Goal: Task Accomplishment & Management: Use online tool/utility

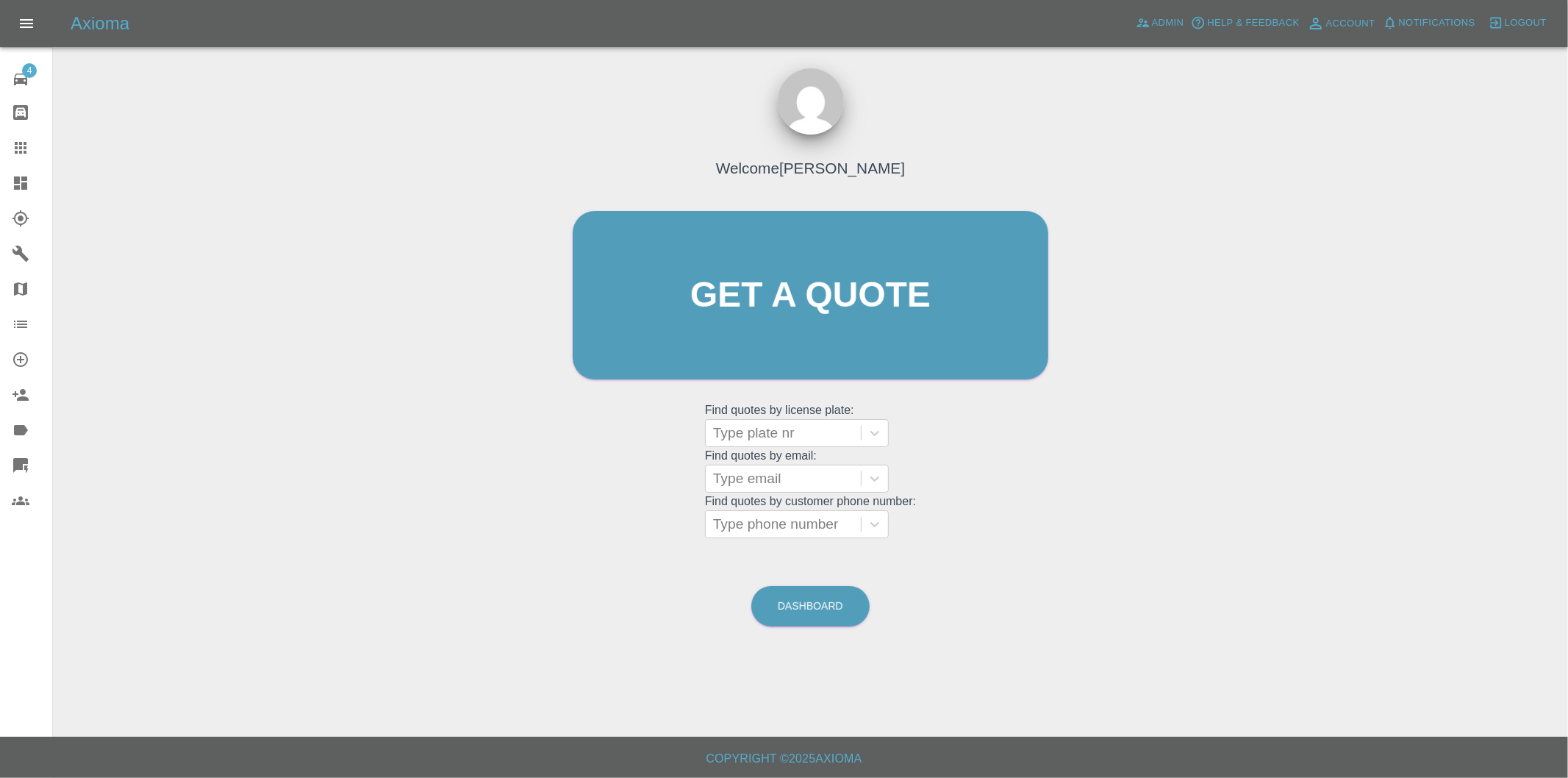
click at [25, 181] on icon at bounding box center [20, 183] width 18 height 18
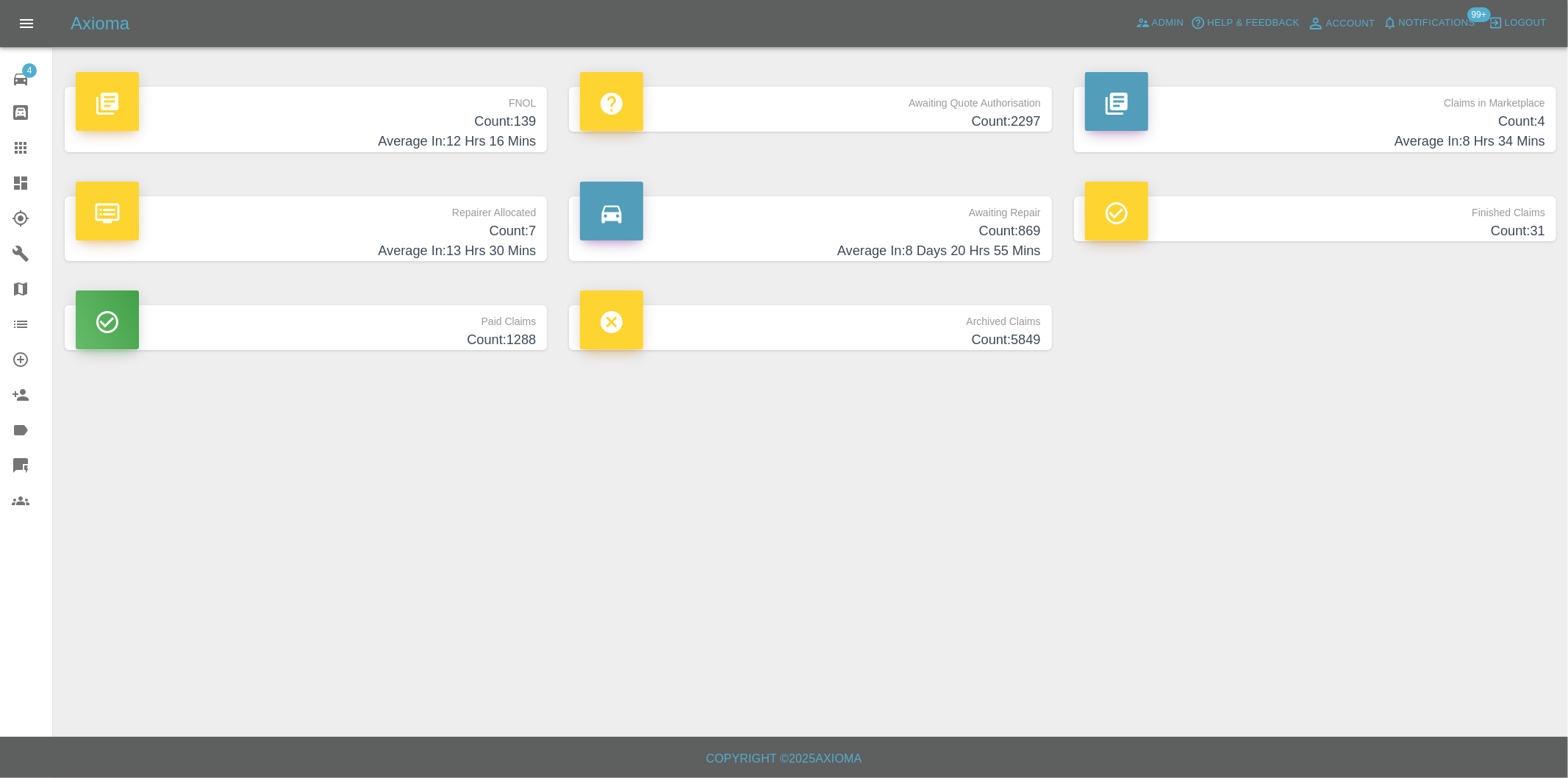
click at [511, 127] on h4 "Count: 139" at bounding box center [306, 121] width 461 height 20
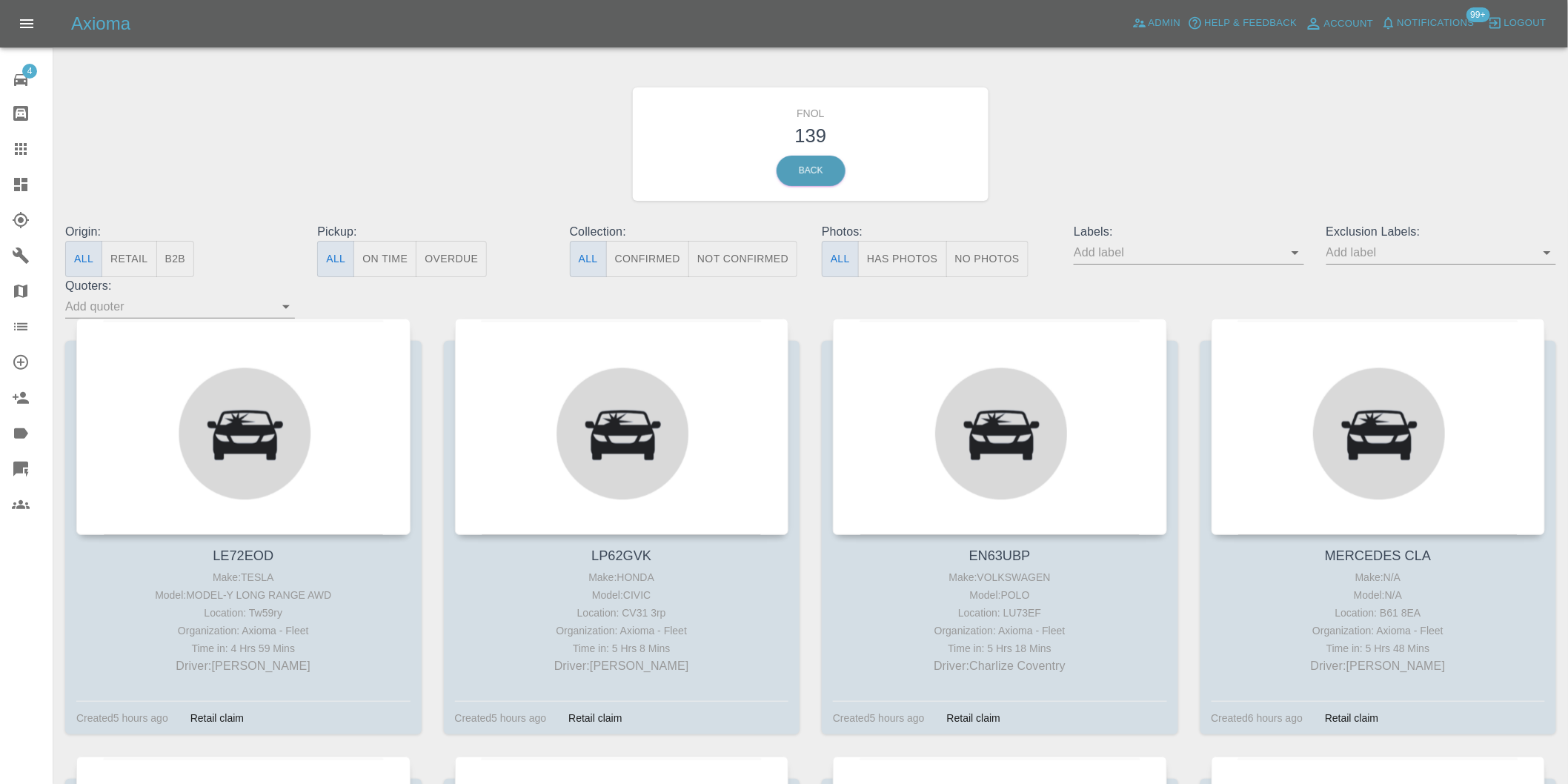
click at [892, 263] on button "Has Photos" at bounding box center [902, 259] width 89 height 36
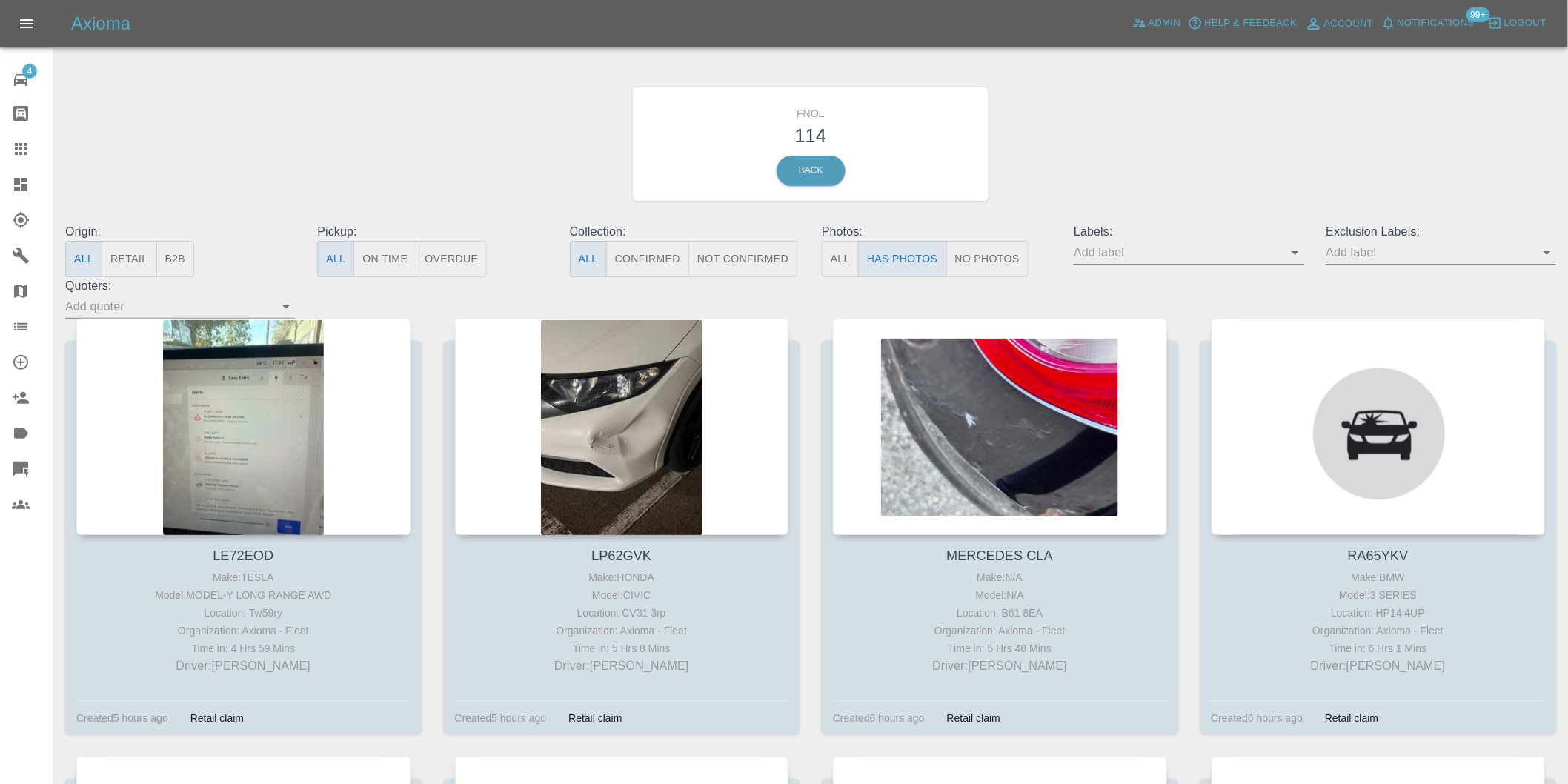
click at [1551, 249] on icon "Open" at bounding box center [1547, 253] width 18 height 18
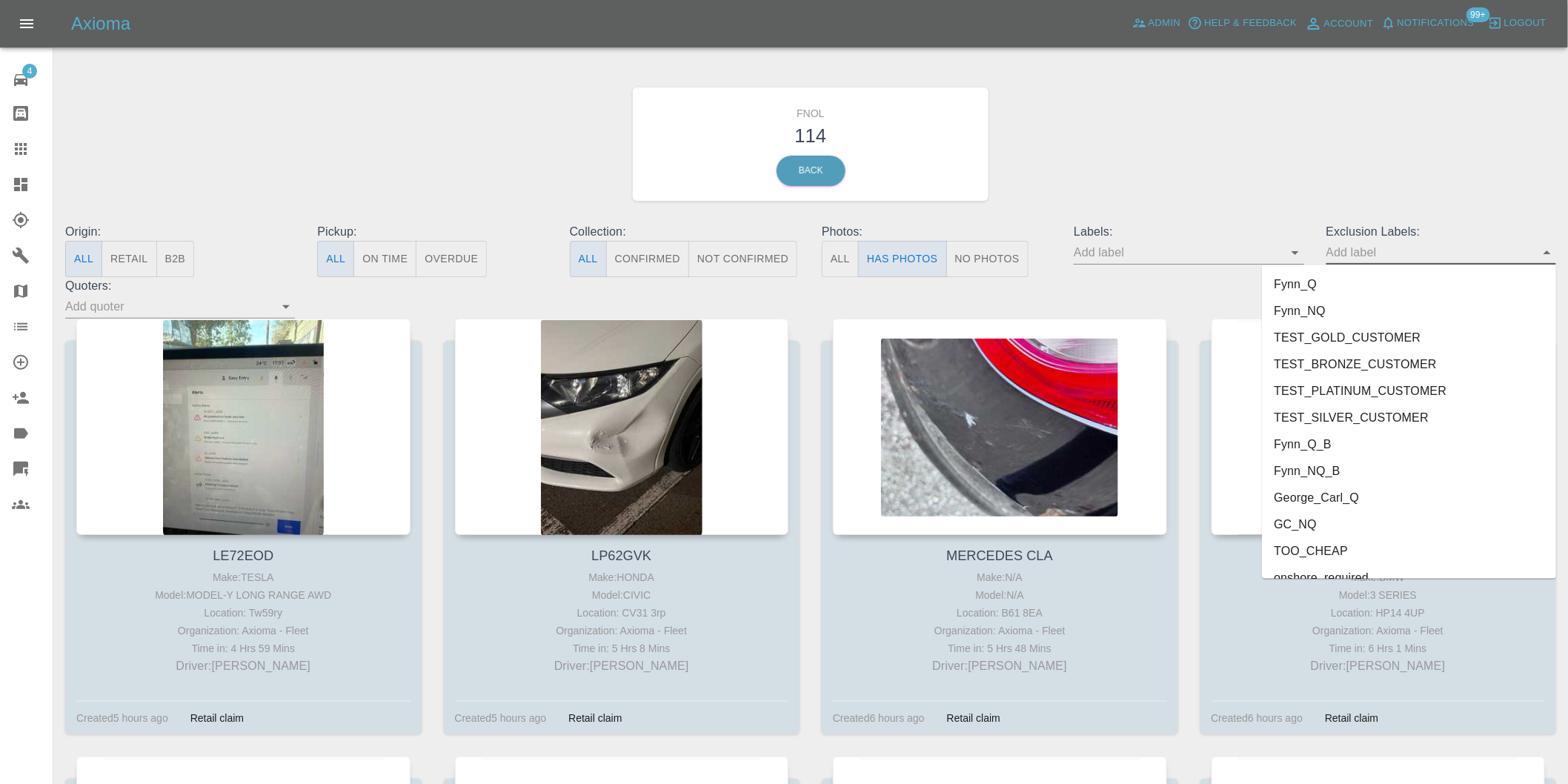
scroll to position [3192, 0]
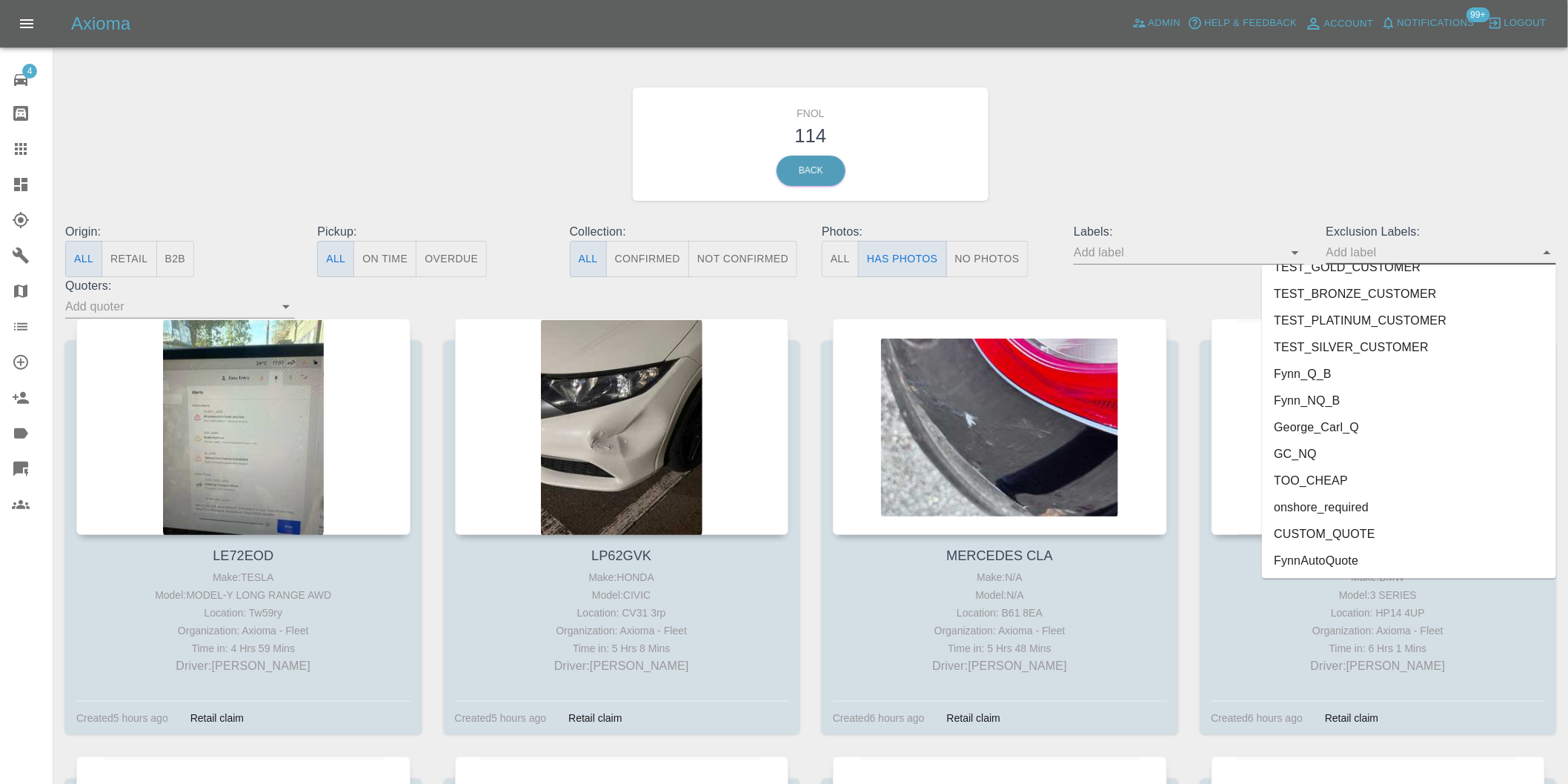
click at [1364, 507] on li "onshore_required" at bounding box center [1409, 508] width 294 height 27
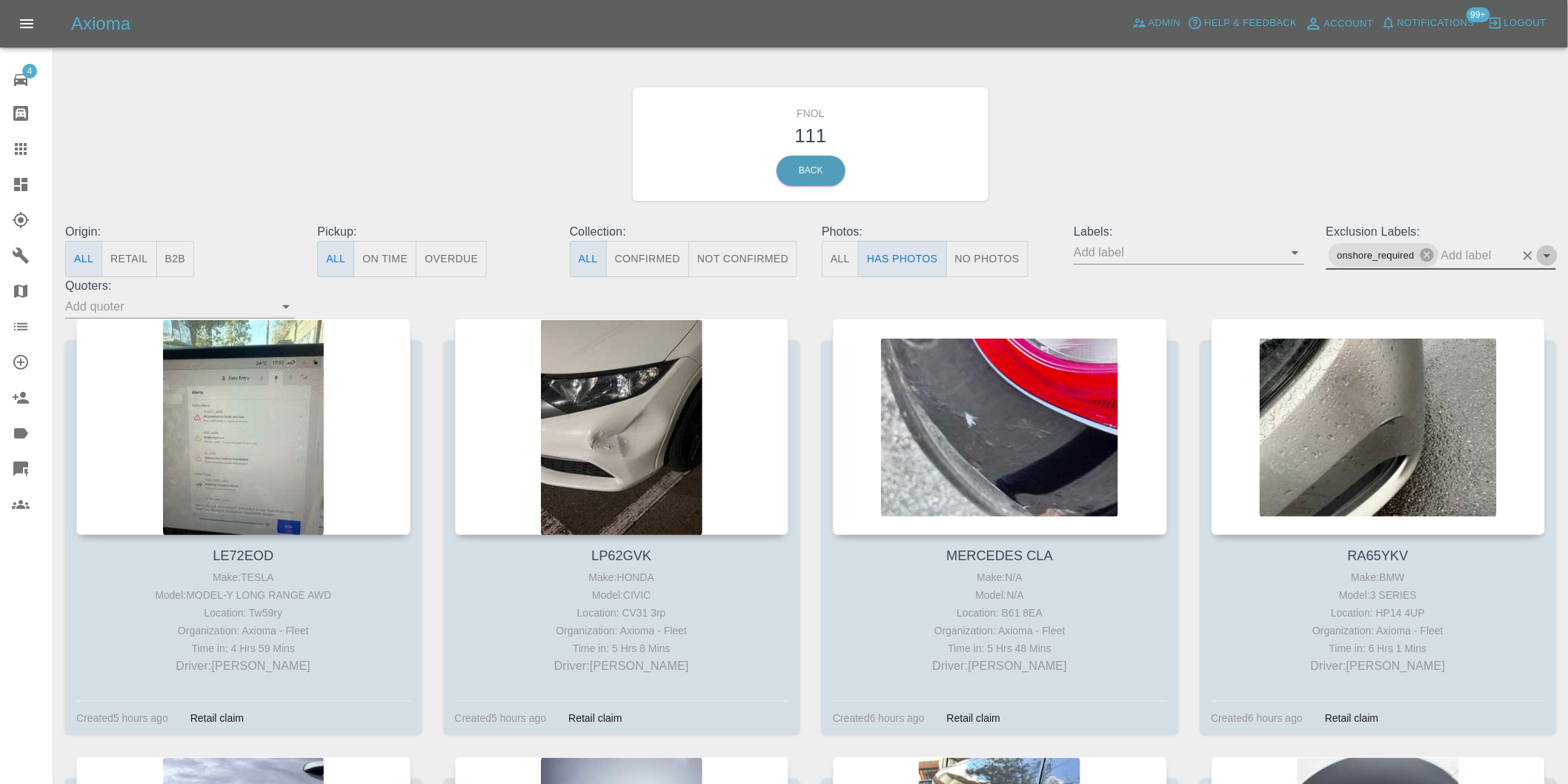
click at [1550, 254] on icon "Open" at bounding box center [1547, 256] width 7 height 4
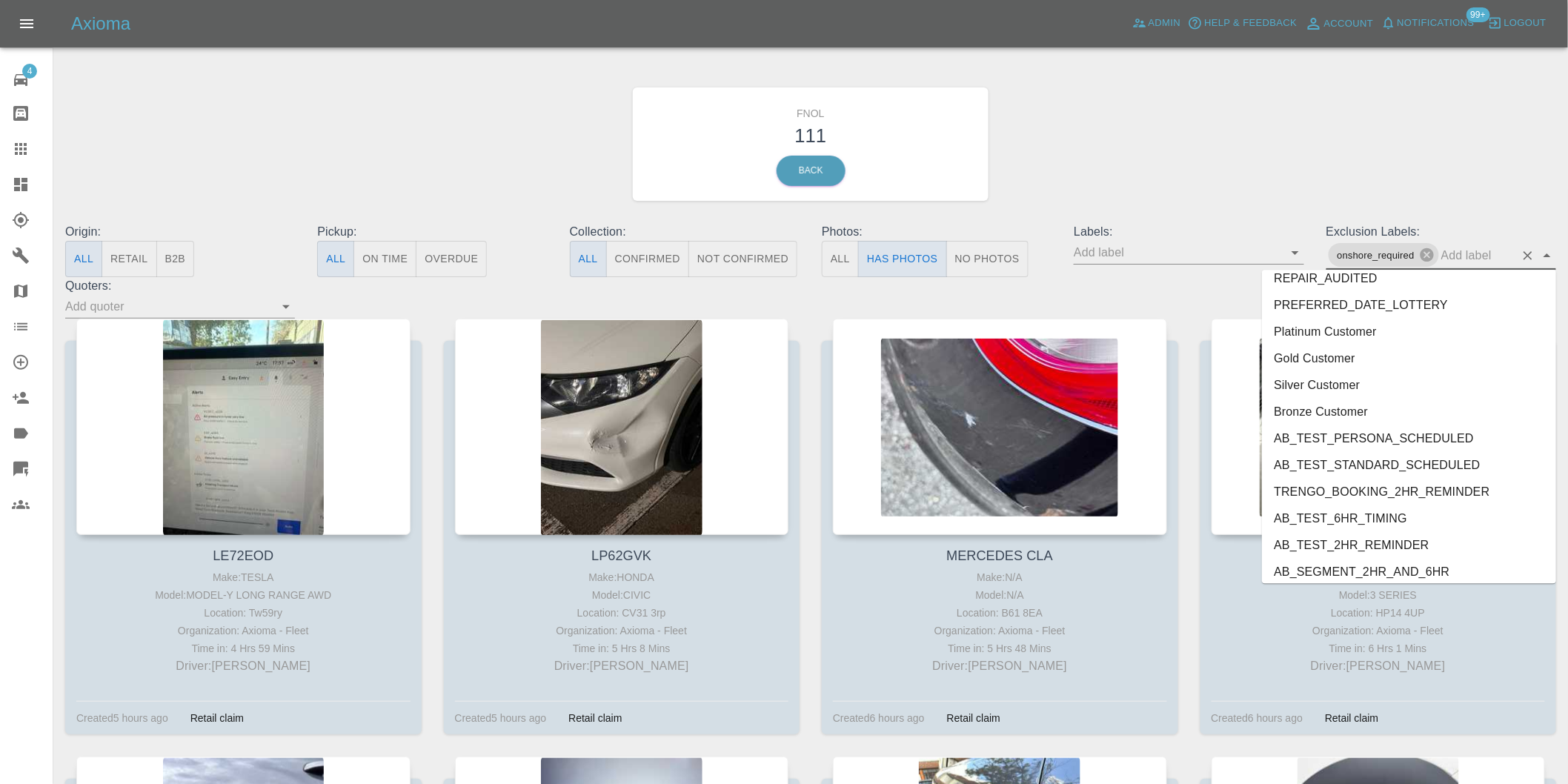
scroll to position [3165, 0]
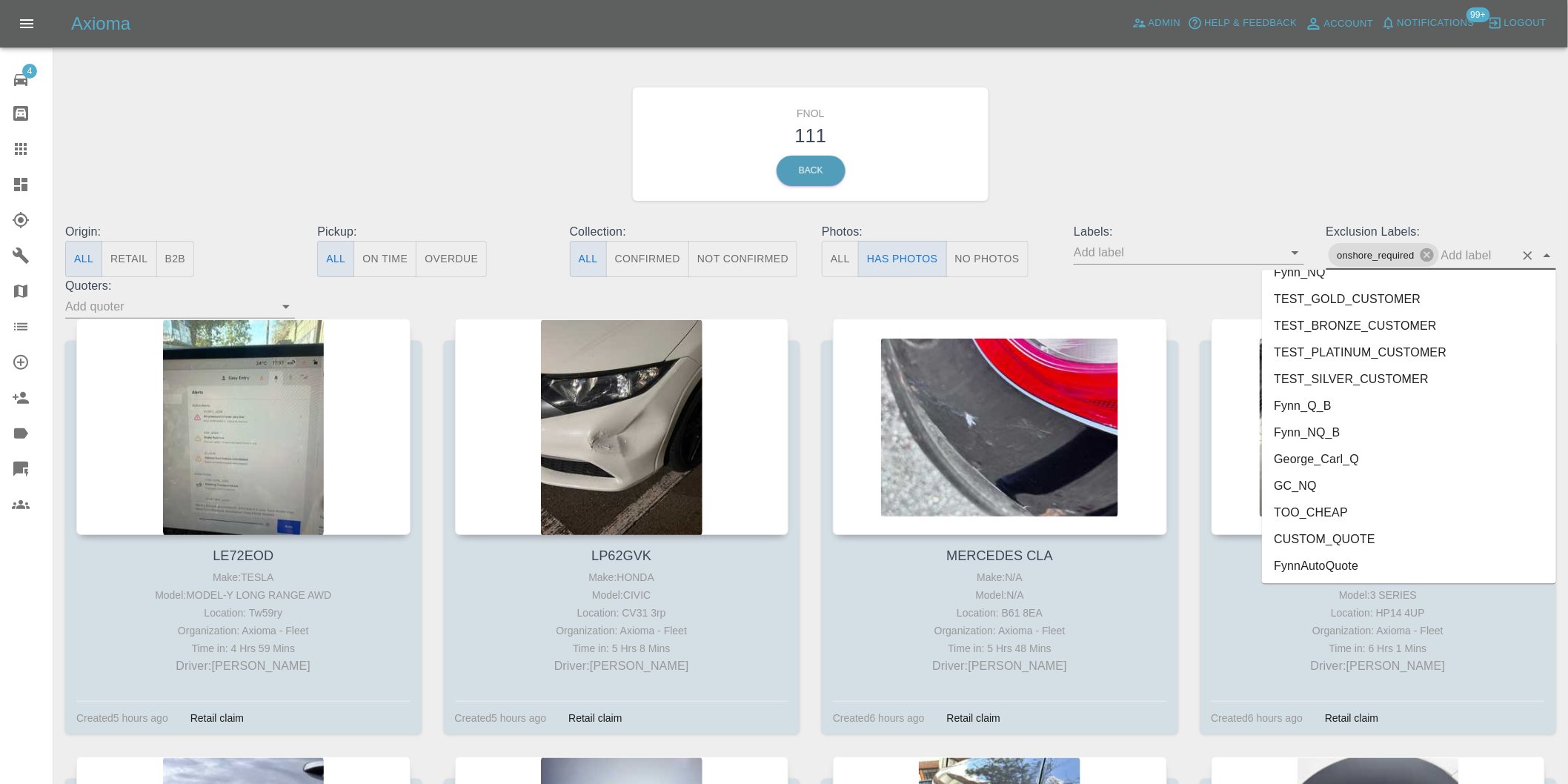
drag, startPoint x: 1354, startPoint y: 442, endPoint x: 1349, endPoint y: 452, distance: 11.2
click at [1349, 452] on ul "FEEDBACK_REQUESTED BODYSHOP_APPROVAL_REQUESTED BODYSHOP_CLAIM PAYMENT_SUPPRESSE…" at bounding box center [1409, 426] width 294 height 313
click at [1349, 452] on li "George_Carl_Q" at bounding box center [1409, 459] width 294 height 27
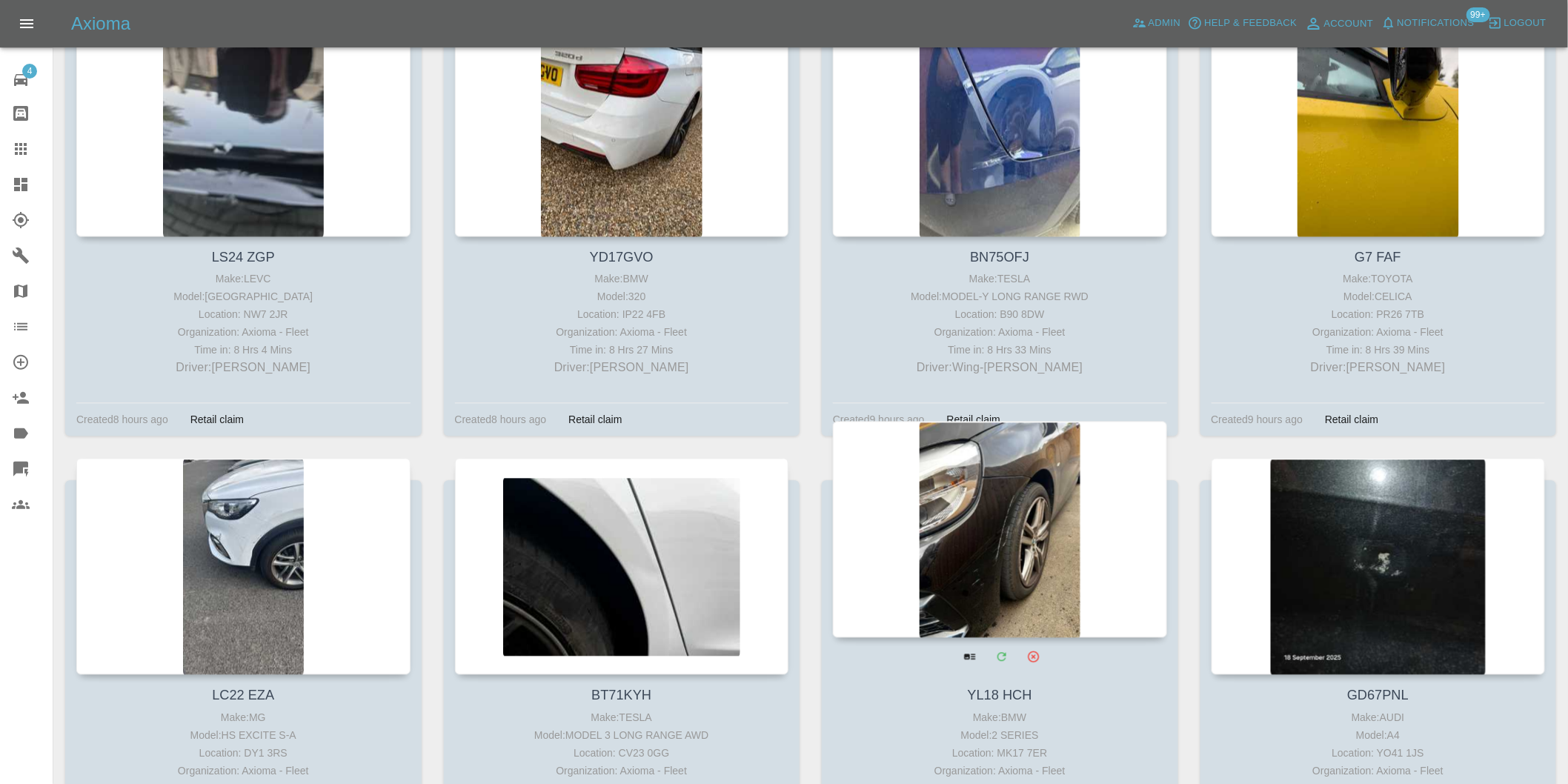
scroll to position [1317, 0]
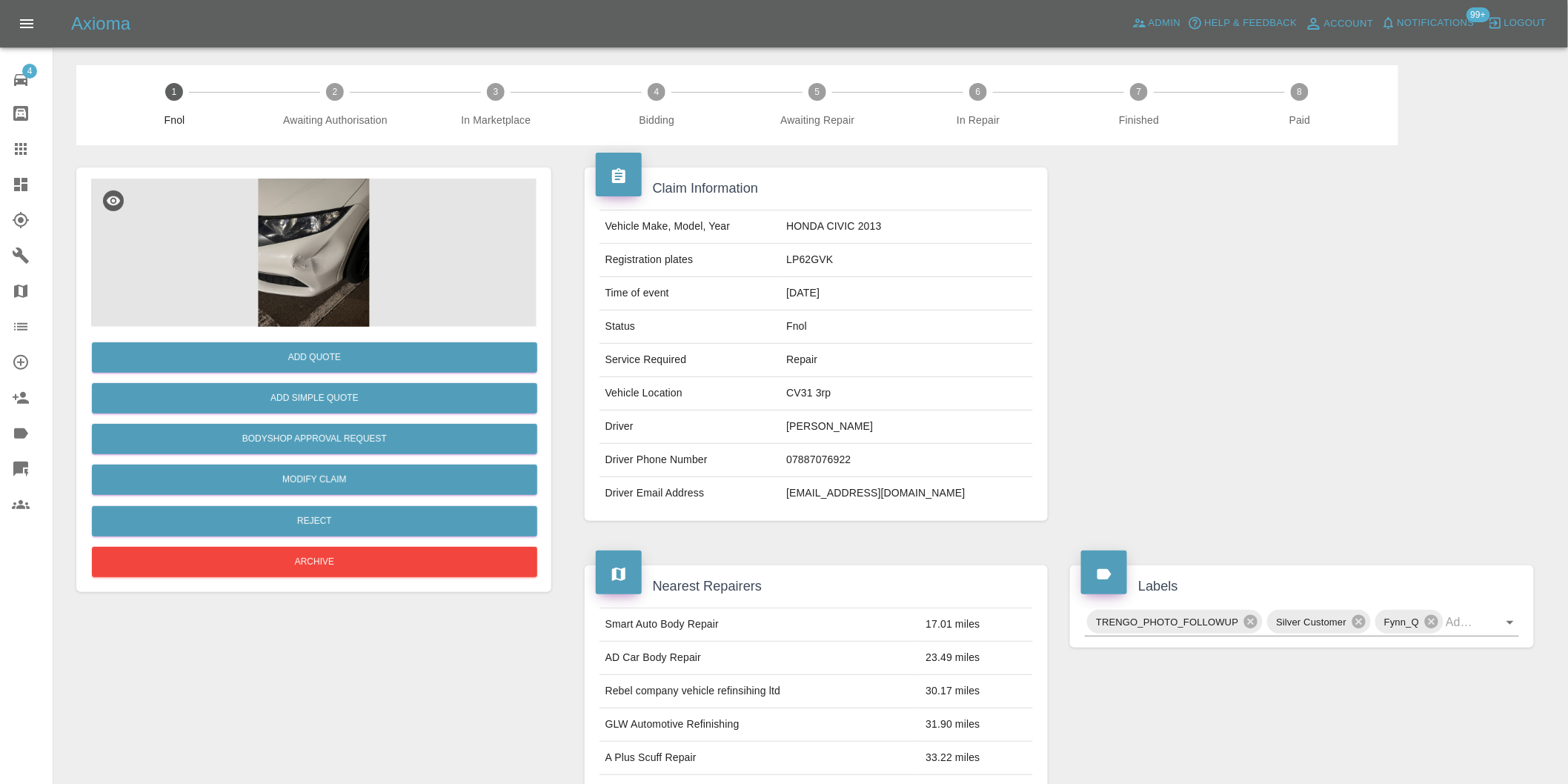
click at [336, 216] on img at bounding box center [313, 253] width 445 height 148
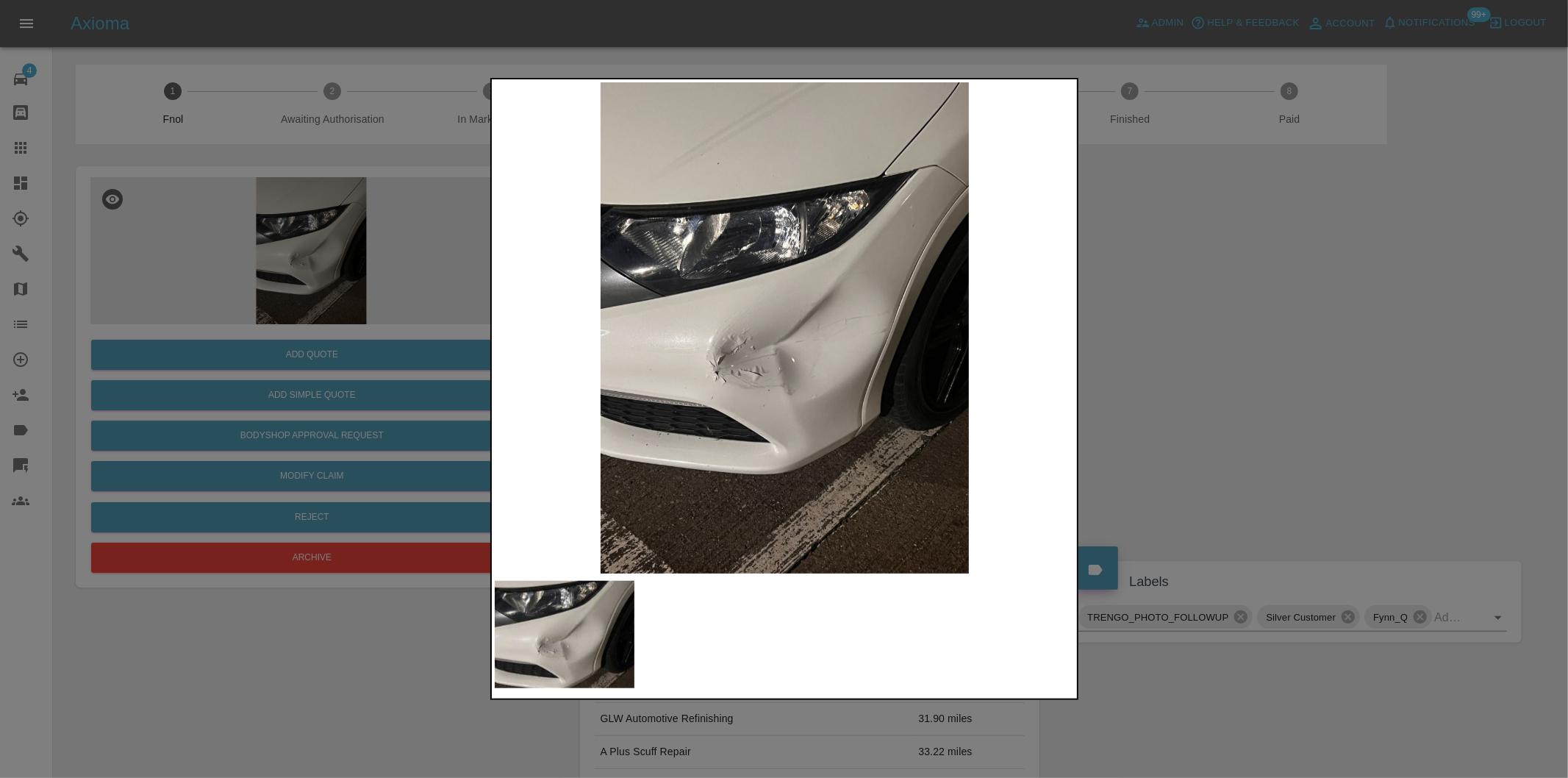
drag, startPoint x: 1144, startPoint y: 387, endPoint x: 987, endPoint y: 391, distance: 157.1
click at [1143, 389] on div at bounding box center [784, 389] width 1568 height 778
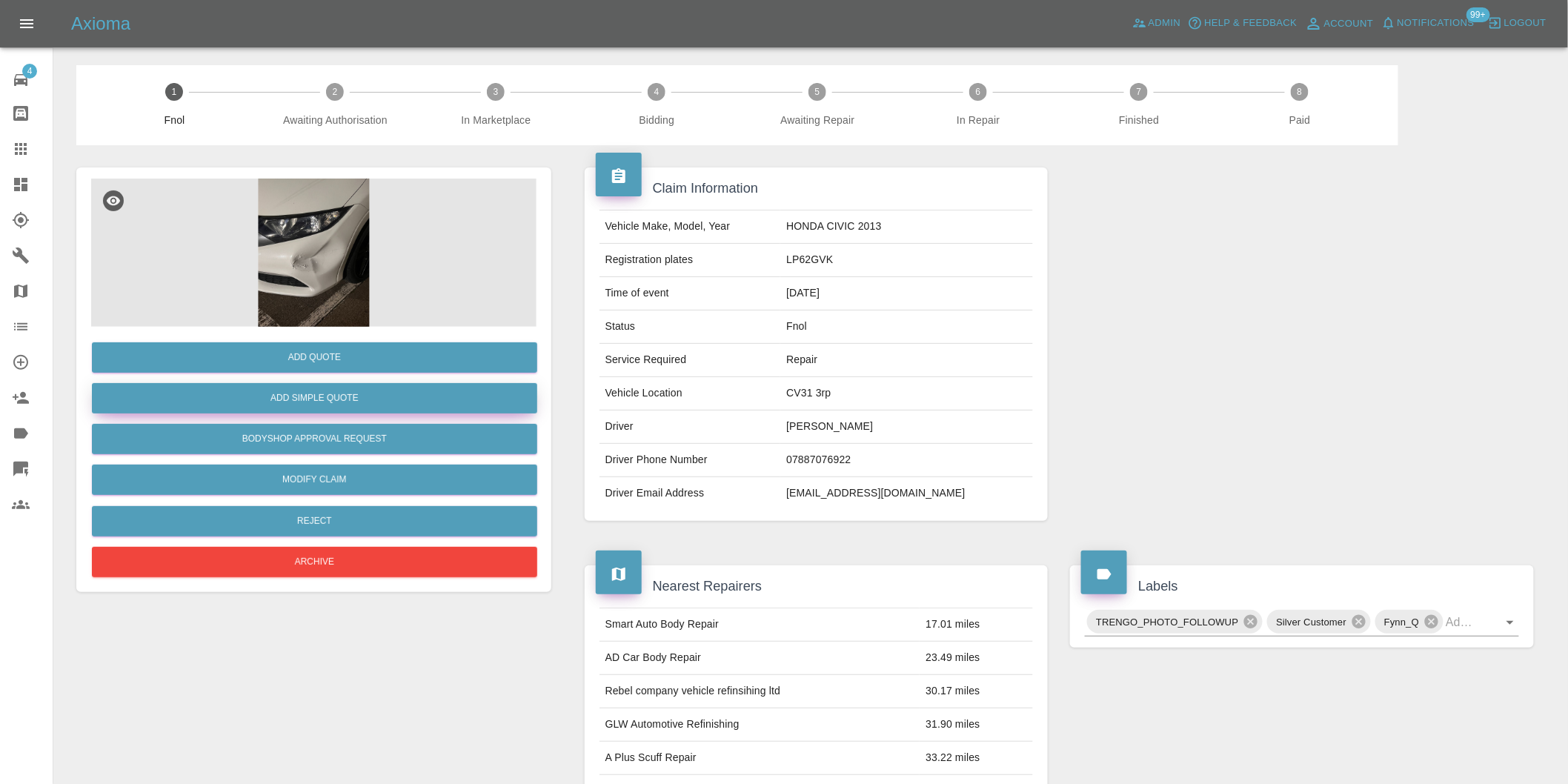
click at [406, 392] on button "Add Simple Quote" at bounding box center [314, 398] width 445 height 30
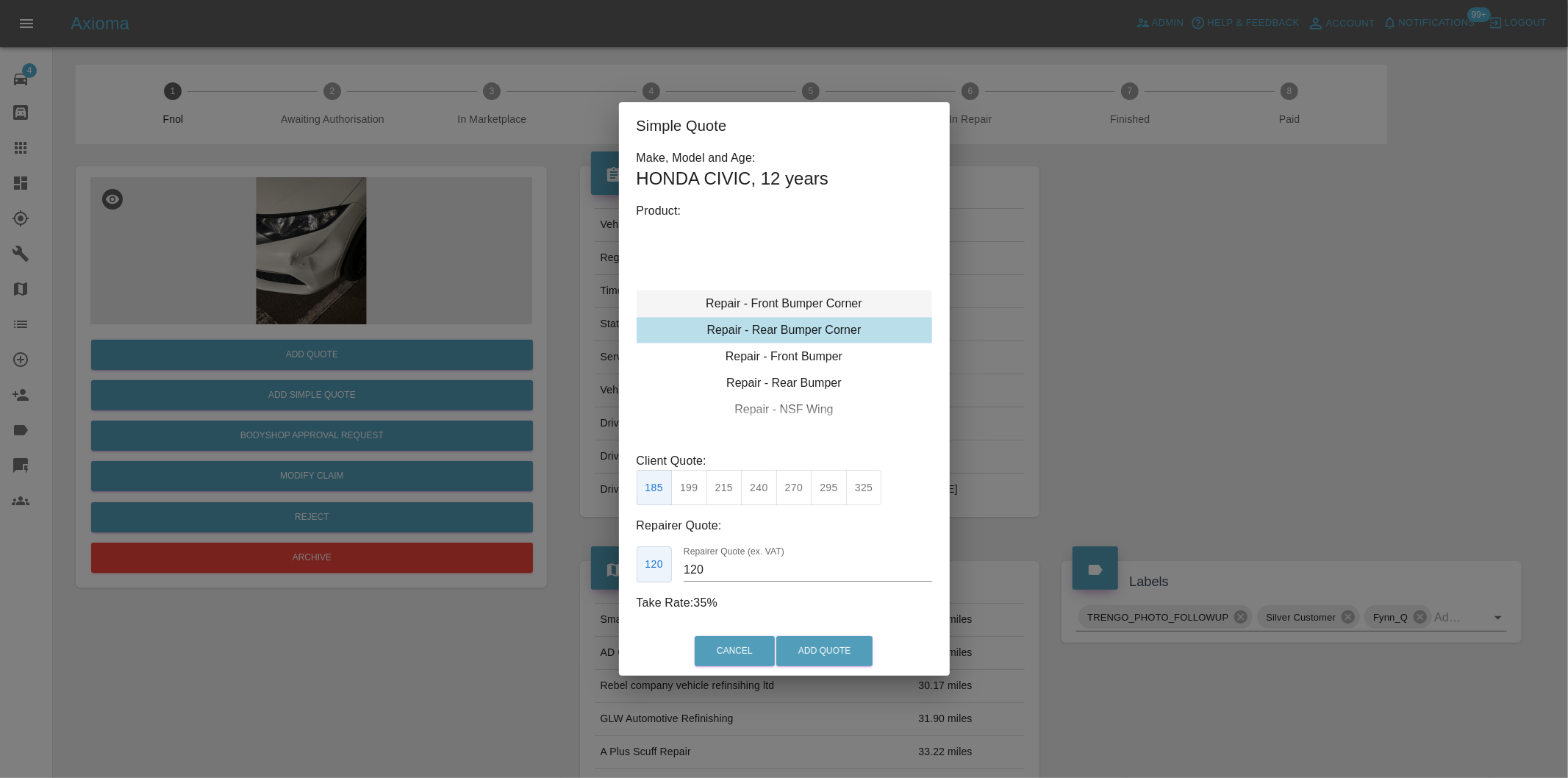
click at [849, 306] on div "Repair - Front Bumper Corner" at bounding box center [784, 304] width 295 height 27
drag, startPoint x: 871, startPoint y: 494, endPoint x: 870, endPoint y: 519, distance: 25.0
click at [870, 494] on button "325" at bounding box center [864, 488] width 36 height 36
type input "200"
click at [823, 655] on button "Add Quote" at bounding box center [824, 651] width 96 height 30
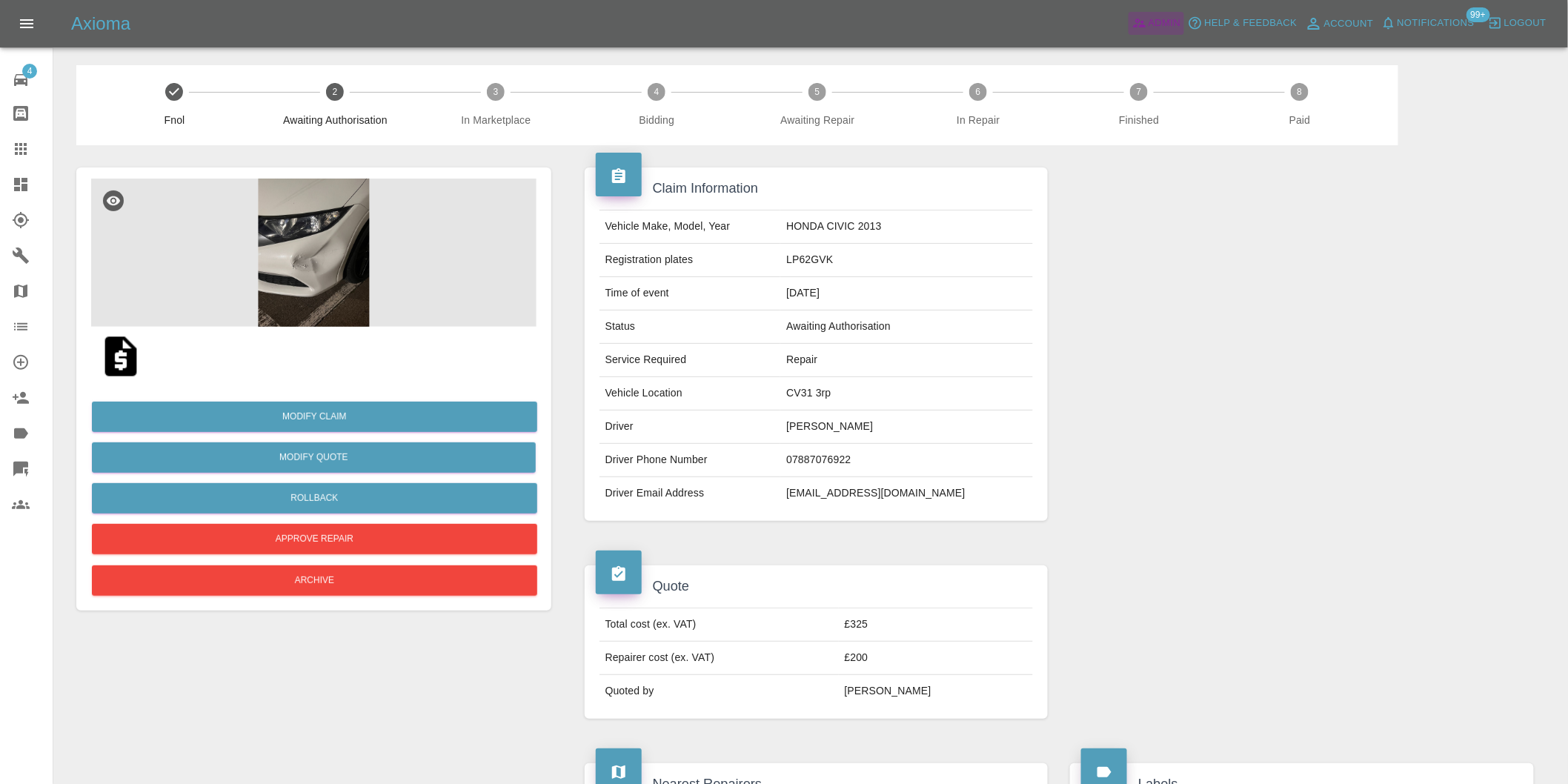
drag, startPoint x: 1167, startPoint y: 15, endPoint x: 520, endPoint y: 2, distance: 647.1
click at [1167, 16] on span "Admin" at bounding box center [1165, 24] width 32 height 17
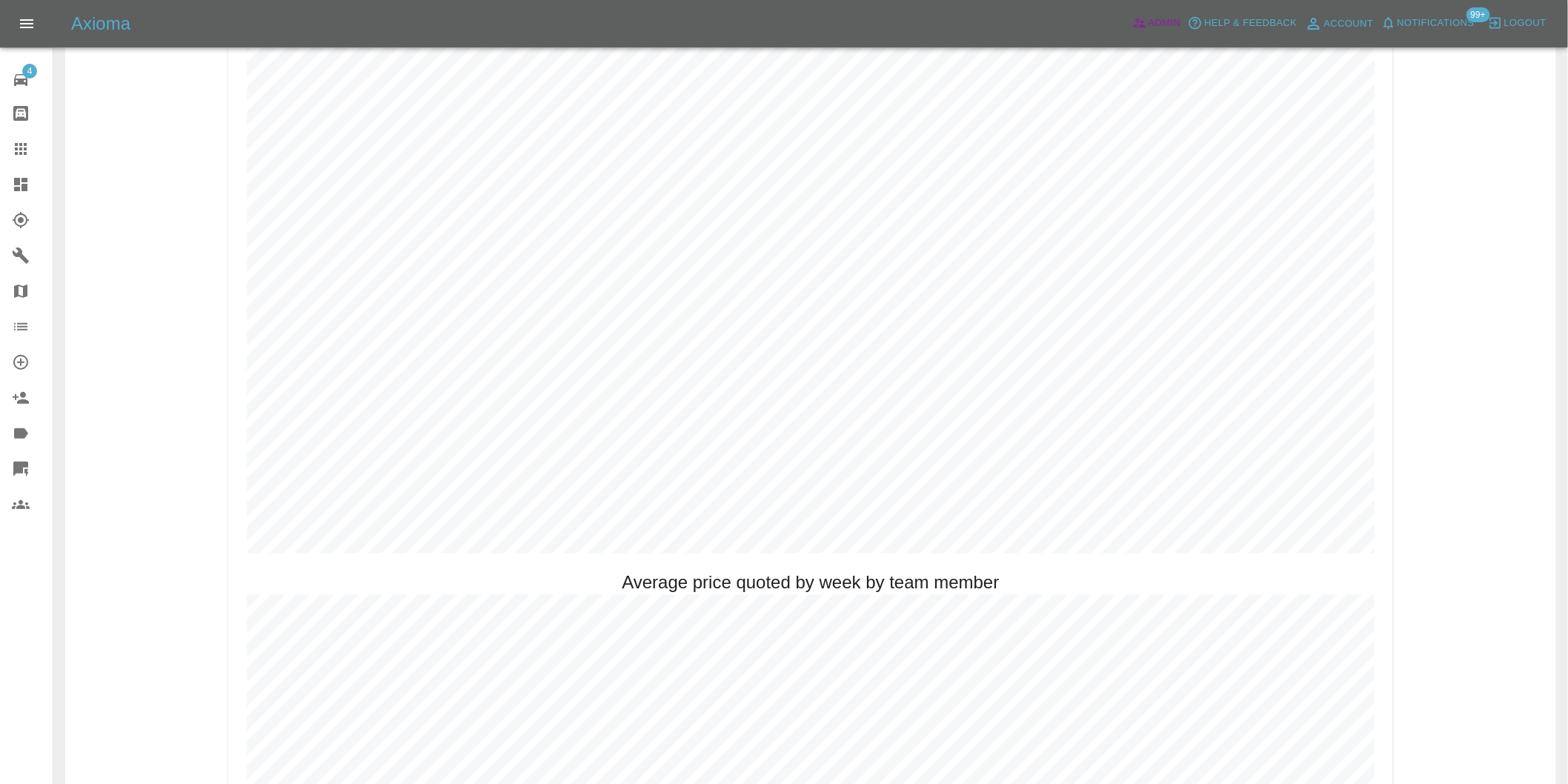
scroll to position [823, 0]
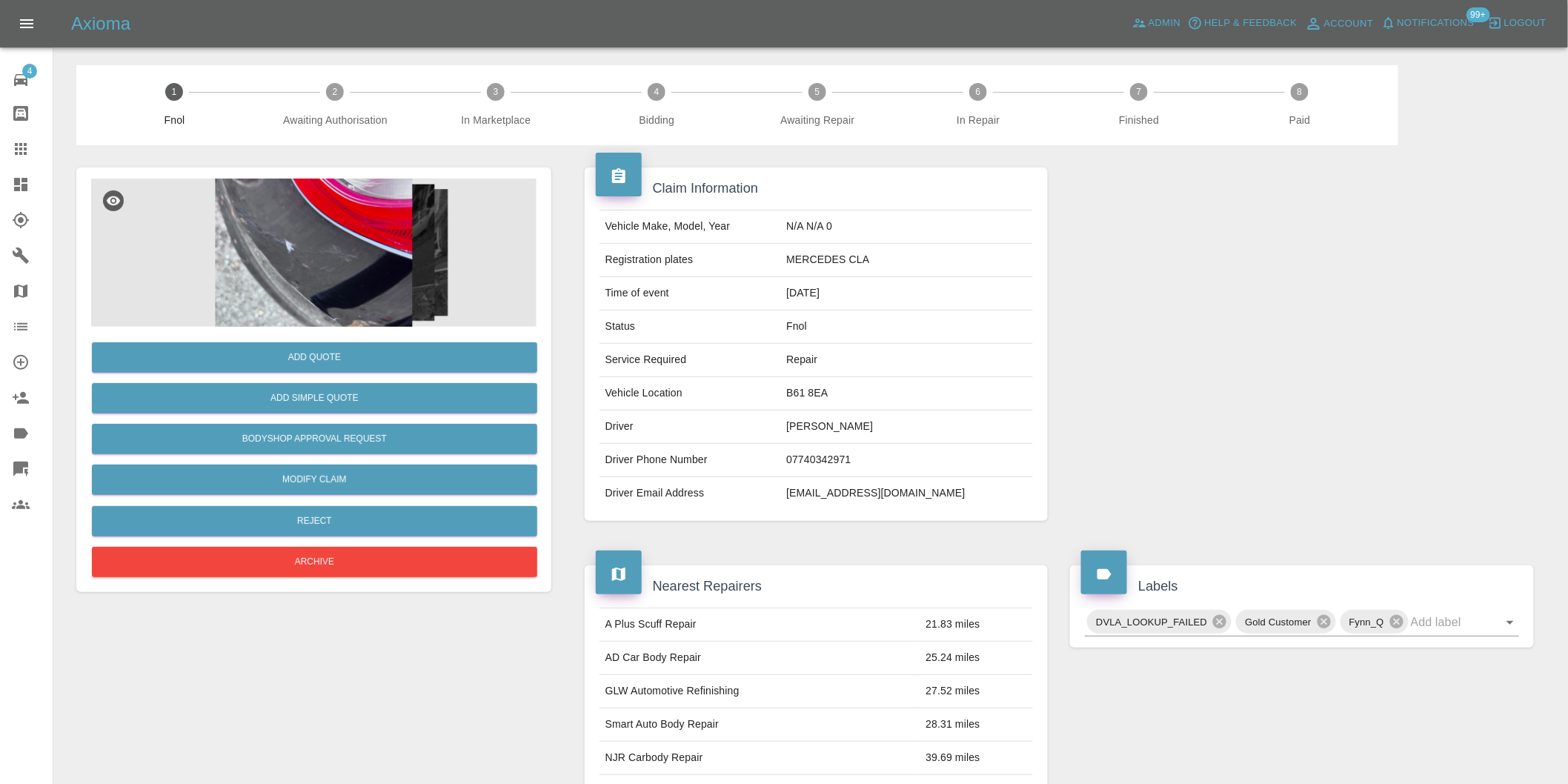
click at [335, 218] on img at bounding box center [313, 253] width 445 height 148
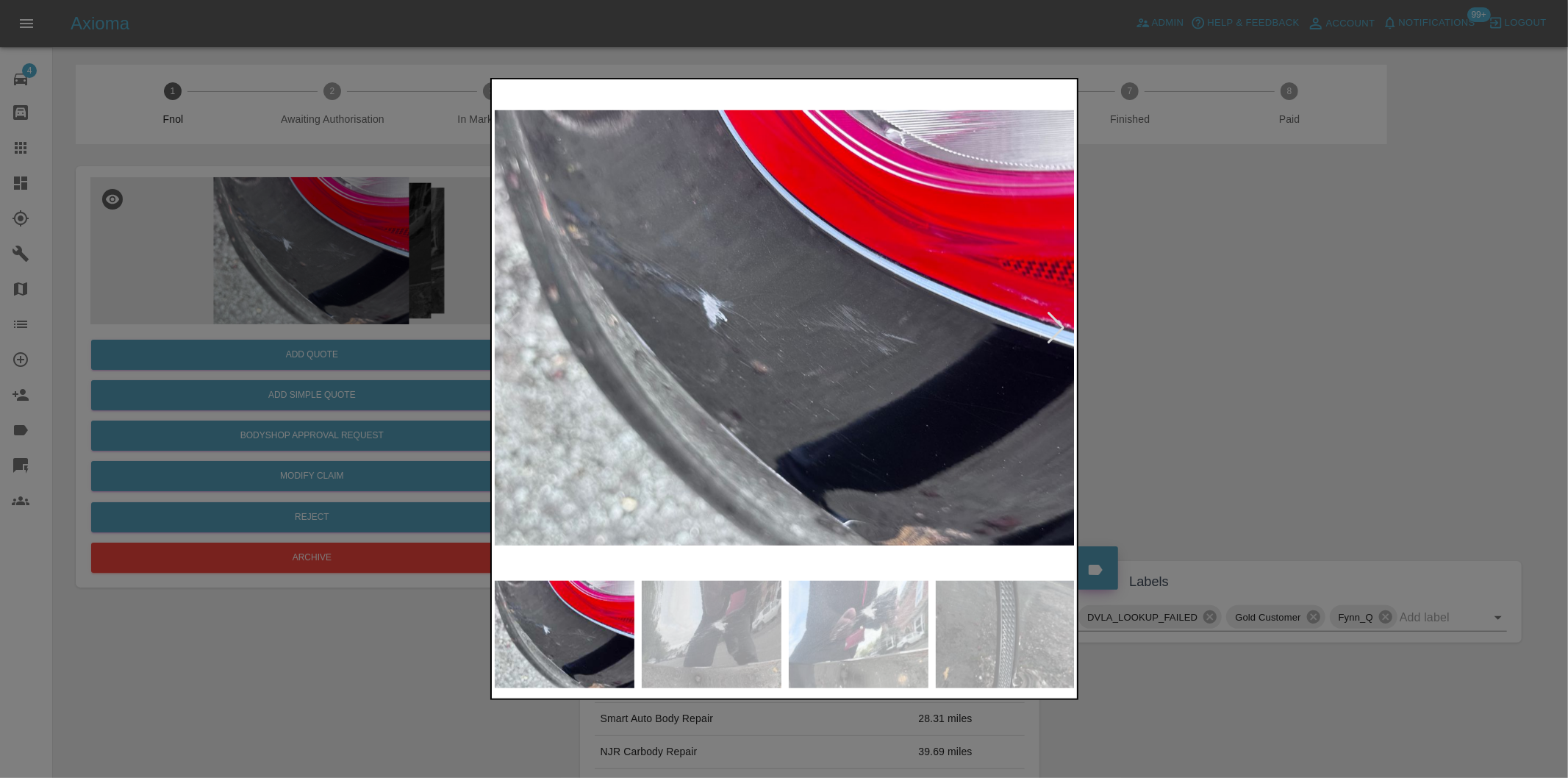
click div
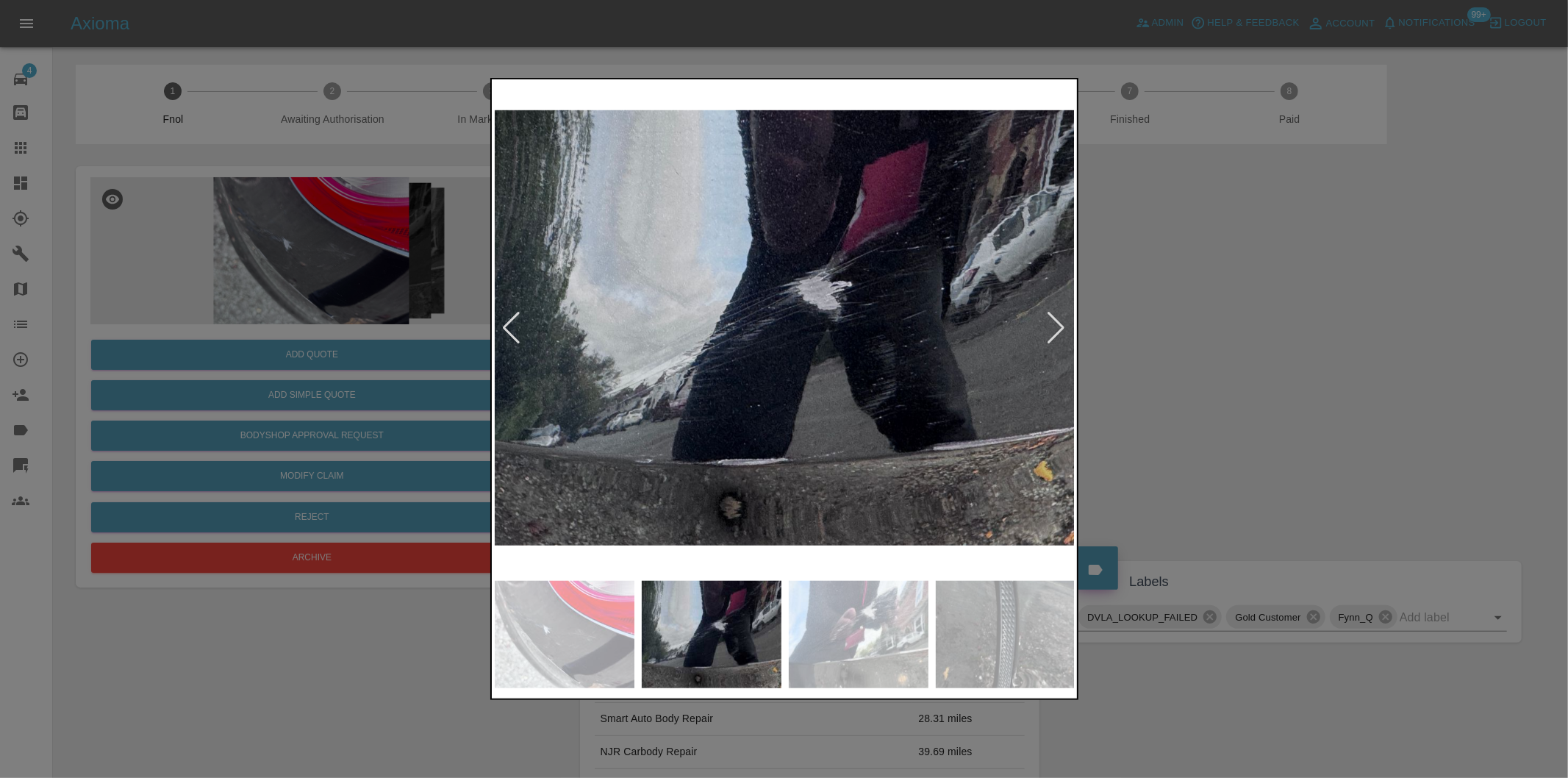
click div
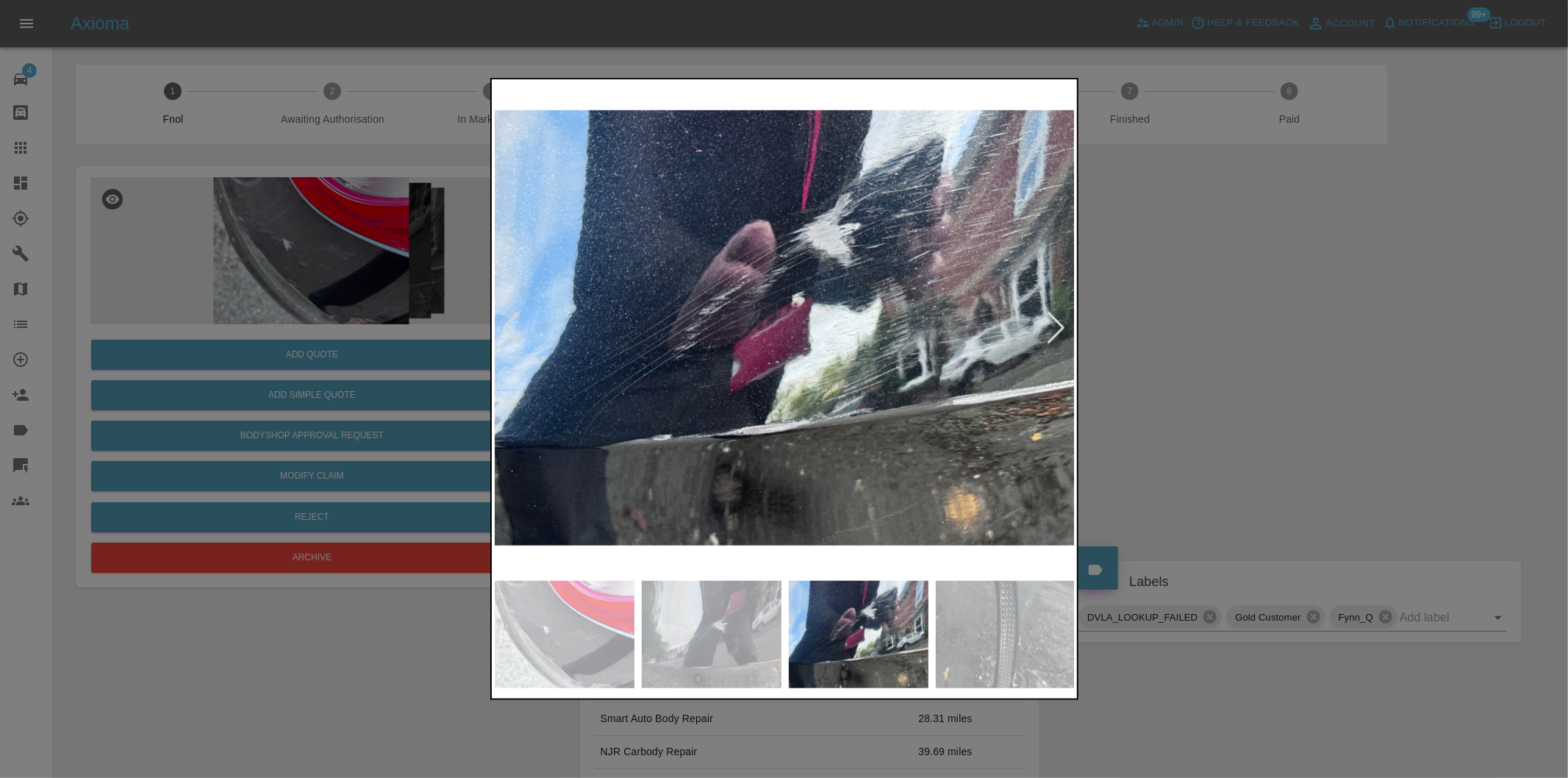
click div
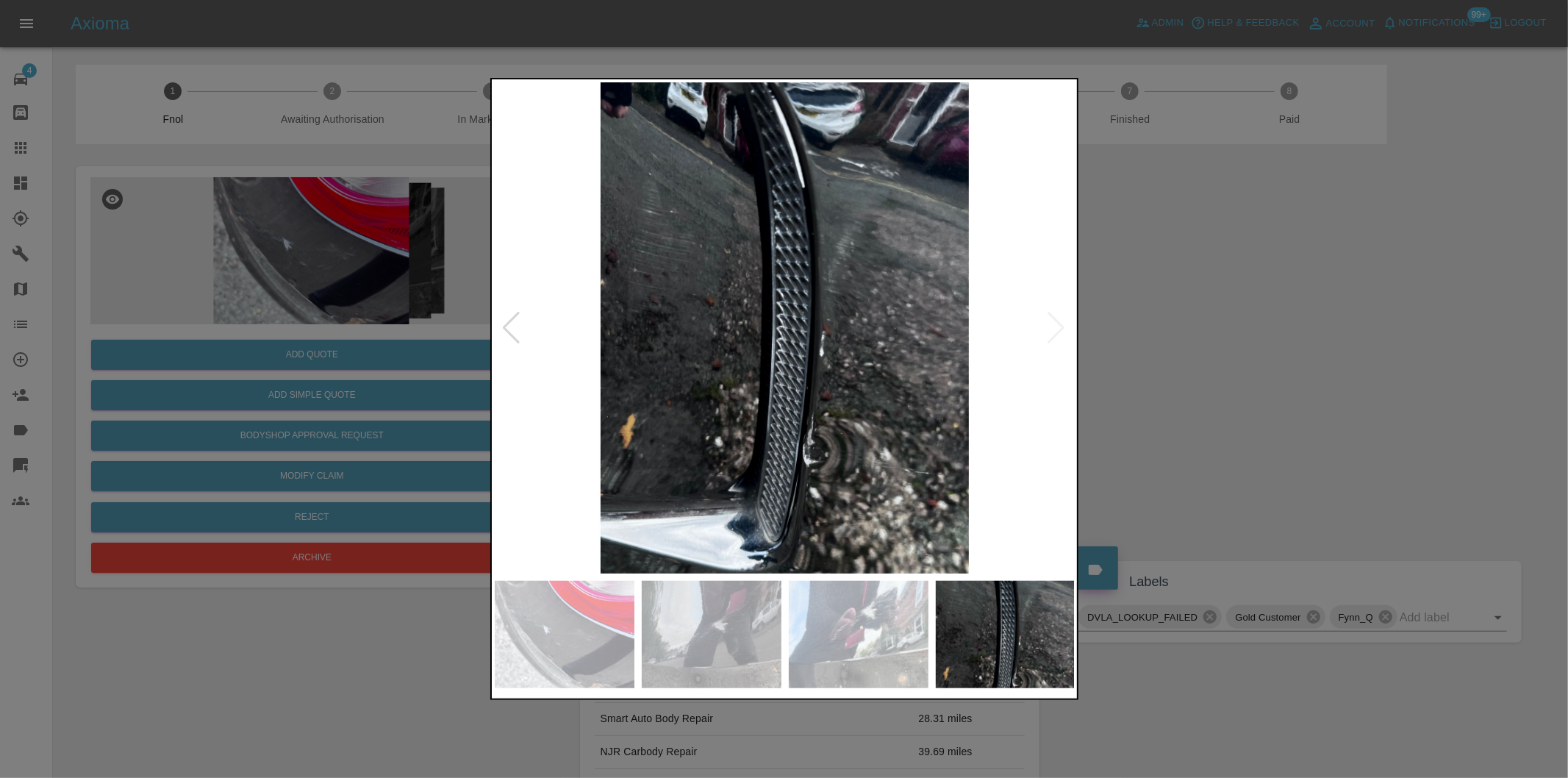
click img
click div
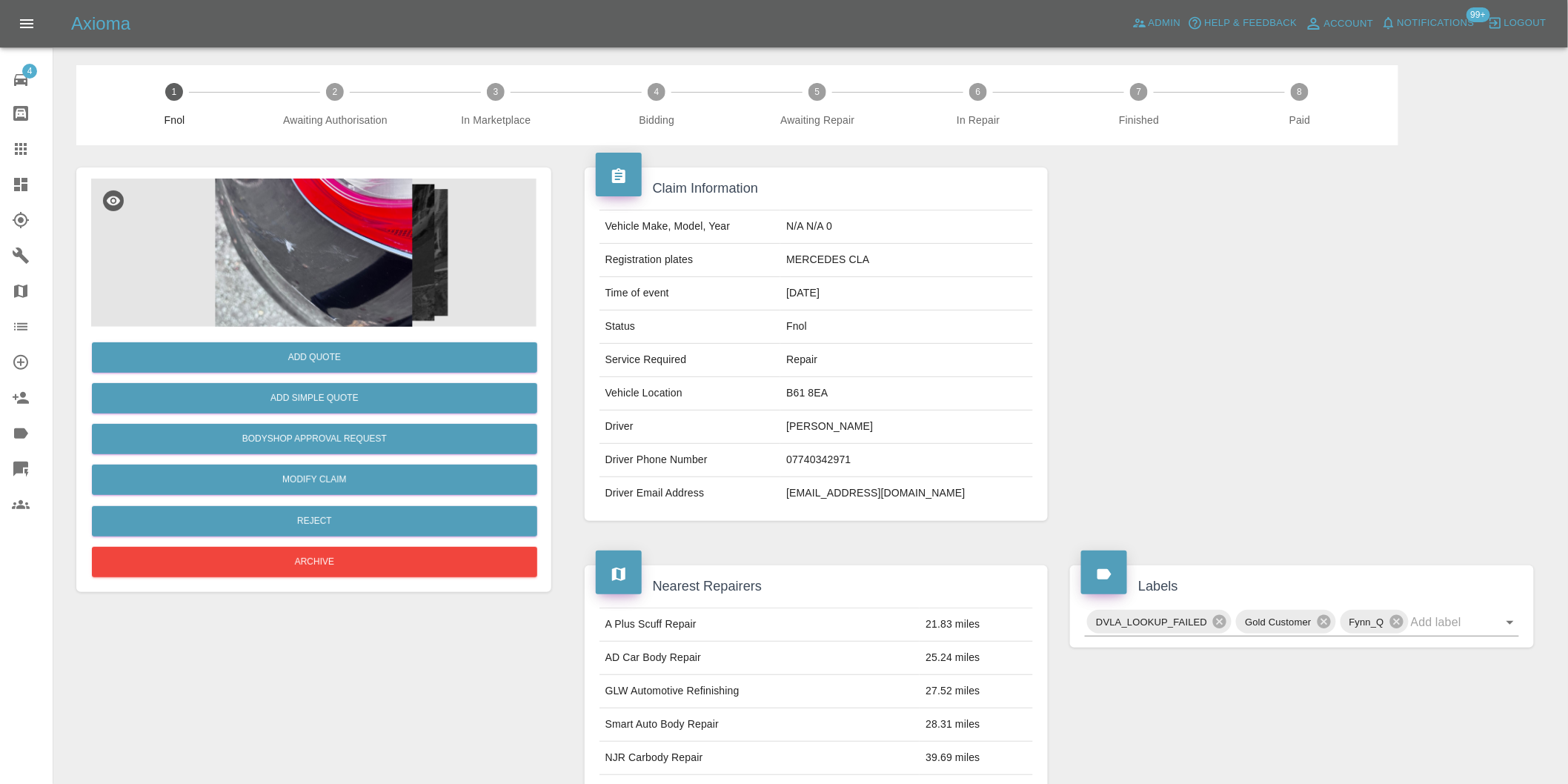
click img
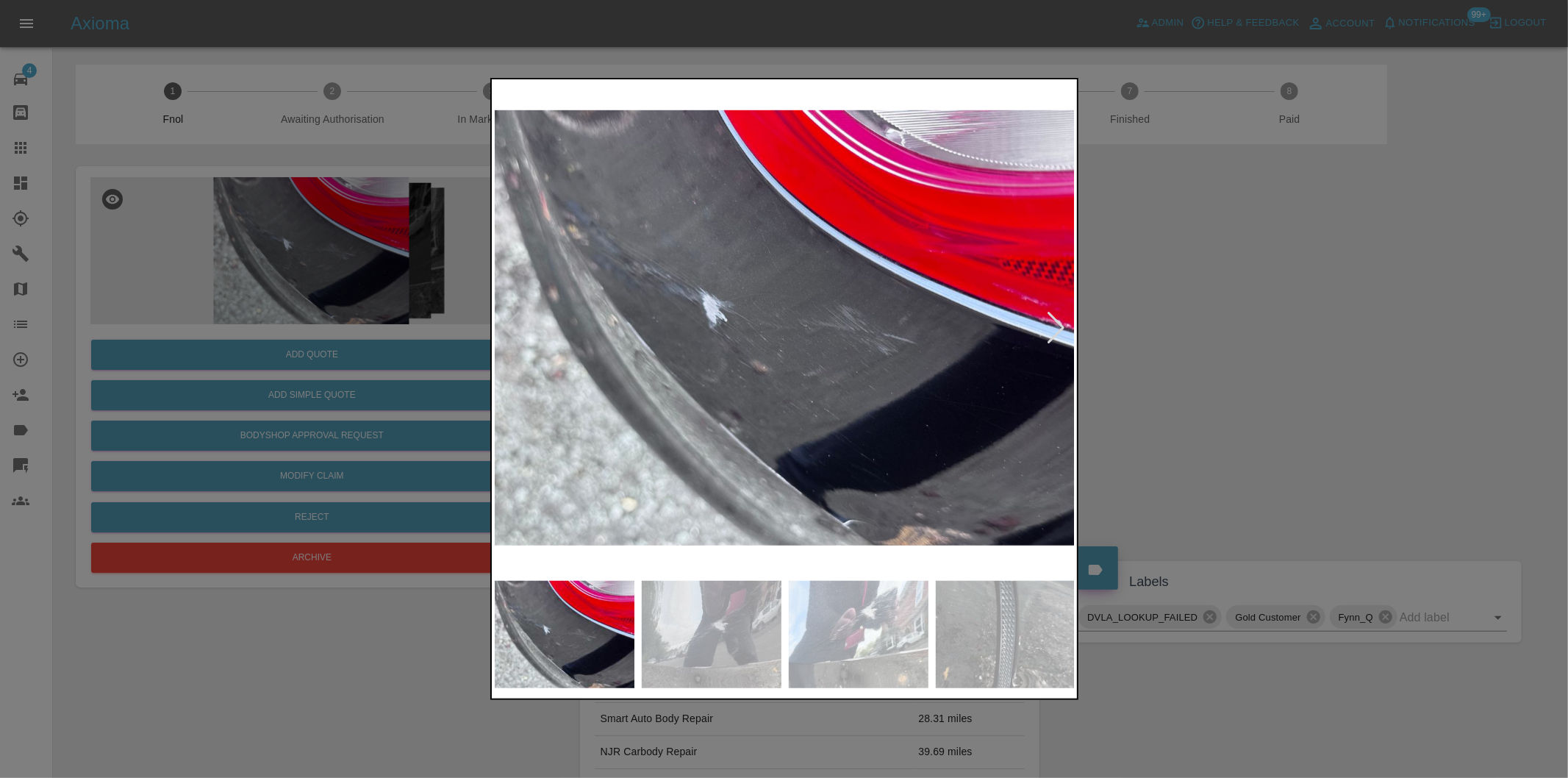
click div
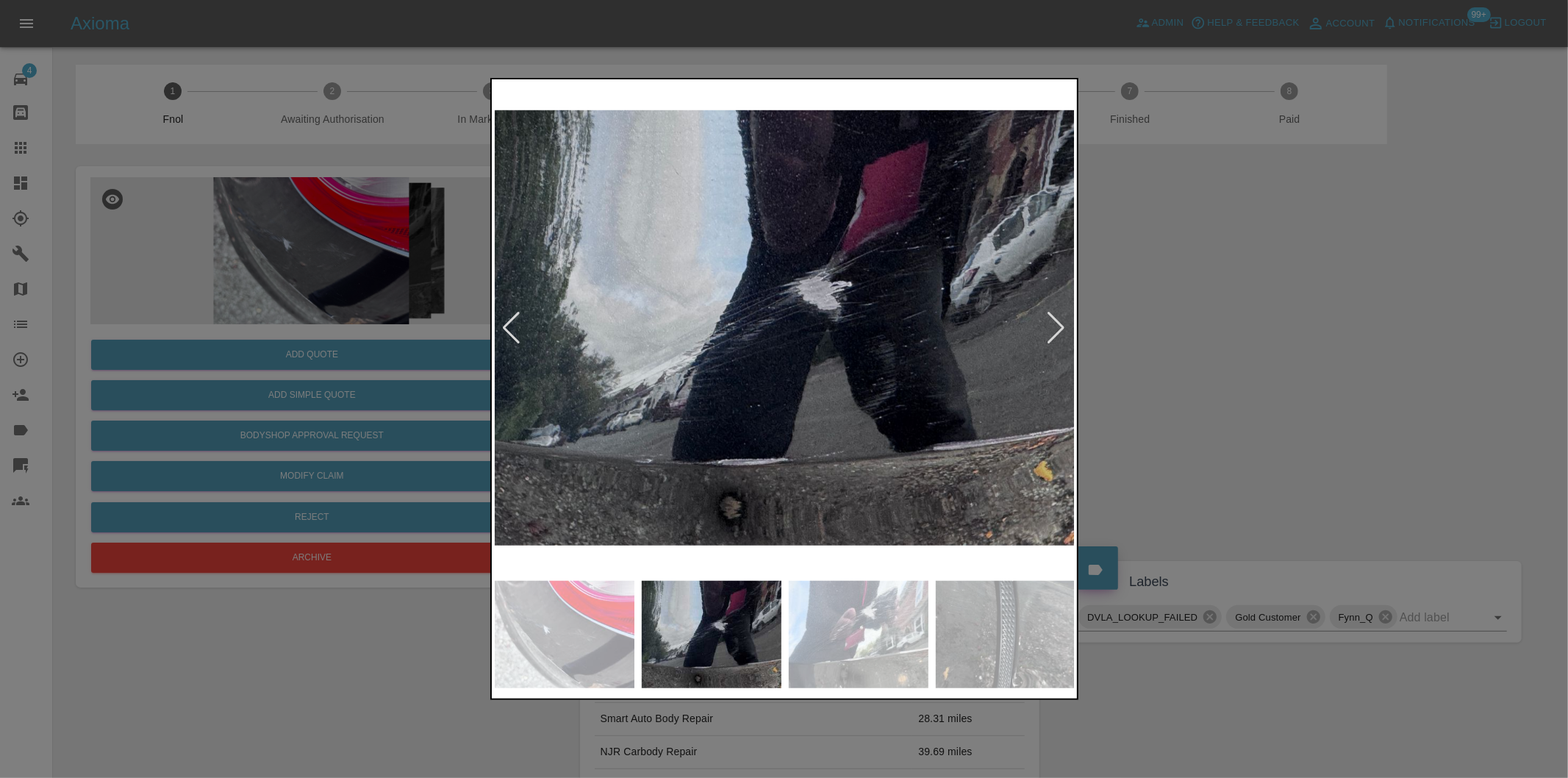
click div
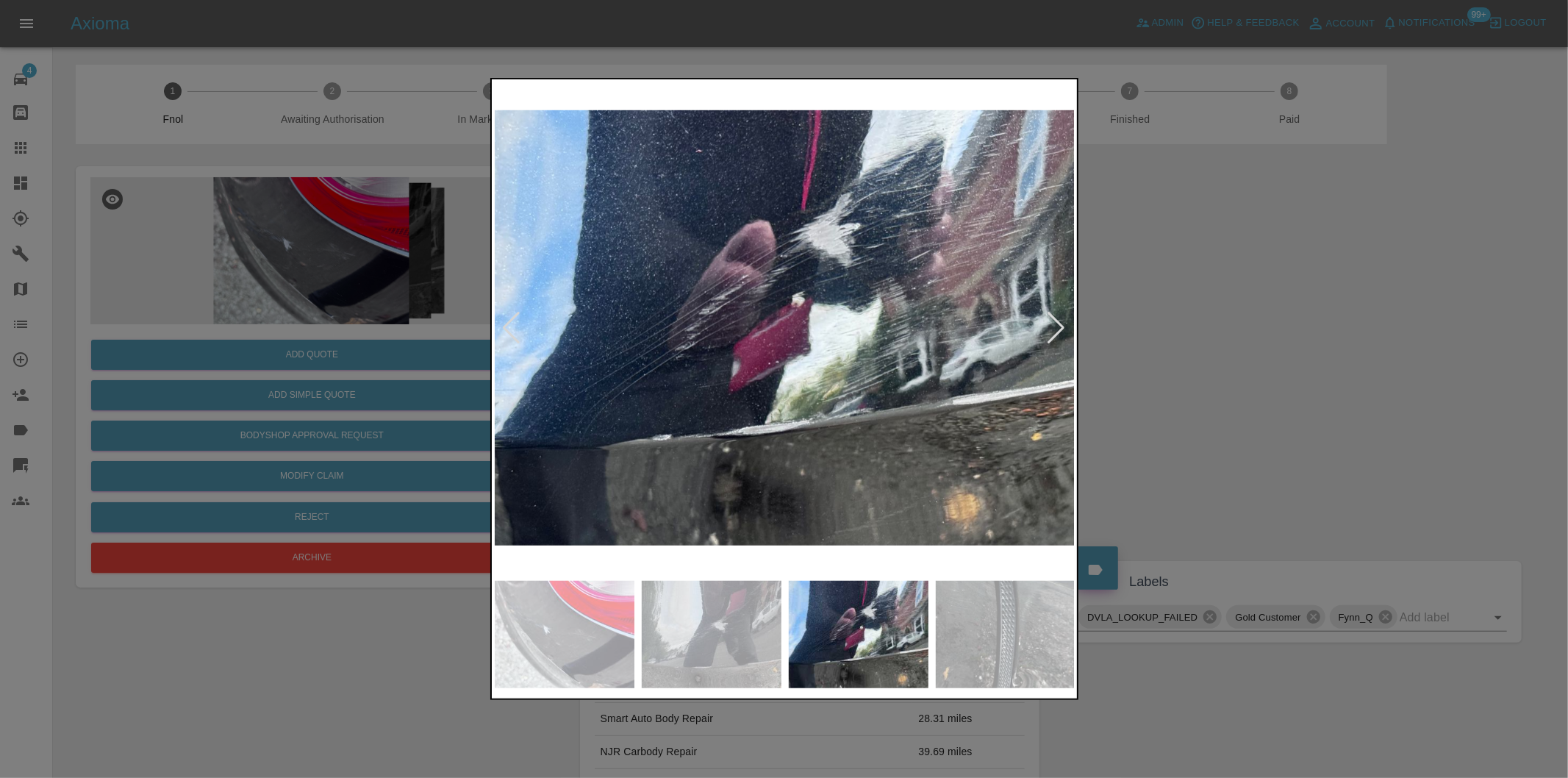
click div
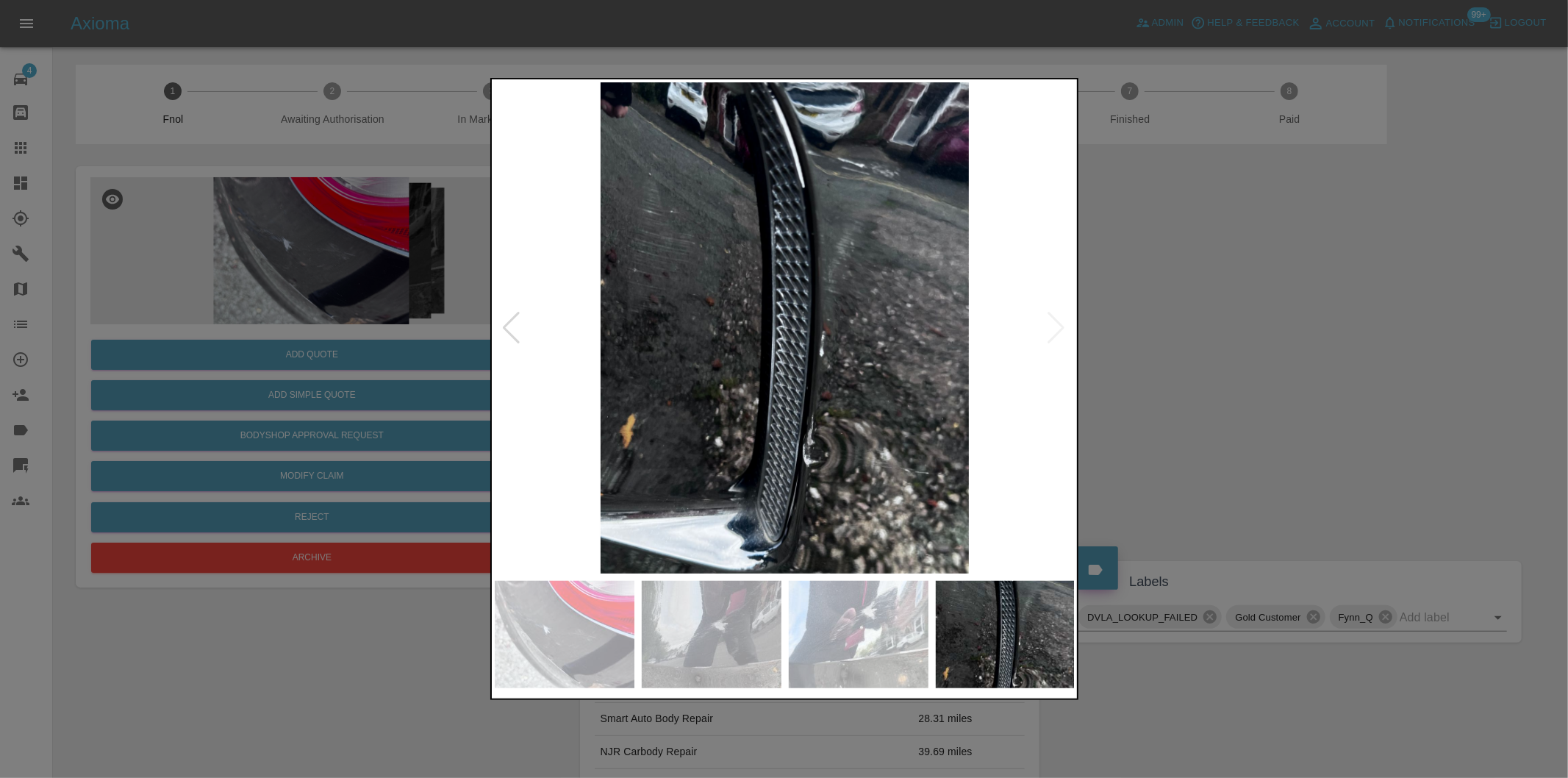
click div
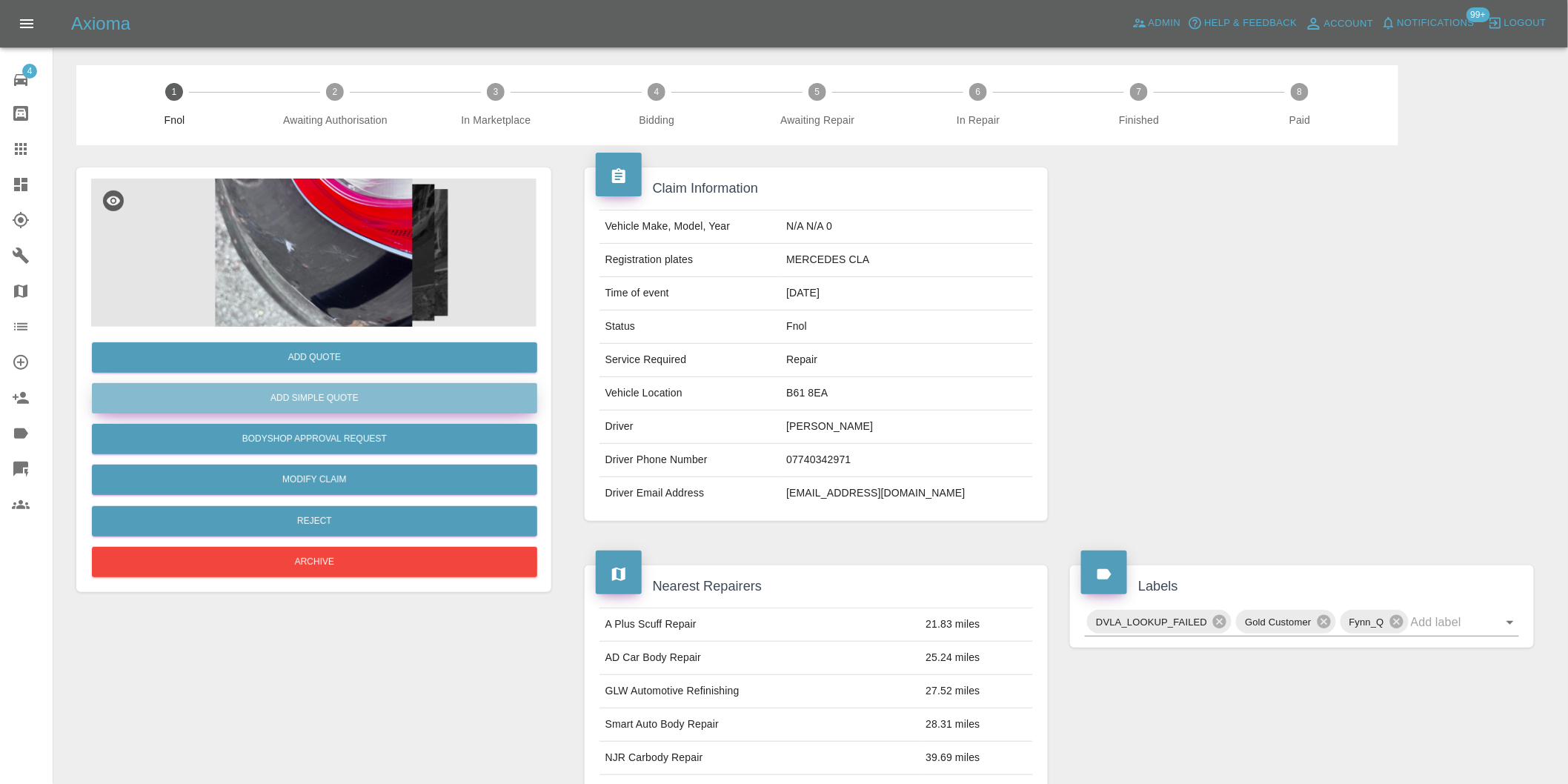
click button "Add Simple Quote"
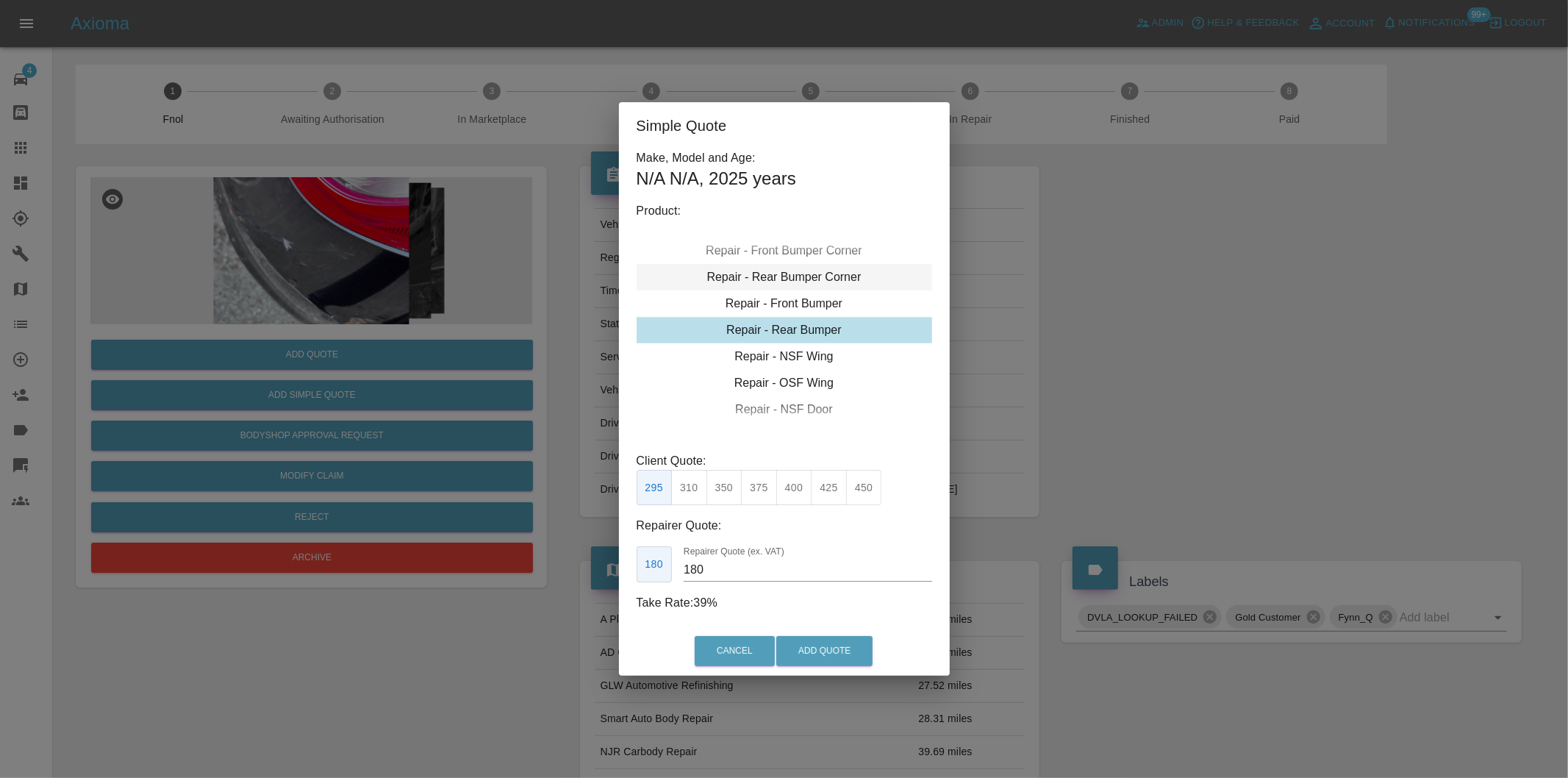
click div "Repair - Rear Bumper Corner"
drag, startPoint x: 694, startPoint y: 486, endPoint x: 724, endPoint y: 494, distance: 31.0
click button "199"
drag, startPoint x: 725, startPoint y: 494, endPoint x: 775, endPoint y: 542, distance: 69.3
click button "215"
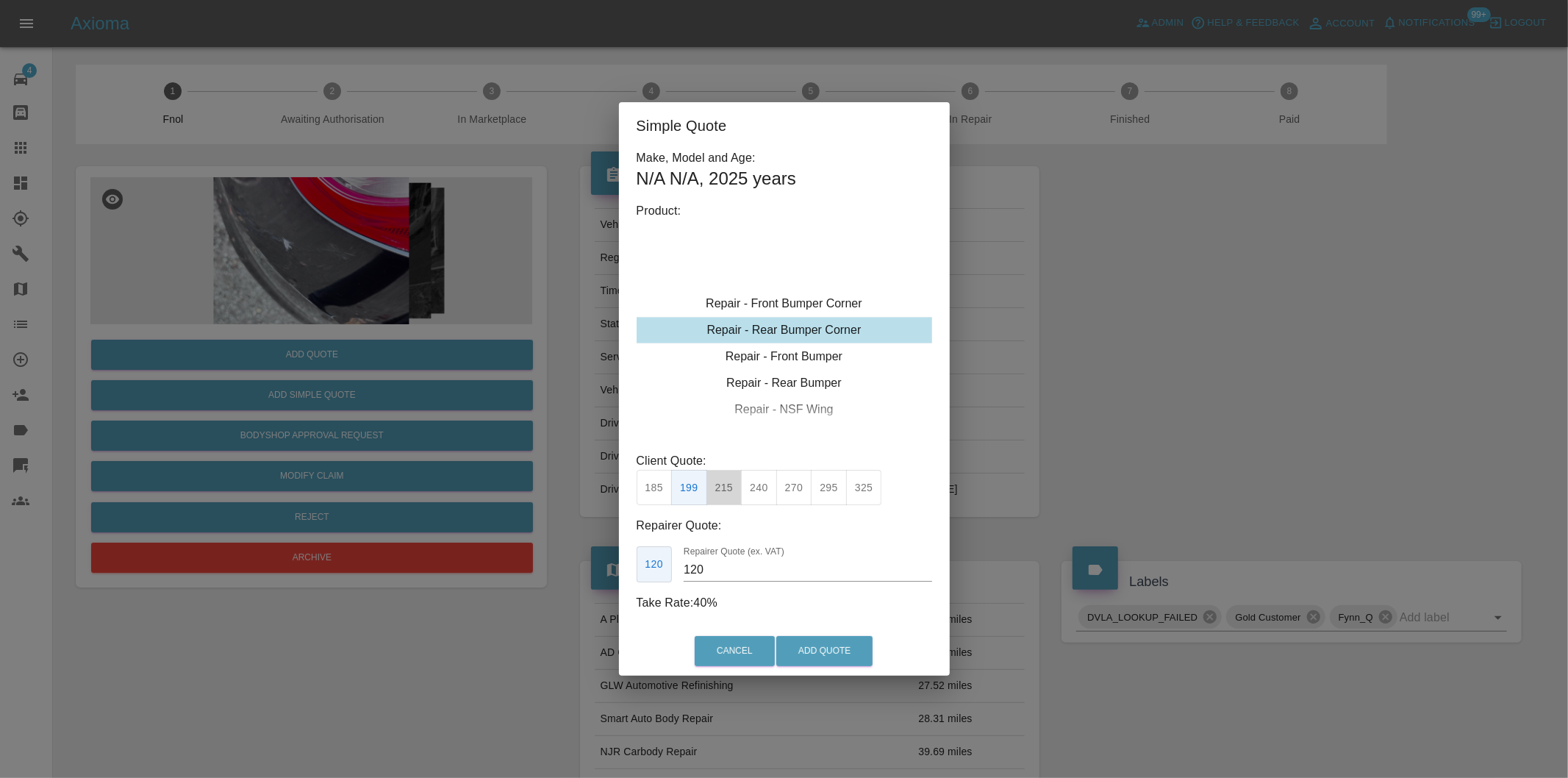
type input "135"
click button "Add Quote"
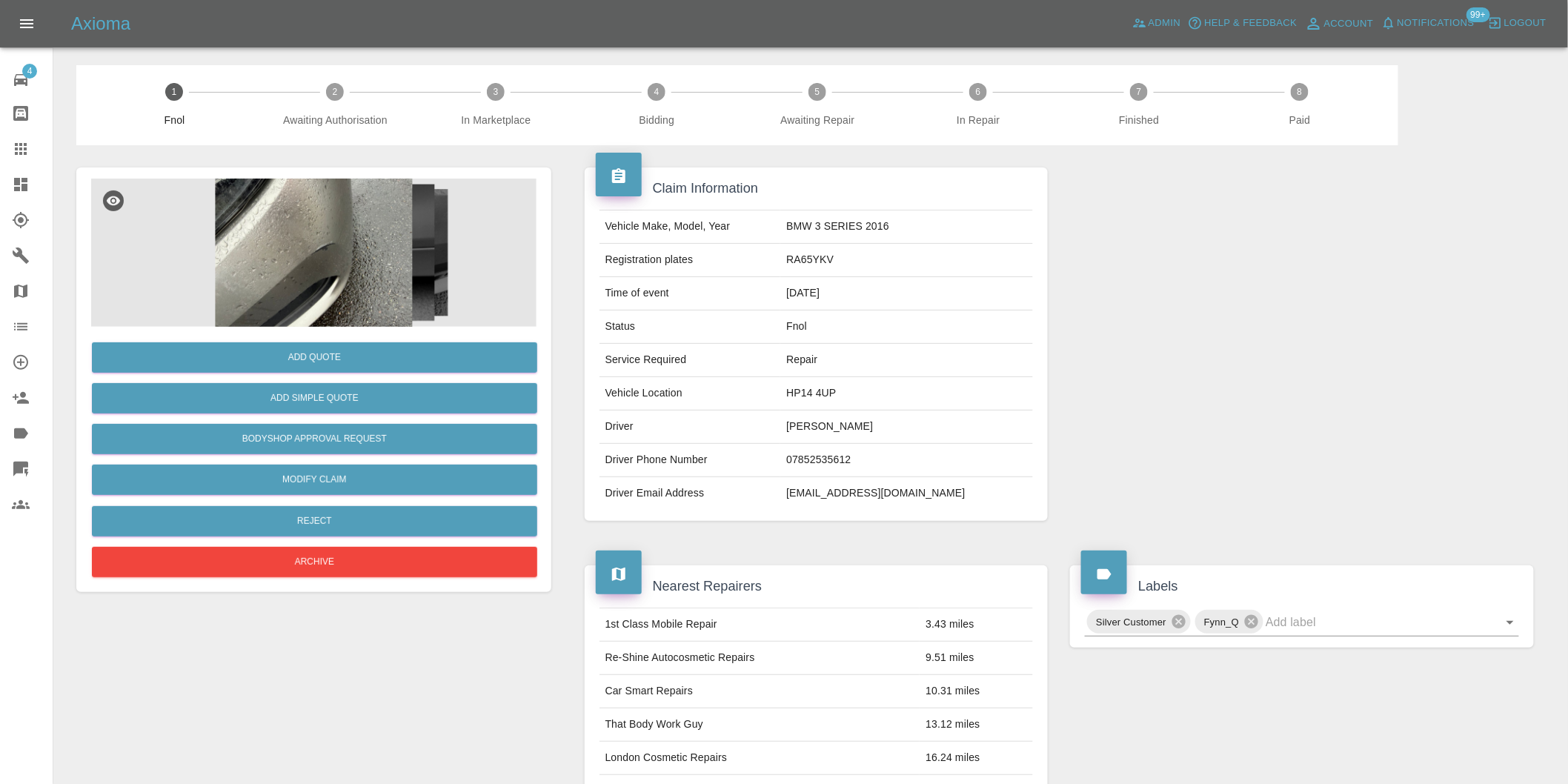
click at [369, 249] on img at bounding box center [313, 253] width 445 height 148
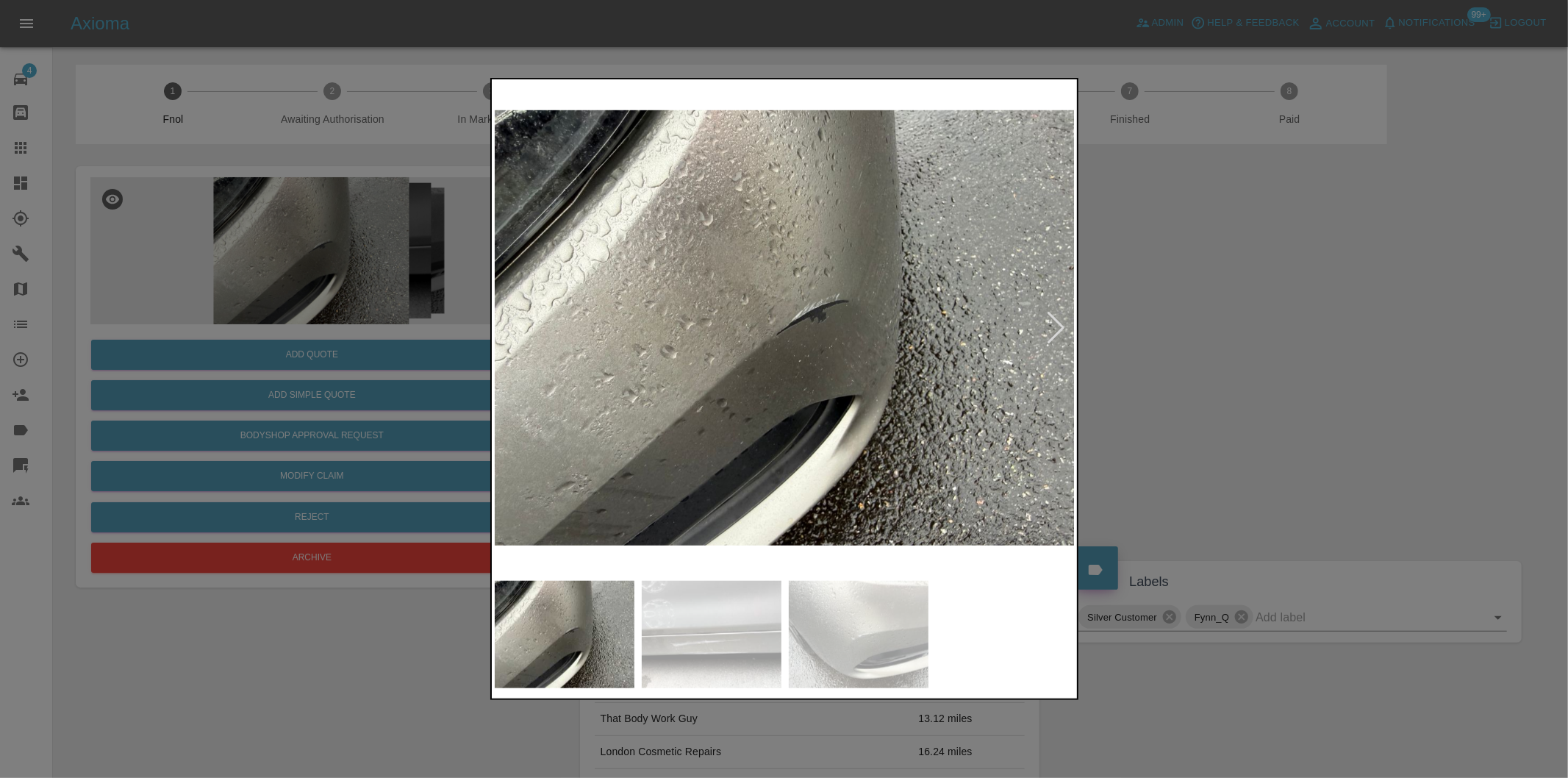
click at [1059, 327] on div at bounding box center [1057, 327] width 20 height 32
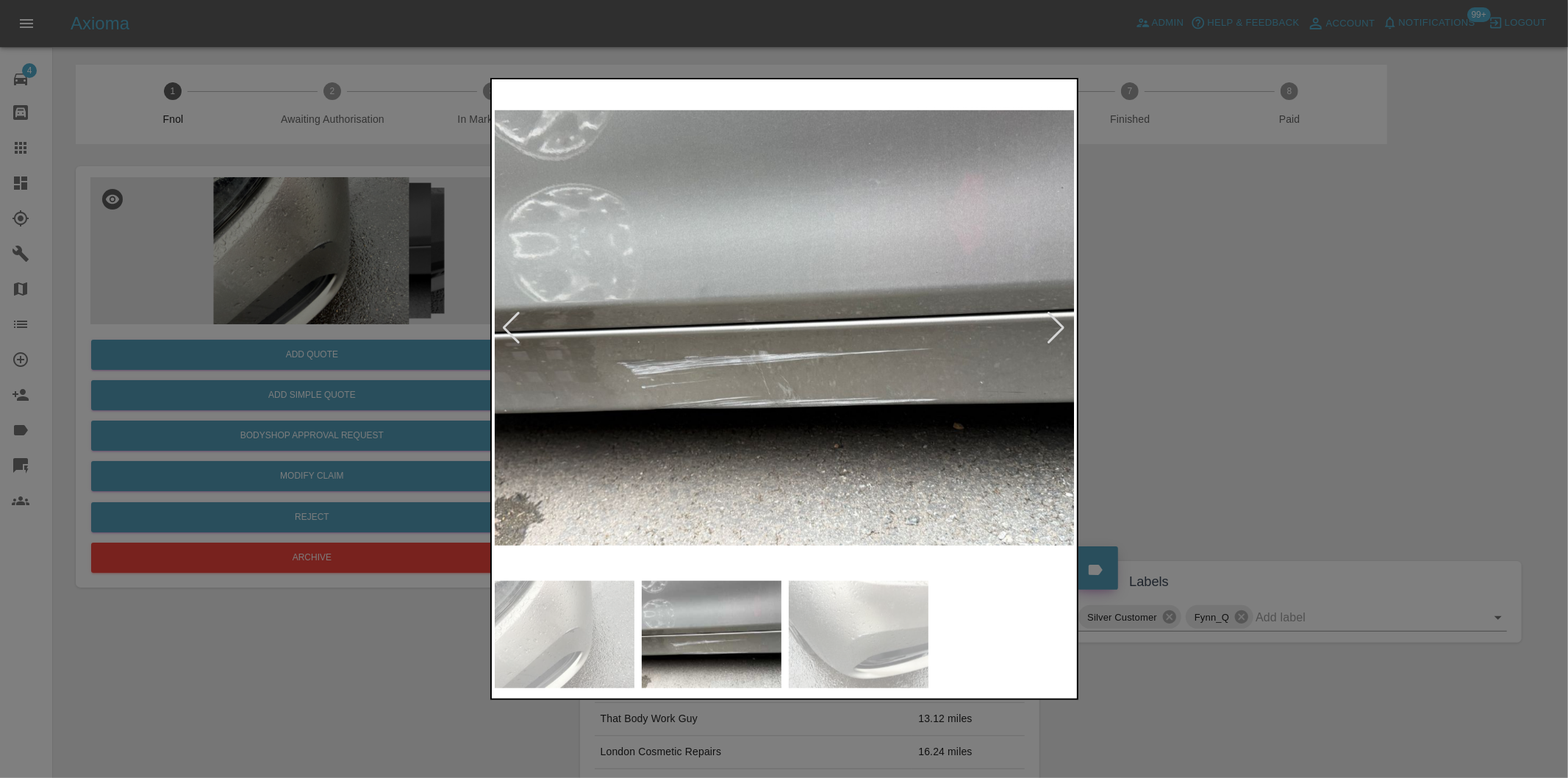
click at [1059, 327] on div at bounding box center [1057, 327] width 20 height 32
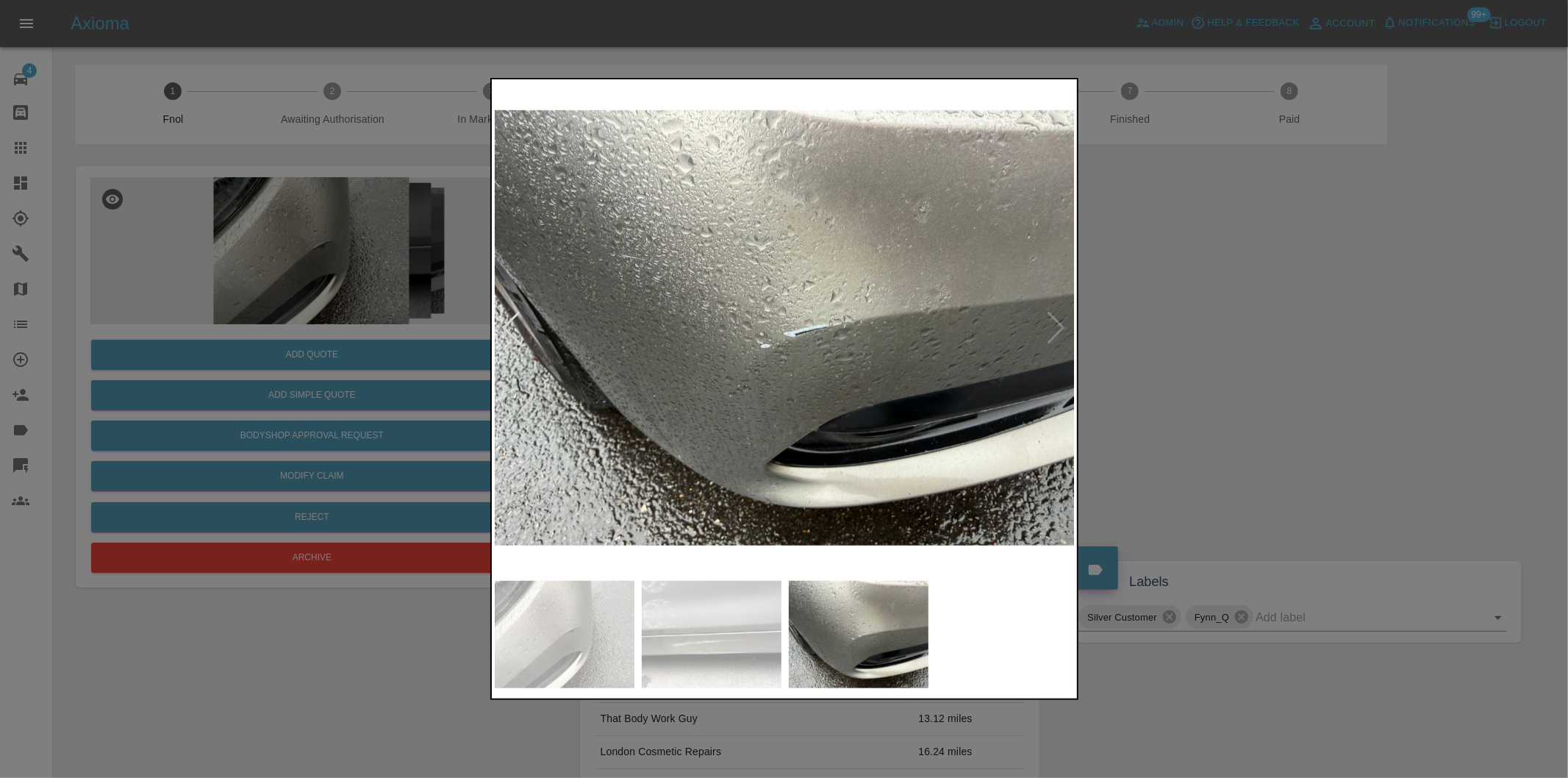
click at [1059, 327] on img at bounding box center [786, 327] width 581 height 491
drag, startPoint x: 1272, startPoint y: 331, endPoint x: 1210, endPoint y: 326, distance: 62.2
click at [1270, 330] on div at bounding box center [784, 389] width 1568 height 778
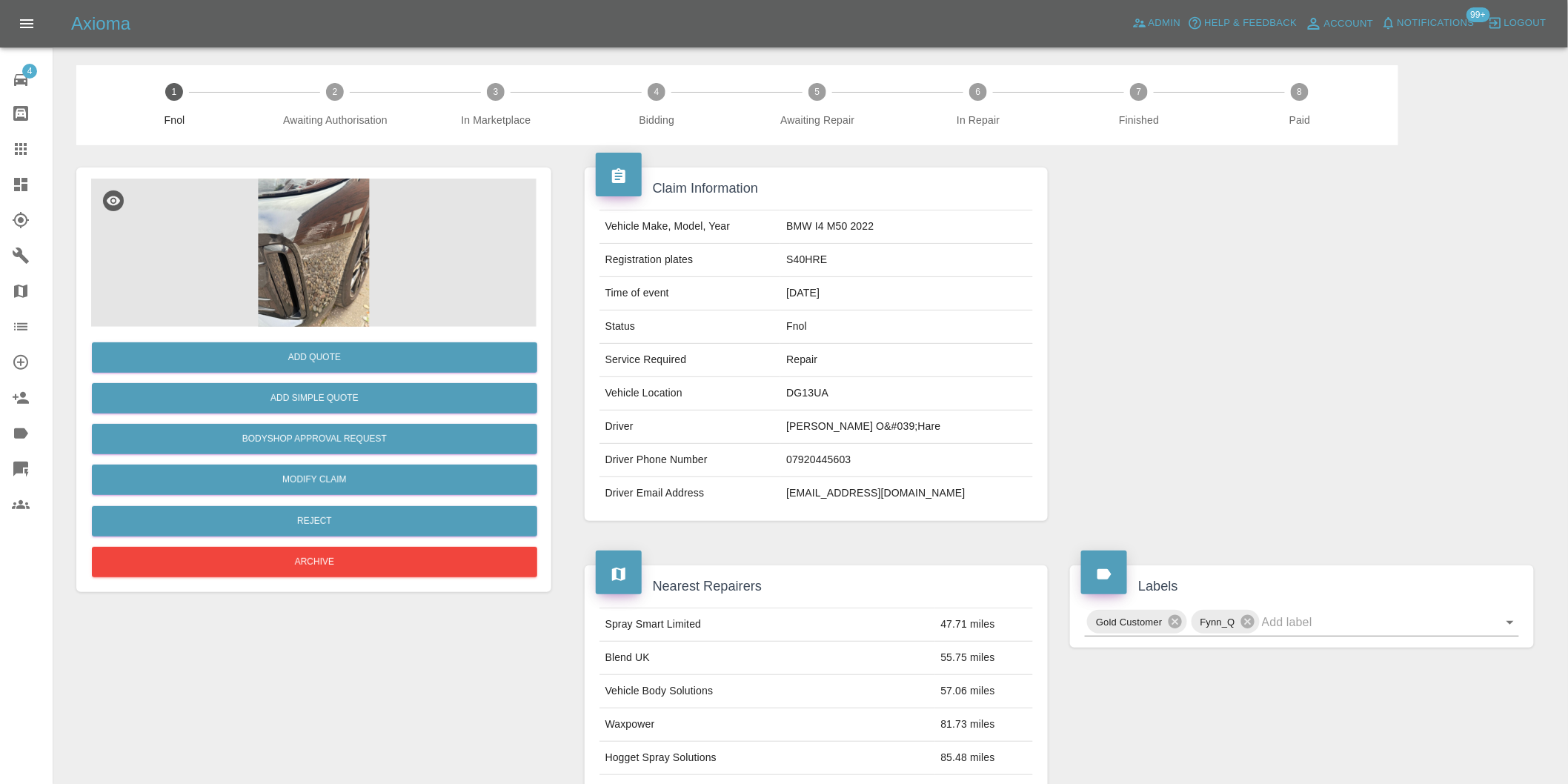
click at [361, 231] on img at bounding box center [313, 253] width 445 height 148
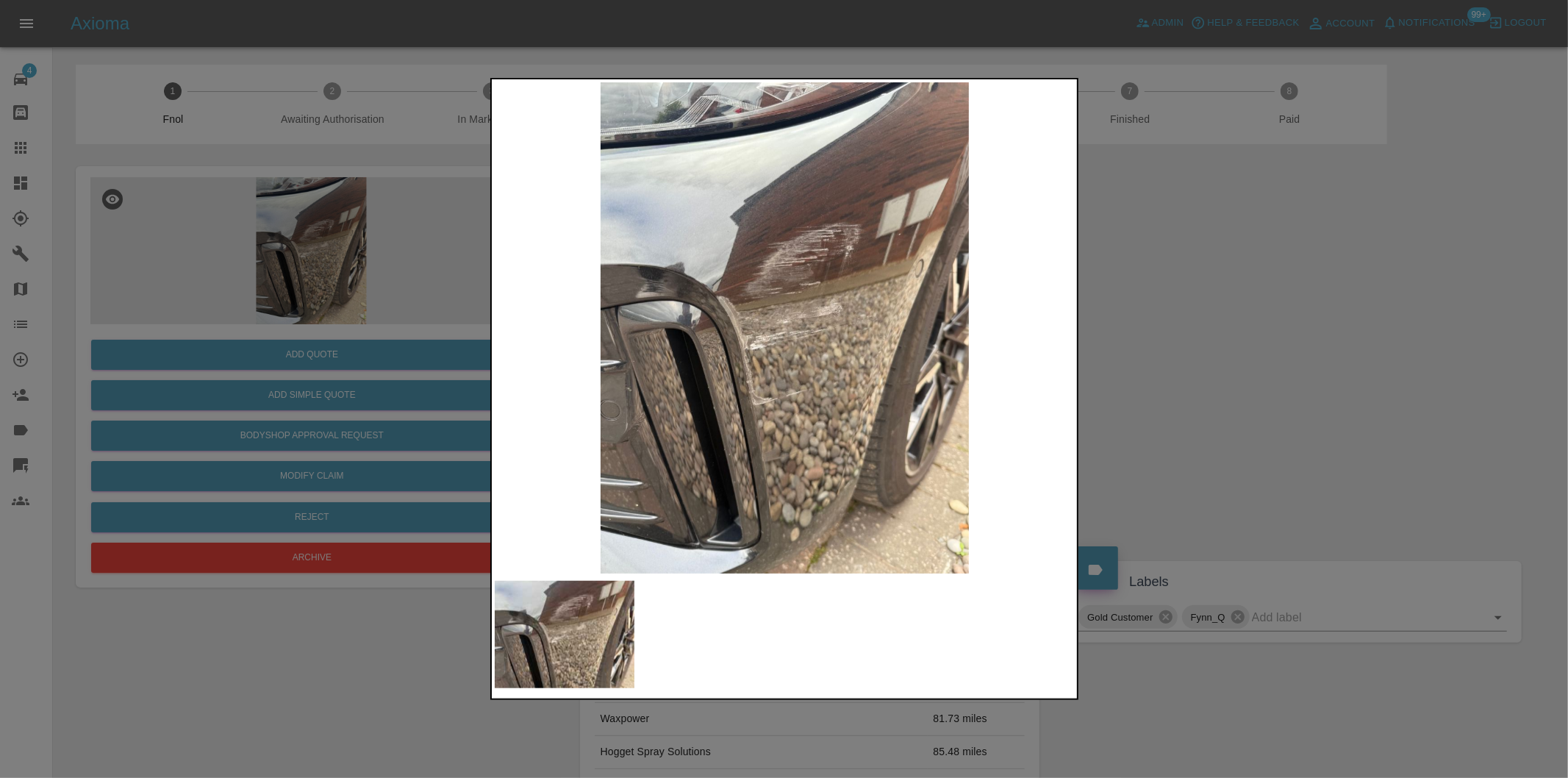
click at [1174, 343] on div at bounding box center [784, 389] width 1568 height 778
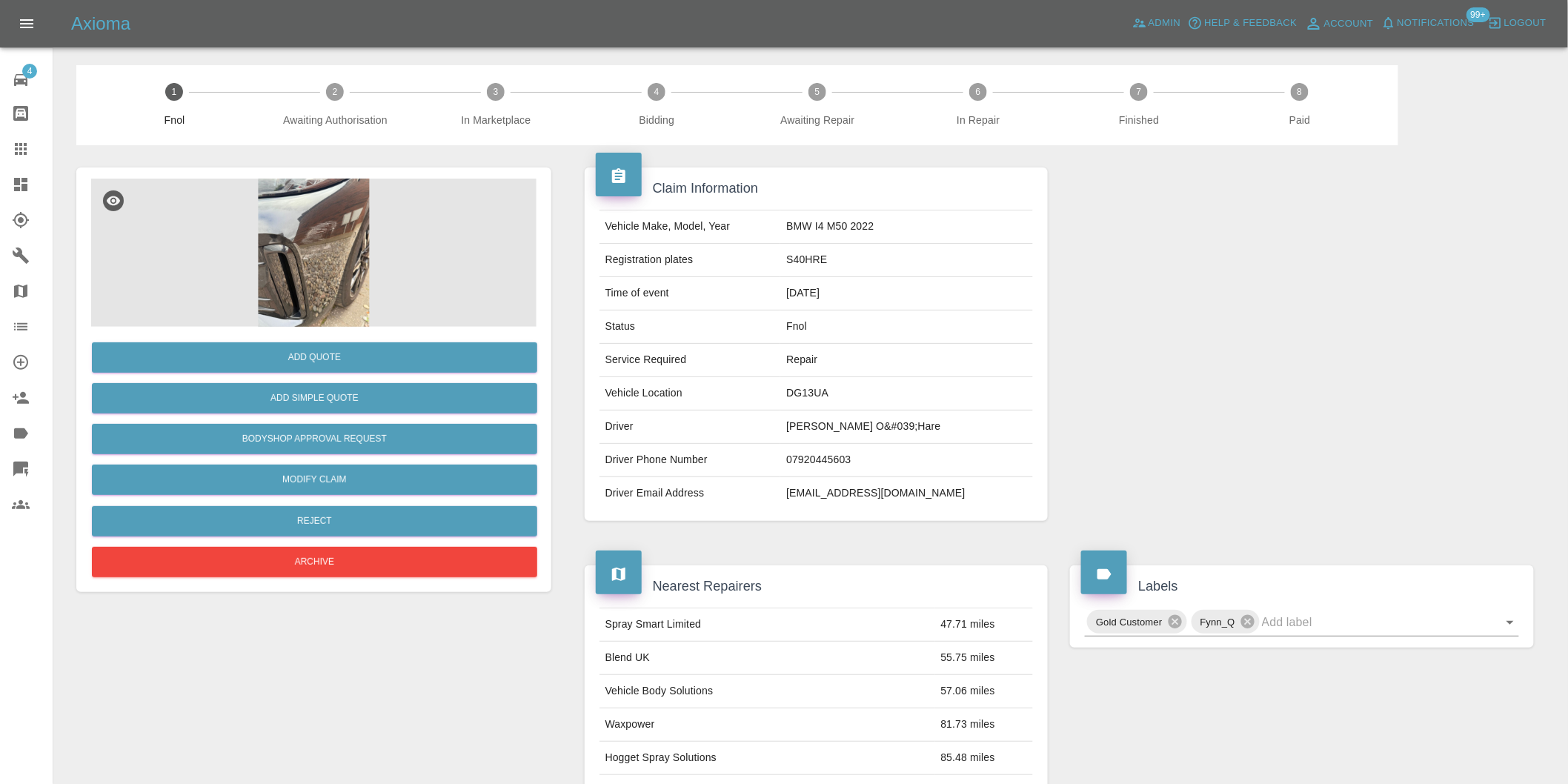
click at [321, 220] on img at bounding box center [313, 253] width 445 height 148
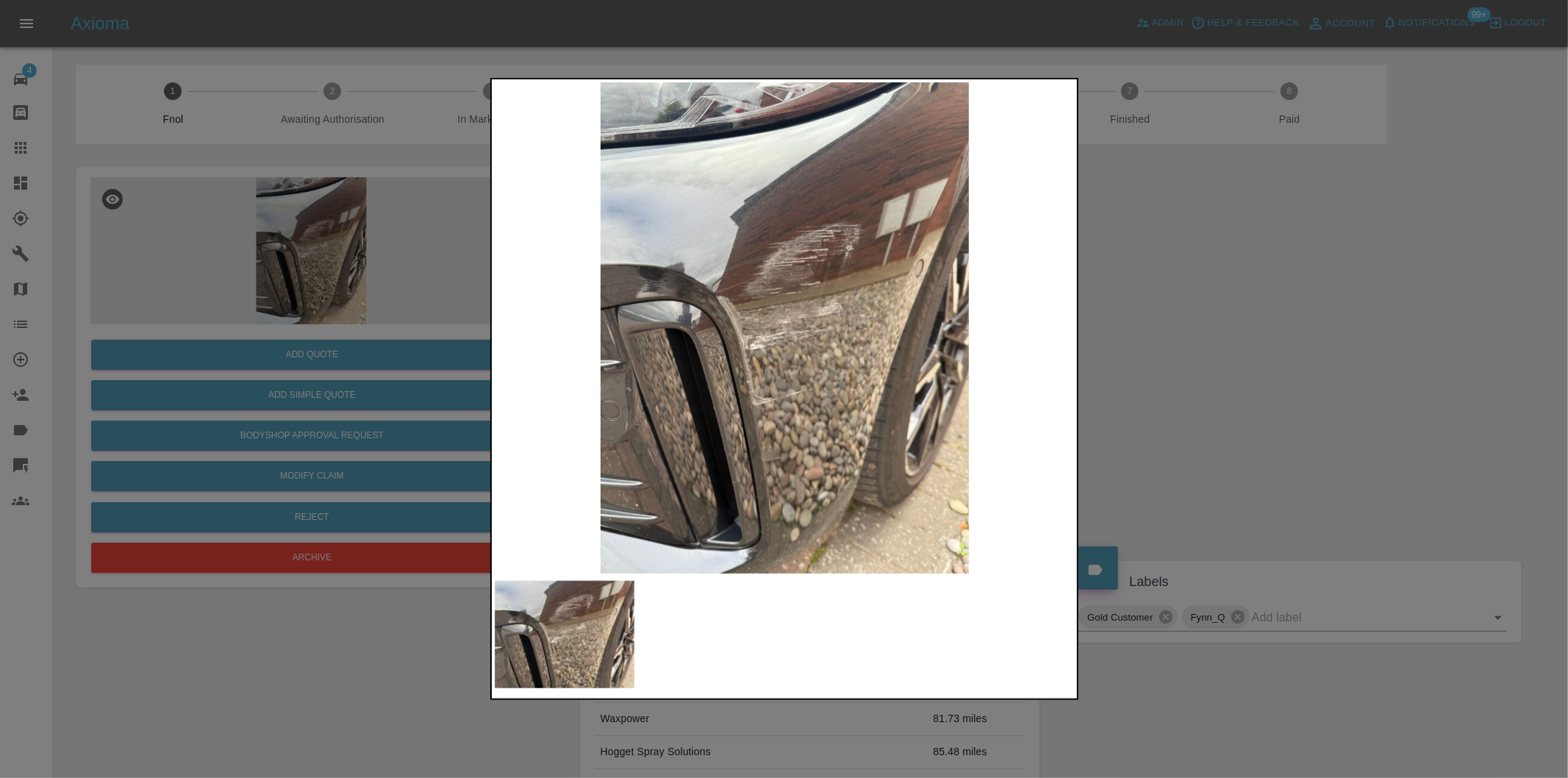
click at [1162, 280] on div at bounding box center [784, 389] width 1568 height 778
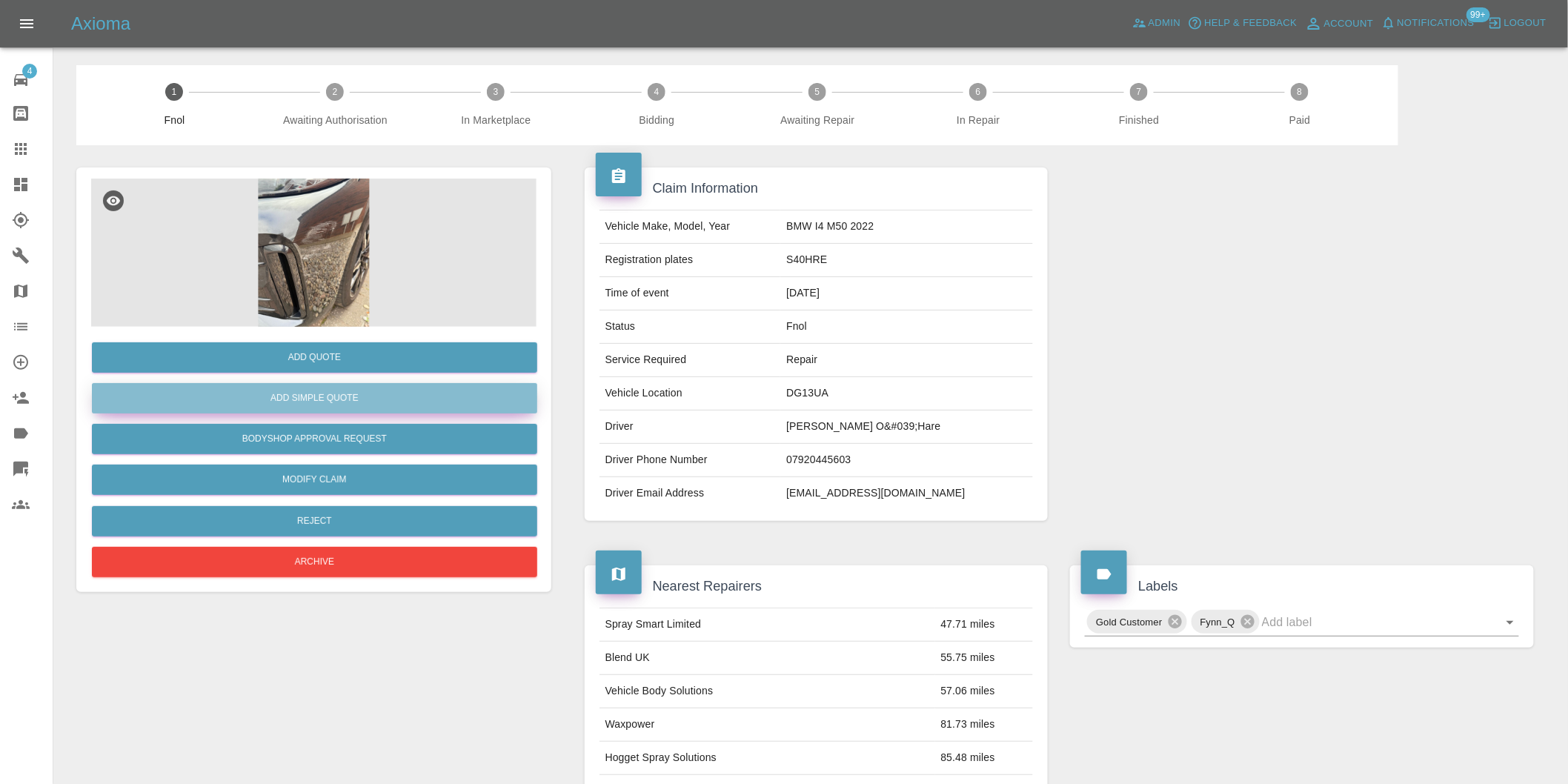
click at [374, 396] on button "Add Simple Quote" at bounding box center [314, 398] width 445 height 30
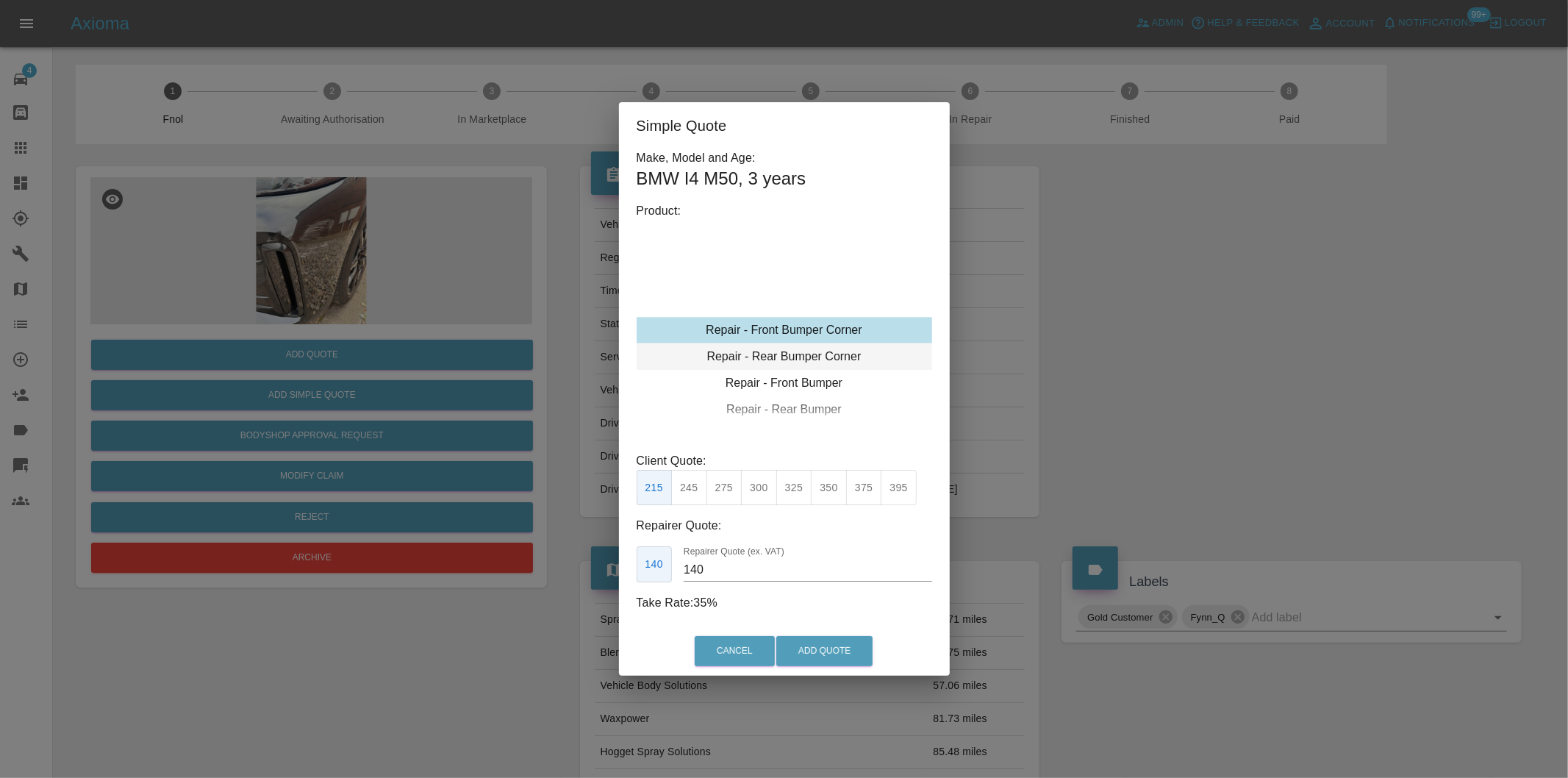
type input "120"
click at [800, 643] on button "Add Quote" at bounding box center [824, 651] width 96 height 30
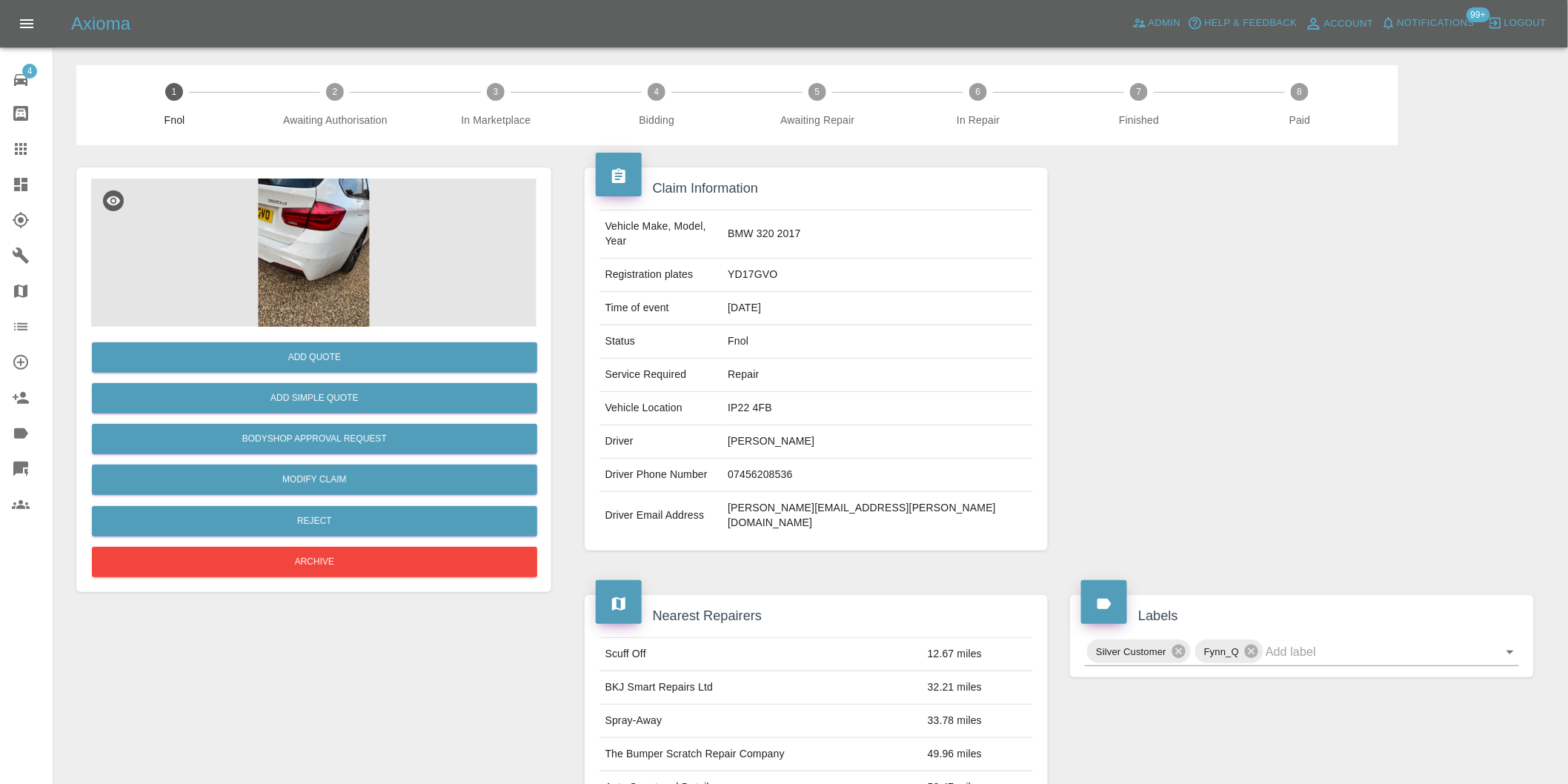
click at [344, 234] on img at bounding box center [313, 253] width 445 height 148
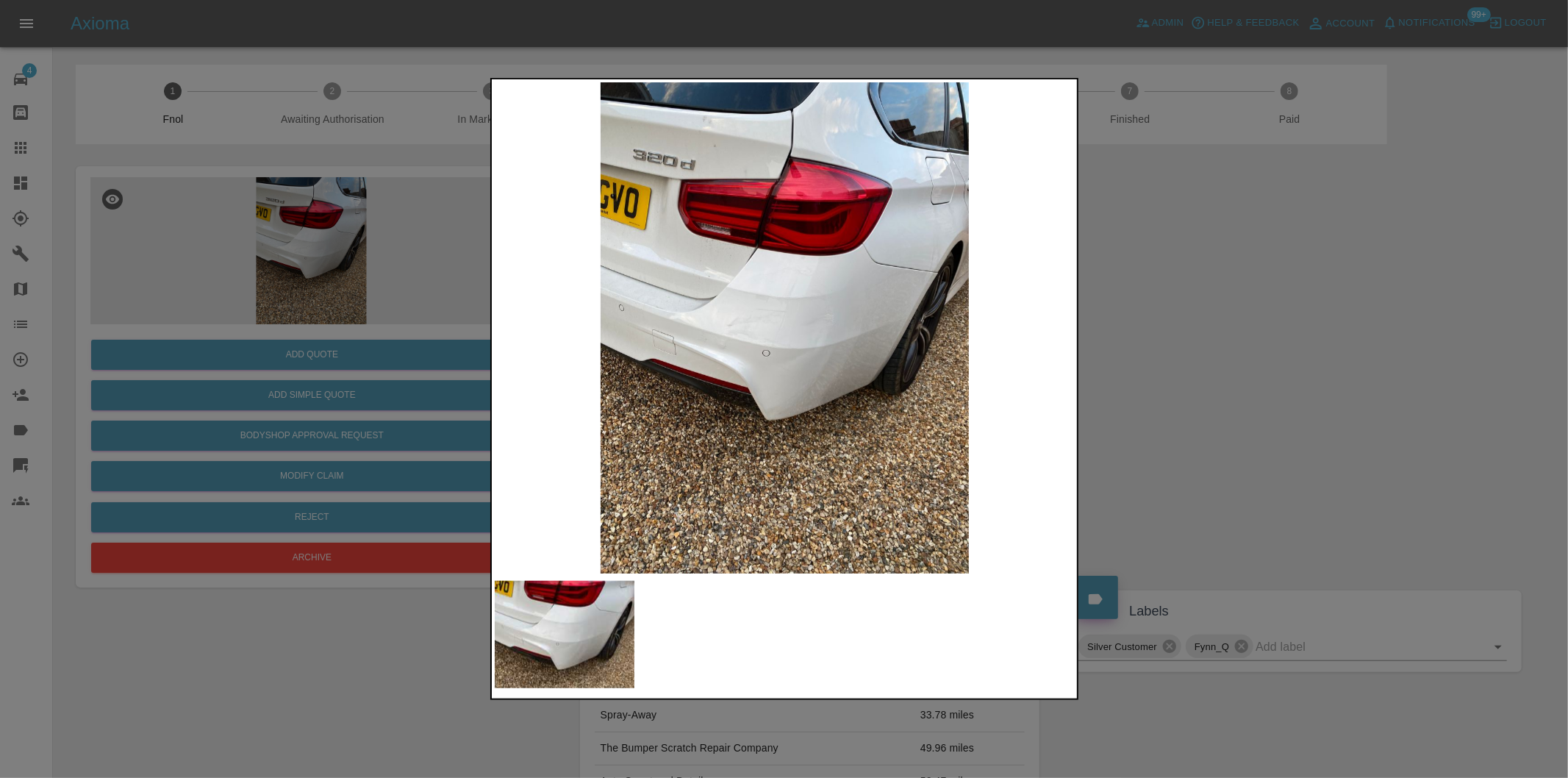
drag, startPoint x: 1125, startPoint y: 363, endPoint x: 1045, endPoint y: 393, distance: 85.4
click at [1125, 363] on div at bounding box center [784, 389] width 1568 height 778
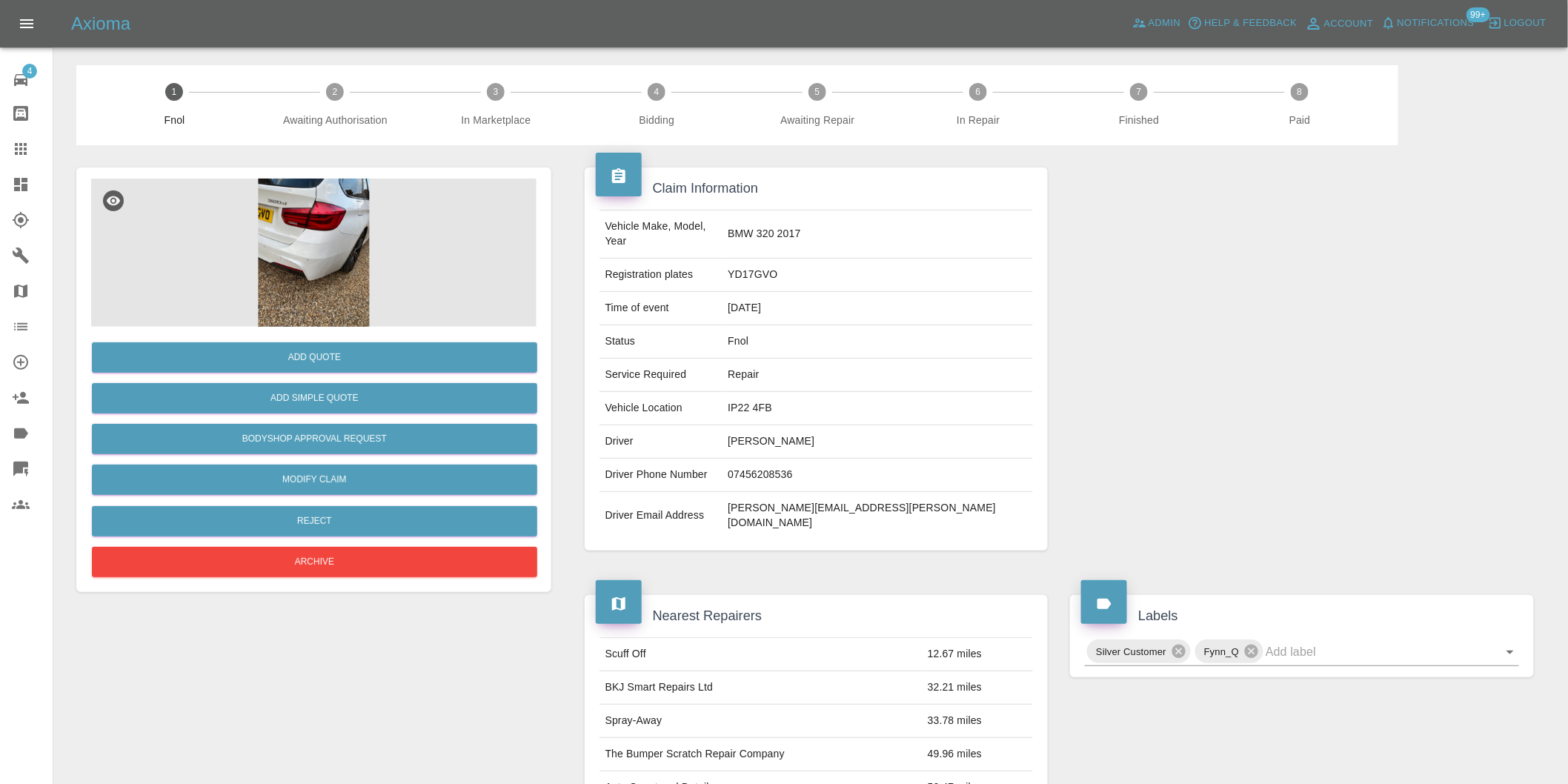
click at [337, 223] on img at bounding box center [313, 253] width 445 height 148
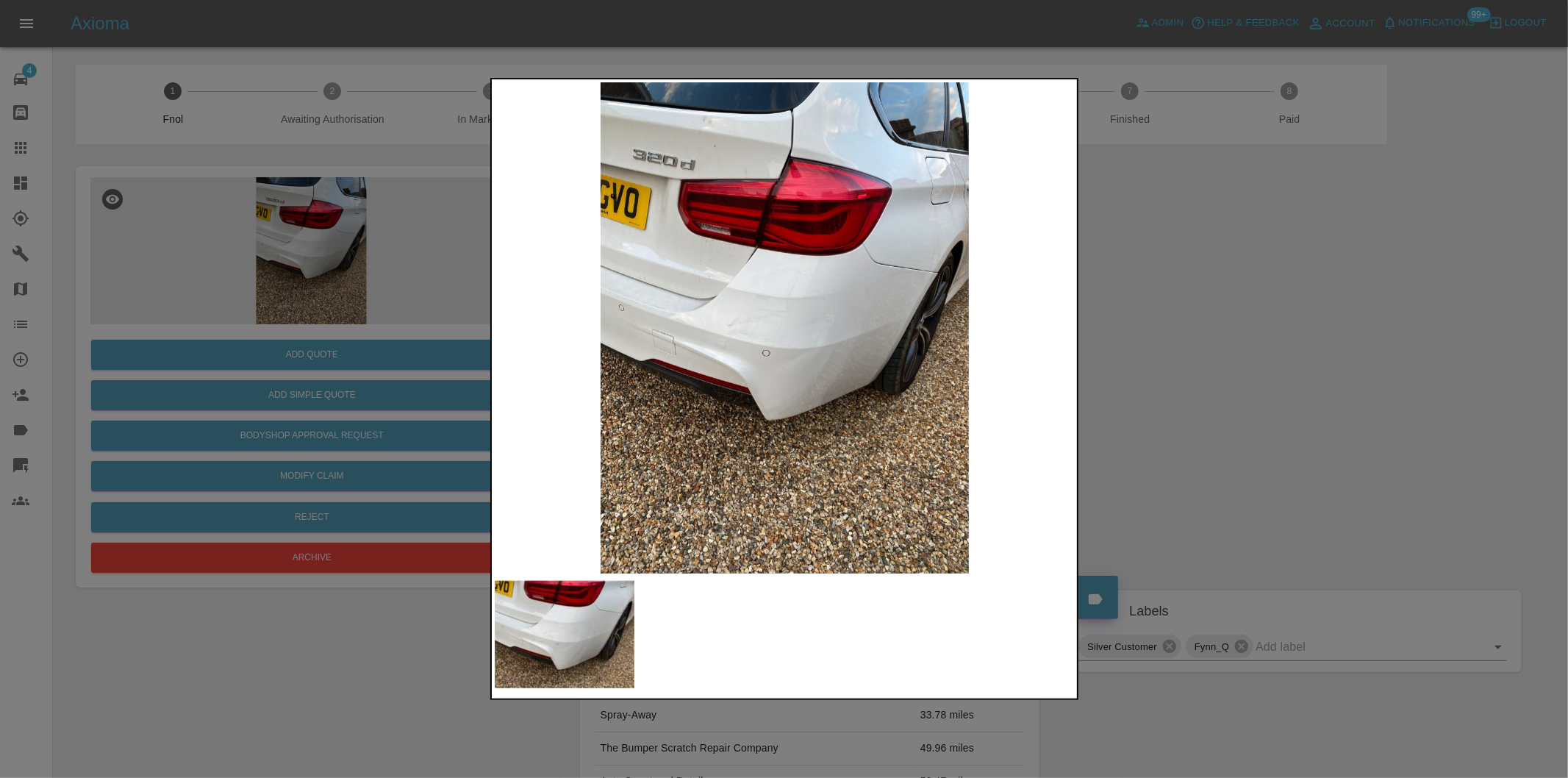
drag, startPoint x: 1140, startPoint y: 352, endPoint x: 988, endPoint y: 376, distance: 153.9
click at [1140, 353] on div at bounding box center [784, 389] width 1568 height 778
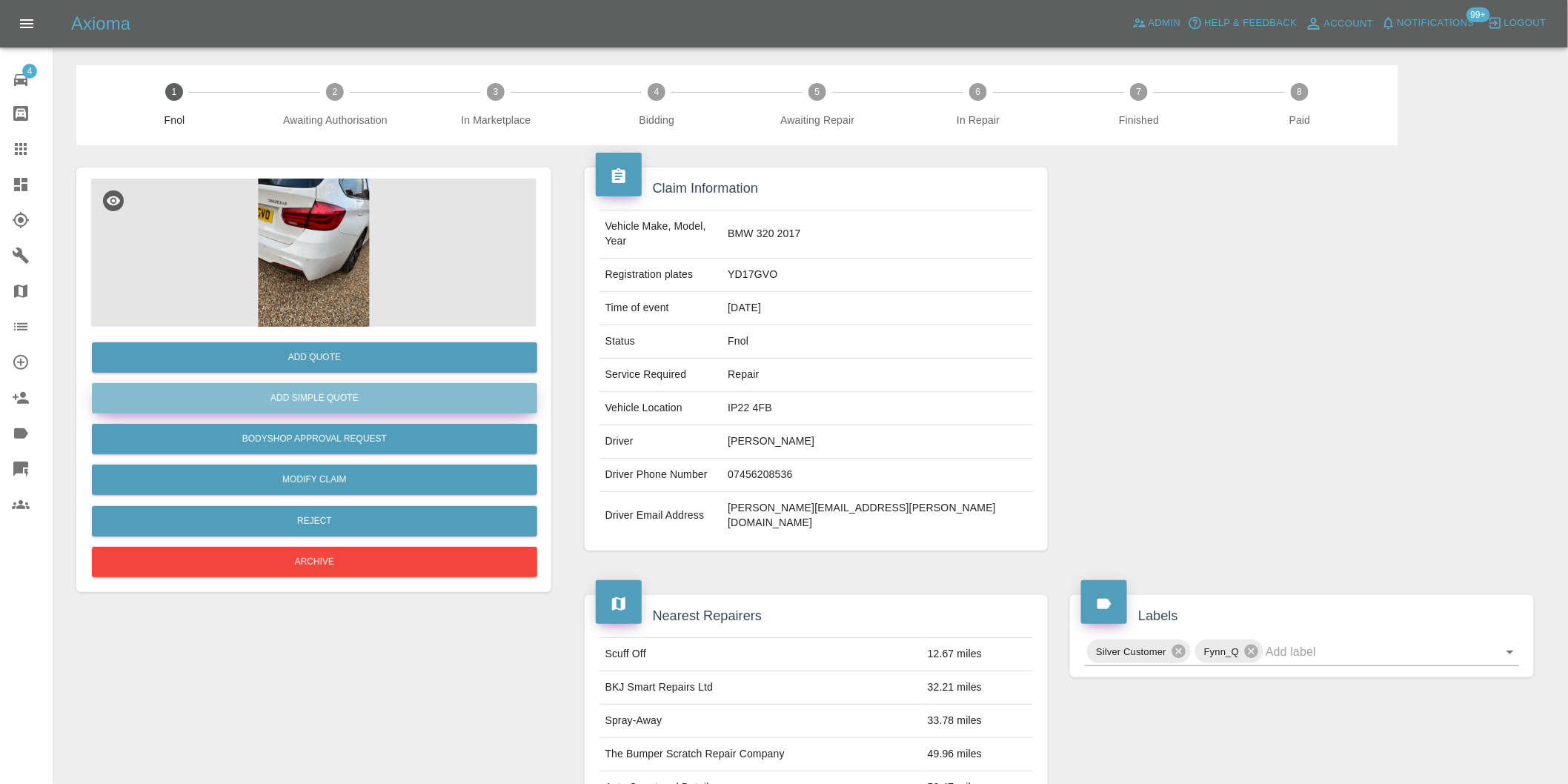
click at [330, 401] on button "Add Simple Quote" at bounding box center [314, 398] width 445 height 30
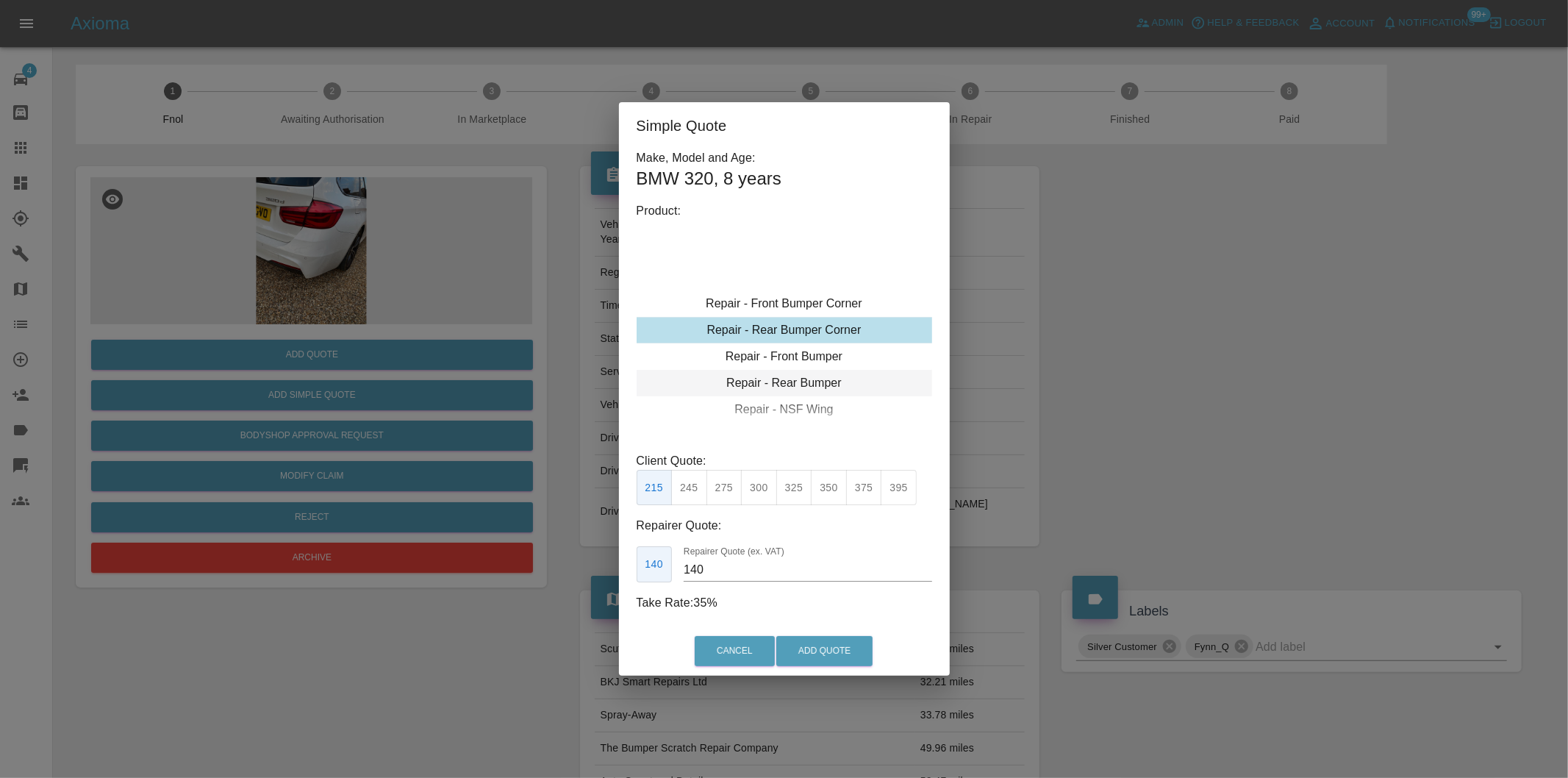
type input "120"
click at [840, 646] on button "Add Quote" at bounding box center [824, 651] width 96 height 30
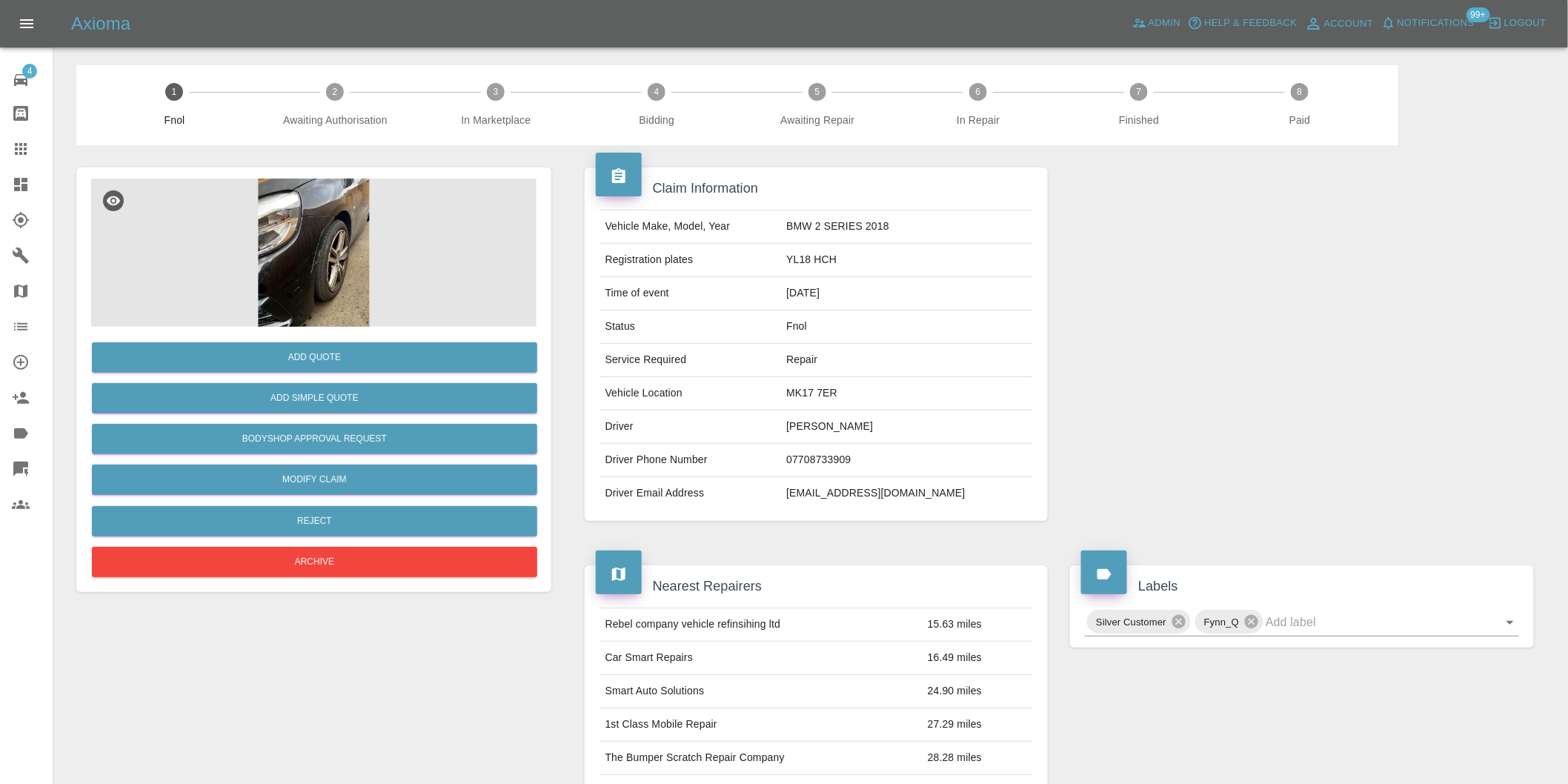
click at [320, 261] on img at bounding box center [313, 253] width 445 height 148
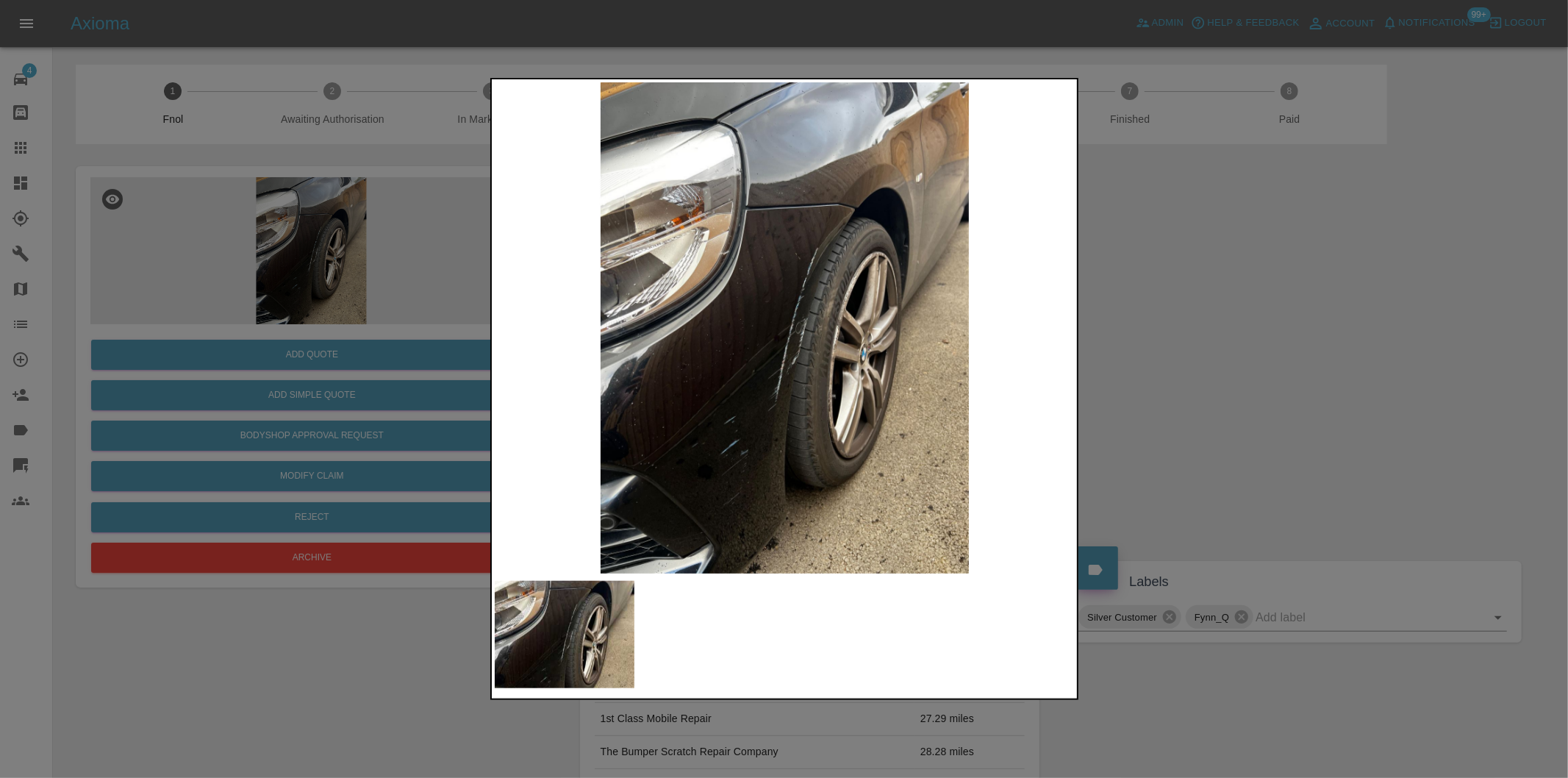
click at [869, 206] on img at bounding box center [786, 327] width 581 height 491
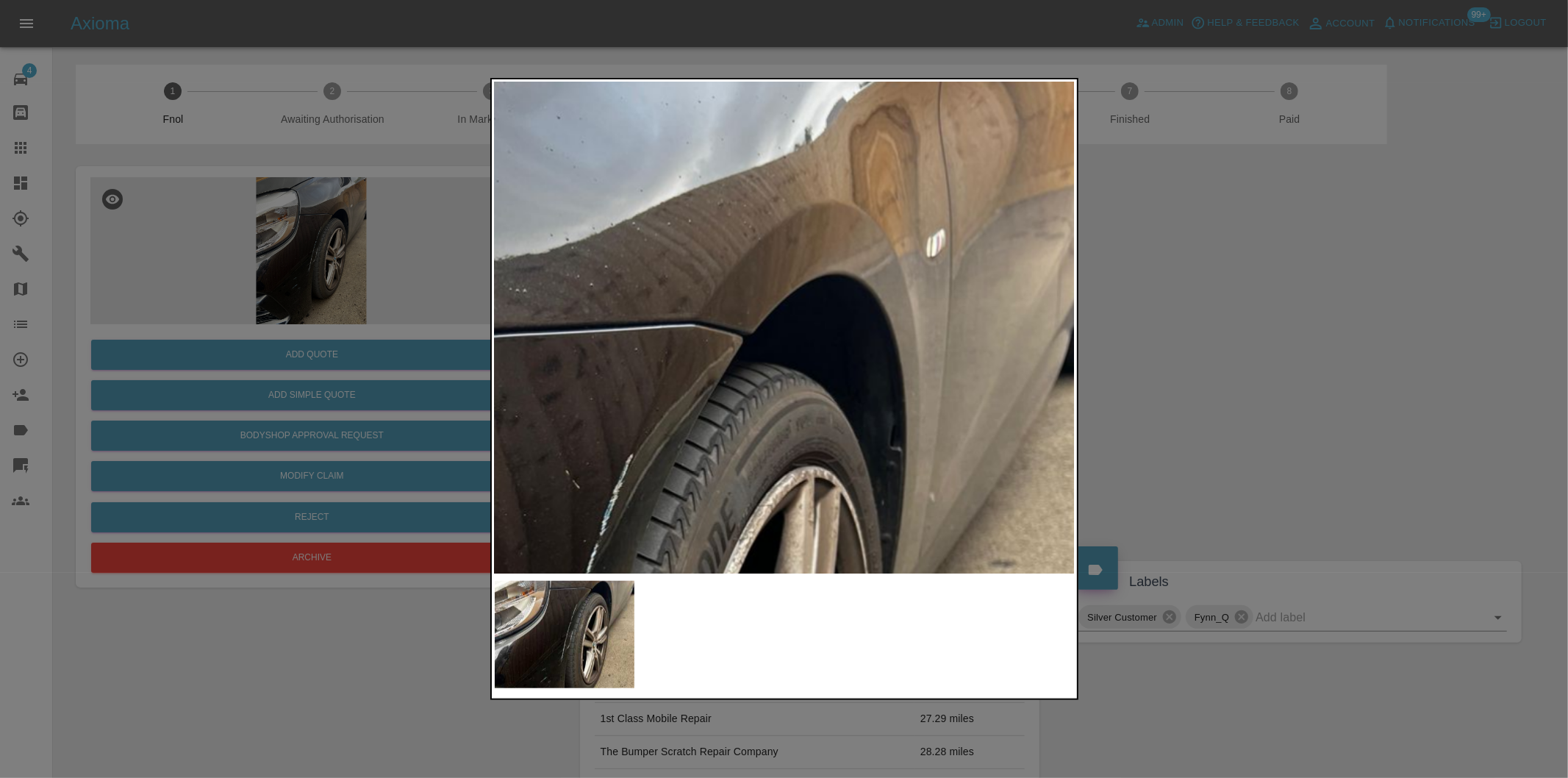
click at [872, 224] on img at bounding box center [532, 694] width 1743 height 1473
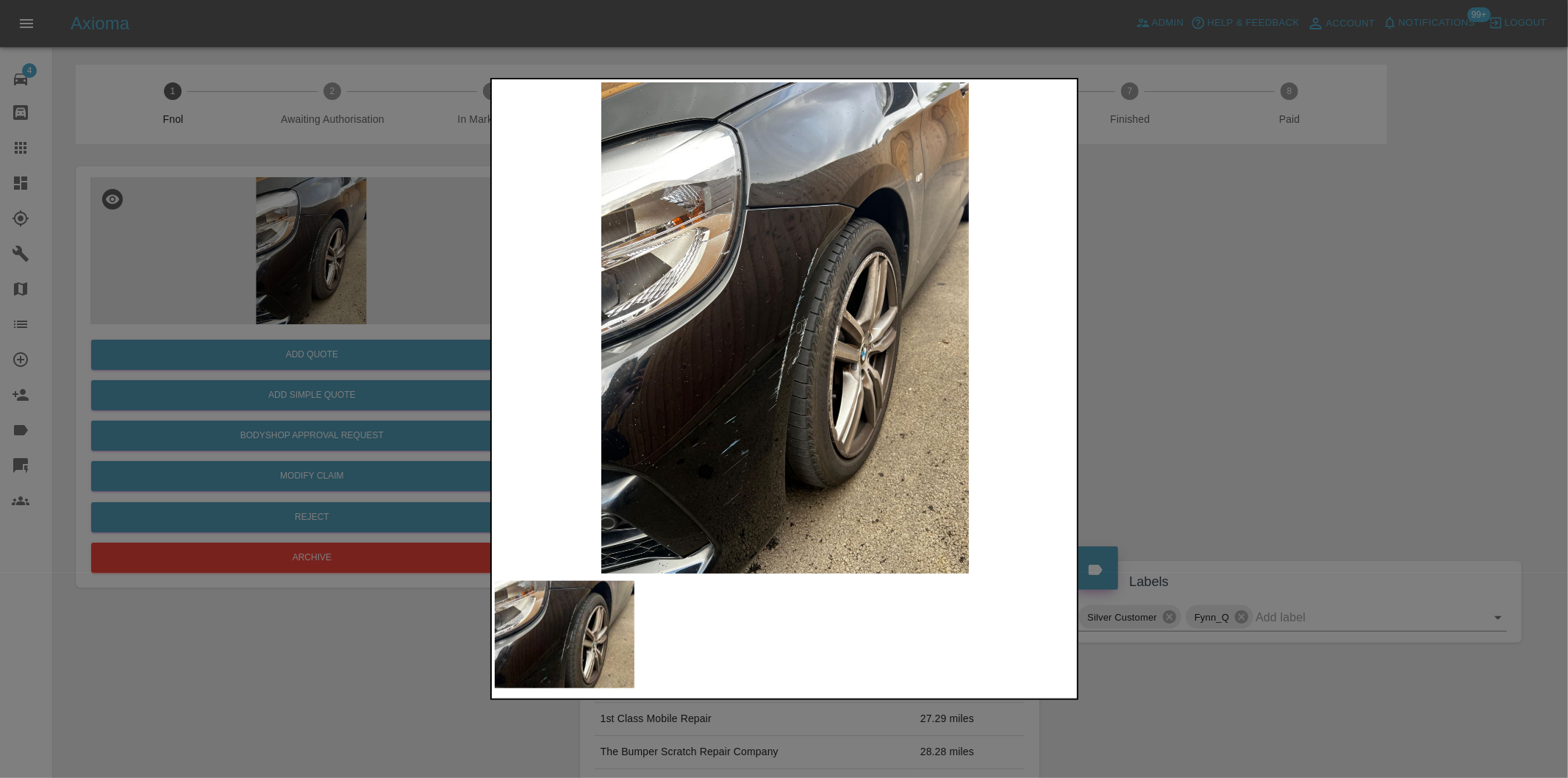
drag, startPoint x: 1275, startPoint y: 304, endPoint x: 1183, endPoint y: 324, distance: 94.1
click at [1275, 306] on div at bounding box center [784, 389] width 1568 height 778
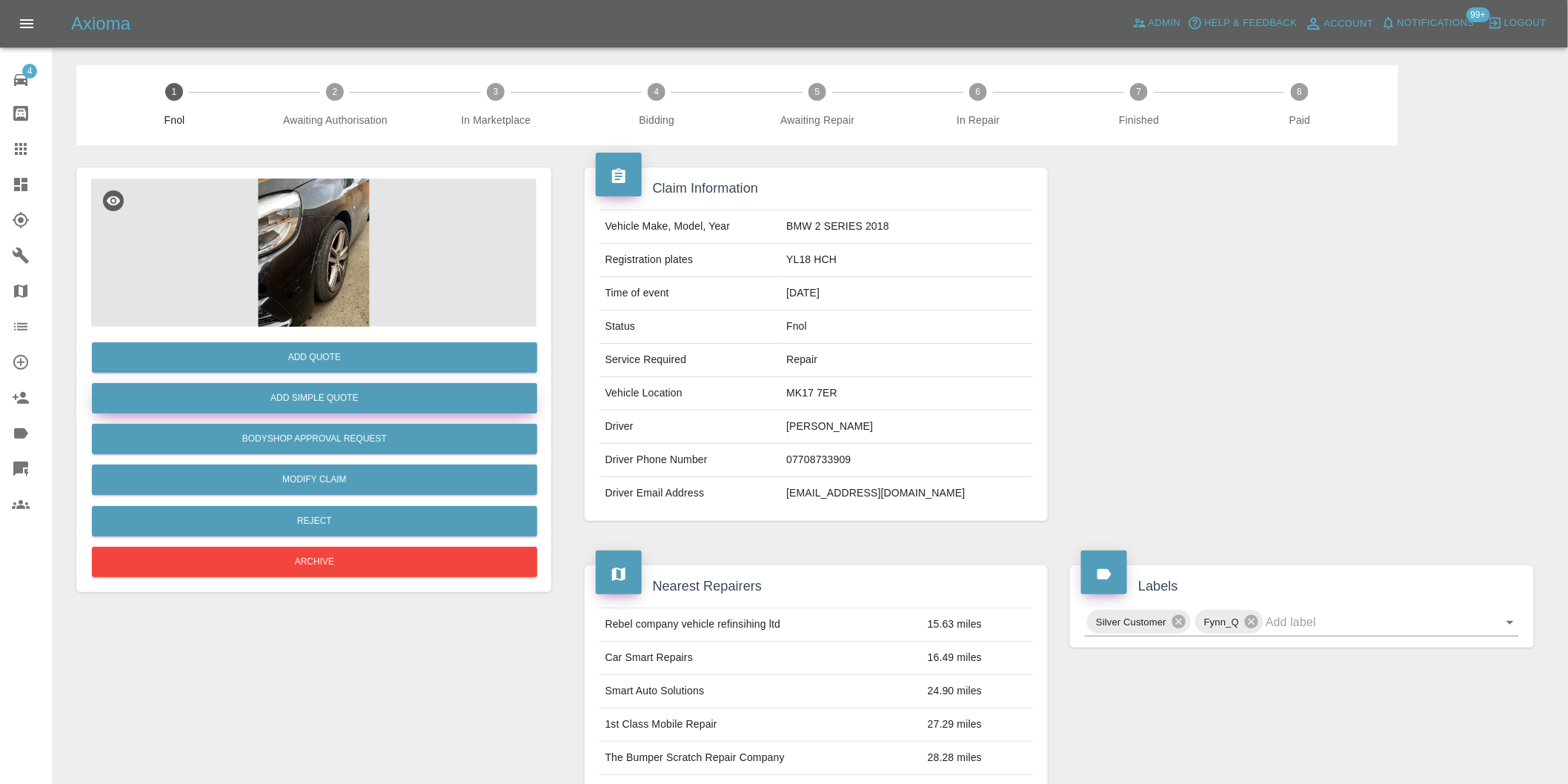
click at [363, 411] on button "Add Simple Quote" at bounding box center [314, 398] width 445 height 30
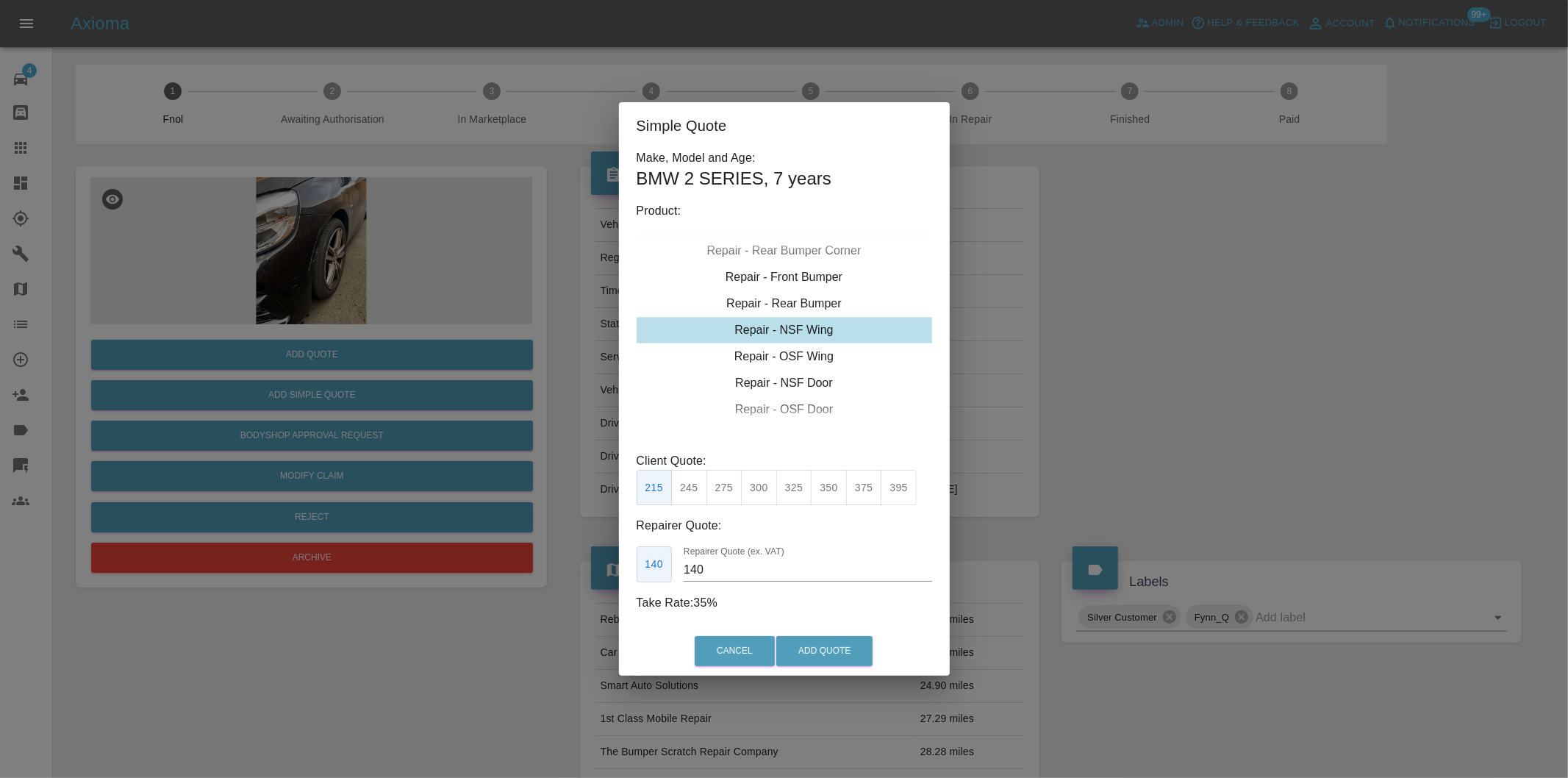
click at [802, 236] on div "Repair - Front Bumper Corner" at bounding box center [784, 224] width 295 height 27
type input "120"
drag, startPoint x: 693, startPoint y: 494, endPoint x: 725, endPoint y: 509, distance: 35.3
click at [694, 494] on button "199" at bounding box center [689, 488] width 36 height 36
click at [811, 654] on button "Add Quote" at bounding box center [824, 651] width 96 height 30
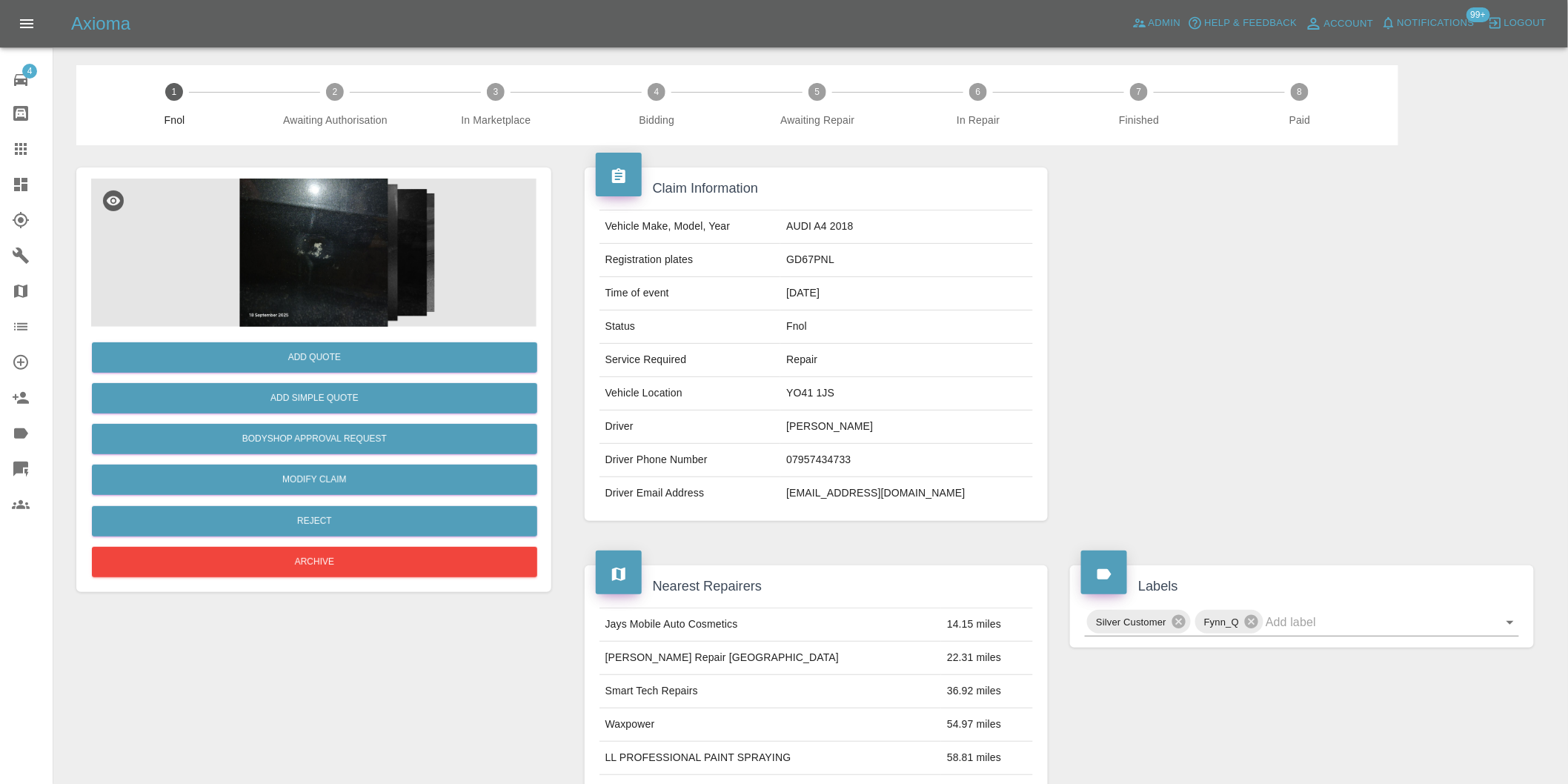
click at [321, 238] on img at bounding box center [313, 253] width 445 height 148
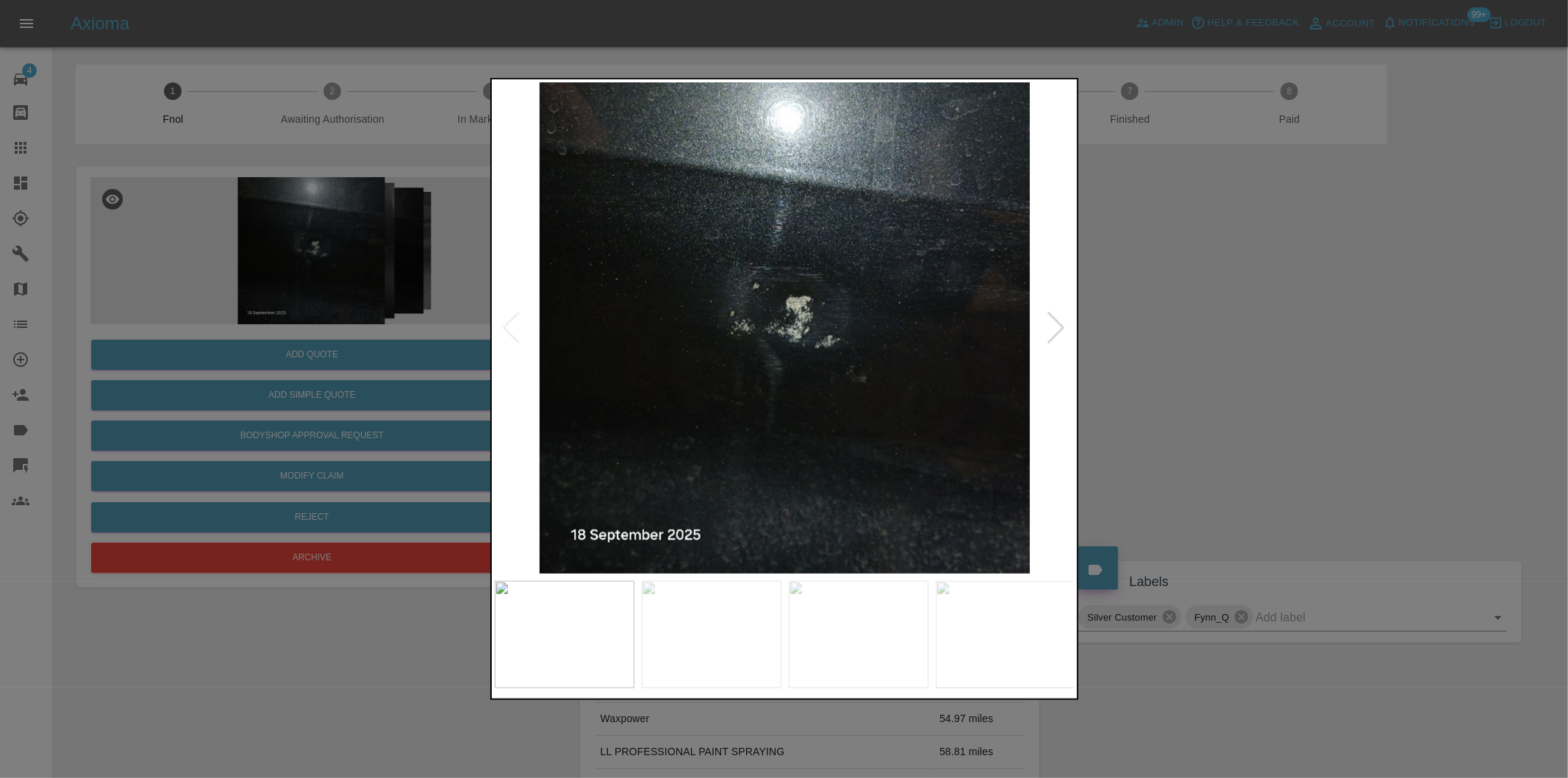
click at [1057, 327] on div at bounding box center [1057, 327] width 20 height 32
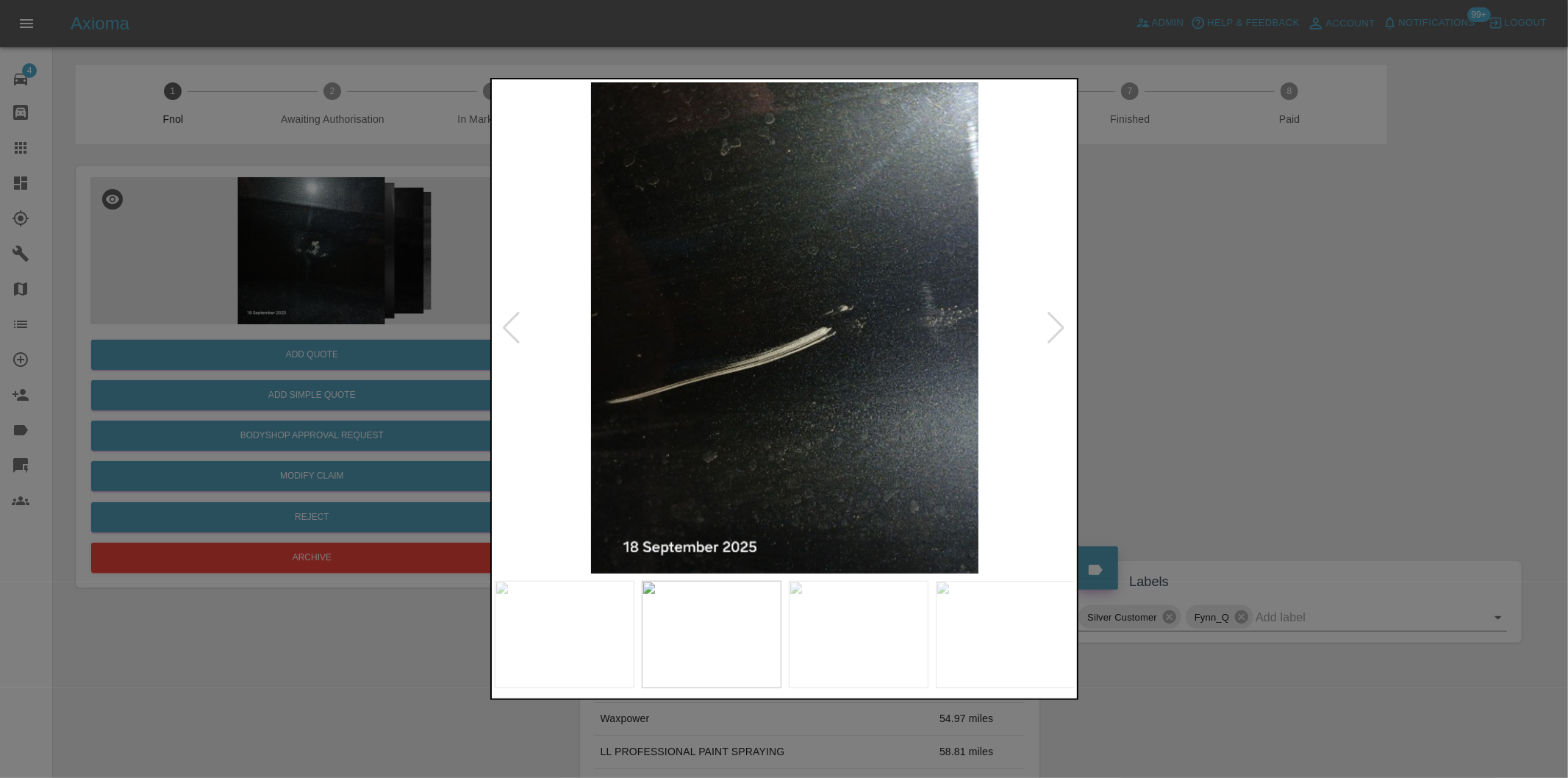
click at [1057, 327] on div at bounding box center [1057, 327] width 20 height 32
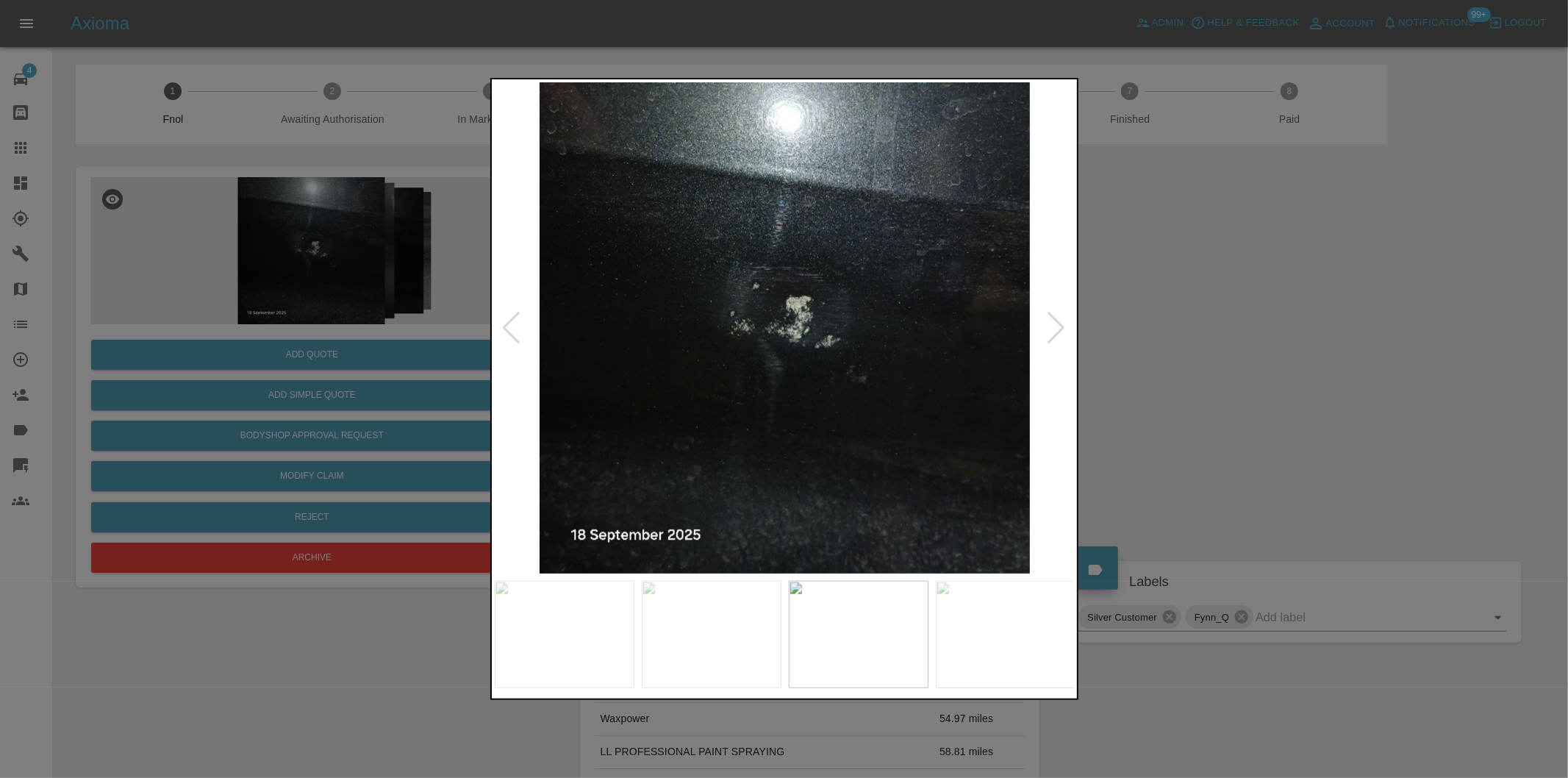
click at [1057, 327] on div at bounding box center [1057, 327] width 20 height 32
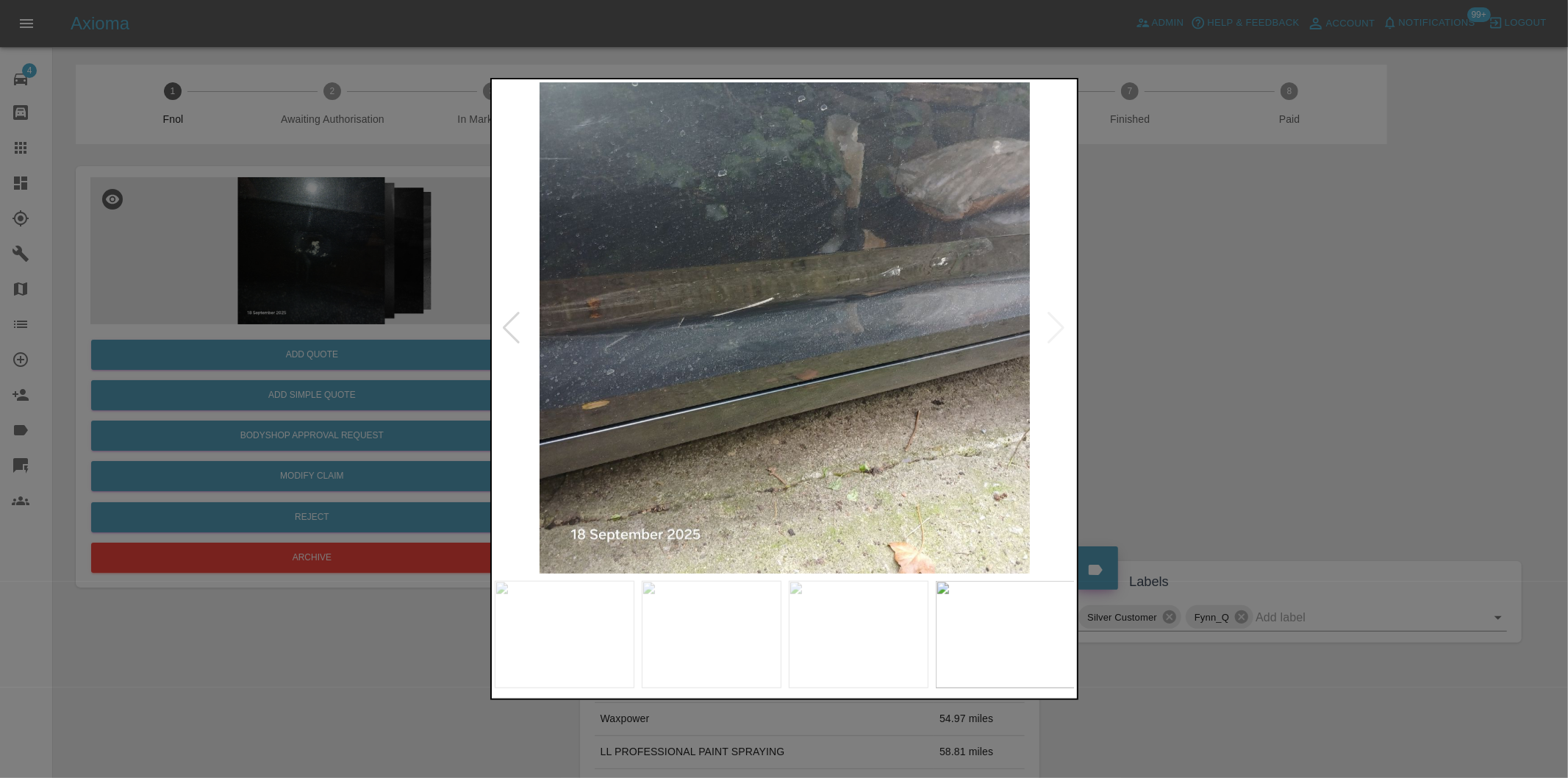
click at [1057, 327] on img at bounding box center [786, 327] width 581 height 491
click at [1222, 348] on div at bounding box center [784, 389] width 1568 height 778
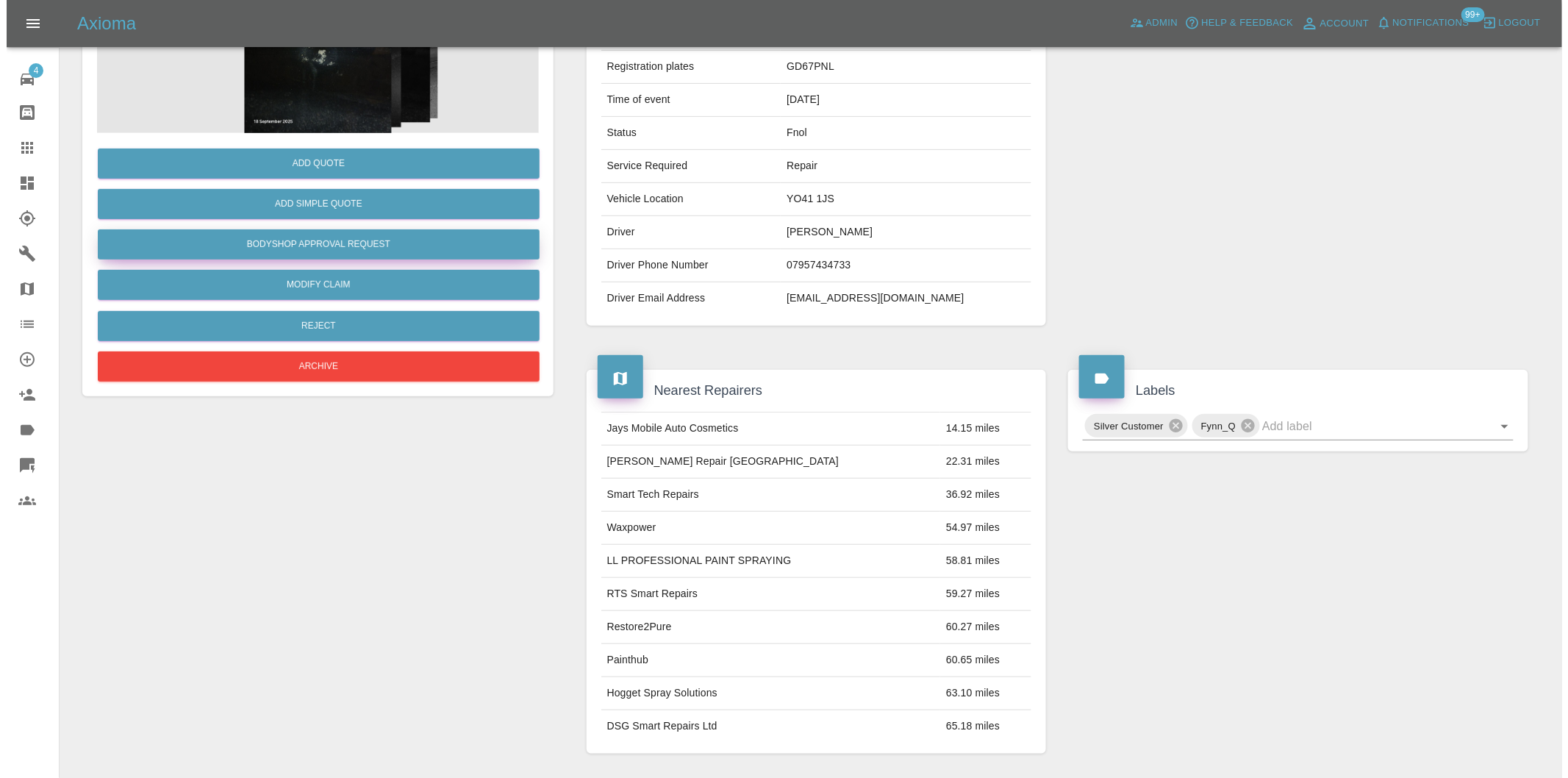
scroll to position [35, 0]
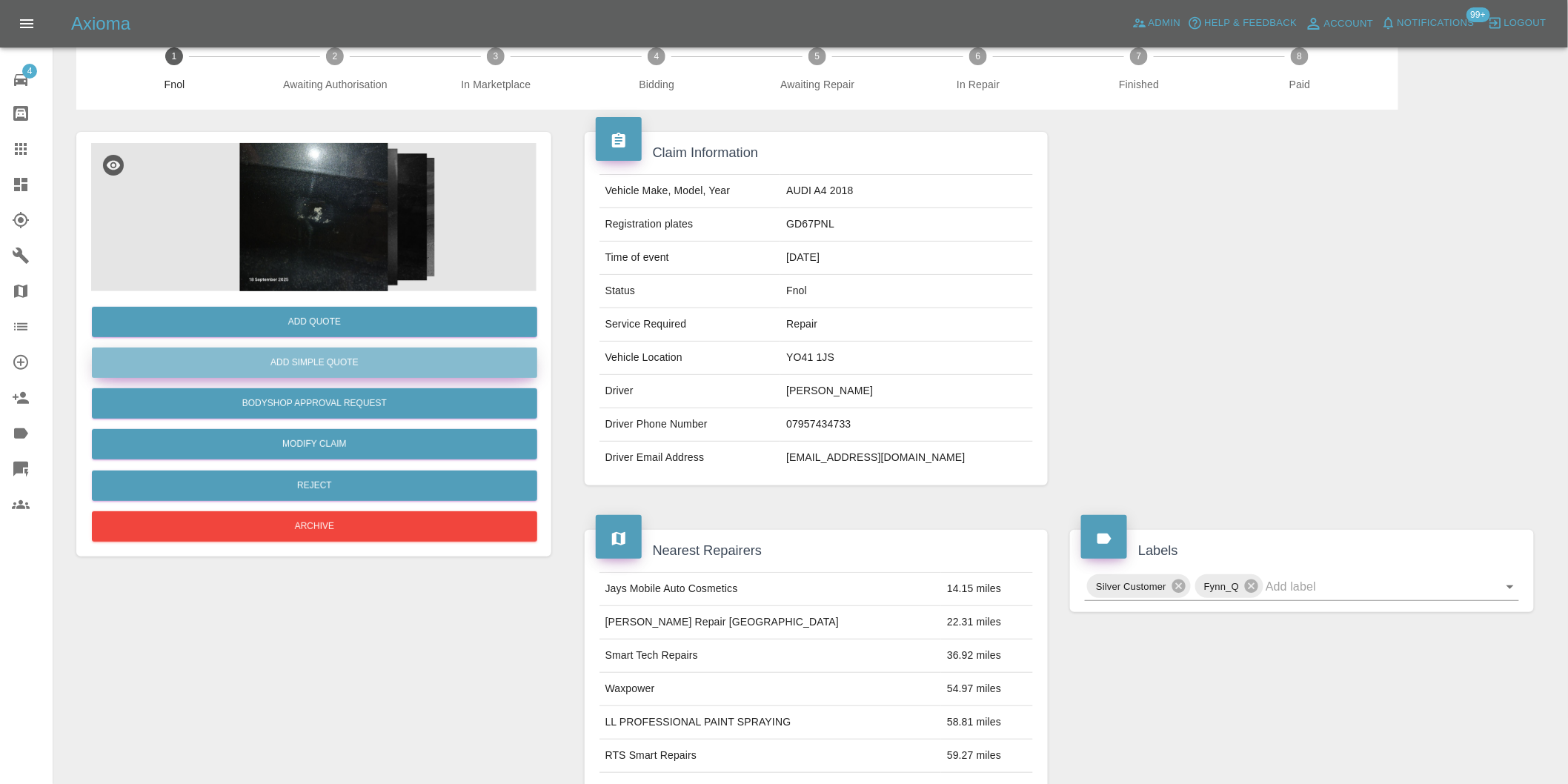
click at [321, 364] on button "Add Simple Quote" at bounding box center [314, 362] width 445 height 30
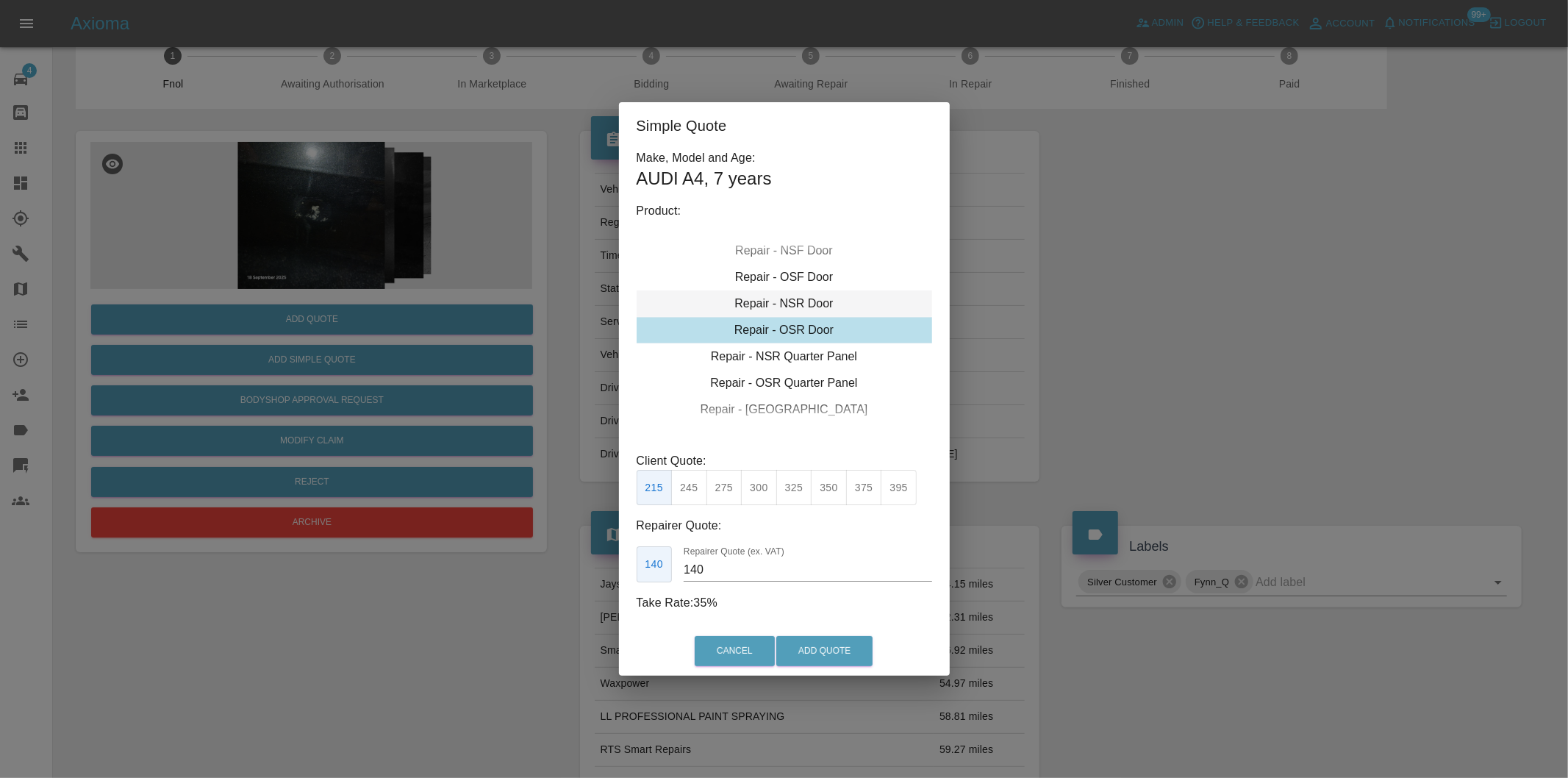
drag, startPoint x: 801, startPoint y: 277, endPoint x: 836, endPoint y: 302, distance: 43.0
click at [802, 276] on div "Repair - OSF Door" at bounding box center [784, 277] width 295 height 27
click at [719, 487] on button "275" at bounding box center [724, 488] width 36 height 36
click at [807, 646] on button "Add Quote" at bounding box center [824, 651] width 96 height 30
drag, startPoint x: 818, startPoint y: 302, endPoint x: 816, endPoint y: 291, distance: 11.2
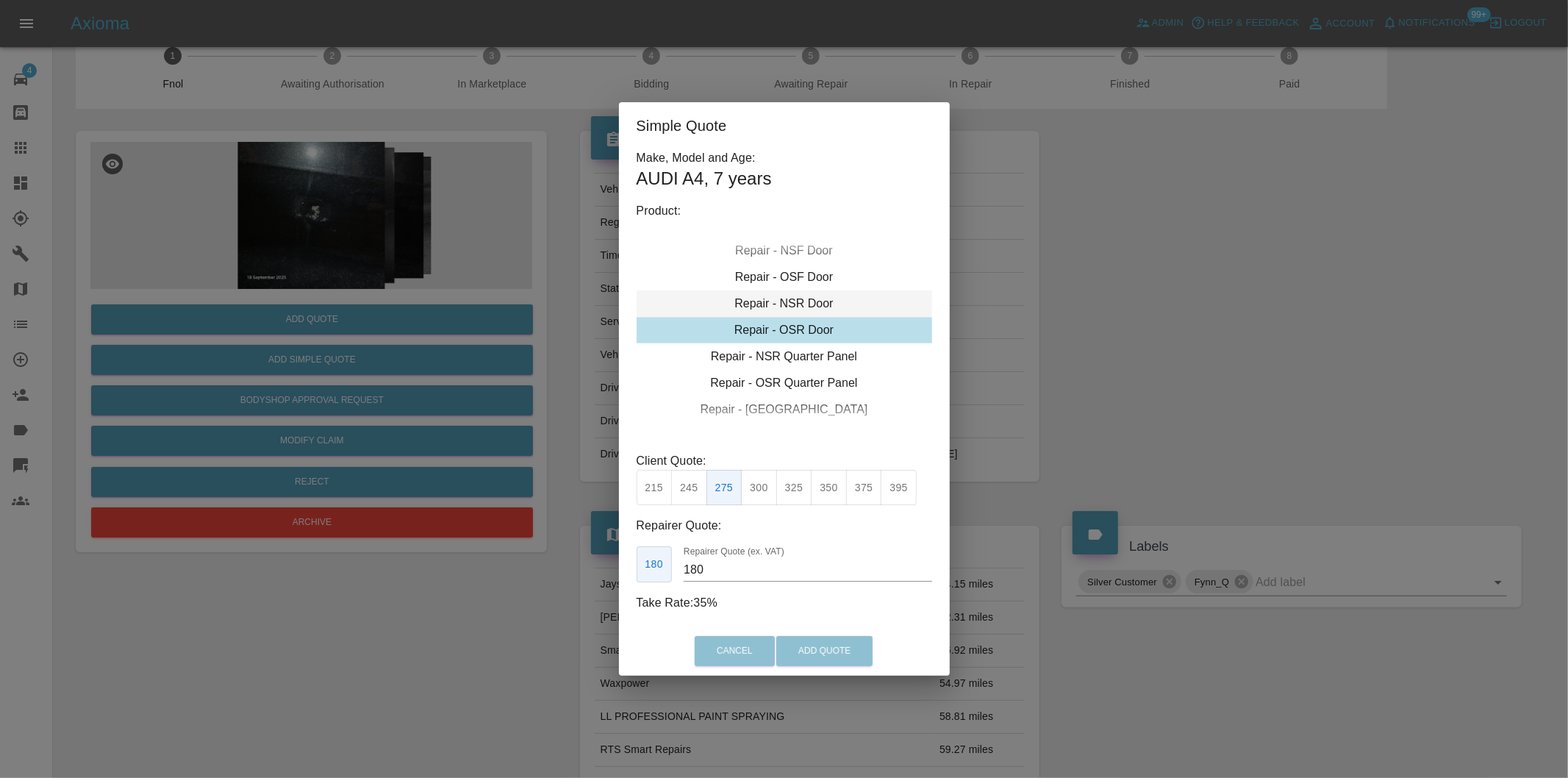
click at [817, 302] on div "Repair - NSR Door" at bounding box center [784, 304] width 295 height 27
type input "140"
click at [812, 280] on div "Repair - OSF Door" at bounding box center [784, 277] width 295 height 27
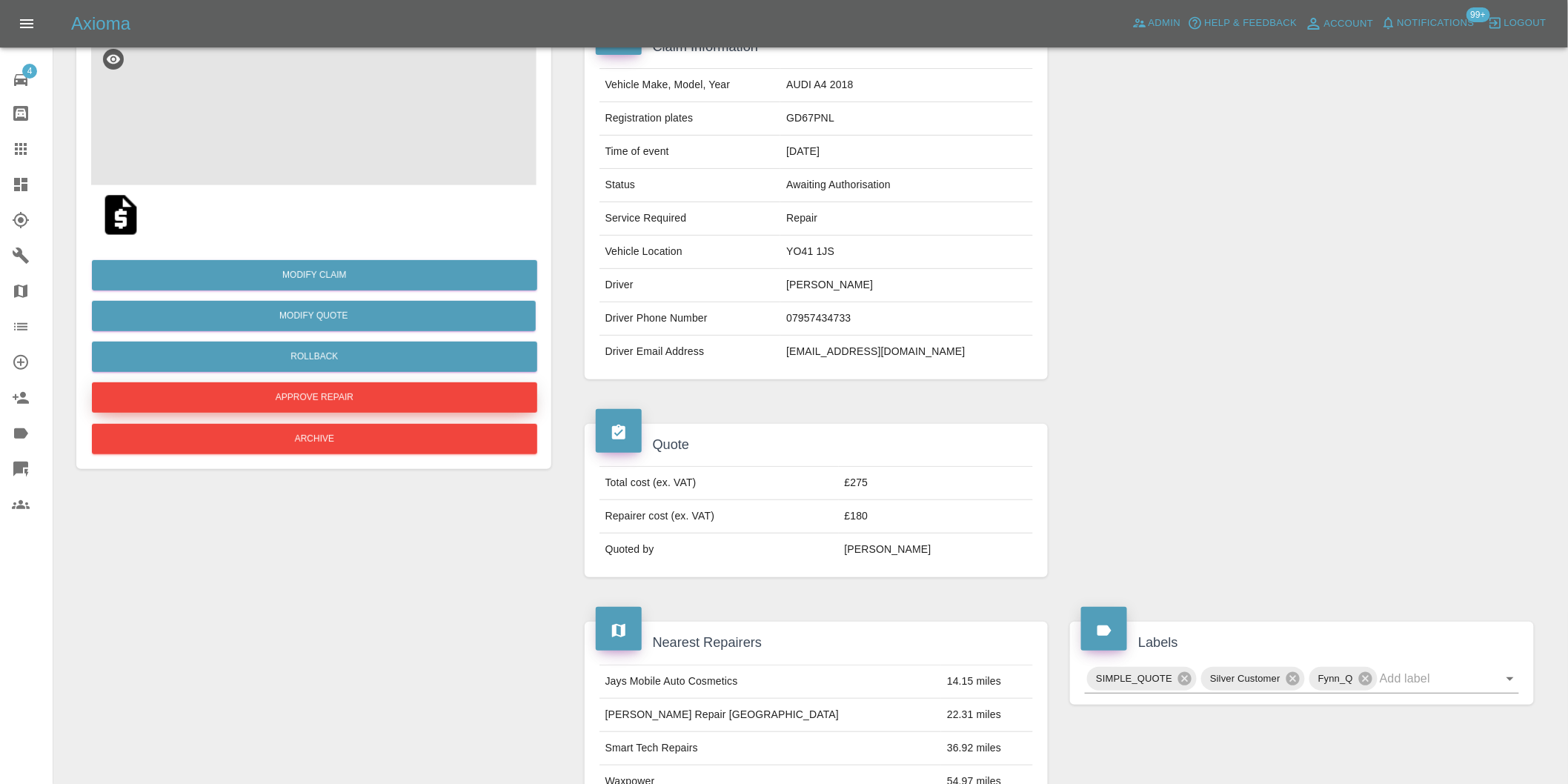
scroll to position [114, 0]
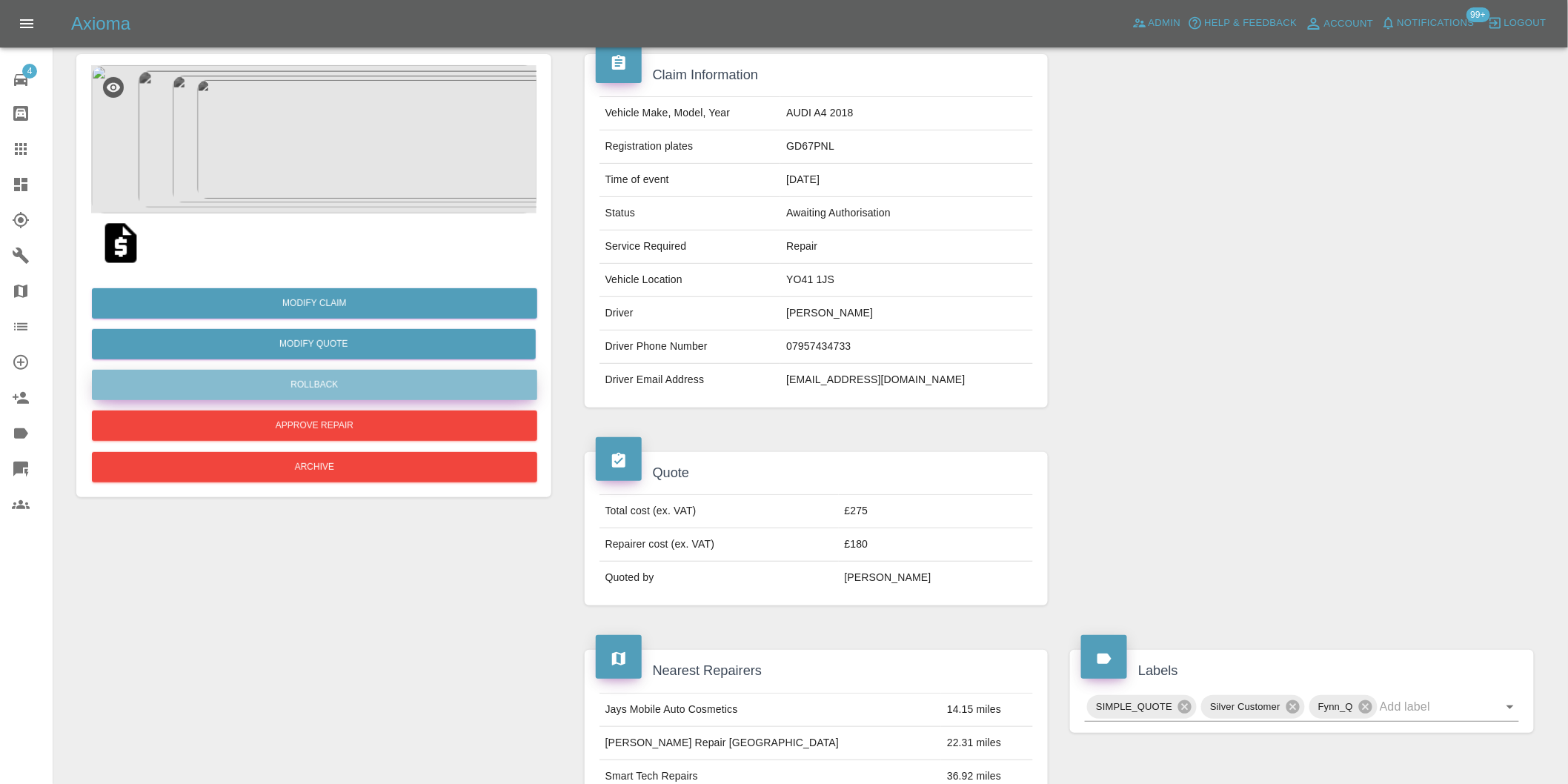
click at [322, 392] on button "Rollback" at bounding box center [314, 384] width 445 height 30
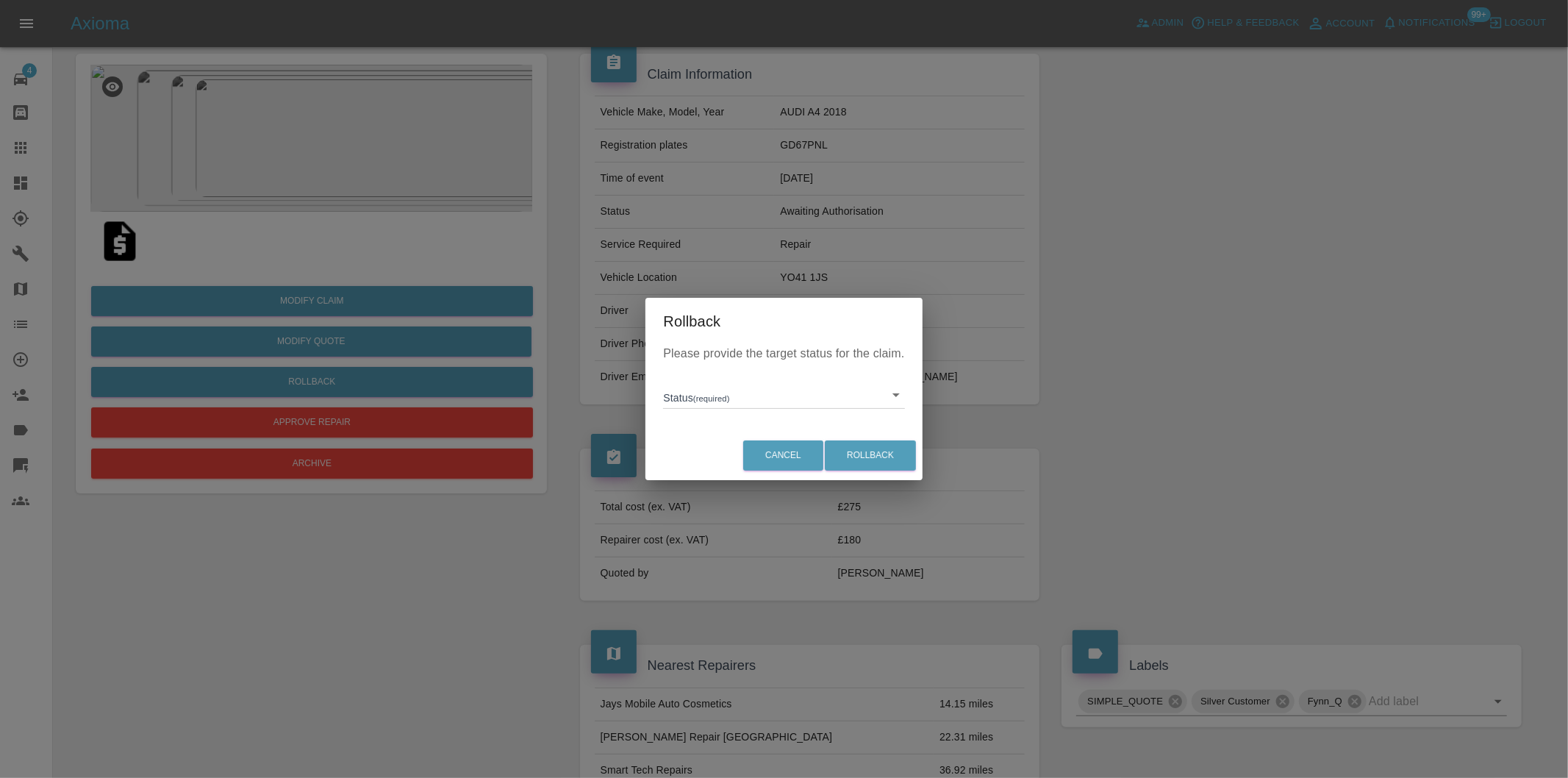
click at [898, 400] on body "Axioma Admin Help & Feedback Account Notifications 99+ Logout 4 Repair home Bod…" at bounding box center [784, 700] width 1568 height 1625
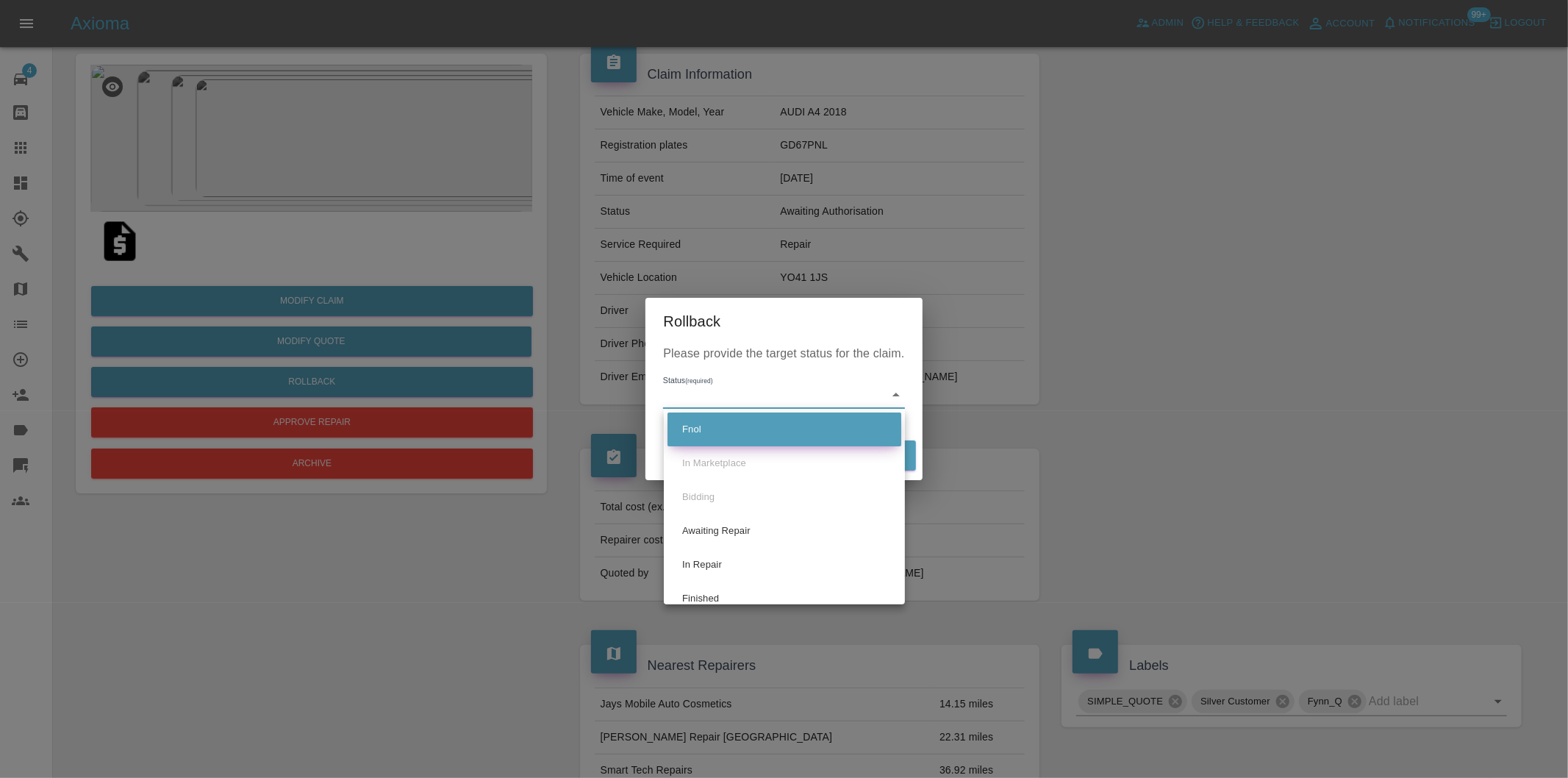
drag, startPoint x: 742, startPoint y: 429, endPoint x: 750, endPoint y: 428, distance: 8.1
click at [742, 429] on li "Fnol" at bounding box center [784, 429] width 233 height 34
type input "fnol"
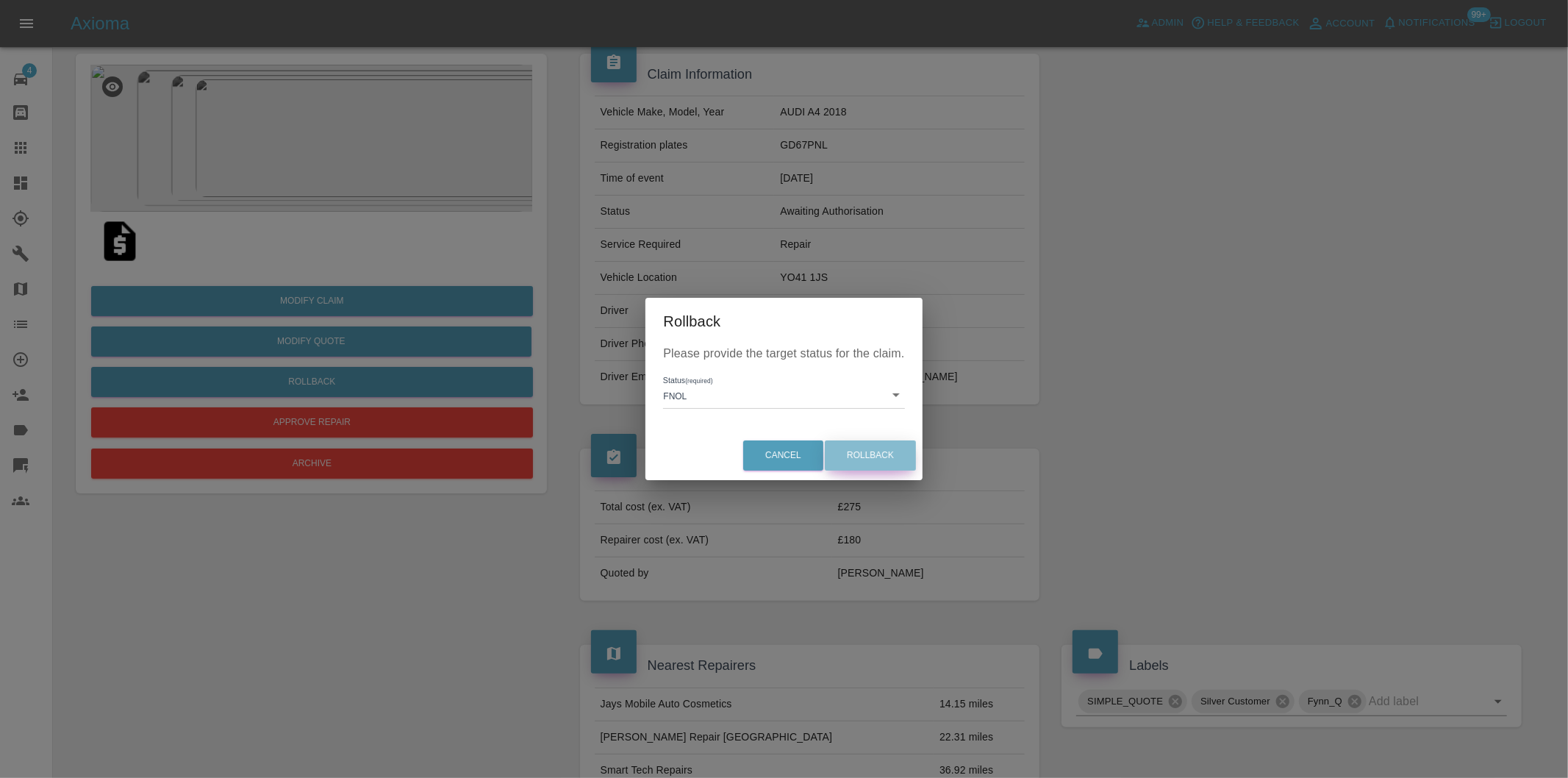
click at [881, 454] on button "Rollback" at bounding box center [870, 455] width 91 height 30
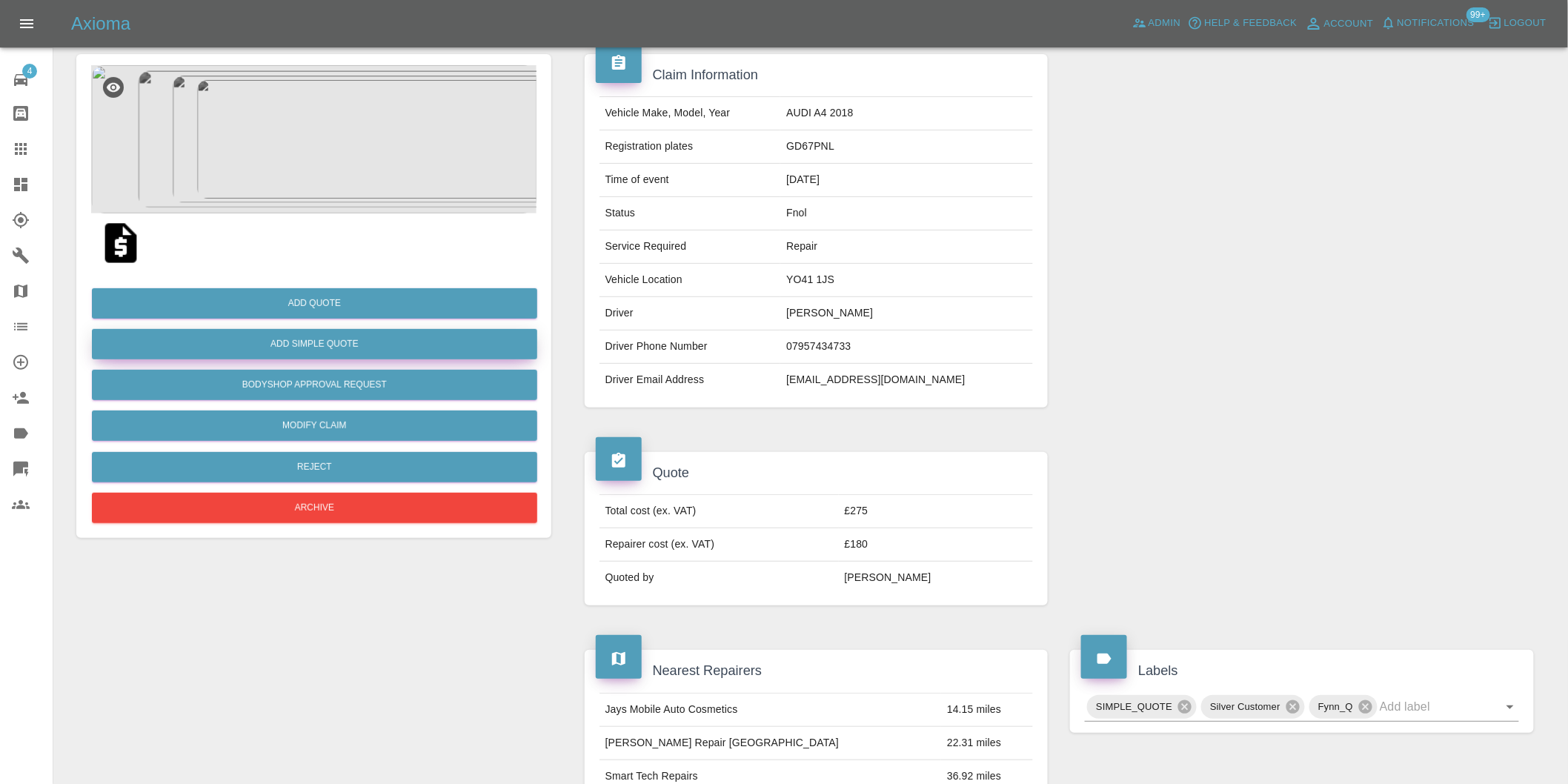
scroll to position [0, 0]
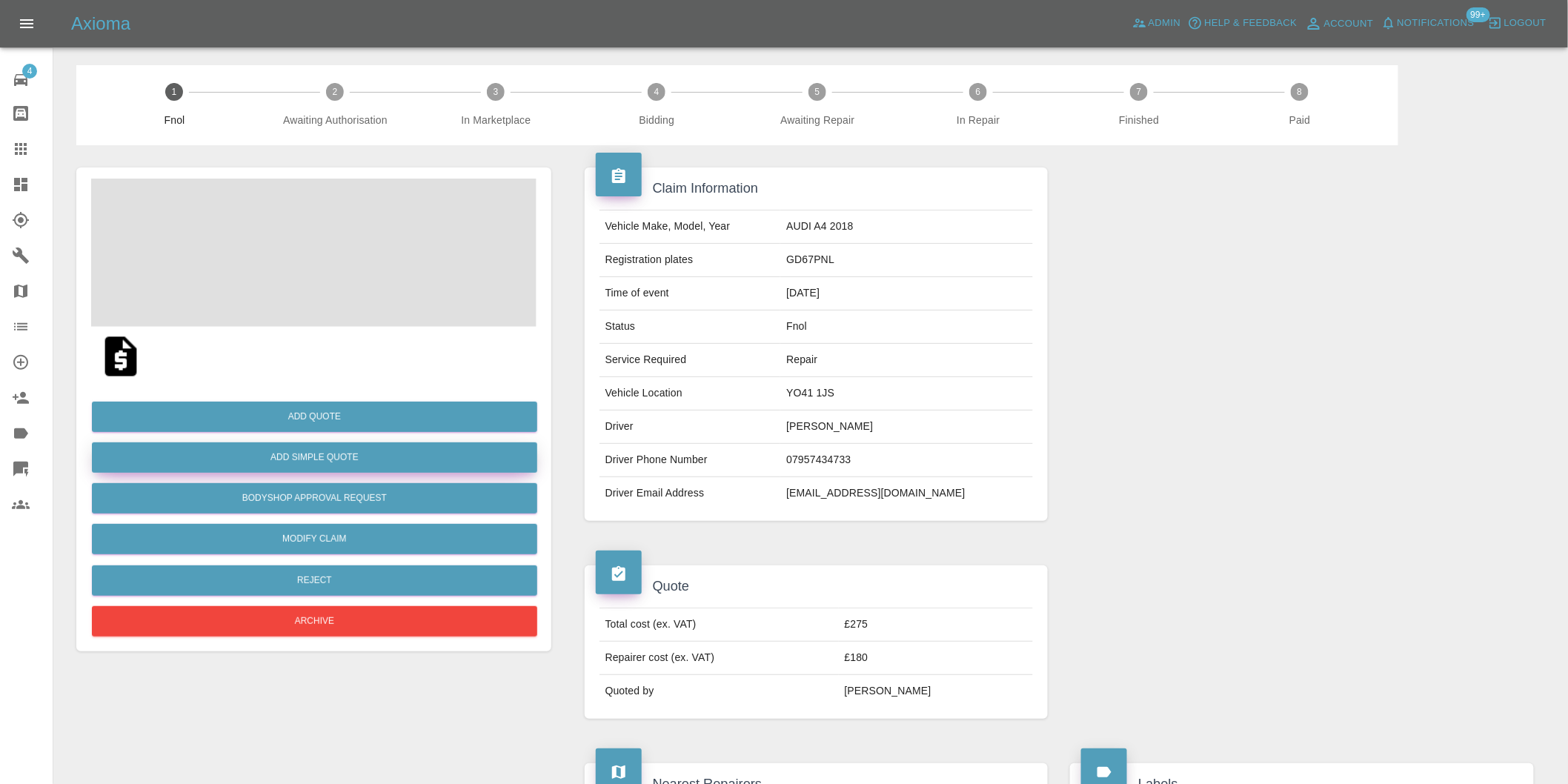
click at [356, 464] on button "Add Simple Quote" at bounding box center [314, 457] width 445 height 30
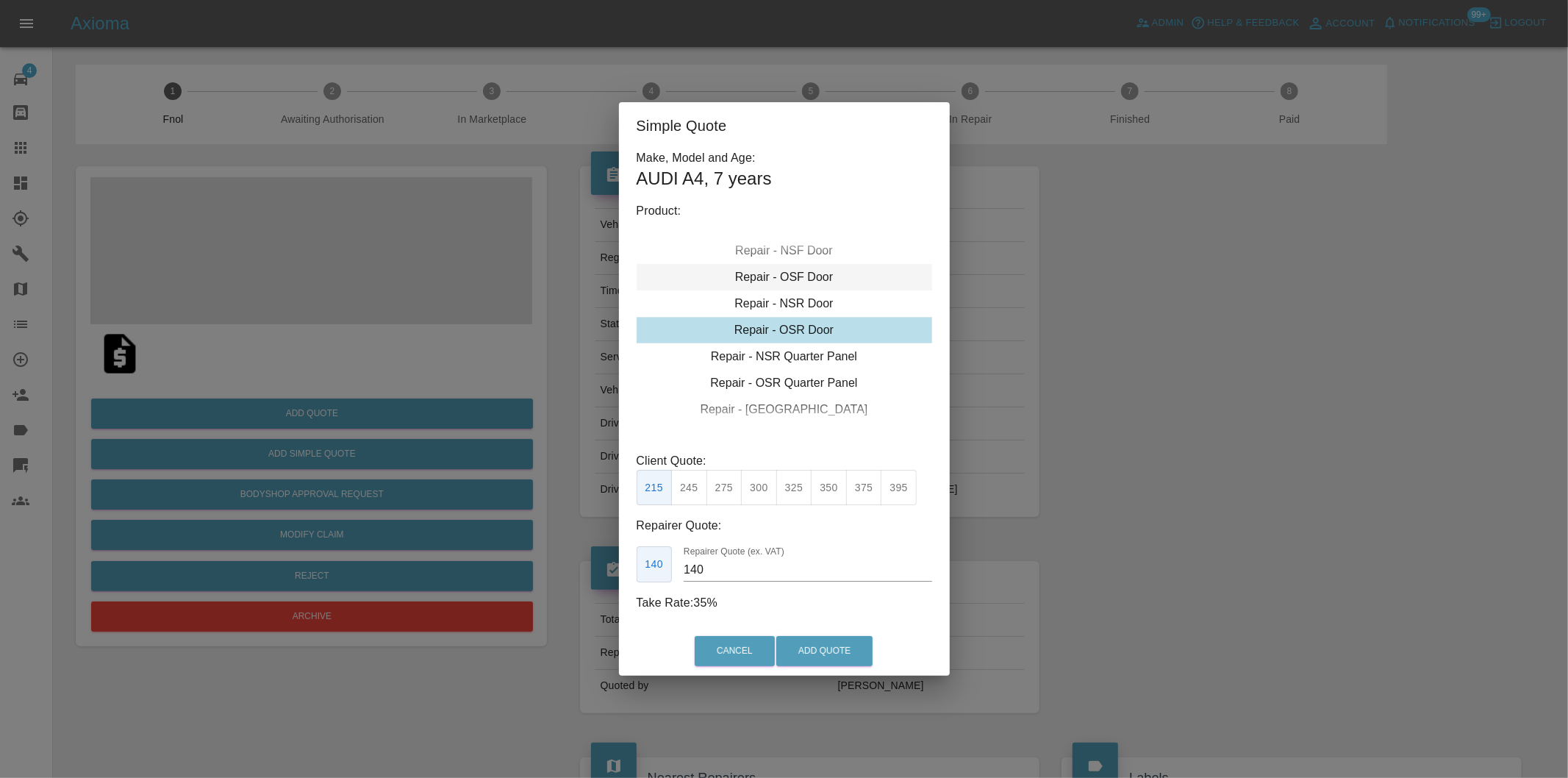
click at [803, 277] on div "Repair - OSF Door" at bounding box center [784, 277] width 295 height 27
click at [724, 489] on button "275" at bounding box center [724, 488] width 36 height 36
type input "185"
click at [825, 660] on button "Add Quote" at bounding box center [824, 651] width 96 height 30
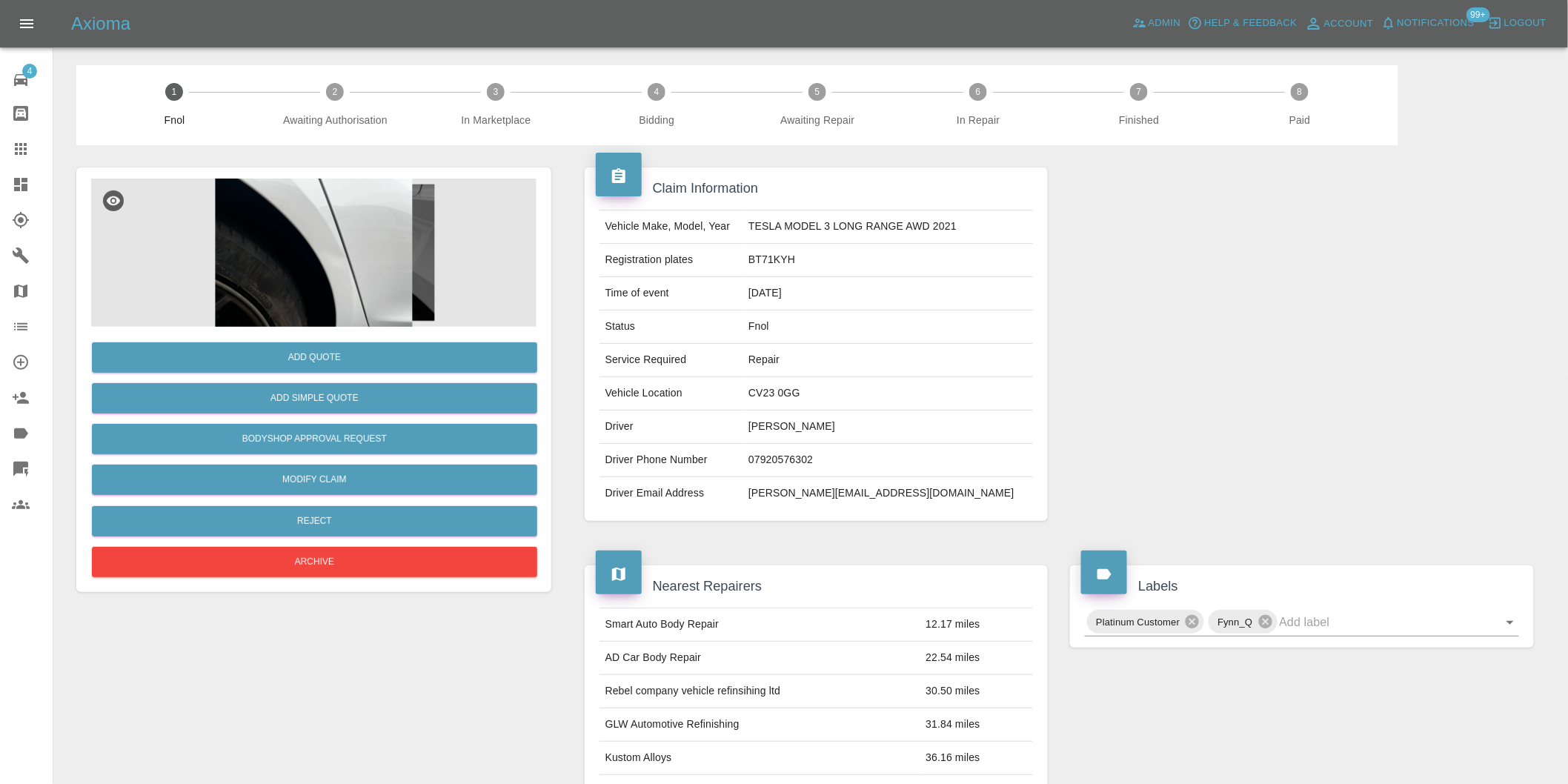
click at [392, 250] on img at bounding box center [313, 253] width 445 height 148
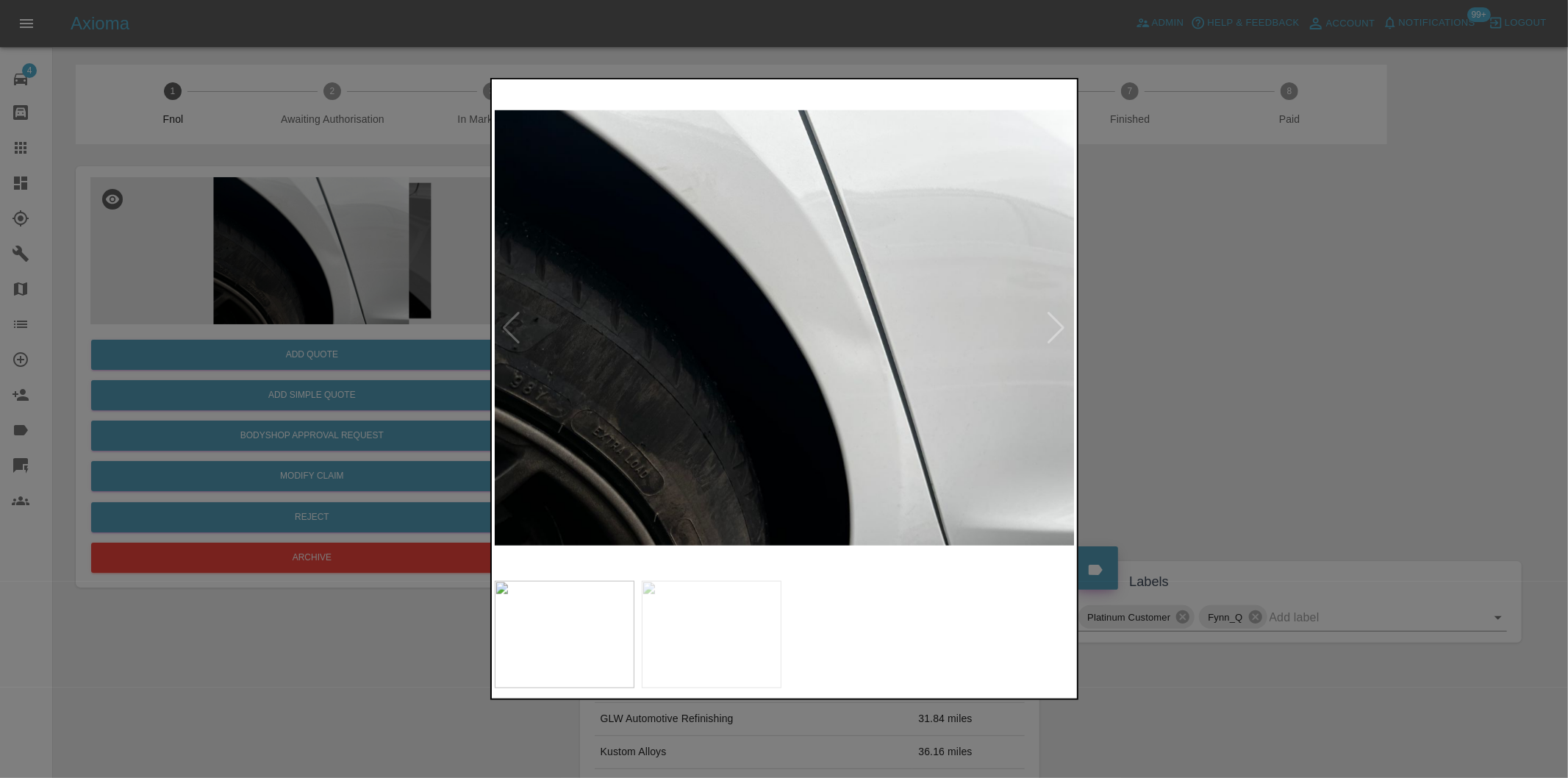
click at [1050, 334] on div at bounding box center [1057, 327] width 20 height 32
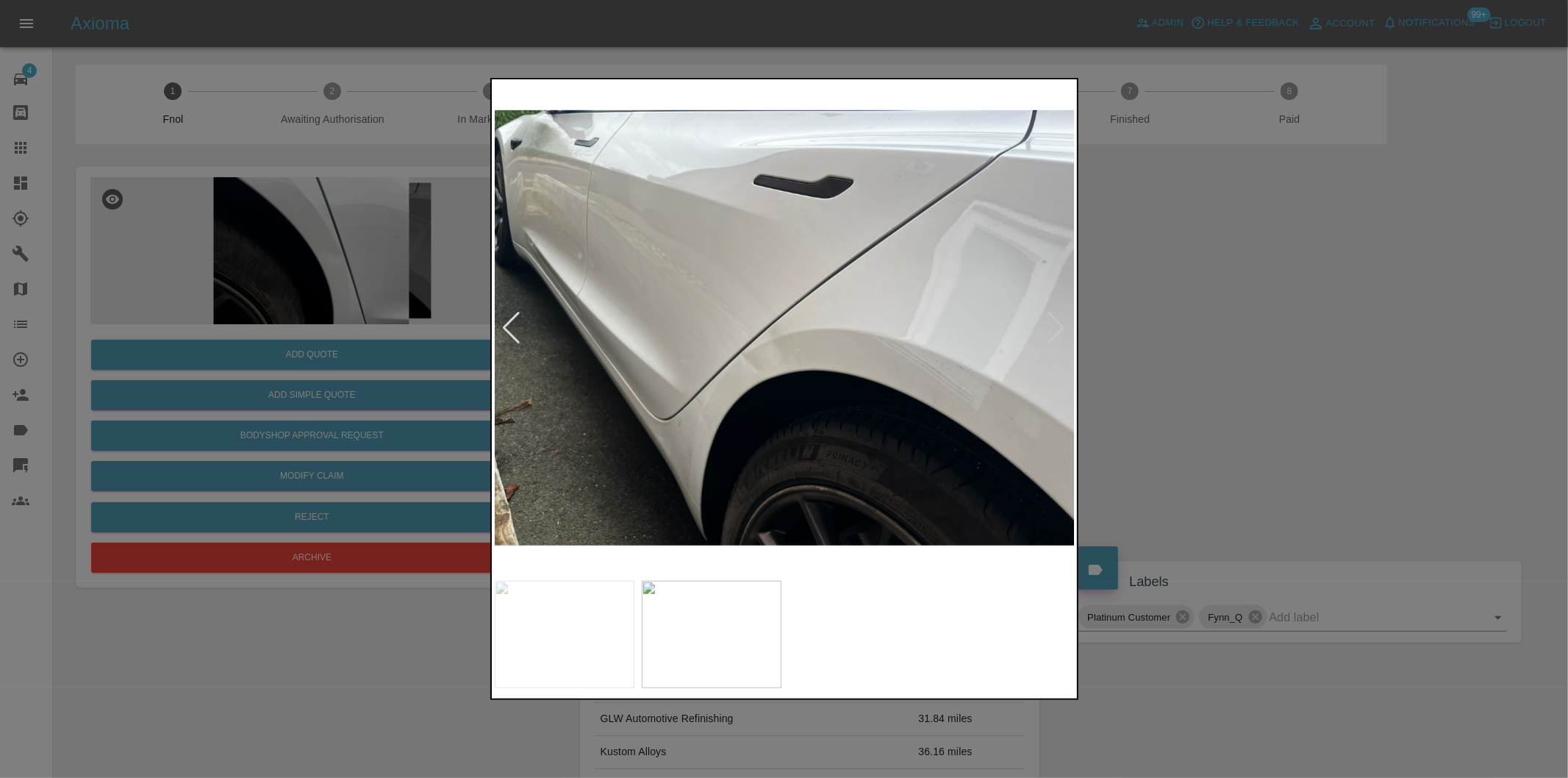
drag, startPoint x: 1254, startPoint y: 371, endPoint x: 1280, endPoint y: 199, distance: 174.0
click at [1255, 370] on div at bounding box center [784, 389] width 1568 height 778
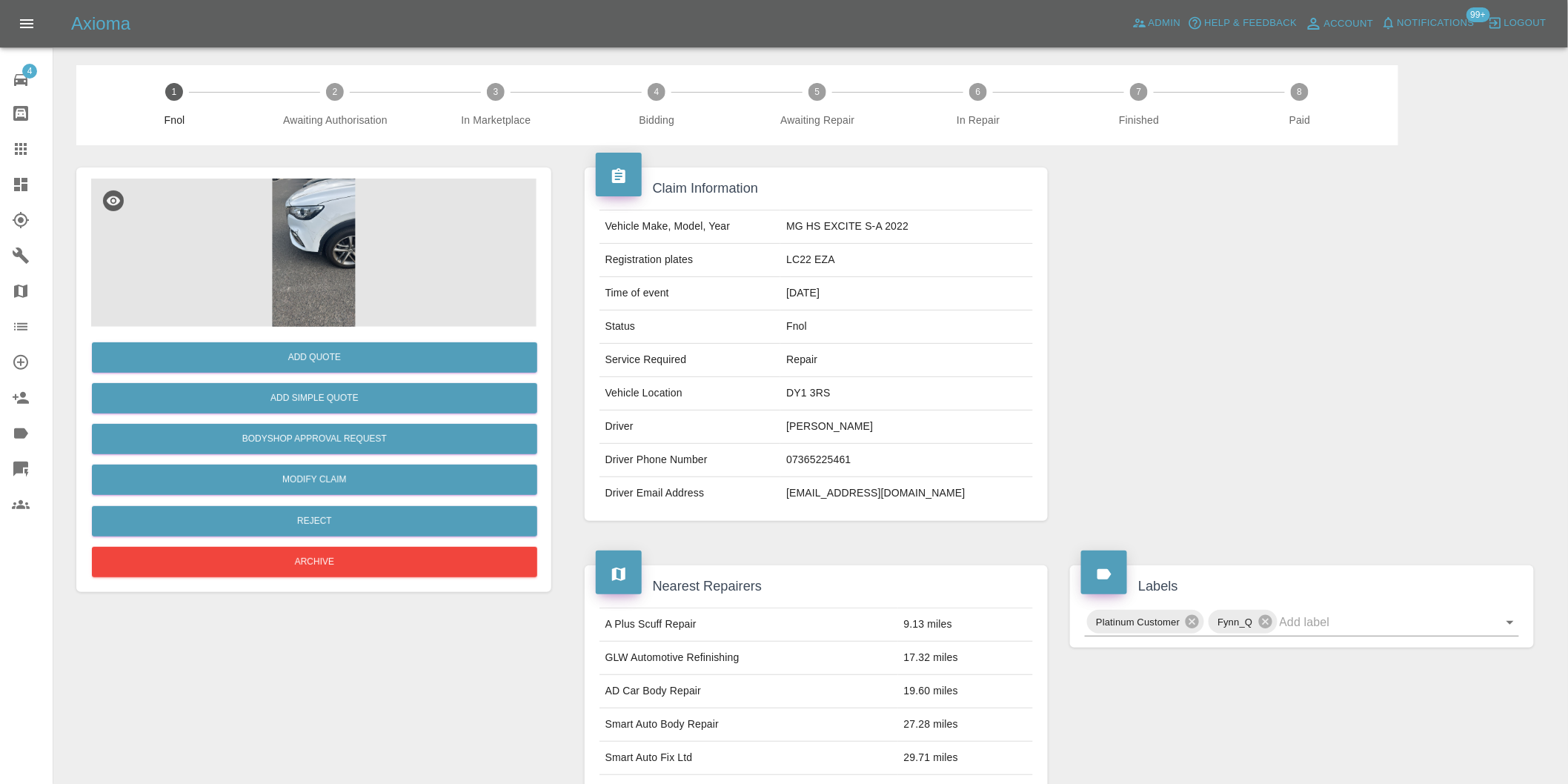
click at [336, 212] on img at bounding box center [313, 253] width 445 height 148
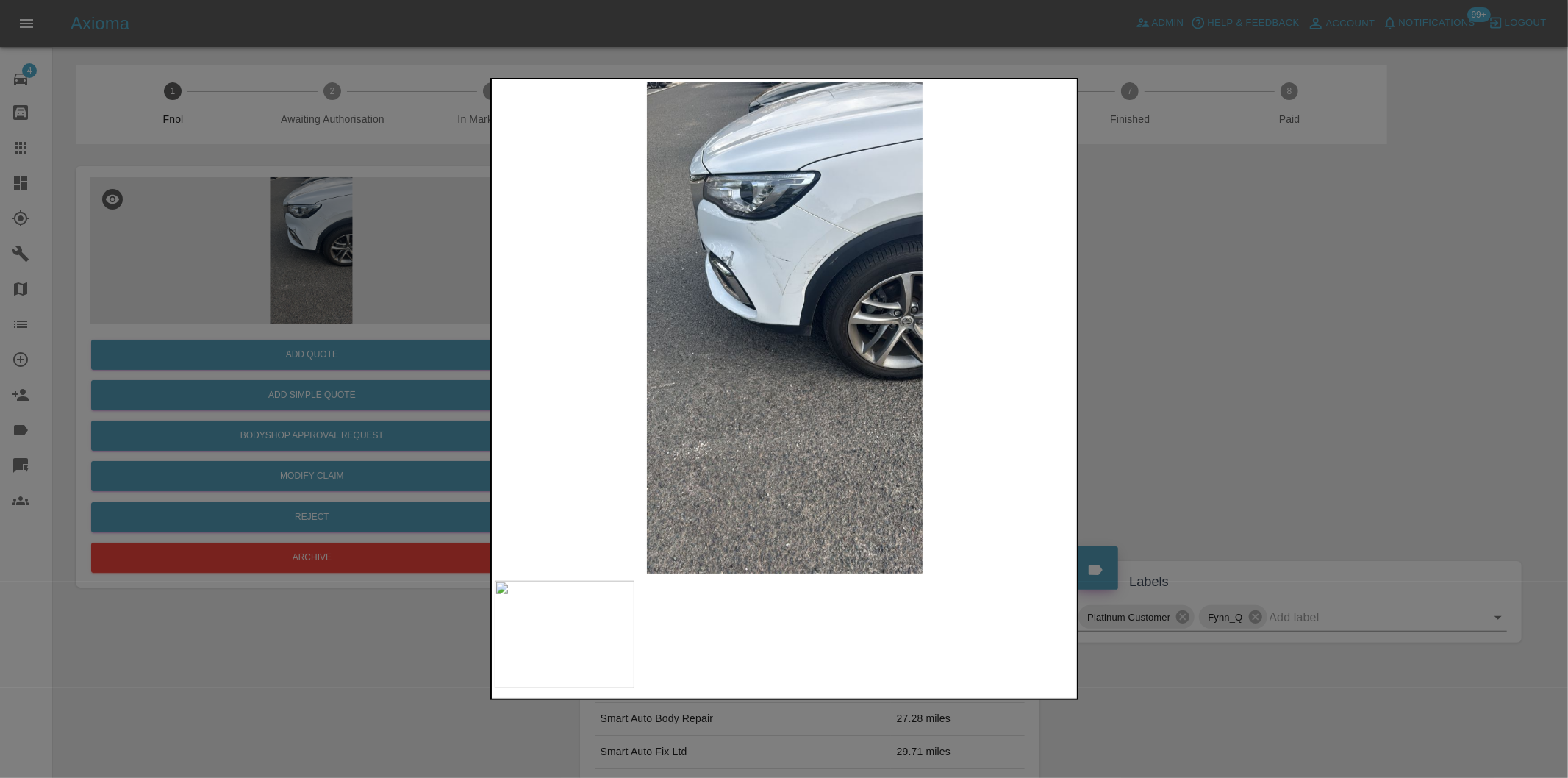
click at [829, 251] on img at bounding box center [786, 327] width 581 height 491
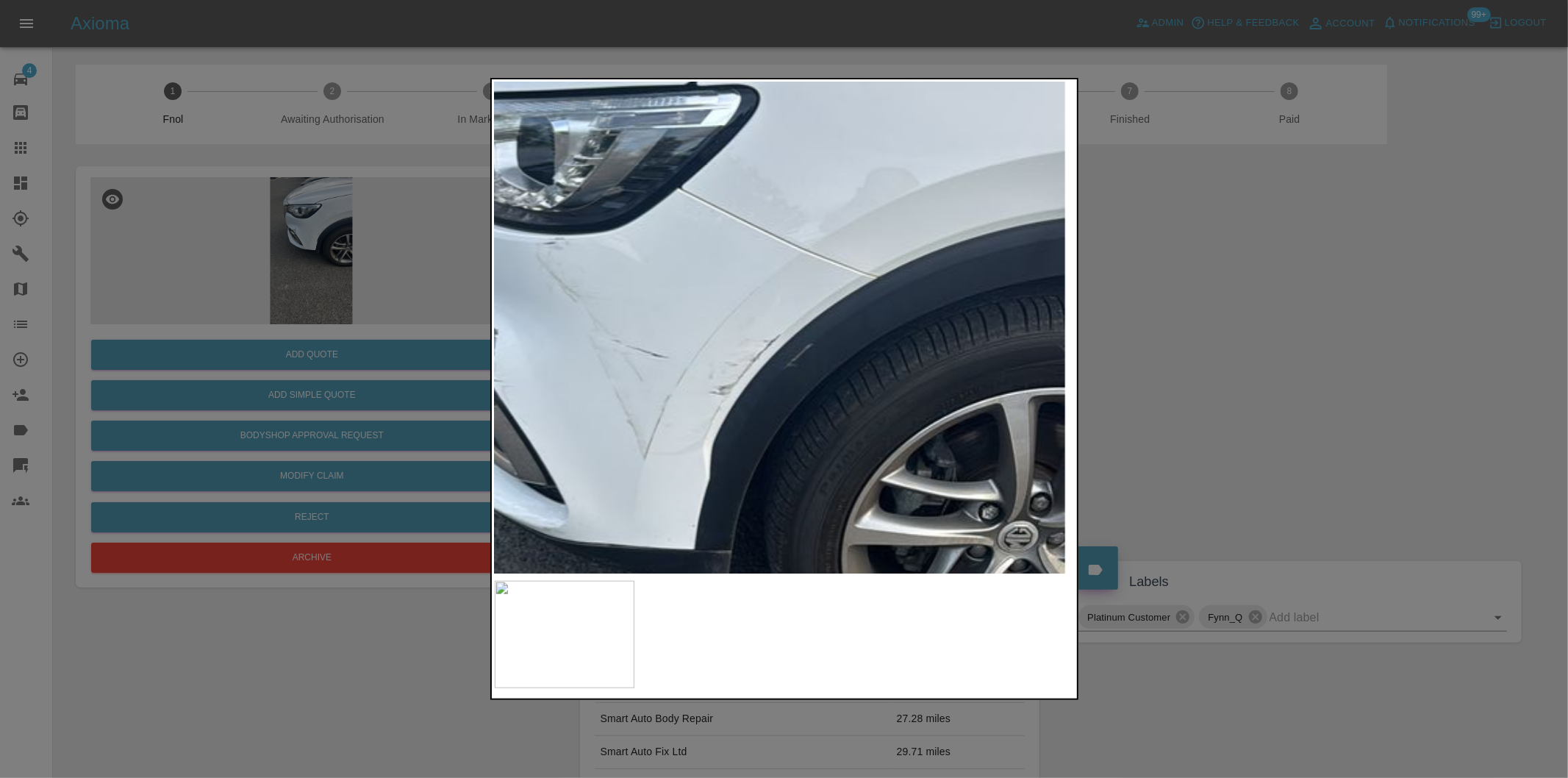
drag, startPoint x: 1201, startPoint y: 268, endPoint x: 1259, endPoint y: 110, distance: 168.3
click at [1201, 268] on div at bounding box center [784, 389] width 1568 height 778
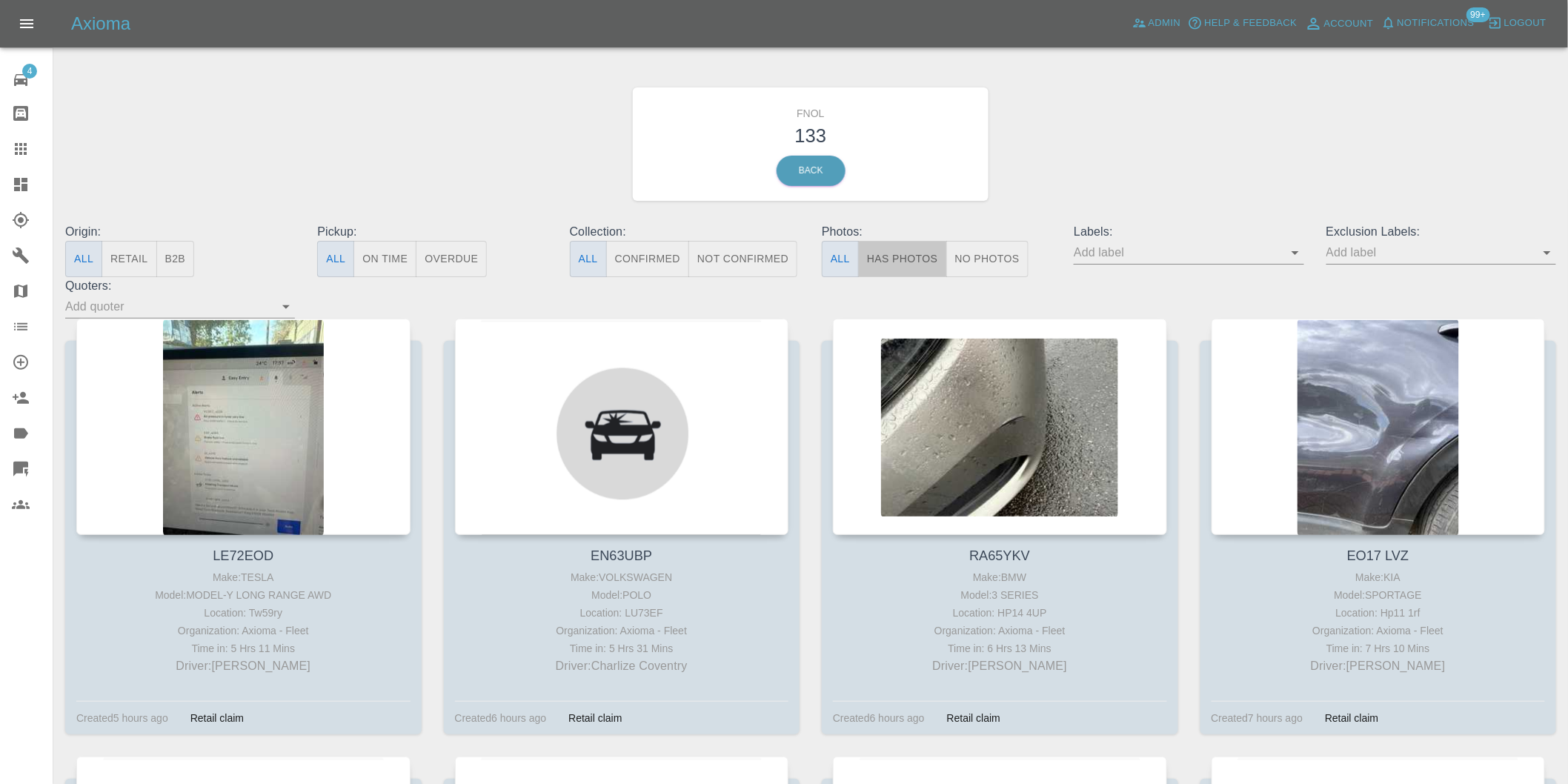
click at [891, 272] on button "Has Photos" at bounding box center [902, 259] width 89 height 36
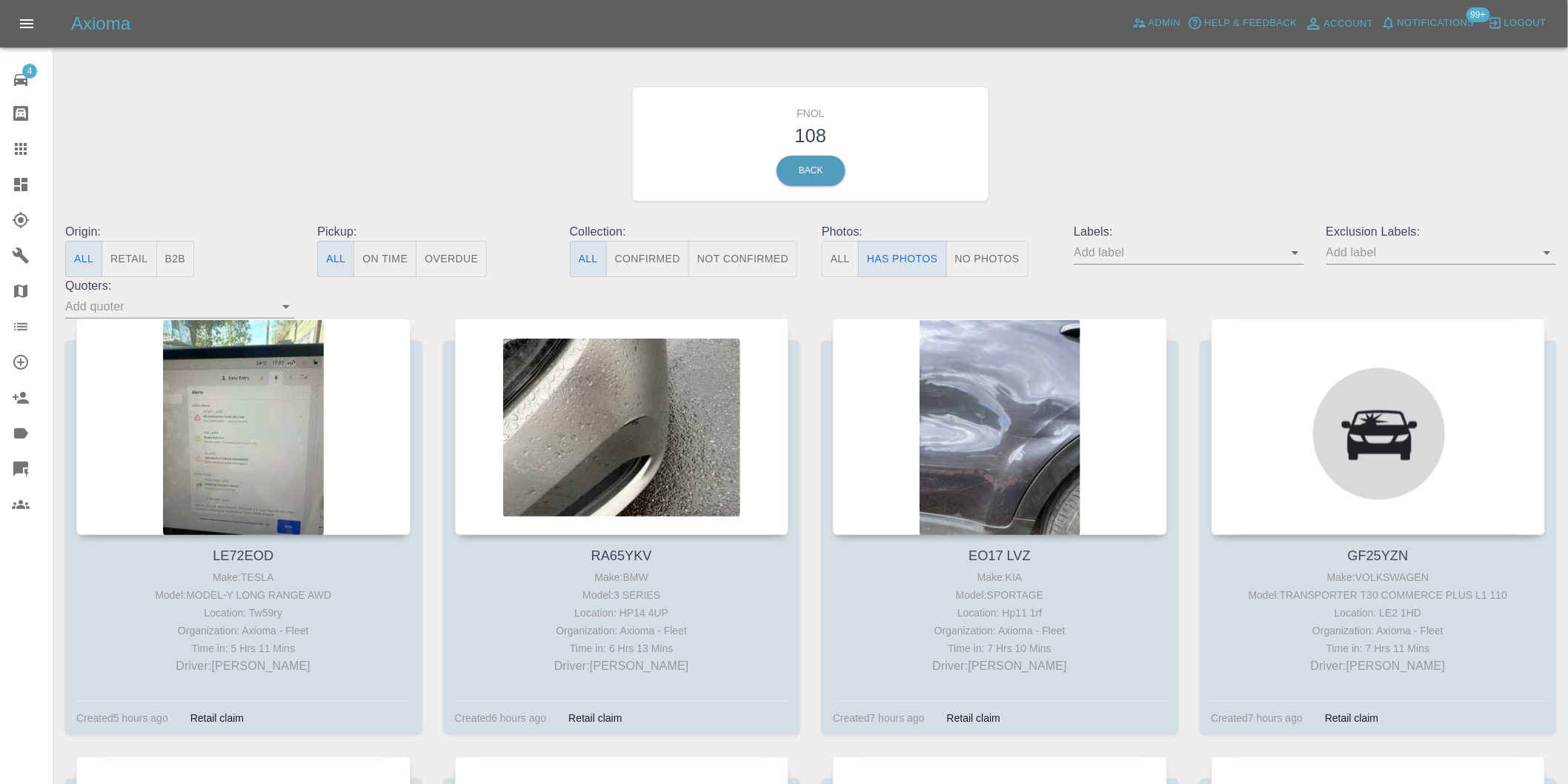
click at [1544, 261] on icon "Open" at bounding box center [1547, 253] width 18 height 18
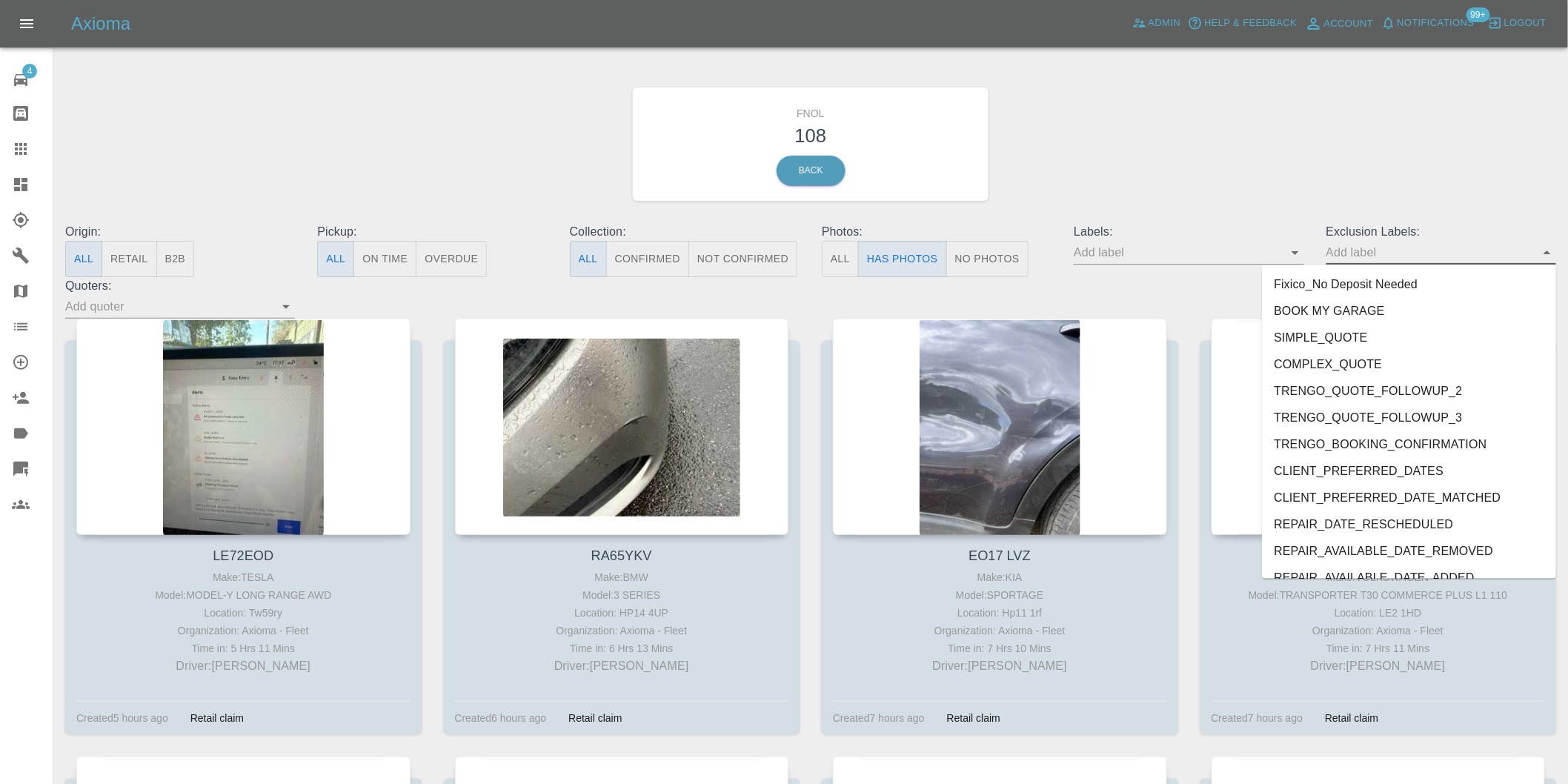
scroll to position [3192, 0]
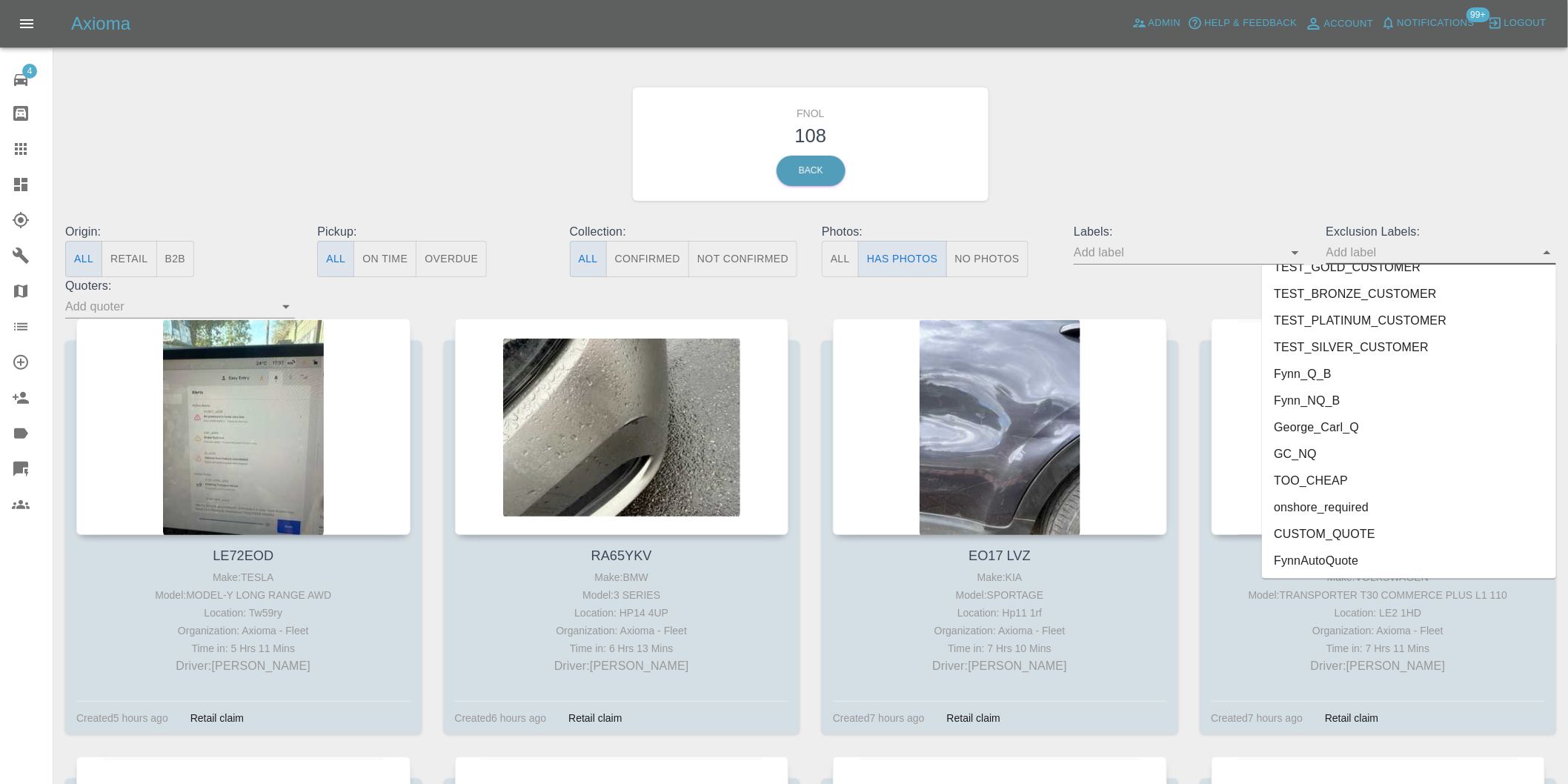
click at [1311, 504] on li "onshore_required" at bounding box center [1409, 508] width 294 height 27
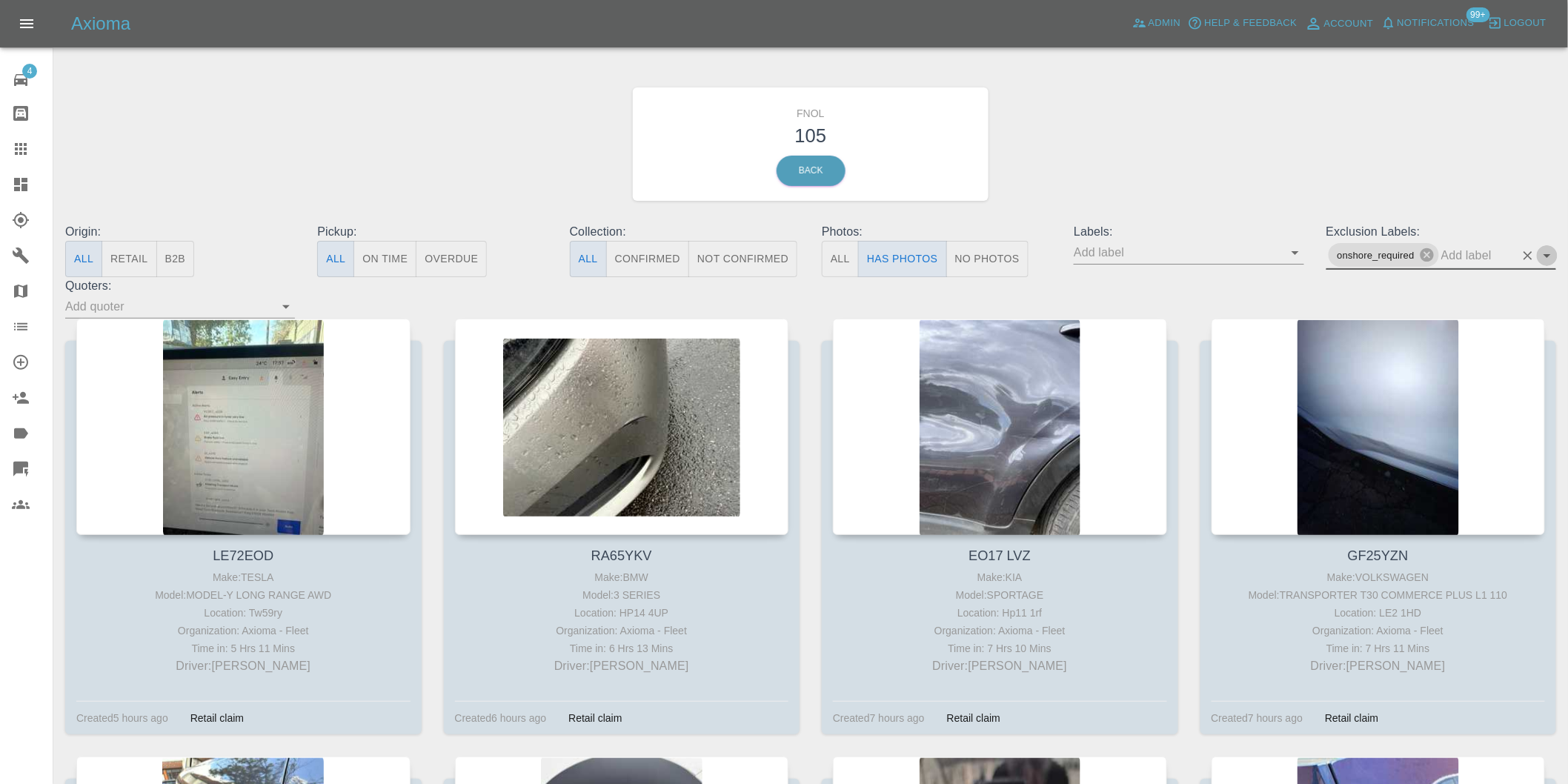
click at [1550, 257] on icon "Open" at bounding box center [1547, 256] width 18 height 18
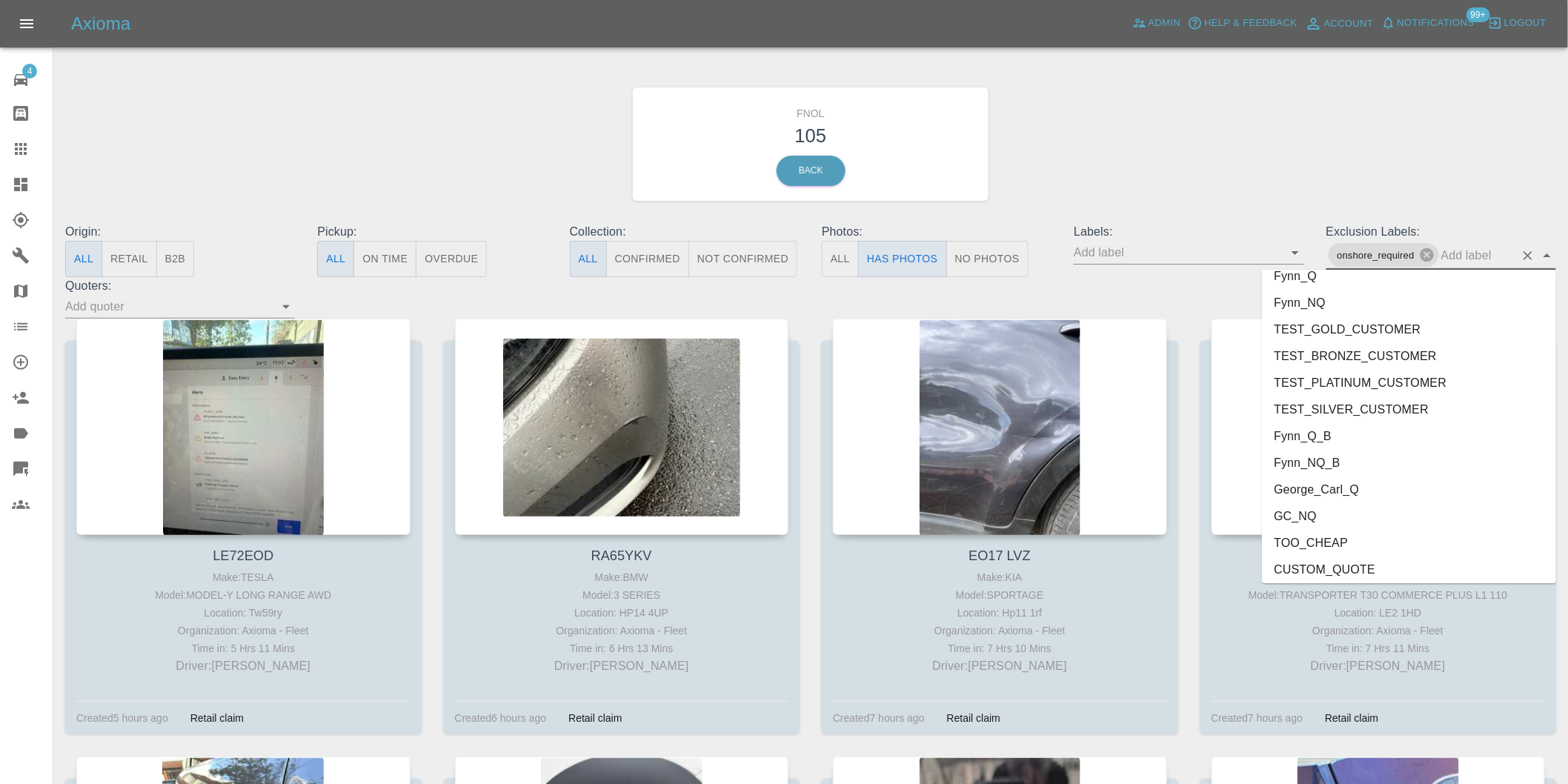
scroll to position [3165, 0]
click at [1310, 448] on li "George_Carl_Q" at bounding box center [1409, 459] width 294 height 27
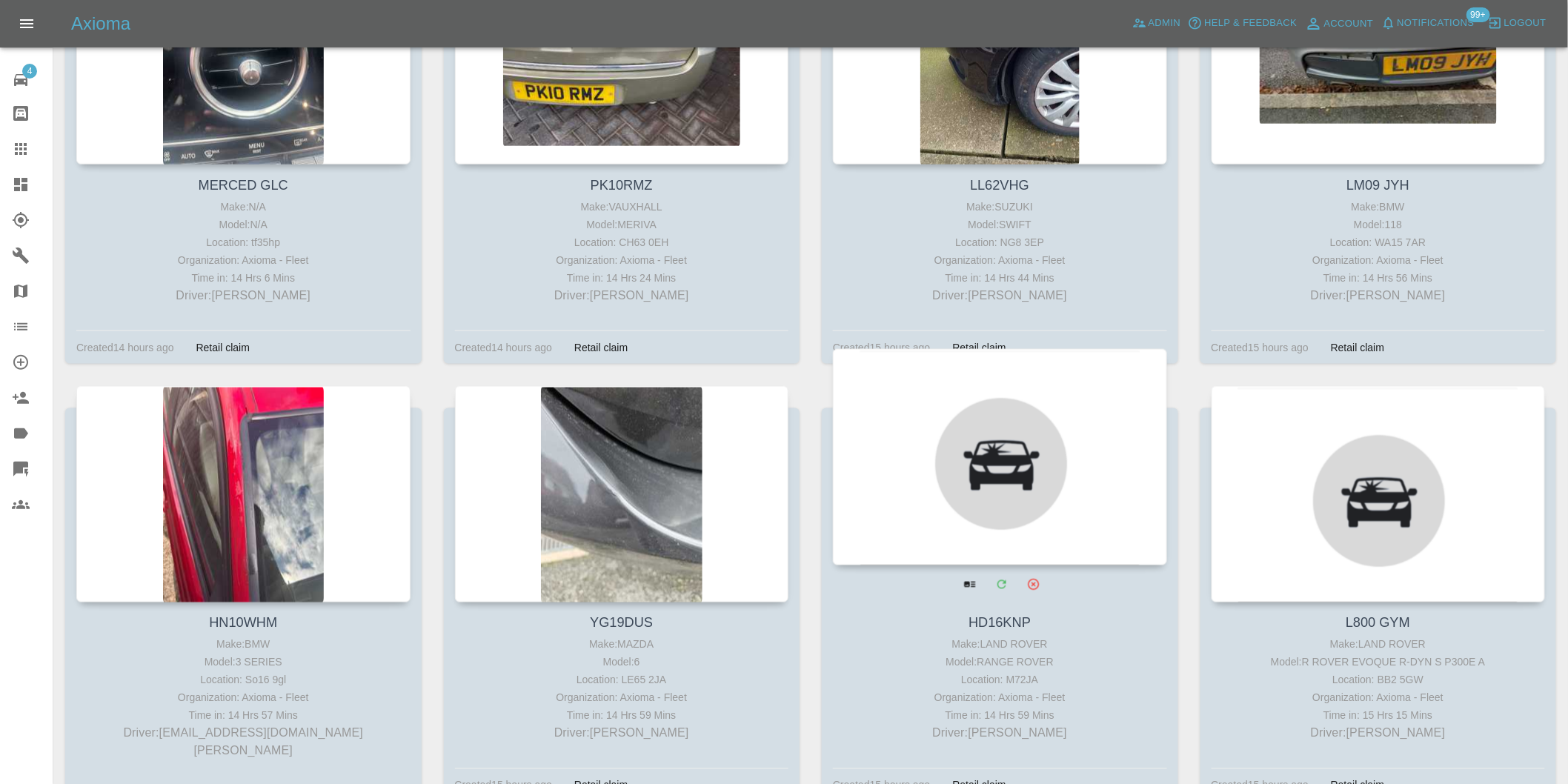
scroll to position [7905, 0]
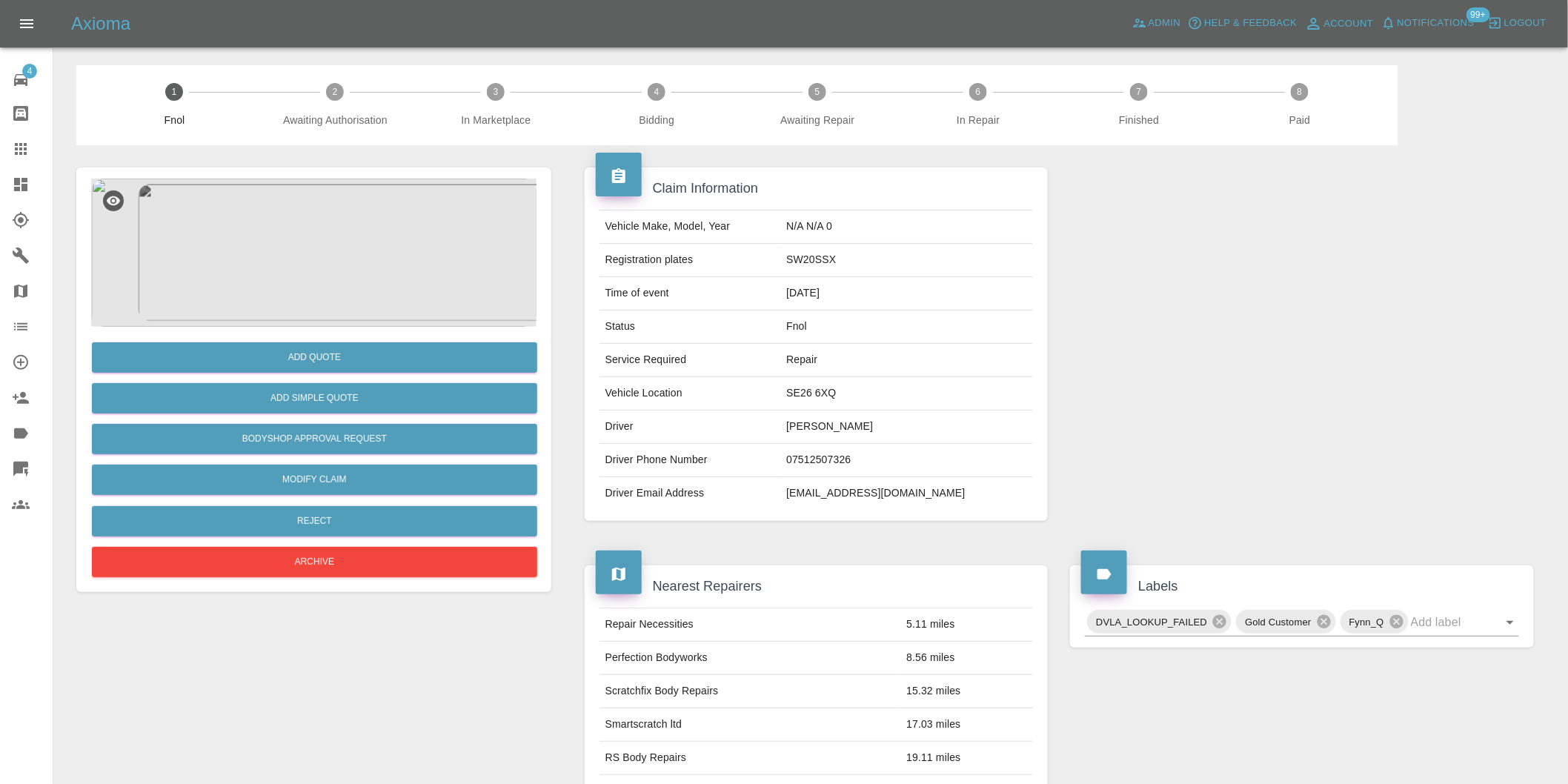
click at [312, 206] on img at bounding box center [313, 253] width 445 height 148
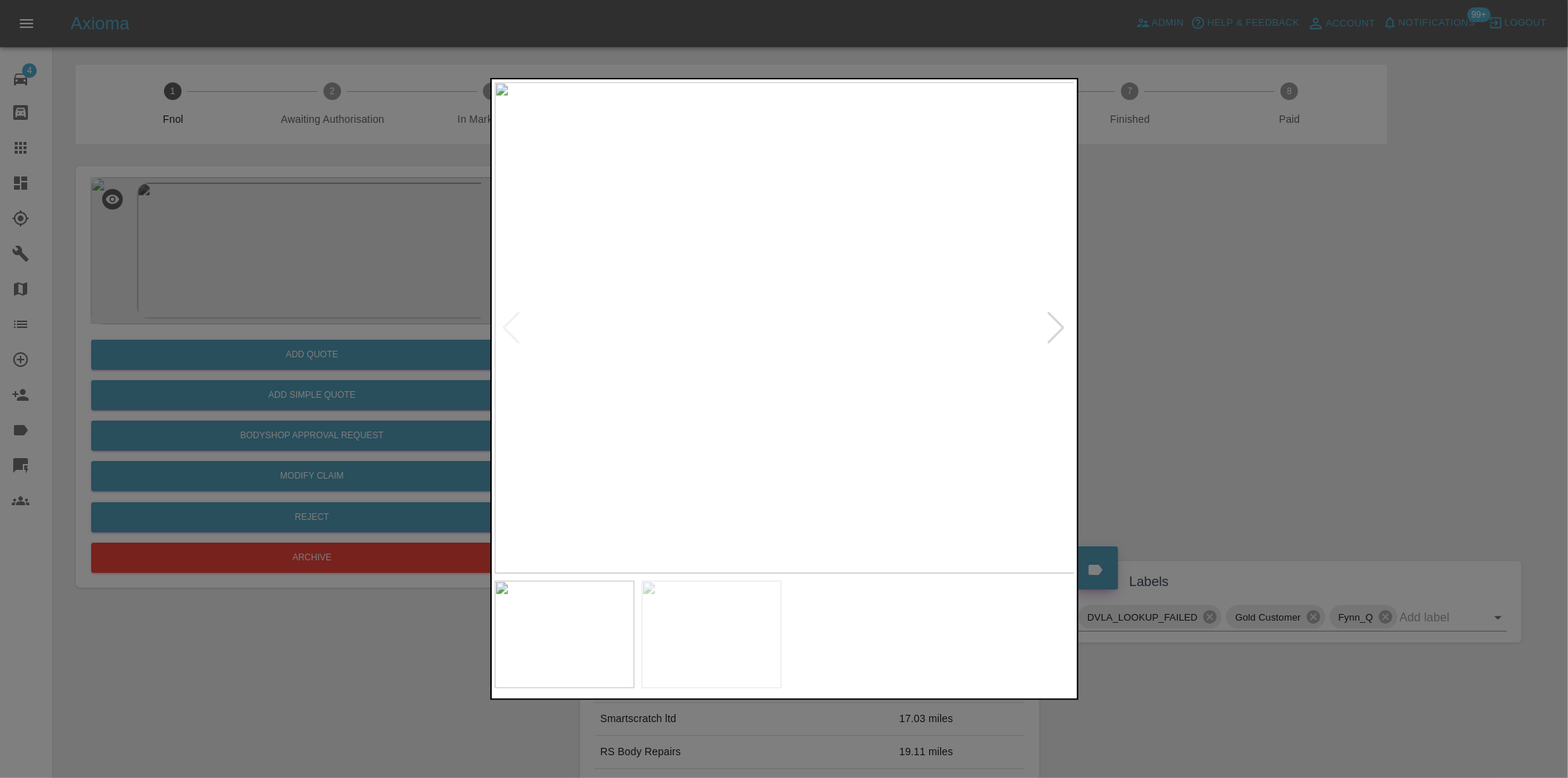
click at [1057, 329] on div at bounding box center [1057, 327] width 20 height 32
click at [1057, 329] on img at bounding box center [786, 327] width 581 height 491
click at [1229, 362] on div at bounding box center [784, 389] width 1568 height 778
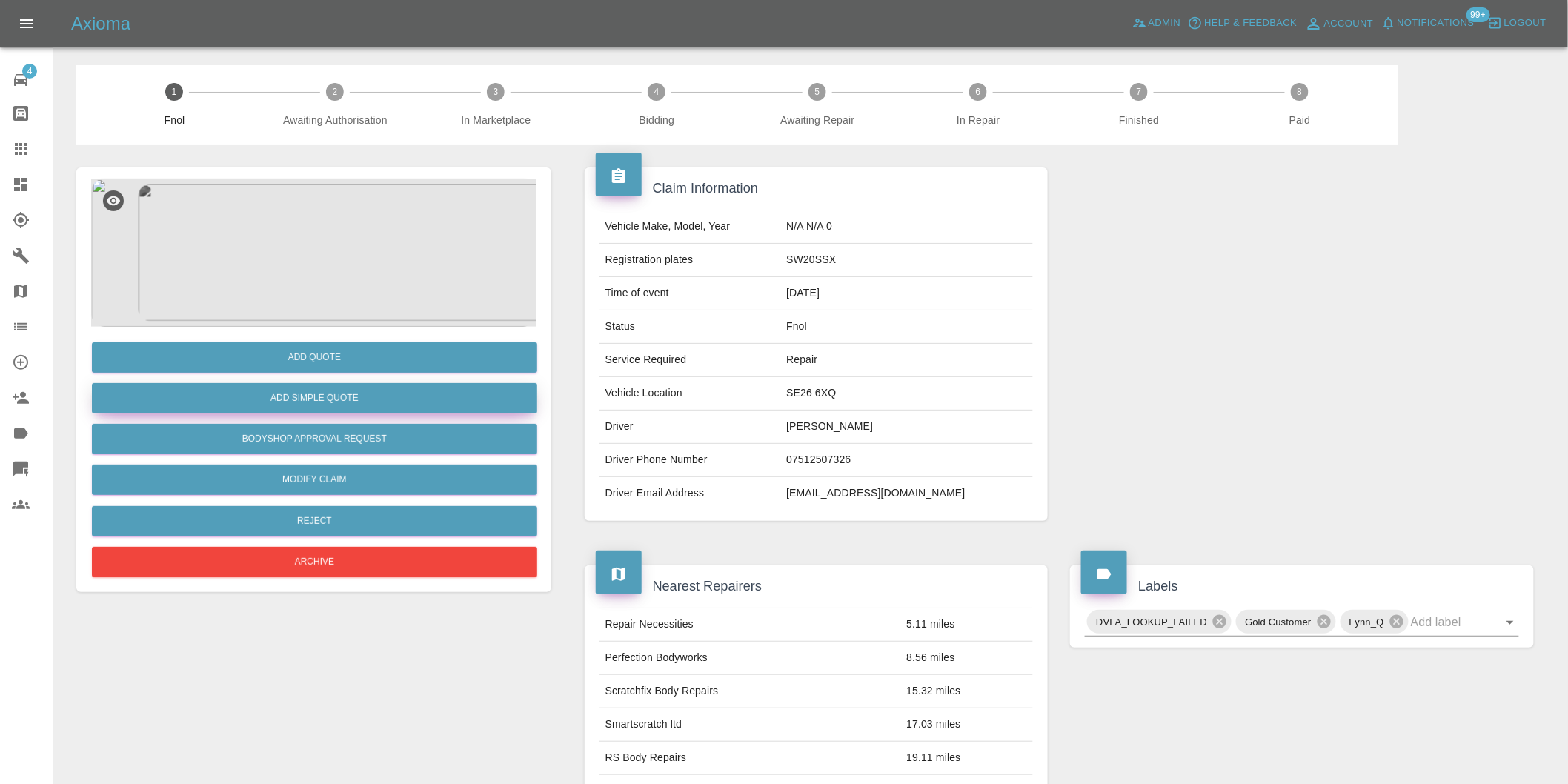
click at [342, 407] on button "Add Simple Quote" at bounding box center [314, 398] width 445 height 30
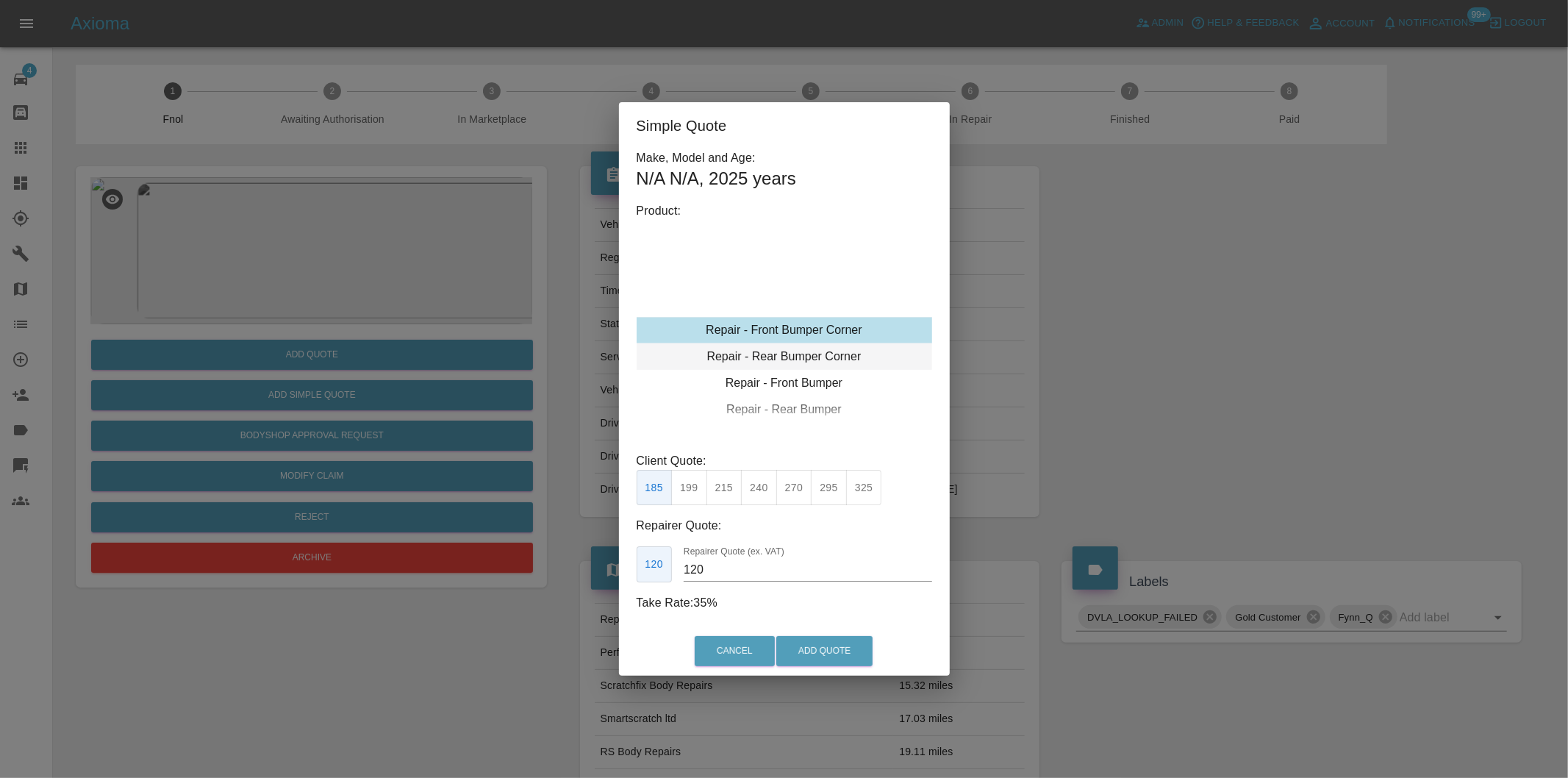
click at [844, 361] on div "Repair - Rear Bumper Corner" at bounding box center [784, 356] width 295 height 27
click at [865, 479] on button "325" at bounding box center [864, 488] width 36 height 36
type input "200"
click at [828, 653] on button "Add Quote" at bounding box center [824, 651] width 96 height 30
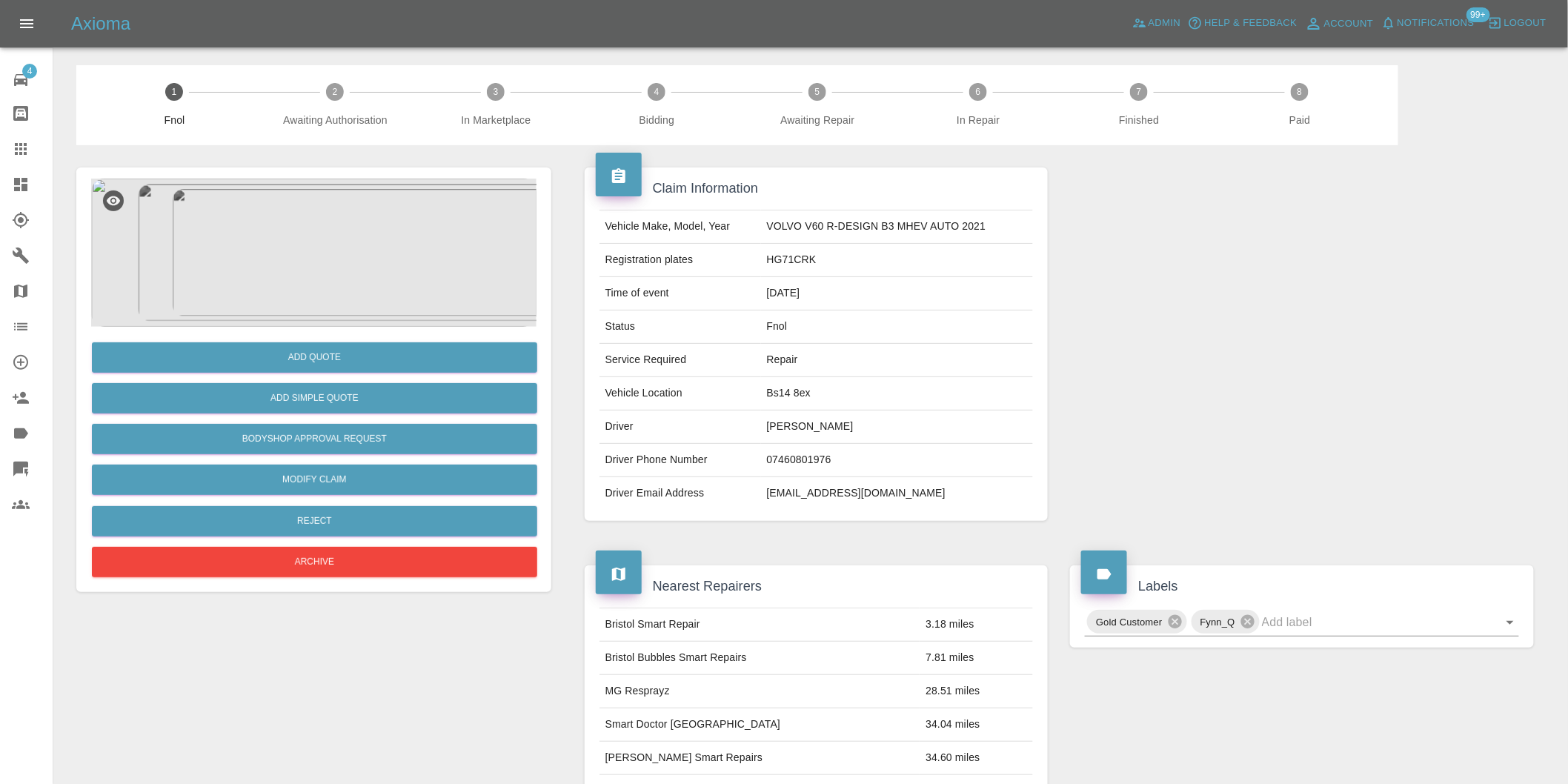
click at [300, 248] on img at bounding box center [313, 253] width 445 height 148
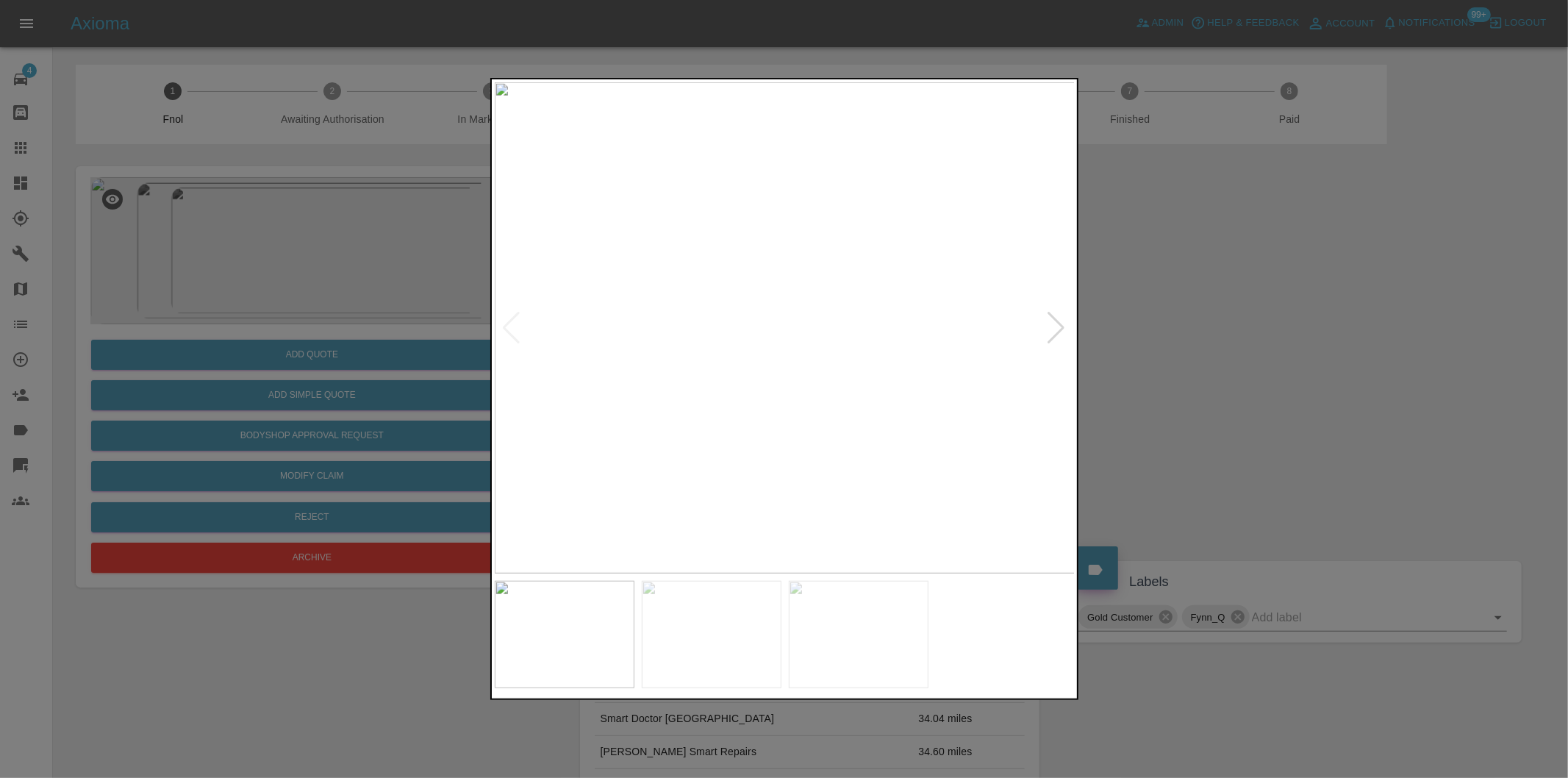
click at [1053, 317] on div at bounding box center [1057, 327] width 20 height 32
click at [1053, 317] on img at bounding box center [786, 327] width 581 height 491
click at [1277, 366] on div at bounding box center [784, 389] width 1568 height 778
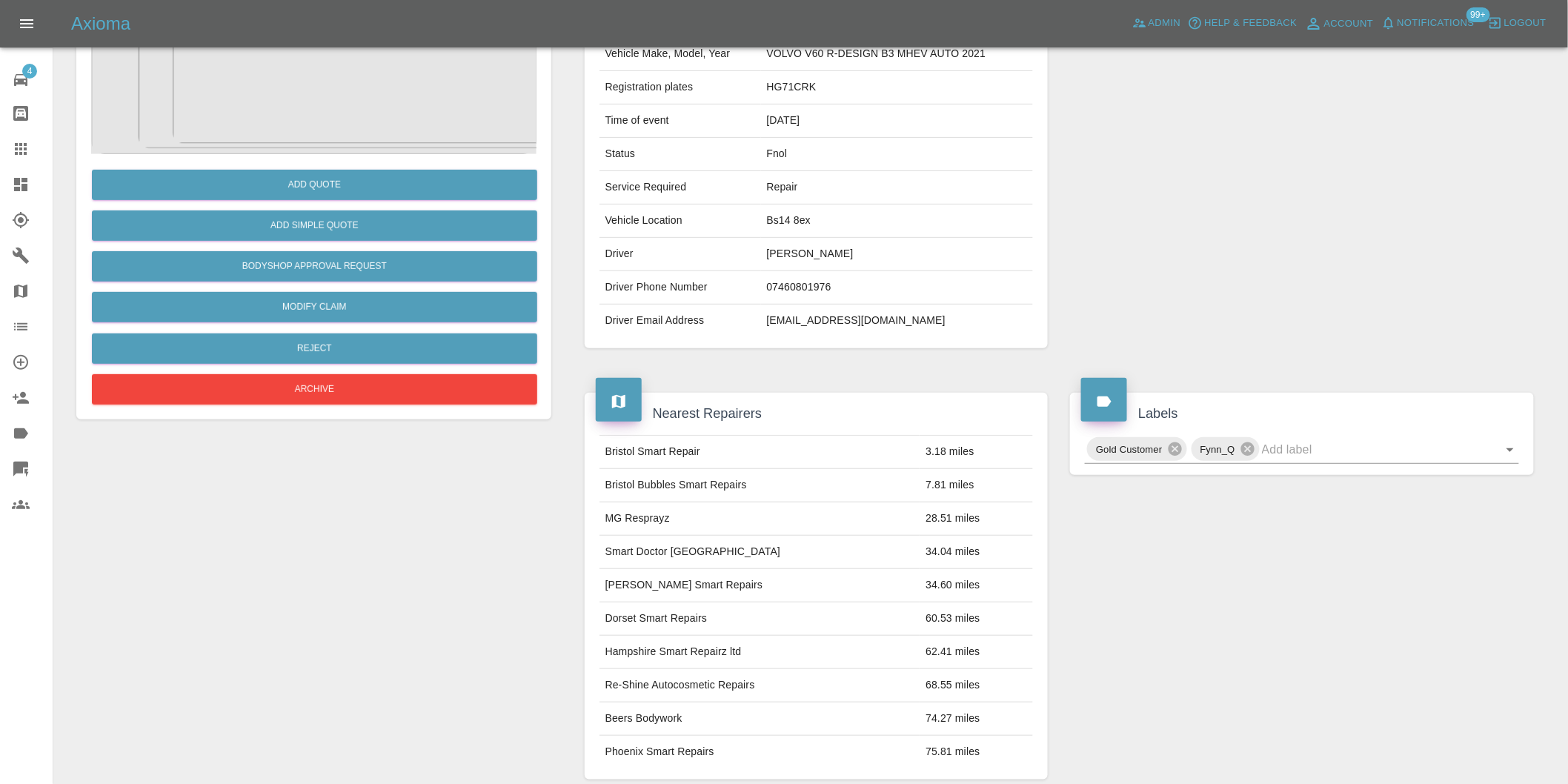
scroll to position [20, 0]
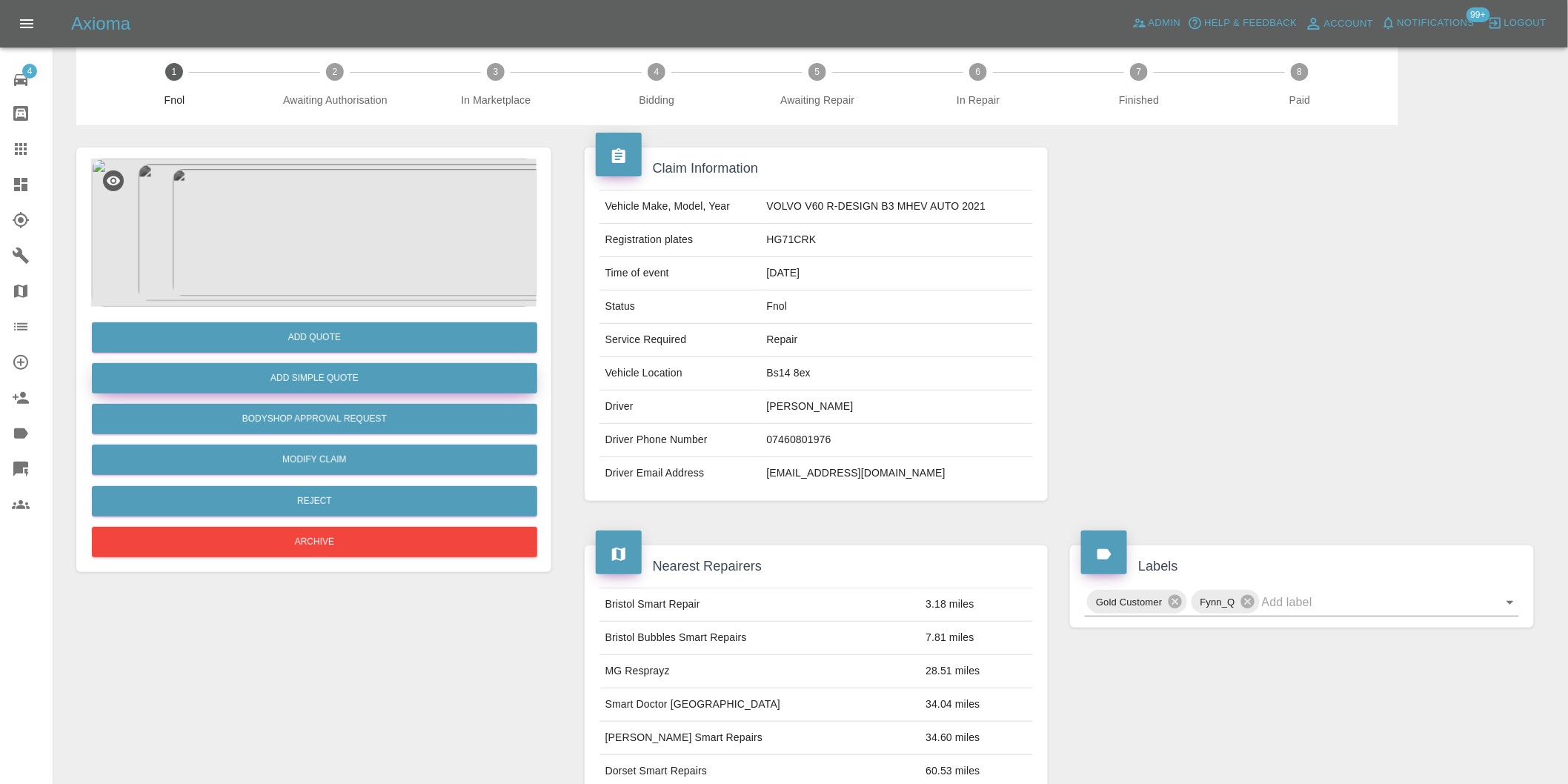
click at [335, 373] on button "Add Simple Quote" at bounding box center [314, 378] width 445 height 30
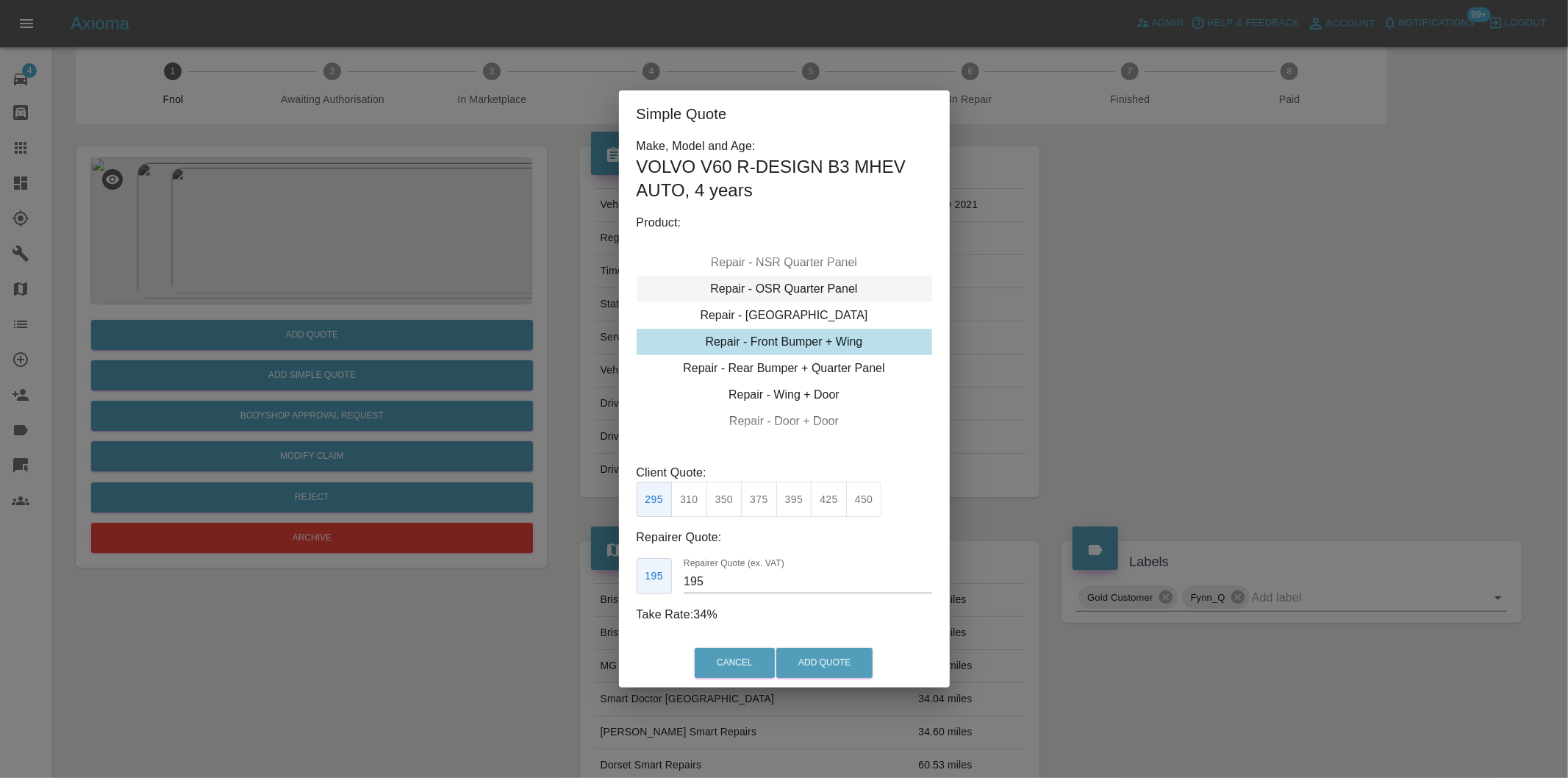
click at [805, 292] on div "Repair - OSR Quarter Panel" at bounding box center [784, 289] width 295 height 27
drag, startPoint x: 718, startPoint y: 504, endPoint x: 738, endPoint y: 519, distance: 25.0
click at [719, 505] on button "275" at bounding box center [724, 500] width 36 height 36
type input "180"
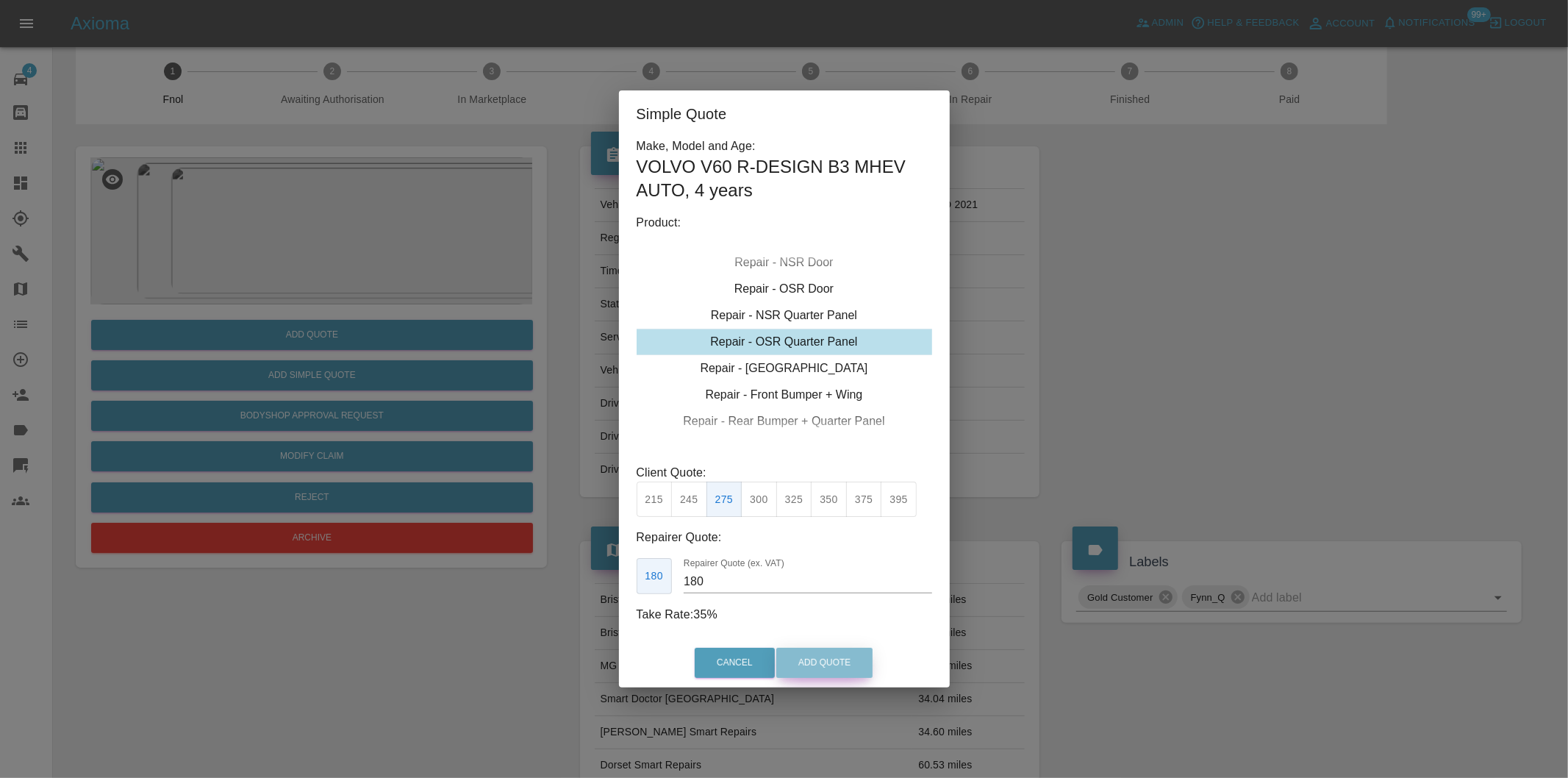
click at [833, 658] on button "Add Quote" at bounding box center [824, 663] width 96 height 30
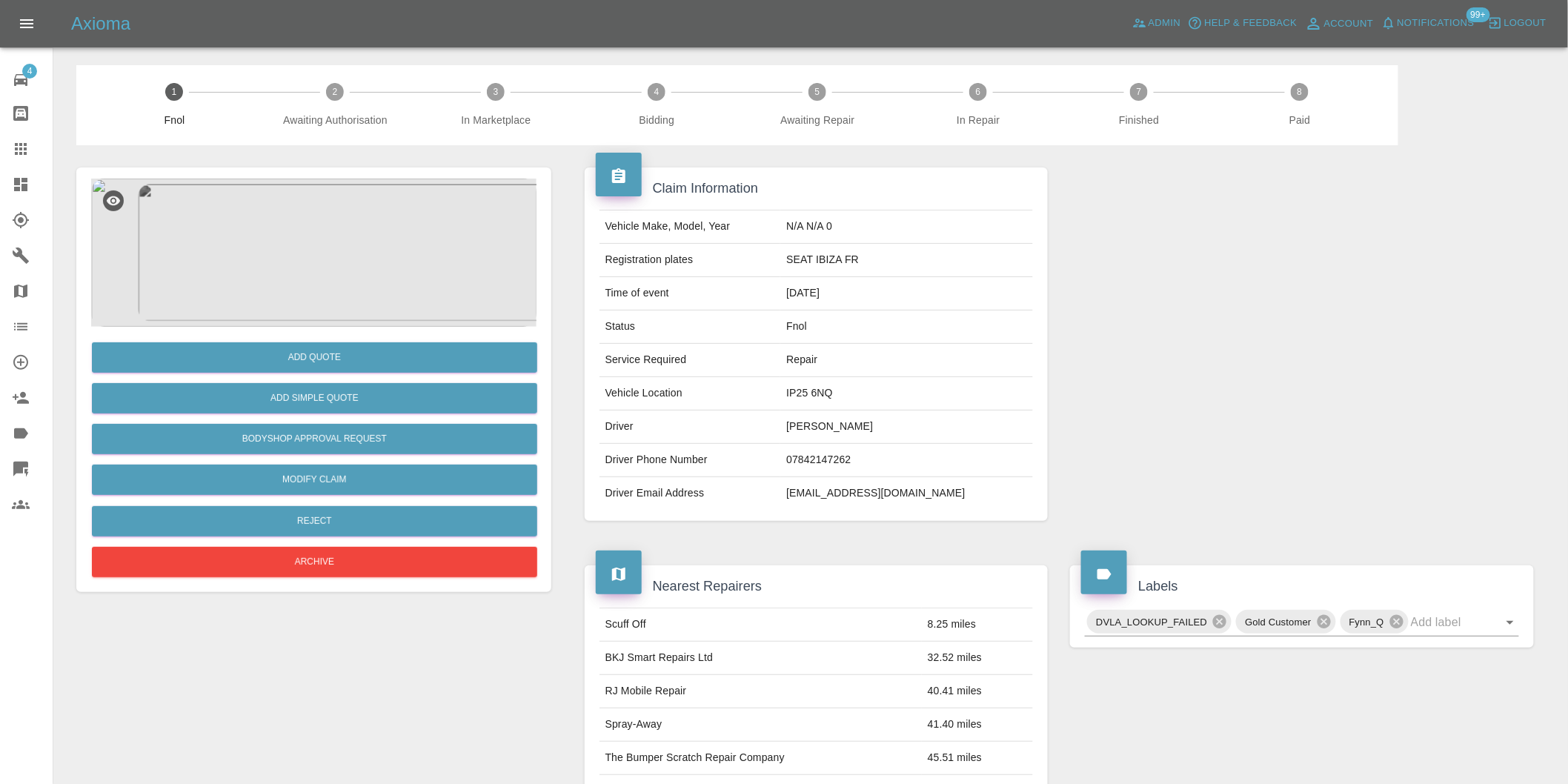
click at [307, 220] on img at bounding box center [313, 253] width 445 height 148
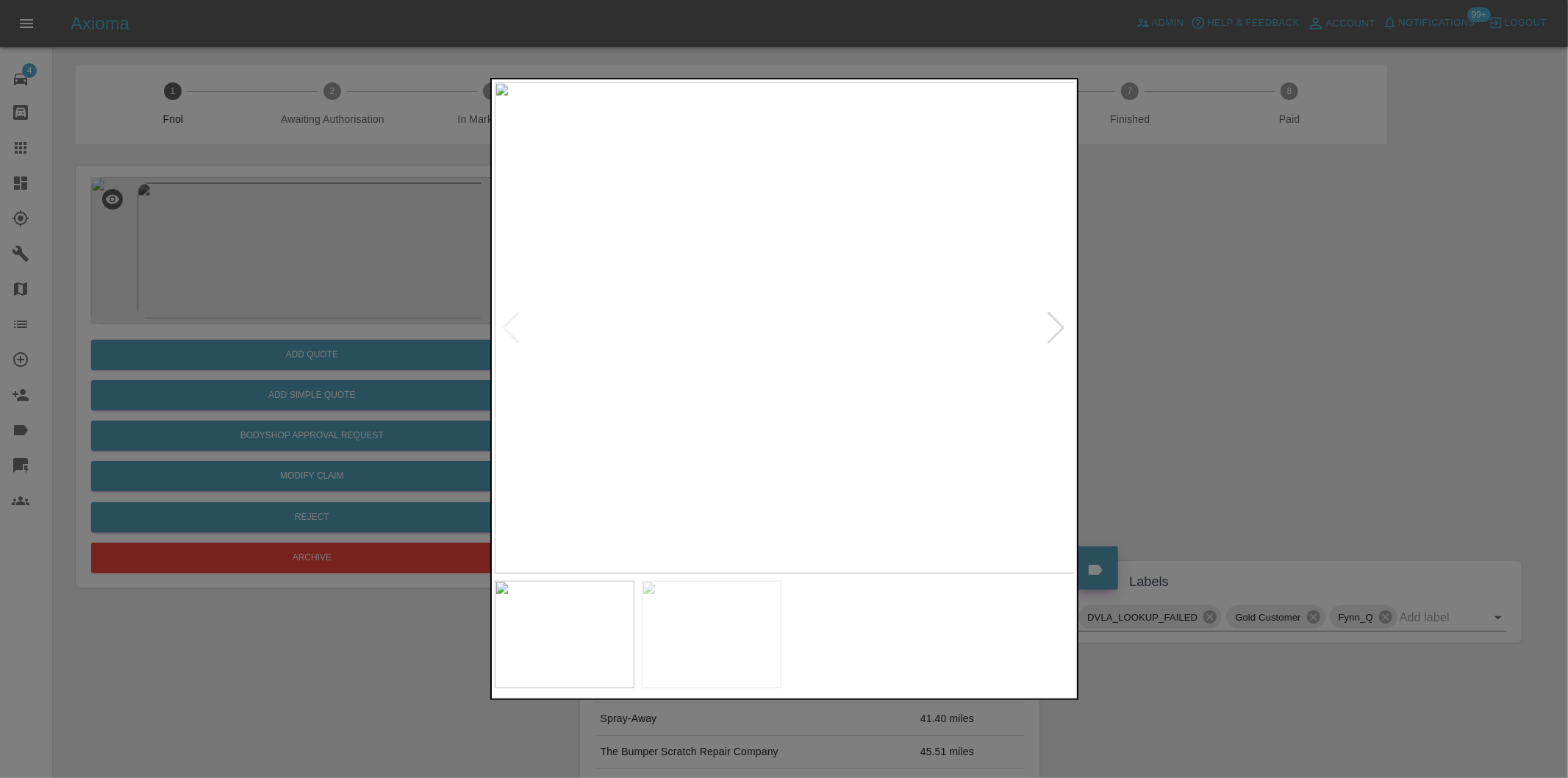
click at [1061, 331] on div at bounding box center [1057, 327] width 20 height 32
click at [1226, 357] on div at bounding box center [784, 389] width 1568 height 778
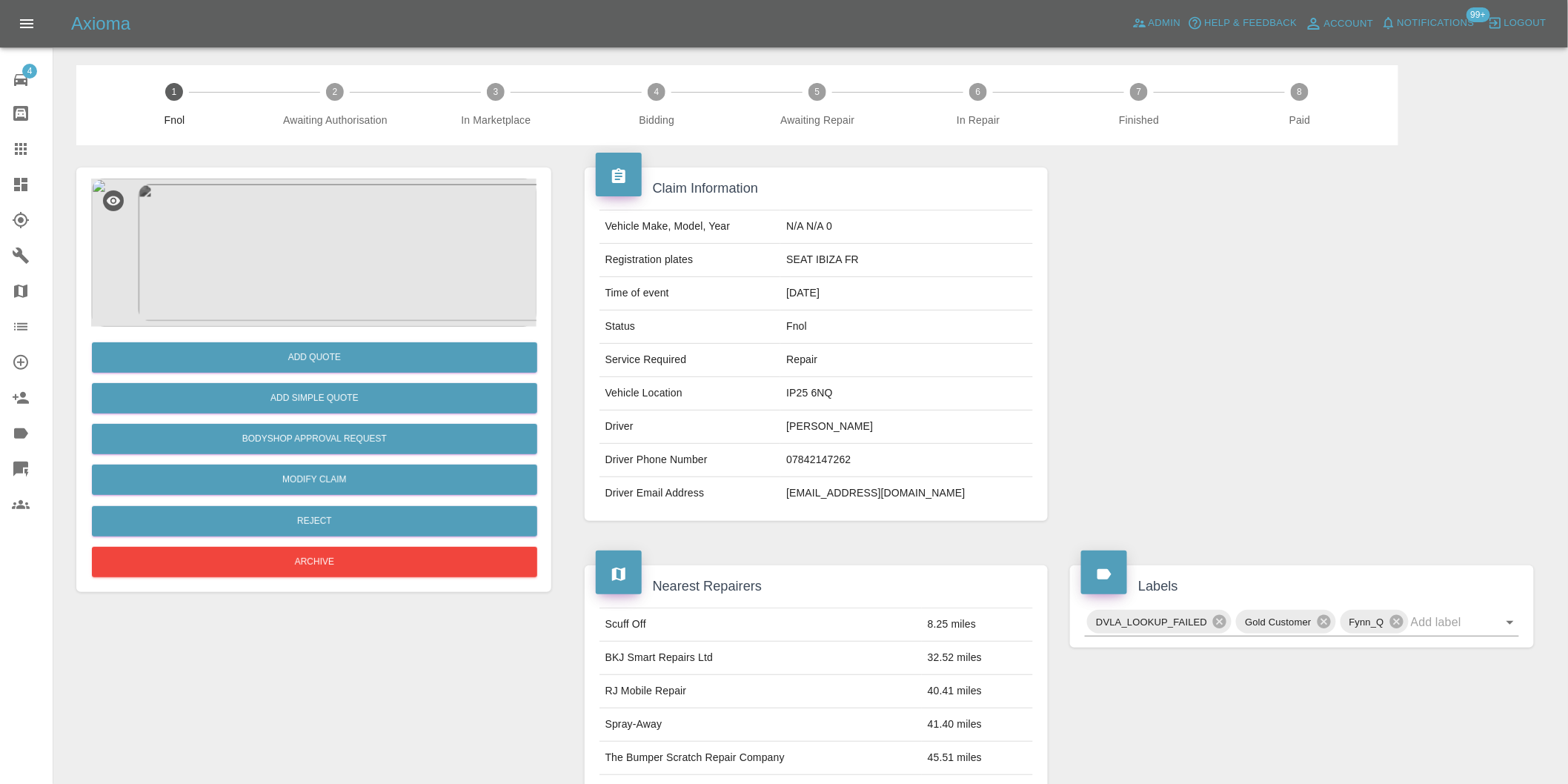
click at [307, 234] on img at bounding box center [313, 253] width 445 height 148
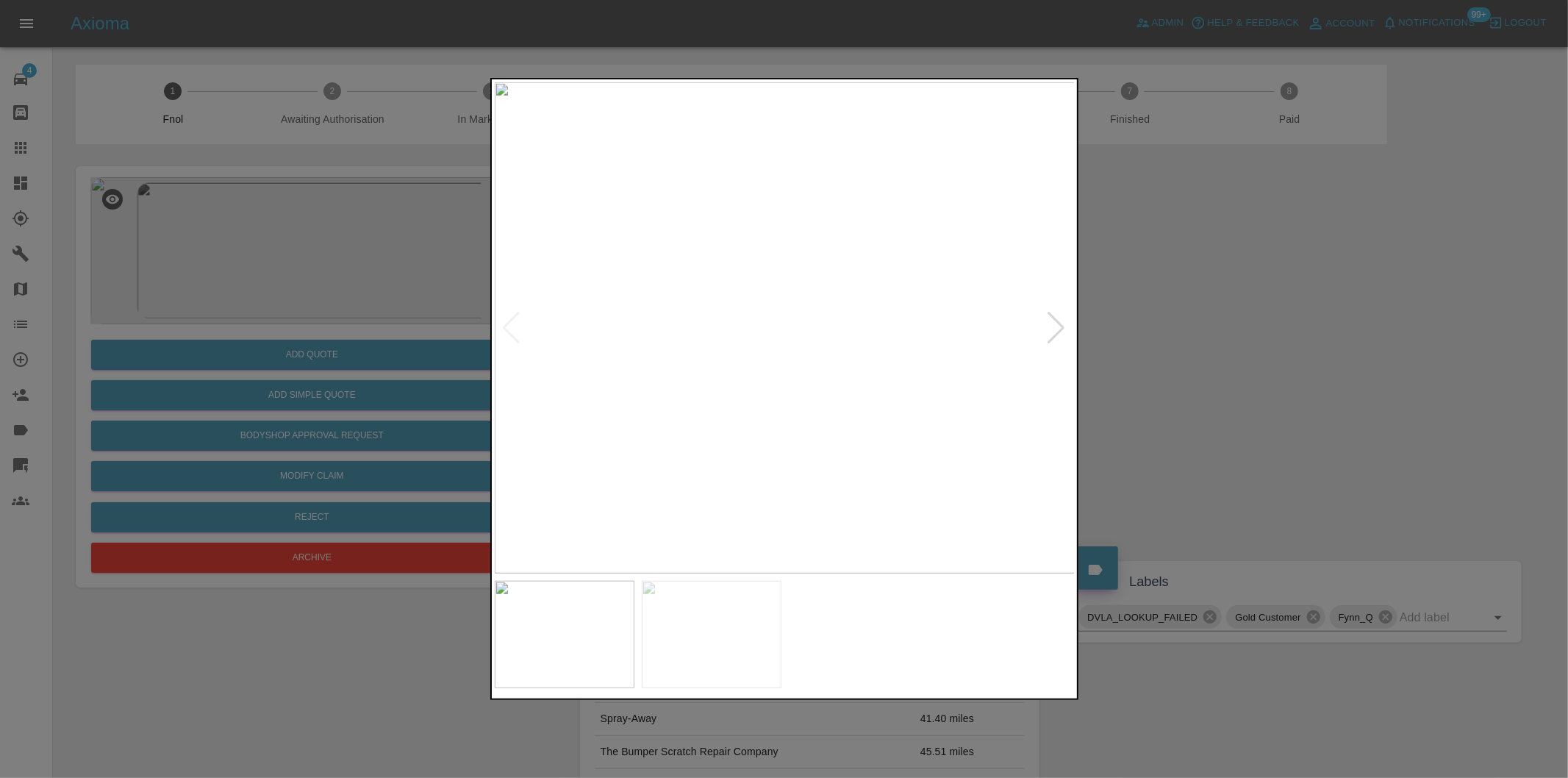
click at [1062, 326] on div at bounding box center [1057, 327] width 20 height 32
click at [1229, 314] on div at bounding box center [784, 389] width 1568 height 778
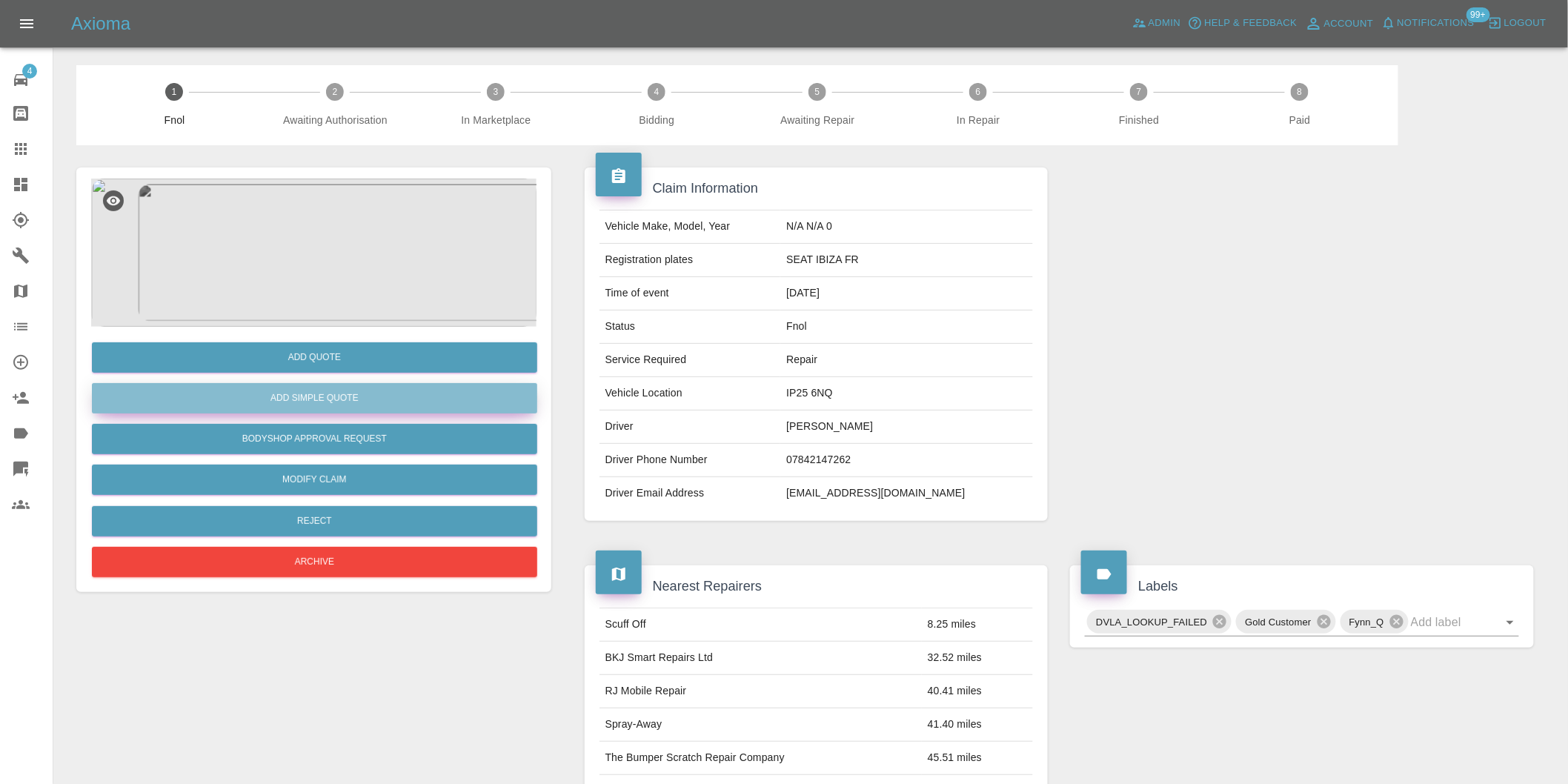
click at [412, 400] on button "Add Simple Quote" at bounding box center [314, 398] width 445 height 30
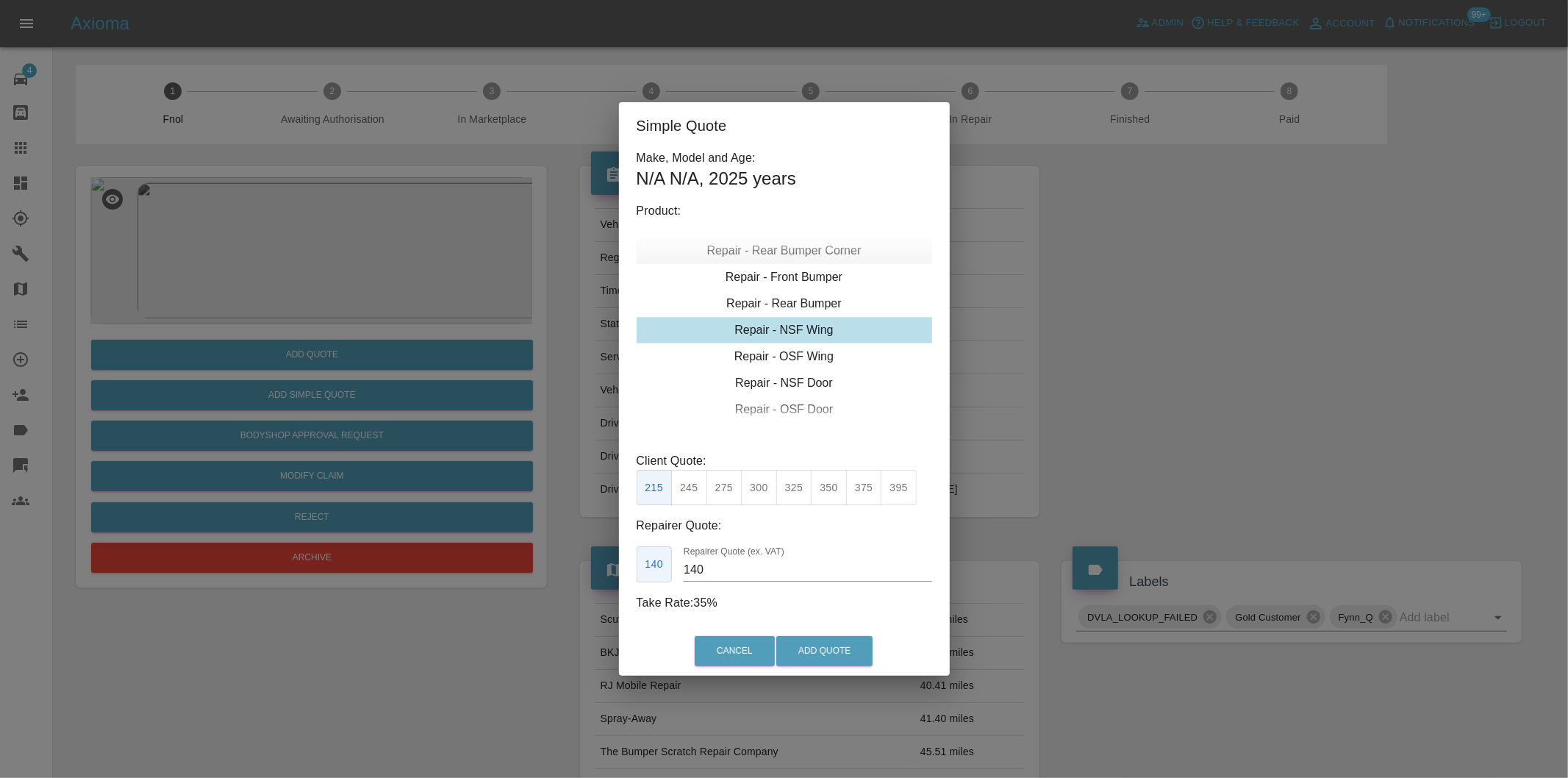
click at [804, 253] on div "Repair - Rear Bumper Corner" at bounding box center [784, 251] width 295 height 27
type input "120"
click at [836, 650] on button "Add Quote" at bounding box center [824, 651] width 96 height 30
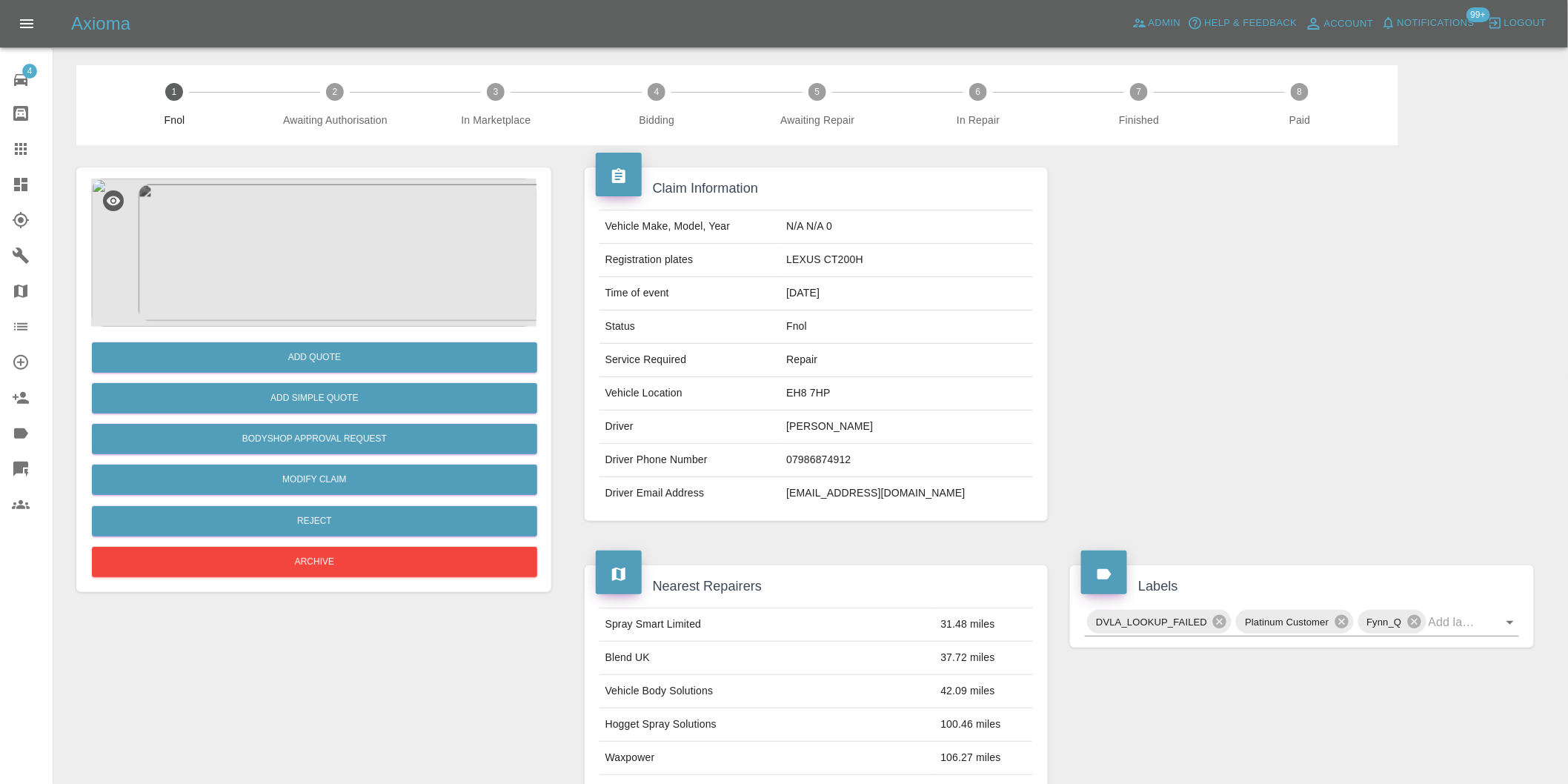
click at [314, 240] on img at bounding box center [313, 253] width 445 height 148
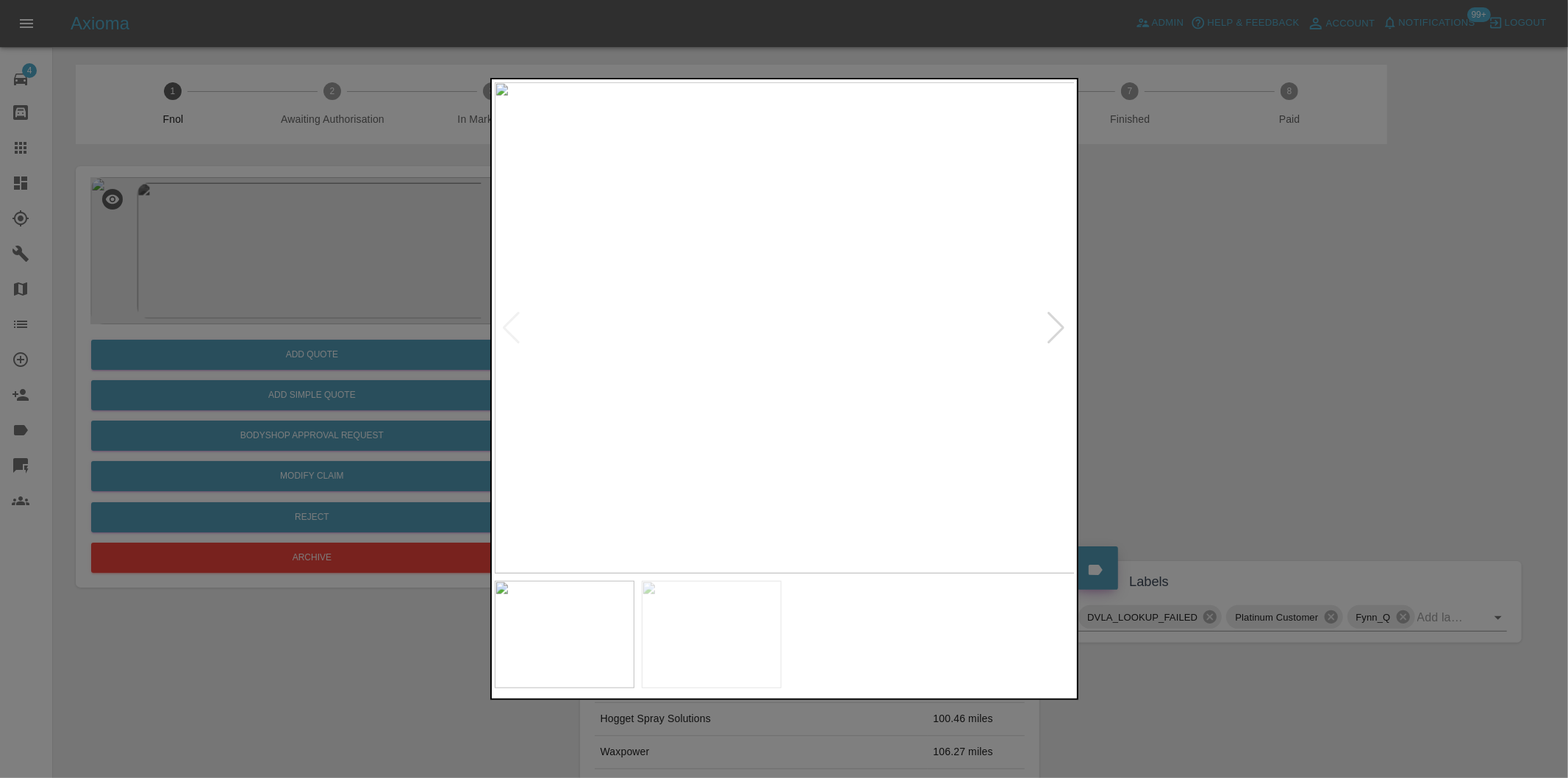
click at [1064, 321] on div at bounding box center [1057, 327] width 20 height 32
click at [1064, 321] on img at bounding box center [786, 327] width 581 height 491
click at [1254, 359] on div at bounding box center [784, 389] width 1568 height 778
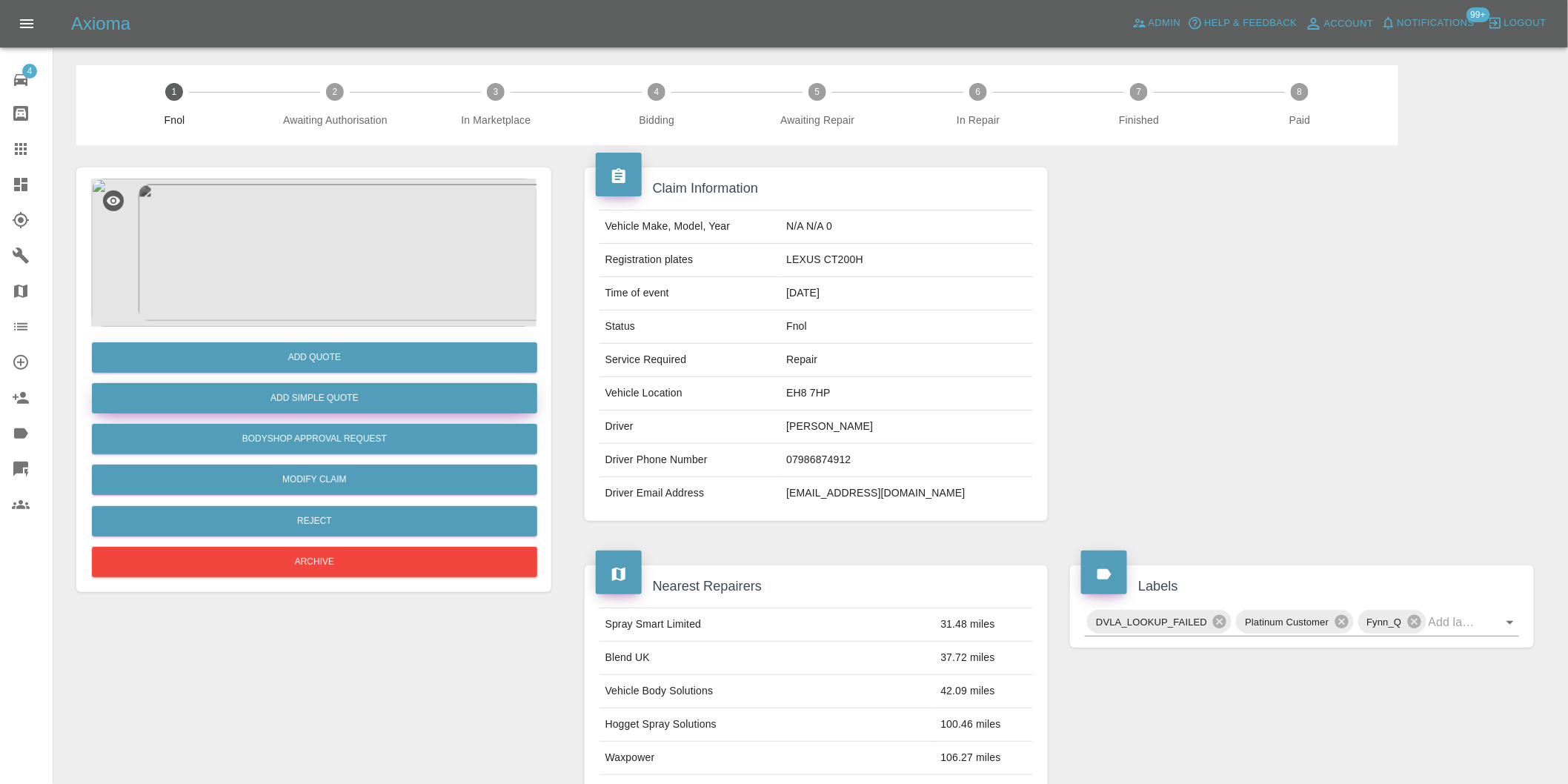
click at [410, 397] on button "Add Simple Quote" at bounding box center [314, 398] width 445 height 30
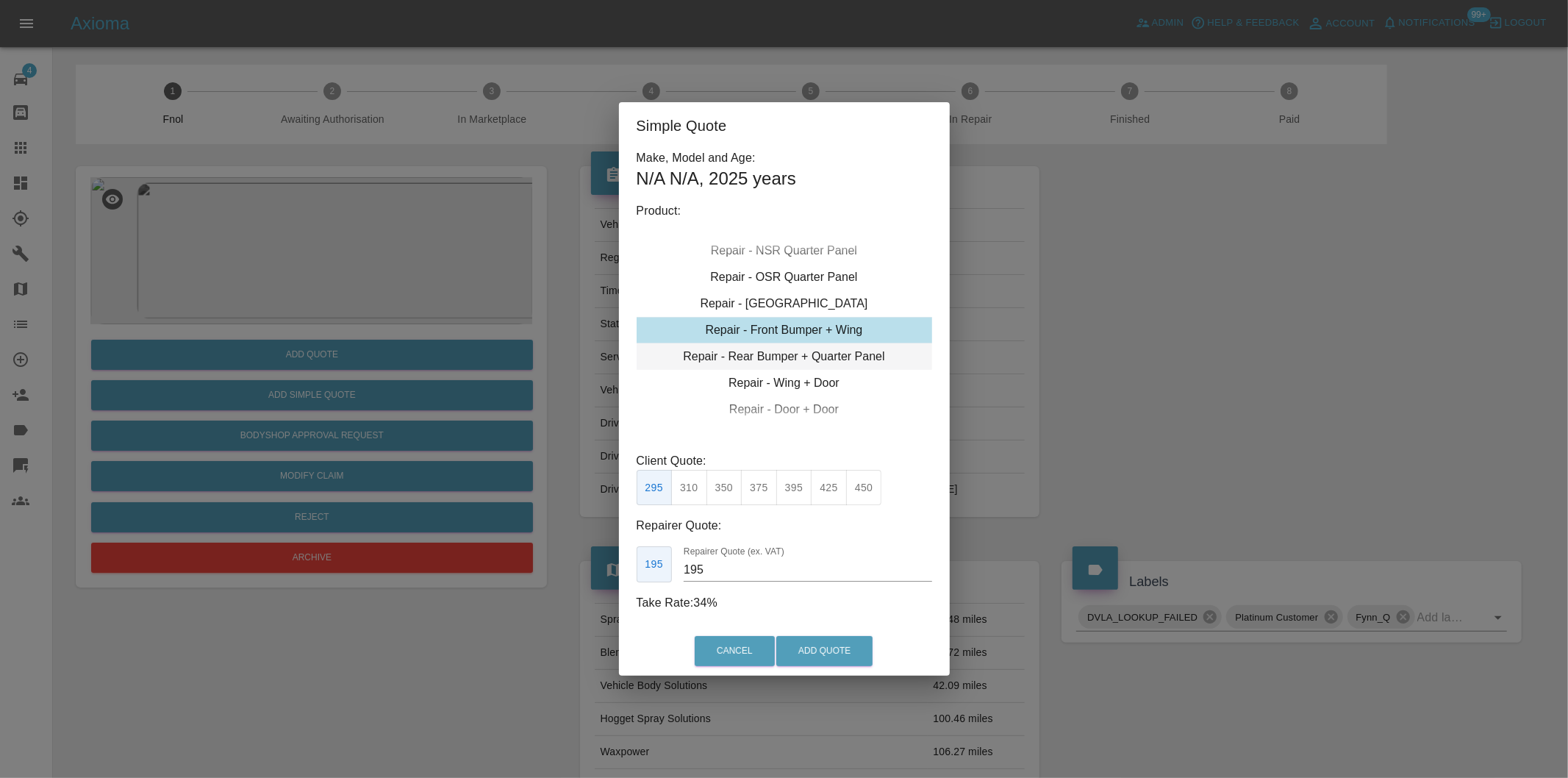
click at [861, 354] on div "Repair - Rear Bumper + Quarter Panel" at bounding box center [784, 356] width 295 height 27
drag, startPoint x: 714, startPoint y: 473, endPoint x: 719, endPoint y: 479, distance: 7.8
click at [714, 476] on button "350" at bounding box center [724, 488] width 36 height 36
type input "210"
click at [822, 644] on button "Add Quote" at bounding box center [824, 651] width 96 height 30
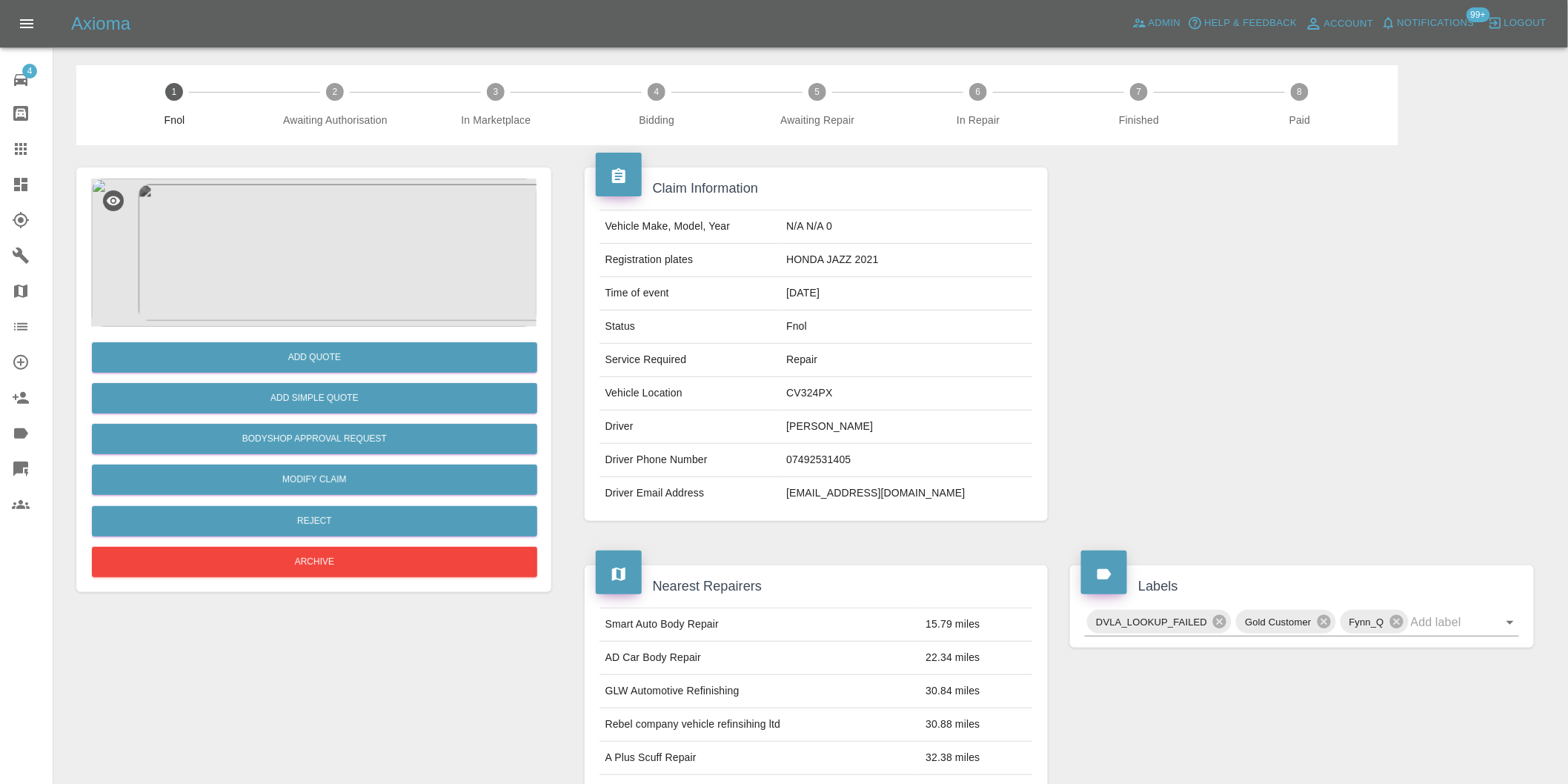
click at [321, 225] on img at bounding box center [313, 253] width 445 height 148
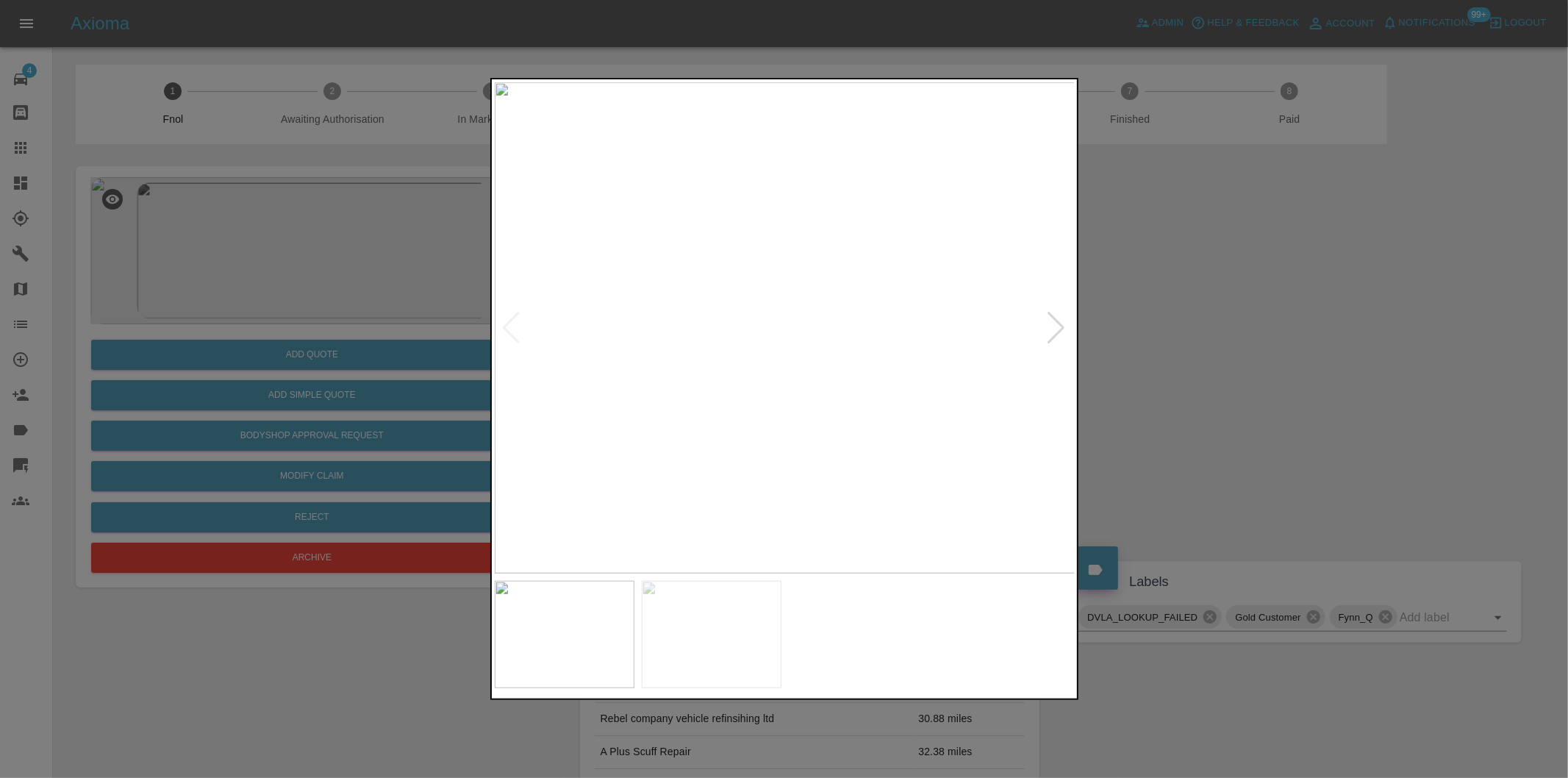
click at [1054, 324] on div at bounding box center [1057, 327] width 20 height 32
click at [1054, 324] on img at bounding box center [786, 327] width 581 height 491
click at [1179, 330] on div at bounding box center [784, 389] width 1568 height 778
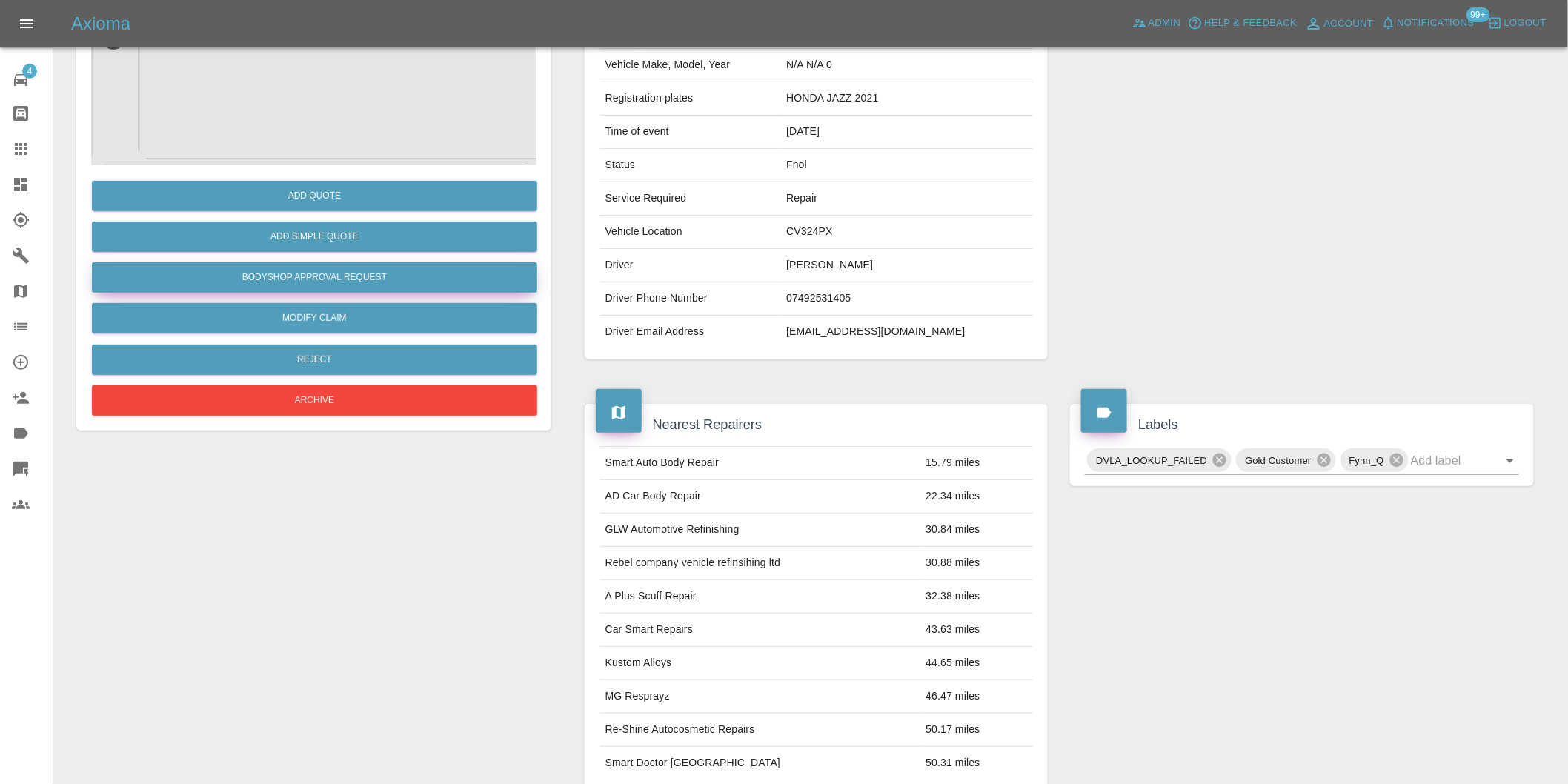
scroll to position [20, 0]
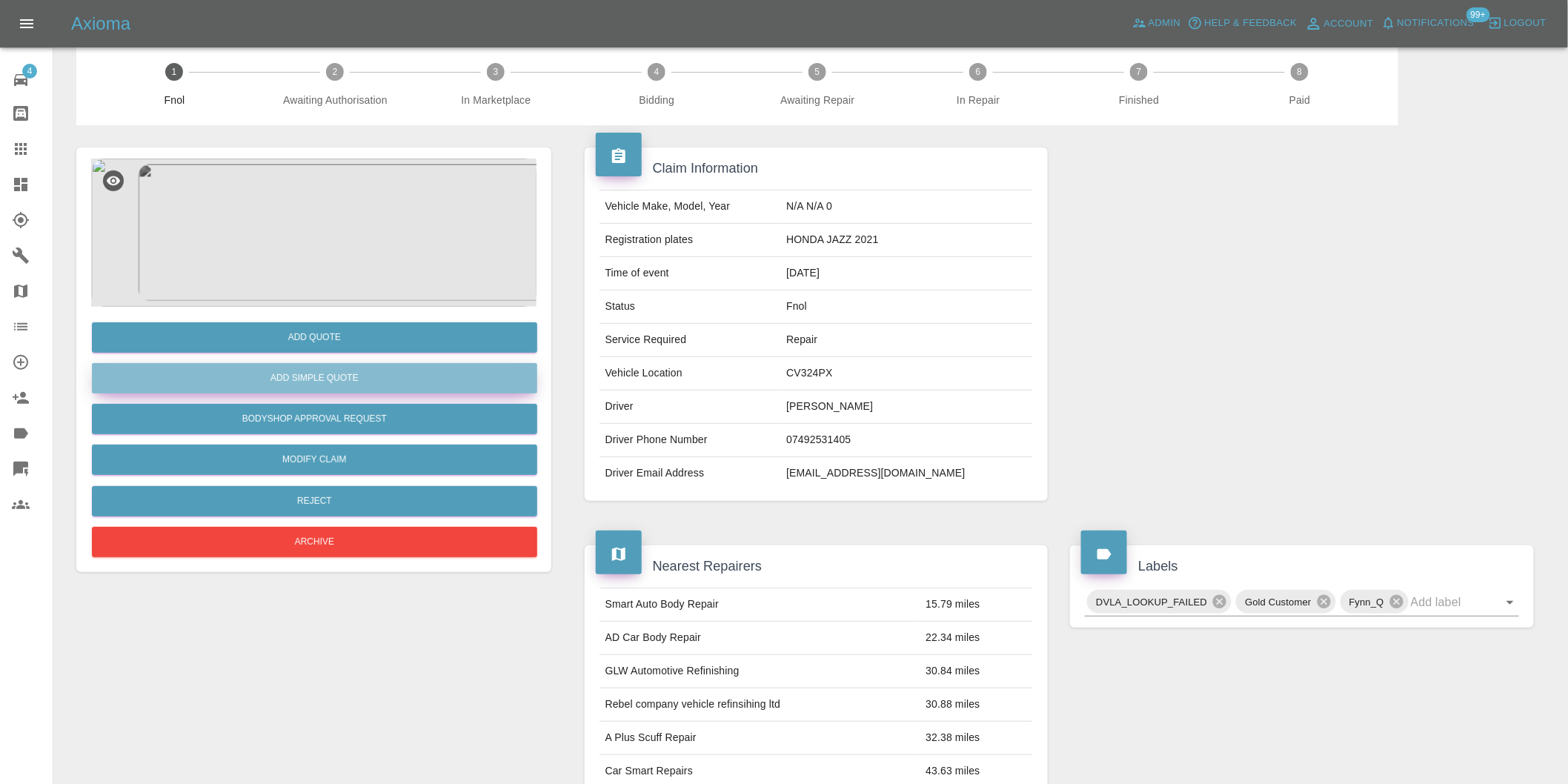
click at [350, 383] on button "Add Simple Quote" at bounding box center [314, 378] width 445 height 30
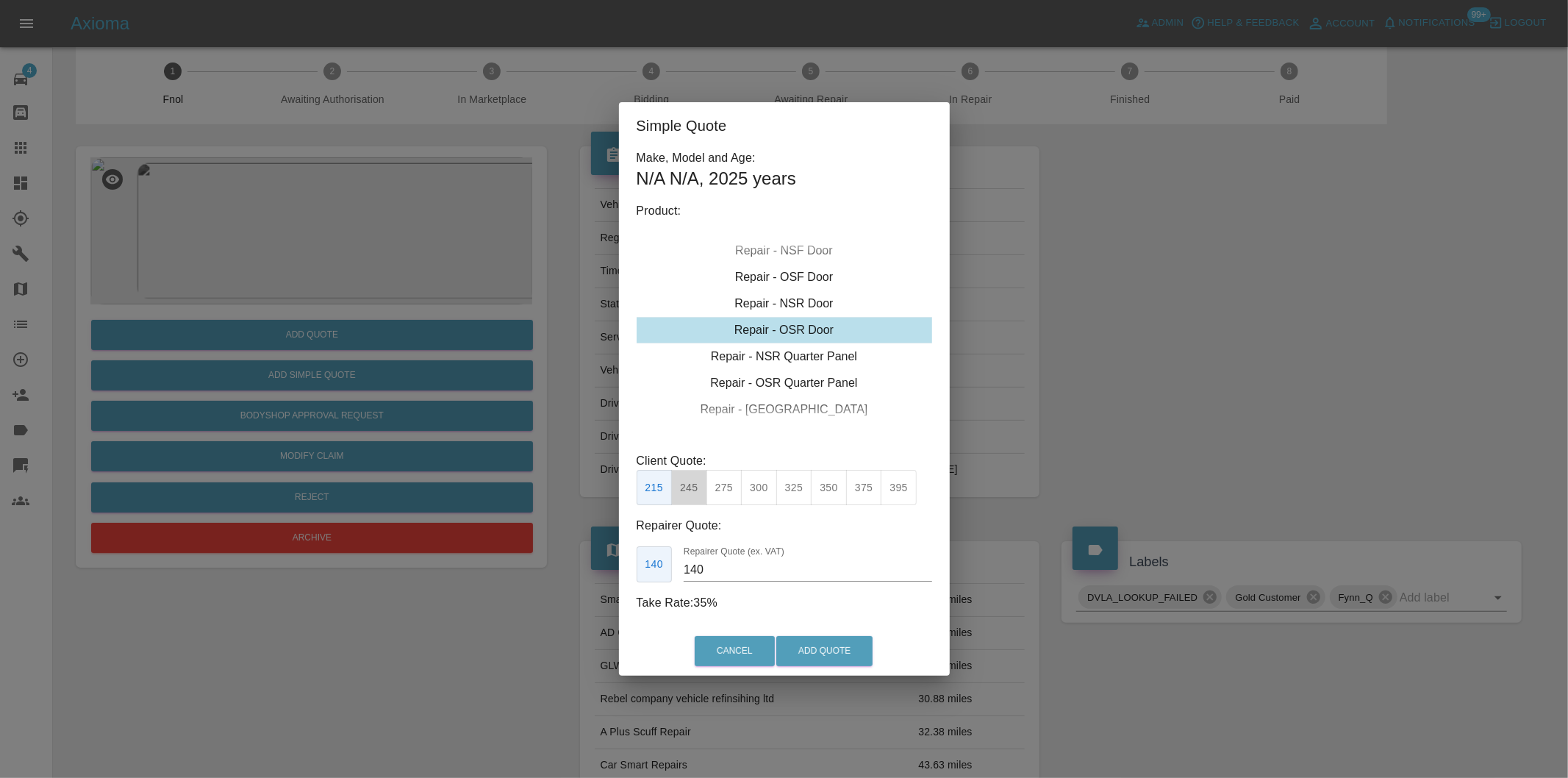
drag, startPoint x: 688, startPoint y: 488, endPoint x: 794, endPoint y: 592, distance: 148.5
click at [688, 490] on button "245" at bounding box center [689, 488] width 36 height 36
type input "160"
click at [833, 647] on button "Add Quote" at bounding box center [824, 651] width 96 height 30
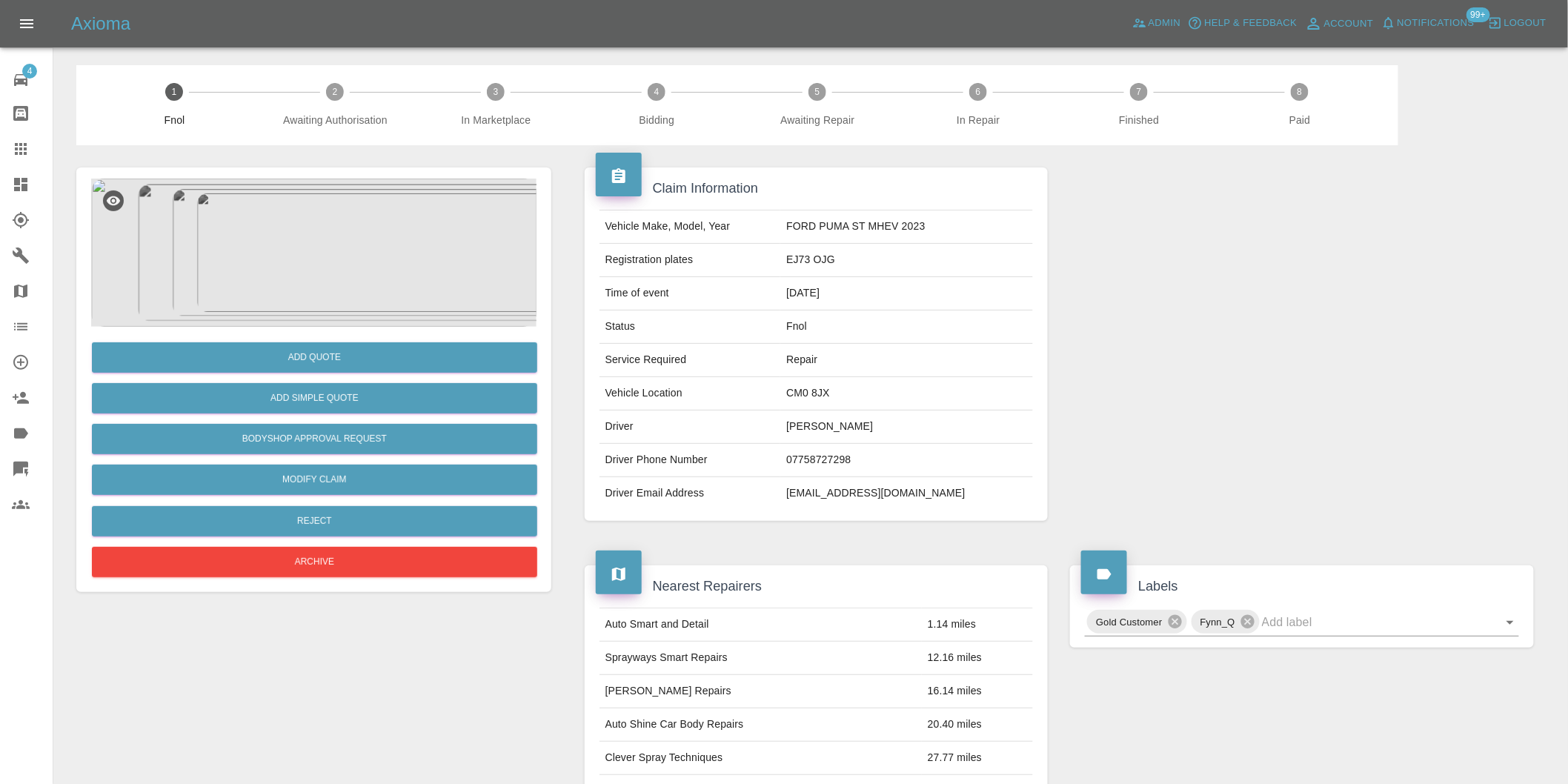
click at [324, 249] on img at bounding box center [313, 253] width 445 height 148
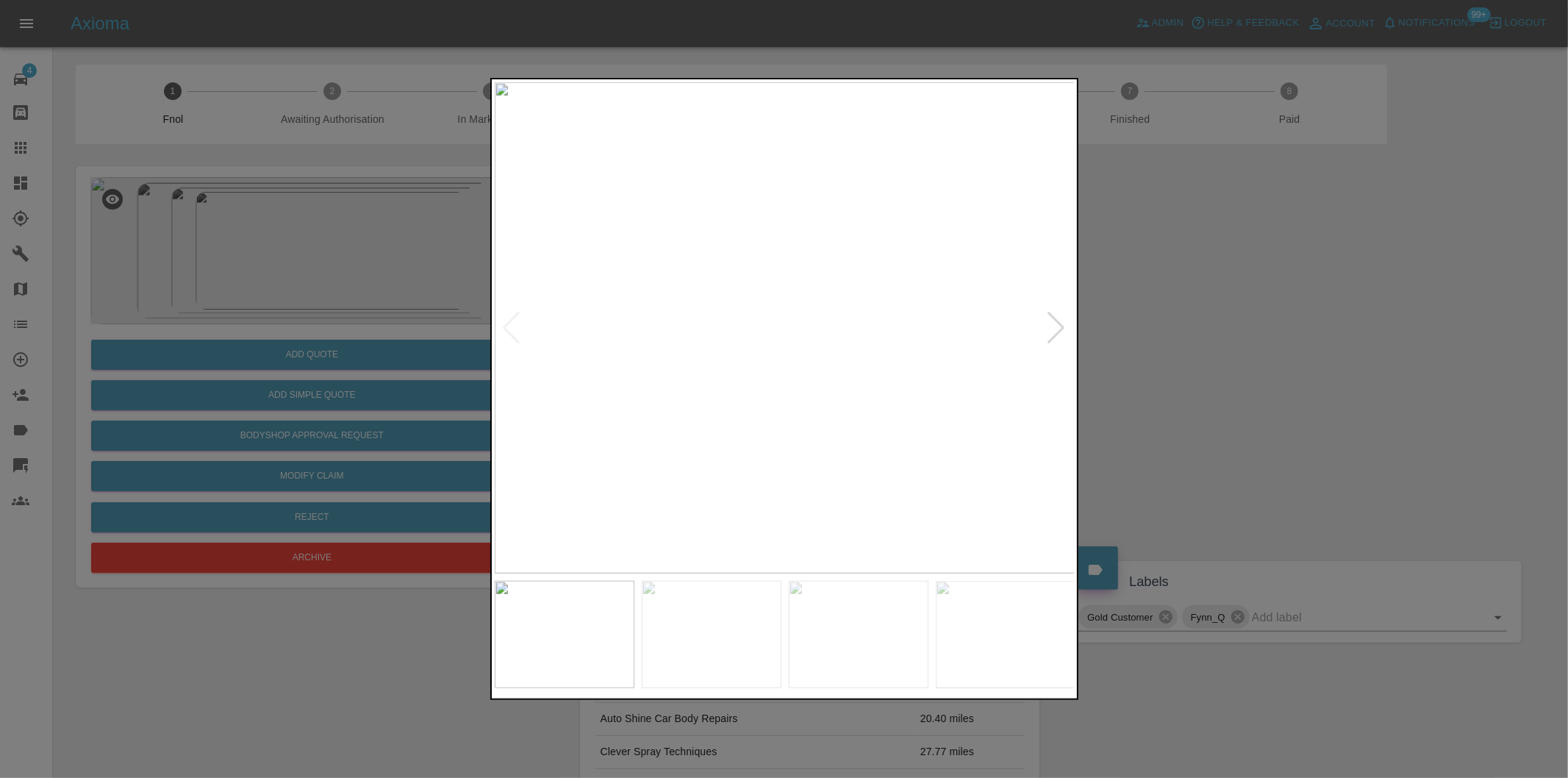
click at [1053, 329] on div at bounding box center [1057, 327] width 20 height 32
click at [1053, 329] on img at bounding box center [786, 327] width 581 height 491
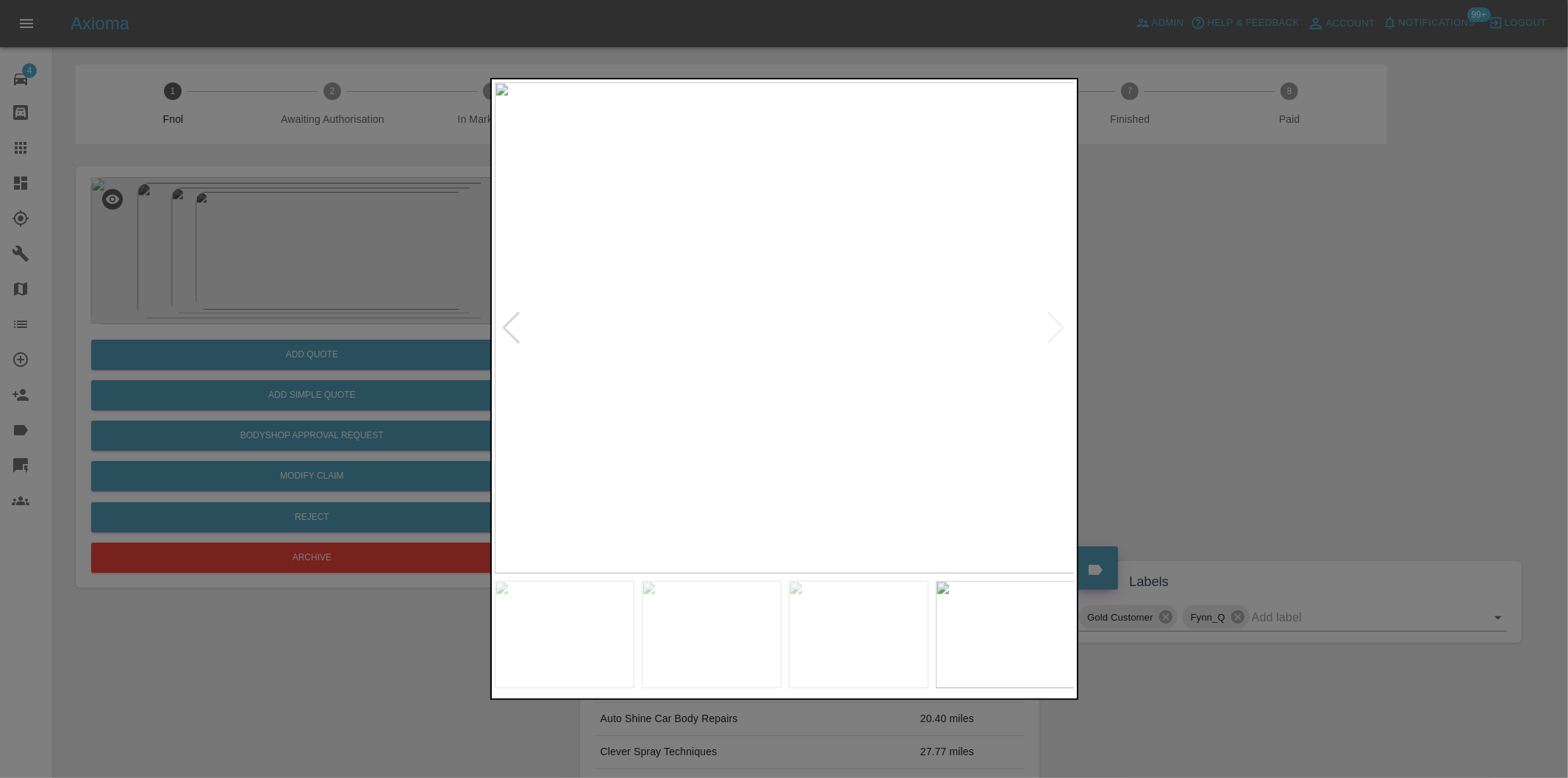
drag, startPoint x: 1158, startPoint y: 330, endPoint x: 1140, endPoint y: 330, distance: 18.0
click at [1157, 330] on div at bounding box center [784, 389] width 1568 height 778
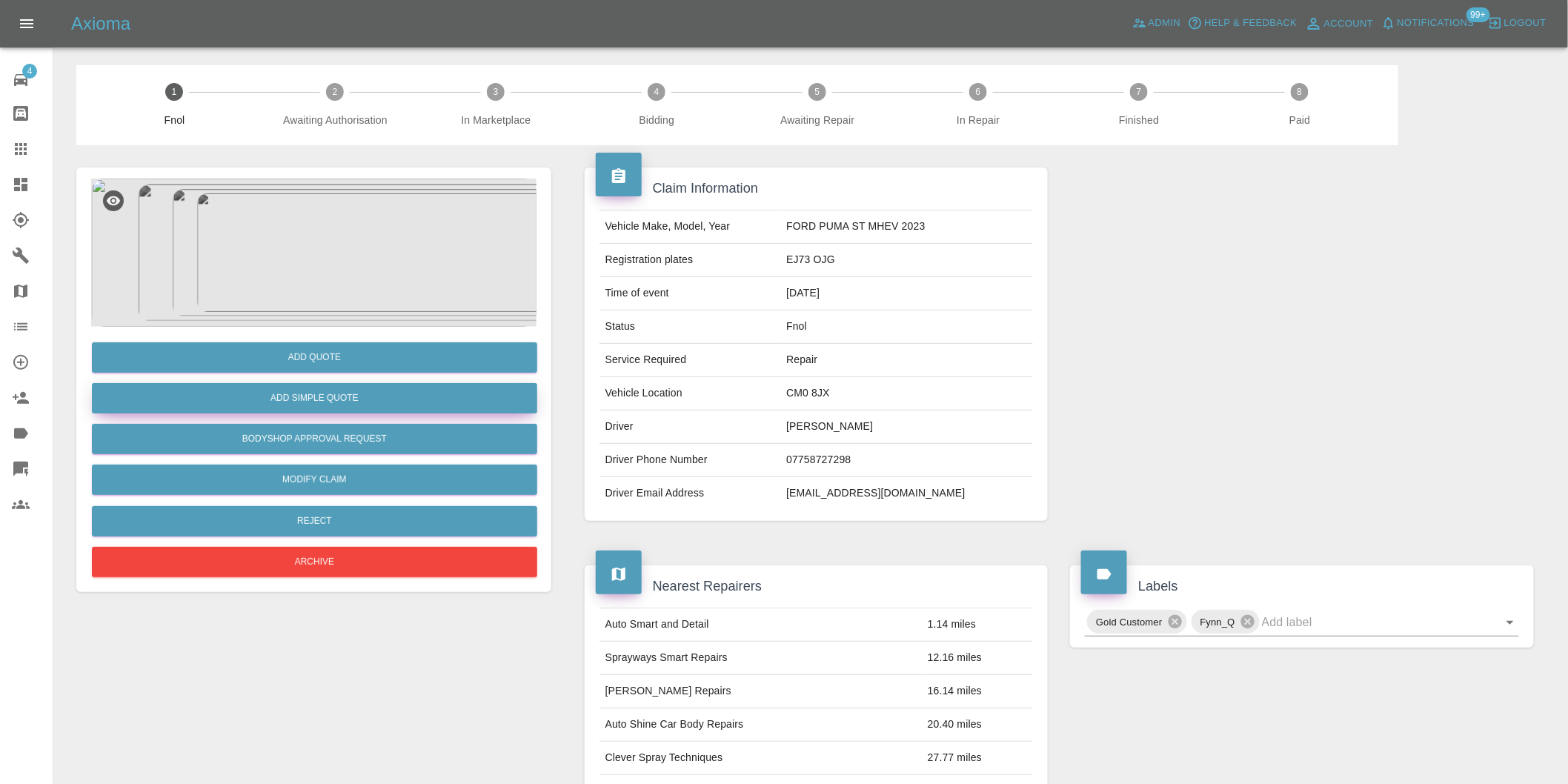
click at [397, 398] on button "Add Simple Quote" at bounding box center [314, 398] width 445 height 30
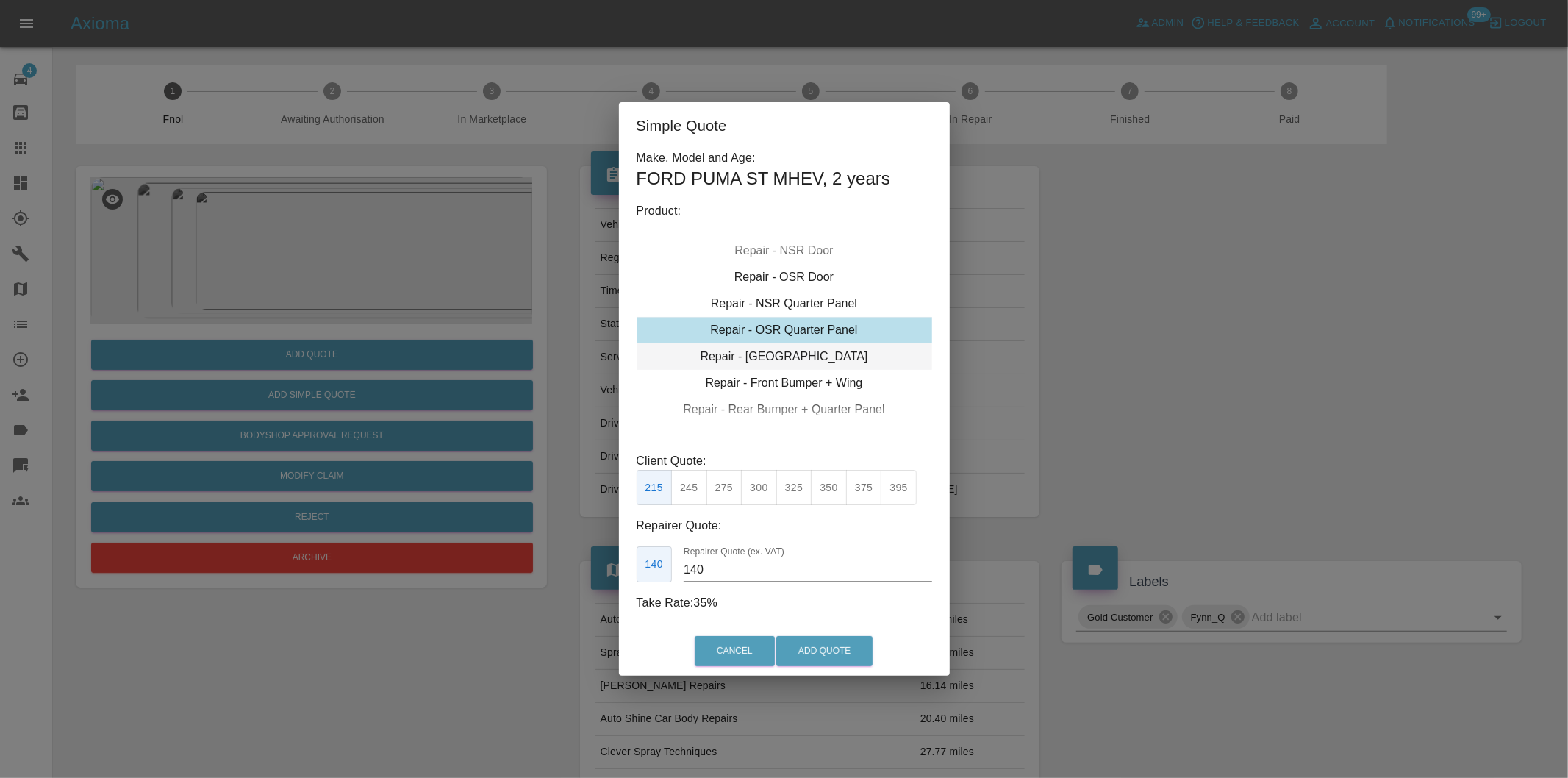
click at [821, 356] on div "Repair - [GEOGRAPHIC_DATA]" at bounding box center [784, 356] width 295 height 27
click at [797, 494] on button "325" at bounding box center [794, 488] width 36 height 36
type input "210"
click at [824, 641] on button "Add Quote" at bounding box center [824, 651] width 96 height 30
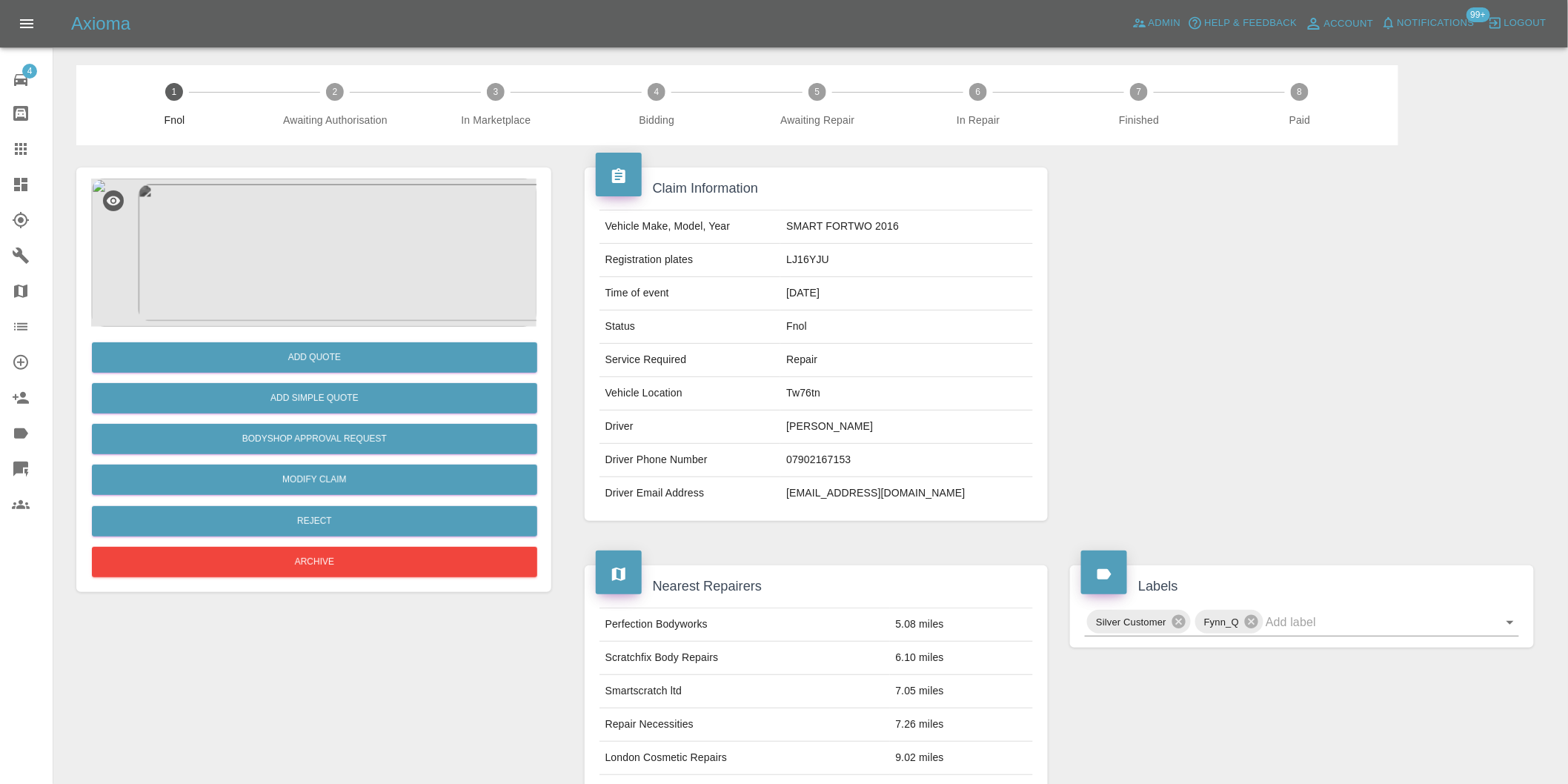
click at [336, 245] on img at bounding box center [313, 253] width 445 height 148
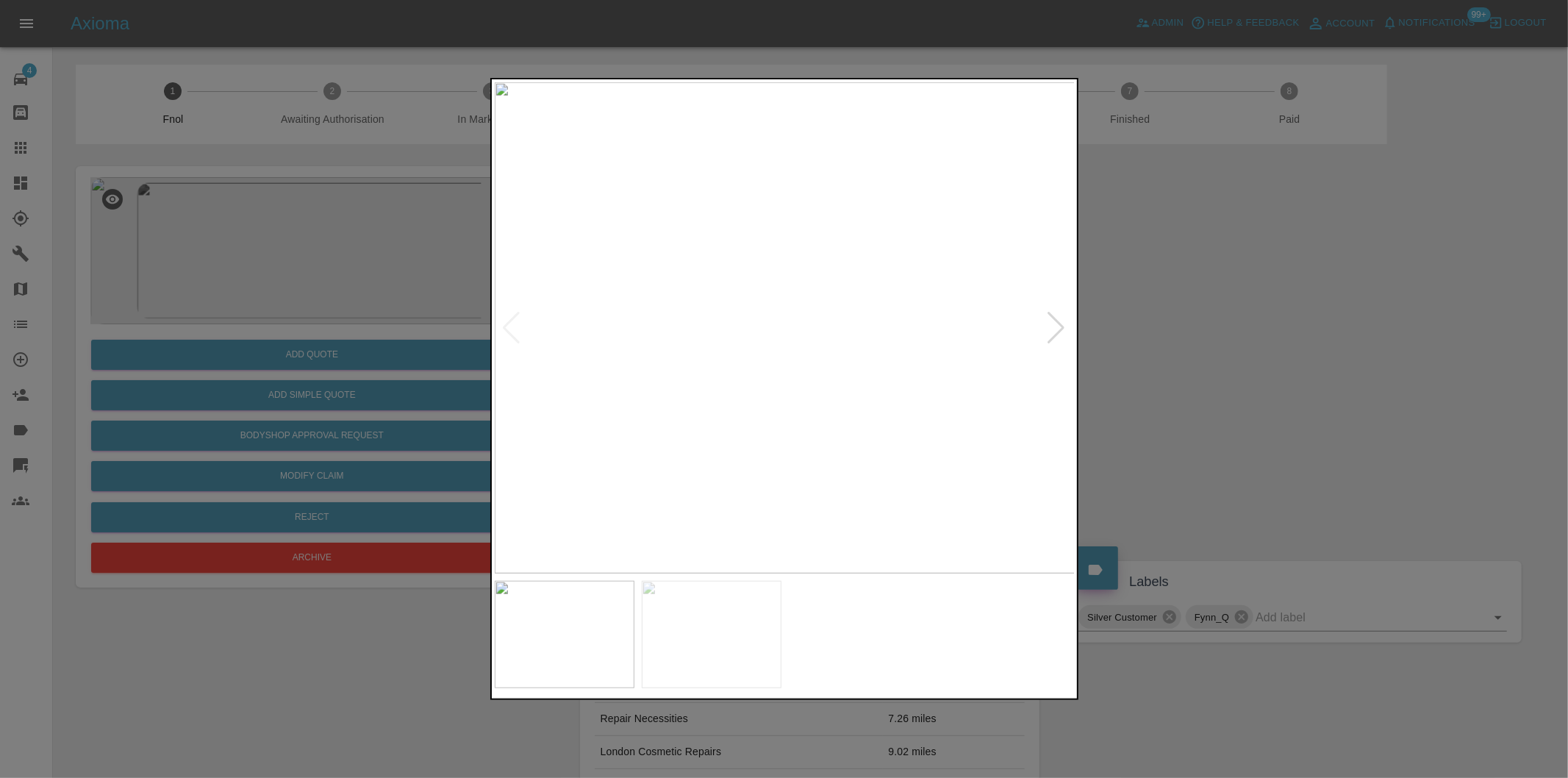
click at [1052, 328] on div at bounding box center [1057, 327] width 20 height 32
click at [1045, 329] on img at bounding box center [786, 327] width 581 height 491
click at [750, 272] on img at bounding box center [786, 327] width 581 height 491
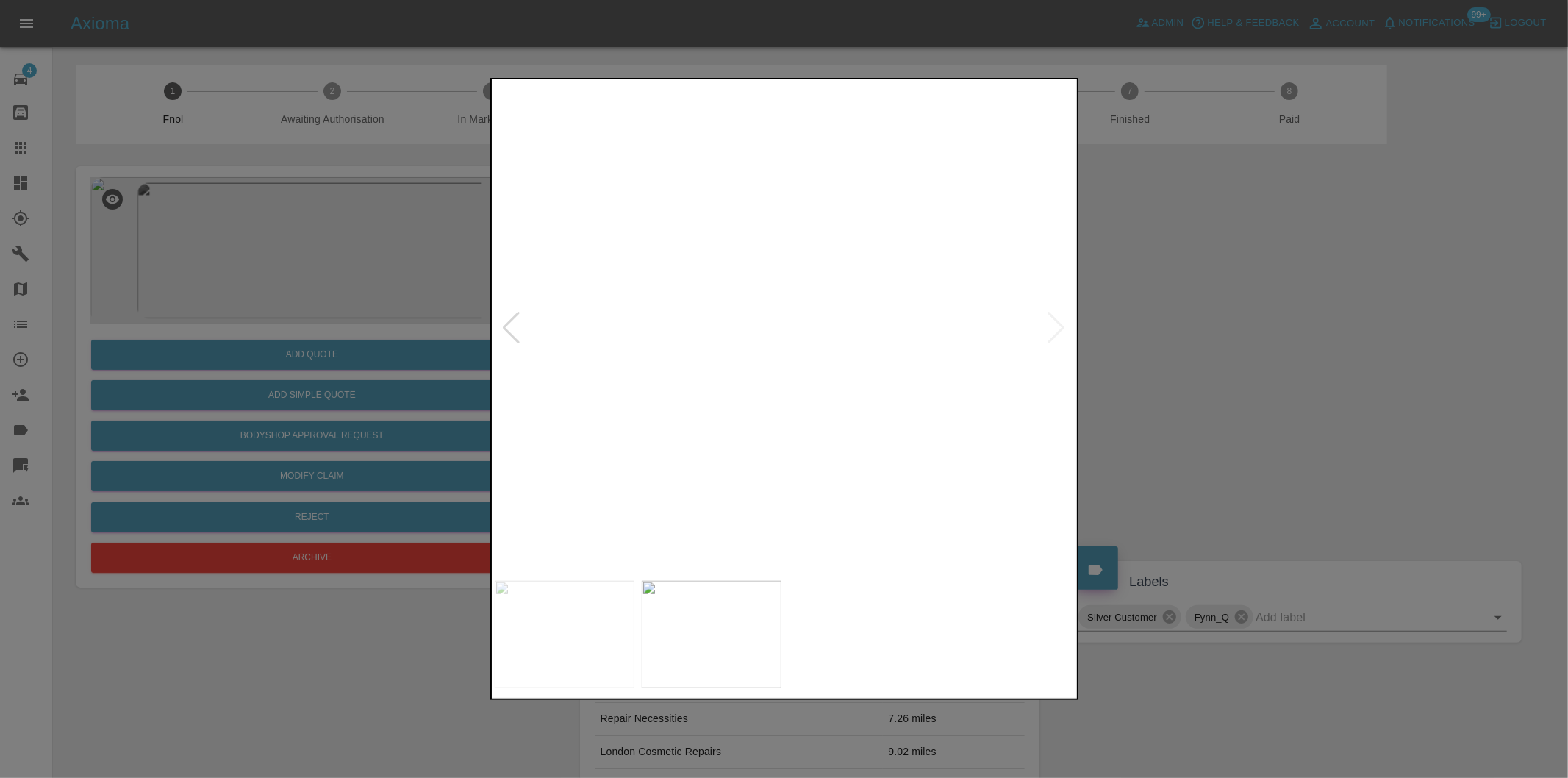
click at [750, 272] on img at bounding box center [885, 495] width 1743 height 1473
click at [513, 329] on div at bounding box center [511, 327] width 20 height 32
click at [814, 288] on img at bounding box center [786, 327] width 581 height 491
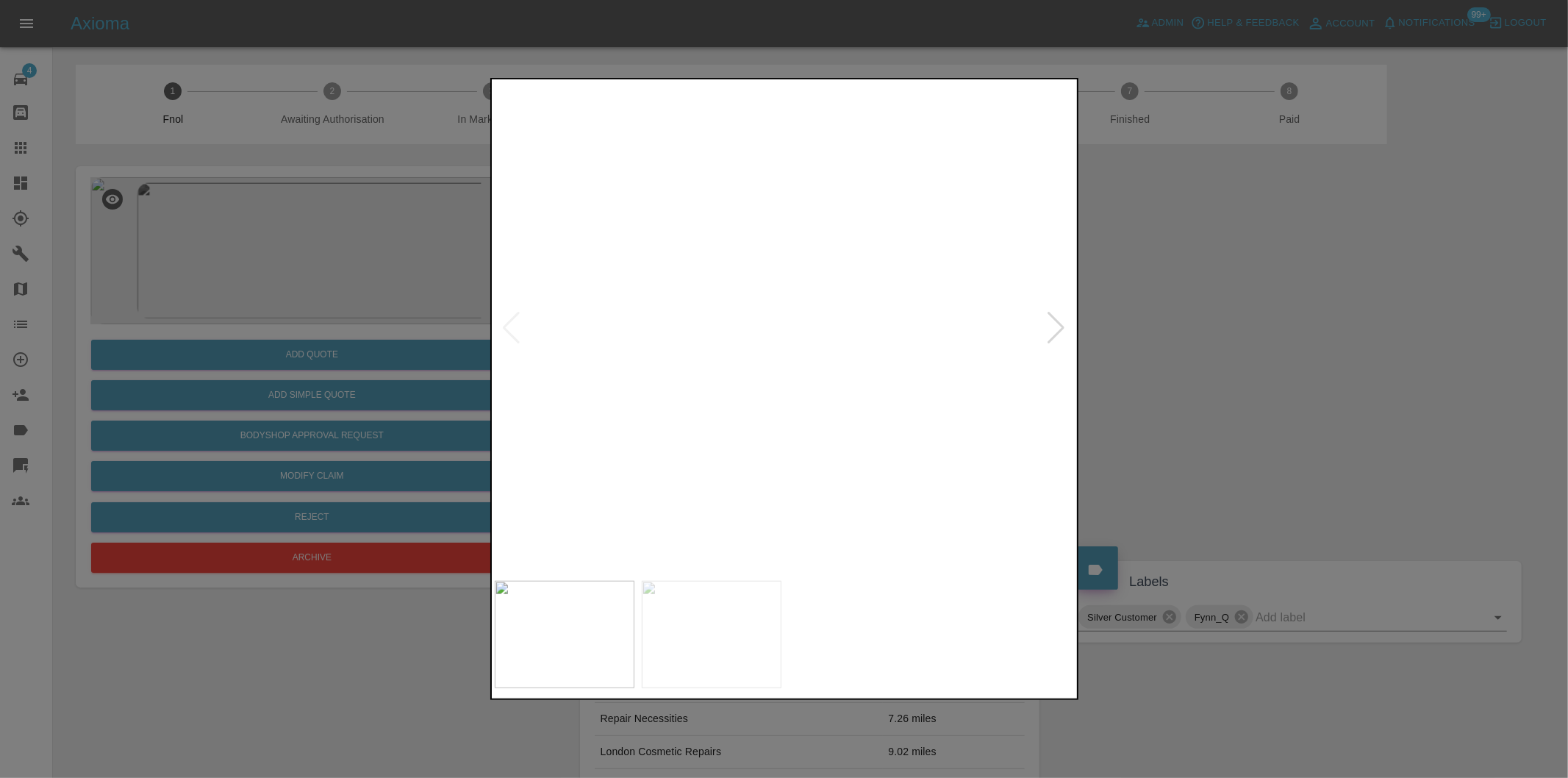
click at [858, 299] on img at bounding box center [694, 447] width 1743 height 1473
click at [1179, 352] on div at bounding box center [784, 389] width 1568 height 778
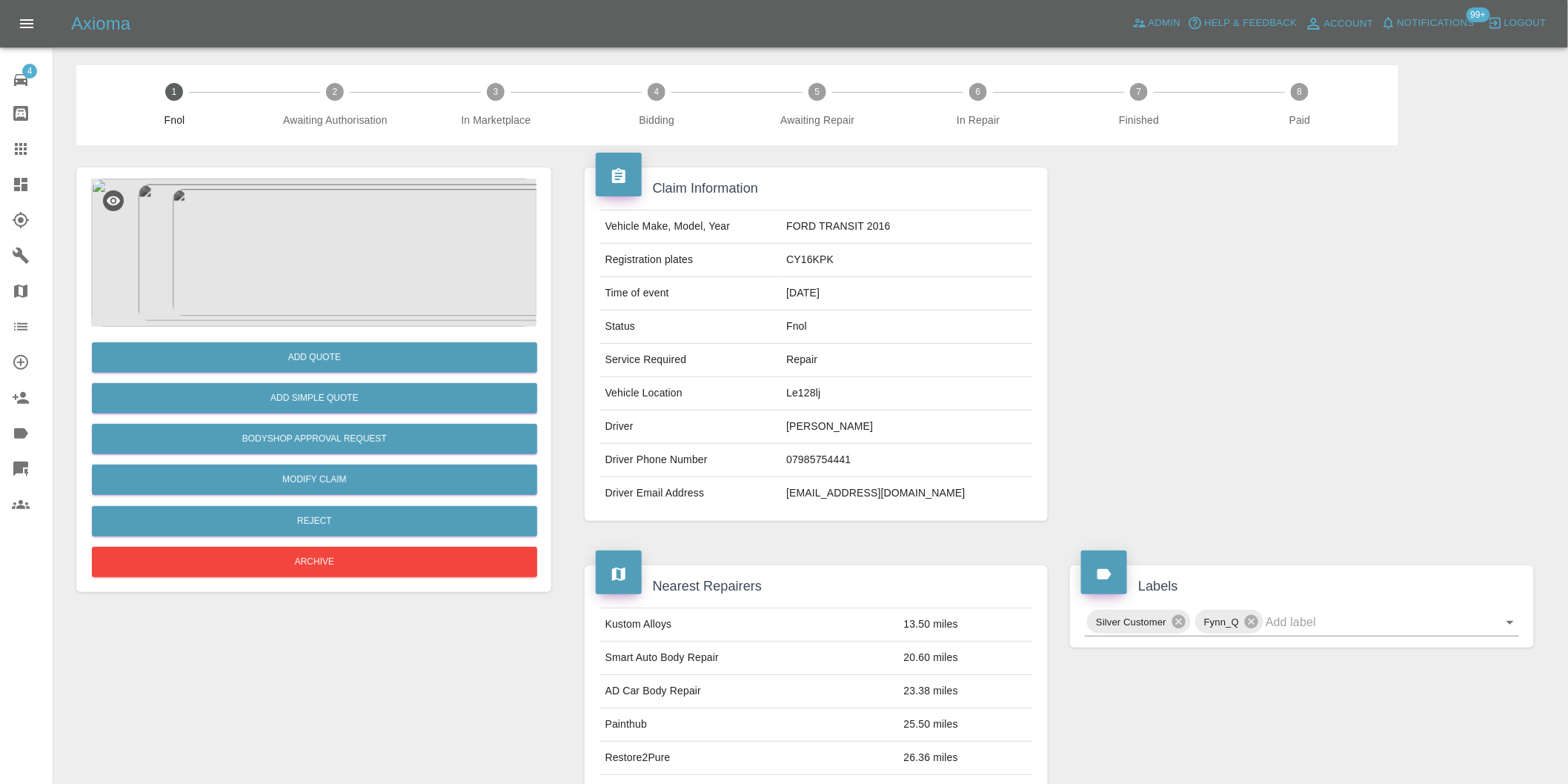
click at [309, 239] on img at bounding box center [313, 253] width 445 height 148
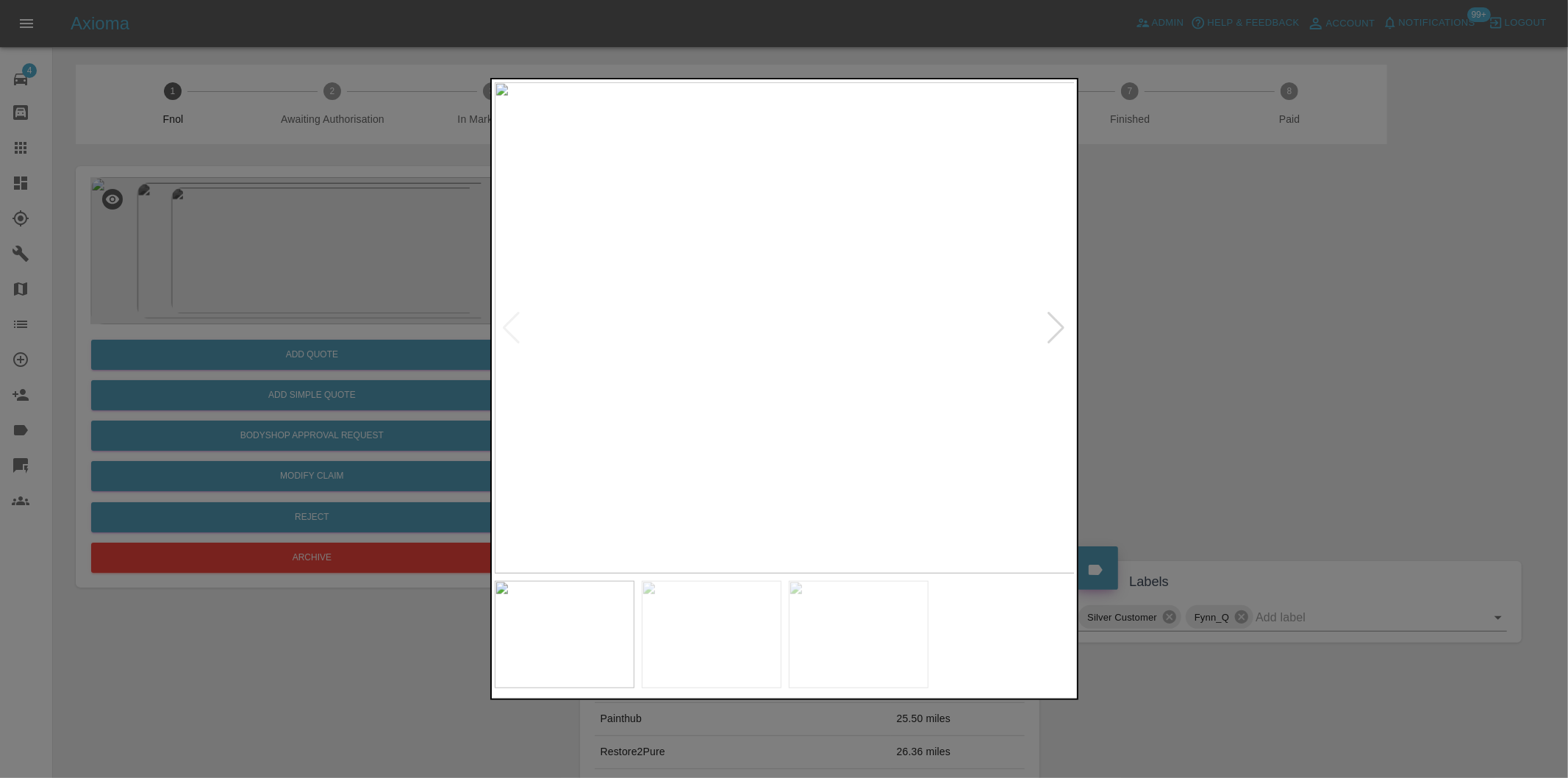
click at [1060, 329] on div at bounding box center [1057, 327] width 20 height 32
click at [1060, 329] on img at bounding box center [786, 327] width 581 height 491
click at [1241, 367] on div at bounding box center [784, 389] width 1568 height 778
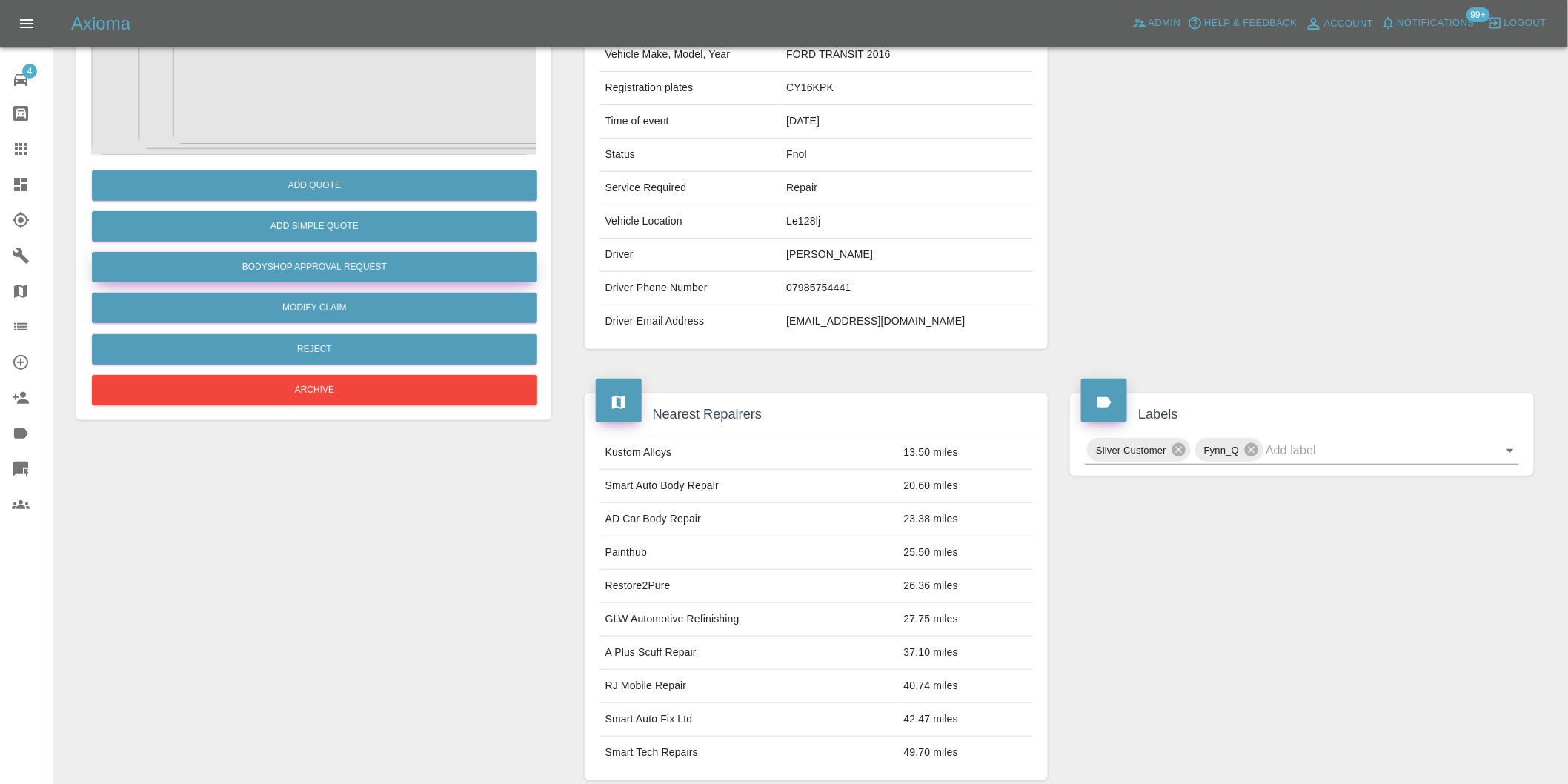
scroll to position [20, 0]
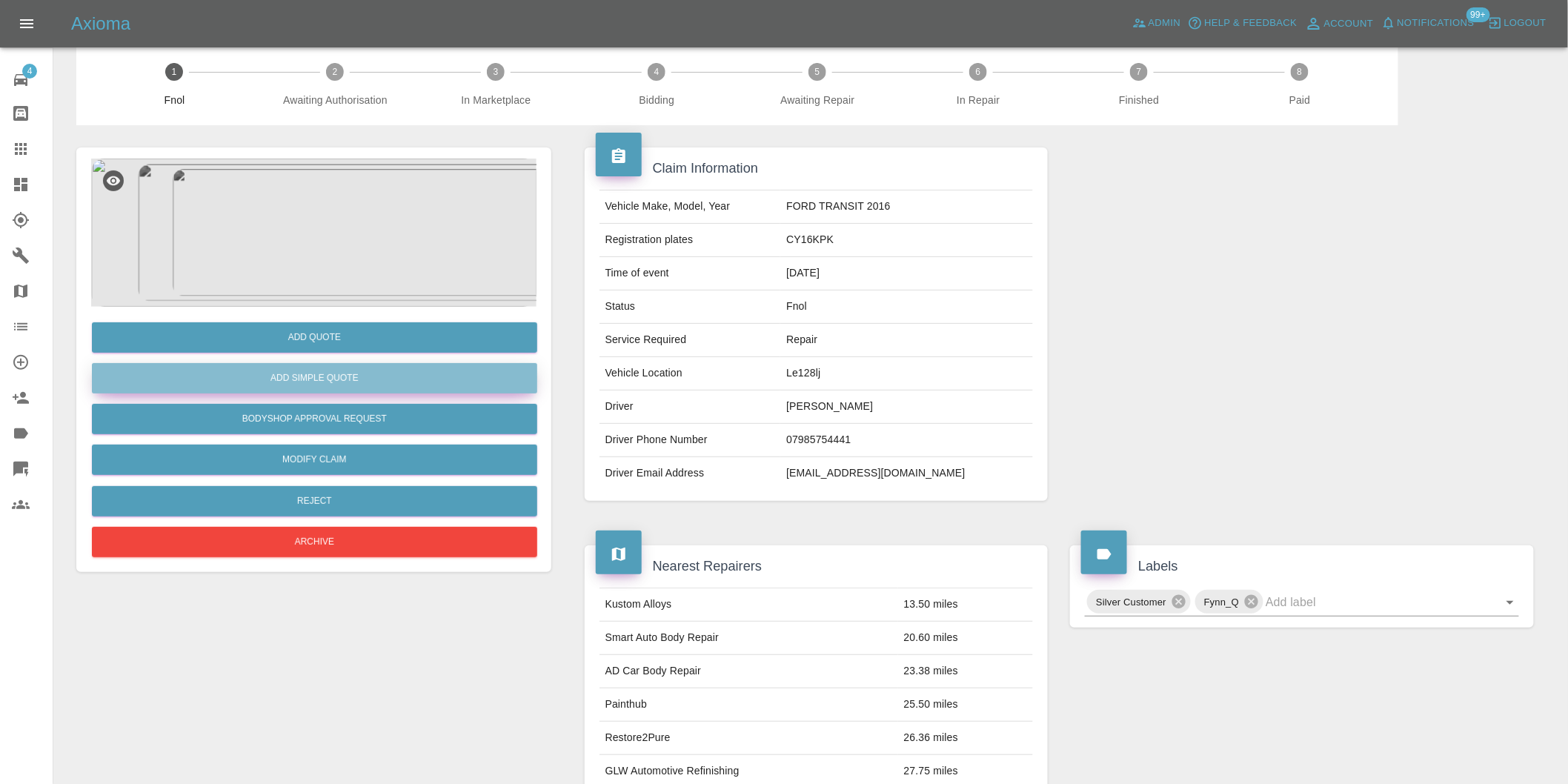
click at [336, 379] on button "Add Simple Quote" at bounding box center [314, 378] width 445 height 30
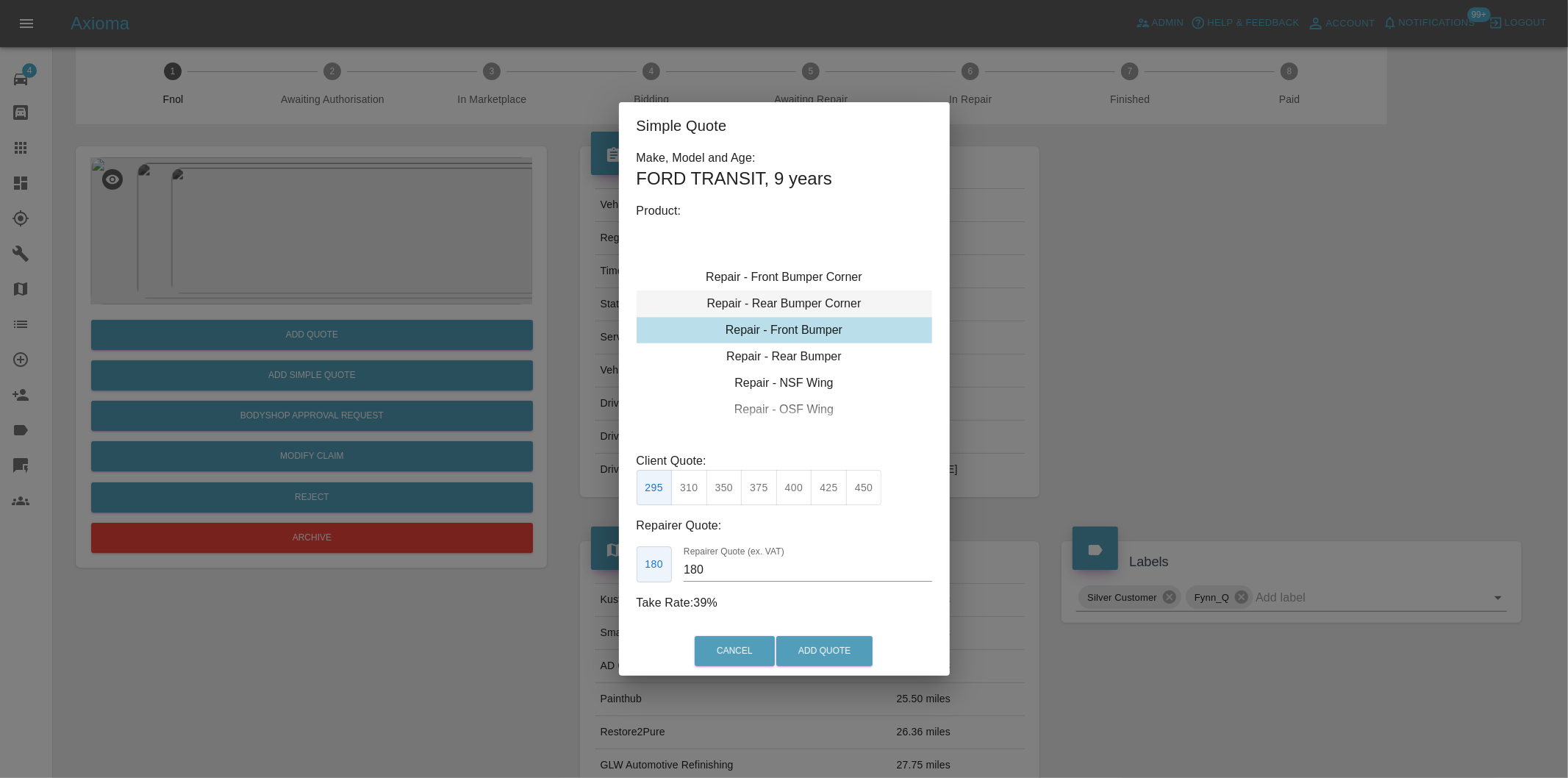
click at [833, 306] on div "Repair - Rear Bumper Corner" at bounding box center [784, 304] width 295 height 27
type input "120"
click at [827, 654] on button "Add Quote" at bounding box center [824, 651] width 96 height 30
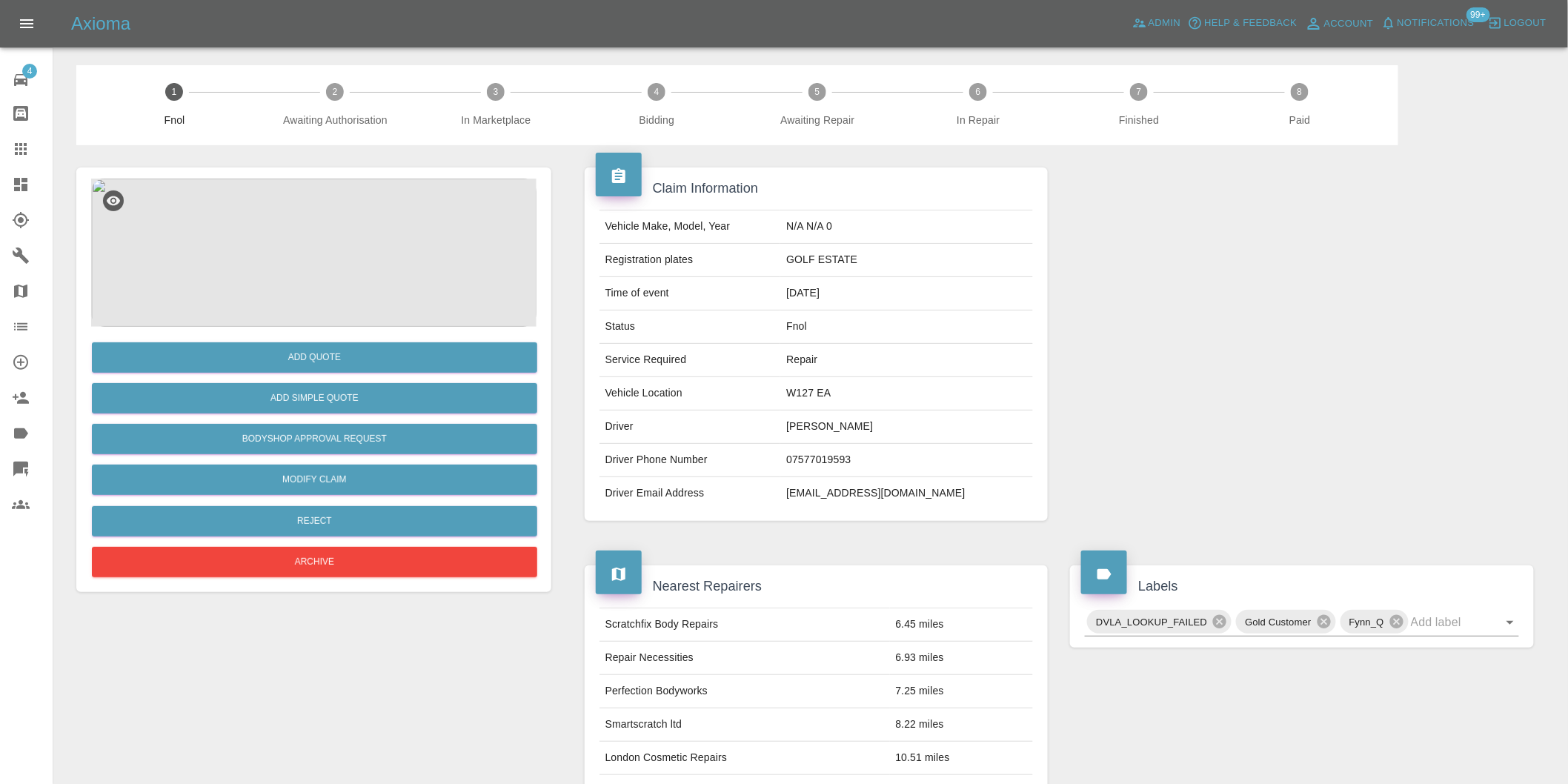
click at [282, 225] on img at bounding box center [313, 253] width 445 height 148
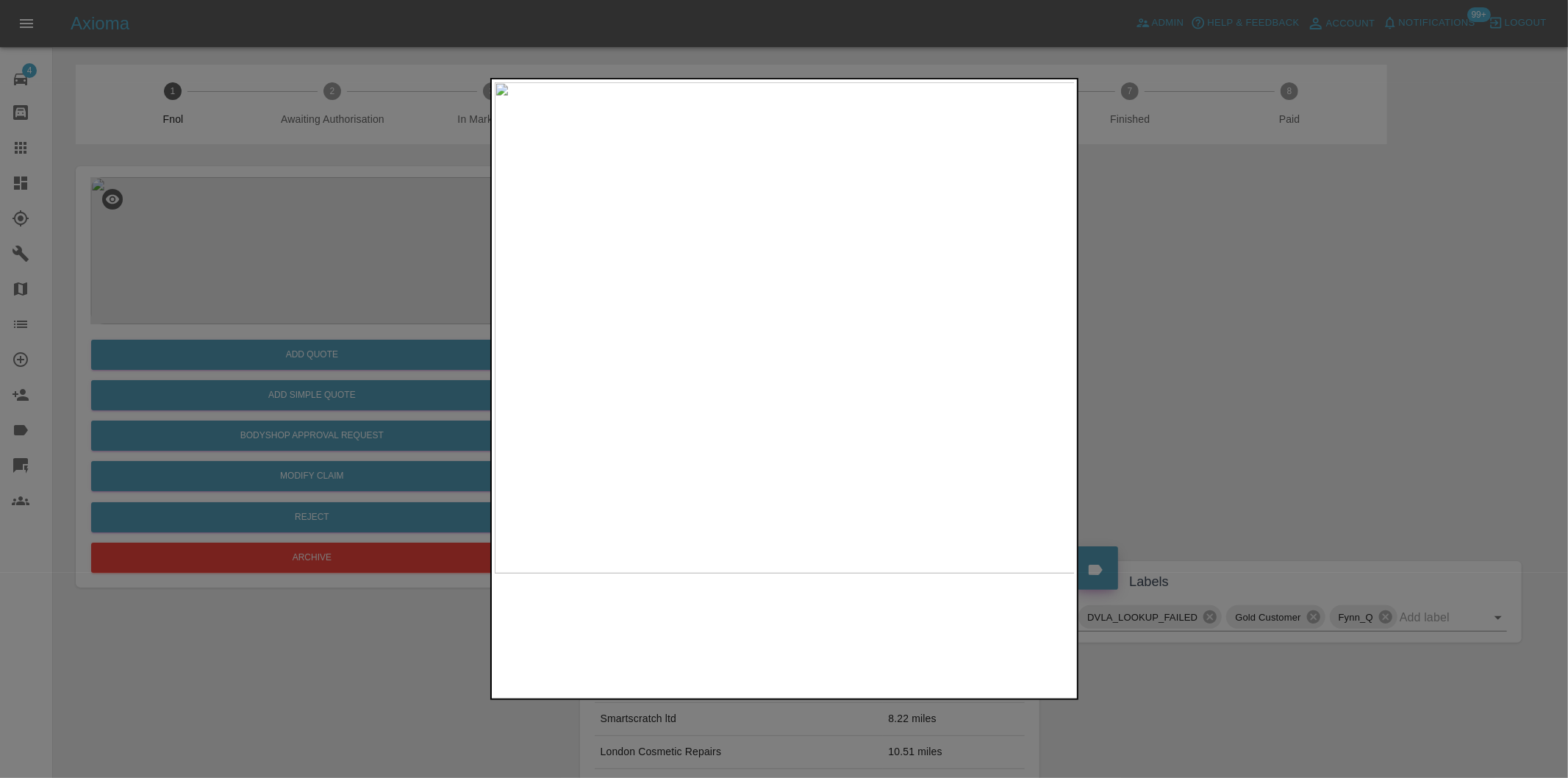
click at [857, 282] on img at bounding box center [786, 327] width 581 height 491
click at [789, 303] on img at bounding box center [565, 464] width 1743 height 1473
click at [1143, 318] on div at bounding box center [784, 389] width 1568 height 778
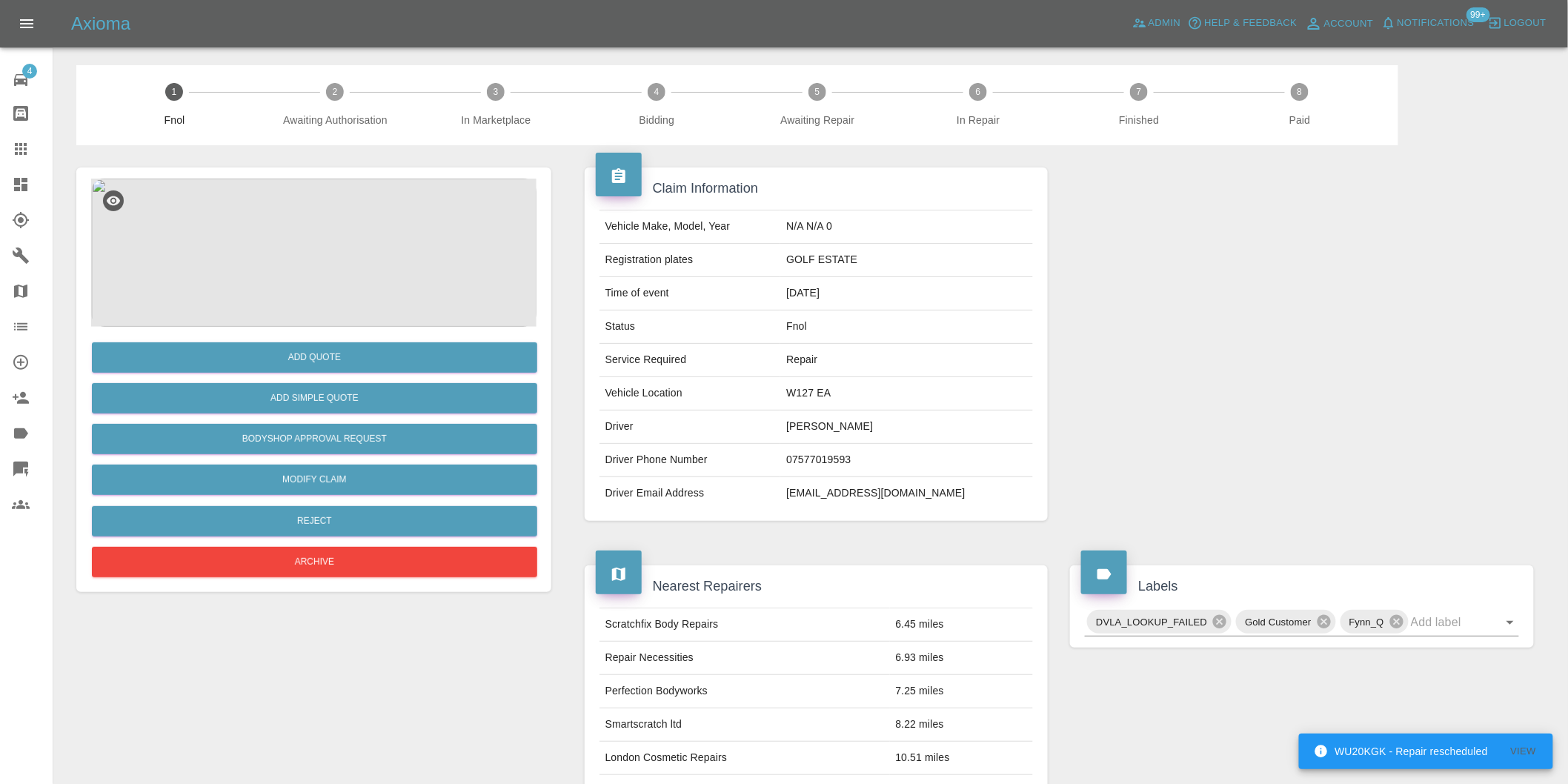
click at [305, 257] on img at bounding box center [313, 253] width 445 height 148
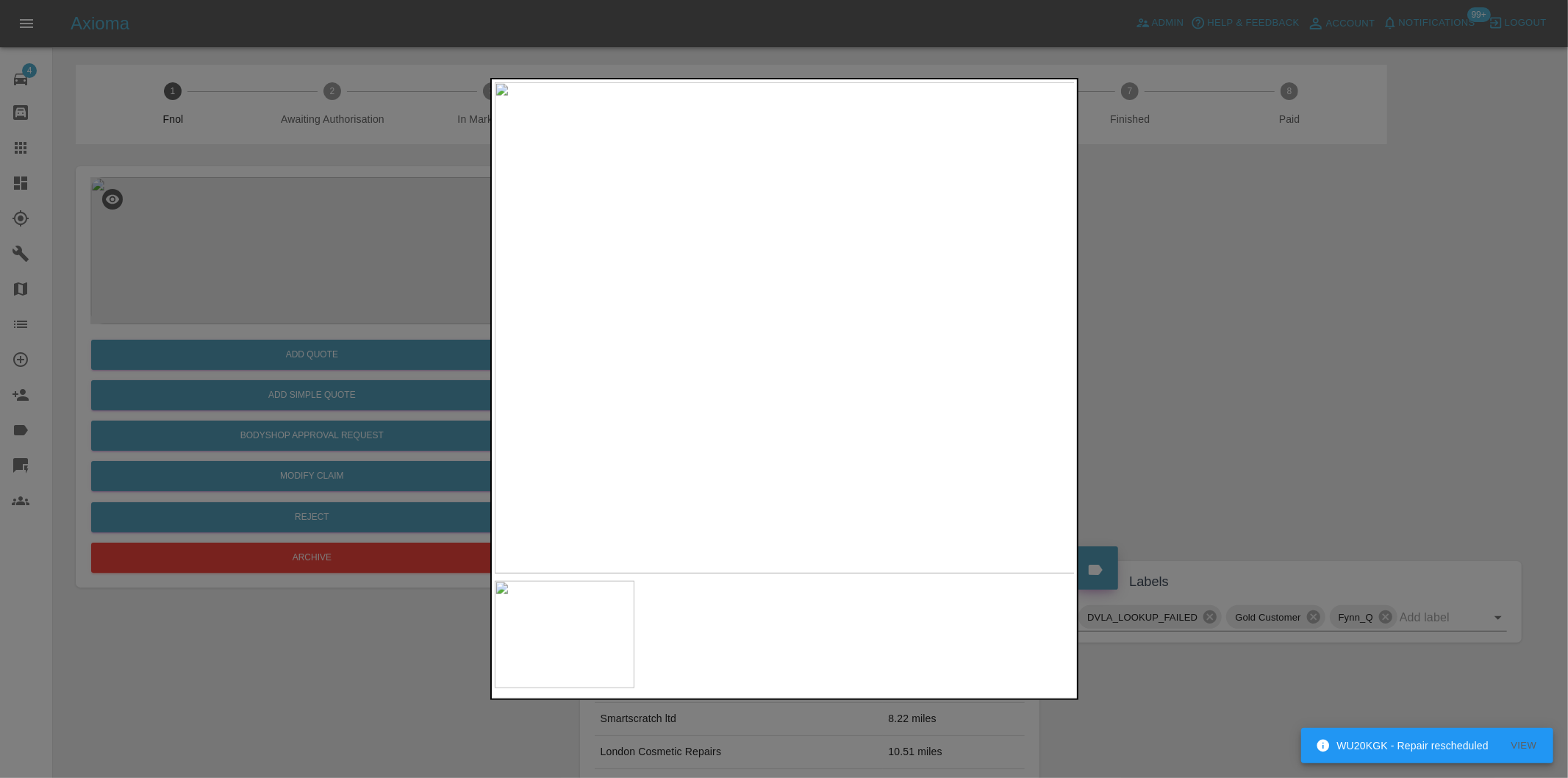
click at [886, 287] on img at bounding box center [786, 327] width 581 height 491
click at [796, 314] on img at bounding box center [479, 451] width 1743 height 1473
click at [1180, 342] on div at bounding box center [784, 389] width 1568 height 778
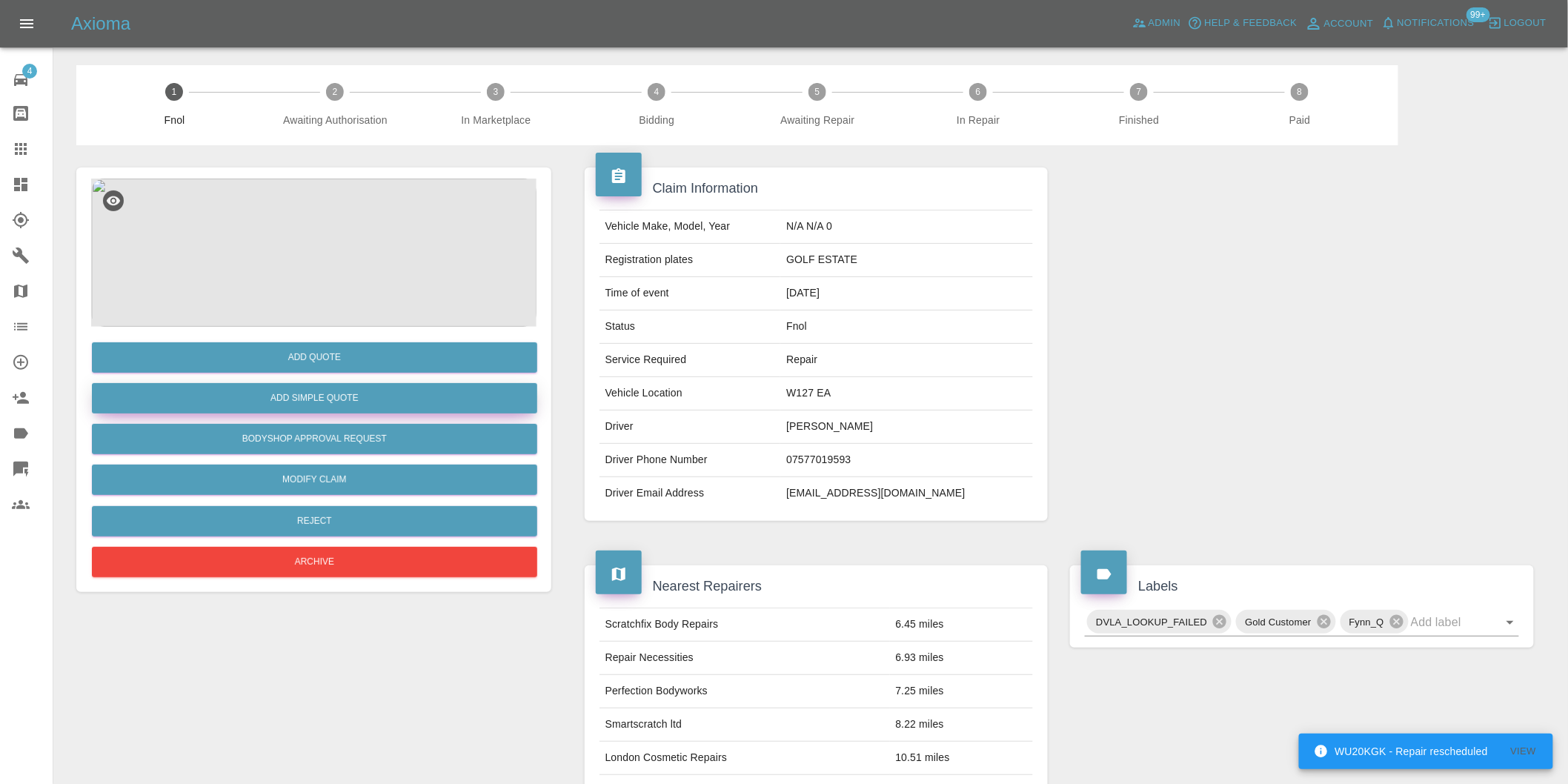
click at [346, 396] on button "Add Simple Quote" at bounding box center [314, 398] width 445 height 30
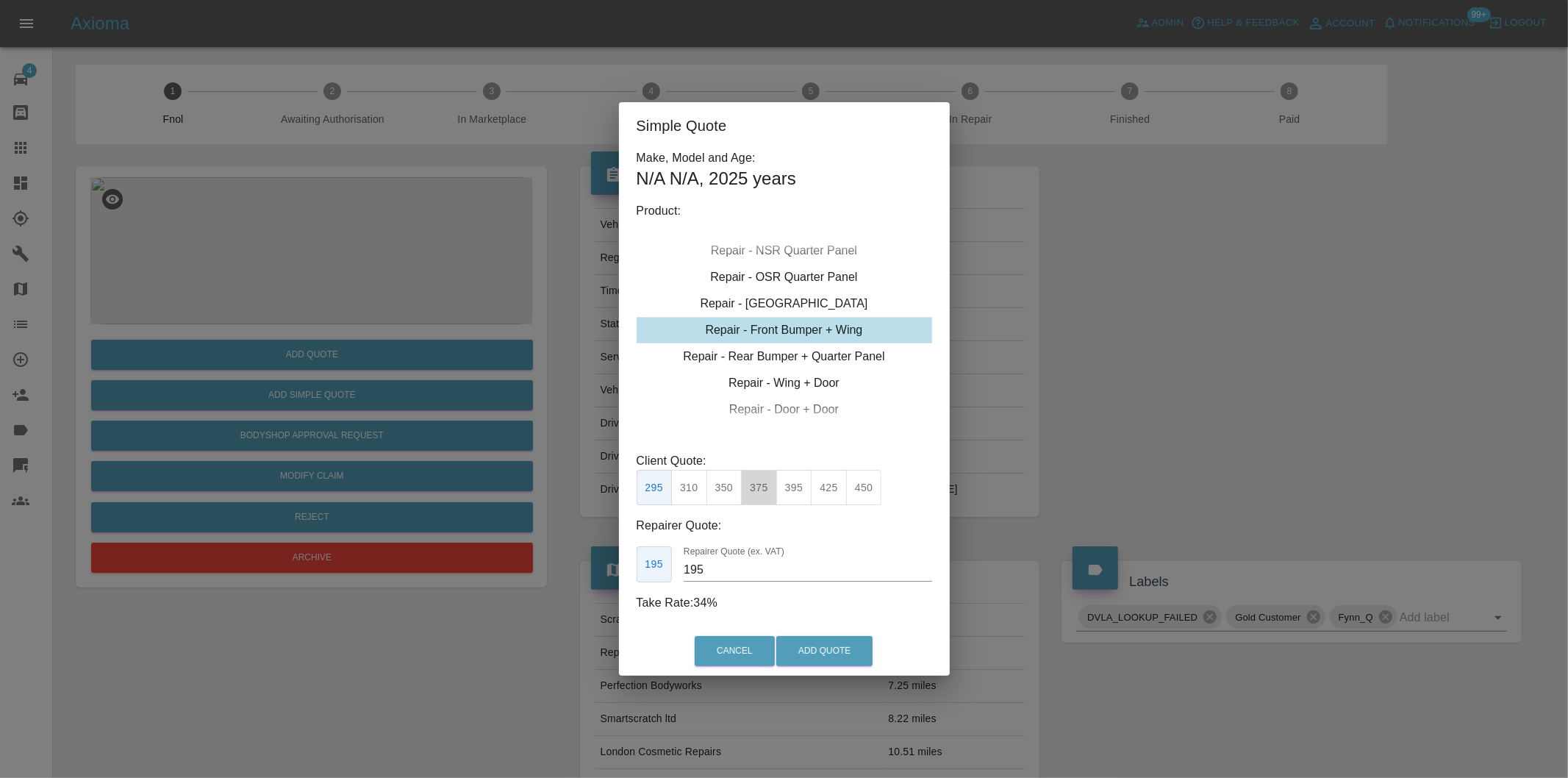
drag, startPoint x: 761, startPoint y: 483, endPoint x: 785, endPoint y: 498, distance: 28.3
click at [761, 484] on button "375" at bounding box center [759, 488] width 36 height 36
type input "230"
click at [840, 644] on button "Add Quote" at bounding box center [824, 651] width 96 height 30
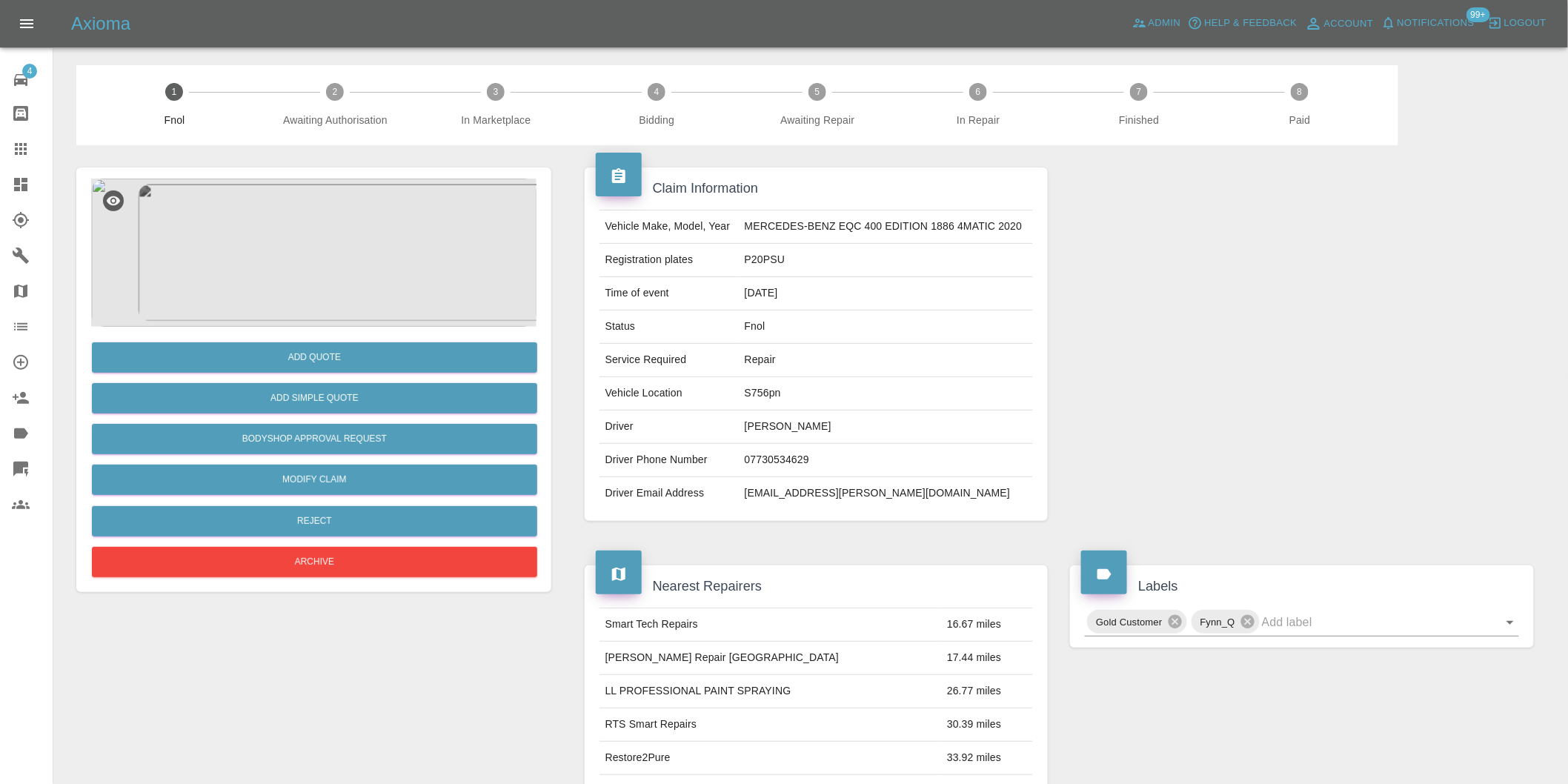
click at [327, 237] on img at bounding box center [313, 253] width 445 height 148
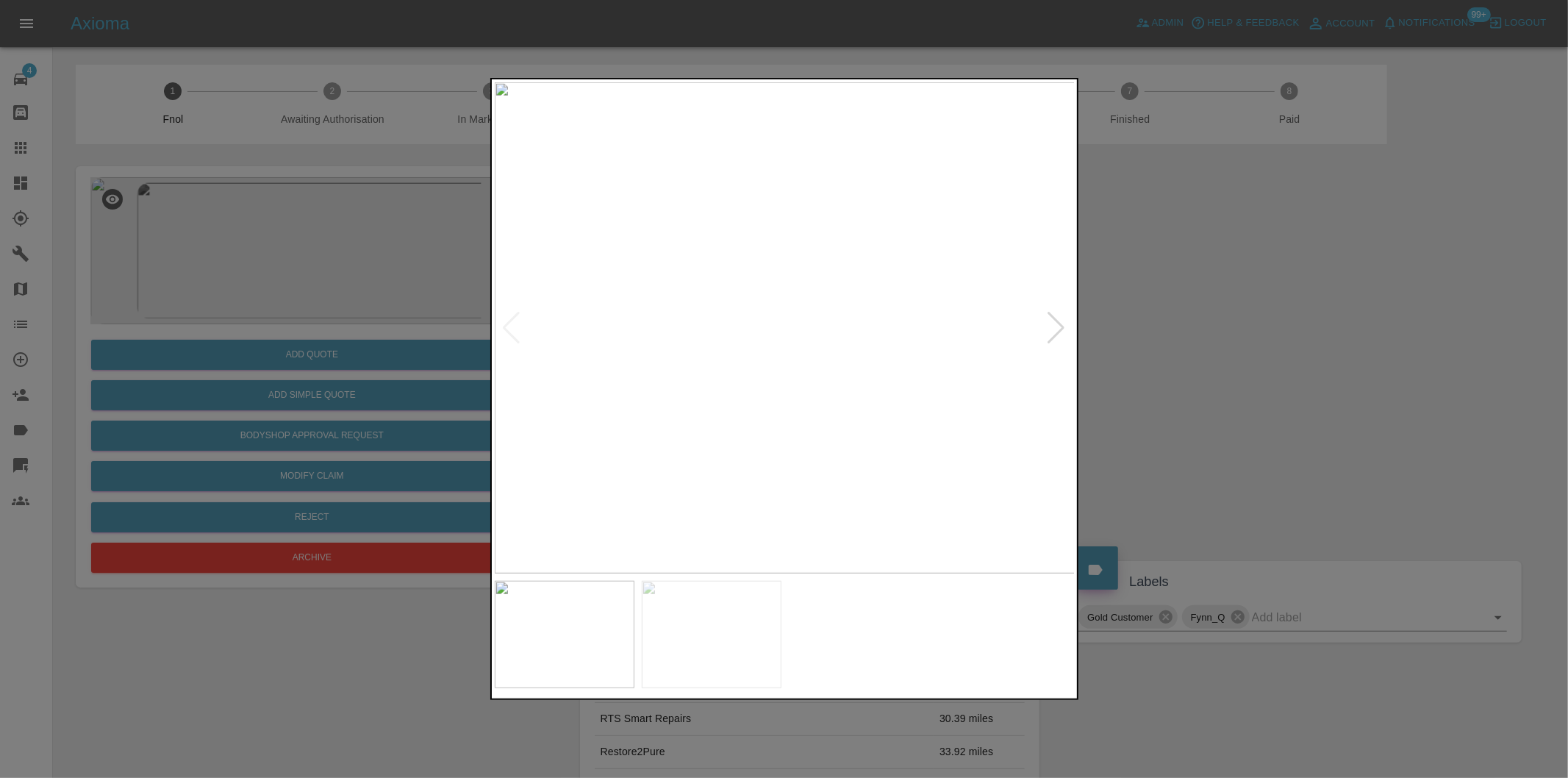
click at [1057, 328] on div at bounding box center [1057, 327] width 20 height 32
click at [1057, 328] on img at bounding box center [786, 327] width 581 height 491
click at [1120, 317] on div at bounding box center [784, 389] width 1568 height 778
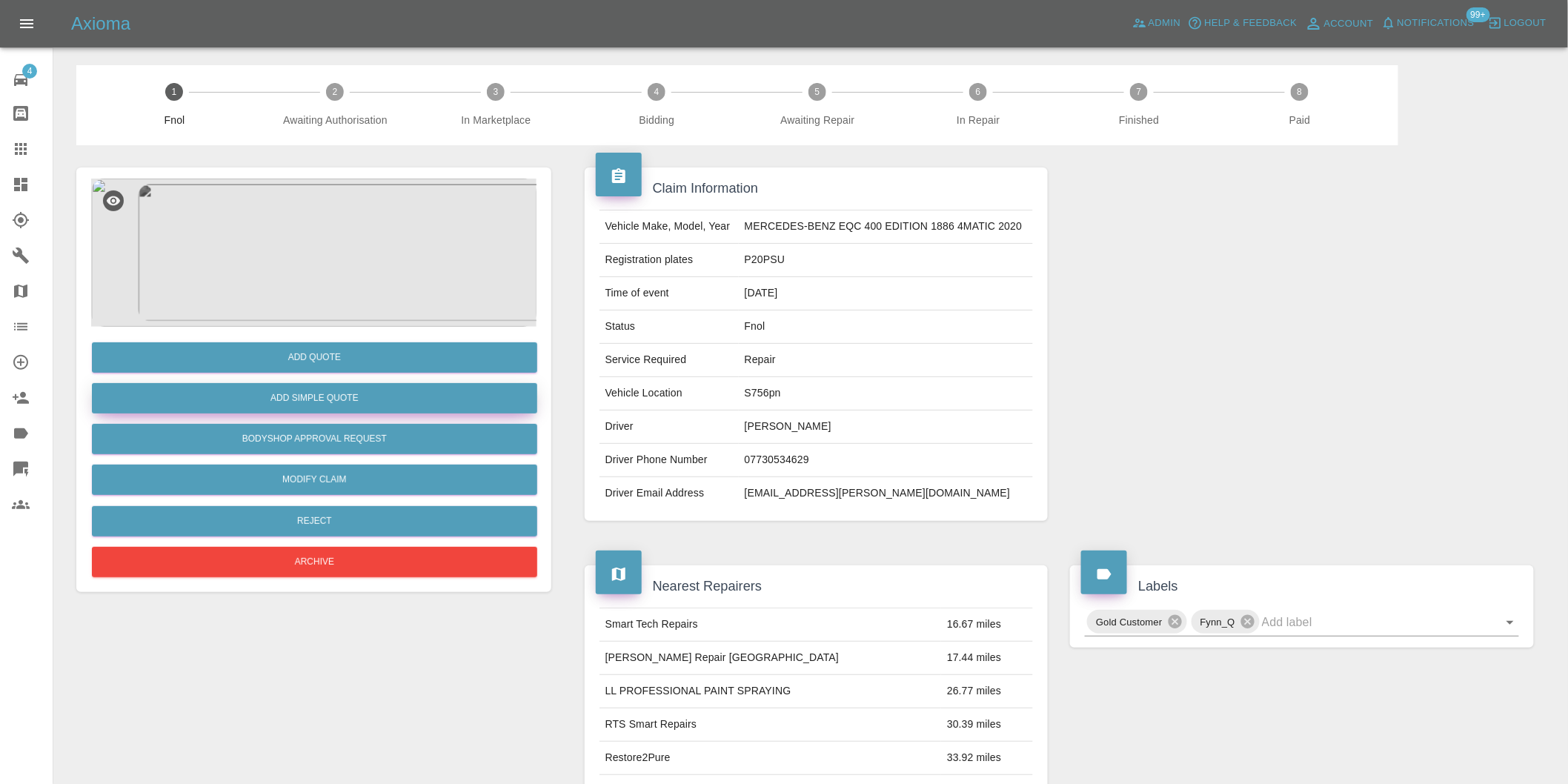
click at [332, 402] on button "Add Simple Quote" at bounding box center [314, 398] width 445 height 30
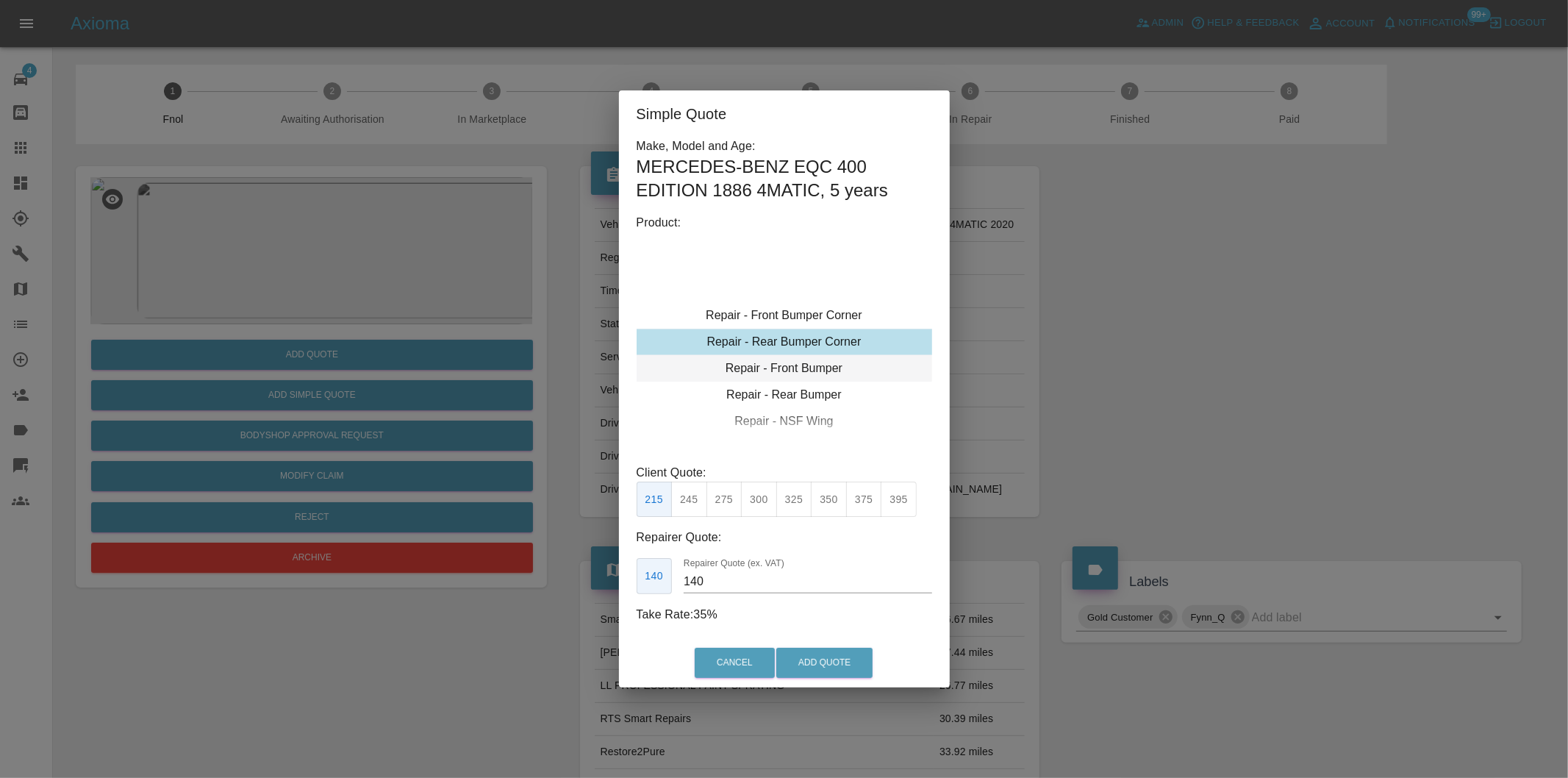
type input "120"
click at [825, 314] on div "Repair - Front Bumper Corner" at bounding box center [784, 316] width 295 height 27
click at [815, 660] on button "Add Quote" at bounding box center [824, 663] width 96 height 30
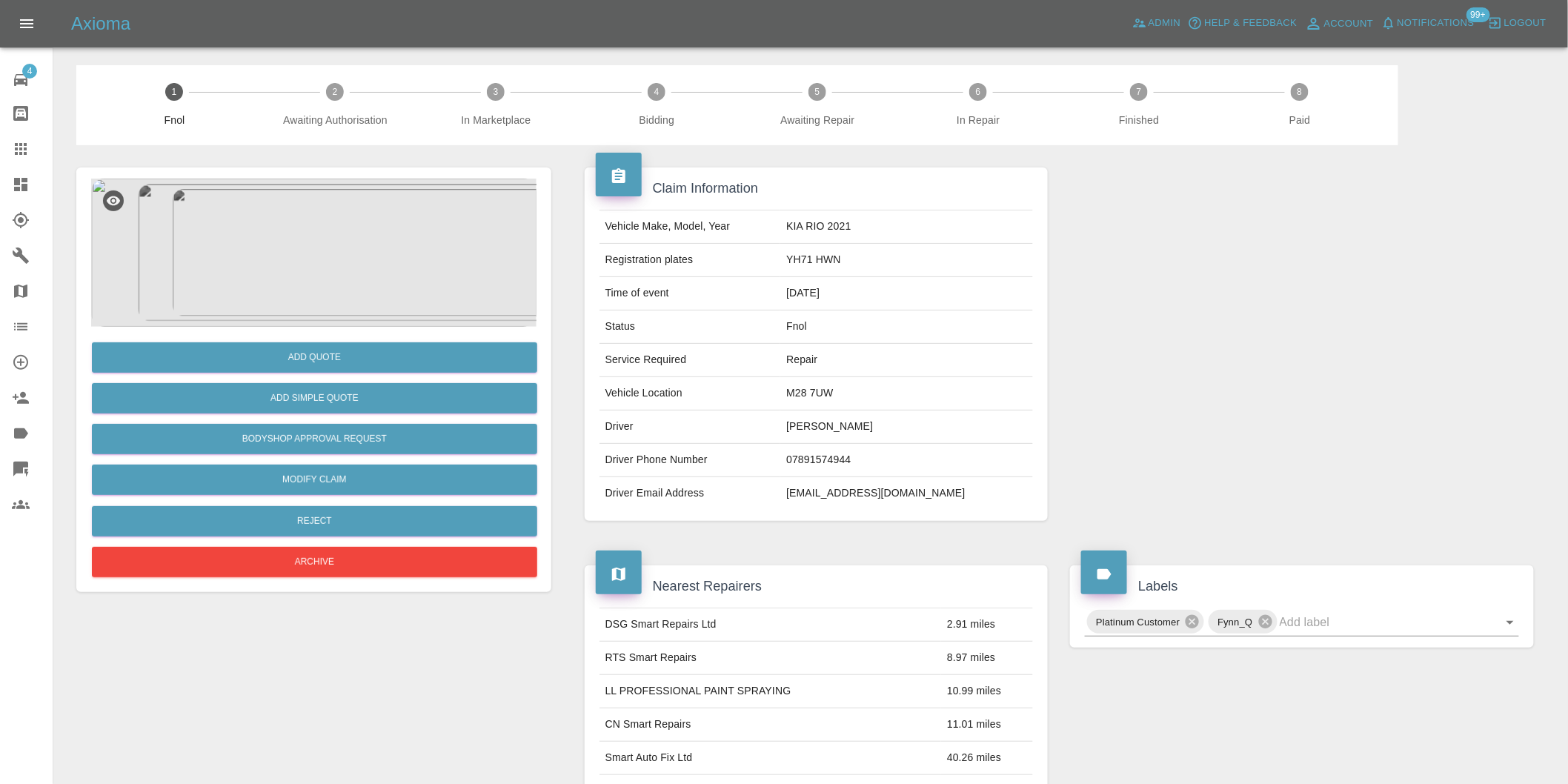
click at [348, 221] on img at bounding box center [313, 253] width 445 height 148
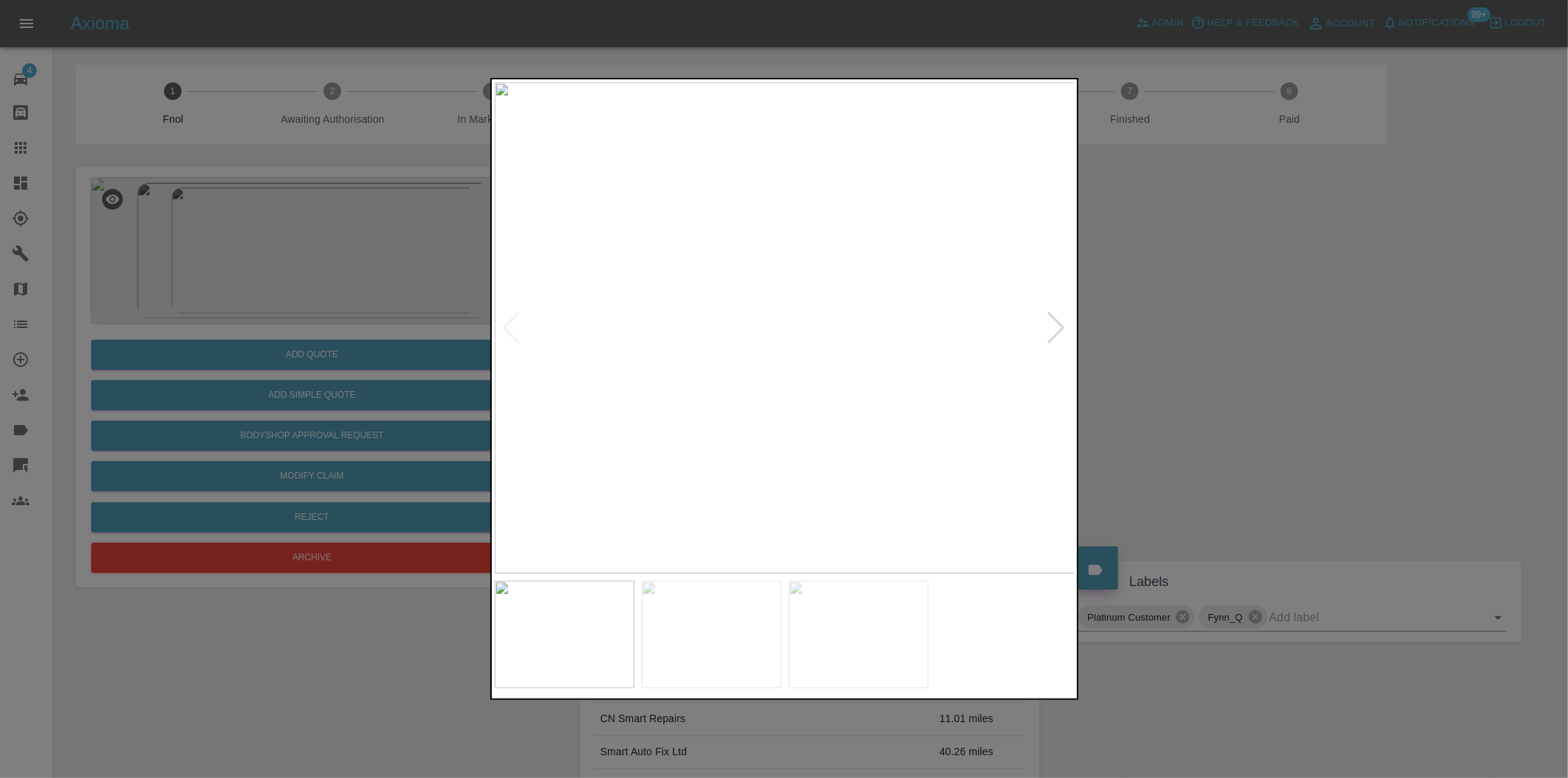
click at [1056, 326] on div at bounding box center [1057, 327] width 20 height 32
click at [1060, 326] on div at bounding box center [1057, 327] width 20 height 32
click at [1060, 325] on img at bounding box center [786, 327] width 581 height 491
click at [510, 328] on div at bounding box center [511, 327] width 20 height 32
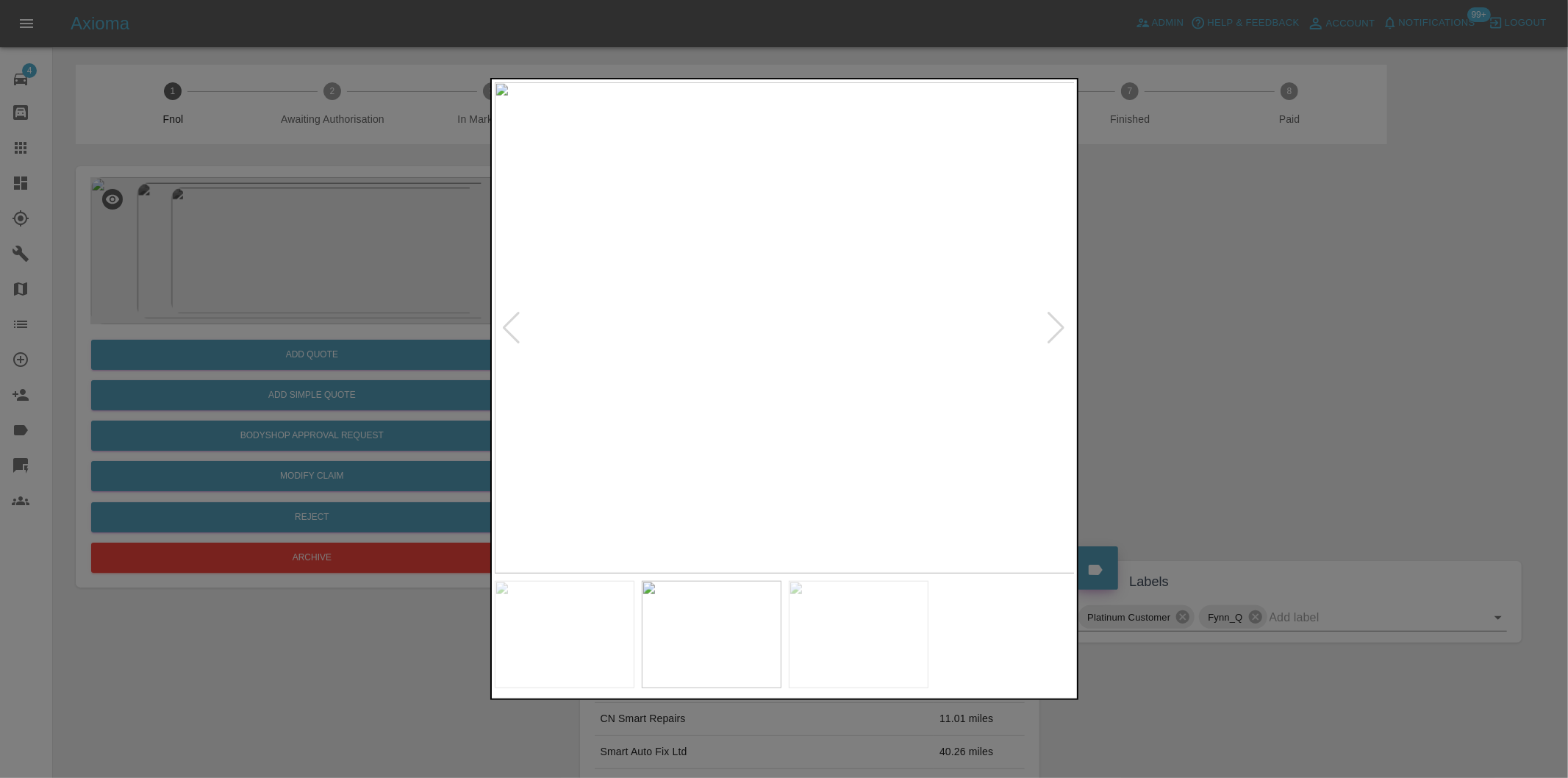
click at [510, 328] on div at bounding box center [511, 327] width 20 height 32
click at [510, 328] on img at bounding box center [786, 327] width 581 height 491
click at [1118, 351] on div at bounding box center [784, 389] width 1568 height 778
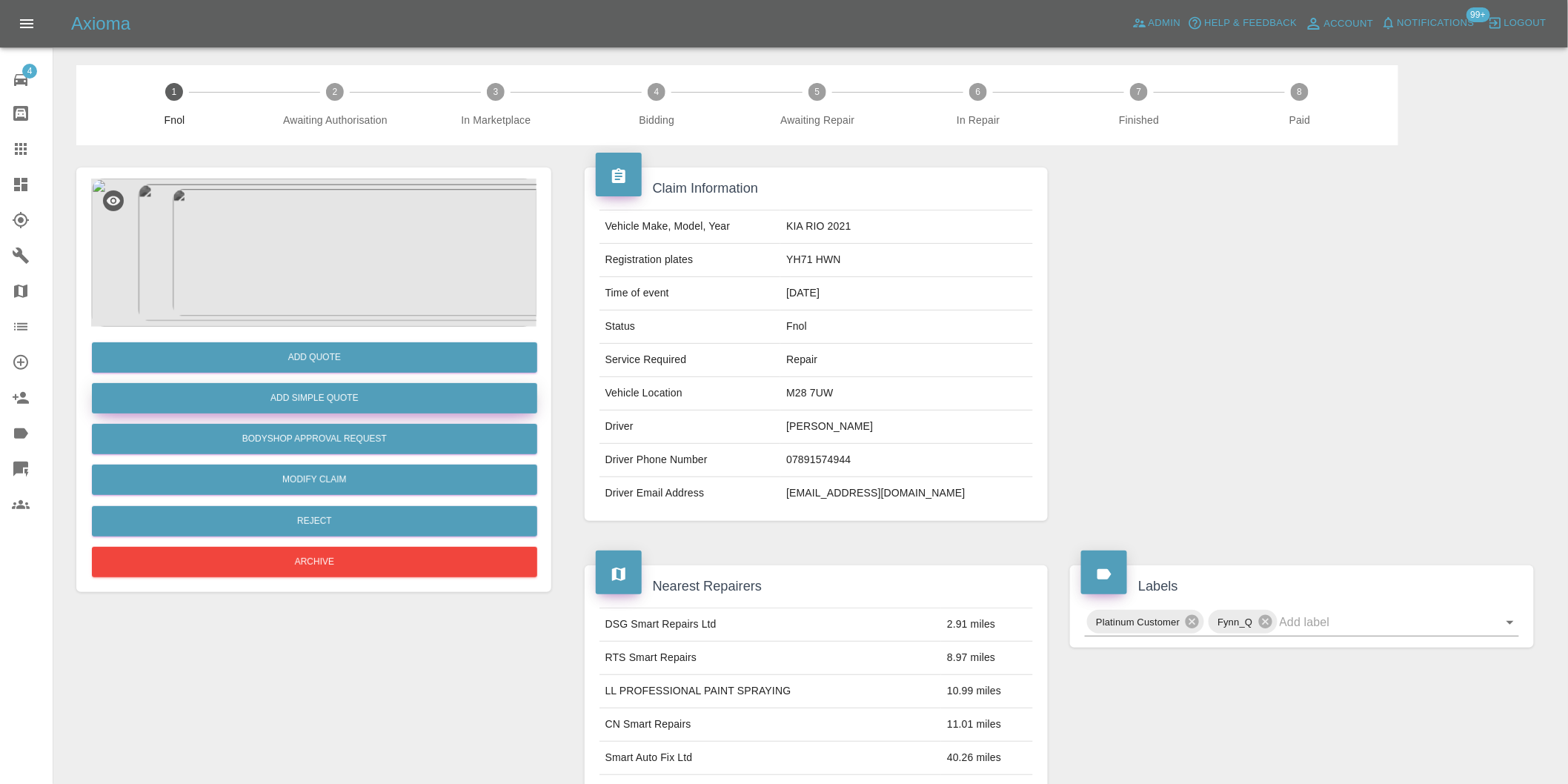
click at [350, 396] on button "Add Simple Quote" at bounding box center [314, 398] width 445 height 30
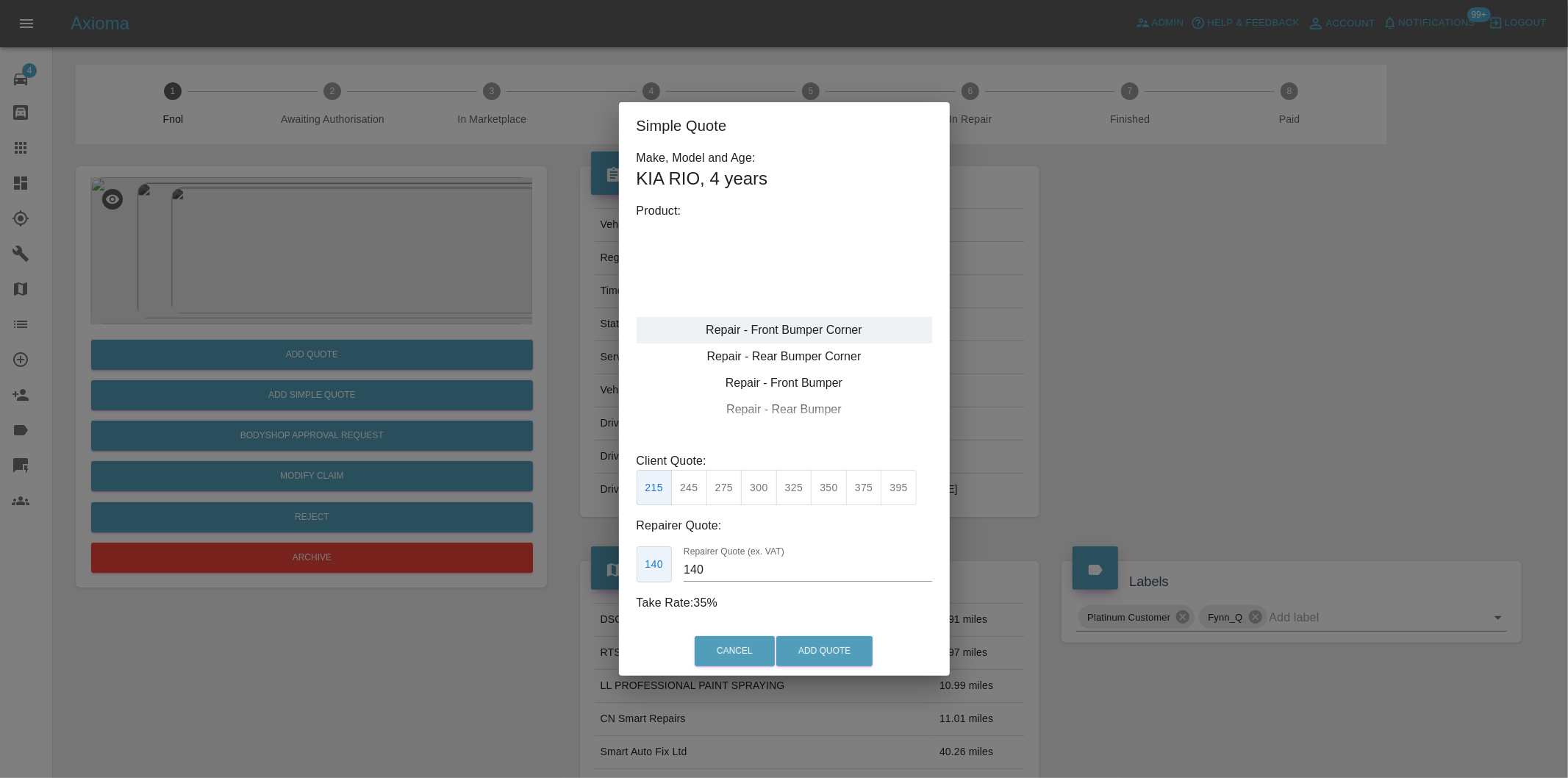
type input "120"
click at [836, 650] on button "Add Quote" at bounding box center [824, 651] width 96 height 30
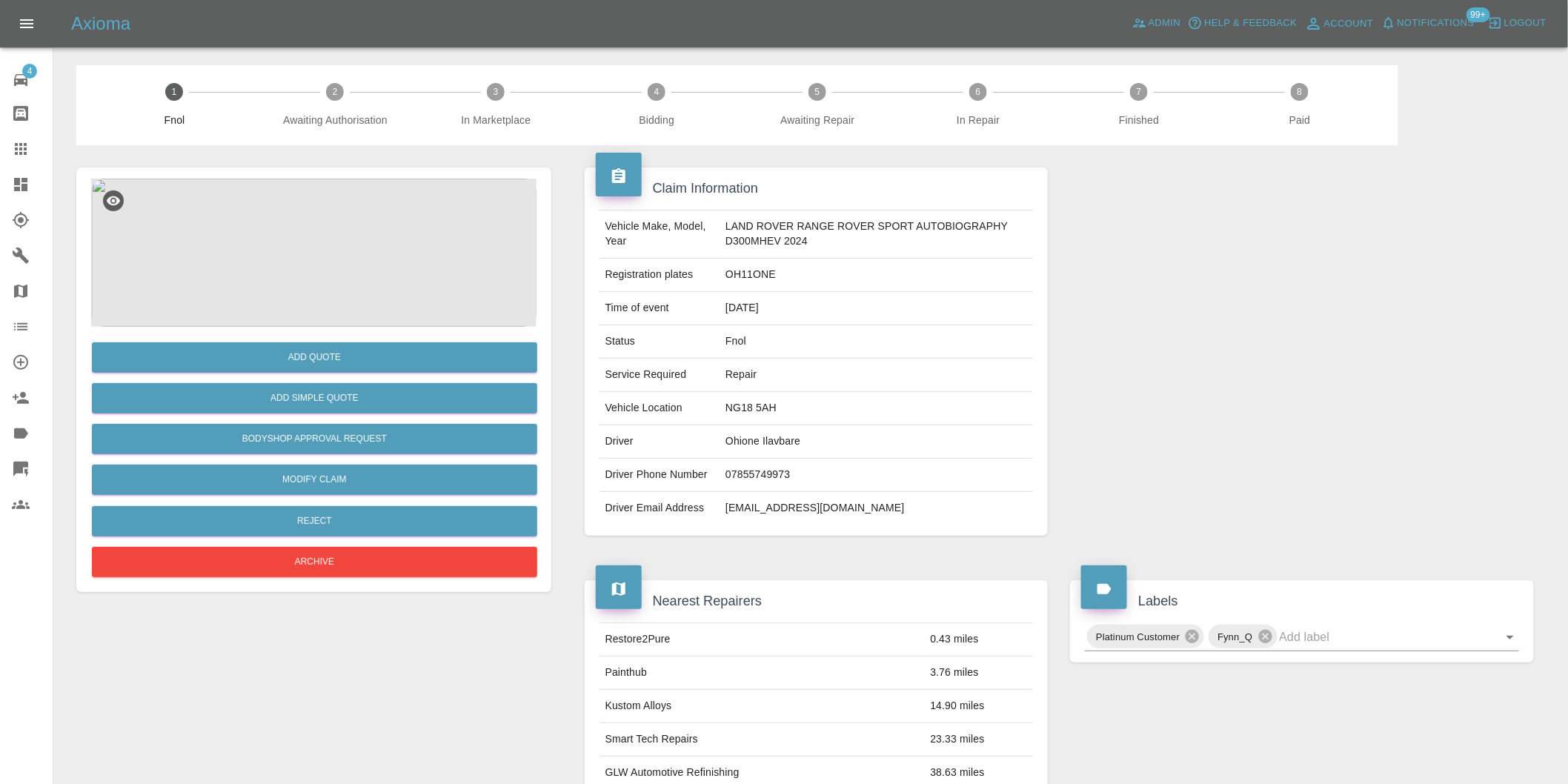
click at [302, 220] on img at bounding box center [313, 253] width 445 height 148
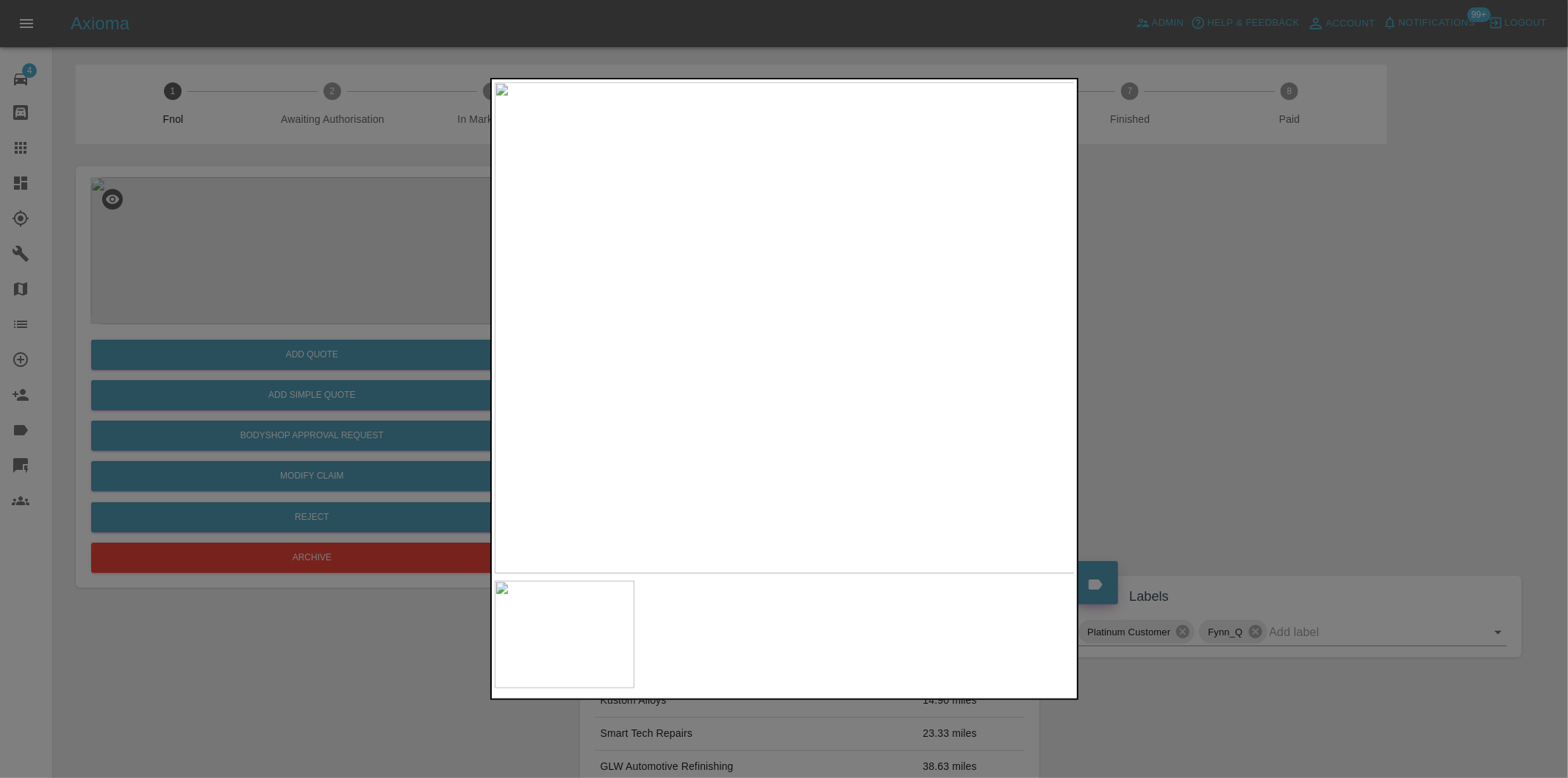
drag, startPoint x: 1198, startPoint y: 360, endPoint x: 843, endPoint y: 406, distance: 358.0
click at [1199, 360] on div at bounding box center [784, 389] width 1568 height 778
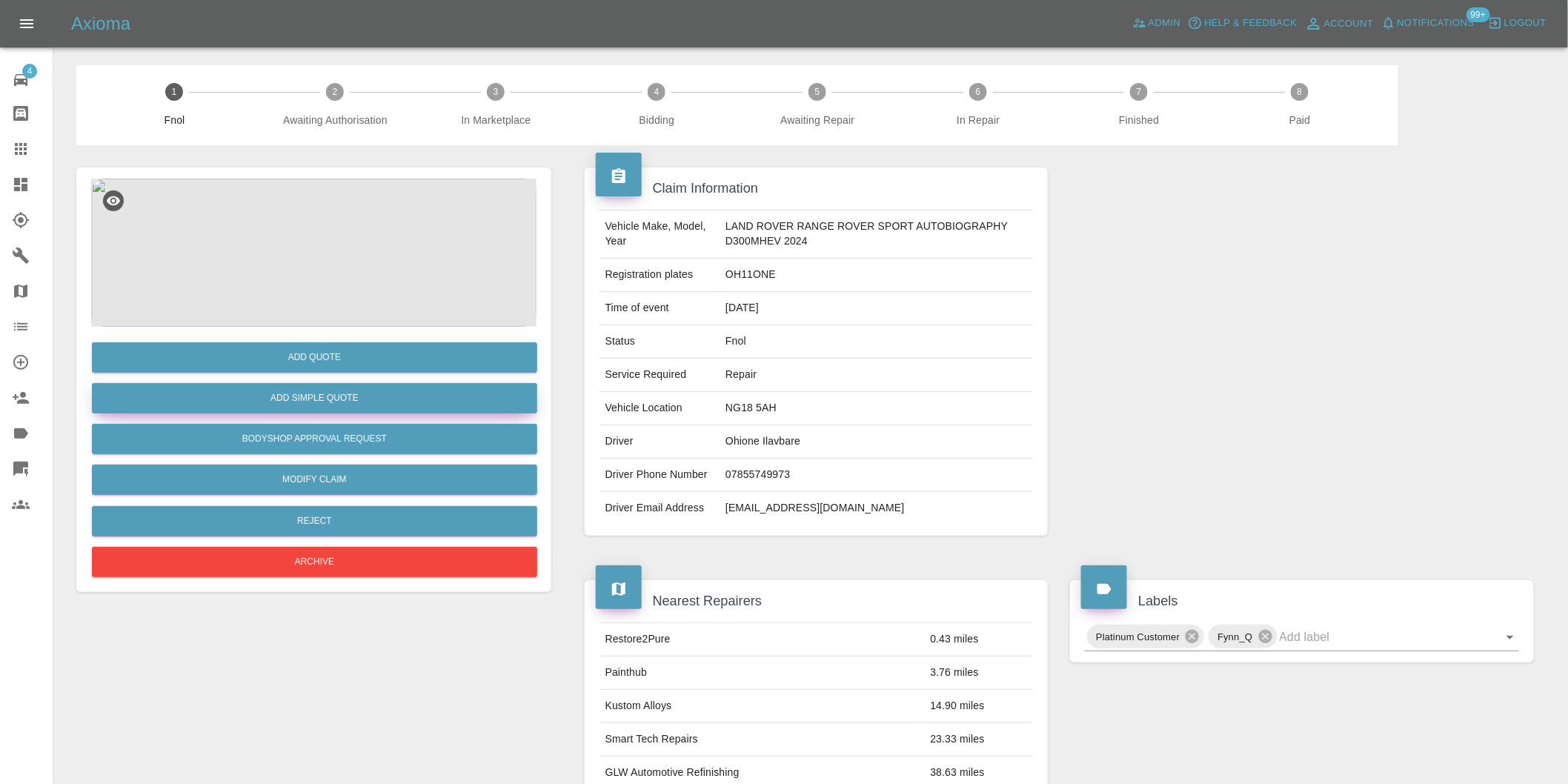
click at [333, 403] on button "Add Simple Quote" at bounding box center [314, 398] width 445 height 30
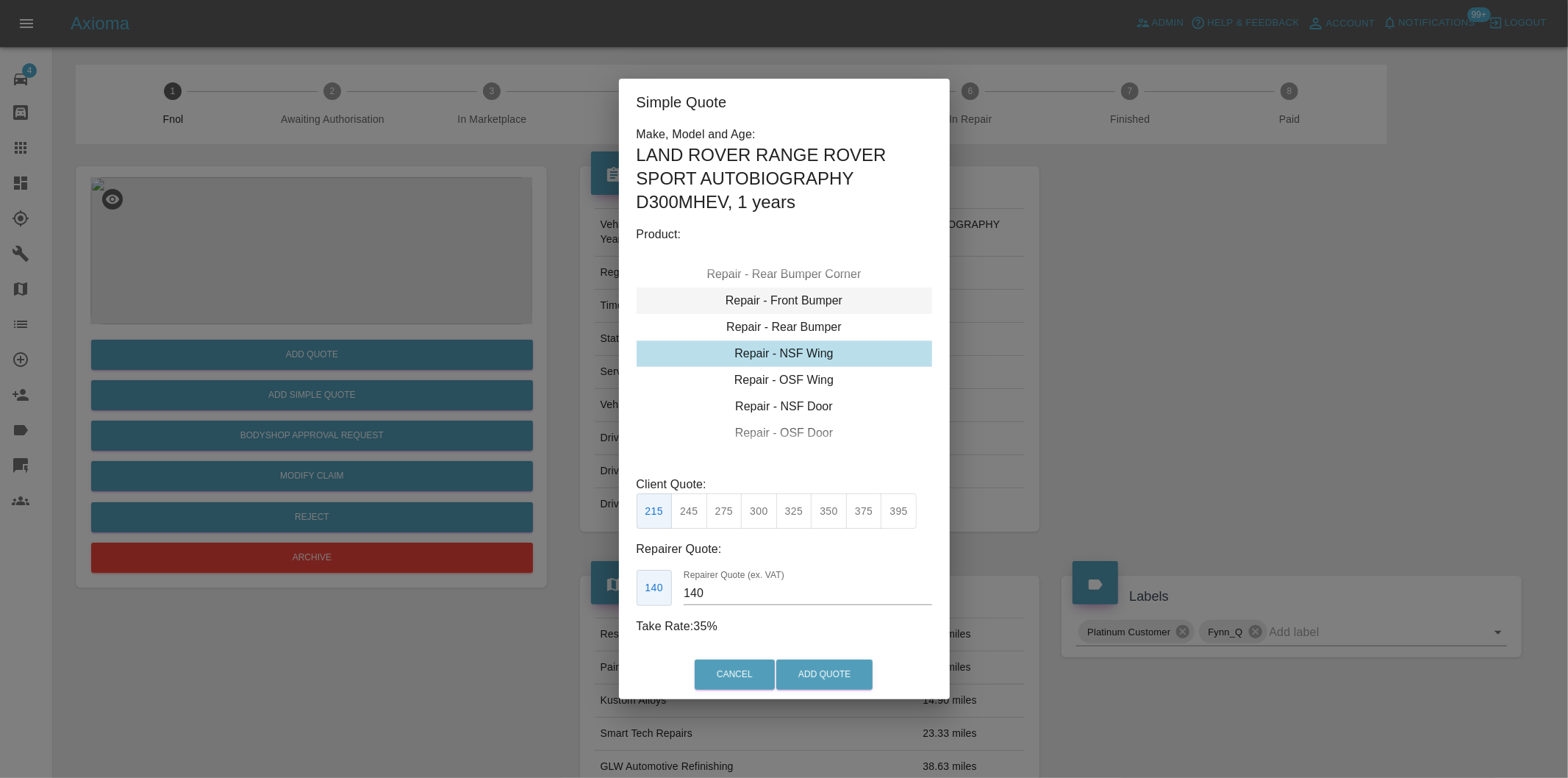
type input "120"
click at [834, 330] on div "Repair - Front Bumper Corner" at bounding box center [784, 327] width 295 height 27
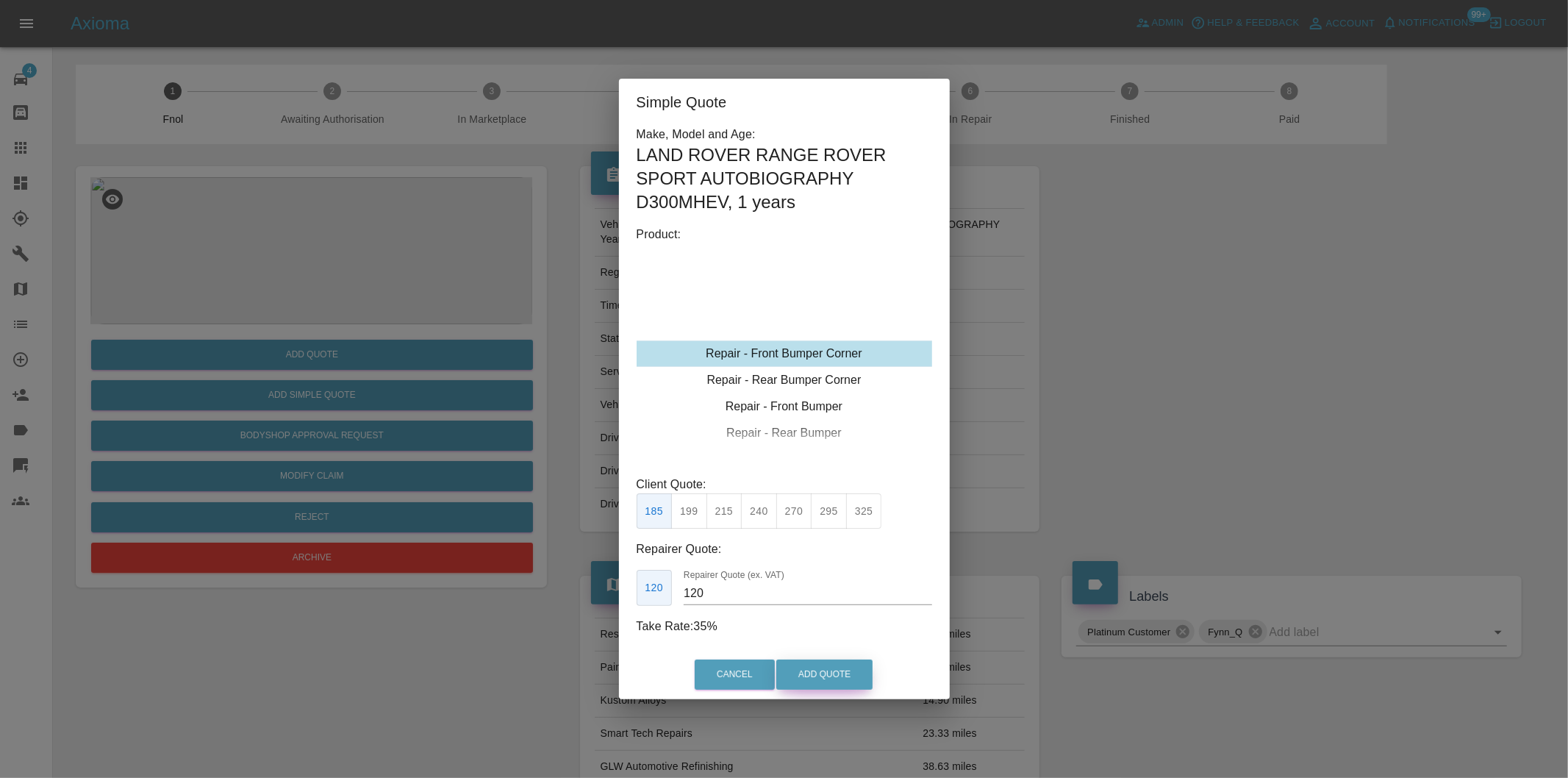
click at [839, 674] on button "Add Quote" at bounding box center [824, 675] width 96 height 30
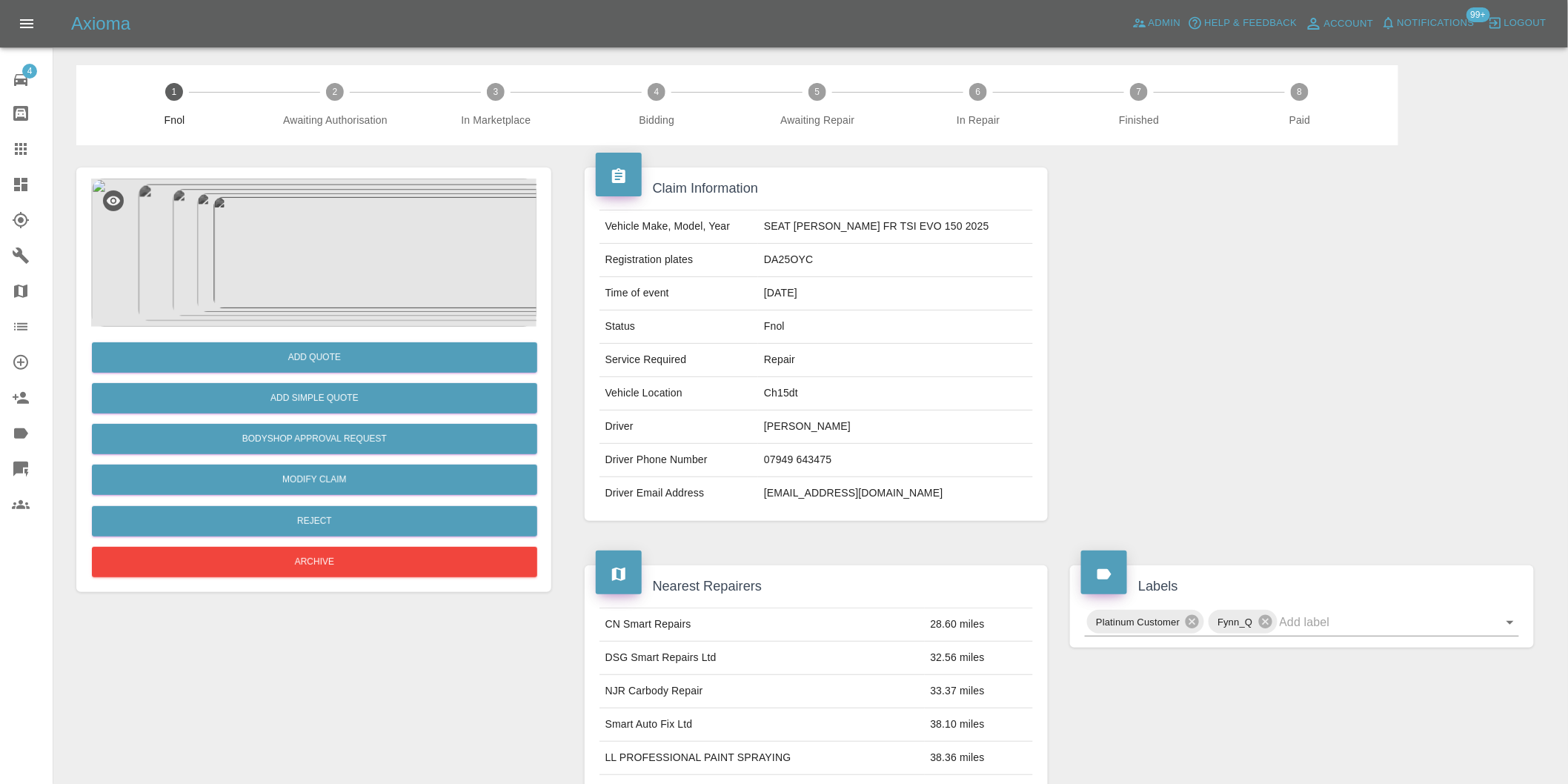
click at [344, 231] on img at bounding box center [313, 253] width 445 height 148
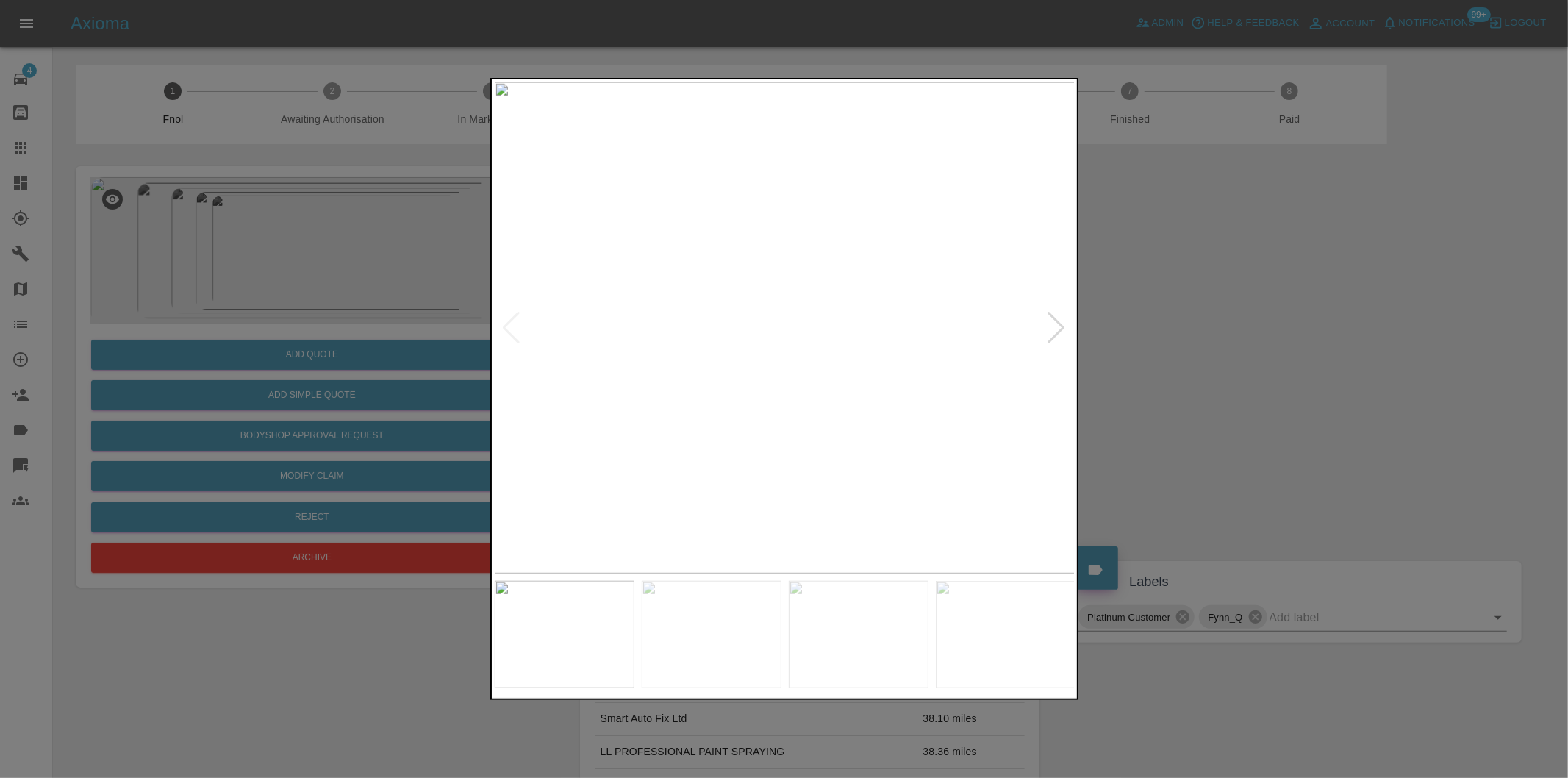
click at [1056, 322] on div at bounding box center [1057, 327] width 20 height 32
click at [1049, 328] on div at bounding box center [1057, 327] width 20 height 32
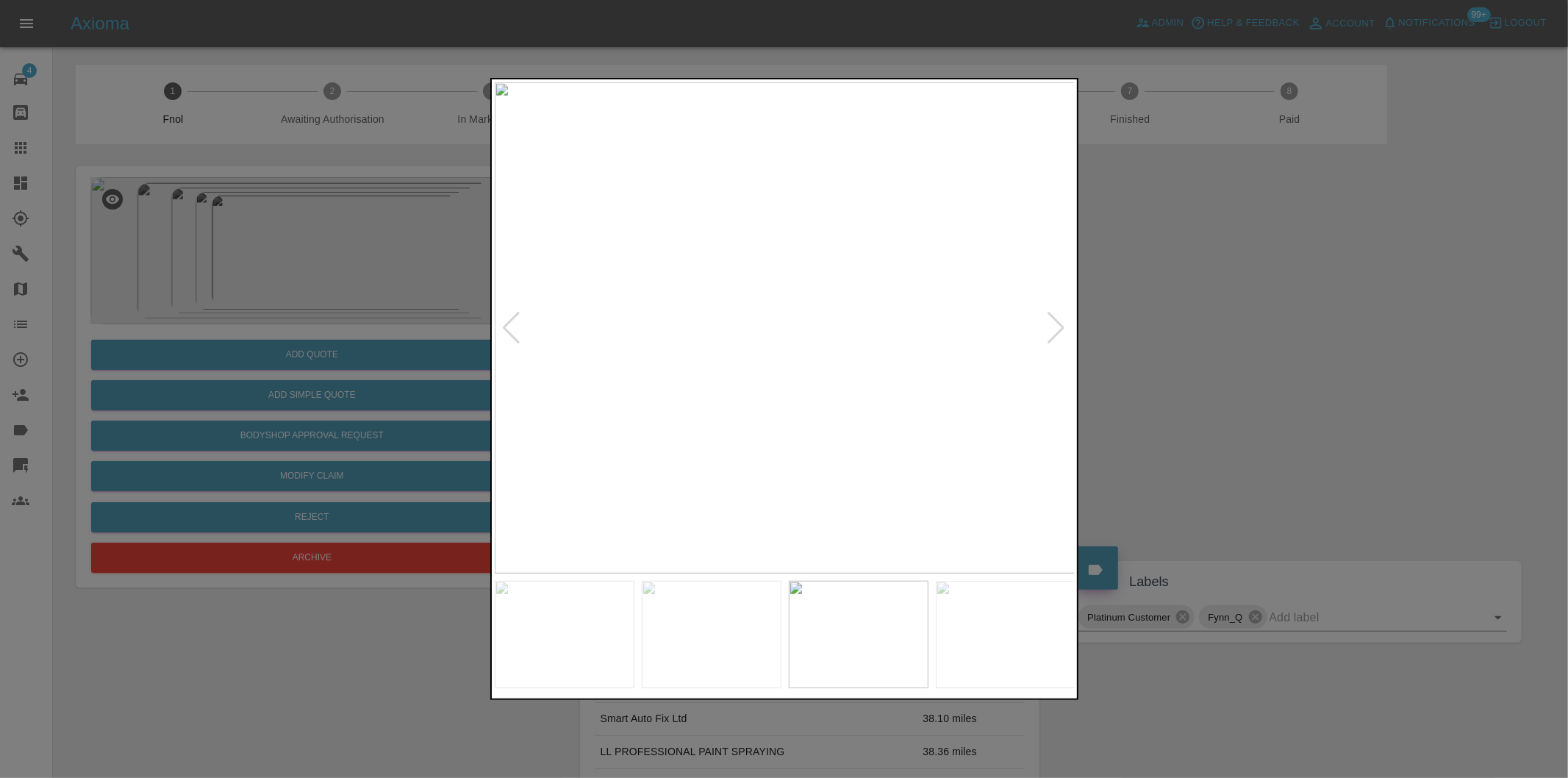
click at [1049, 327] on div at bounding box center [1057, 327] width 20 height 32
click at [1049, 327] on img at bounding box center [786, 327] width 581 height 491
drag, startPoint x: 1245, startPoint y: 322, endPoint x: 1097, endPoint y: 103, distance: 264.3
click at [1231, 288] on div at bounding box center [784, 389] width 1568 height 778
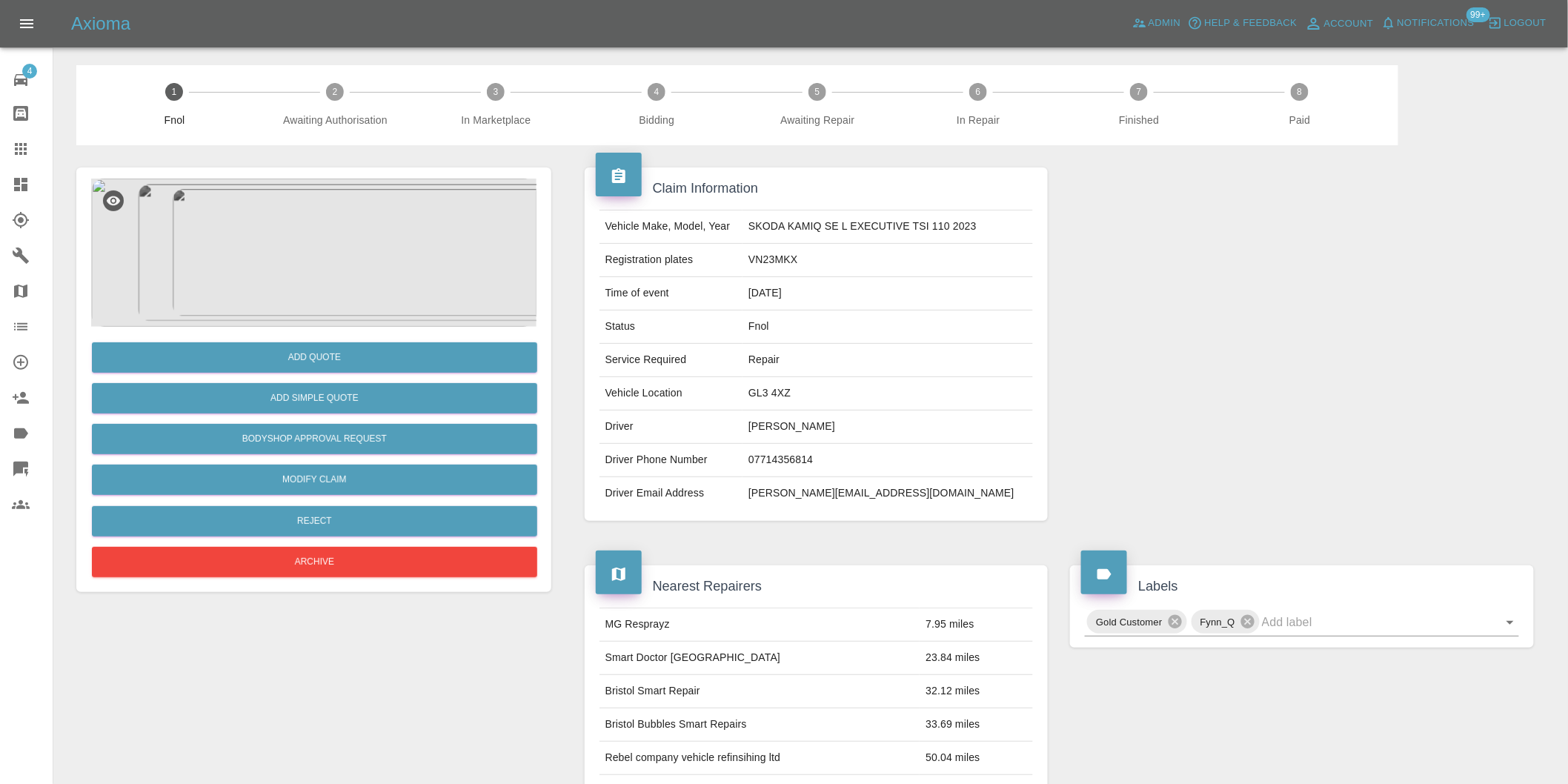
click at [308, 260] on img at bounding box center [313, 253] width 445 height 148
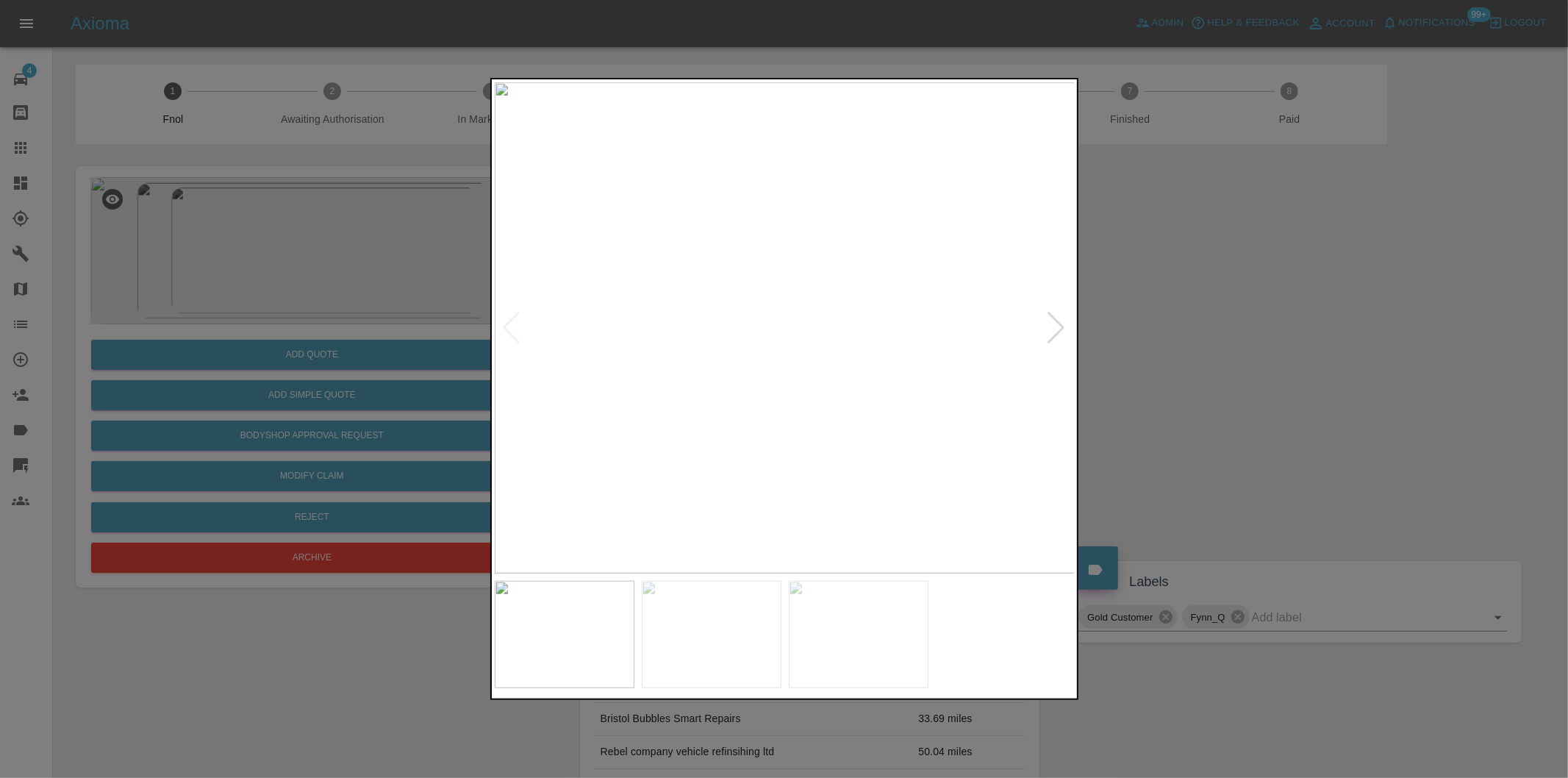
click at [1053, 327] on div at bounding box center [1057, 327] width 20 height 32
click at [1053, 327] on img at bounding box center [786, 327] width 581 height 491
drag, startPoint x: 1201, startPoint y: 352, endPoint x: 1003, endPoint y: 422, distance: 210.0
click at [1199, 353] on div at bounding box center [784, 389] width 1568 height 778
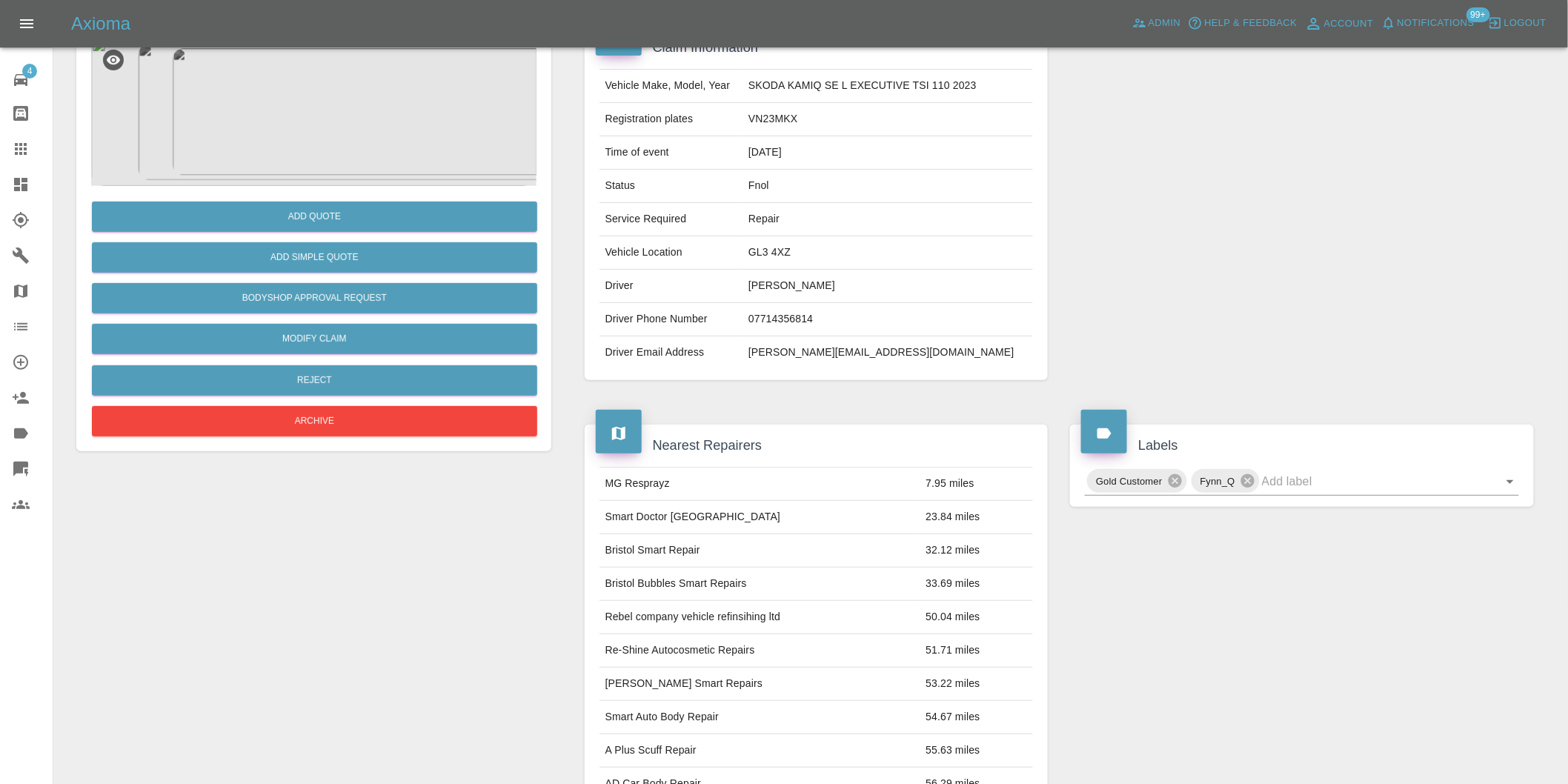
scroll to position [20, 0]
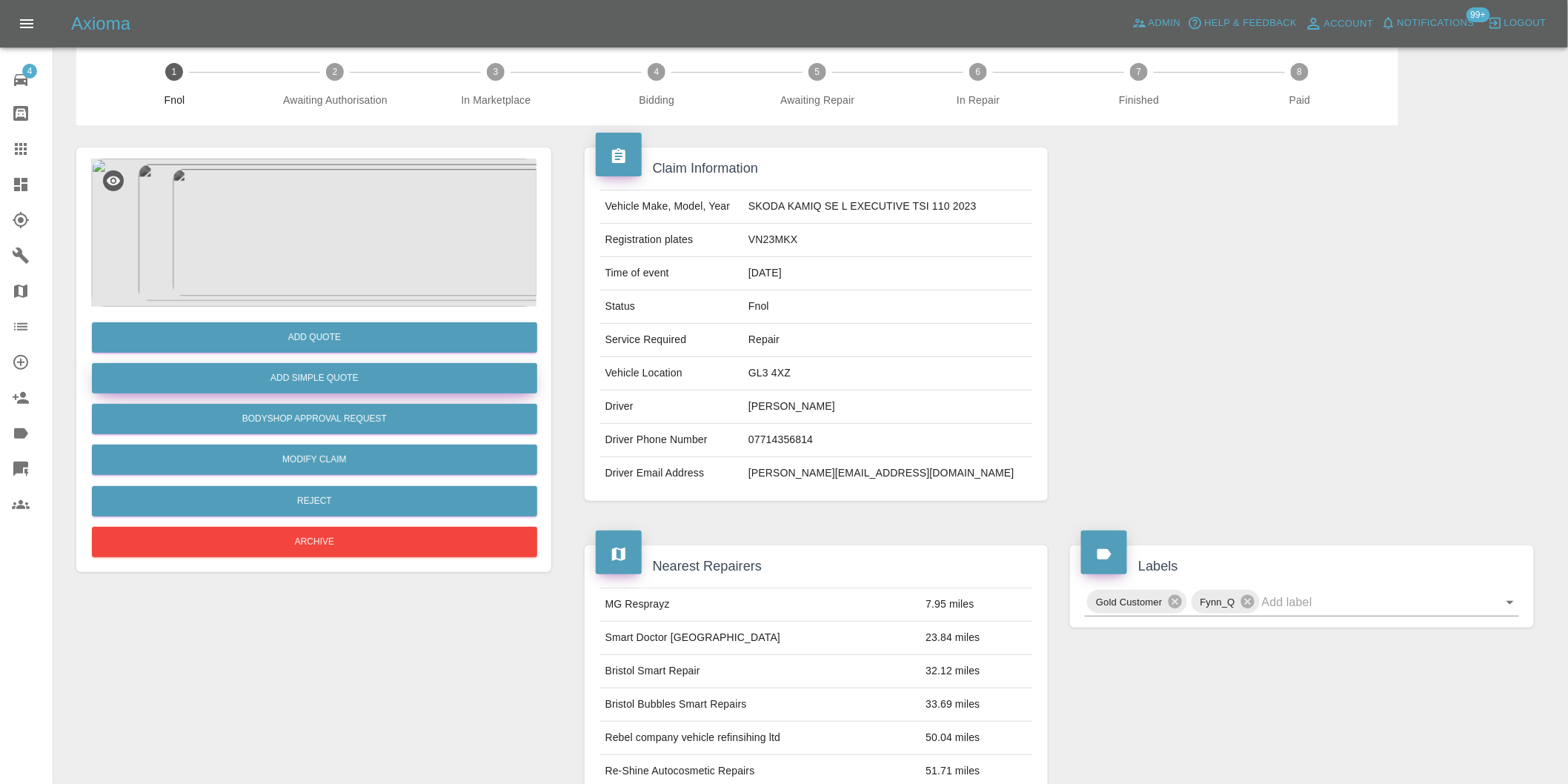
click at [363, 388] on button "Add Simple Quote" at bounding box center [314, 378] width 445 height 30
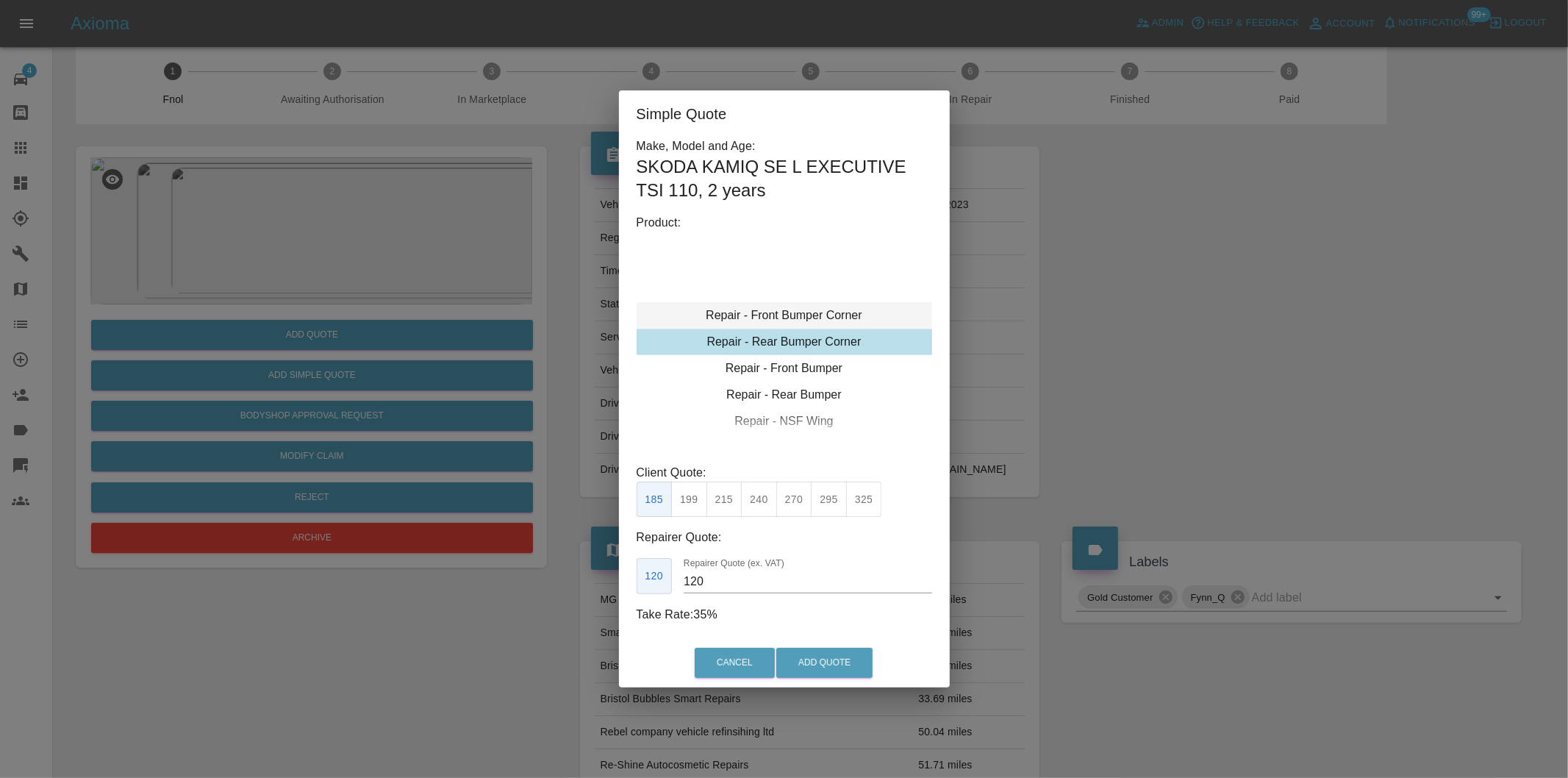
click at [823, 312] on div "Repair - Front Bumper Corner" at bounding box center [784, 316] width 295 height 27
click at [785, 315] on div "Repair - Front Bumper Corner" at bounding box center [784, 316] width 295 height 27
drag, startPoint x: 753, startPoint y: 508, endPoint x: 809, endPoint y: 559, distance: 75.7
click at [753, 509] on button "240" at bounding box center [759, 500] width 36 height 36
type input "150"
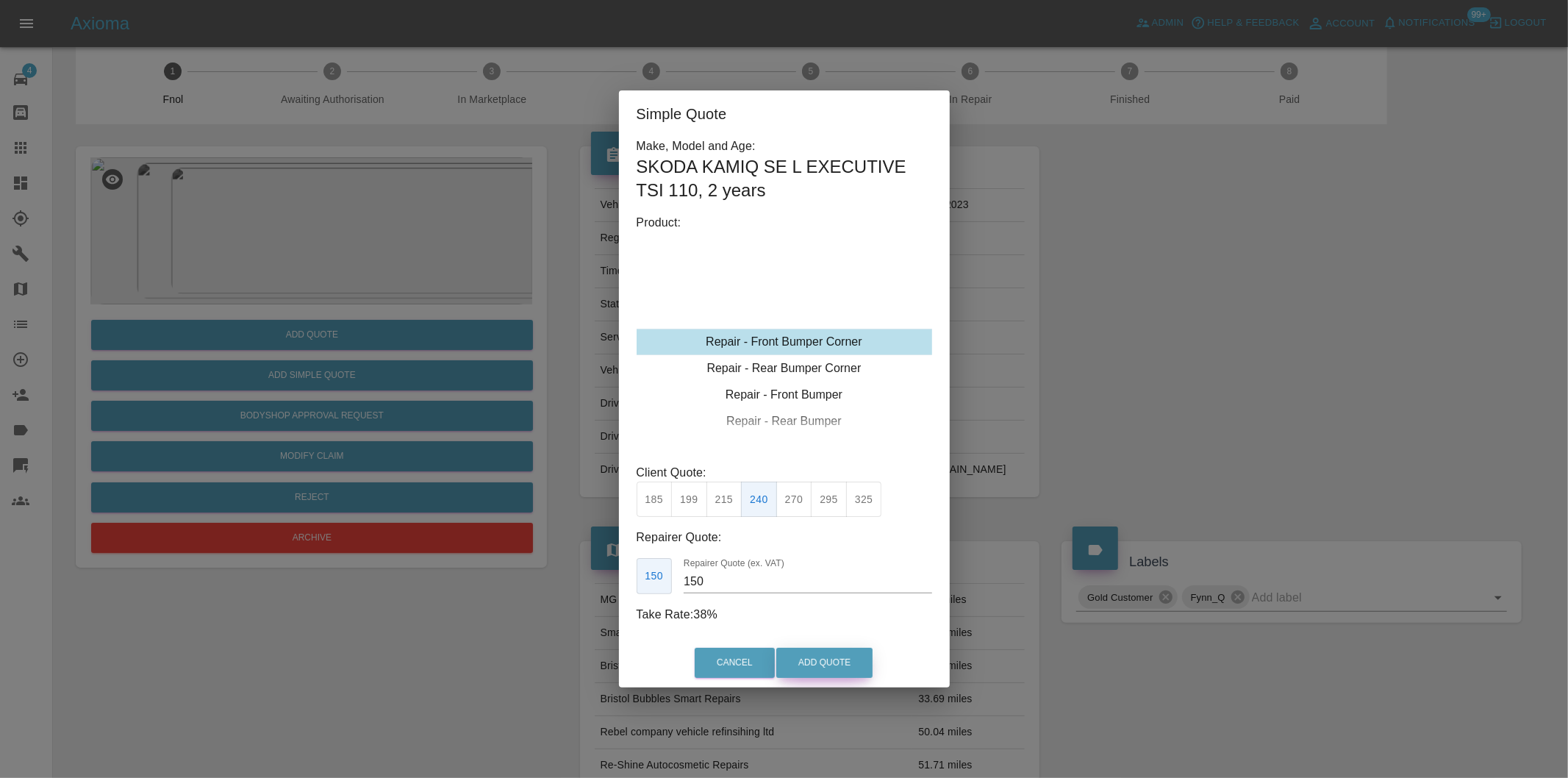
click at [819, 659] on button "Add Quote" at bounding box center [824, 663] width 96 height 30
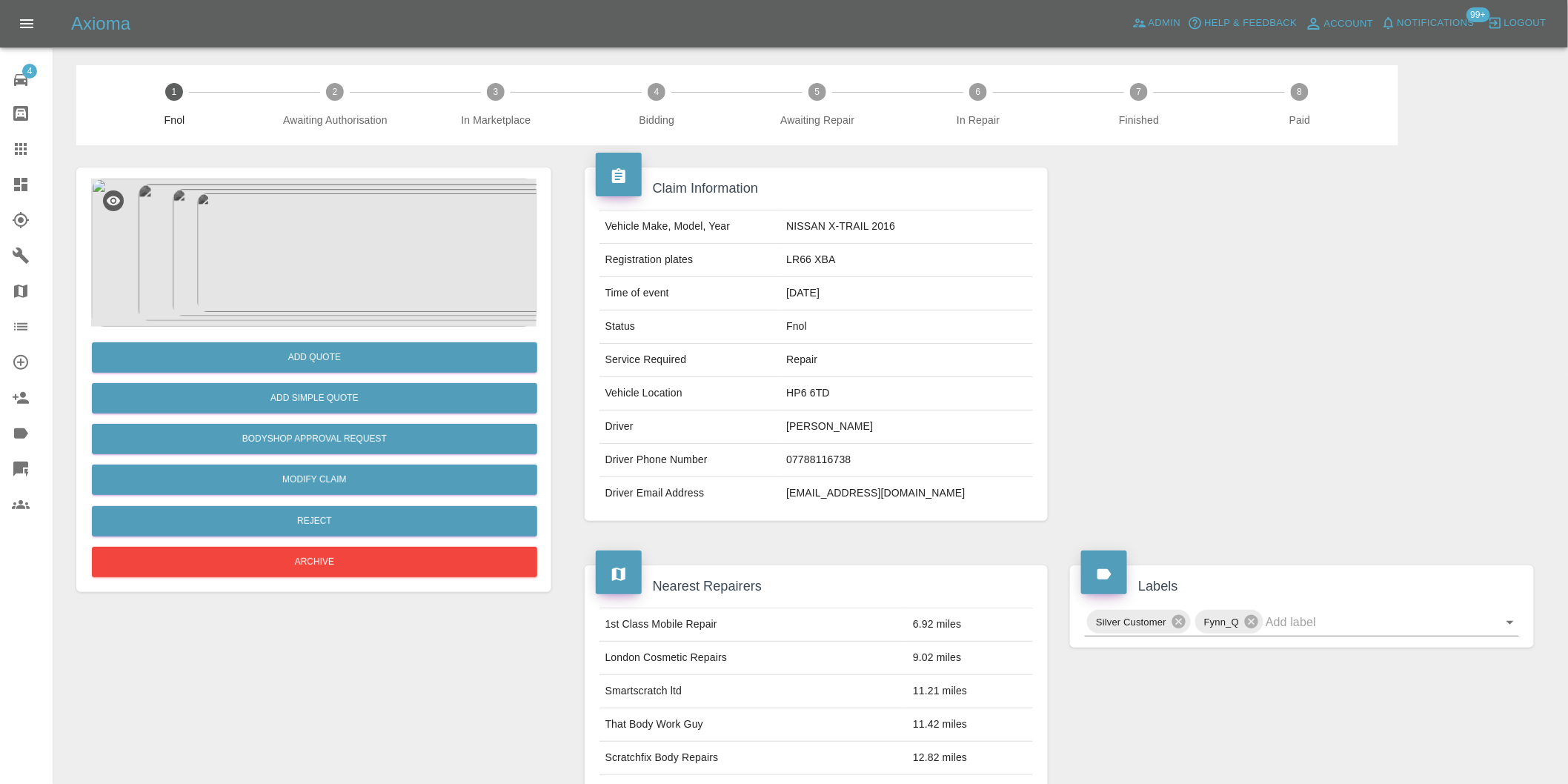
click at [324, 249] on img at bounding box center [313, 253] width 445 height 148
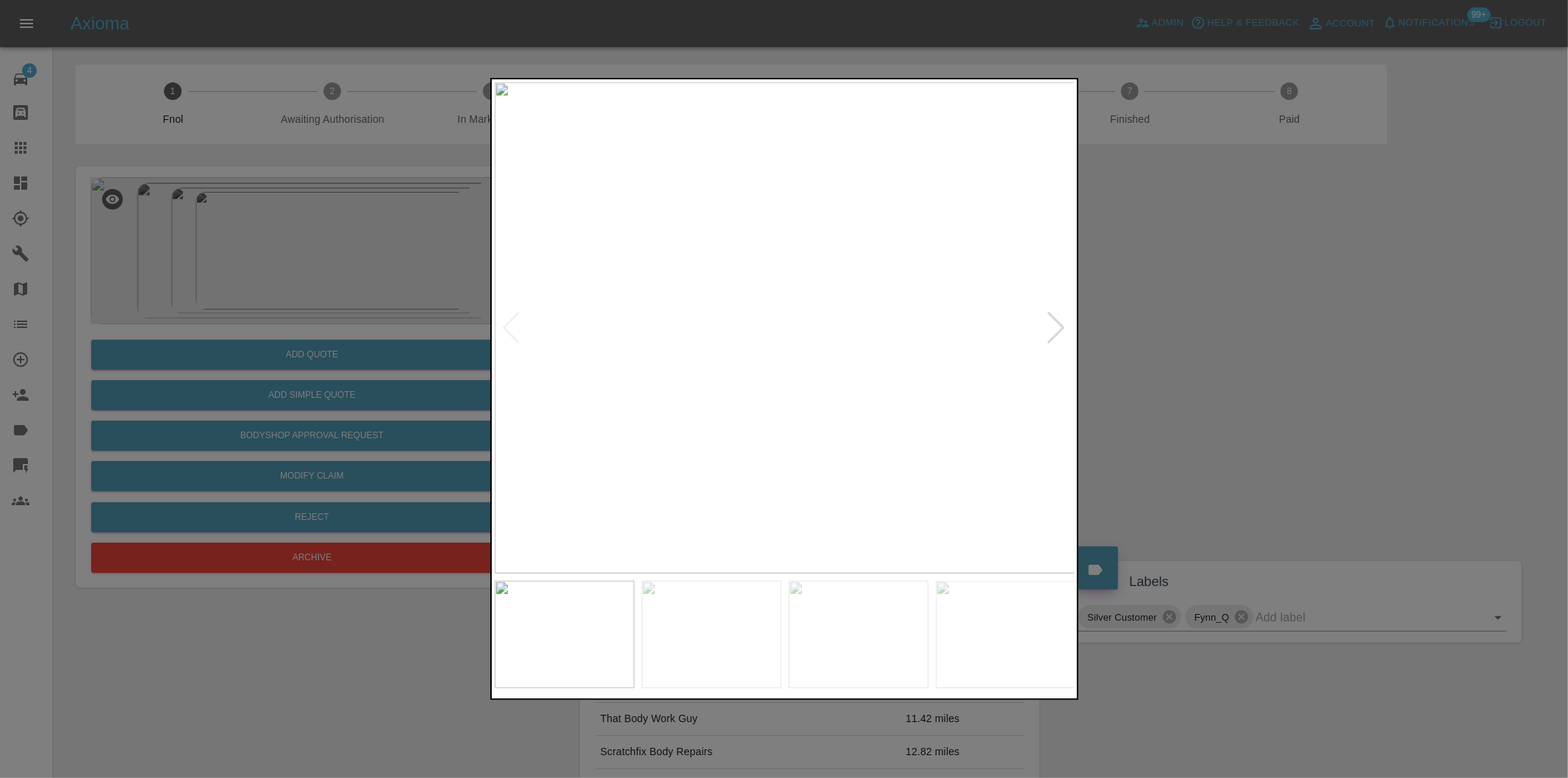
click at [1055, 329] on div at bounding box center [1057, 327] width 20 height 32
click at [1059, 329] on img at bounding box center [786, 327] width 581 height 491
drag, startPoint x: 1252, startPoint y: 342, endPoint x: 1223, endPoint y: 338, distance: 29.3
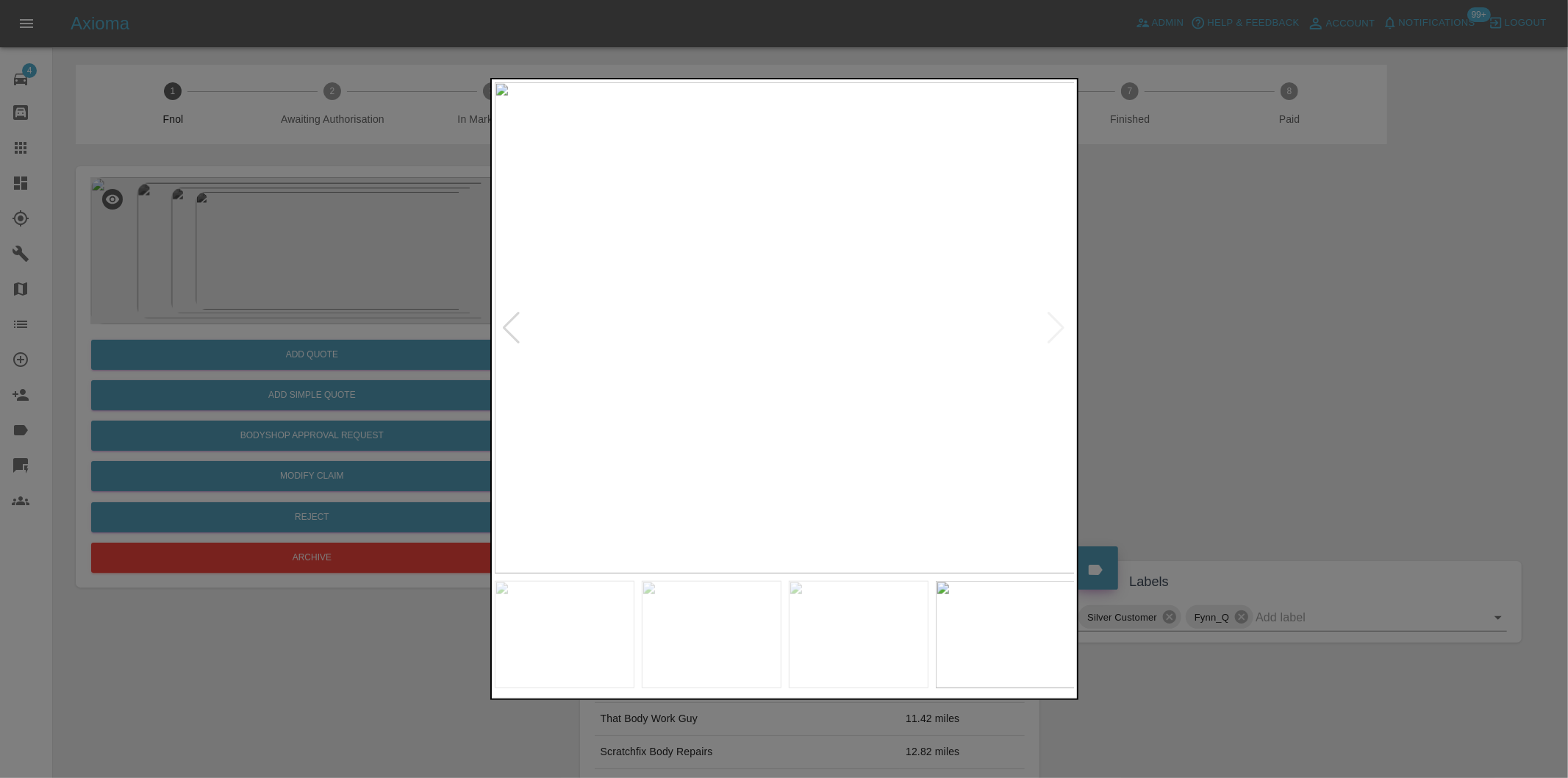
click at [1247, 342] on div at bounding box center [784, 389] width 1568 height 778
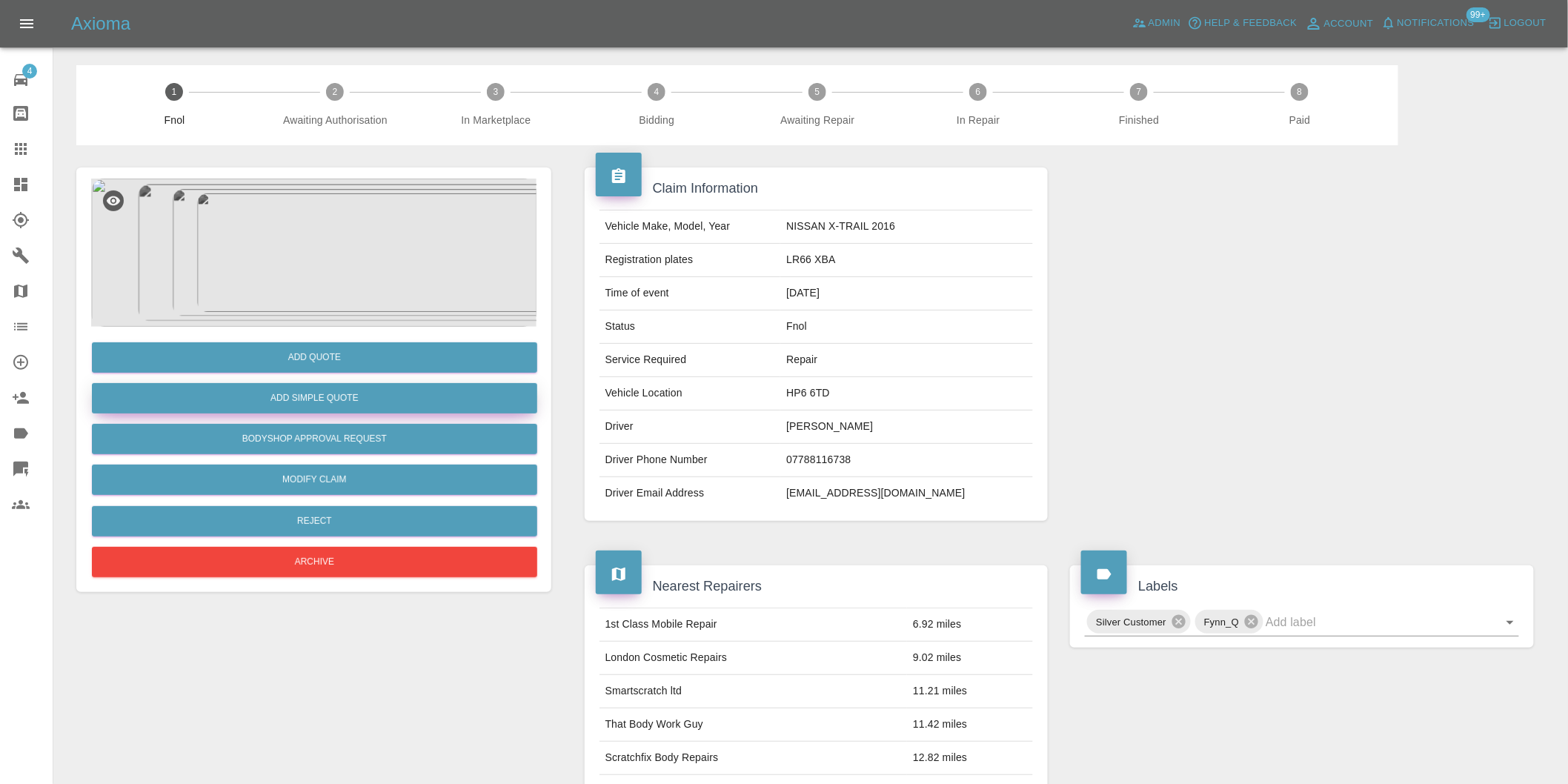
click at [346, 410] on button "Add Simple Quote" at bounding box center [314, 398] width 445 height 30
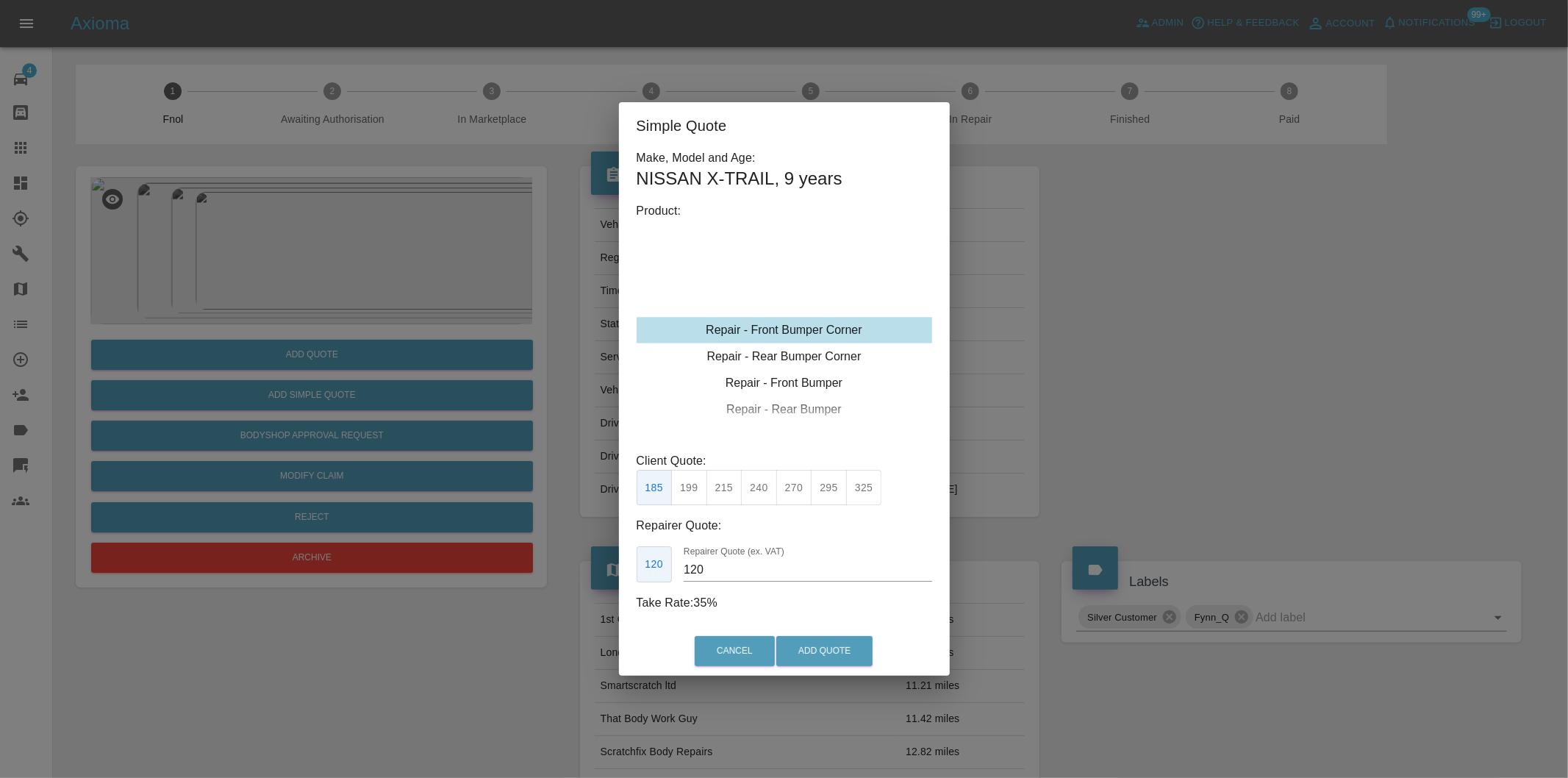
click at [866, 494] on button "325" at bounding box center [864, 488] width 36 height 36
type input "200"
click at [850, 643] on button "Add Quote" at bounding box center [824, 651] width 96 height 30
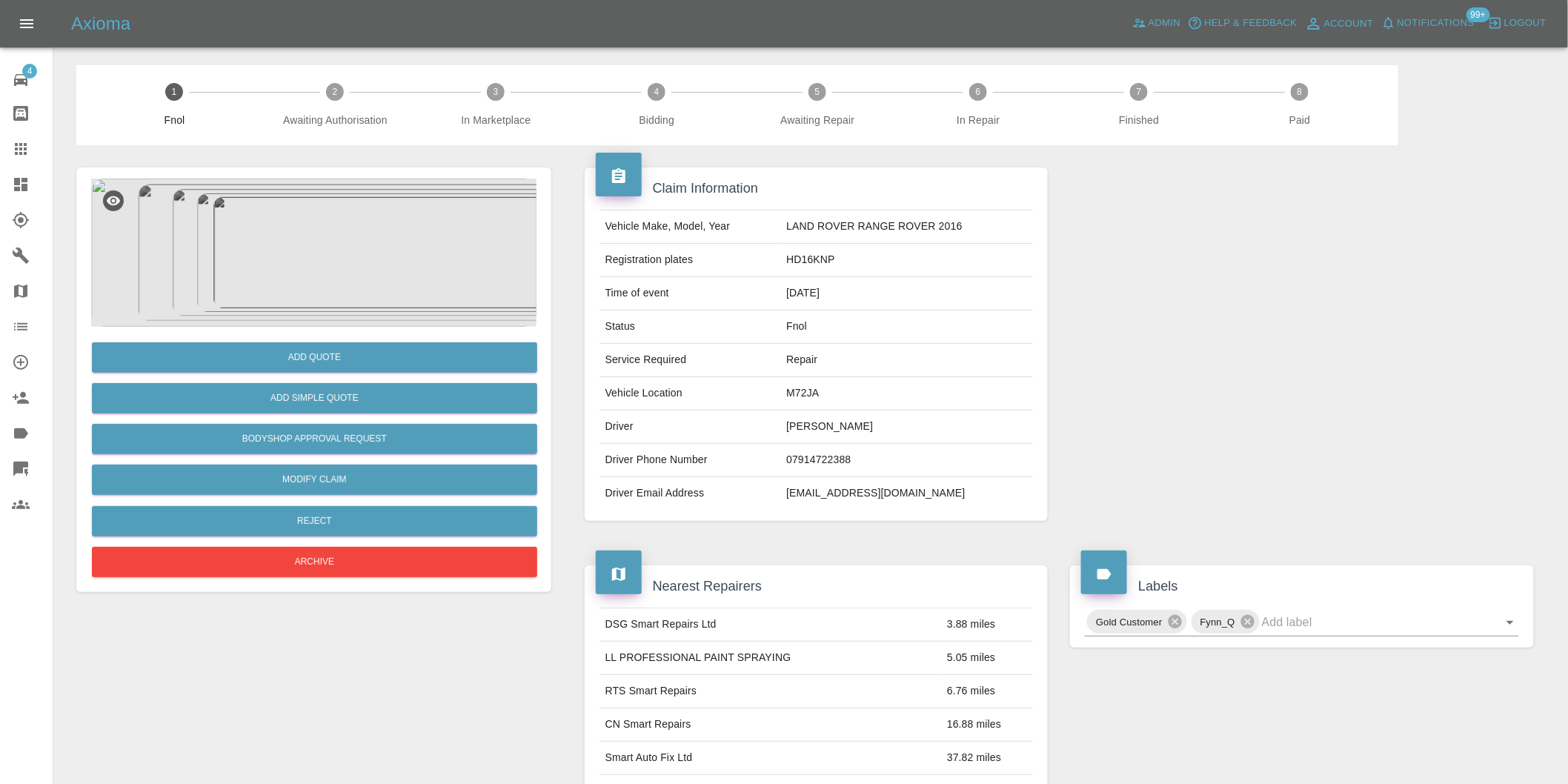
click at [335, 246] on img at bounding box center [313, 253] width 445 height 148
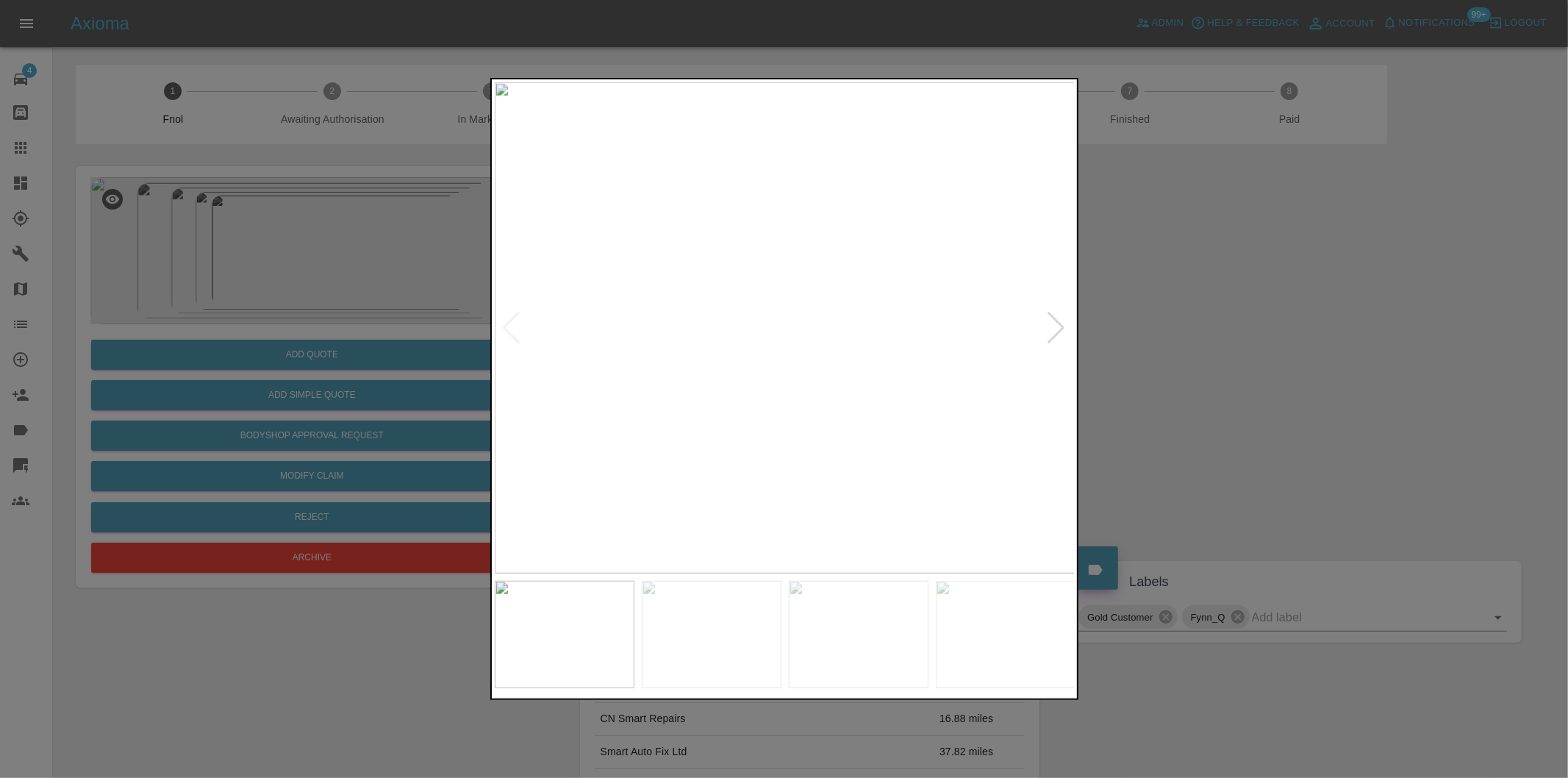
click at [1052, 324] on div at bounding box center [1057, 327] width 20 height 32
click at [1193, 255] on div at bounding box center [784, 389] width 1568 height 778
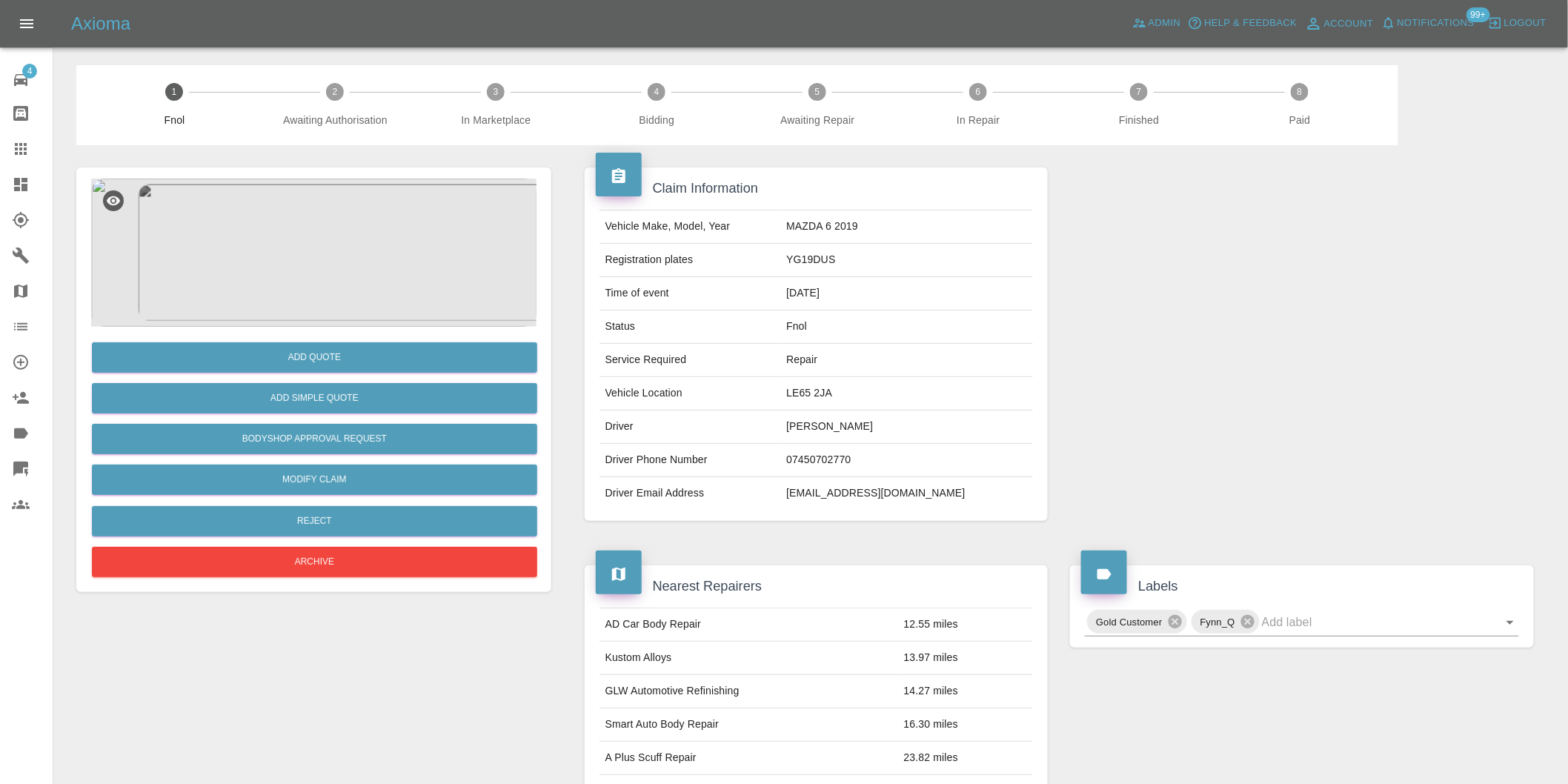
click at [343, 248] on img at bounding box center [313, 253] width 445 height 148
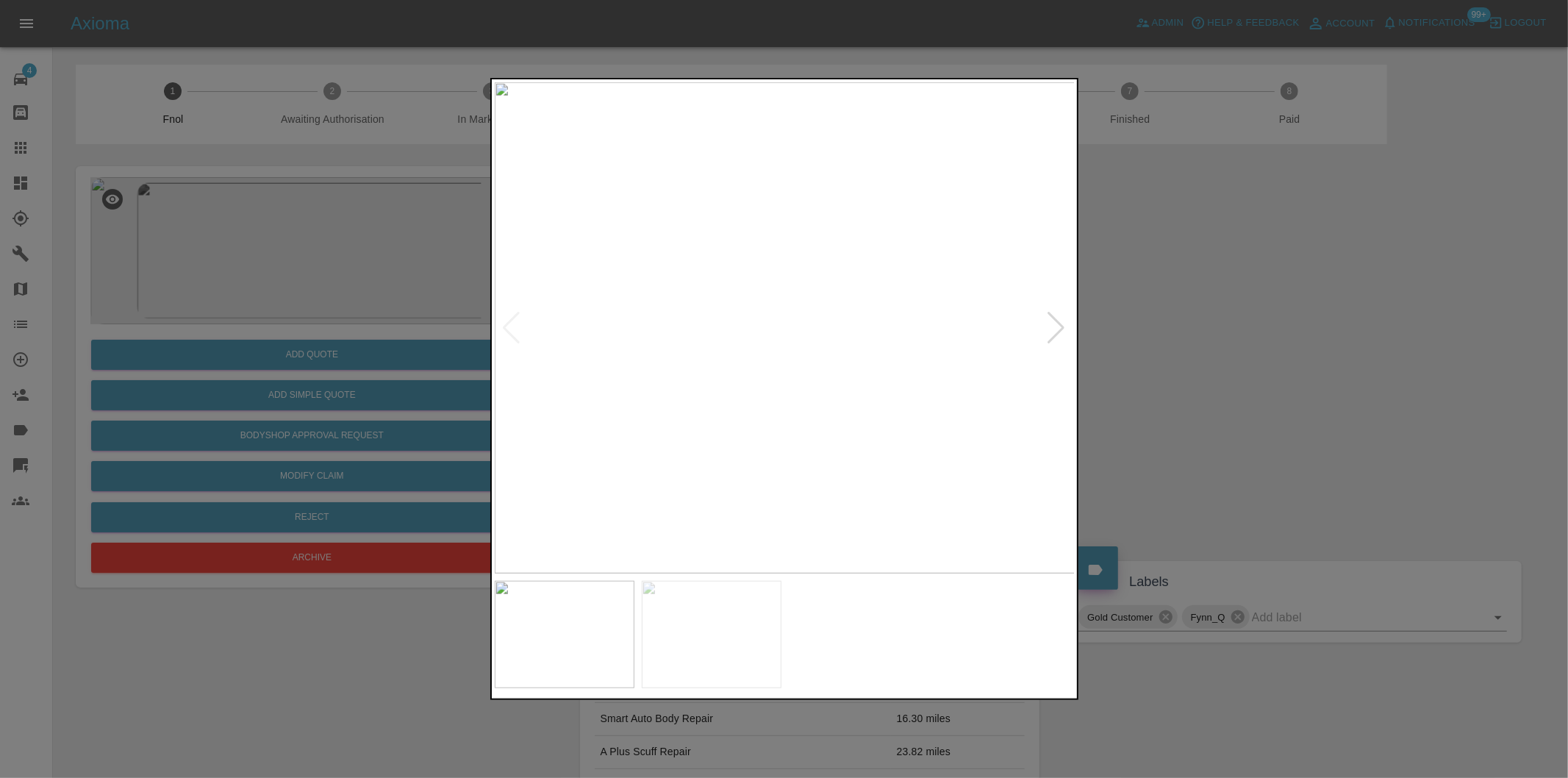
click at [1053, 326] on div at bounding box center [1057, 327] width 20 height 32
click at [1053, 326] on img at bounding box center [786, 327] width 581 height 491
drag, startPoint x: 1288, startPoint y: 363, endPoint x: 1053, endPoint y: 387, distance: 236.2
click at [1279, 367] on div at bounding box center [784, 389] width 1568 height 778
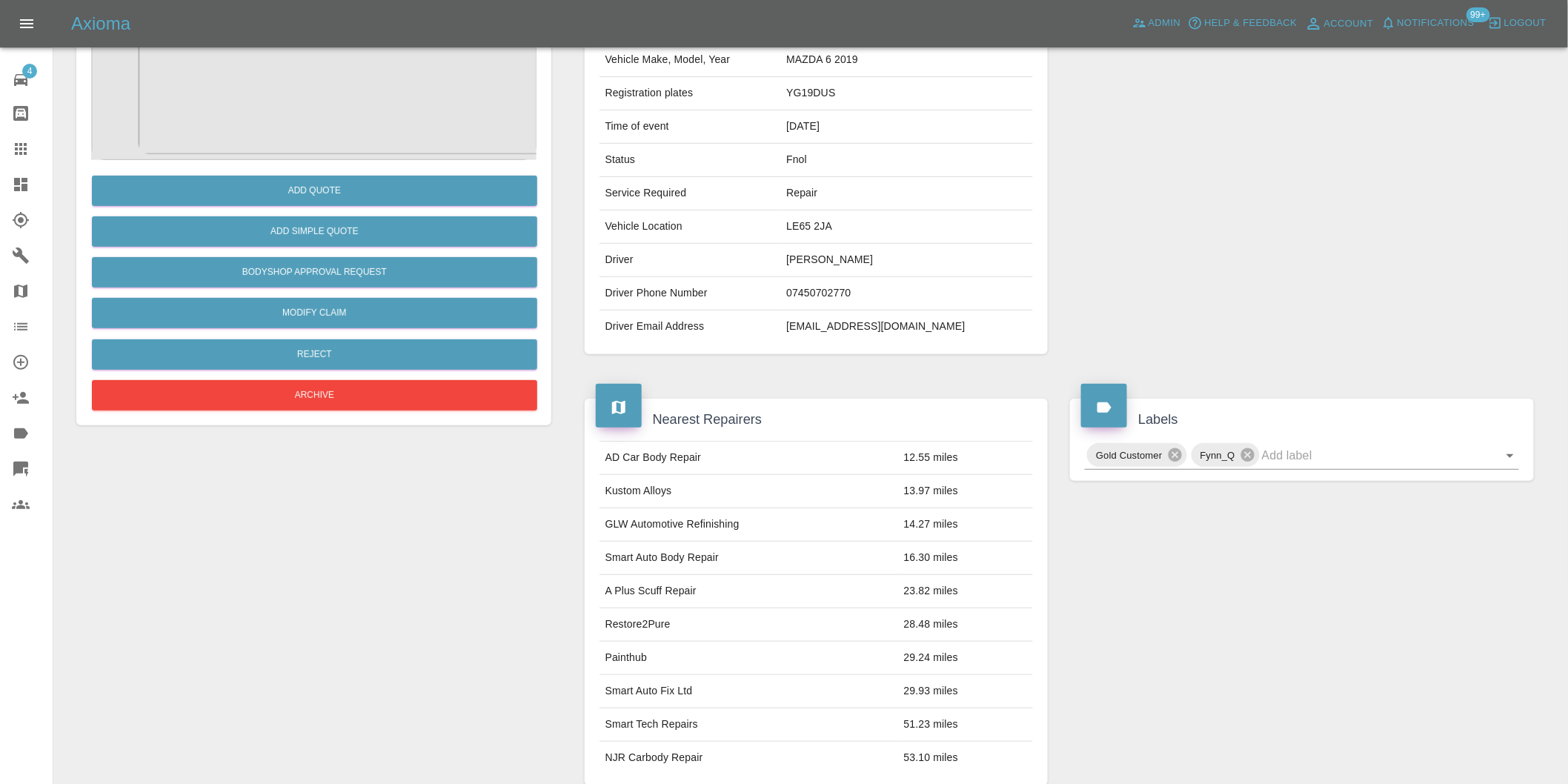
scroll to position [20, 0]
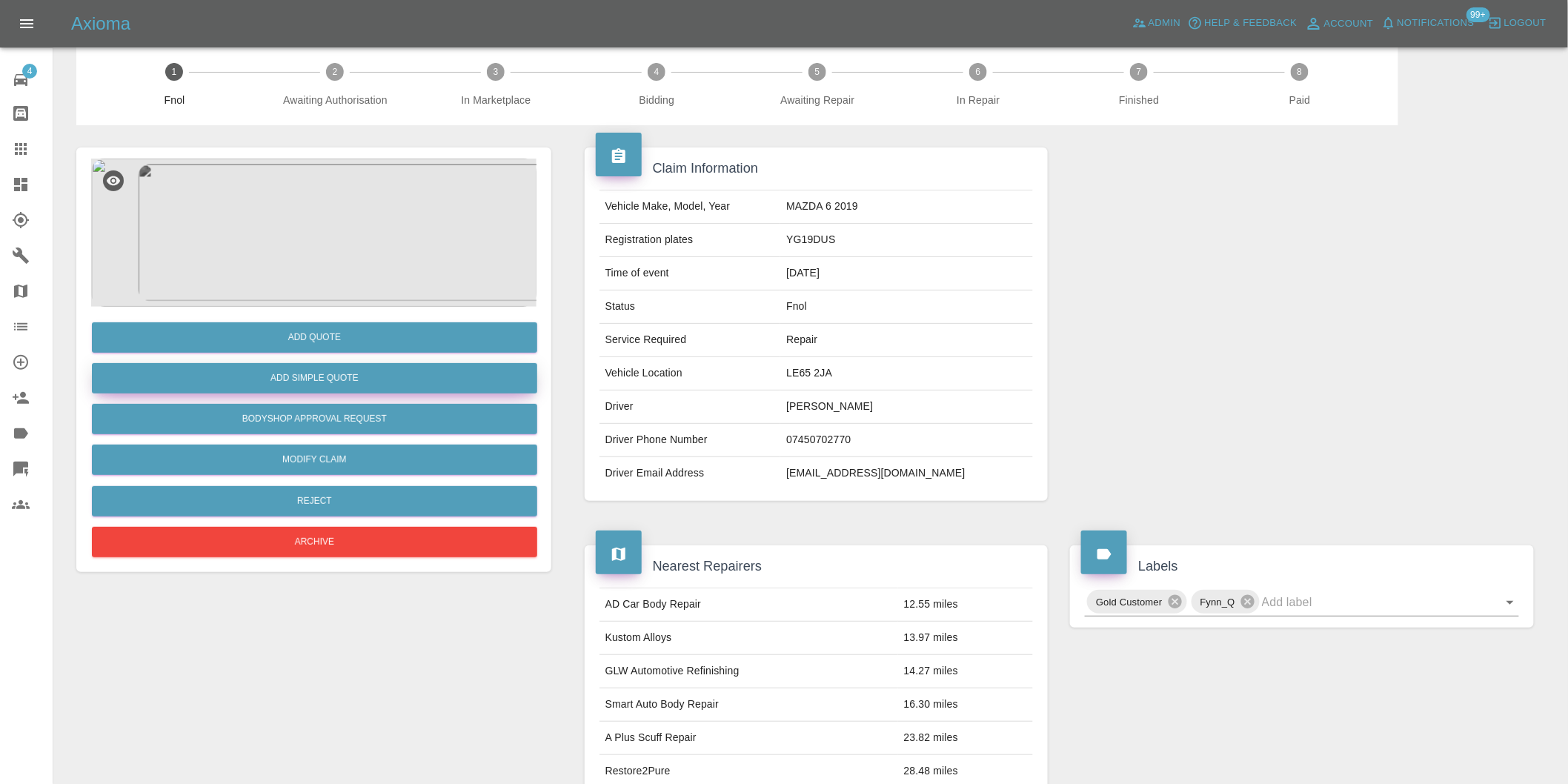
click at [342, 390] on button "Add Simple Quote" at bounding box center [314, 378] width 445 height 30
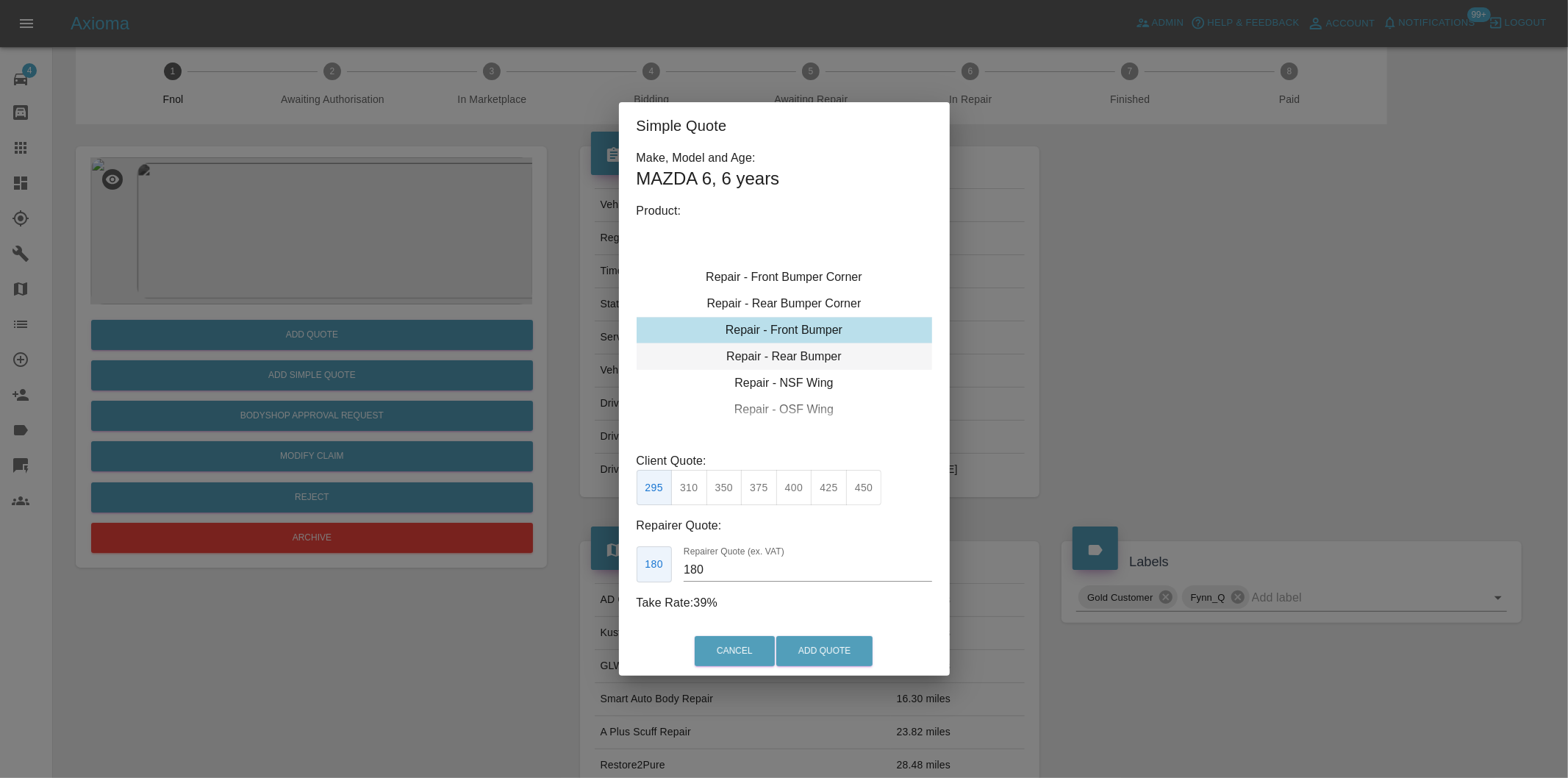
click at [817, 349] on div "Repair - Rear Bumper" at bounding box center [784, 356] width 295 height 27
drag, startPoint x: 728, startPoint y: 486, endPoint x: 829, endPoint y: 574, distance: 134.0
click at [729, 488] on button "350" at bounding box center [724, 488] width 36 height 36
type input "210"
click at [845, 655] on button "Add Quote" at bounding box center [824, 651] width 96 height 30
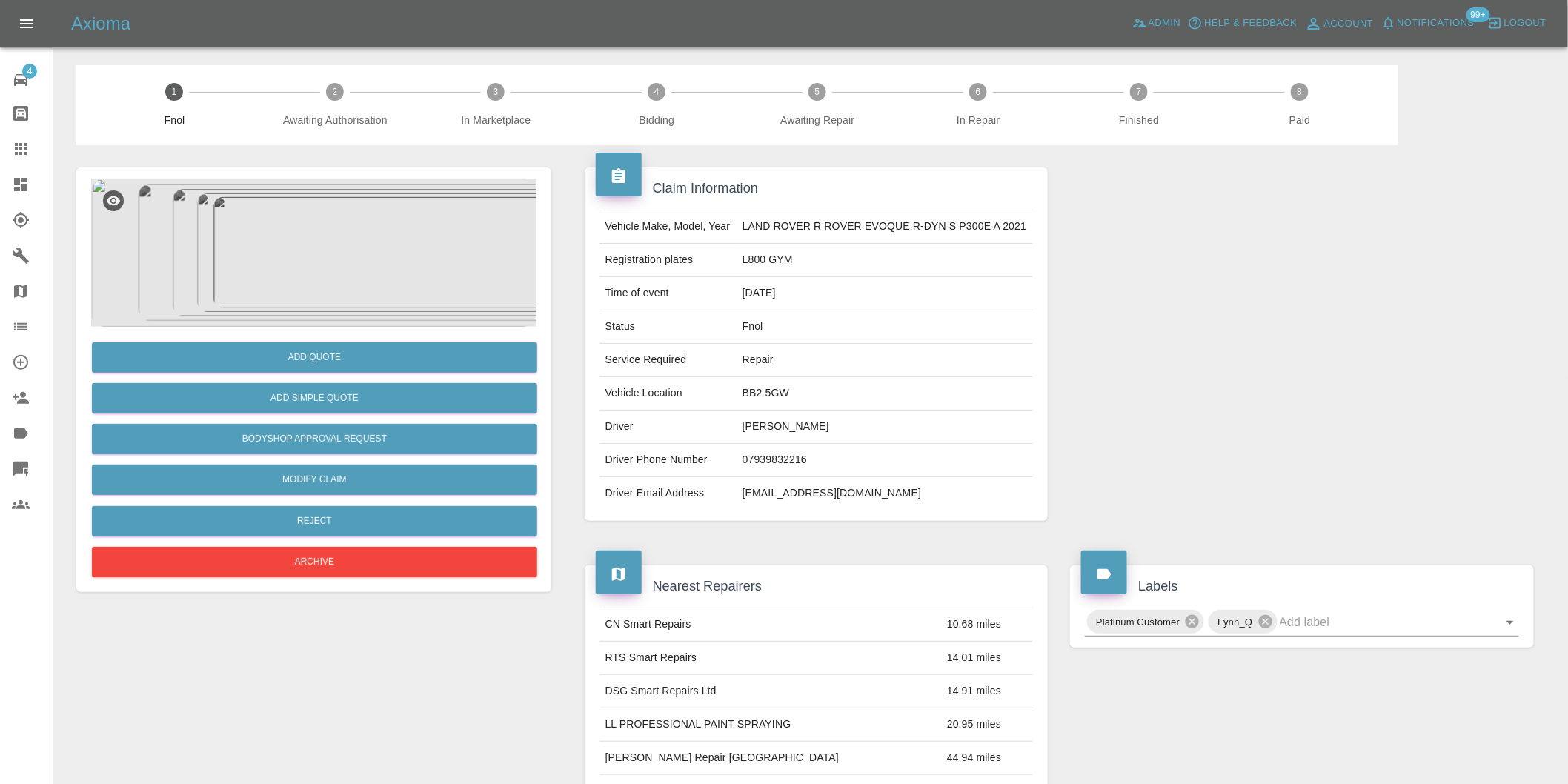
click at [326, 248] on img at bounding box center [313, 253] width 445 height 148
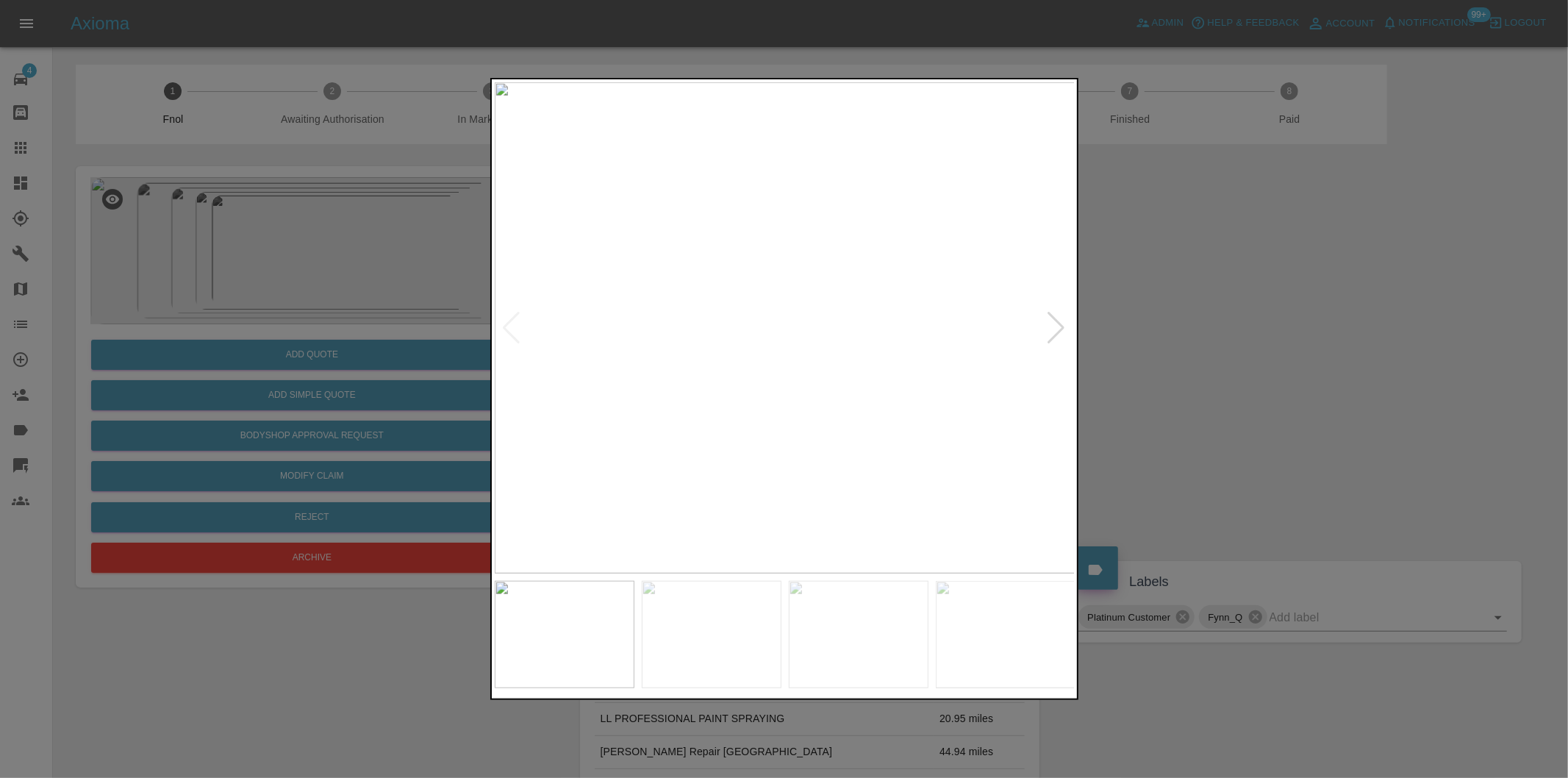
click at [1055, 331] on div at bounding box center [1057, 327] width 20 height 32
click at [1053, 329] on div at bounding box center [1057, 327] width 20 height 32
click at [1053, 327] on div at bounding box center [1057, 327] width 20 height 32
drag, startPoint x: 1357, startPoint y: 298, endPoint x: 1419, endPoint y: 82, distance: 224.7
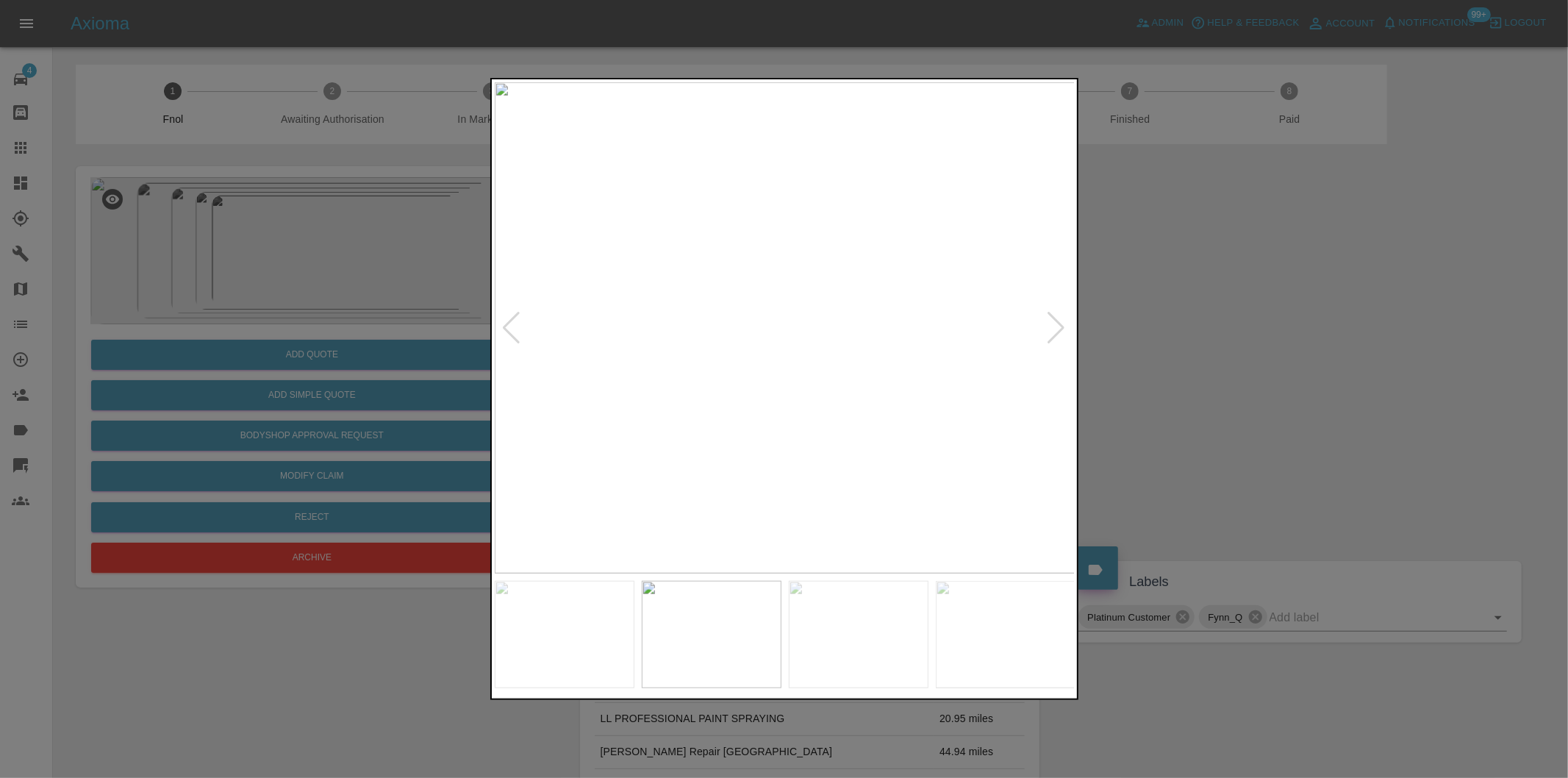
click at [1360, 295] on div at bounding box center [784, 389] width 1568 height 778
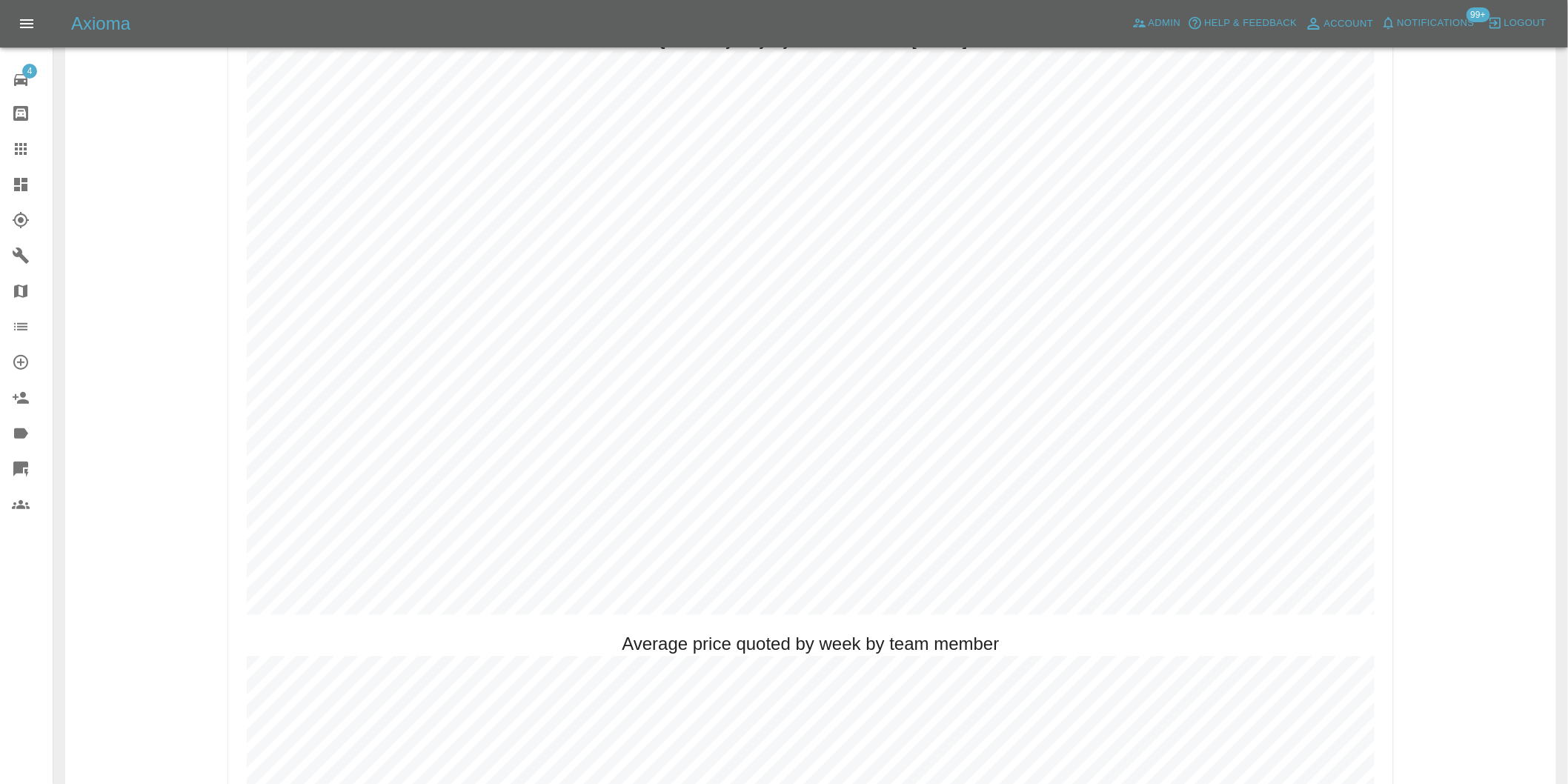
scroll to position [906, 0]
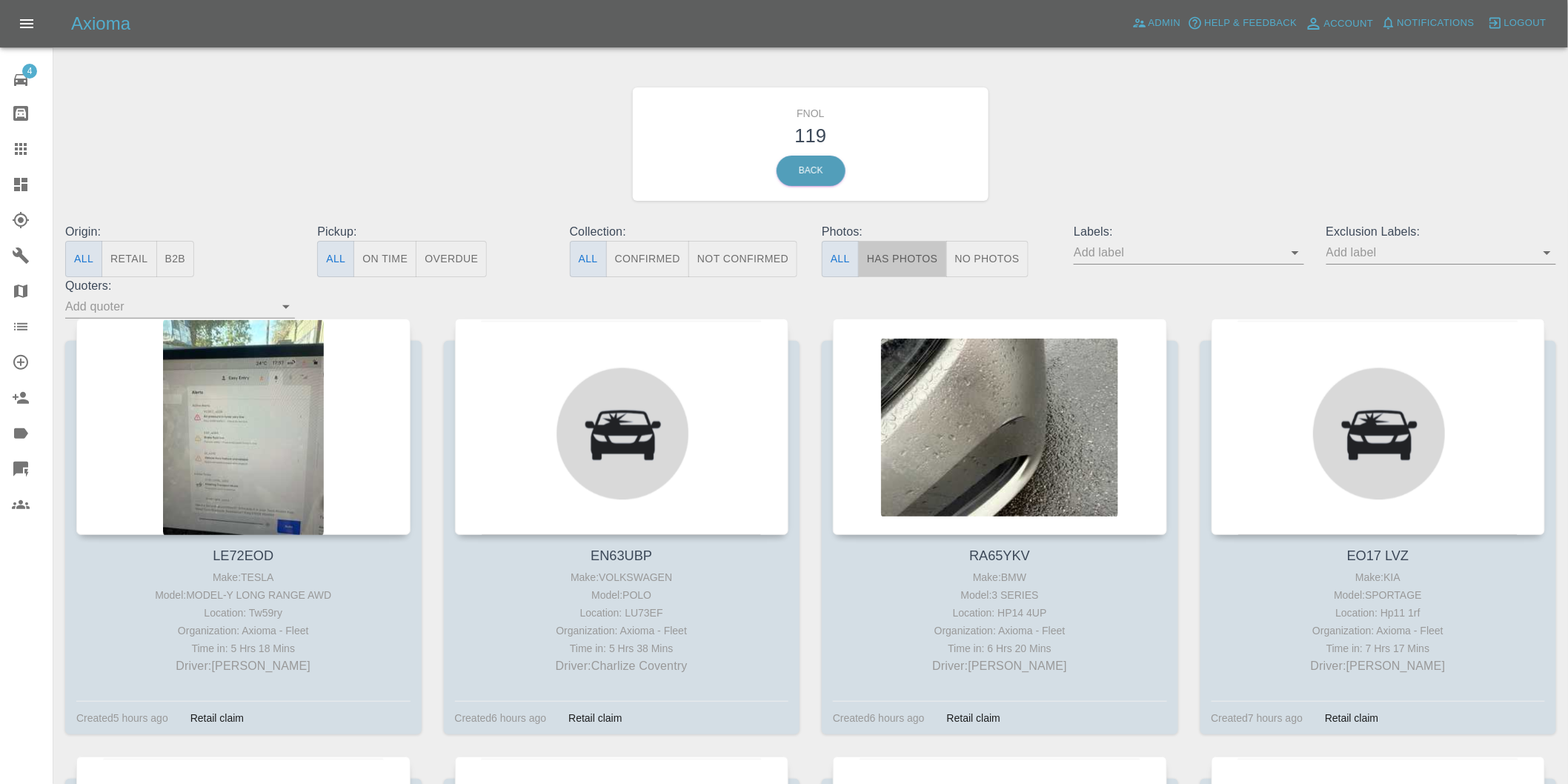
click at [905, 247] on button "Has Photos" at bounding box center [902, 259] width 89 height 36
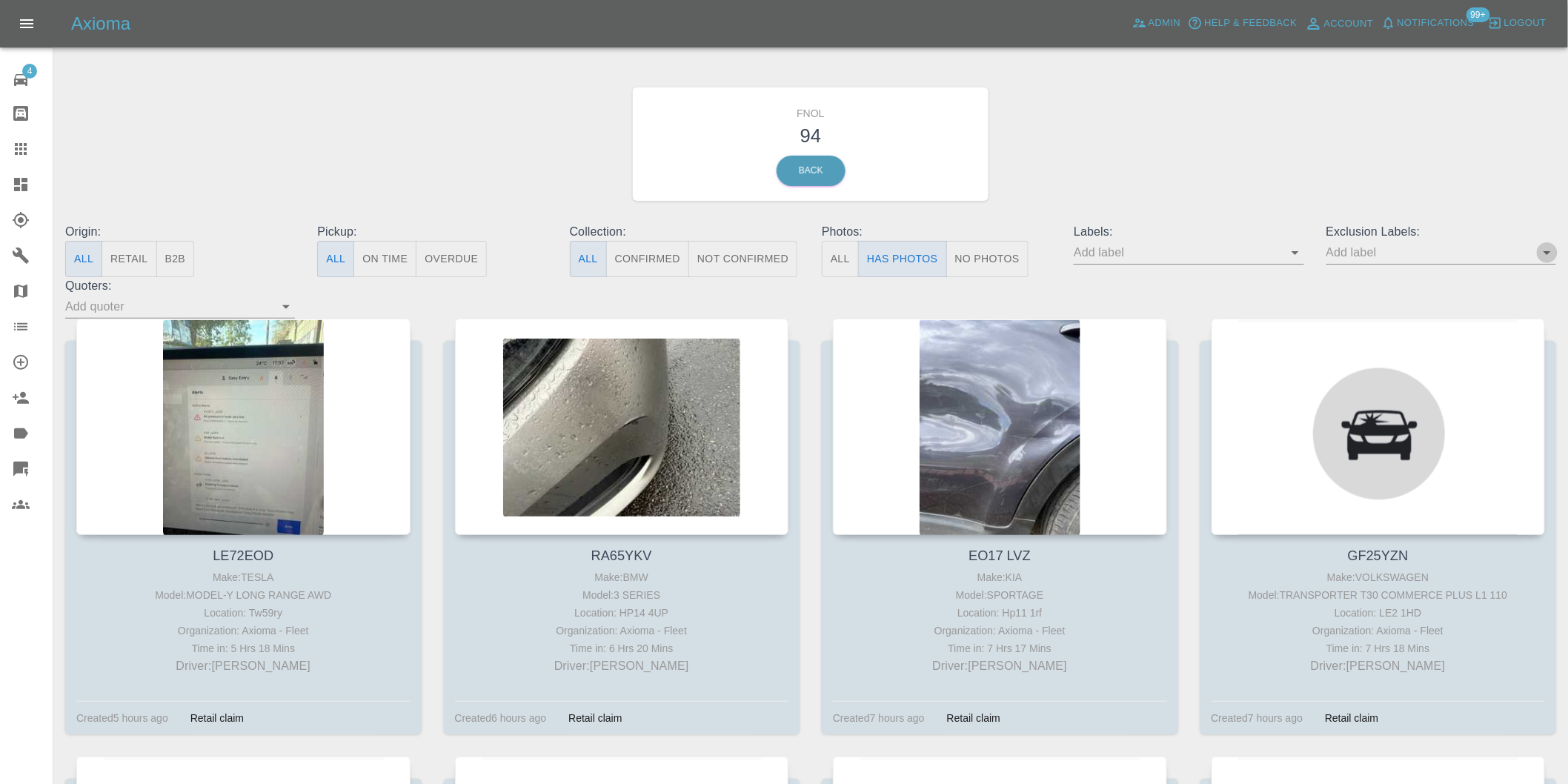
click at [1551, 256] on icon "Open" at bounding box center [1547, 253] width 18 height 18
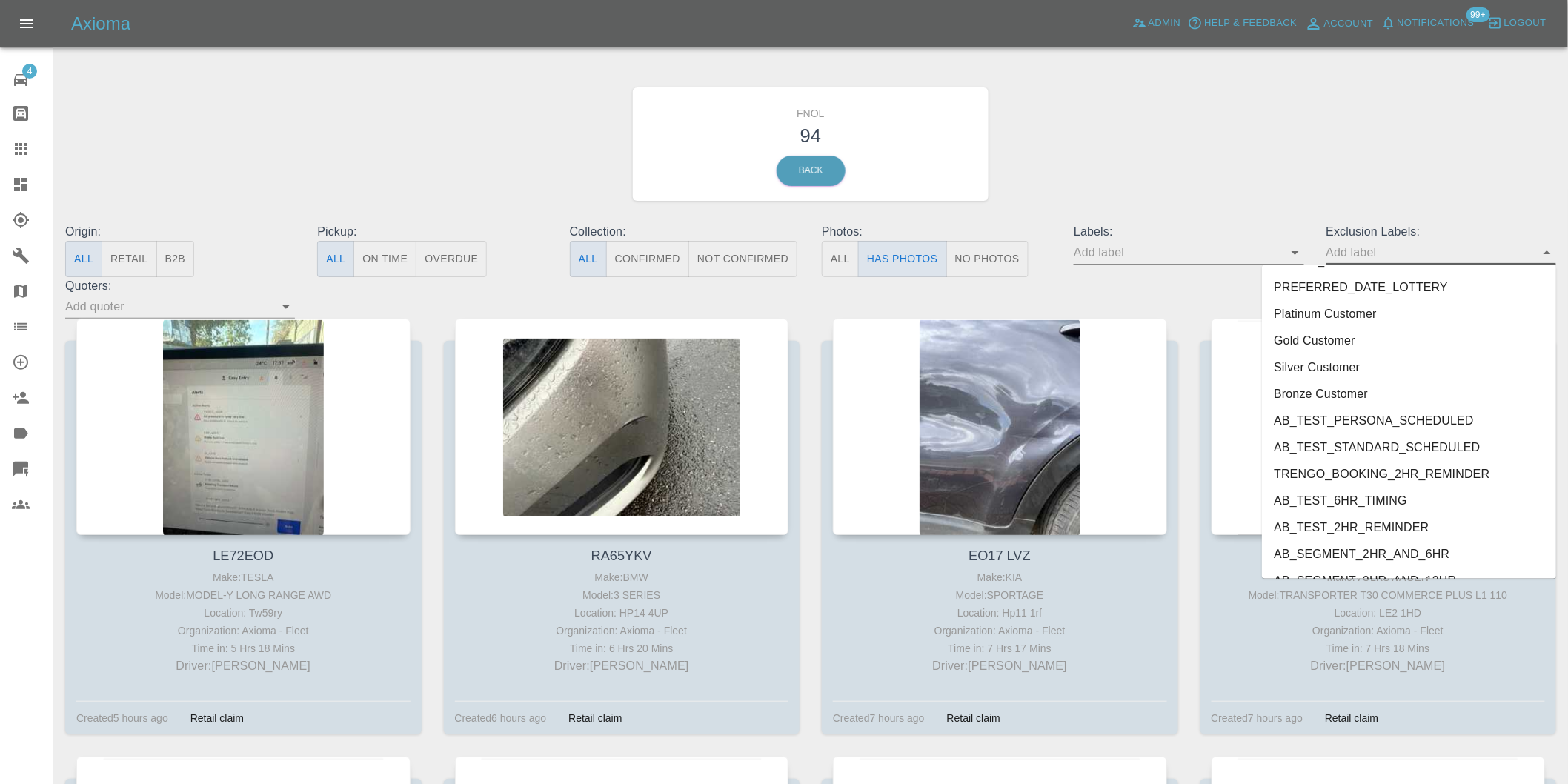
scroll to position [3192, 0]
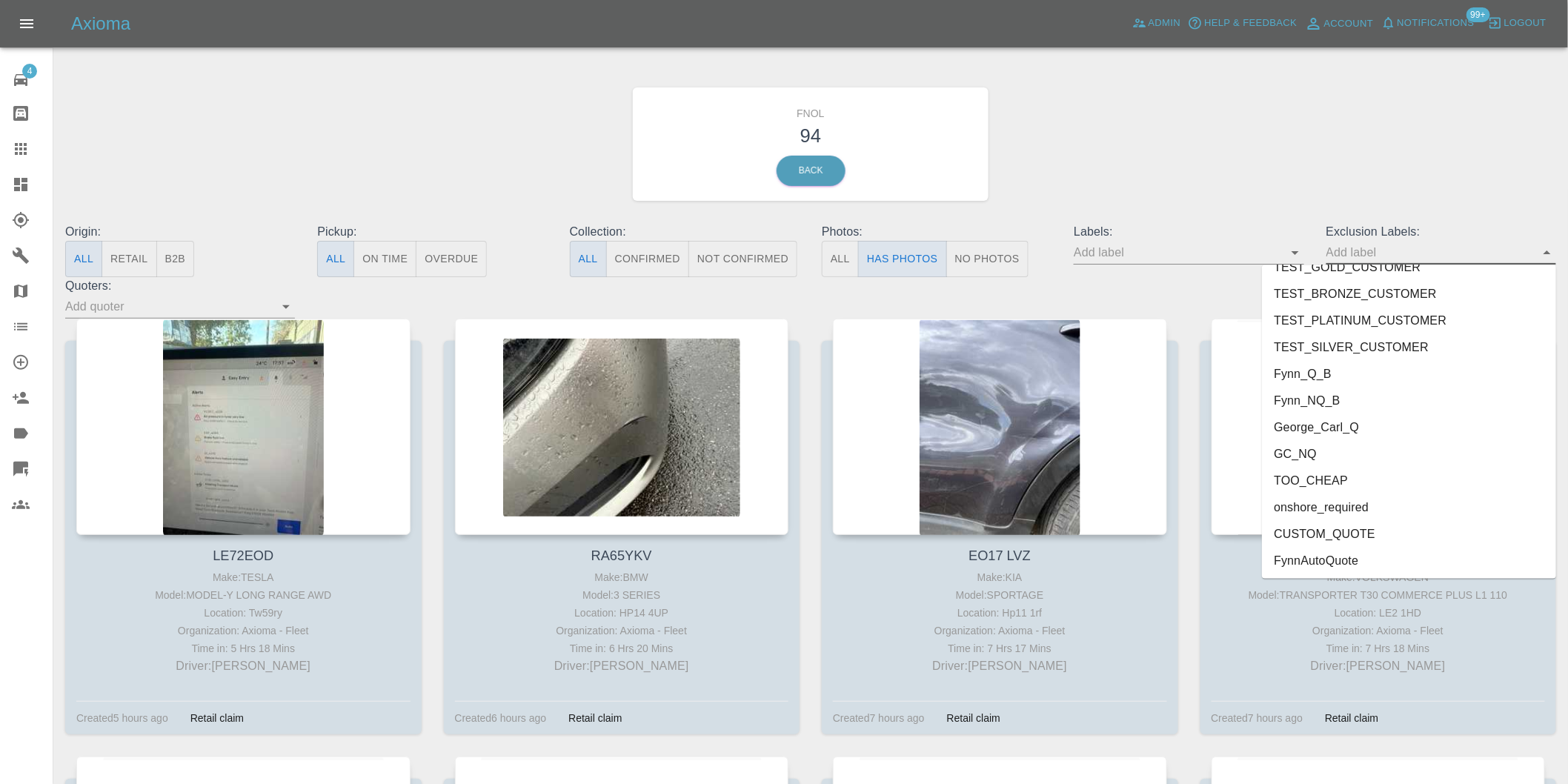
click at [1361, 509] on li "onshore_required" at bounding box center [1409, 508] width 294 height 27
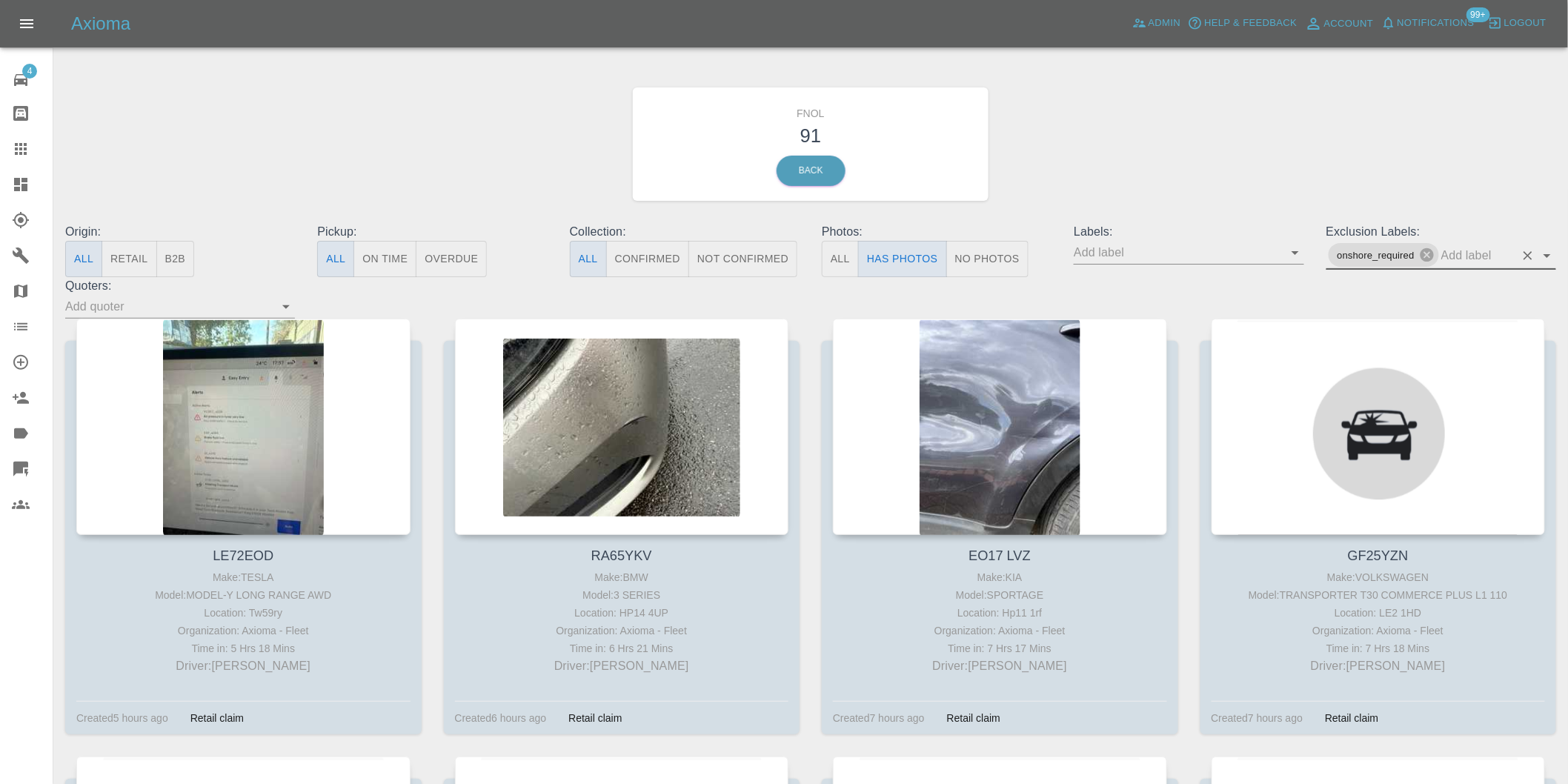
click at [1545, 257] on icon "Open" at bounding box center [1547, 256] width 18 height 18
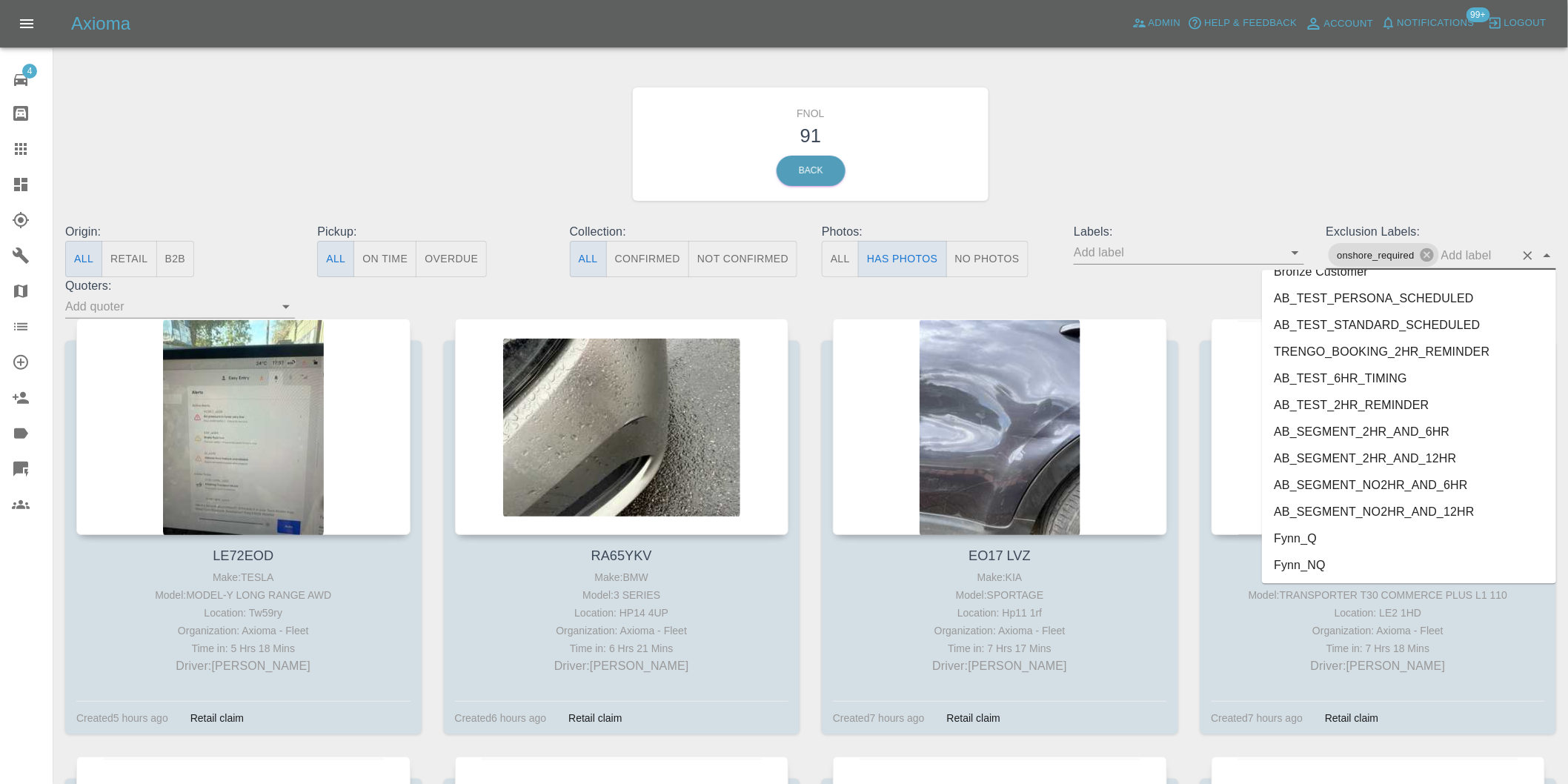
scroll to position [3165, 0]
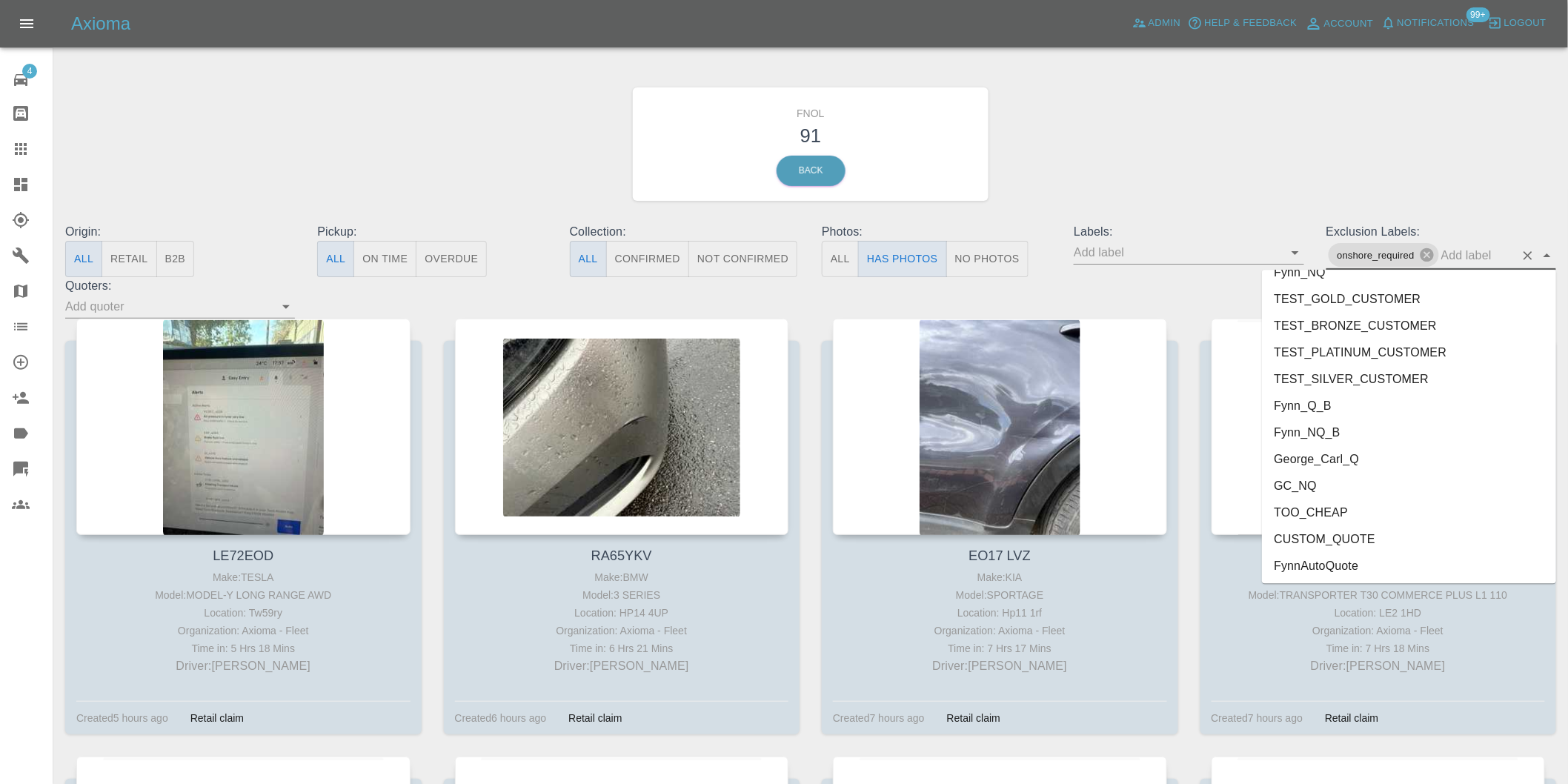
click at [1338, 462] on li "George_Carl_Q" at bounding box center [1409, 459] width 294 height 27
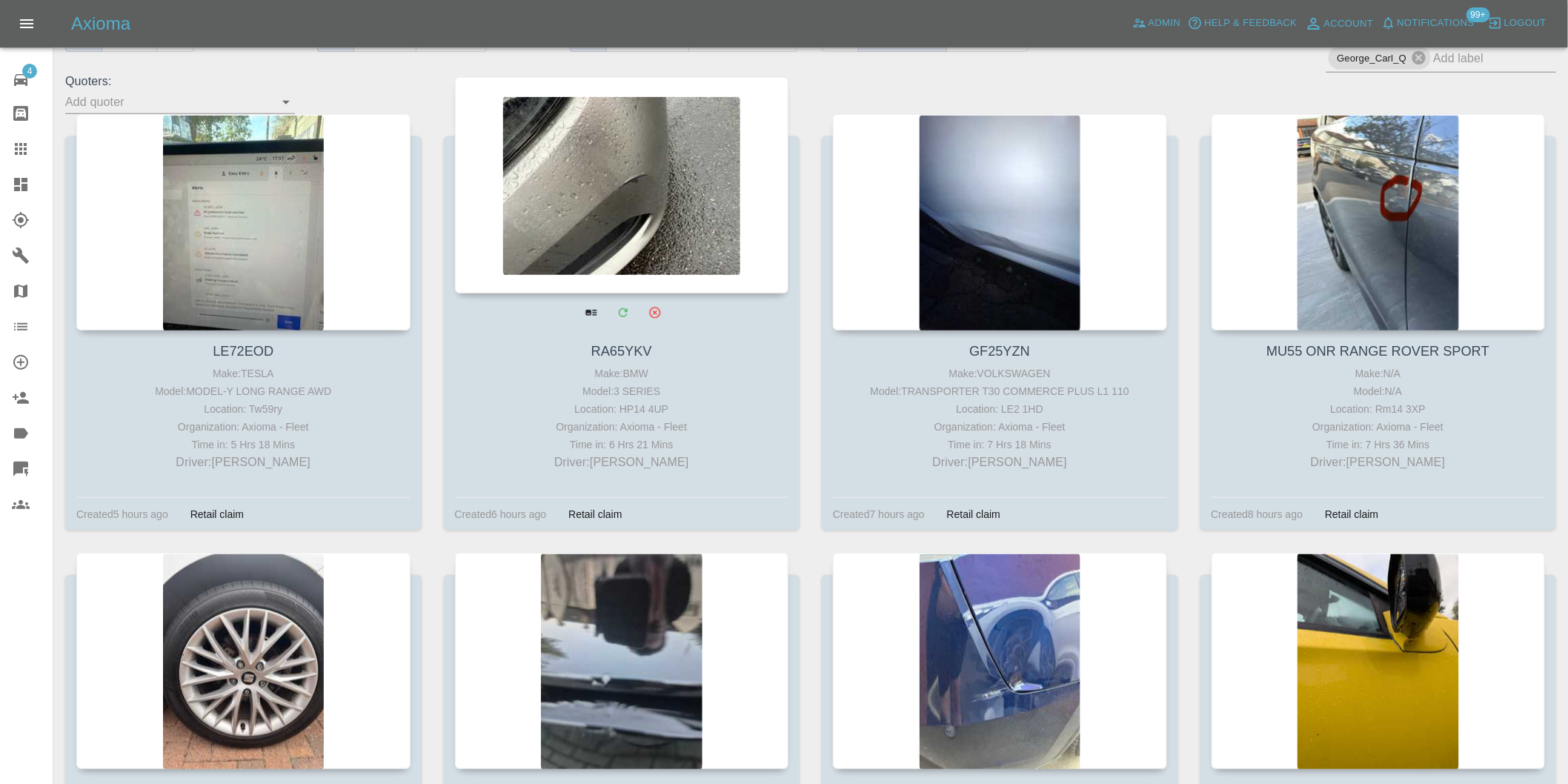
scroll to position [343, 0]
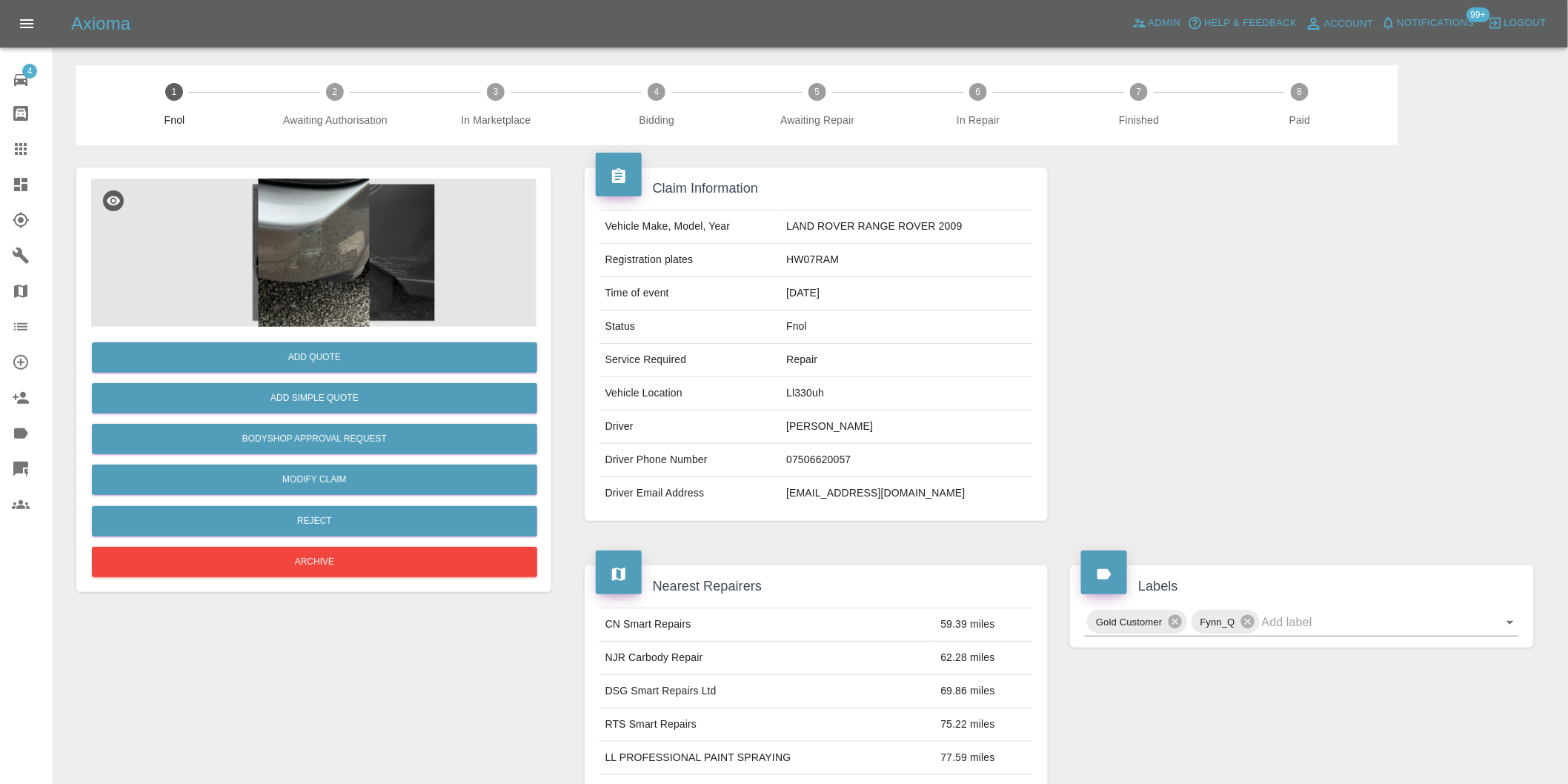
click at [272, 247] on img at bounding box center [313, 253] width 445 height 148
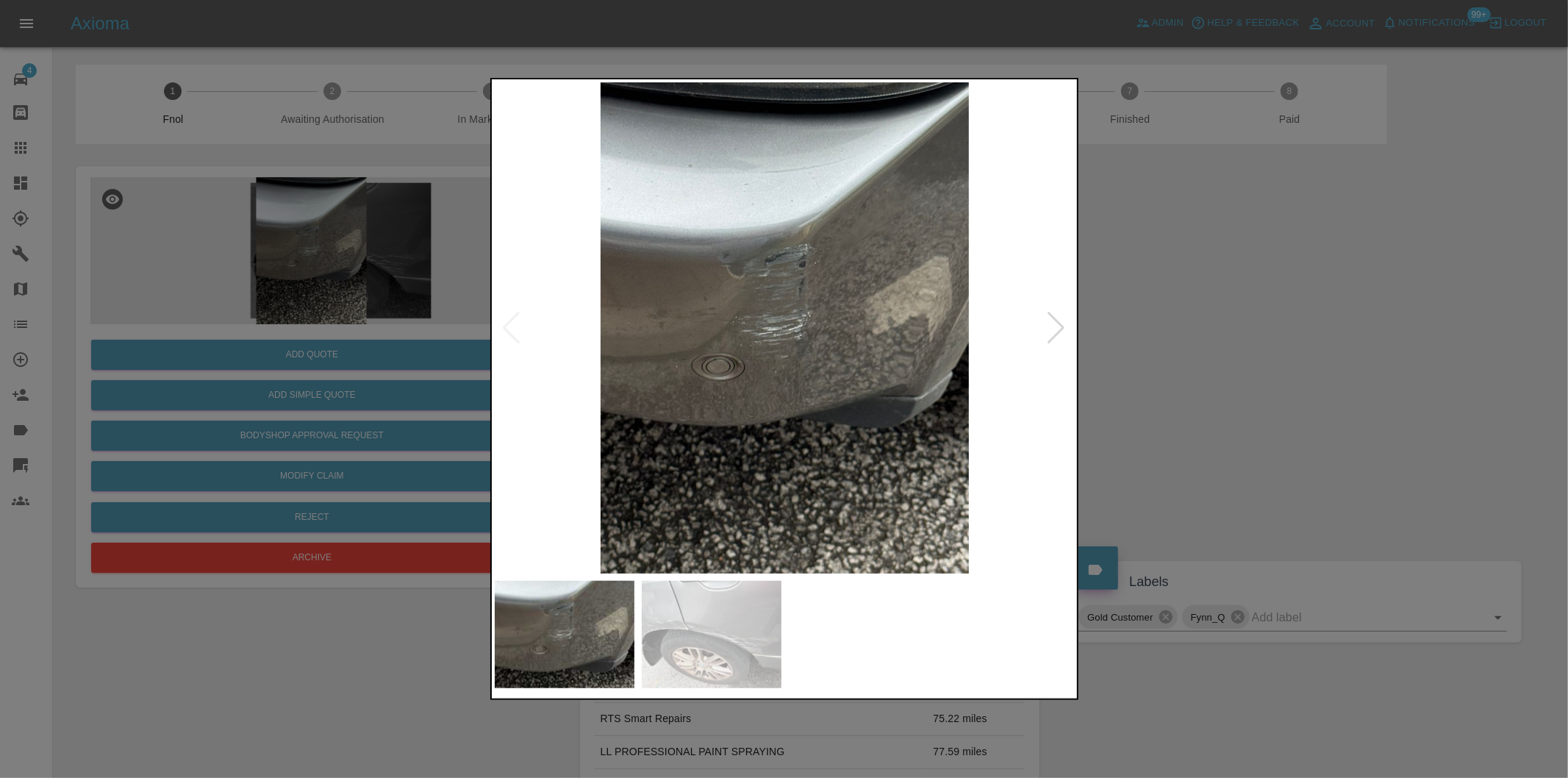
click at [1046, 322] on img at bounding box center [786, 327] width 581 height 491
drag, startPoint x: 1100, startPoint y: 187, endPoint x: 1041, endPoint y: 142, distance: 74.2
click at [1100, 184] on div at bounding box center [784, 389] width 1568 height 778
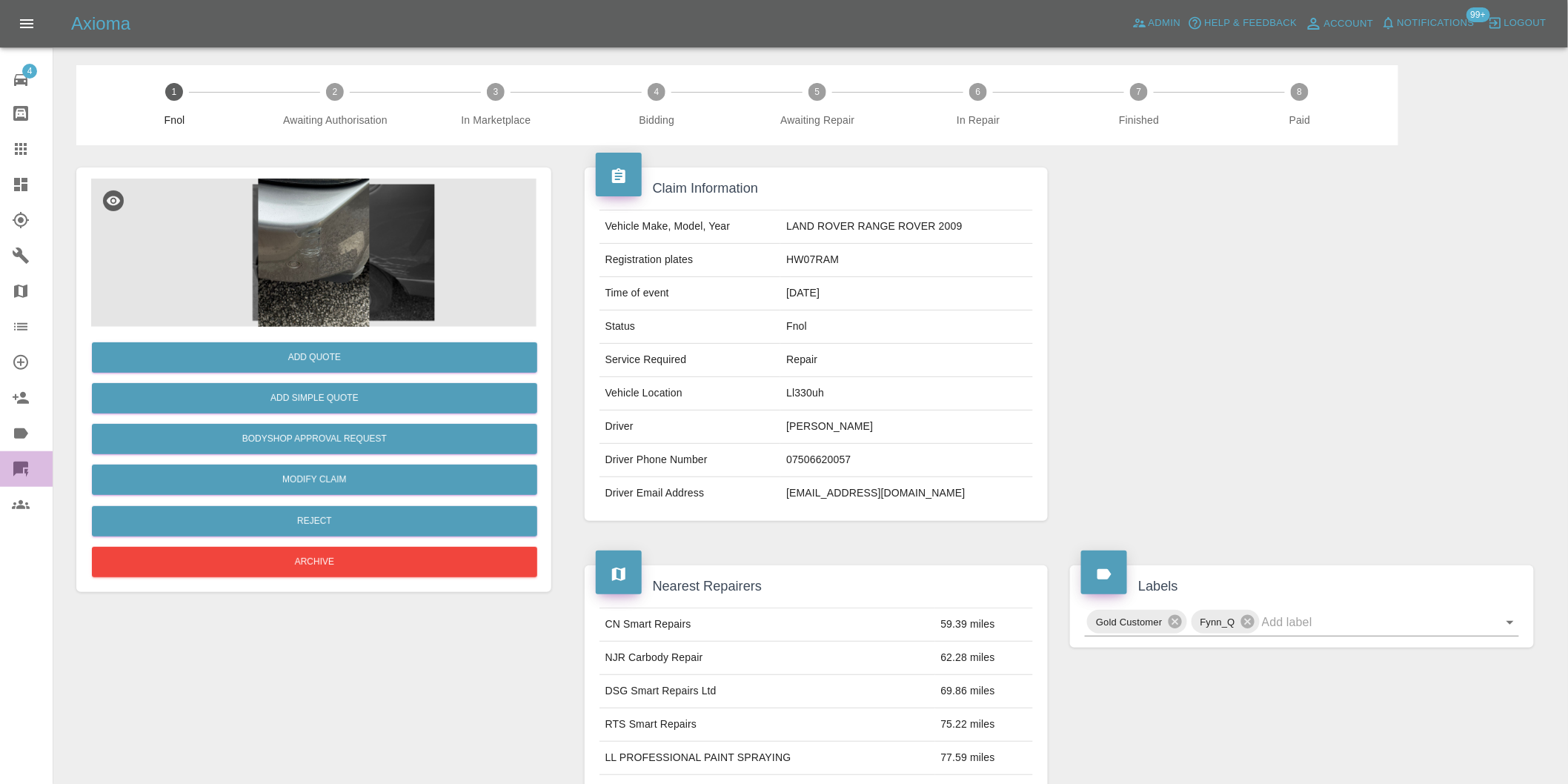
click at [23, 465] on icon at bounding box center [21, 469] width 15 height 15
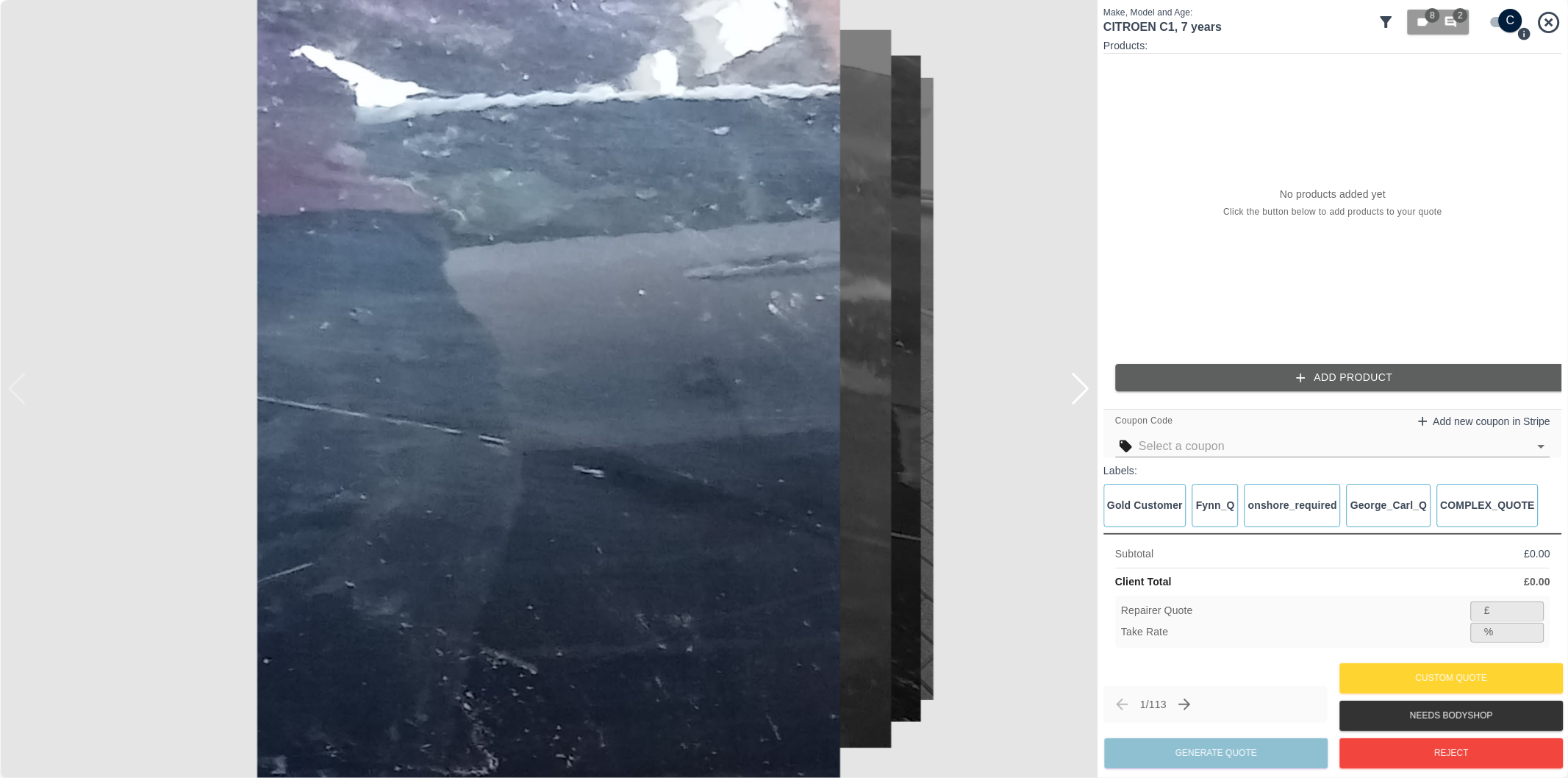
click at [1081, 395] on div at bounding box center [1080, 389] width 20 height 32
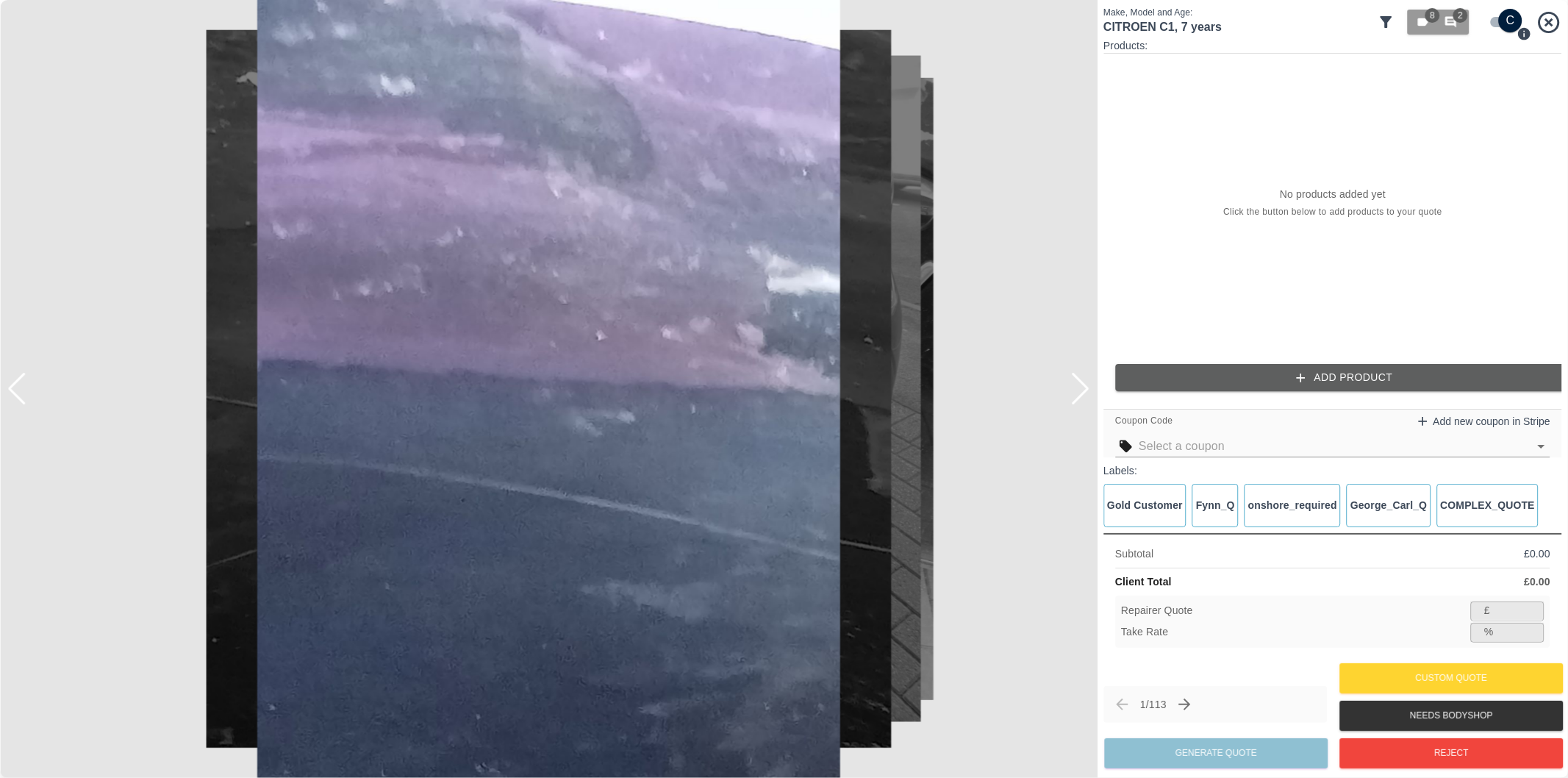
click at [1081, 395] on div at bounding box center [1080, 389] width 20 height 32
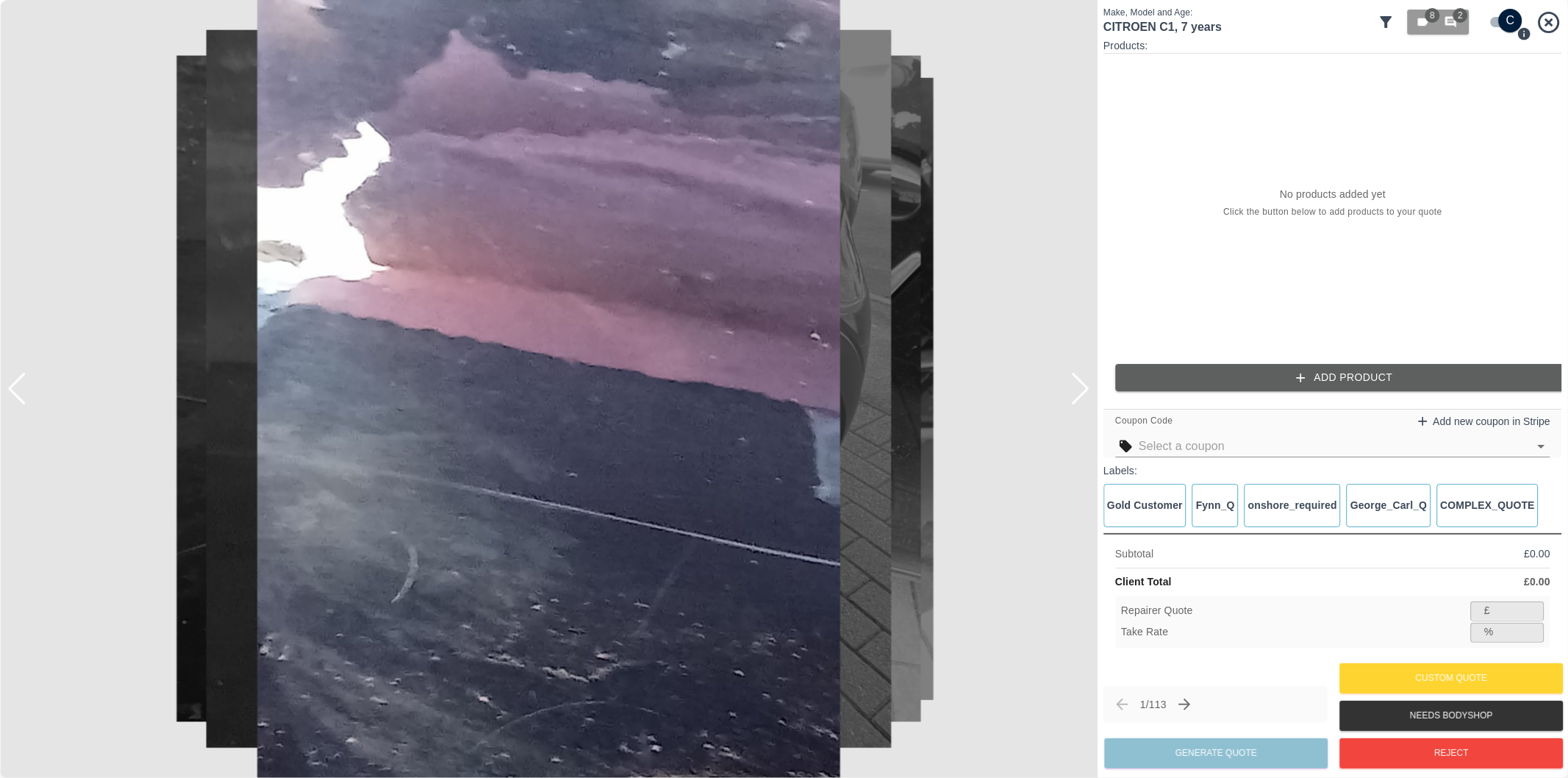
click at [1376, 19] on div "Make, Model and Age: CITROEN C1 , 7 years 8 2" at bounding box center [1333, 22] width 459 height 32
click at [1385, 24] on icon at bounding box center [1386, 22] width 18 height 18
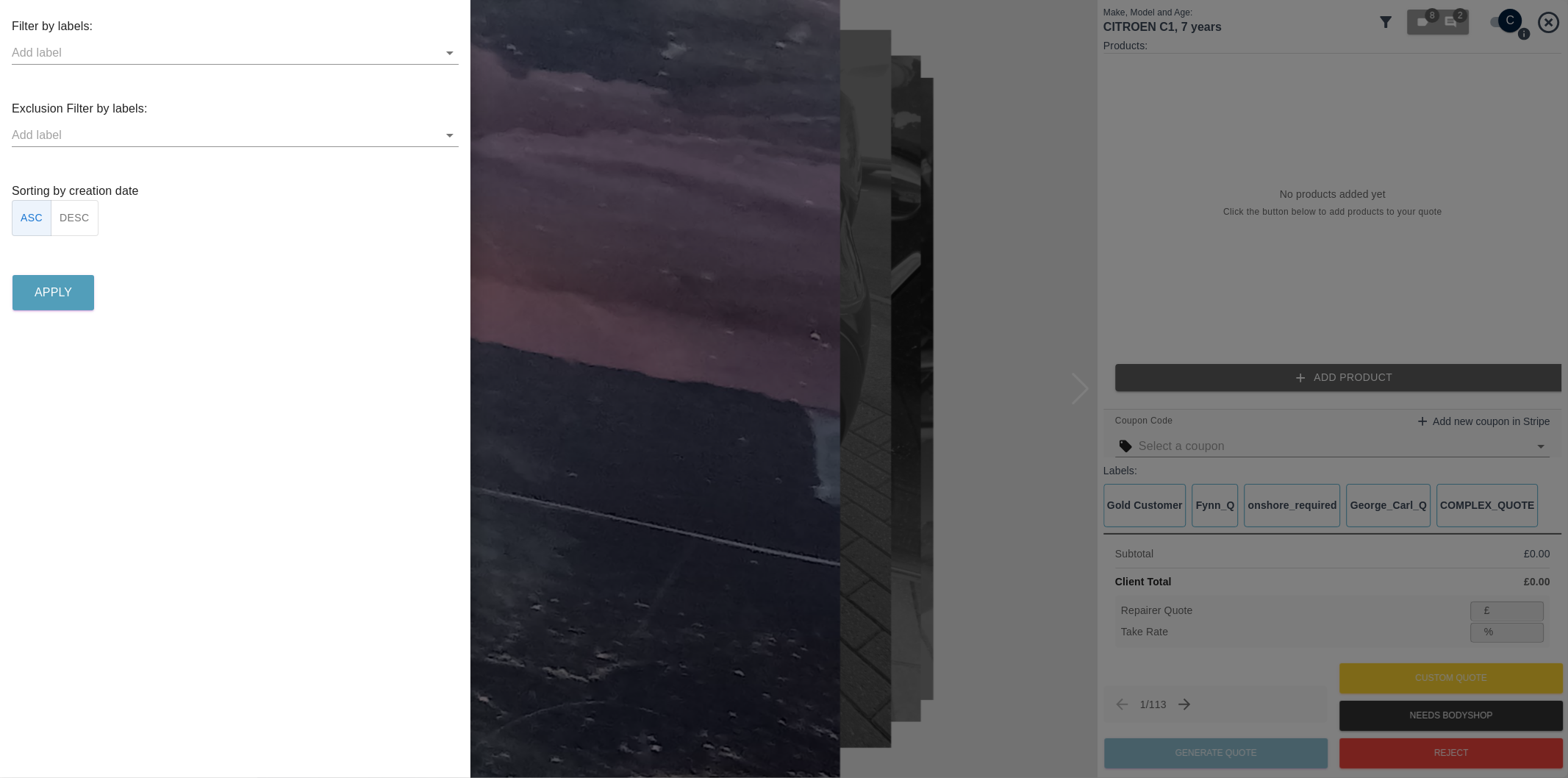
click at [457, 135] on icon "Open" at bounding box center [450, 135] width 18 height 18
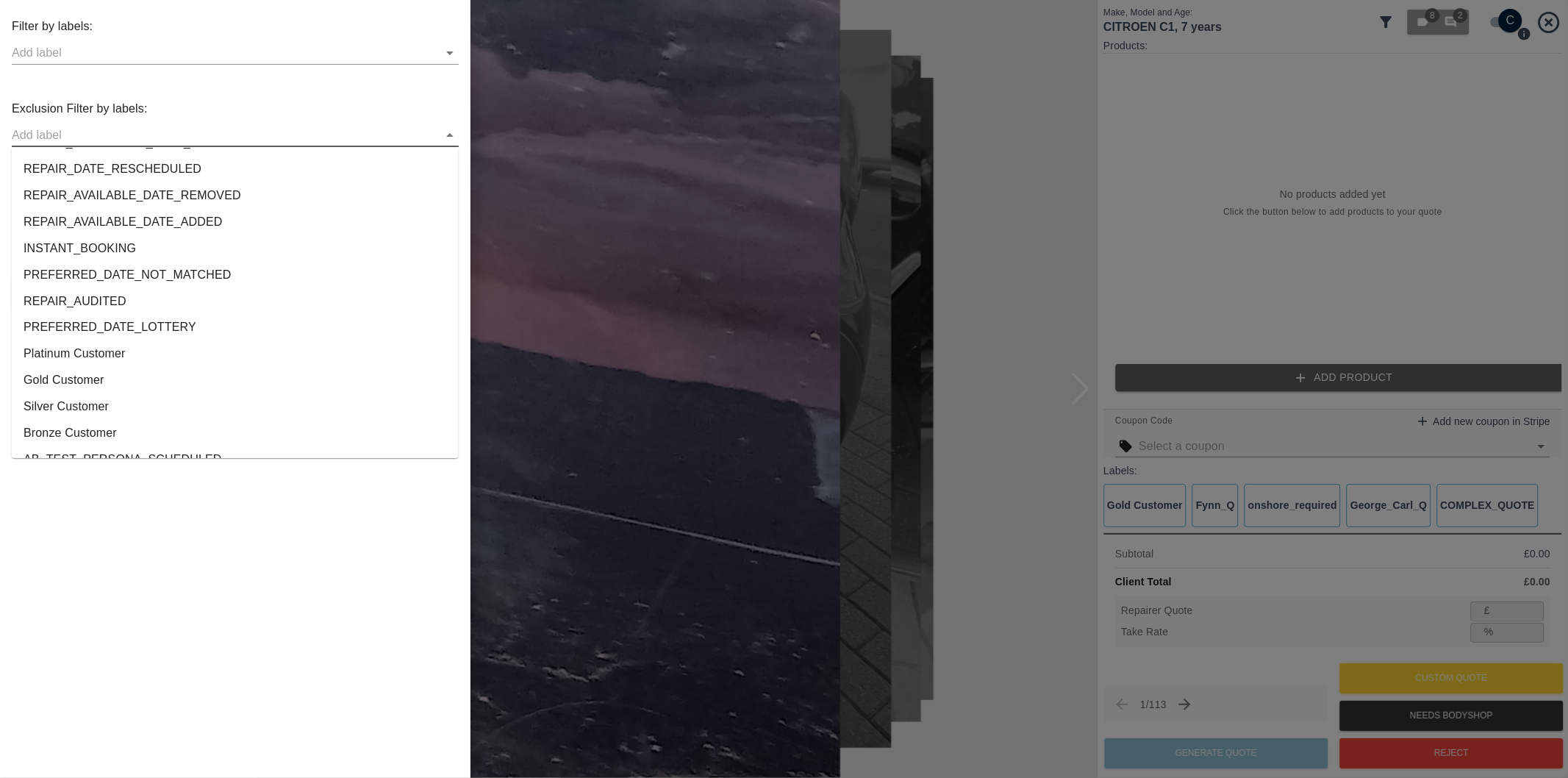
scroll to position [2744, 0]
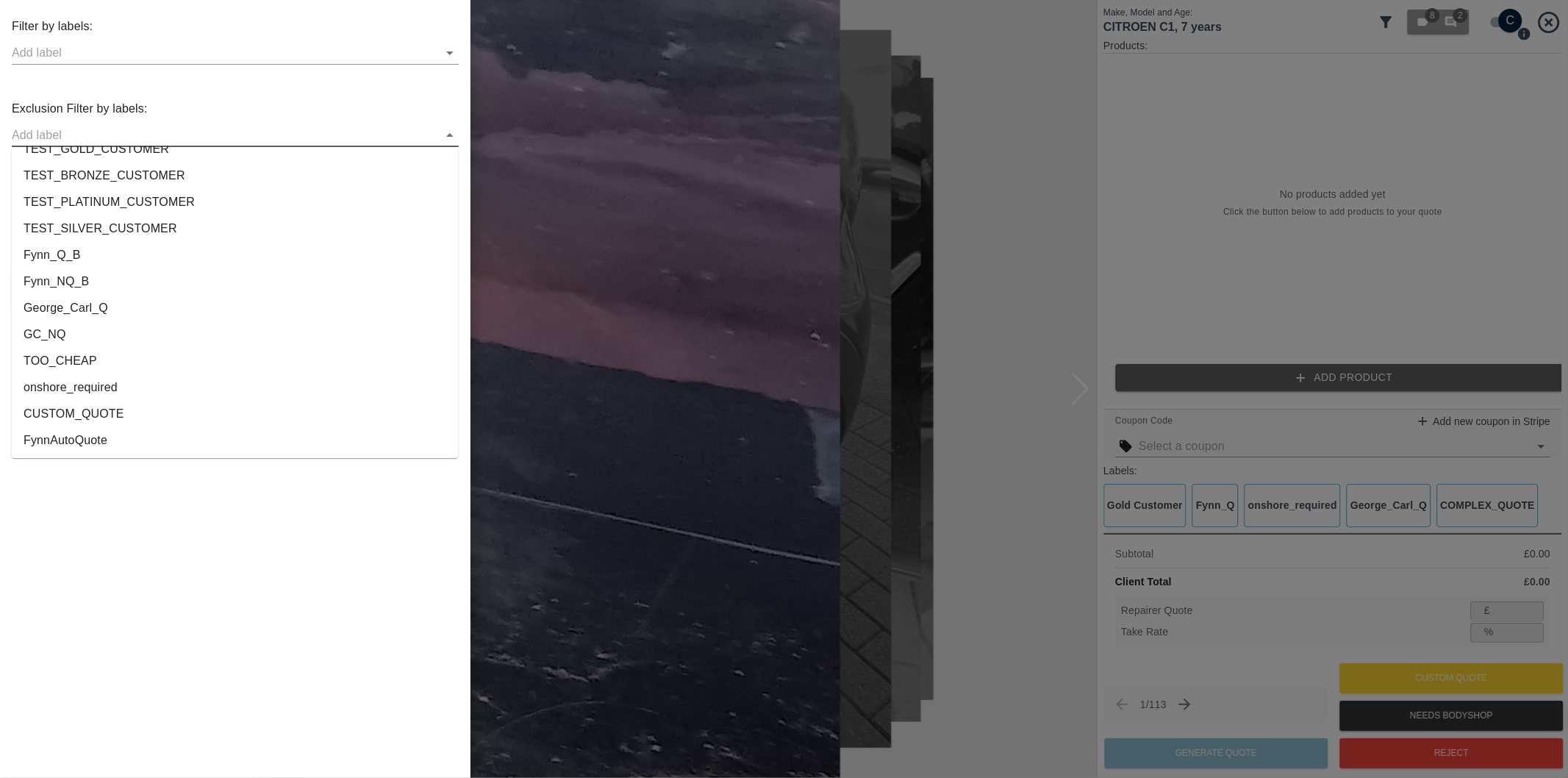
click at [100, 382] on li "onshore_required" at bounding box center [235, 388] width 447 height 27
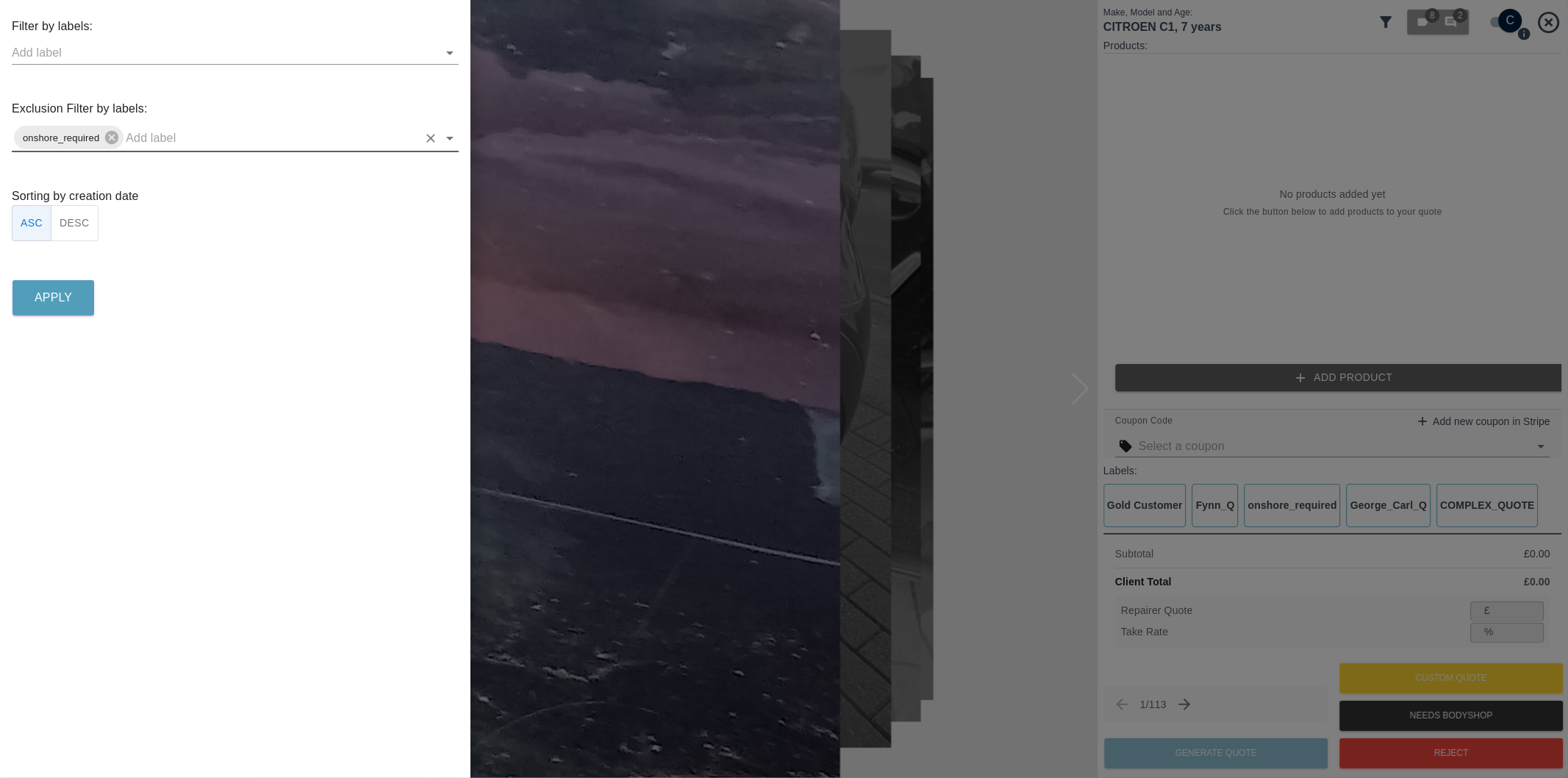
click at [450, 142] on icon "Open" at bounding box center [450, 138] width 18 height 18
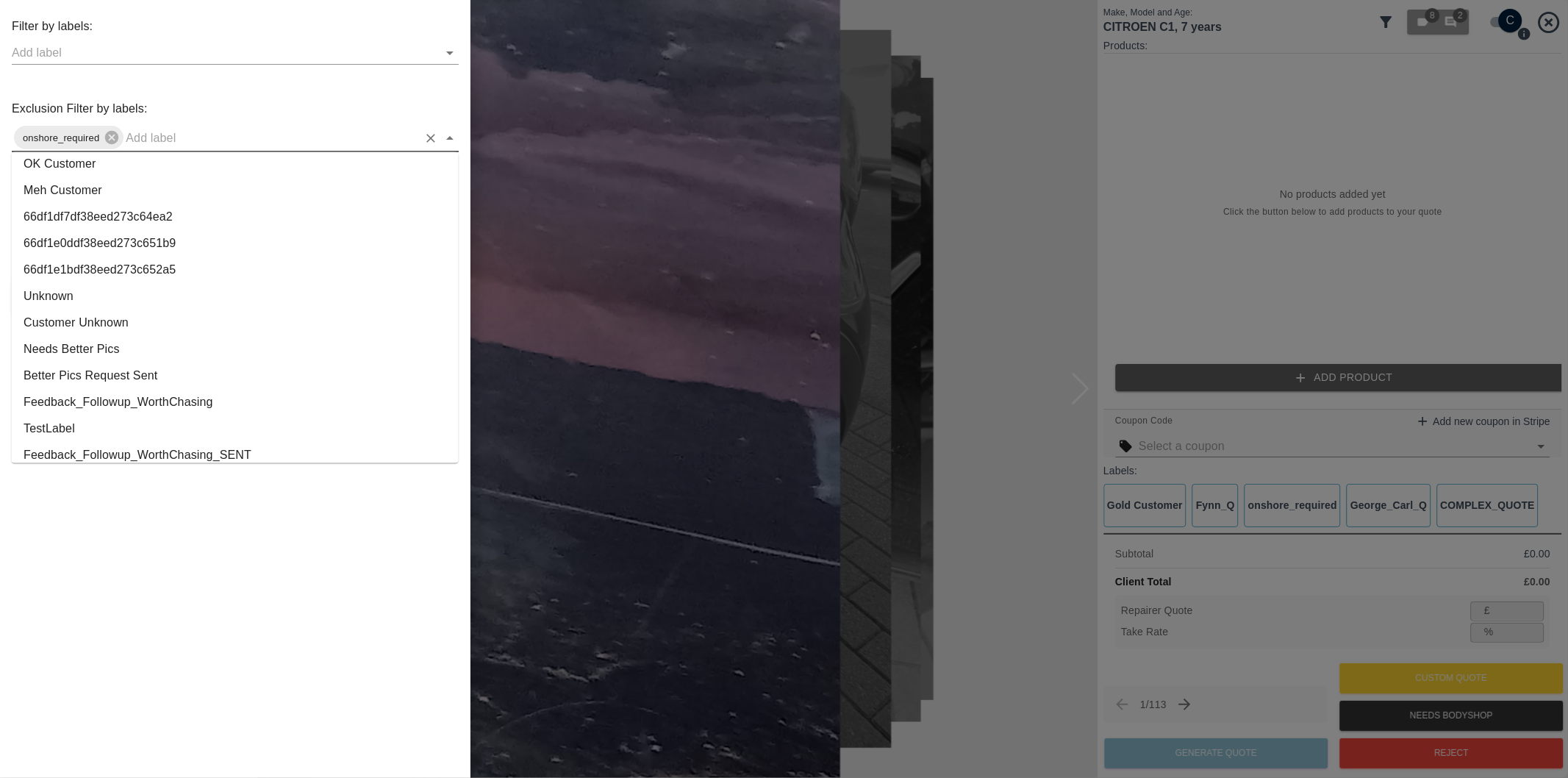
scroll to position [2717, 0]
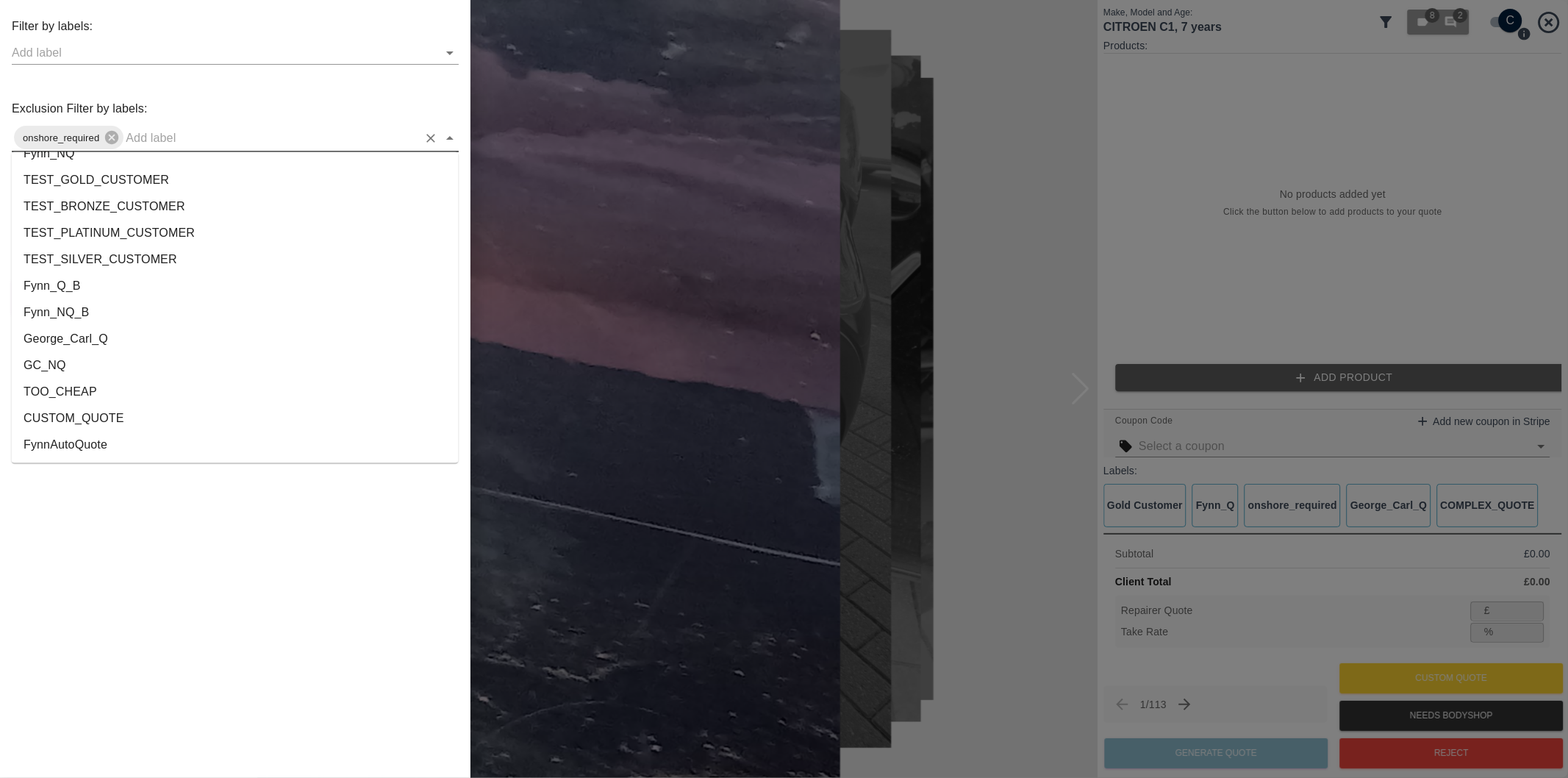
click at [91, 342] on li "George_Carl_Q" at bounding box center [235, 340] width 447 height 27
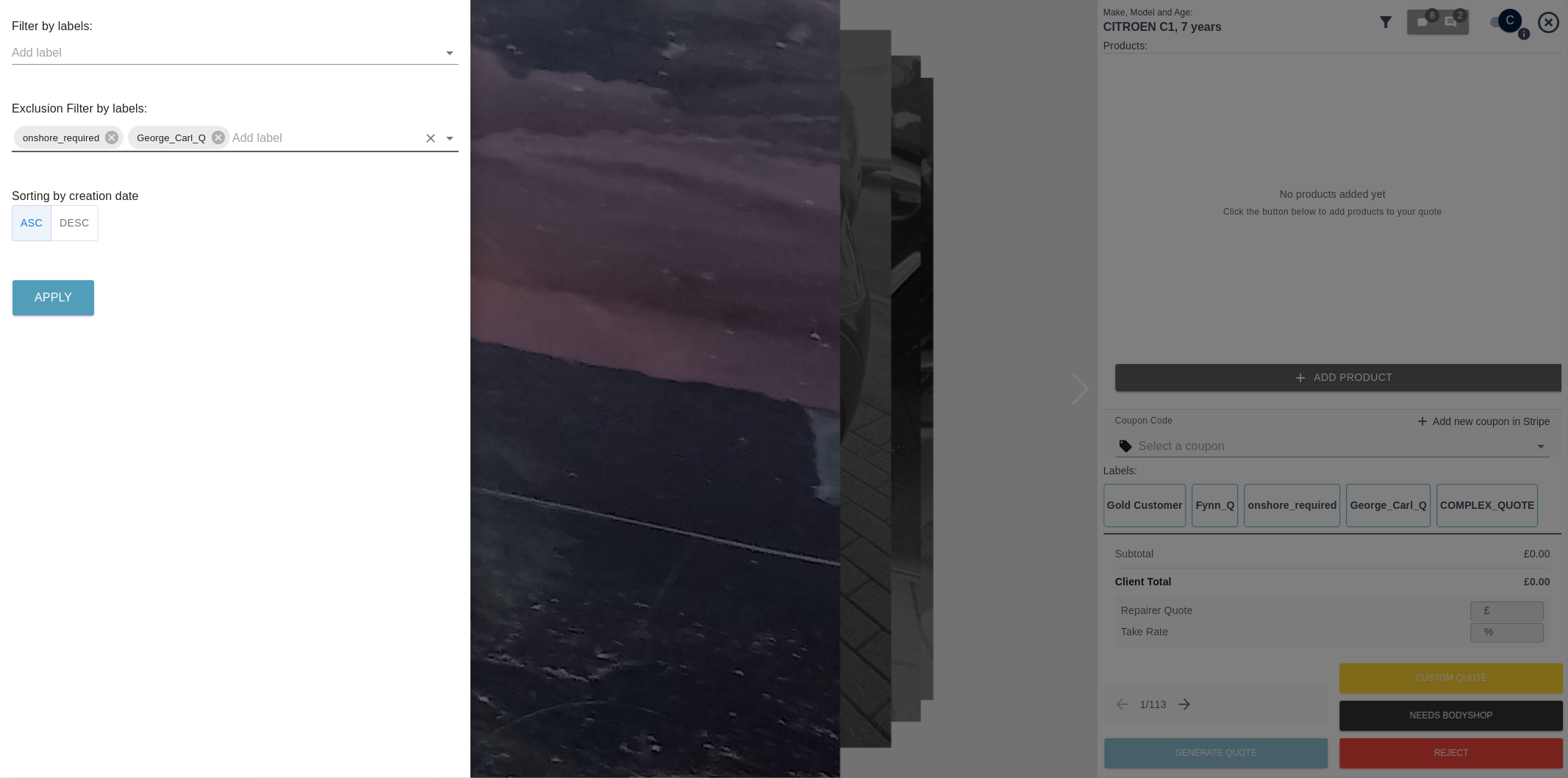
click at [78, 224] on button "DESC" at bounding box center [74, 223] width 48 height 36
click at [76, 295] on button "Apply" at bounding box center [53, 298] width 81 height 35
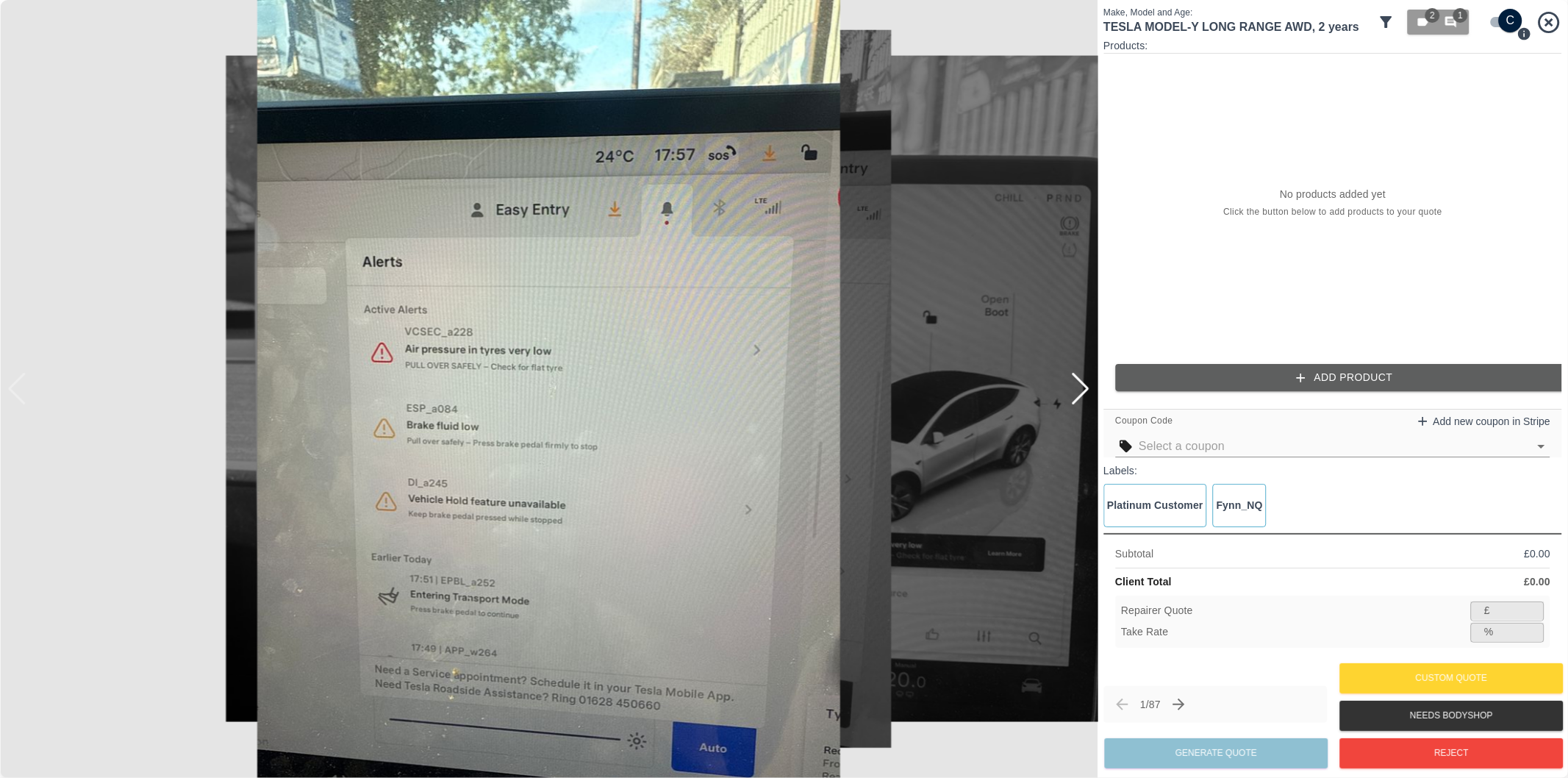
click at [1085, 393] on div at bounding box center [1080, 389] width 20 height 32
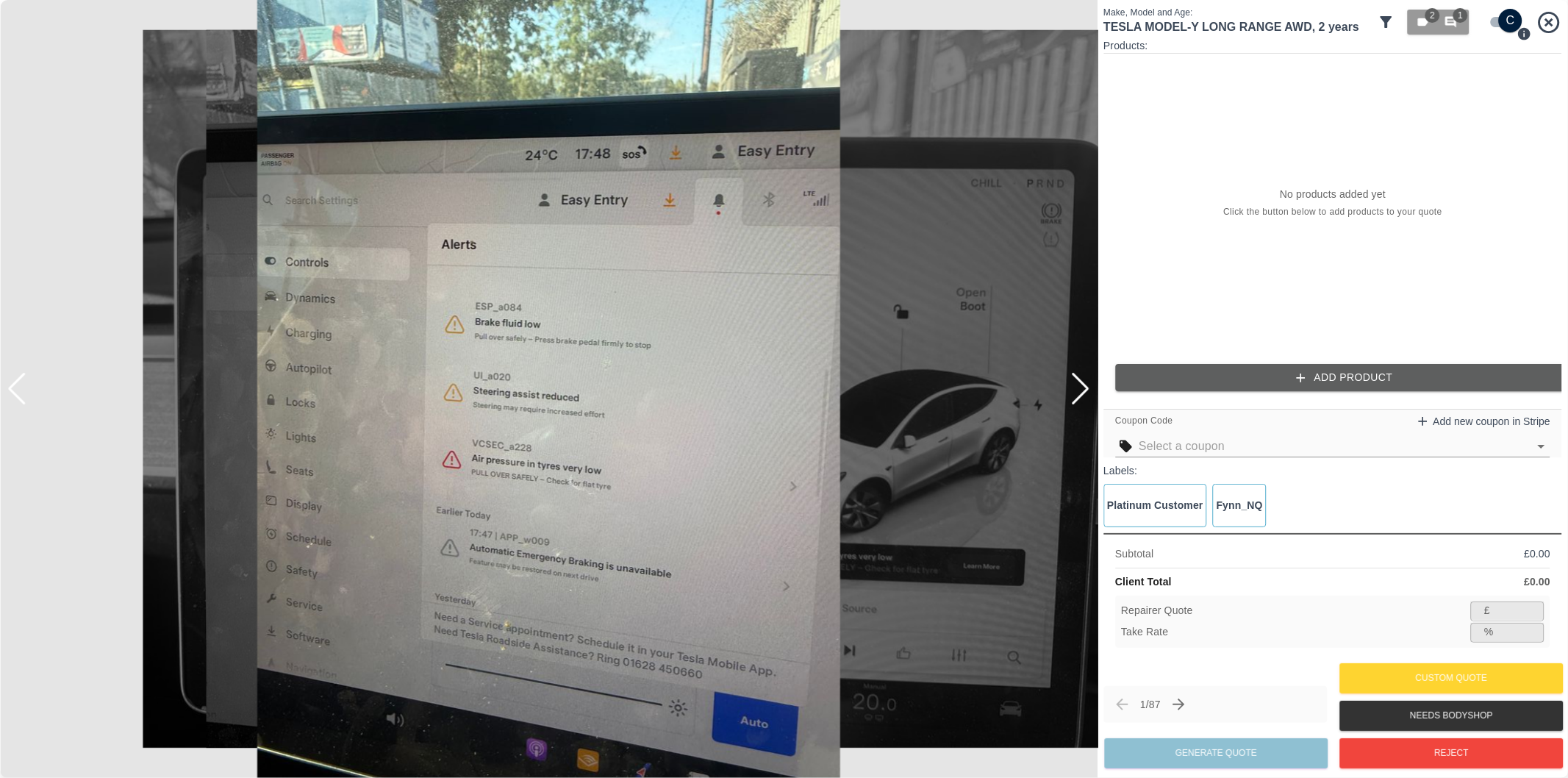
click at [1085, 393] on div at bounding box center [1080, 389] width 20 height 32
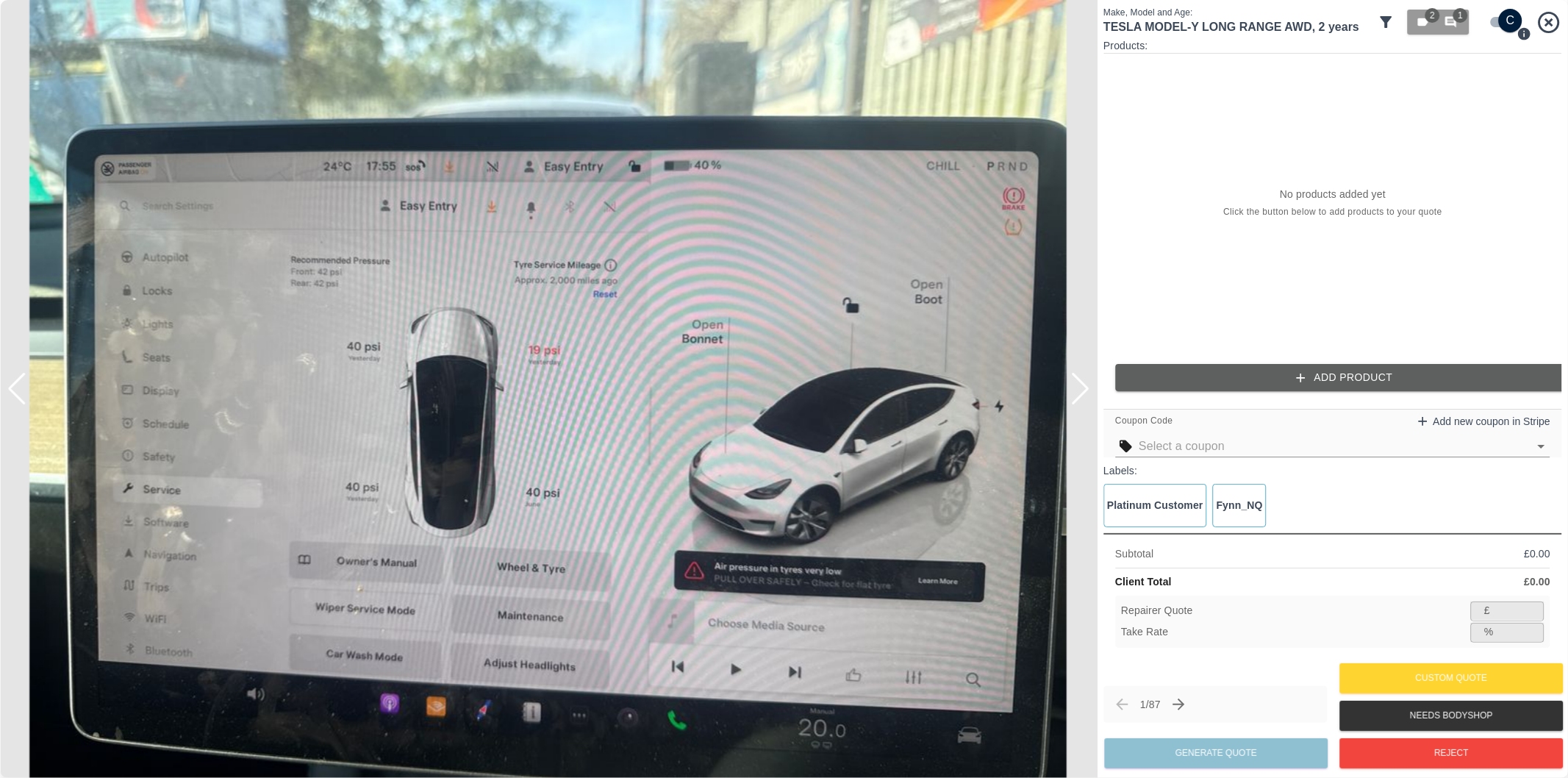
click at [1085, 393] on div at bounding box center [1080, 389] width 20 height 32
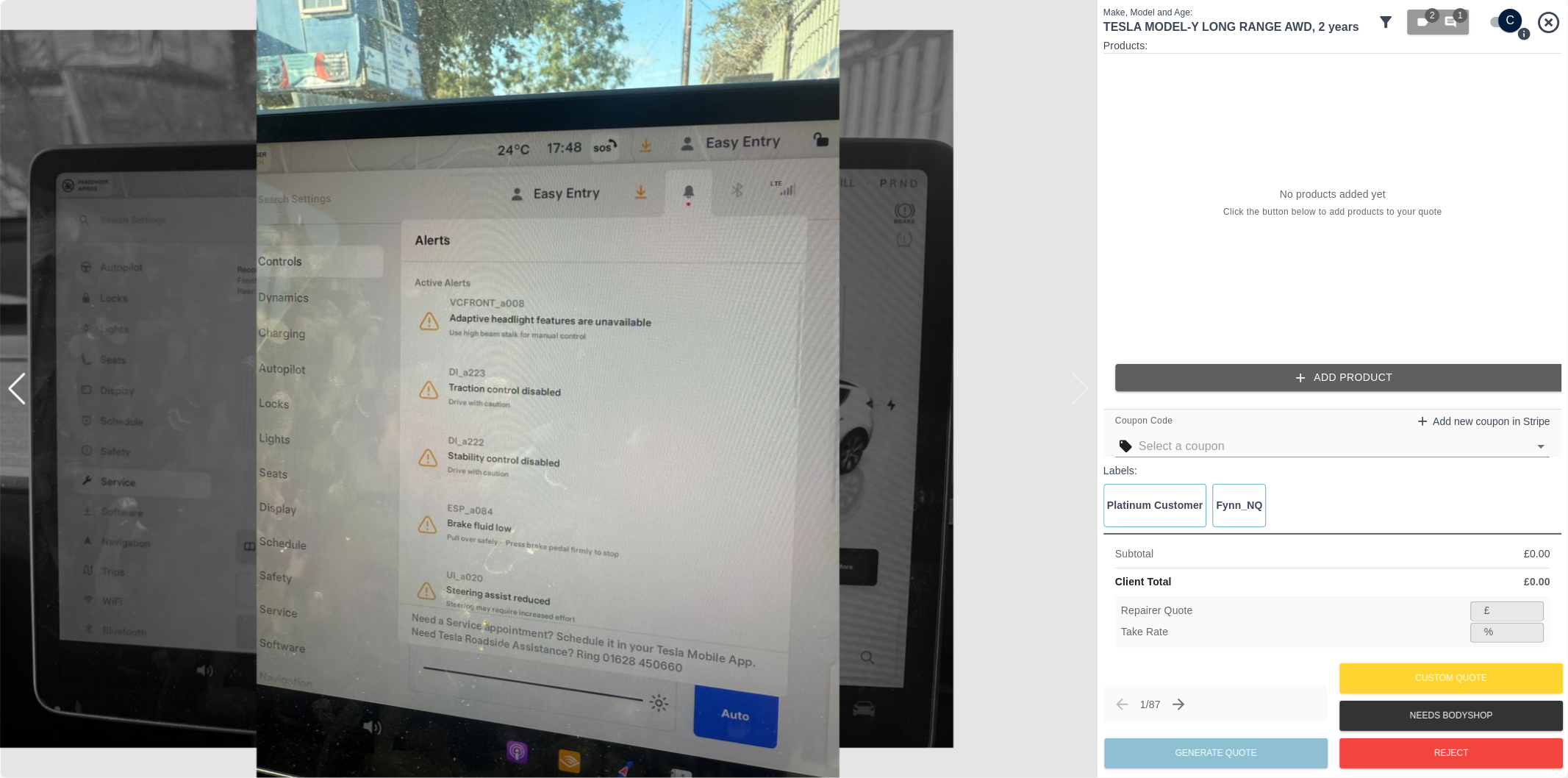
click at [1085, 393] on div at bounding box center [548, 389] width 1097 height 778
click at [1494, 19] on input "checkbox" at bounding box center [1511, 20] width 70 height 24
checkbox input "false"
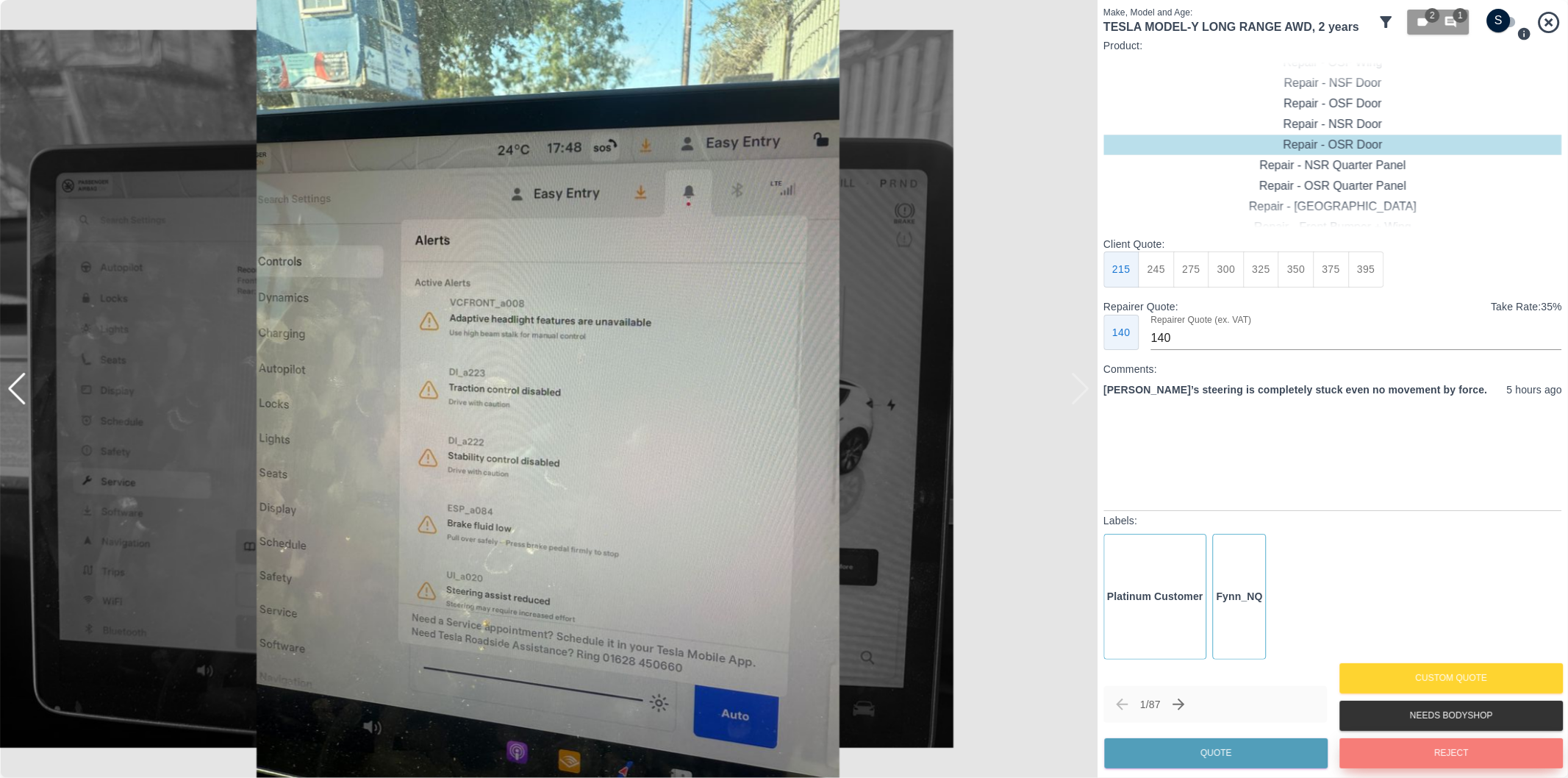
click at [1408, 747] on button "Reject" at bounding box center [1451, 753] width 223 height 30
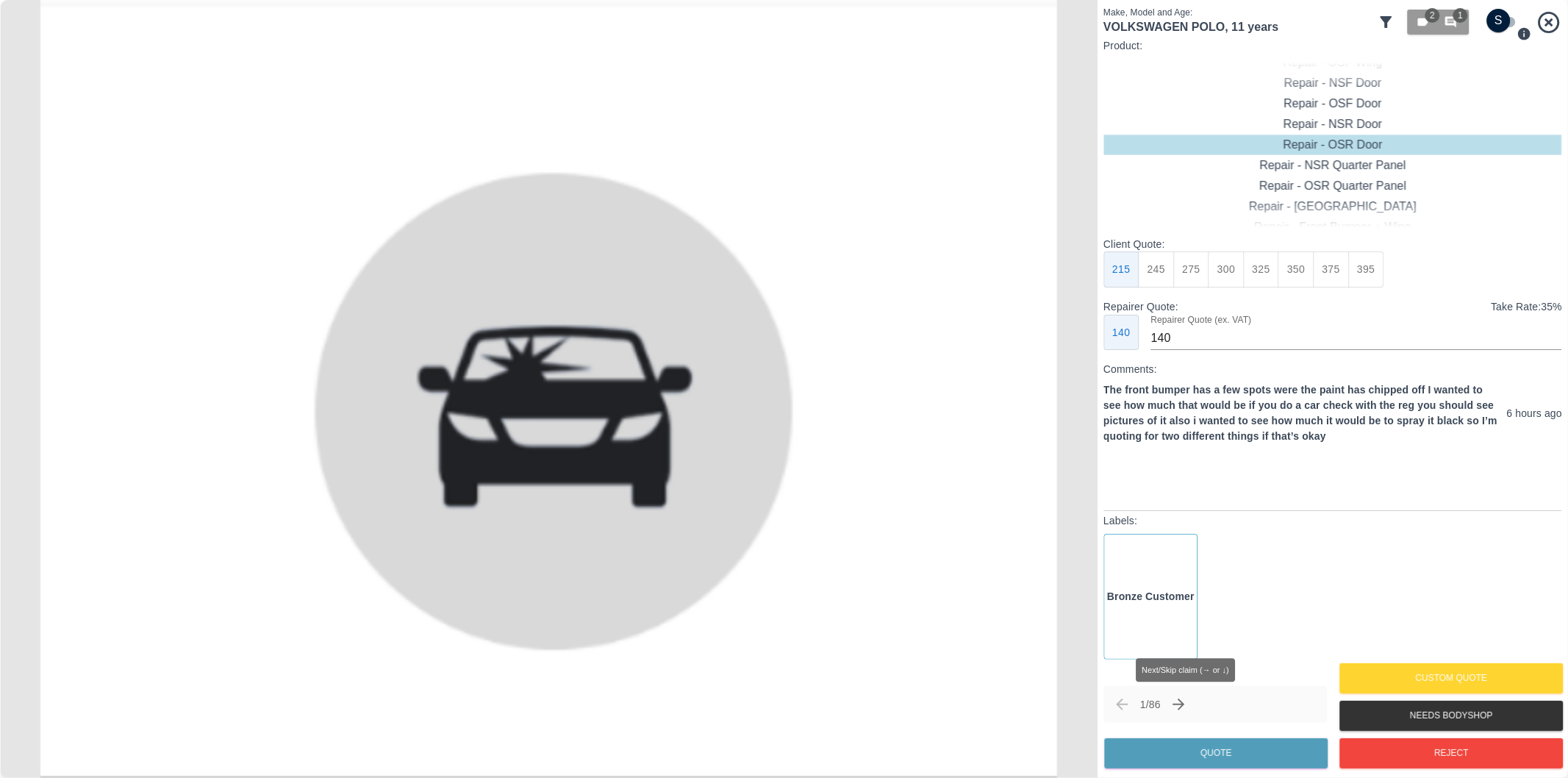
click at [1181, 700] on icon "Next claim" at bounding box center [1179, 704] width 18 height 18
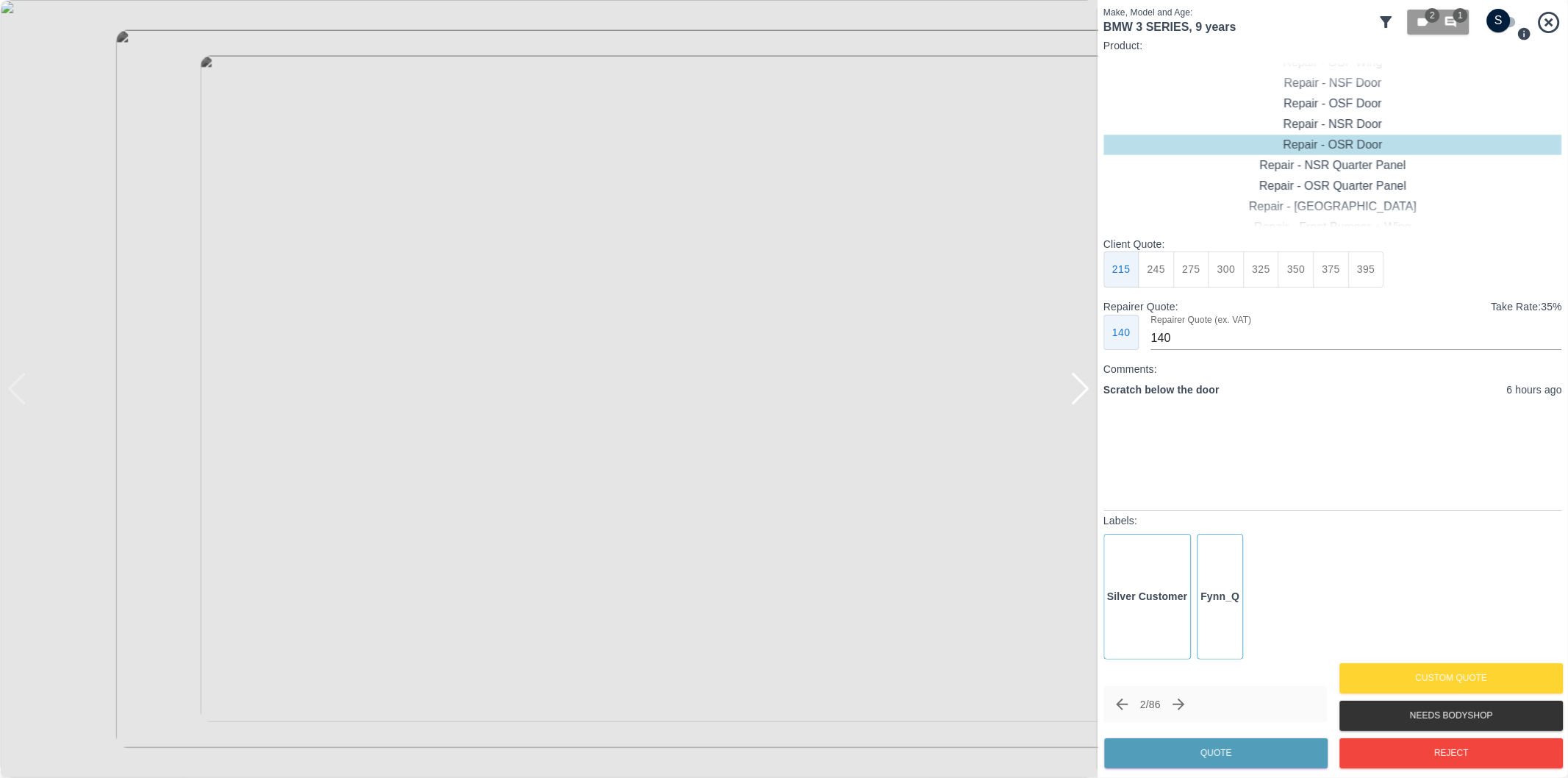
click at [1083, 389] on div at bounding box center [1080, 389] width 20 height 32
click at [1083, 389] on div at bounding box center [548, 389] width 1097 height 778
click at [18, 393] on div at bounding box center [16, 389] width 20 height 32
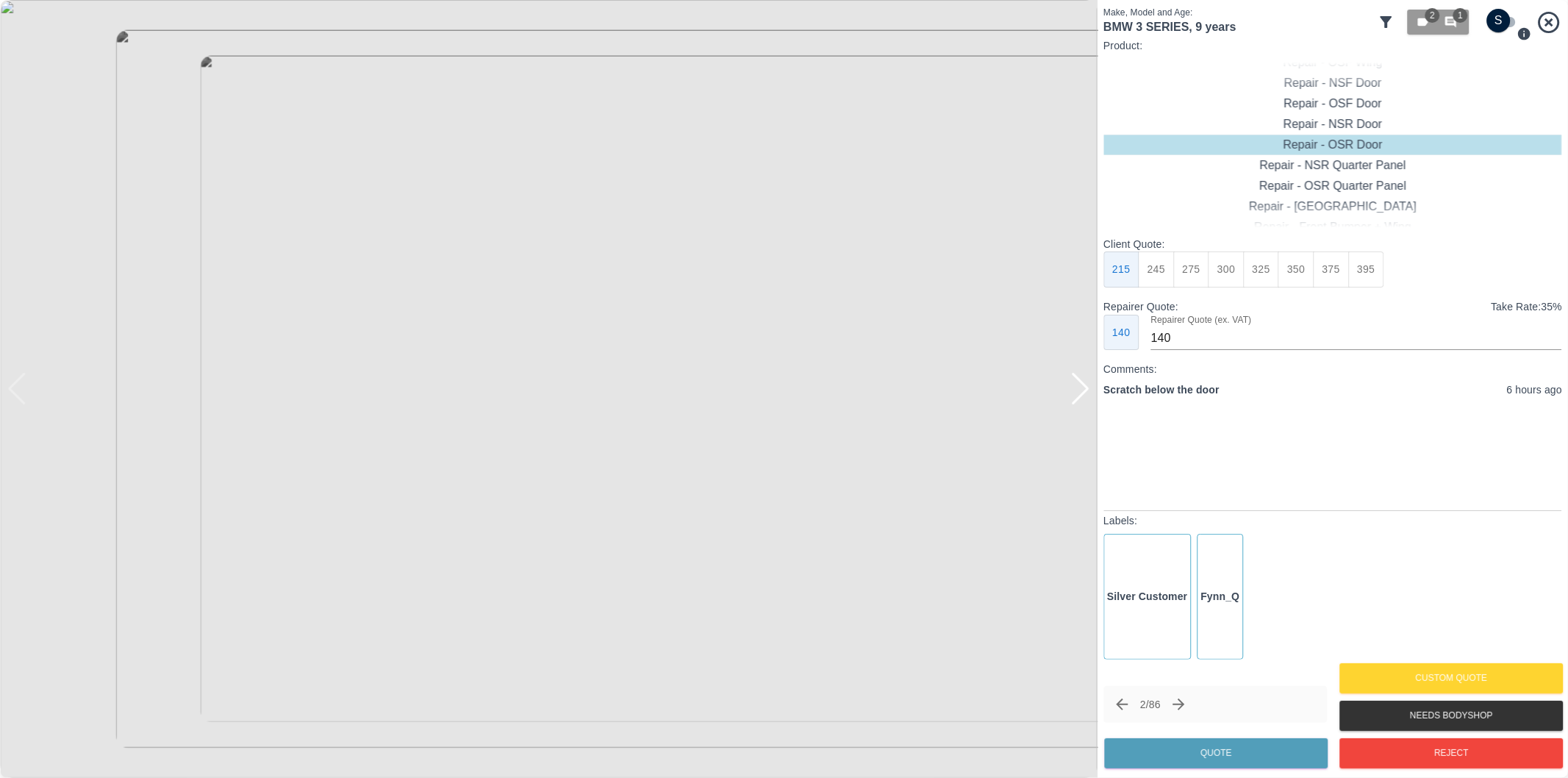
click at [18, 393] on img at bounding box center [548, 389] width 1097 height 778
click at [1084, 386] on div at bounding box center [1080, 389] width 20 height 32
click at [17, 392] on div at bounding box center [16, 389] width 20 height 32
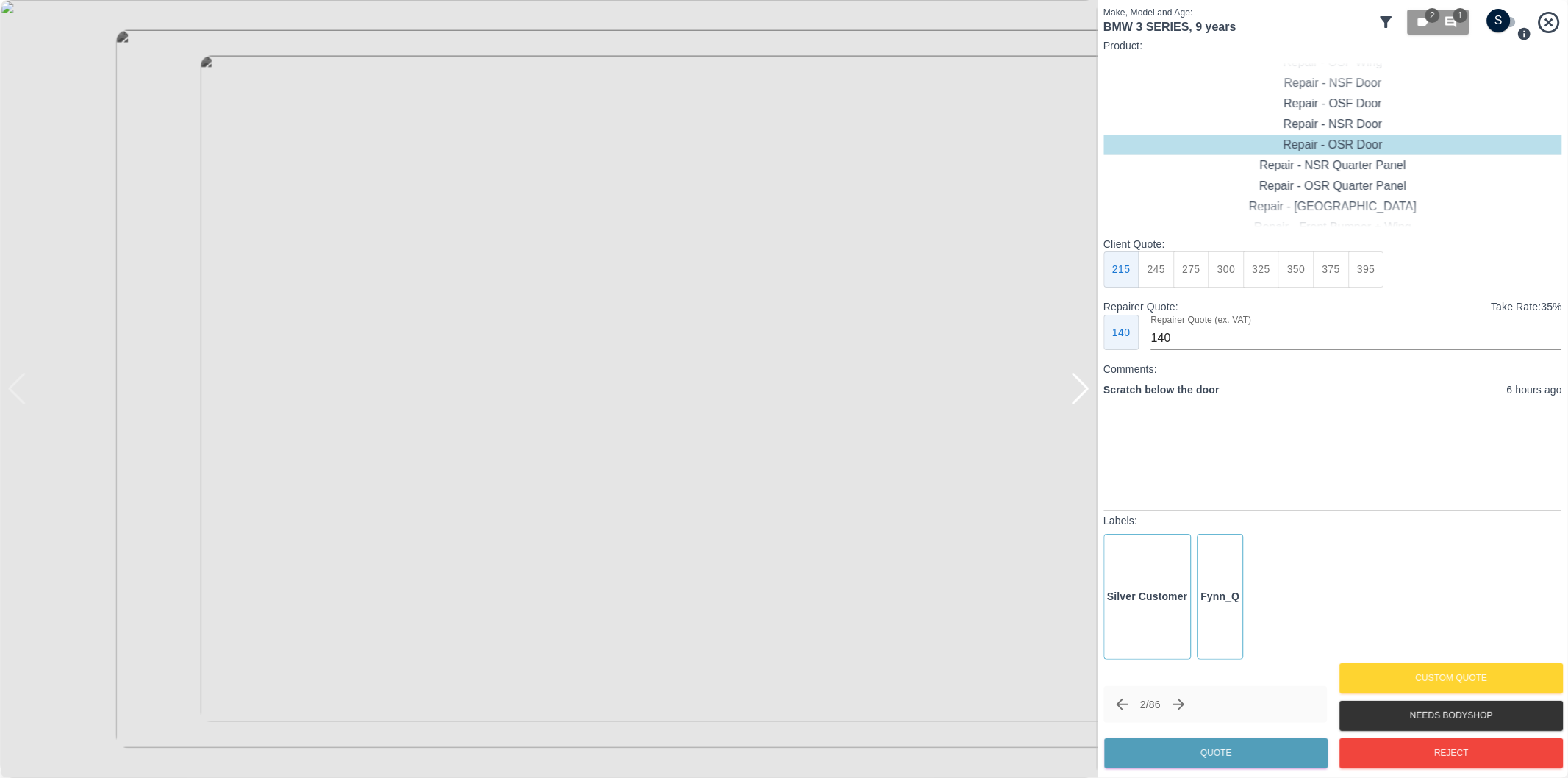
click at [1507, 23] on input "checkbox" at bounding box center [1499, 20] width 70 height 24
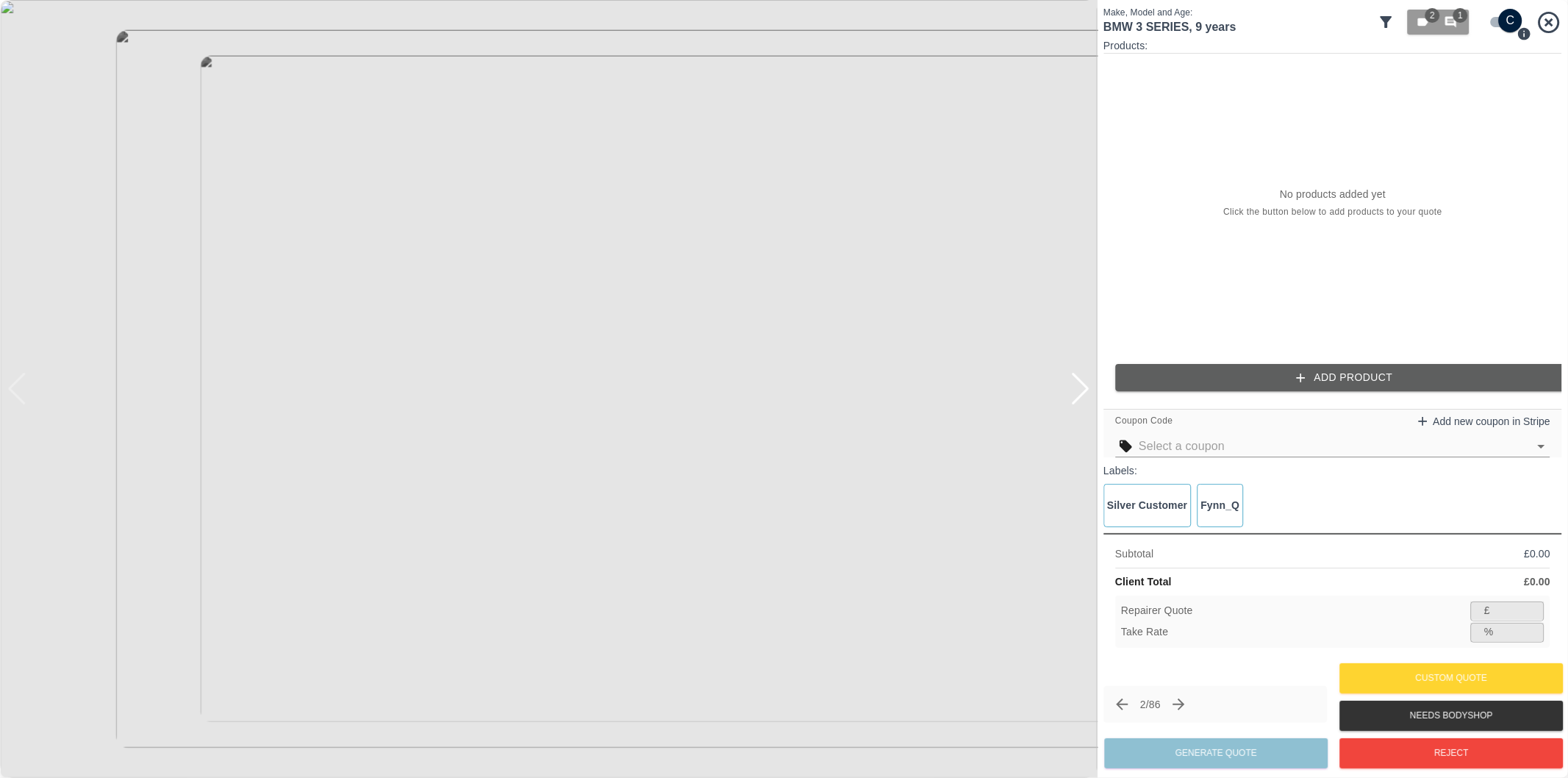
click at [1502, 27] on input "checkbox" at bounding box center [1511, 20] width 70 height 24
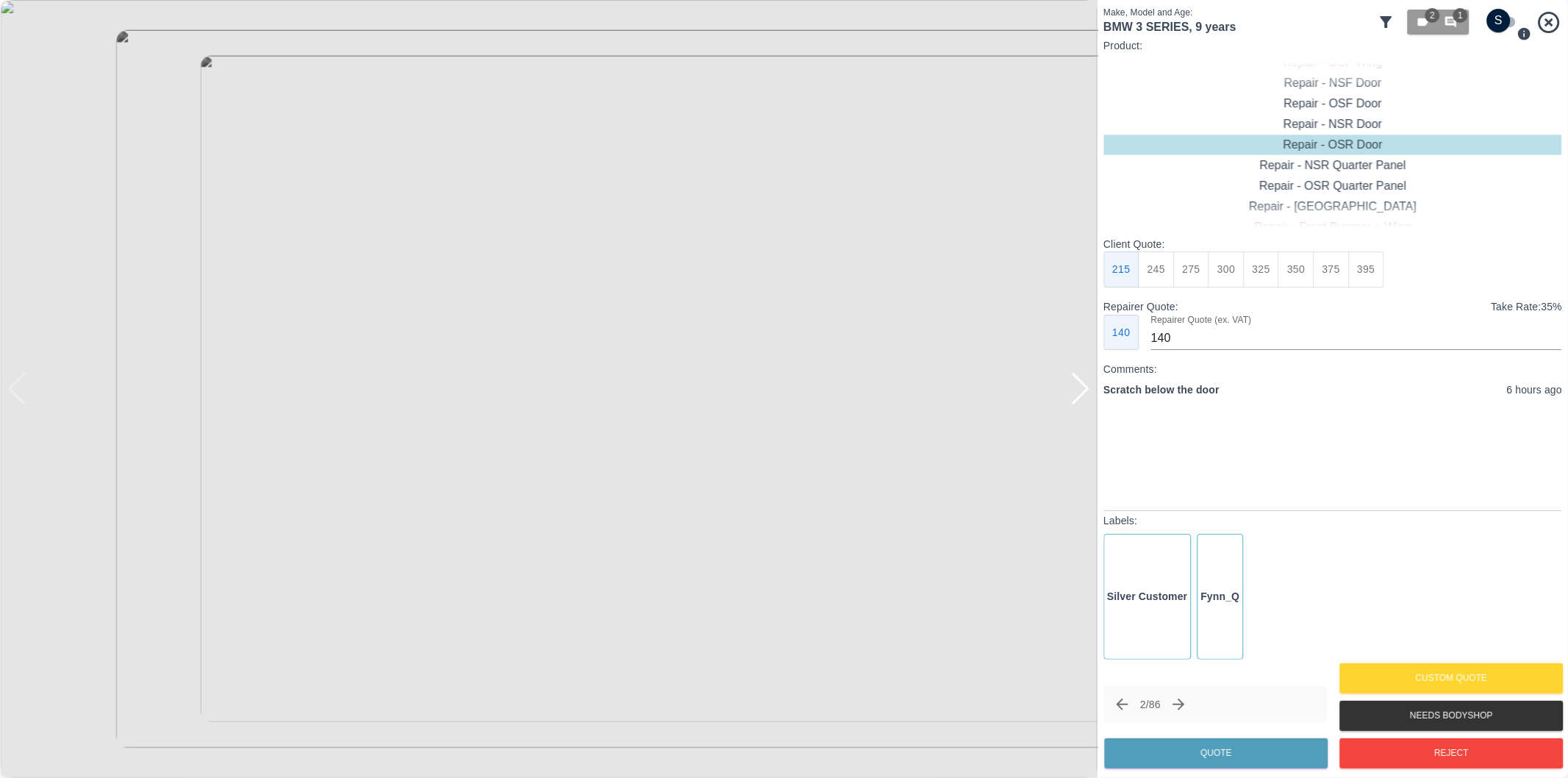
click at [1085, 389] on div at bounding box center [1080, 389] width 20 height 32
click at [16, 392] on div at bounding box center [16, 389] width 20 height 32
click at [450, 369] on img at bounding box center [548, 389] width 1097 height 778
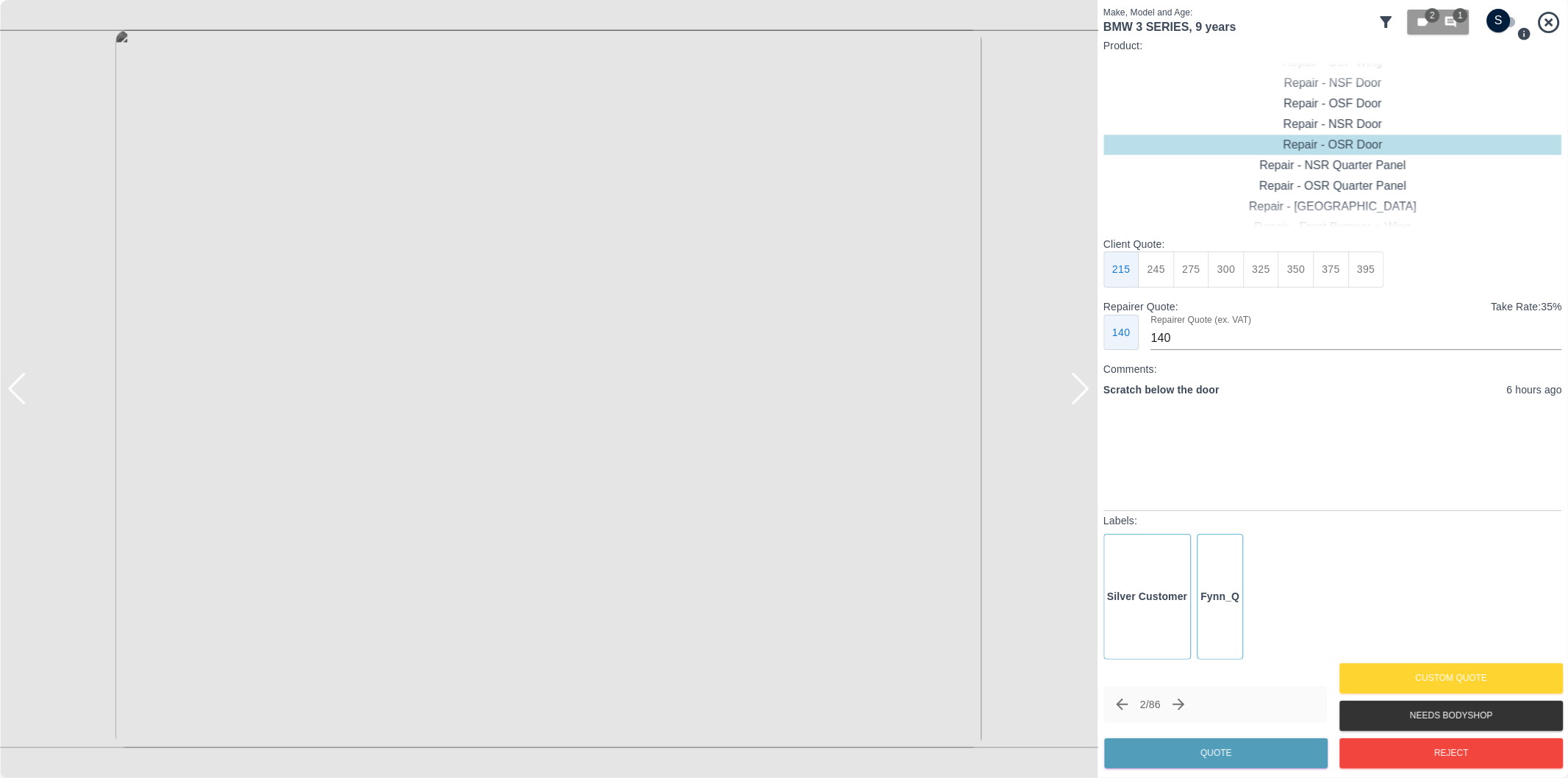
click at [450, 369] on img at bounding box center [842, 449] width 3293 height 2334
click at [17, 383] on div at bounding box center [16, 389] width 20 height 32
click at [1509, 20] on input "checkbox" at bounding box center [1499, 20] width 70 height 24
checkbox input "true"
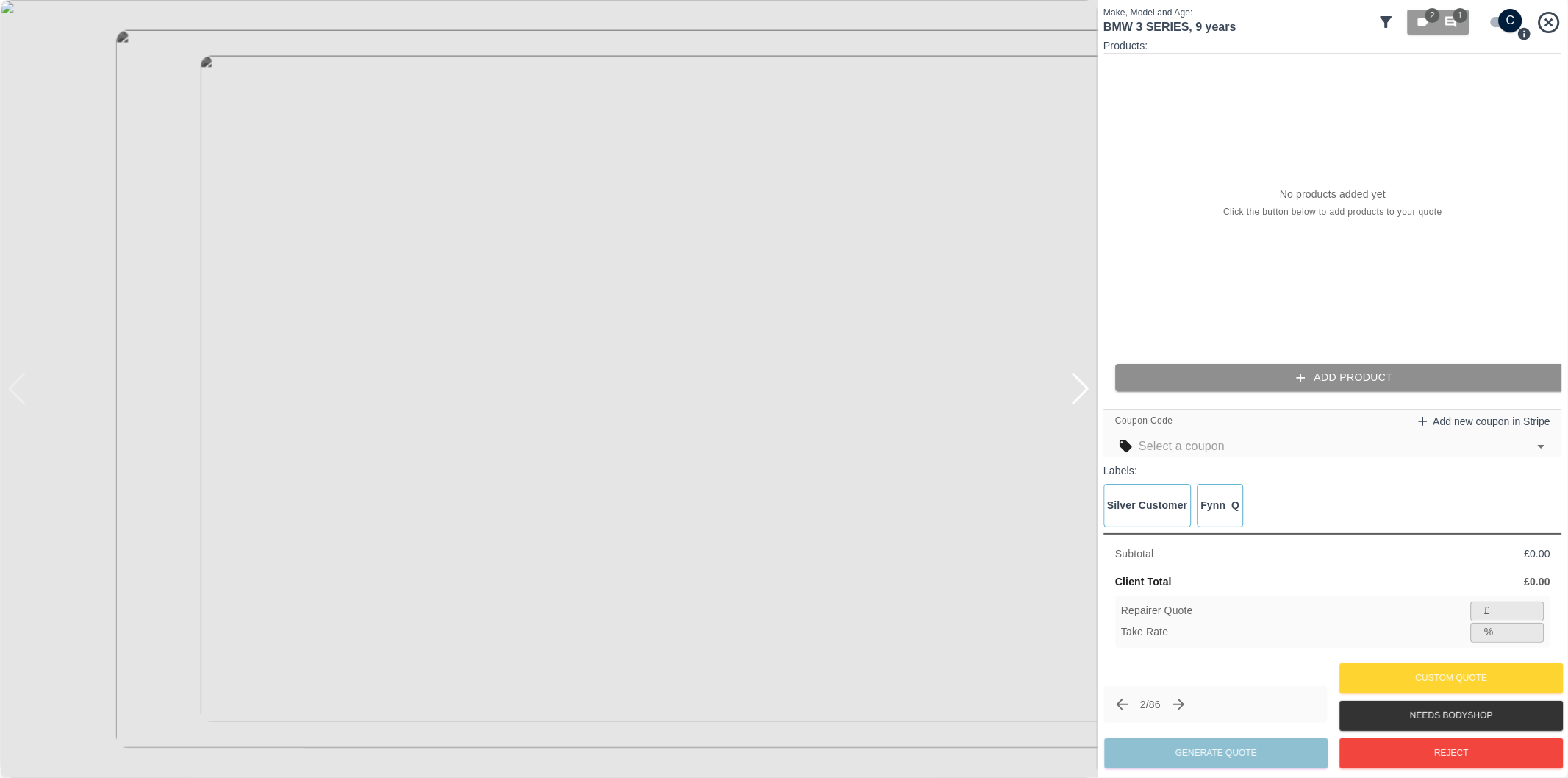
click at [1357, 381] on button "Add Product" at bounding box center [1345, 378] width 459 height 27
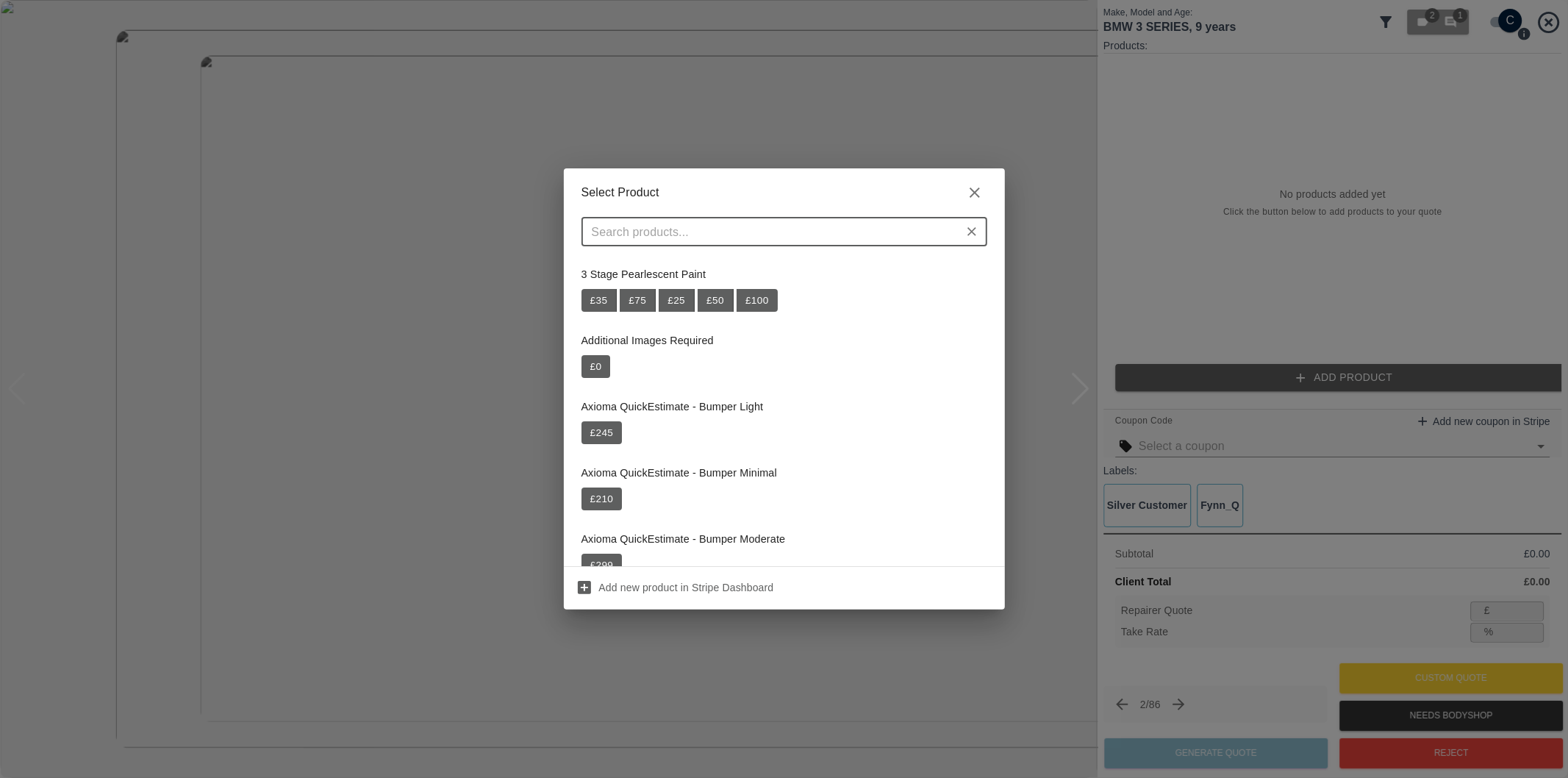
click at [731, 226] on input "text" at bounding box center [772, 232] width 373 height 20
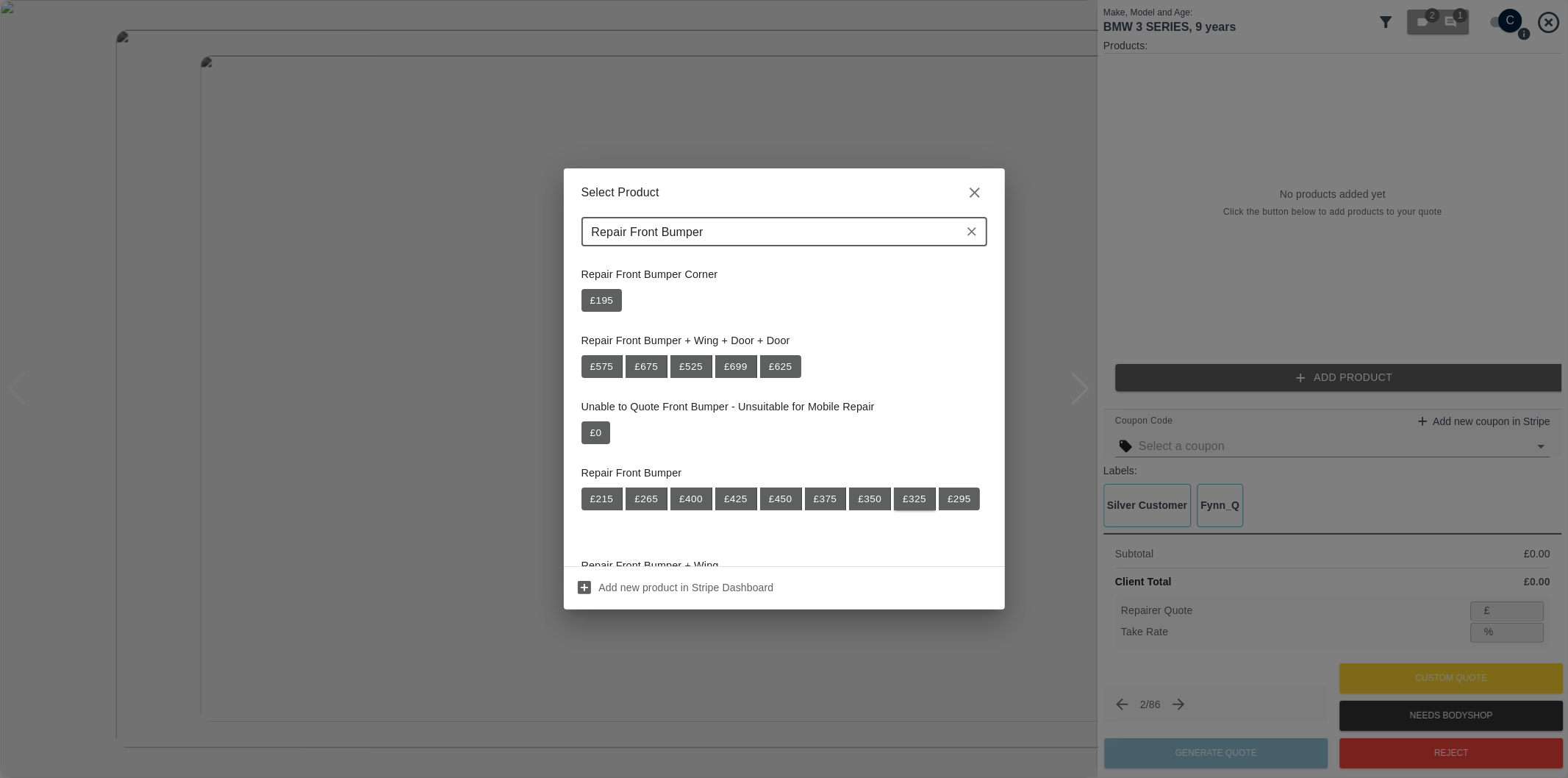
type input "Repair Front Bumper"
click at [905, 503] on button "£ 325" at bounding box center [915, 499] width 42 height 24
type input "211"
type input "35.1"
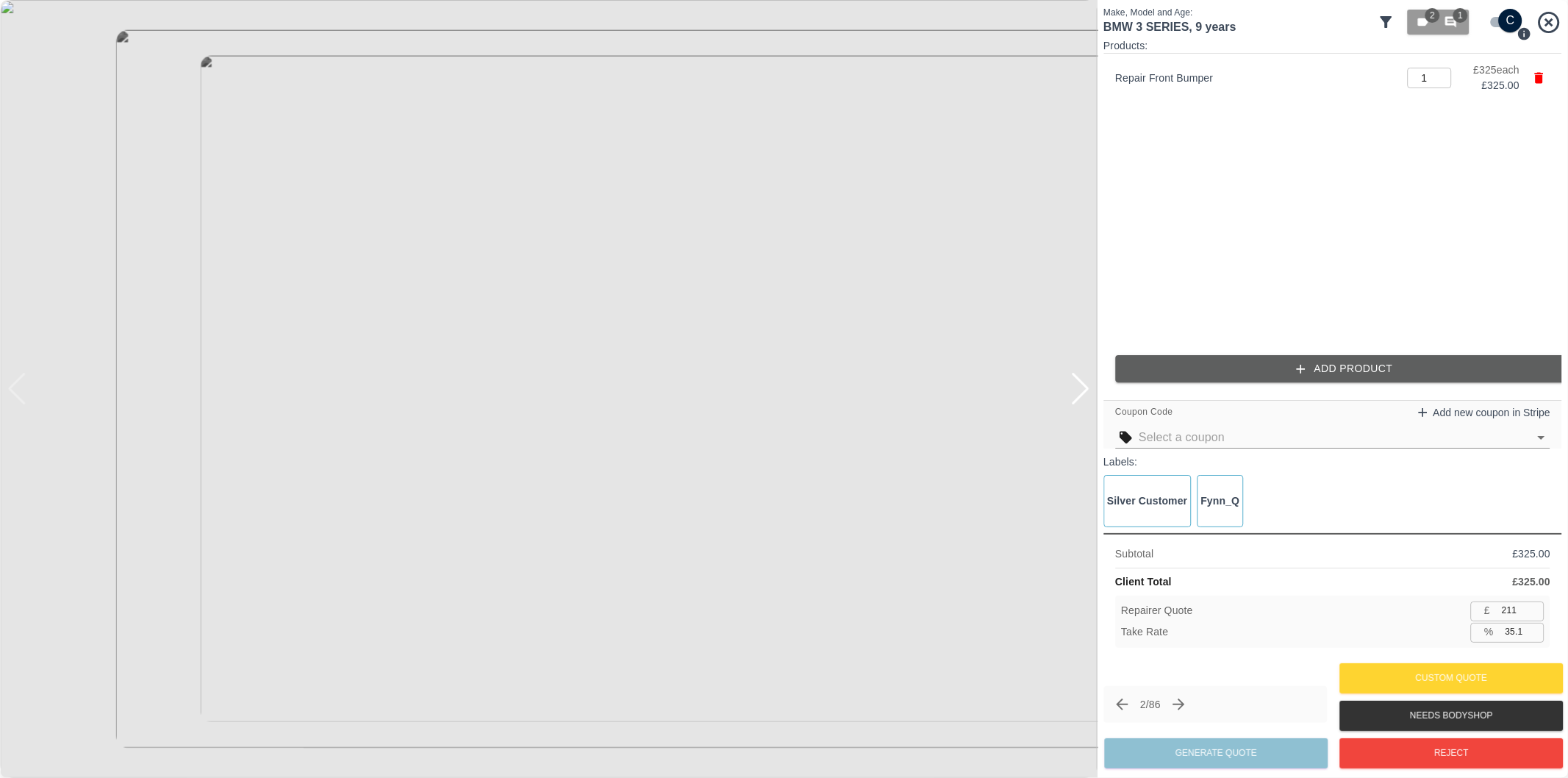
click at [1280, 368] on button "Add Product" at bounding box center [1345, 368] width 459 height 27
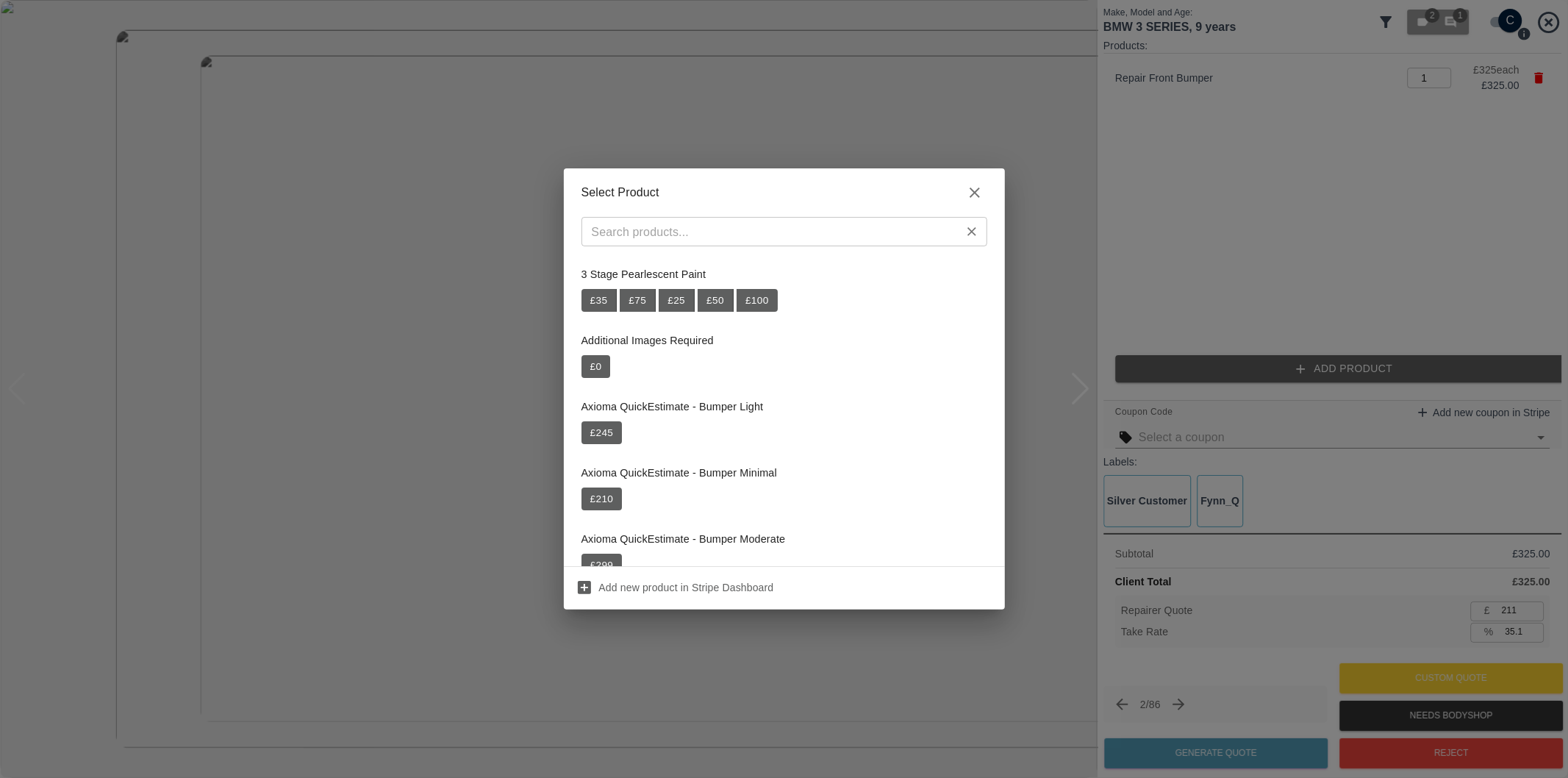
click at [725, 233] on input "text" at bounding box center [772, 232] width 373 height 20
paste input "Repair Door + Sill"
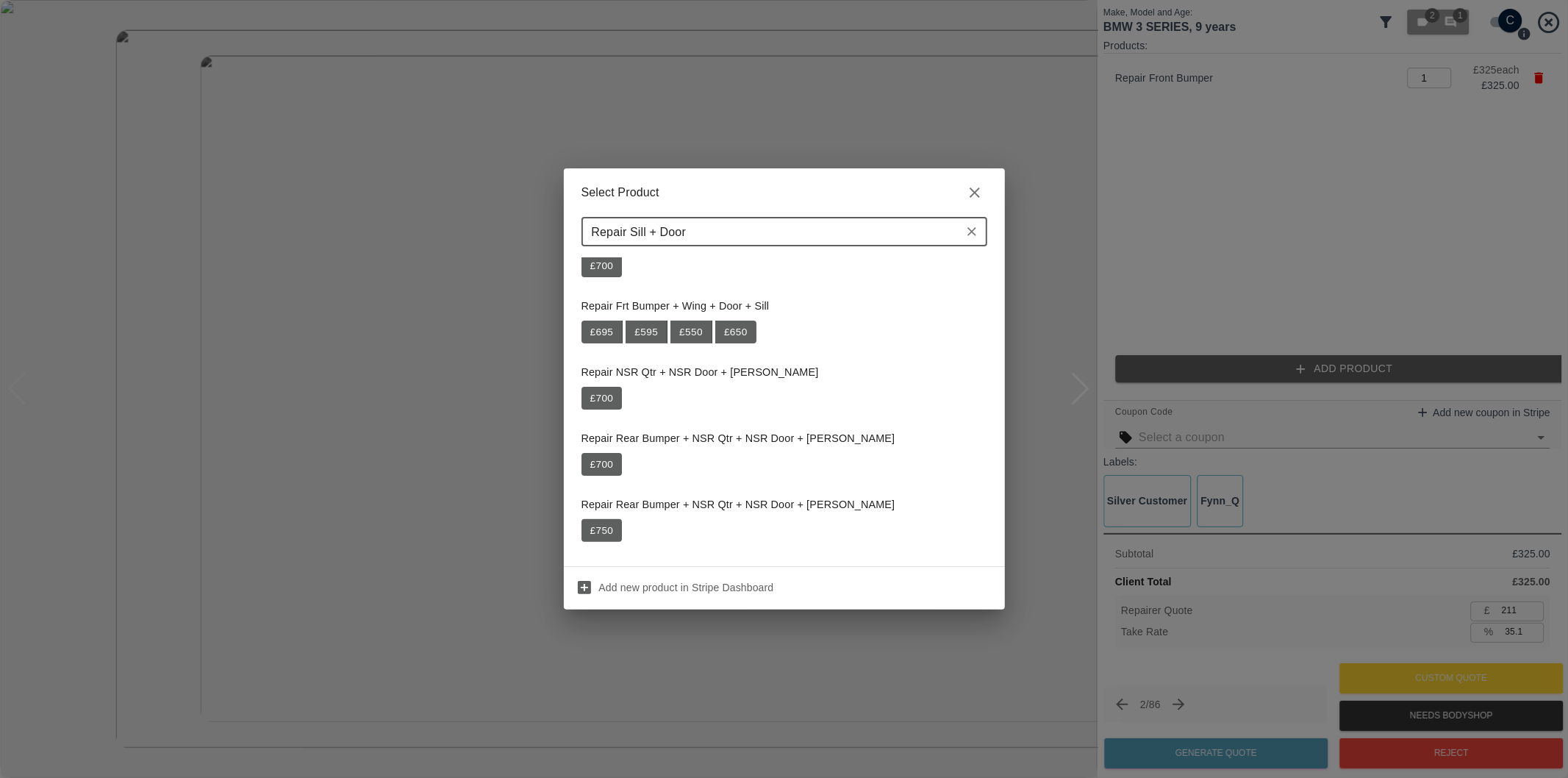
scroll to position [371, 0]
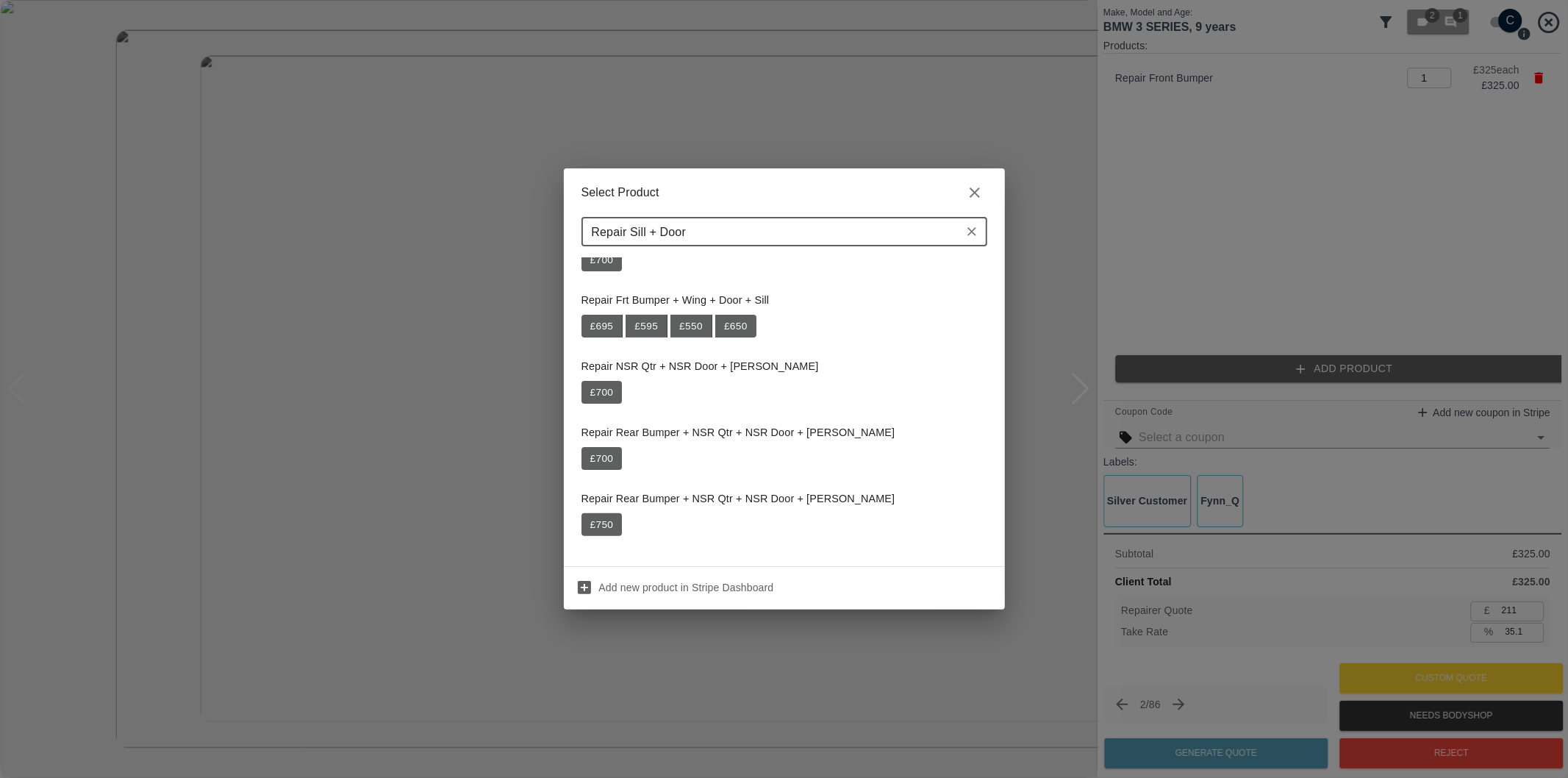
type input "Repair Sill + Door"
click at [974, 189] on icon "button" at bounding box center [974, 193] width 18 height 18
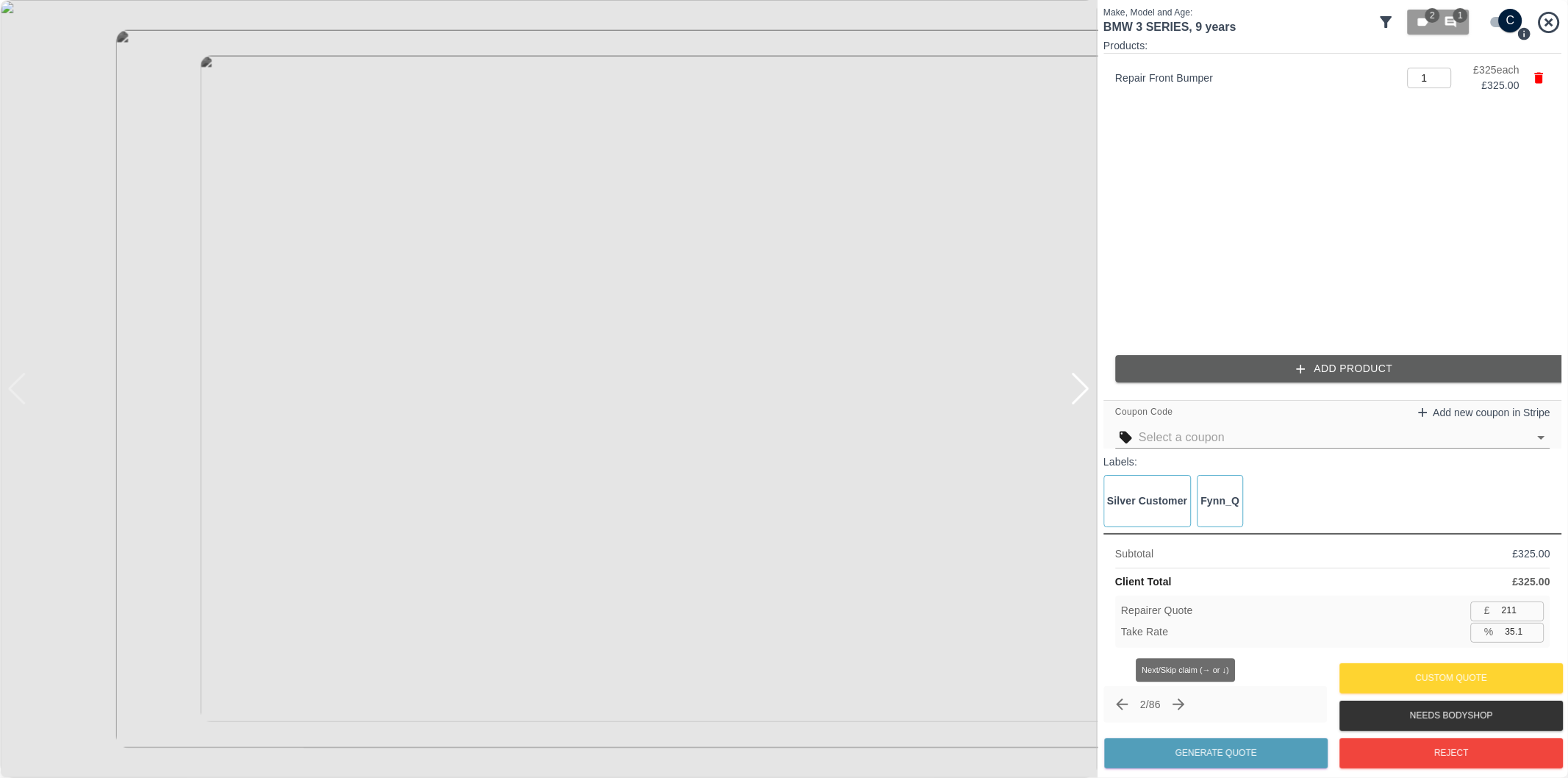
click at [1185, 704] on icon "Next claim" at bounding box center [1179, 704] width 12 height 12
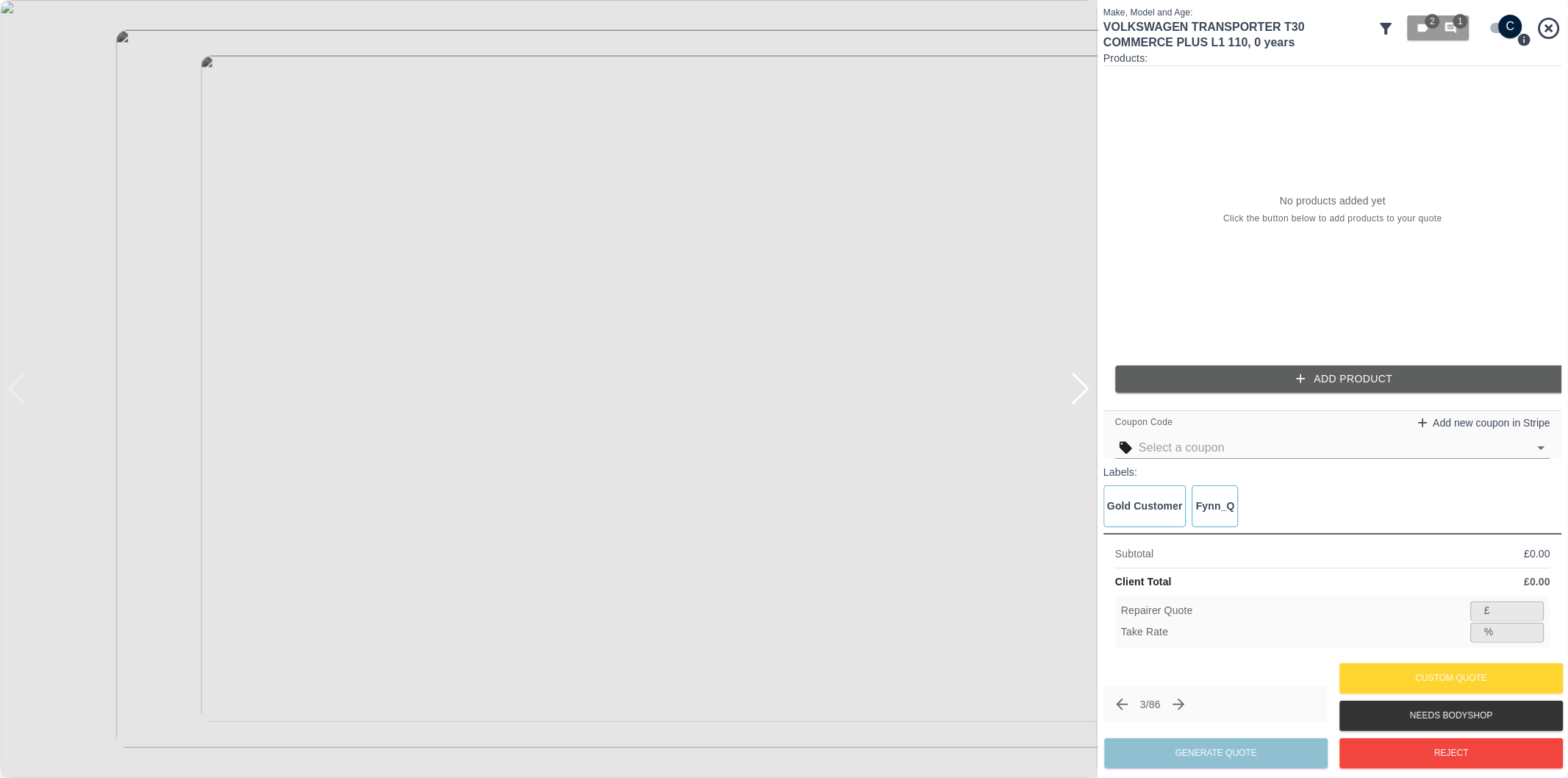
click at [1078, 386] on div at bounding box center [1080, 389] width 20 height 32
click at [1081, 386] on img at bounding box center [548, 389] width 1097 height 778
click at [1451, 24] on icon "button" at bounding box center [1451, 28] width 11 height 11
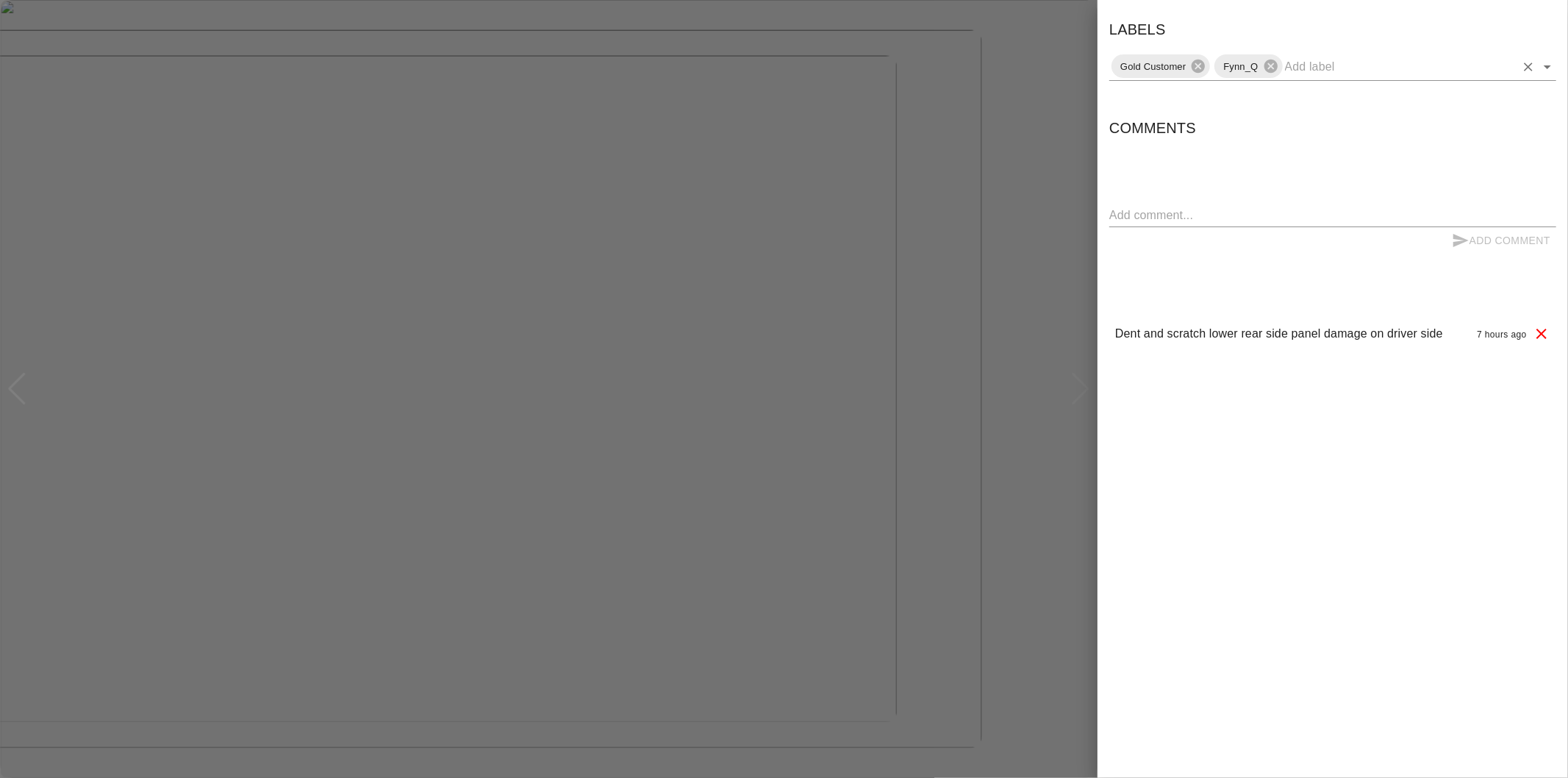
click at [1537, 69] on button "Clear" at bounding box center [1528, 67] width 20 height 20
click at [1544, 71] on icon "Open" at bounding box center [1548, 67] width 18 height 18
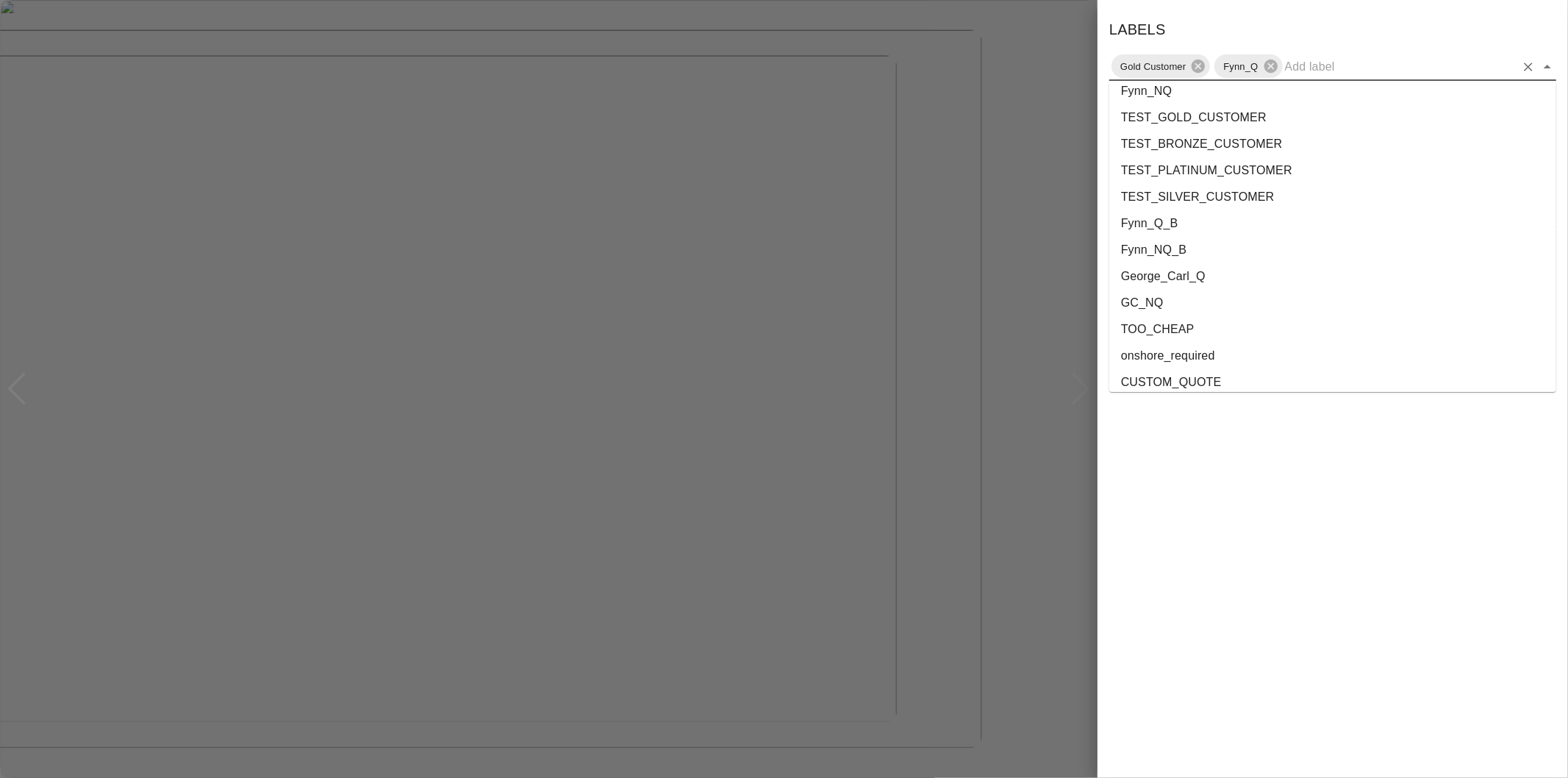
scroll to position [2692, 0]
click at [1209, 318] on li "onshore_required" at bounding box center [1332, 320] width 447 height 27
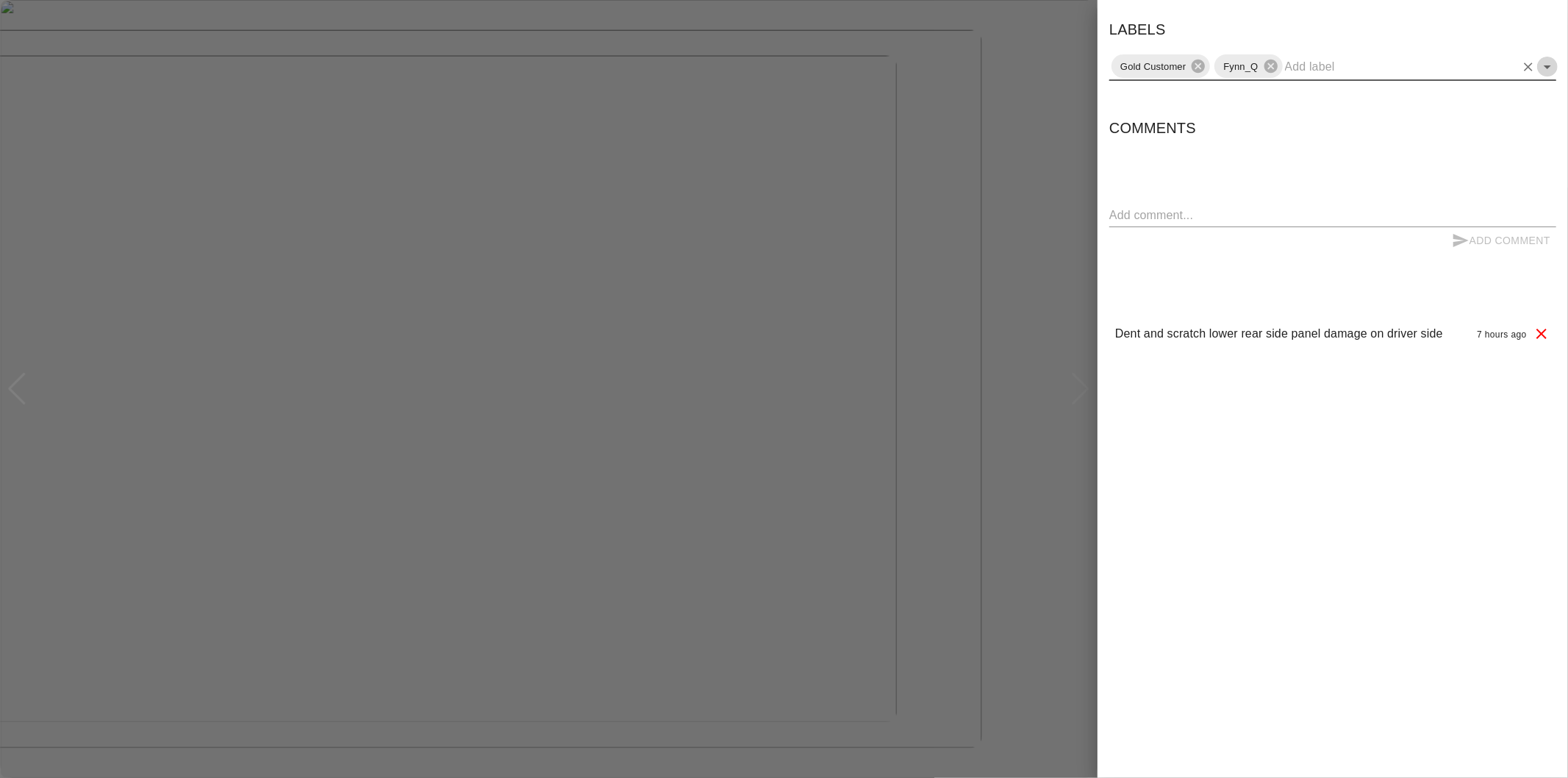
click at [1549, 69] on icon "Open" at bounding box center [1548, 67] width 18 height 18
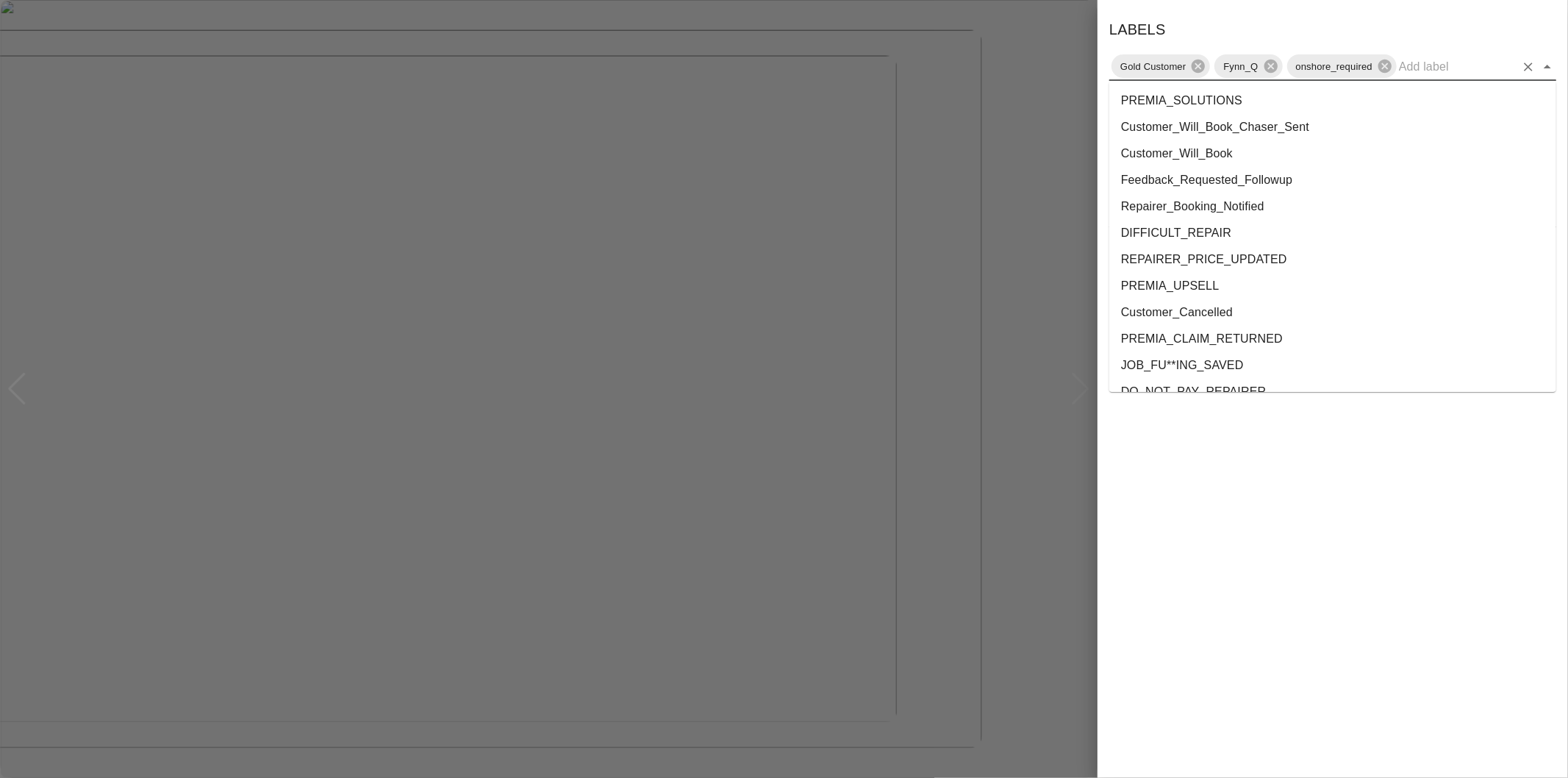
scroll to position [2665, 0]
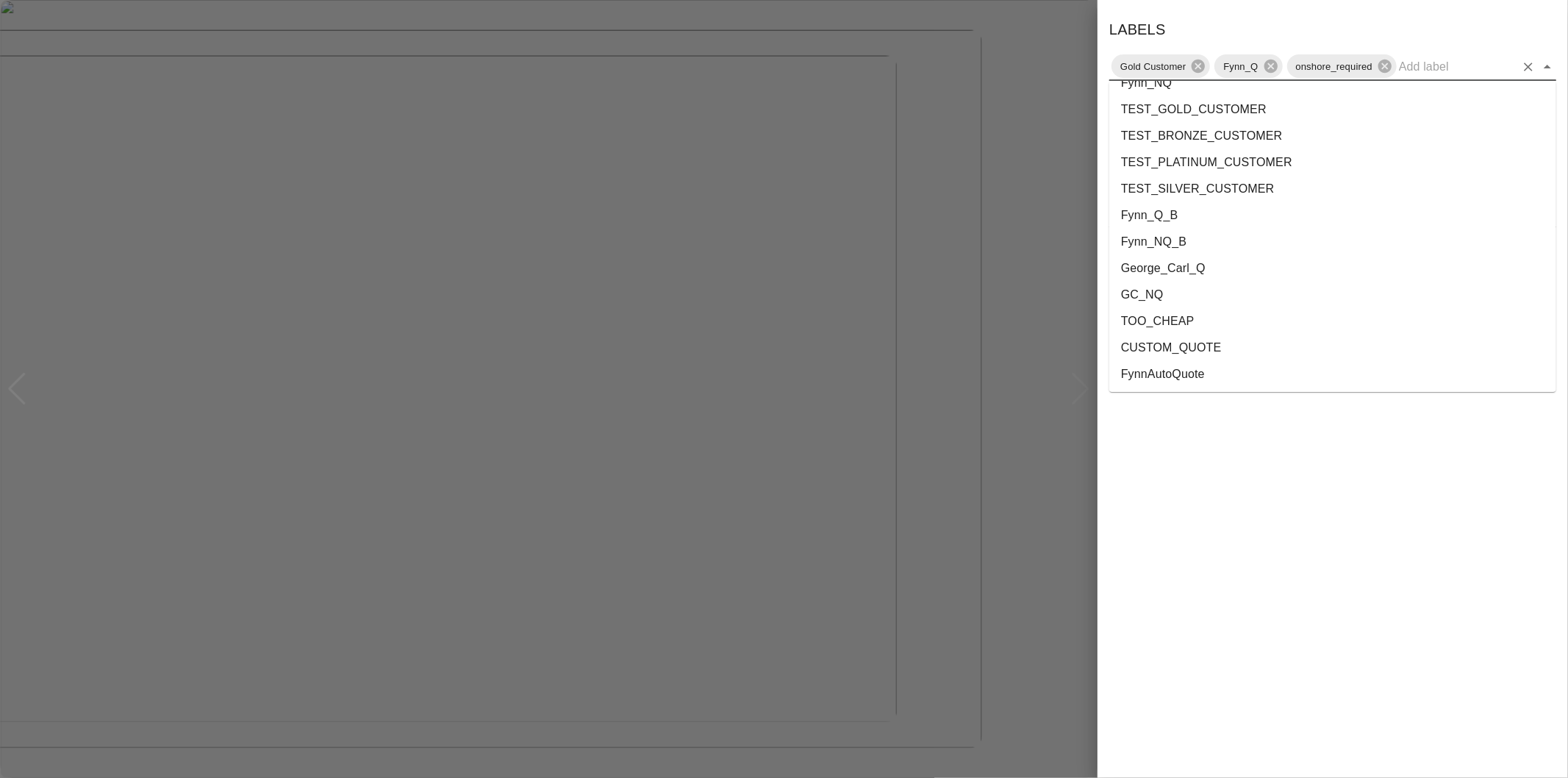
click at [1205, 270] on li "George_Carl_Q" at bounding box center [1332, 269] width 447 height 27
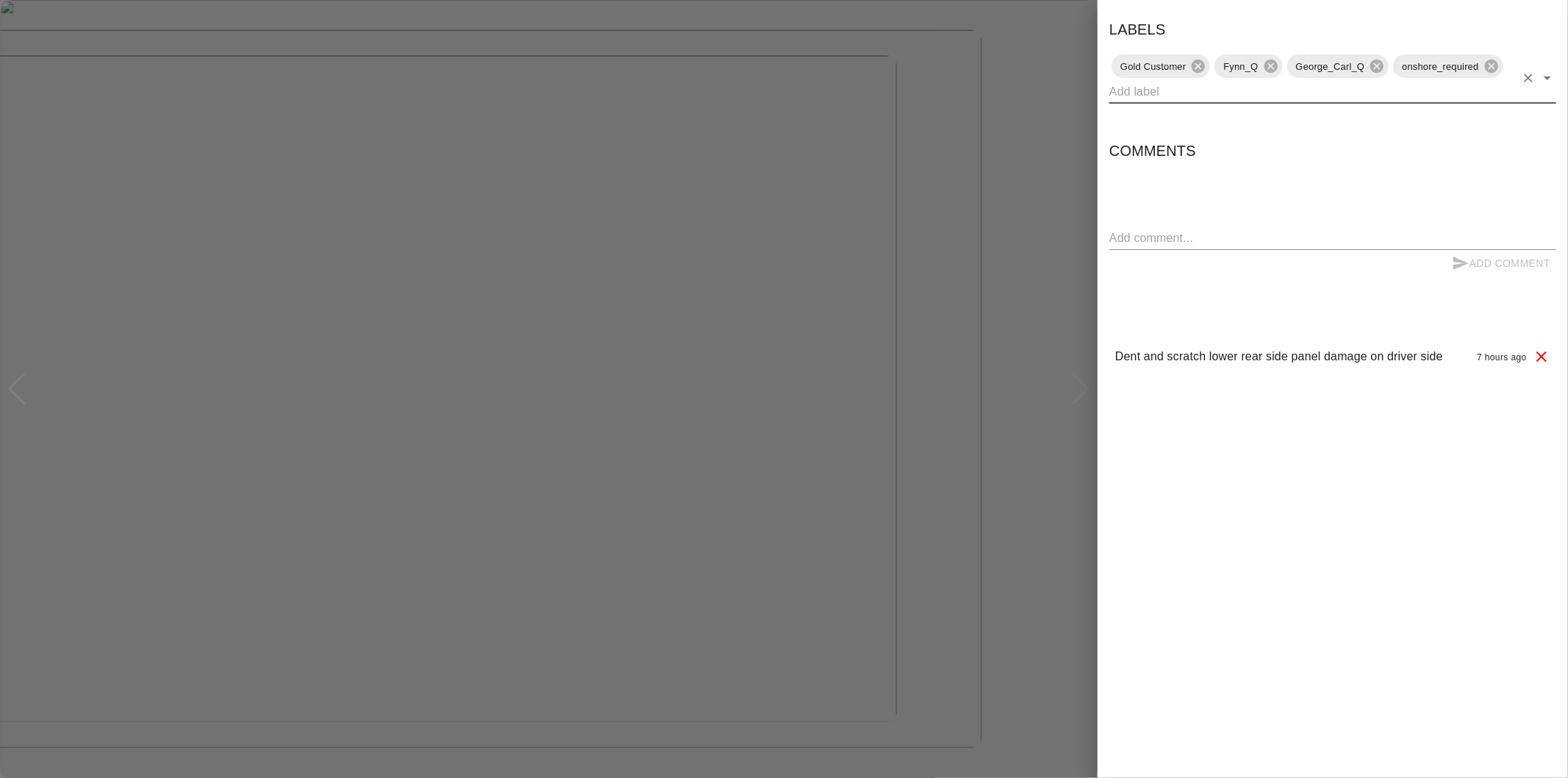
click at [1085, 192] on div at bounding box center [784, 389] width 1568 height 778
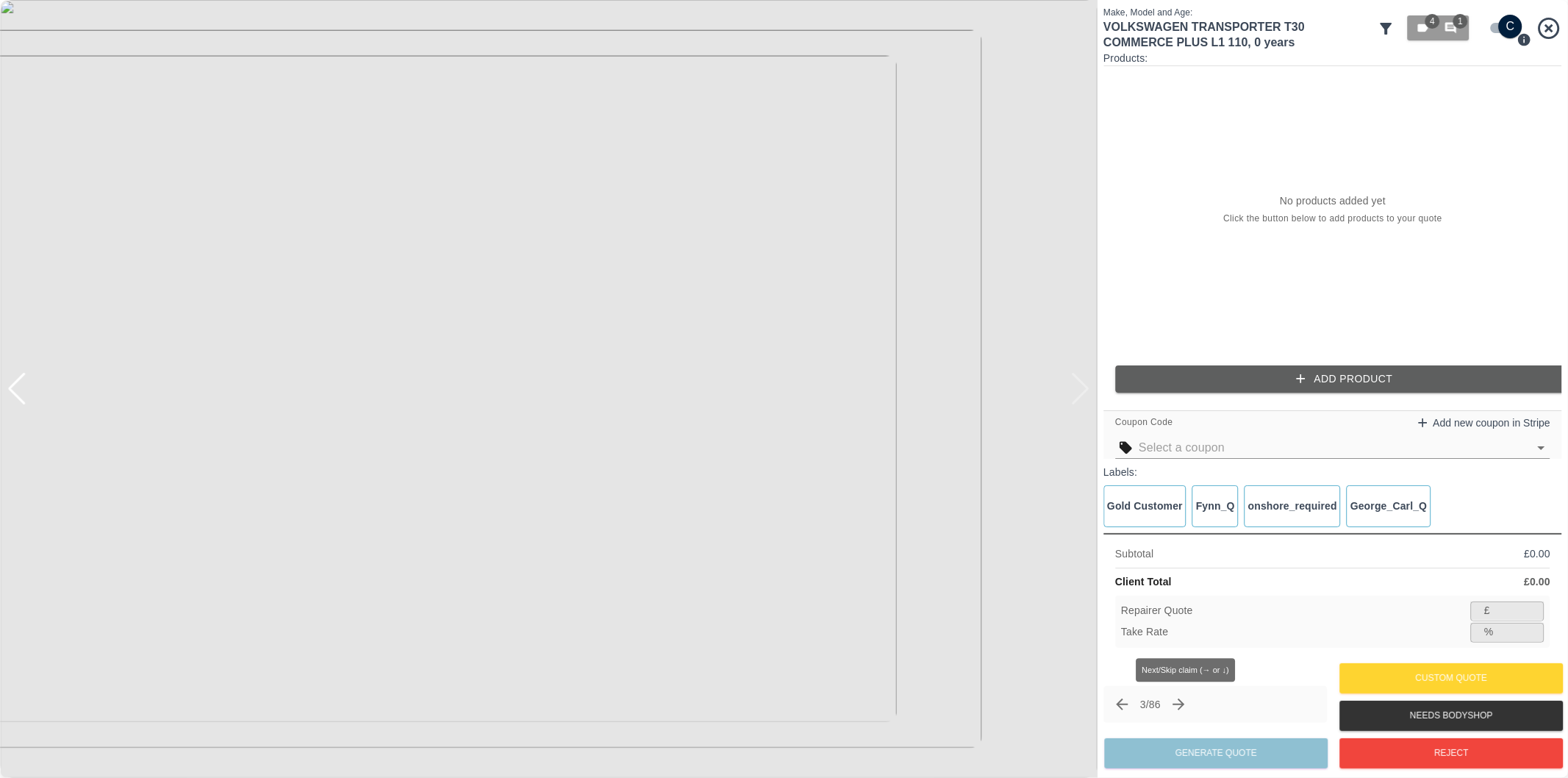
click at [1178, 702] on icon "Next claim" at bounding box center [1179, 704] width 18 height 18
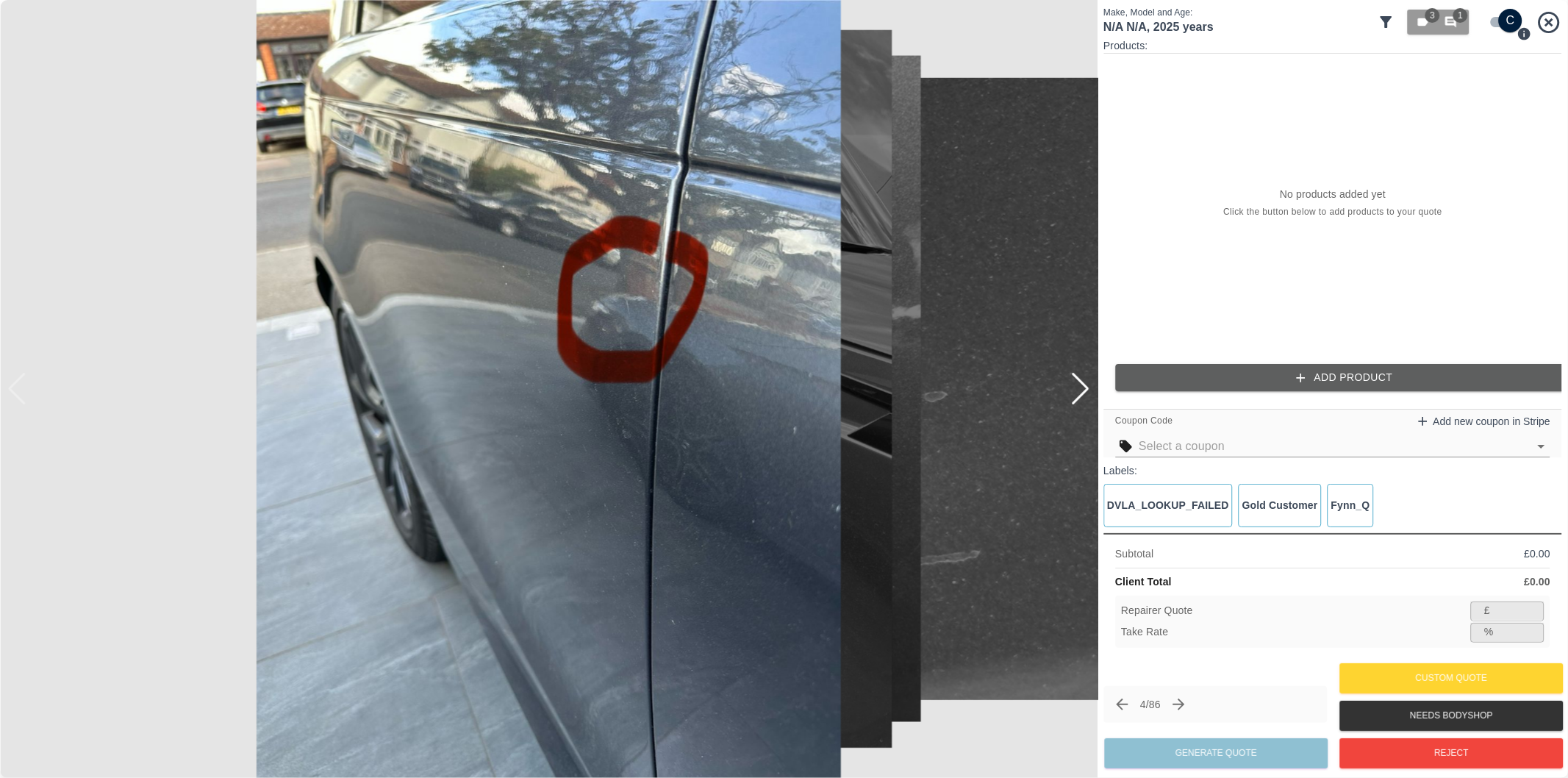
click at [1077, 393] on div at bounding box center [1080, 389] width 20 height 32
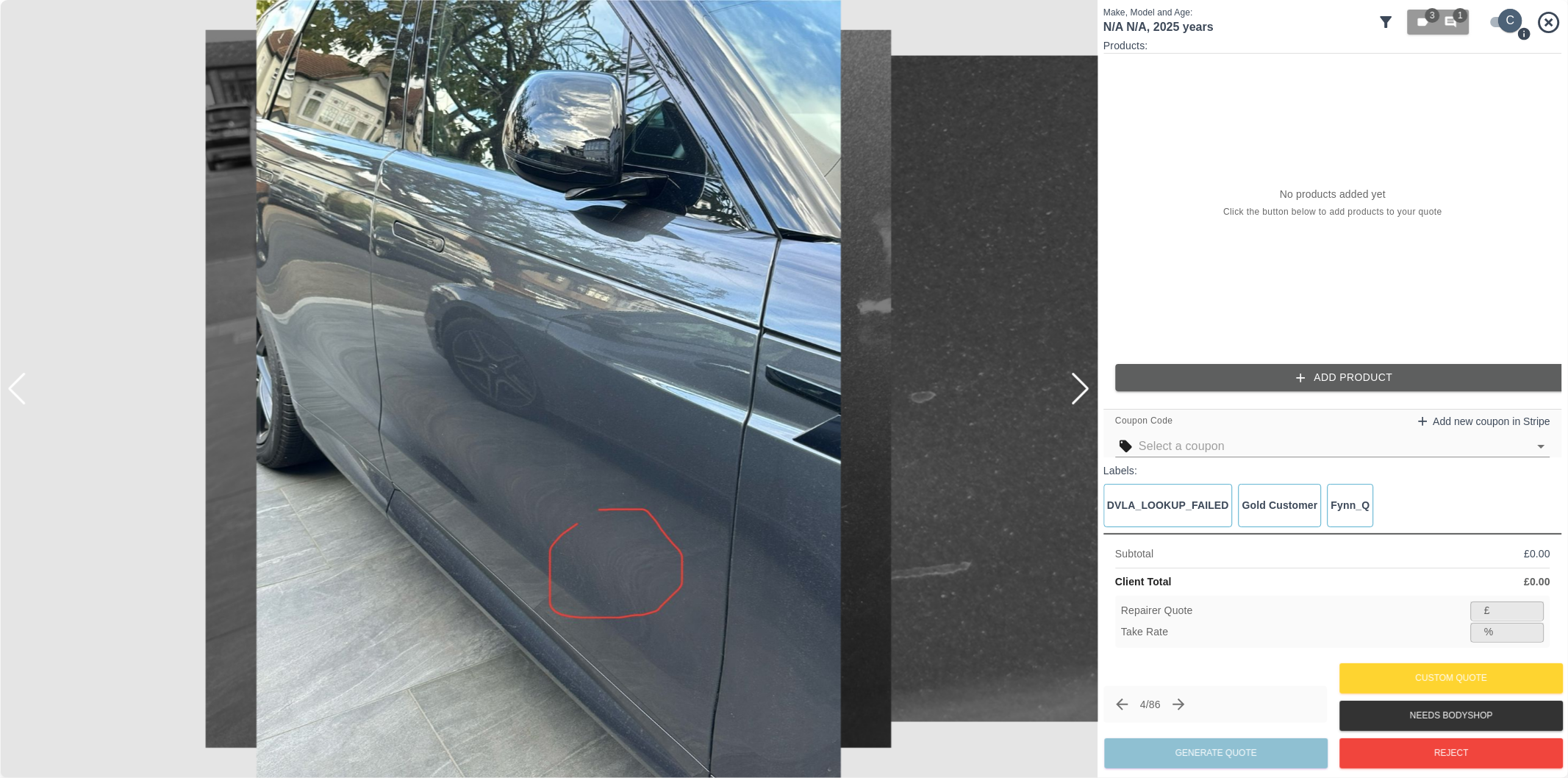
click at [1496, 19] on input "checkbox" at bounding box center [1511, 20] width 70 height 24
checkbox input "false"
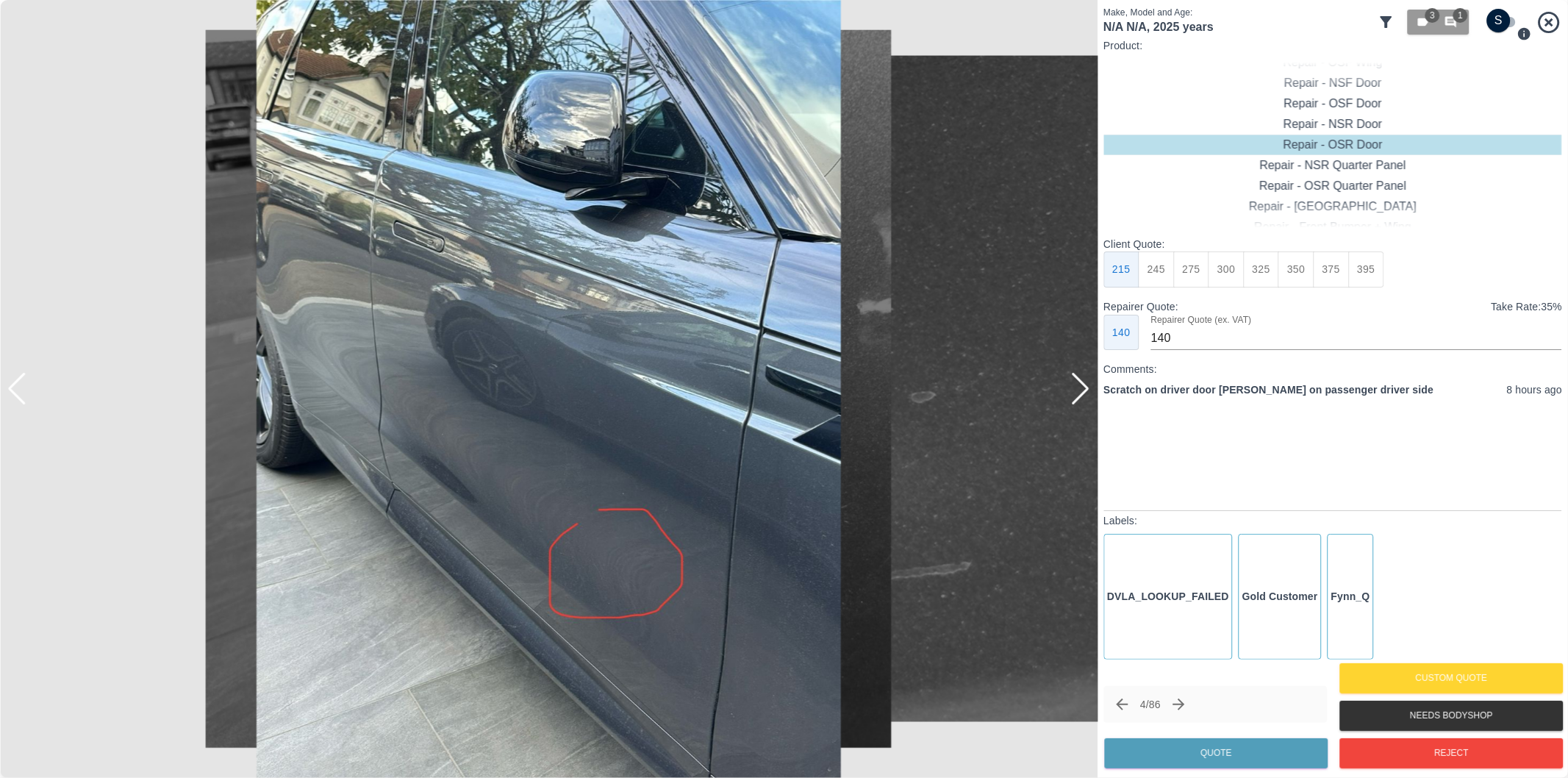
click at [1079, 391] on div at bounding box center [1080, 389] width 20 height 32
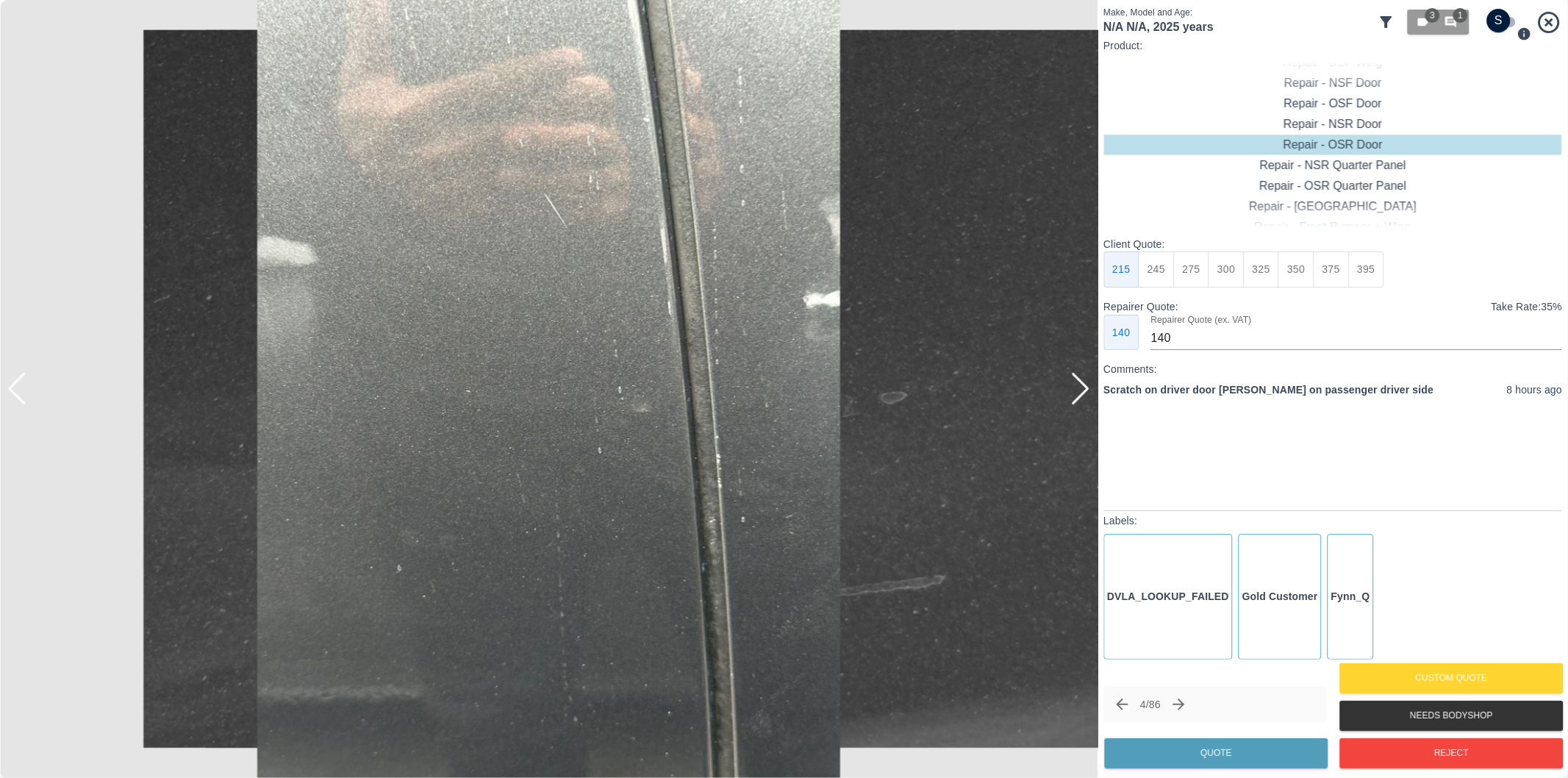
click at [1079, 391] on div at bounding box center [1080, 389] width 20 height 32
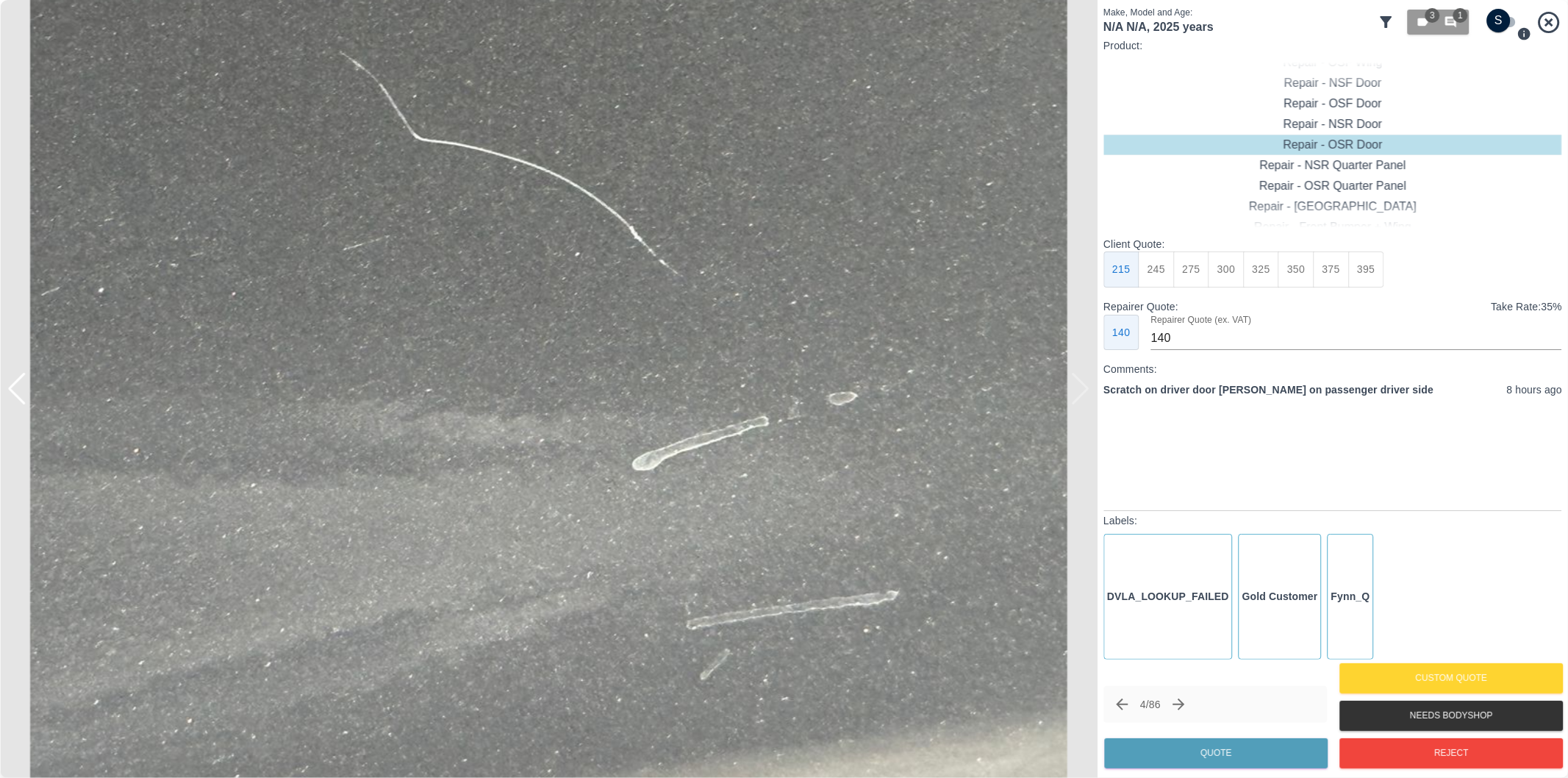
click at [1079, 391] on img at bounding box center [548, 389] width 1097 height 778
click at [1165, 270] on button "350" at bounding box center [1157, 270] width 36 height 36
type input "245"
click at [1237, 751] on button "Quote" at bounding box center [1216, 753] width 223 height 30
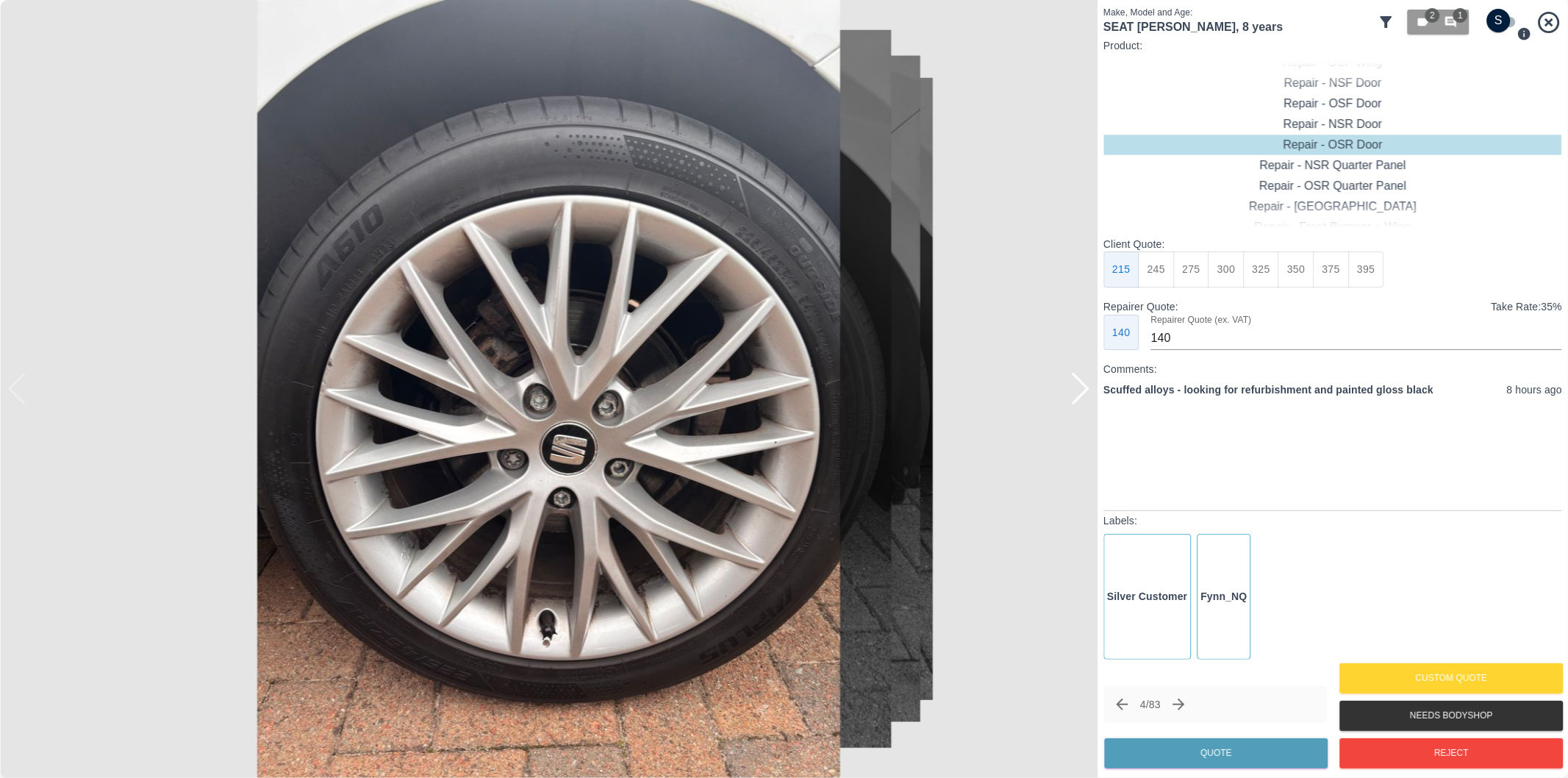
click at [1081, 394] on div at bounding box center [1080, 389] width 20 height 32
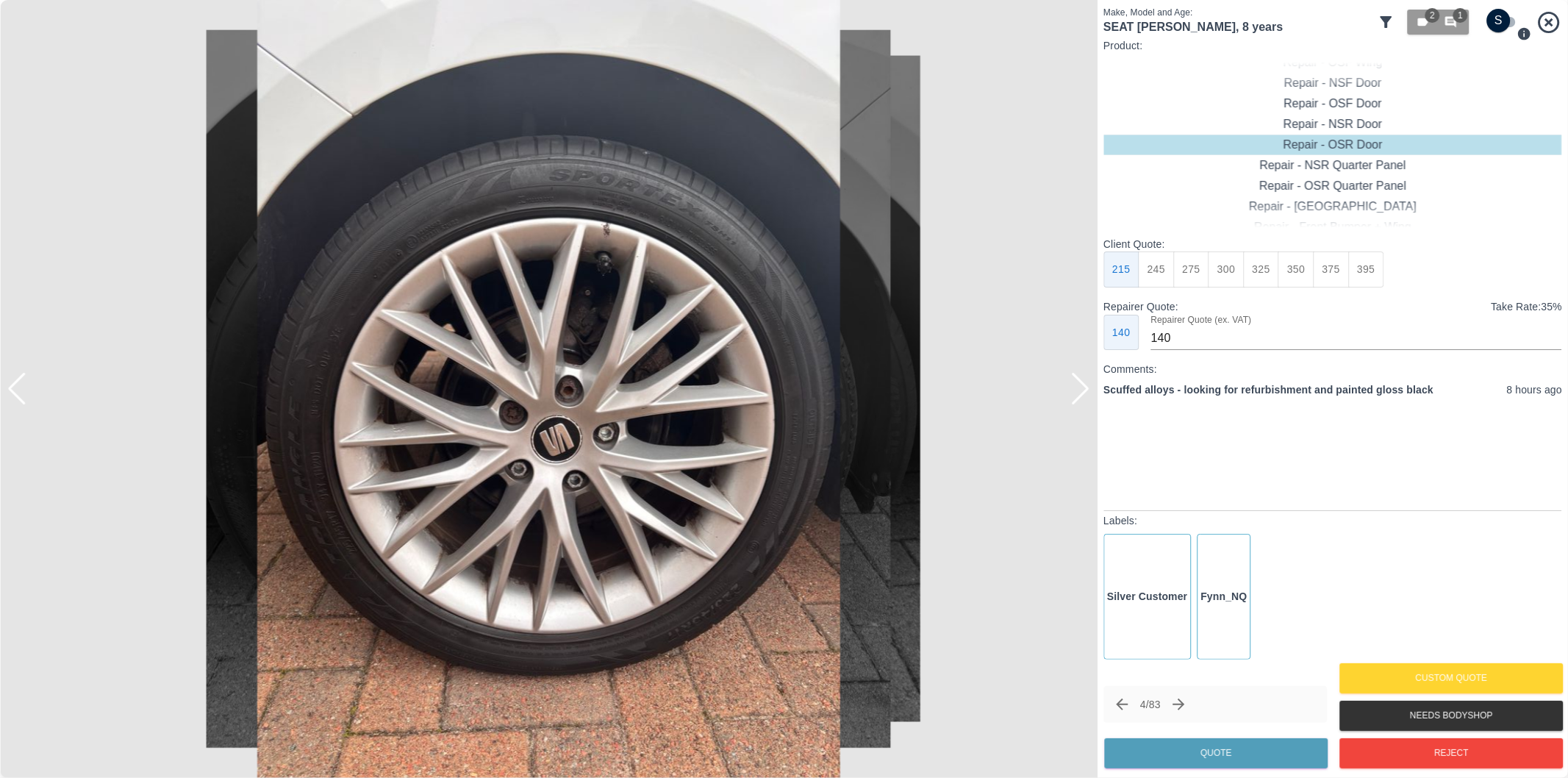
click at [1081, 394] on div at bounding box center [1080, 389] width 20 height 32
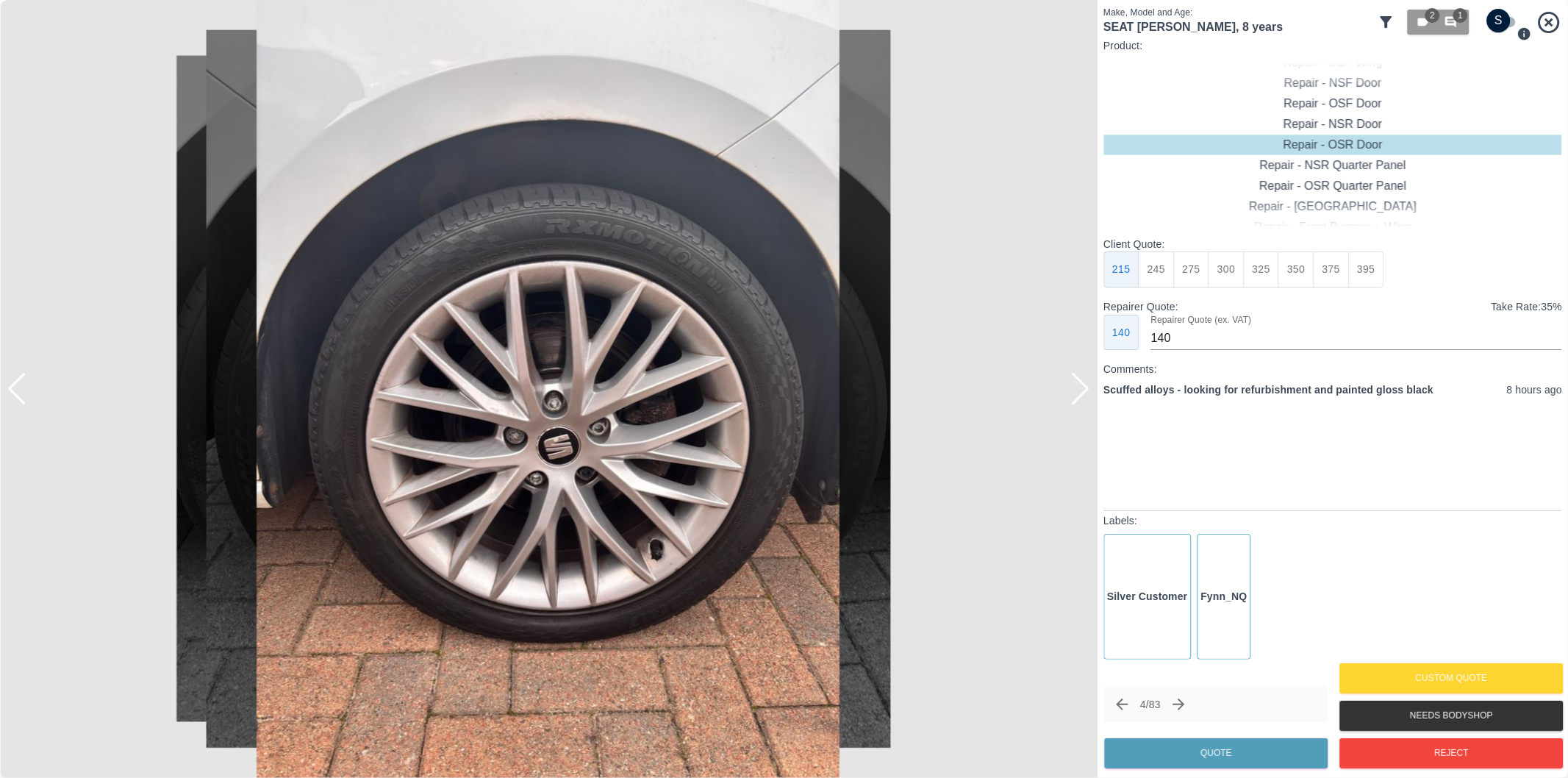
click at [1081, 394] on div at bounding box center [1080, 389] width 20 height 32
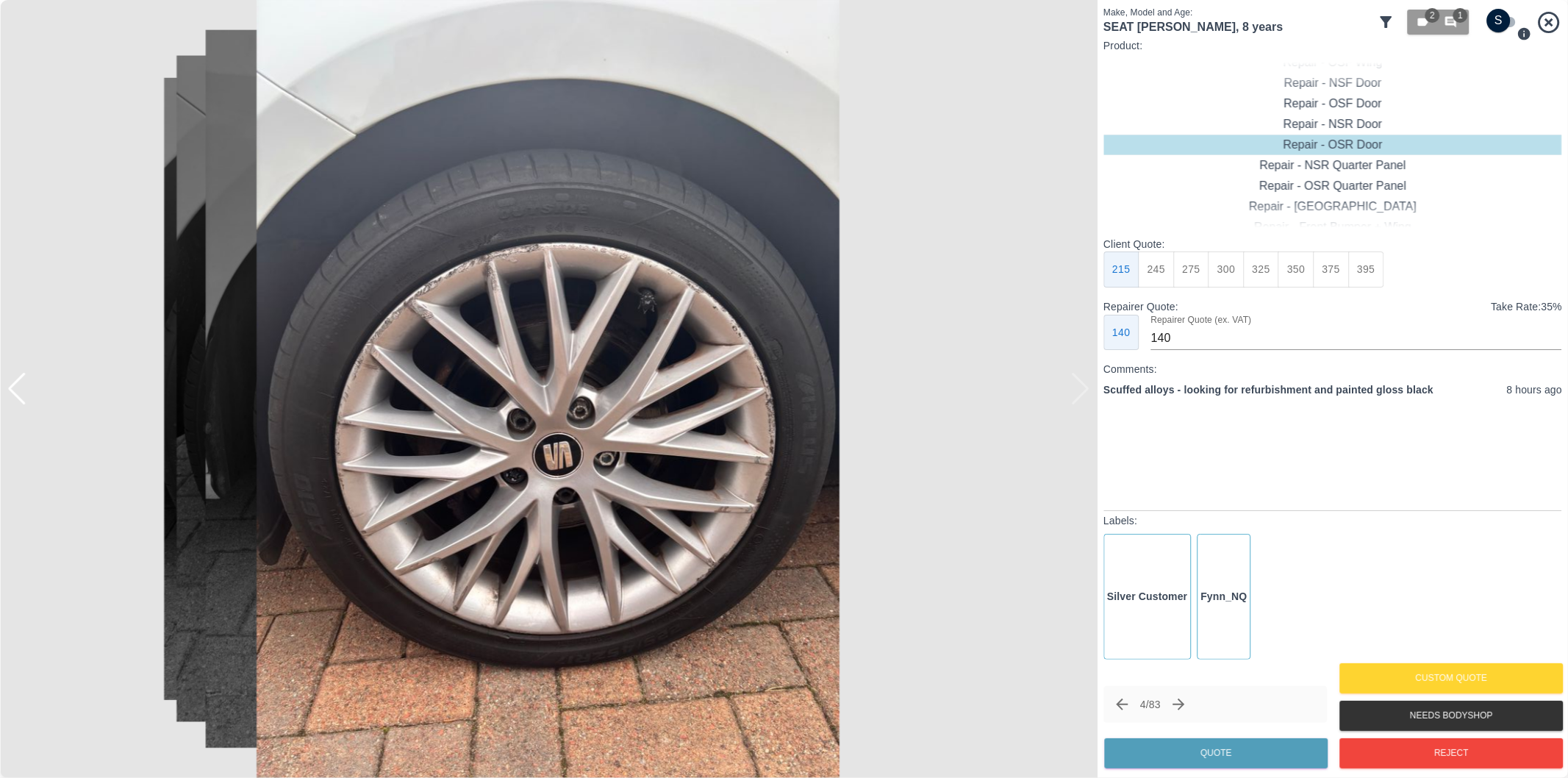
click at [1081, 394] on div at bounding box center [548, 389] width 1097 height 778
click at [1494, 761] on button "Reject" at bounding box center [1451, 753] width 223 height 30
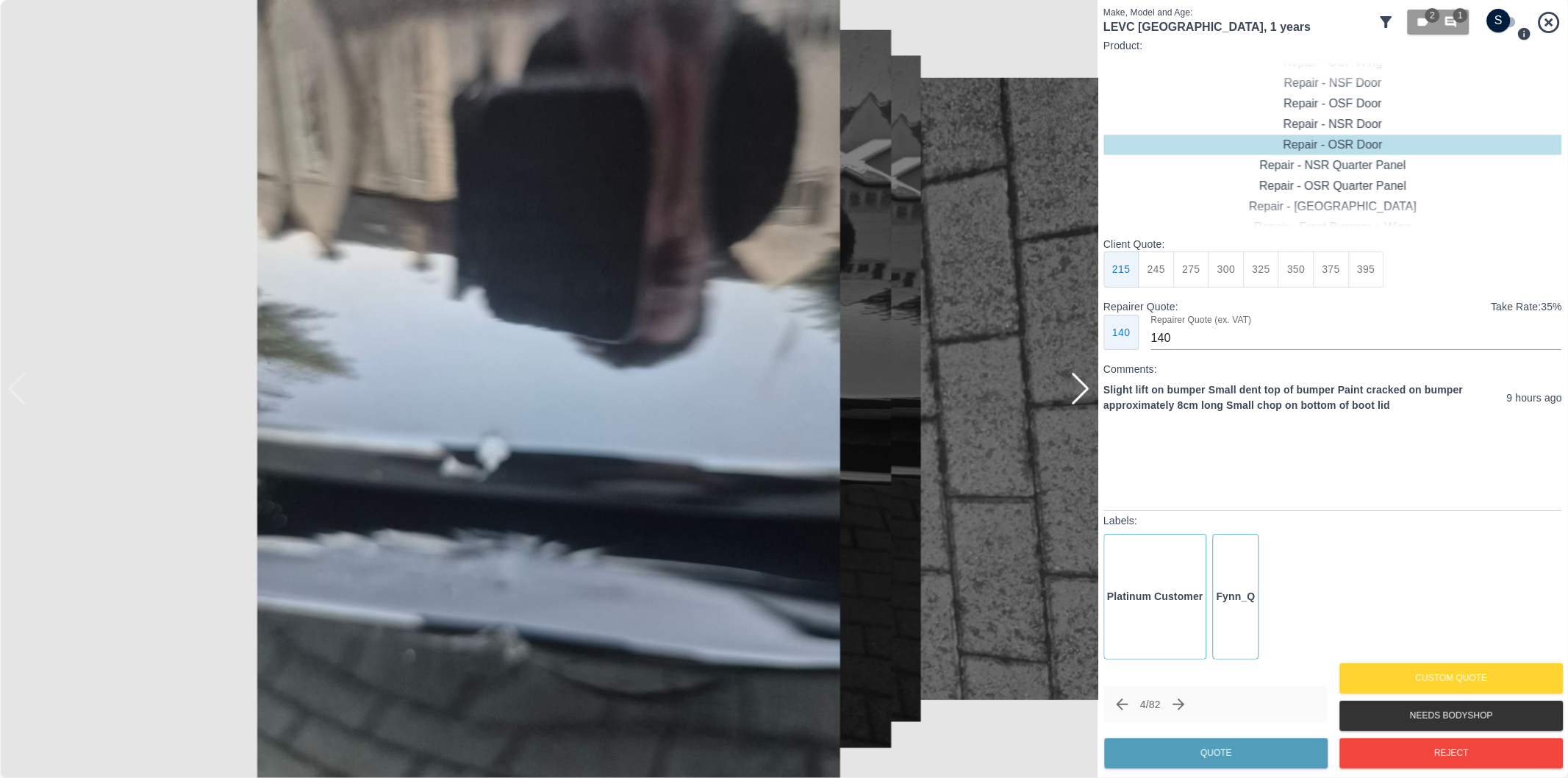
click at [1078, 394] on div at bounding box center [1080, 389] width 20 height 32
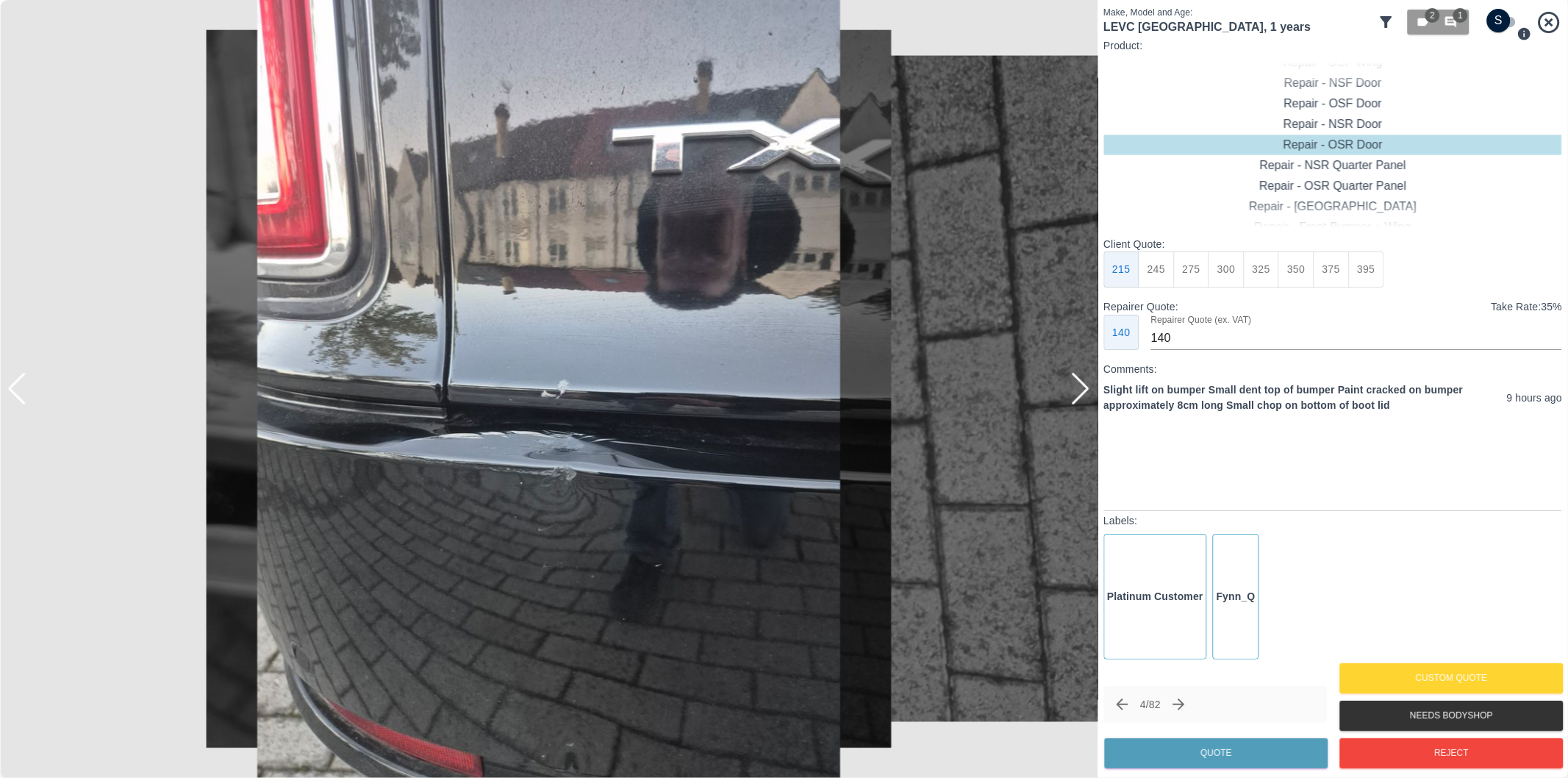
click at [1078, 394] on div at bounding box center [1080, 389] width 20 height 32
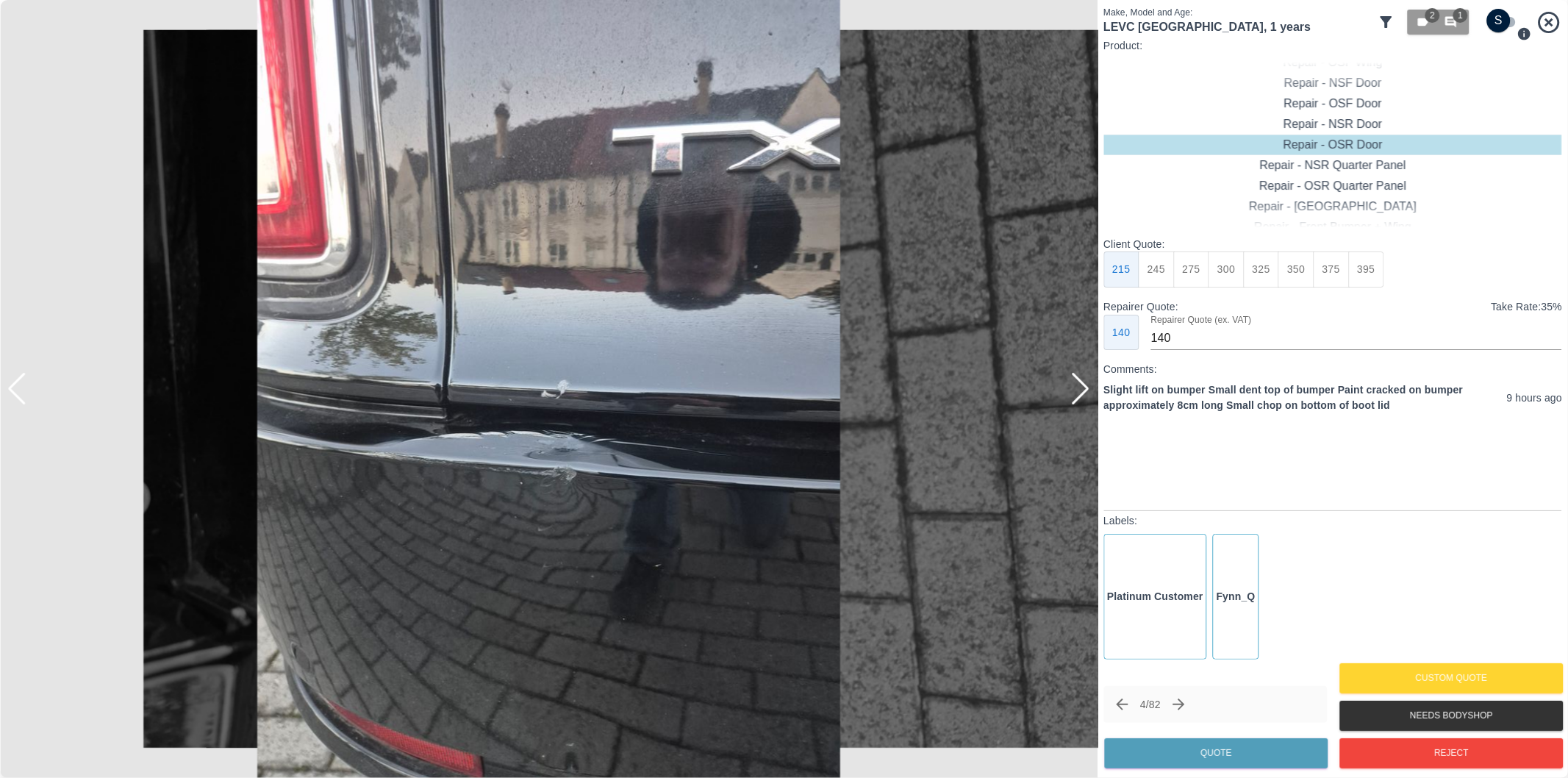
click at [1078, 394] on div at bounding box center [1080, 389] width 20 height 32
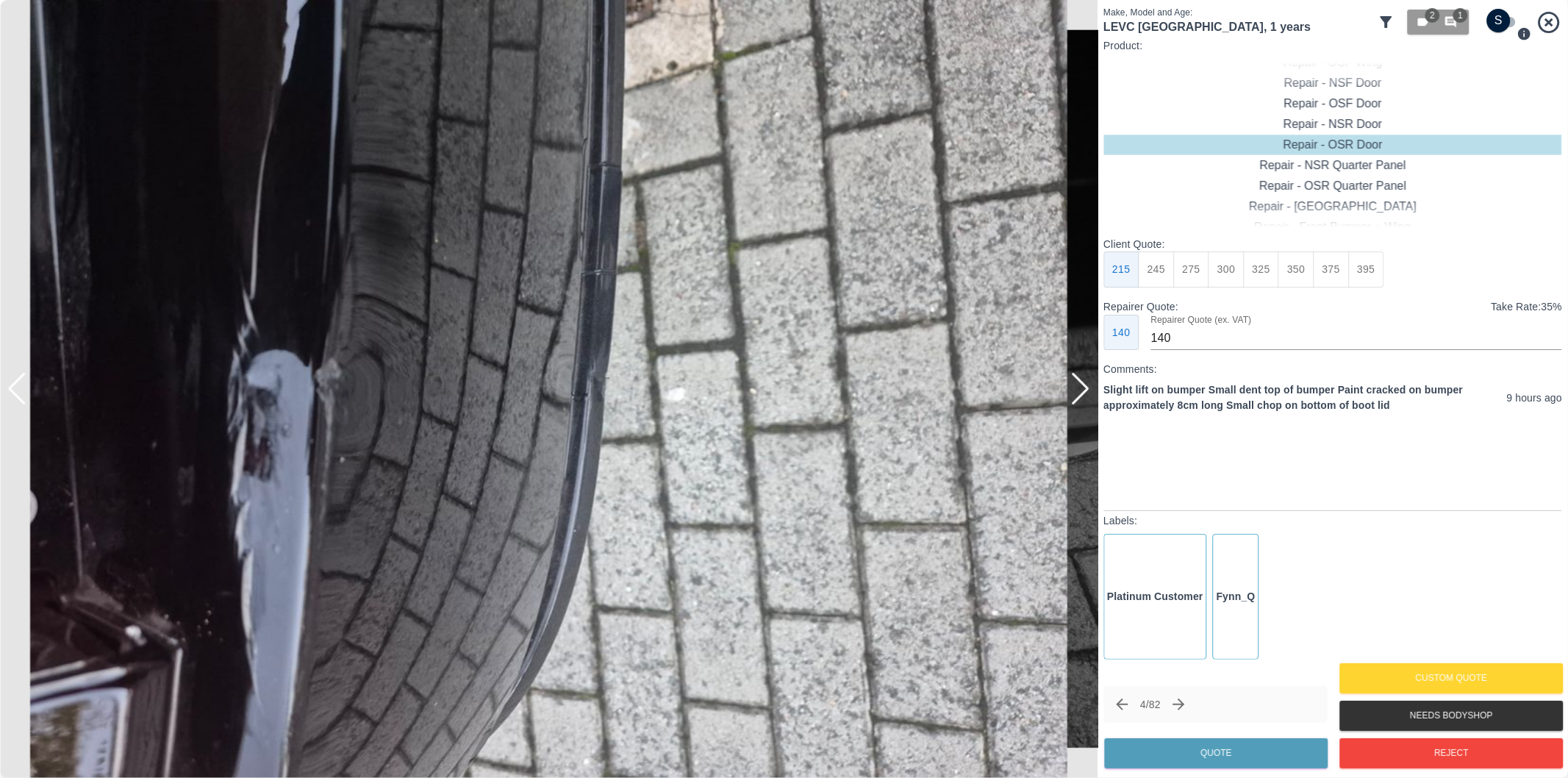
click at [1078, 394] on div at bounding box center [1080, 389] width 20 height 32
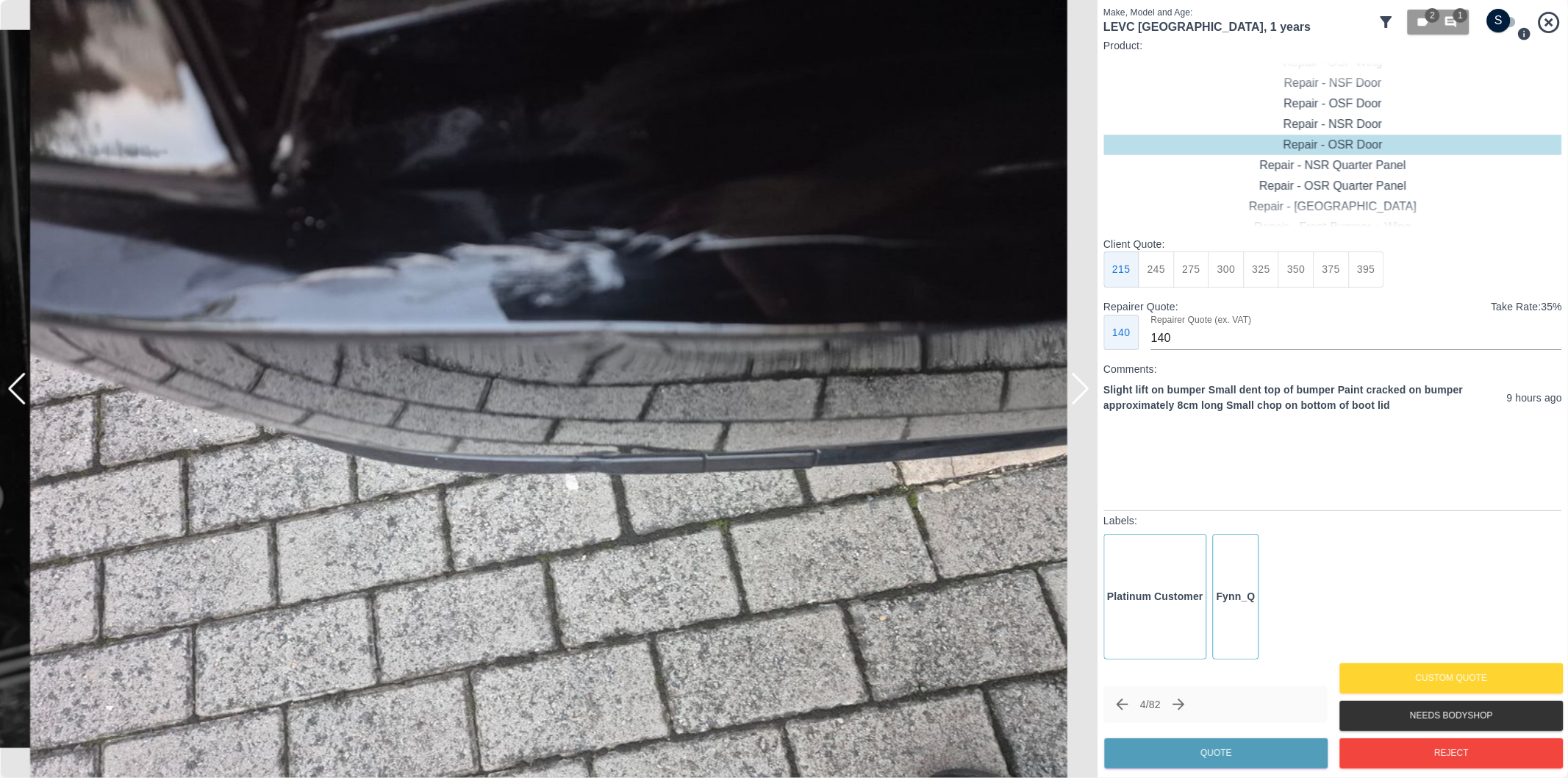
click at [1078, 394] on div at bounding box center [1080, 389] width 20 height 32
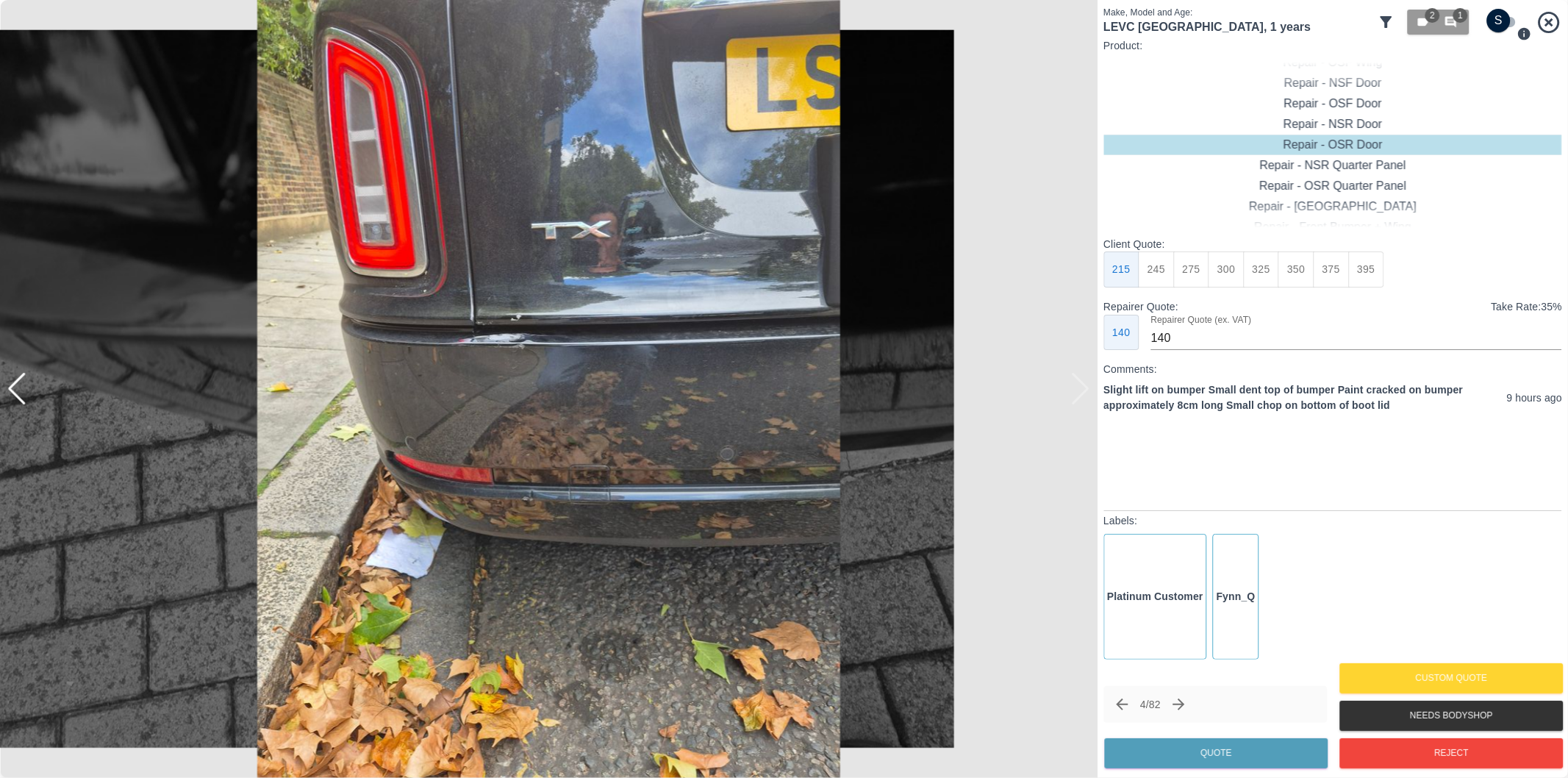
click at [1078, 394] on img at bounding box center [548, 389] width 1097 height 778
click at [1508, 20] on input "checkbox" at bounding box center [1499, 20] width 70 height 24
checkbox input "true"
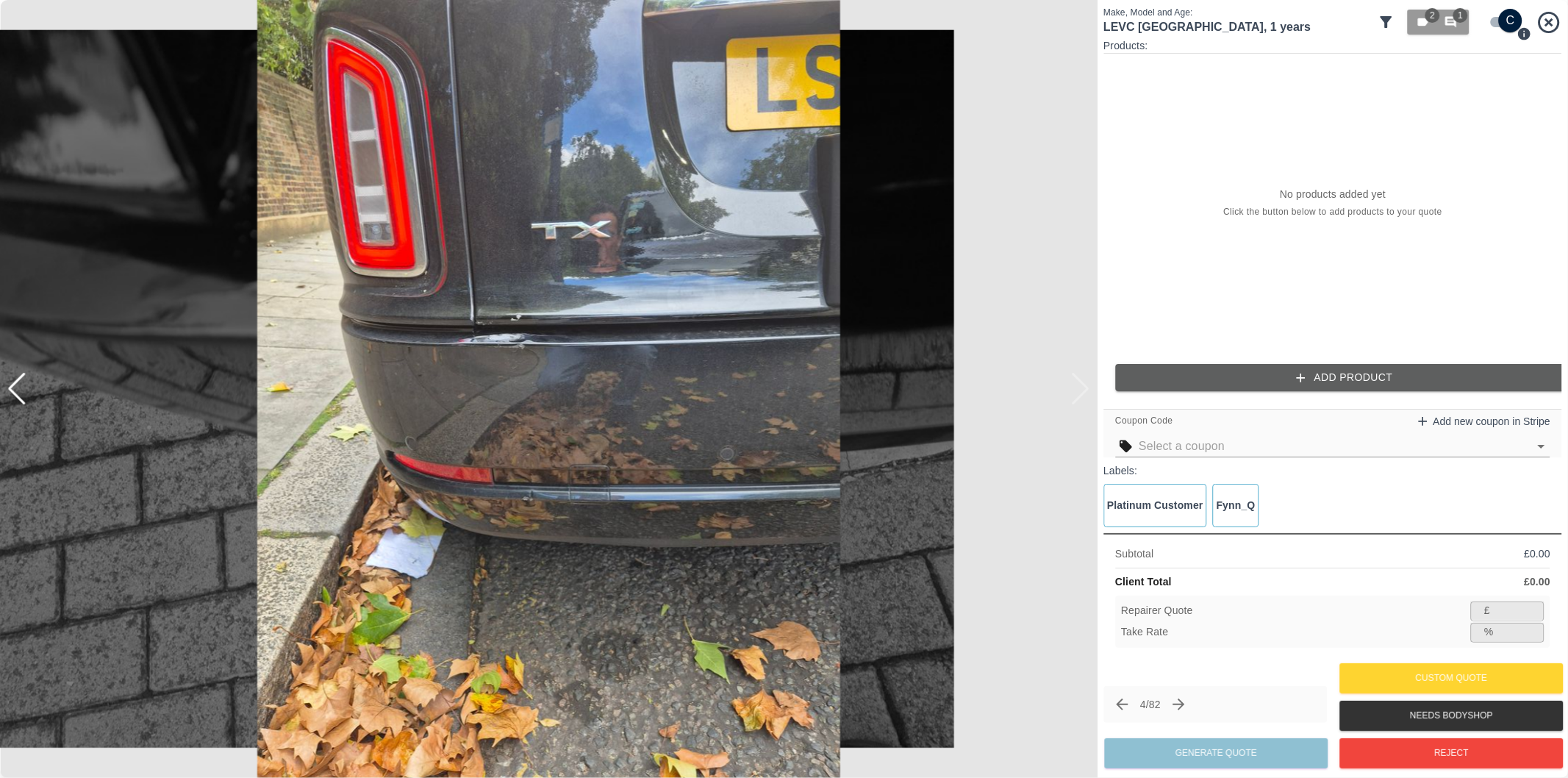
click at [1376, 383] on button "Add Product" at bounding box center [1345, 378] width 459 height 27
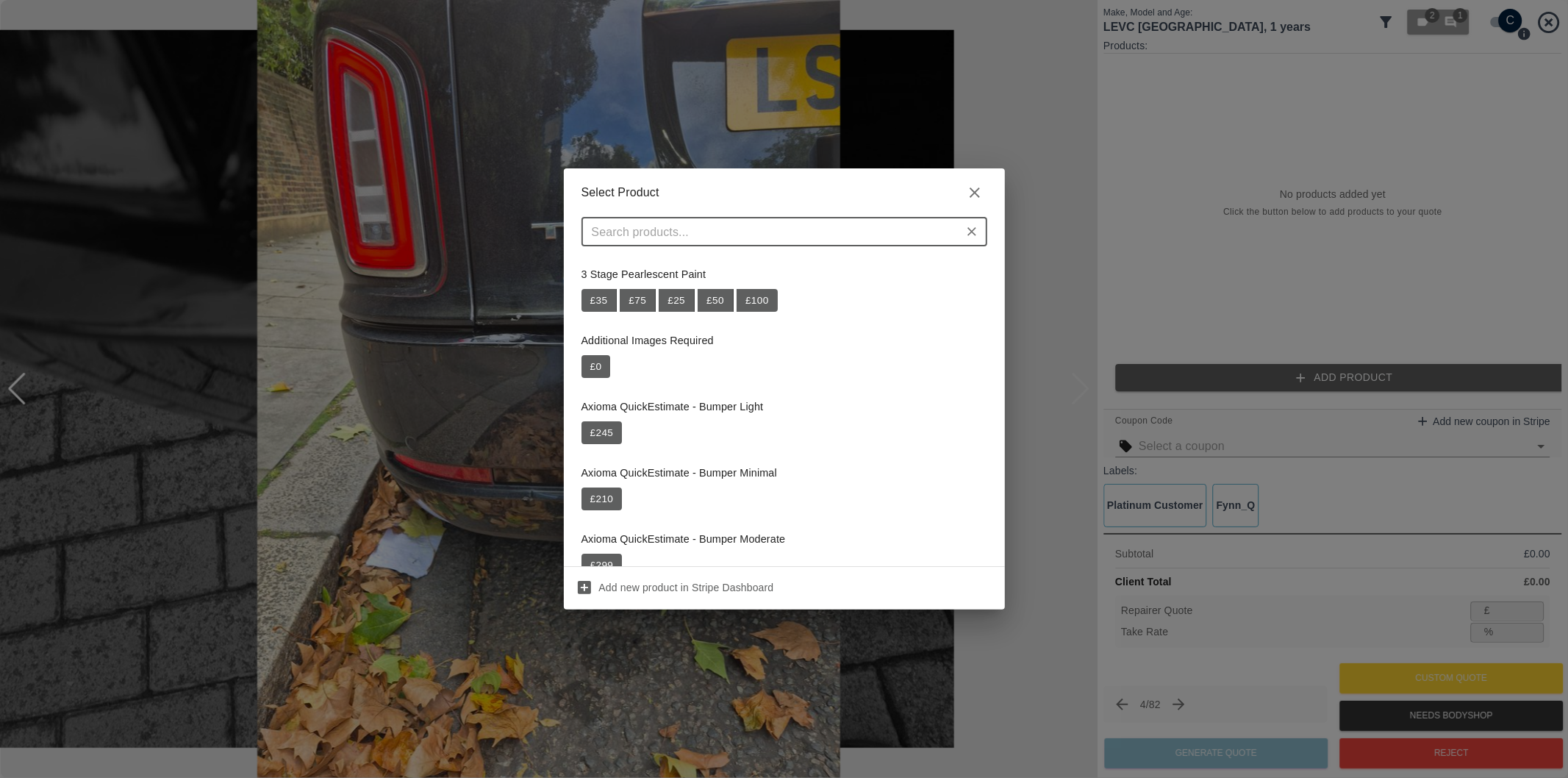
click at [797, 236] on input "text" at bounding box center [772, 232] width 373 height 20
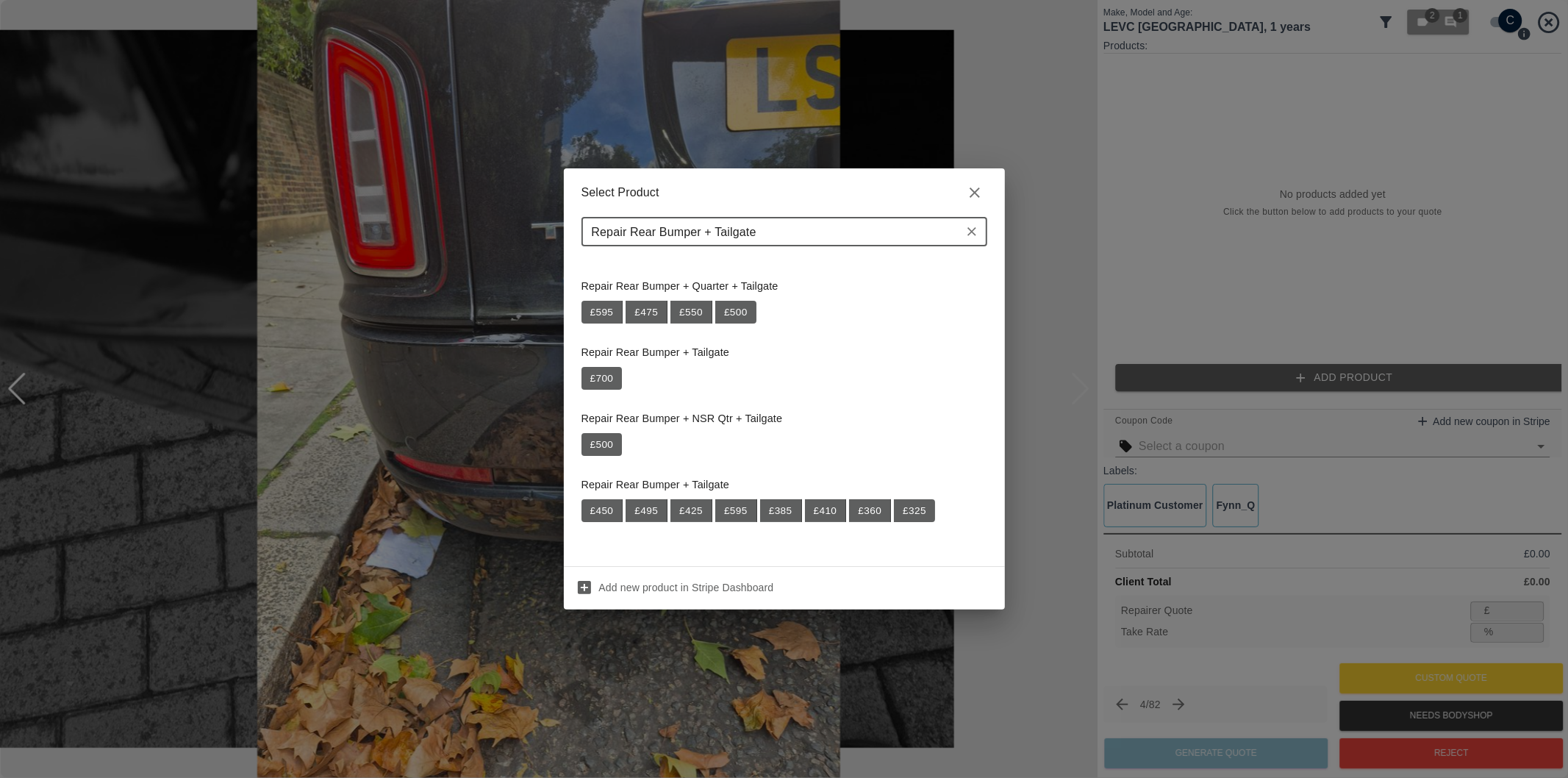
scroll to position [199, 0]
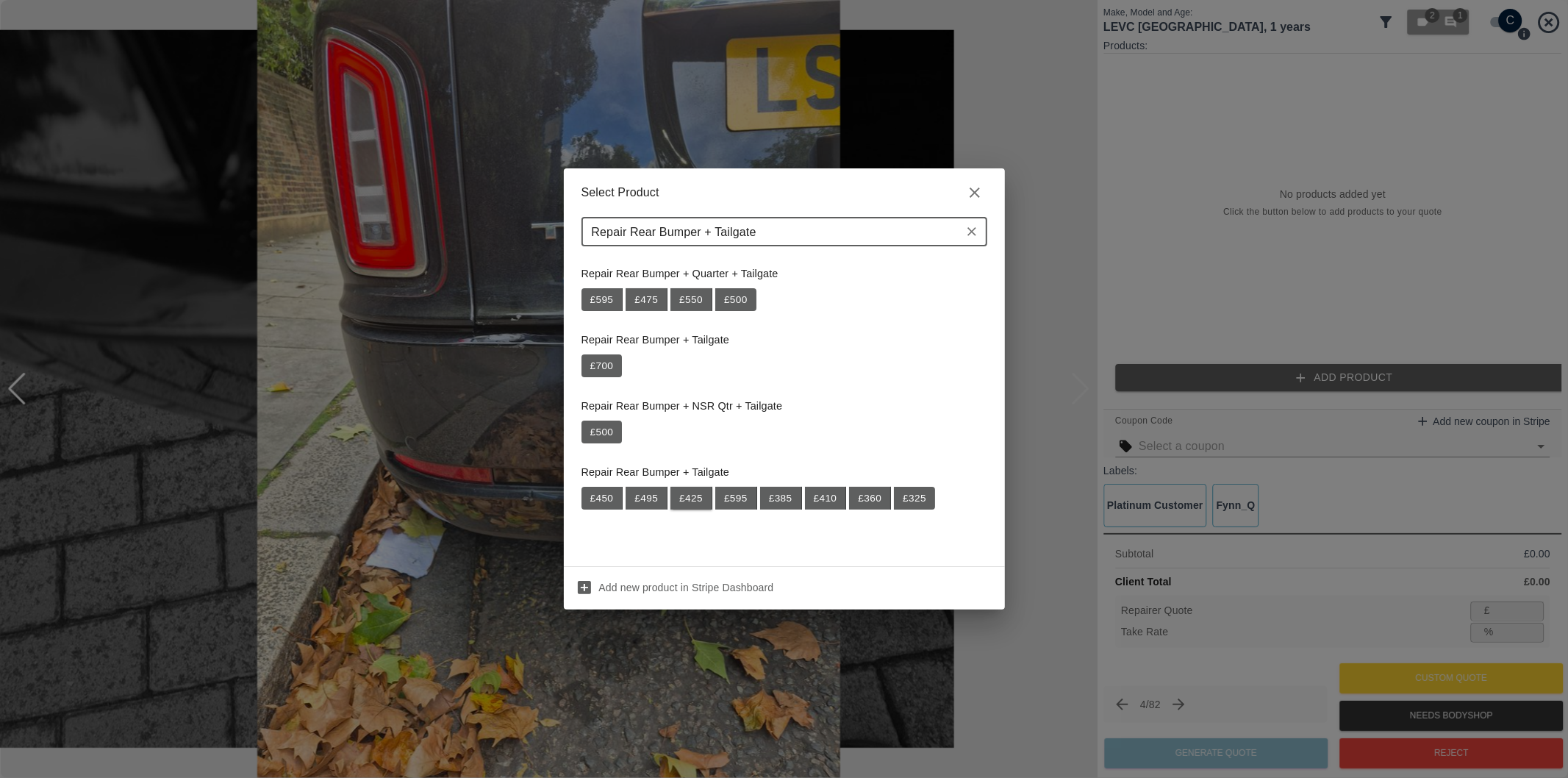
type input "Repair Rear Bumper + Tailgate"
click at [681, 496] on button "£ 425" at bounding box center [692, 498] width 42 height 24
type input "276"
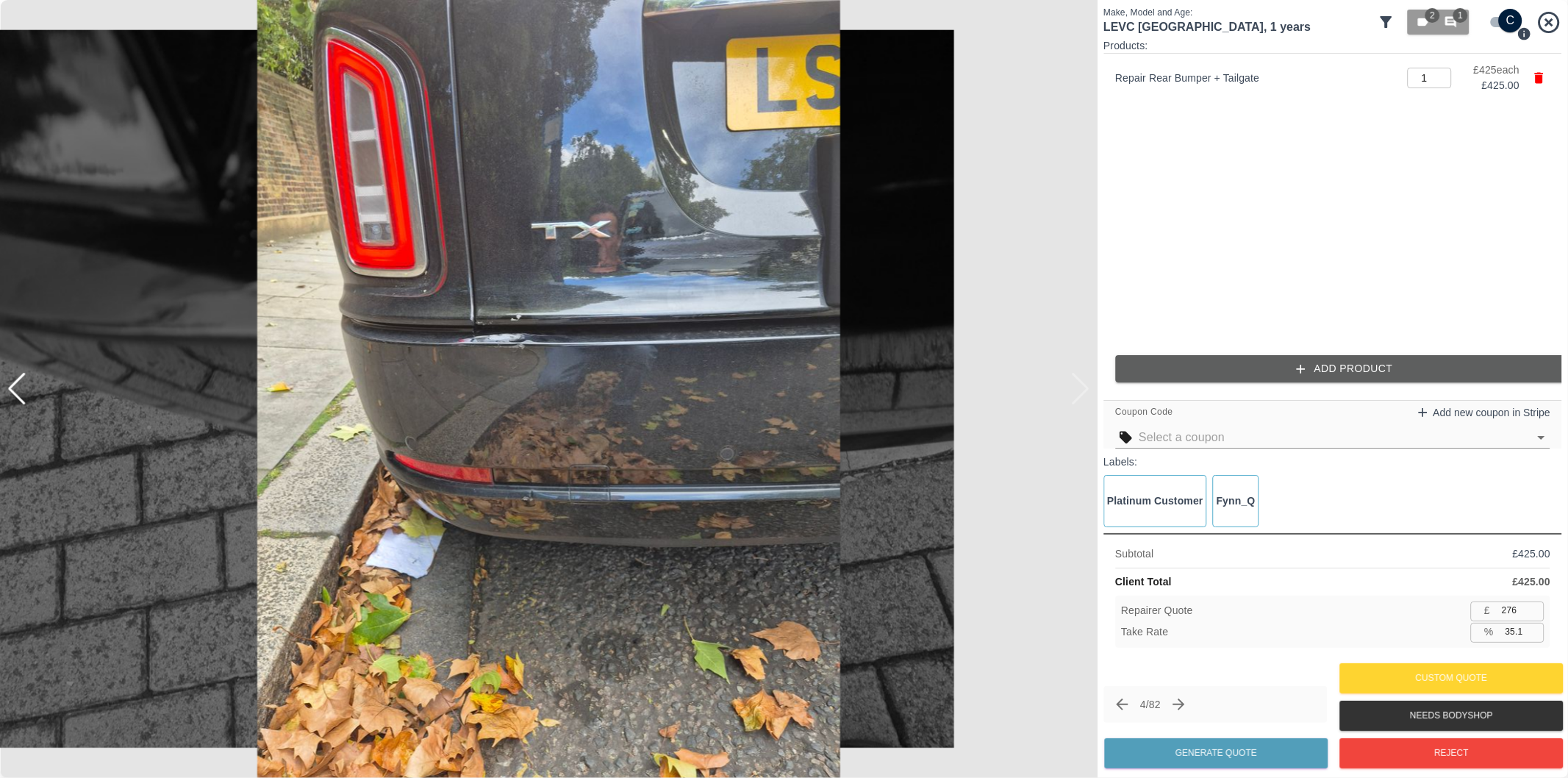
click at [1512, 635] on input "35.1" at bounding box center [1522, 631] width 45 height 18
type input "37.1"
type input "267"
type input "37.2"
click at [1244, 755] on button "Generate Quote" at bounding box center [1216, 753] width 223 height 30
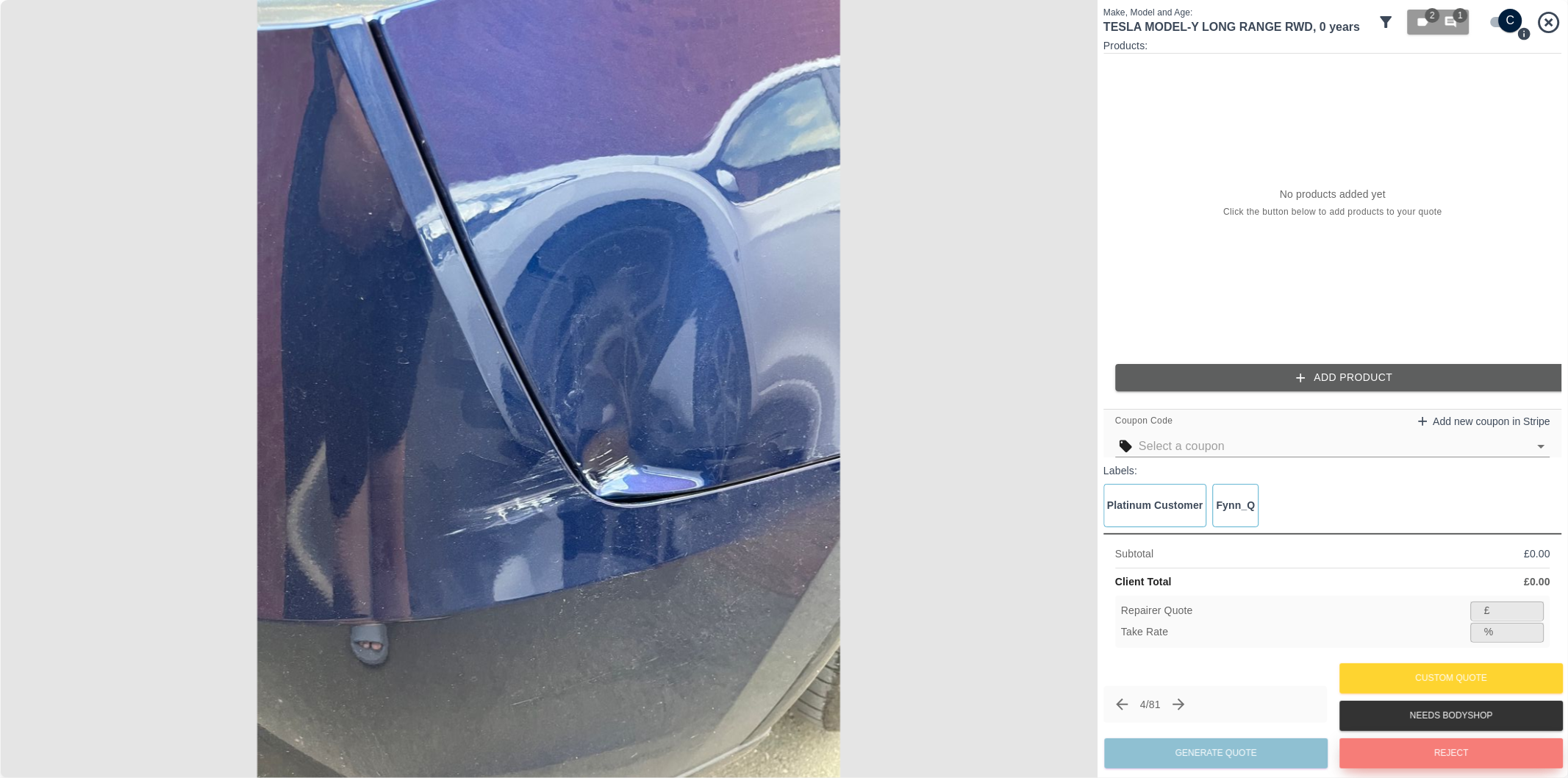
click at [1436, 753] on button "Reject" at bounding box center [1451, 753] width 223 height 30
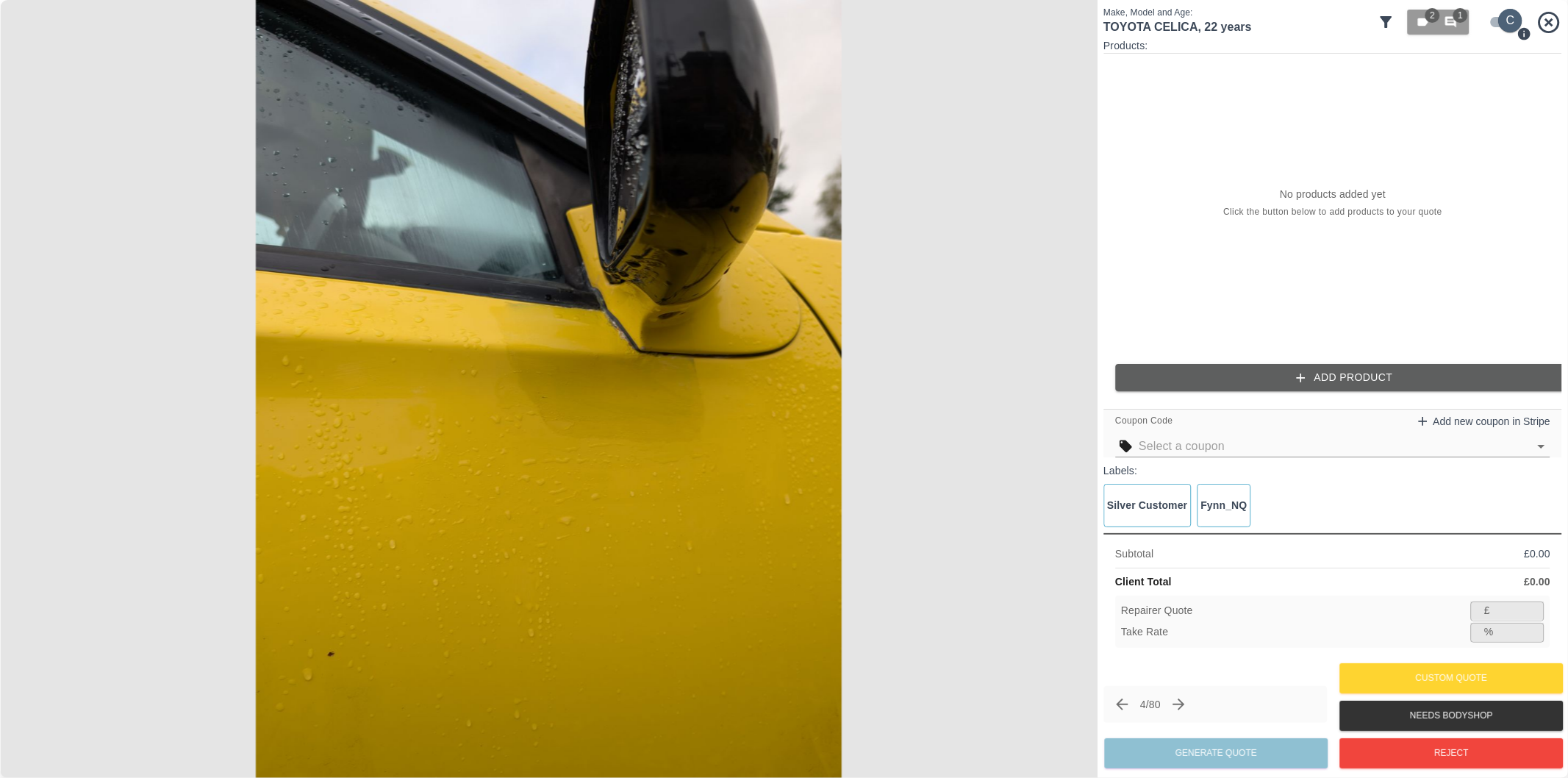
click at [1501, 18] on input "checkbox" at bounding box center [1511, 20] width 70 height 24
checkbox input "false"
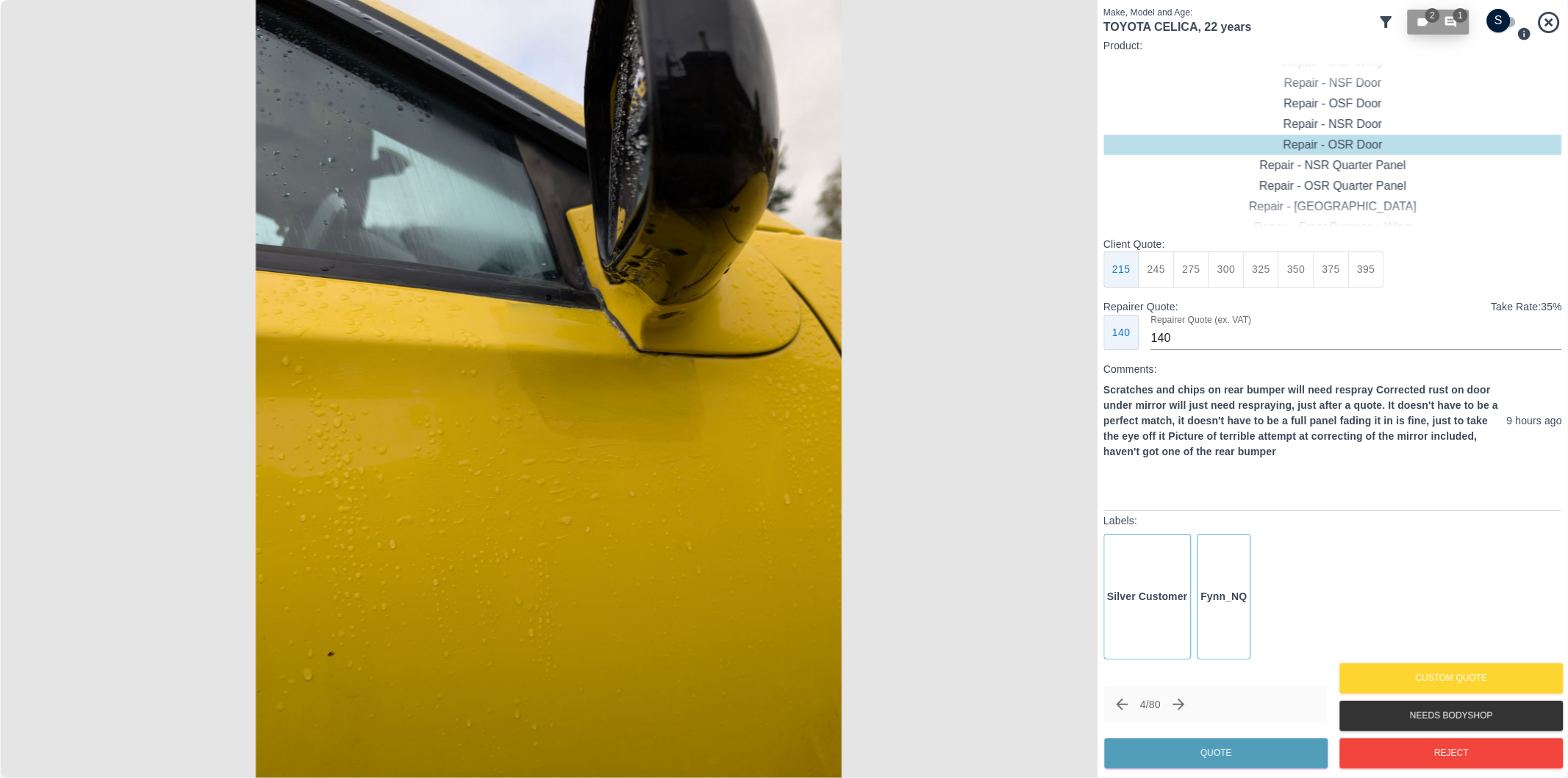
click at [1454, 24] on icon "button" at bounding box center [1451, 23] width 11 height 11
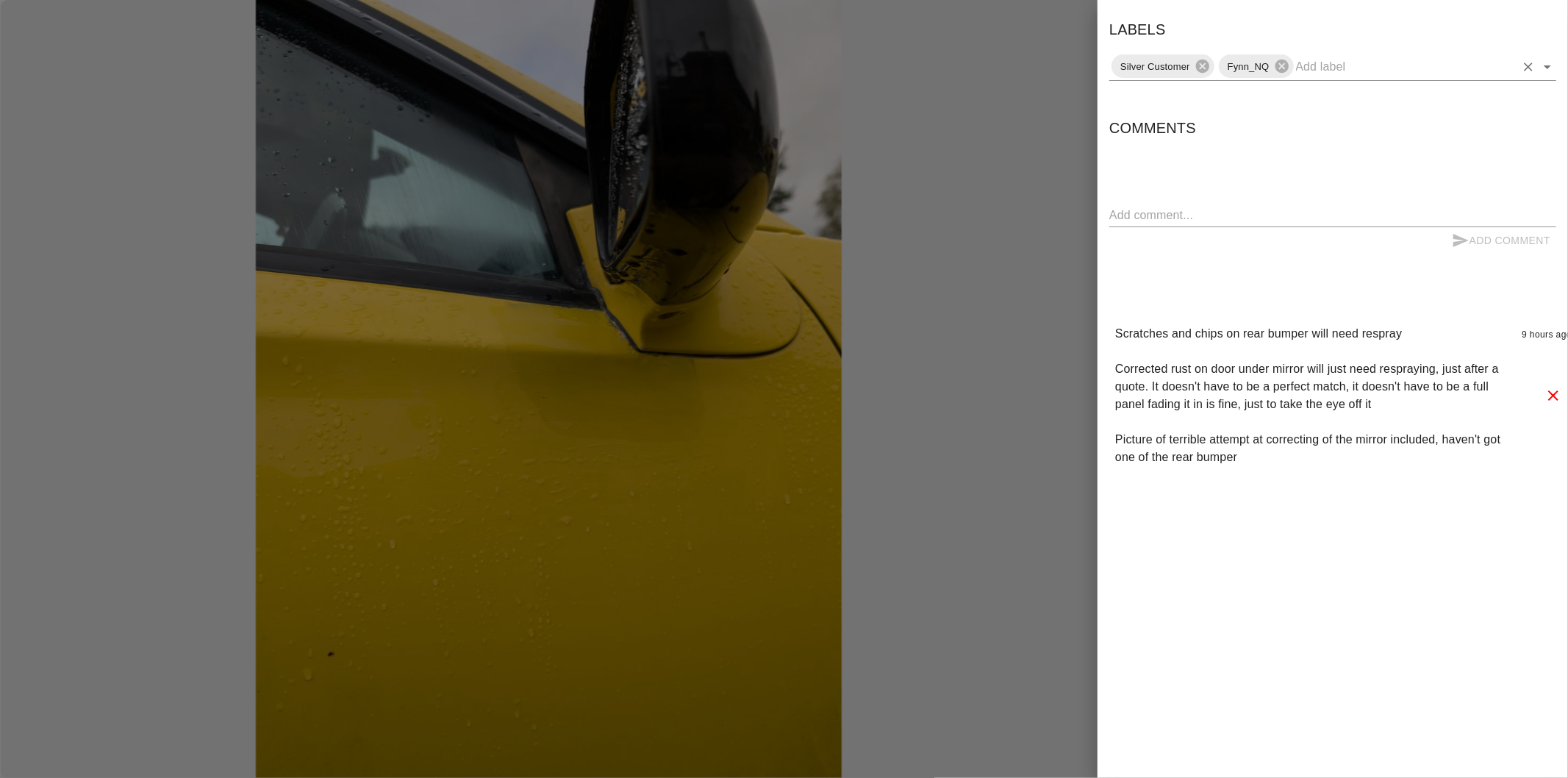
click at [1544, 71] on icon "Open" at bounding box center [1548, 67] width 18 height 18
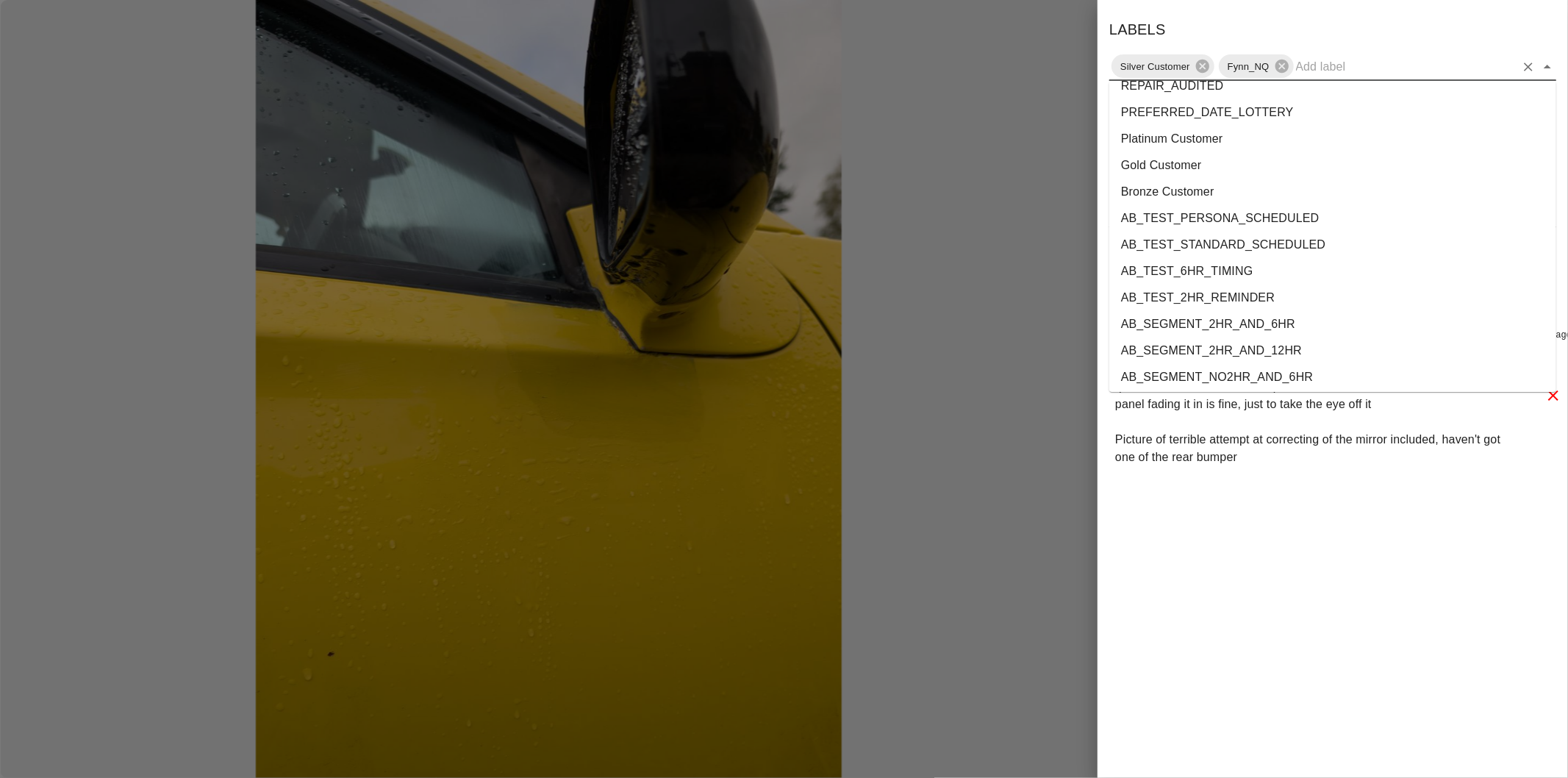
scroll to position [2692, 0]
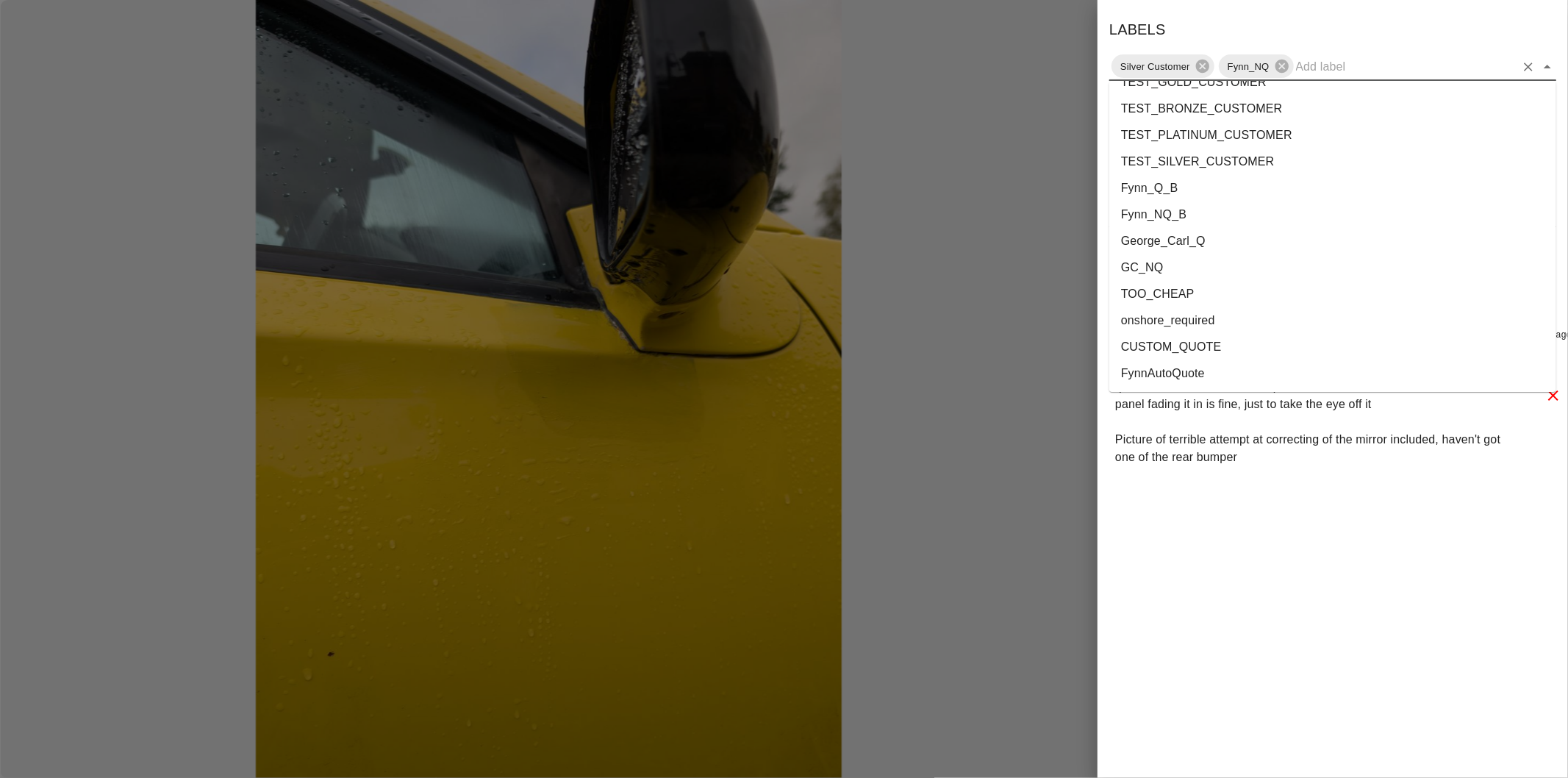
click at [1219, 328] on li "onshore_required" at bounding box center [1332, 320] width 447 height 27
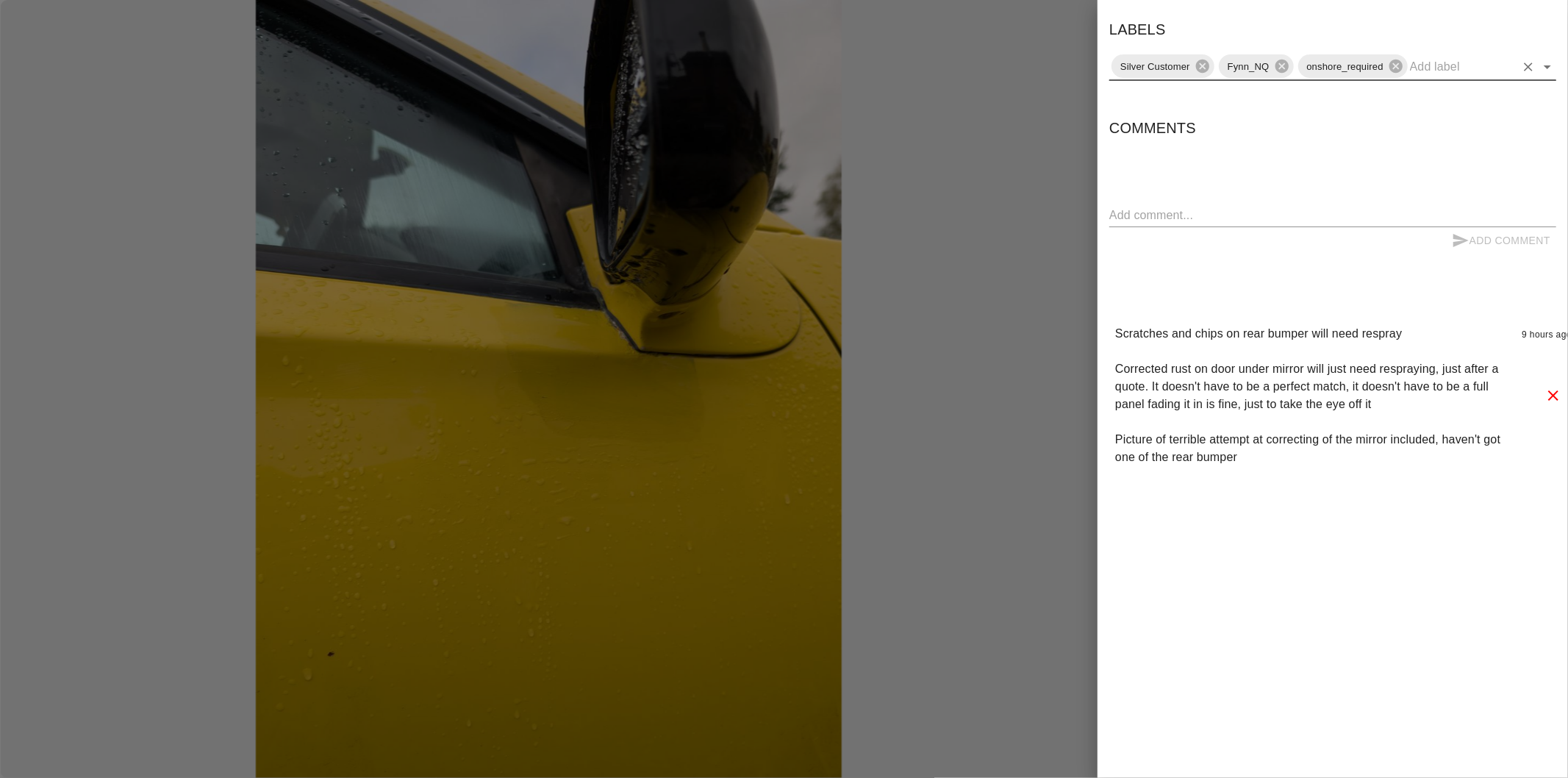
click at [1548, 66] on icon "Open" at bounding box center [1547, 67] width 7 height 4
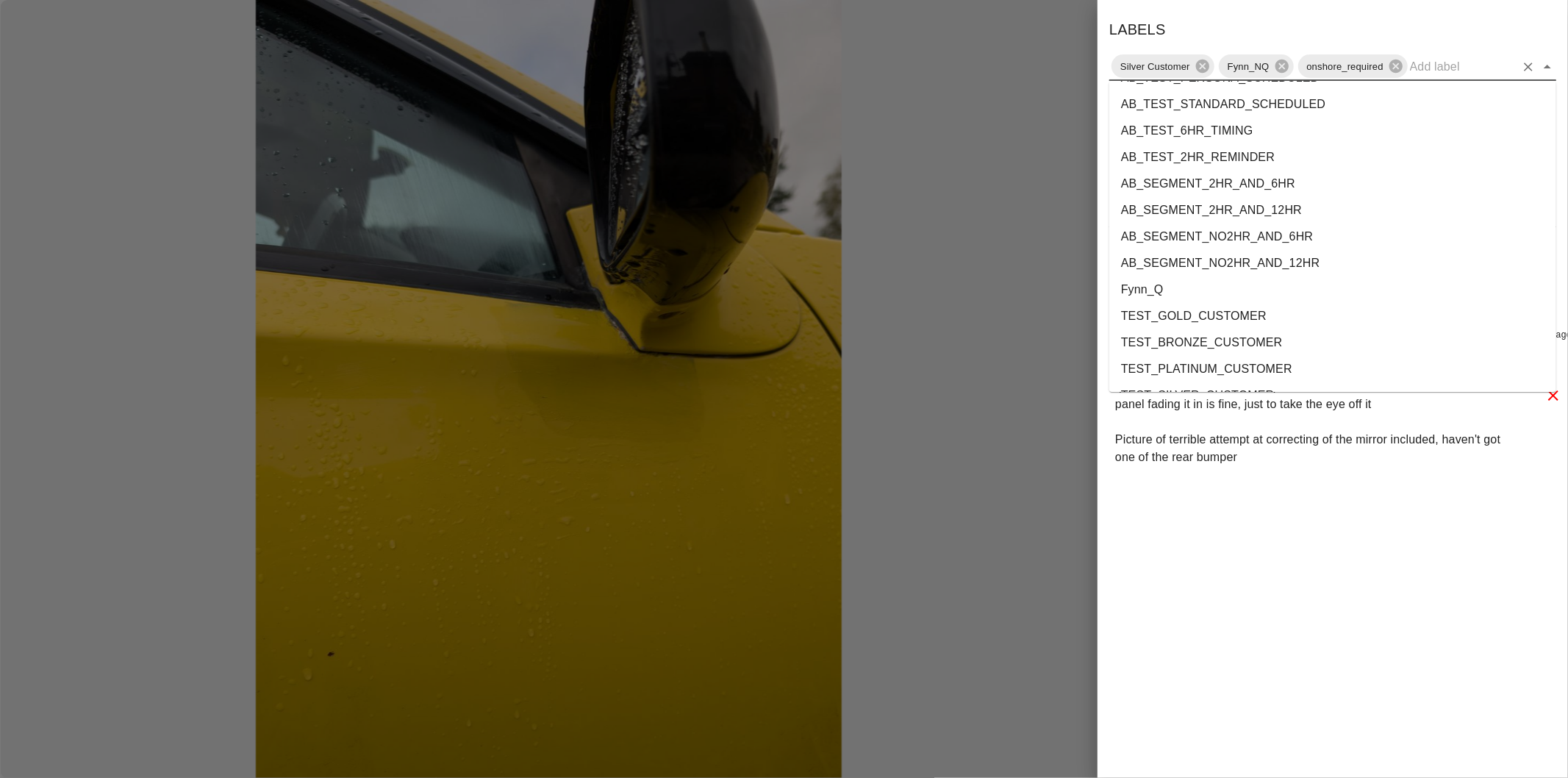
scroll to position [2665, 0]
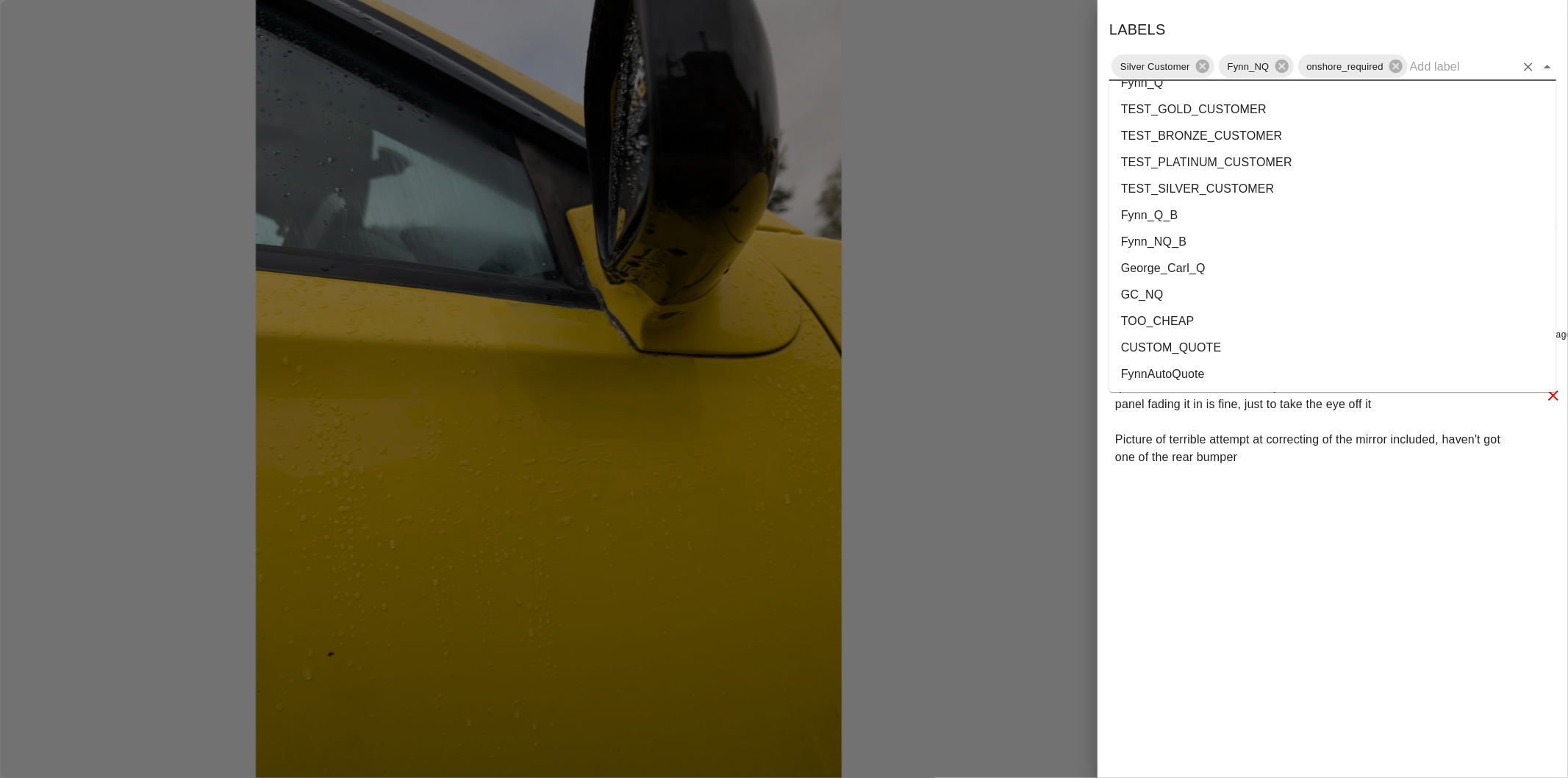
click at [1195, 282] on li "GC_NQ" at bounding box center [1332, 295] width 447 height 27
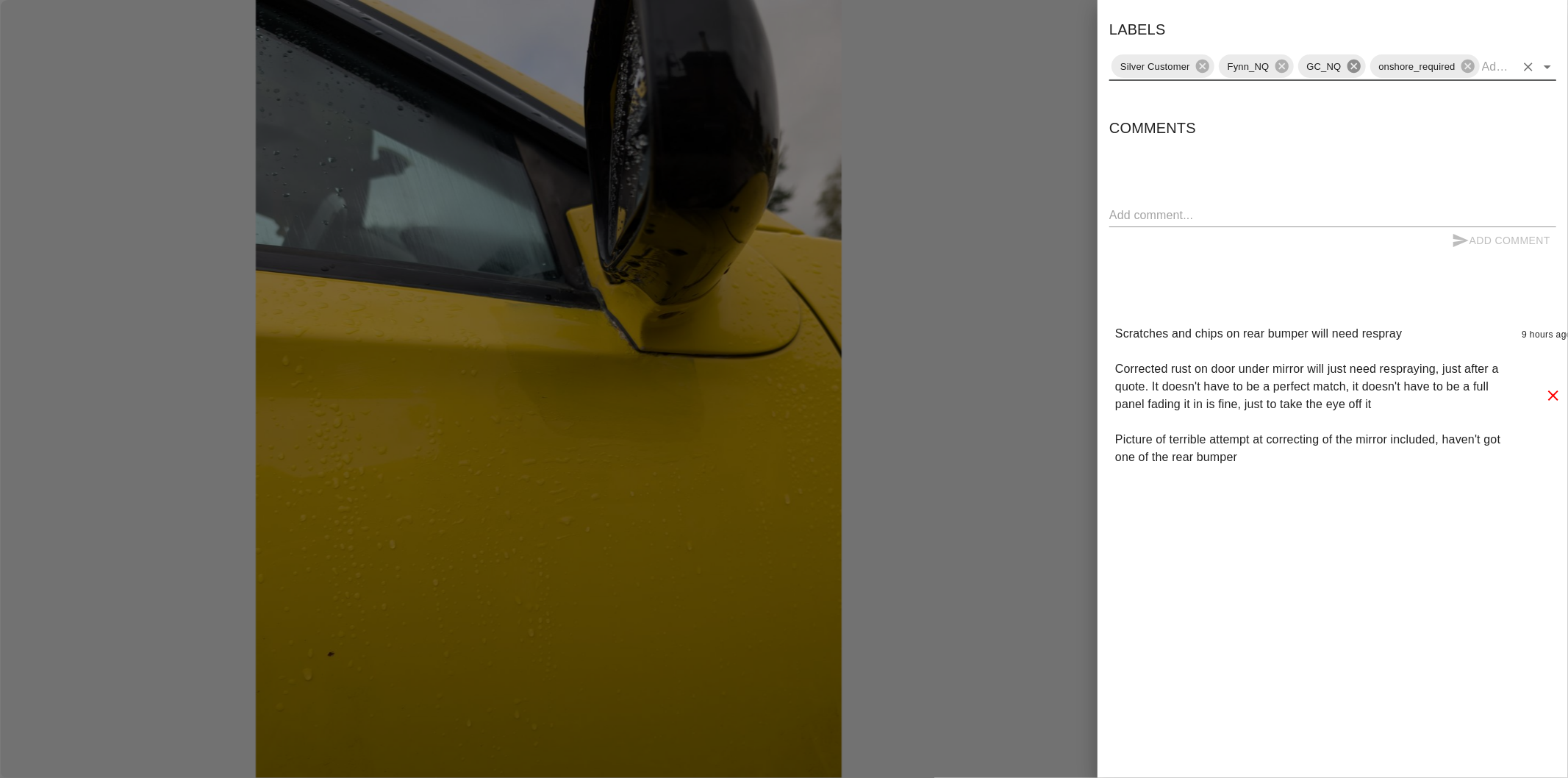
click at [1355, 69] on icon at bounding box center [1353, 66] width 13 height 13
click at [1552, 71] on icon "Open" at bounding box center [1548, 67] width 18 height 18
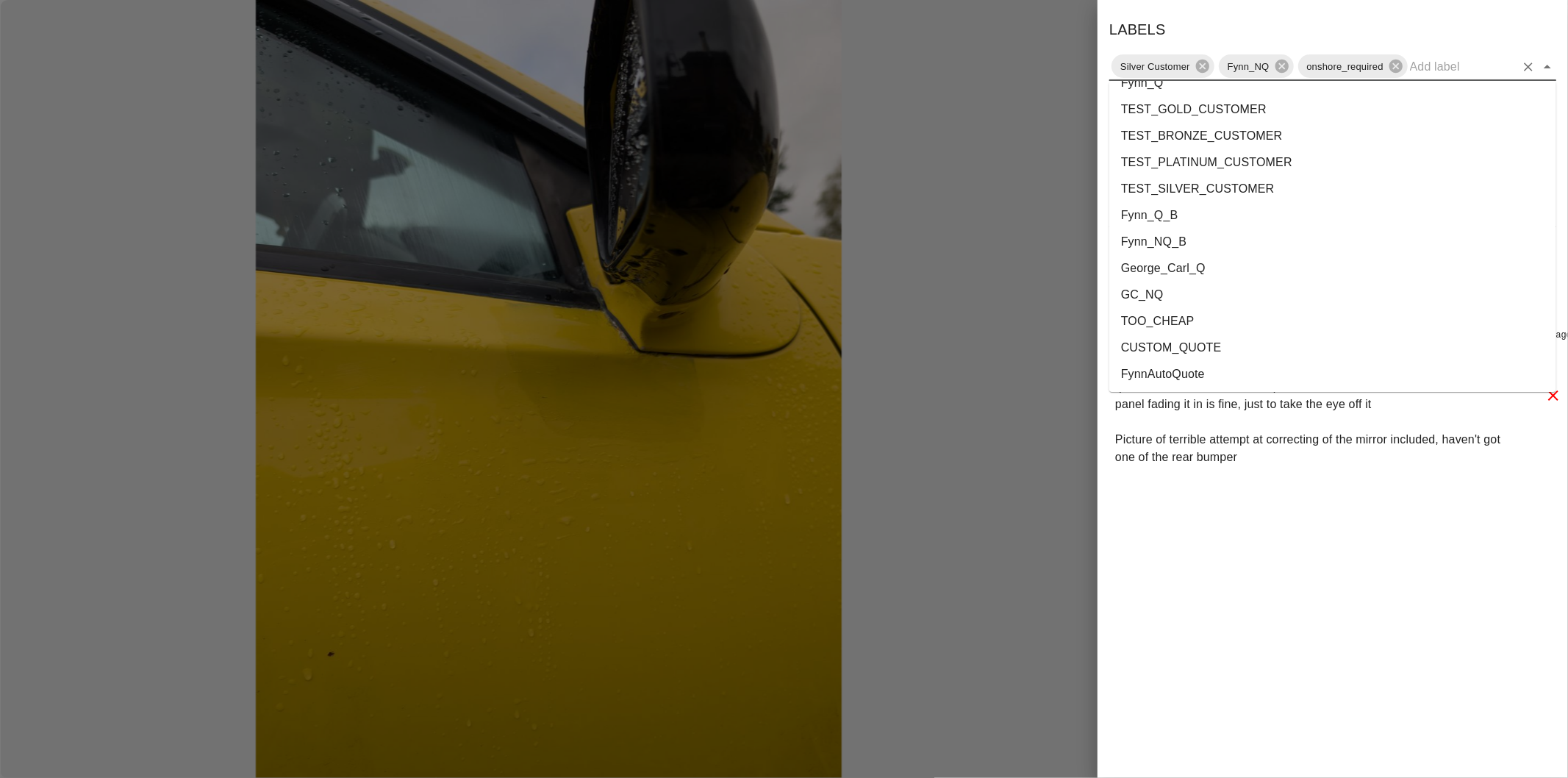
click at [1181, 273] on li "George_Carl_Q" at bounding box center [1332, 269] width 447 height 27
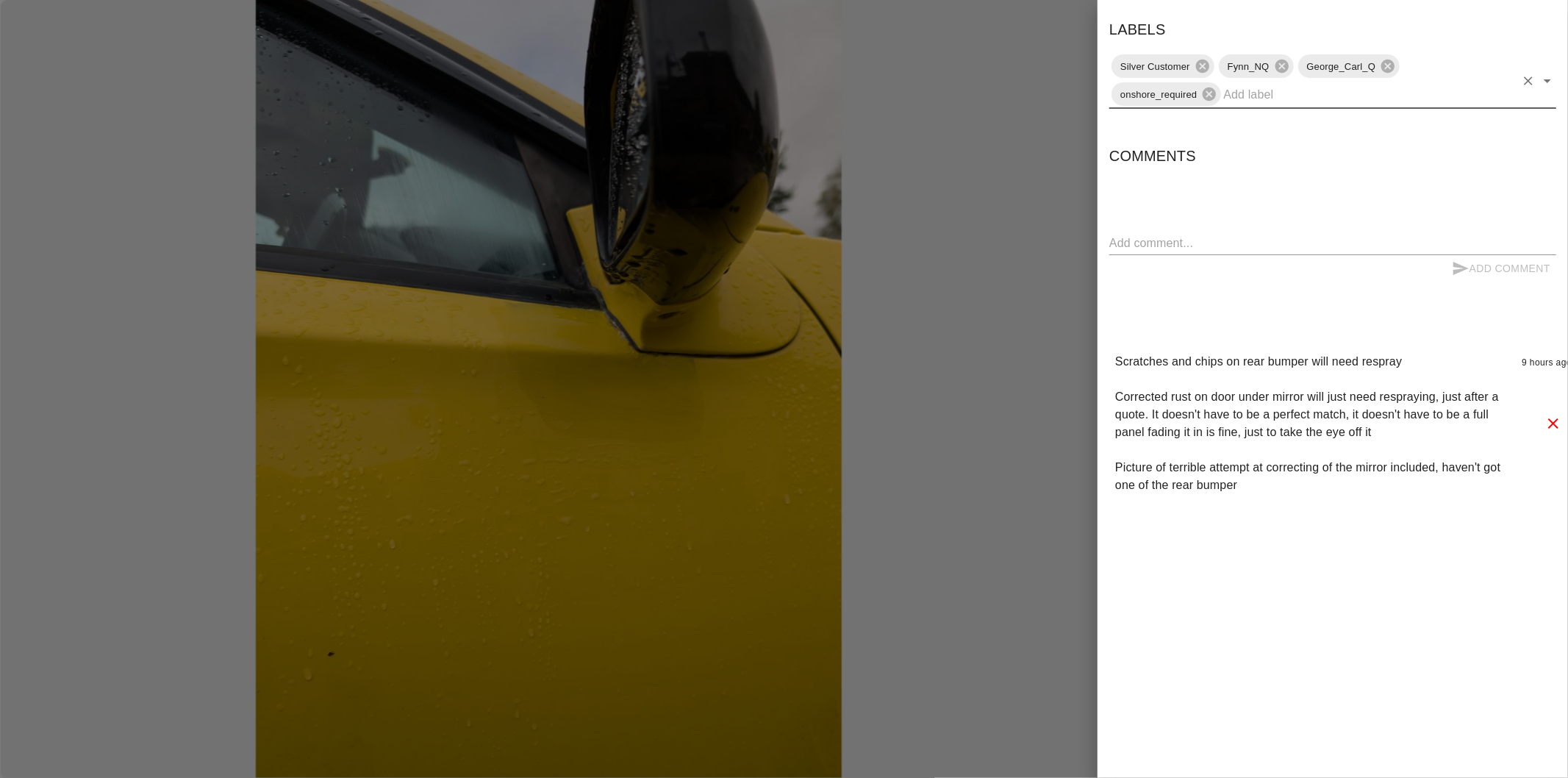
click at [1048, 256] on div at bounding box center [784, 389] width 1568 height 778
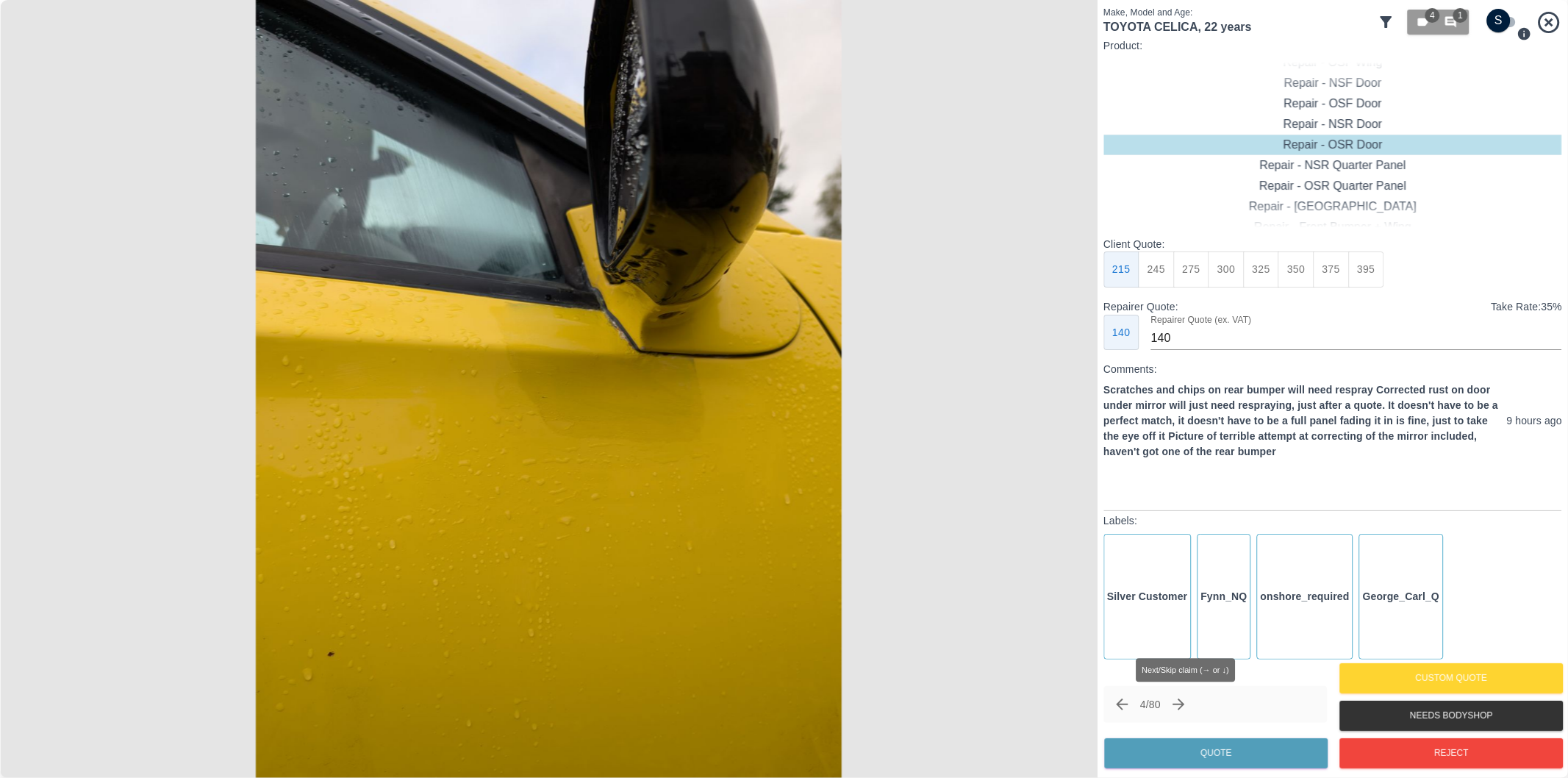
click at [1184, 701] on icon "Next claim" at bounding box center [1179, 704] width 18 height 18
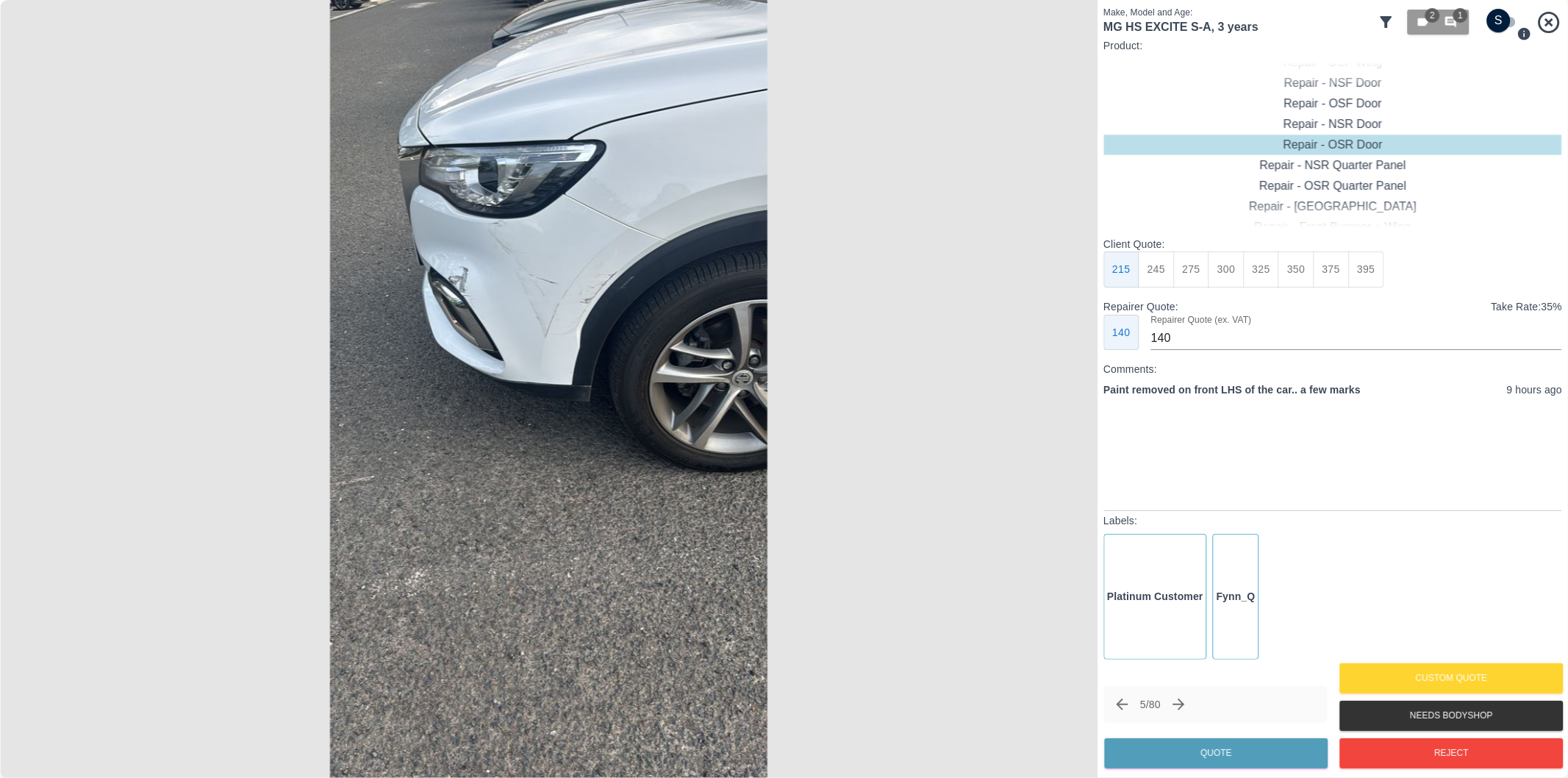
click at [592, 262] on img at bounding box center [548, 389] width 1097 height 778
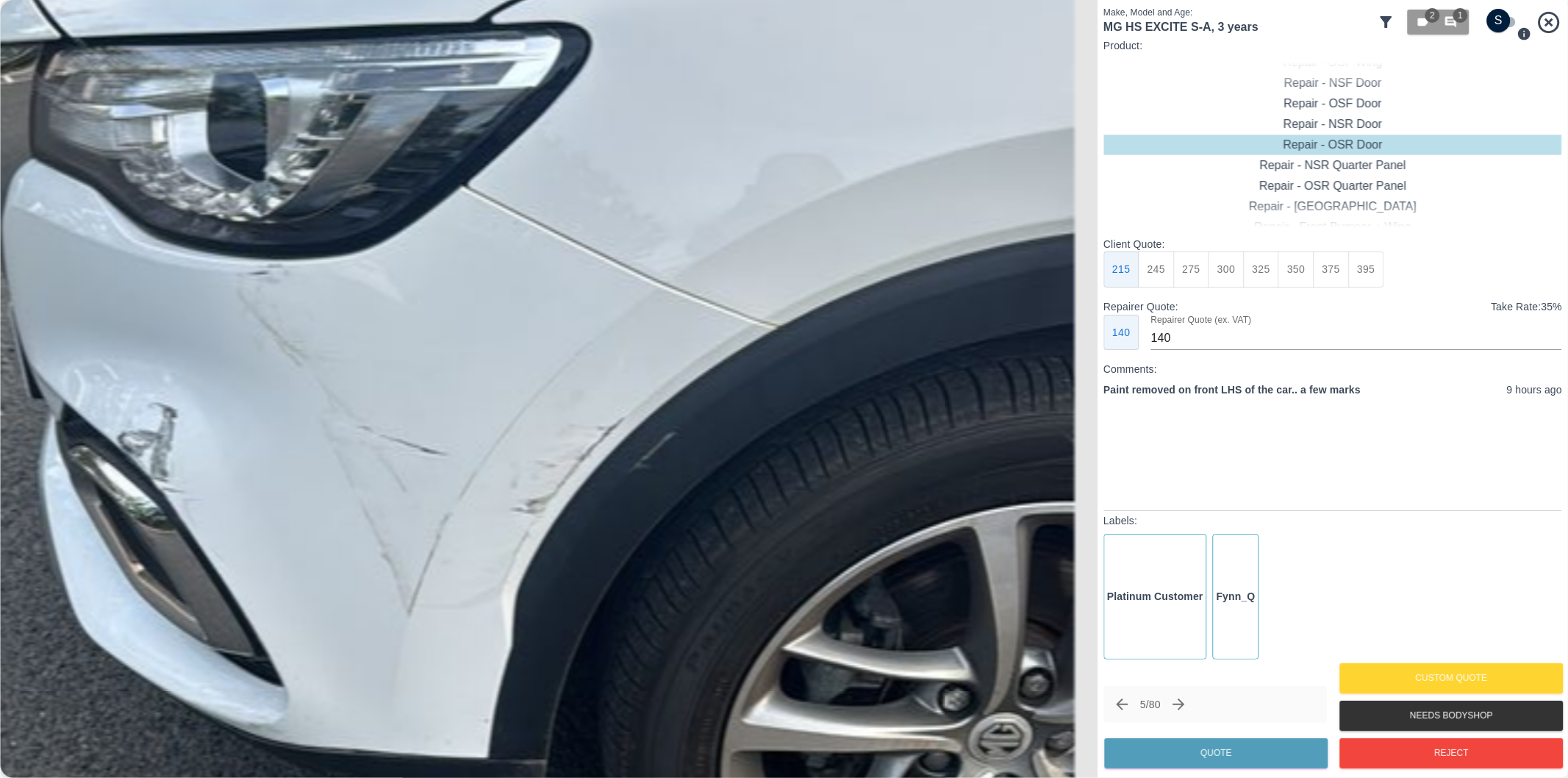
click at [592, 262] on img at bounding box center [418, 770] width 3293 height 2334
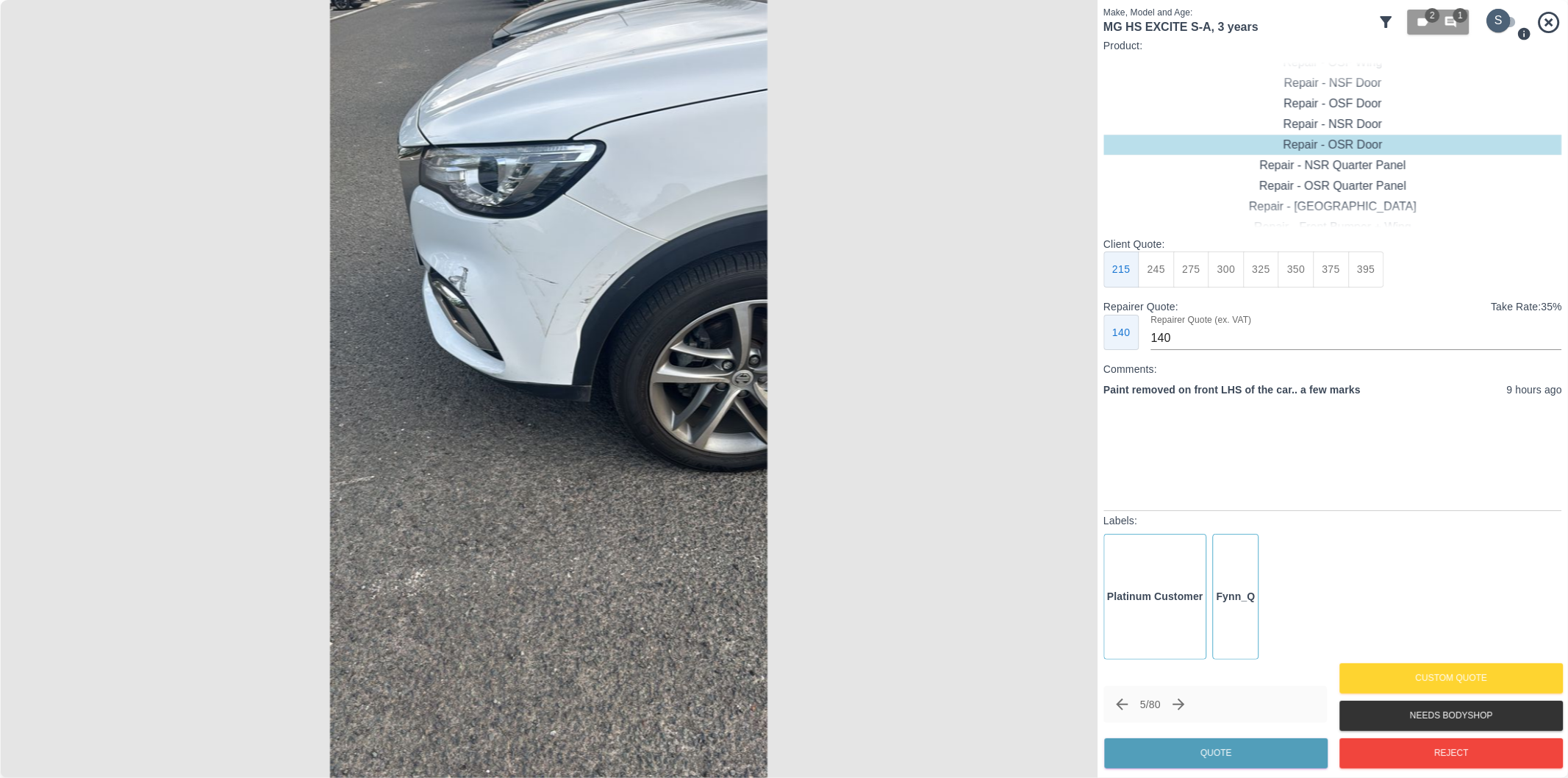
click at [1505, 16] on input "checkbox" at bounding box center [1499, 20] width 70 height 24
checkbox input "true"
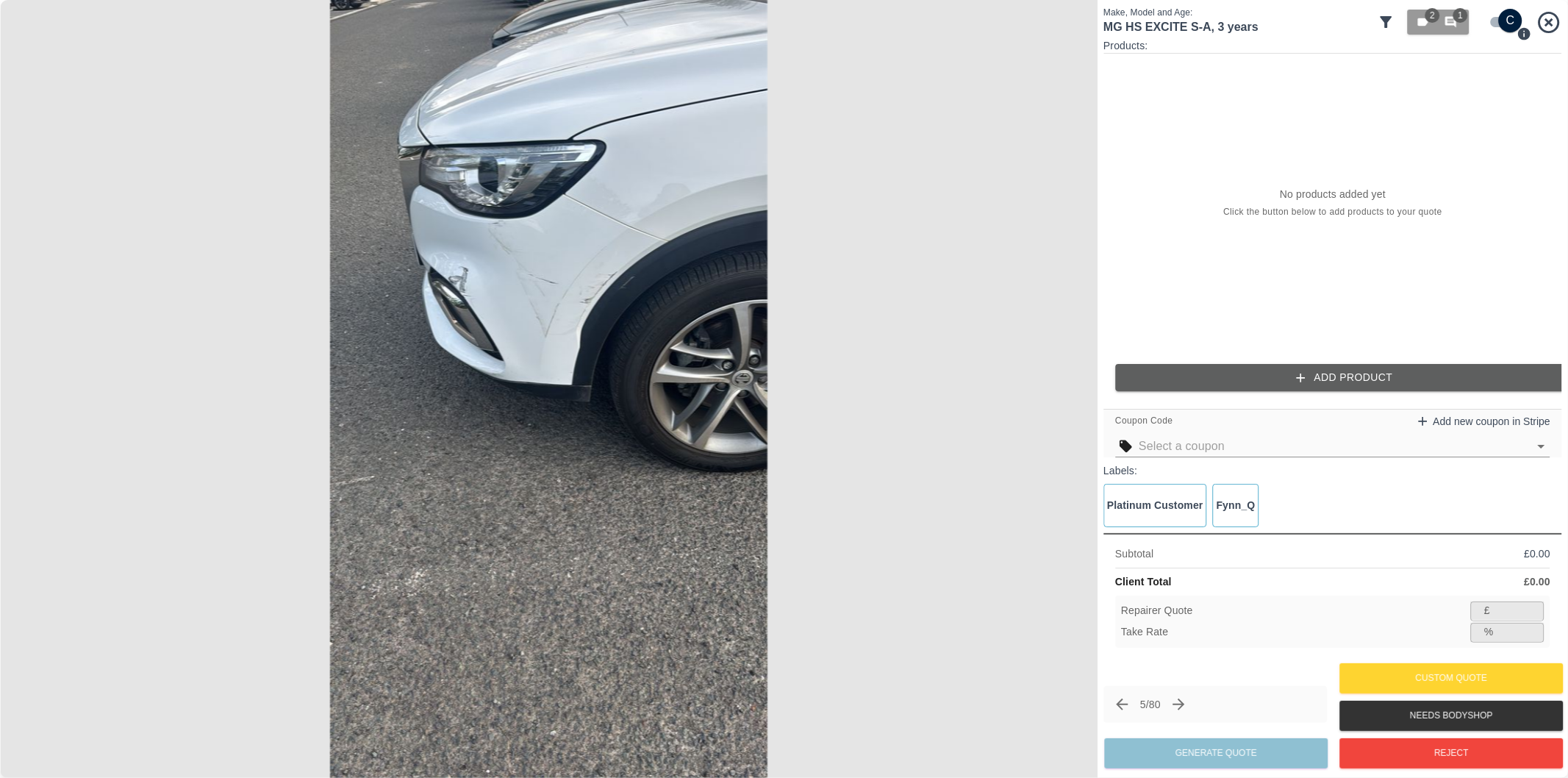
click at [1324, 371] on button "Add Product" at bounding box center [1345, 378] width 459 height 27
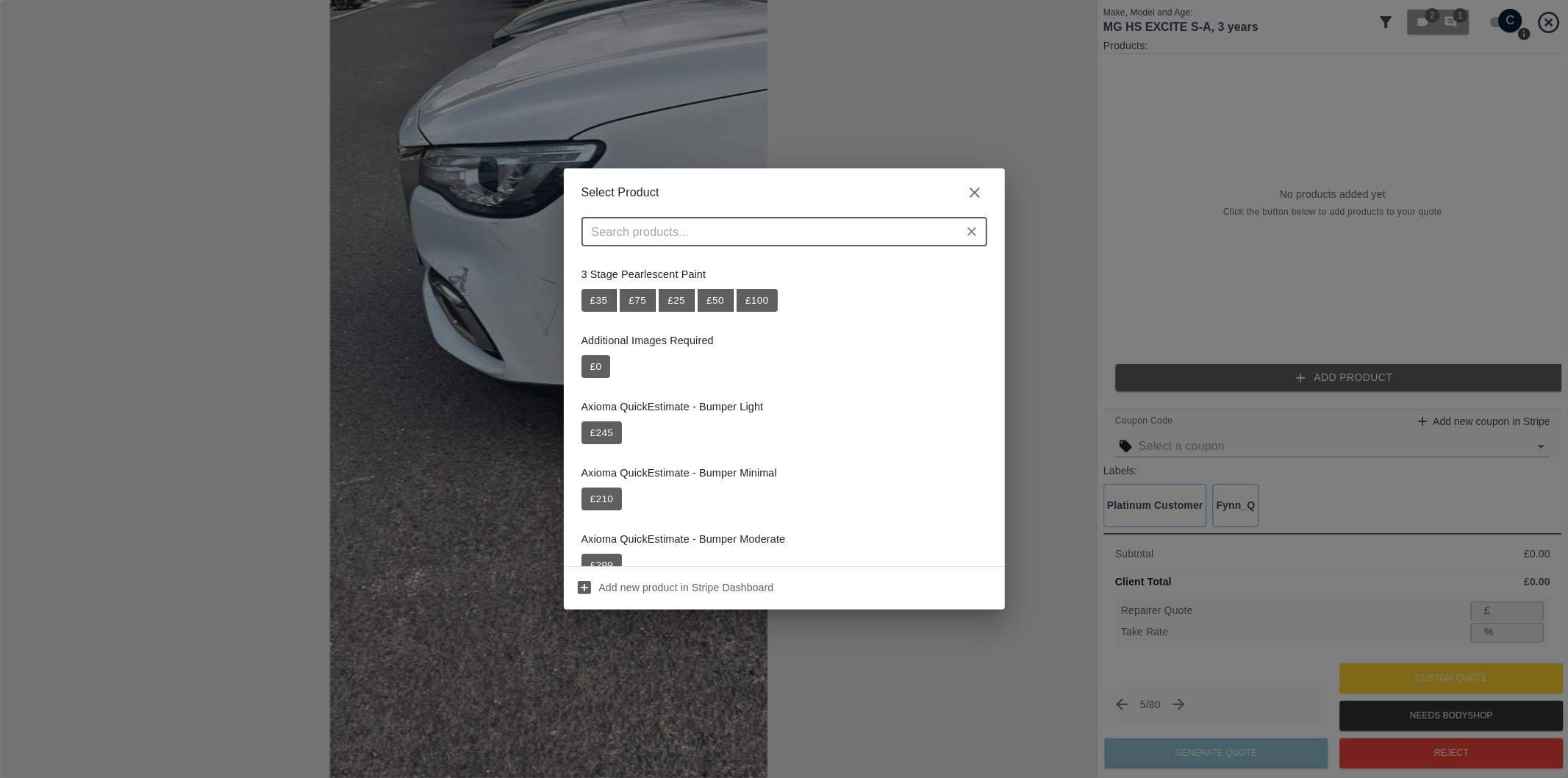
click at [763, 233] on input "text" at bounding box center [772, 232] width 373 height 20
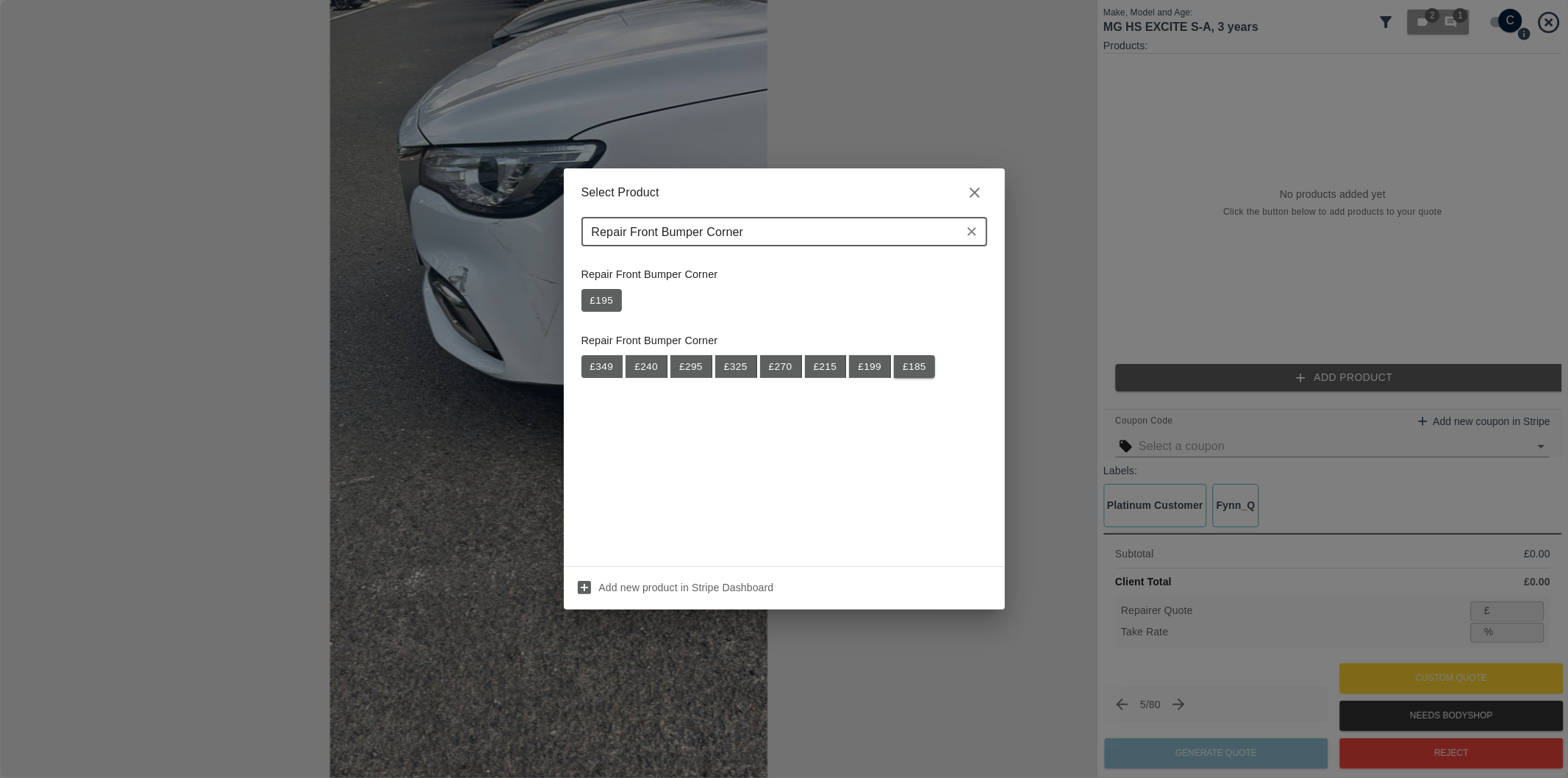
type input "Repair Front Bumper Corner"
click at [924, 368] on button "£ 185" at bounding box center [914, 367] width 42 height 24
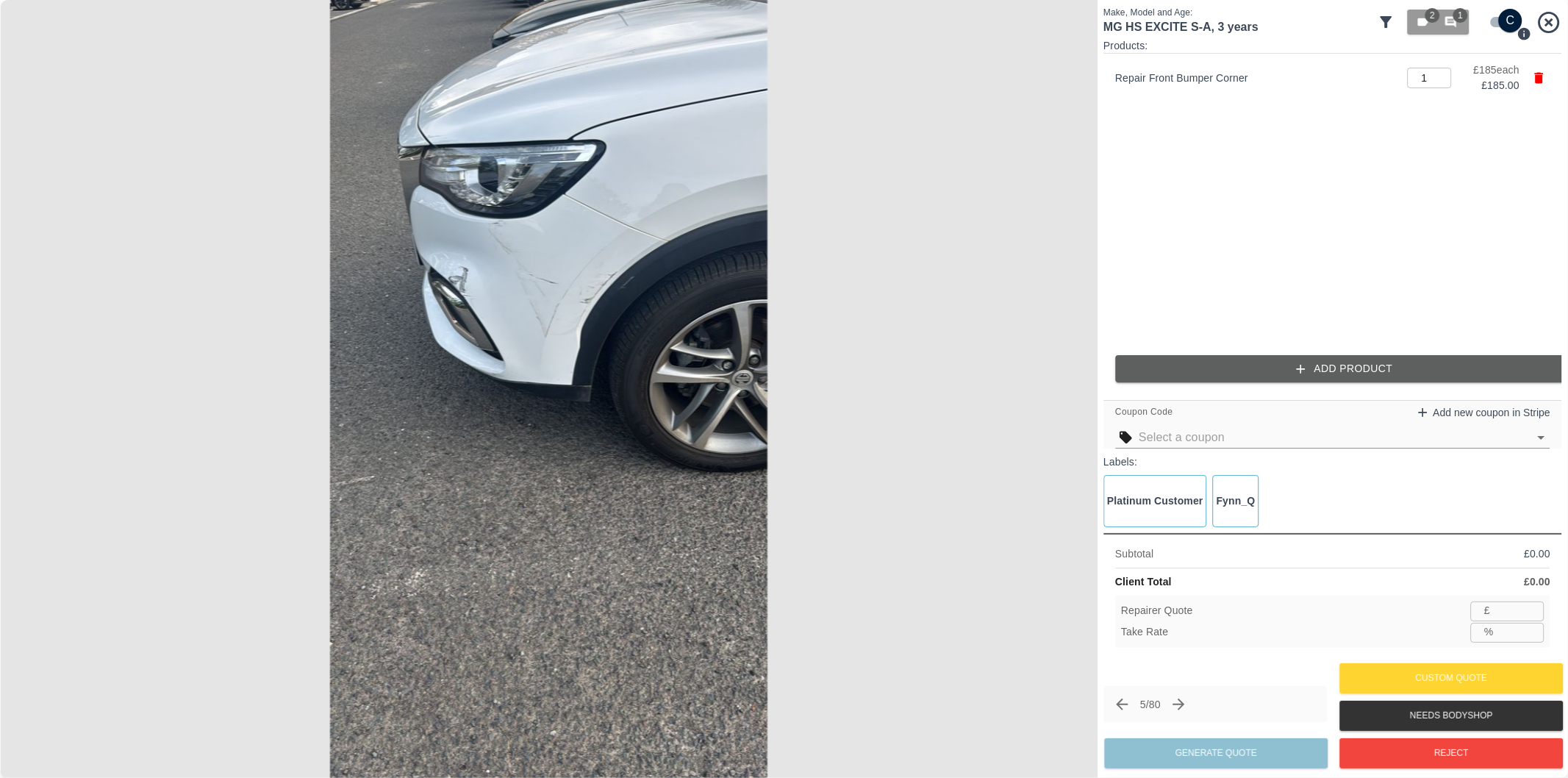
type input "120"
type input "35.1"
click at [1335, 371] on button "Add Product" at bounding box center [1345, 368] width 459 height 27
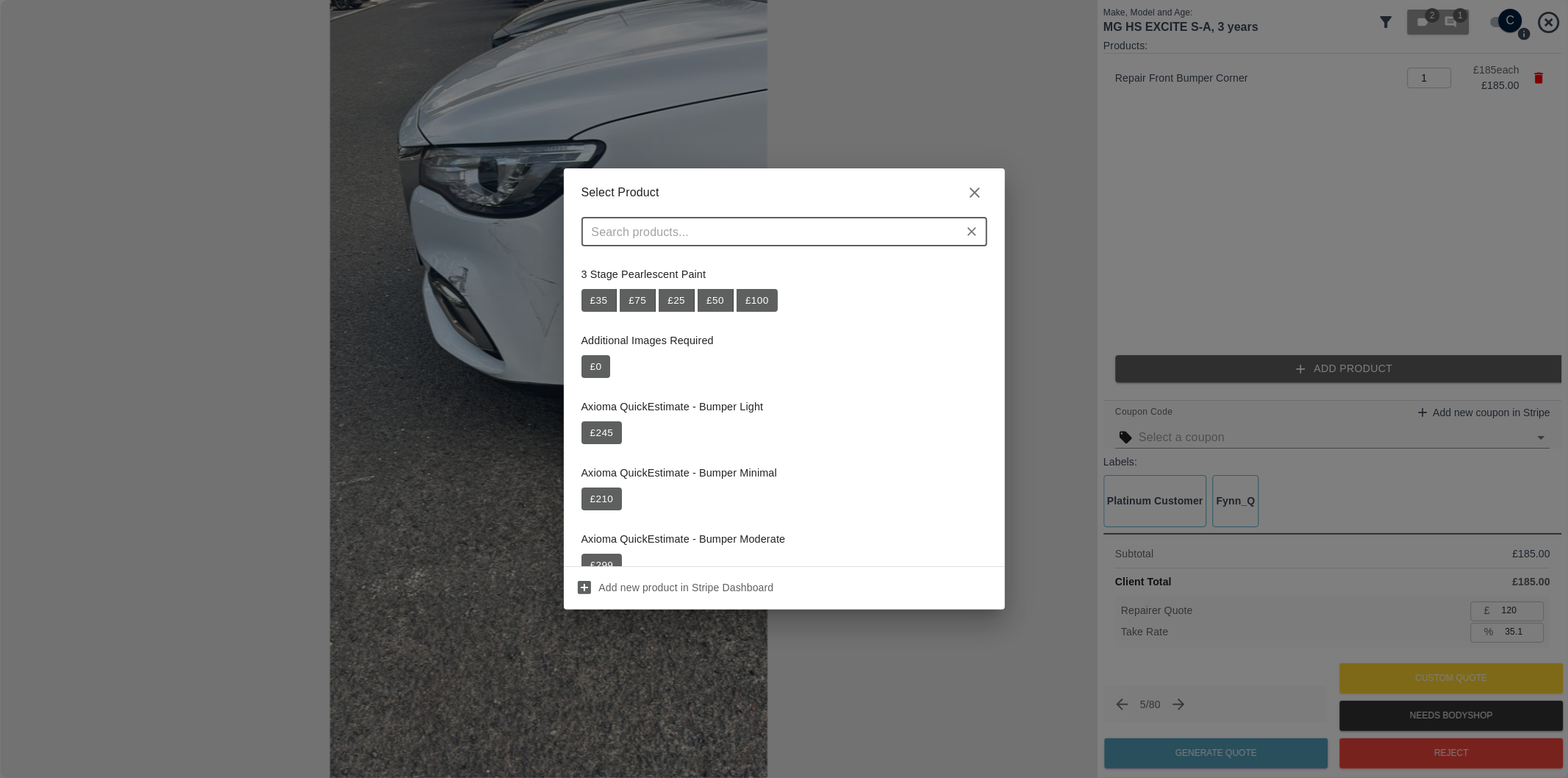
click at [782, 241] on input "text" at bounding box center [772, 232] width 373 height 20
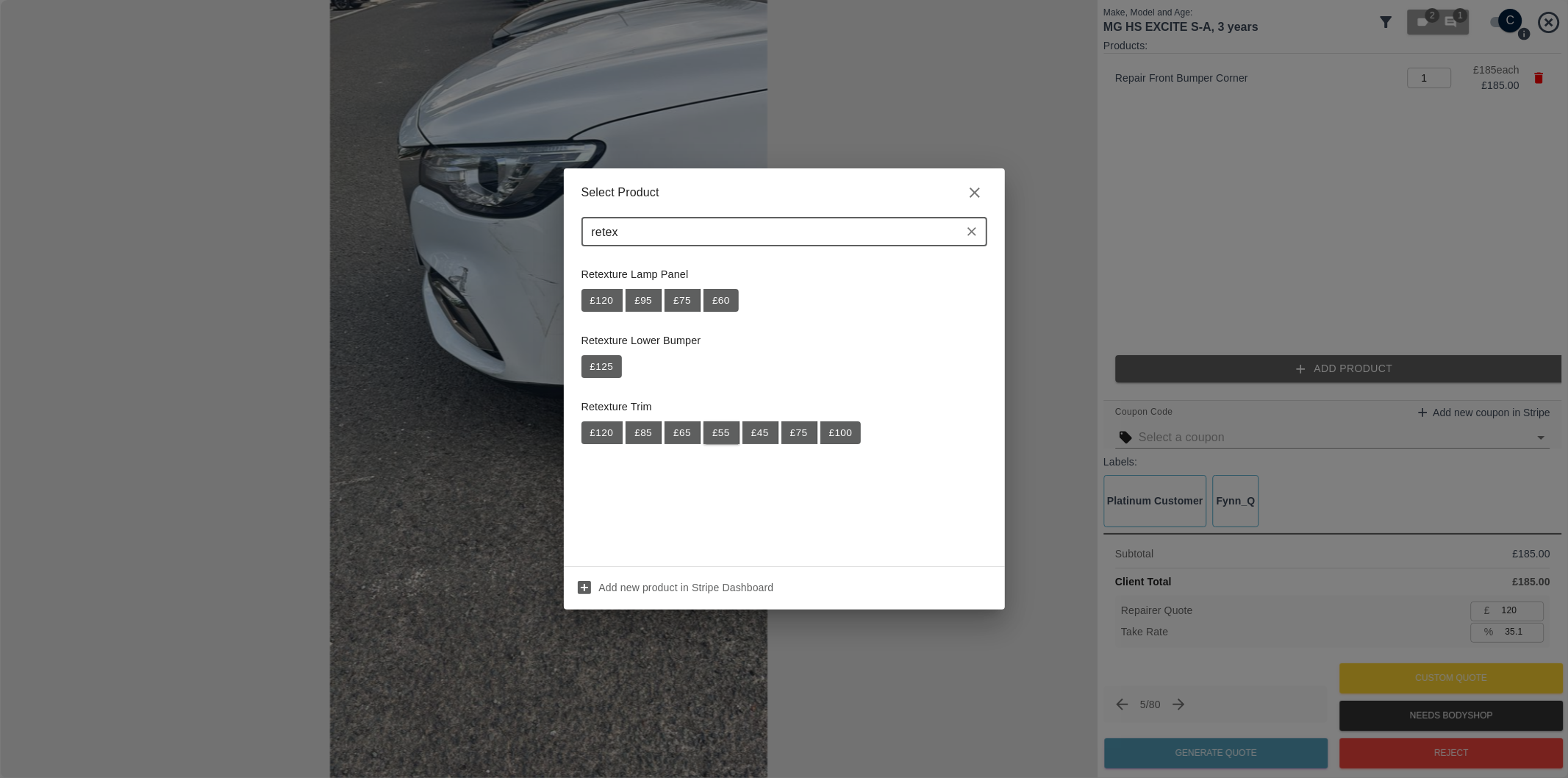
type input "retex"
click at [721, 435] on button "£ 55" at bounding box center [721, 433] width 36 height 24
type input "156"
type input "35.0"
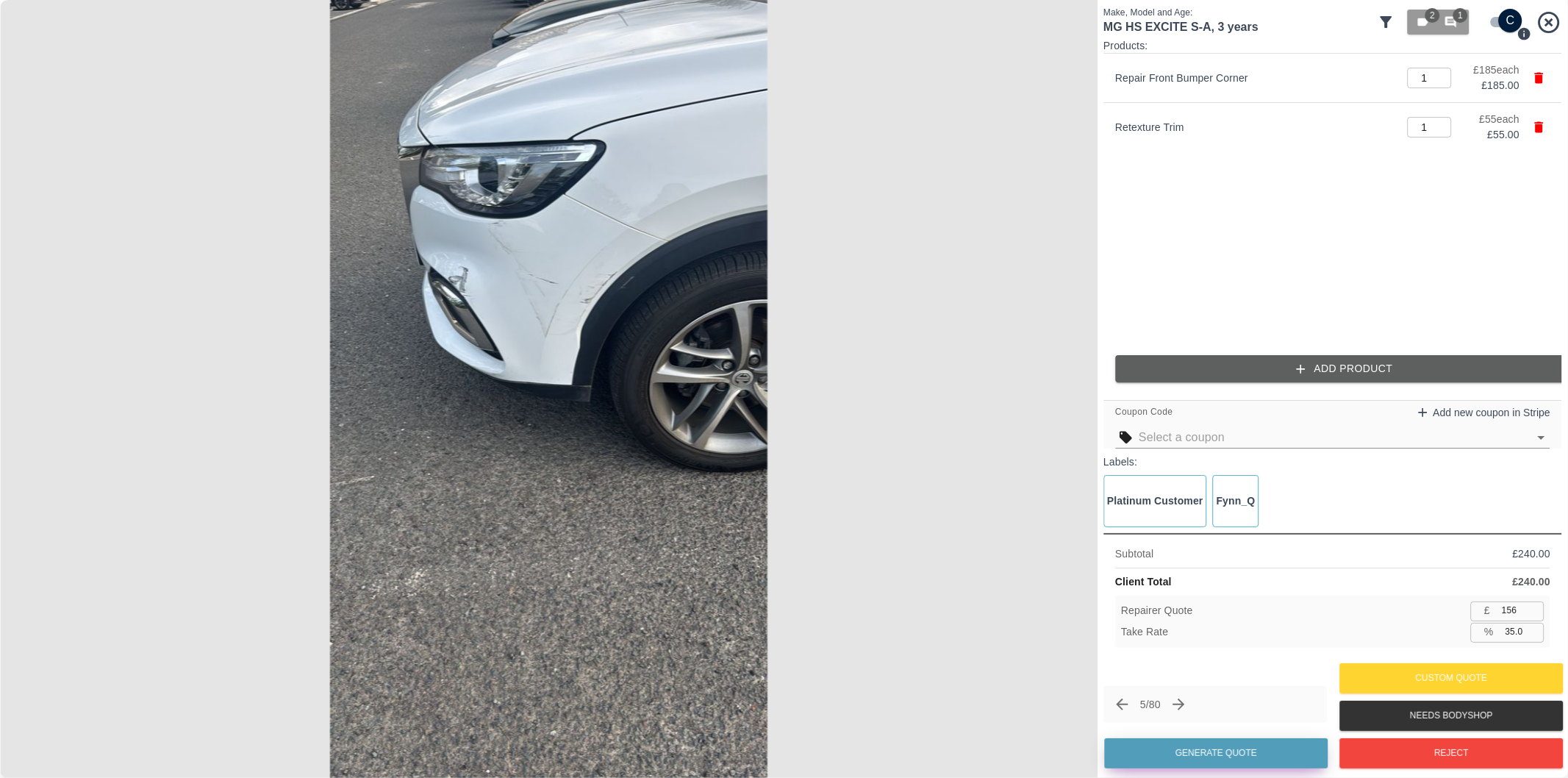
click at [1241, 747] on button "Generate Quote" at bounding box center [1216, 753] width 223 height 30
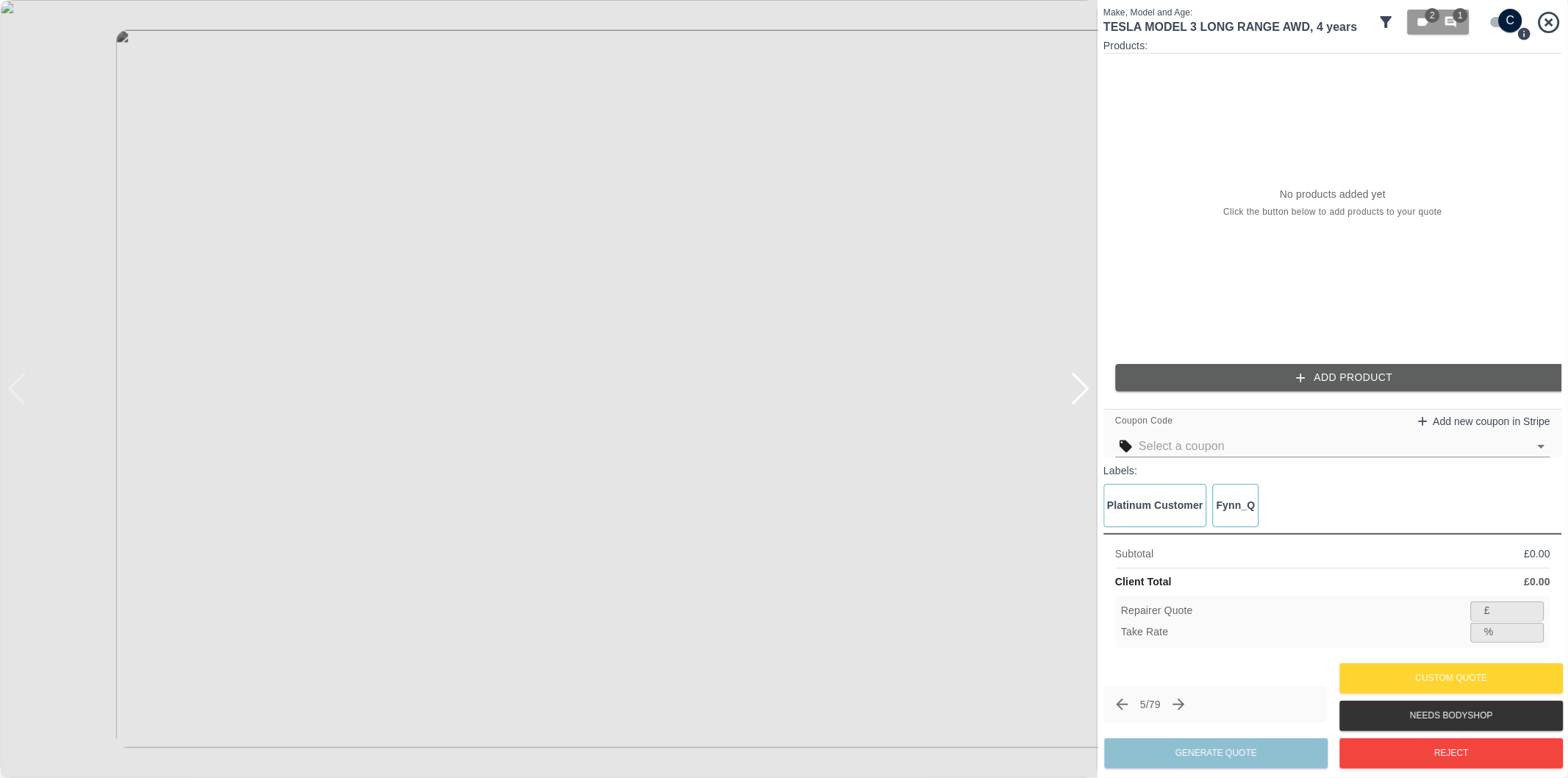
click at [1496, 18] on input "checkbox" at bounding box center [1511, 20] width 70 height 24
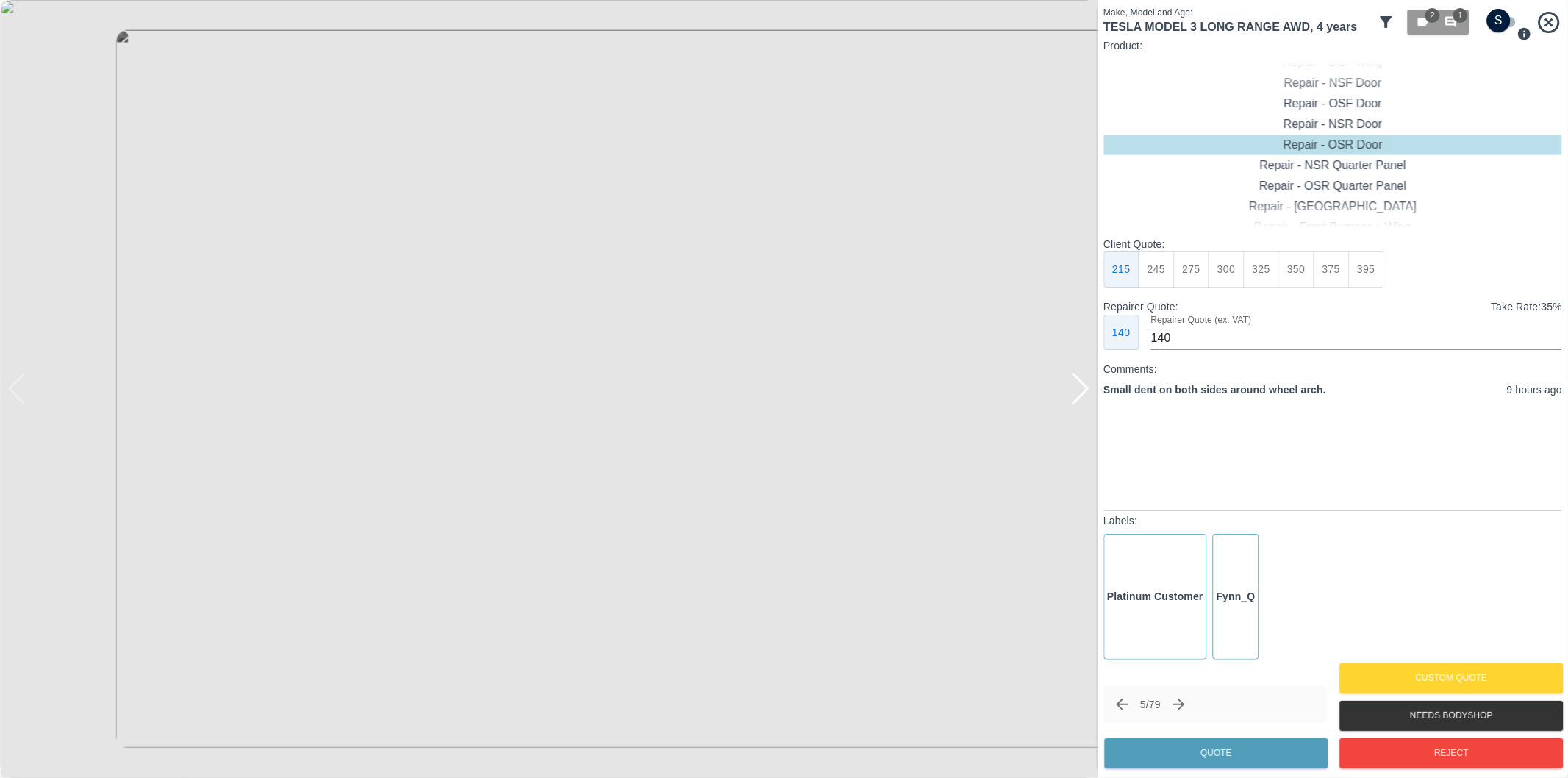
click at [1085, 399] on div at bounding box center [1080, 389] width 20 height 32
click at [1082, 398] on img at bounding box center [548, 389] width 1097 height 778
click at [1504, 22] on input "checkbox" at bounding box center [1499, 20] width 70 height 24
checkbox input "true"
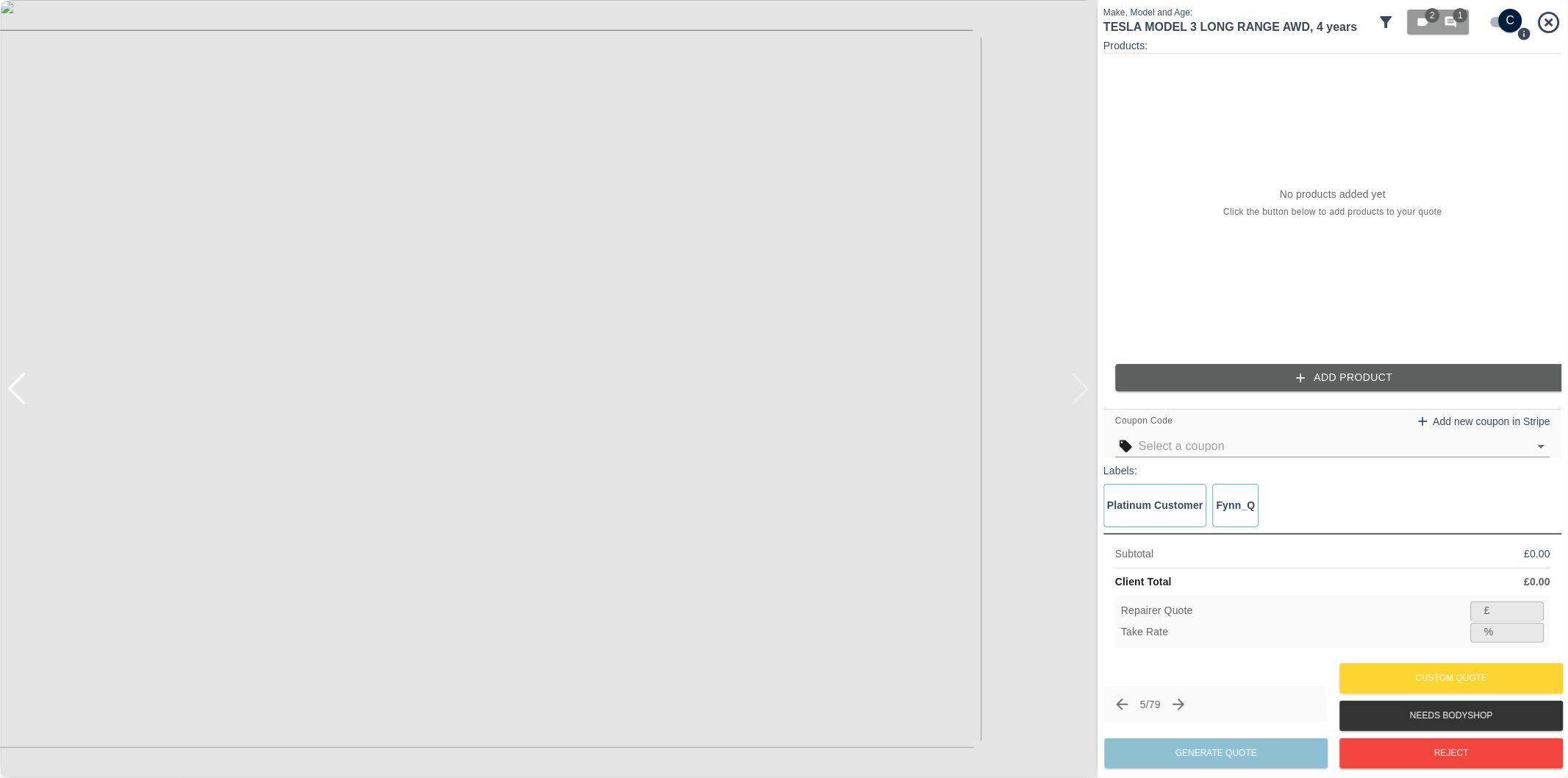
click at [1270, 379] on button "Add Product" at bounding box center [1345, 378] width 459 height 27
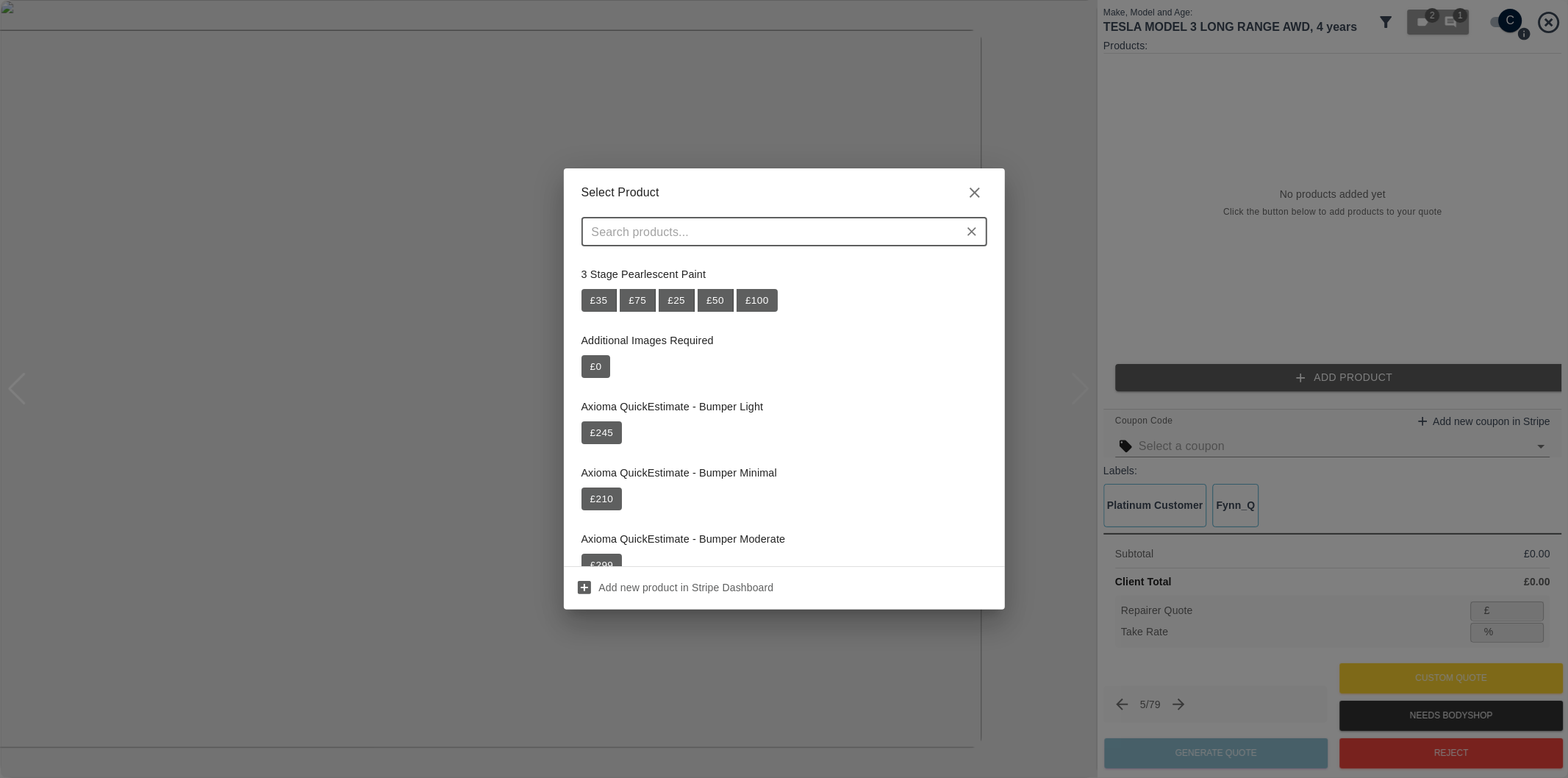
click at [797, 224] on input "text" at bounding box center [772, 232] width 373 height 20
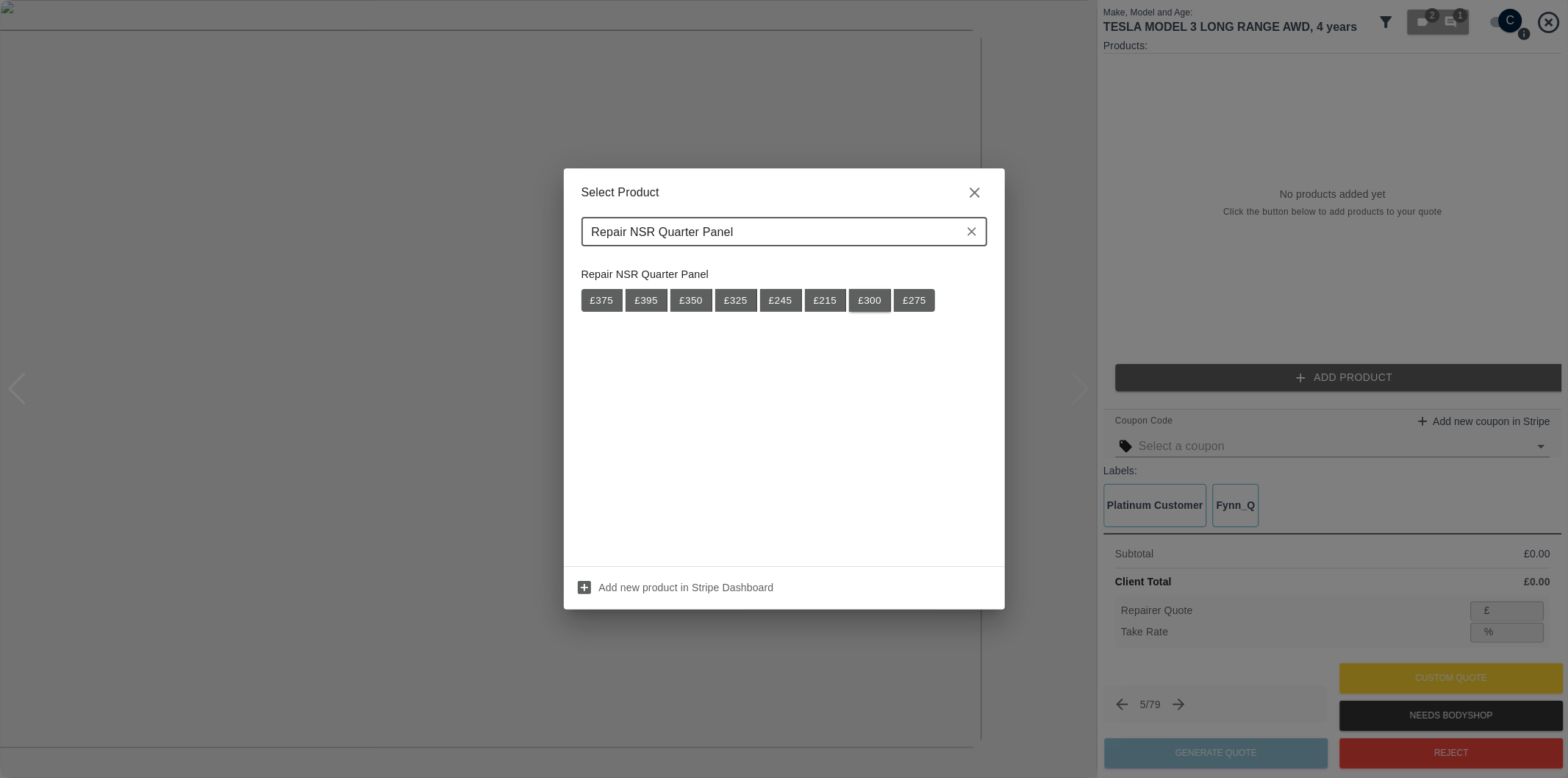
type input "Repair NSR Quarter Panel"
click at [873, 306] on button "£ 300" at bounding box center [870, 301] width 42 height 24
type input "195"
type input "35.0"
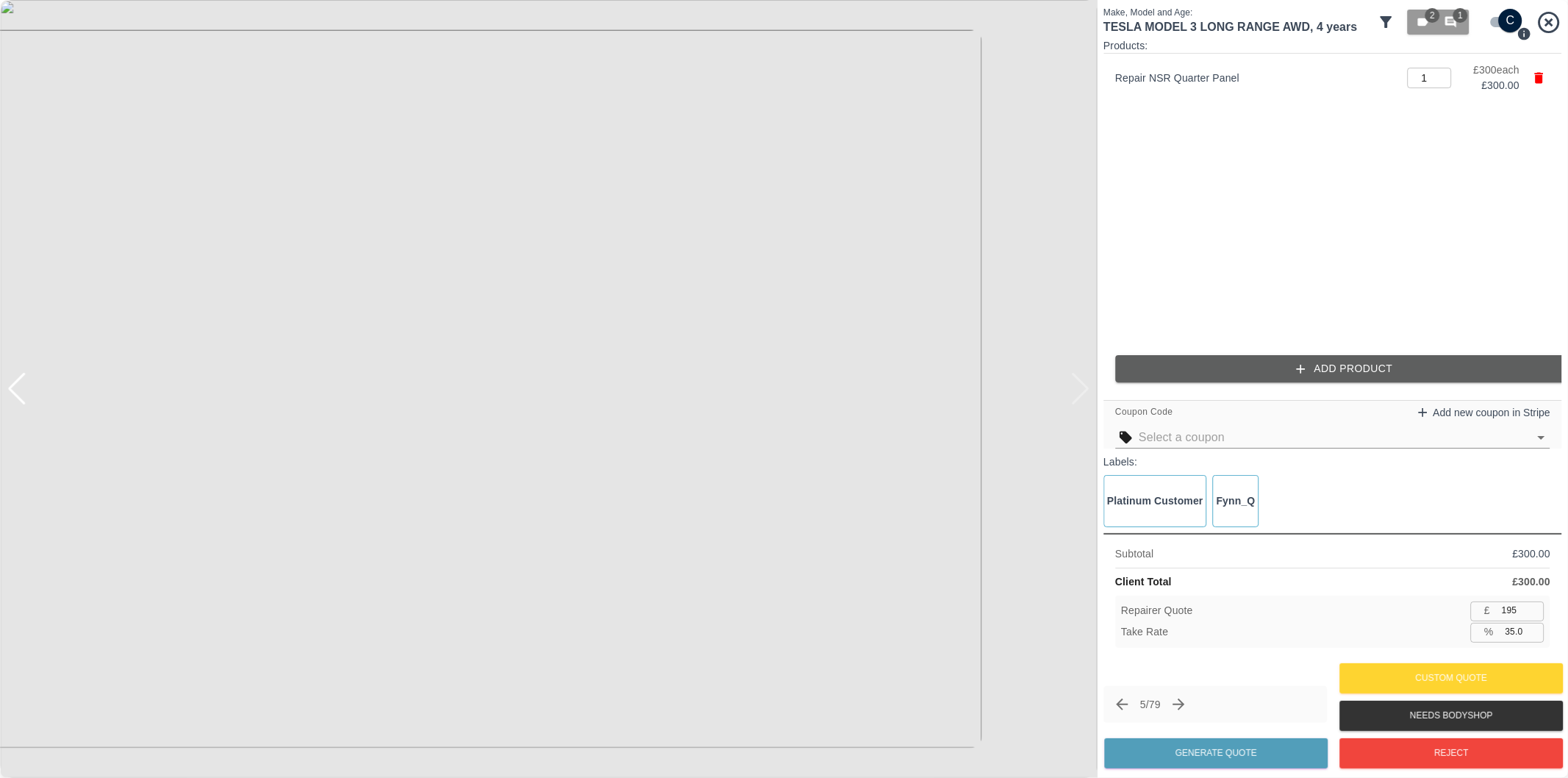
click at [1306, 369] on icon "button" at bounding box center [1301, 369] width 15 height 15
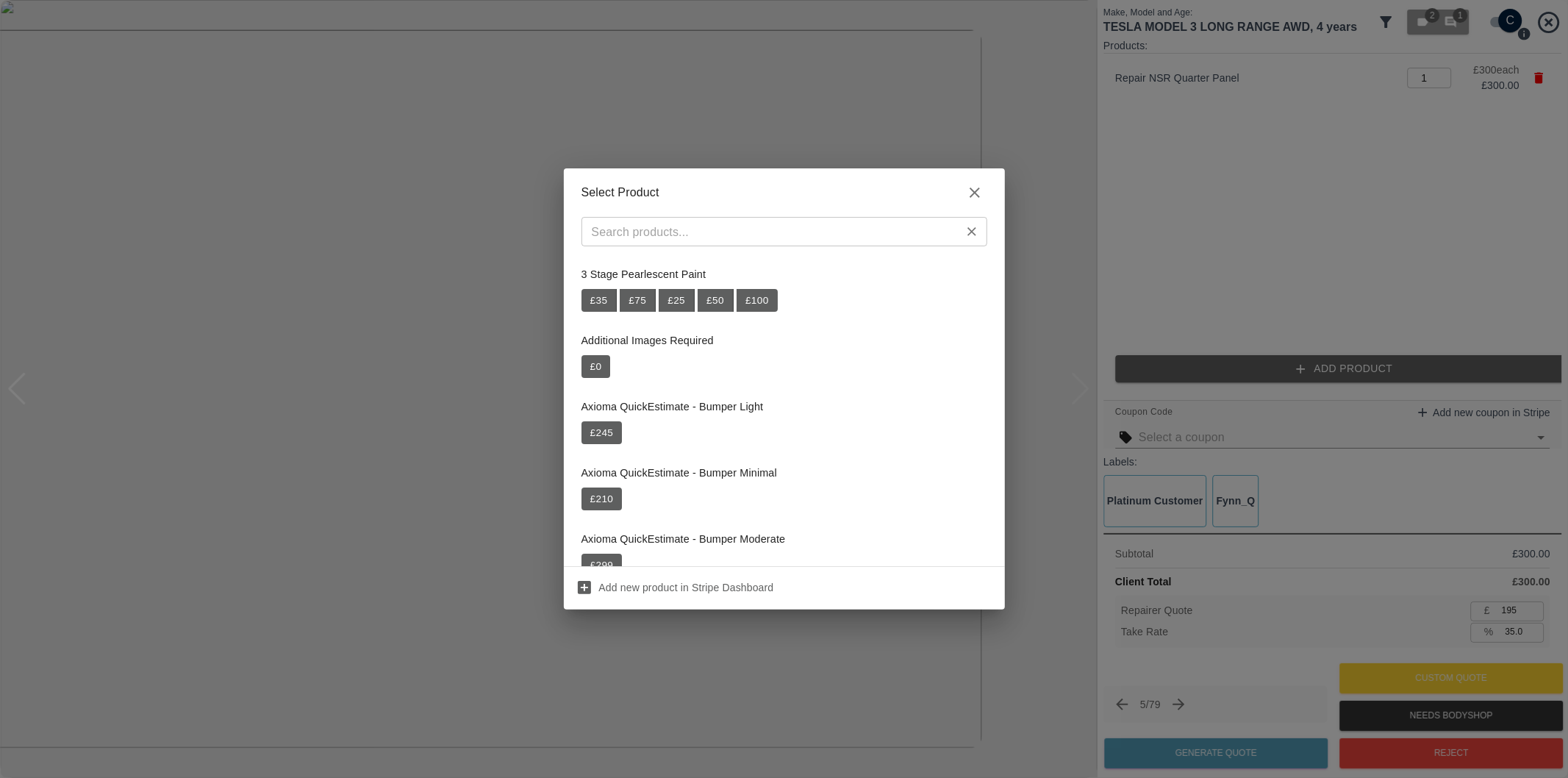
click at [868, 237] on input "text" at bounding box center [772, 232] width 373 height 20
paste input "Repair OSR Quarter Panel"
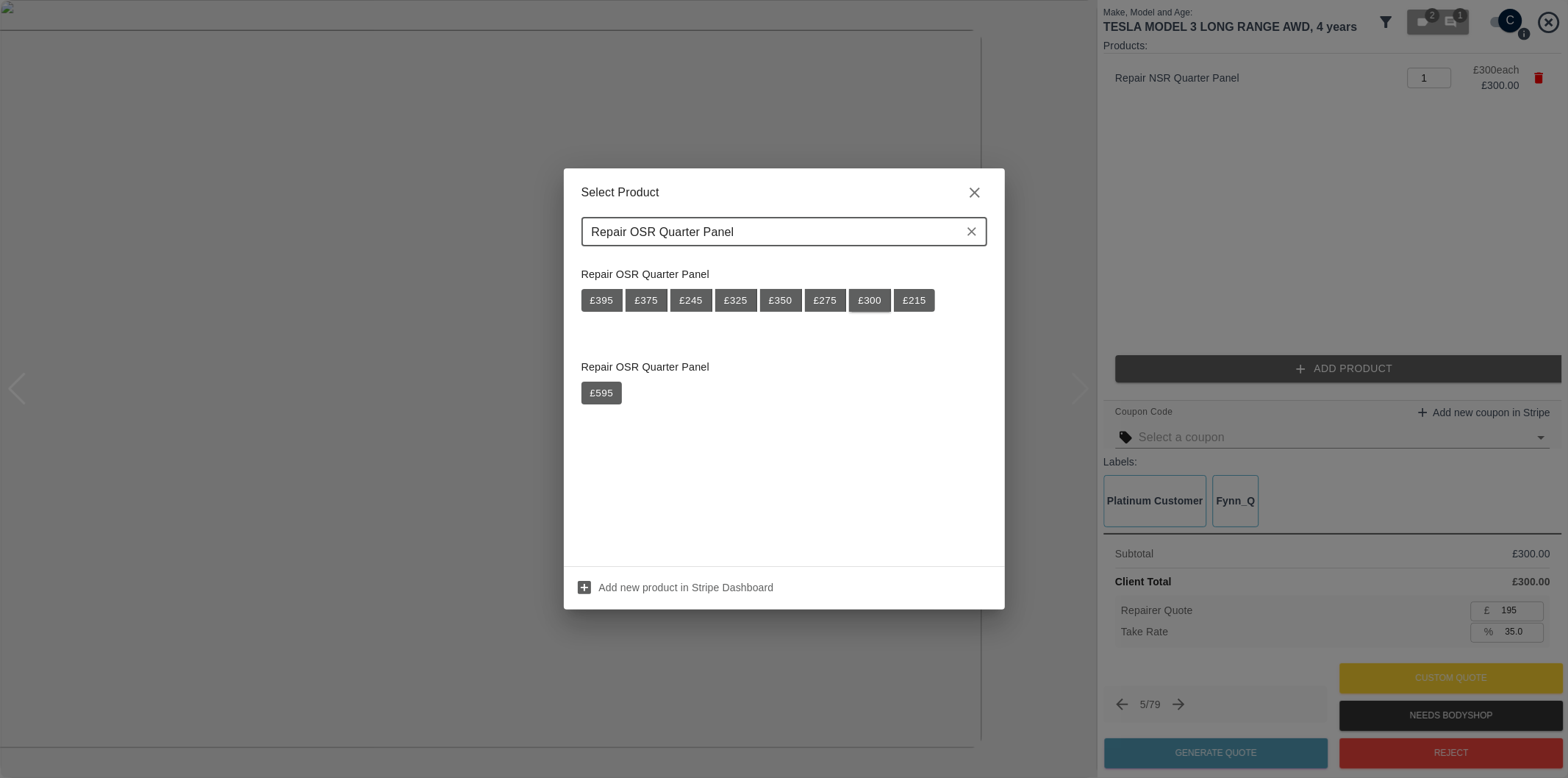
type input "Repair OSR Quarter Panel"
click at [869, 299] on button "£ 300" at bounding box center [870, 301] width 42 height 24
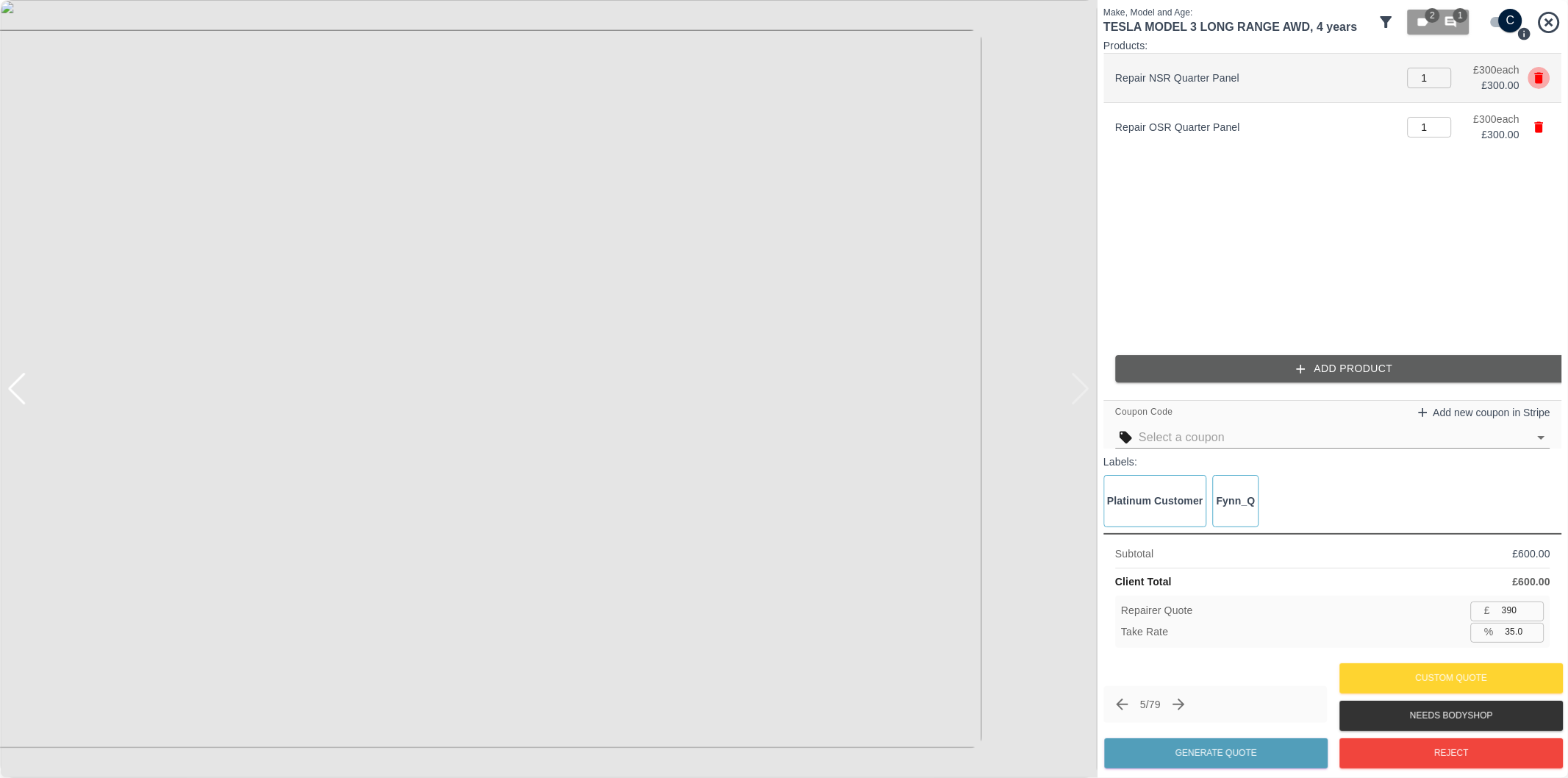
click at [1537, 75] on icon "button" at bounding box center [1539, 78] width 9 height 11
type input "195"
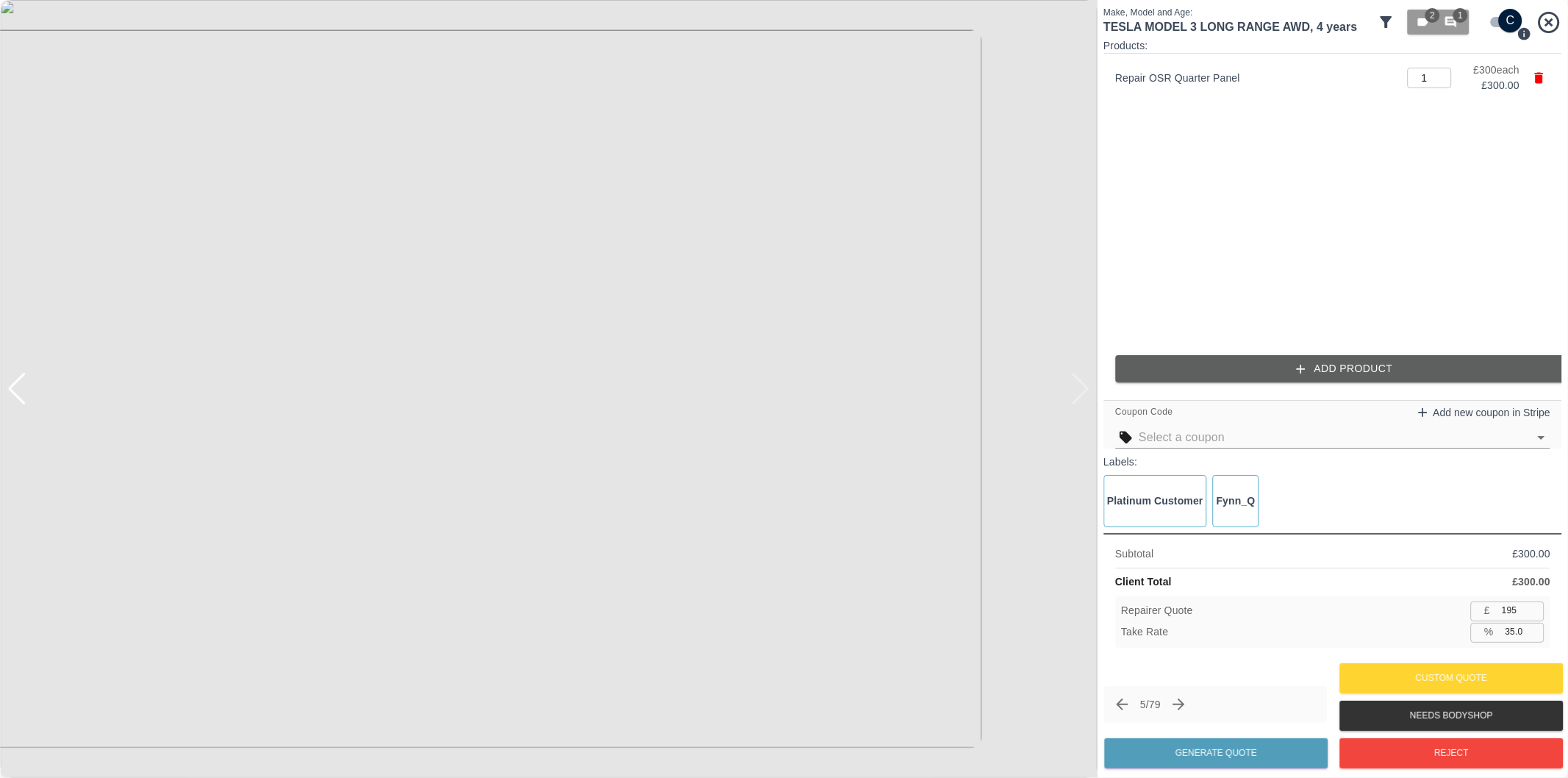
click at [1295, 364] on icon "button" at bounding box center [1301, 369] width 15 height 15
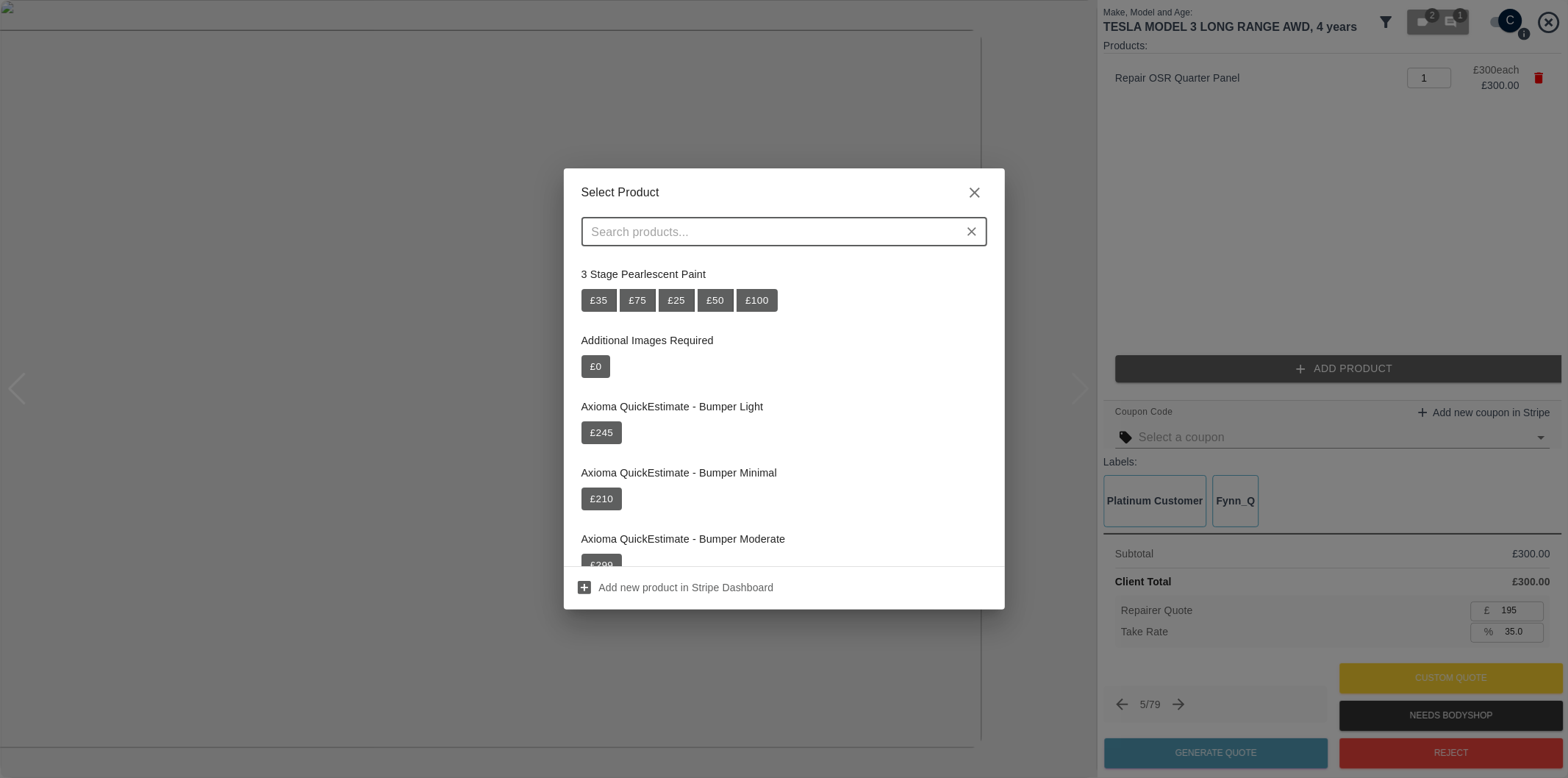
click at [795, 233] on input "text" at bounding box center [772, 232] width 373 height 20
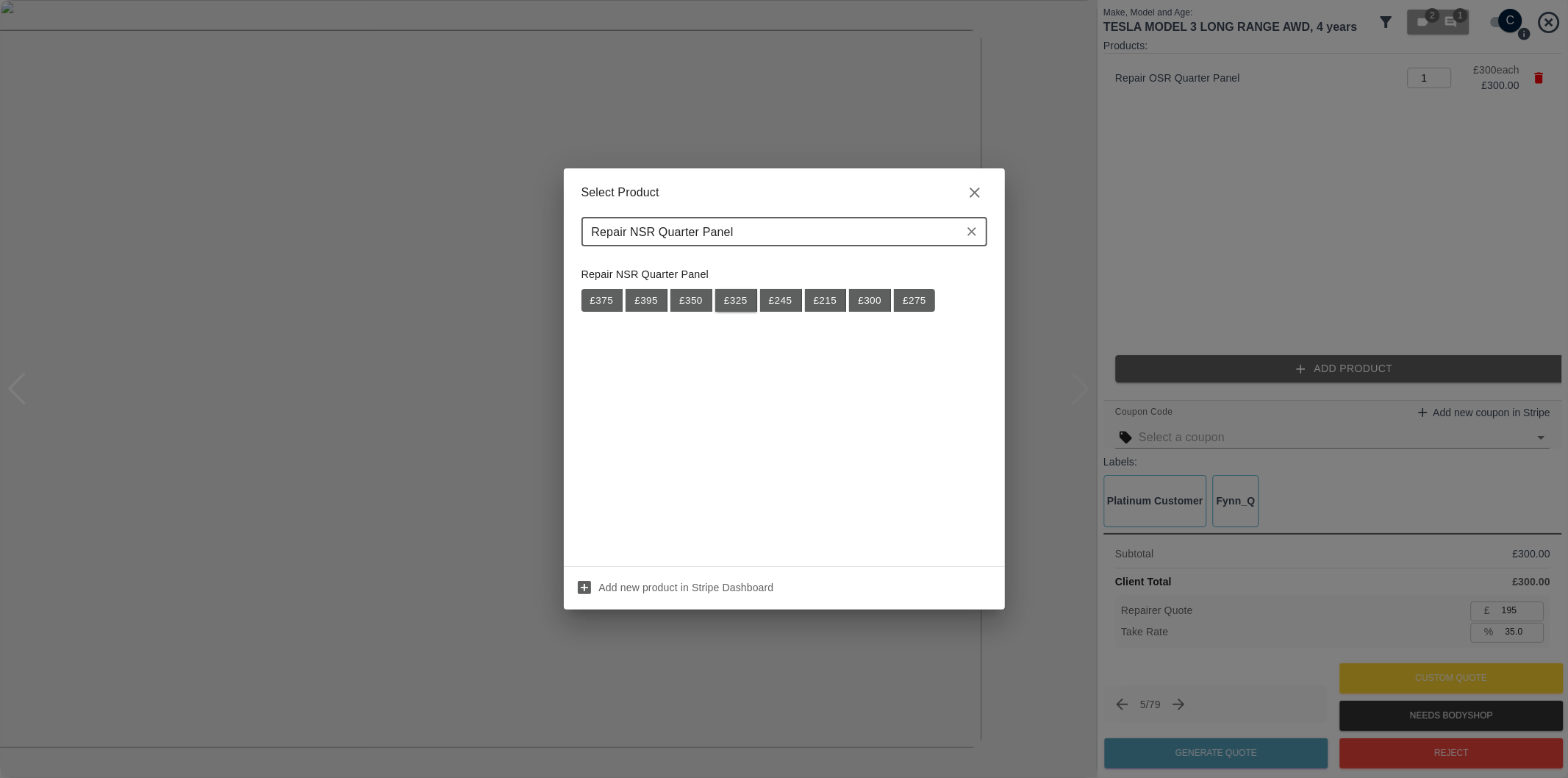
type input "Repair NSR Quarter Panel"
click at [739, 302] on button "£ 325" at bounding box center [736, 301] width 42 height 24
type input "406"
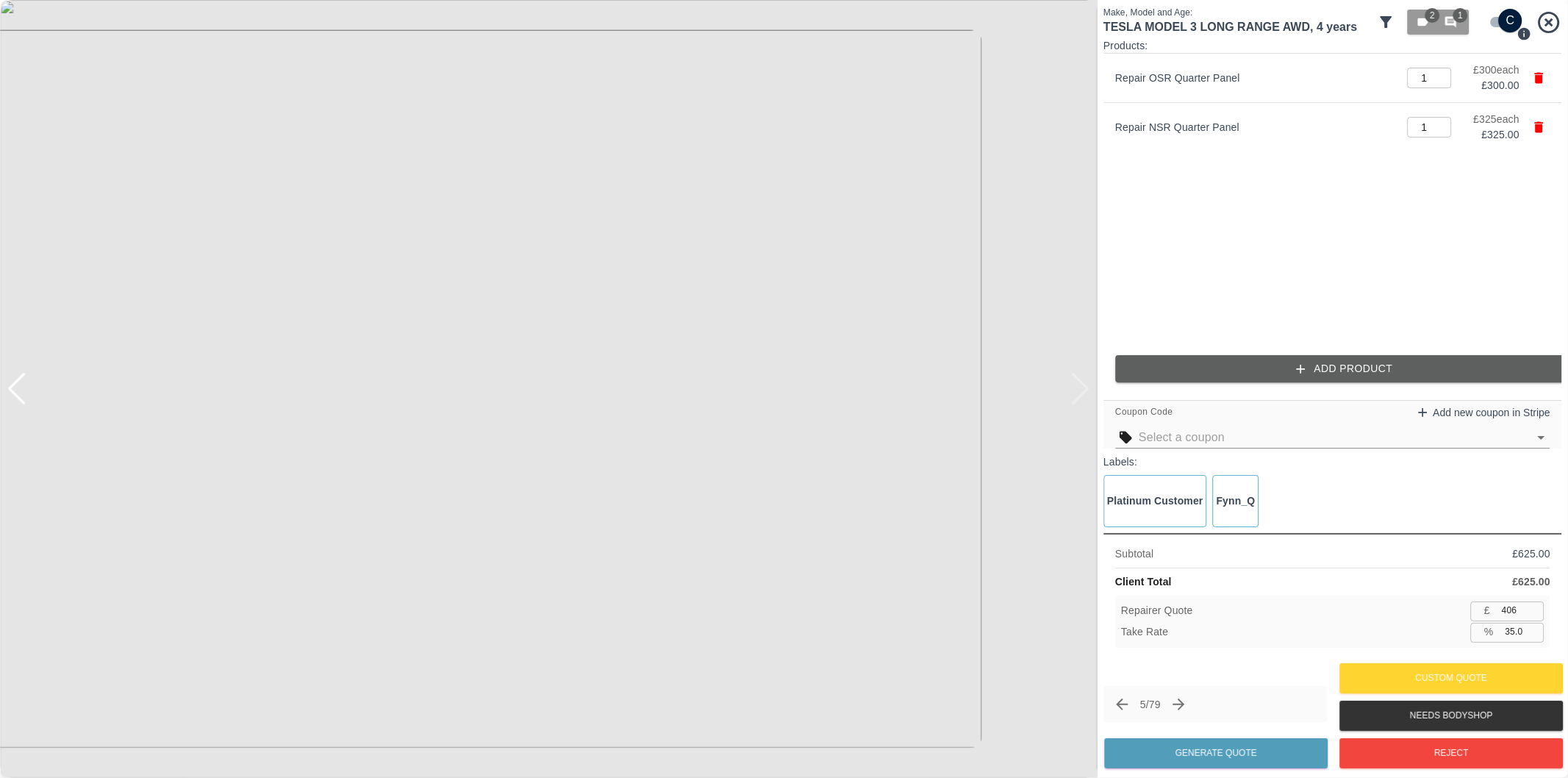
click at [1515, 635] on input "35.0" at bounding box center [1522, 631] width 45 height 18
type input "37.0"
type input "393"
type input "37.1"
click at [1237, 753] on button "Generate Quote" at bounding box center [1216, 753] width 223 height 30
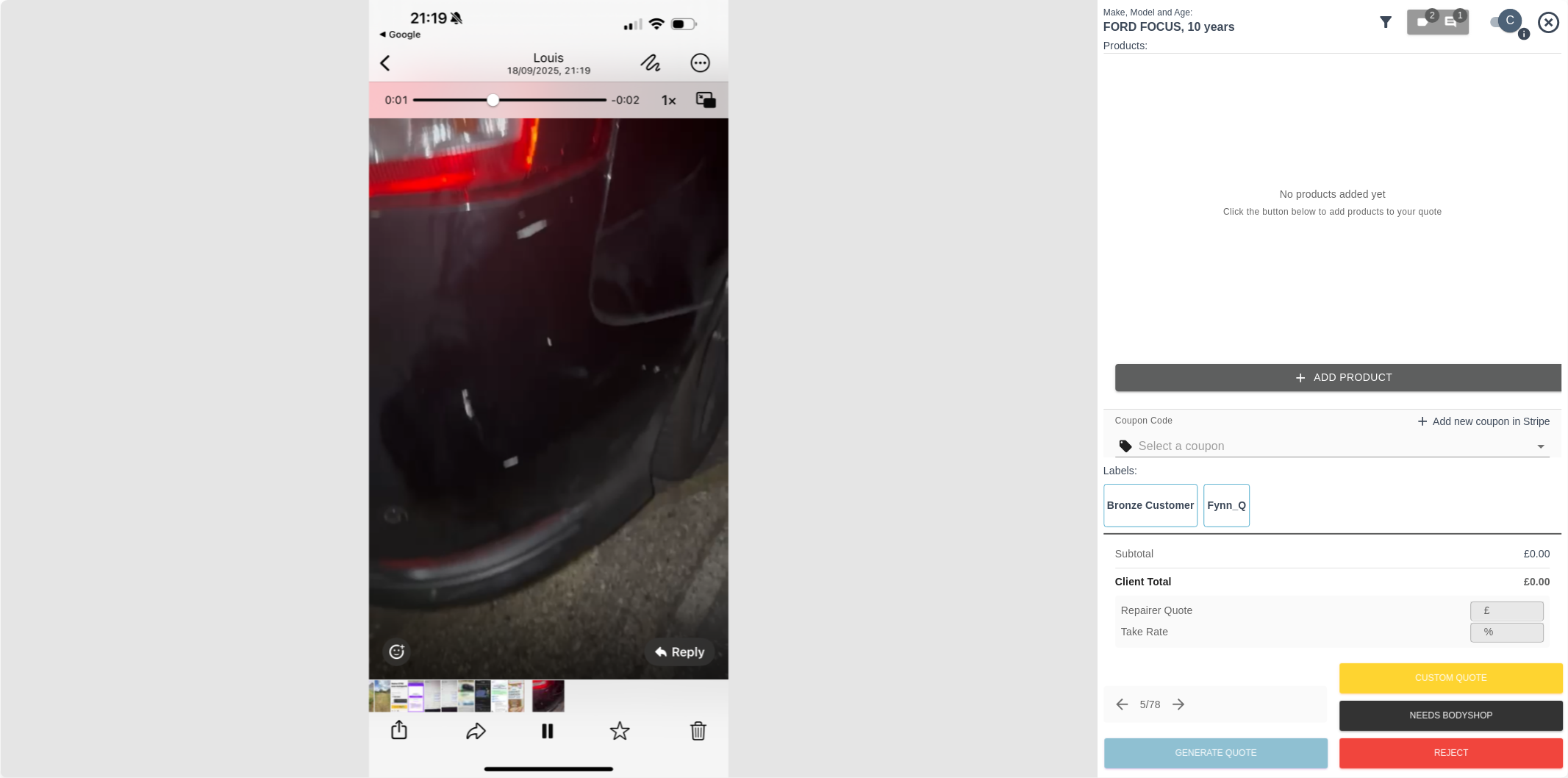
click at [1495, 18] on input "checkbox" at bounding box center [1511, 20] width 70 height 24
checkbox input "false"
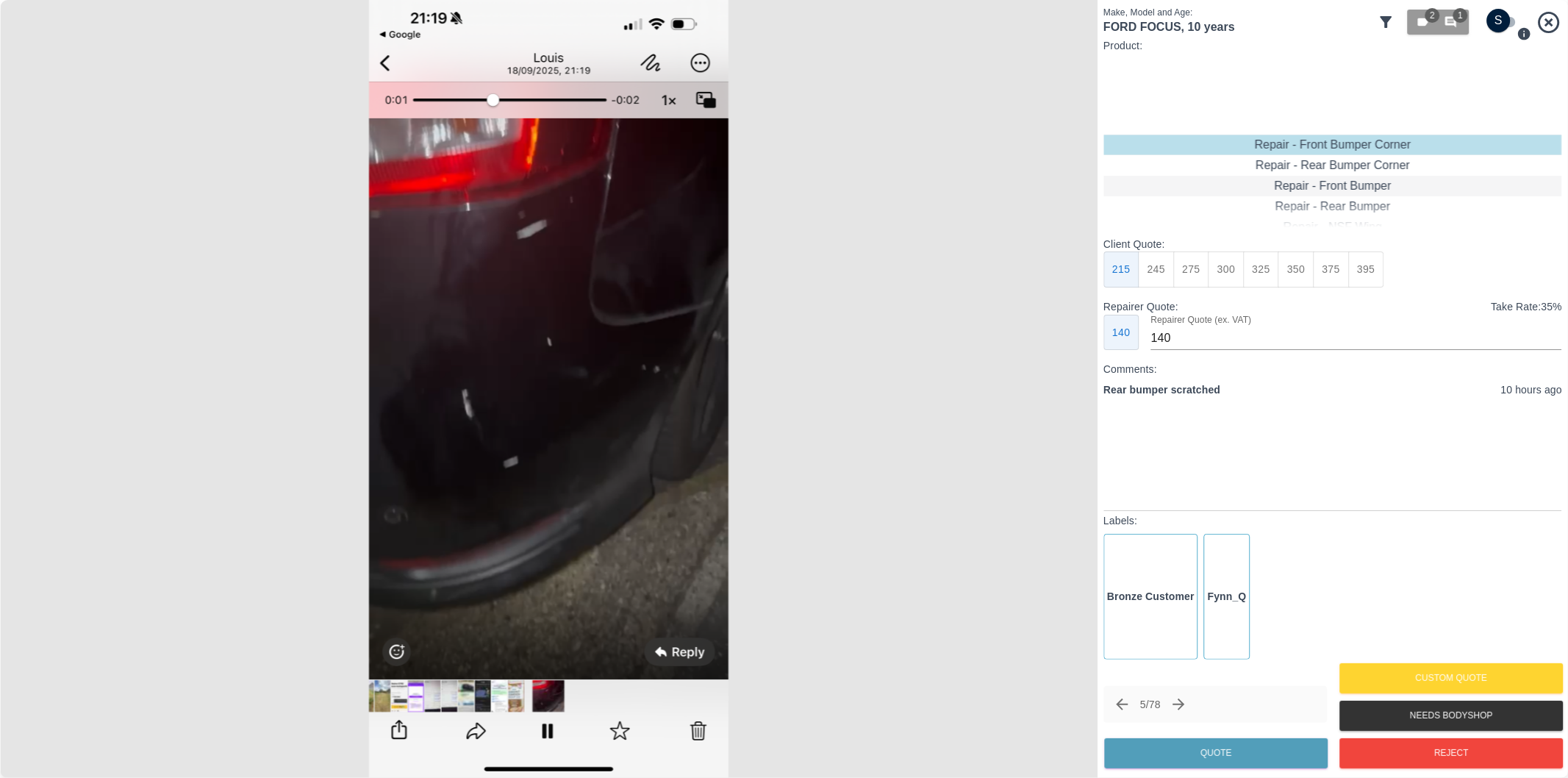
type input "120"
click at [1355, 166] on div "Repair - Rear Bumper Corner" at bounding box center [1333, 165] width 459 height 20
click at [1157, 270] on button "199" at bounding box center [1157, 270] width 36 height 36
click at [1248, 746] on button "Quote" at bounding box center [1216, 753] width 223 height 30
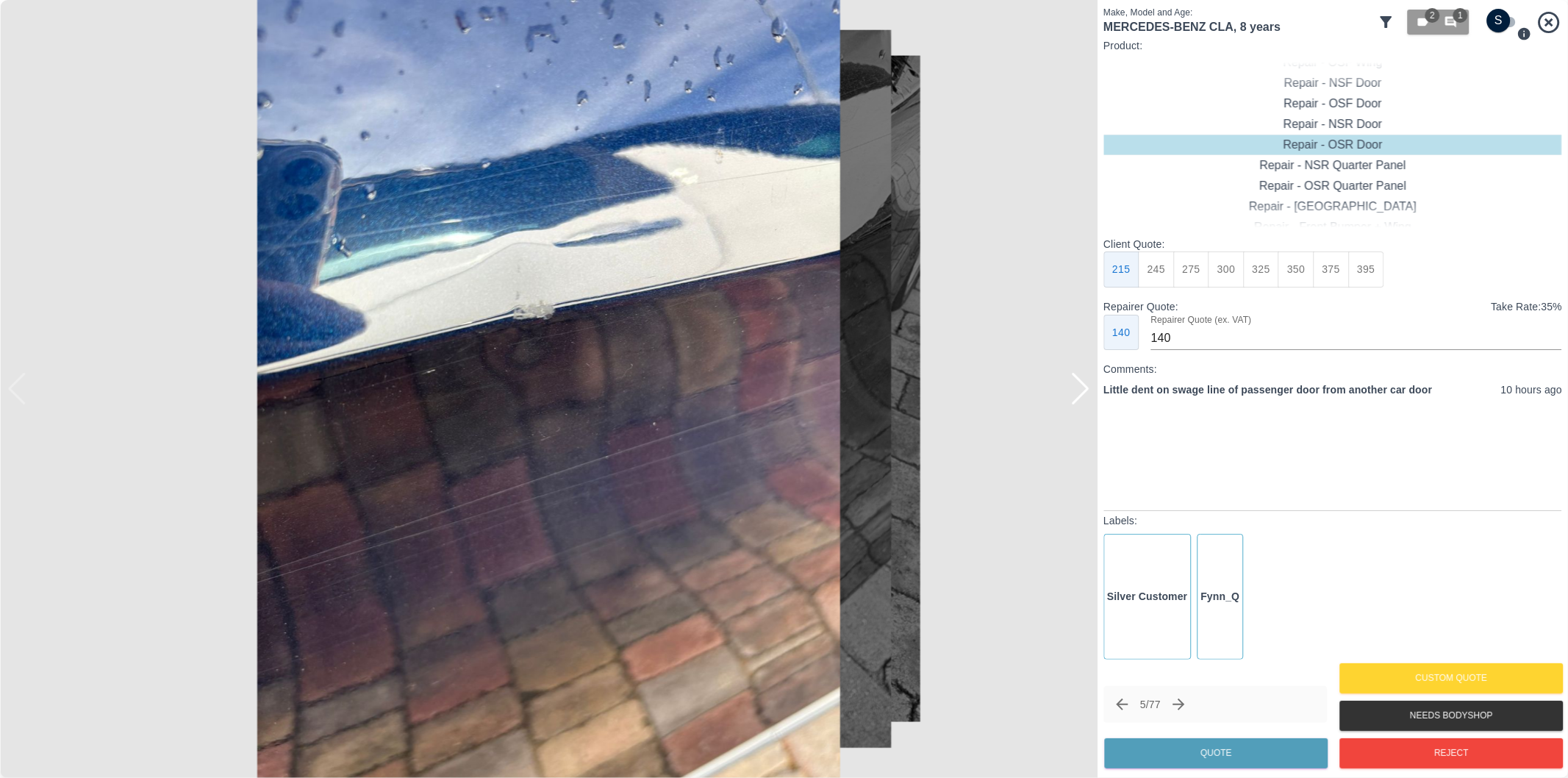
click at [1084, 390] on div at bounding box center [1080, 389] width 20 height 32
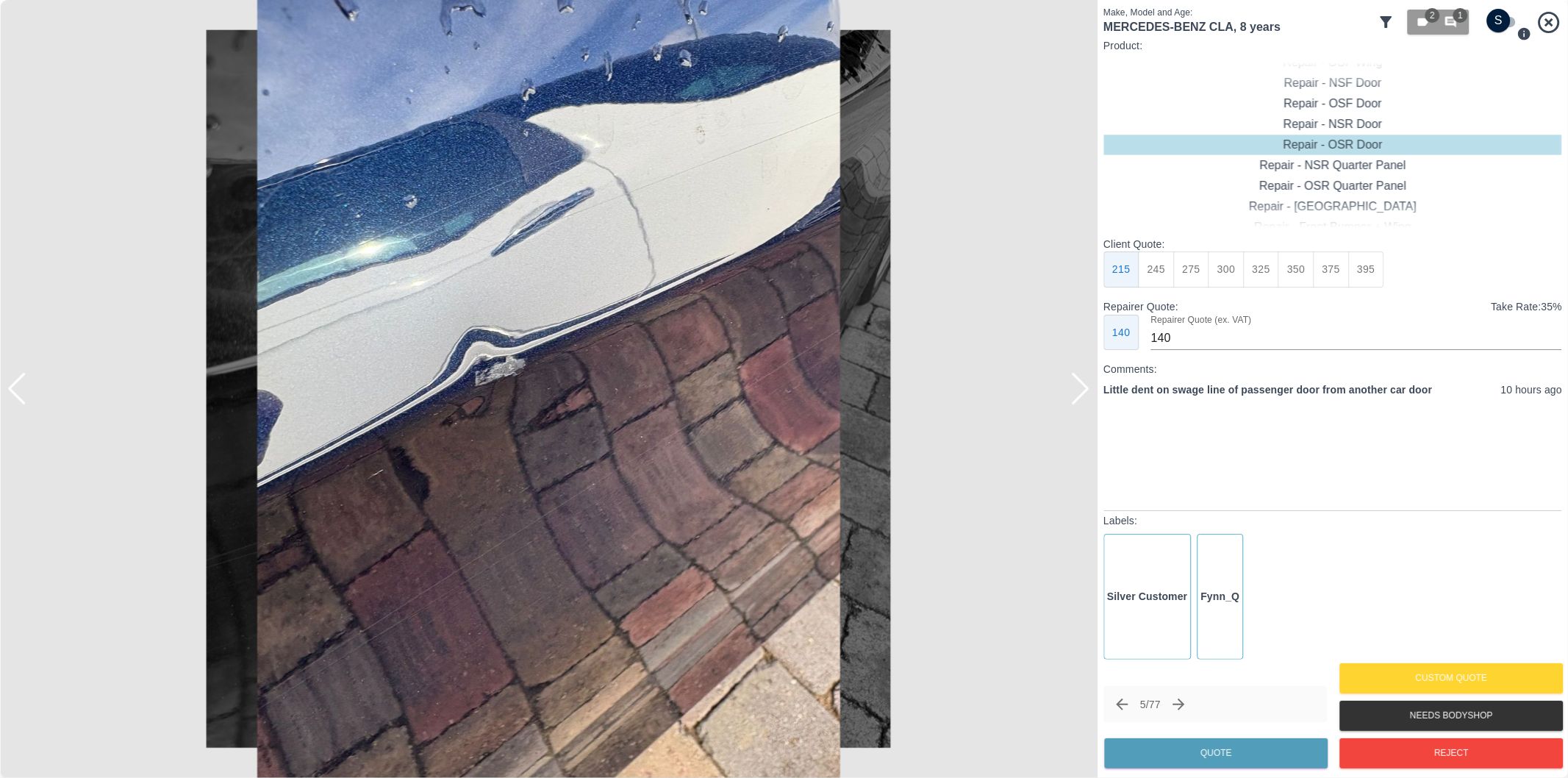
click at [1083, 391] on div at bounding box center [1080, 389] width 20 height 32
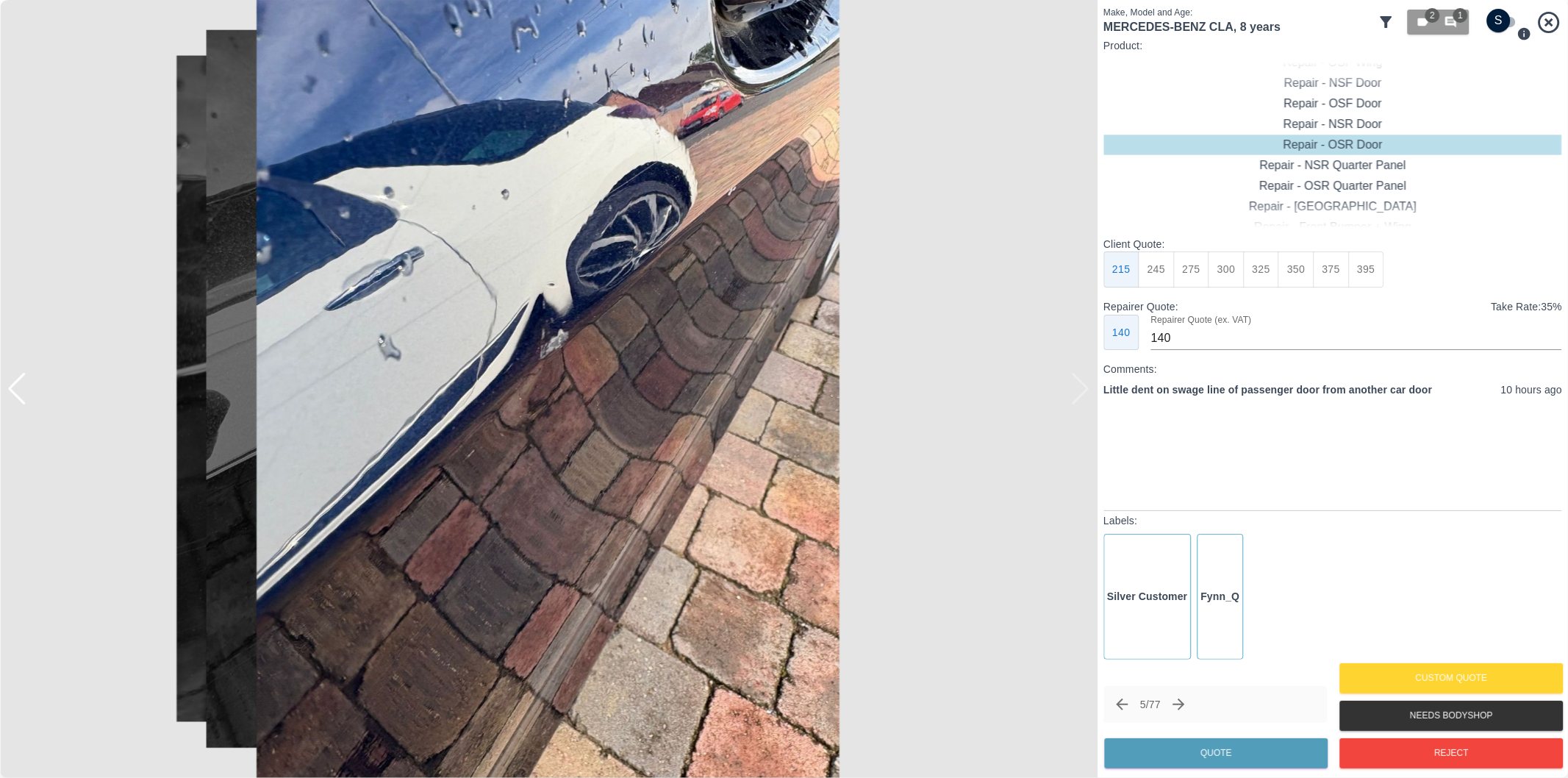
click at [1082, 392] on div at bounding box center [548, 389] width 1097 height 778
click at [1348, 123] on div "Repair - NSR Door" at bounding box center [1333, 124] width 459 height 20
drag, startPoint x: 1200, startPoint y: 266, endPoint x: 1242, endPoint y: 312, distance: 62.3
click at [1201, 268] on button "270" at bounding box center [1191, 270] width 36 height 36
type input "180"
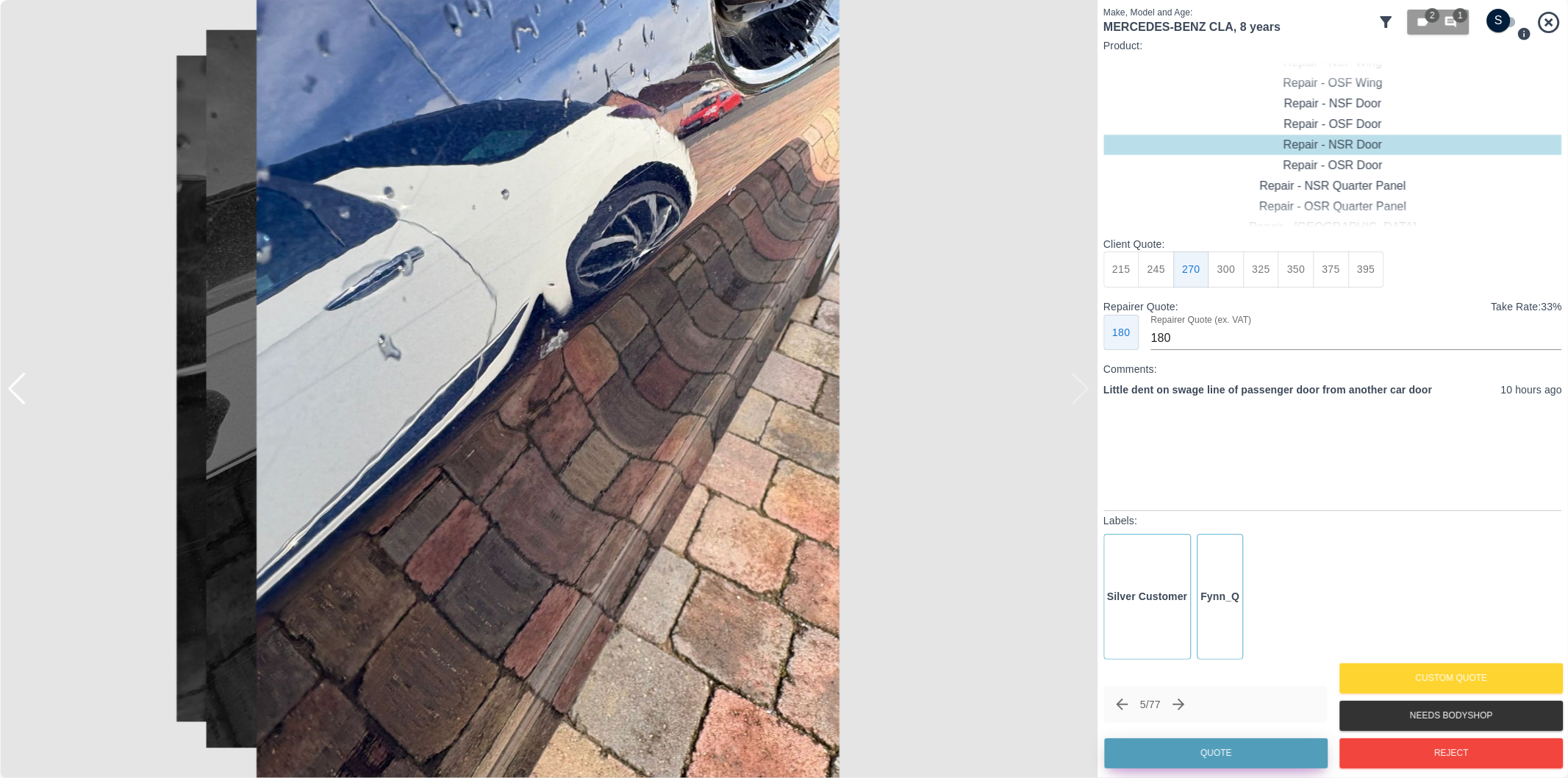
click at [1268, 747] on button "Quote" at bounding box center [1216, 753] width 223 height 30
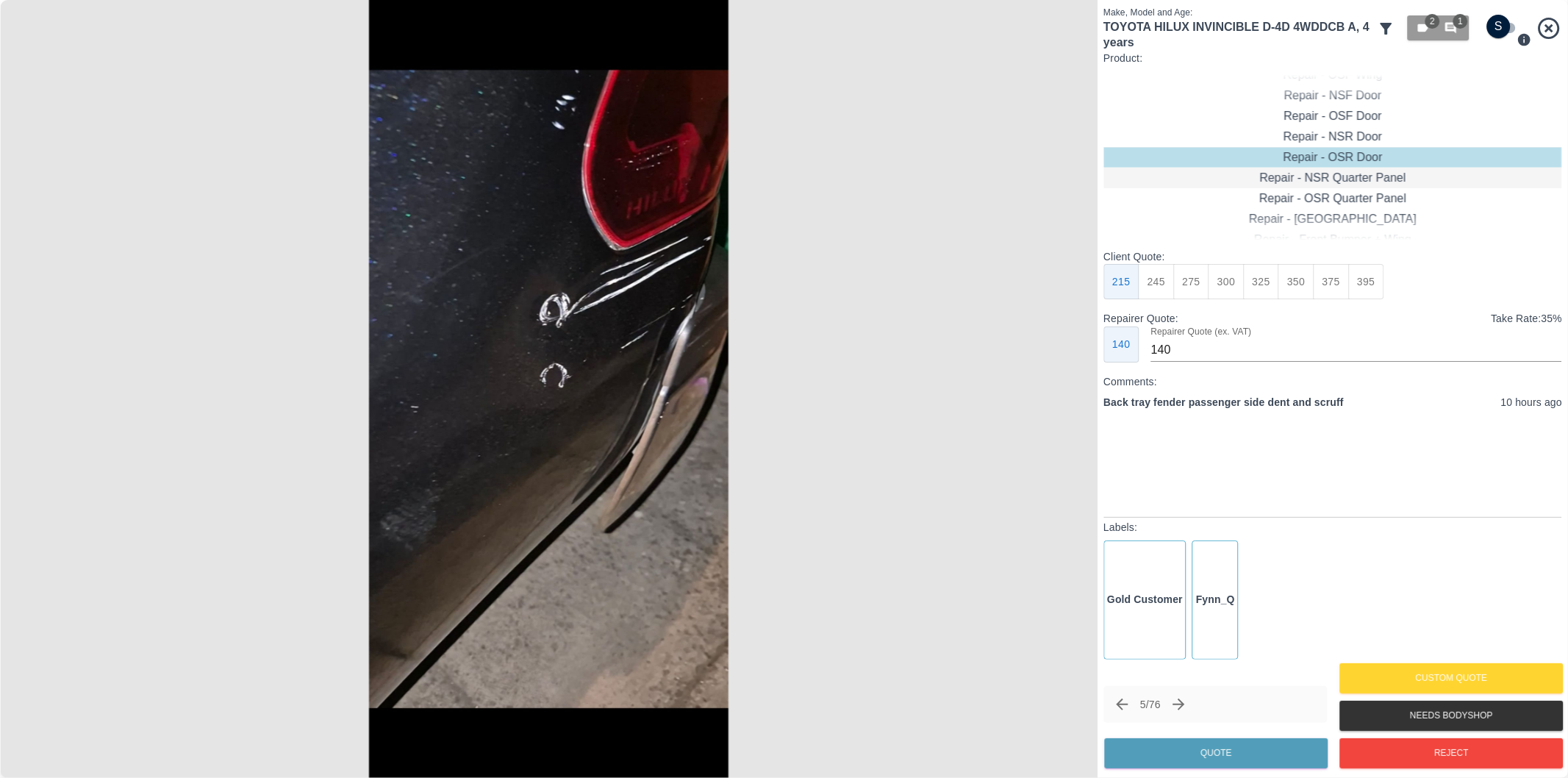
click at [1359, 183] on div "Repair - NSR Quarter Panel" at bounding box center [1333, 178] width 459 height 20
click at [1307, 287] on button "350" at bounding box center [1296, 282] width 36 height 36
type input "230"
click at [1231, 752] on button "Quote" at bounding box center [1216, 753] width 223 height 30
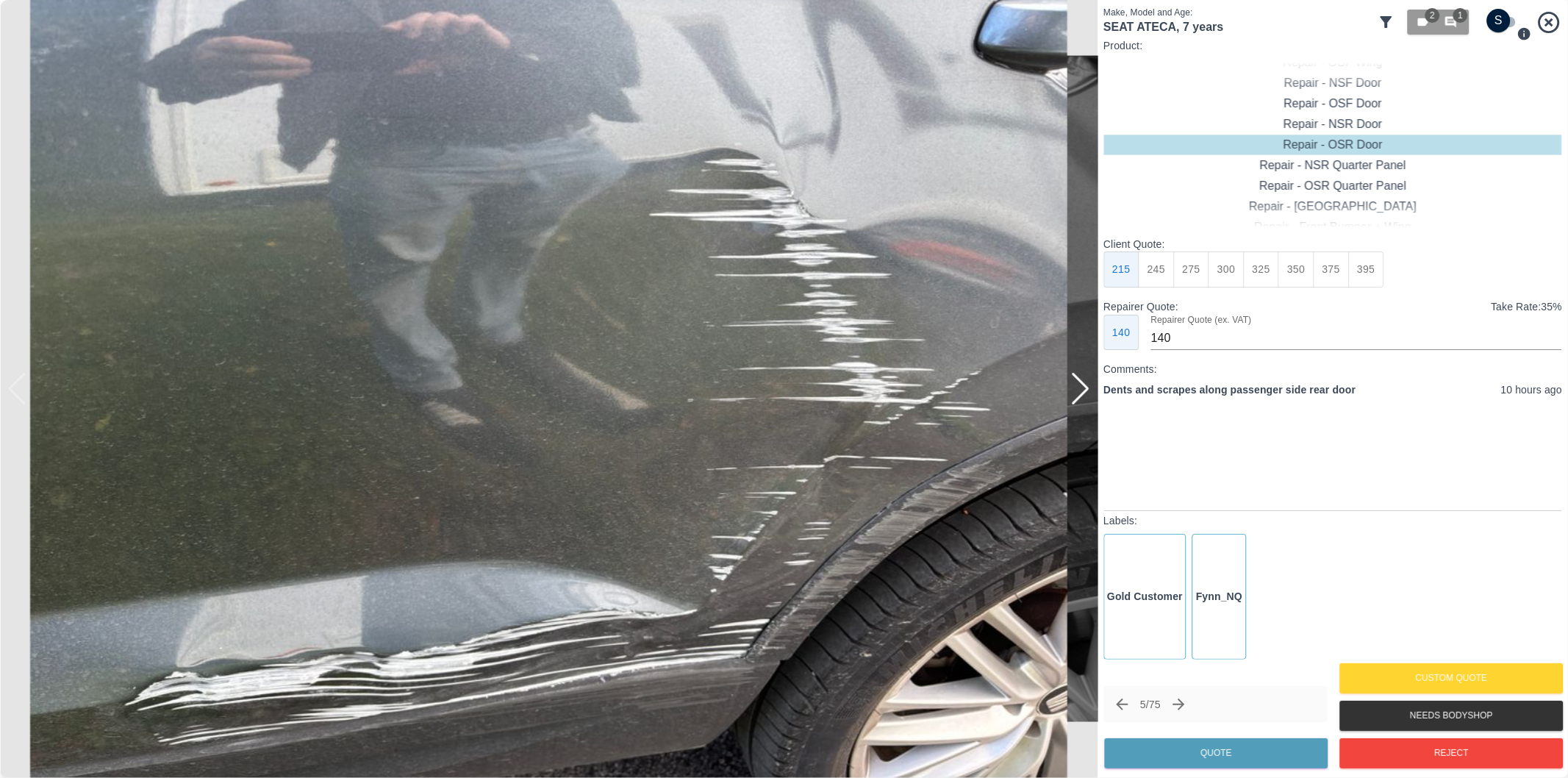
click at [1077, 393] on div at bounding box center [1080, 389] width 20 height 32
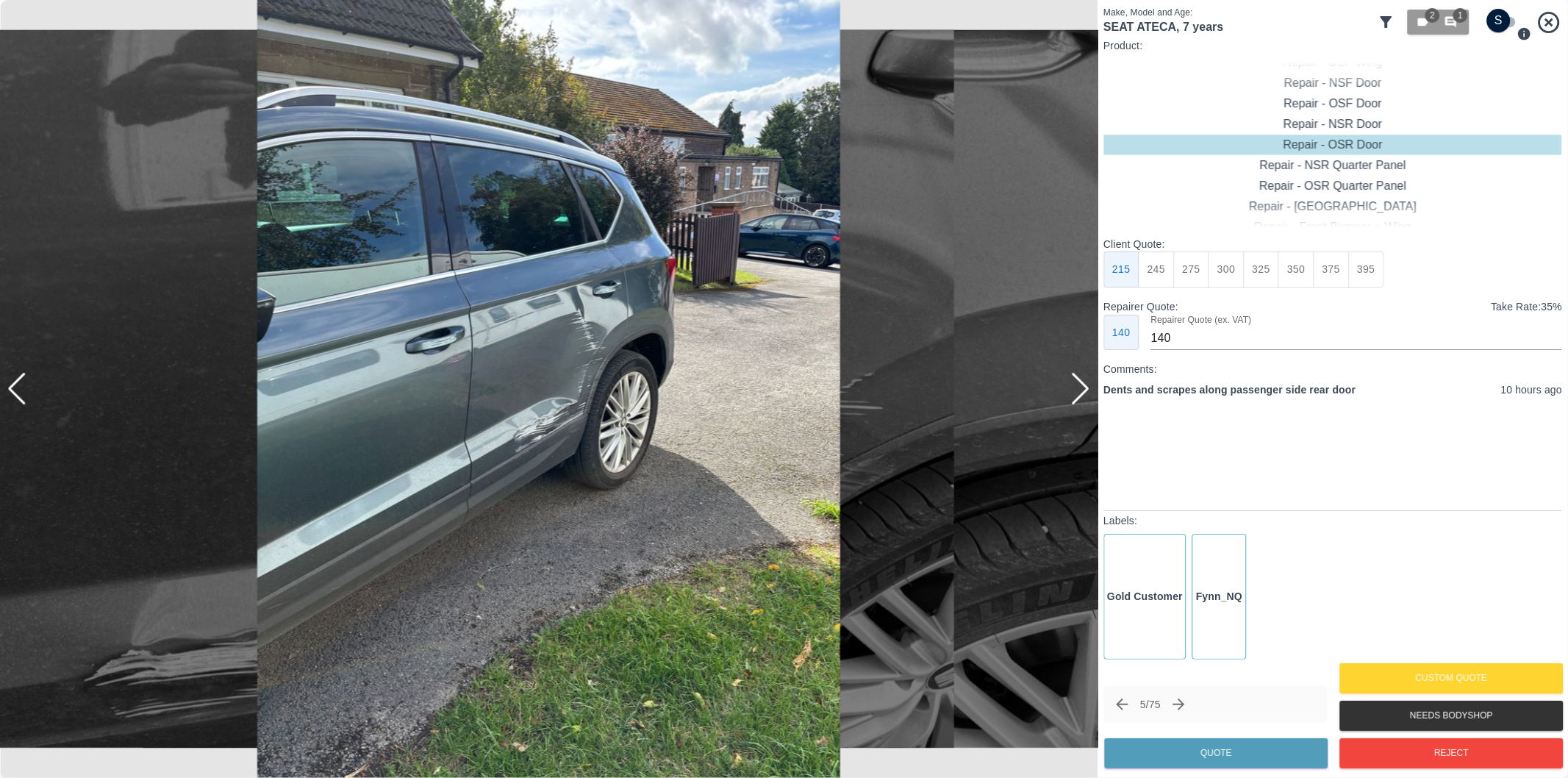
click at [1077, 393] on div at bounding box center [1080, 389] width 20 height 32
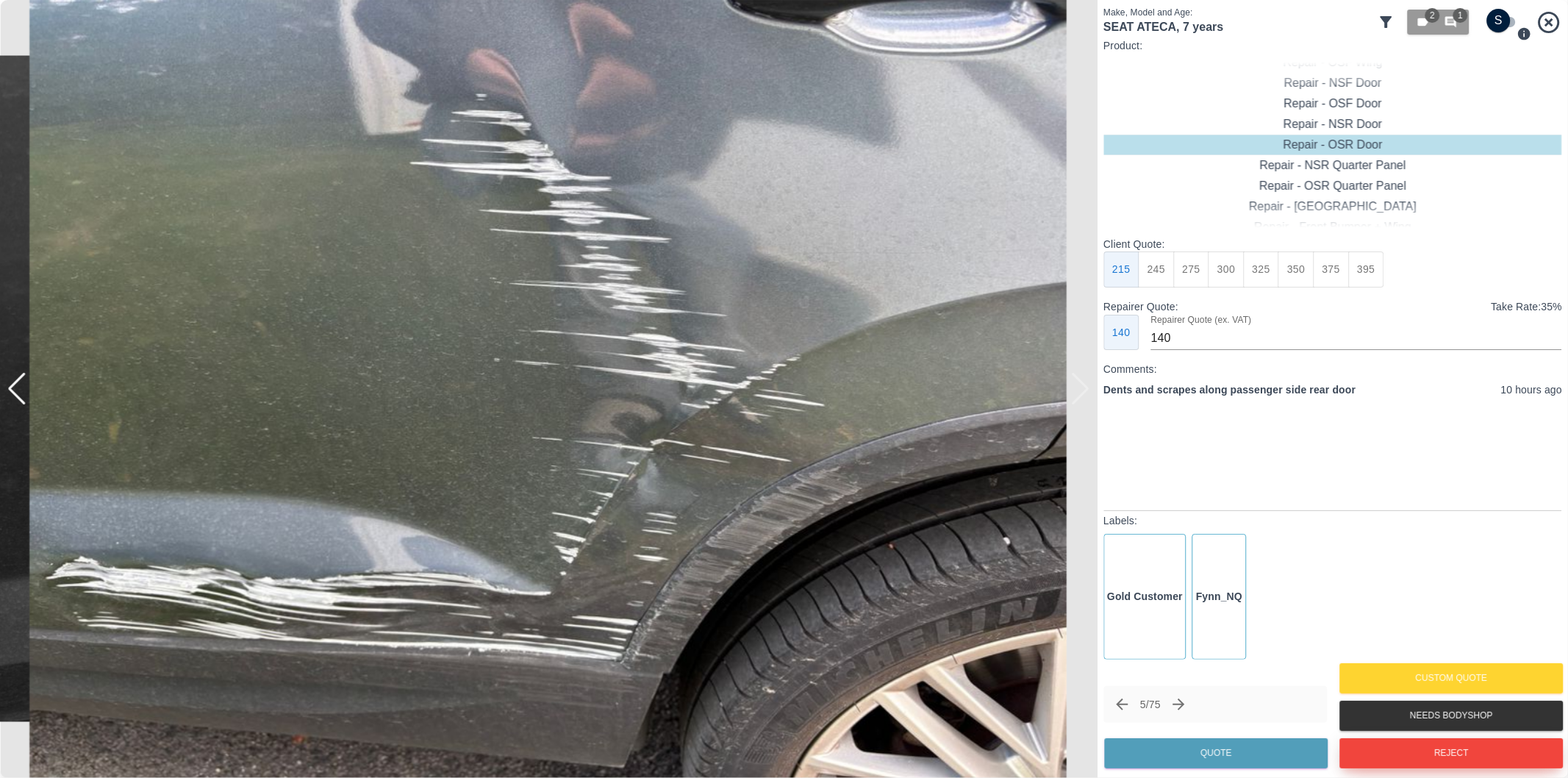
click at [1385, 752] on button "Reject" at bounding box center [1451, 753] width 223 height 30
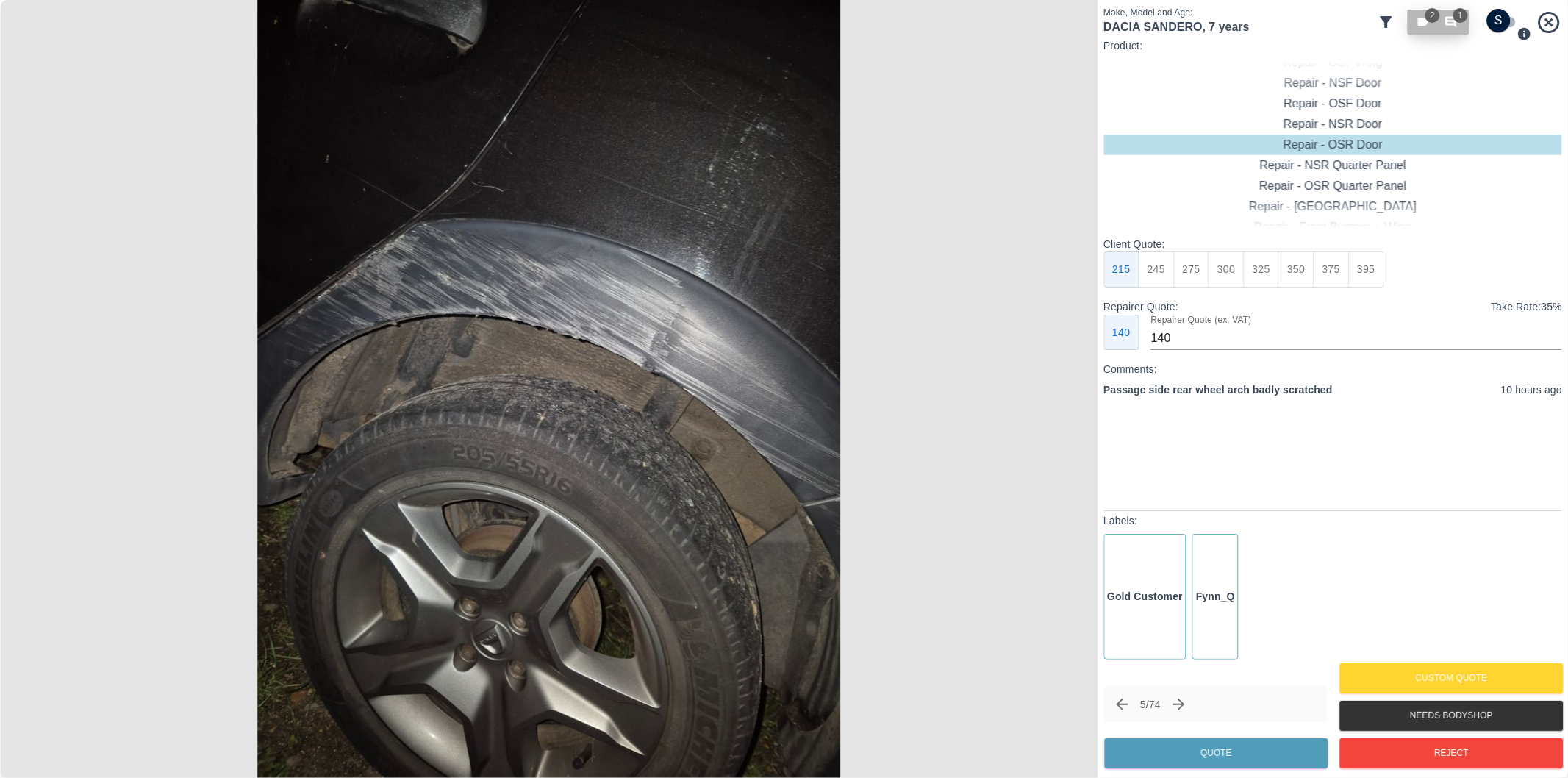
click at [1456, 16] on span "1" at bounding box center [1461, 15] width 15 height 15
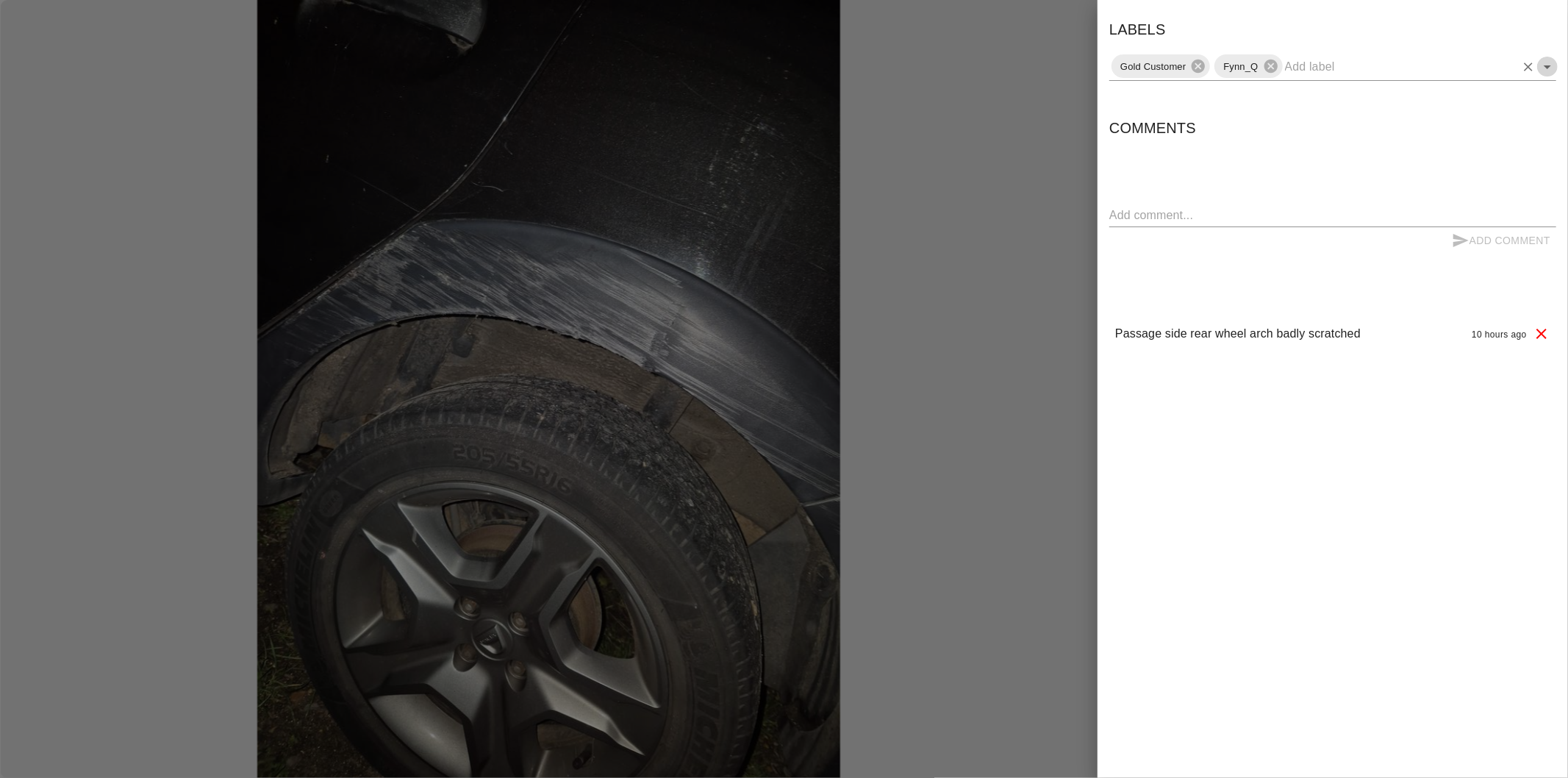
click at [1550, 62] on icon "Open" at bounding box center [1548, 67] width 18 height 18
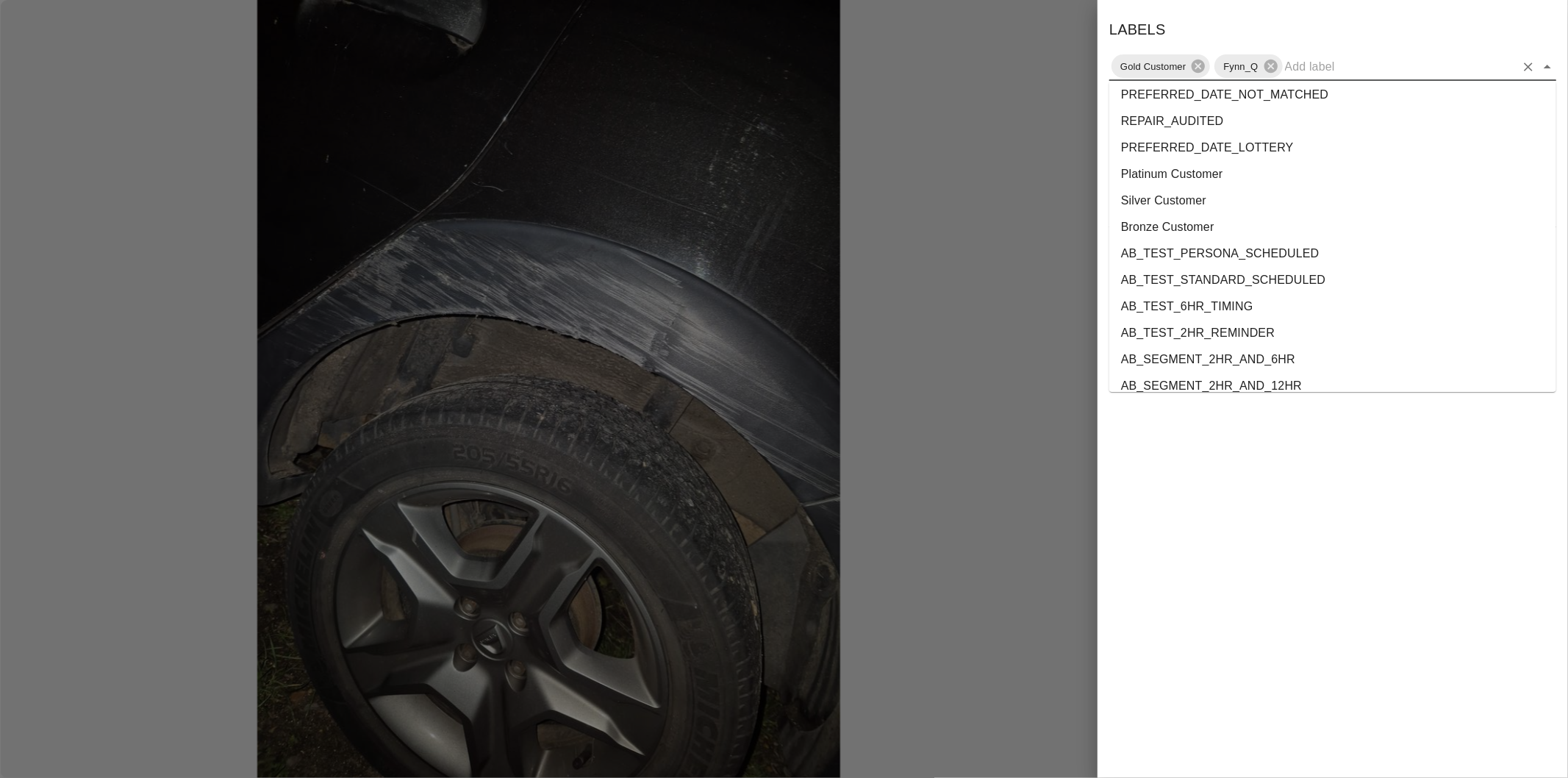
scroll to position [2692, 0]
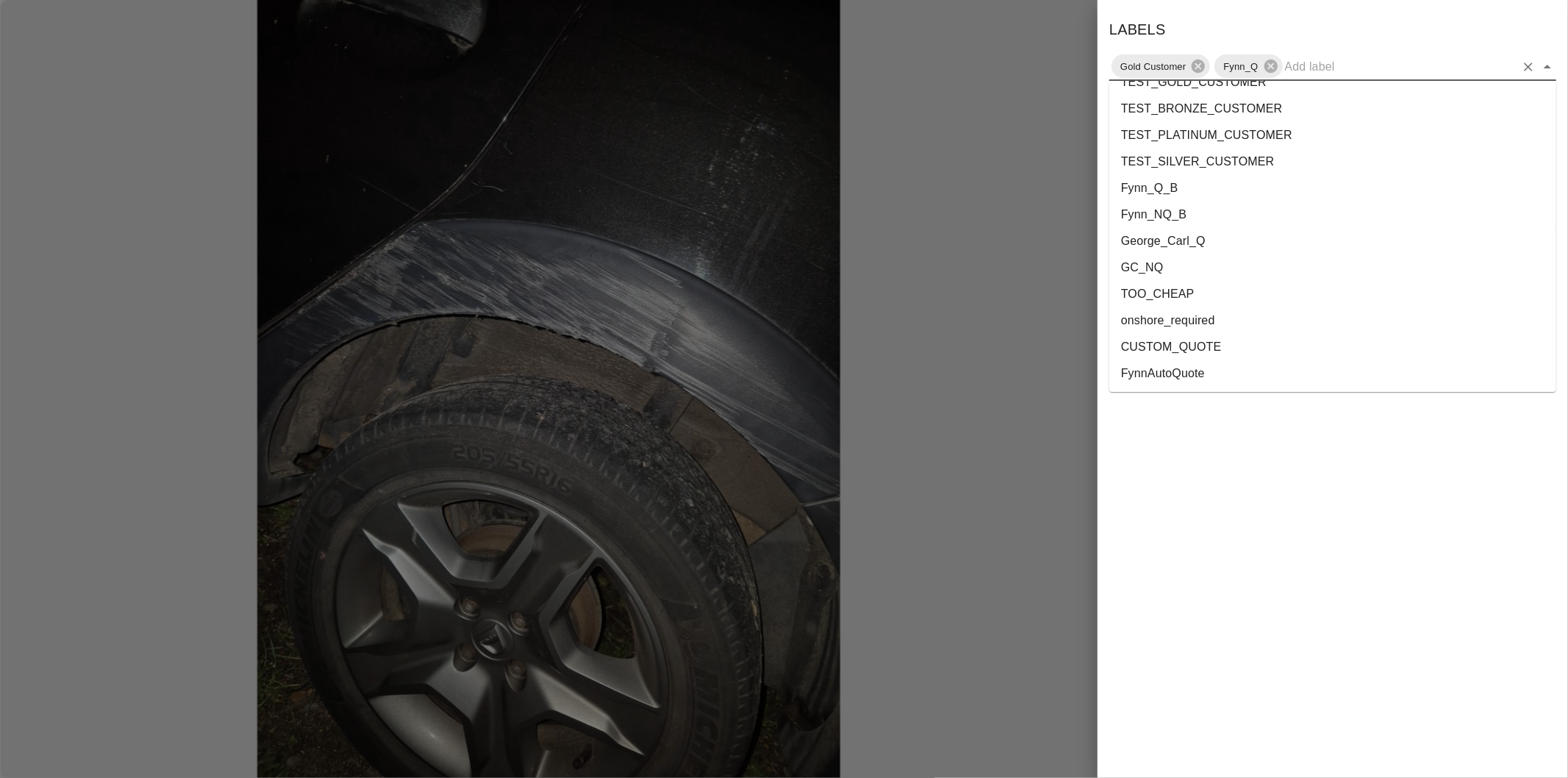
click at [1180, 315] on li "onshore_required" at bounding box center [1332, 320] width 447 height 27
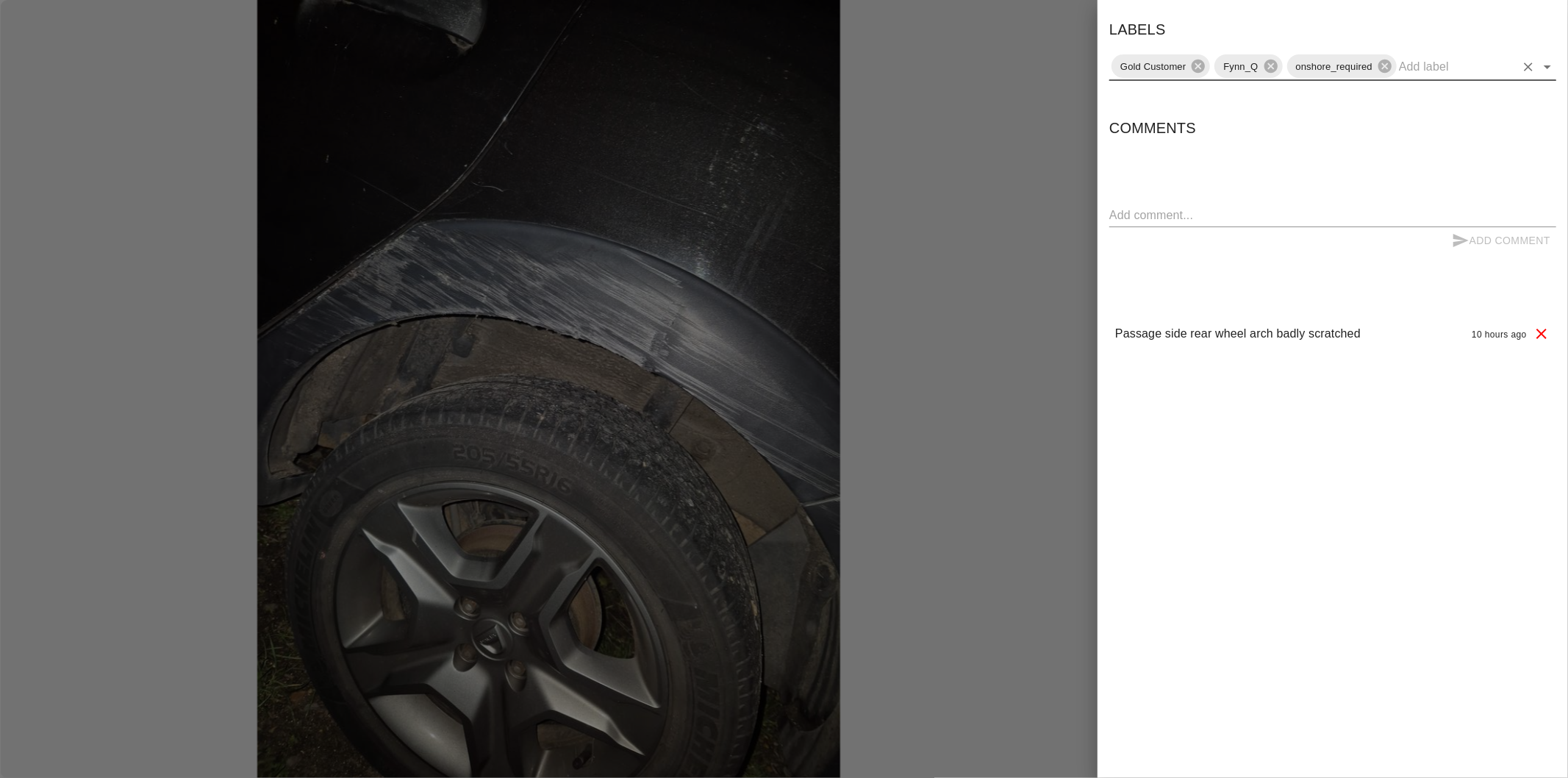
click at [1550, 67] on icon "Open" at bounding box center [1548, 67] width 18 height 18
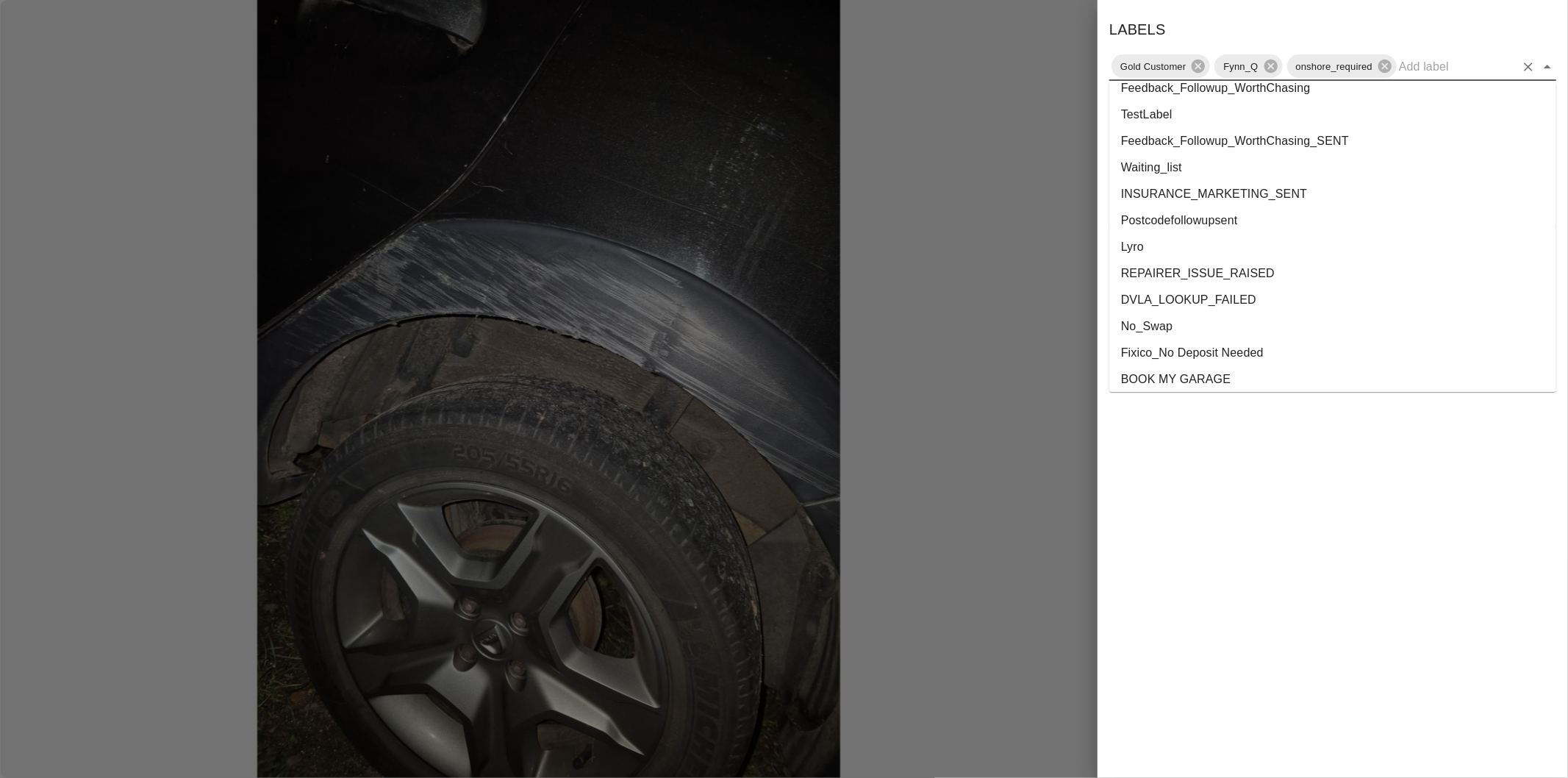
scroll to position [2665, 0]
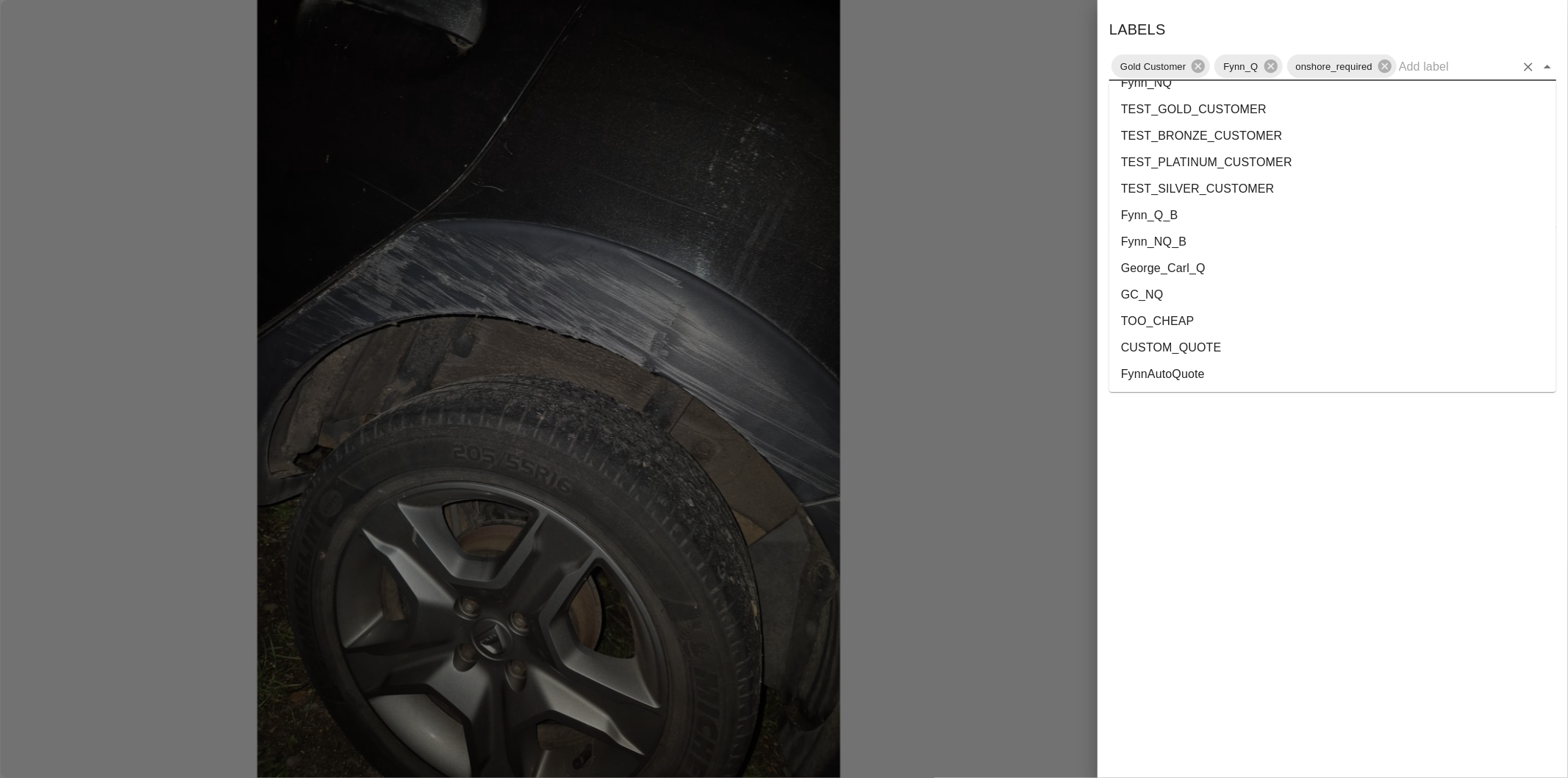
click at [1193, 266] on li "George_Carl_Q" at bounding box center [1332, 269] width 447 height 27
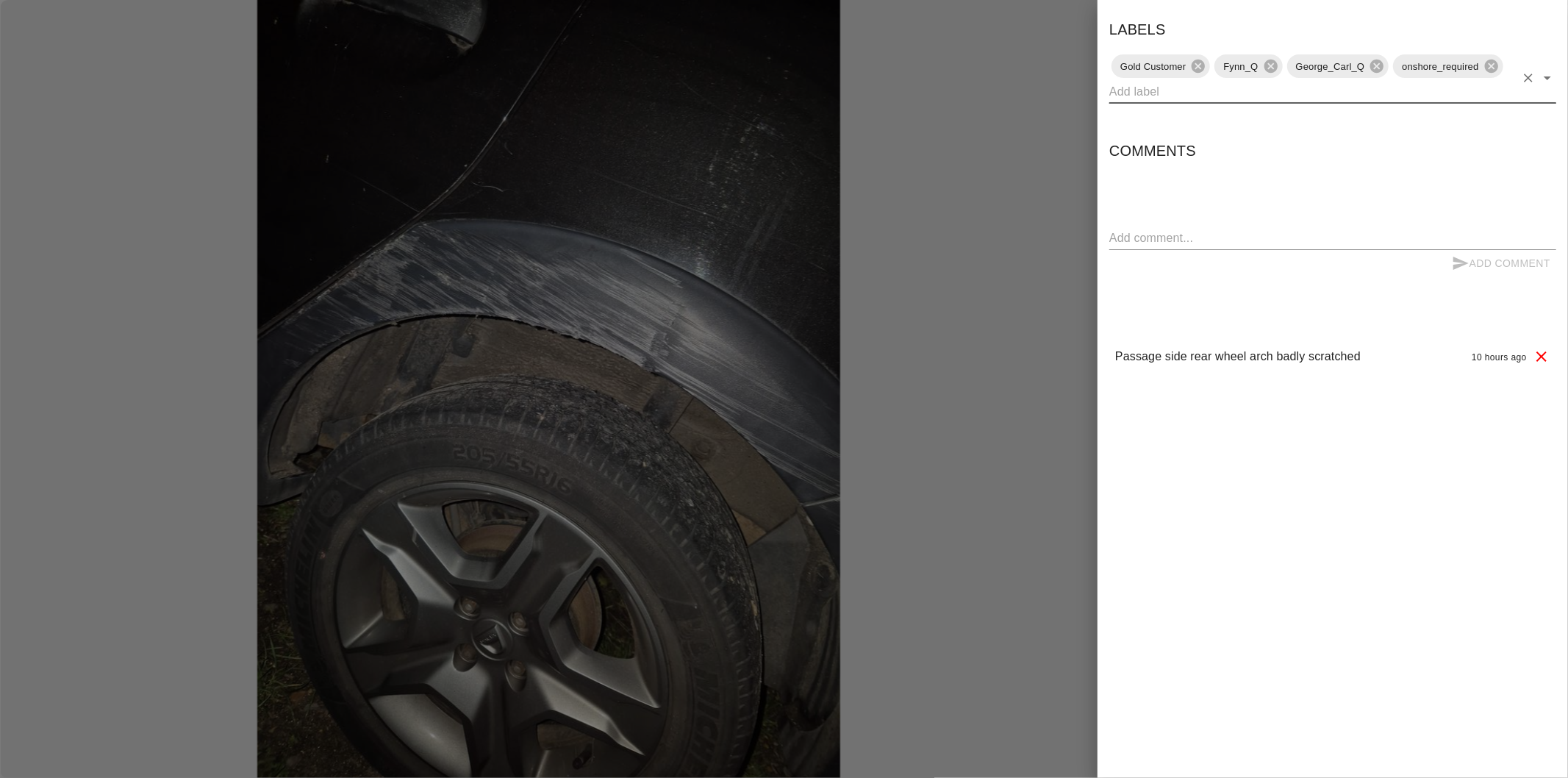
click at [938, 121] on div at bounding box center [784, 389] width 1568 height 778
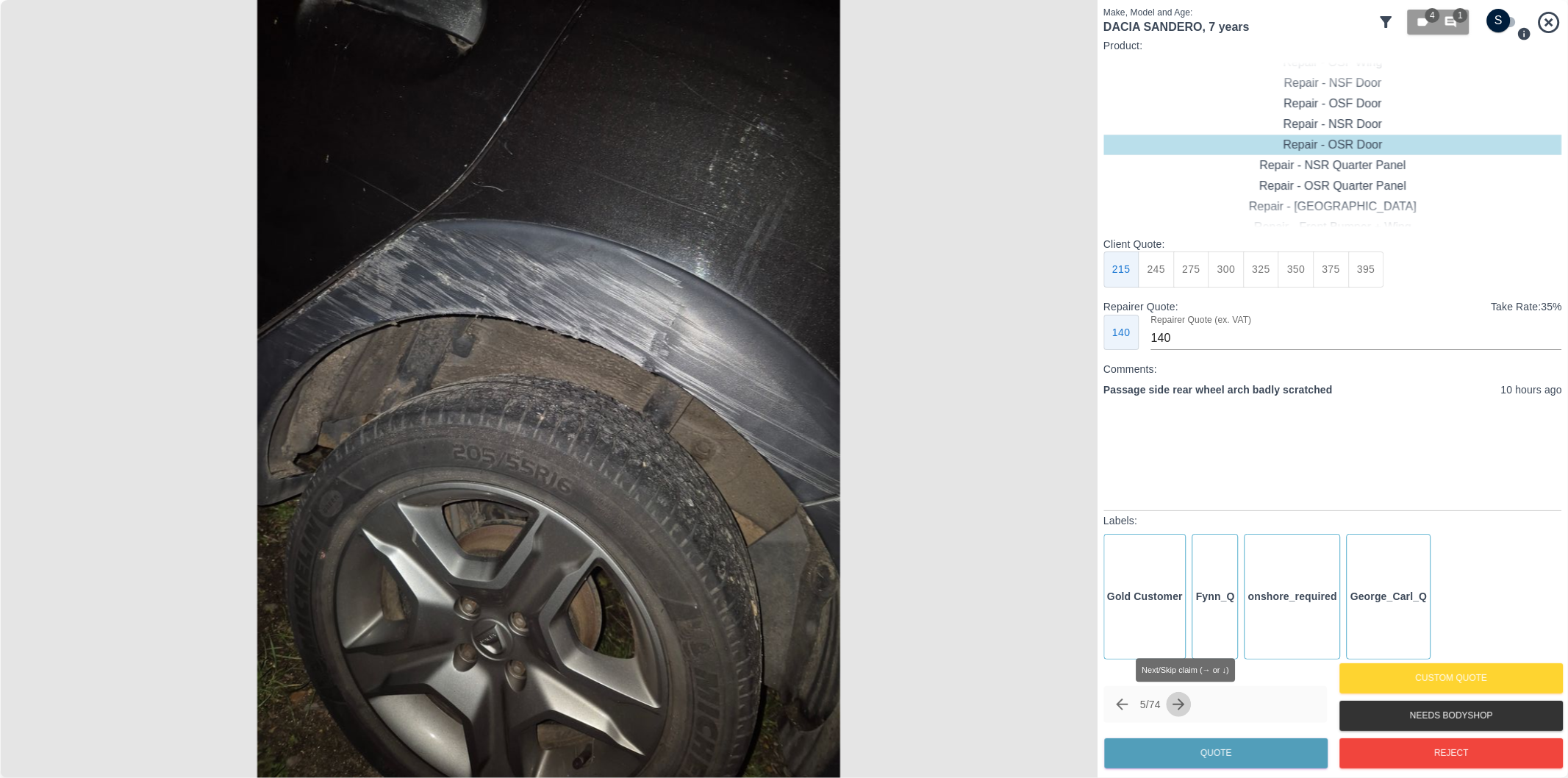
click at [1185, 699] on icon "Next claim" at bounding box center [1179, 704] width 18 height 18
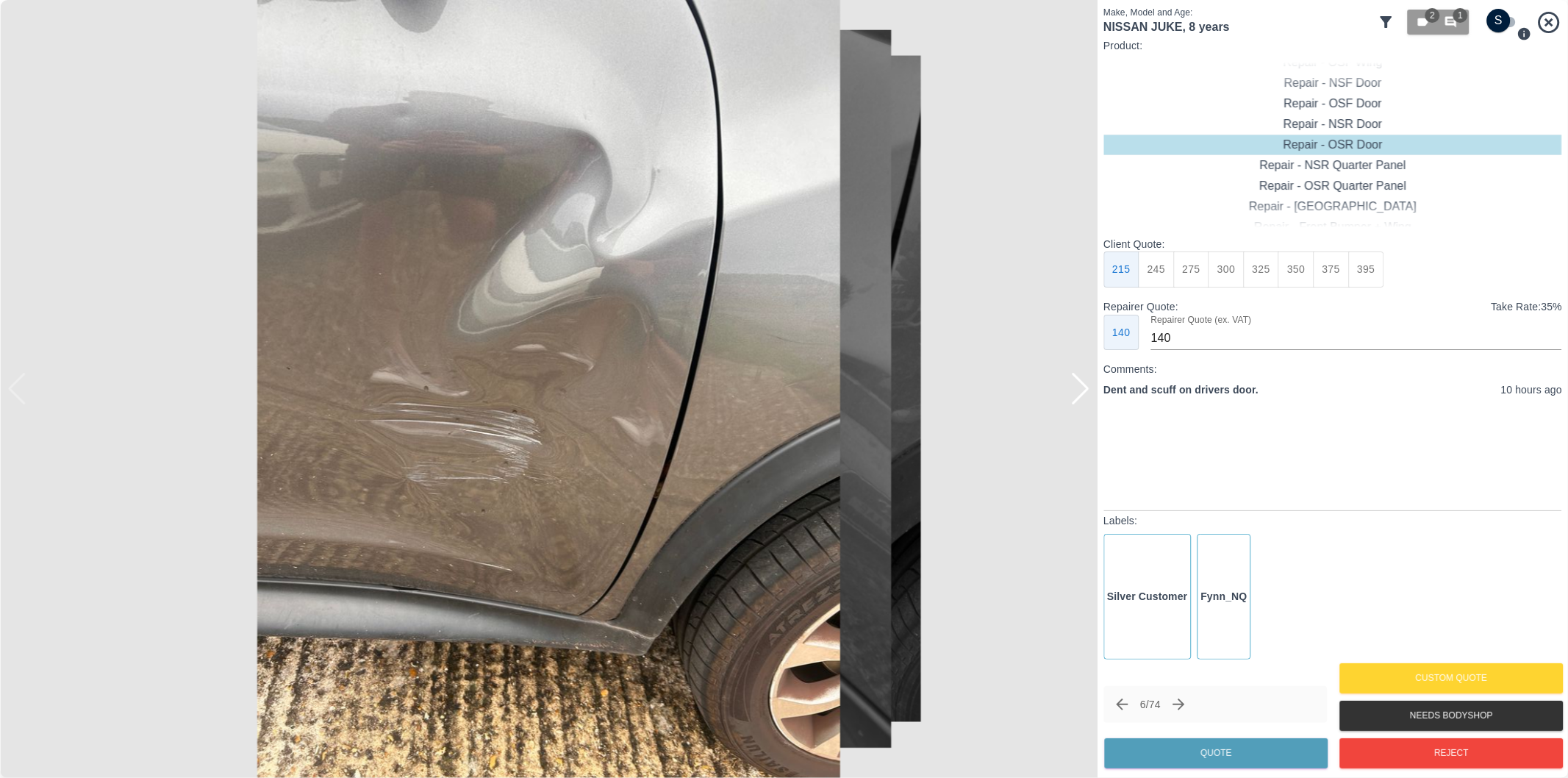
click at [1082, 387] on div at bounding box center [1080, 389] width 20 height 32
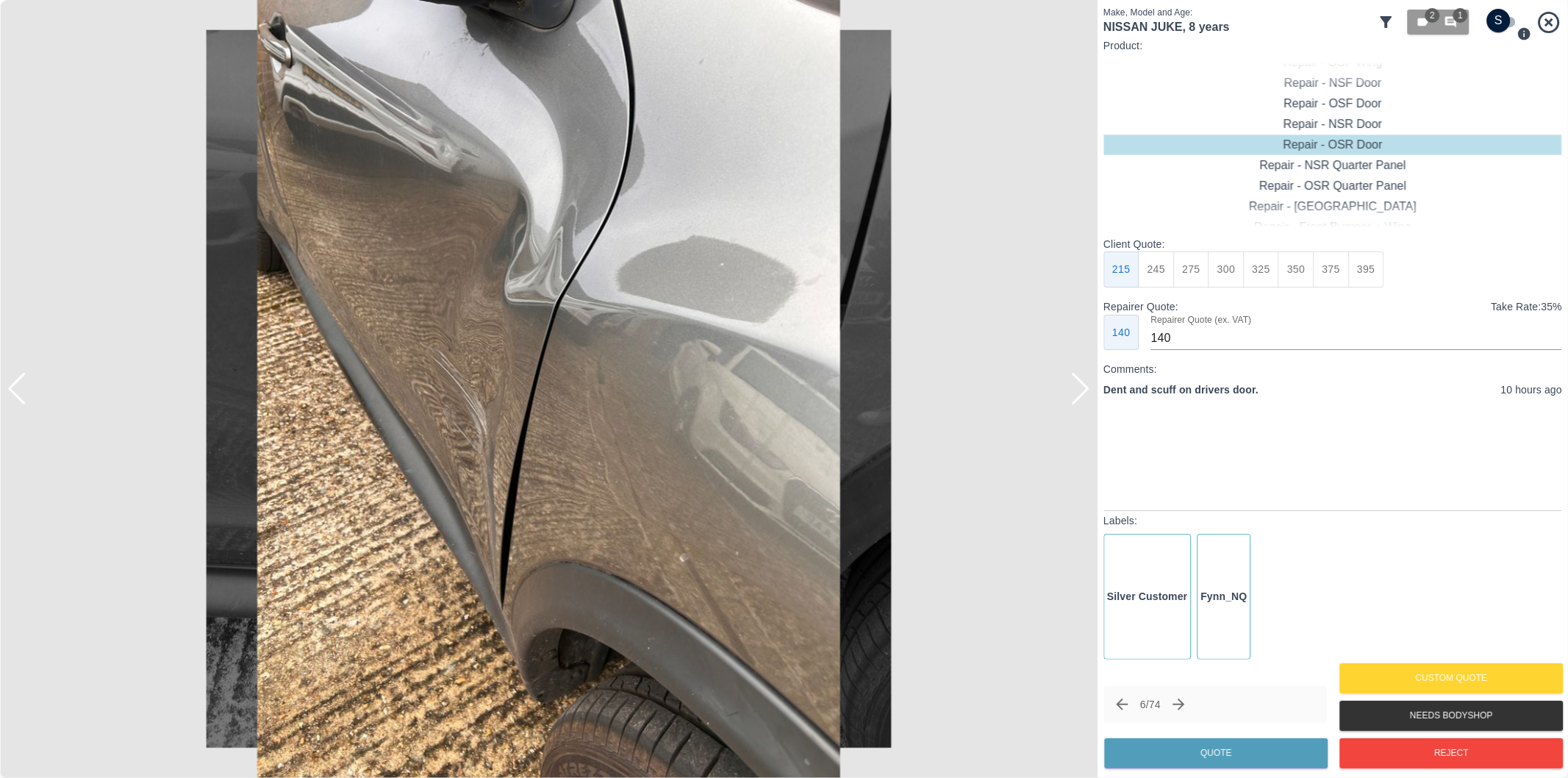
click at [1082, 387] on div at bounding box center [1080, 389] width 20 height 32
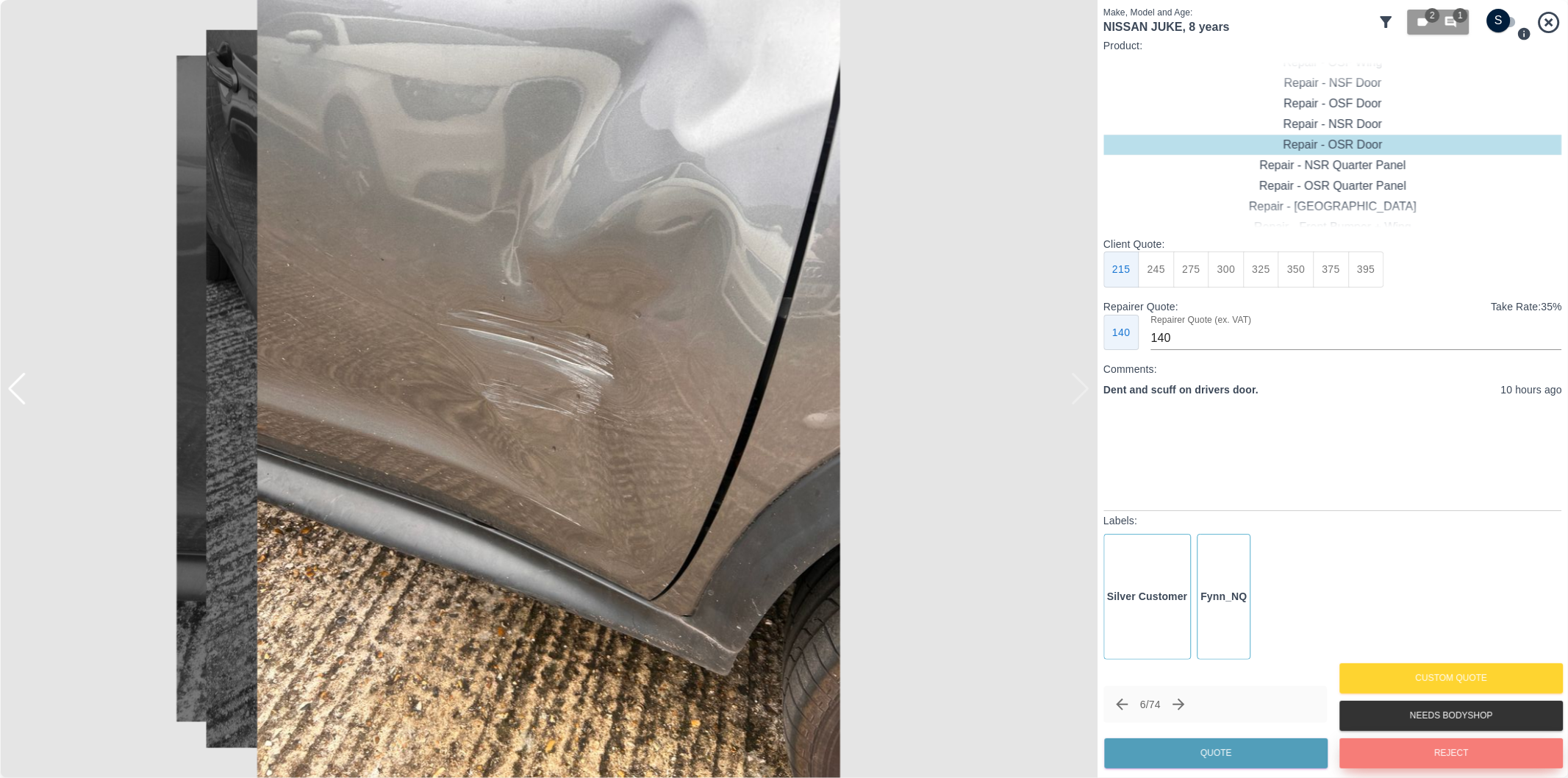
click at [1384, 747] on button "Reject" at bounding box center [1451, 753] width 223 height 30
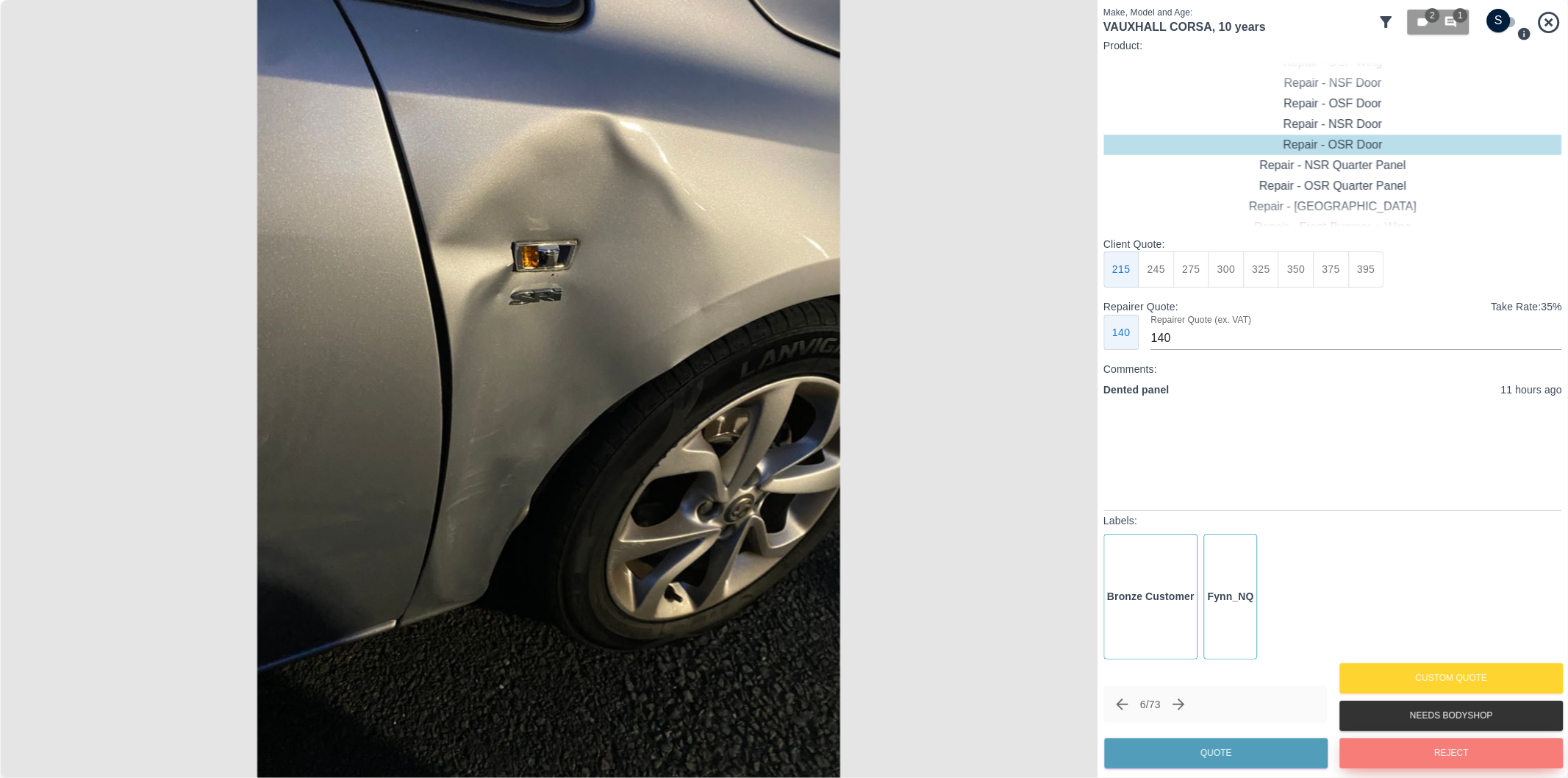
click at [1396, 747] on button "Reject" at bounding box center [1451, 753] width 223 height 30
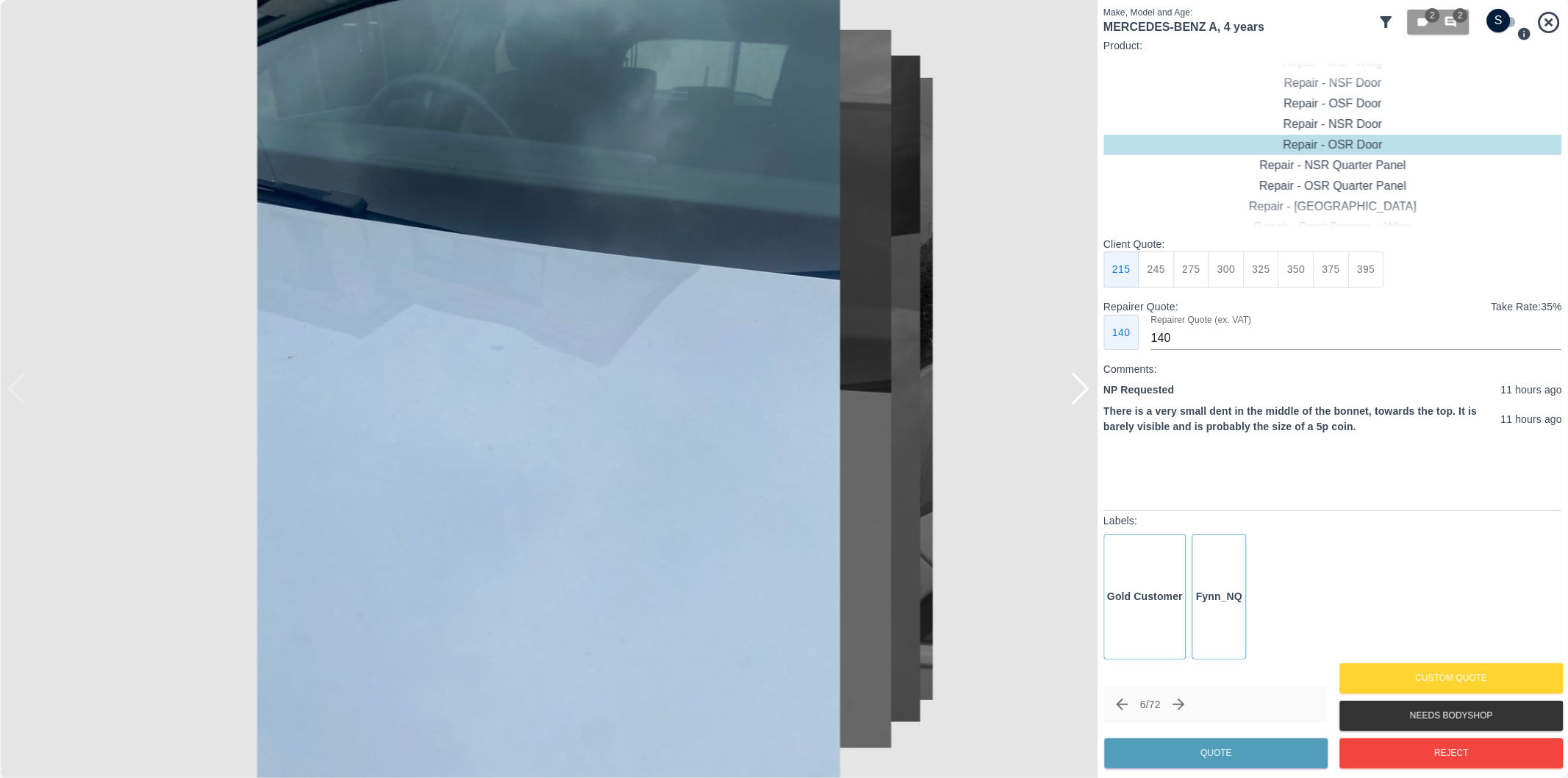
click at [1091, 399] on img at bounding box center [548, 389] width 1097 height 778
click at [1077, 395] on div at bounding box center [1080, 389] width 20 height 32
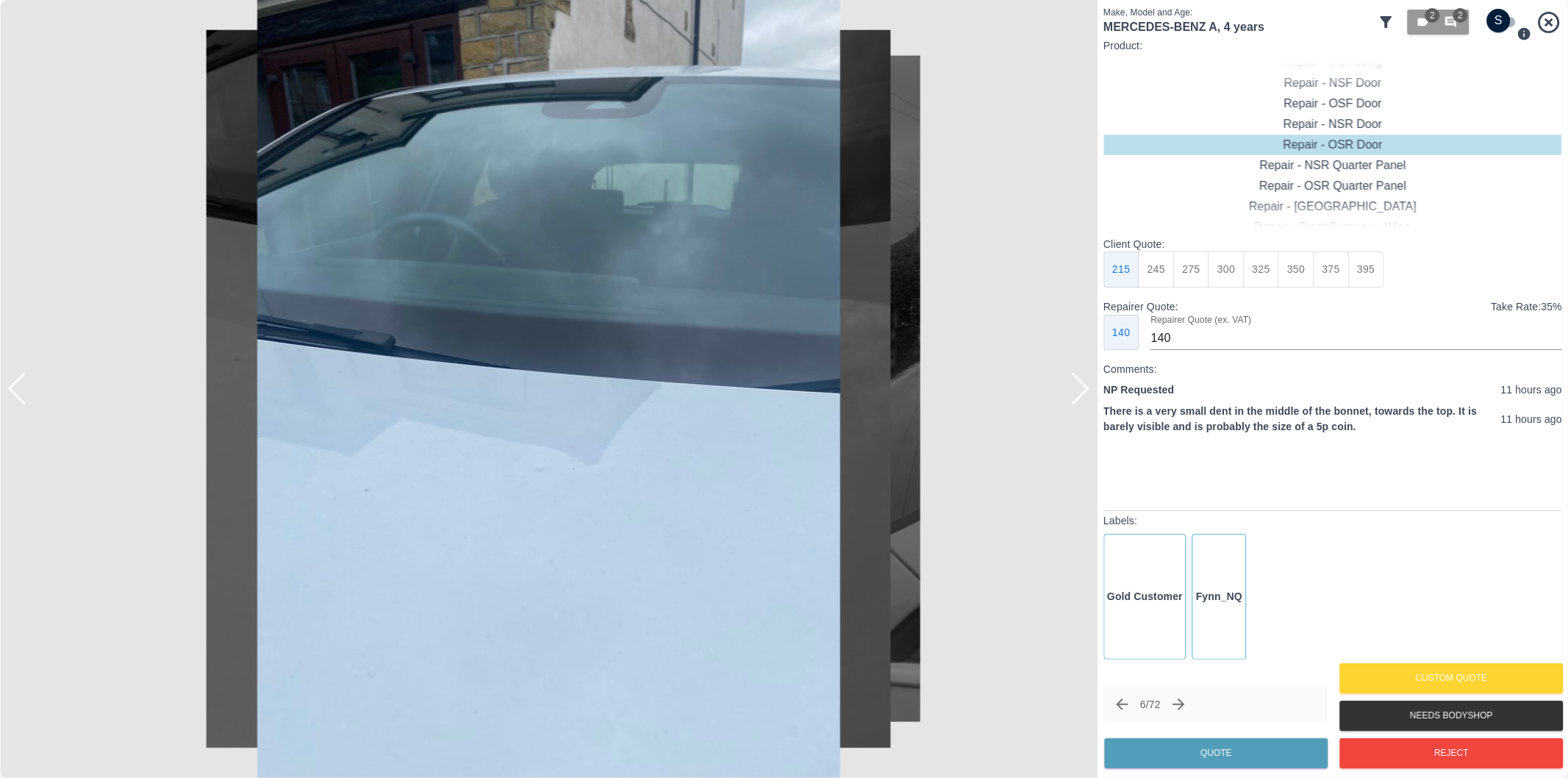
click at [1078, 393] on div at bounding box center [1080, 389] width 20 height 32
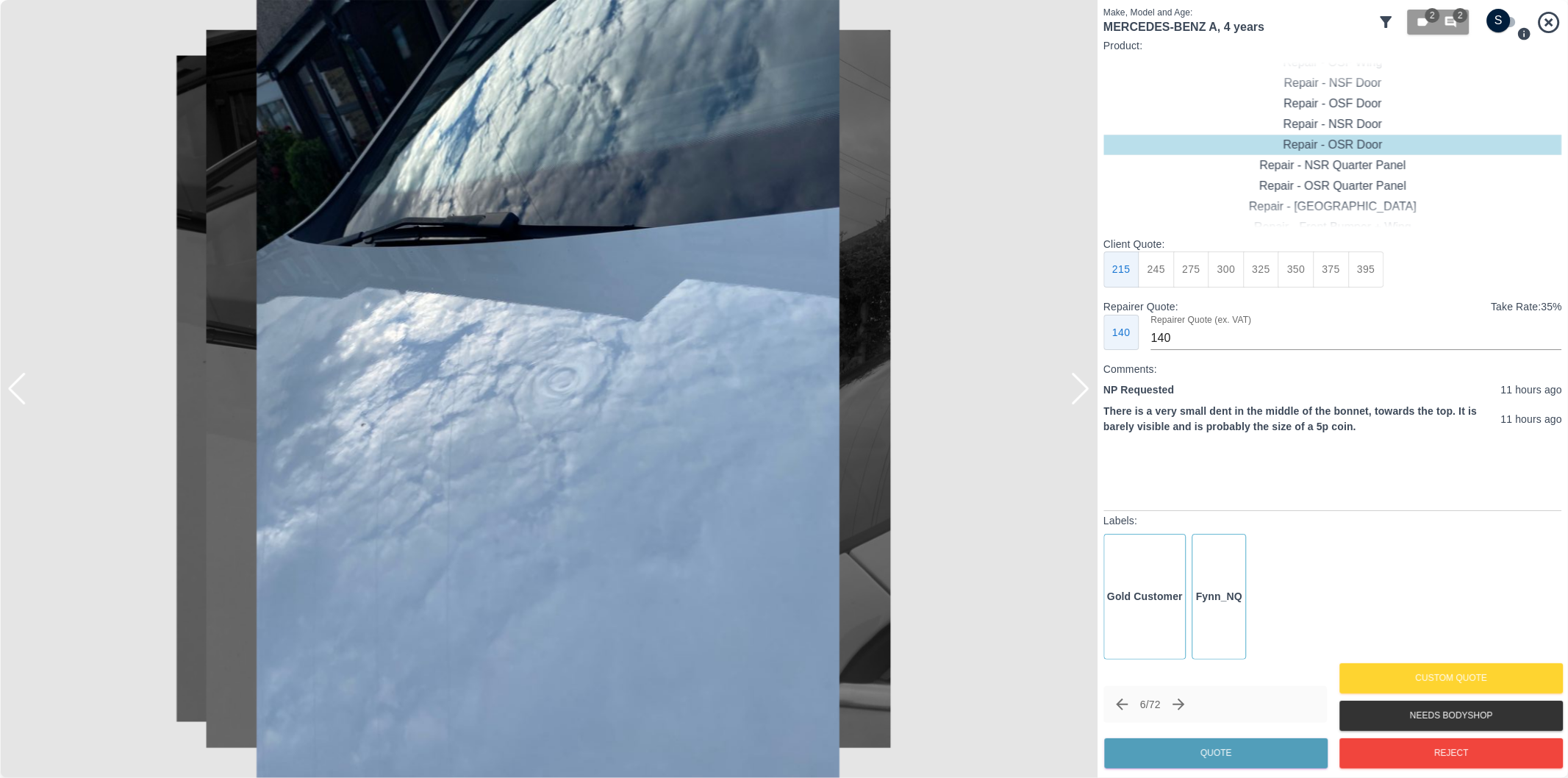
click at [1078, 393] on div at bounding box center [1080, 389] width 20 height 32
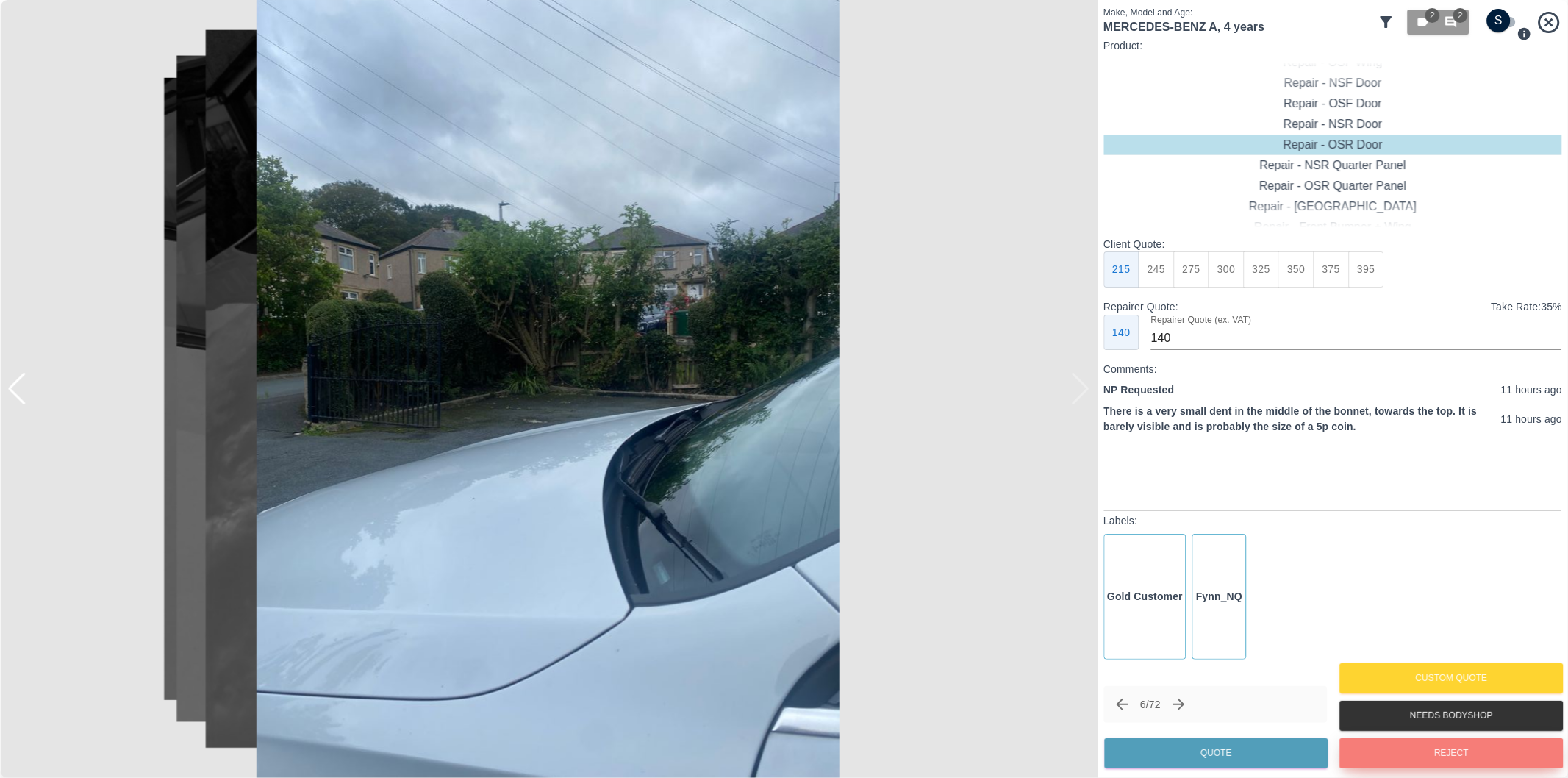
click at [1436, 751] on button "Reject" at bounding box center [1451, 753] width 223 height 30
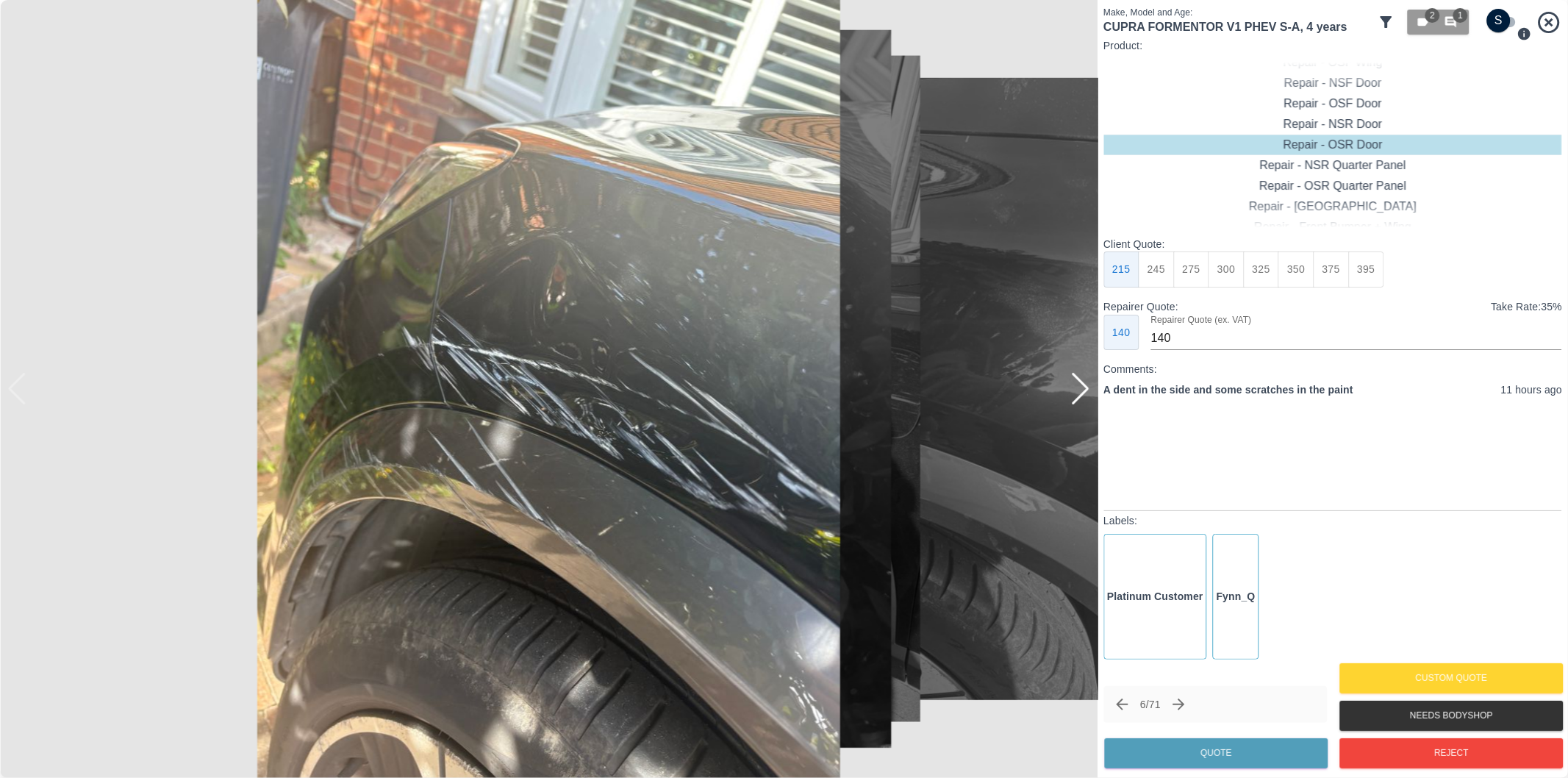
click at [1082, 382] on div at bounding box center [1080, 389] width 20 height 32
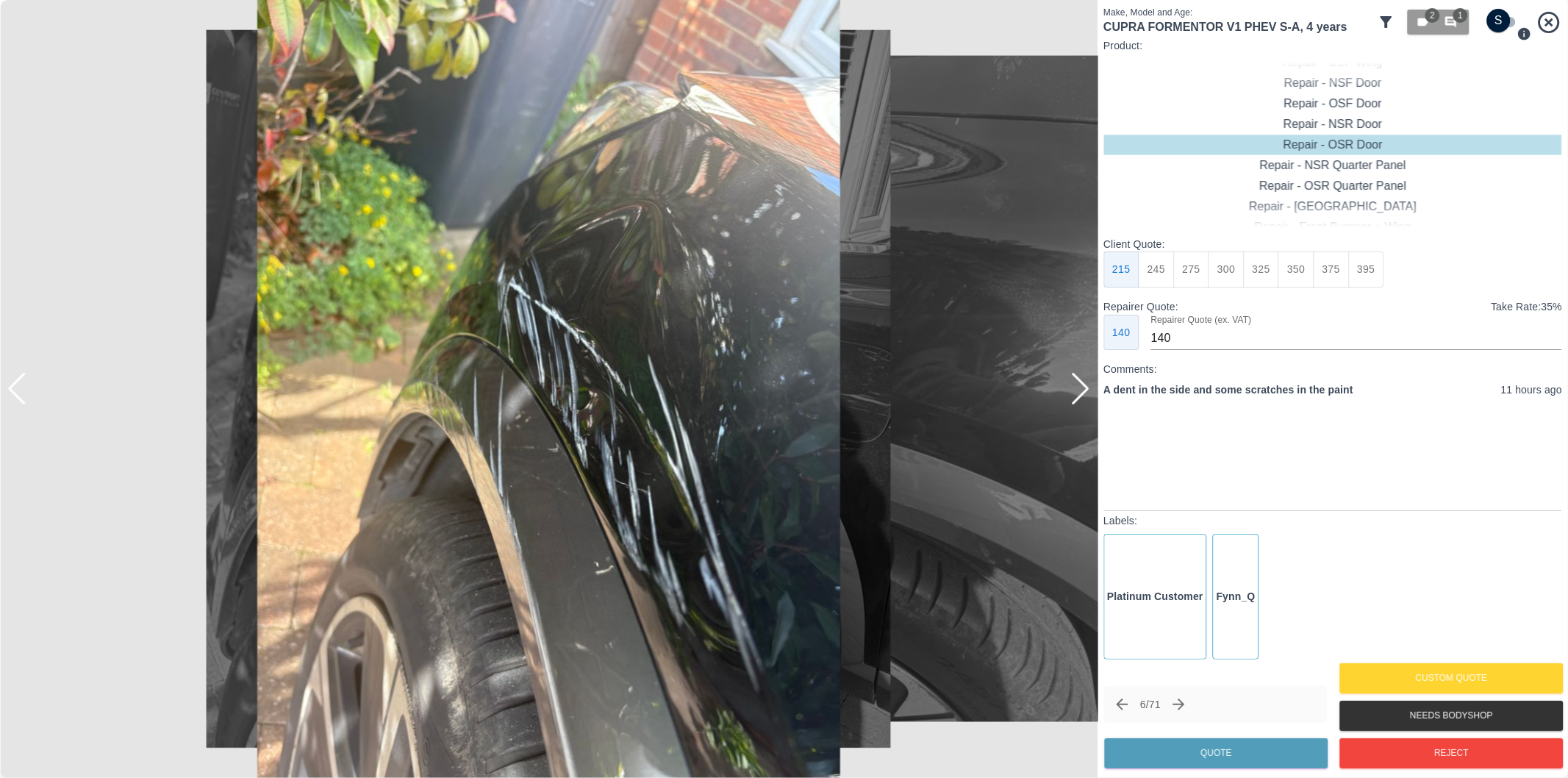
click at [1082, 382] on div at bounding box center [1080, 389] width 20 height 32
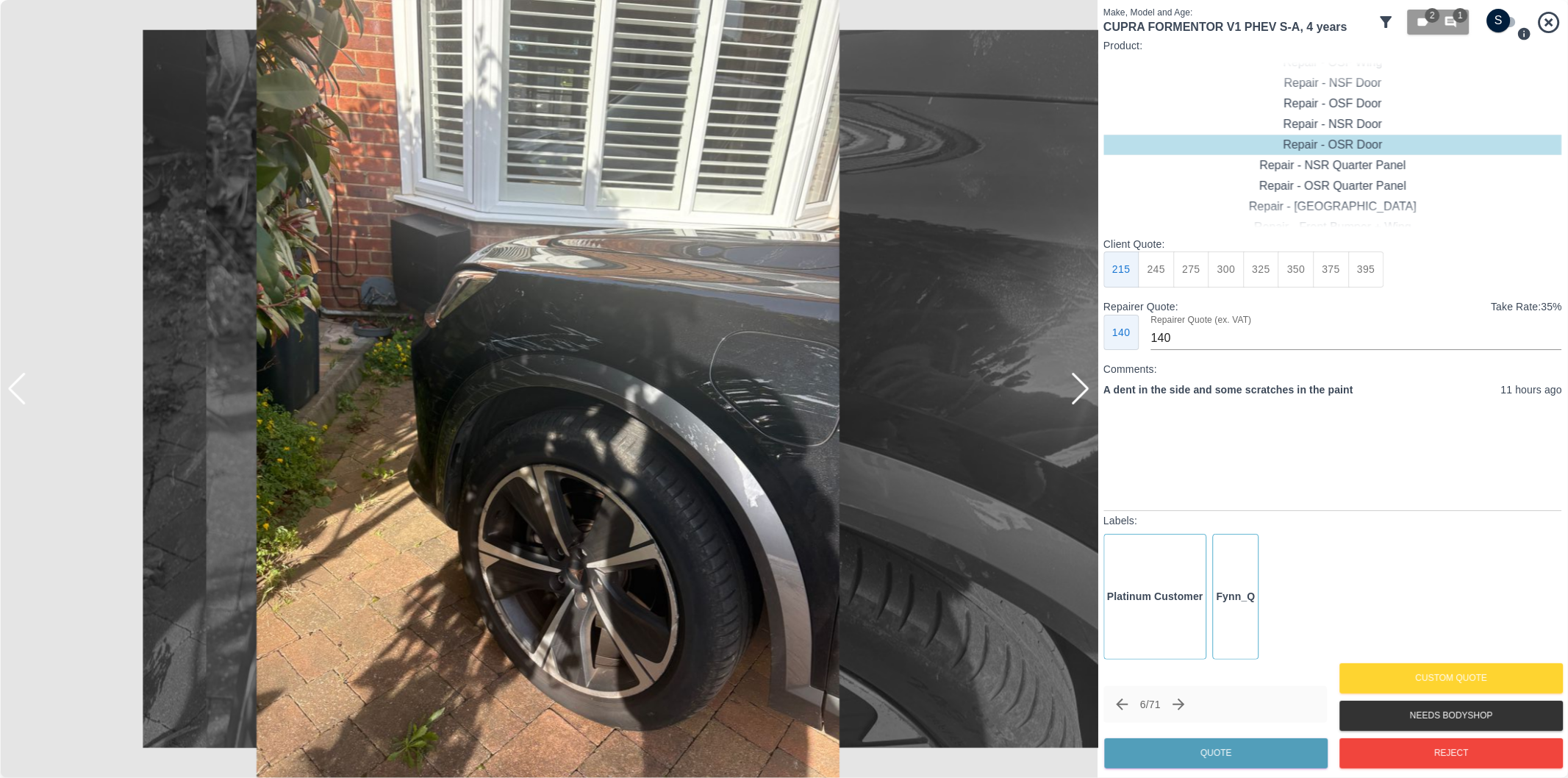
click at [1082, 382] on div at bounding box center [1080, 389] width 20 height 32
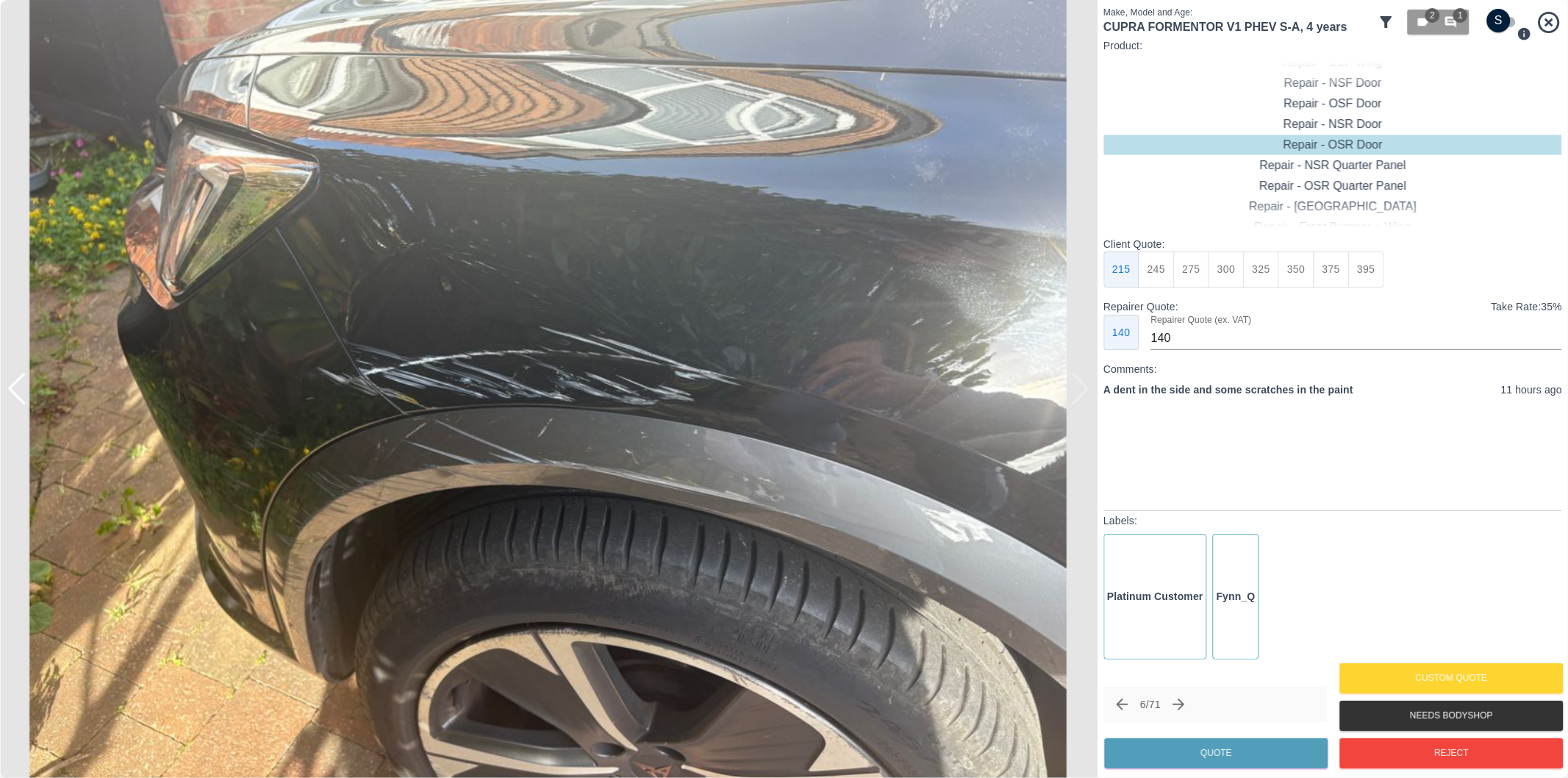
click at [1082, 382] on div at bounding box center [548, 389] width 1097 height 778
drag, startPoint x: 1491, startPoint y: 24, endPoint x: 1518, endPoint y: 35, distance: 29.2
click at [1492, 22] on input "checkbox" at bounding box center [1499, 20] width 70 height 24
checkbox input "true"
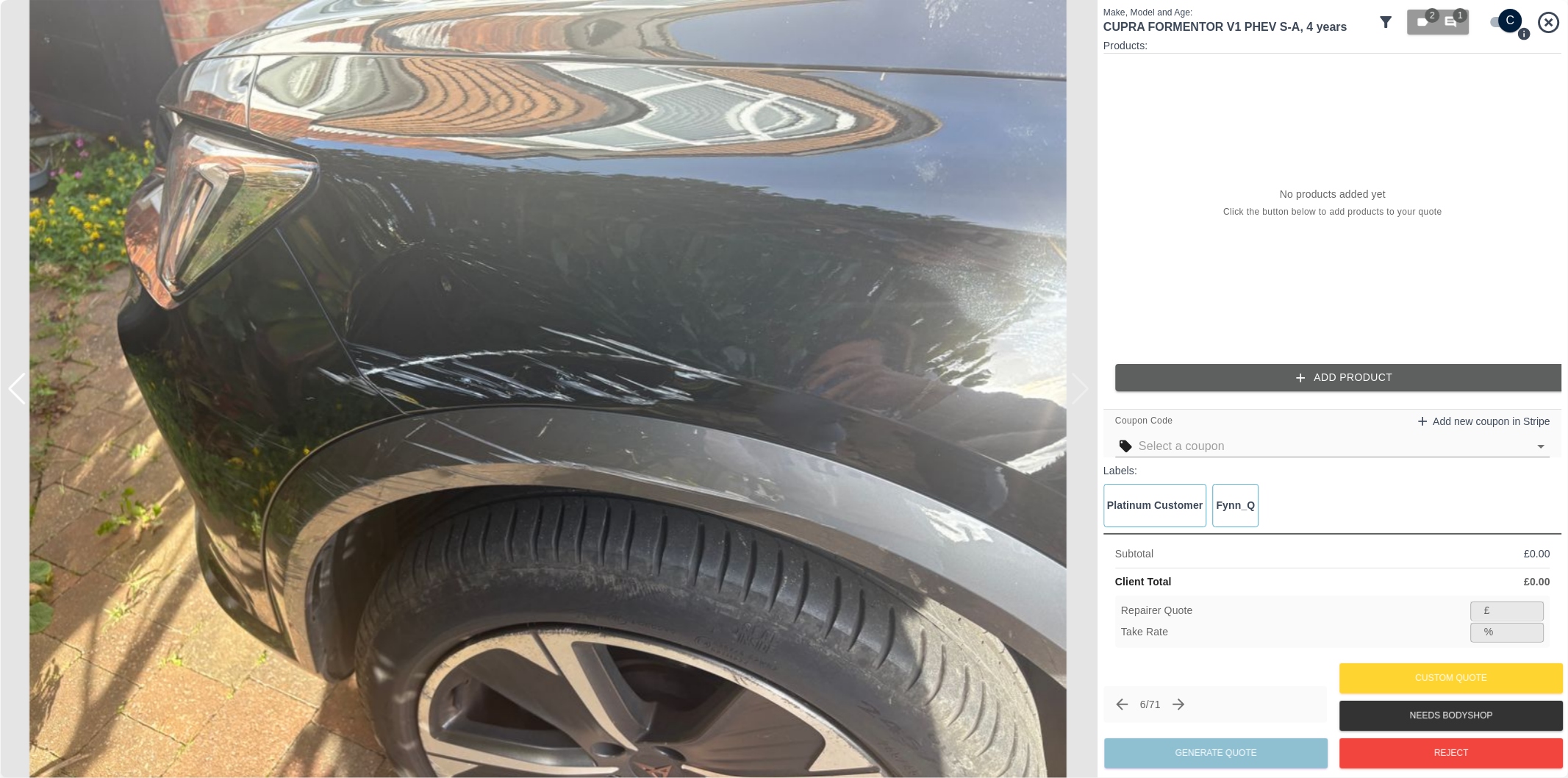
click at [1335, 378] on button "Add Product" at bounding box center [1345, 378] width 459 height 27
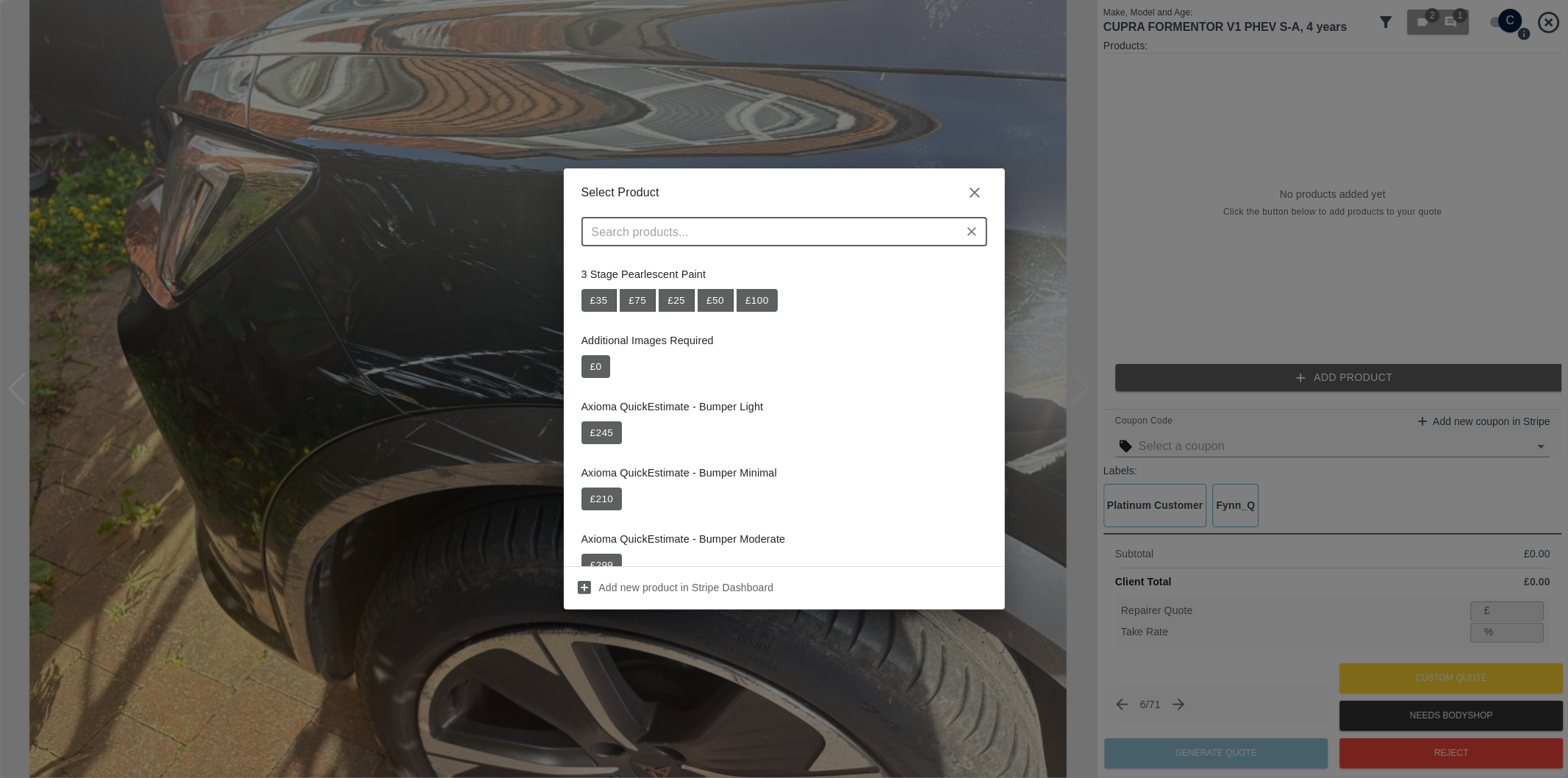
click at [787, 217] on div "​" at bounding box center [784, 232] width 406 height 30
click at [787, 219] on div "​" at bounding box center [784, 232] width 406 height 30
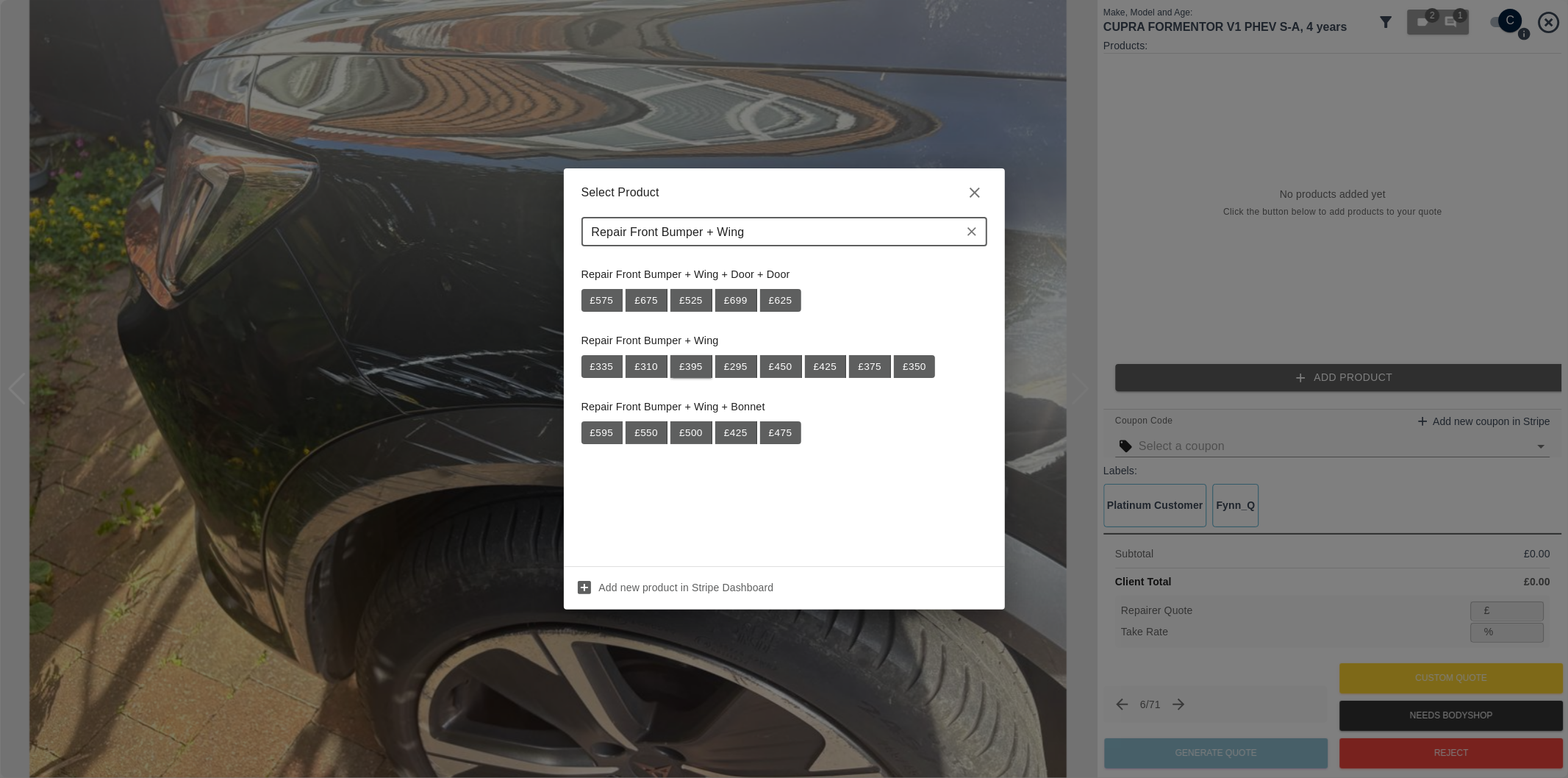
type input "Repair Front Bumper + Wing"
click at [697, 369] on button "£ 395" at bounding box center [692, 367] width 42 height 24
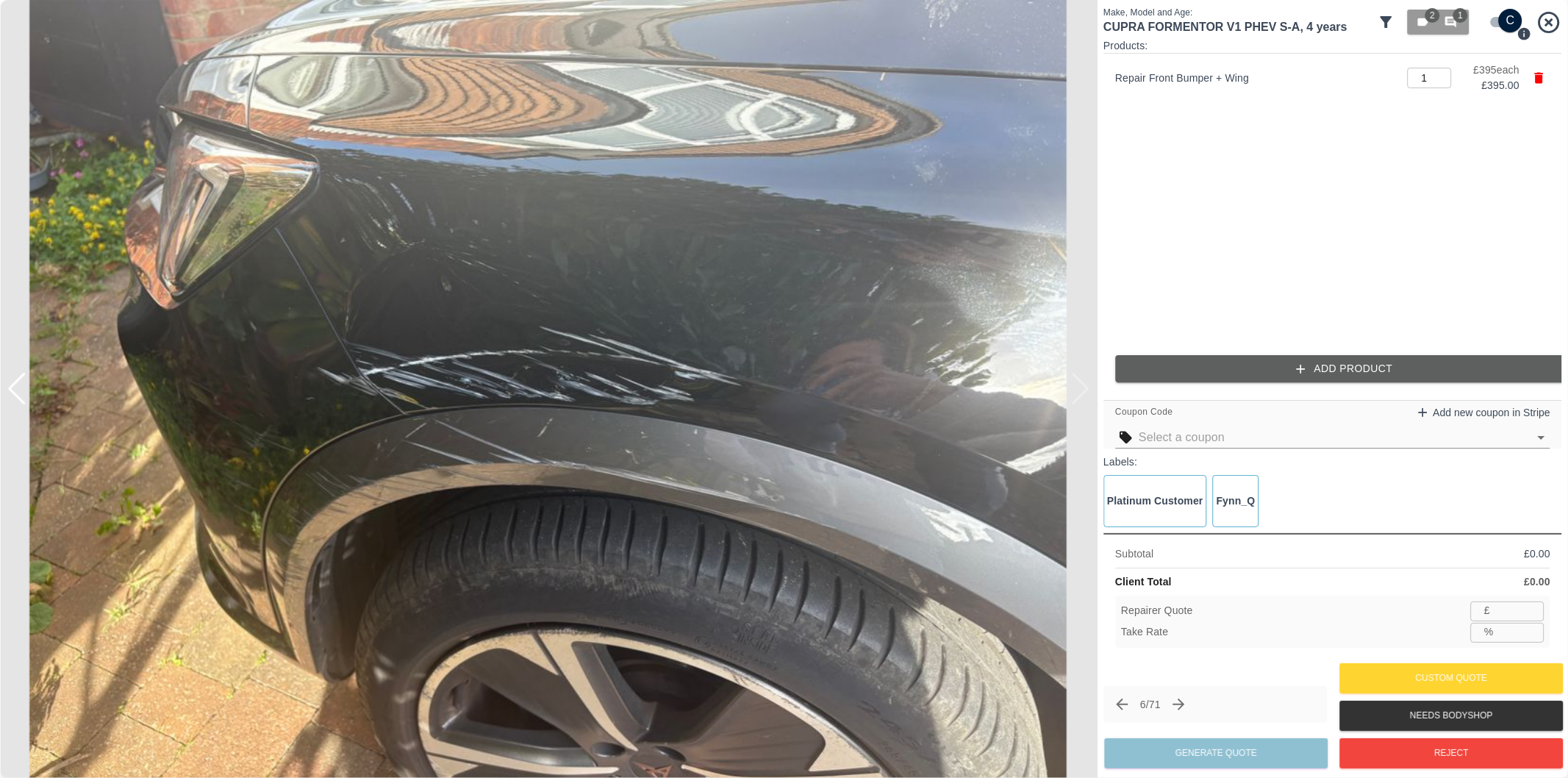
type input "256"
type input "35.2"
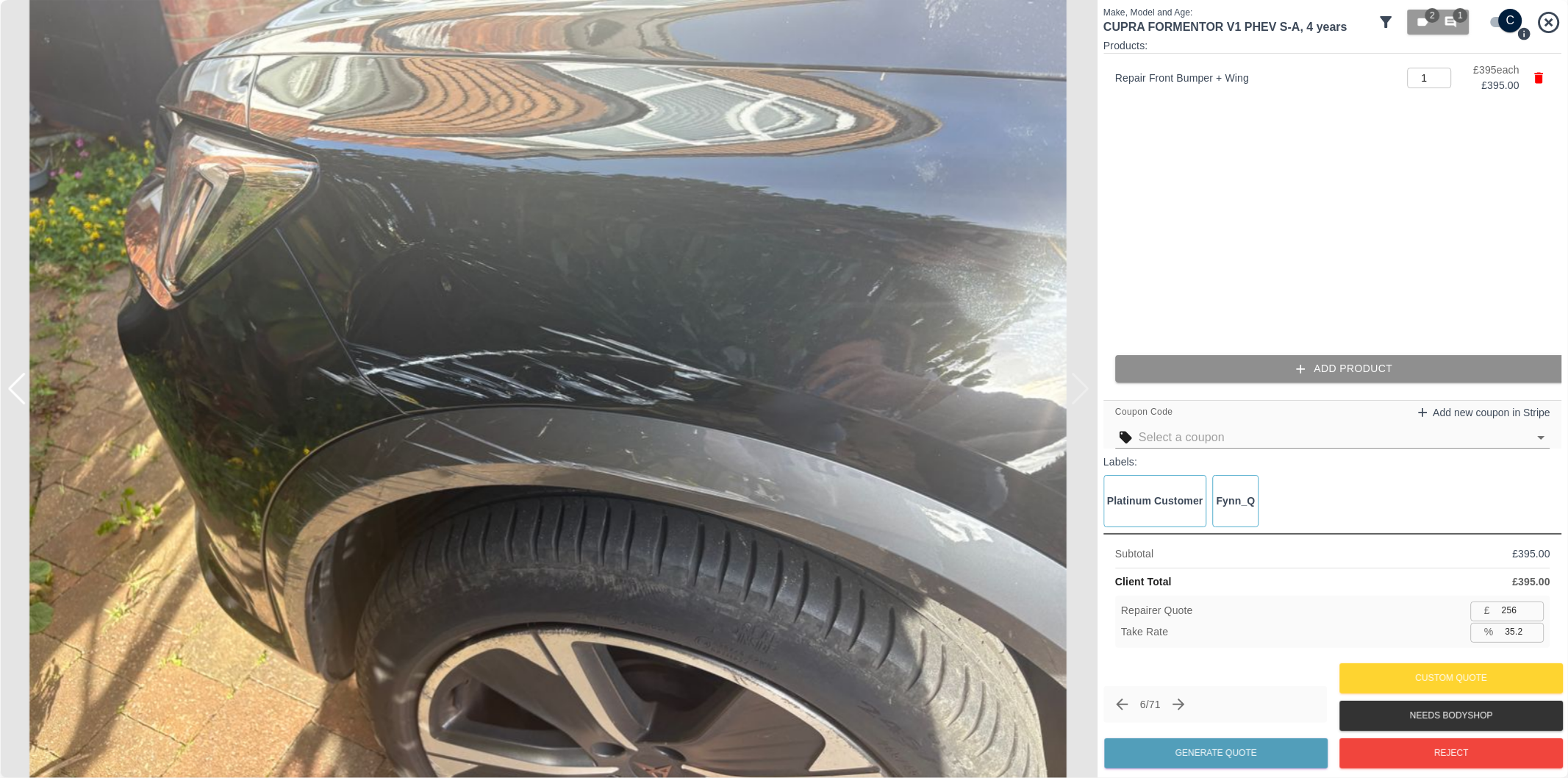
click at [1254, 361] on button "Add Product" at bounding box center [1345, 368] width 459 height 27
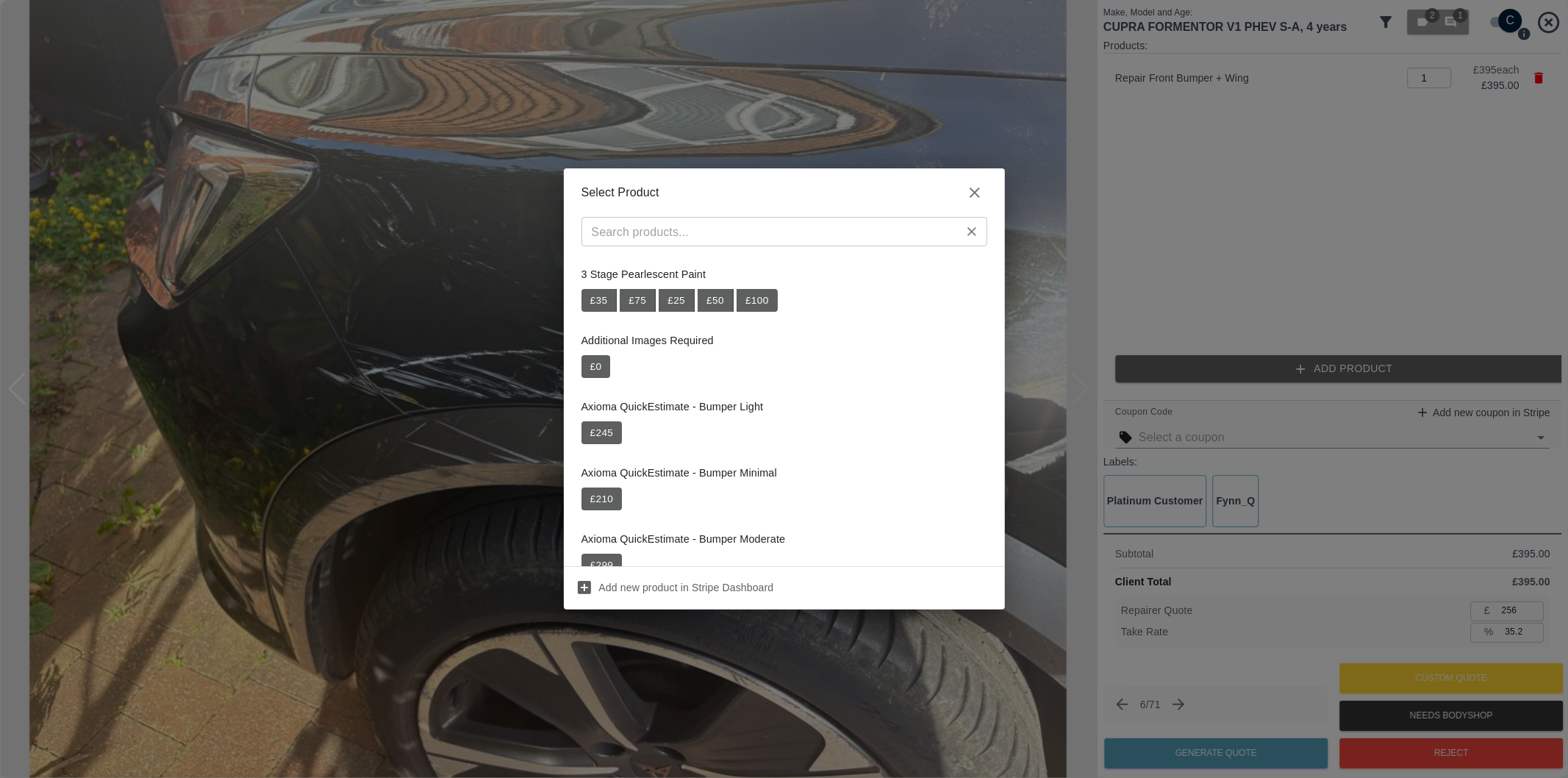
click at [824, 237] on input "text" at bounding box center [772, 232] width 373 height 20
paste input "Repair NSF Wheel Arch Trim"
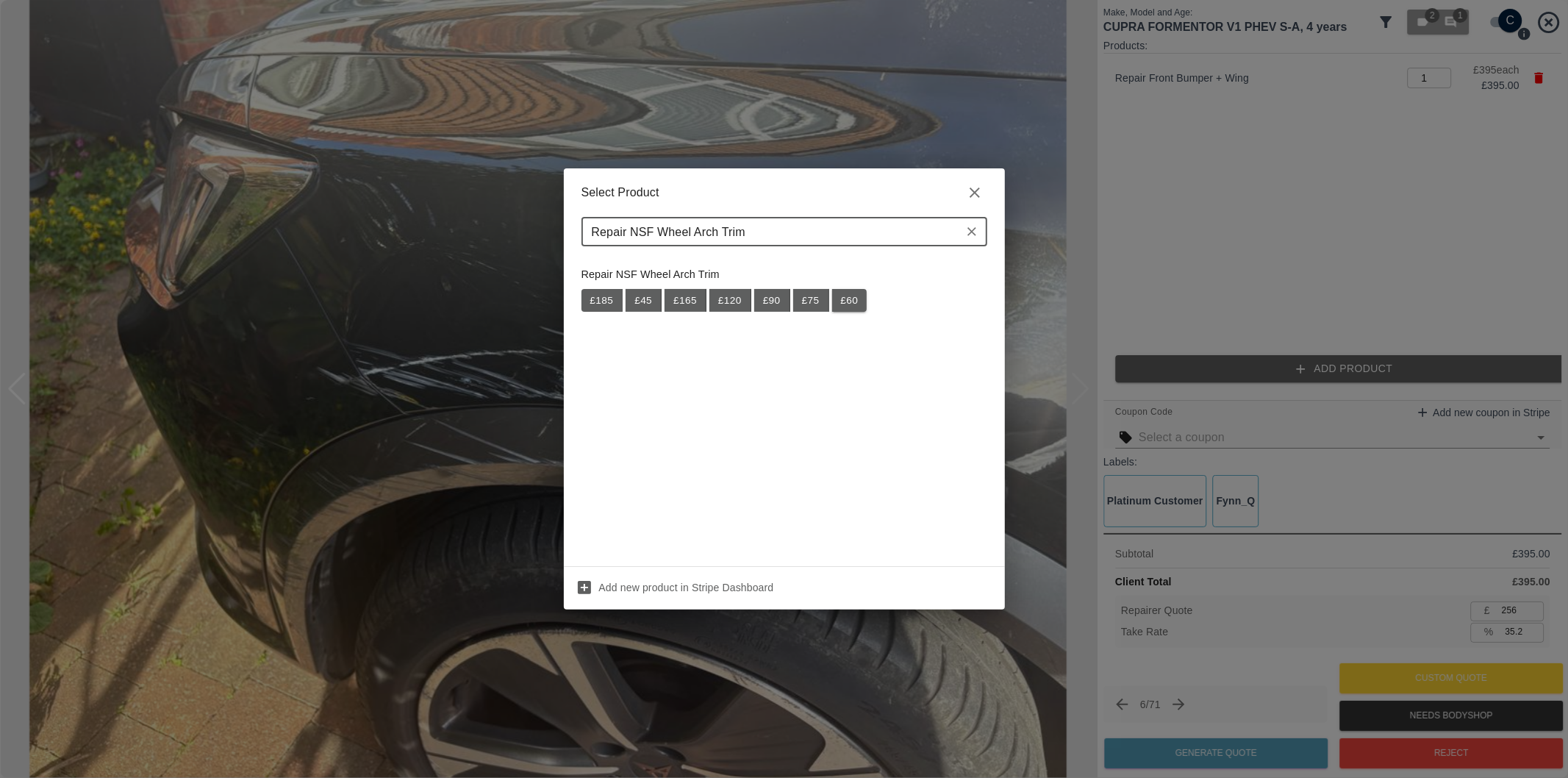
type input "Repair NSF Wheel Arch Trim"
click at [848, 302] on button "£ 60" at bounding box center [850, 301] width 35 height 24
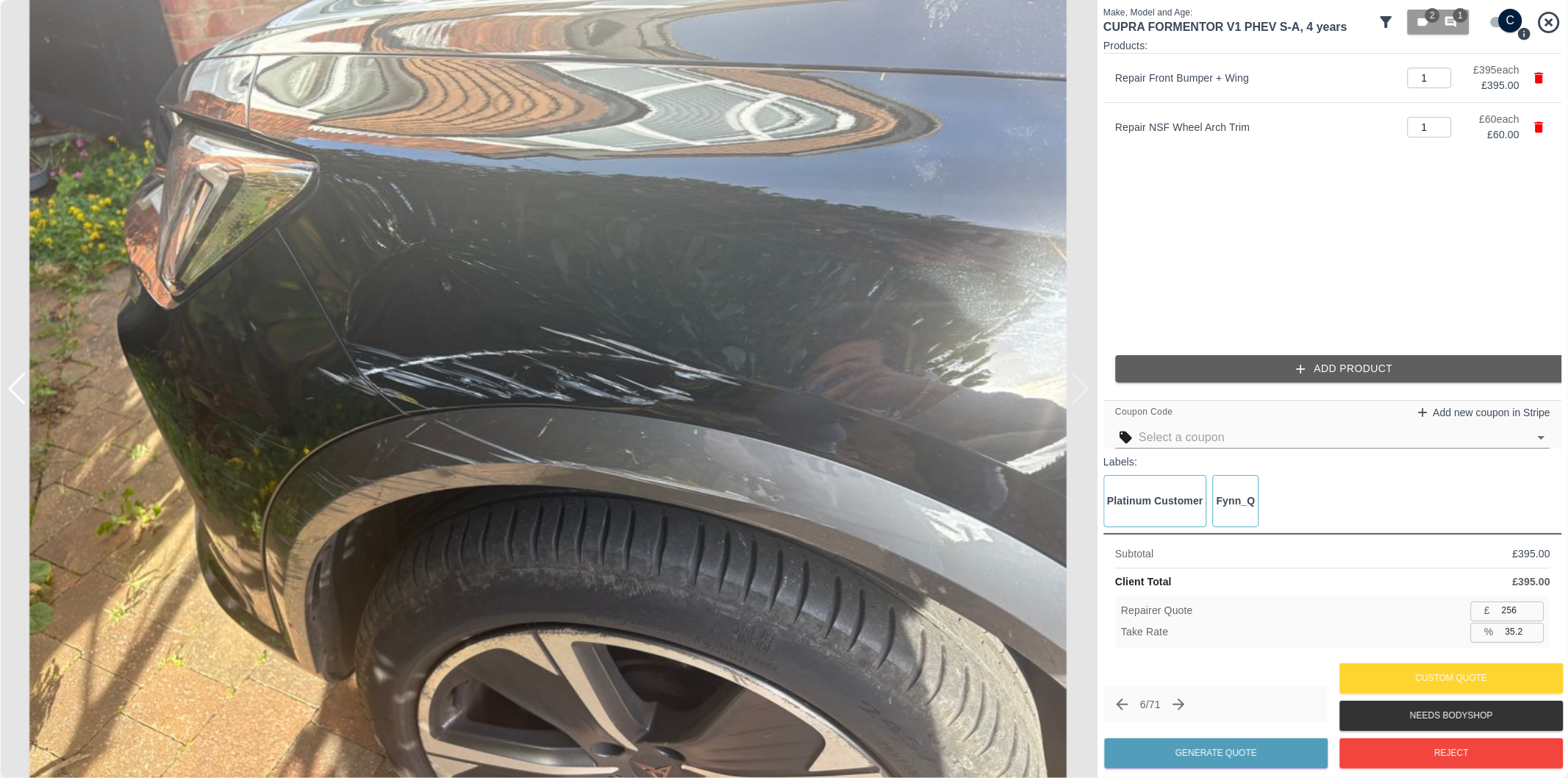
type input "295"
click at [1516, 634] on input "35.2" at bounding box center [1522, 631] width 45 height 18
type input "37.2"
type input "285"
type input "37.4"
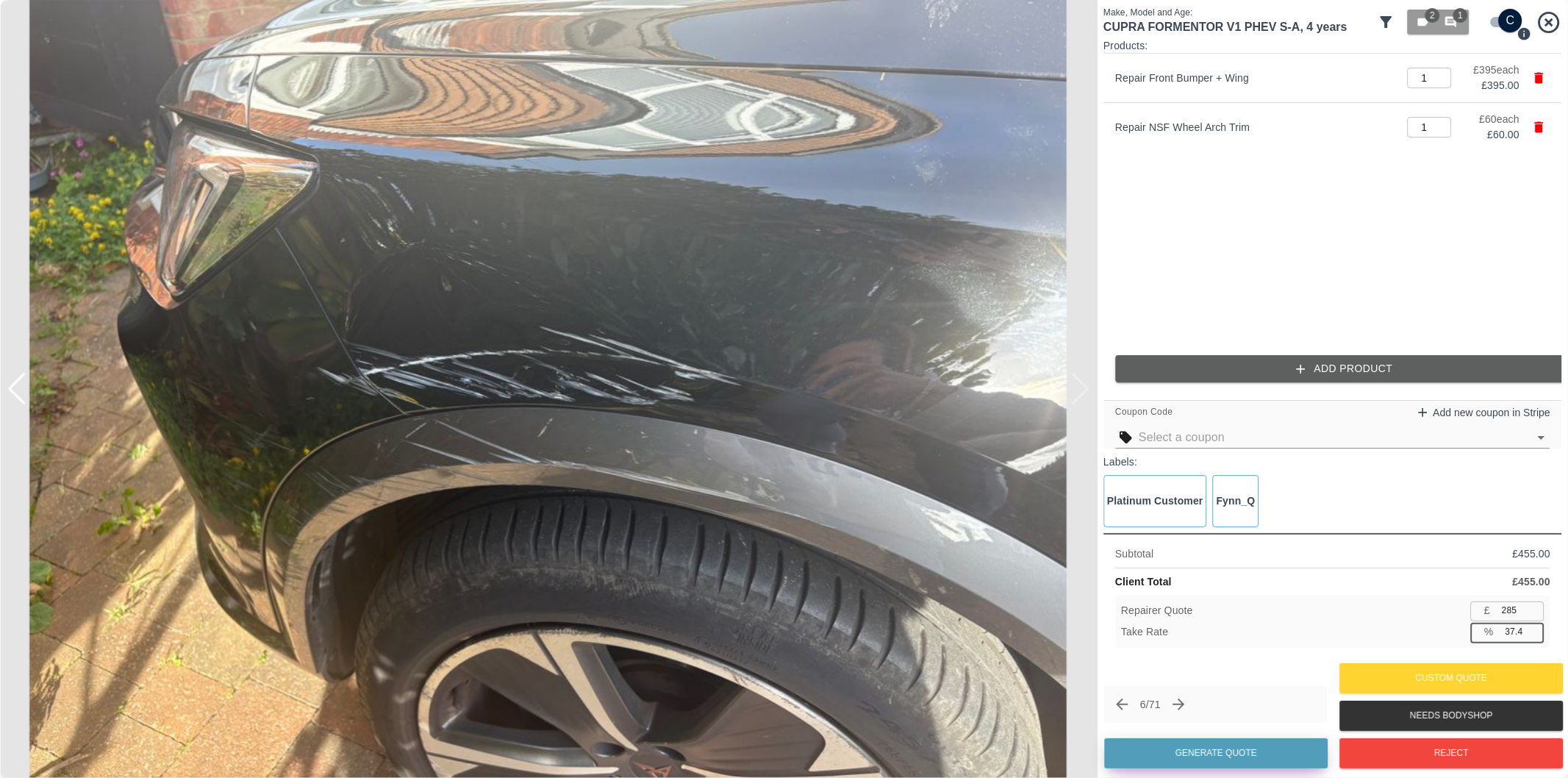
click at [1237, 754] on button "Generate Quote" at bounding box center [1216, 753] width 223 height 30
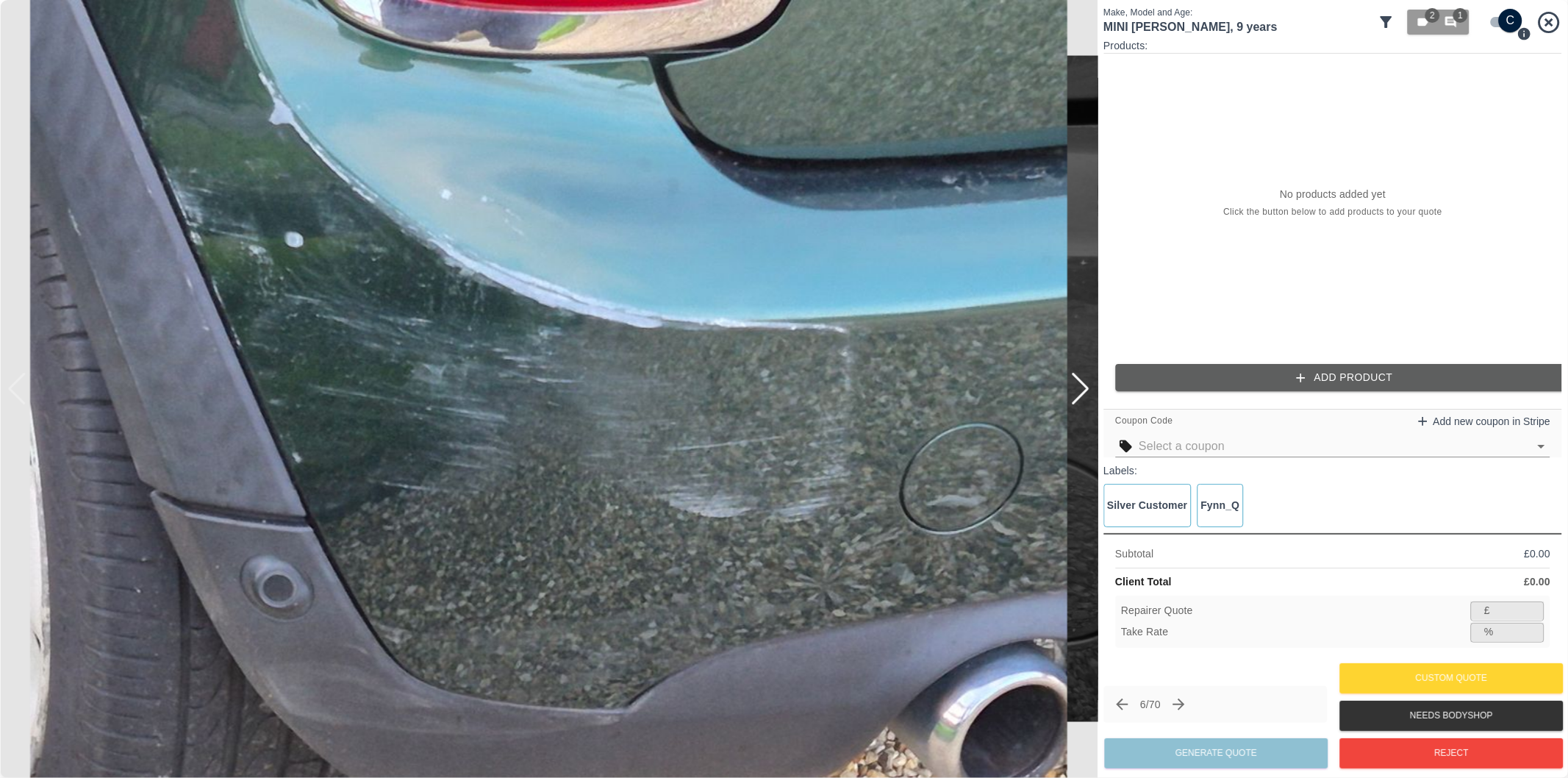
click at [1079, 385] on div at bounding box center [1080, 389] width 20 height 32
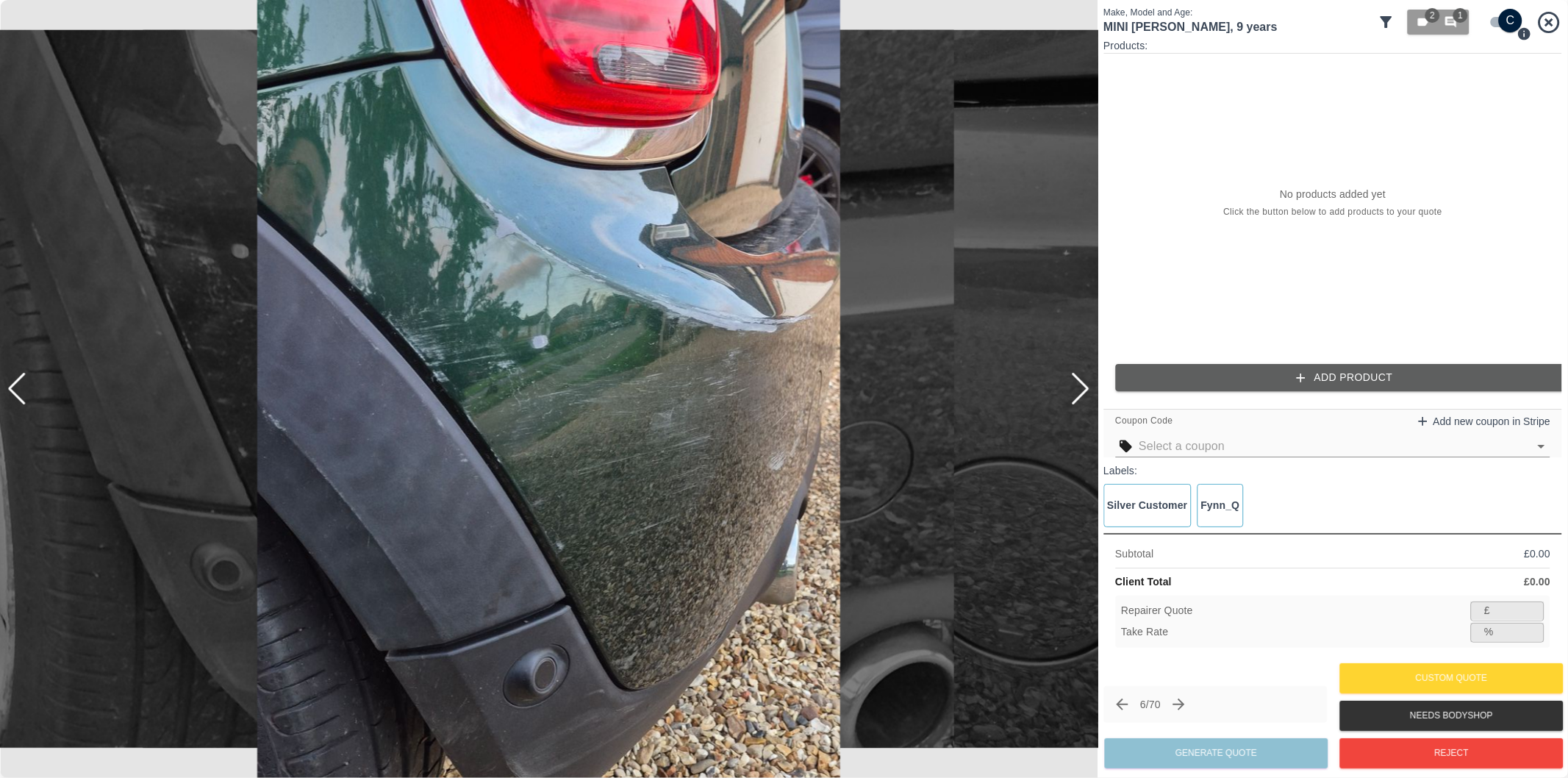
click at [1079, 385] on div at bounding box center [1080, 389] width 20 height 32
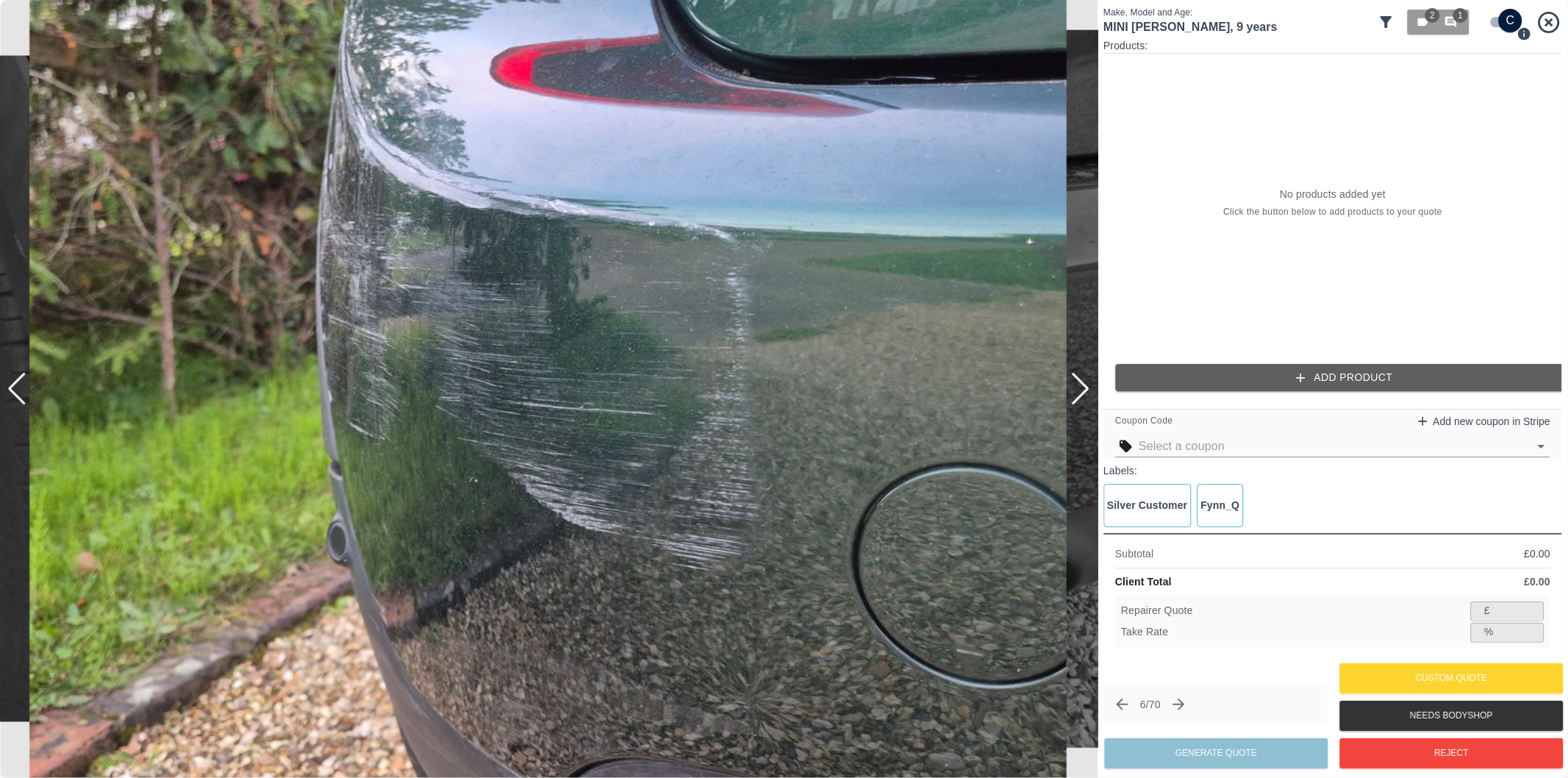
click at [1079, 385] on div at bounding box center [1080, 389] width 20 height 32
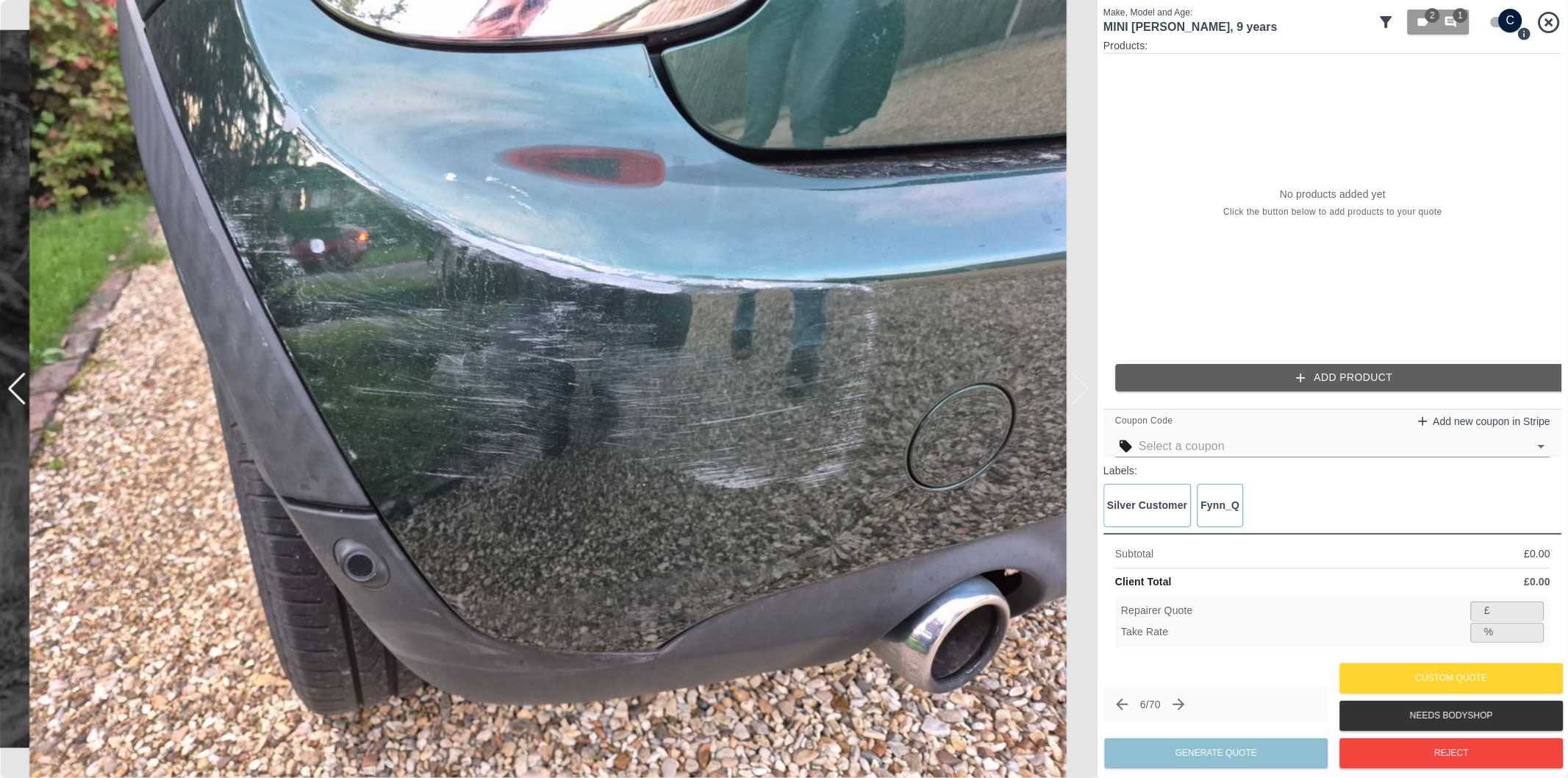
click at [1079, 385] on div at bounding box center [548, 389] width 1097 height 778
click at [1357, 368] on button "Add Product" at bounding box center [1345, 378] width 459 height 27
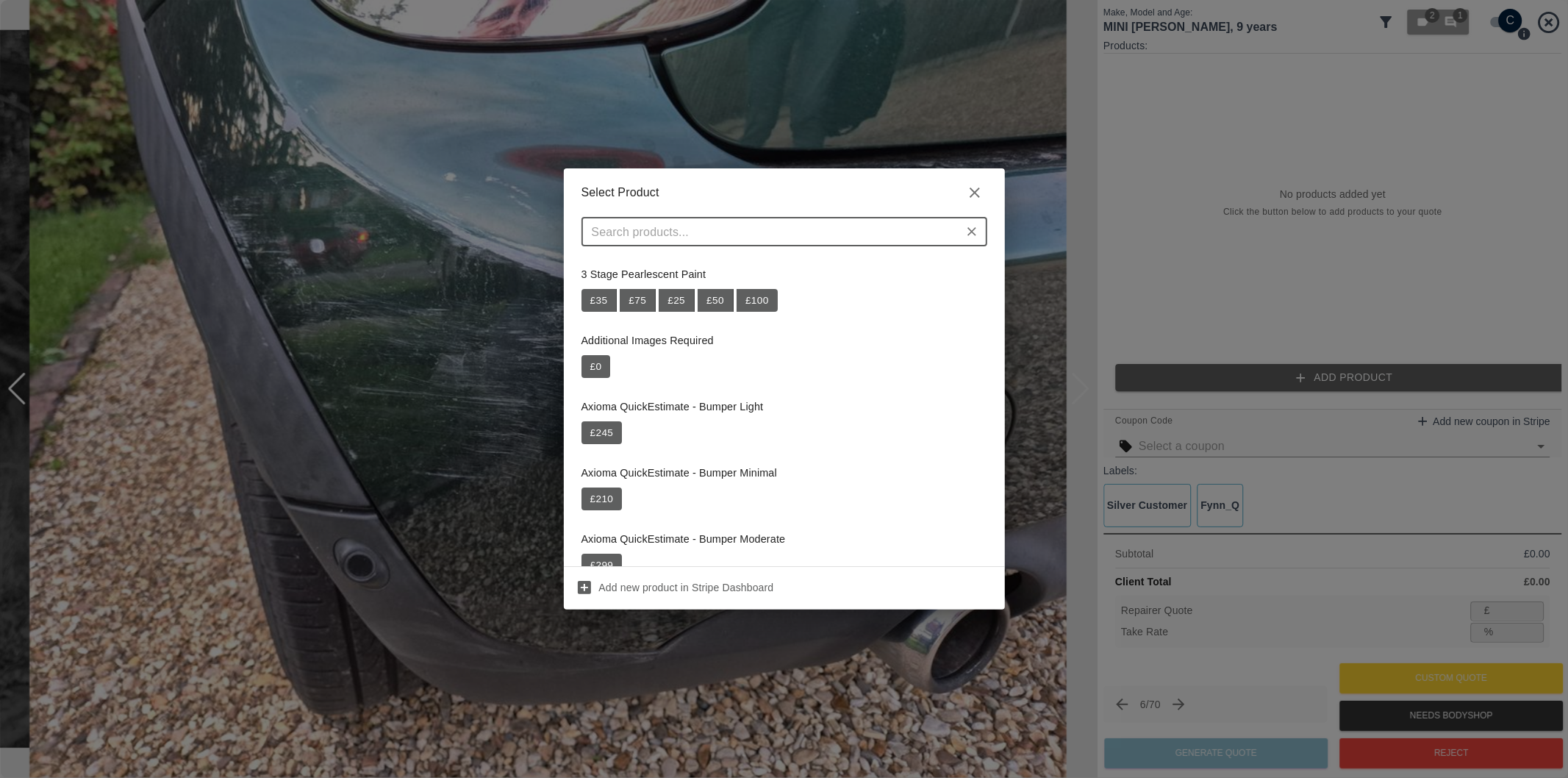
click at [909, 237] on input "text" at bounding box center [772, 232] width 373 height 20
paste input "Repair Rear Bumper Corner"
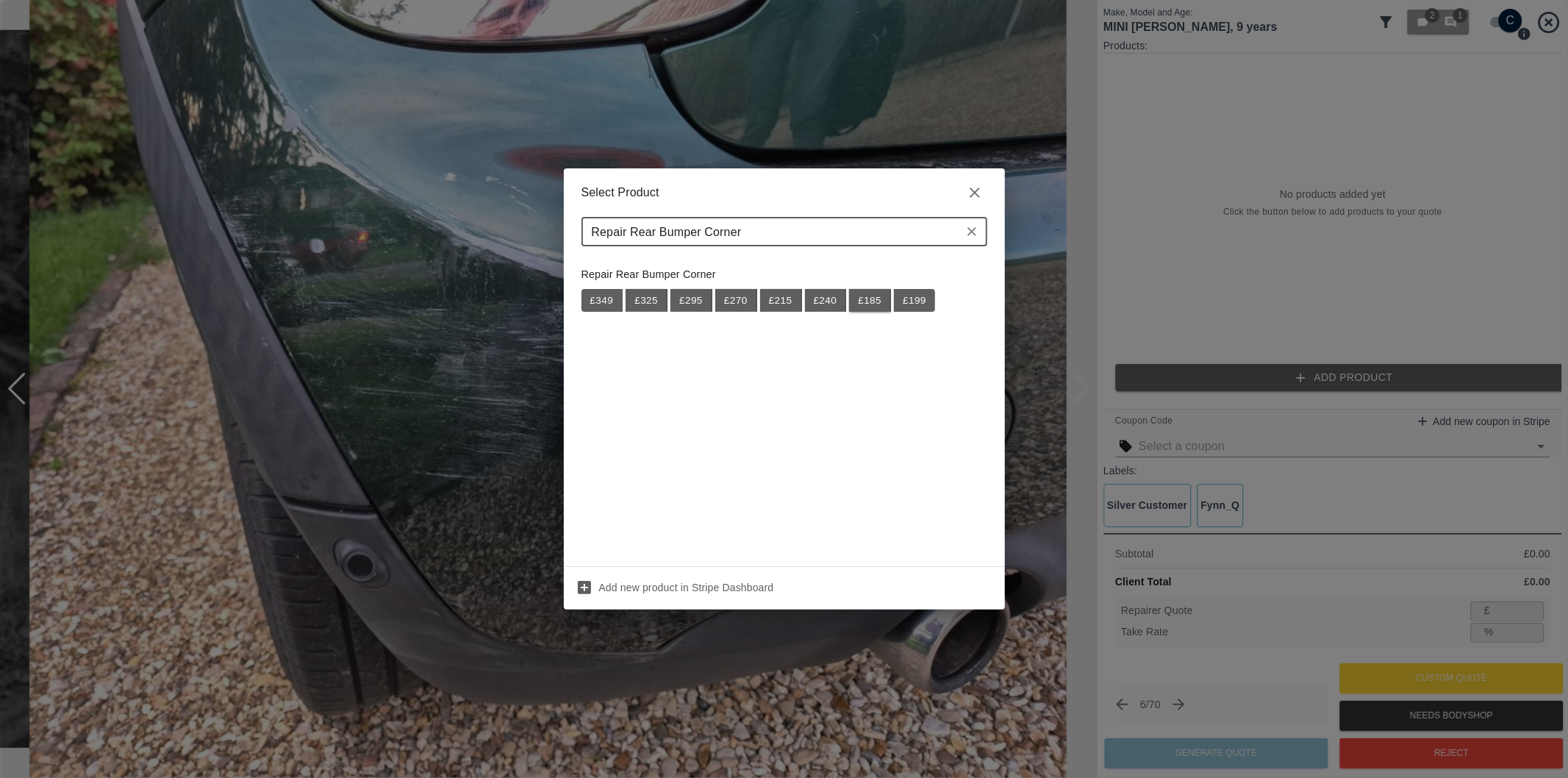
type input "Repair Rear Bumper Corner"
click at [873, 303] on button "£ 185" at bounding box center [870, 301] width 42 height 24
type input "120"
type input "35.1"
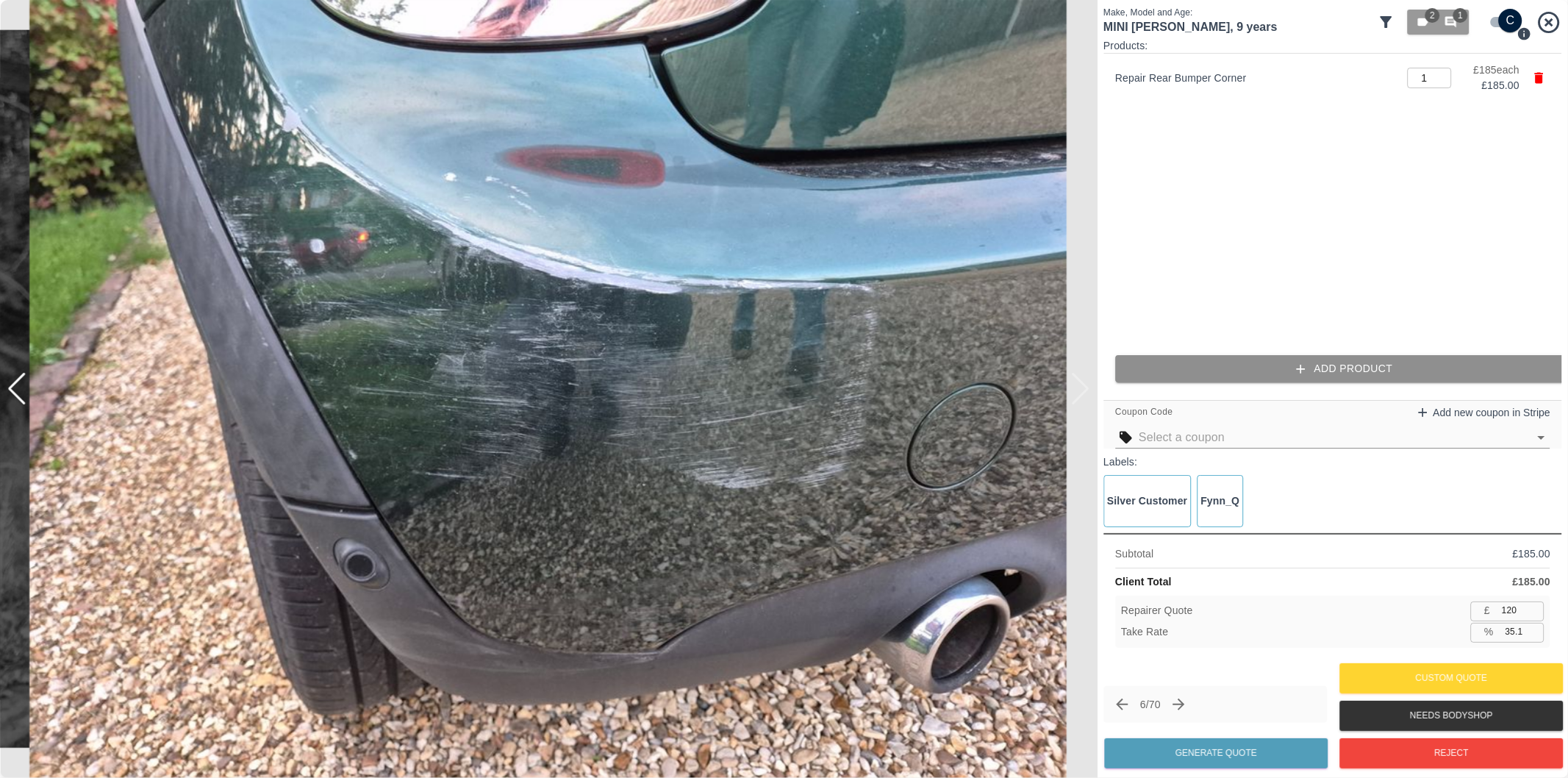
click at [1311, 372] on button "Add Product" at bounding box center [1345, 368] width 459 height 27
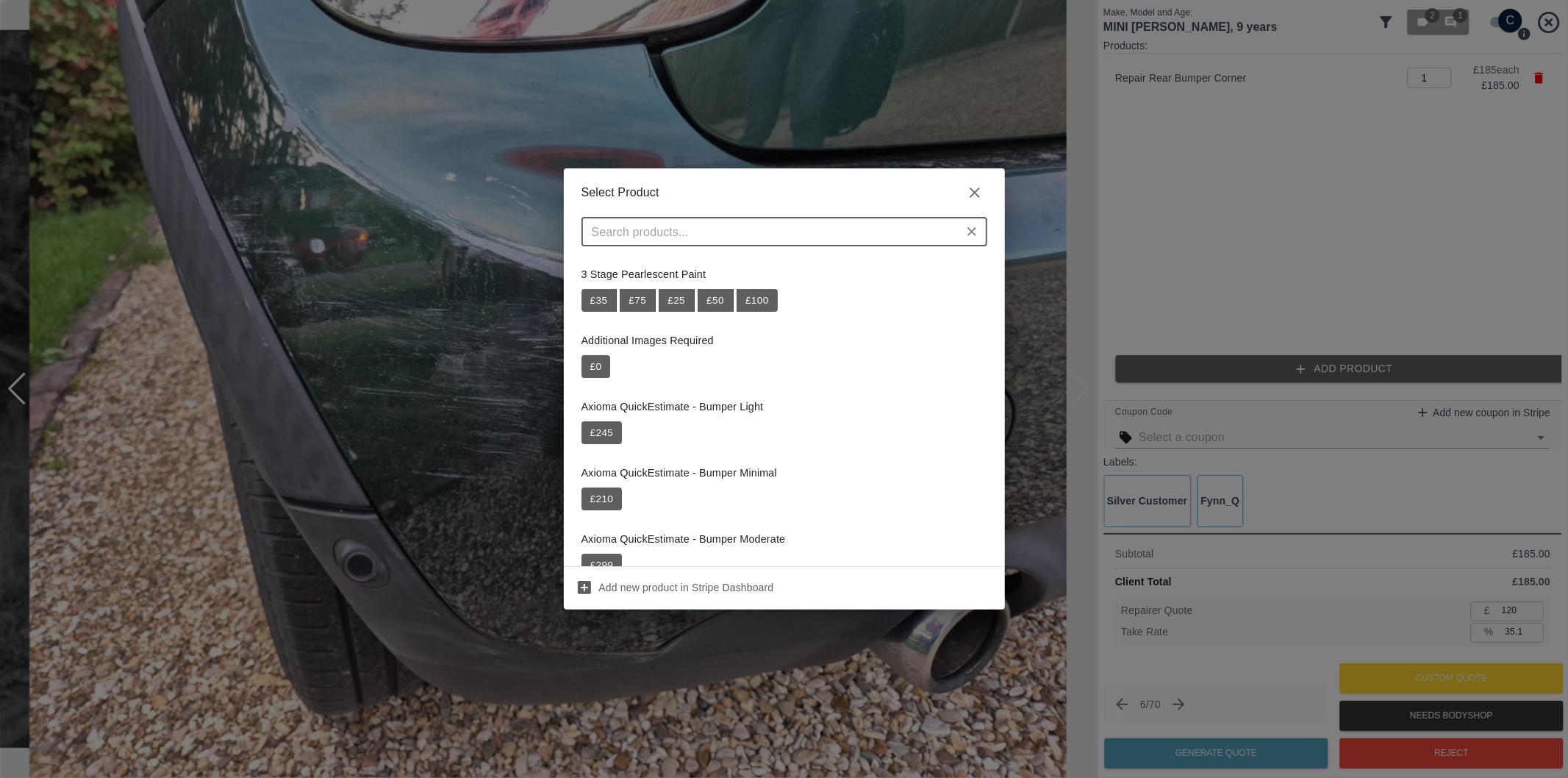
click at [762, 237] on input "text" at bounding box center [772, 232] width 373 height 20
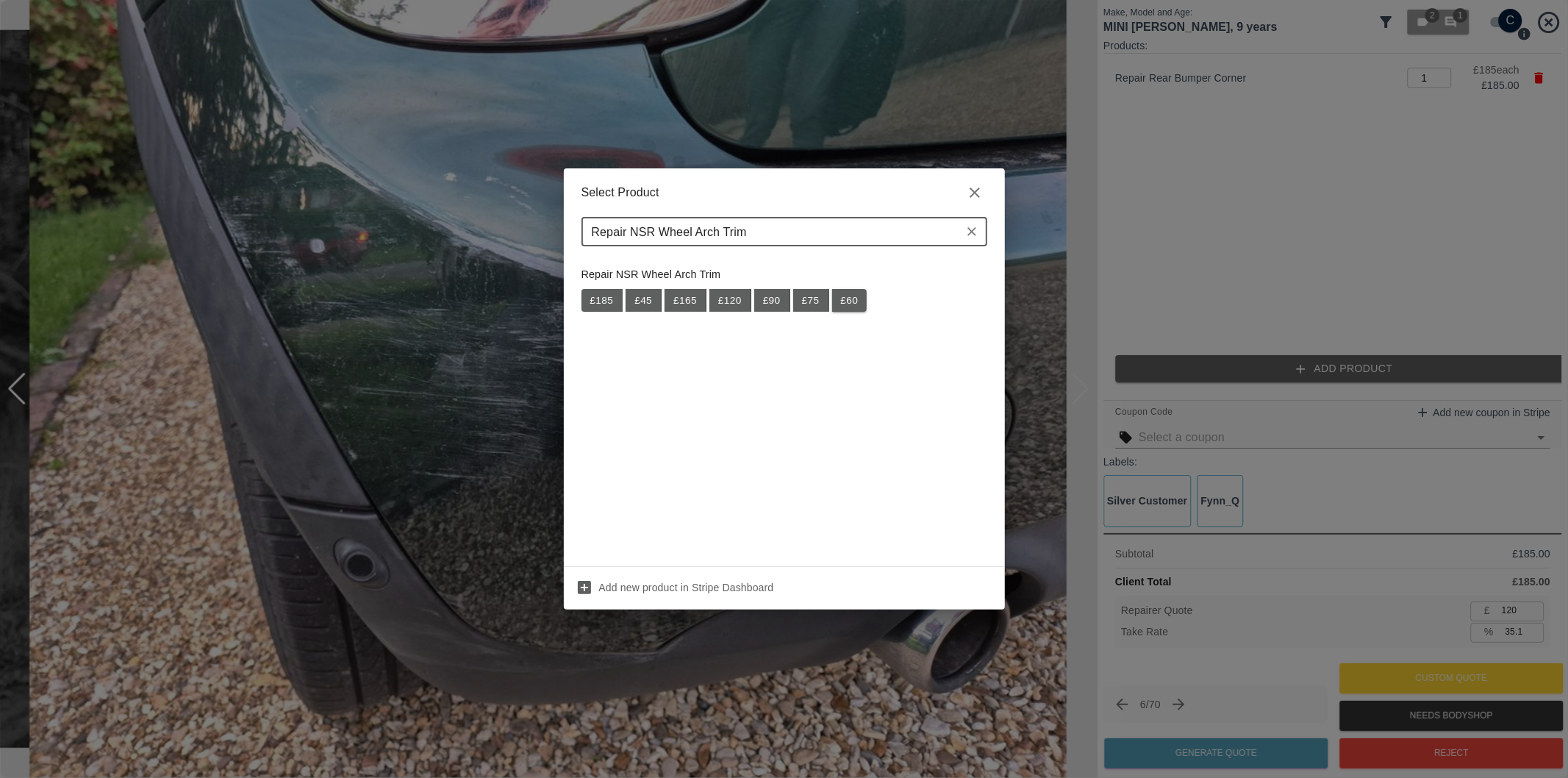
type input "Repair NSR Wheel Arch Trim"
click at [847, 297] on button "£ 60" at bounding box center [850, 301] width 35 height 24
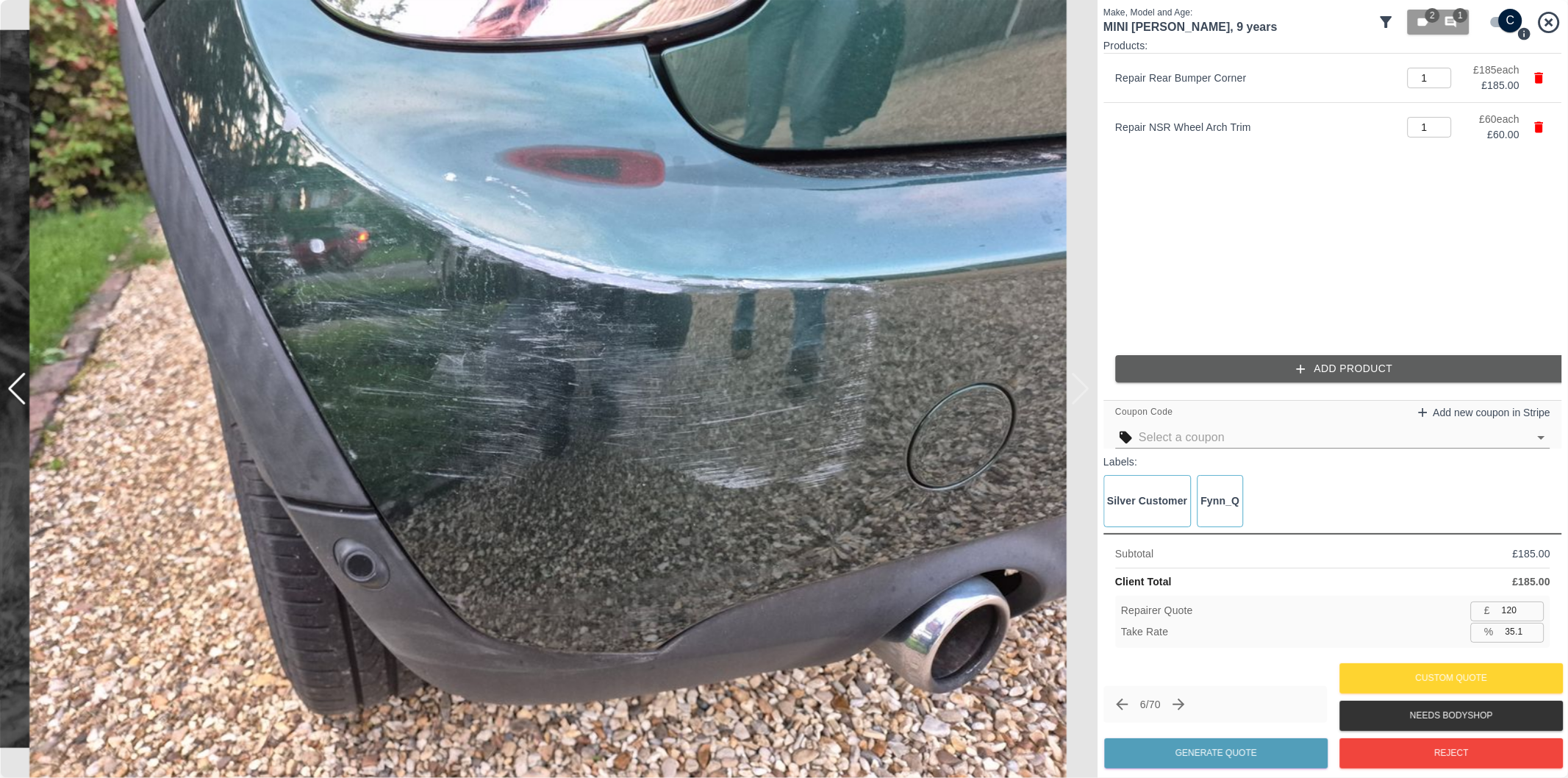
type input "159"
click at [1515, 631] on input "35.1" at bounding box center [1522, 631] width 45 height 18
type input "37.1"
type input "154"
type input "37.1"
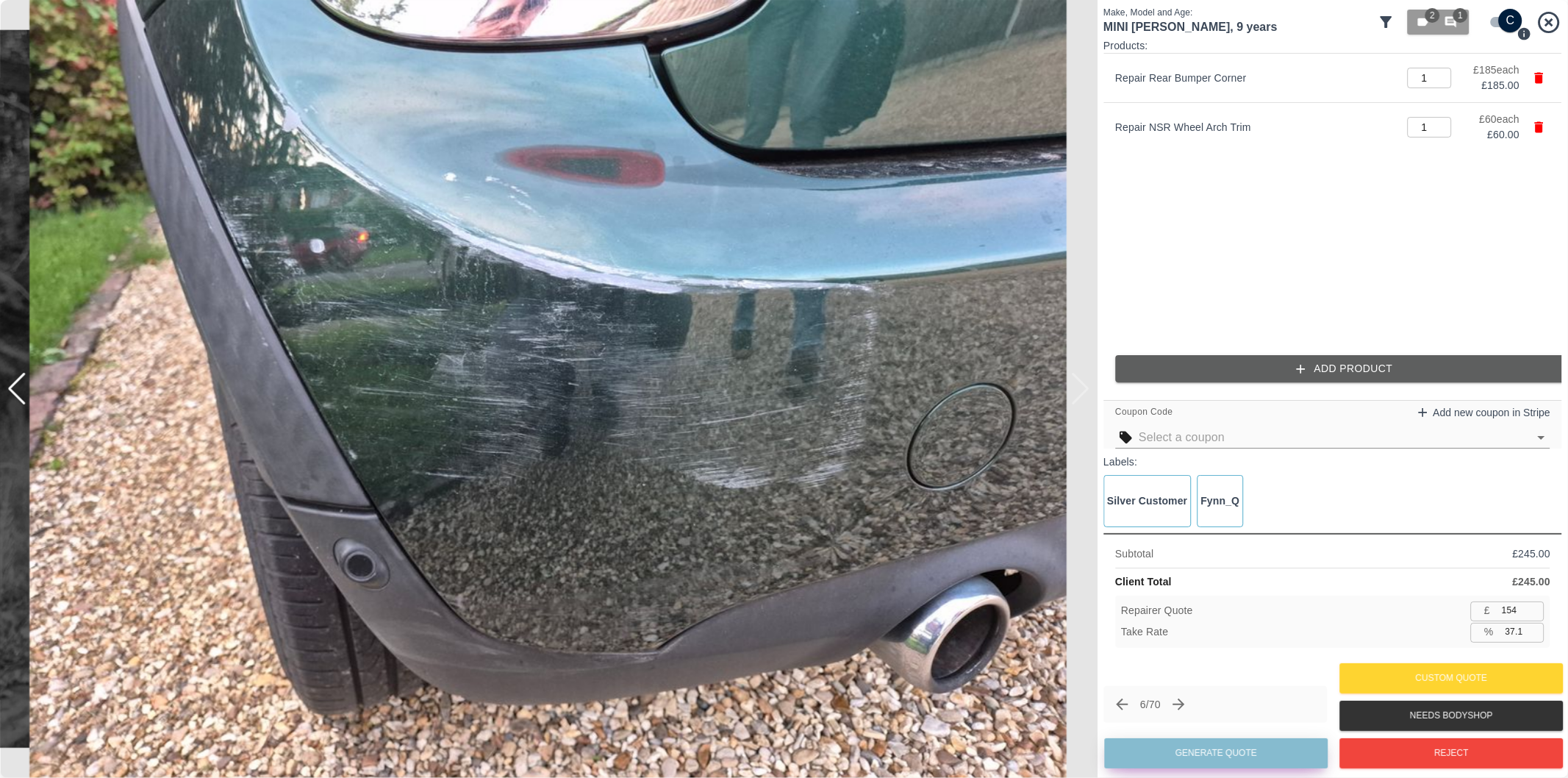
click at [1199, 752] on button "Generate Quote" at bounding box center [1216, 753] width 223 height 30
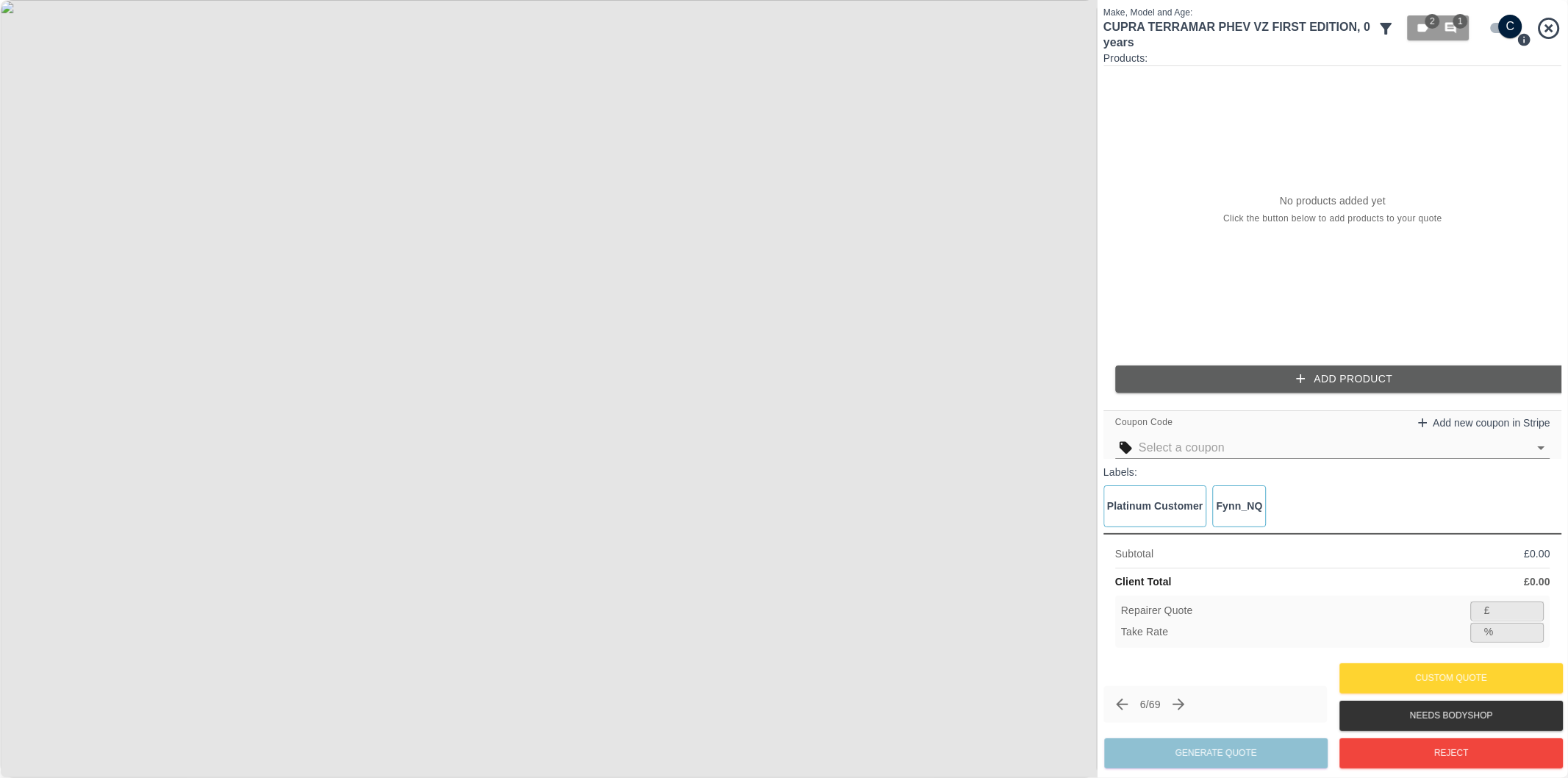
click at [1501, 33] on input "checkbox" at bounding box center [1511, 27] width 70 height 24
checkbox input "false"
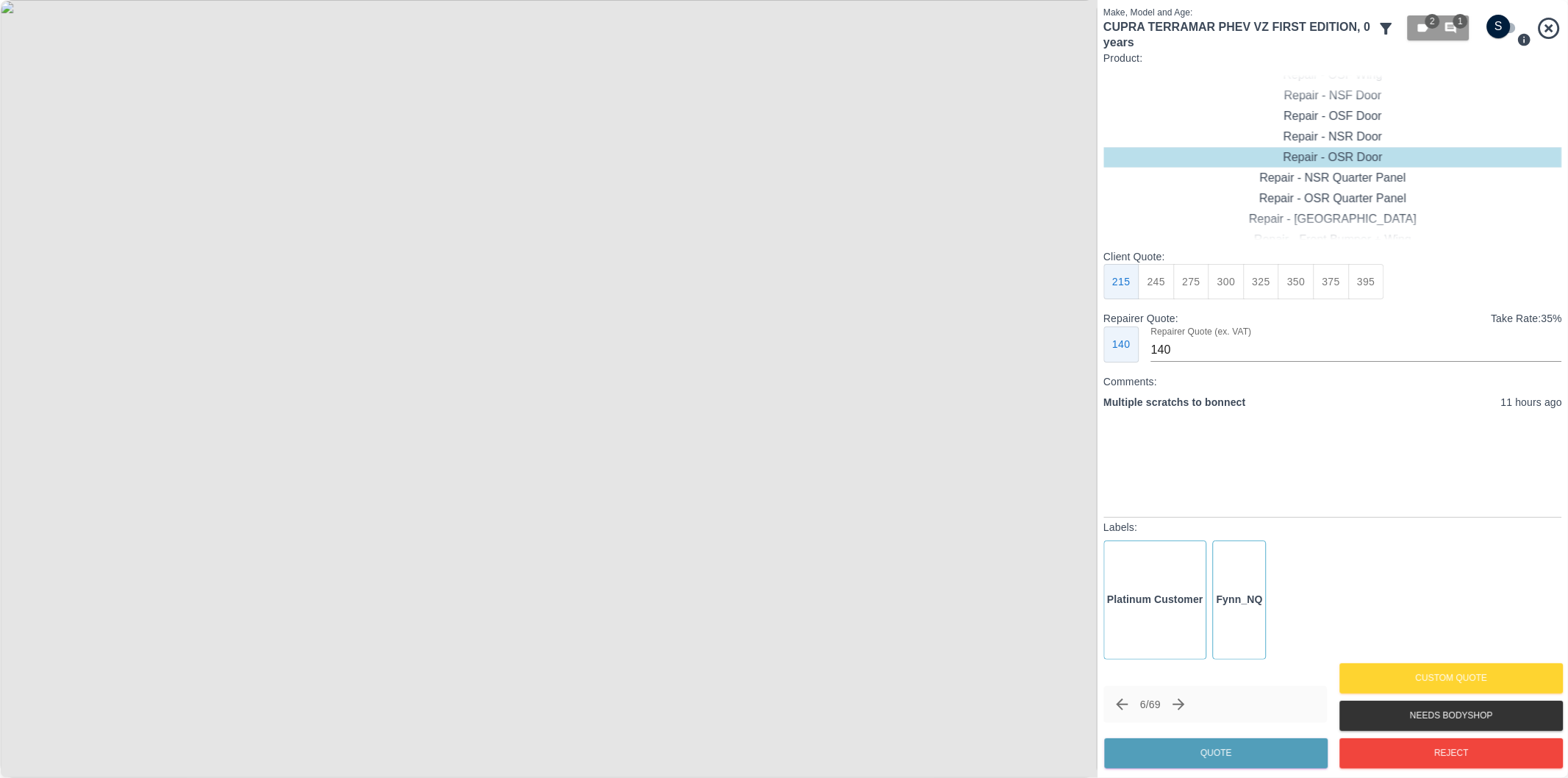
click at [569, 305] on img at bounding box center [548, 389] width 1097 height 778
click at [569, 305] on img at bounding box center [485, 642] width 3293 height 2334
click at [1422, 750] on button "Reject" at bounding box center [1451, 753] width 223 height 30
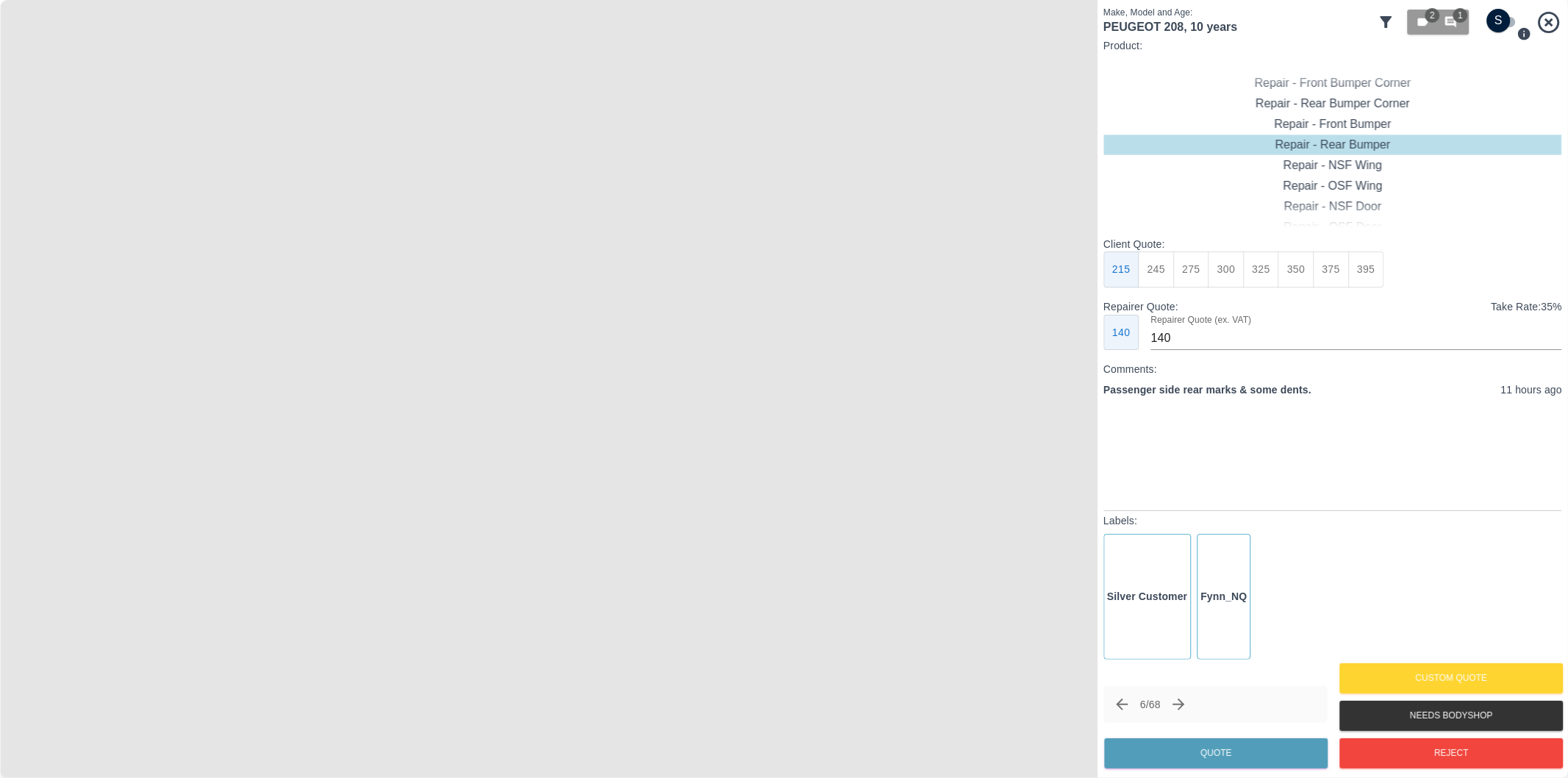
type input "180"
click at [1500, 20] on input "checkbox" at bounding box center [1499, 20] width 70 height 24
checkbox input "true"
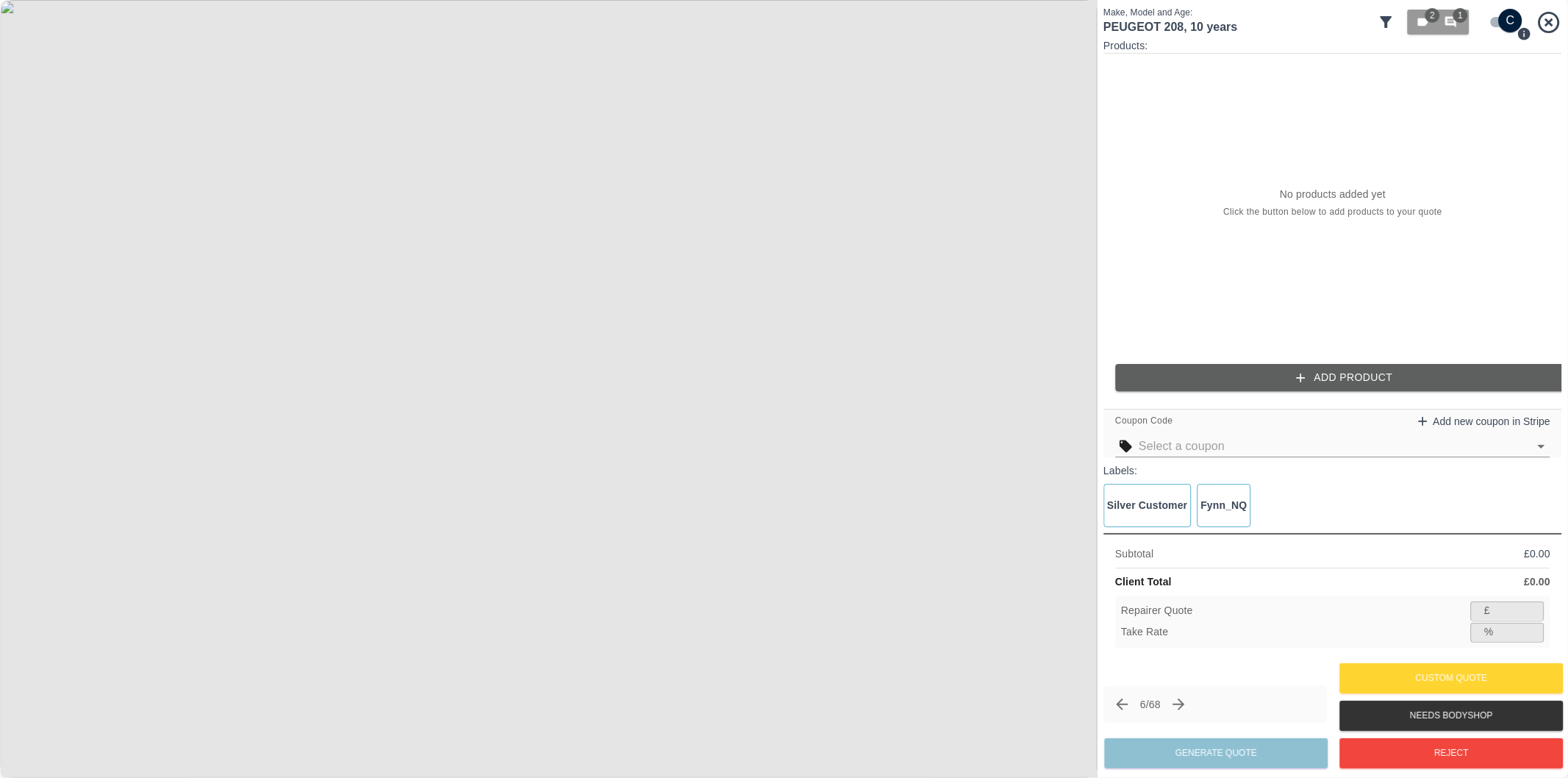
click at [1360, 375] on button "Add Product" at bounding box center [1345, 378] width 459 height 27
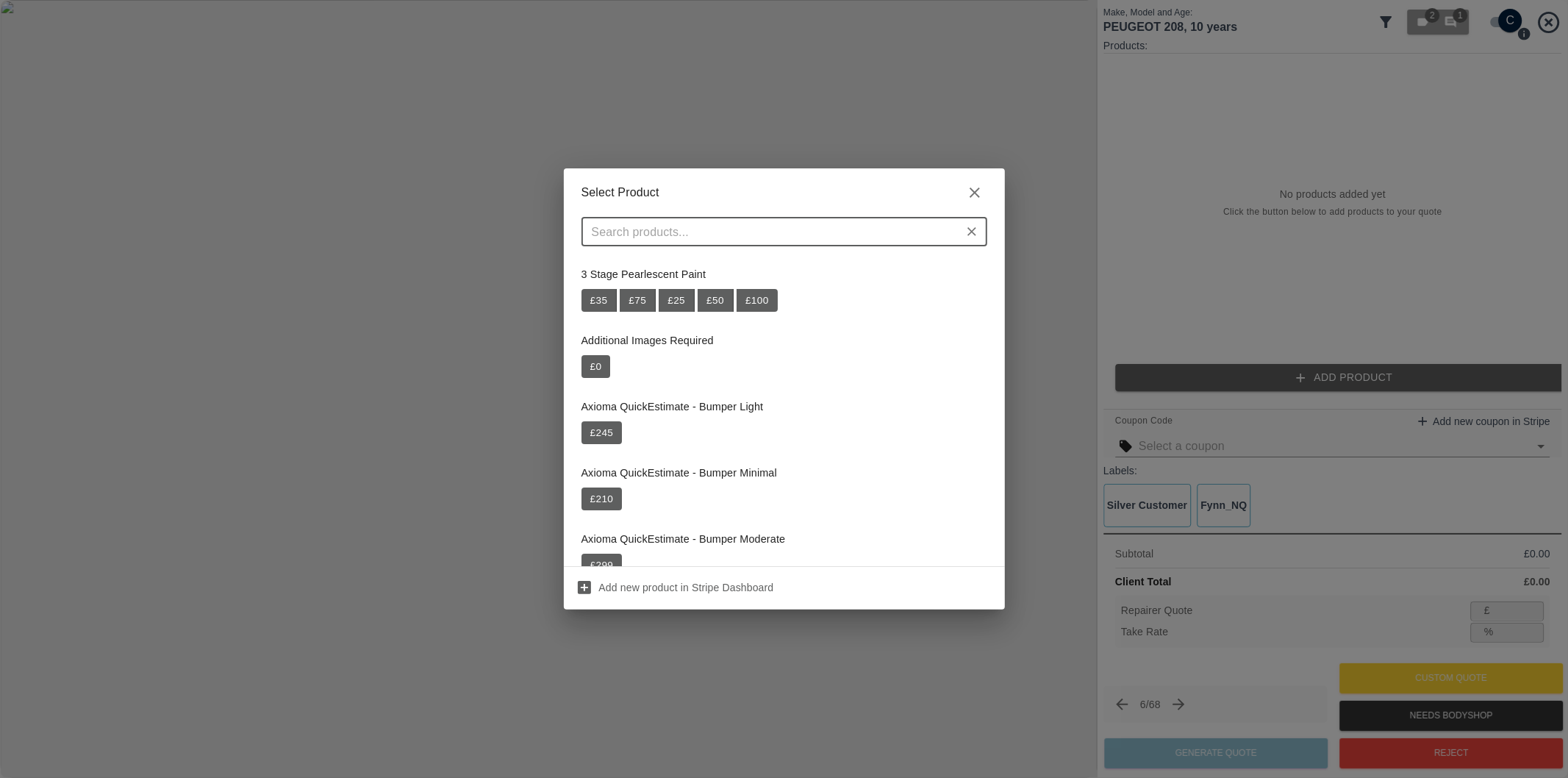
click at [714, 211] on h2 "Select Product" at bounding box center [784, 193] width 441 height 49
click at [714, 224] on input "text" at bounding box center [772, 232] width 373 height 20
paste input "Repair Rear Bumper + Quarter Panel"
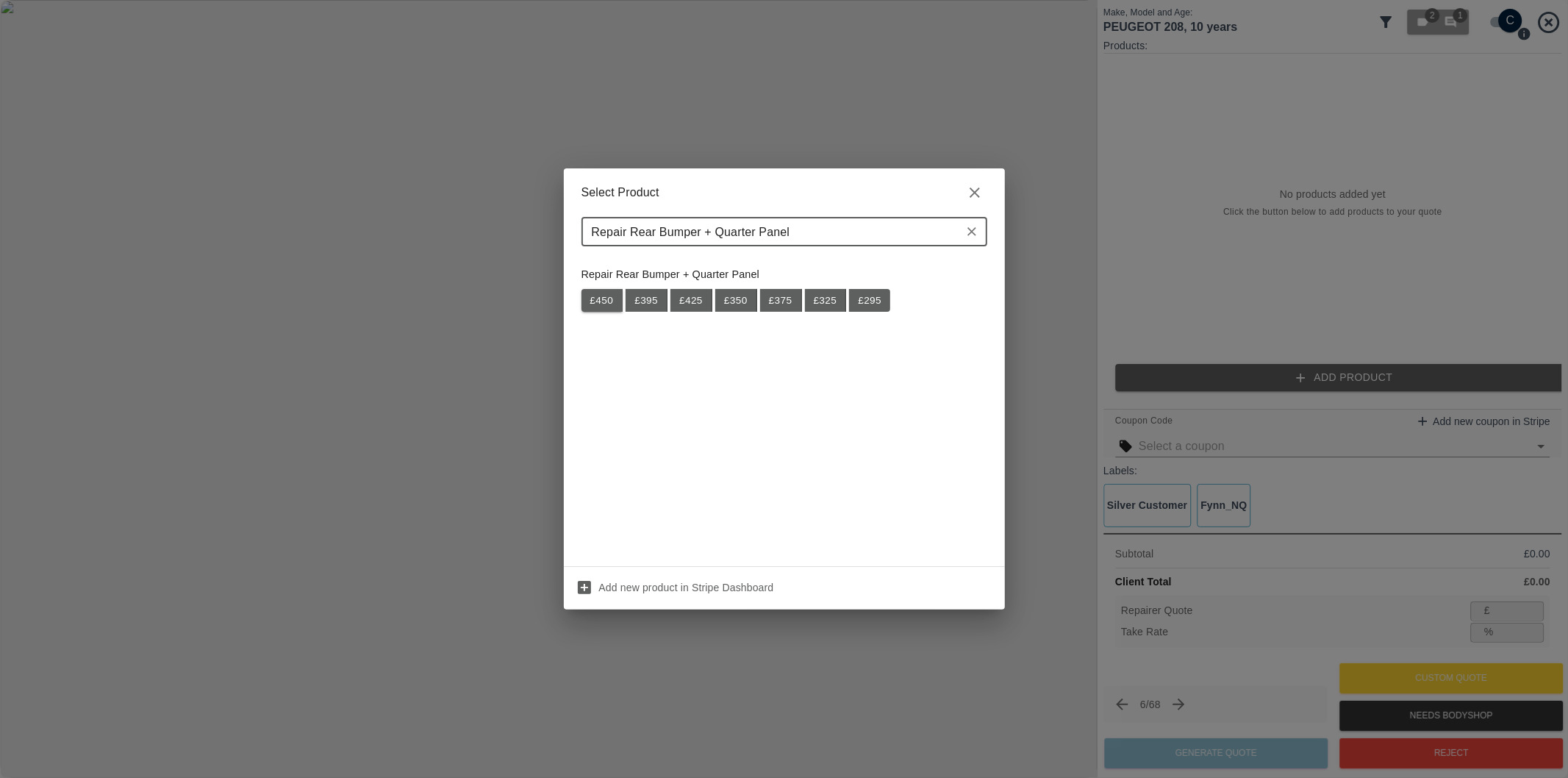
type input "Repair Rear Bumper + Quarter Panel"
click at [608, 297] on button "£ 450" at bounding box center [602, 301] width 42 height 24
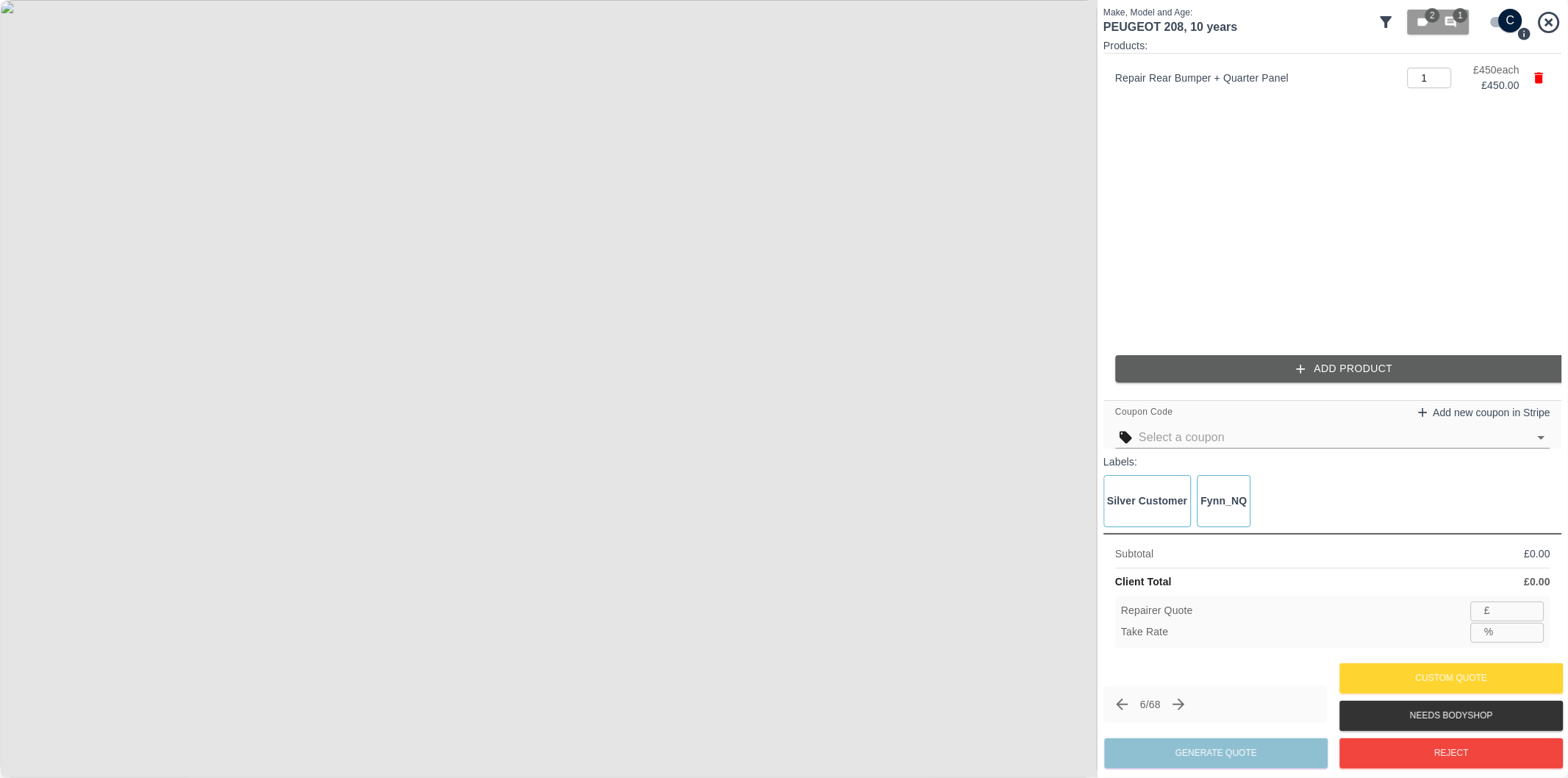
type input "292"
type input "35.1"
click at [1333, 366] on button "Add Product" at bounding box center [1345, 368] width 459 height 27
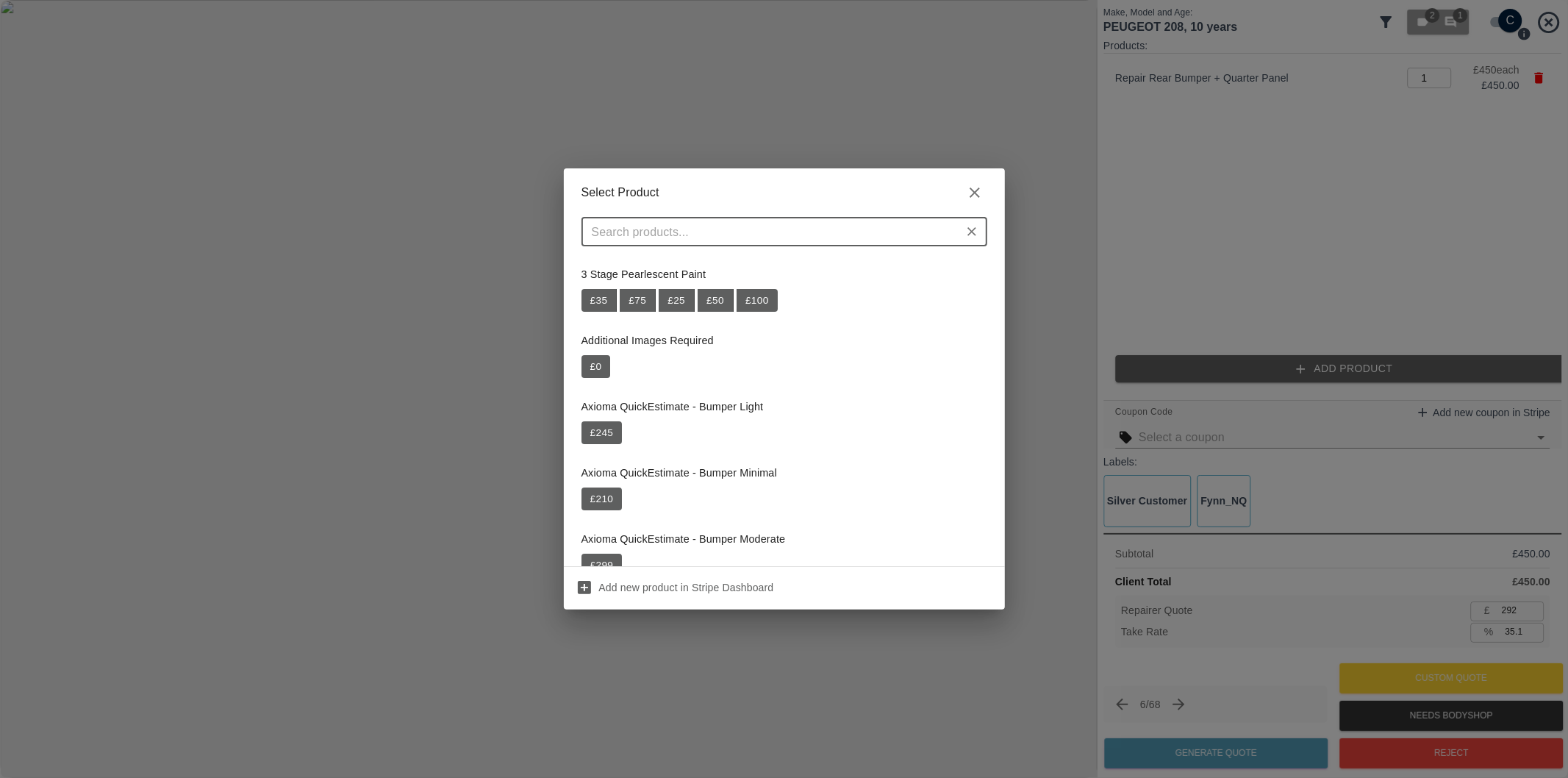
click at [840, 229] on input "text" at bounding box center [772, 232] width 373 height 20
click at [759, 230] on input "text" at bounding box center [772, 232] width 373 height 20
paste input "Repair NSR Wheel Arch Trim"
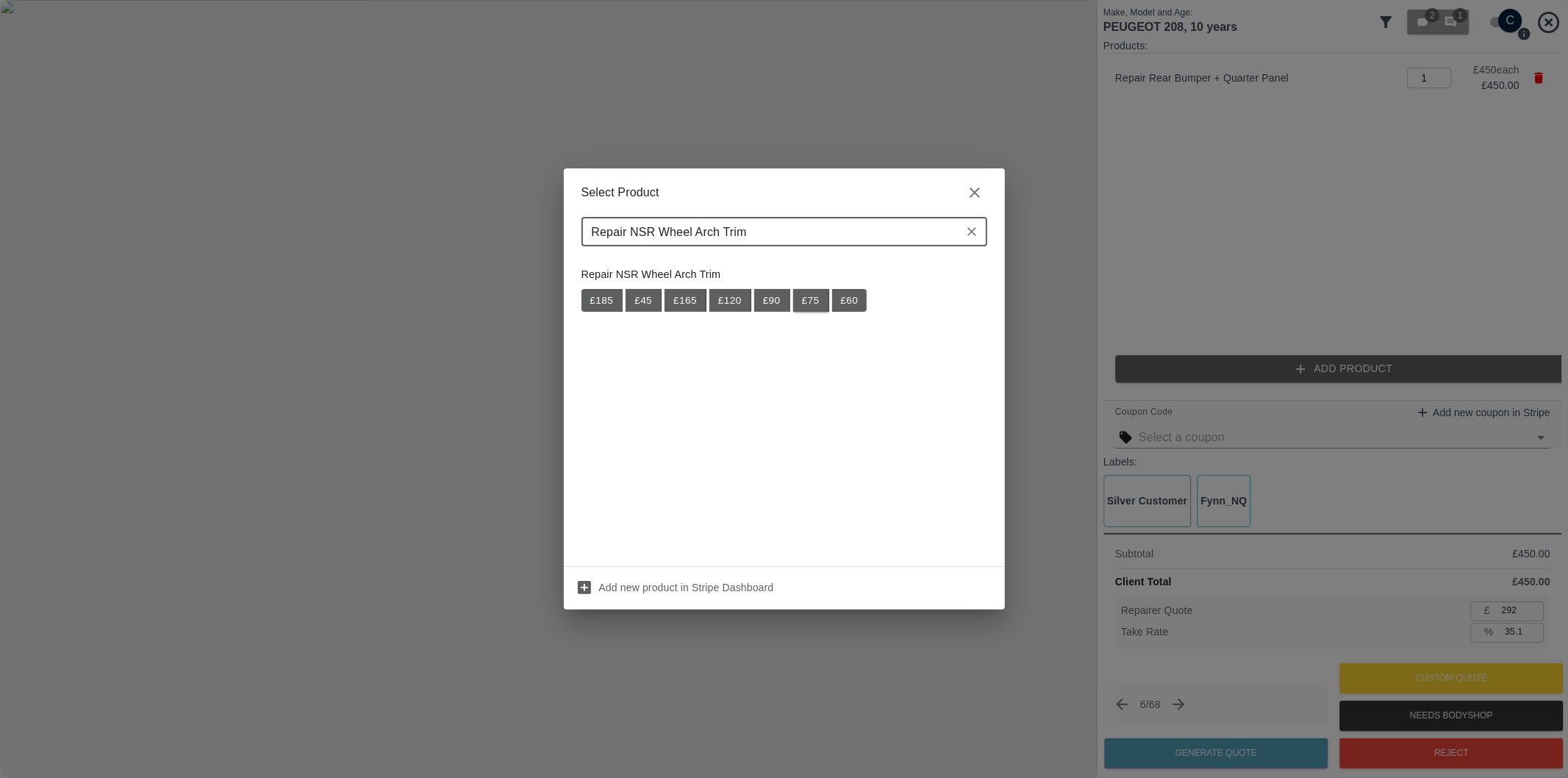
type input "Repair NSR Wheel Arch Trim"
click at [804, 296] on button "£ 75" at bounding box center [811, 301] width 36 height 24
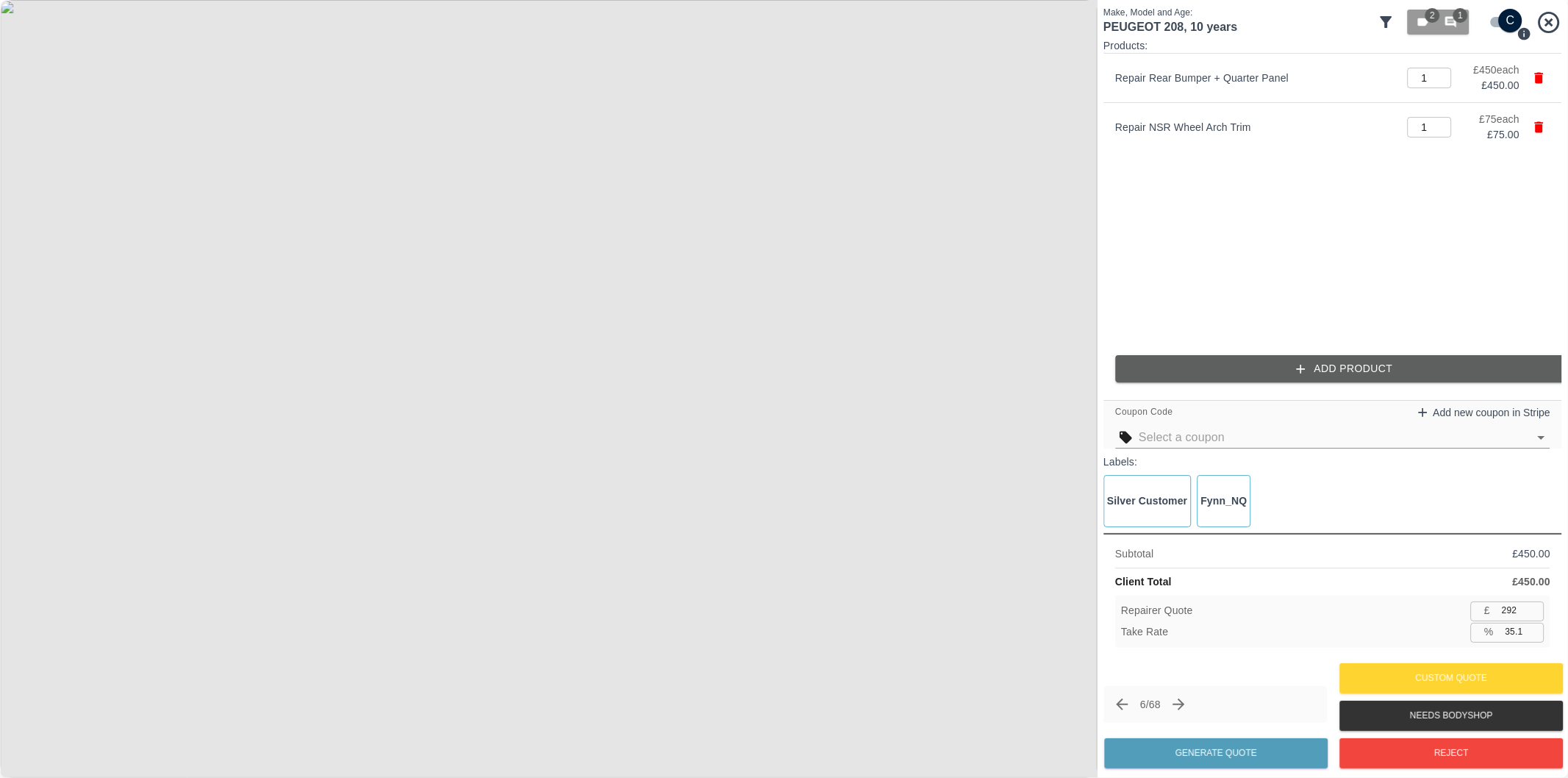
type input "341"
drag, startPoint x: 1515, startPoint y: 632, endPoint x: 1539, endPoint y: 700, distance: 72.1
click at [1515, 633] on input "35.0" at bounding box center [1522, 631] width 45 height 18
type input "37.0"
type input "330"
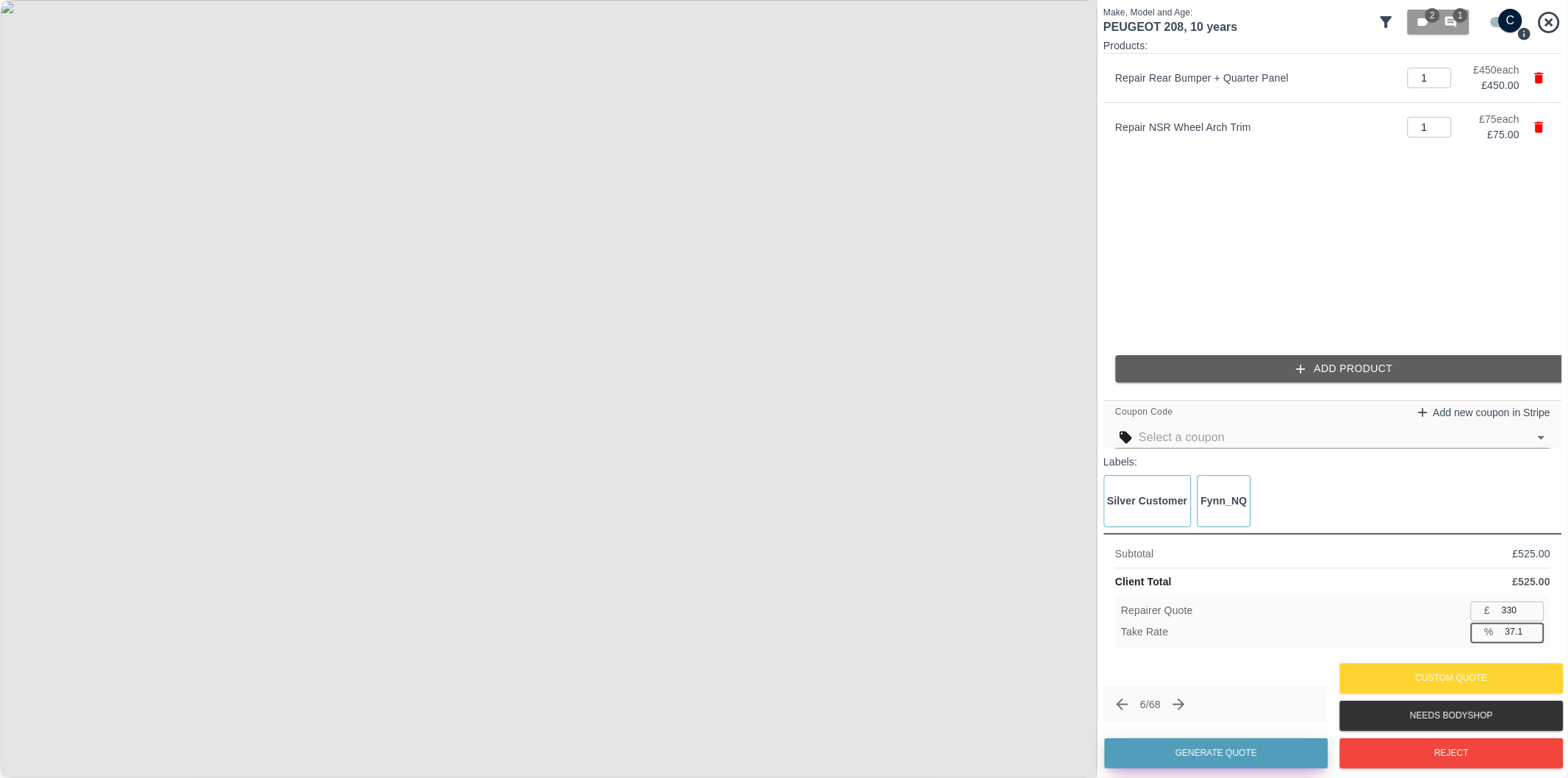
type input "37.1"
click at [1261, 751] on button "Generate Quote" at bounding box center [1216, 753] width 223 height 30
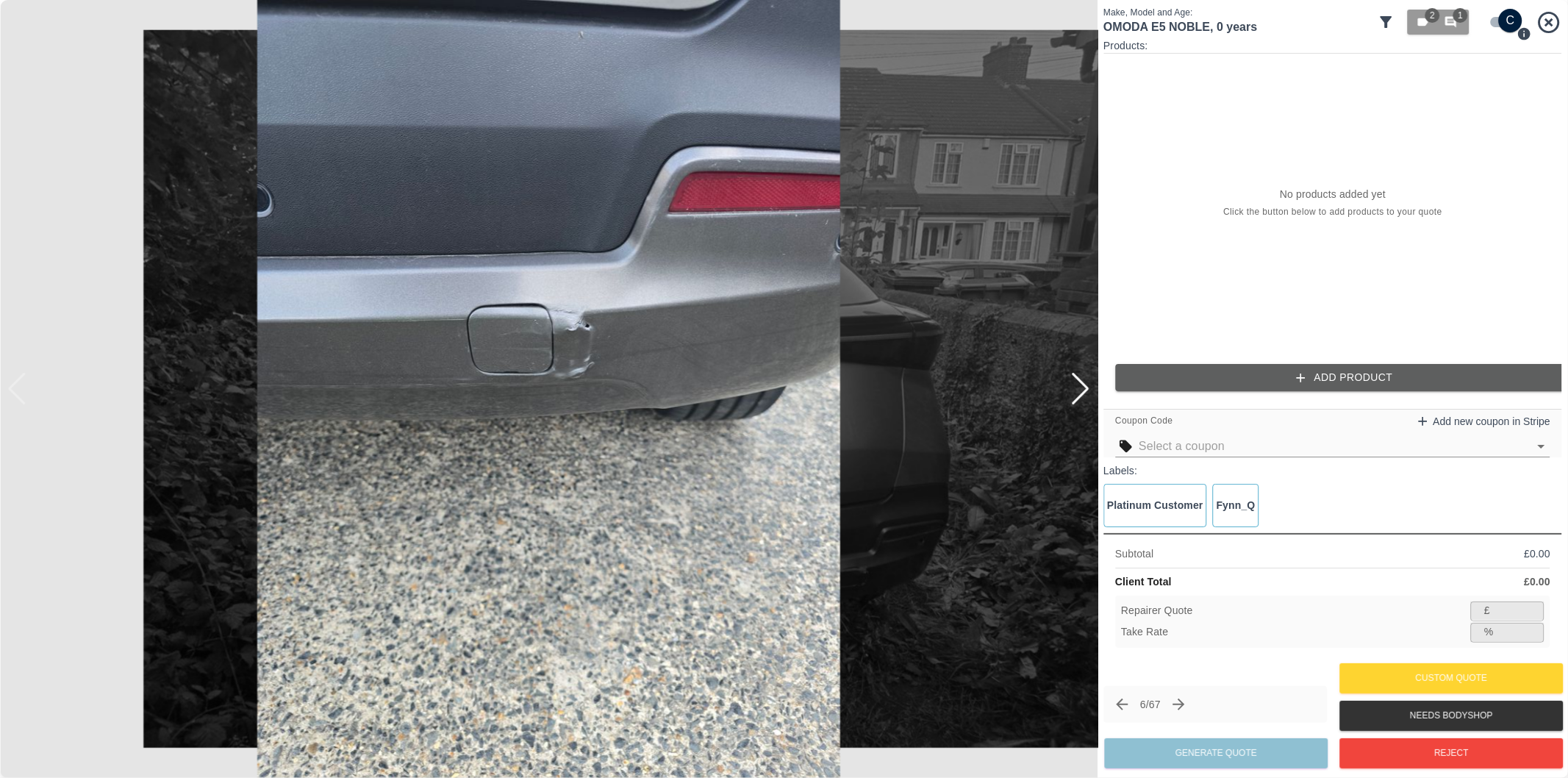
click at [1086, 399] on div at bounding box center [1080, 389] width 20 height 32
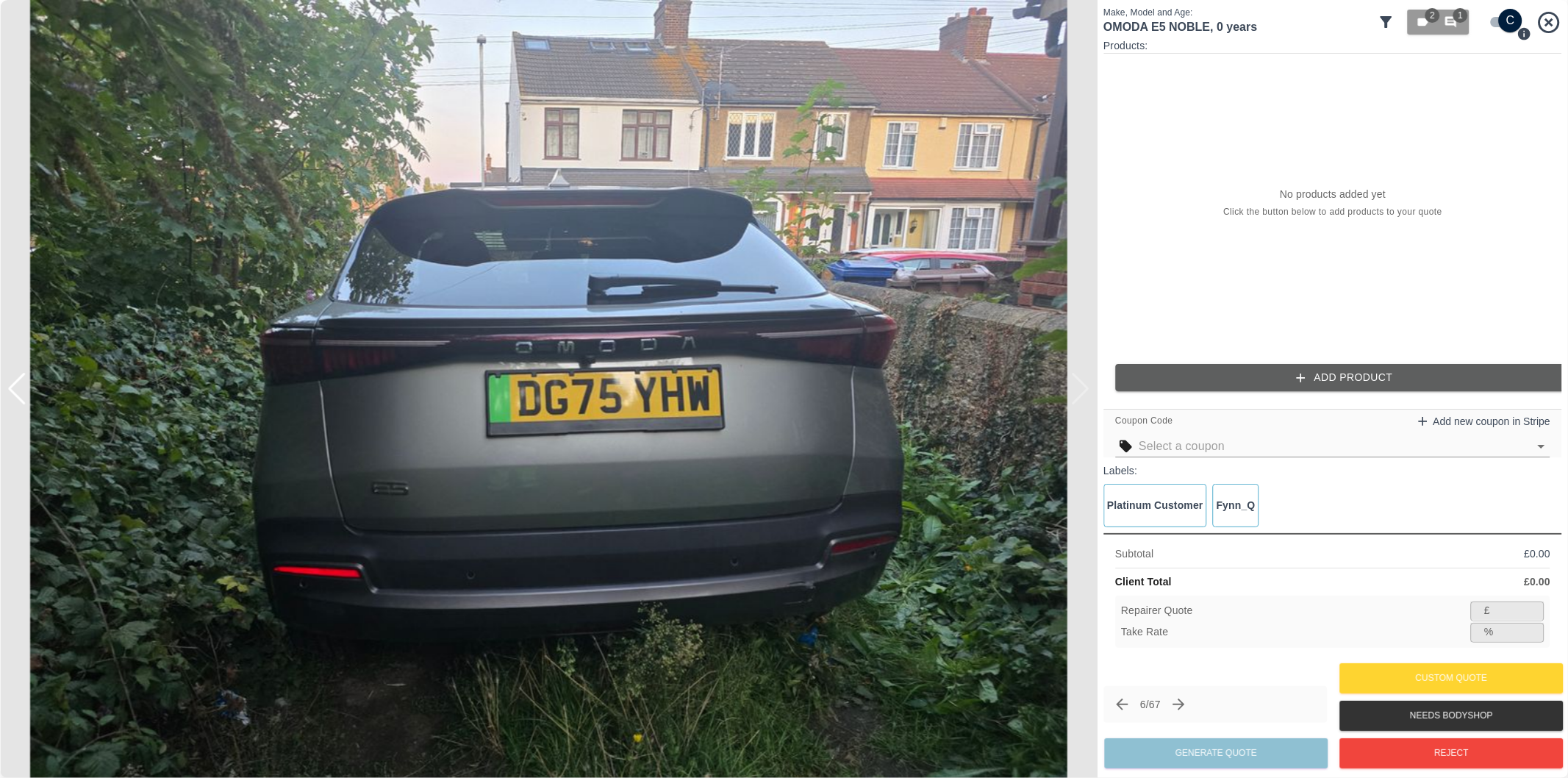
click at [1082, 398] on img at bounding box center [548, 389] width 1097 height 778
click at [22, 381] on div at bounding box center [16, 389] width 20 height 32
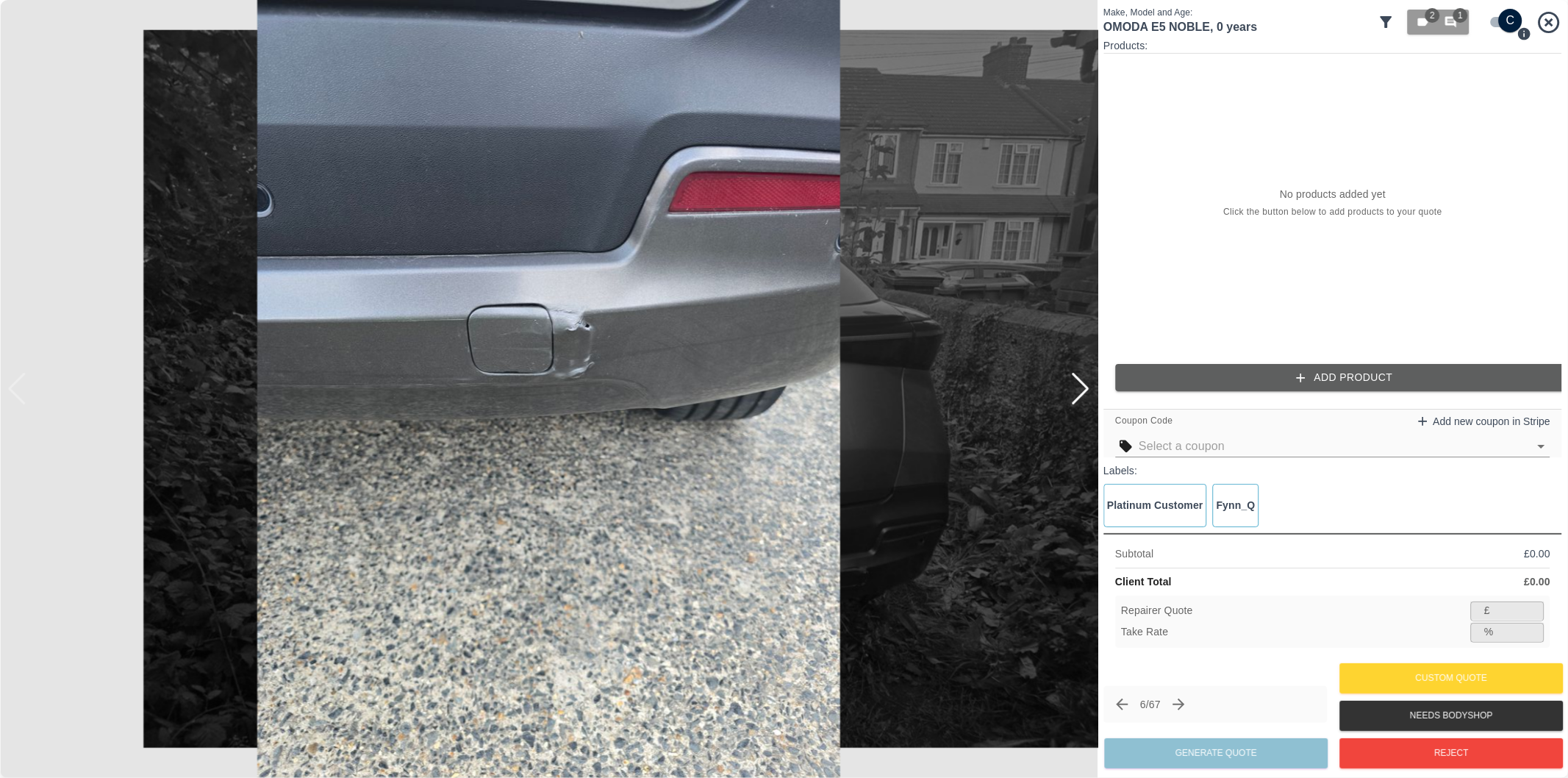
click at [22, 382] on img at bounding box center [548, 389] width 1097 height 778
click at [1248, 265] on div "No products added yet Click the button below to add products to your quote" at bounding box center [1333, 203] width 459 height 299
click at [1356, 382] on button "Add Product" at bounding box center [1345, 378] width 459 height 27
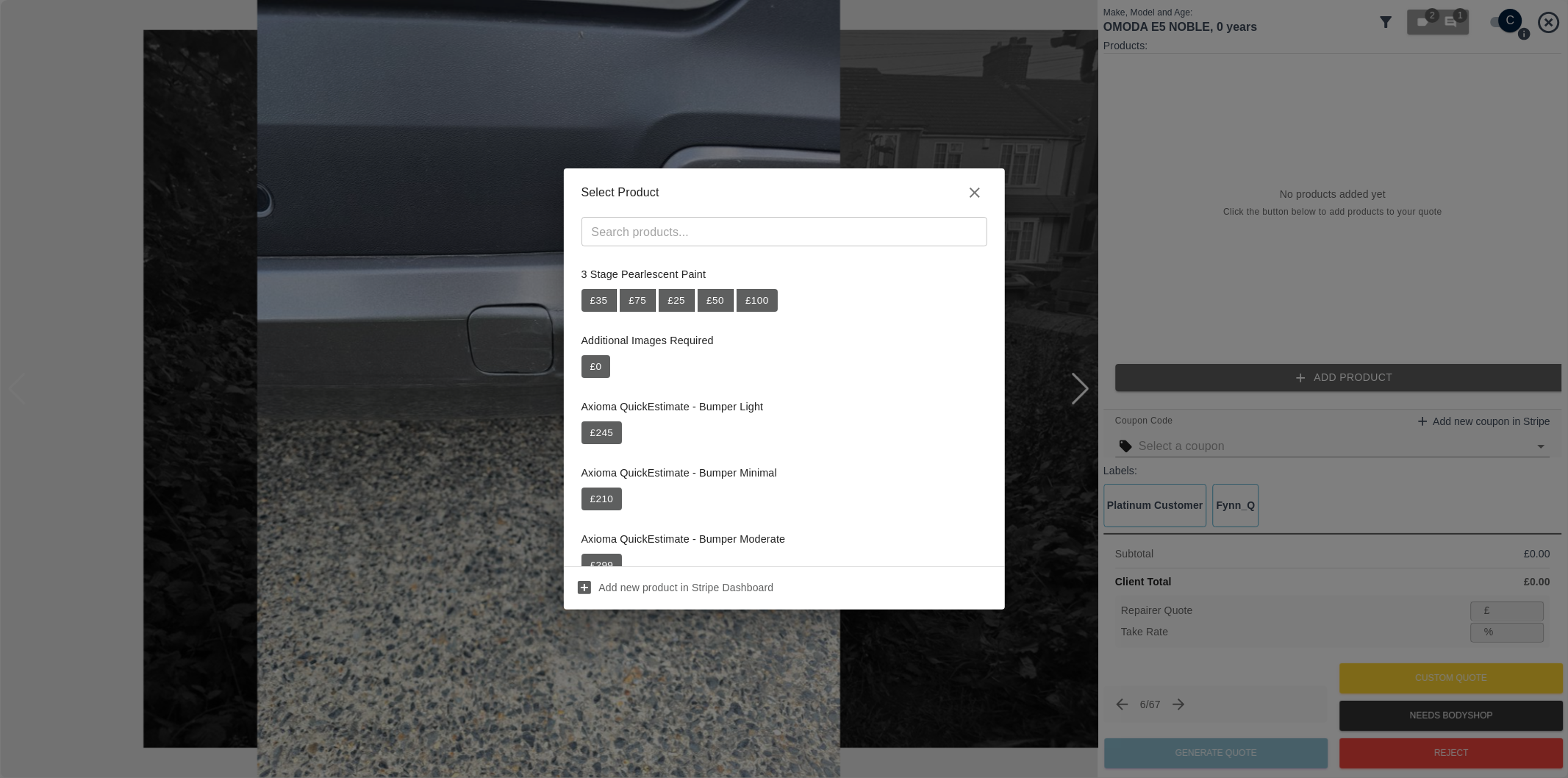
click at [1194, 248] on div "Select Product ​ 3 Stage Pearlescent Paint £ 35 £ 75 £ 25 £ 50 £ 100 Additional…" at bounding box center [784, 389] width 1568 height 778
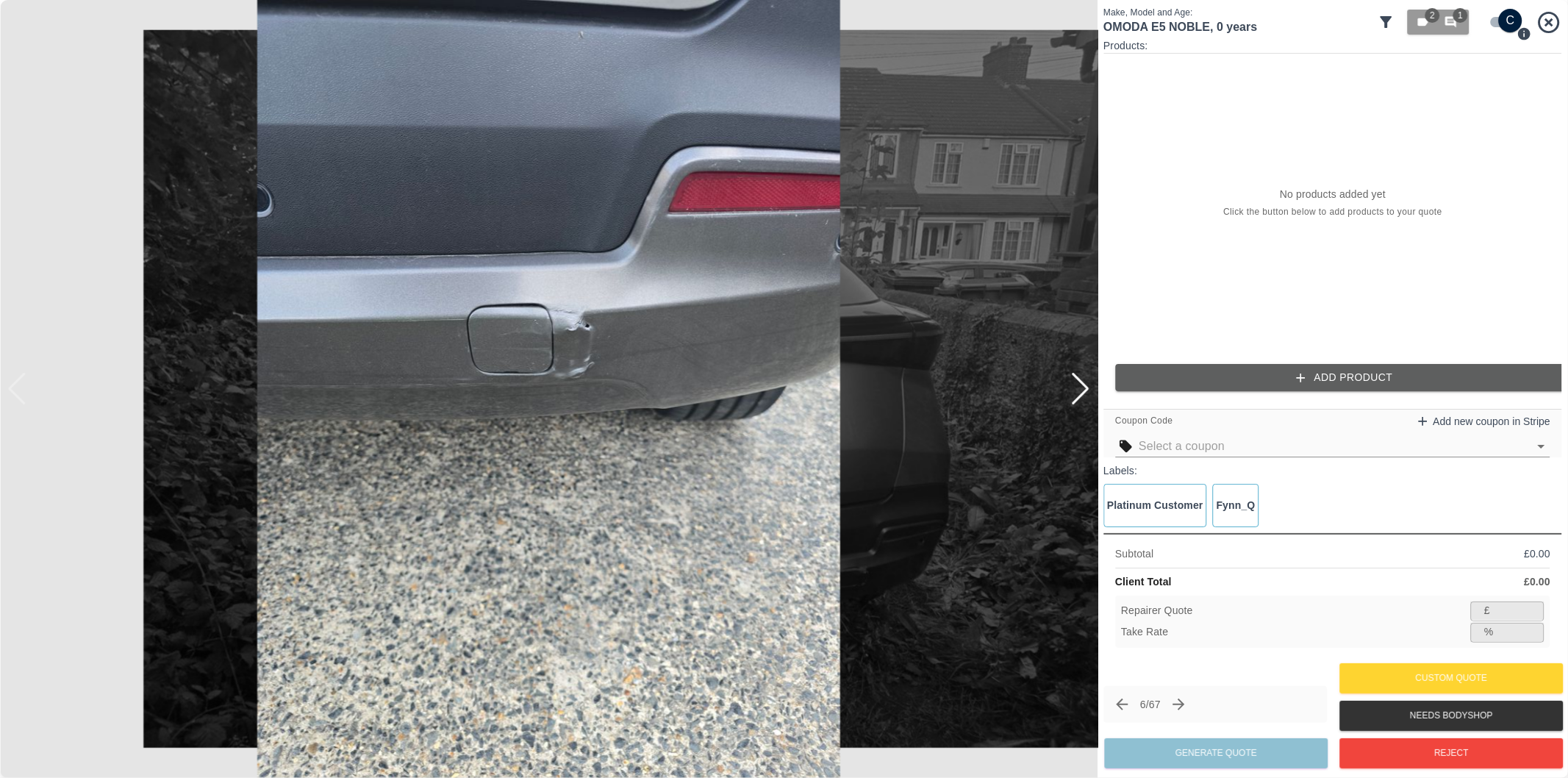
click at [1343, 380] on button "Add Product" at bounding box center [1345, 378] width 459 height 27
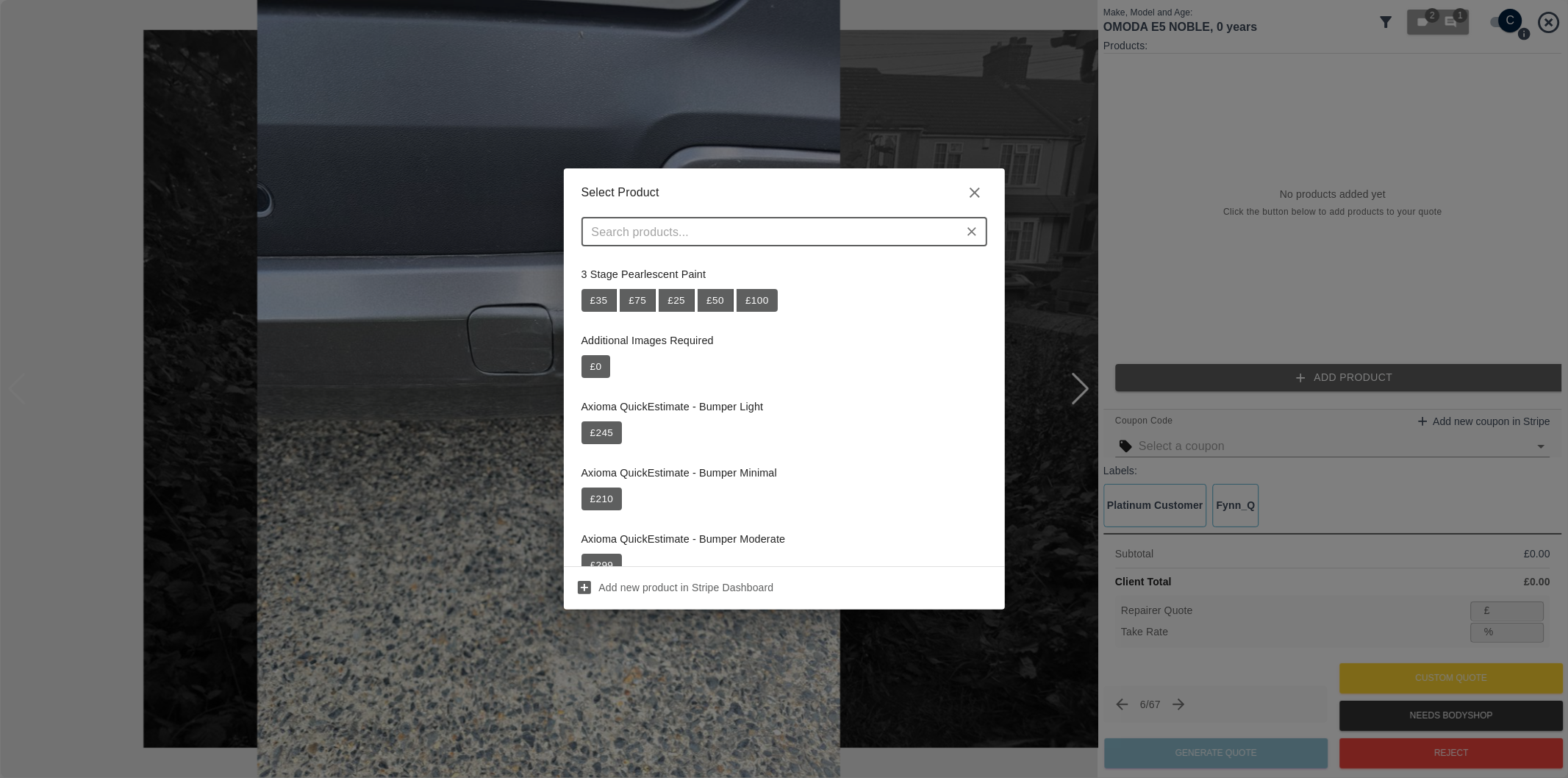
click at [787, 223] on input "text" at bounding box center [772, 232] width 373 height 20
paste input "Repair Rear Bumper"
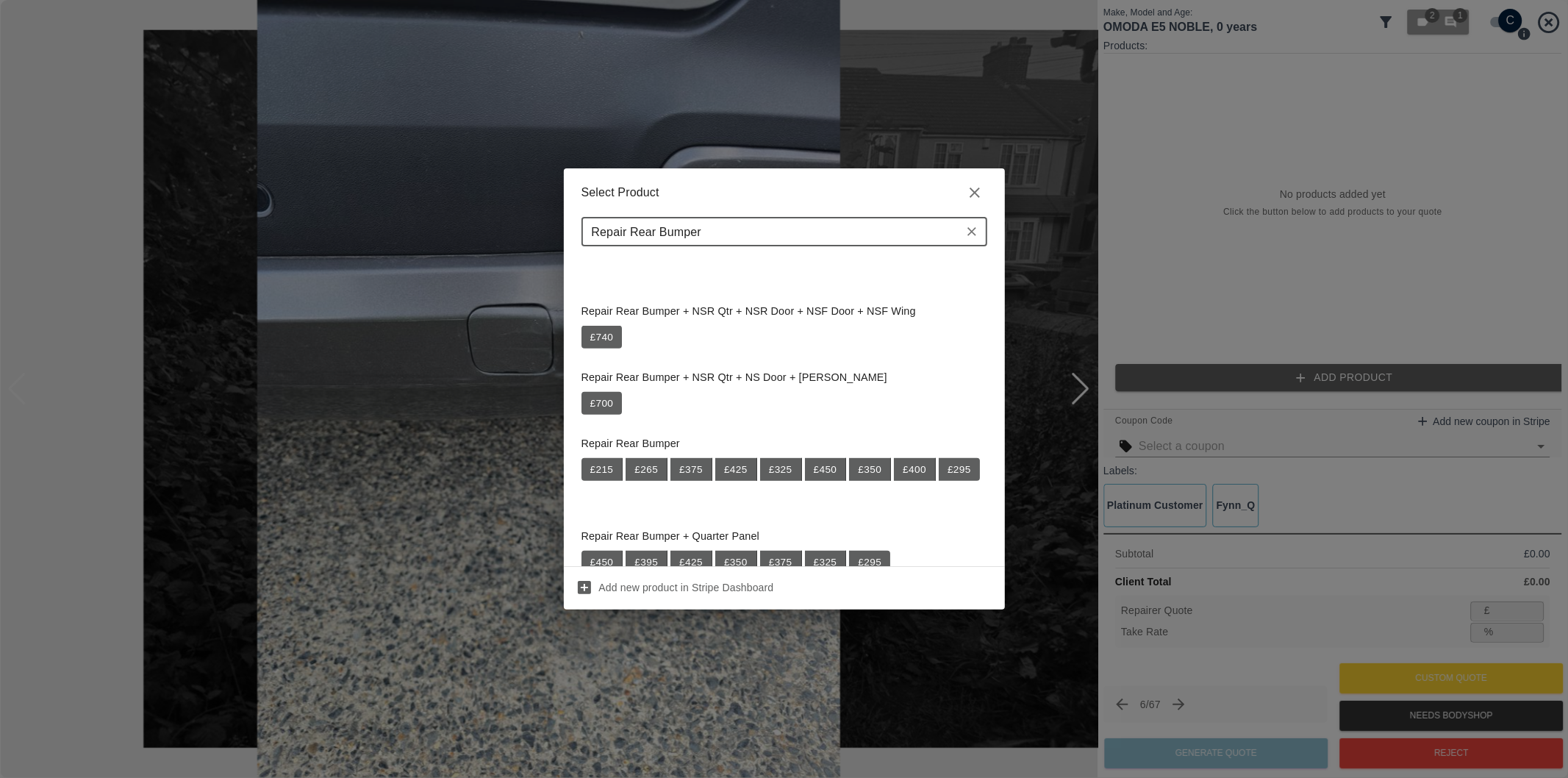
scroll to position [817, 0]
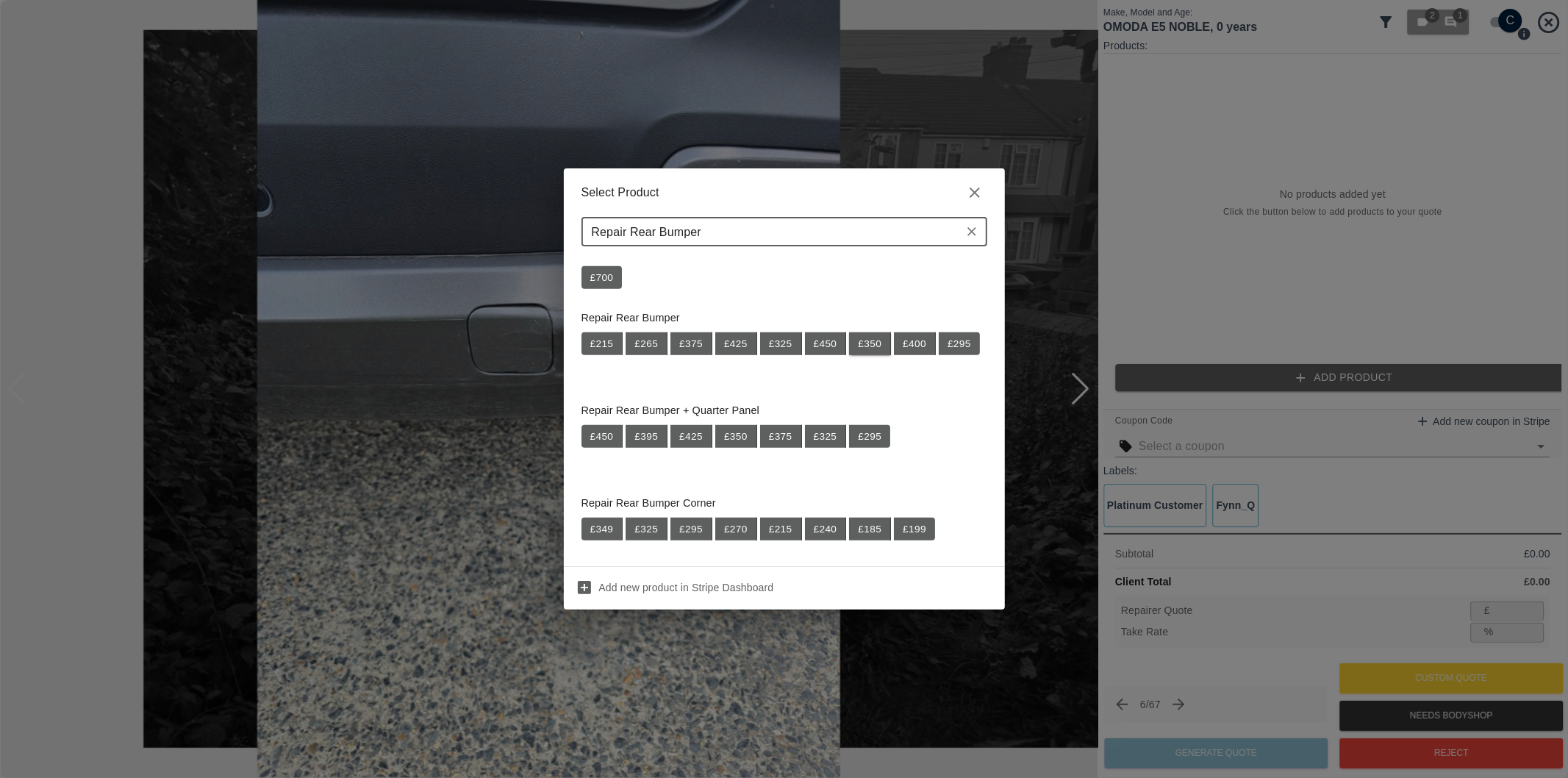
type input "Repair Rear Bumper"
click at [870, 348] on button "£ 350" at bounding box center [870, 344] width 42 height 24
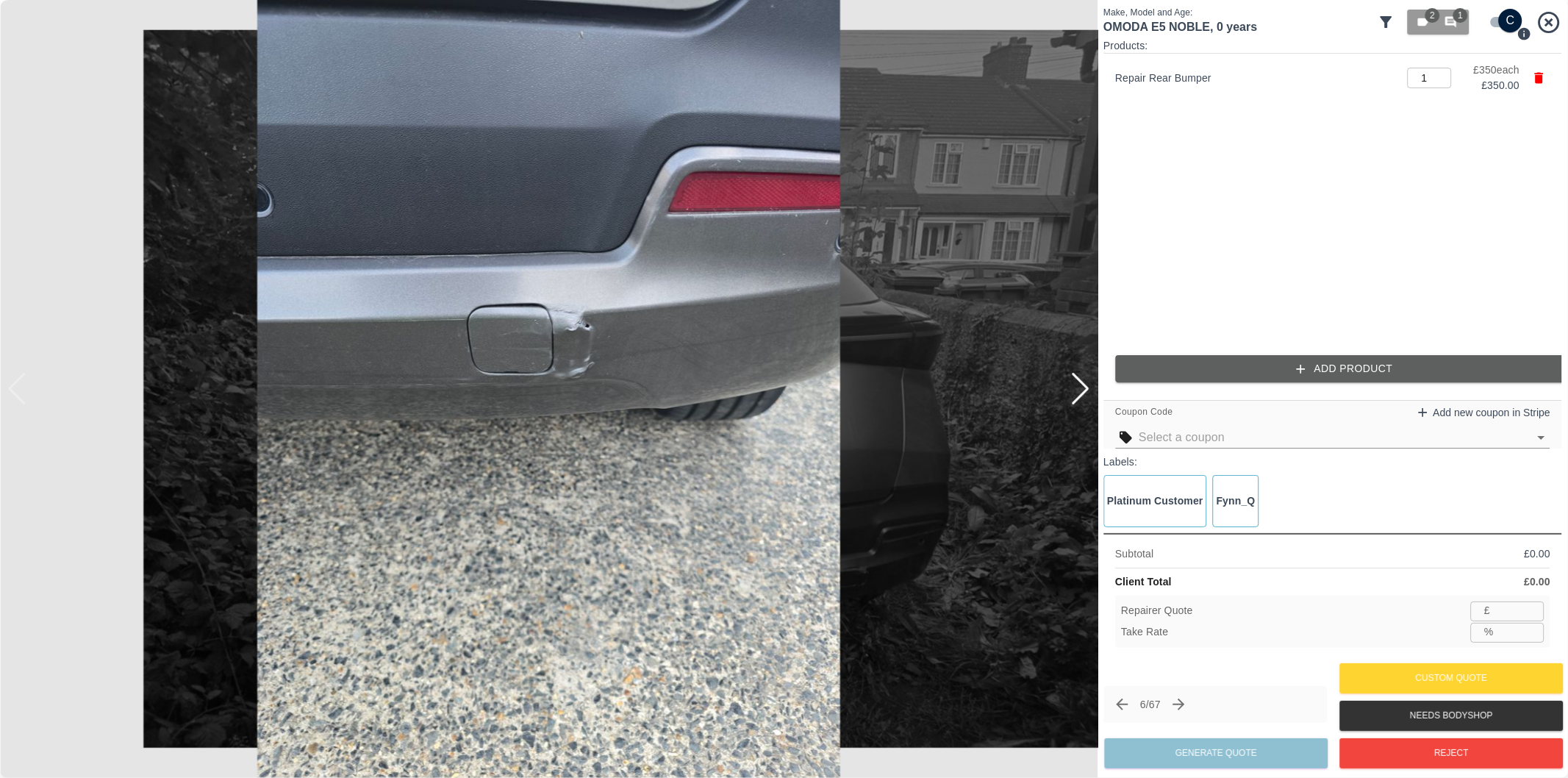
type input "227"
type input "35.1"
click at [1238, 754] on button "Generate Quote" at bounding box center [1216, 753] width 223 height 30
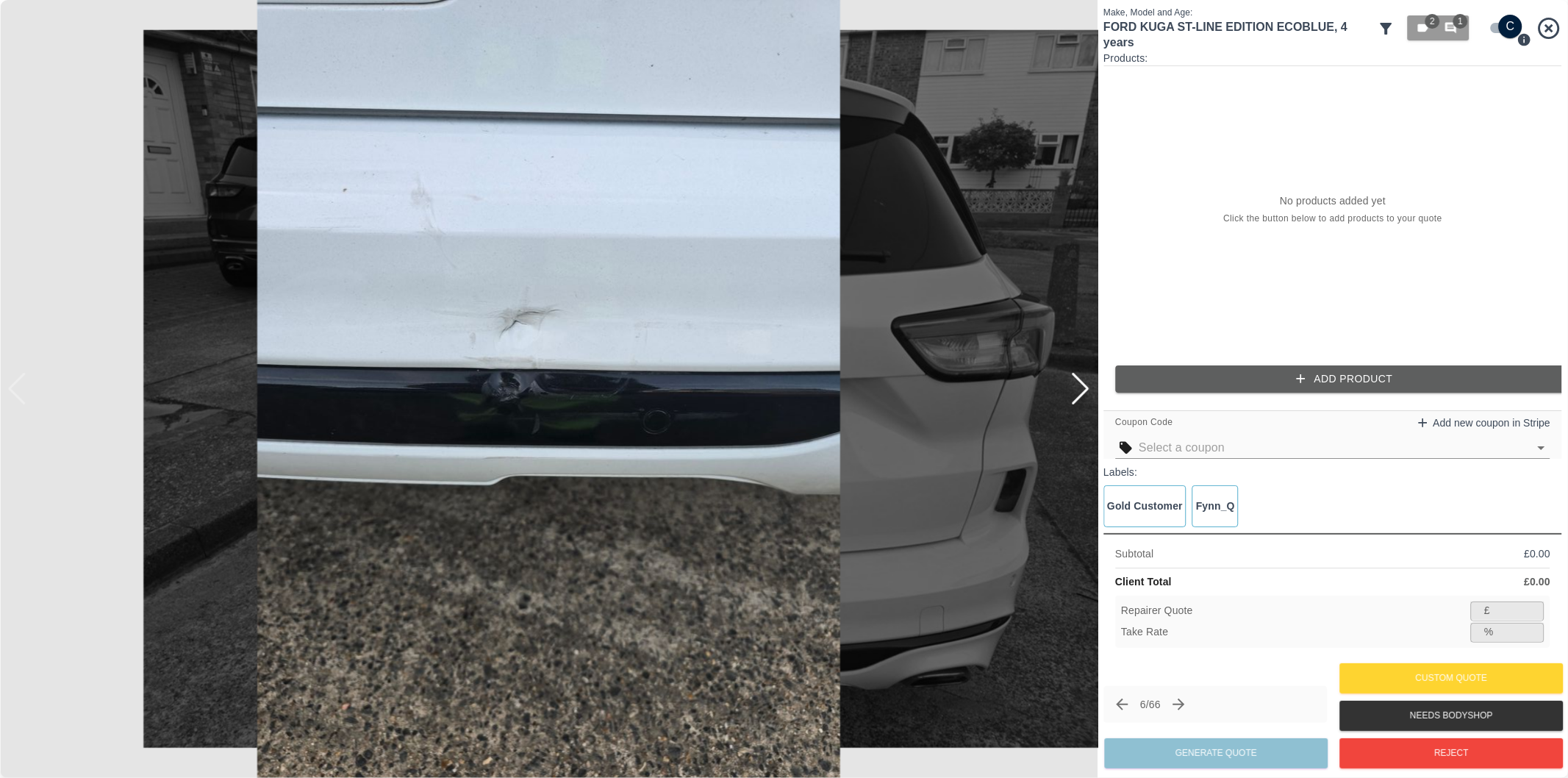
click at [1073, 385] on div at bounding box center [1080, 389] width 20 height 32
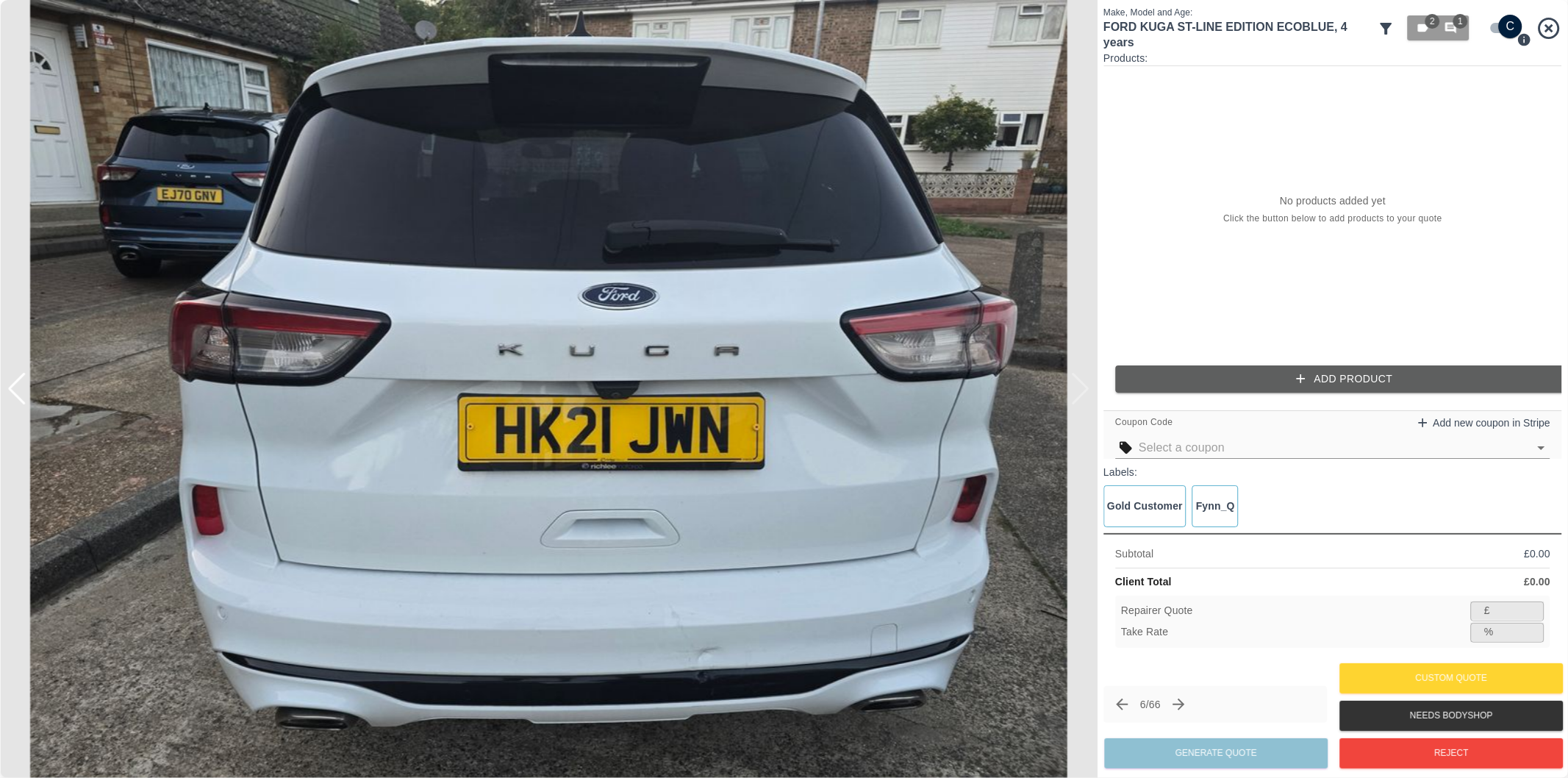
click at [1073, 385] on img at bounding box center [548, 389] width 1097 height 778
click at [13, 393] on div at bounding box center [7, 389] width 15 height 778
click at [13, 393] on div at bounding box center [7, 389] width 15 height 778
click at [22, 391] on div at bounding box center [16, 389] width 20 height 32
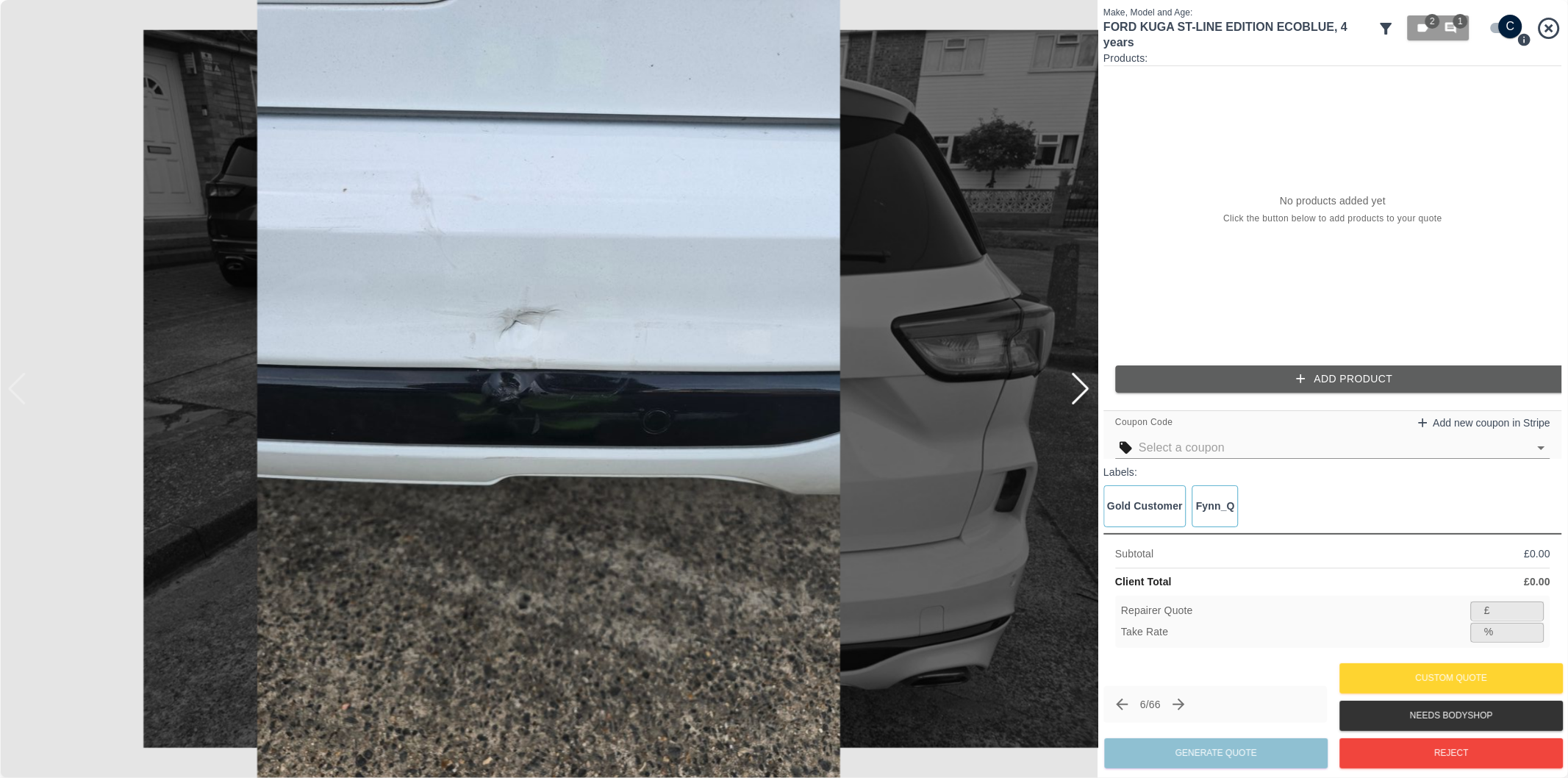
click at [533, 429] on img at bounding box center [548, 389] width 1097 height 778
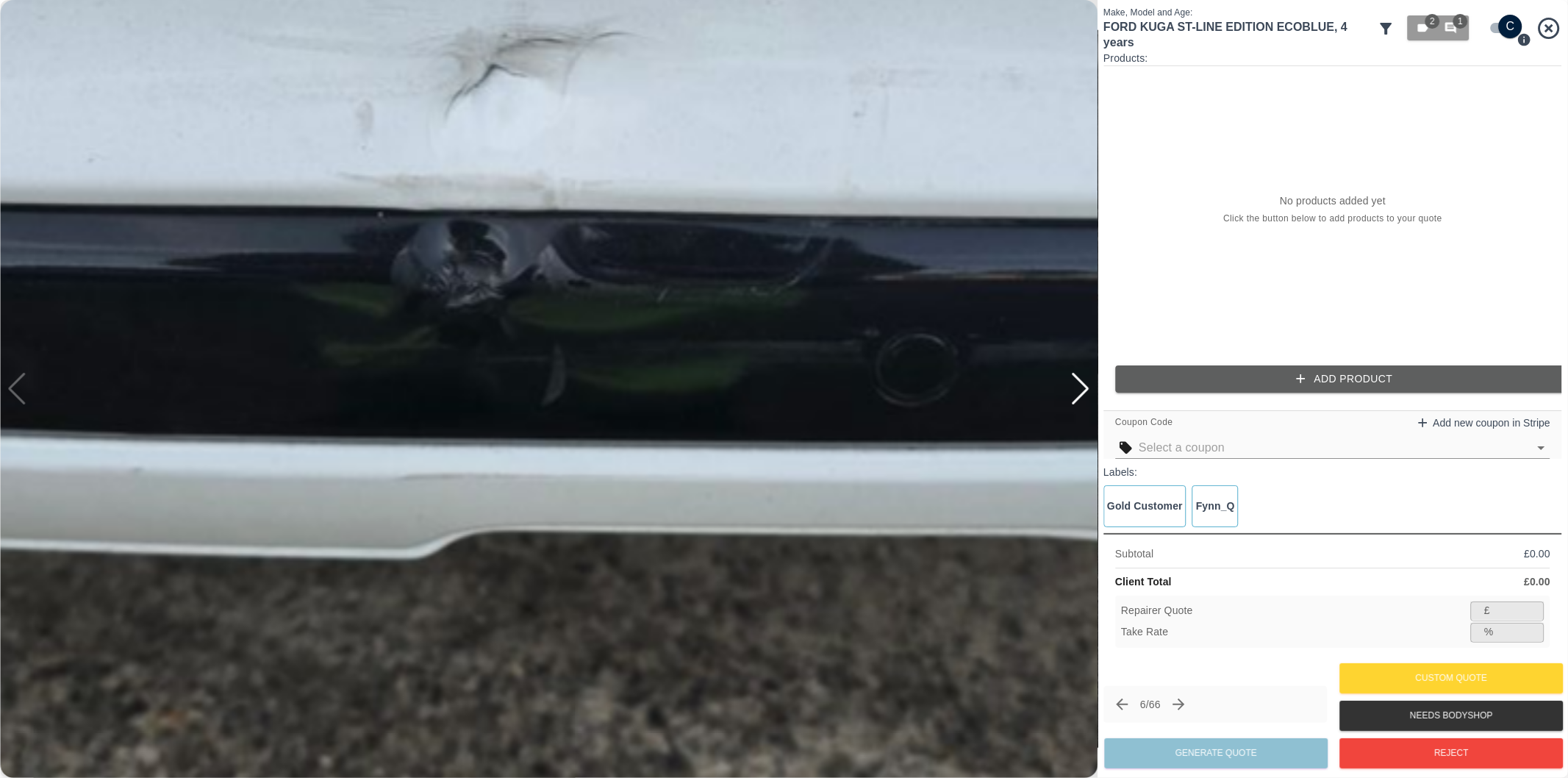
click at [546, 409] on img at bounding box center [592, 270] width 3293 height 2334
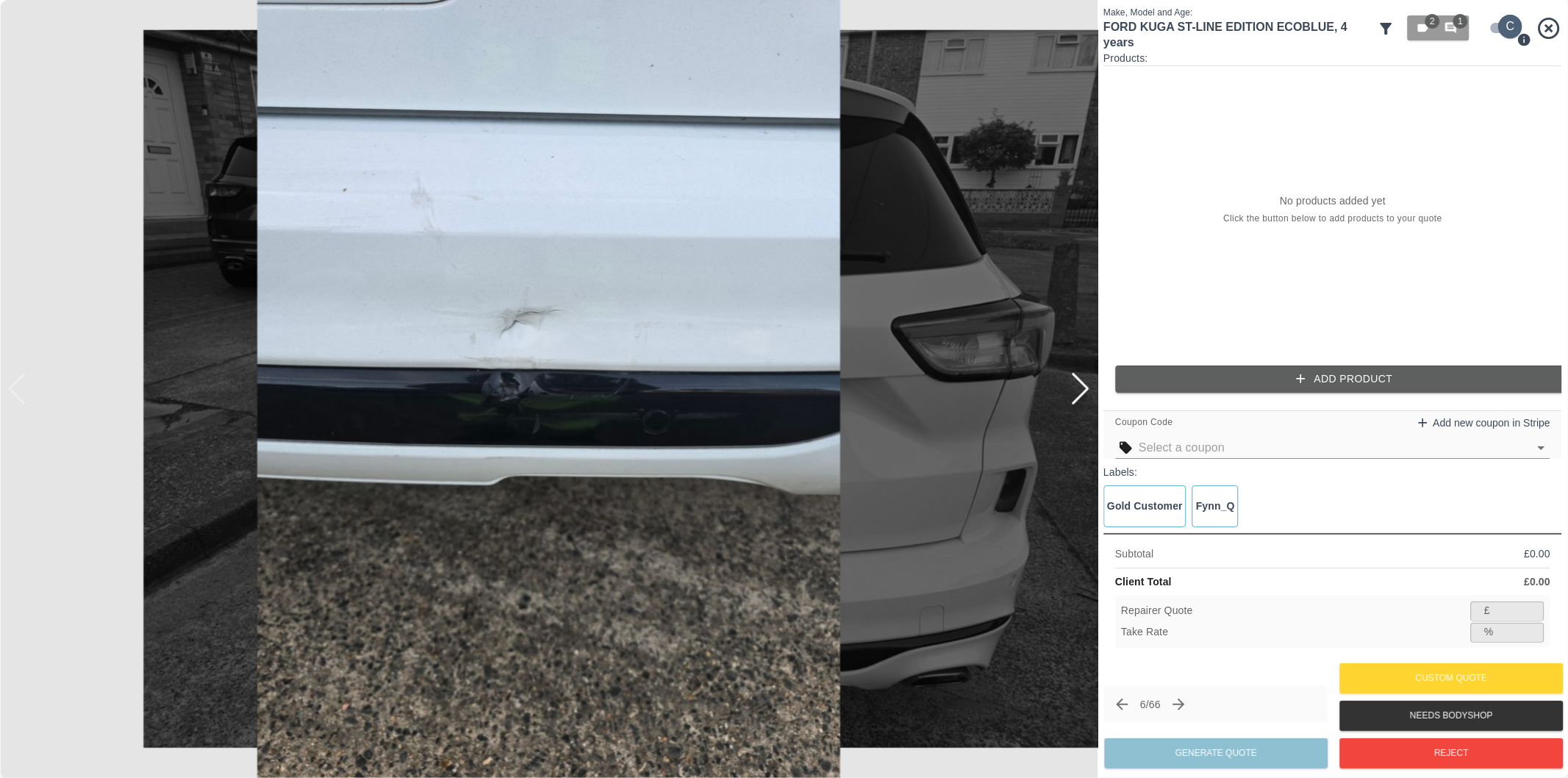
click at [1495, 30] on input "checkbox" at bounding box center [1511, 27] width 70 height 24
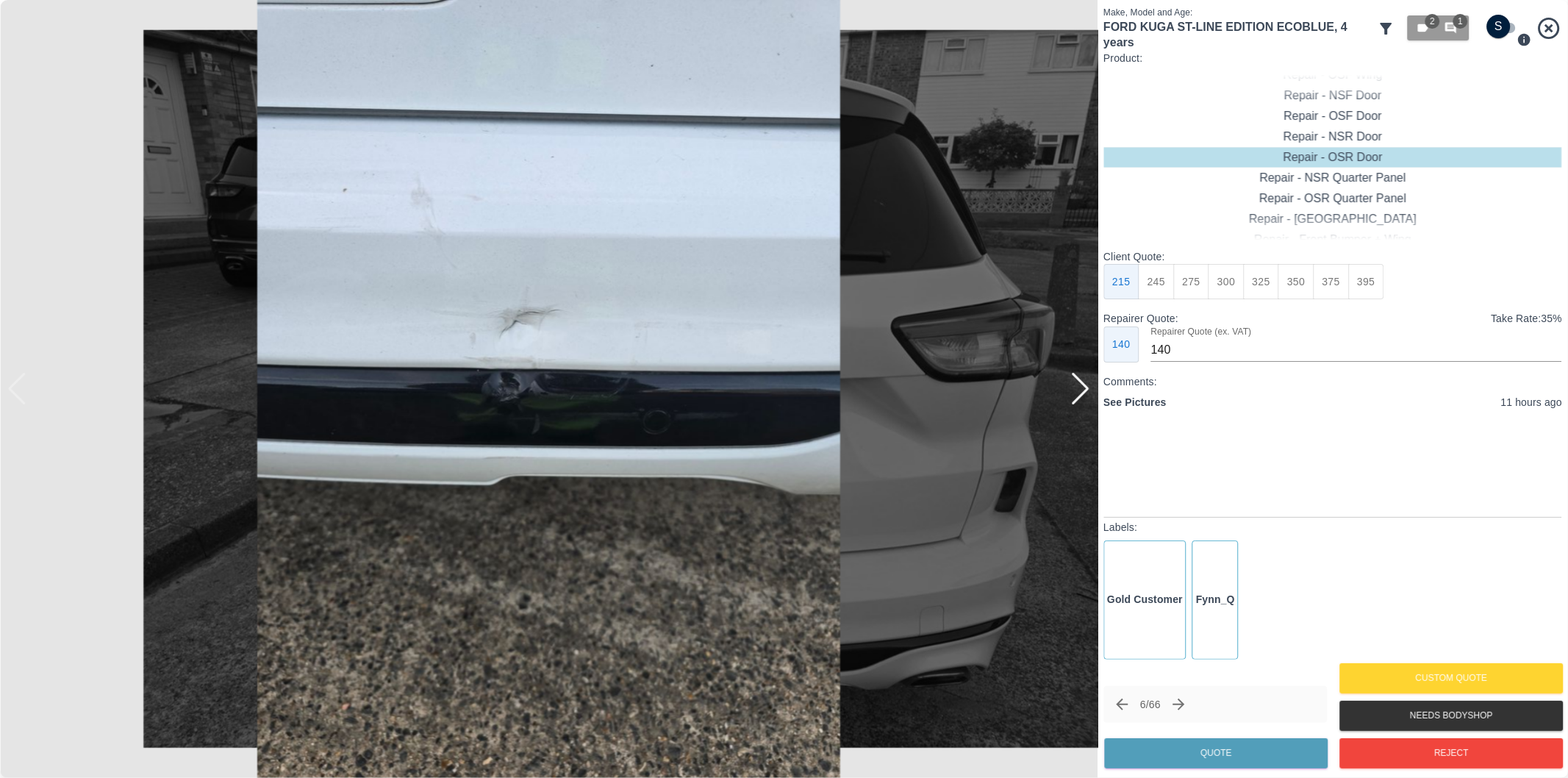
click at [1501, 22] on input "checkbox" at bounding box center [1499, 27] width 70 height 24
checkbox input "true"
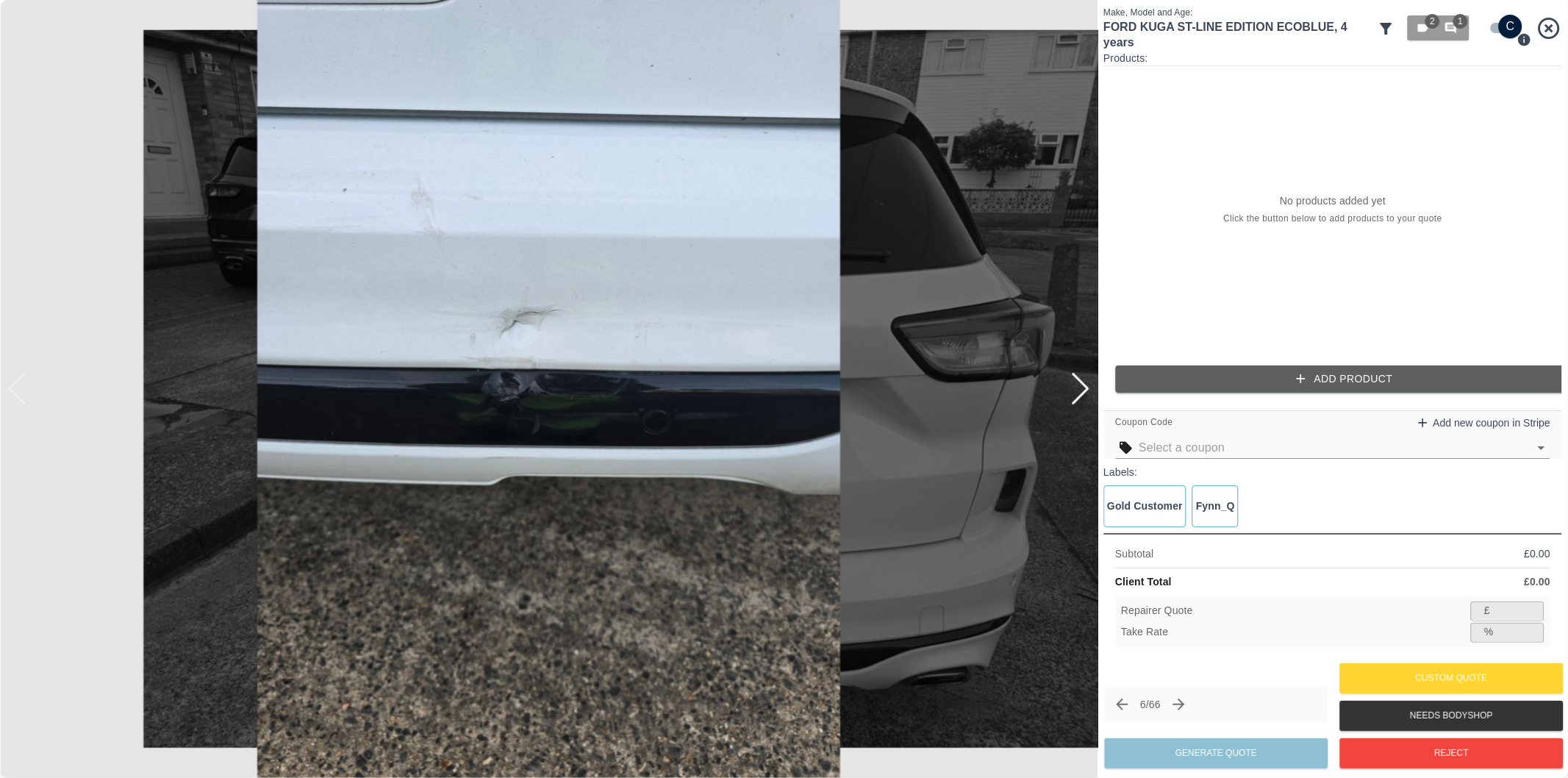
click at [1298, 385] on icon "button" at bounding box center [1301, 378] width 15 height 15
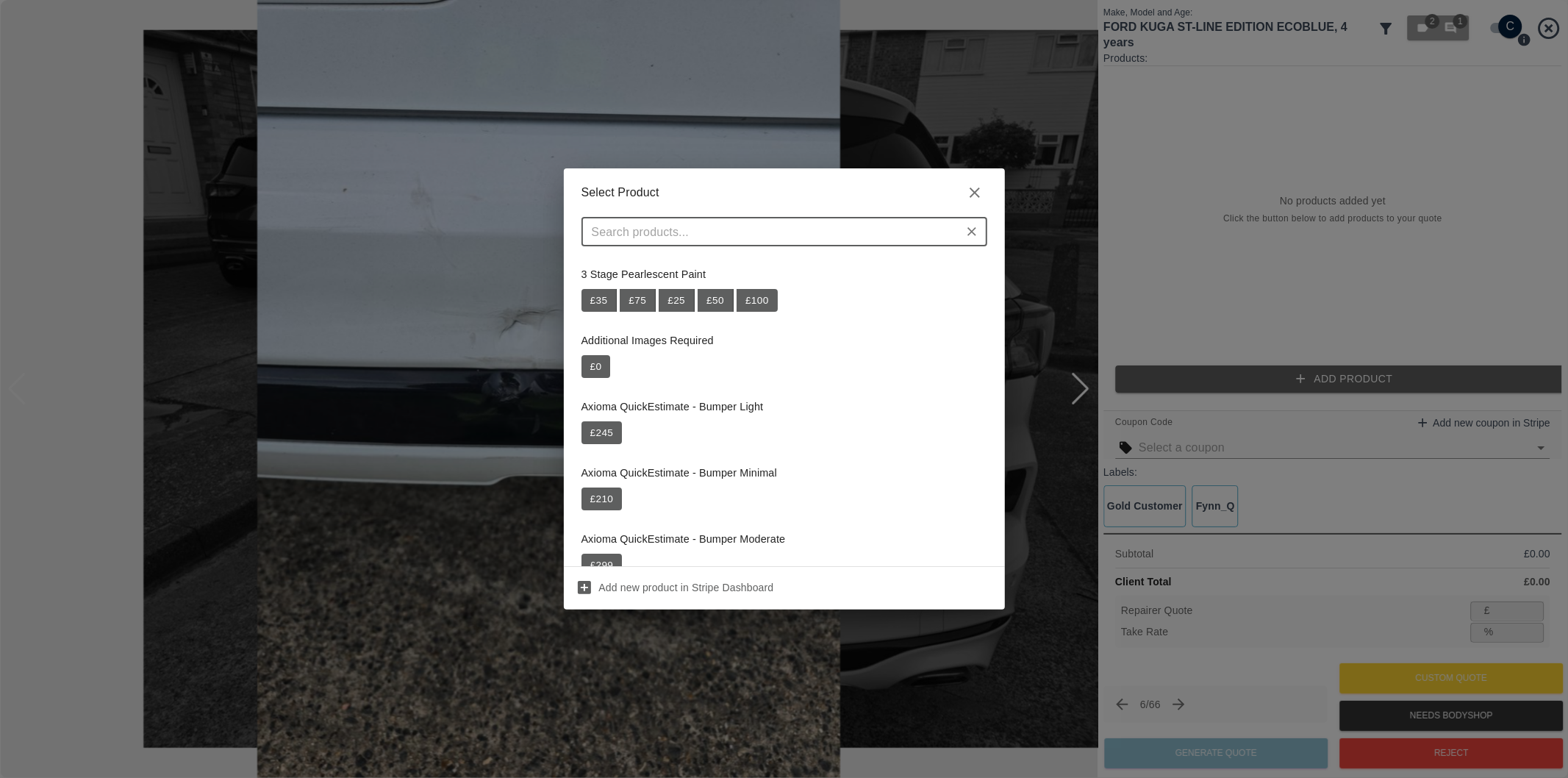
click at [725, 233] on input "text" at bounding box center [772, 232] width 373 height 20
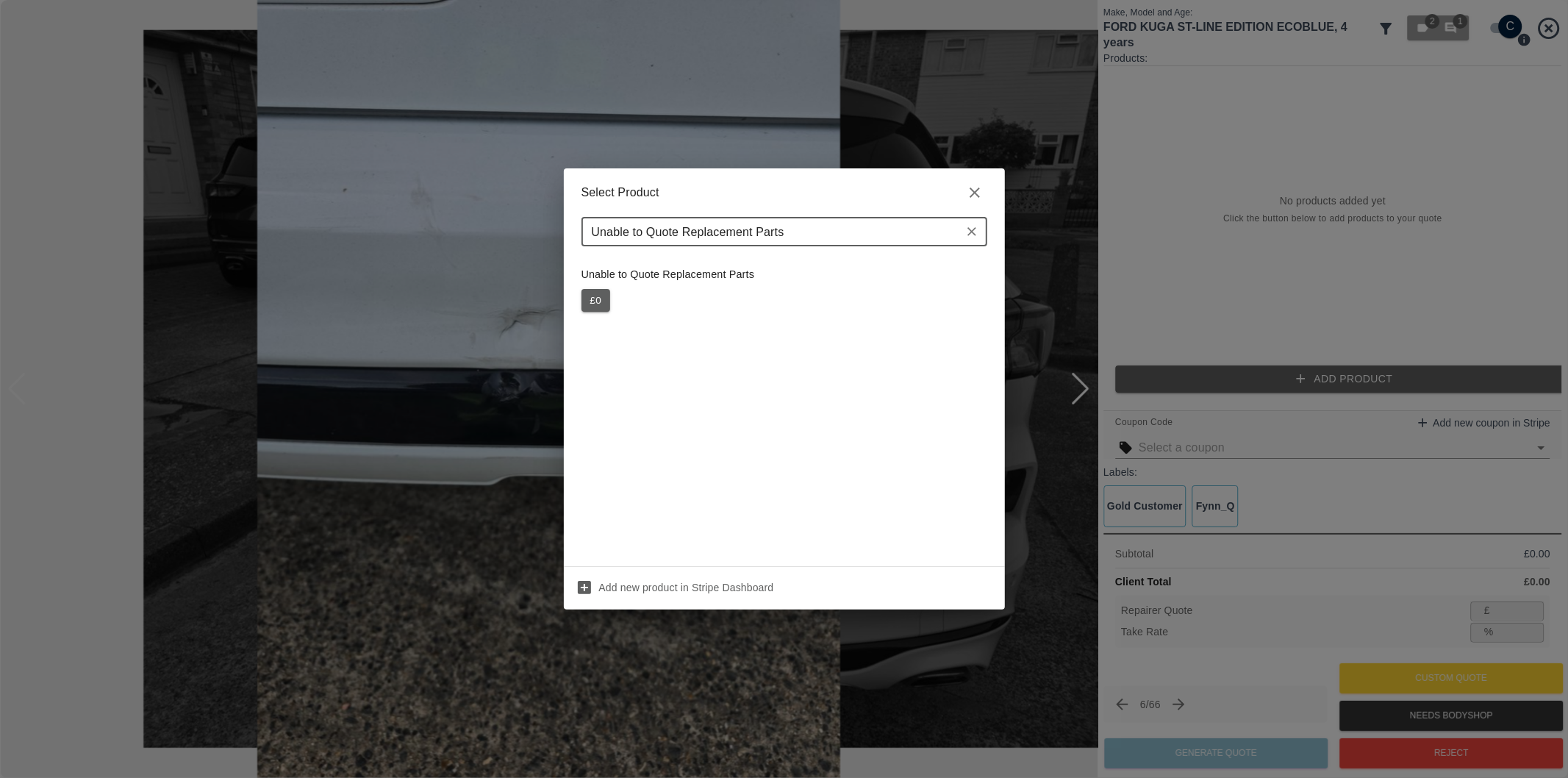
type input "Unable to Quote Replacement Parts"
click at [595, 302] on button "£ 0" at bounding box center [596, 301] width 30 height 24
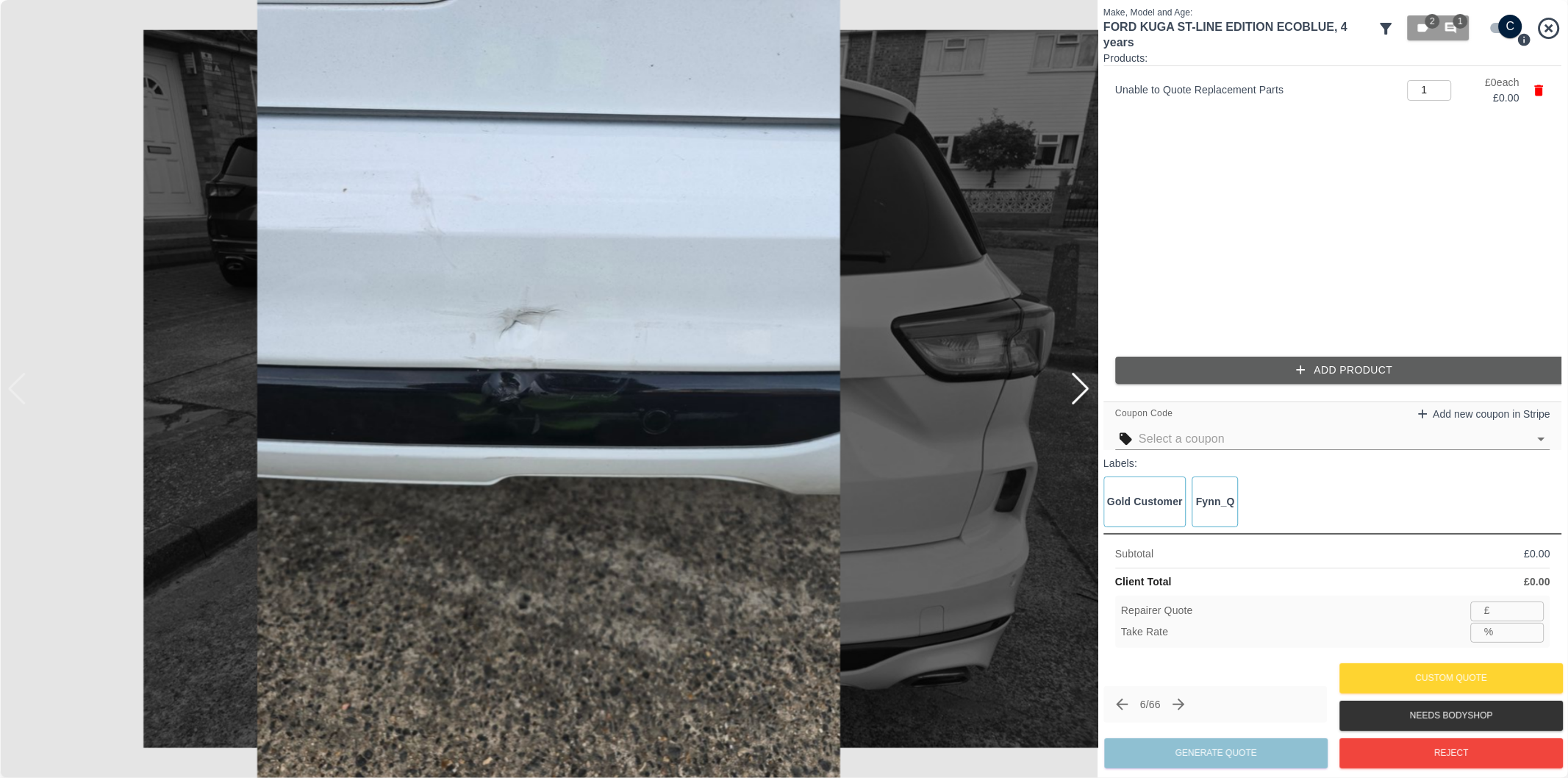
click at [1324, 371] on button "Add Product" at bounding box center [1345, 370] width 459 height 27
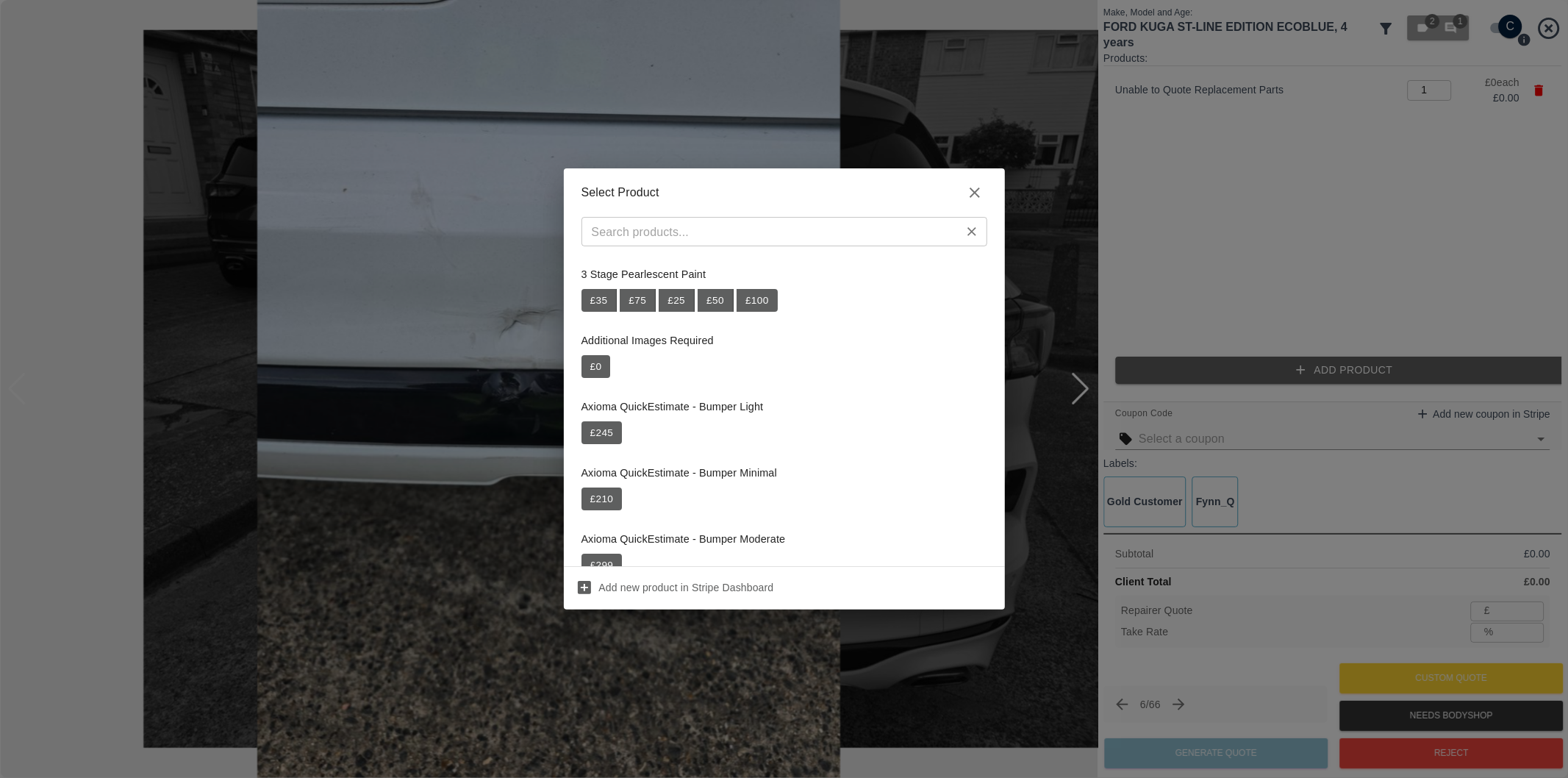
click at [774, 219] on div "​" at bounding box center [784, 232] width 406 height 30
paste input "Repair Rear Bumper"
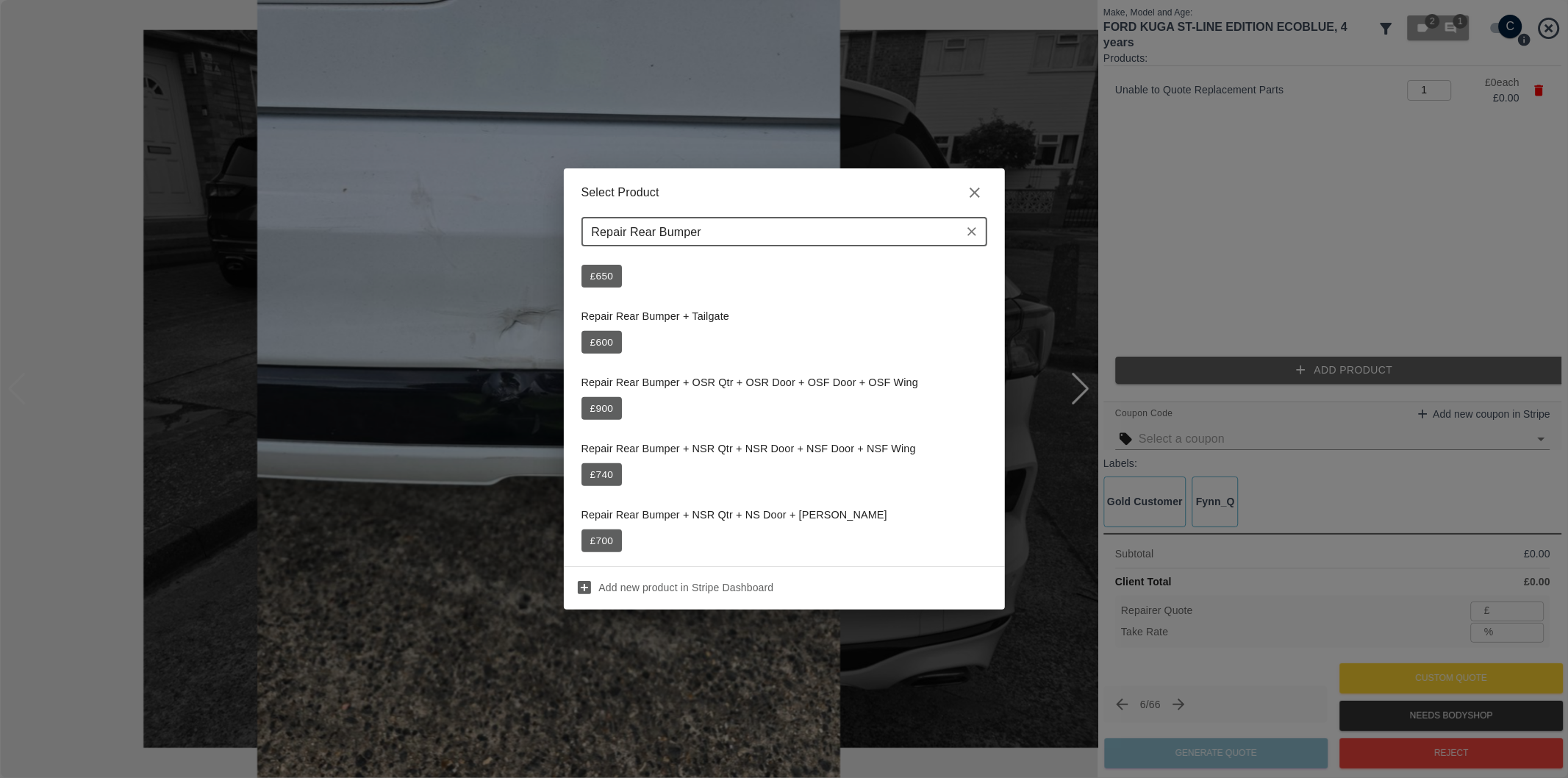
scroll to position [736, 0]
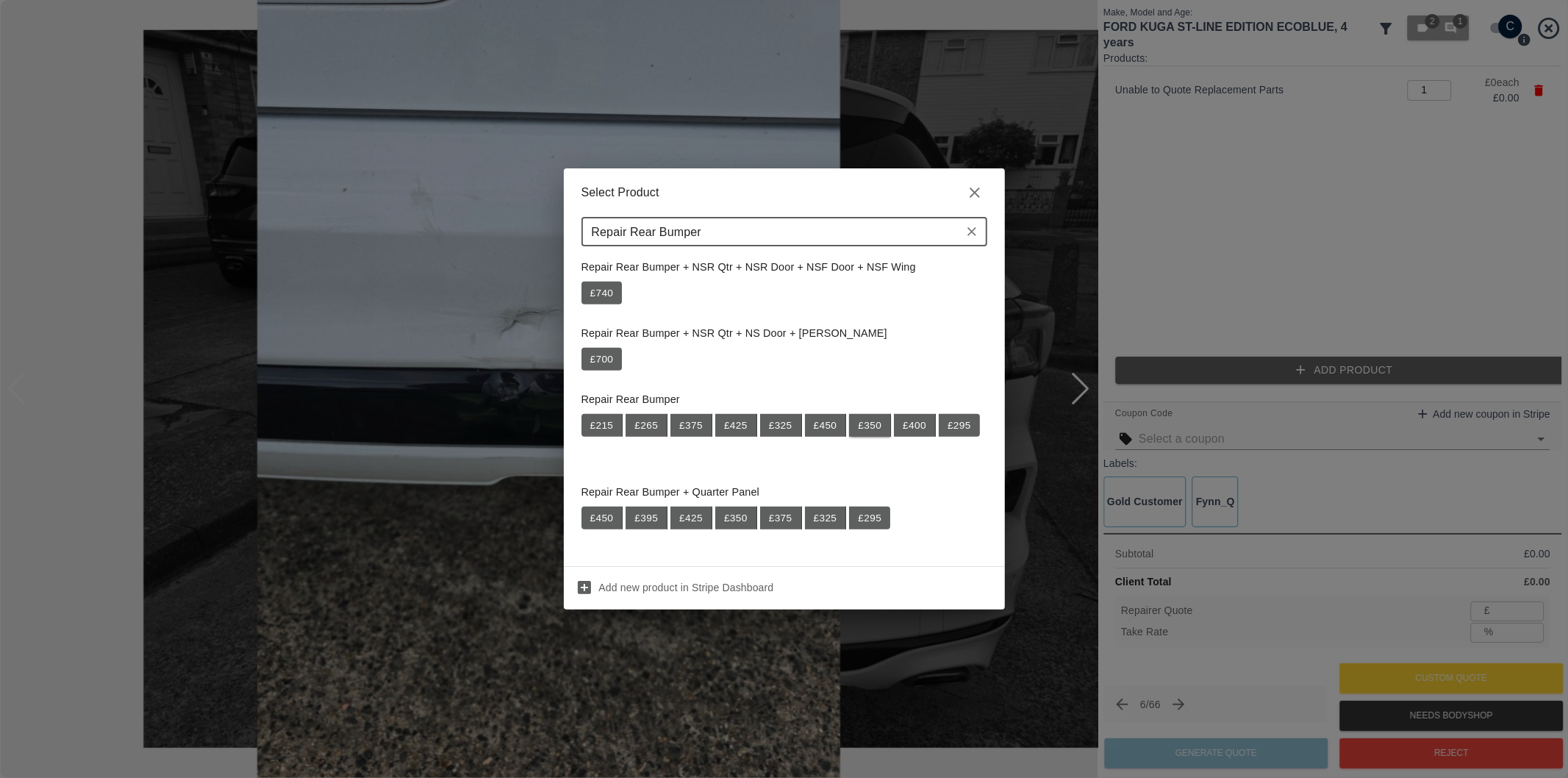
type input "Repair Rear Bumper"
click at [869, 427] on button "£ 350" at bounding box center [870, 425] width 42 height 24
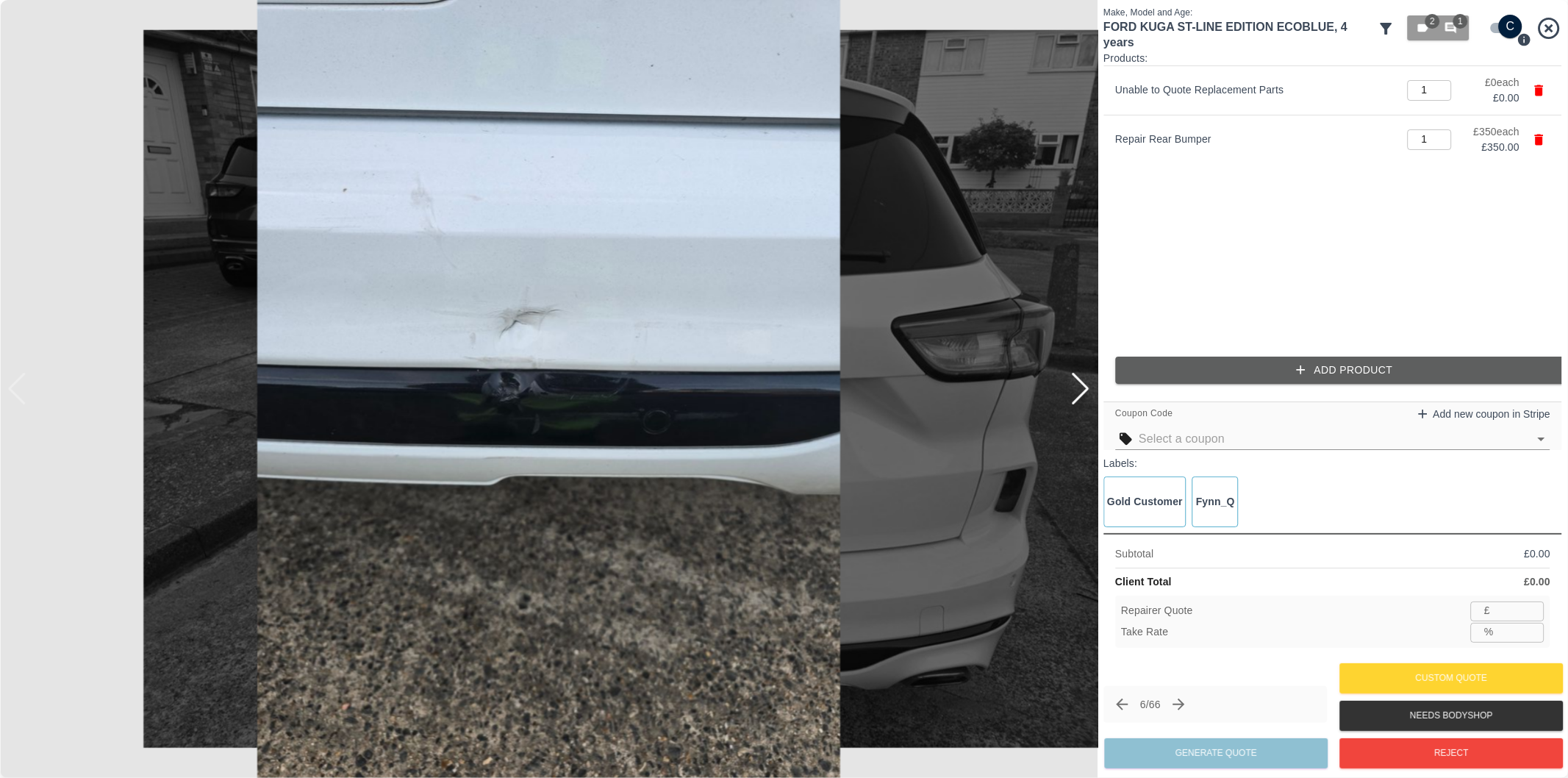
type input "227"
type input "35.1"
click at [1292, 378] on button "Add Product" at bounding box center [1345, 370] width 459 height 27
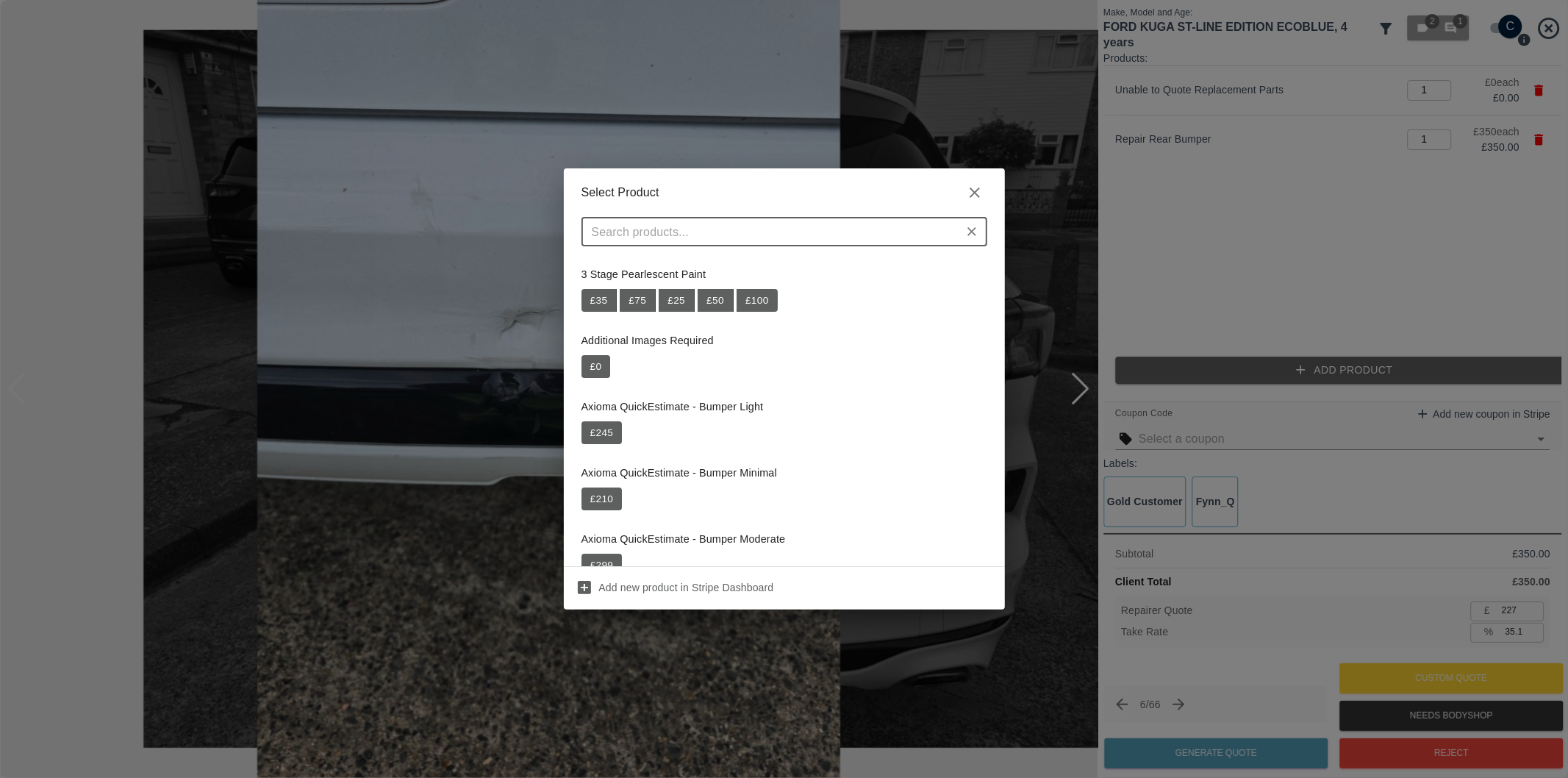
click at [763, 246] on div "​" at bounding box center [784, 232] width 406 height 30
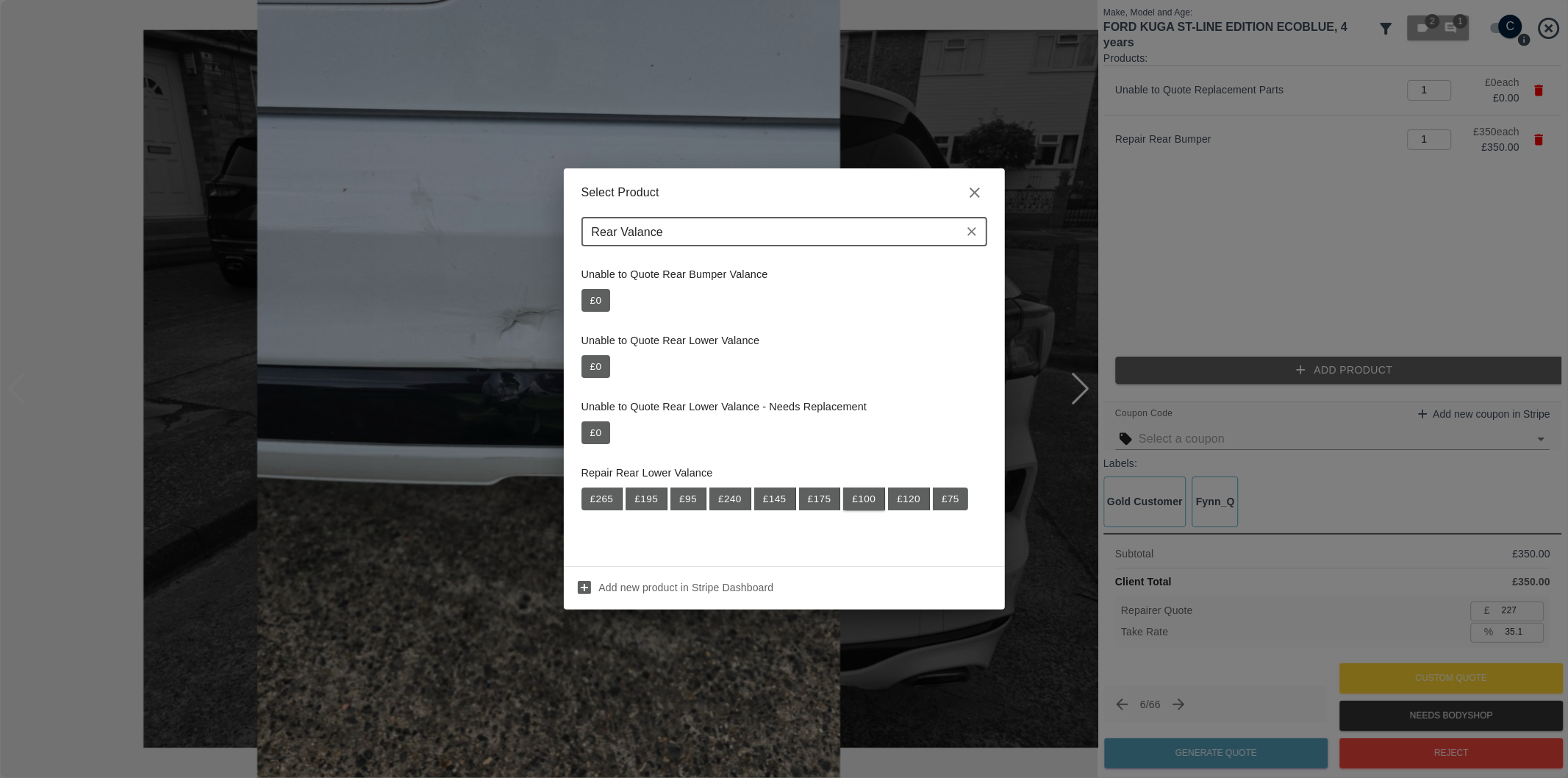
type input "Rear Valance"
click at [868, 501] on button "£ 100" at bounding box center [865, 499] width 42 height 24
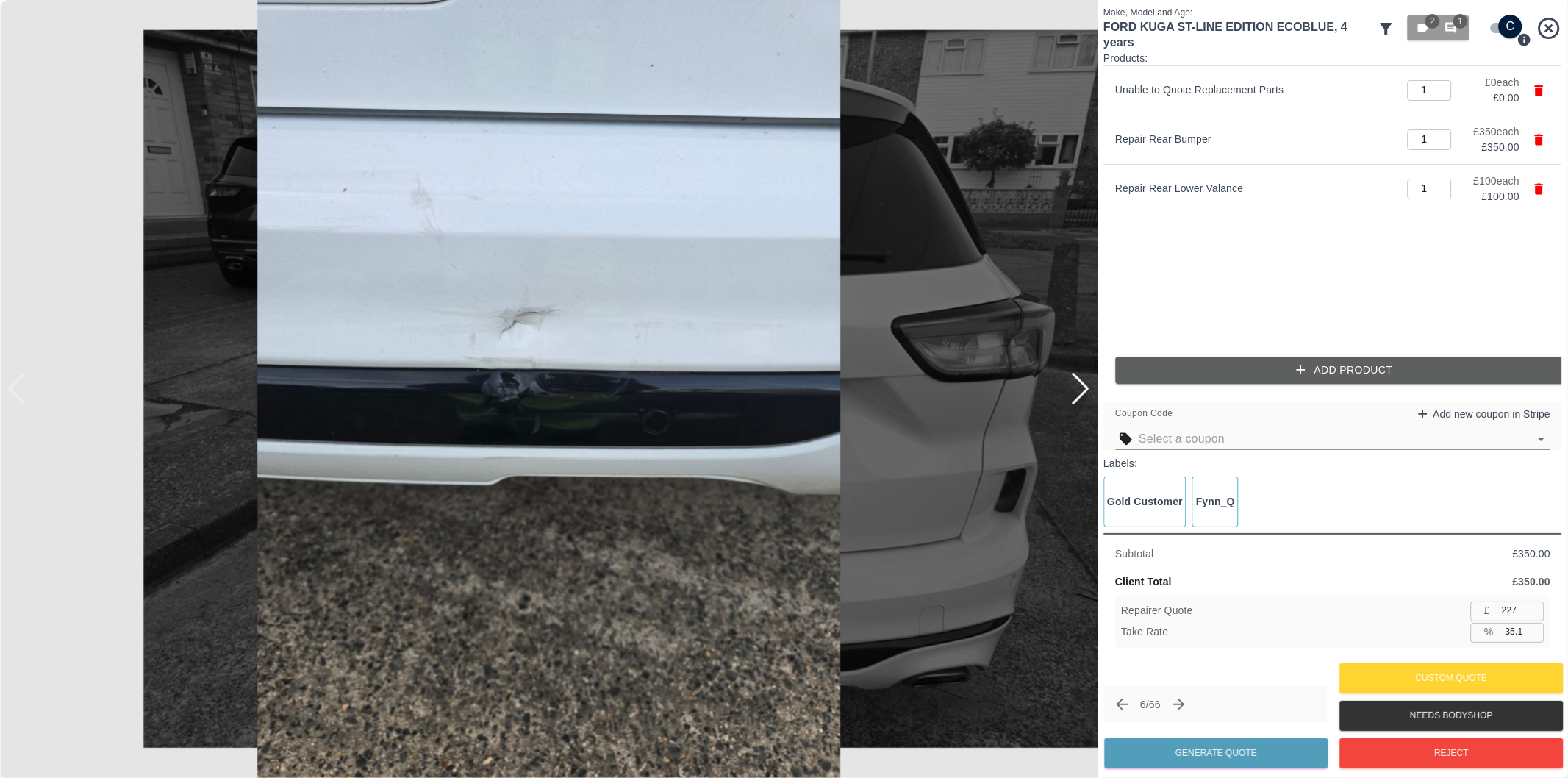
type input "292"
click at [1513, 637] on input "35.1" at bounding box center [1522, 631] width 45 height 18
type input "3.1"
type input "436"
type input "38.1"
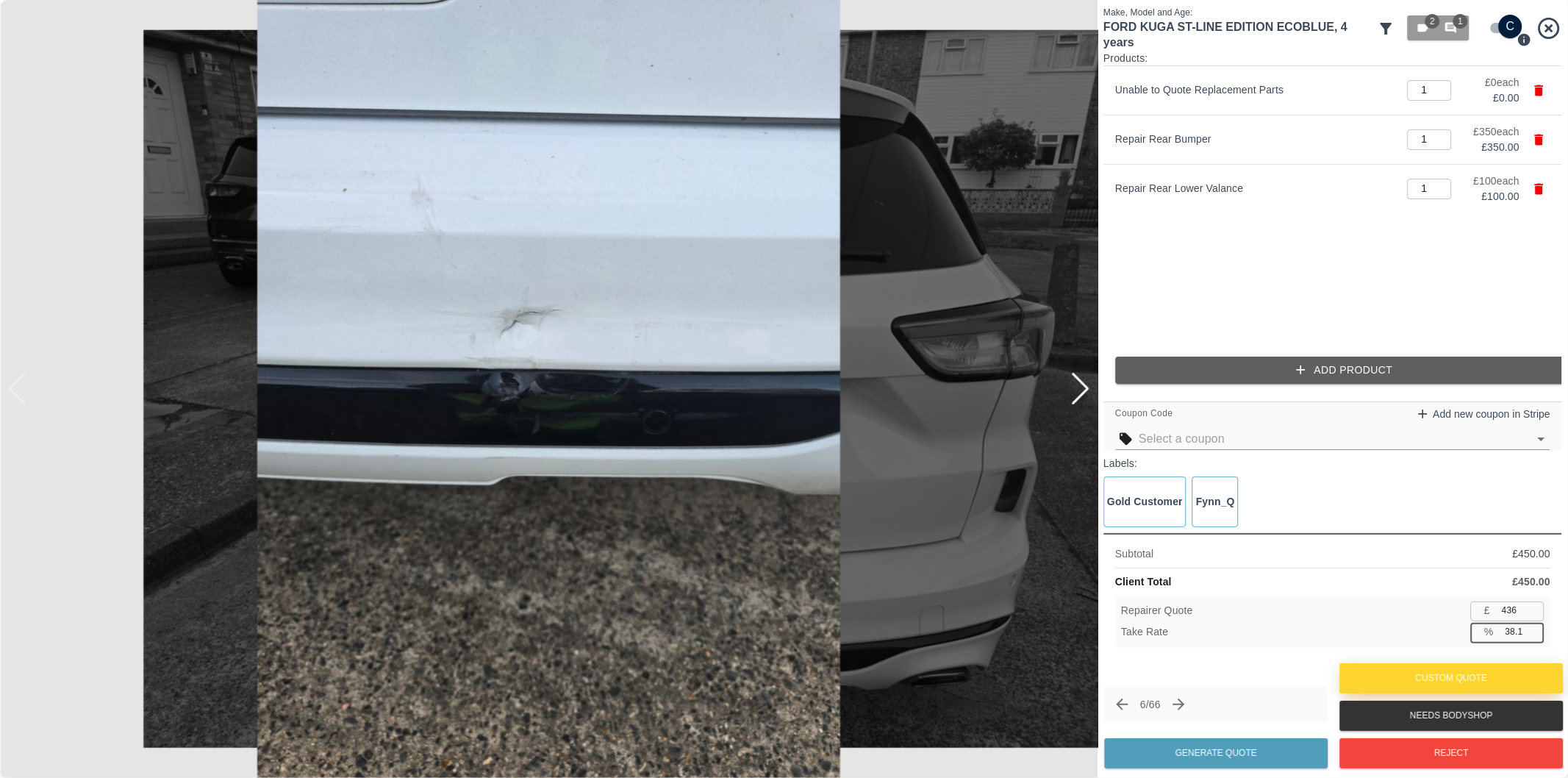
type input "278"
type input "38.2"
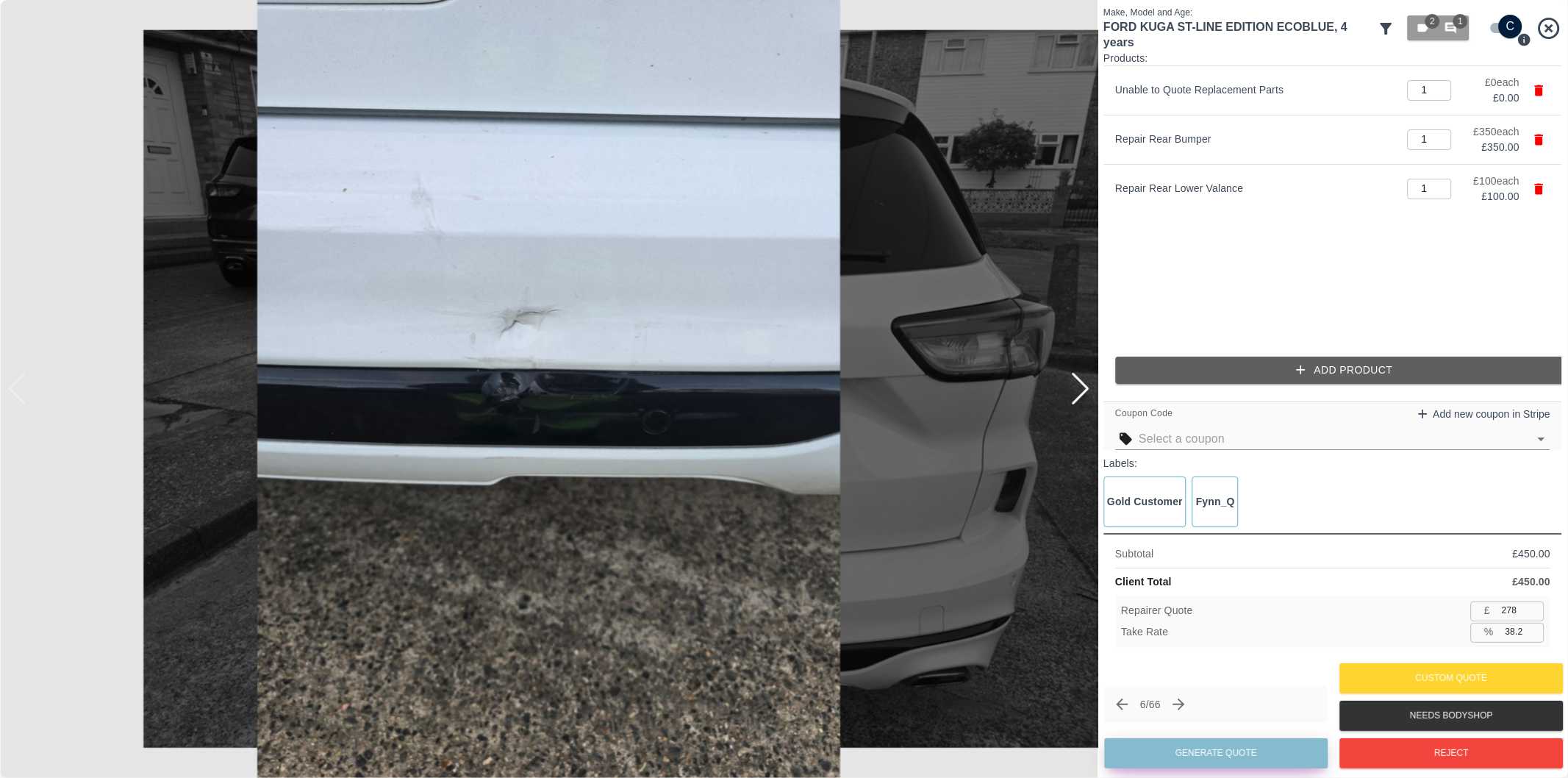
click at [1253, 754] on button "Generate Quote" at bounding box center [1216, 753] width 223 height 30
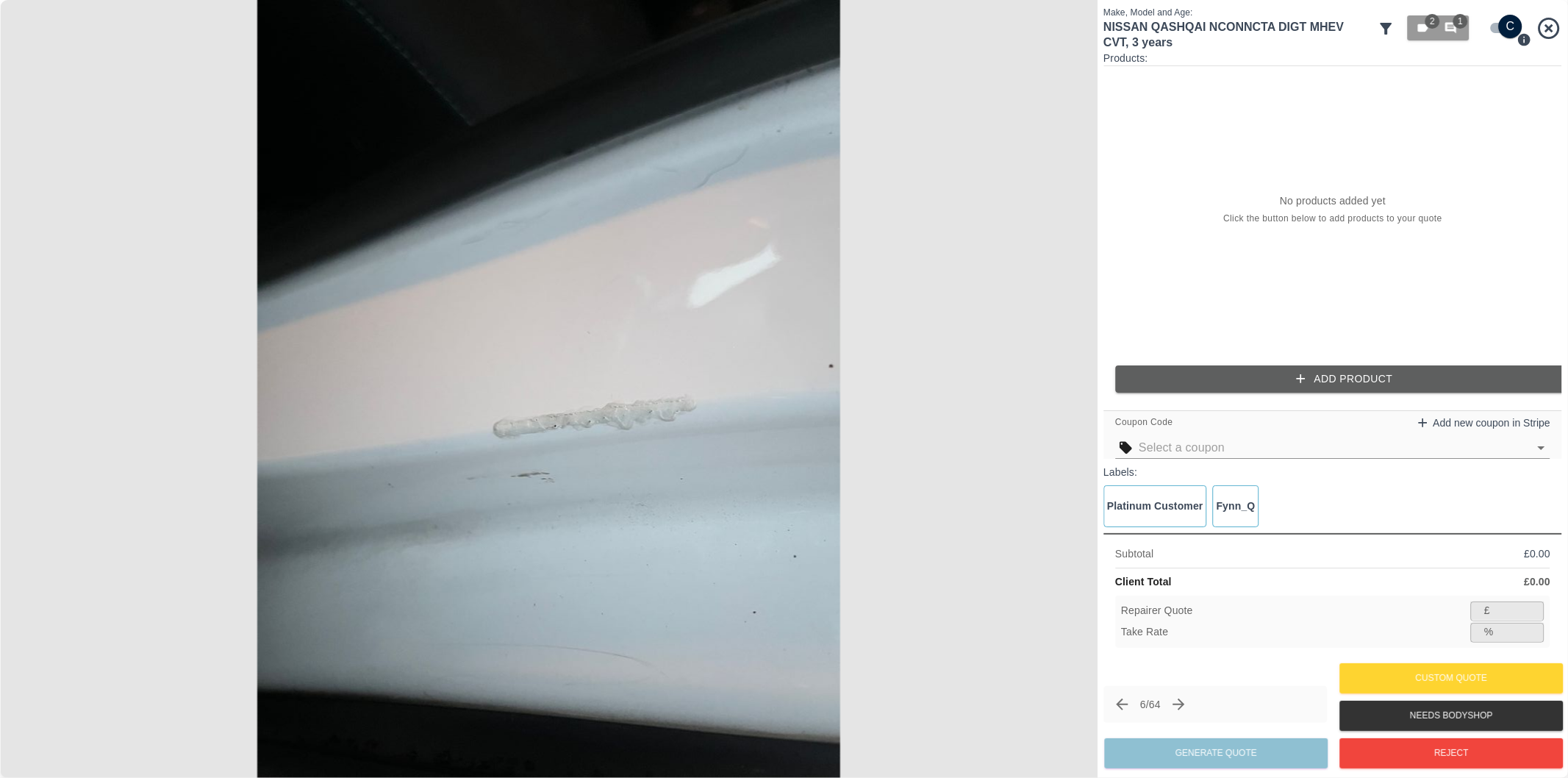
click at [1500, 18] on input "checkbox" at bounding box center [1511, 27] width 70 height 24
checkbox input "false"
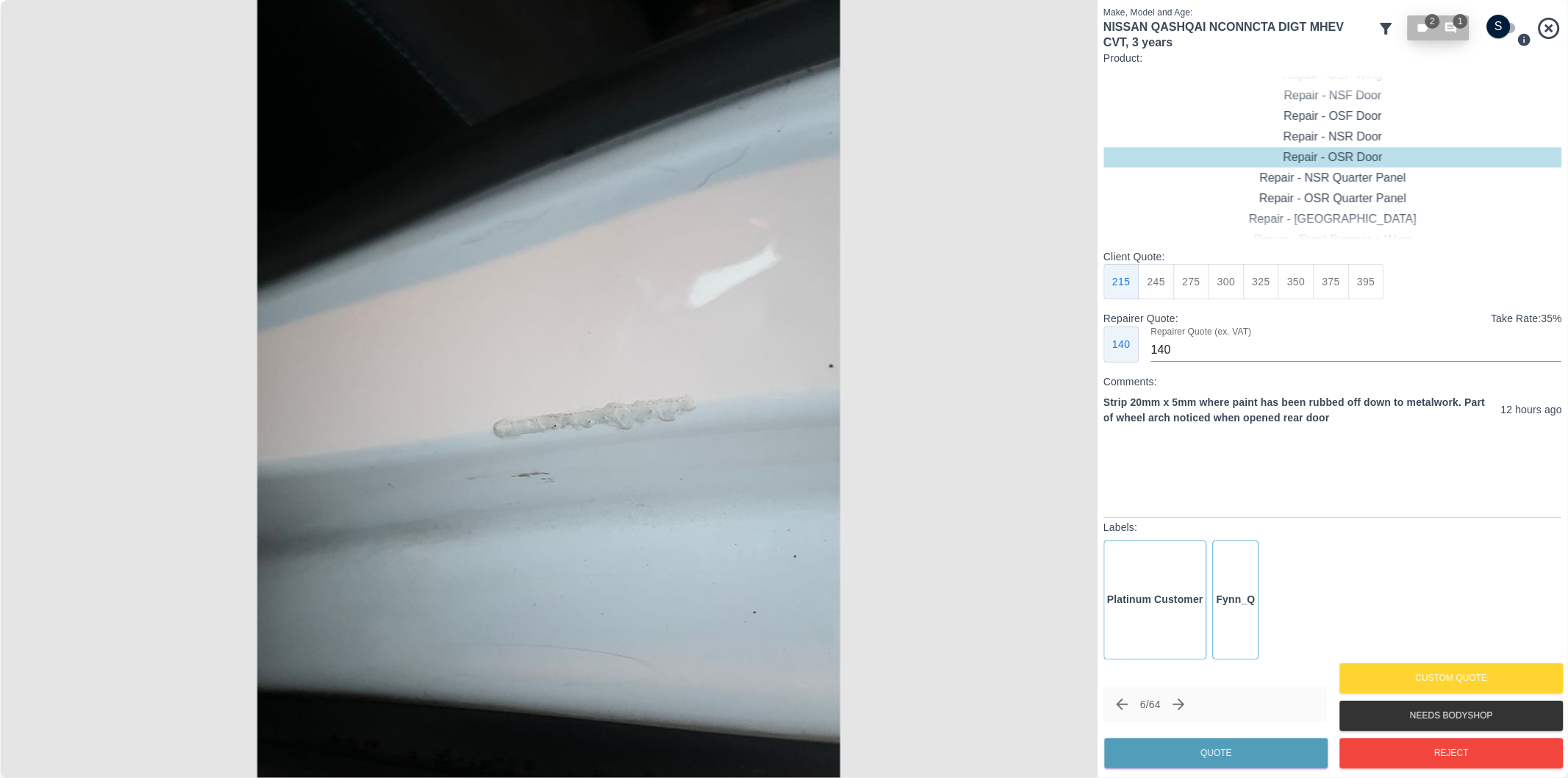
click at [1454, 31] on icon "button" at bounding box center [1451, 28] width 11 height 11
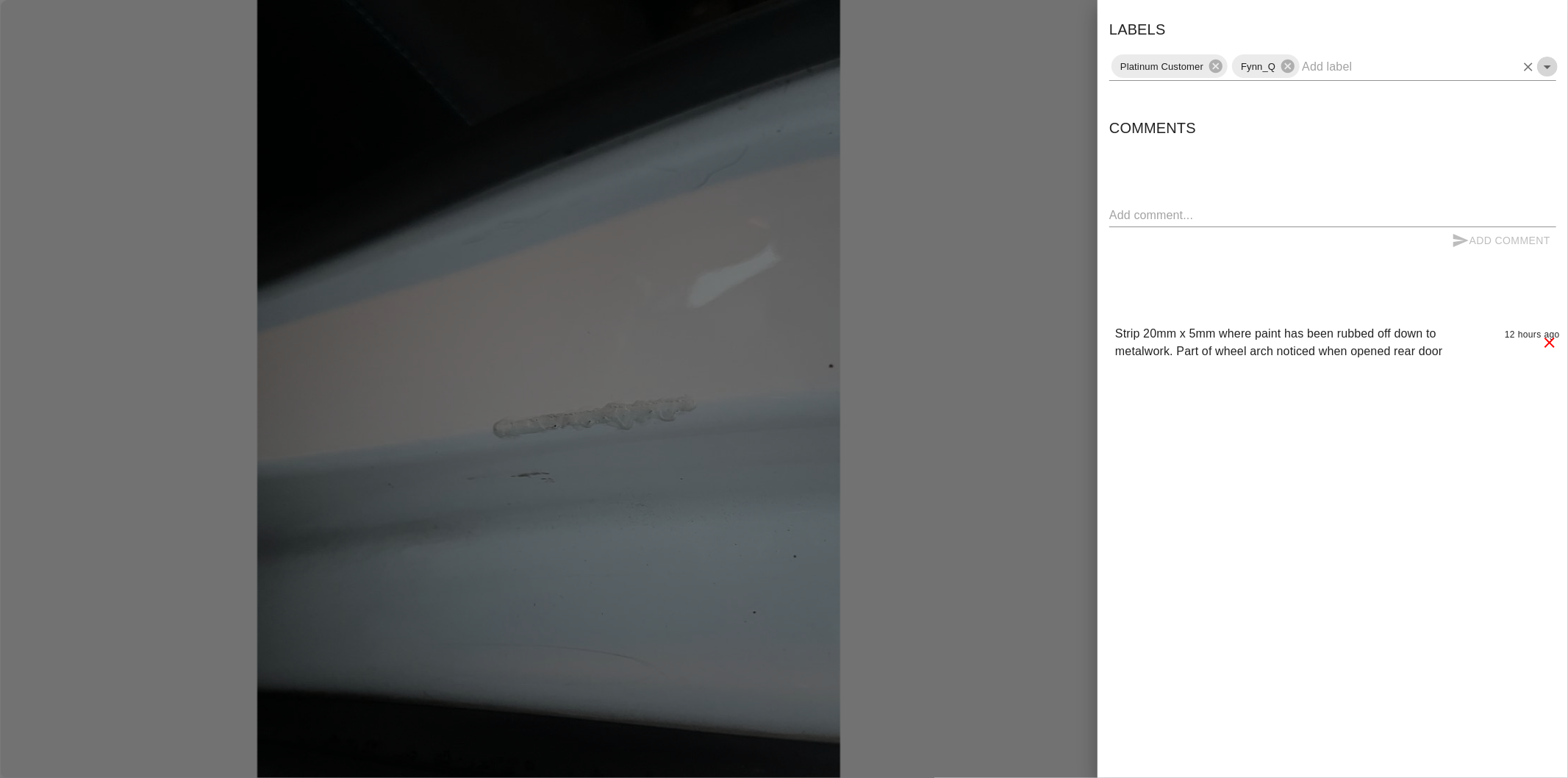
click at [1548, 71] on icon "Open" at bounding box center [1548, 67] width 18 height 18
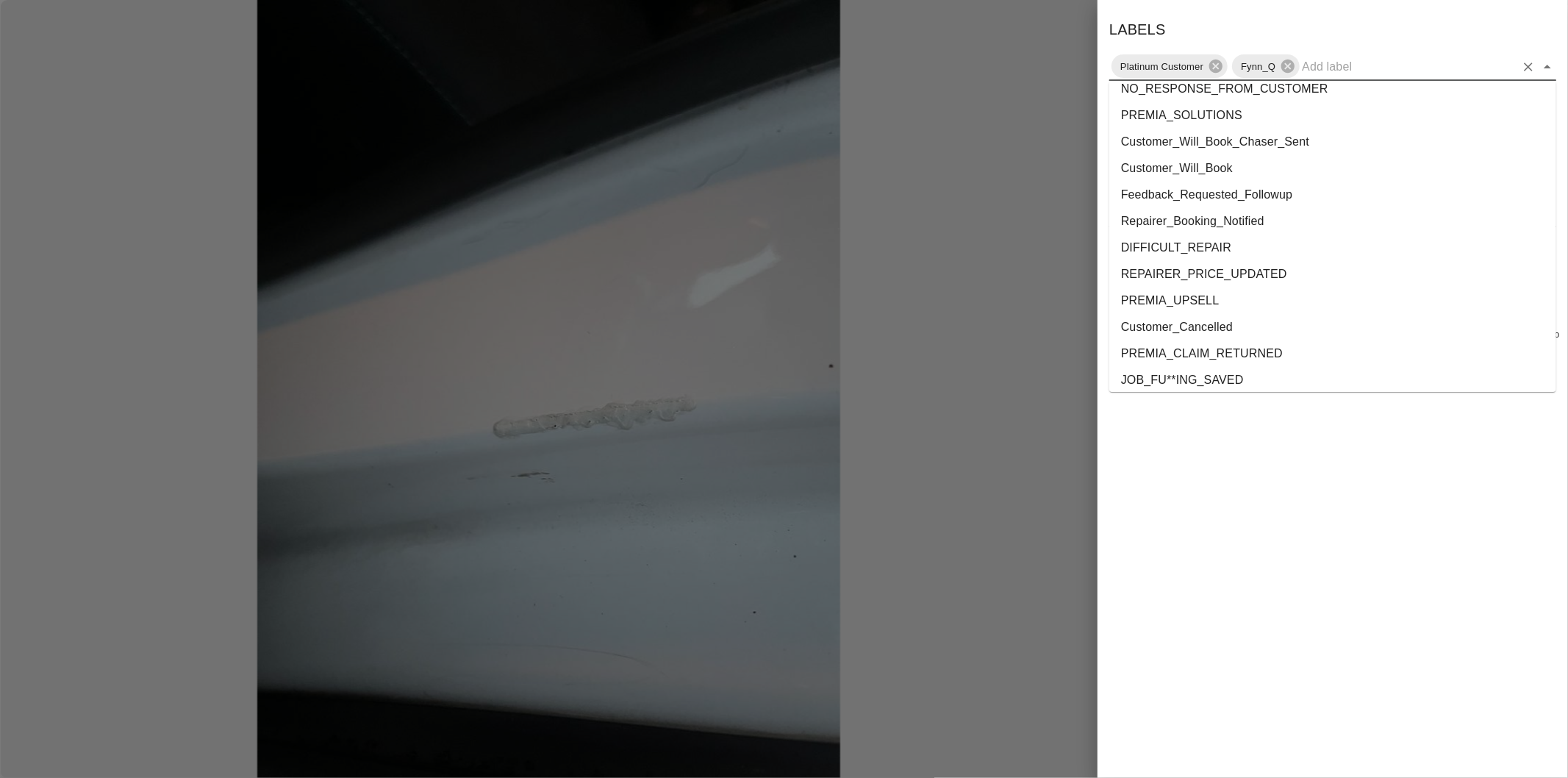
scroll to position [2692, 0]
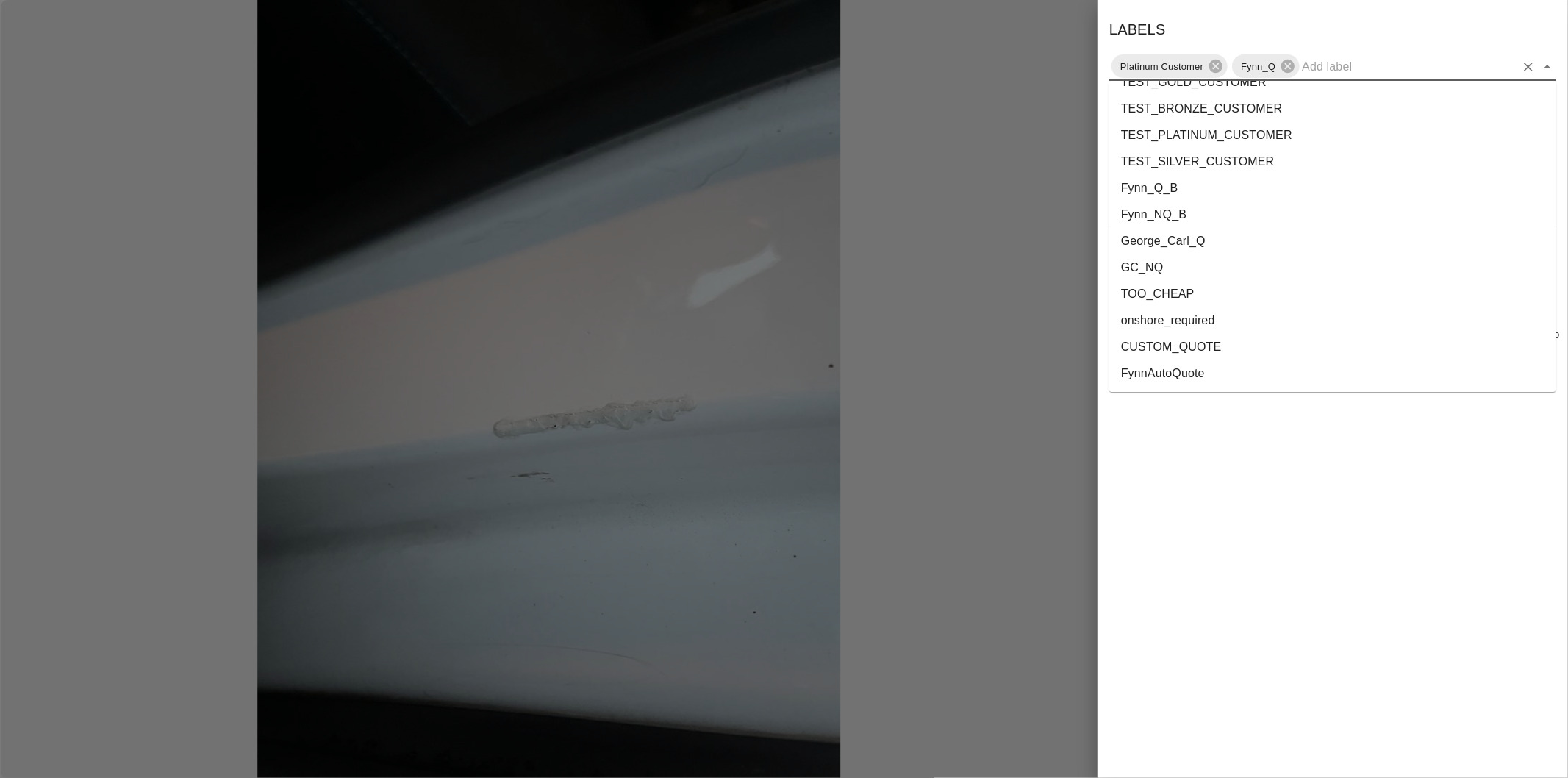
drag, startPoint x: 1205, startPoint y: 320, endPoint x: 1375, endPoint y: 196, distance: 210.4
click at [1205, 318] on li "onshore_required" at bounding box center [1332, 320] width 447 height 27
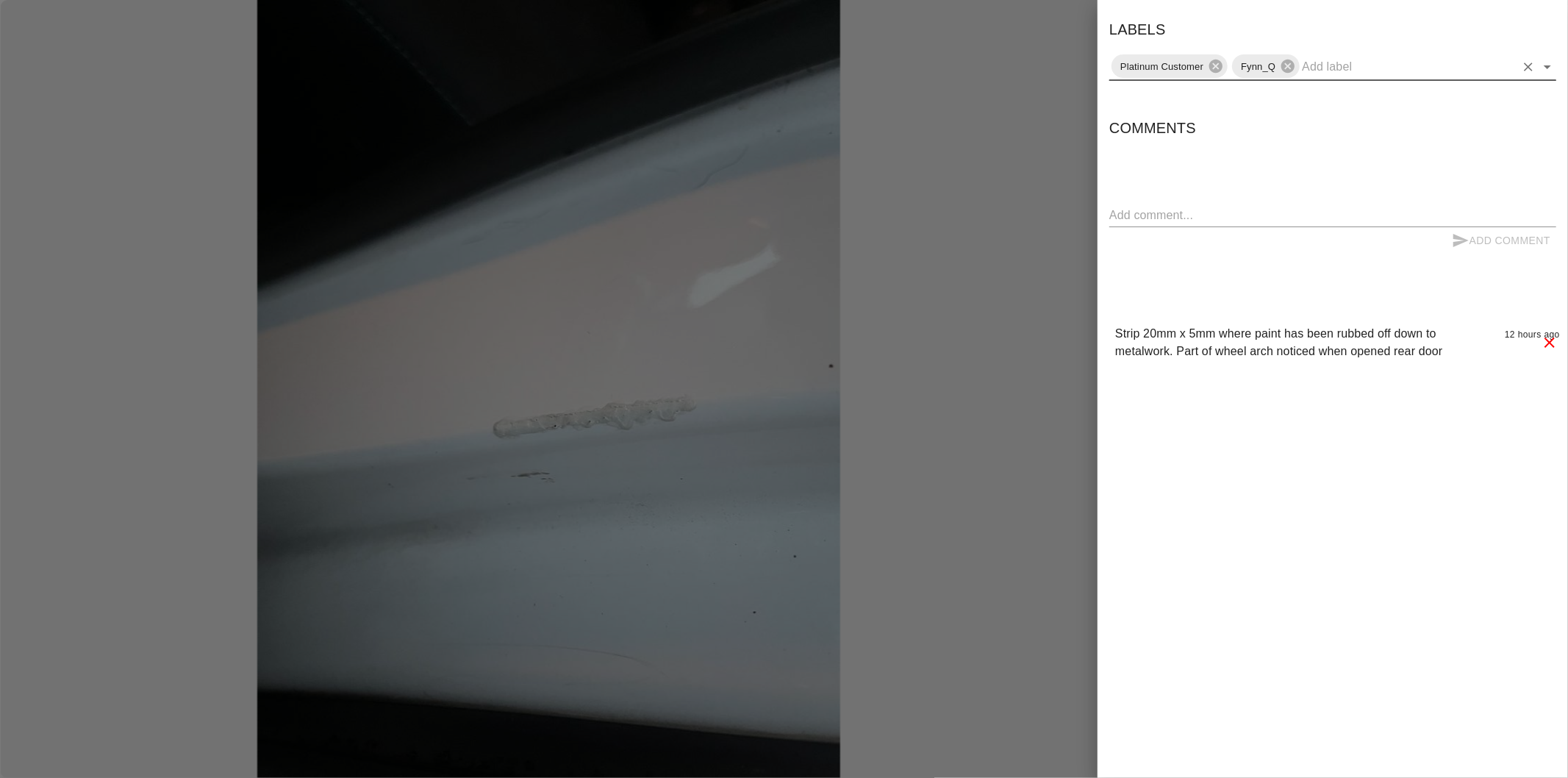
click at [1547, 59] on icon "Open" at bounding box center [1548, 67] width 18 height 18
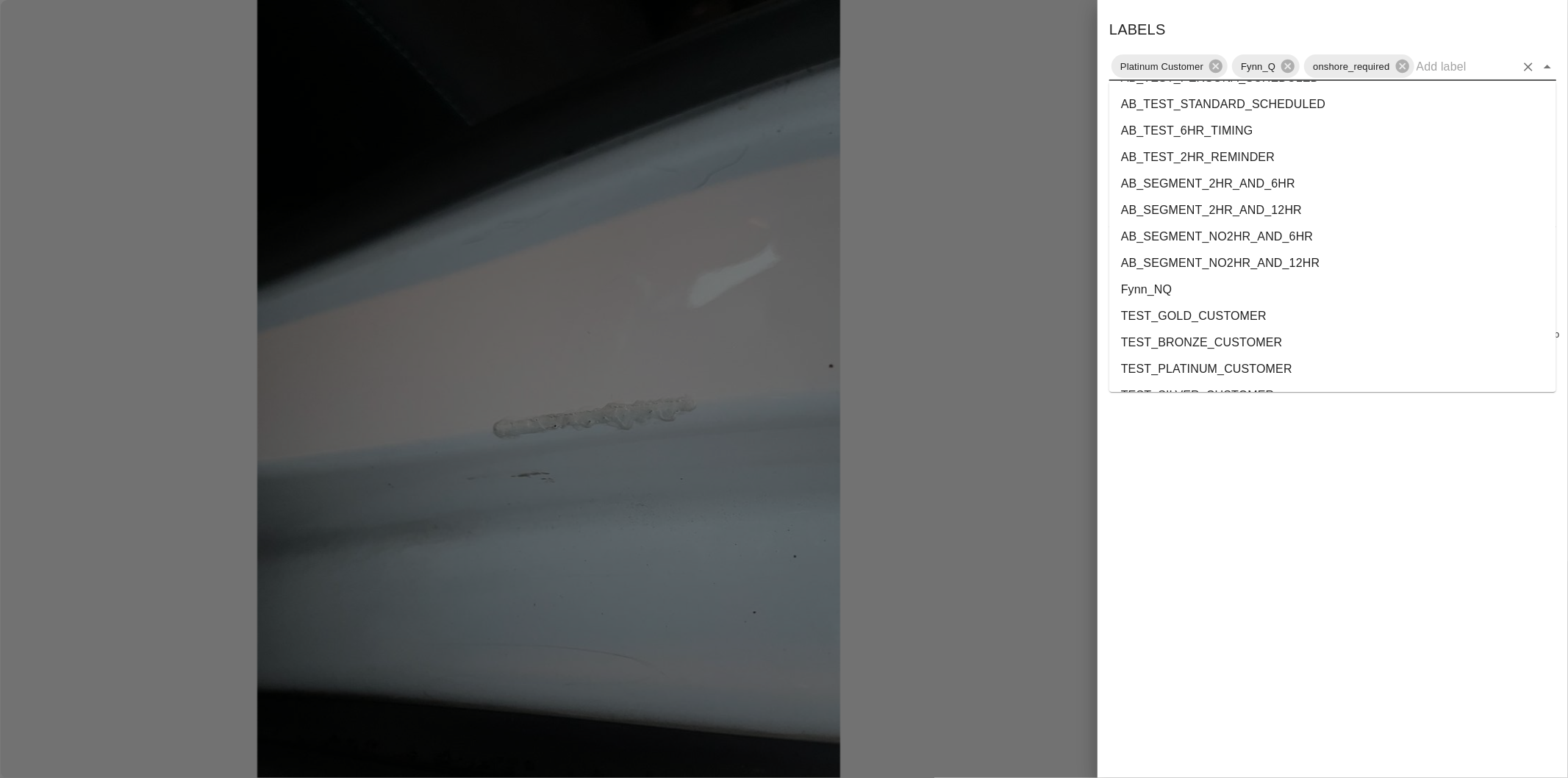
scroll to position [2665, 0]
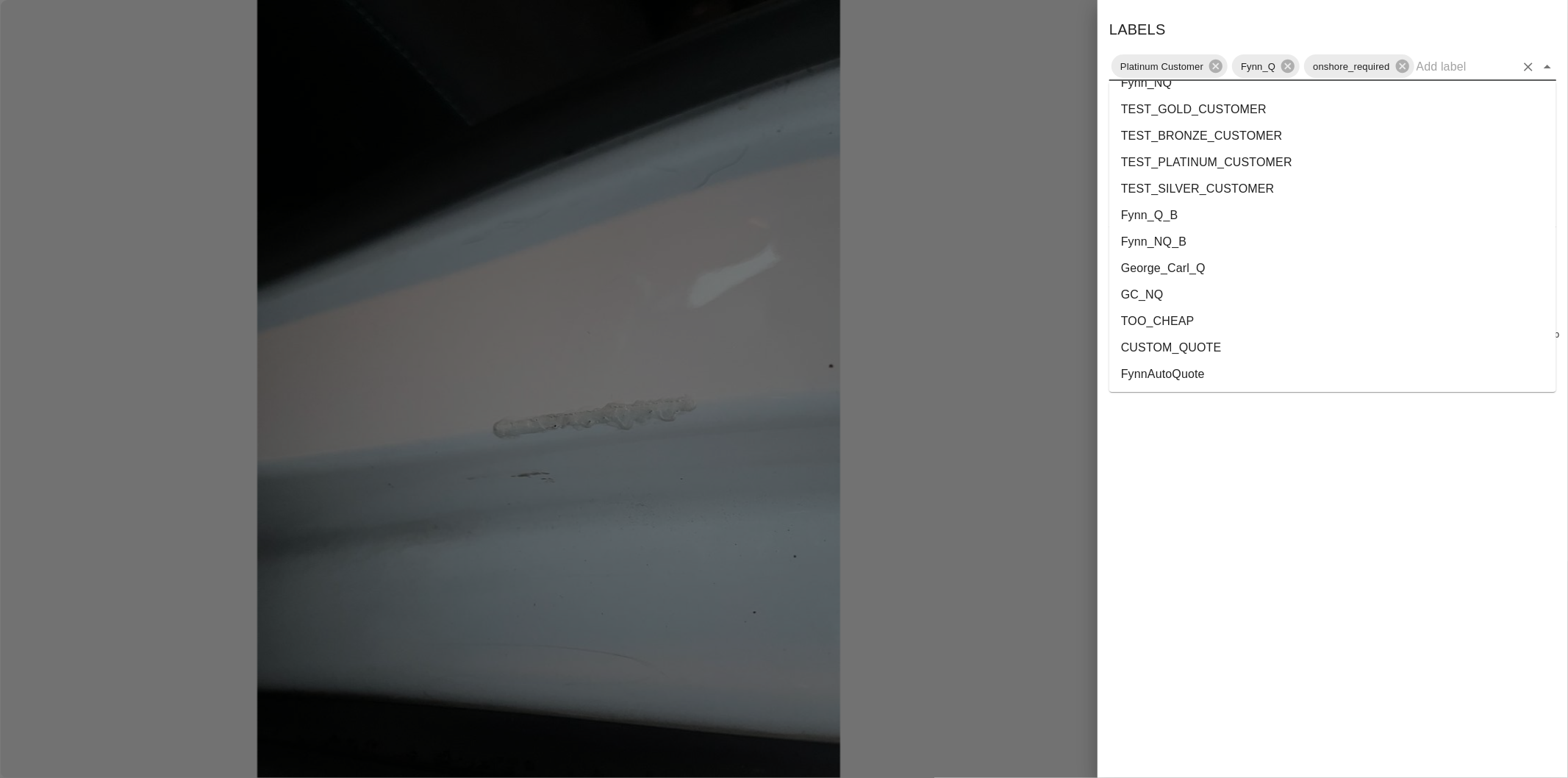
click at [1181, 269] on li "George_Carl_Q" at bounding box center [1332, 269] width 447 height 27
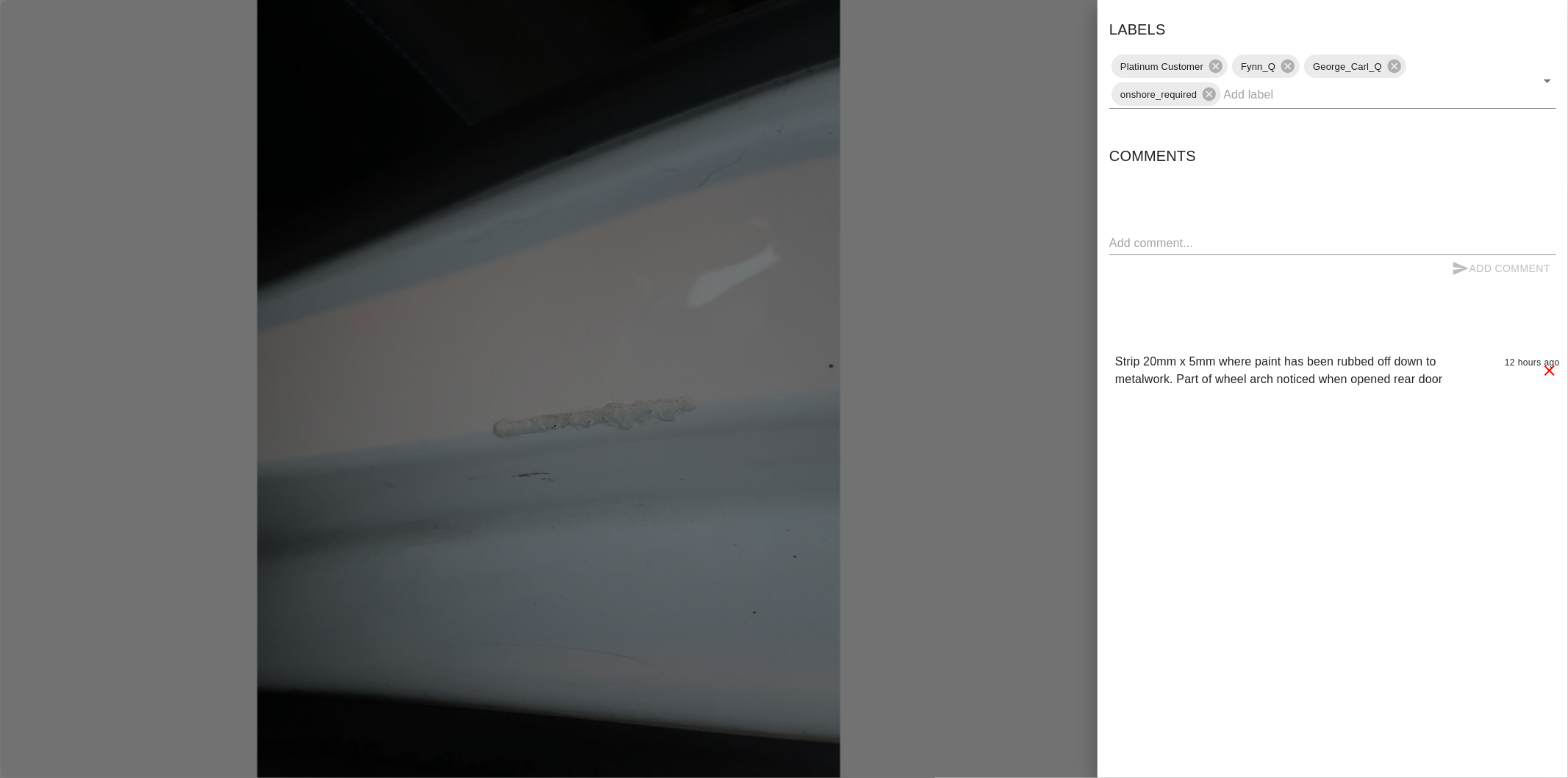
click at [991, 270] on div at bounding box center [784, 389] width 1568 height 778
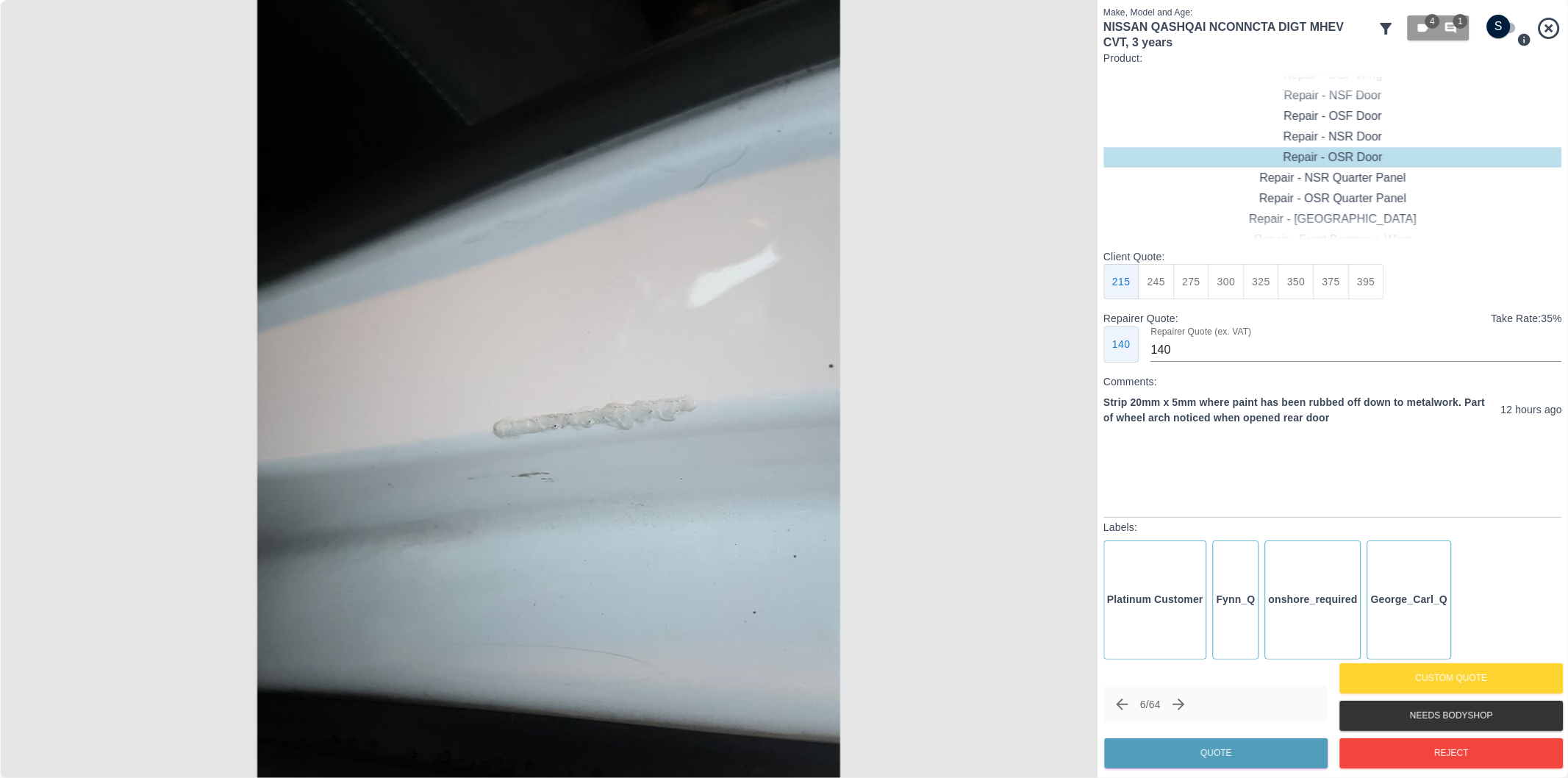
click at [1185, 703] on icon "Next claim" at bounding box center [1179, 704] width 12 height 12
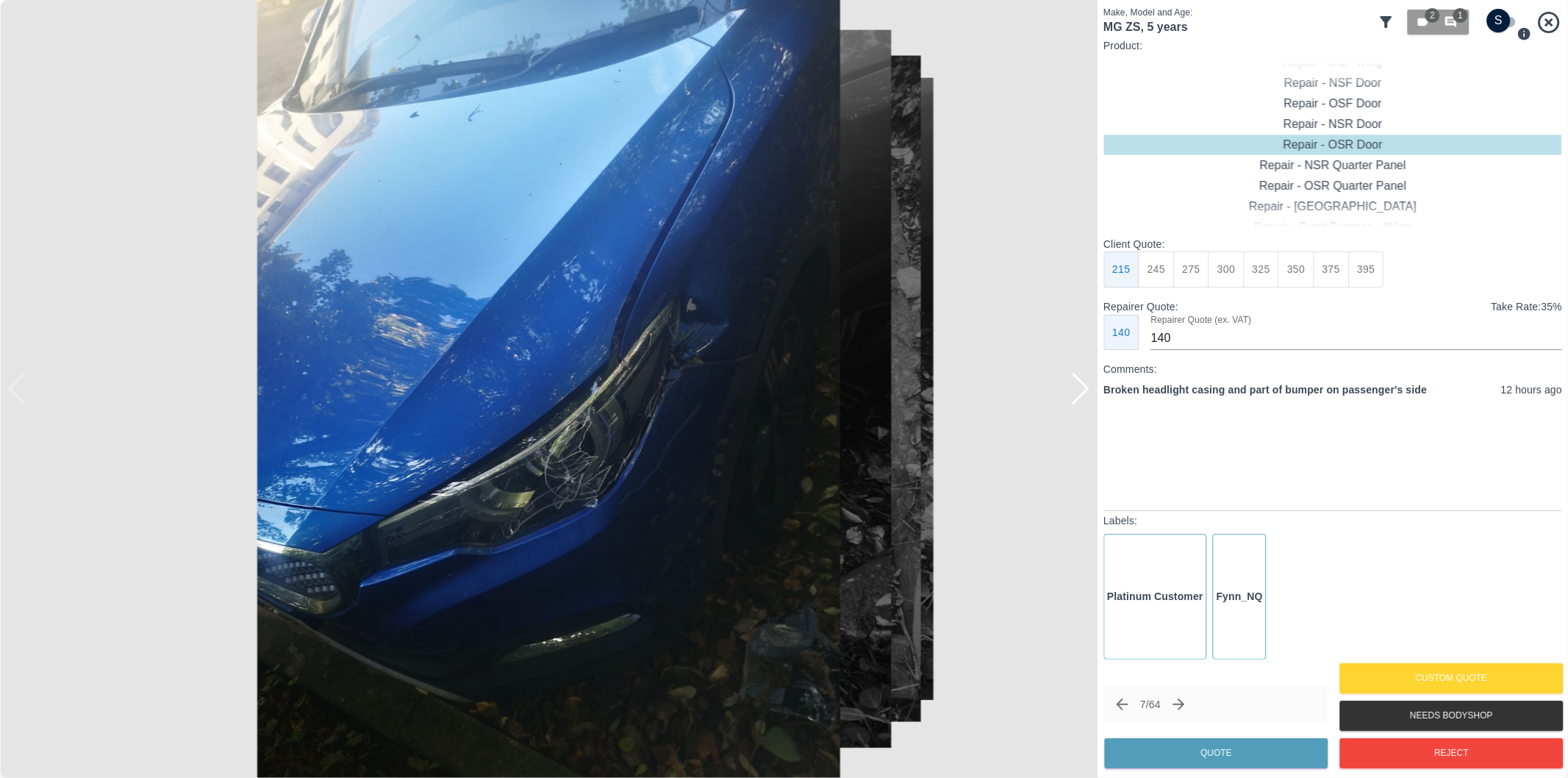
click at [1089, 393] on div at bounding box center [1080, 389] width 20 height 32
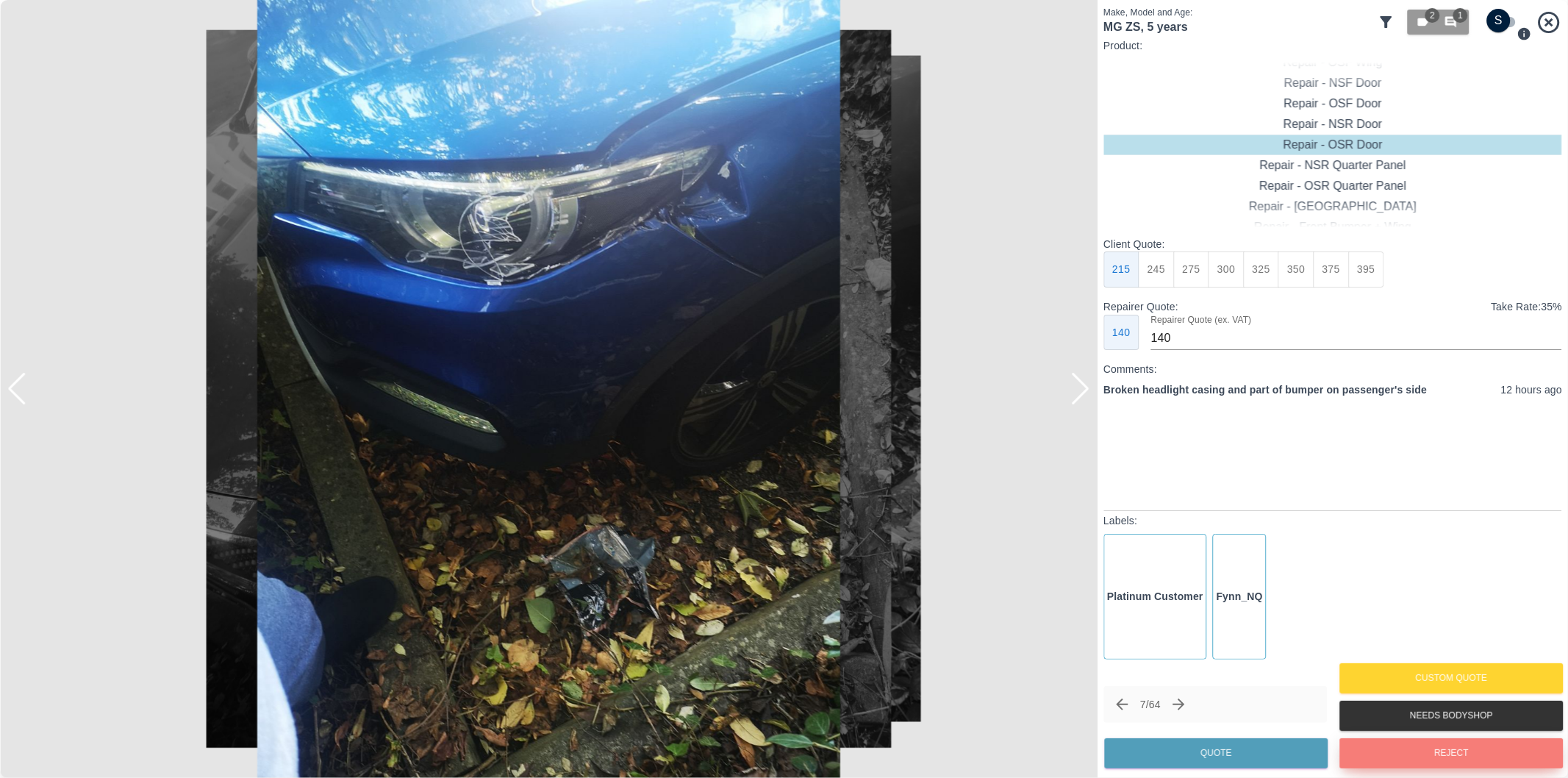
click at [1397, 759] on button "Reject" at bounding box center [1451, 753] width 223 height 30
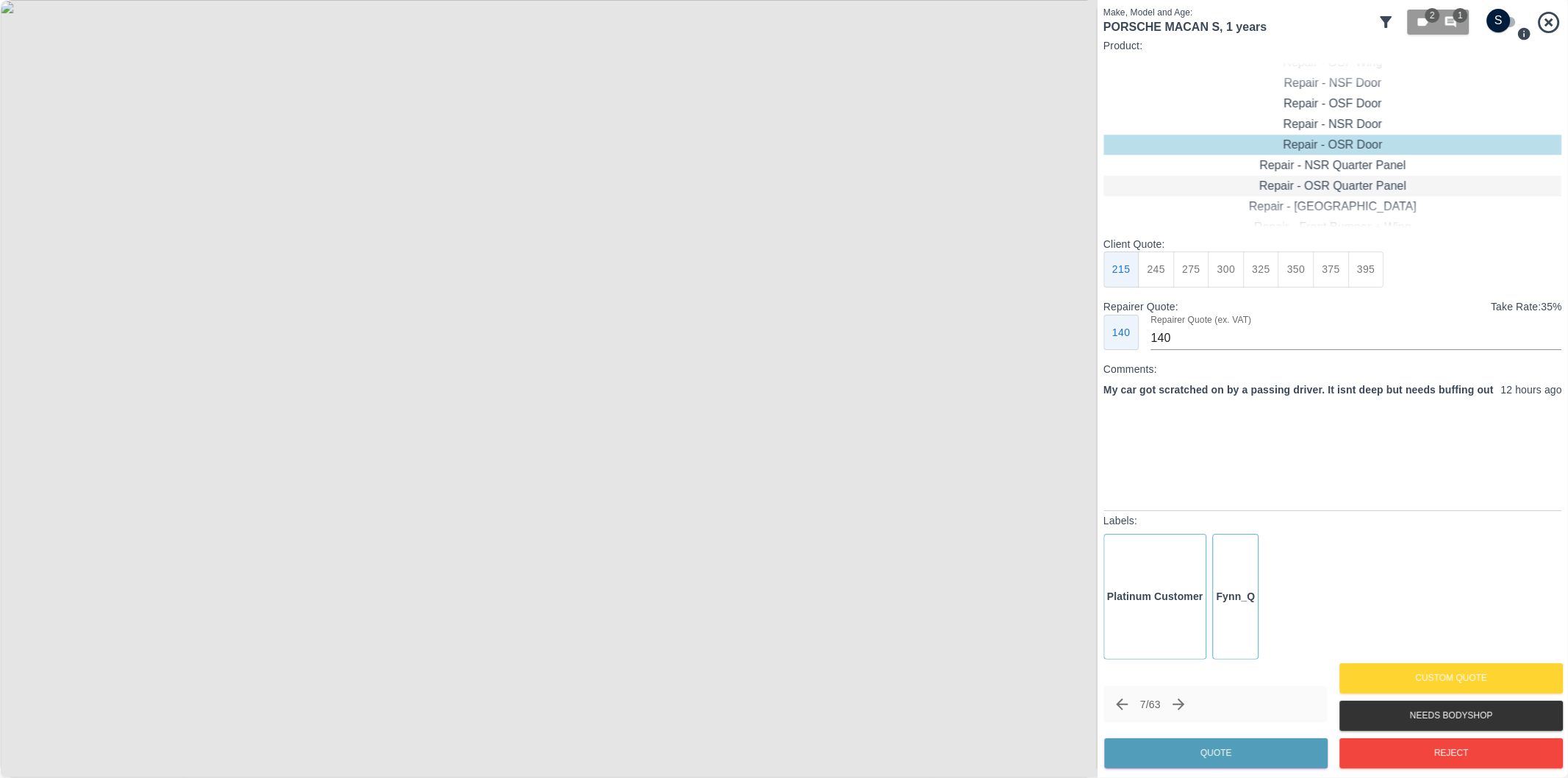
click at [1344, 186] on div "Repair - OSR Quarter Panel" at bounding box center [1333, 186] width 459 height 20
click at [1187, 275] on button "275" at bounding box center [1191, 270] width 36 height 36
type input "180"
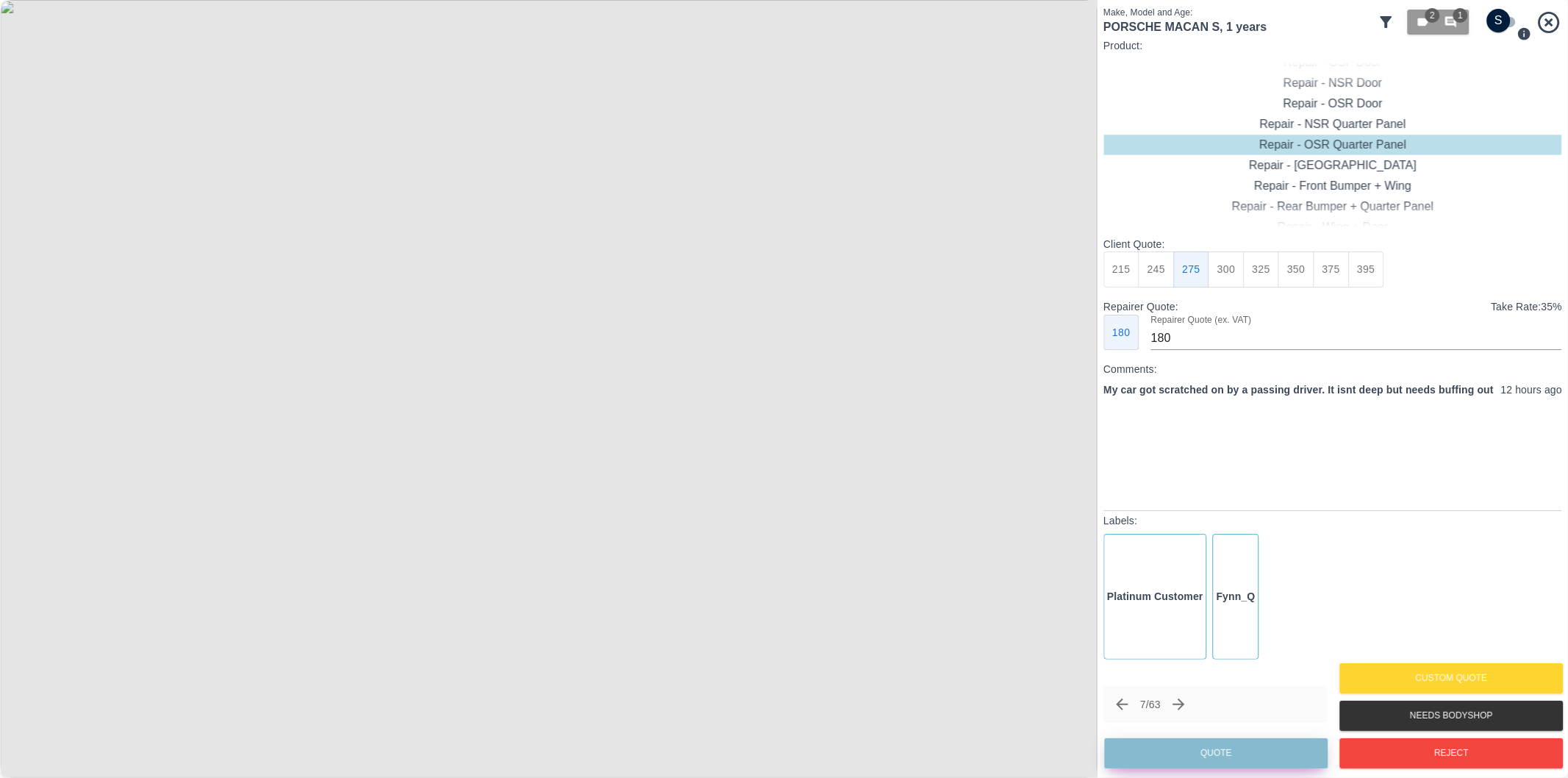
click at [1237, 753] on button "Quote" at bounding box center [1216, 753] width 223 height 30
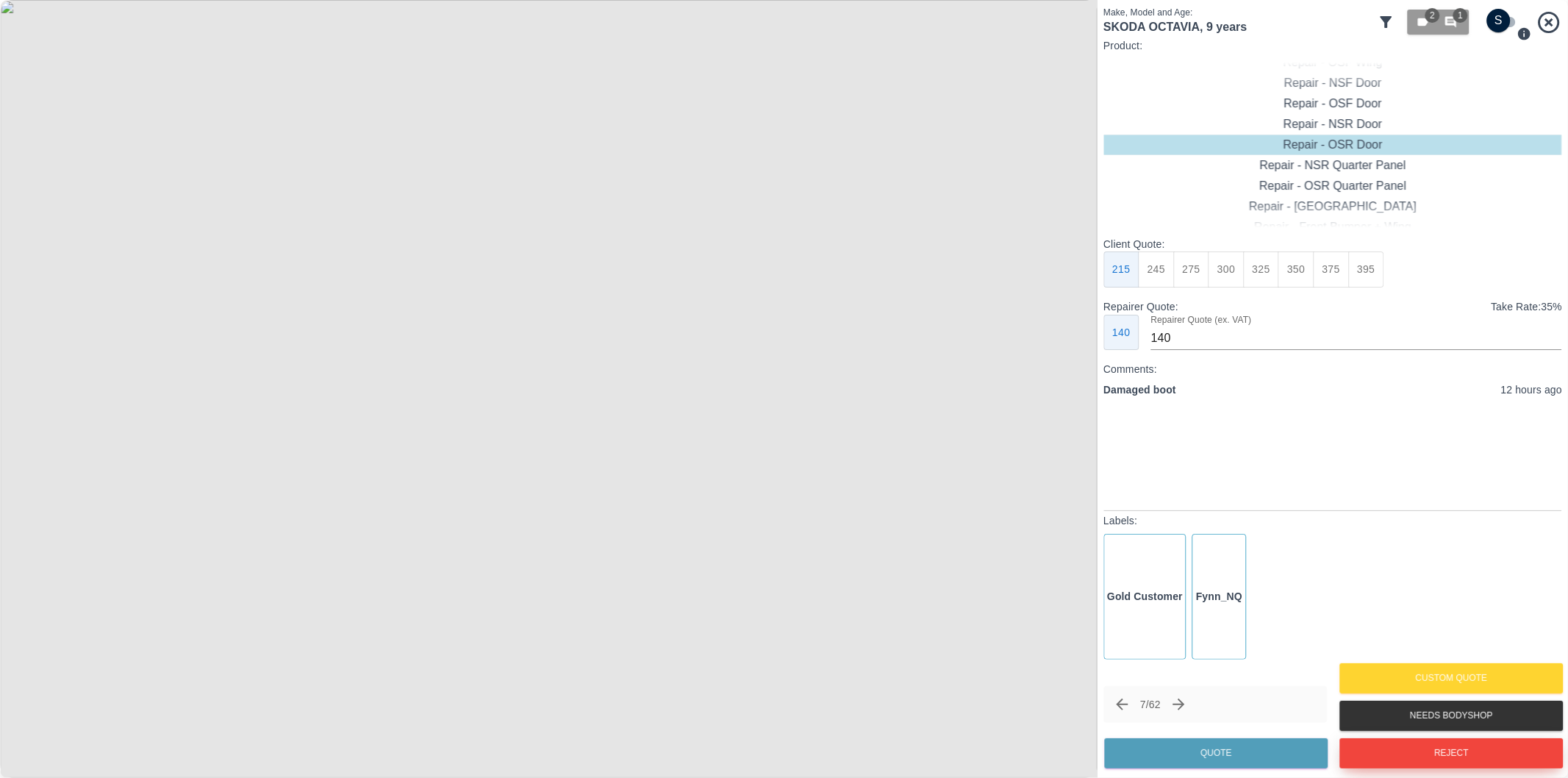
click at [1408, 753] on button "Reject" at bounding box center [1451, 753] width 223 height 30
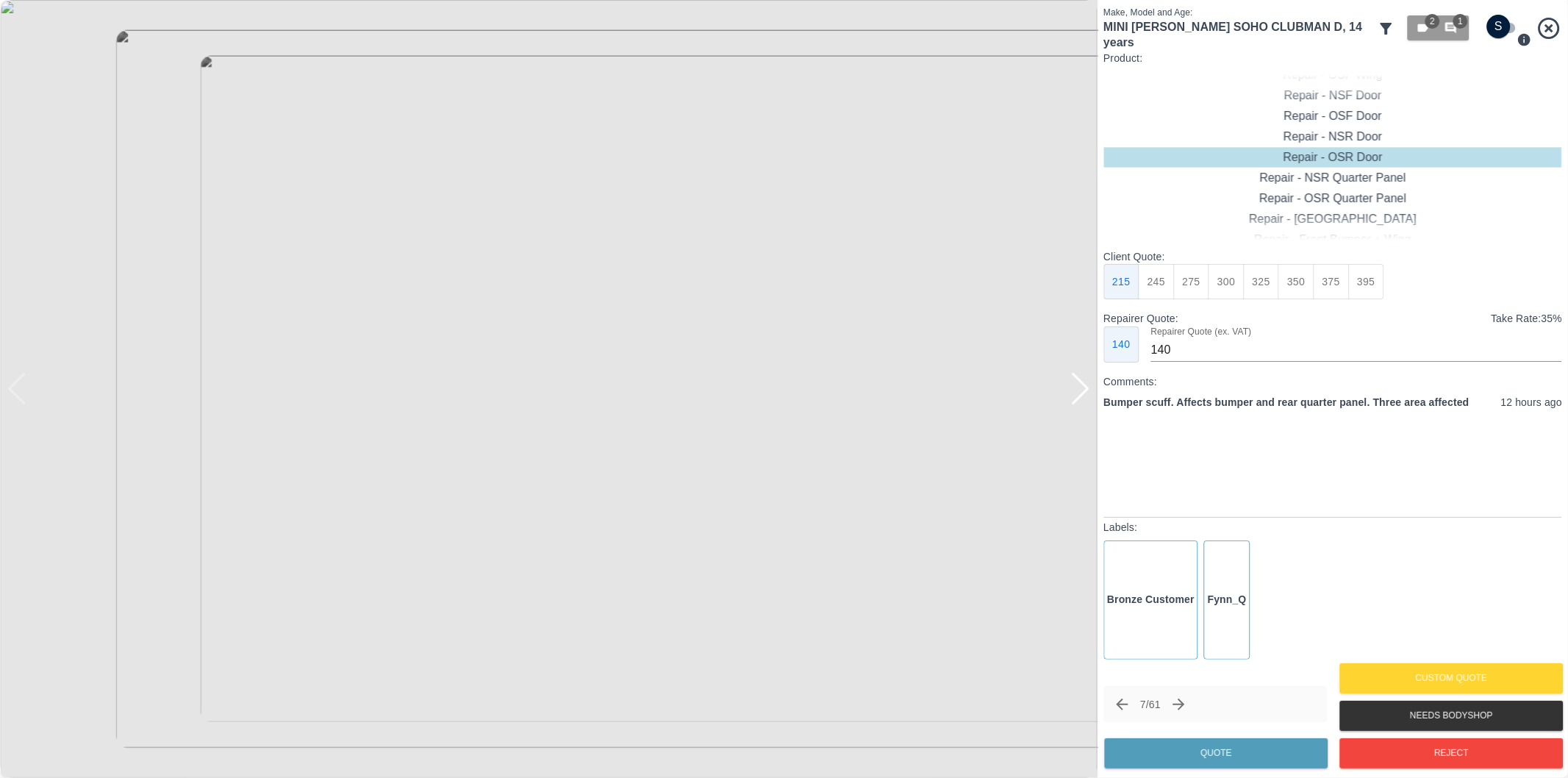
click at [1090, 395] on img at bounding box center [548, 389] width 1097 height 778
click at [1084, 386] on div at bounding box center [1080, 389] width 20 height 32
click at [1084, 386] on div at bounding box center [548, 389] width 1097 height 778
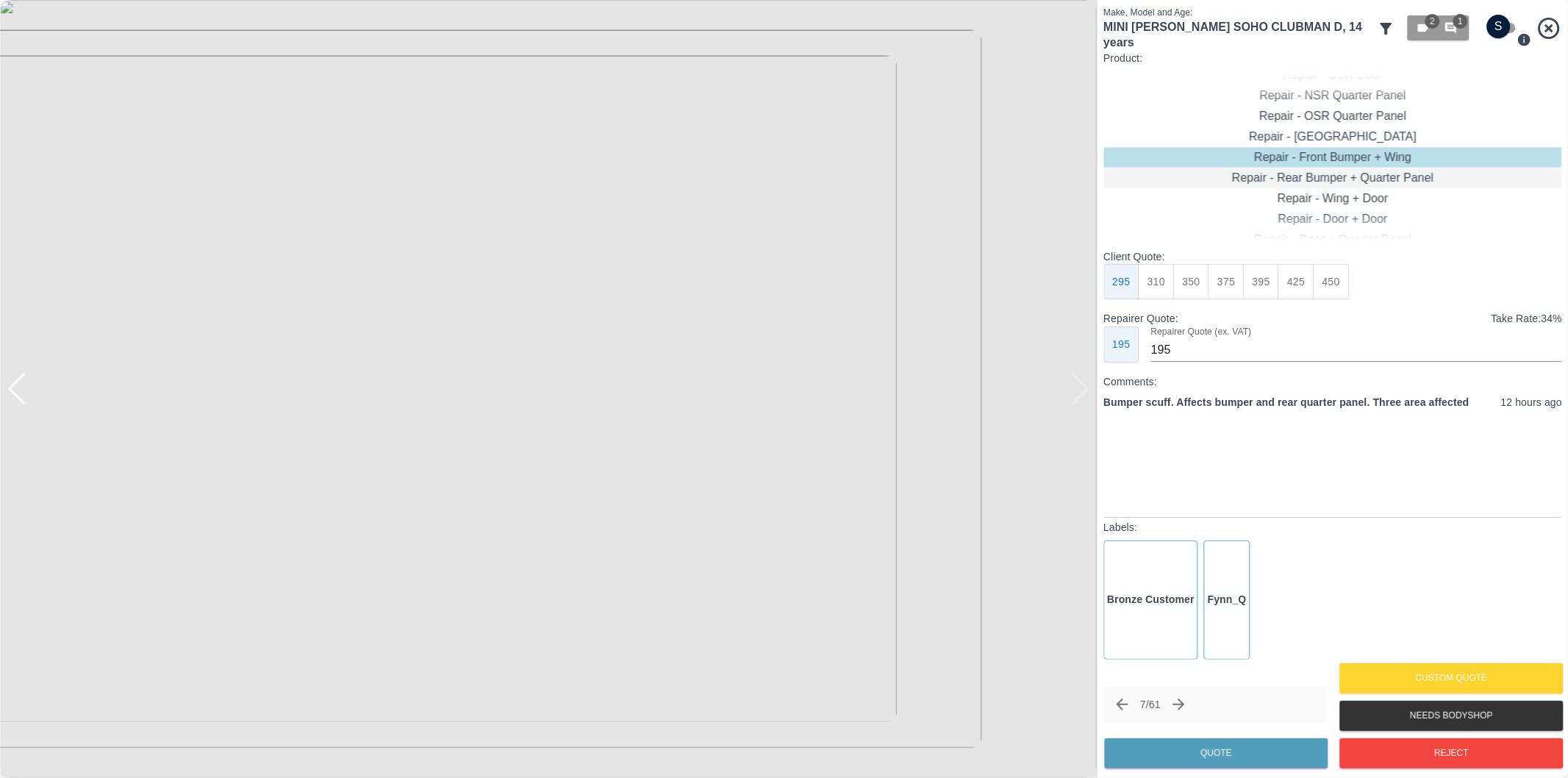
click at [1331, 168] on div "Repair - Rear Bumper + Quarter Panel" at bounding box center [1333, 178] width 459 height 20
click at [1195, 277] on button "350" at bounding box center [1191, 282] width 36 height 36
type input "210"
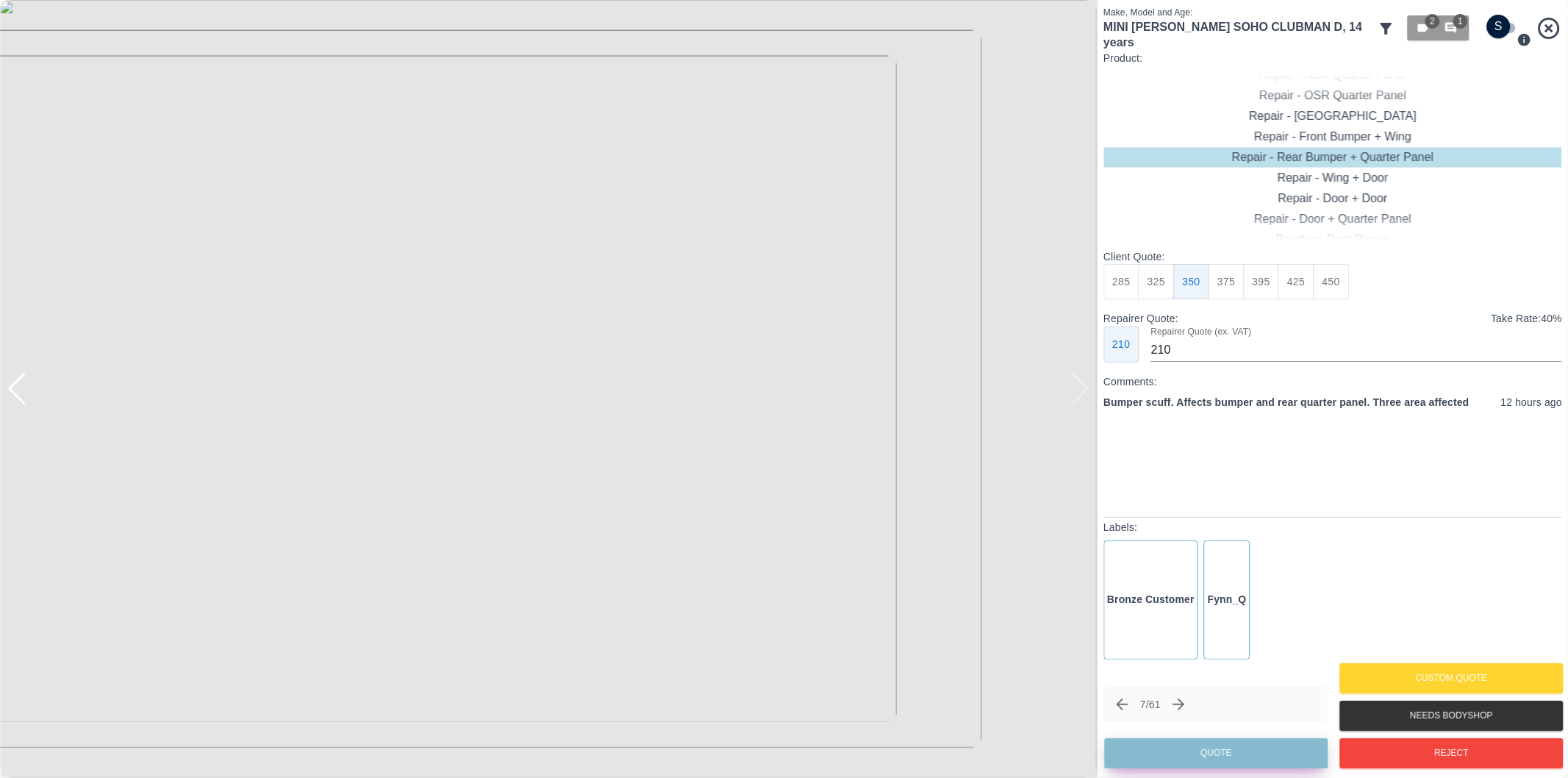
click at [1243, 765] on button "Quote" at bounding box center [1216, 753] width 223 height 30
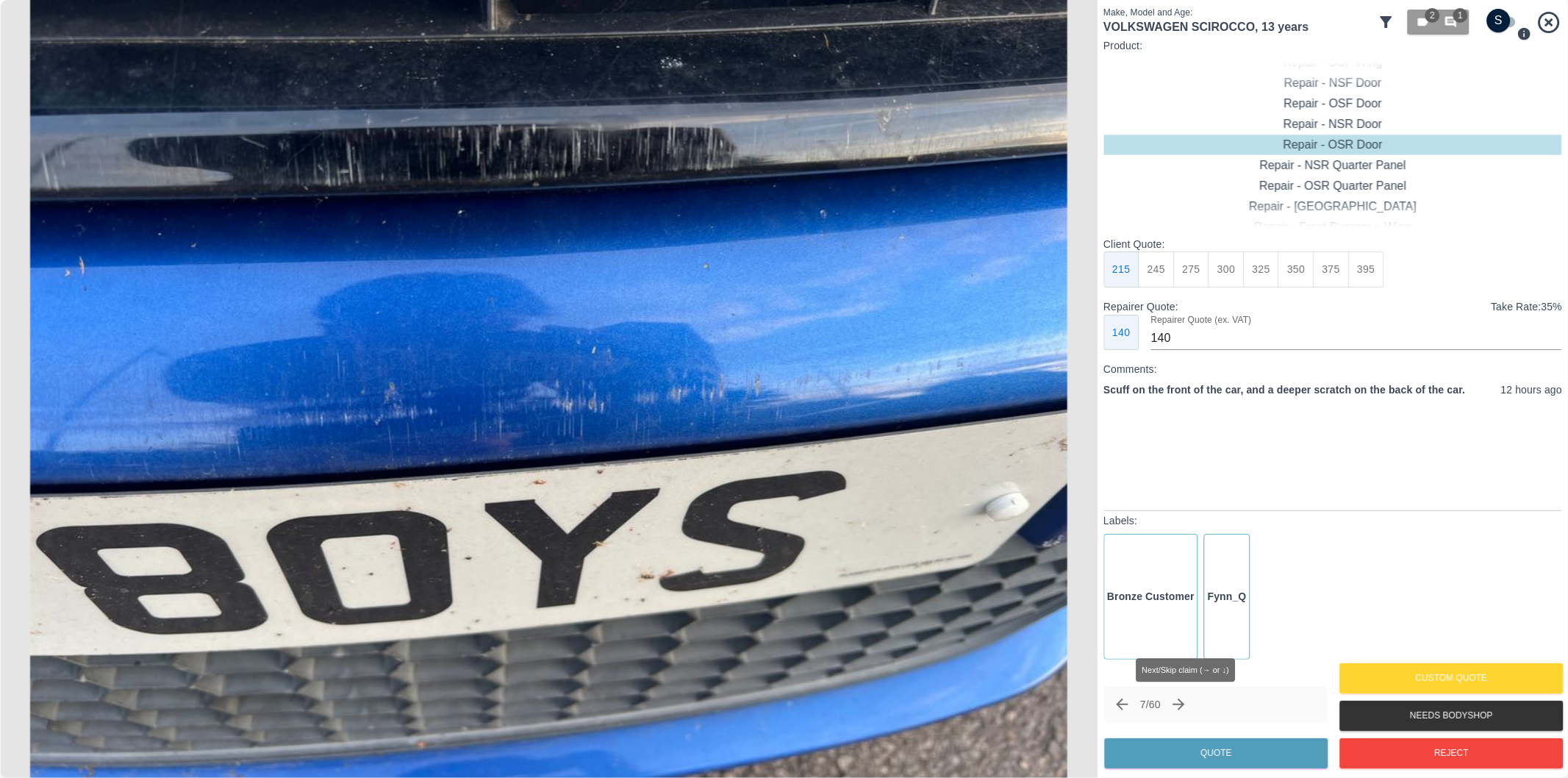
click at [1182, 704] on icon "Next claim" at bounding box center [1179, 704] width 18 height 18
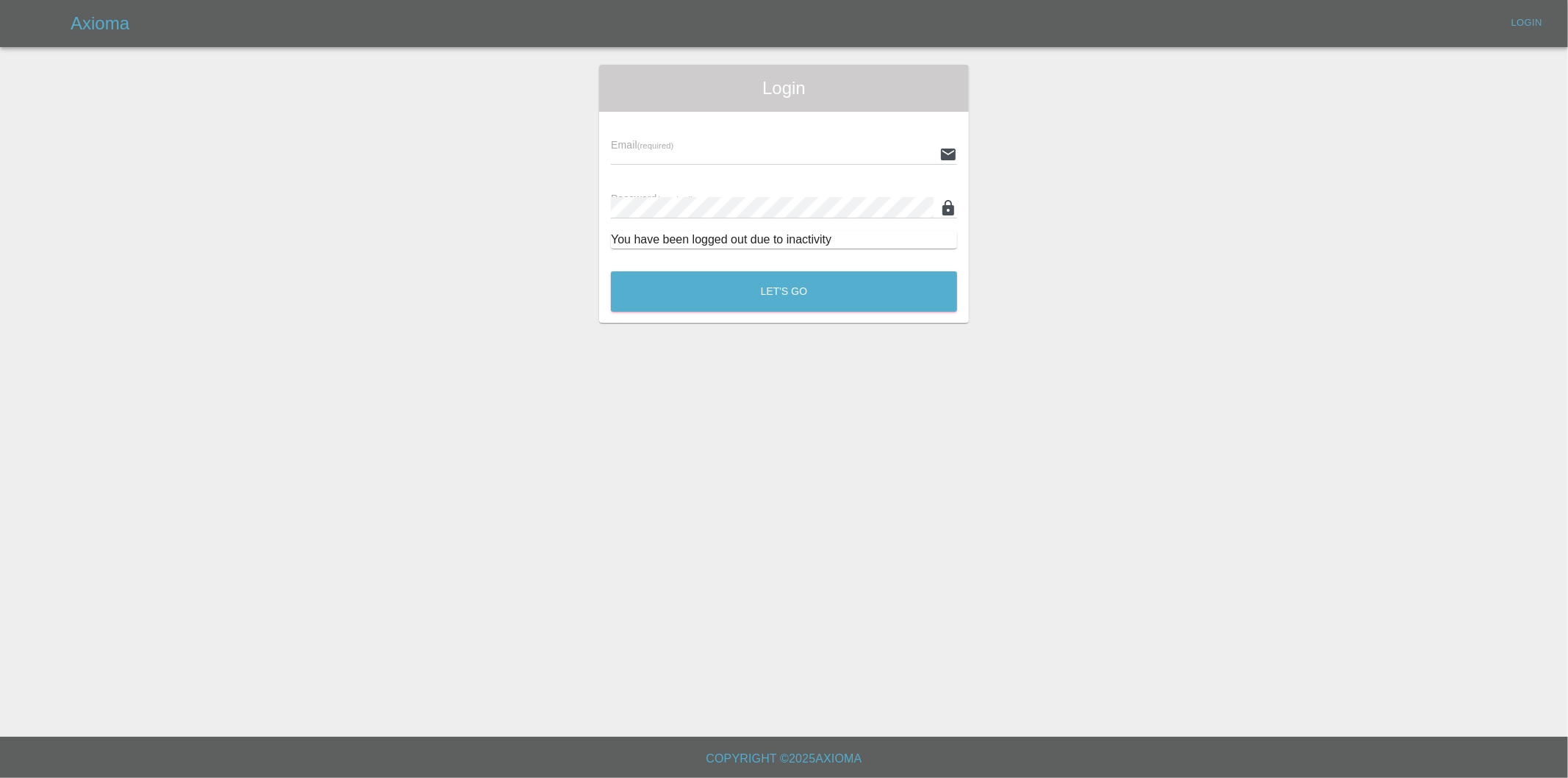
click at [1120, 704] on main "Login Email (required) Password (required) You have been logged out due to inac…" at bounding box center [784, 368] width 1568 height 737
type input "eric.ordano@gmail.com"
click at [801, 280] on button "Let's Go" at bounding box center [784, 291] width 346 height 41
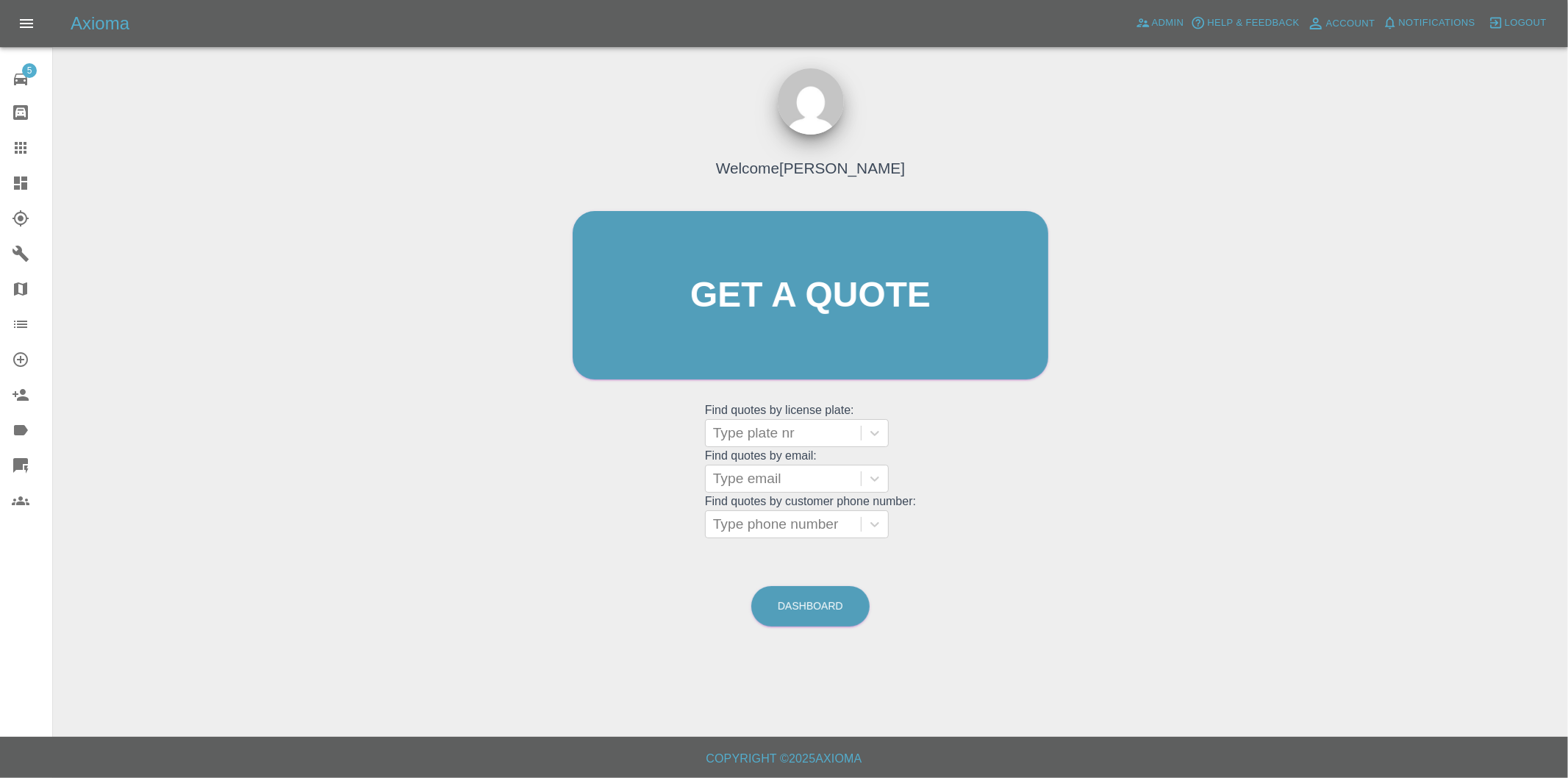
click at [23, 461] on icon at bounding box center [20, 465] width 15 height 15
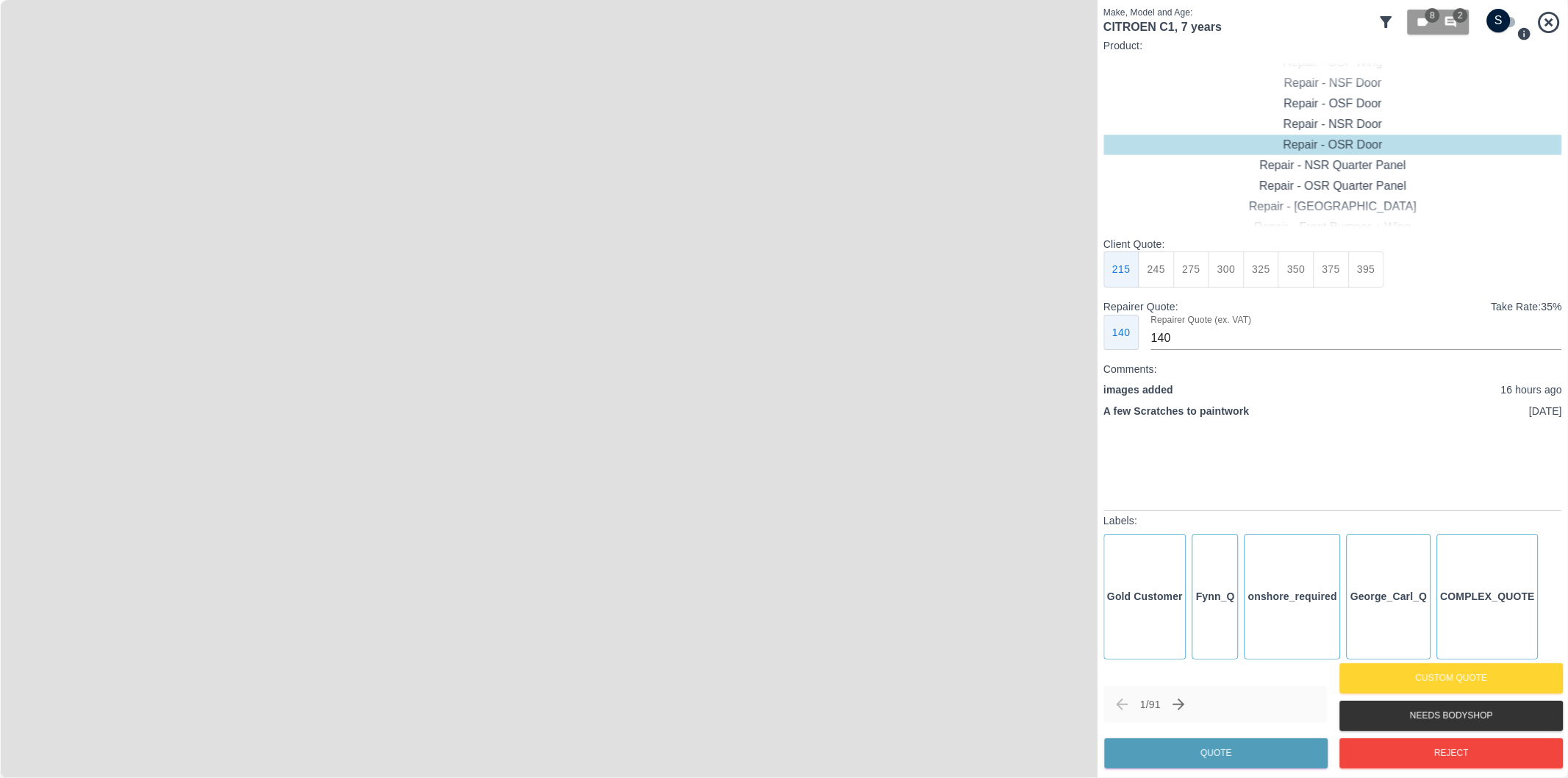
click at [1388, 16] on icon at bounding box center [1386, 22] width 18 height 18
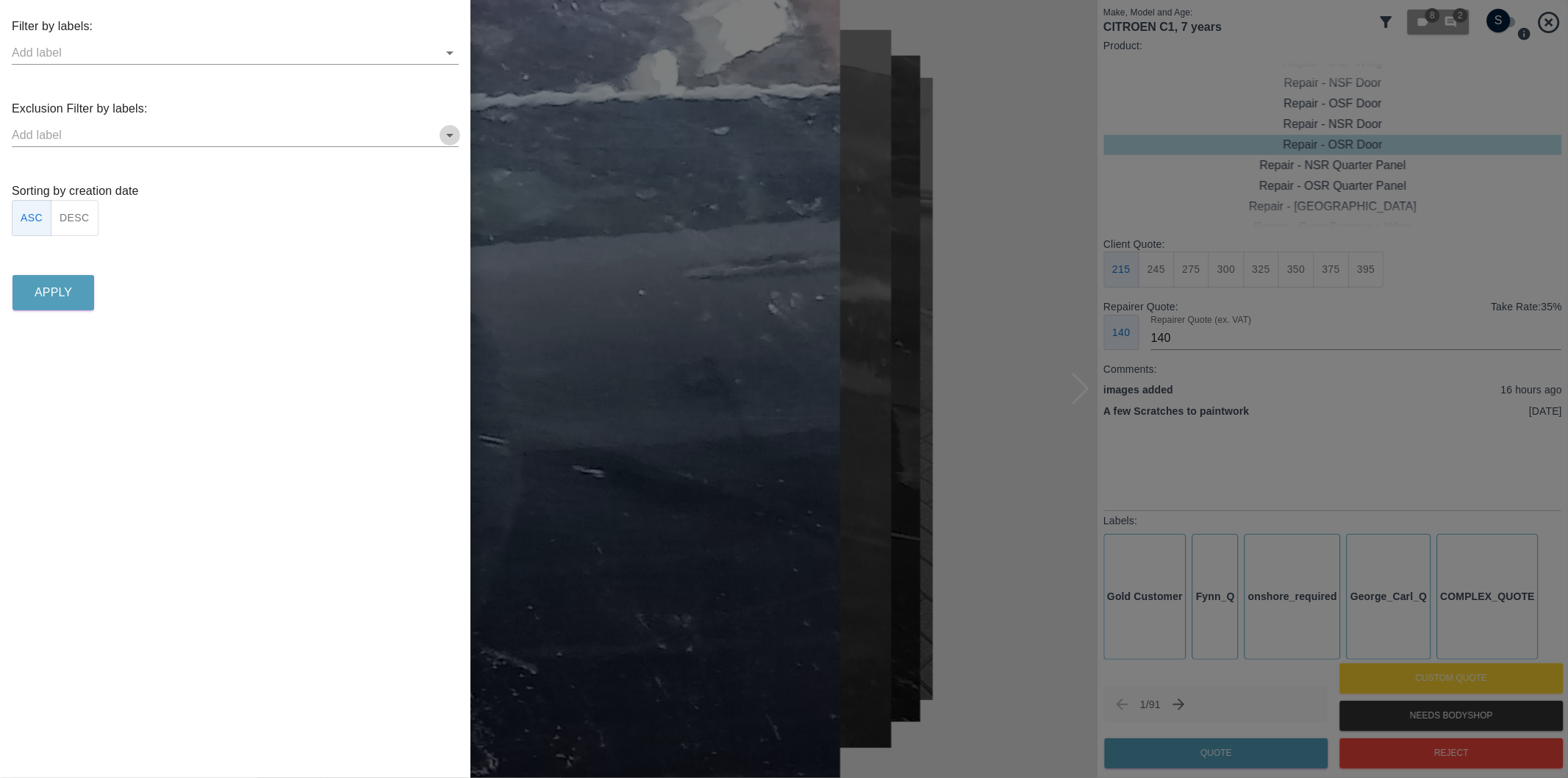
click at [444, 130] on icon "Open" at bounding box center [450, 135] width 18 height 18
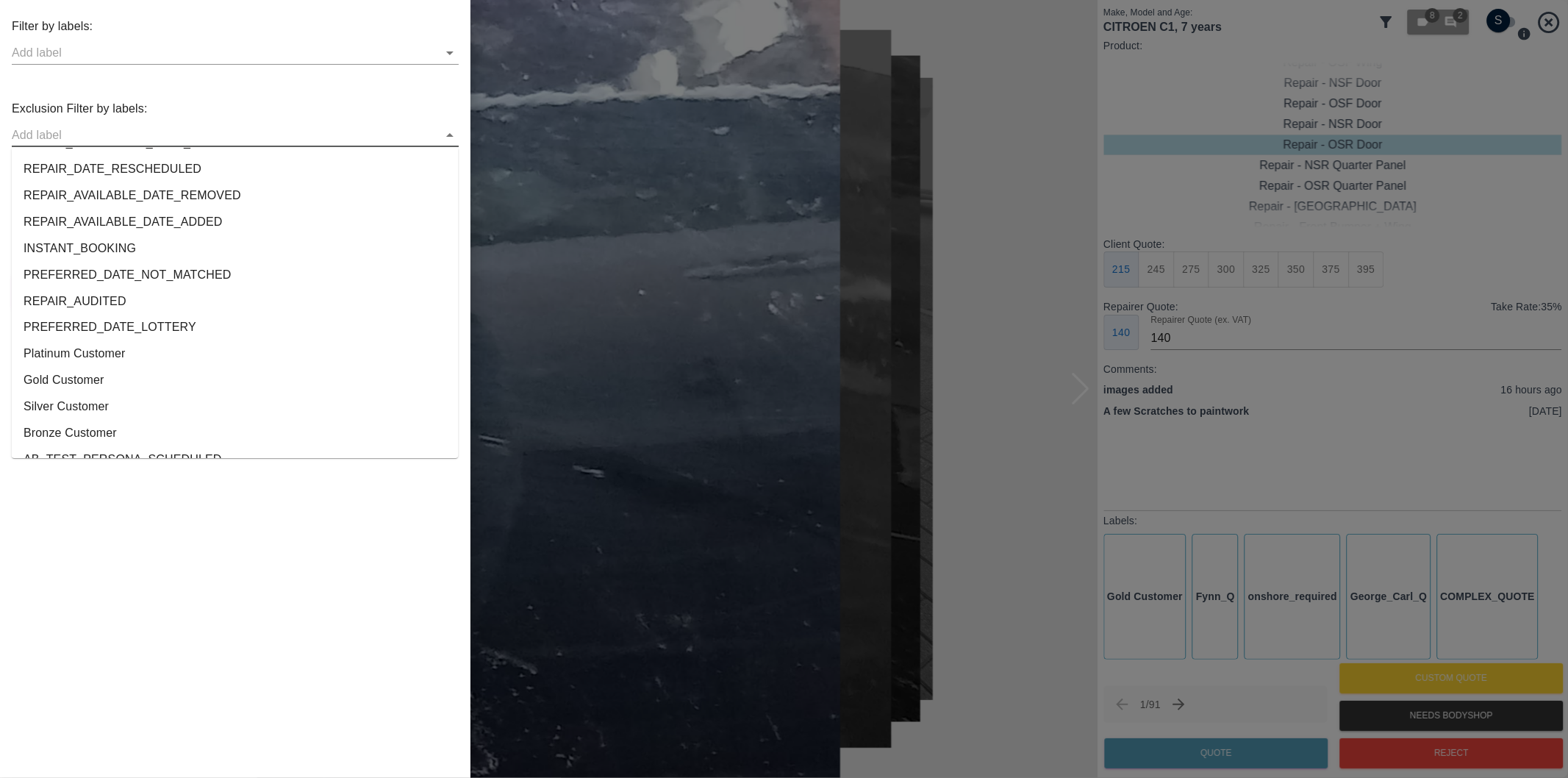
scroll to position [2744, 0]
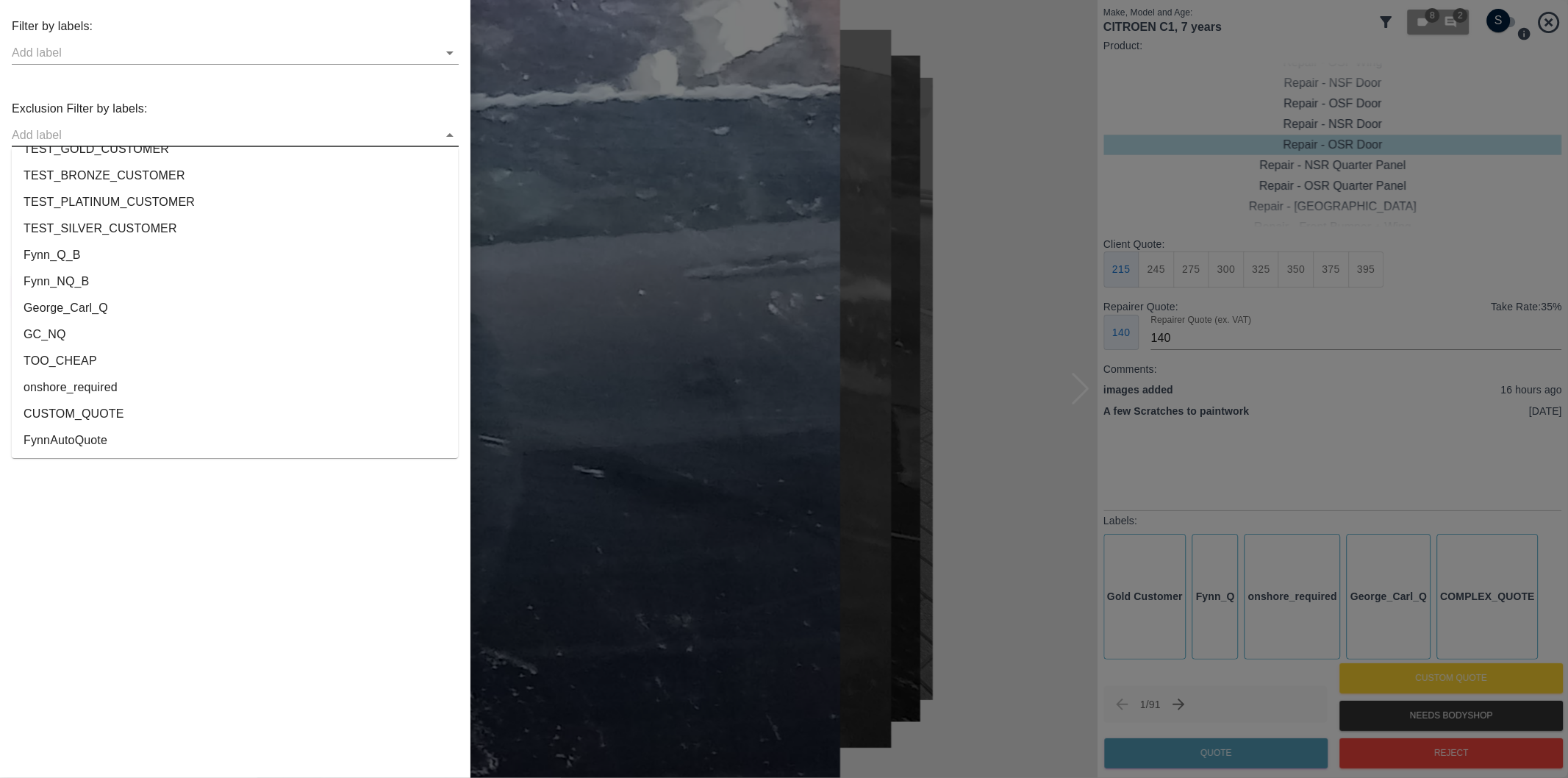
click at [67, 389] on li "onshore_required" at bounding box center [235, 388] width 447 height 27
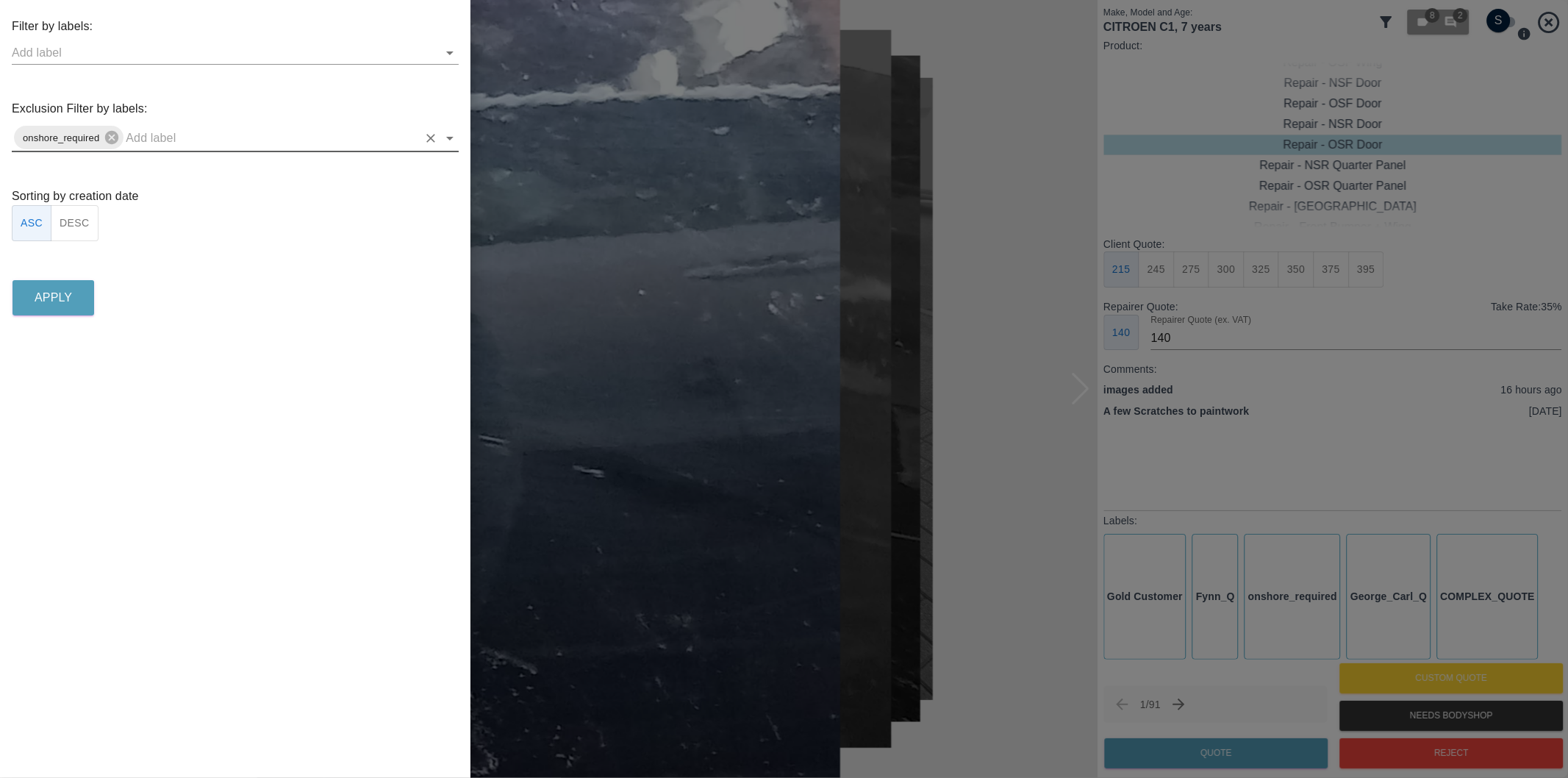
click at [450, 140] on icon "Open" at bounding box center [450, 138] width 18 height 18
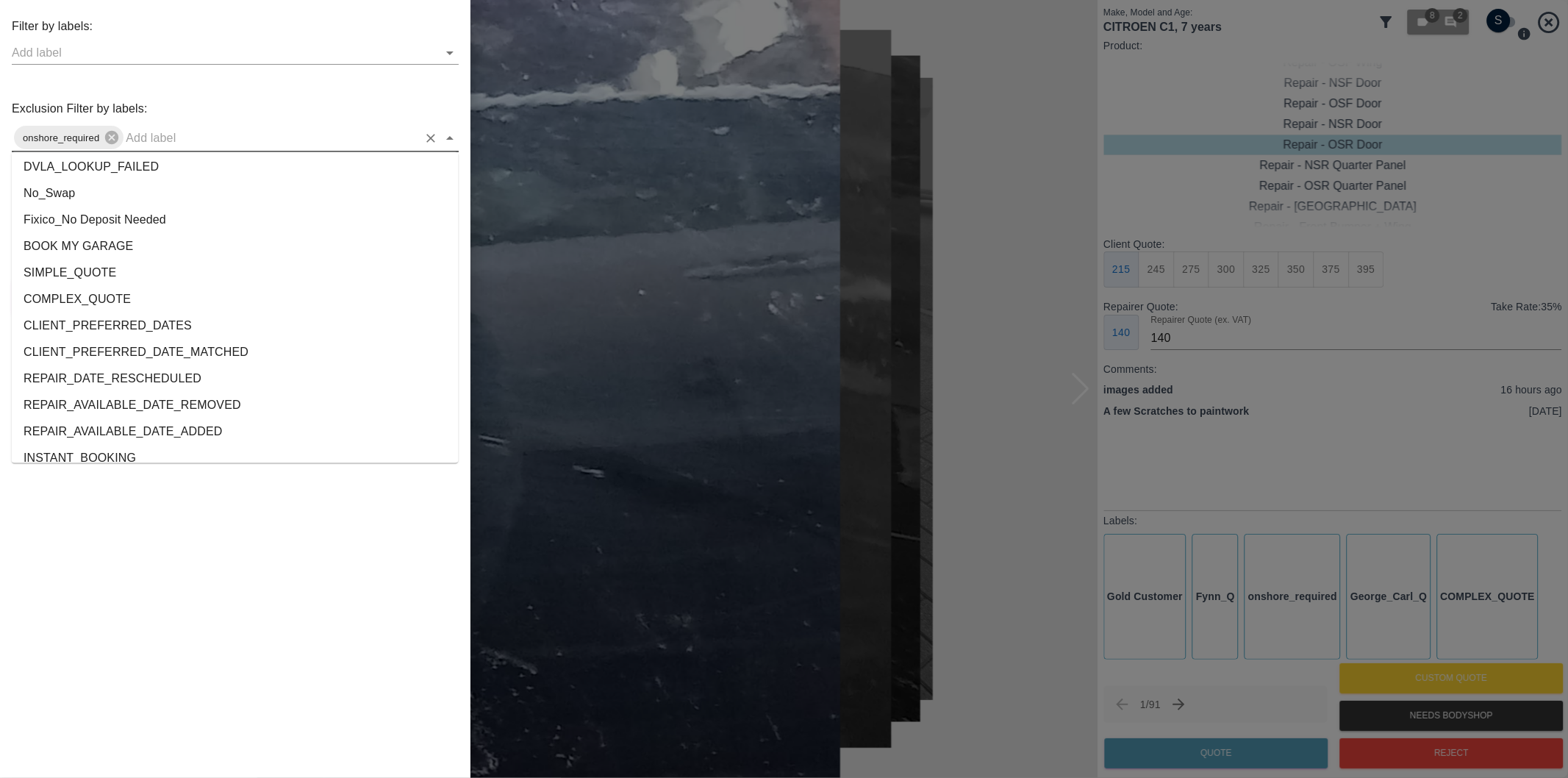
scroll to position [2717, 0]
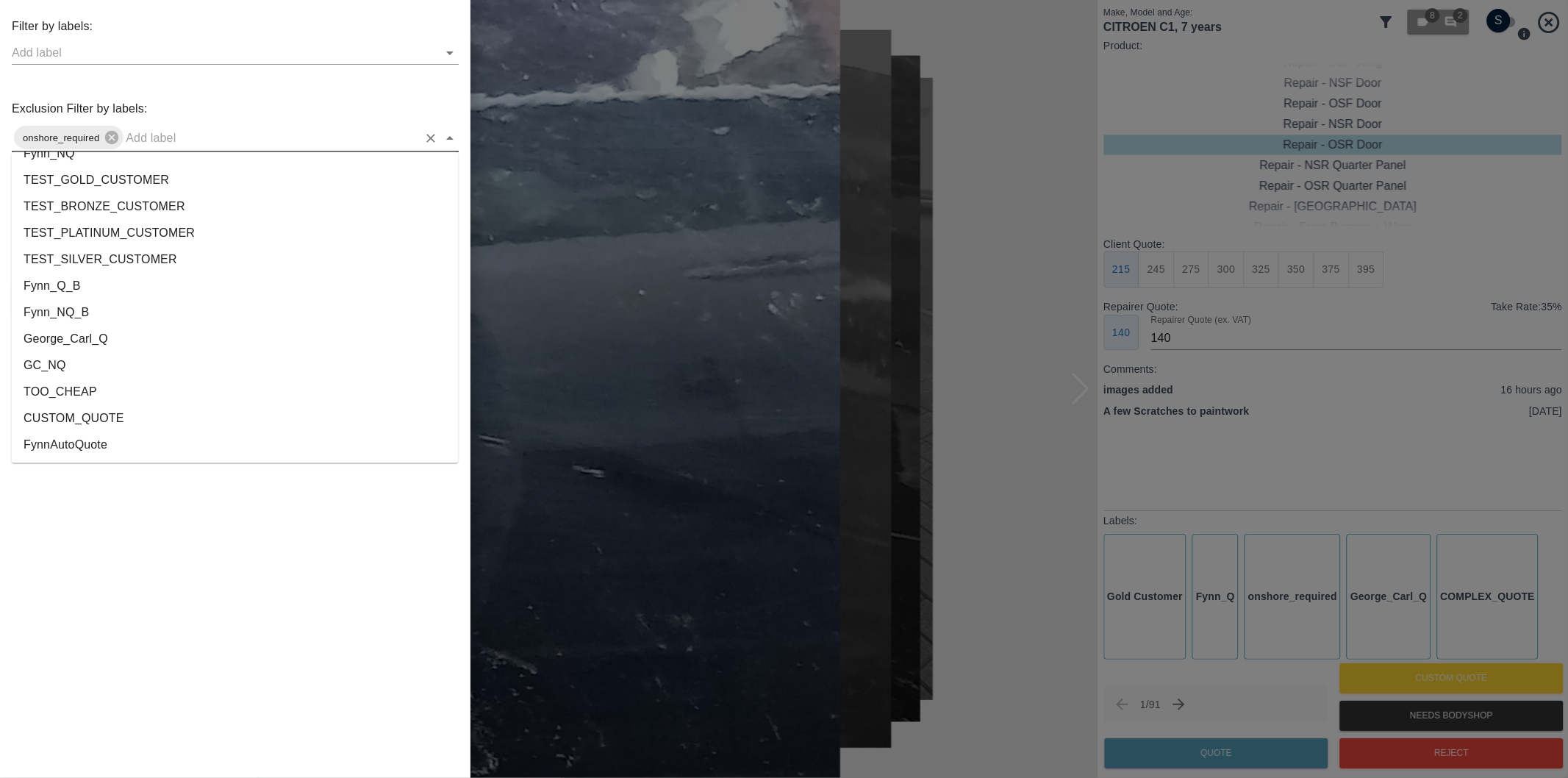
click at [85, 342] on li "George_Carl_Q" at bounding box center [235, 340] width 447 height 27
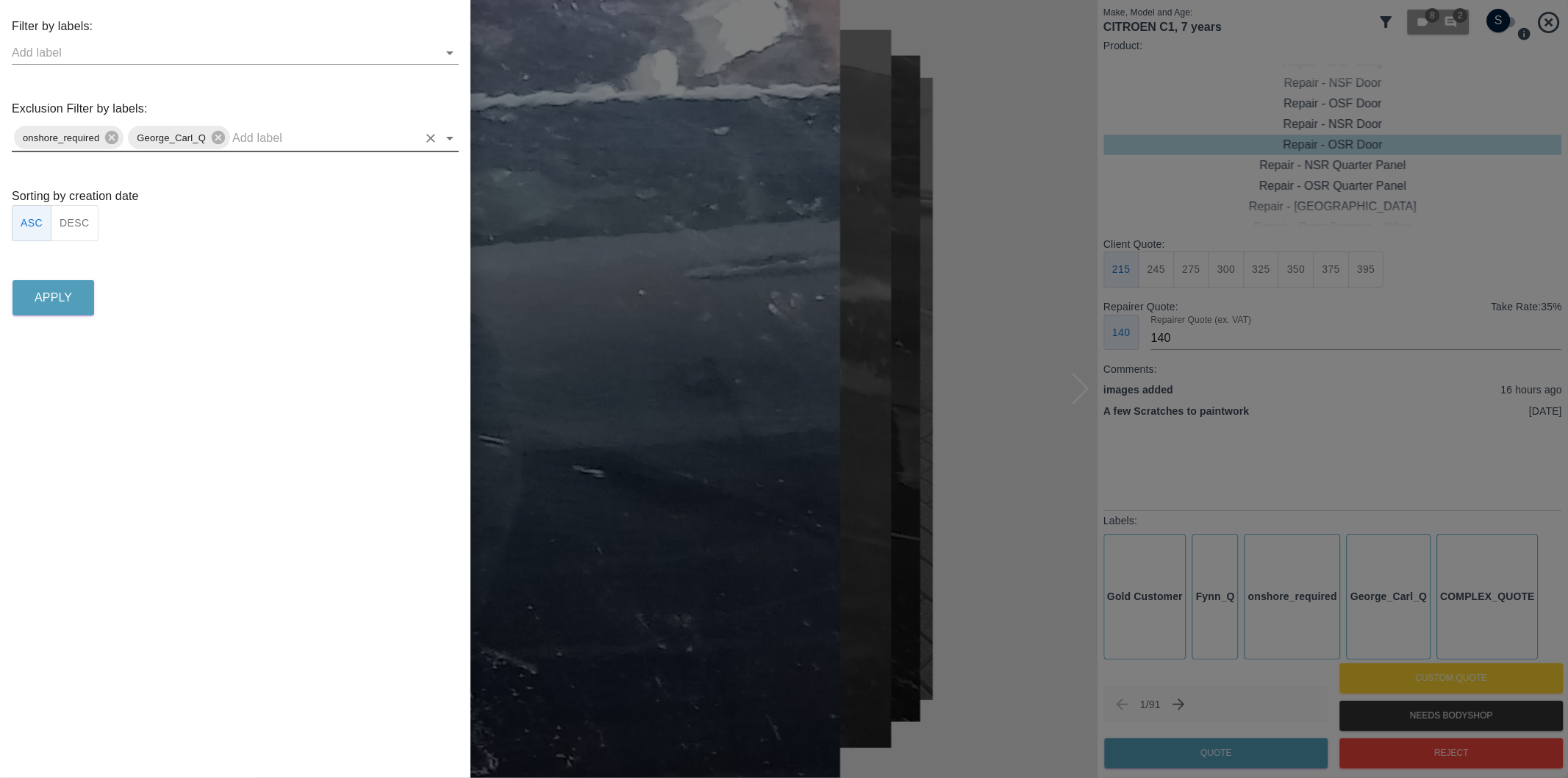
click at [85, 226] on button "DESC" at bounding box center [74, 223] width 48 height 36
click at [69, 291] on p "Apply" at bounding box center [53, 298] width 38 height 18
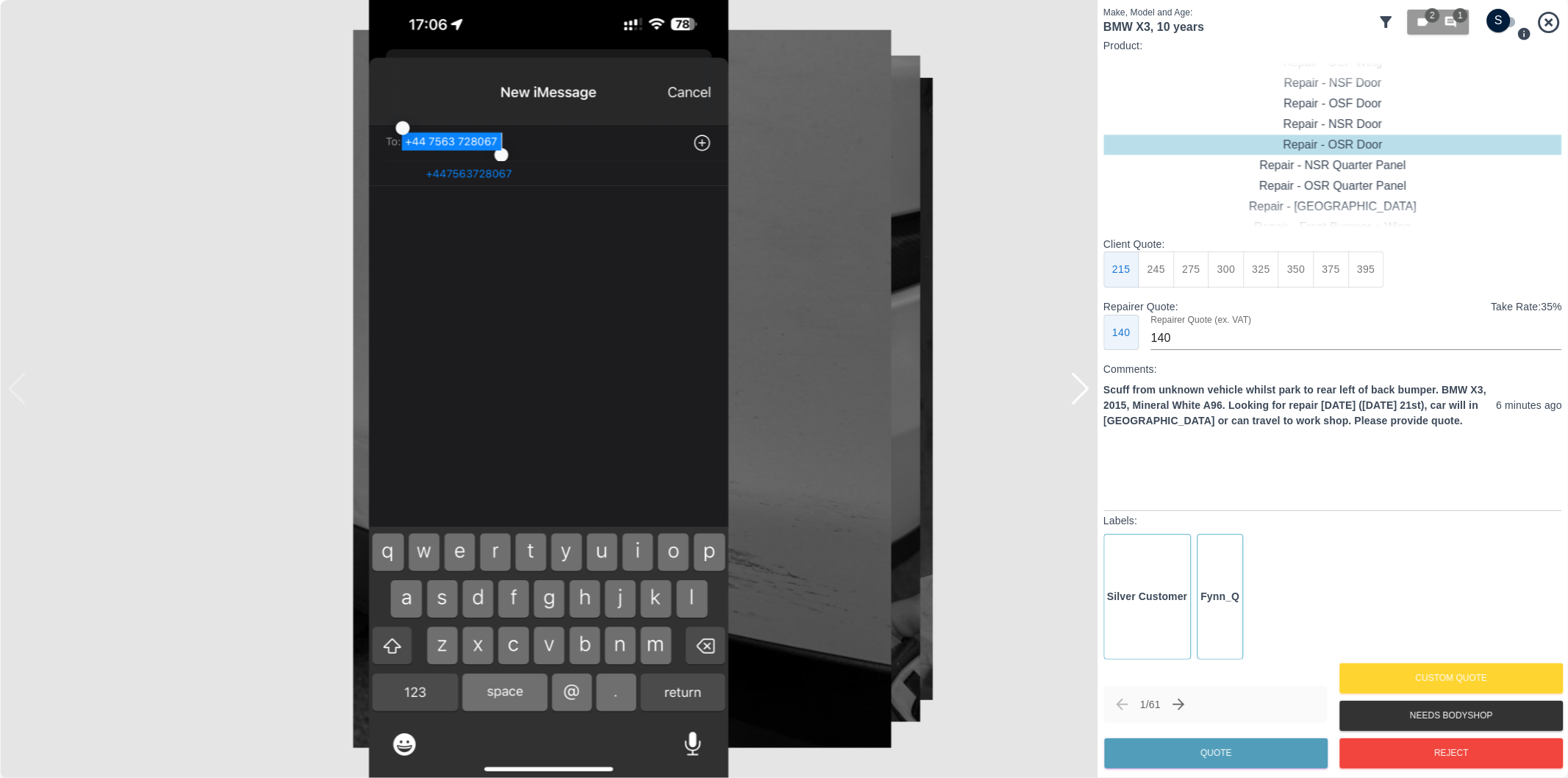
click at [1083, 388] on div at bounding box center [1080, 389] width 20 height 32
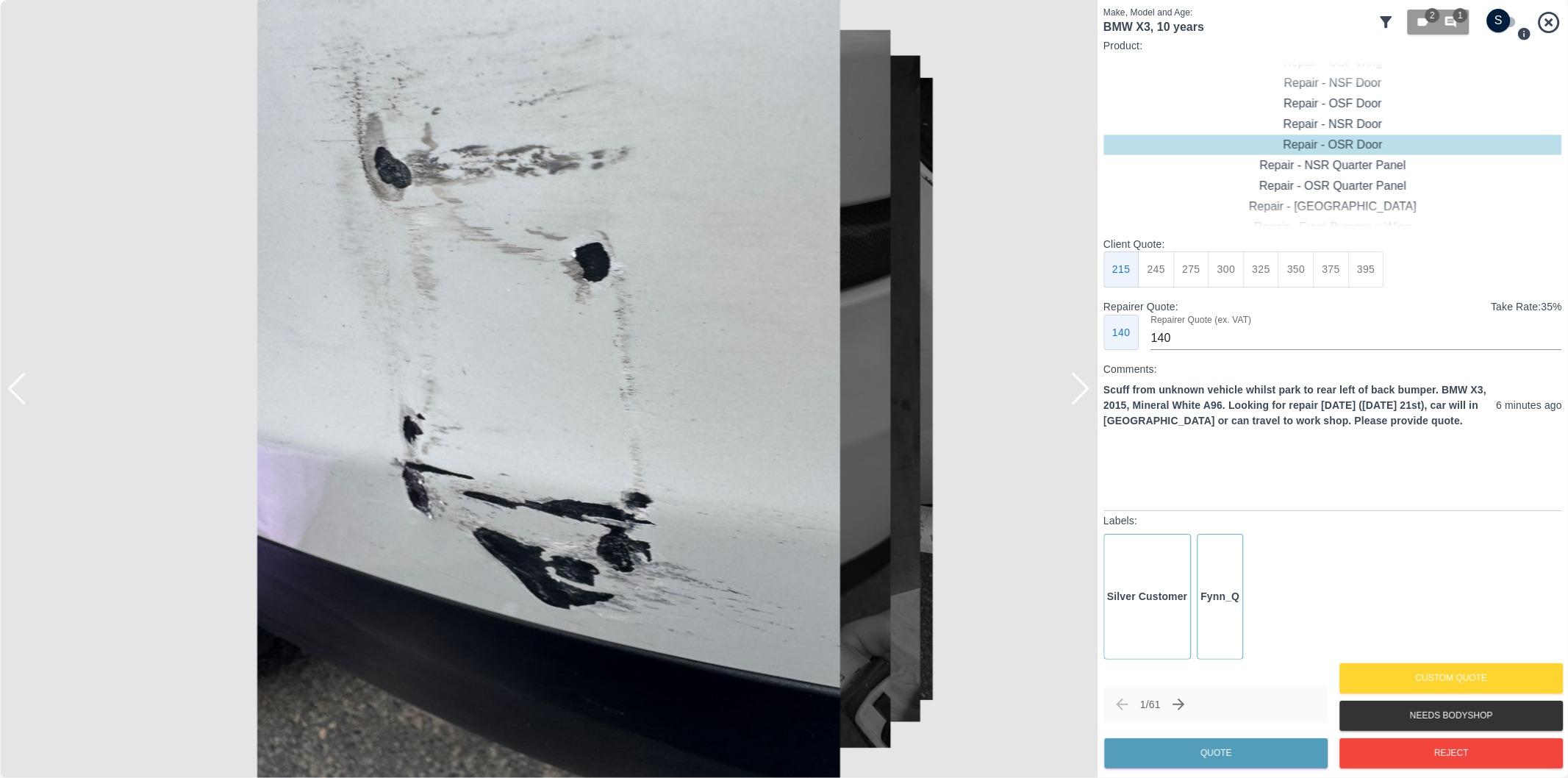
click at [1084, 388] on div at bounding box center [1080, 389] width 20 height 32
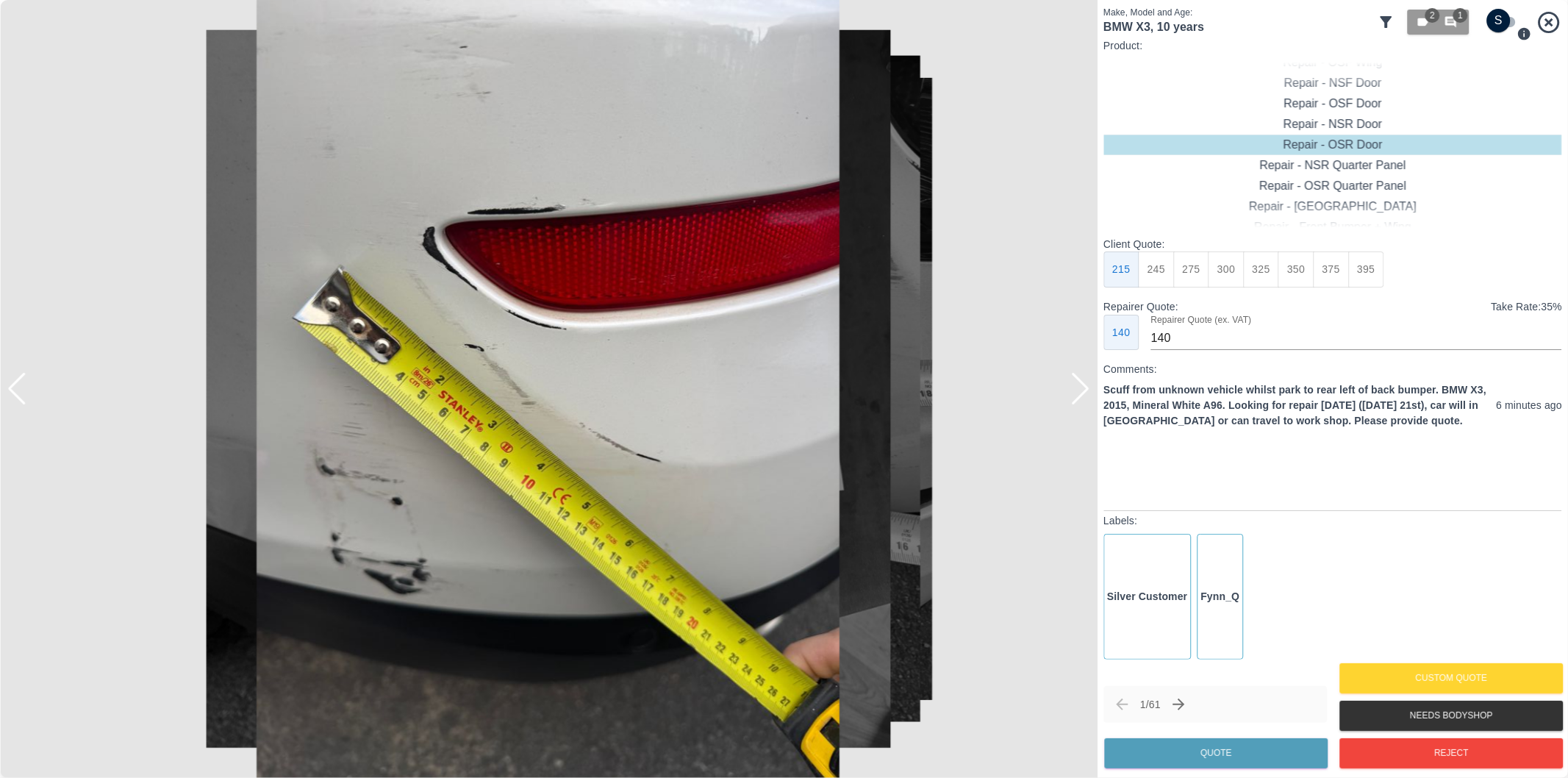
click at [1084, 388] on div at bounding box center [1080, 389] width 20 height 32
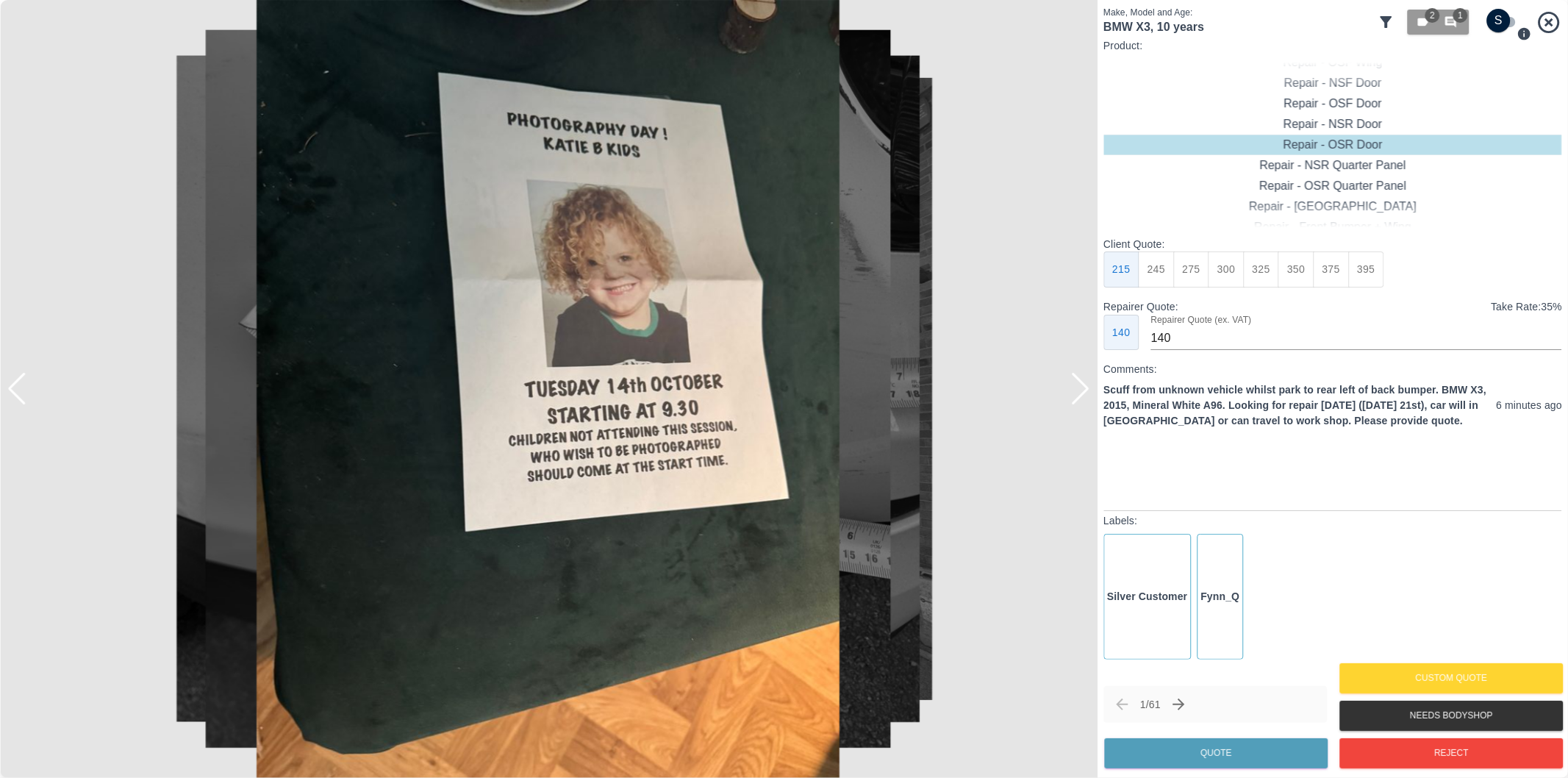
click at [1085, 388] on div at bounding box center [1080, 389] width 20 height 32
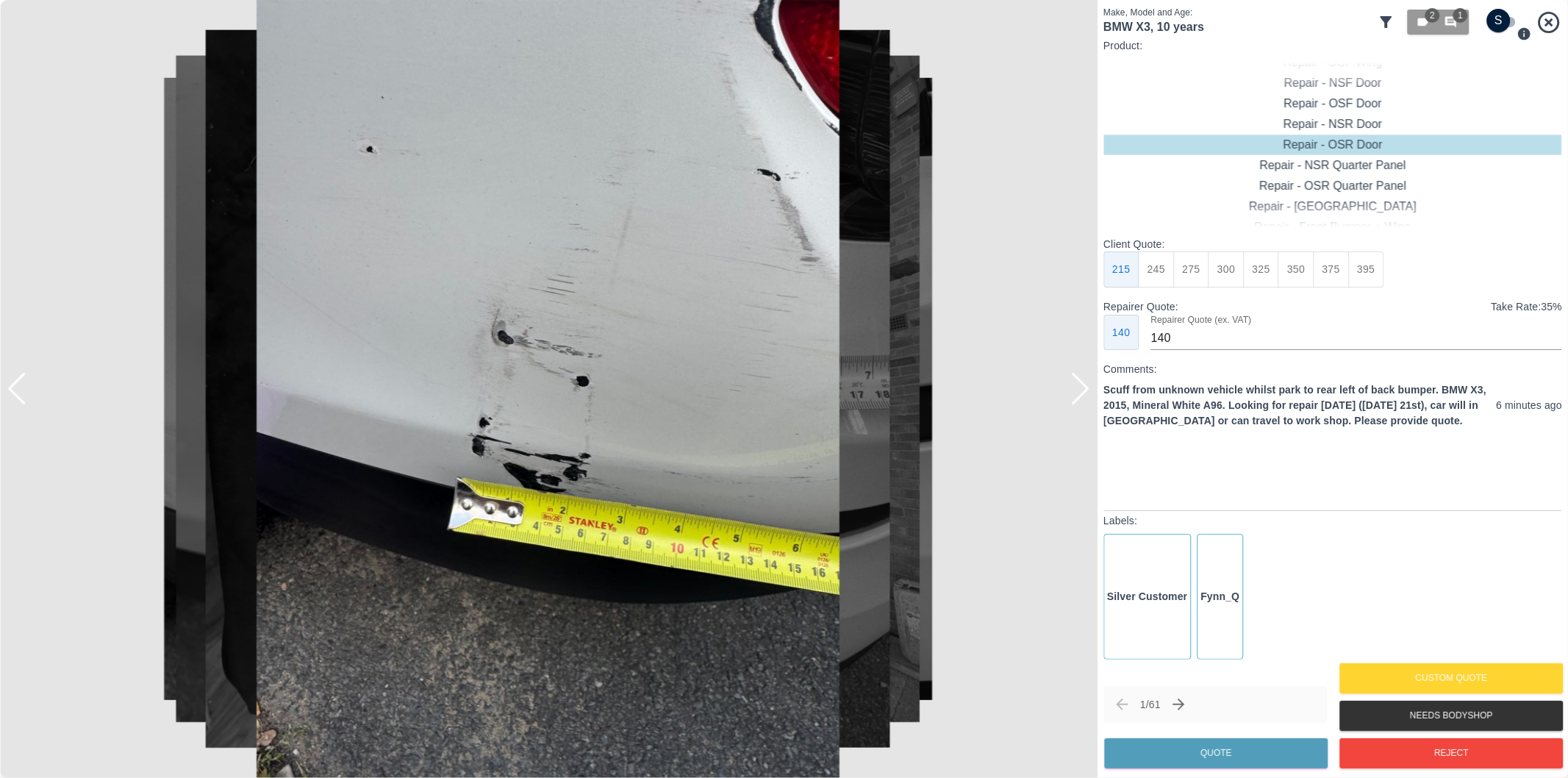
click at [1085, 388] on div at bounding box center [1080, 389] width 20 height 32
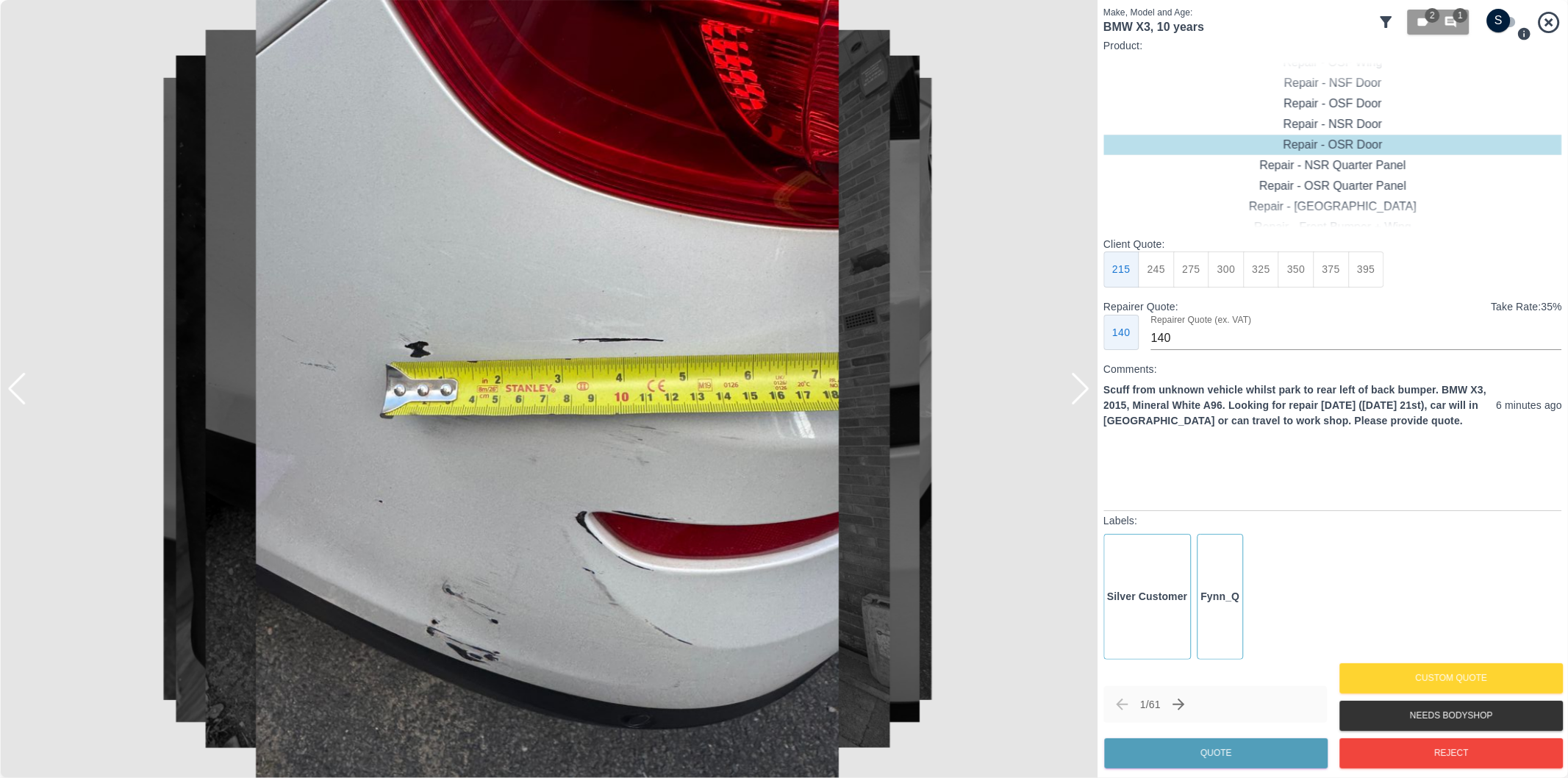
click at [1085, 388] on div at bounding box center [1080, 389] width 20 height 32
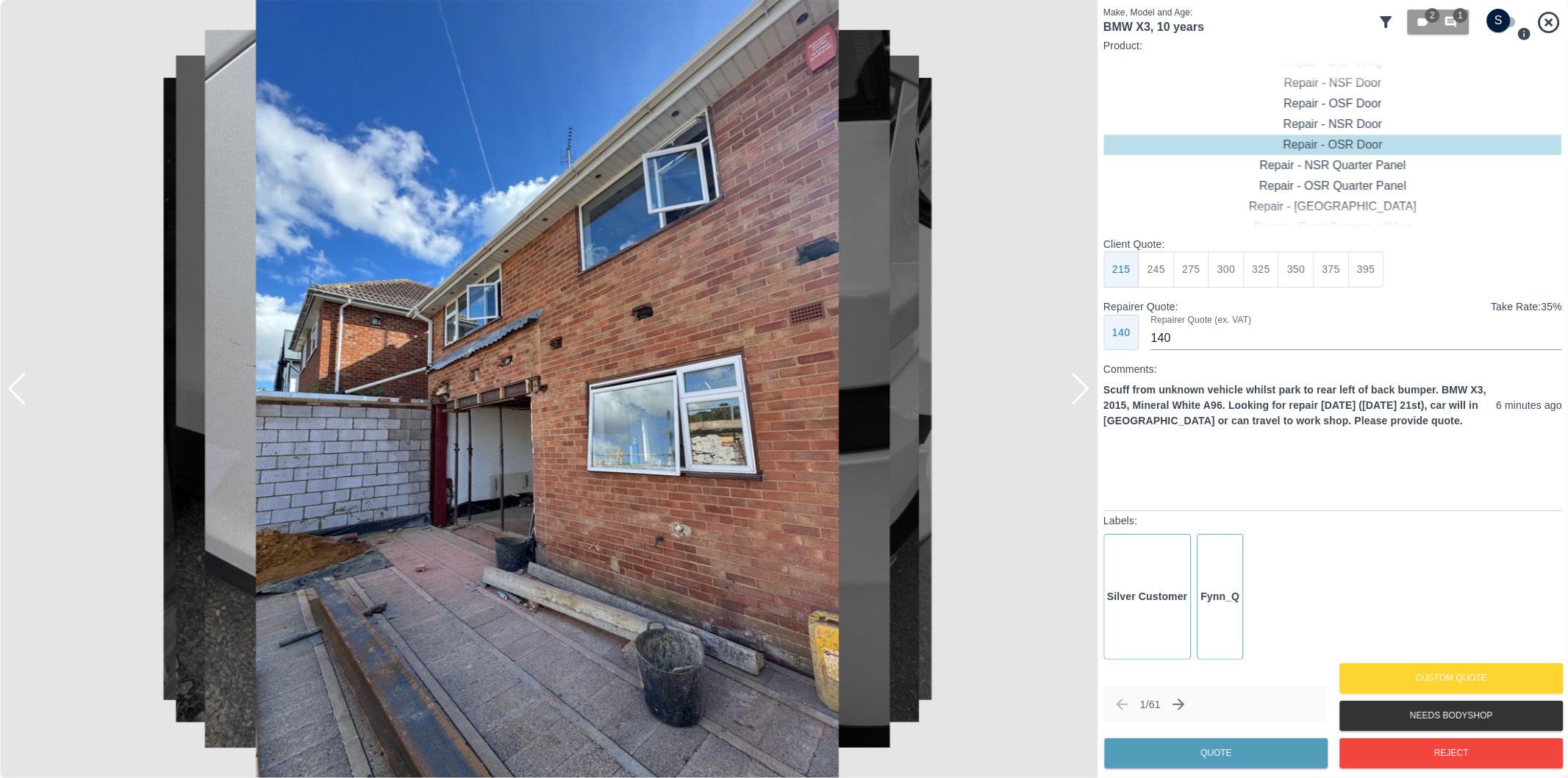
click at [1085, 388] on div at bounding box center [1080, 389] width 20 height 32
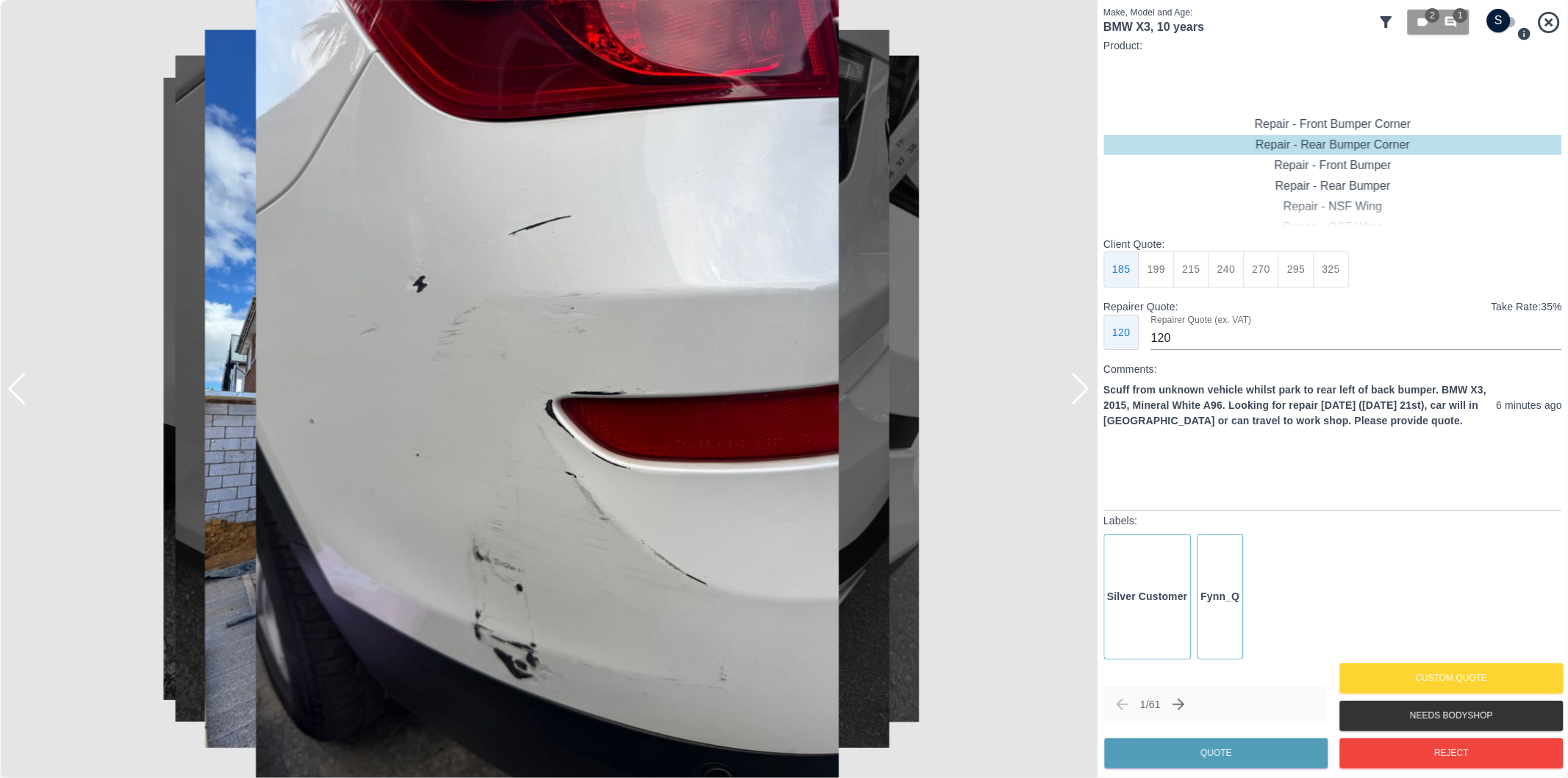
click at [1394, 140] on div "Repair - Rear Bumper Corner" at bounding box center [1333, 145] width 459 height 20
click at [1195, 278] on button "215" at bounding box center [1191, 270] width 36 height 36
type input "135"
click at [1238, 751] on button "Quote" at bounding box center [1216, 753] width 223 height 30
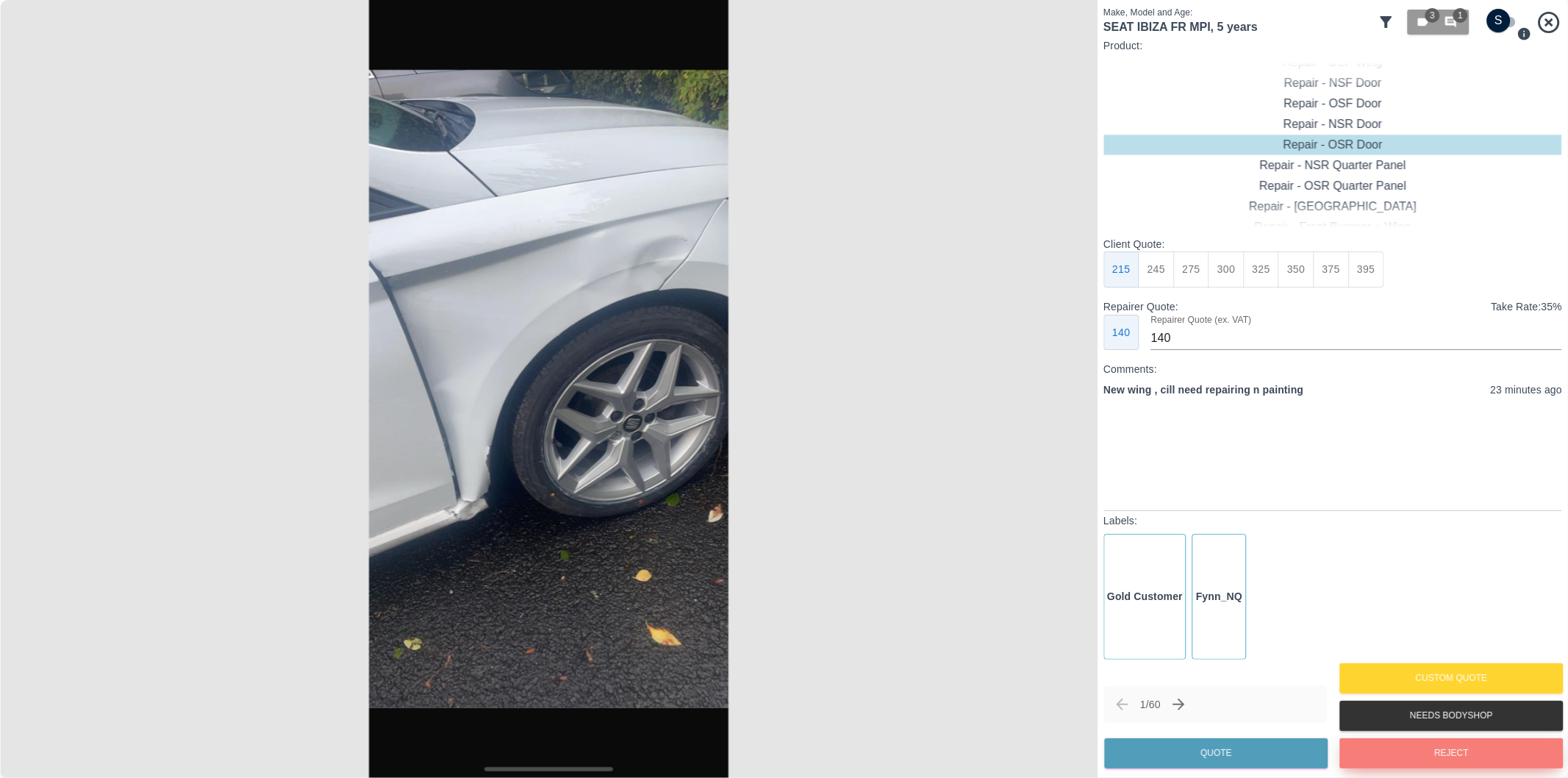
click at [1433, 754] on button "Reject" at bounding box center [1451, 753] width 223 height 30
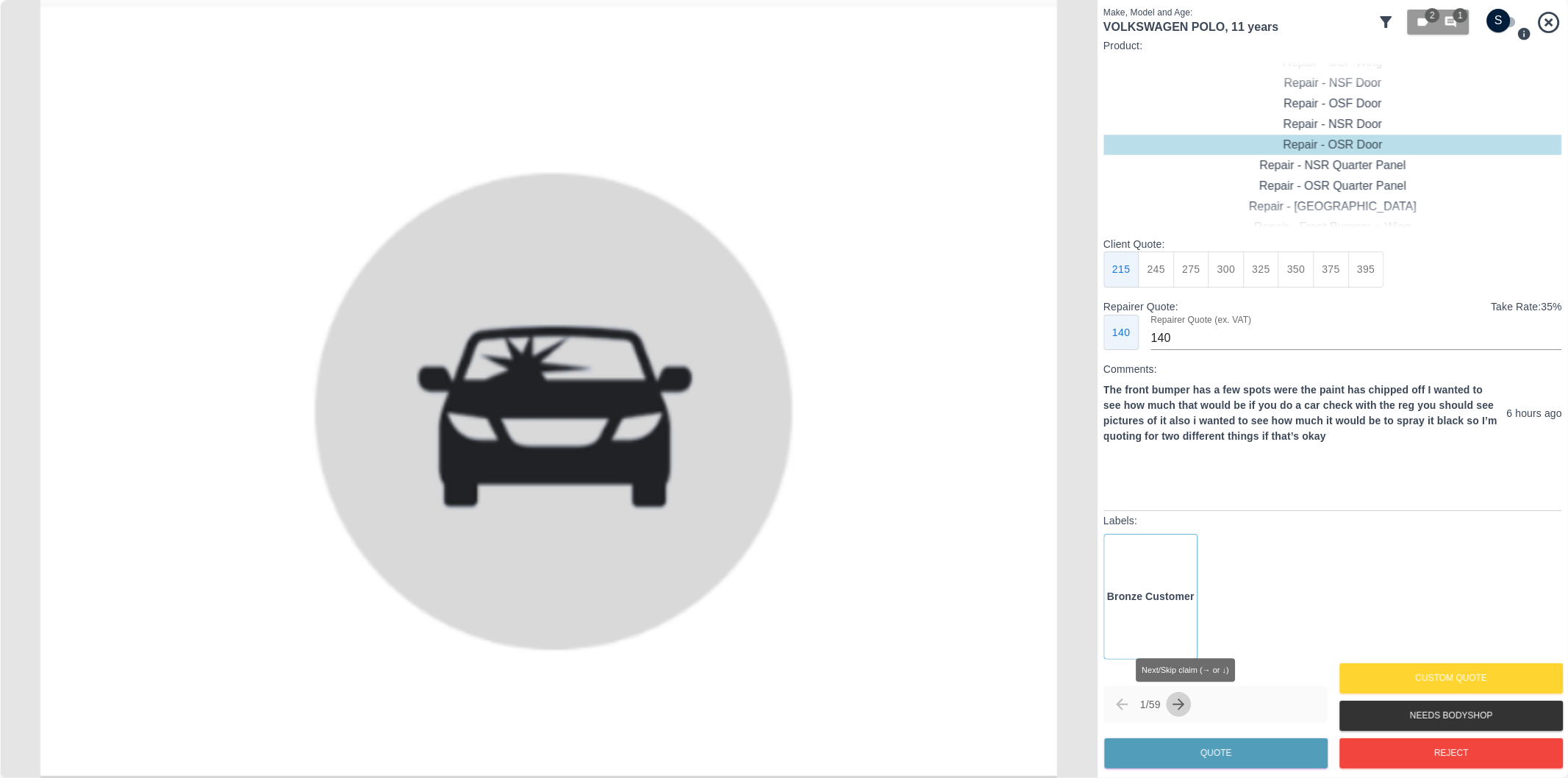
click at [1187, 704] on icon "Next claim" at bounding box center [1179, 704] width 18 height 18
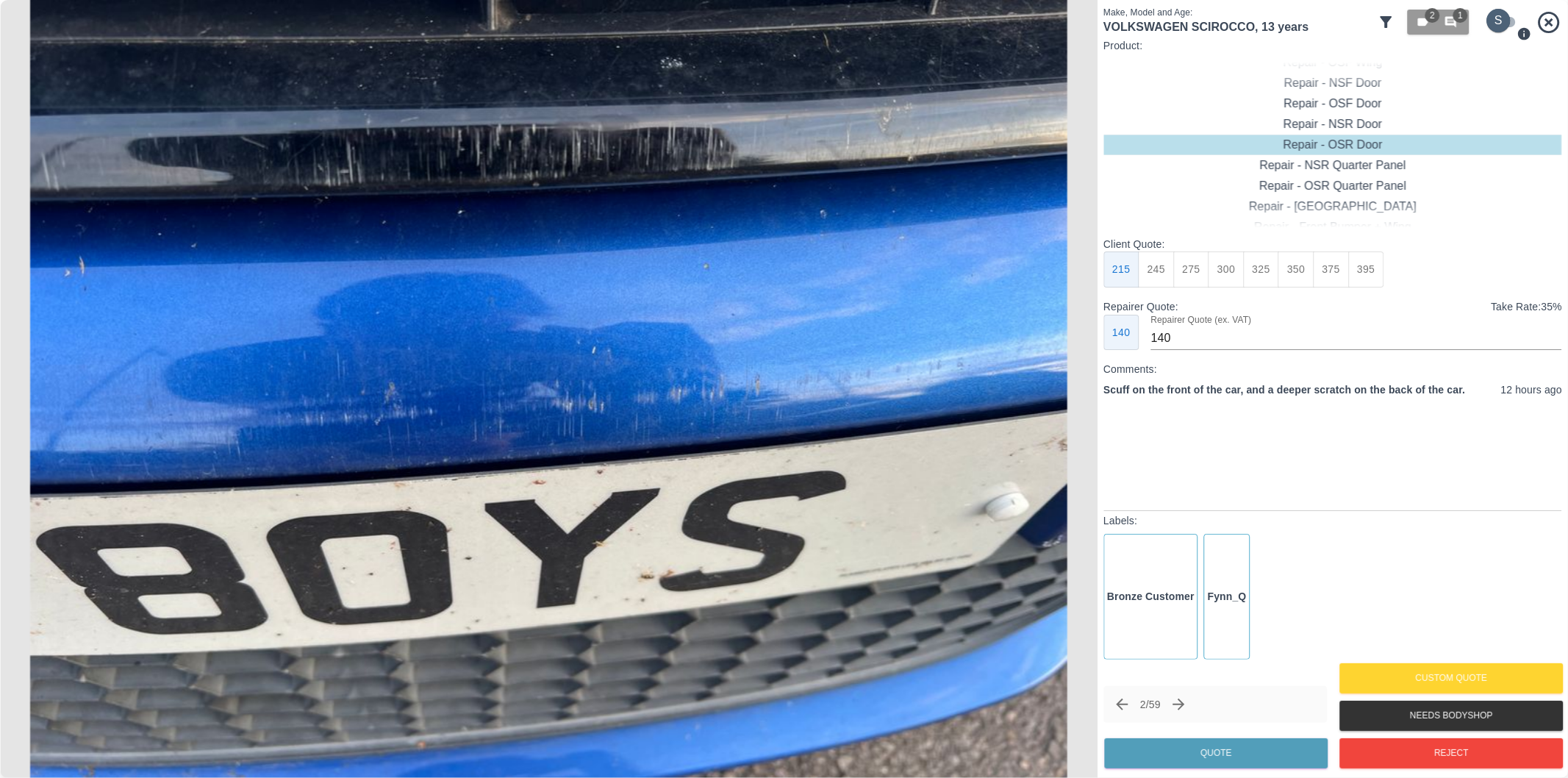
click at [1501, 26] on input "checkbox" at bounding box center [1499, 20] width 70 height 24
checkbox input "true"
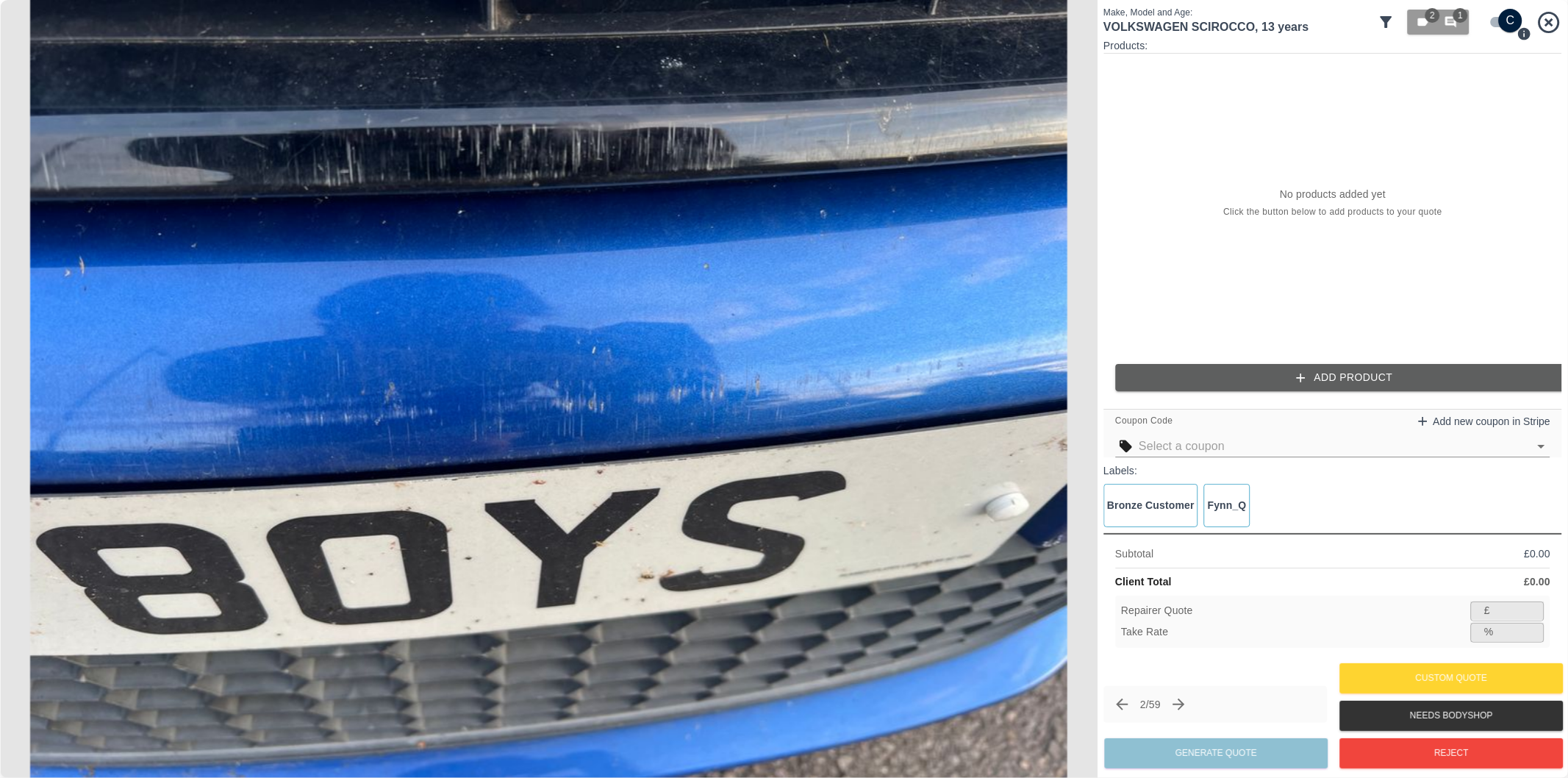
click at [1339, 382] on button "Add Product" at bounding box center [1345, 378] width 459 height 27
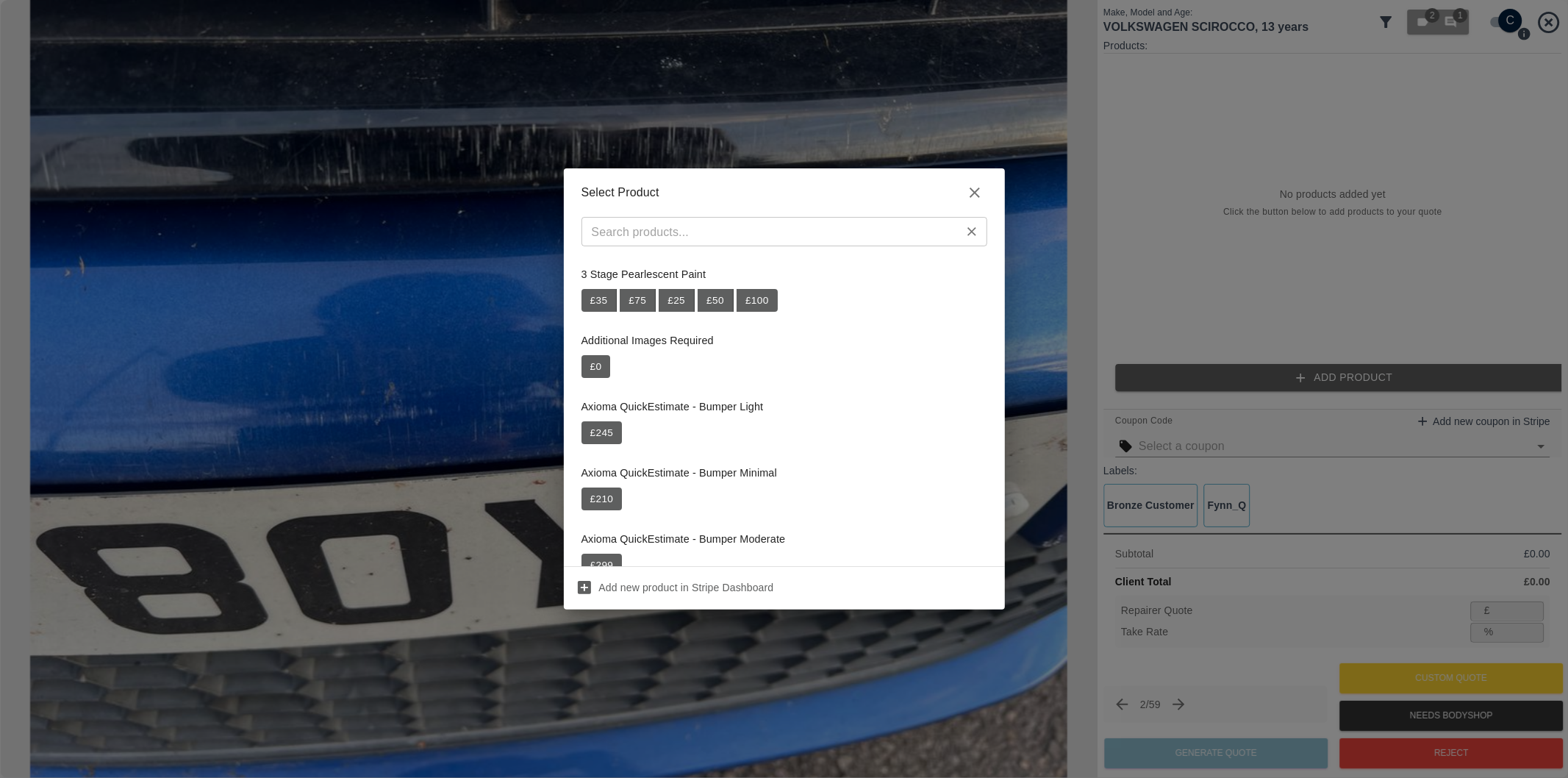
click at [762, 245] on div "​" at bounding box center [784, 237] width 441 height 42
click at [762, 238] on input "text" at bounding box center [772, 232] width 373 height 20
paste input "Repair Front Bumper"
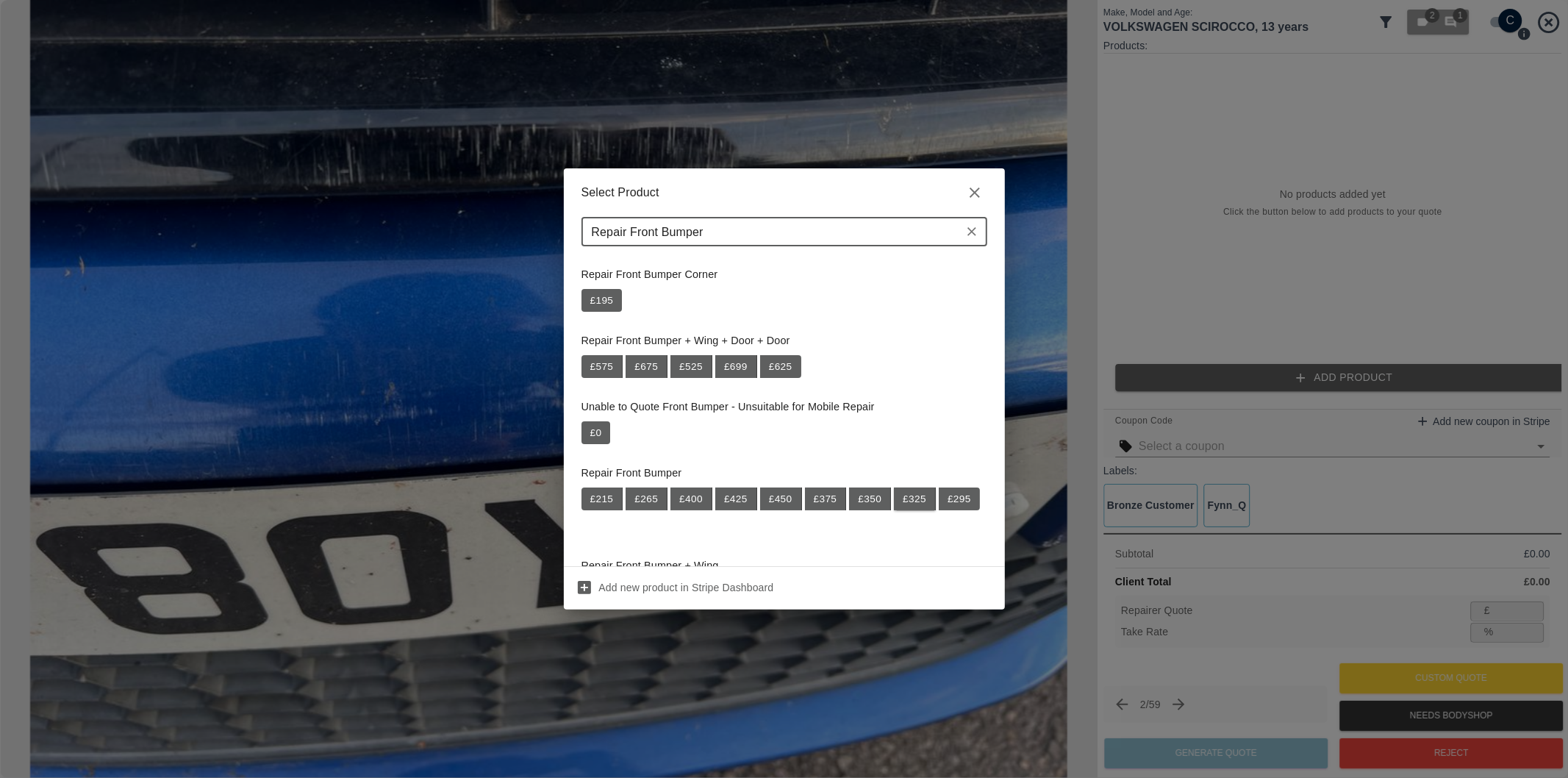
type input "Repair Front Bumper"
drag, startPoint x: 909, startPoint y: 504, endPoint x: 950, endPoint y: 481, distance: 47.0
click at [910, 504] on button "£ 325" at bounding box center [915, 499] width 42 height 24
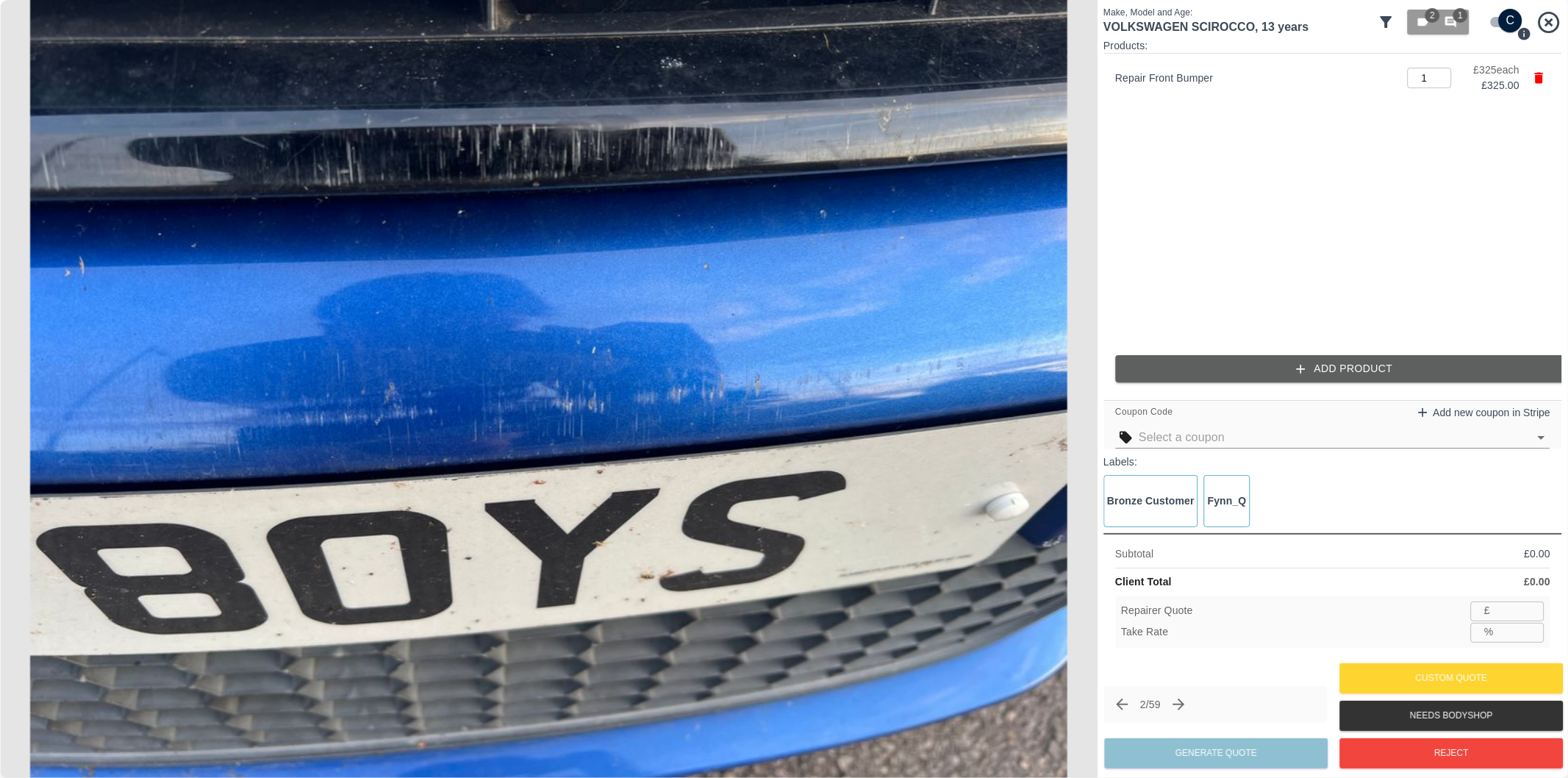
type input "211"
type input "35.1"
click at [1265, 376] on button "Add Product" at bounding box center [1345, 368] width 459 height 27
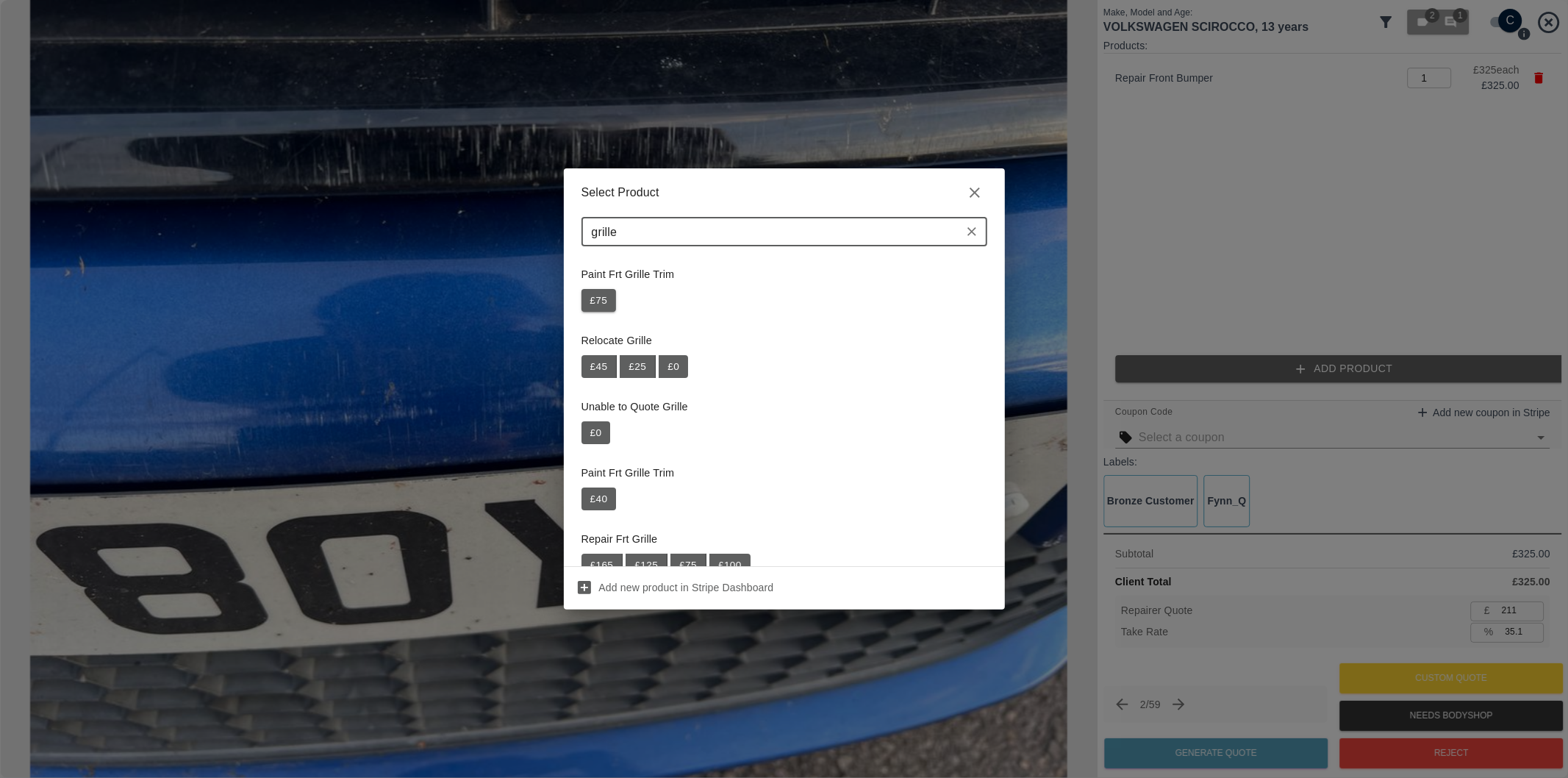
type input "grille"
click at [603, 302] on button "£ 75" at bounding box center [598, 301] width 35 height 24
type input "260"
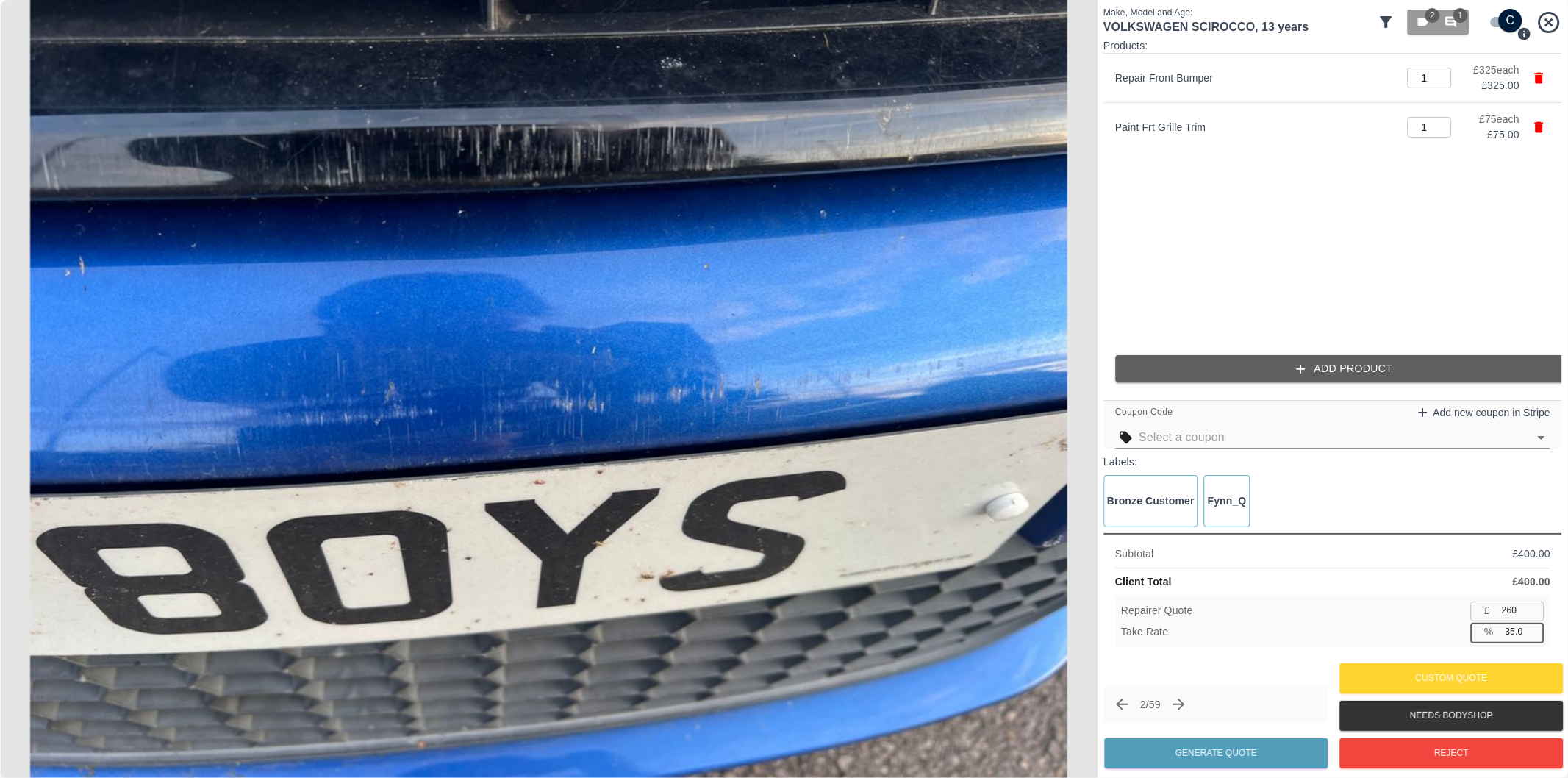
click at [1515, 633] on input "35.0" at bounding box center [1522, 631] width 45 height 18
type input "37.0"
type input "252"
type input "37.0"
click at [1252, 747] on button "Generate Quote" at bounding box center [1216, 753] width 223 height 30
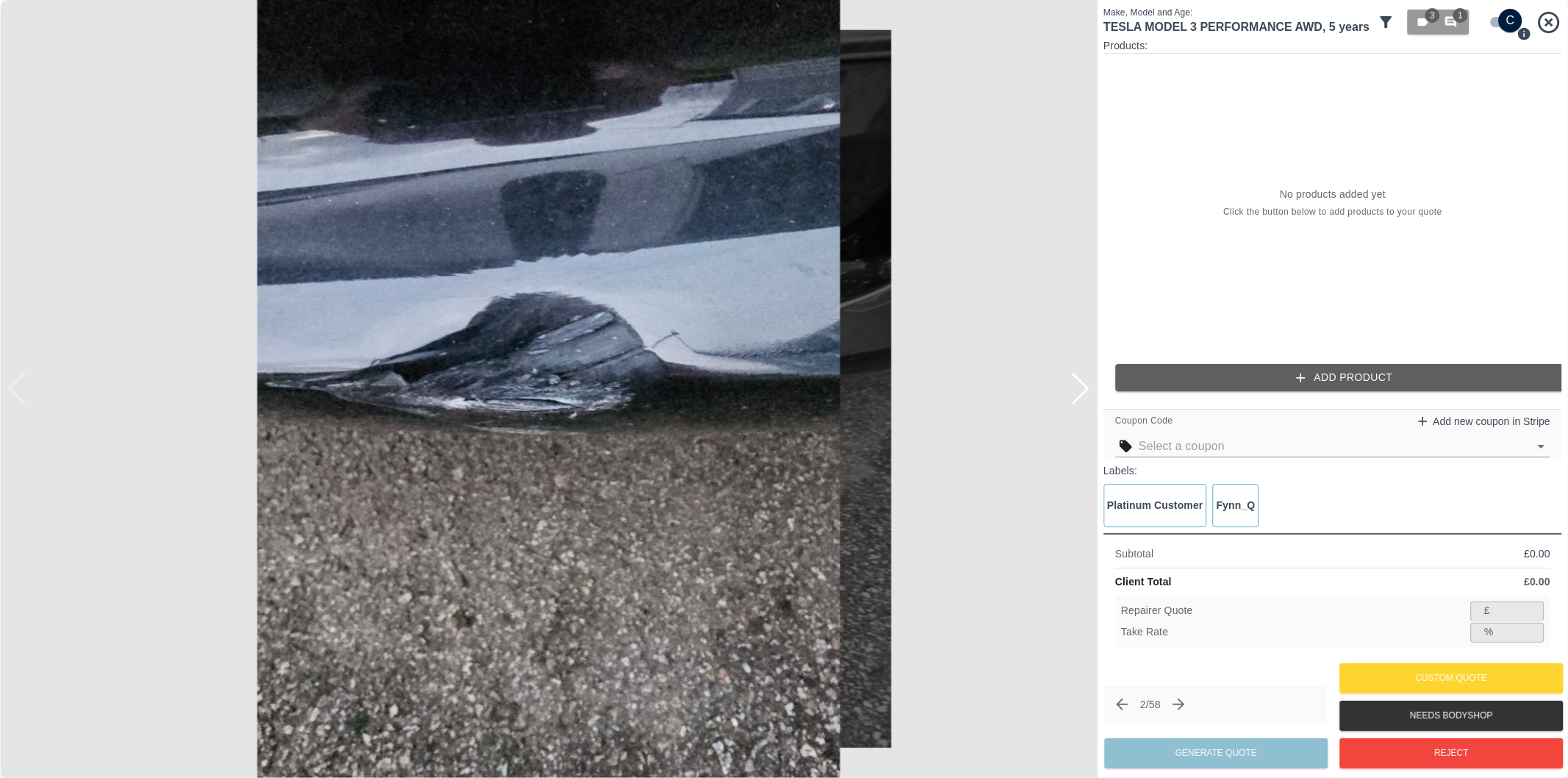
click at [1082, 394] on div at bounding box center [1080, 389] width 20 height 32
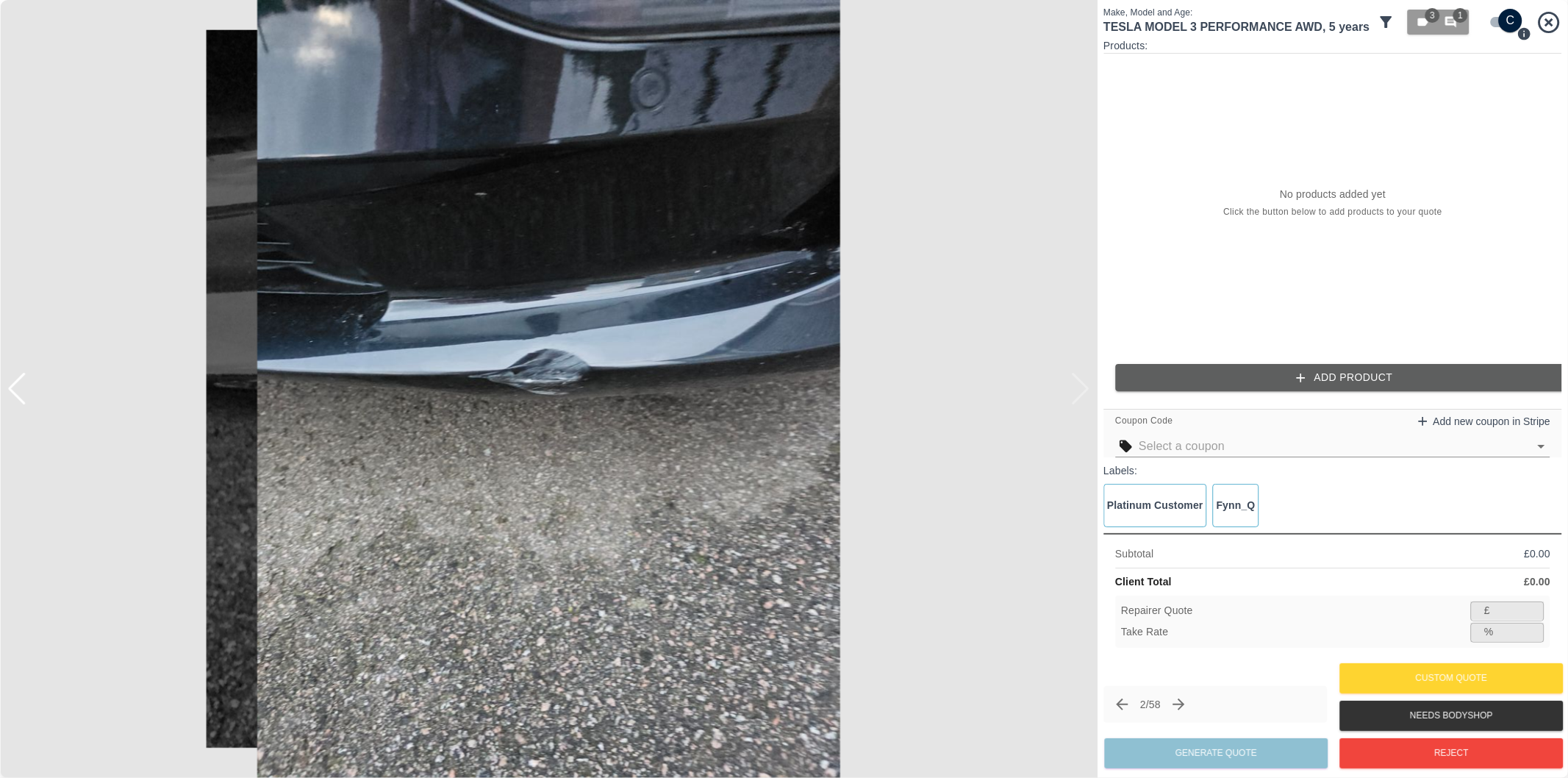
click at [1082, 394] on img at bounding box center [548, 389] width 1097 height 778
click at [1505, 26] on input "checkbox" at bounding box center [1511, 20] width 70 height 24
checkbox input "false"
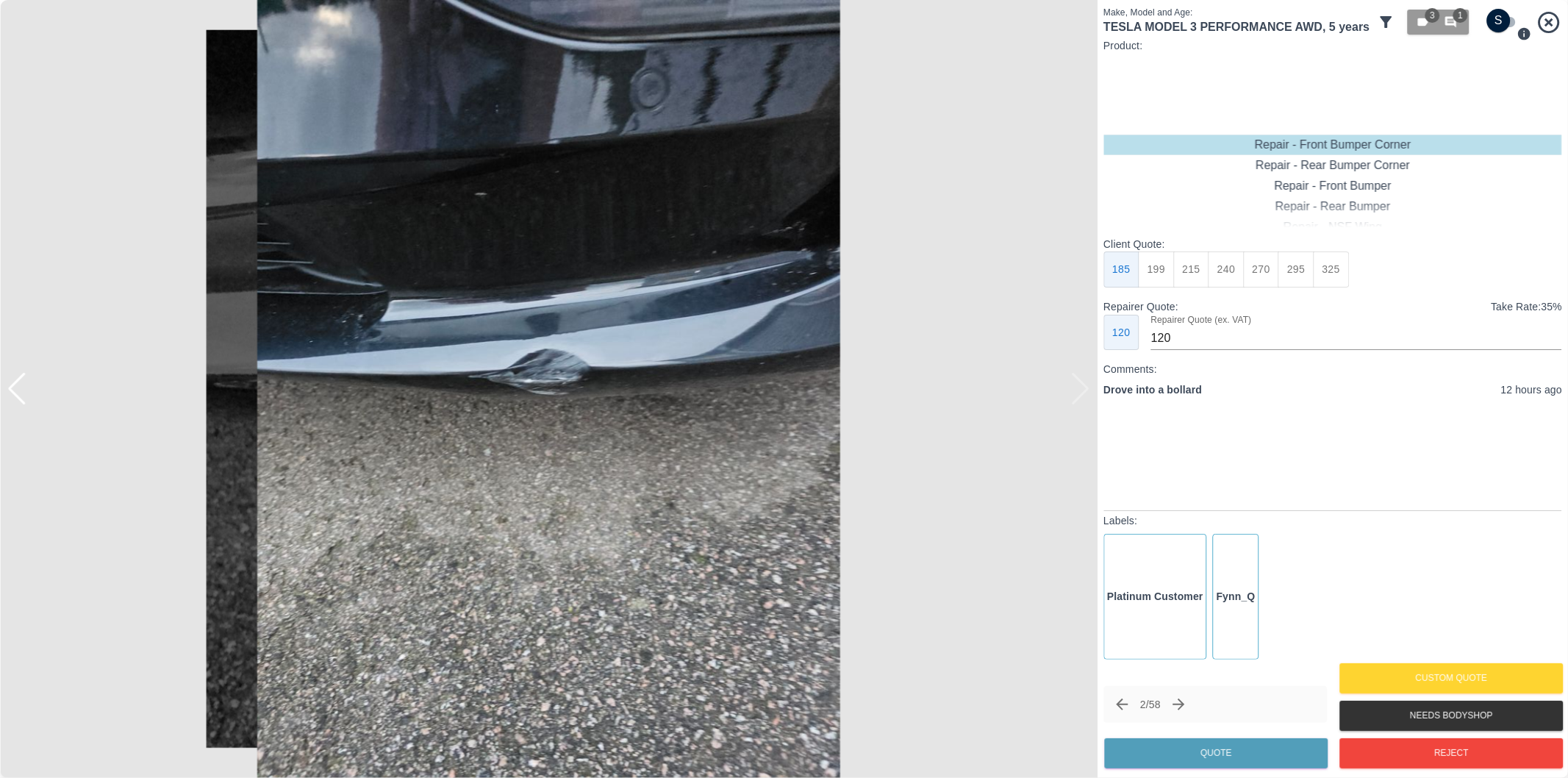
click at [1252, 270] on button "270" at bounding box center [1261, 270] width 36 height 36
type input "165"
click at [1225, 758] on button "Quote" at bounding box center [1216, 753] width 223 height 30
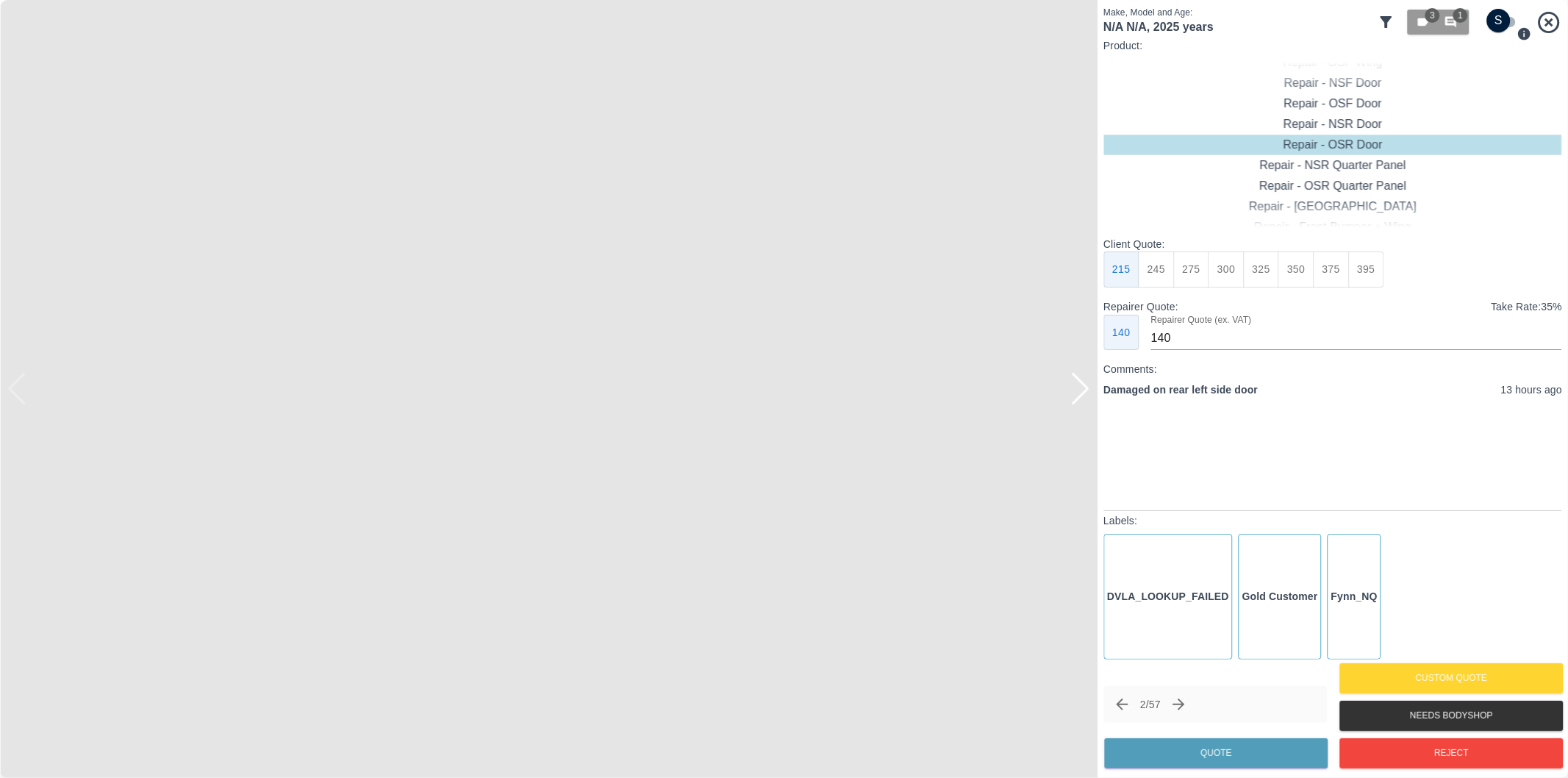
click at [1068, 385] on img at bounding box center [548, 389] width 1097 height 778
click at [1081, 396] on div at bounding box center [1080, 389] width 20 height 32
click at [1429, 758] on button "Reject" at bounding box center [1451, 753] width 223 height 30
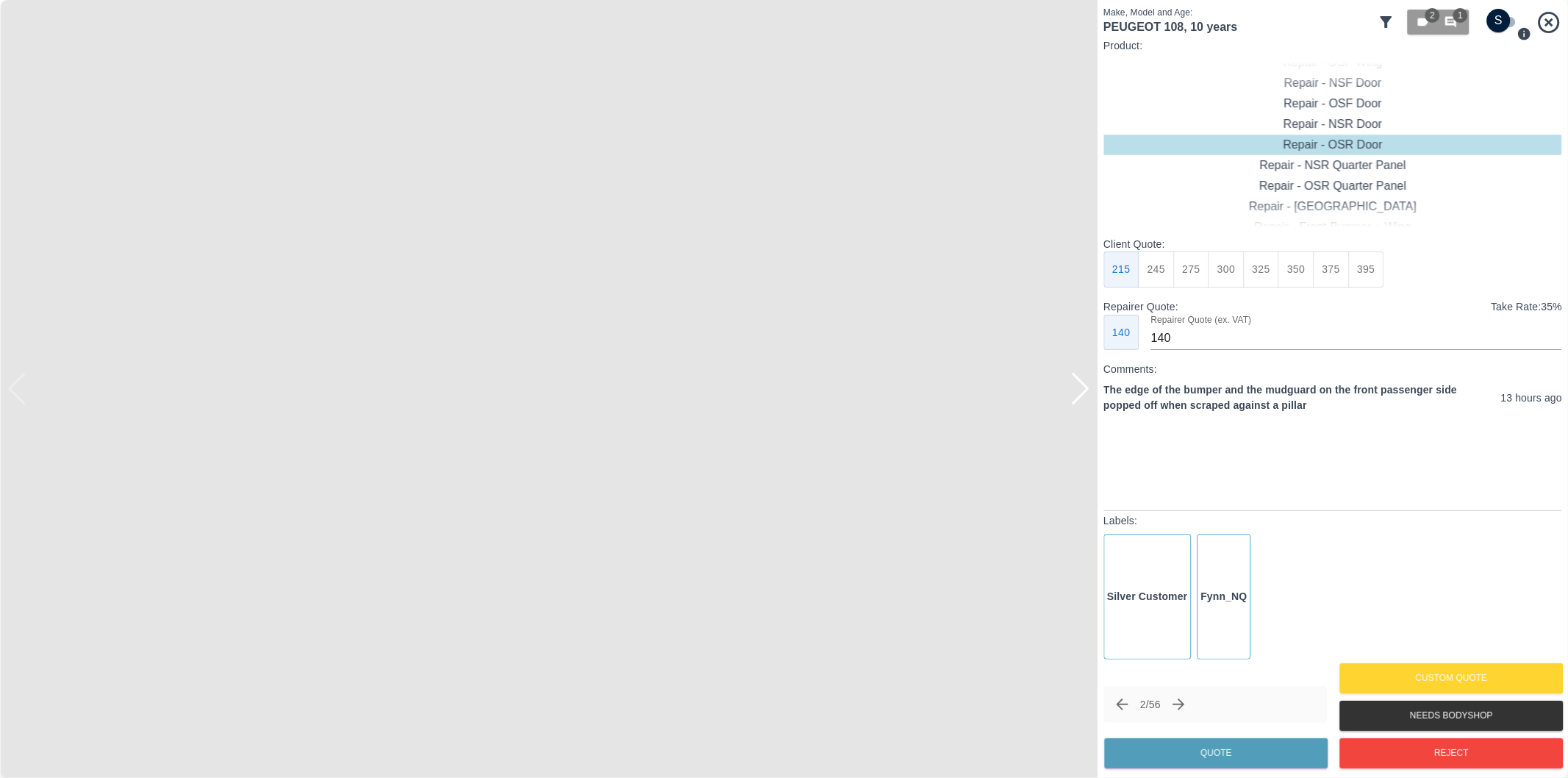
click at [1096, 385] on img at bounding box center [548, 389] width 1097 height 778
click at [1082, 396] on div at bounding box center [1080, 389] width 20 height 32
click at [1082, 396] on div at bounding box center [548, 389] width 1097 height 778
click at [1436, 752] on button "Reject" at bounding box center [1451, 753] width 223 height 30
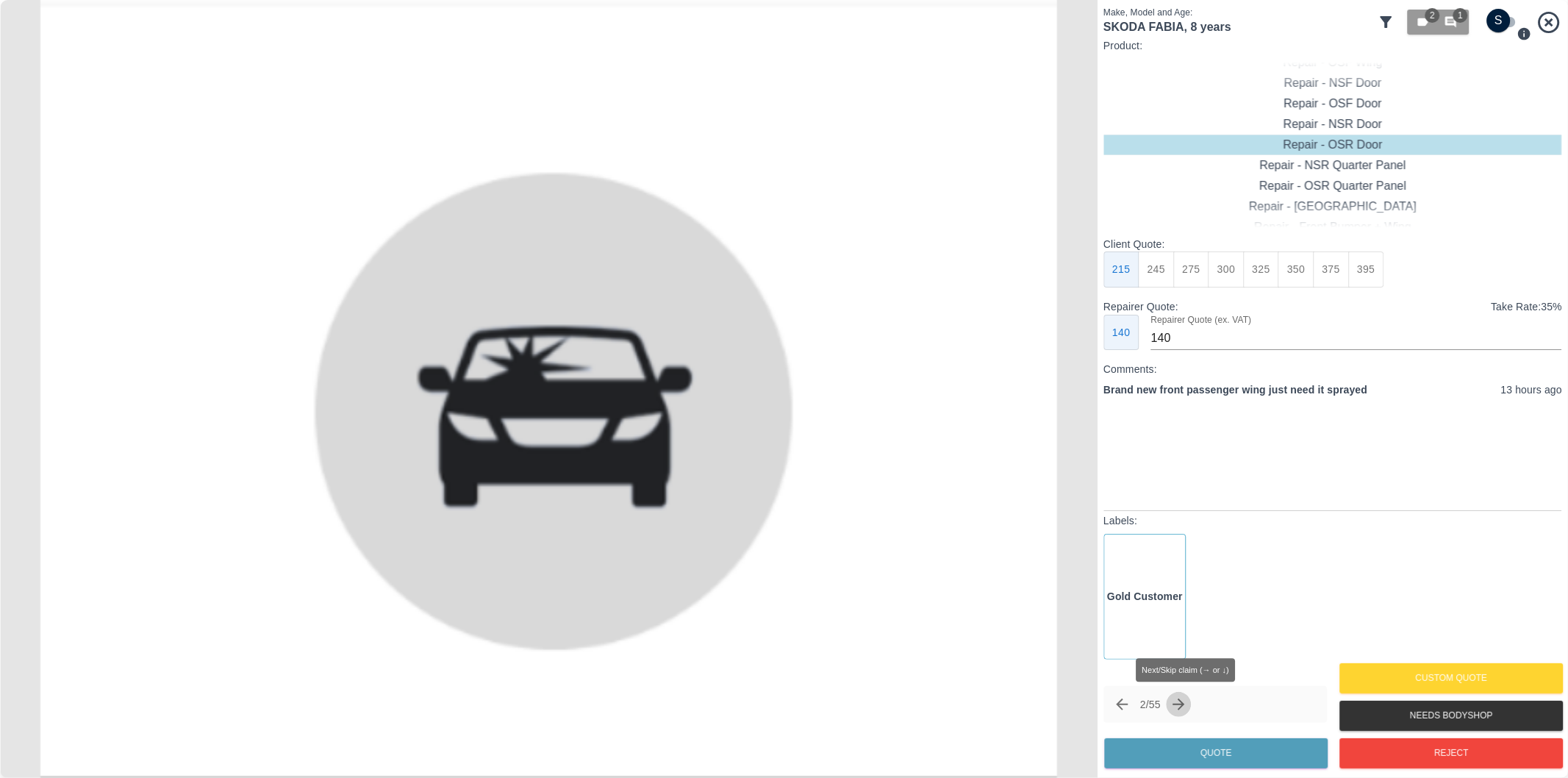
click at [1180, 704] on icon "Next claim" at bounding box center [1179, 704] width 18 height 18
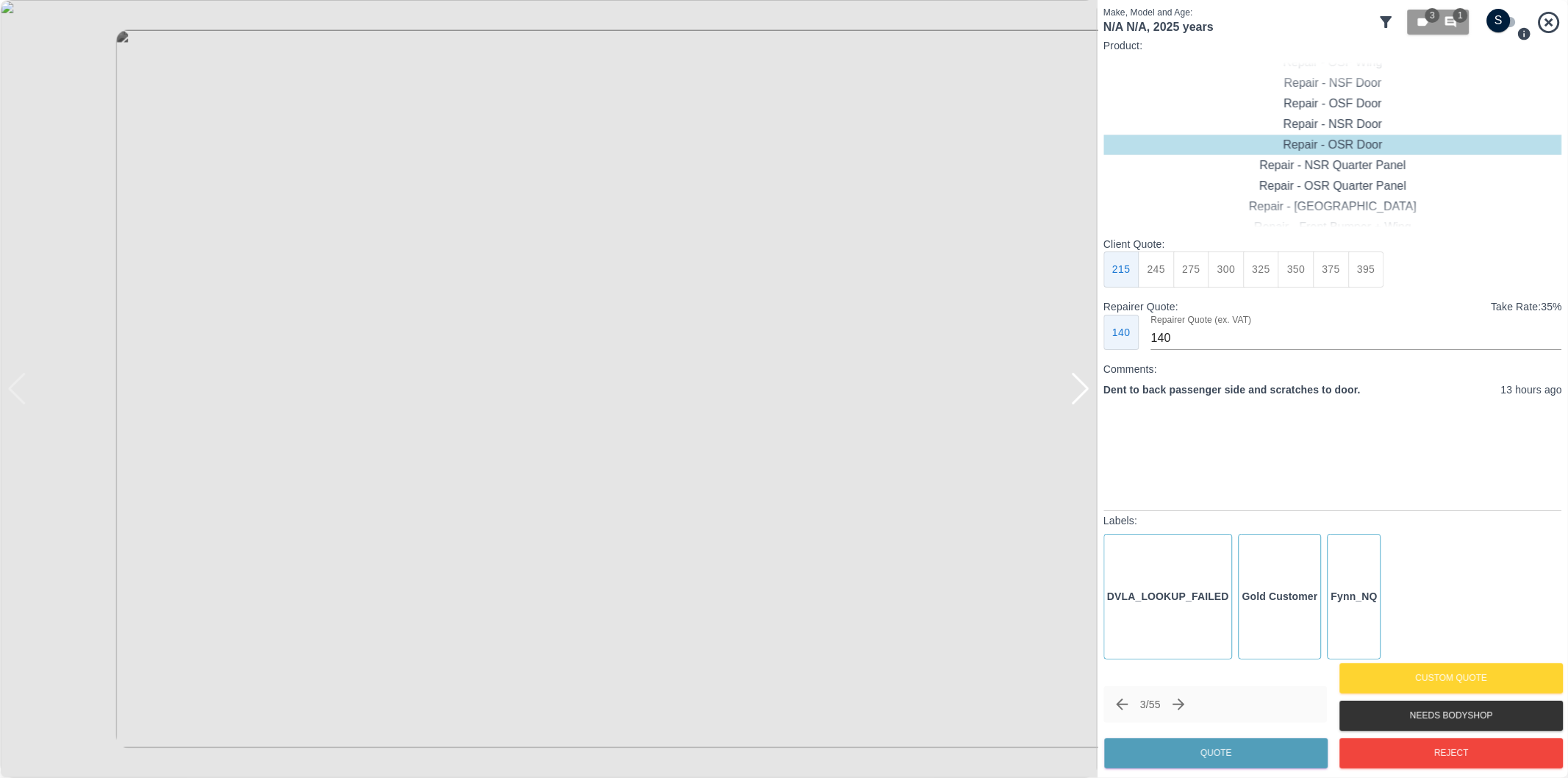
click at [1085, 393] on div at bounding box center [1080, 389] width 20 height 32
click at [1425, 752] on button "Reject" at bounding box center [1451, 753] width 223 height 30
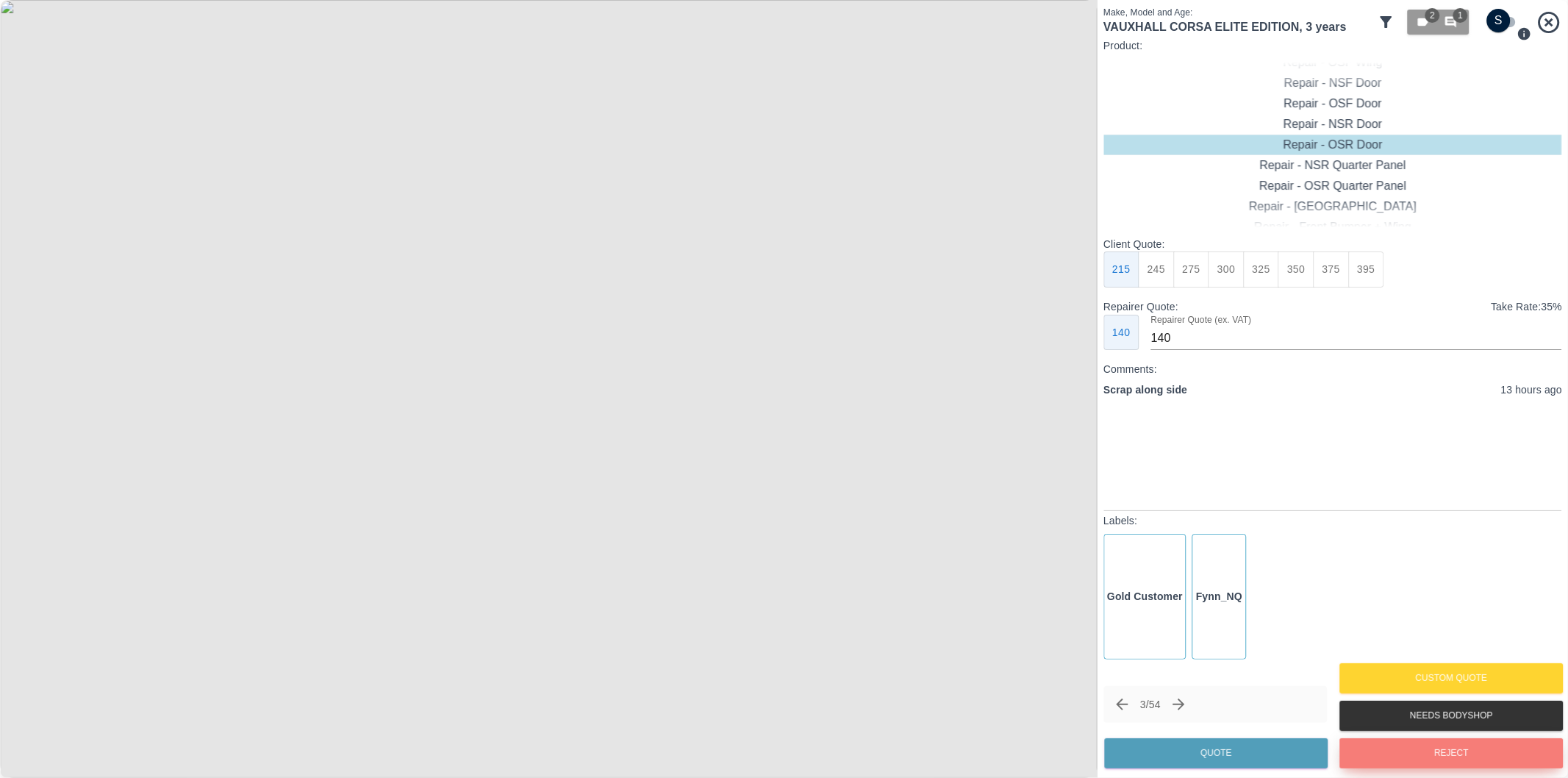
click at [1445, 754] on button "Reject" at bounding box center [1451, 753] width 223 height 30
click at [1480, 750] on button "Reject" at bounding box center [1451, 753] width 223 height 30
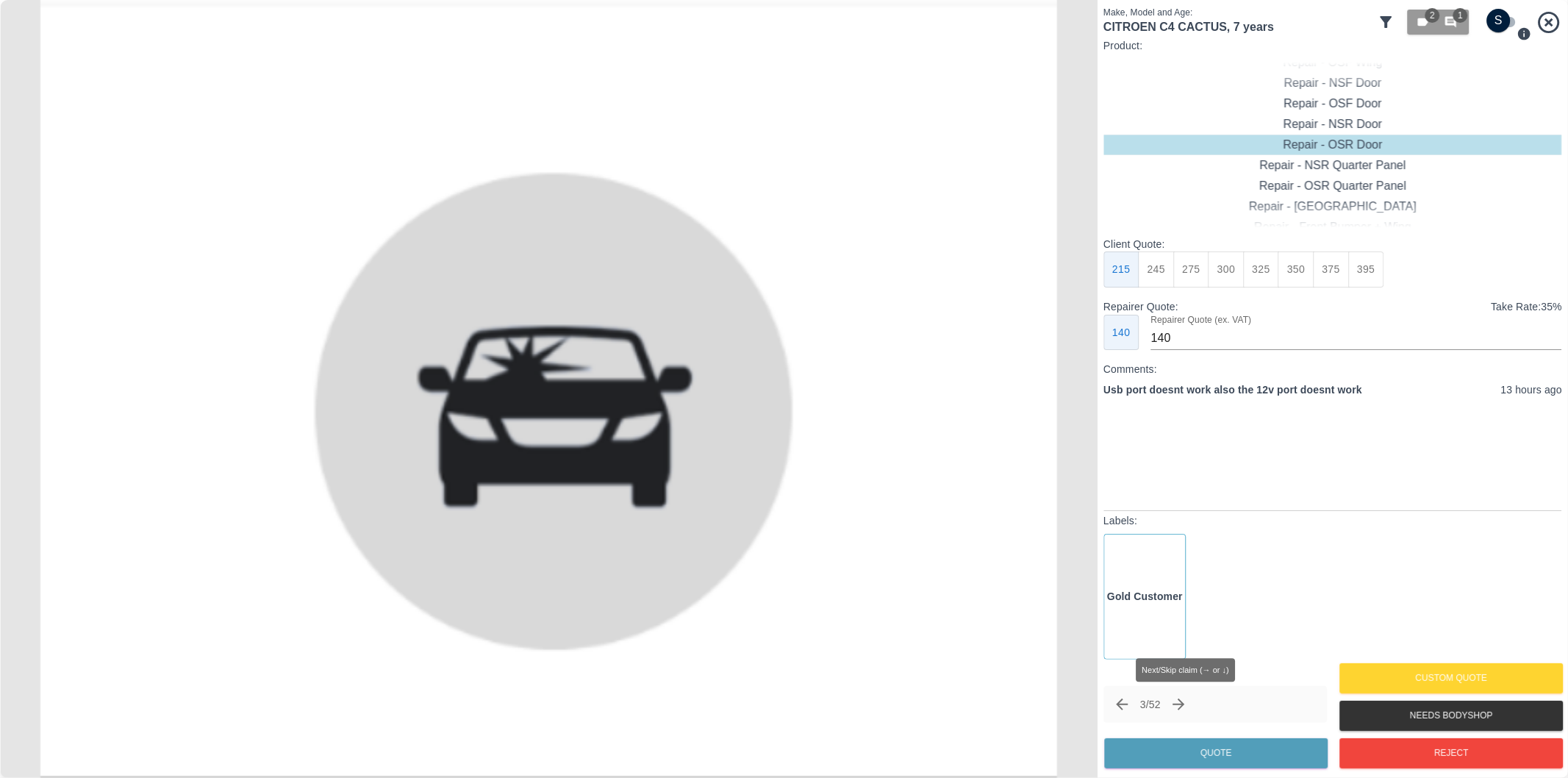
click at [1185, 707] on icon "Next claim" at bounding box center [1179, 704] width 12 height 12
click at [1188, 706] on icon "Next claim" at bounding box center [1179, 704] width 18 height 18
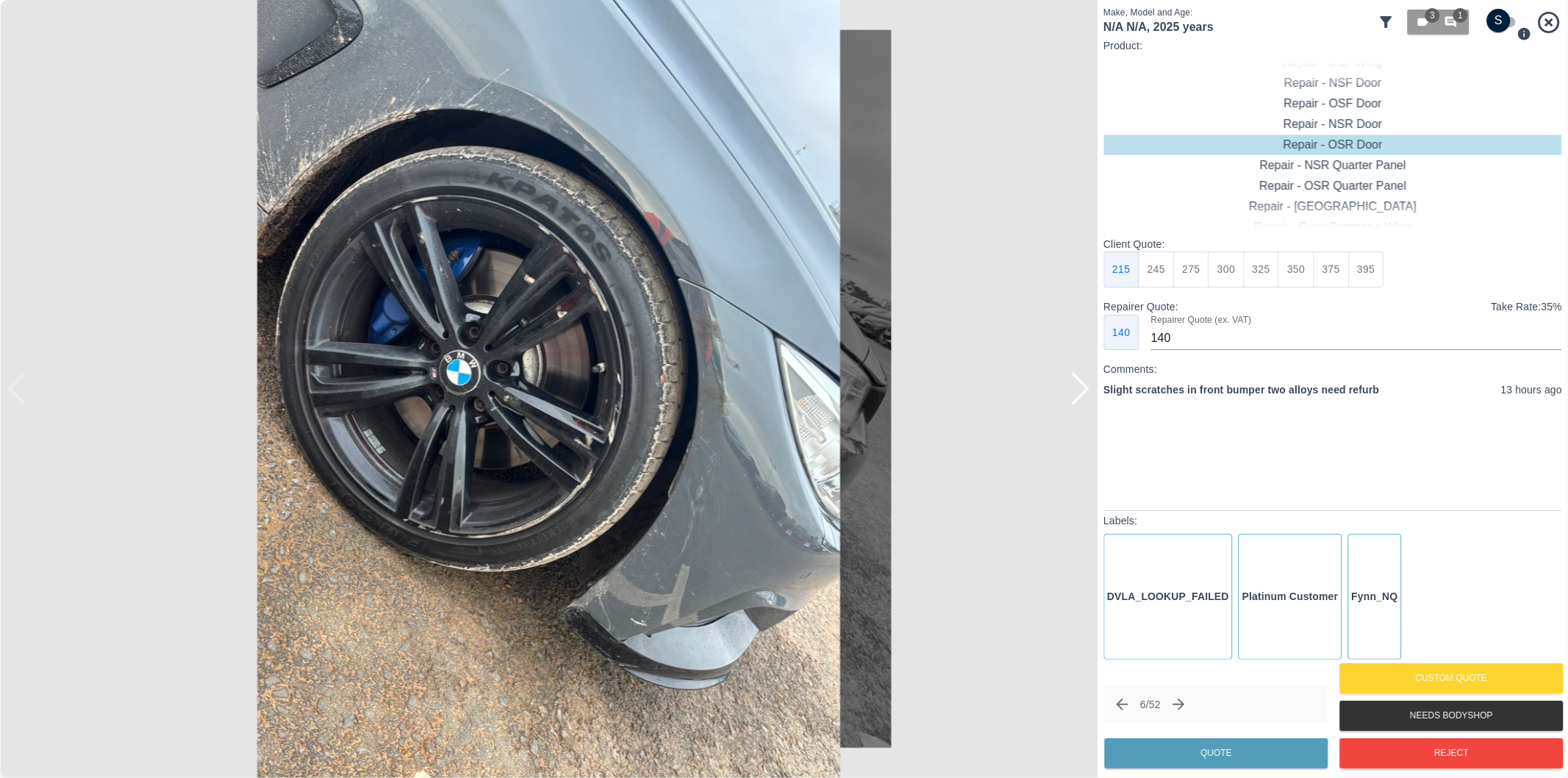
click at [1081, 393] on div at bounding box center [1080, 389] width 20 height 32
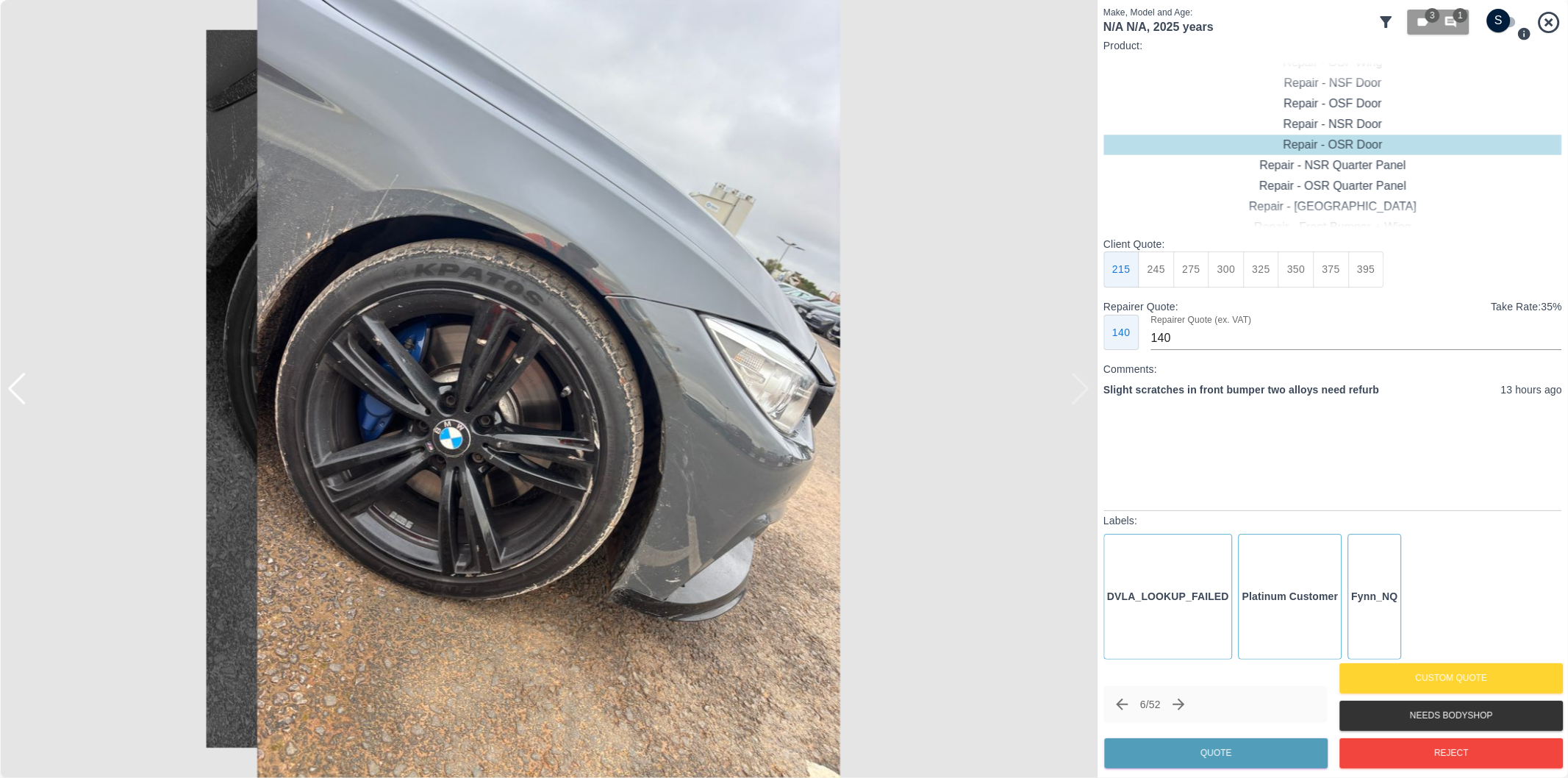
click at [1081, 393] on img at bounding box center [548, 389] width 1097 height 778
click at [1501, 20] on input "checkbox" at bounding box center [1499, 20] width 70 height 24
checkbox input "true"
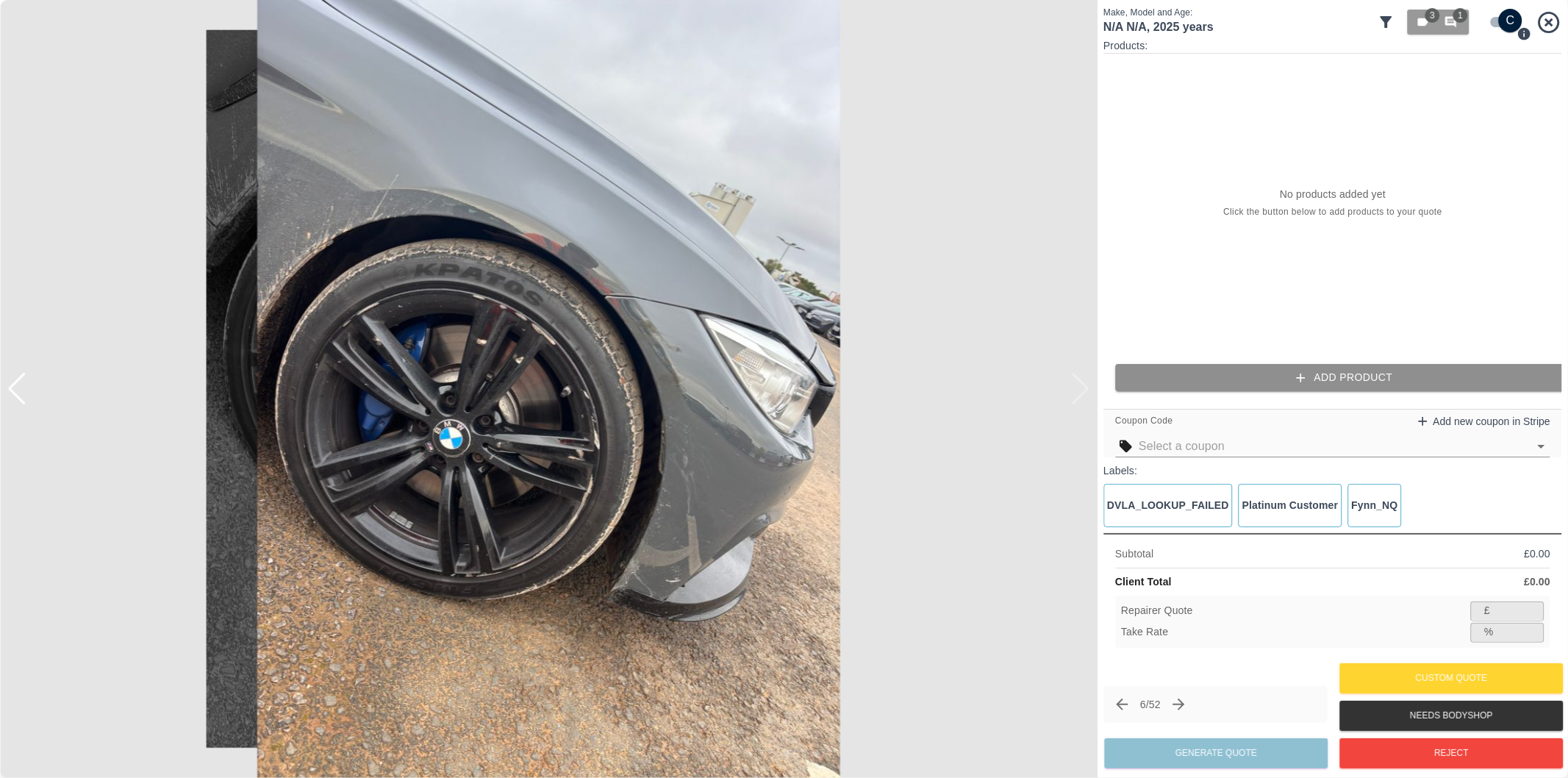
click at [1365, 378] on button "Add Product" at bounding box center [1345, 378] width 459 height 27
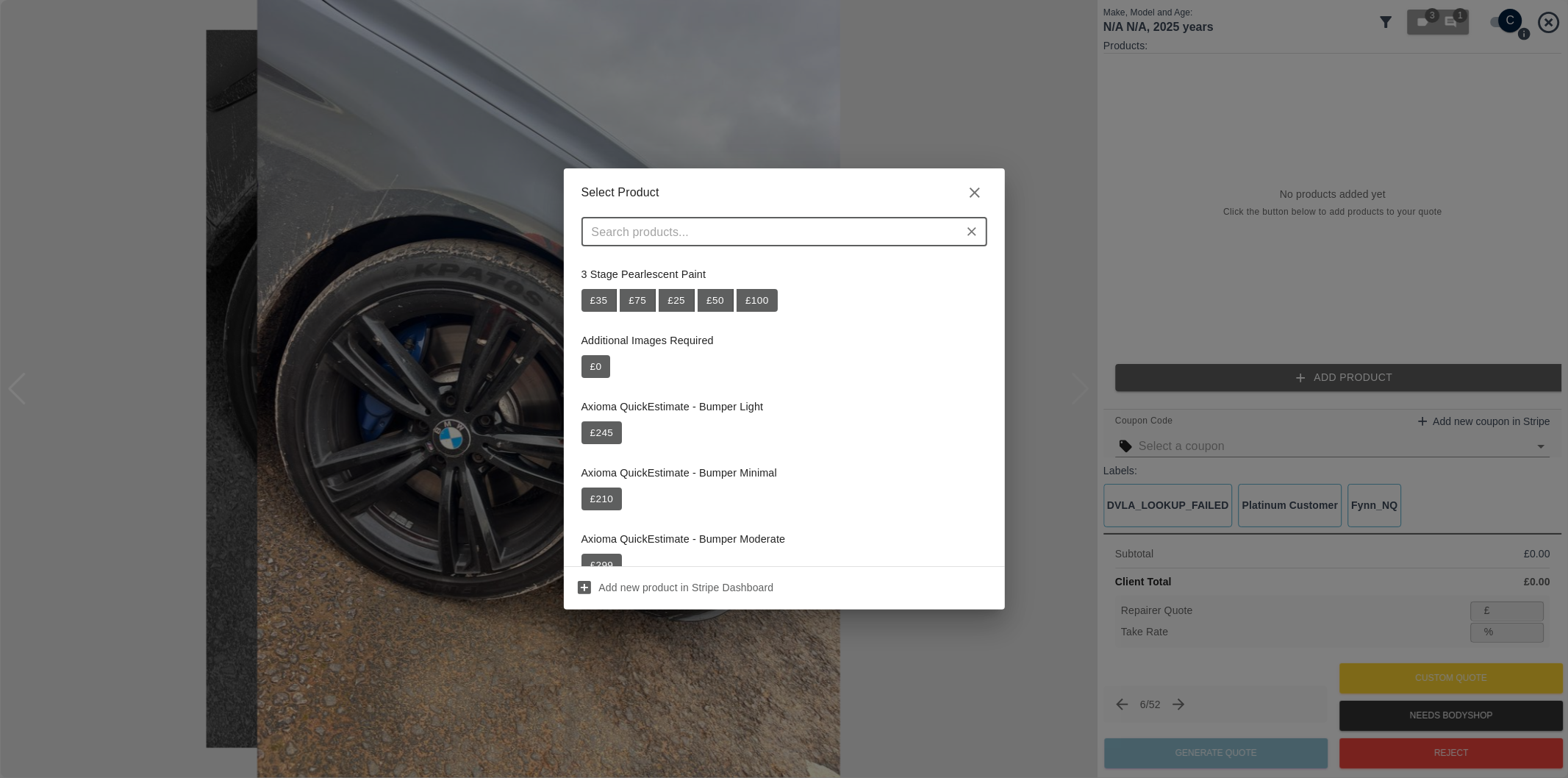
click at [888, 233] on input "text" at bounding box center [772, 232] width 373 height 20
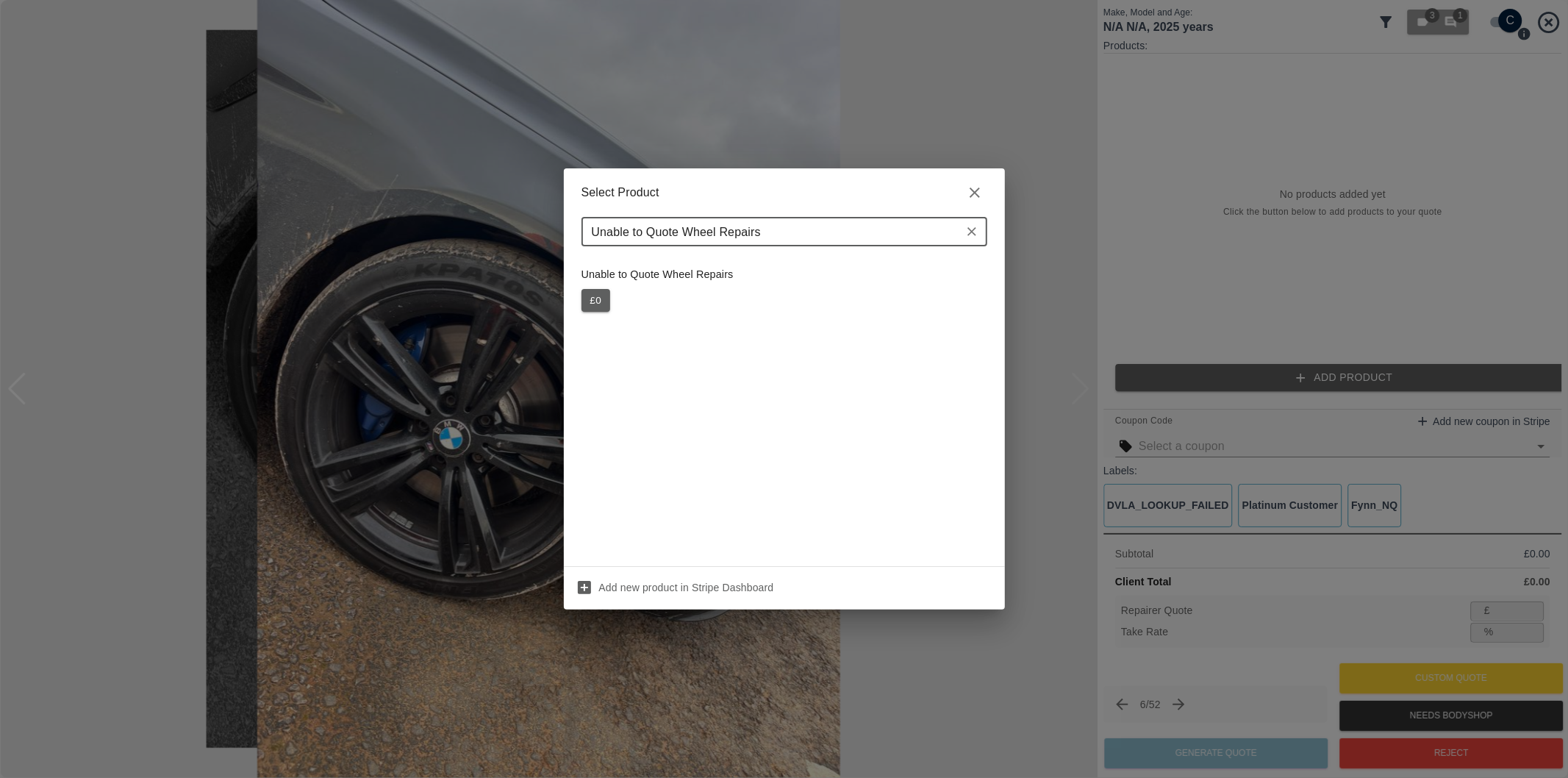
type input "Unable to Quote Wheel Repairs"
click at [595, 300] on button "£ 0" at bounding box center [596, 301] width 30 height 24
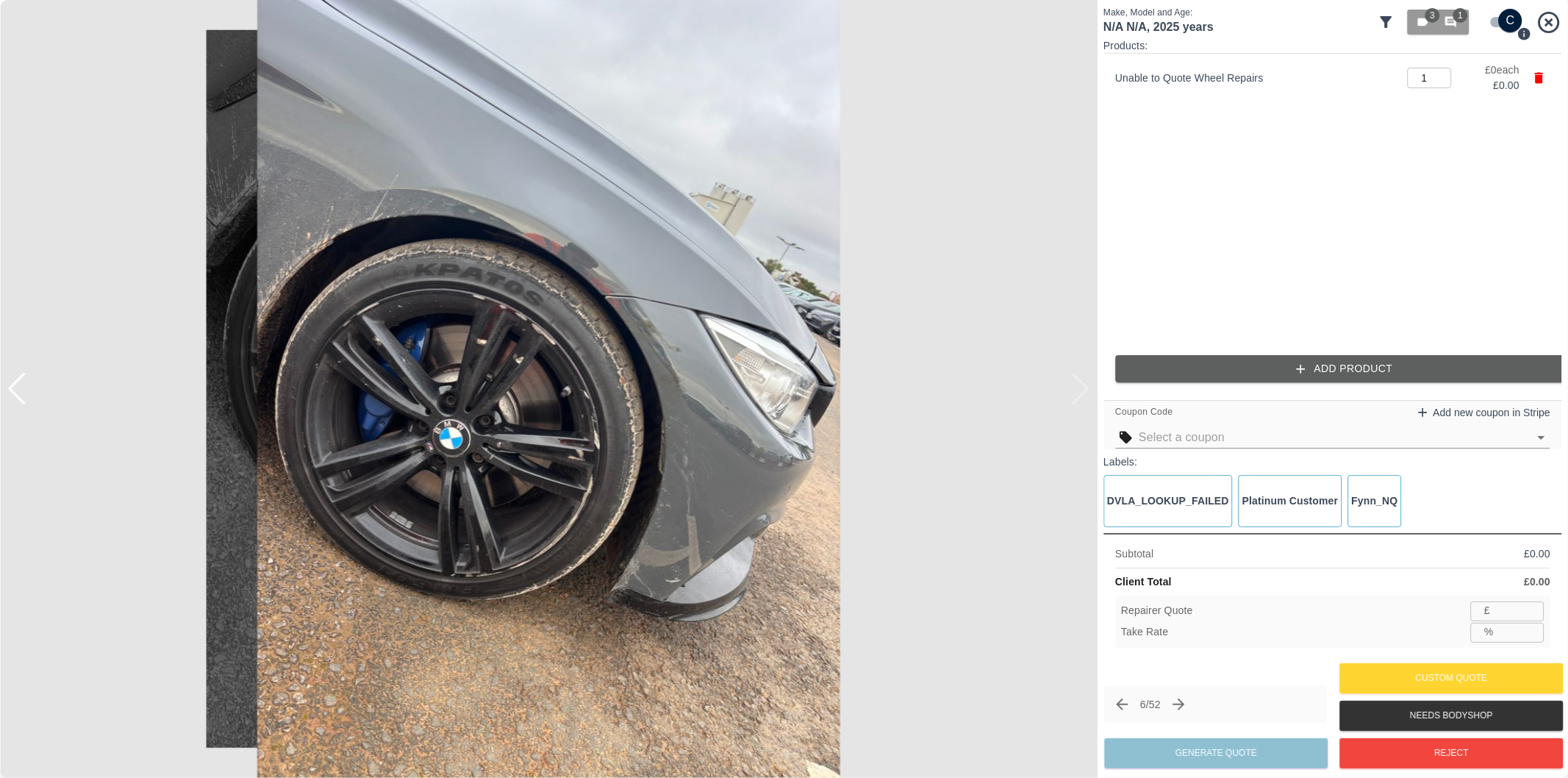
click at [1262, 372] on button "Add Product" at bounding box center [1345, 368] width 459 height 27
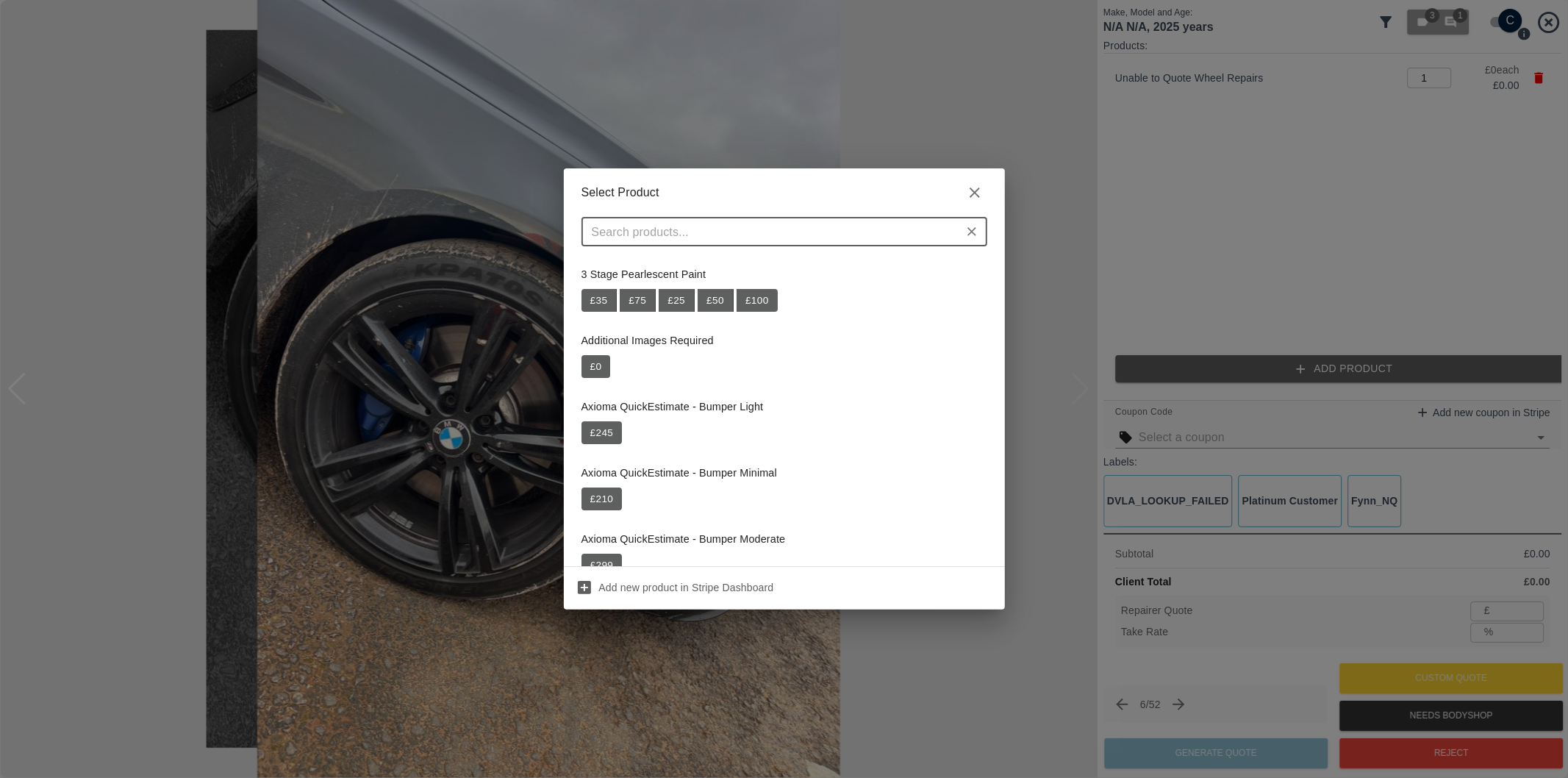
click at [750, 236] on input "text" at bounding box center [772, 232] width 373 height 20
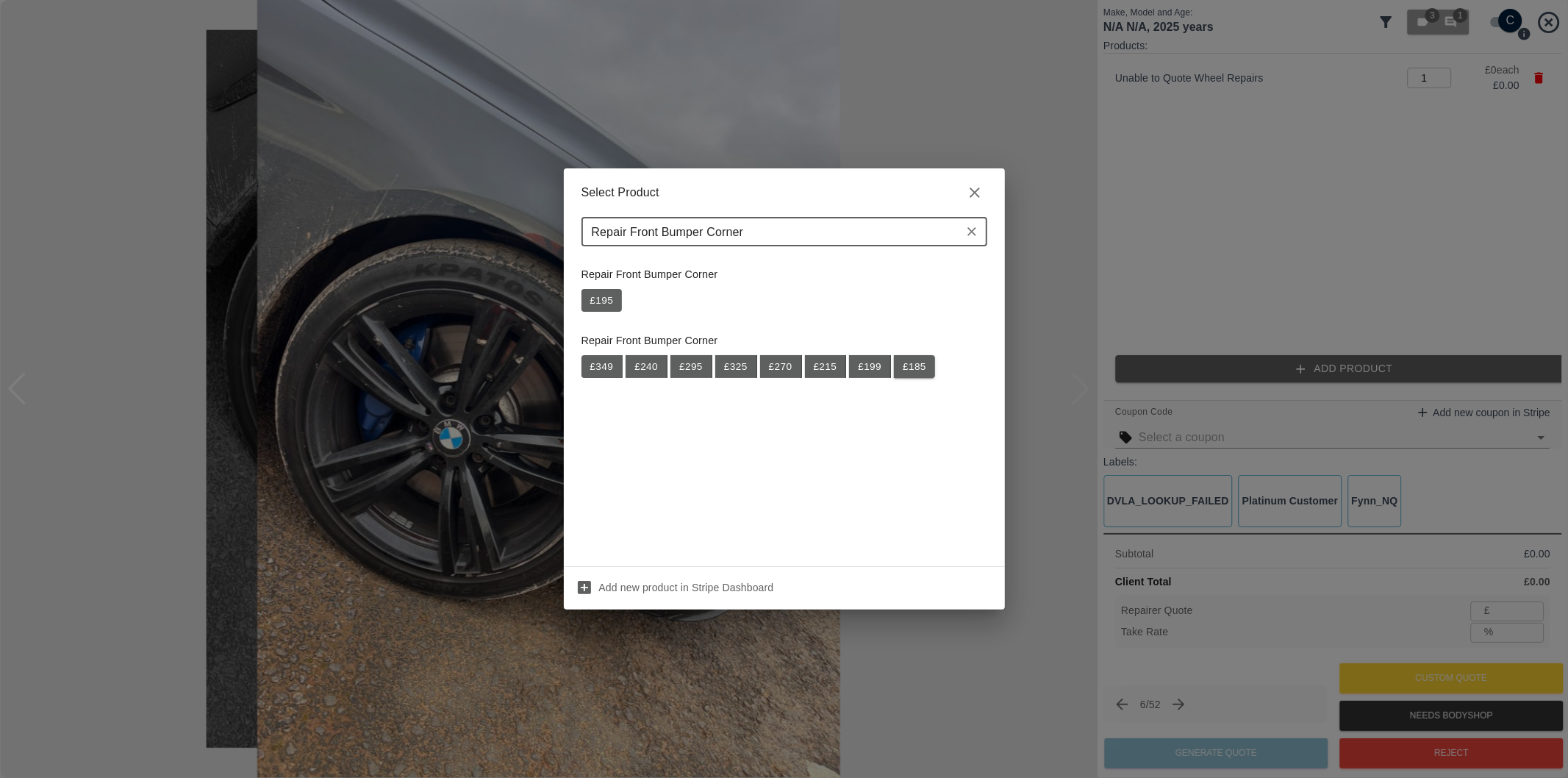
type input "Repair Front Bumper Corner"
click at [912, 365] on button "£ 185" at bounding box center [914, 367] width 42 height 24
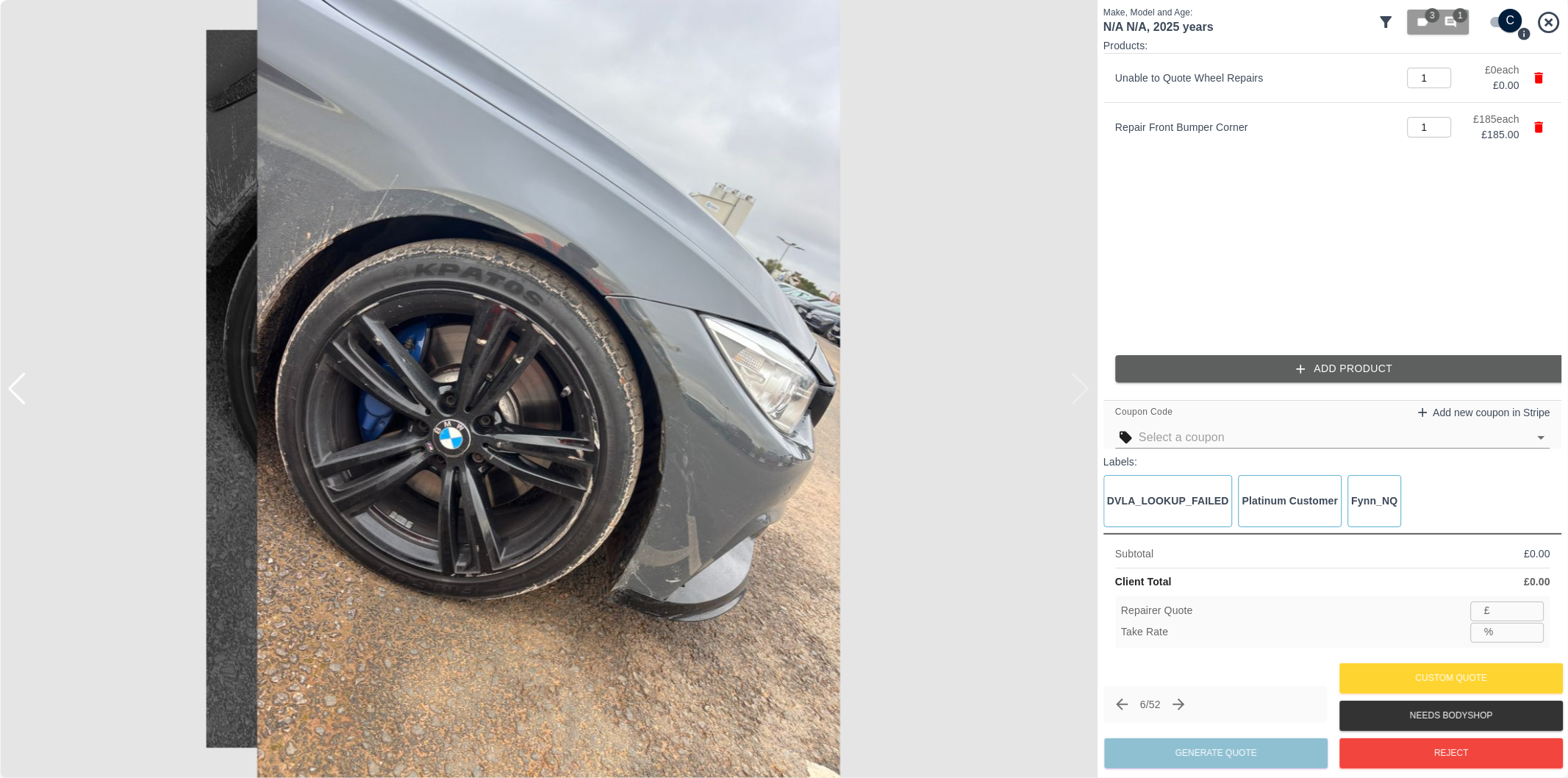
type input "120"
type input "35.1"
click at [1273, 753] on button "Generate Quote" at bounding box center [1216, 753] width 223 height 30
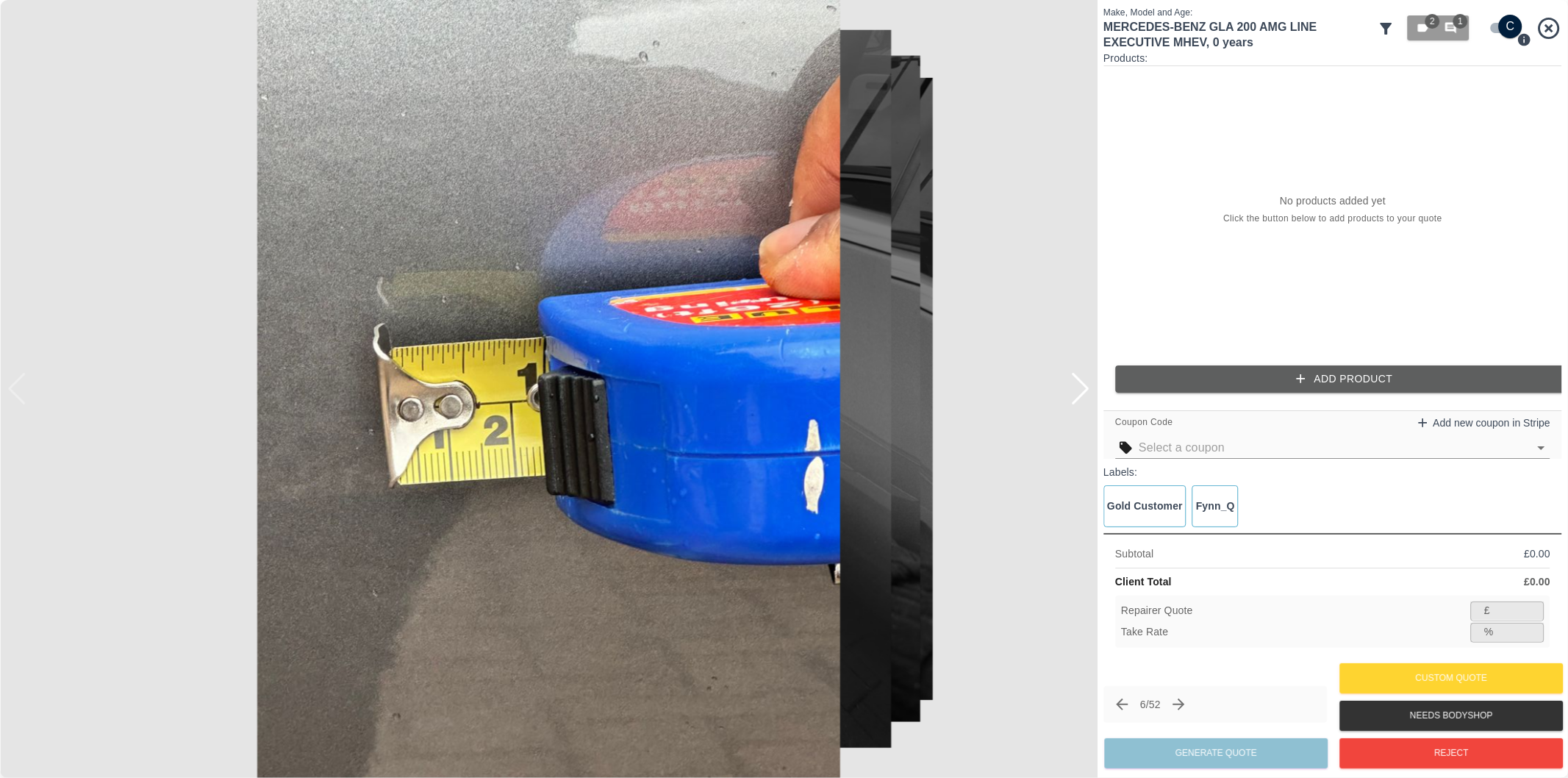
click at [1089, 390] on div at bounding box center [1080, 389] width 20 height 32
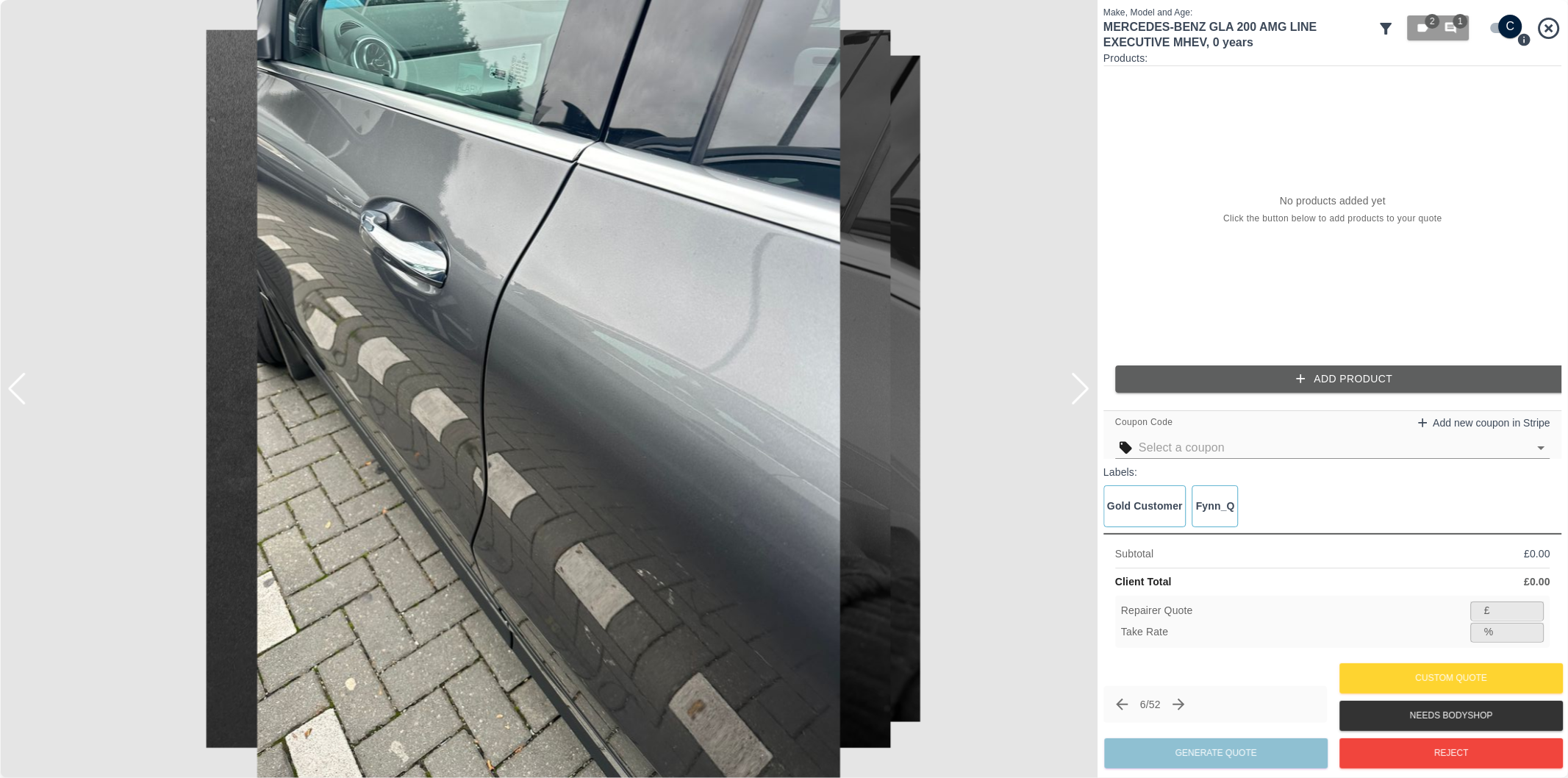
click at [1089, 390] on div at bounding box center [1080, 389] width 20 height 32
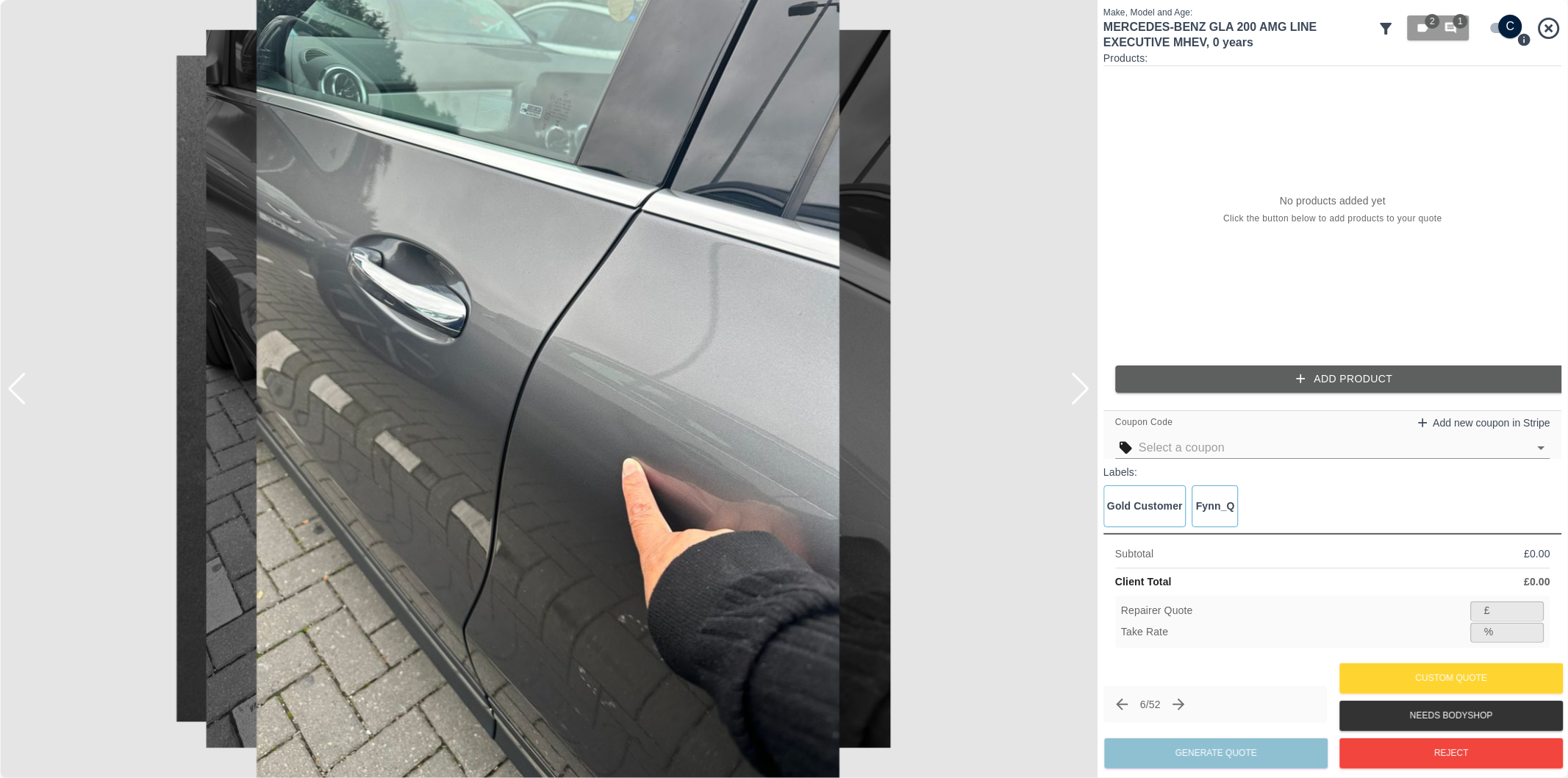
click at [1089, 390] on div at bounding box center [1080, 389] width 20 height 32
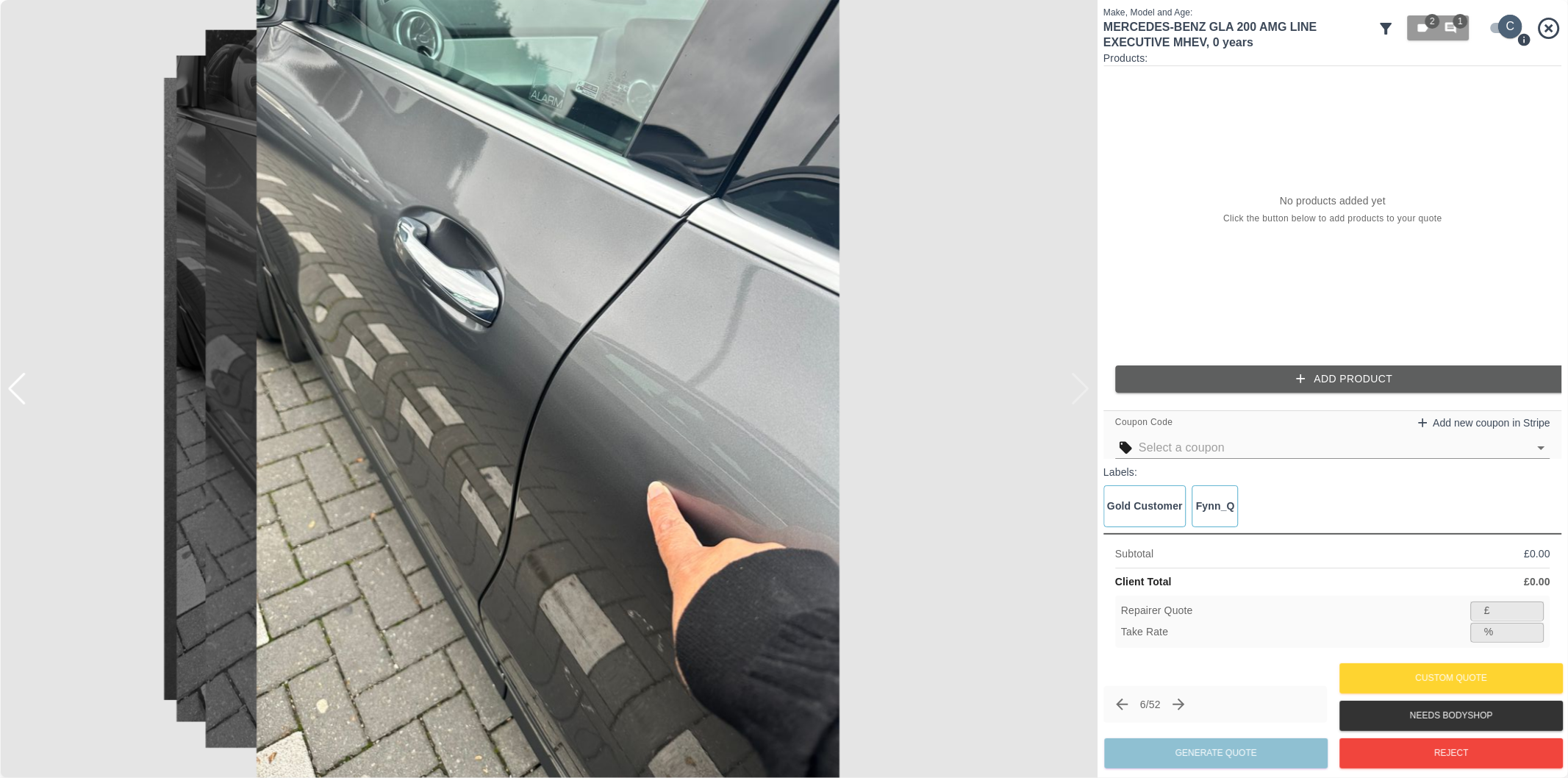
click at [1498, 30] on input "checkbox" at bounding box center [1511, 27] width 70 height 24
checkbox input "false"
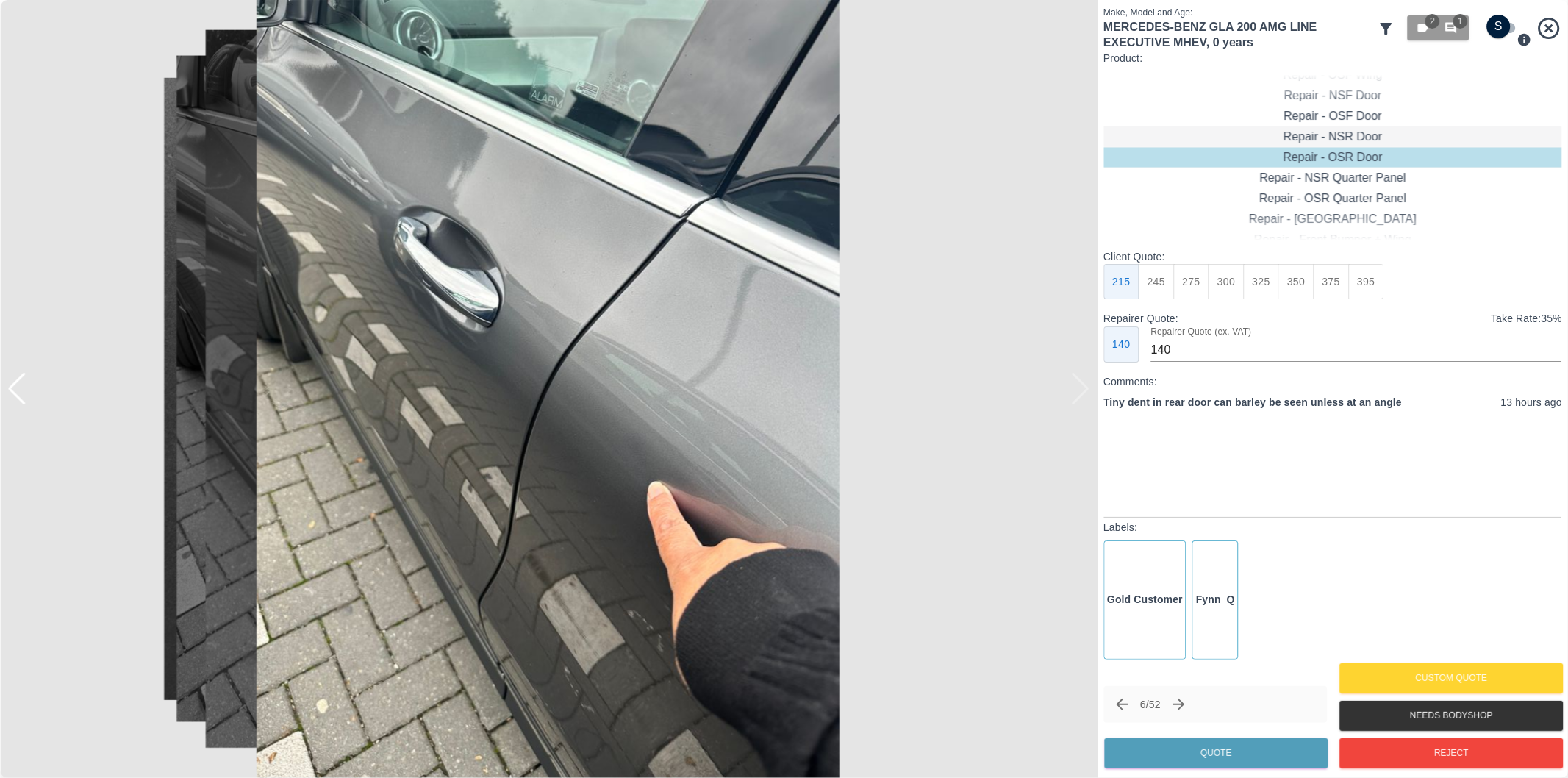
click at [1357, 140] on div "Repair - NSR Door" at bounding box center [1333, 136] width 459 height 20
click at [1156, 288] on button "245" at bounding box center [1157, 282] width 36 height 36
type input "160"
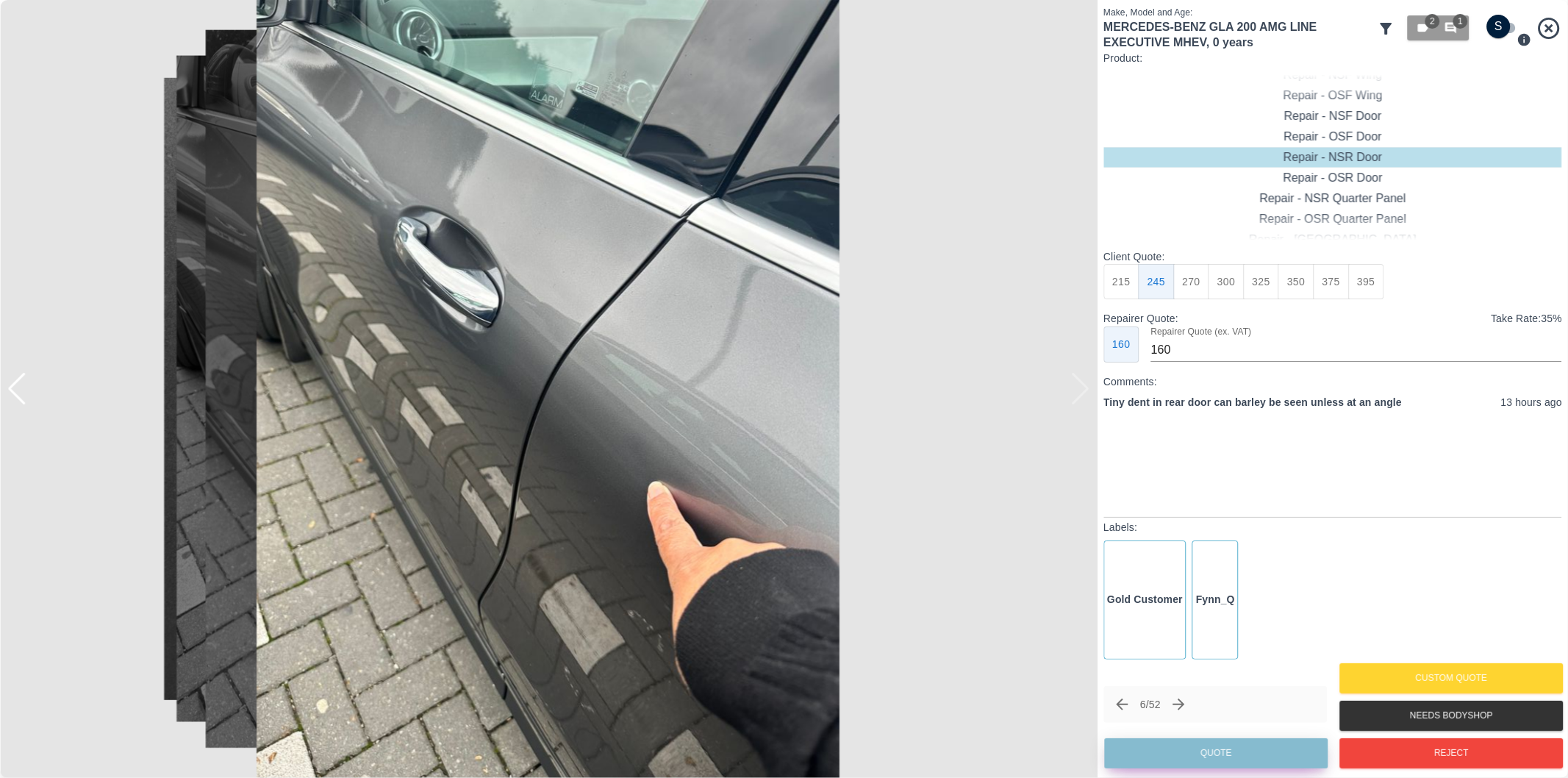
click at [1202, 753] on button "Quote" at bounding box center [1216, 753] width 223 height 30
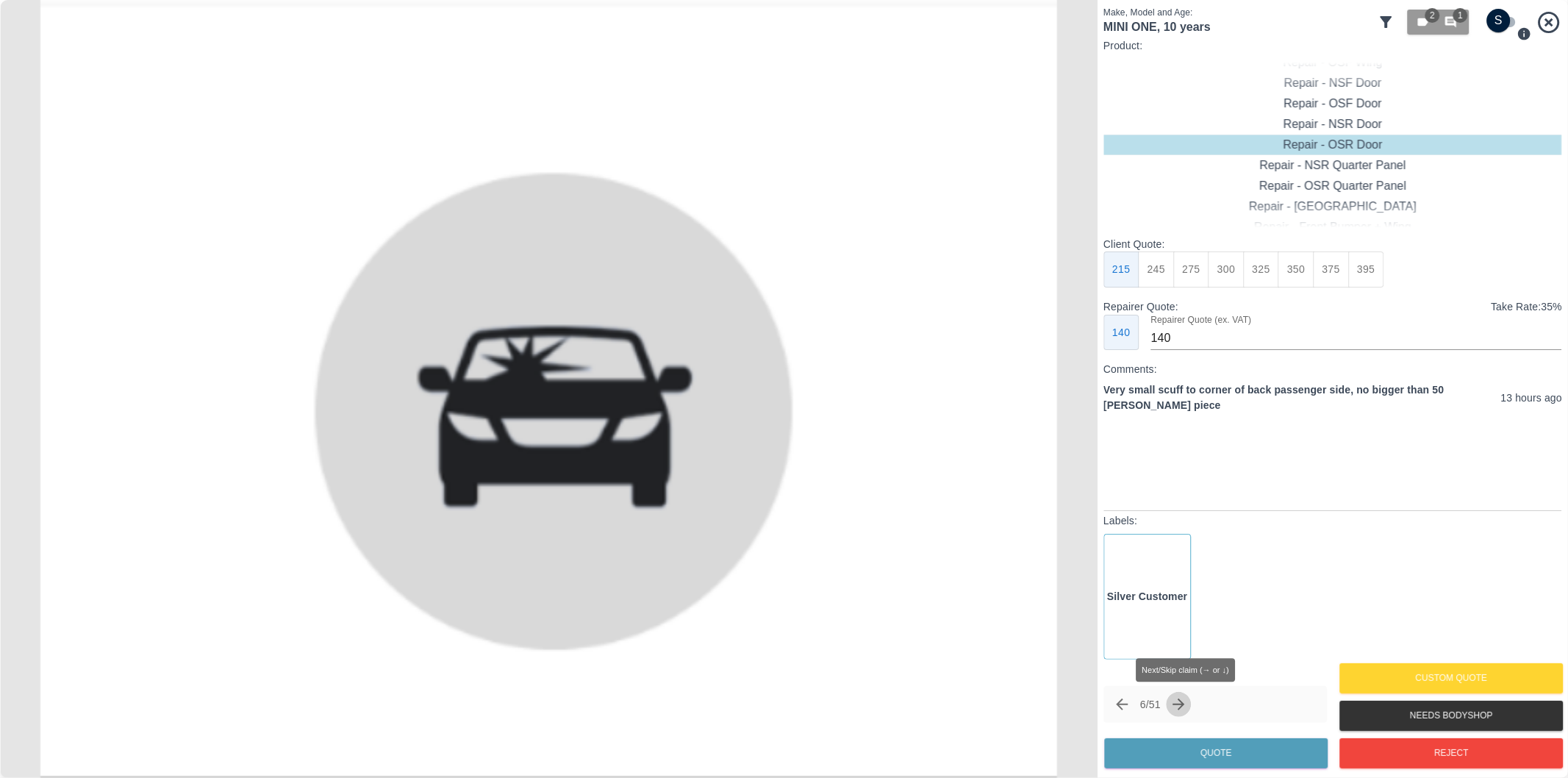
click at [1188, 701] on icon "Next claim" at bounding box center [1179, 704] width 18 height 18
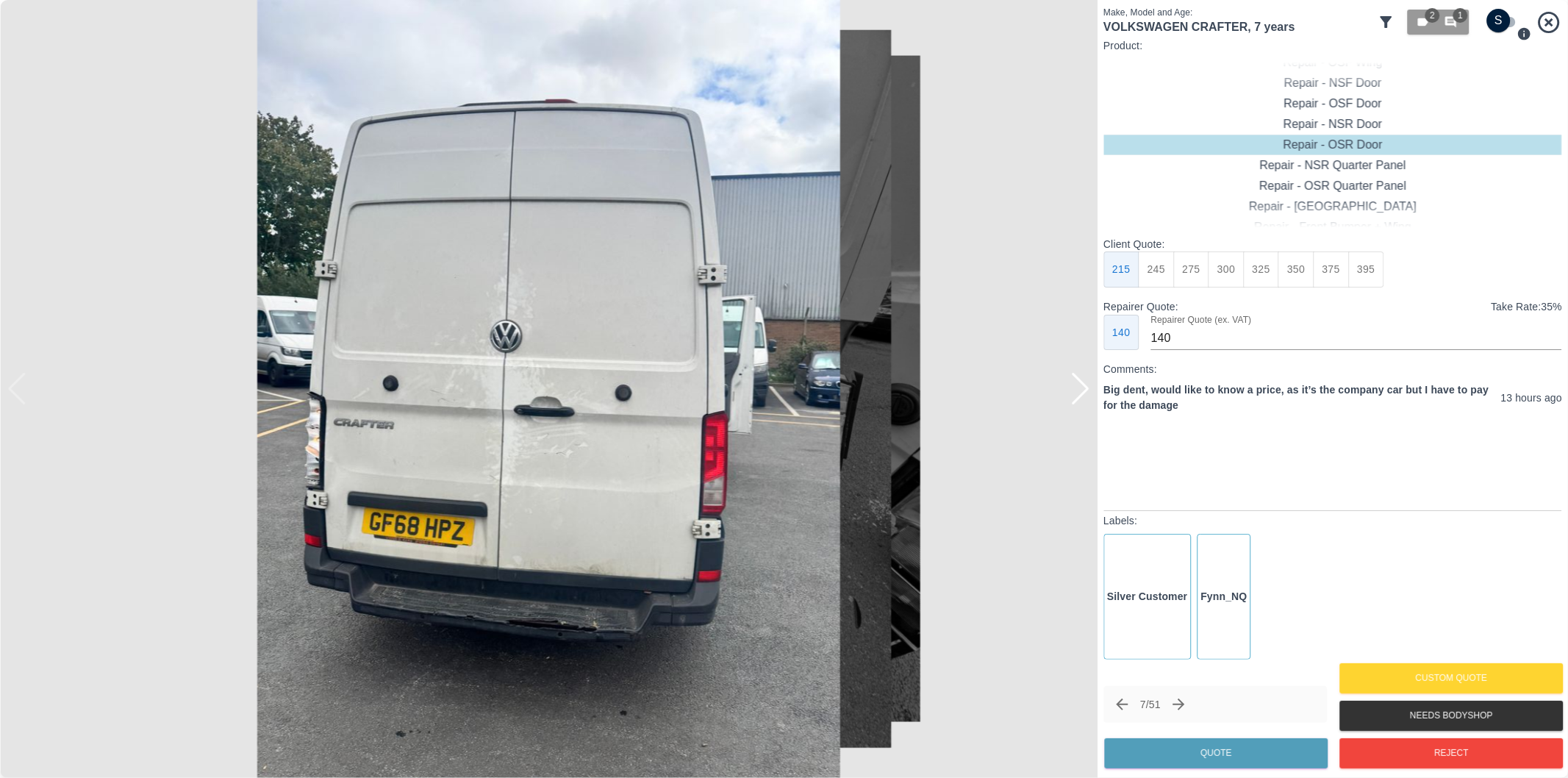
click at [1078, 393] on div at bounding box center [1080, 389] width 20 height 32
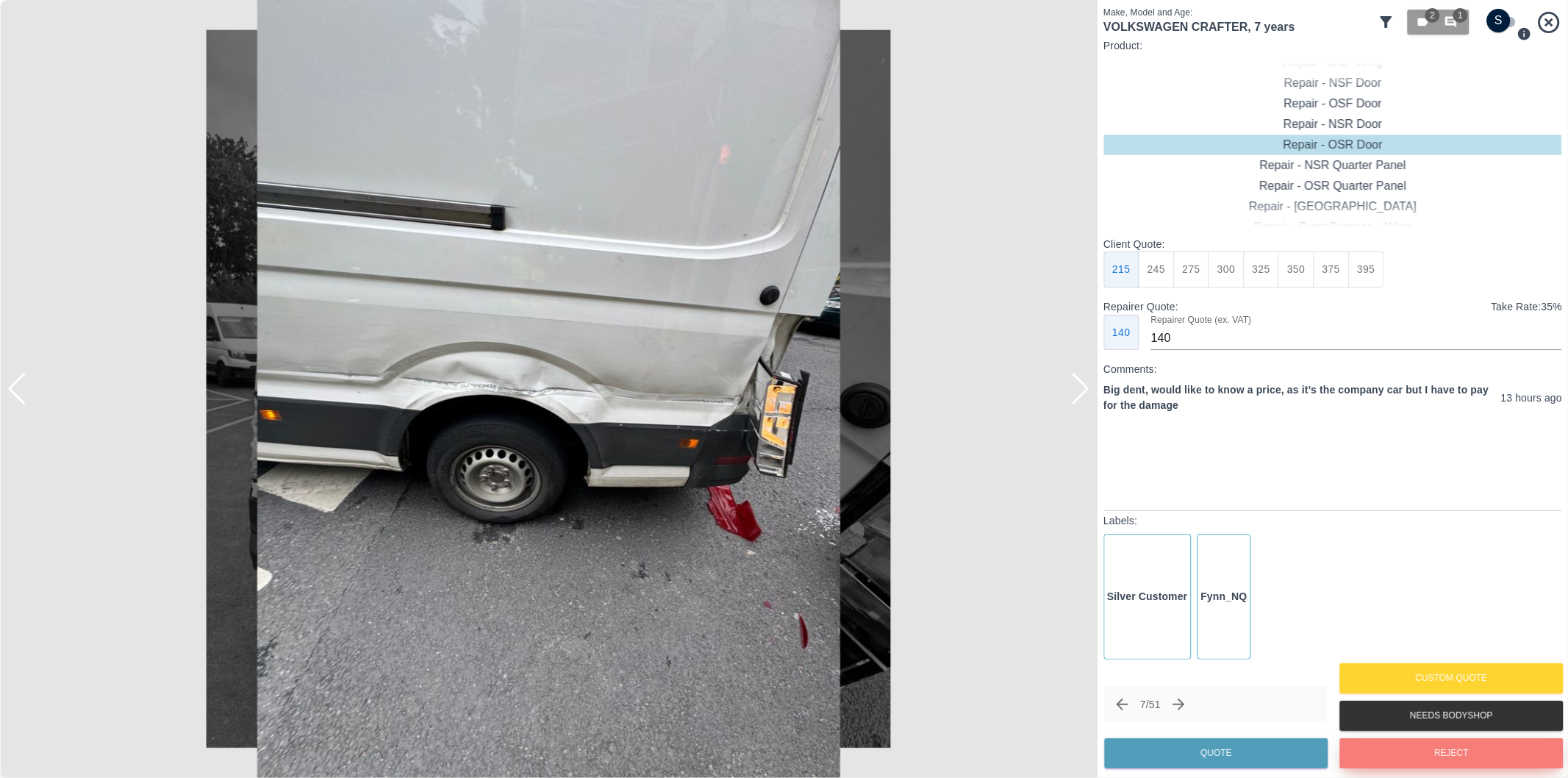
click at [1400, 748] on button "Reject" at bounding box center [1451, 753] width 223 height 30
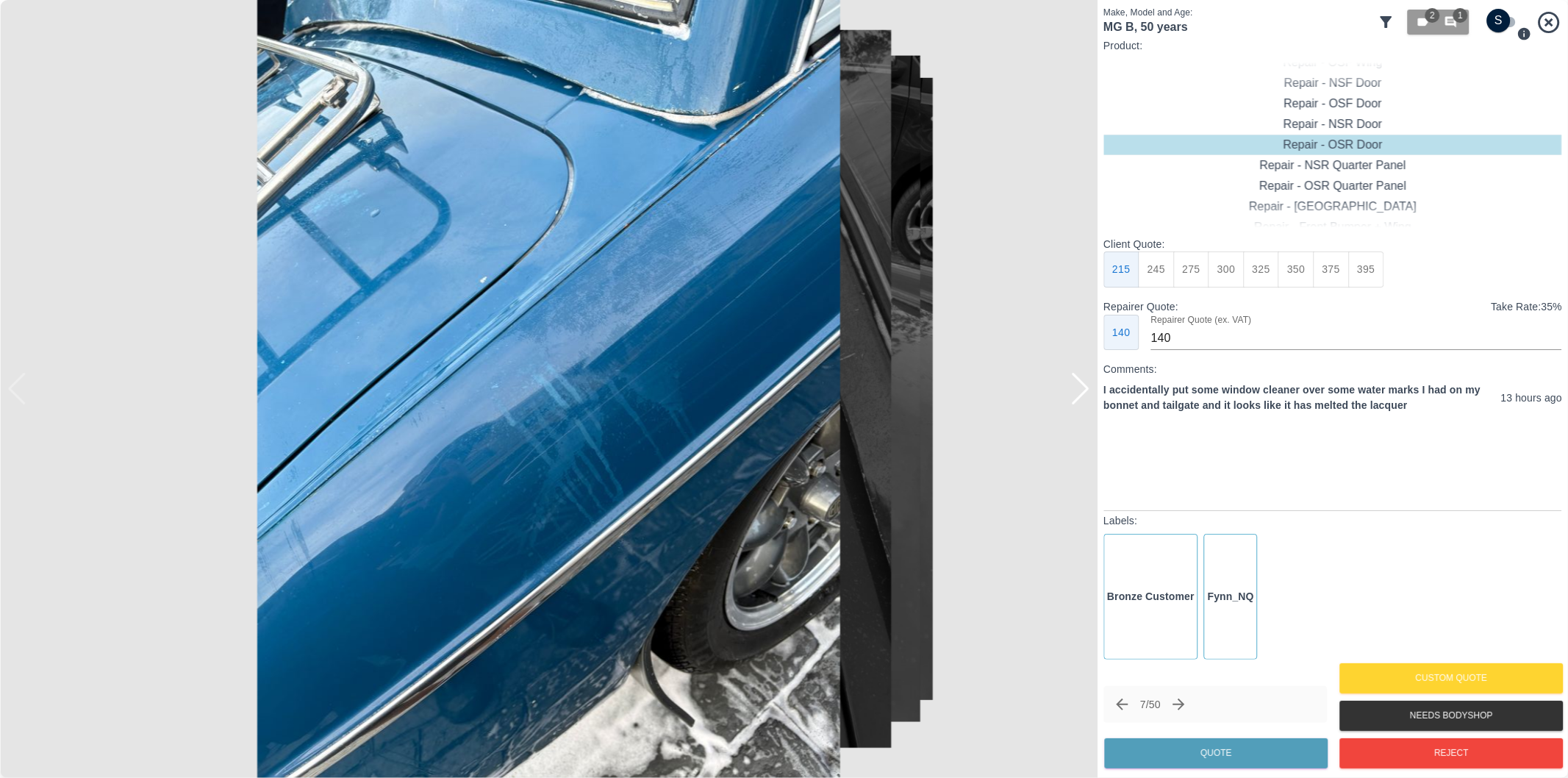
click at [1088, 397] on div at bounding box center [1080, 389] width 20 height 32
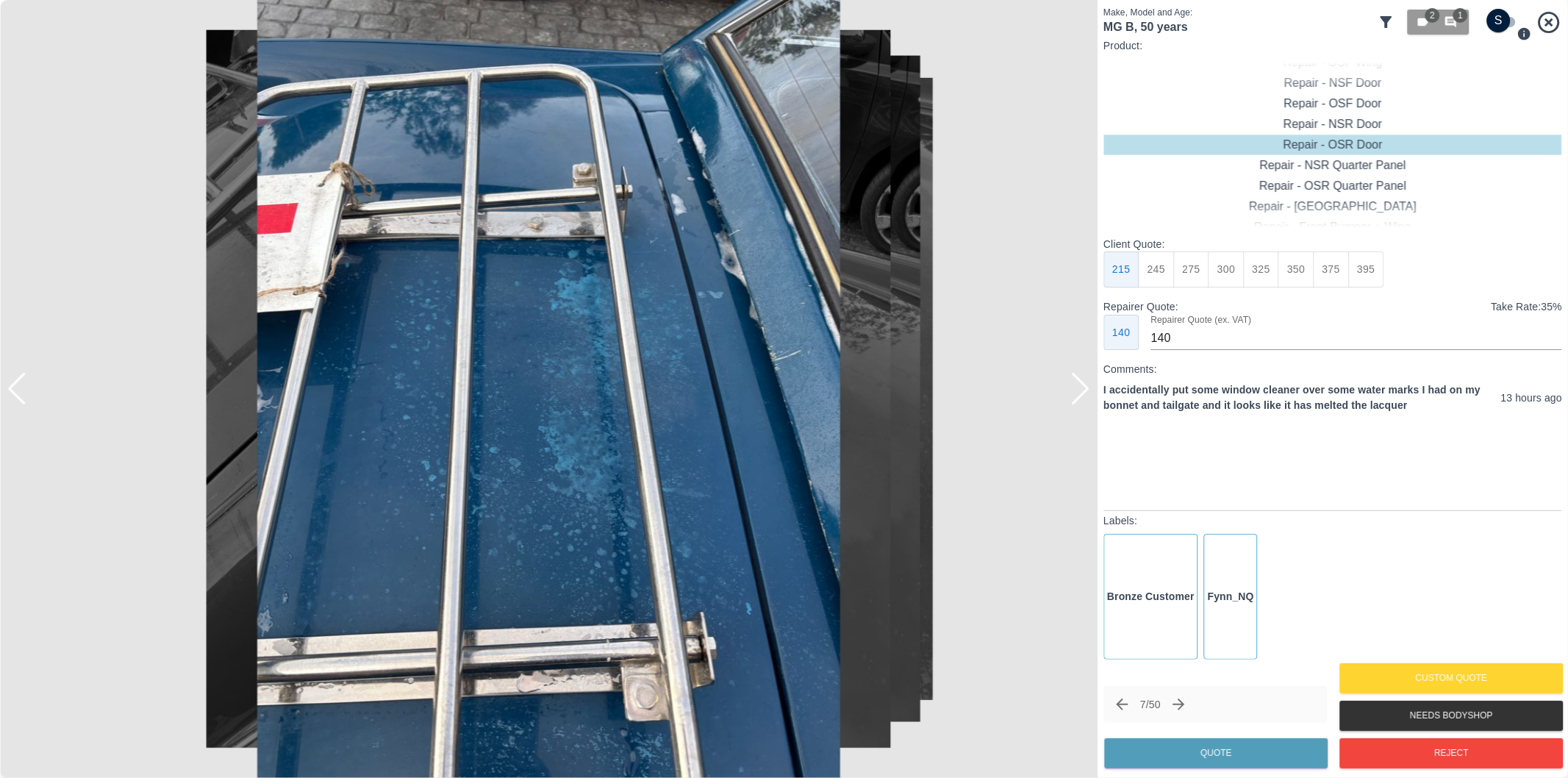
click at [1085, 384] on div at bounding box center [1080, 389] width 20 height 32
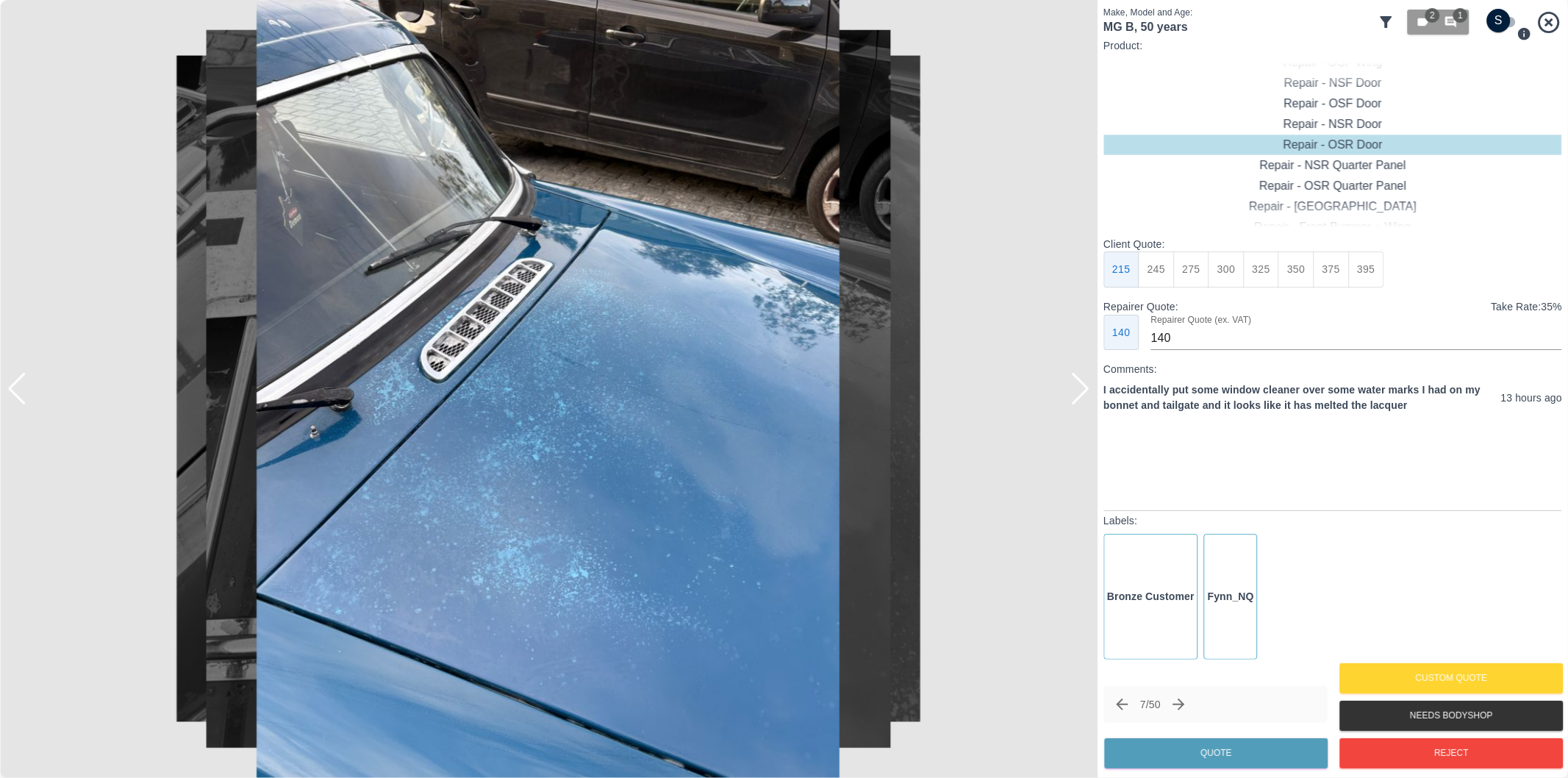
click at [1085, 384] on div at bounding box center [1080, 389] width 20 height 32
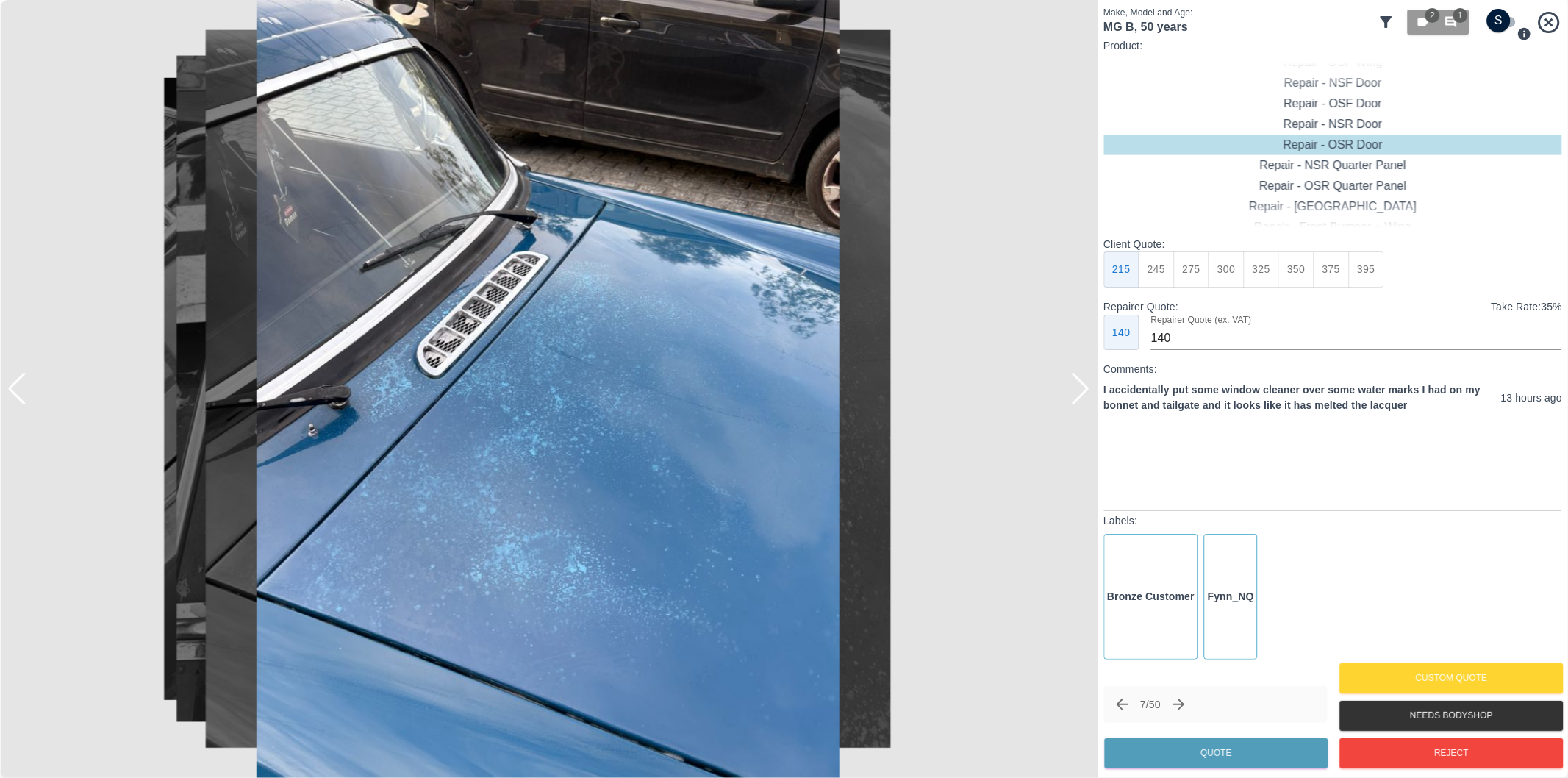
click at [1085, 384] on div at bounding box center [1080, 389] width 20 height 32
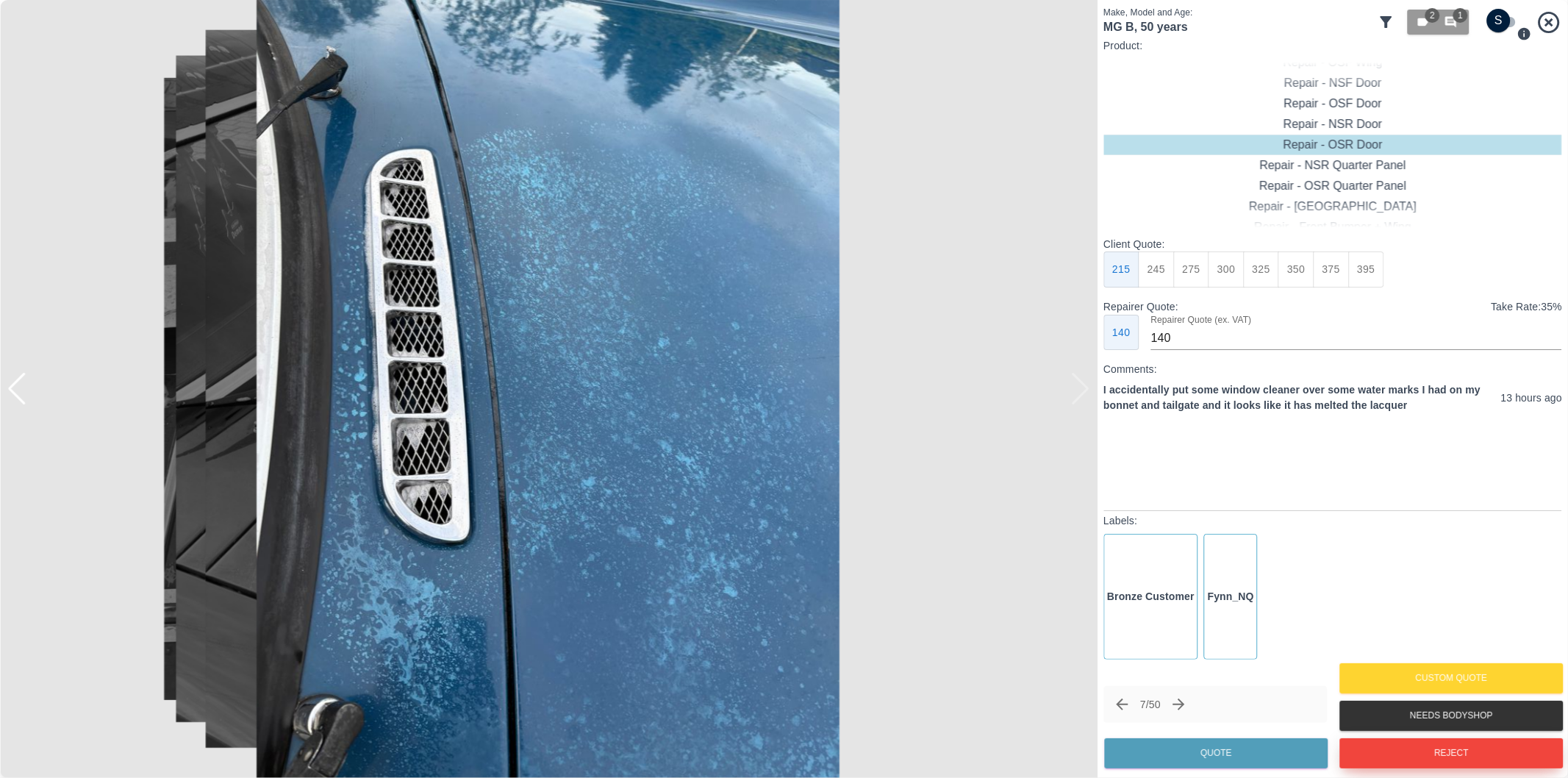
click at [1423, 765] on button "Reject" at bounding box center [1451, 753] width 223 height 30
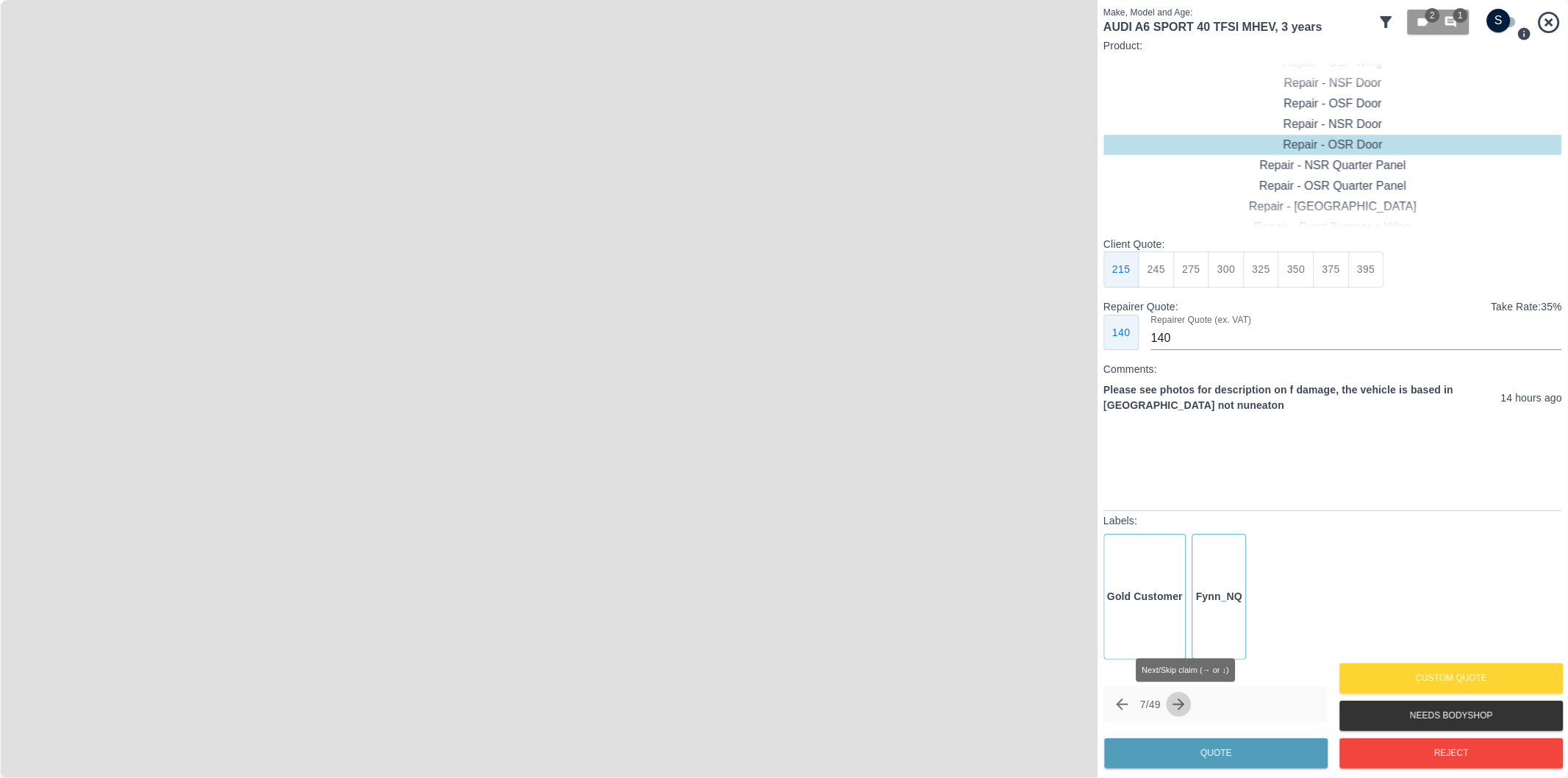
click at [1181, 704] on icon "Next claim" at bounding box center [1179, 704] width 18 height 18
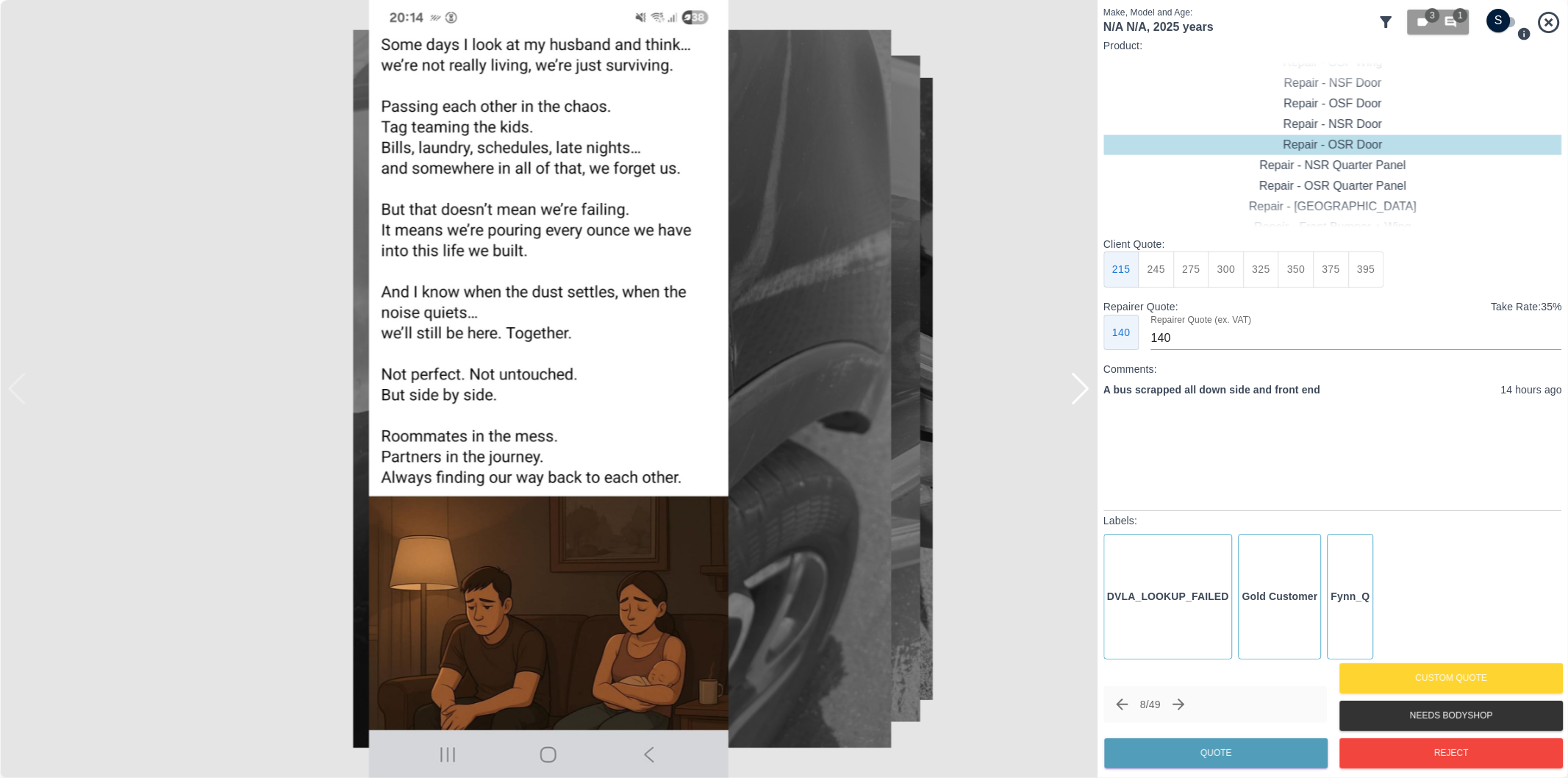
click at [1083, 387] on div at bounding box center [1080, 389] width 20 height 32
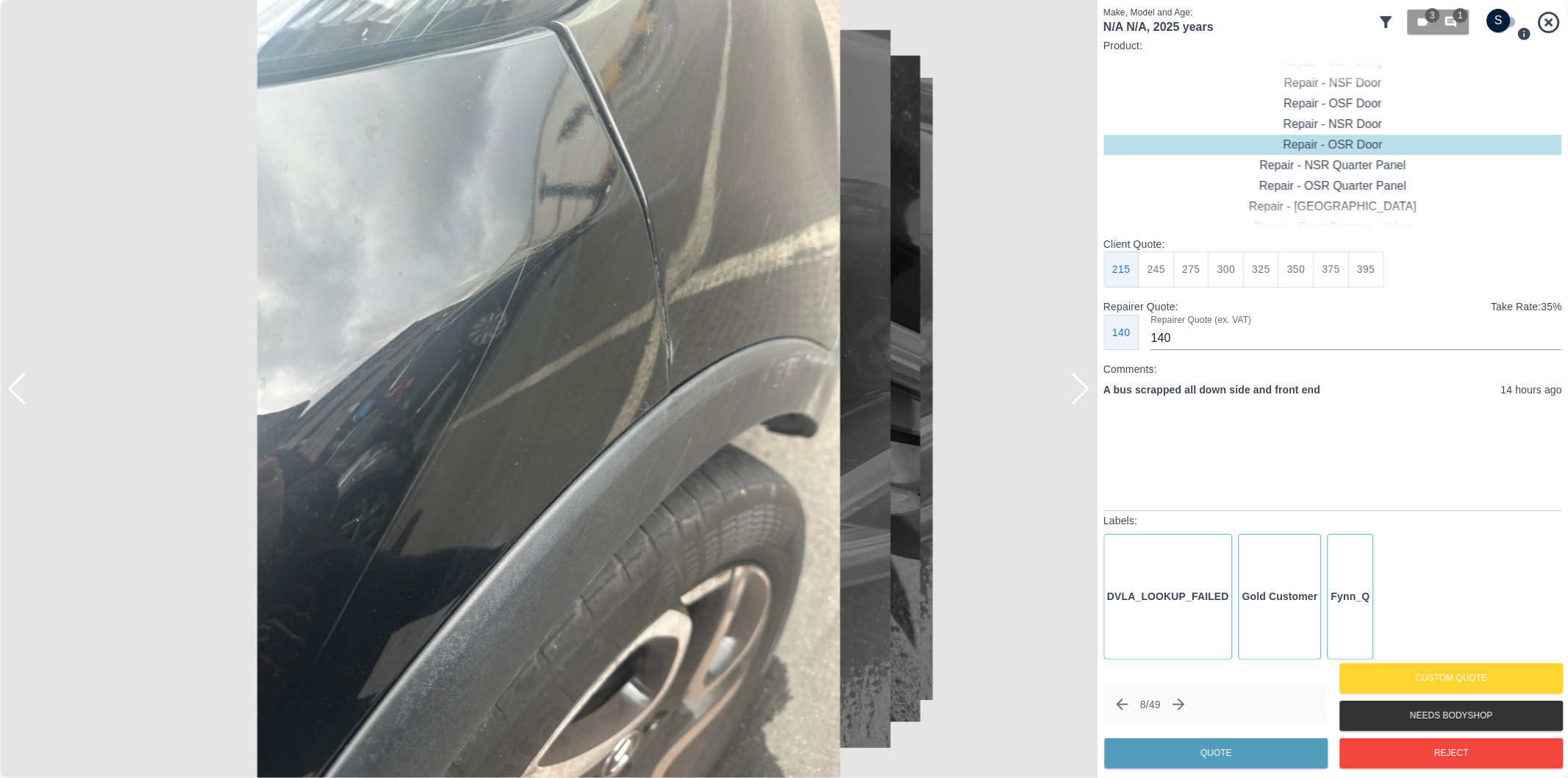
click at [1083, 387] on div at bounding box center [1080, 389] width 20 height 32
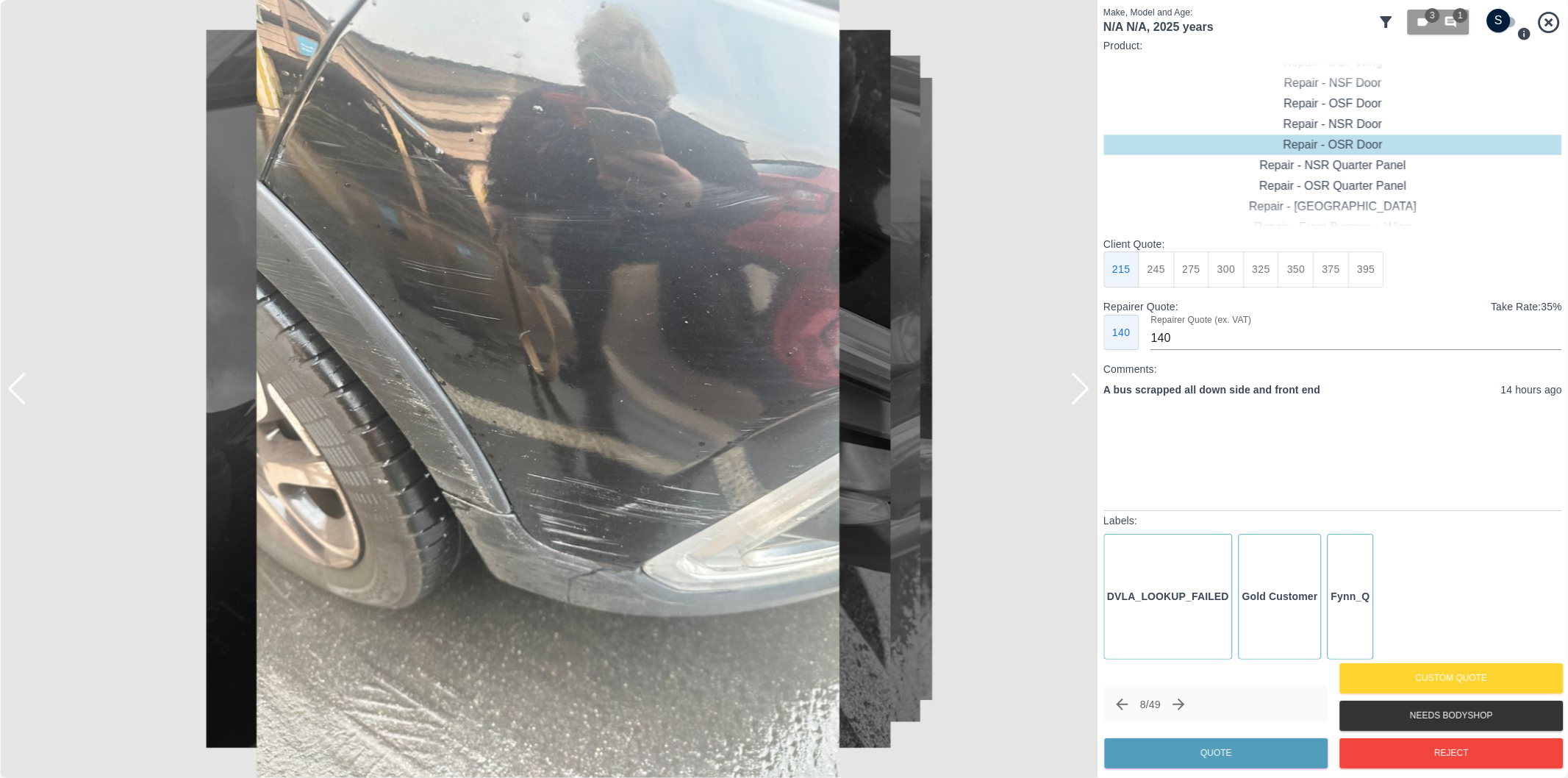
click at [1083, 387] on div at bounding box center [1080, 389] width 20 height 32
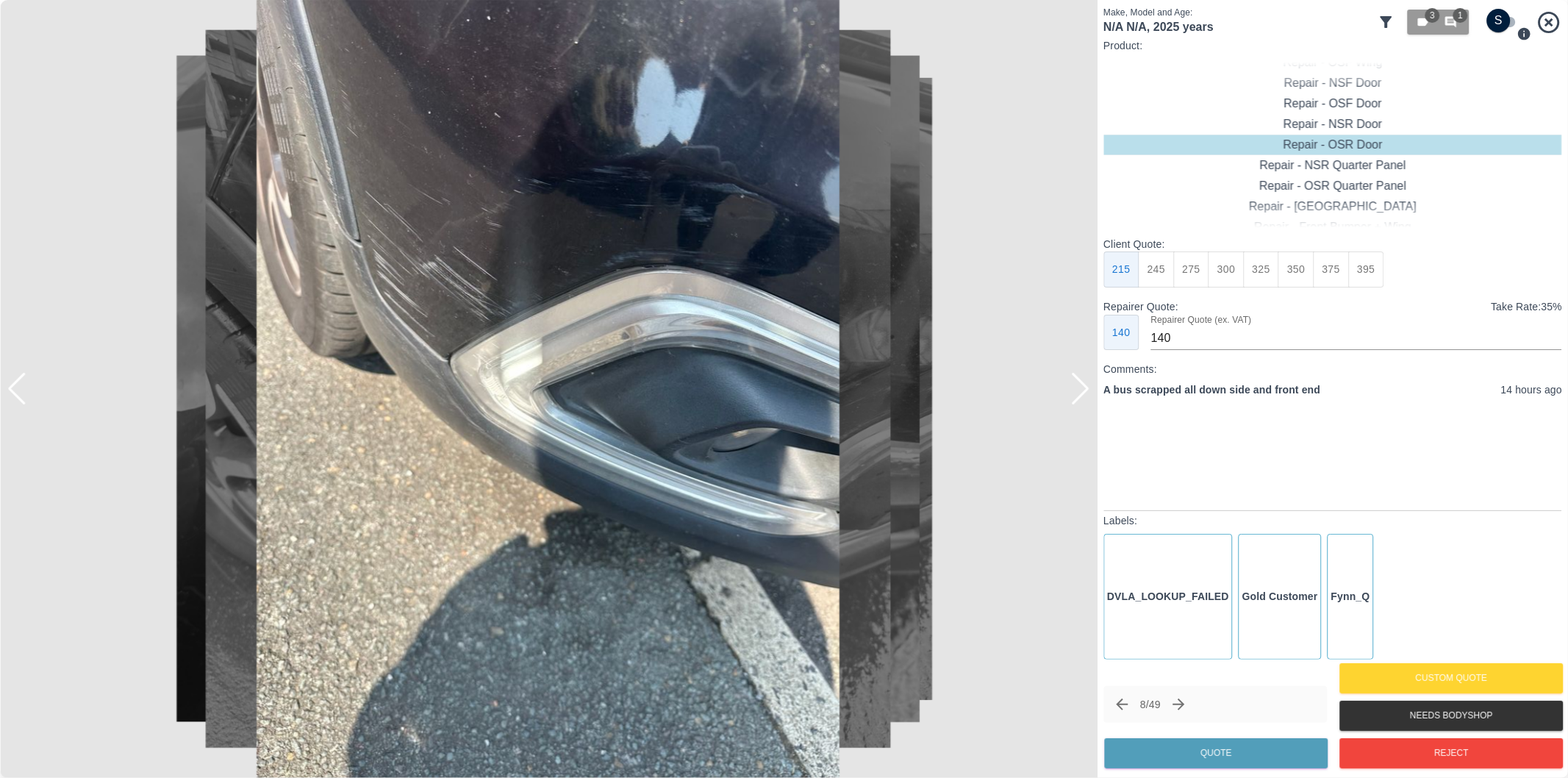
click at [1083, 387] on div at bounding box center [1080, 389] width 20 height 32
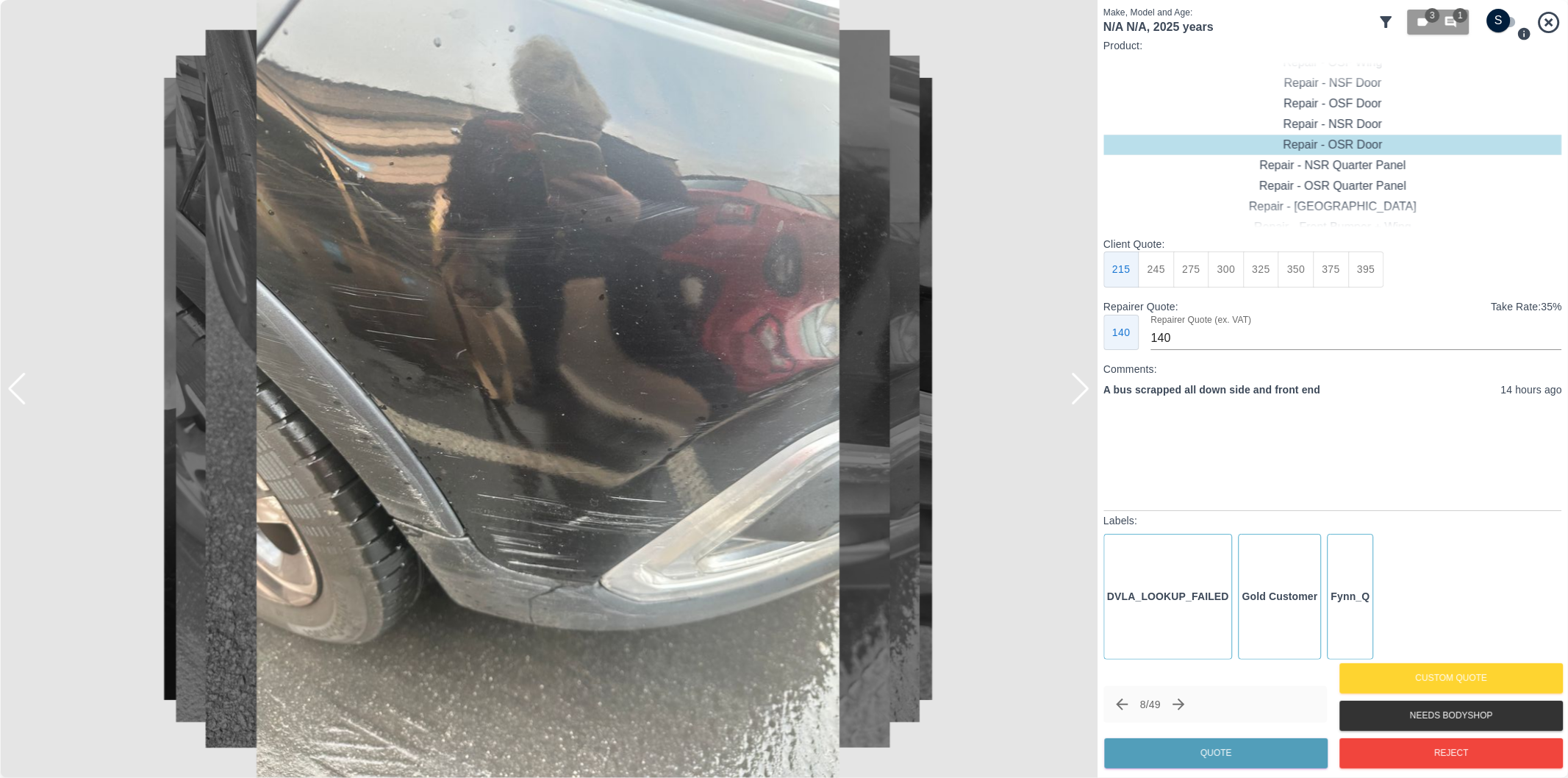
click at [1083, 387] on div at bounding box center [1080, 389] width 20 height 32
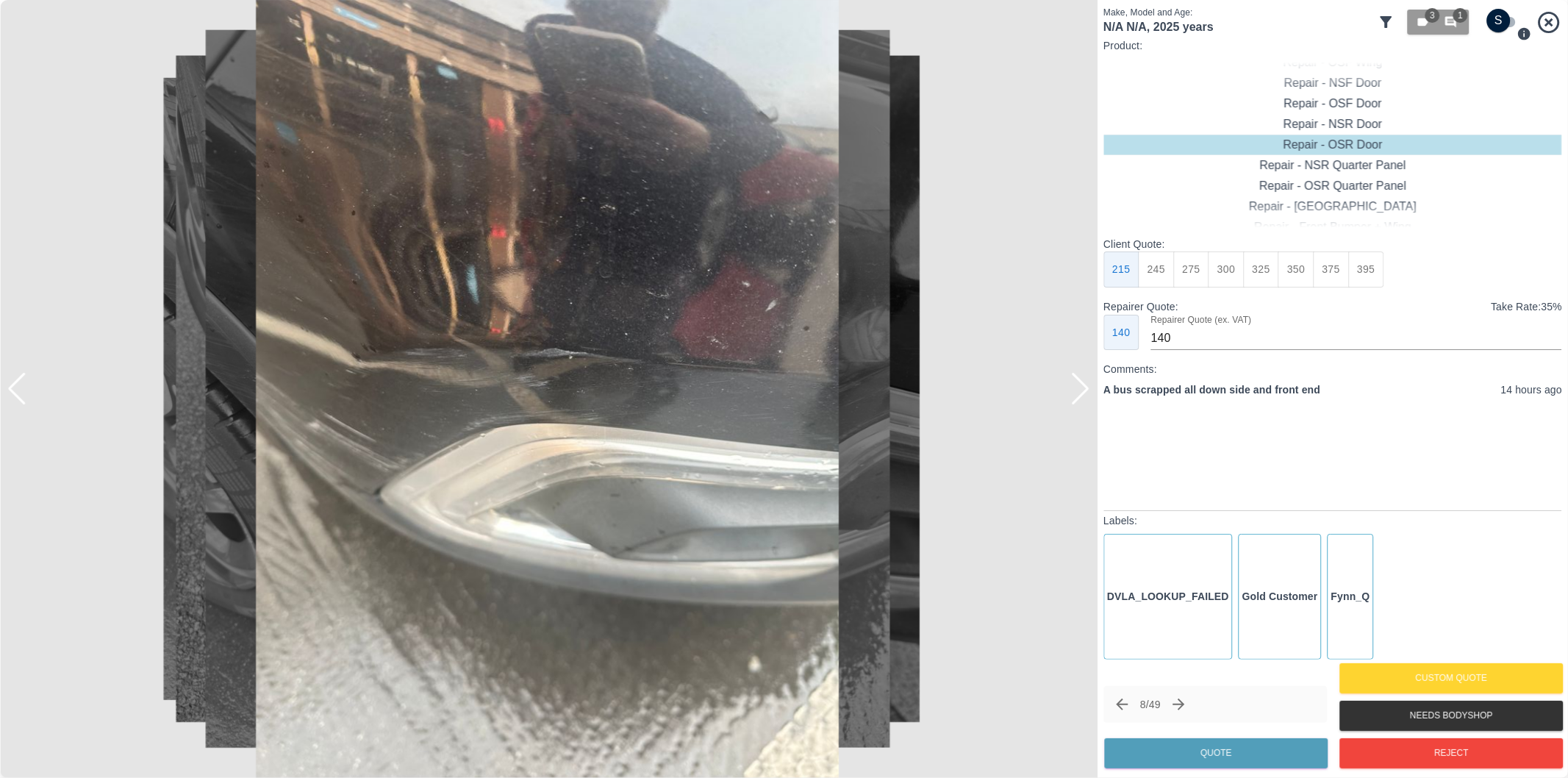
click at [1082, 386] on div at bounding box center [1080, 389] width 20 height 32
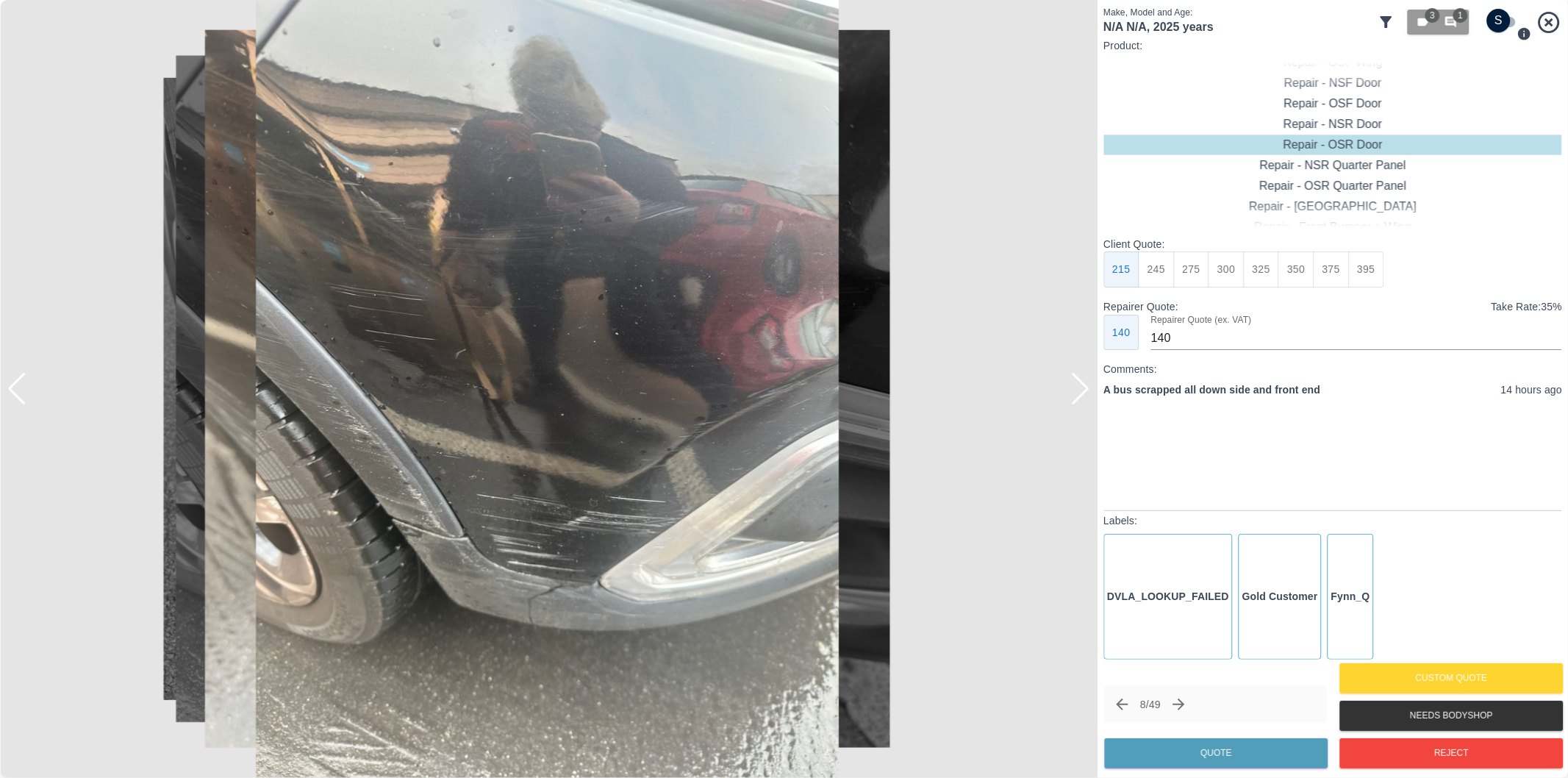
click at [1082, 386] on div at bounding box center [1080, 389] width 20 height 32
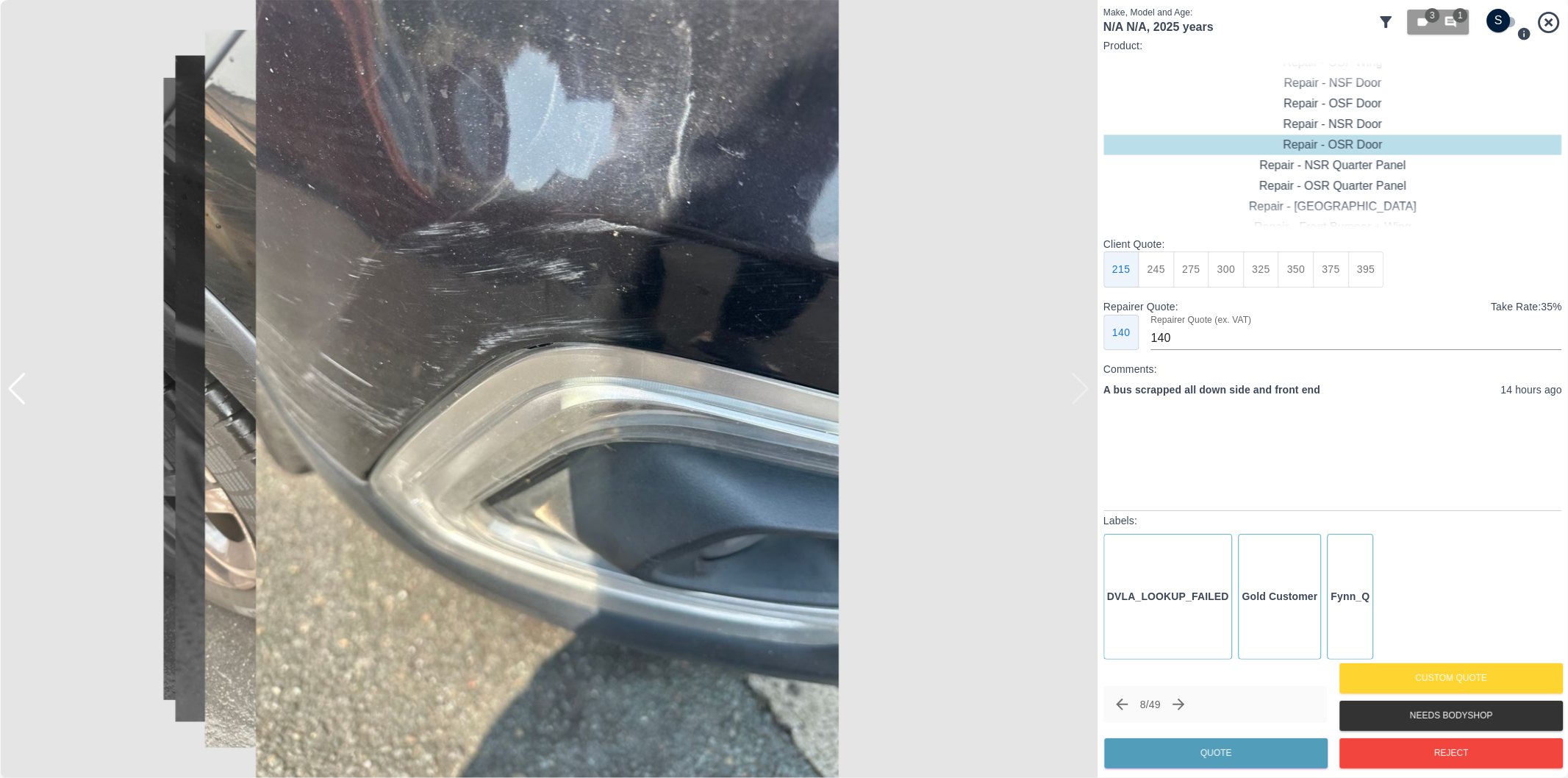
click at [1082, 386] on div at bounding box center [548, 389] width 1097 height 778
click at [17, 392] on div at bounding box center [16, 389] width 20 height 32
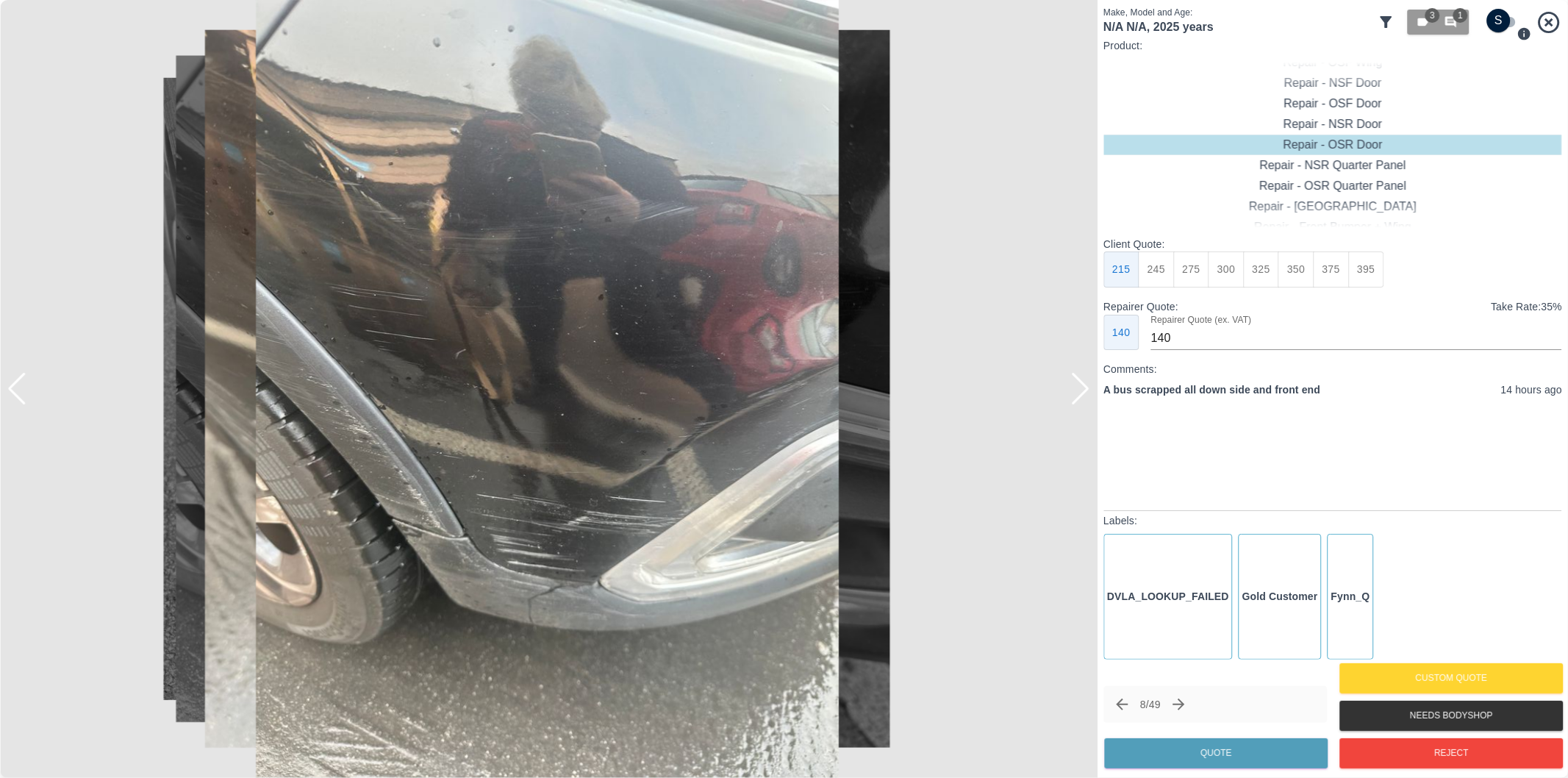
click at [17, 392] on div at bounding box center [16, 389] width 20 height 32
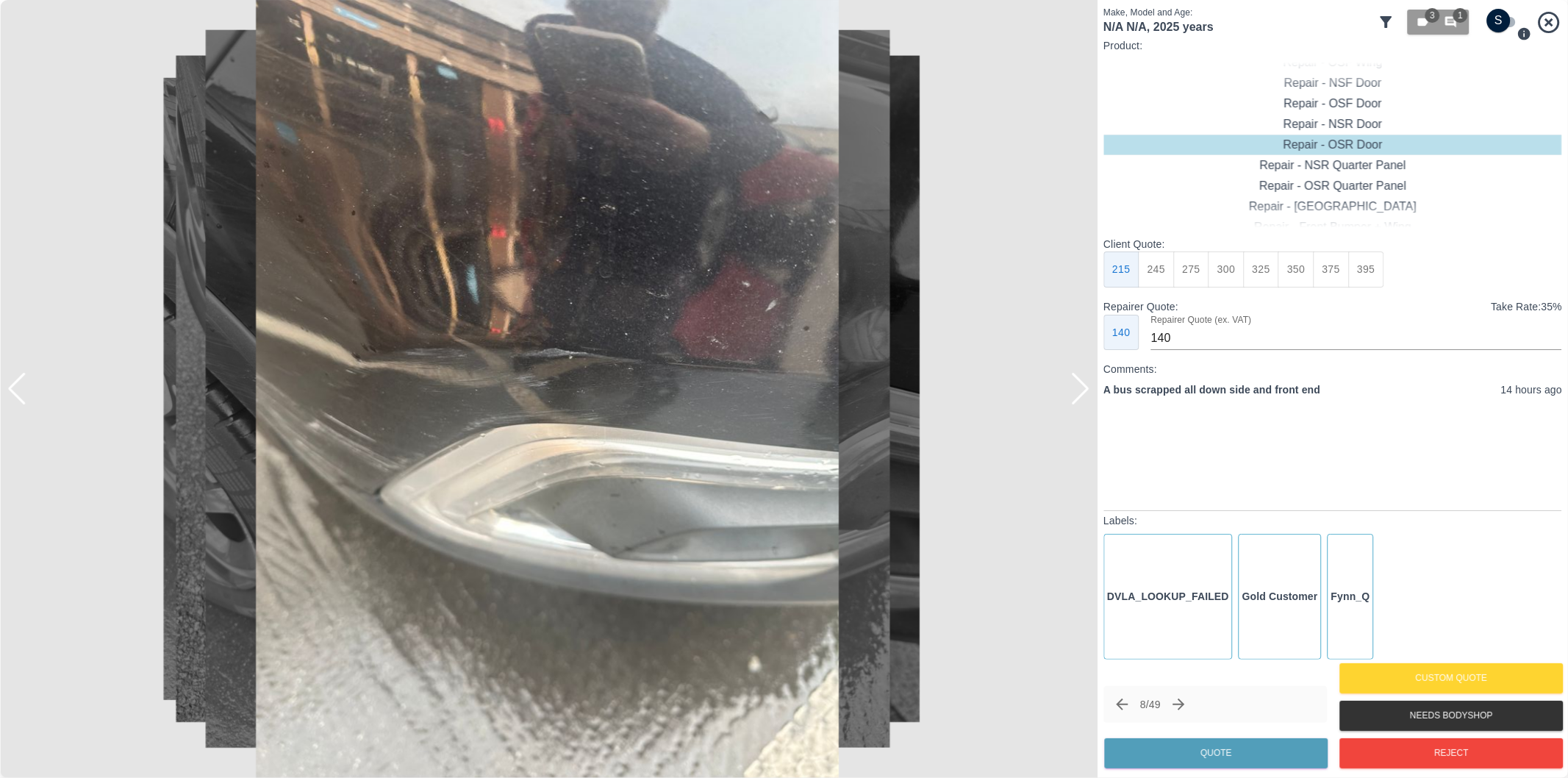
click at [16, 387] on div at bounding box center [16, 389] width 20 height 32
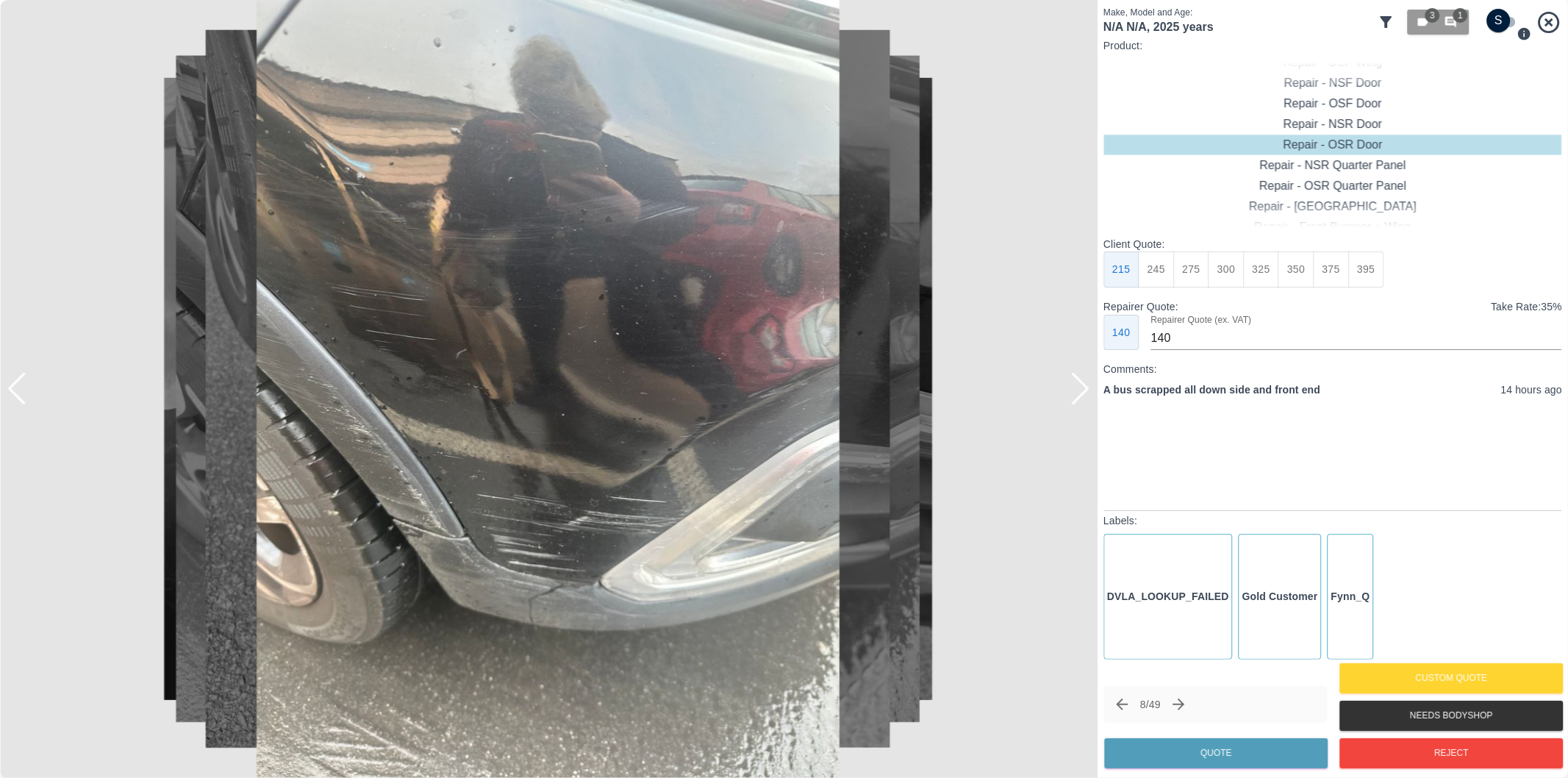
click at [16, 387] on div at bounding box center [16, 389] width 20 height 32
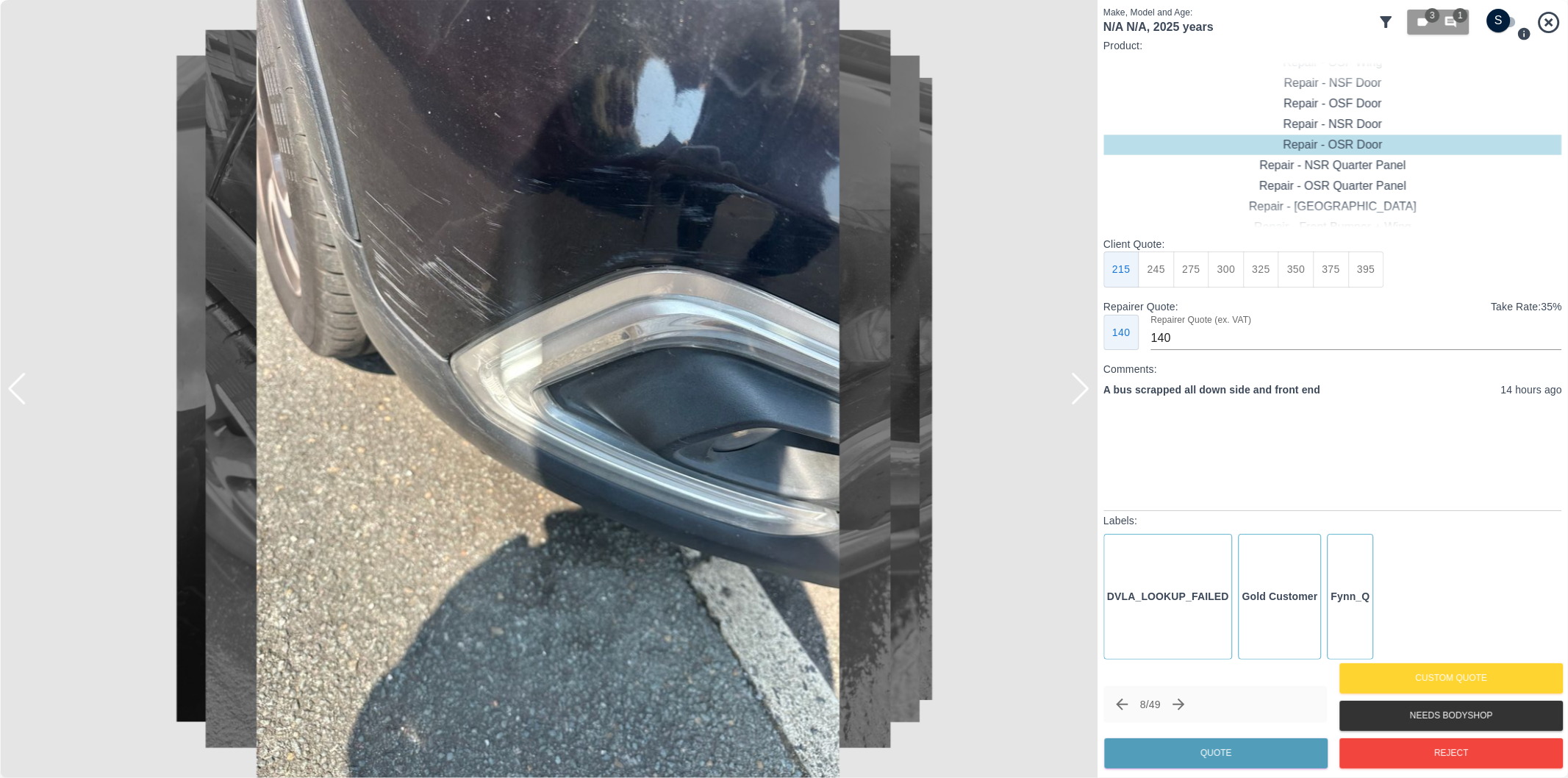
click at [16, 387] on div at bounding box center [16, 389] width 20 height 32
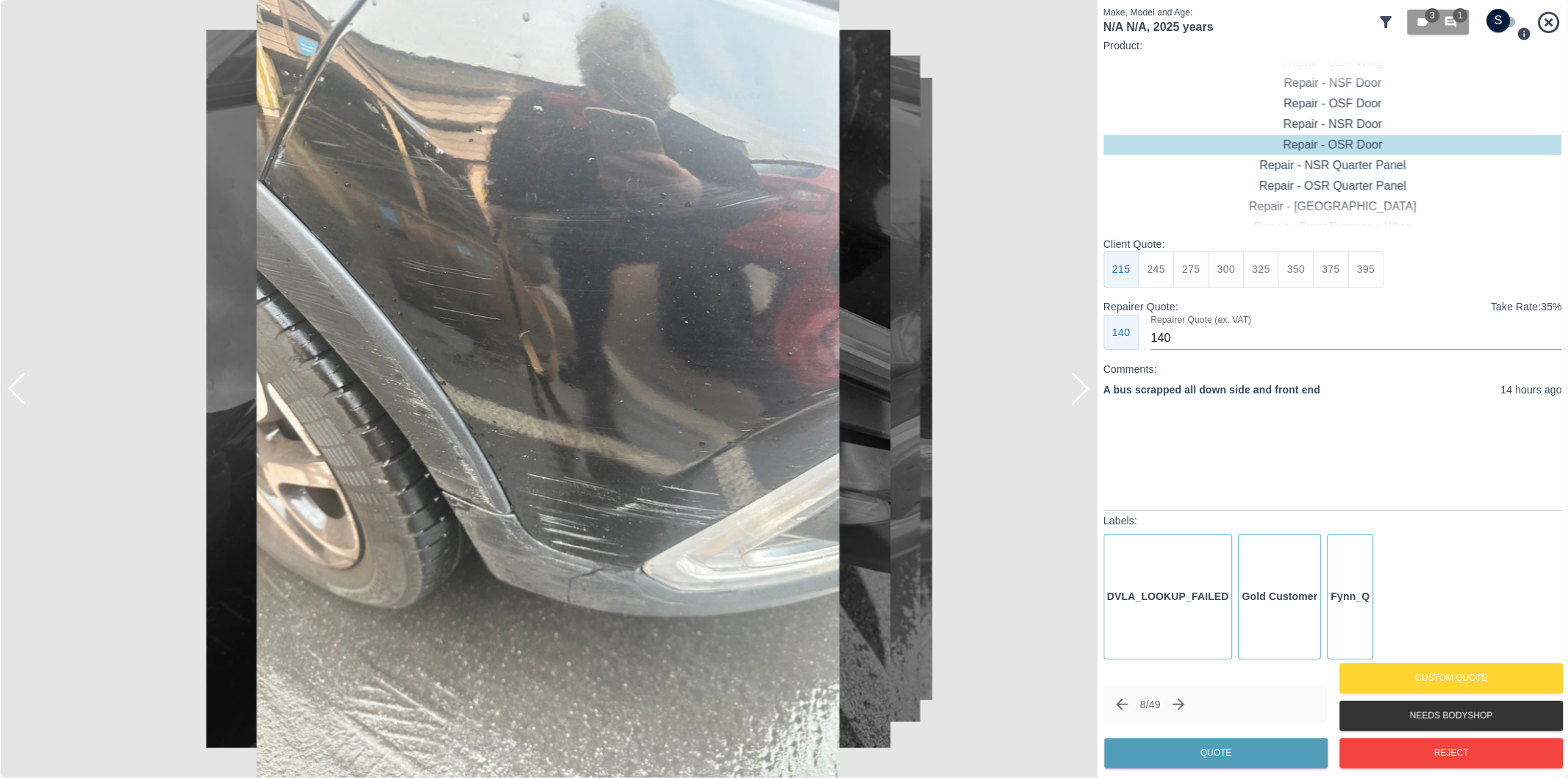
click at [16, 387] on div at bounding box center [16, 389] width 20 height 32
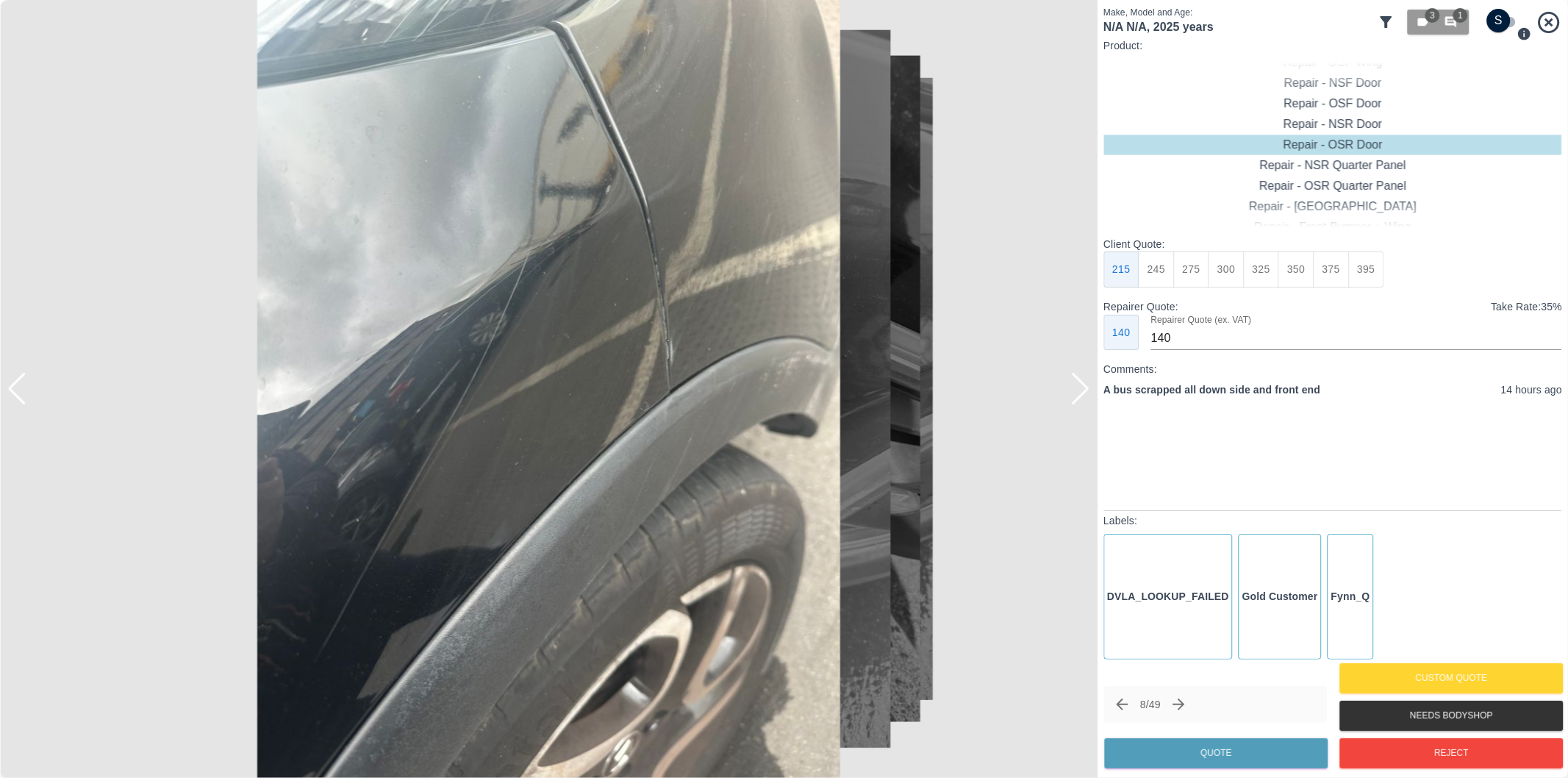
click at [15, 386] on div at bounding box center [16, 389] width 20 height 32
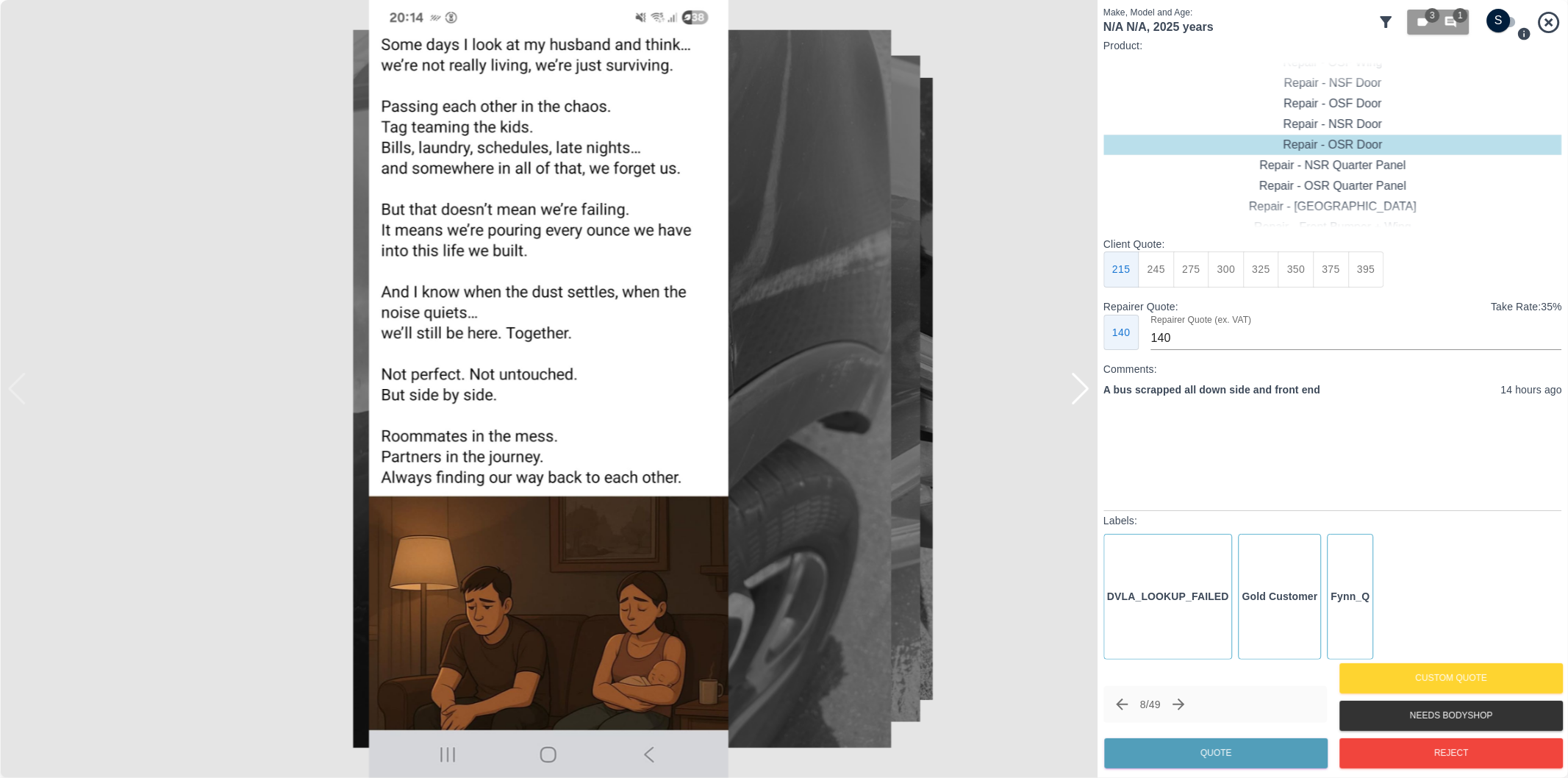
click at [1081, 394] on div at bounding box center [1080, 389] width 20 height 32
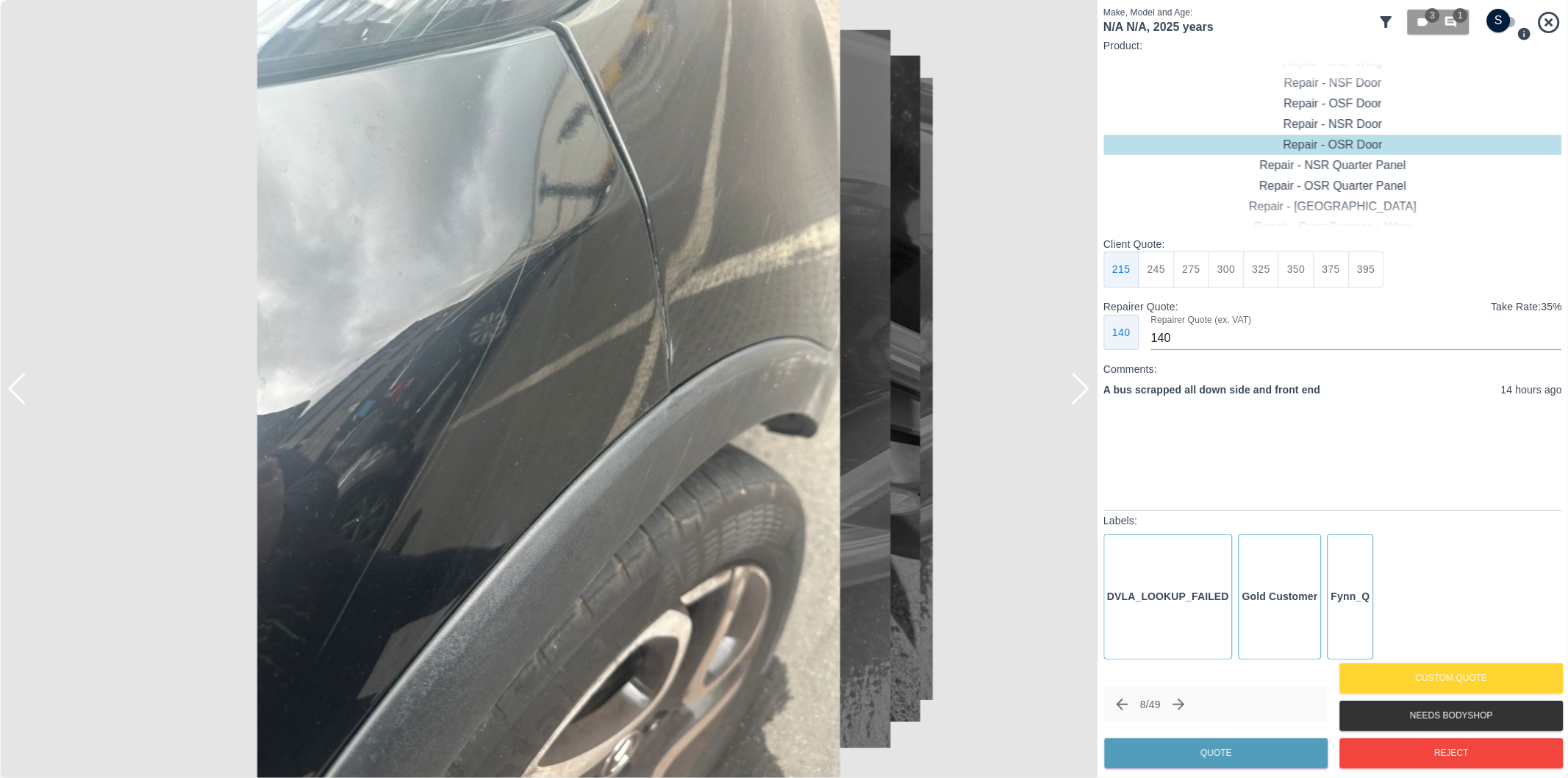
click at [483, 318] on img at bounding box center [548, 389] width 1097 height 778
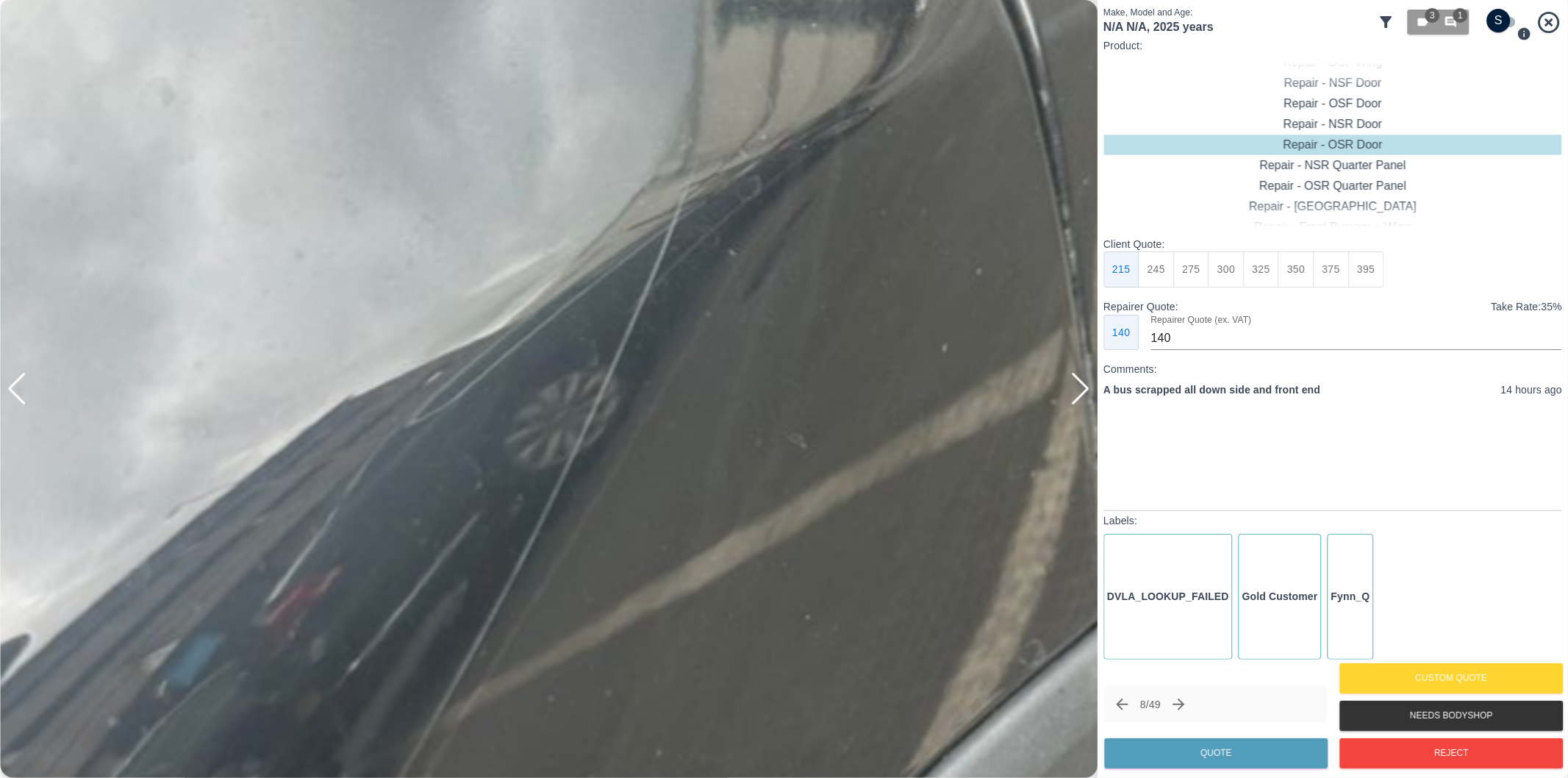
click at [483, 318] on img at bounding box center [744, 601] width 3293 height 2334
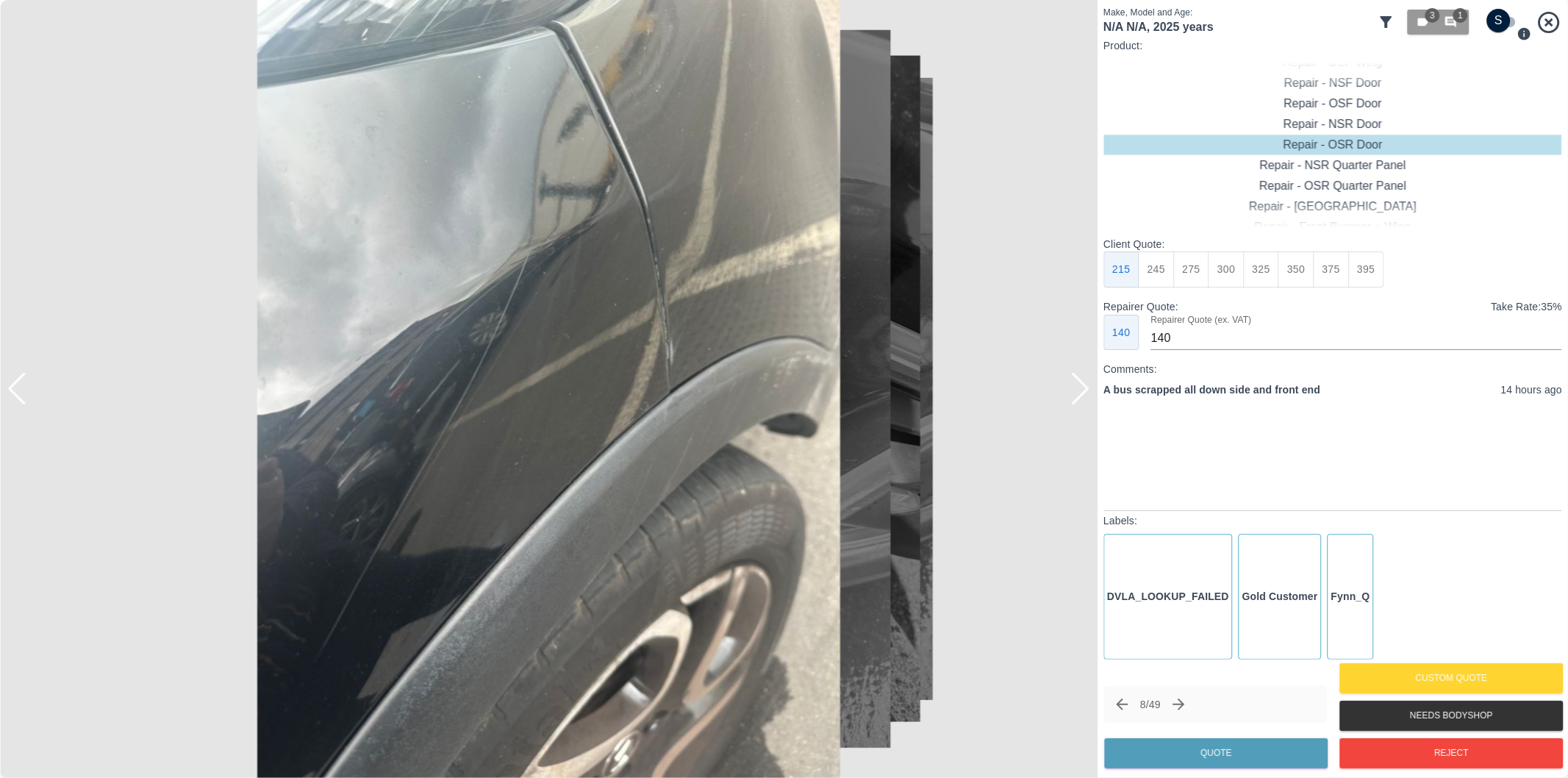
click at [1500, 18] on input "checkbox" at bounding box center [1499, 20] width 70 height 24
checkbox input "true"
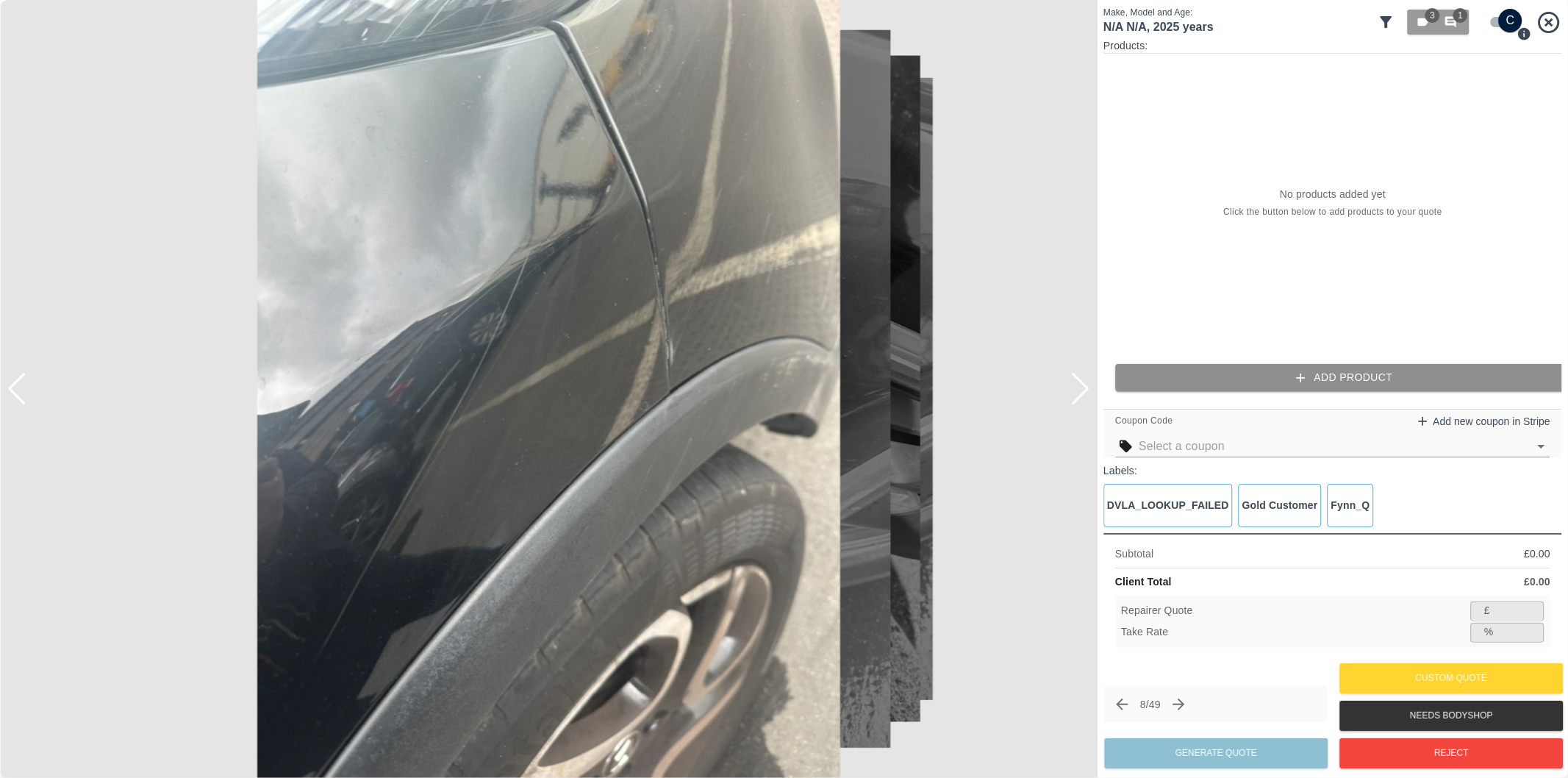
click at [1346, 385] on button "Add Product" at bounding box center [1345, 378] width 459 height 27
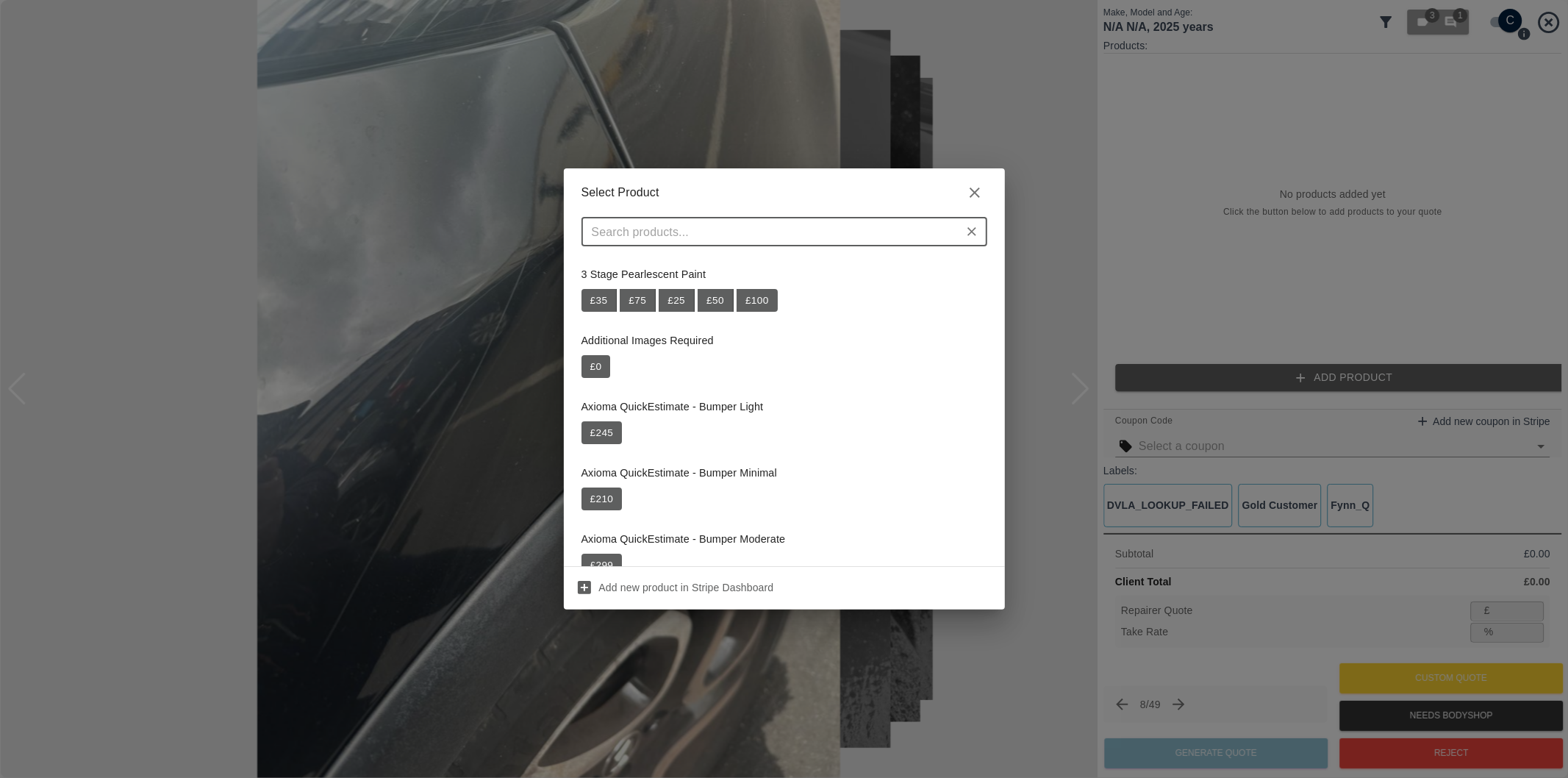
click at [761, 223] on input "text" at bounding box center [772, 232] width 373 height 20
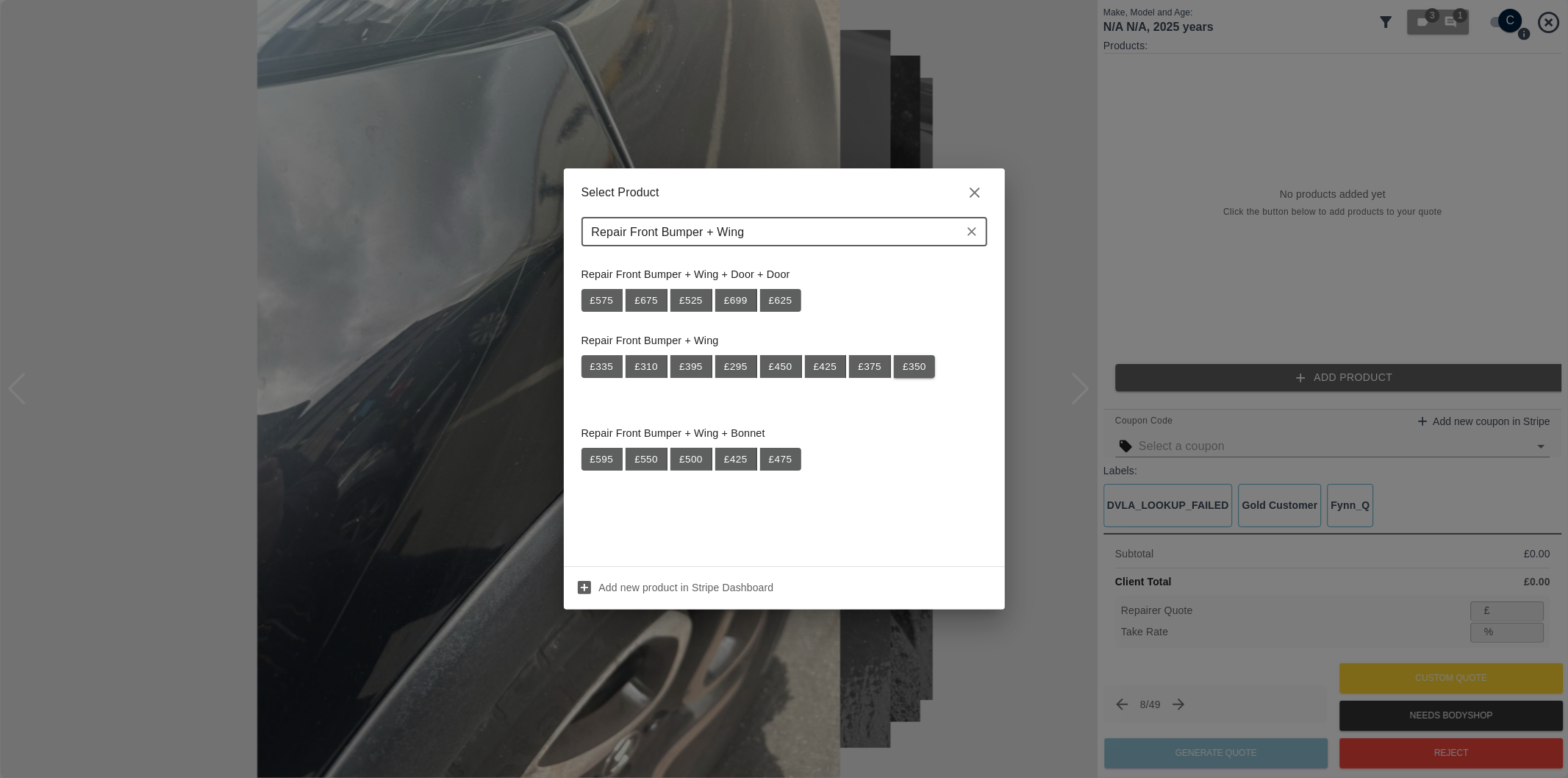
type input "Repair Front Bumper + Wing"
click at [916, 367] on button "£ 350" at bounding box center [914, 367] width 42 height 24
type input "227"
type input "35.1"
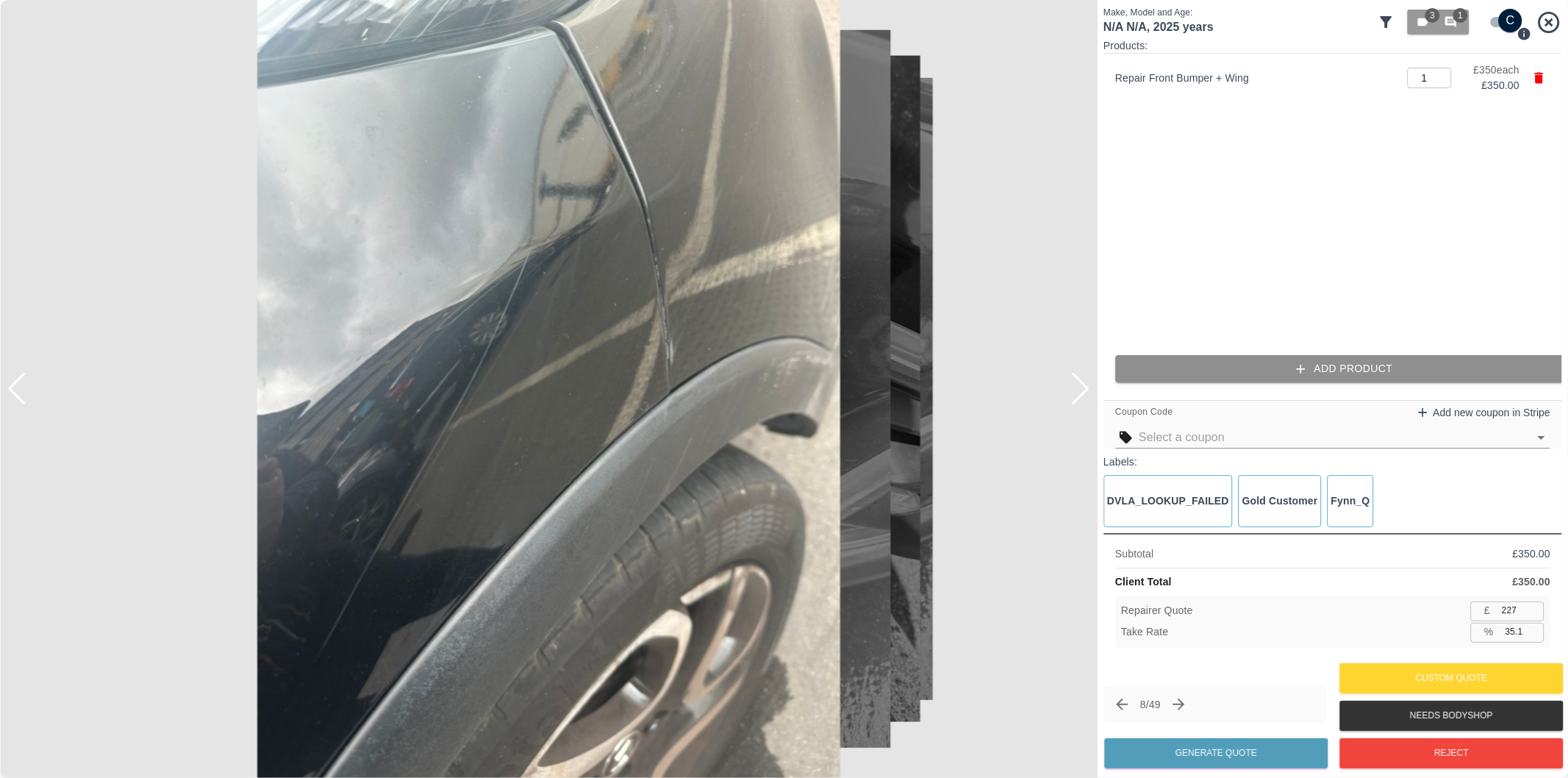
click at [1302, 370] on icon "button" at bounding box center [1301, 369] width 9 height 9
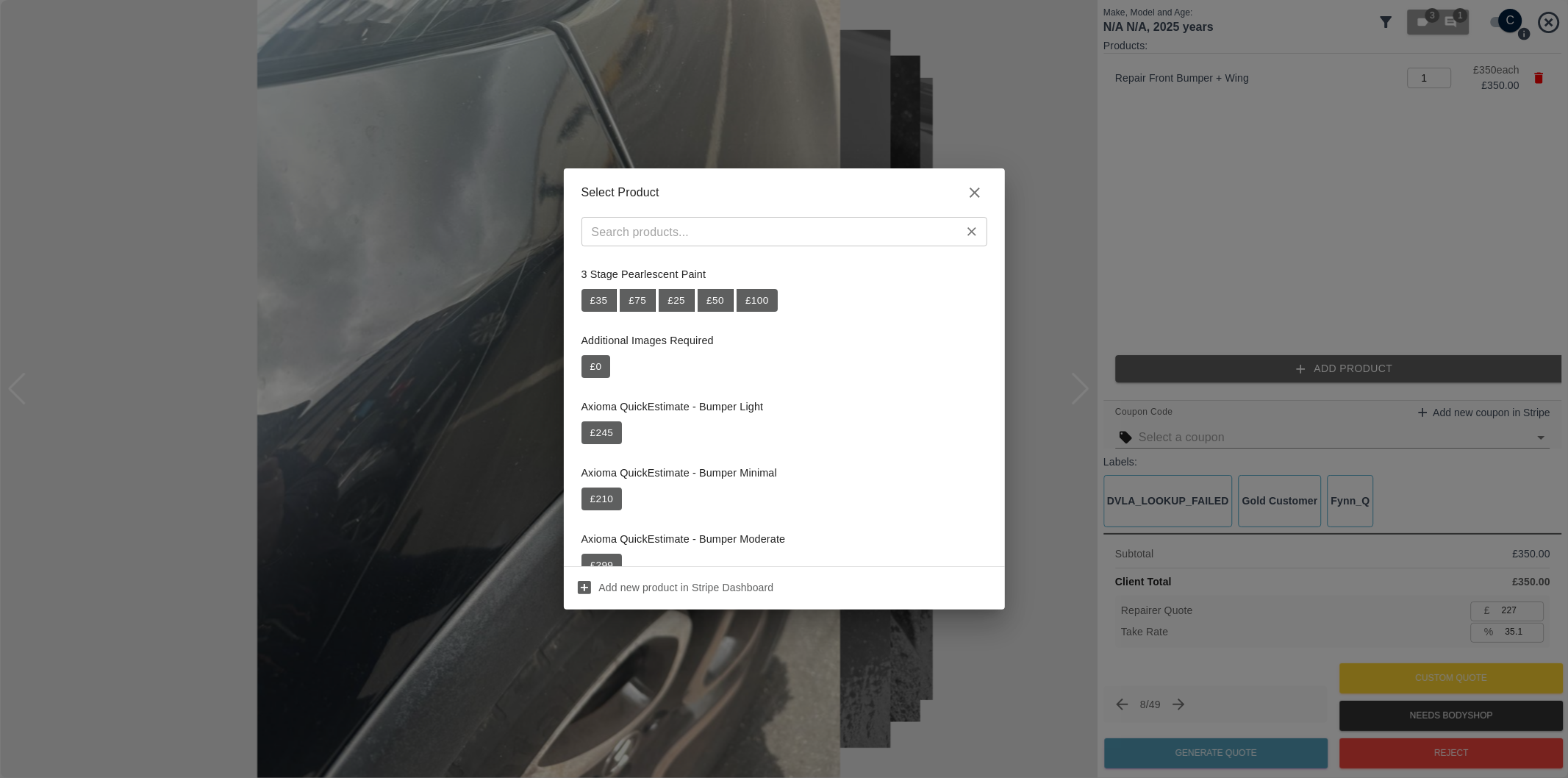
click at [761, 235] on input "text" at bounding box center [772, 232] width 373 height 20
paste input "Repair OSF Wheel Arch Trim"
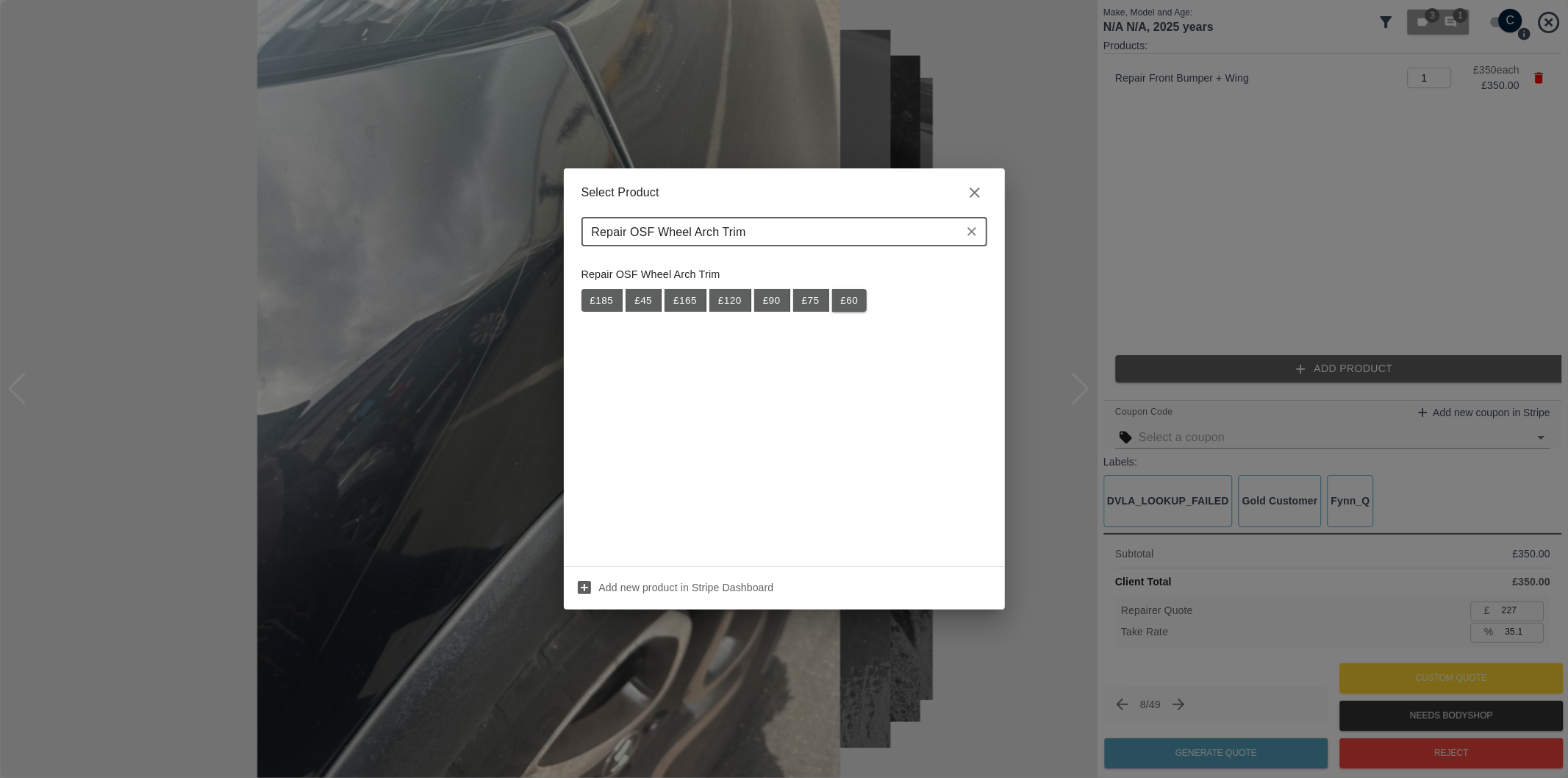
type input "Repair OSF Wheel Arch Trim"
click at [849, 306] on button "£ 60" at bounding box center [850, 301] width 35 height 24
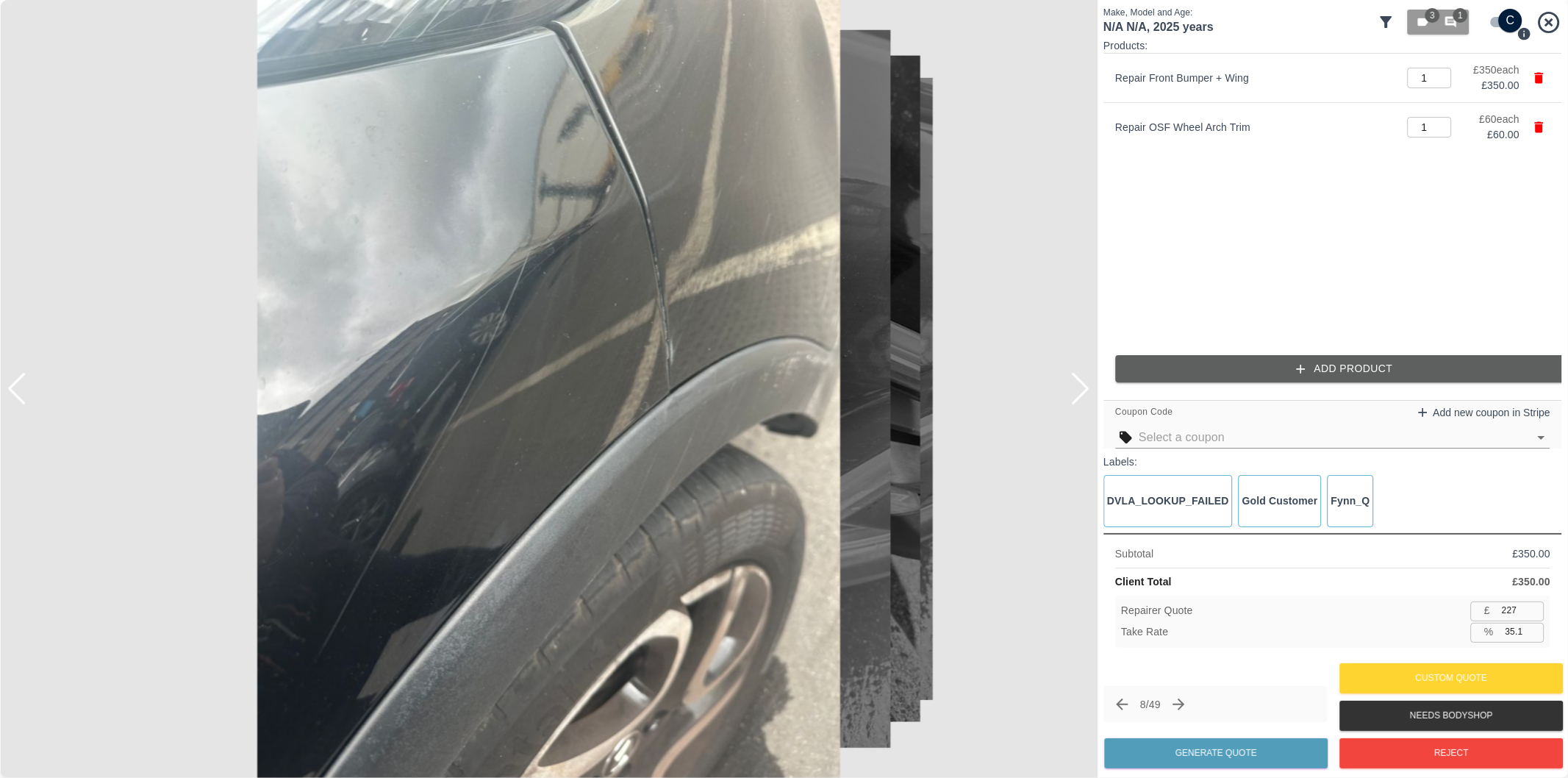
type input "266"
click at [1515, 635] on input "35.1" at bounding box center [1522, 631] width 45 height 18
type input "37.1"
type input "257"
type input "37.3"
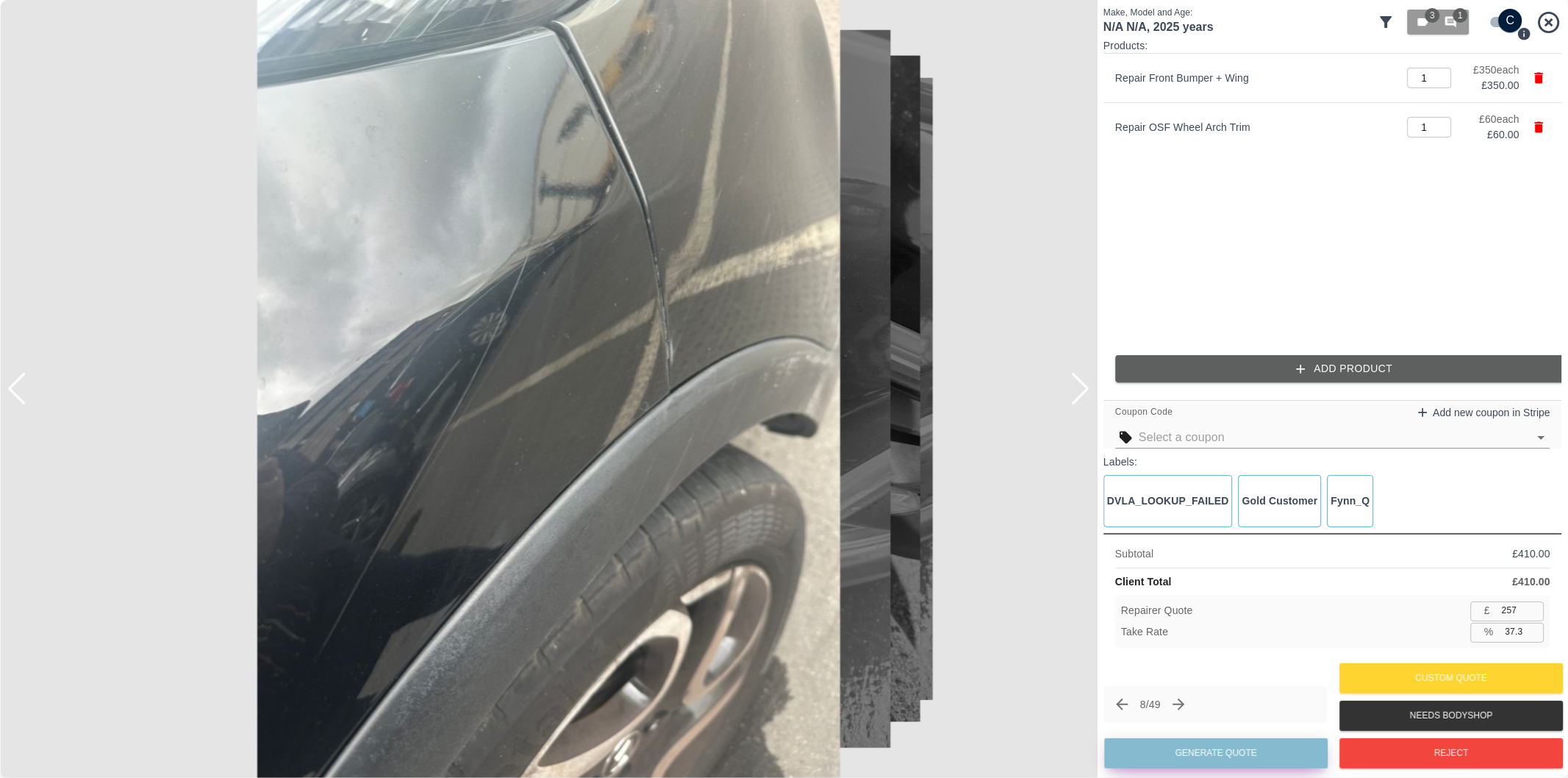
click at [1229, 756] on button "Generate Quote" at bounding box center [1216, 753] width 223 height 30
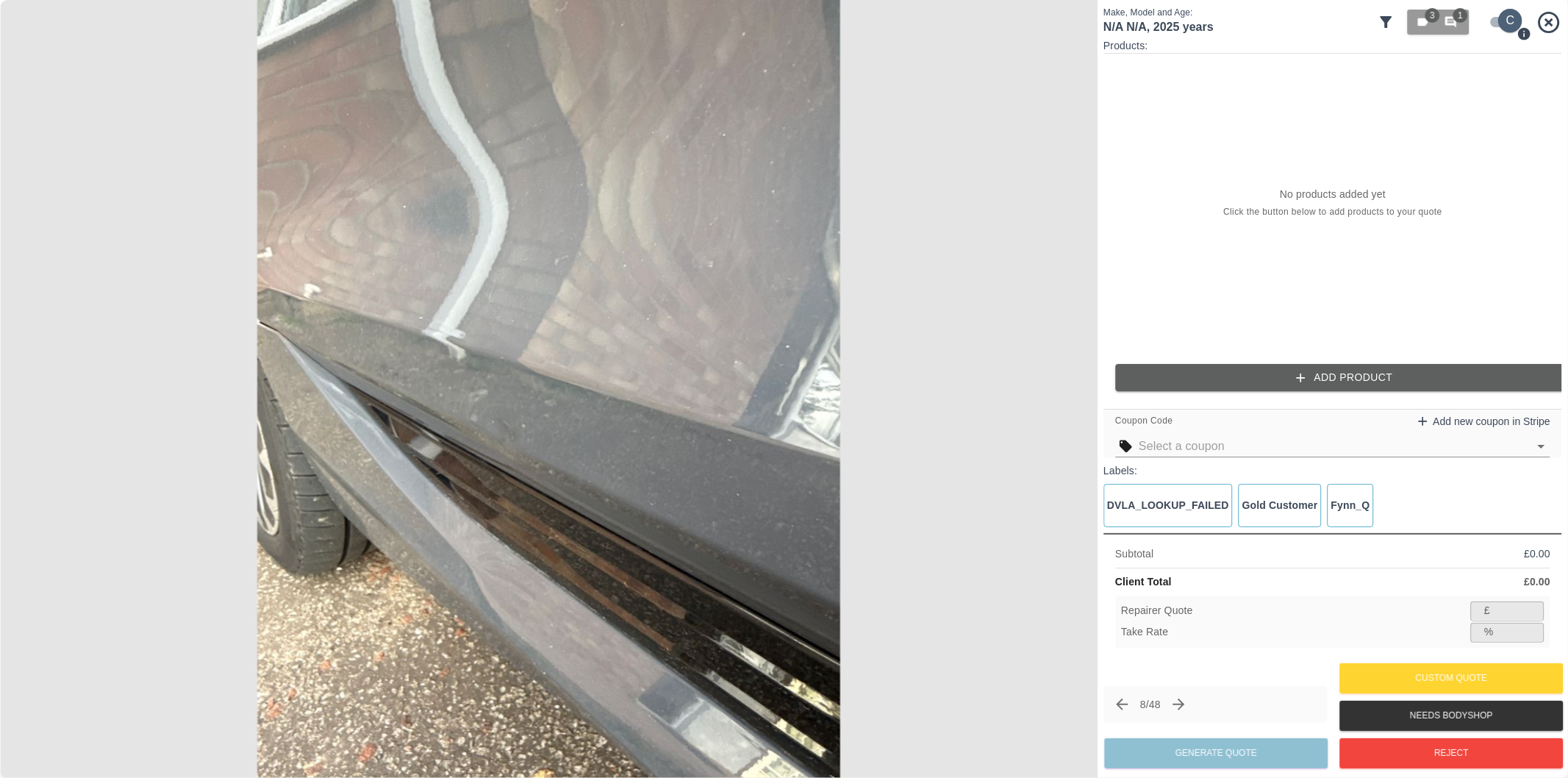
click at [1497, 20] on input "checkbox" at bounding box center [1511, 20] width 70 height 24
checkbox input "false"
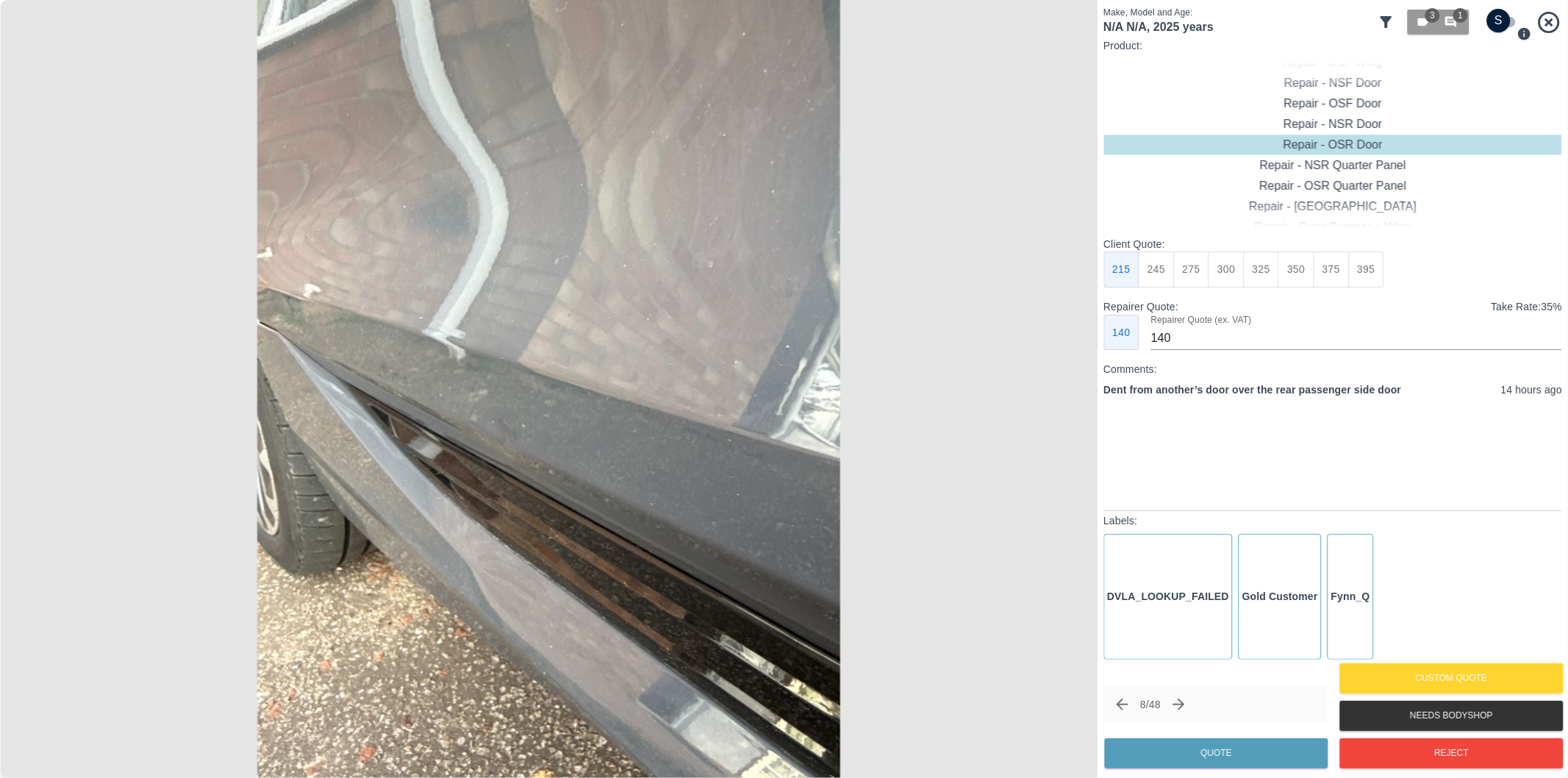
click at [1192, 262] on button "275" at bounding box center [1191, 270] width 36 height 36
type input "180"
click at [1216, 750] on button "Quote" at bounding box center [1216, 753] width 223 height 30
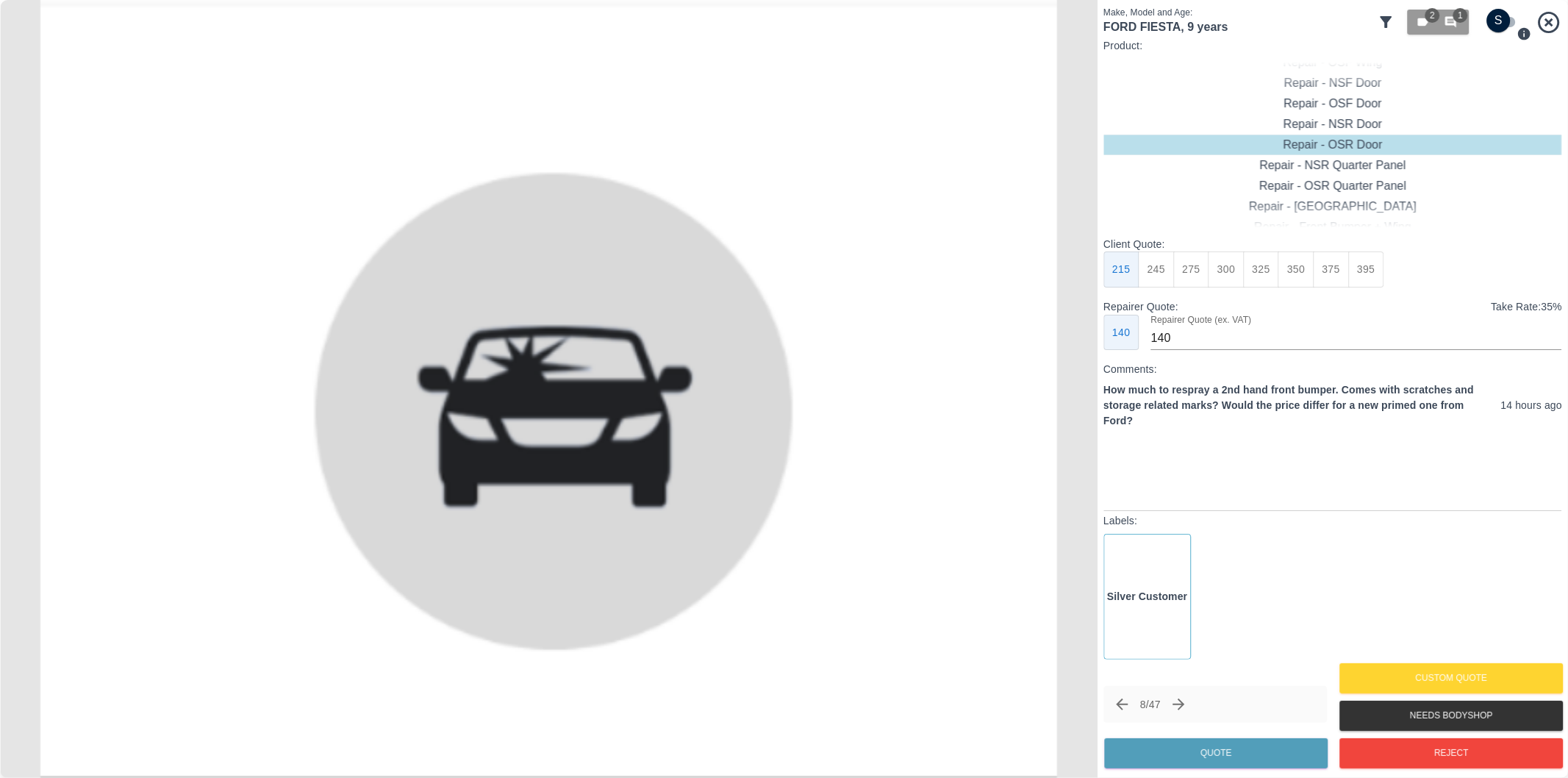
click at [1182, 700] on icon "Next claim" at bounding box center [1179, 704] width 18 height 18
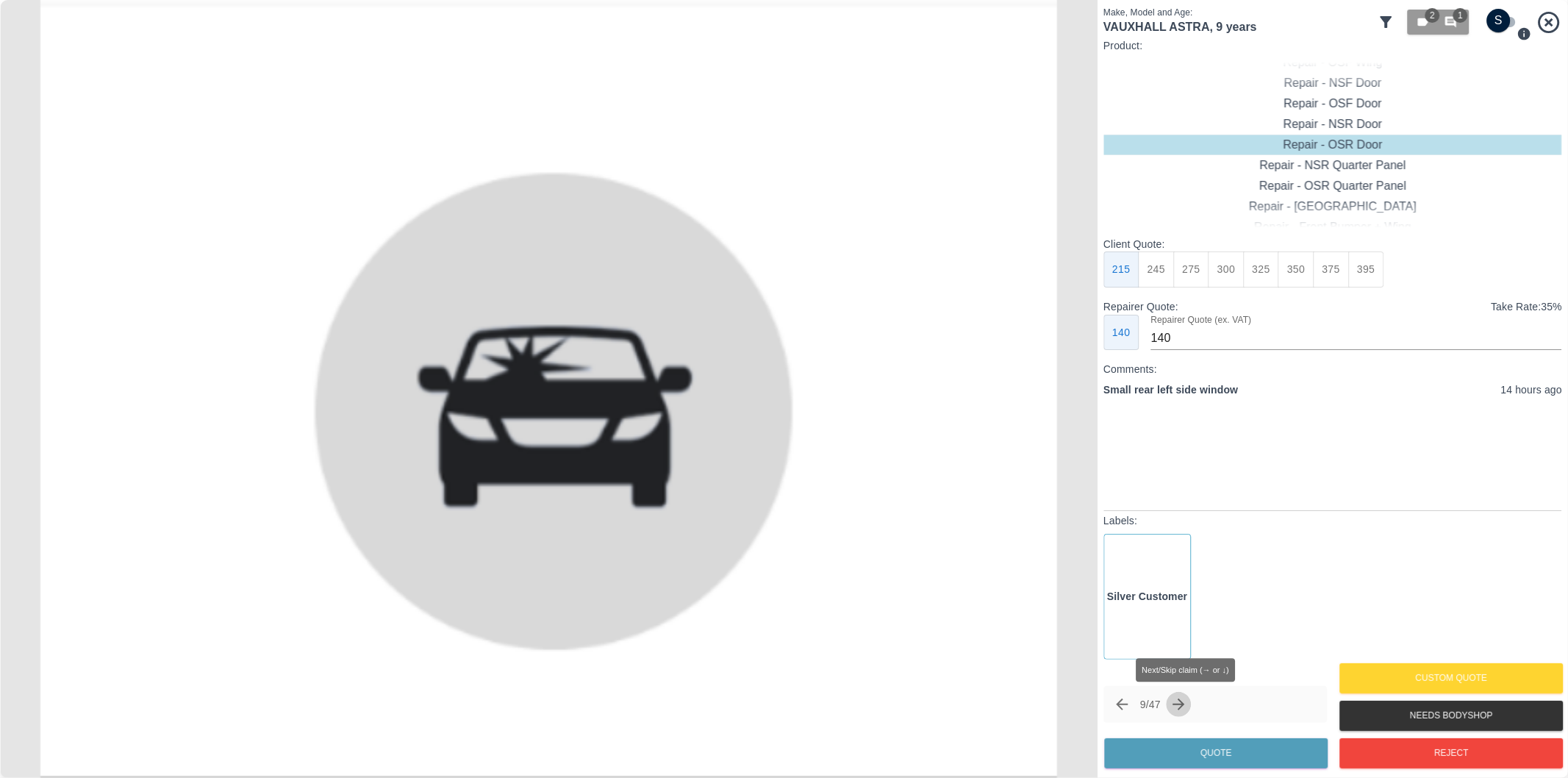
click at [1185, 704] on icon "Next claim" at bounding box center [1179, 704] width 18 height 18
click at [1190, 704] on icon "Next claim" at bounding box center [1185, 704] width 12 height 12
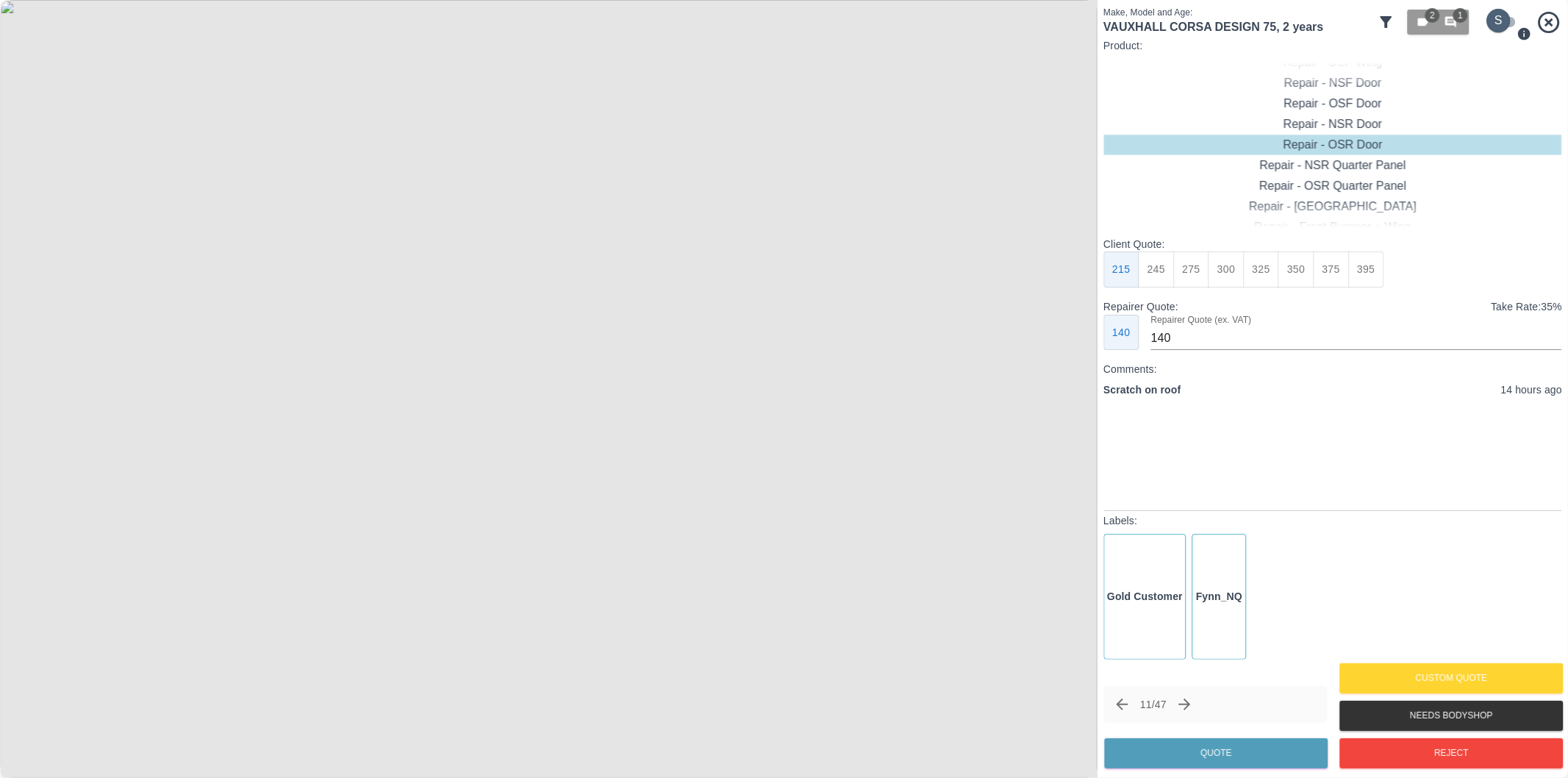
click at [1508, 23] on input "checkbox" at bounding box center [1499, 20] width 70 height 24
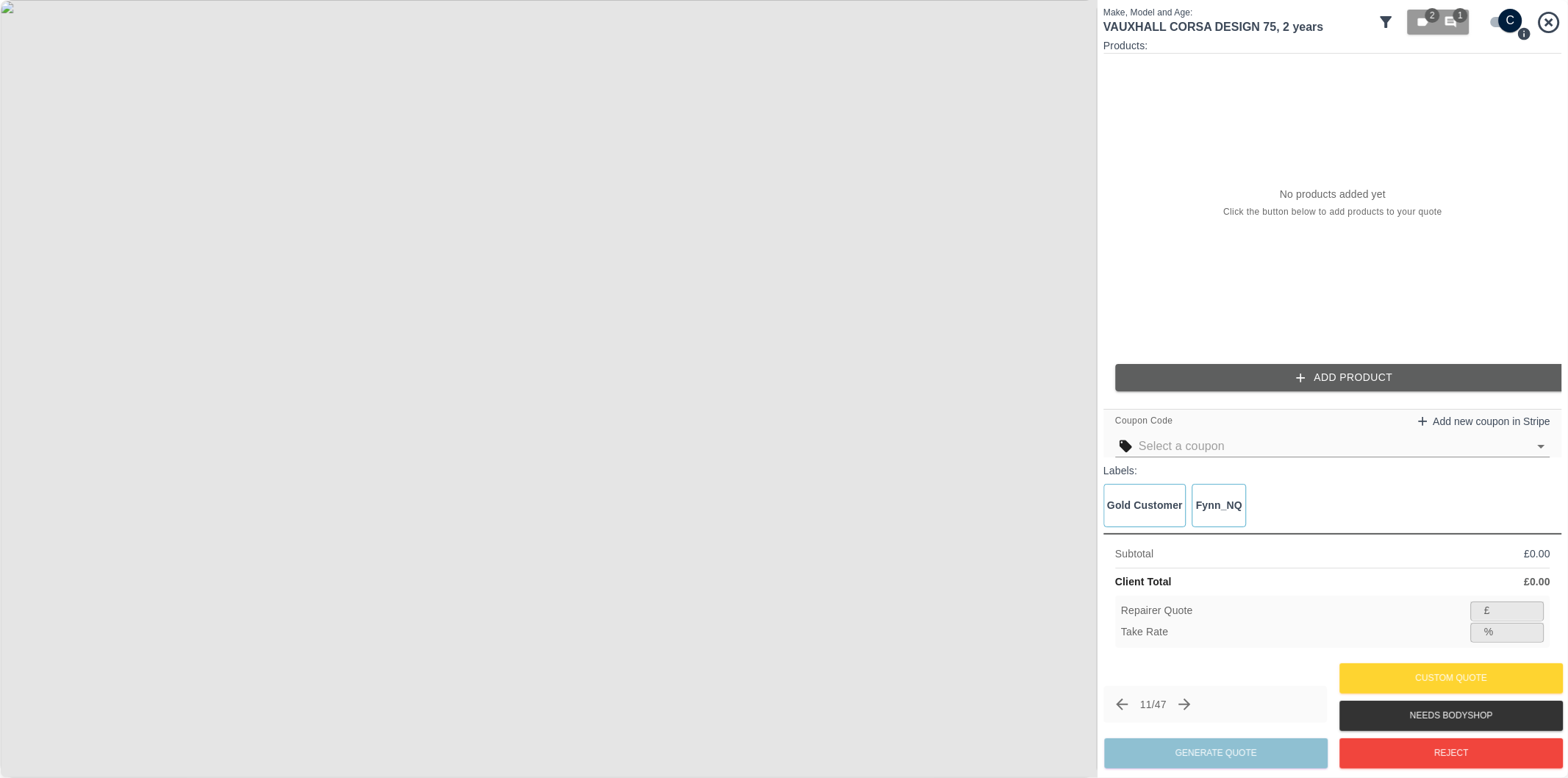
click at [1501, 18] on input "checkbox" at bounding box center [1511, 20] width 70 height 24
checkbox input "false"
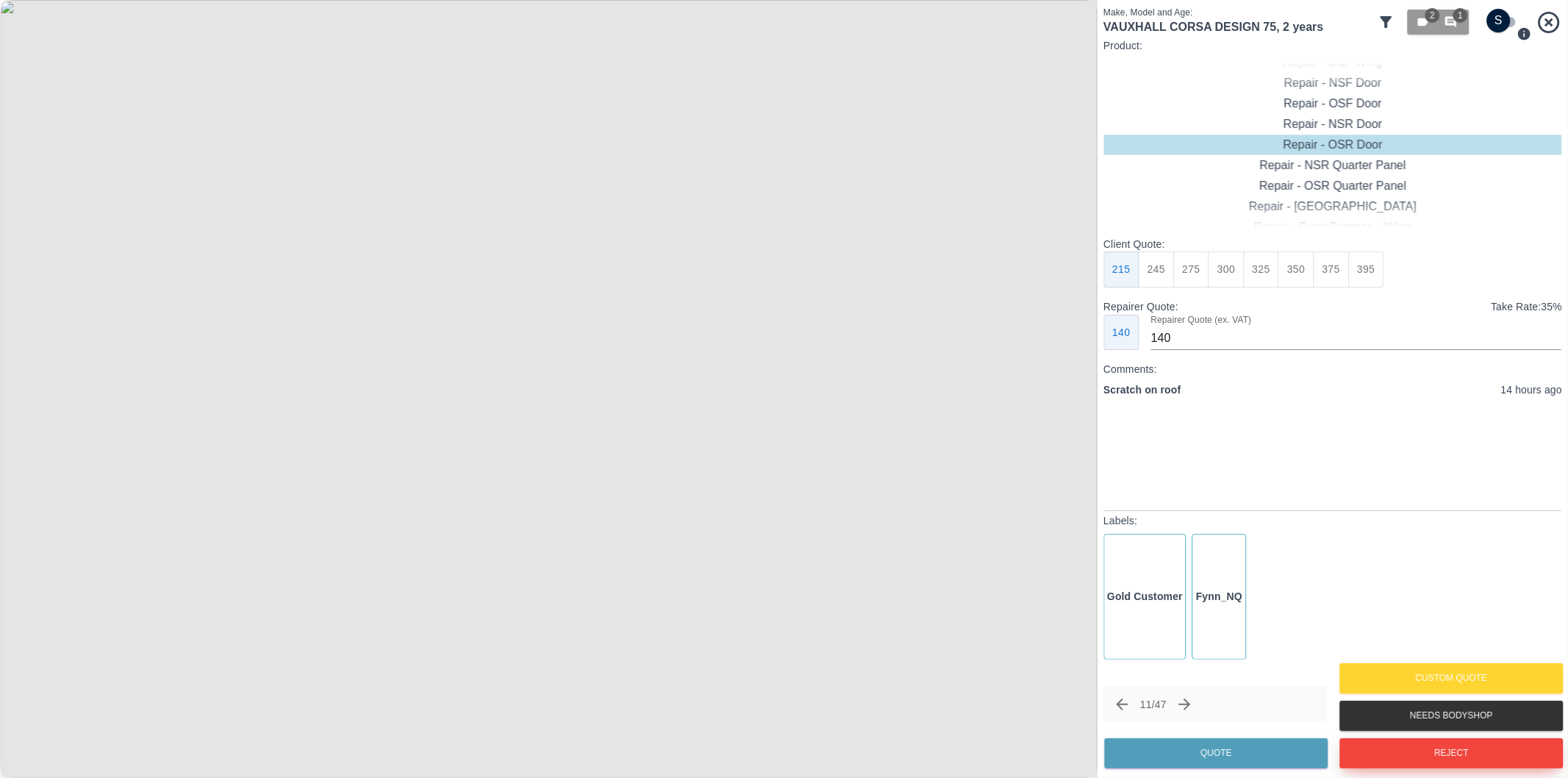
click at [1457, 748] on button "Reject" at bounding box center [1451, 753] width 223 height 30
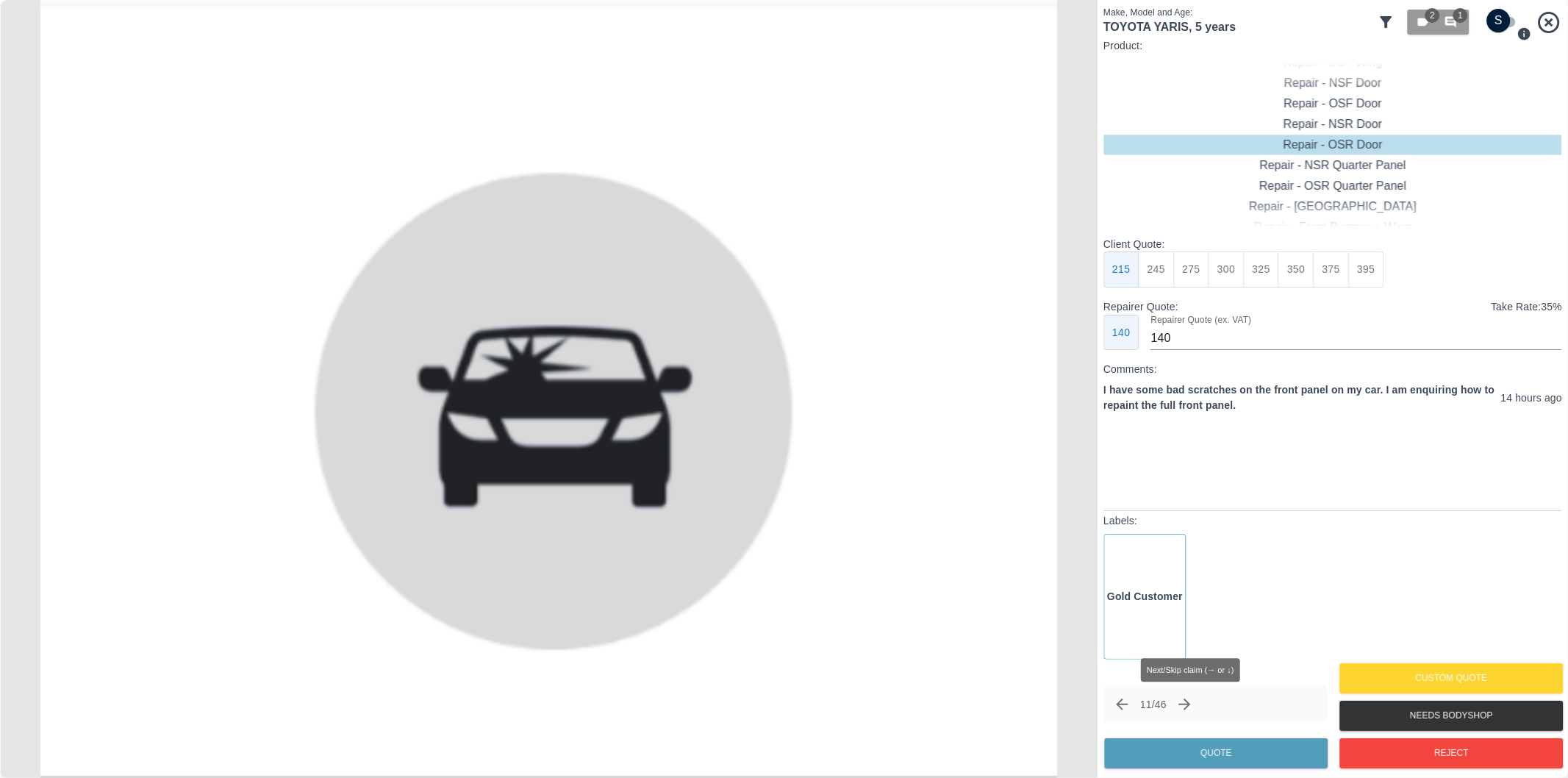
click at [1191, 701] on icon "Next claim" at bounding box center [1185, 704] width 12 height 12
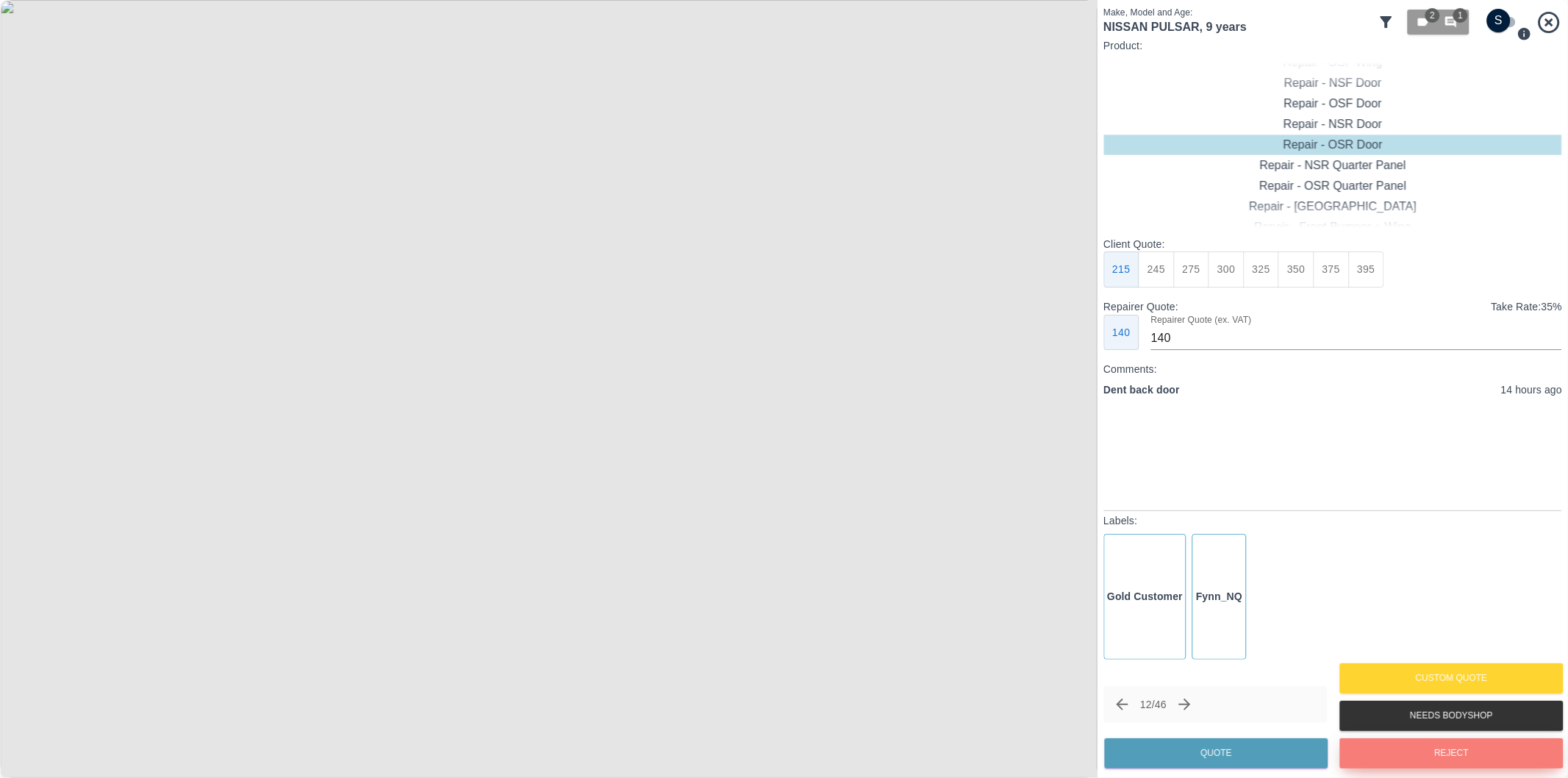
click at [1408, 750] on button "Reject" at bounding box center [1451, 753] width 223 height 30
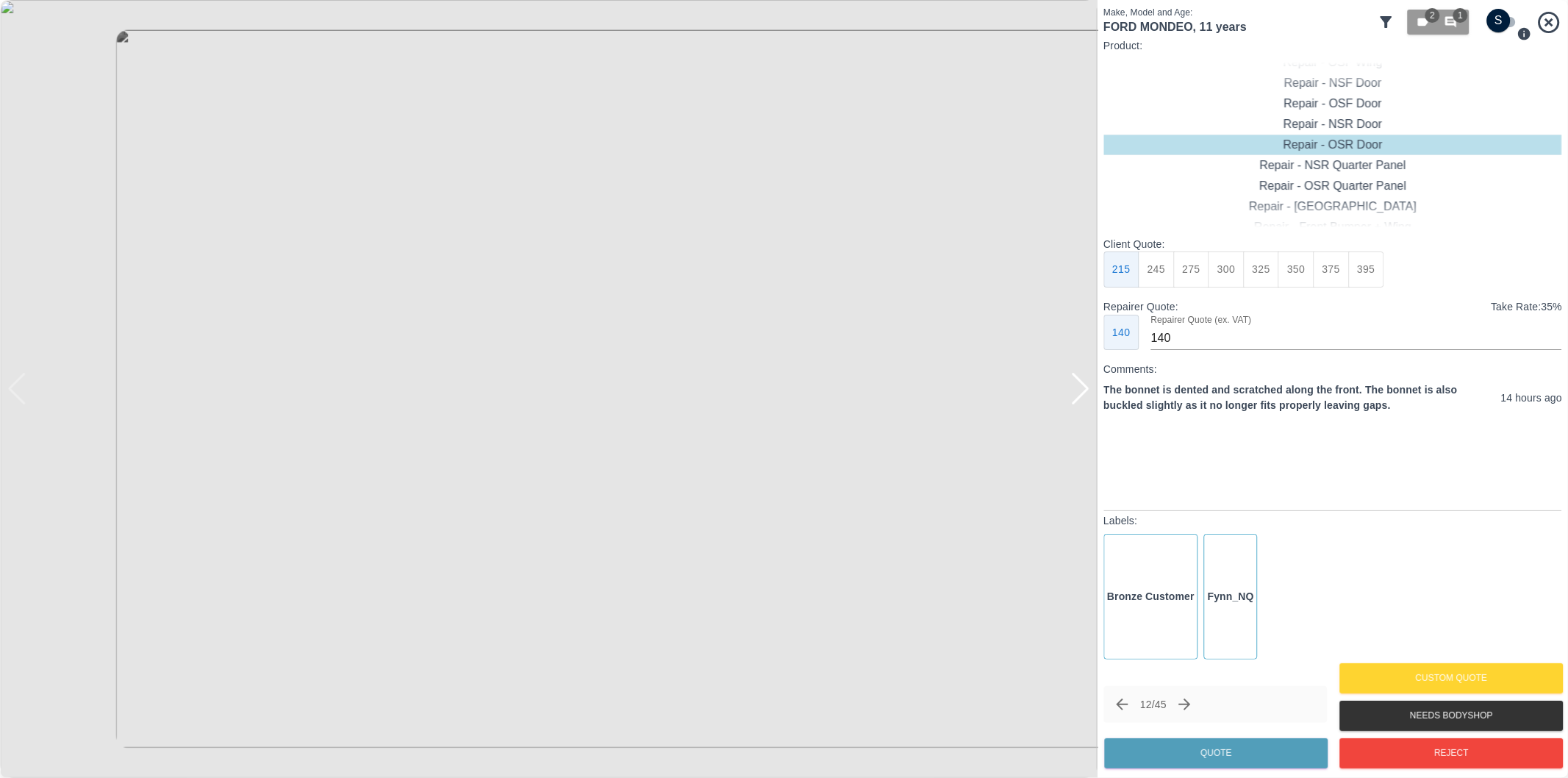
click at [1085, 397] on div at bounding box center [1080, 389] width 20 height 32
click at [1085, 397] on img at bounding box center [548, 389] width 1097 height 778
click at [1434, 750] on button "Reject" at bounding box center [1451, 753] width 223 height 30
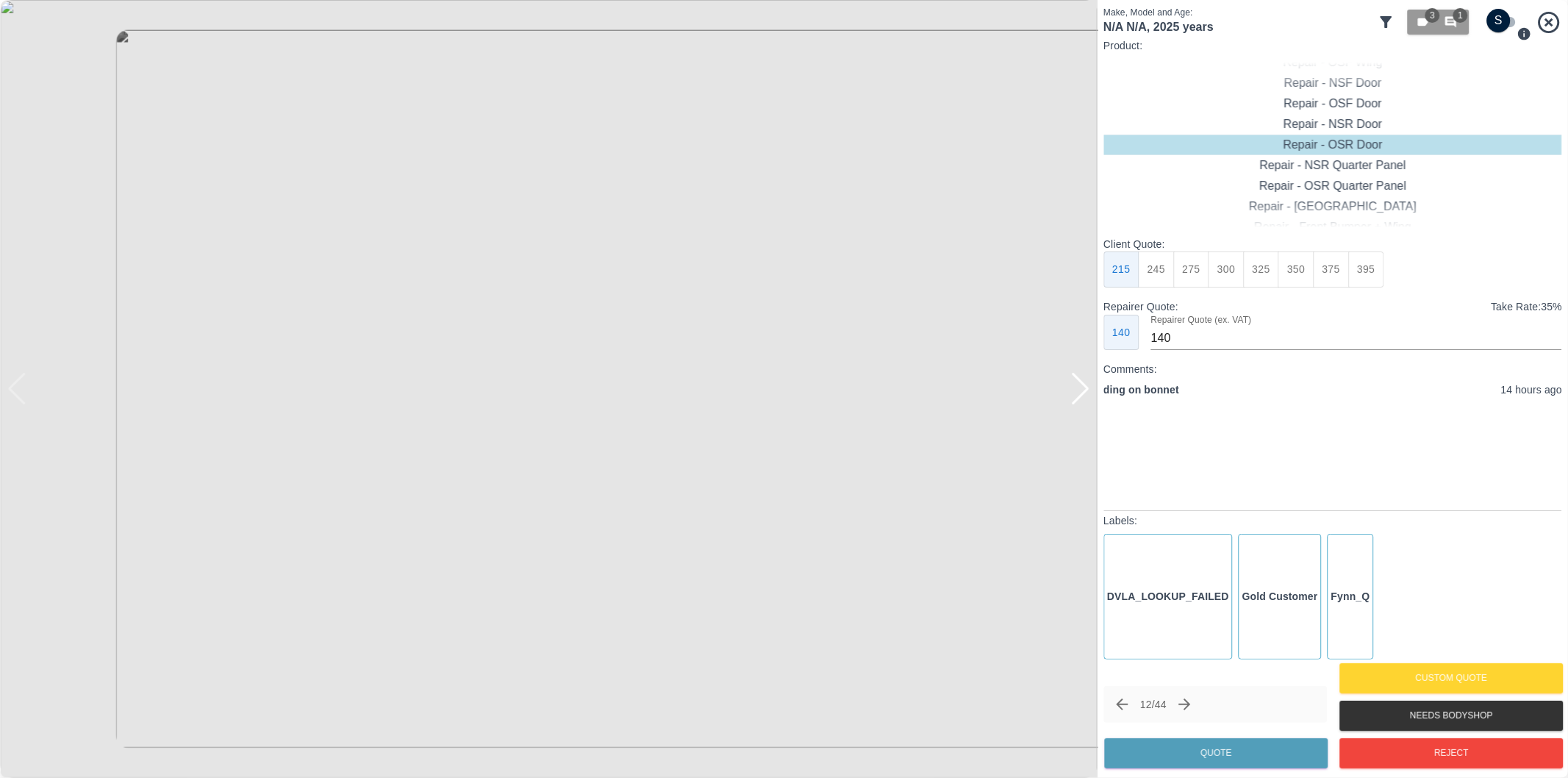
click at [1082, 389] on div at bounding box center [1080, 389] width 20 height 32
click at [1413, 752] on button "Reject" at bounding box center [1451, 753] width 223 height 30
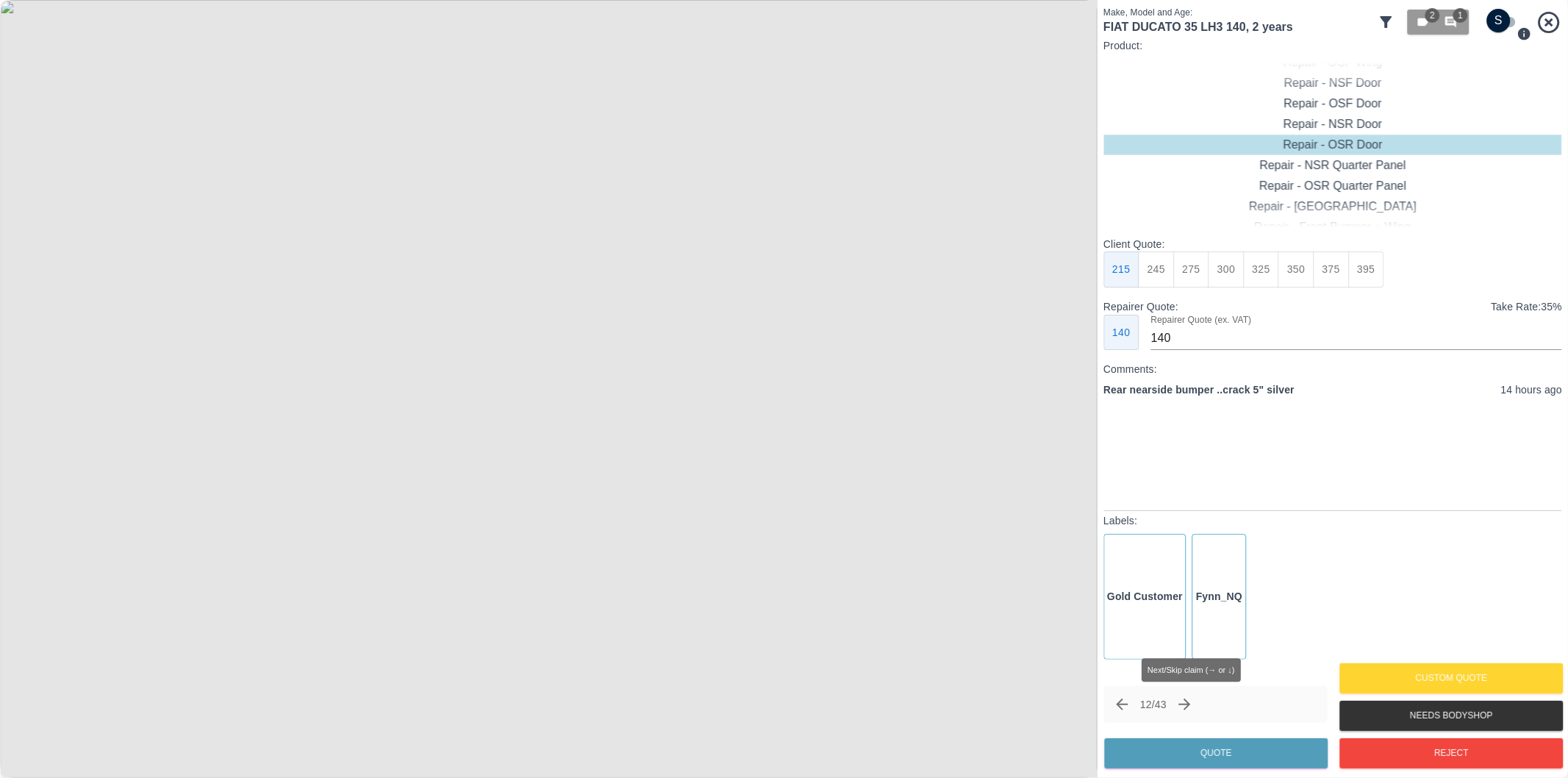
click at [1193, 703] on icon "Next claim" at bounding box center [1185, 704] width 18 height 18
click at [1188, 700] on icon "Next claim" at bounding box center [1185, 704] width 18 height 18
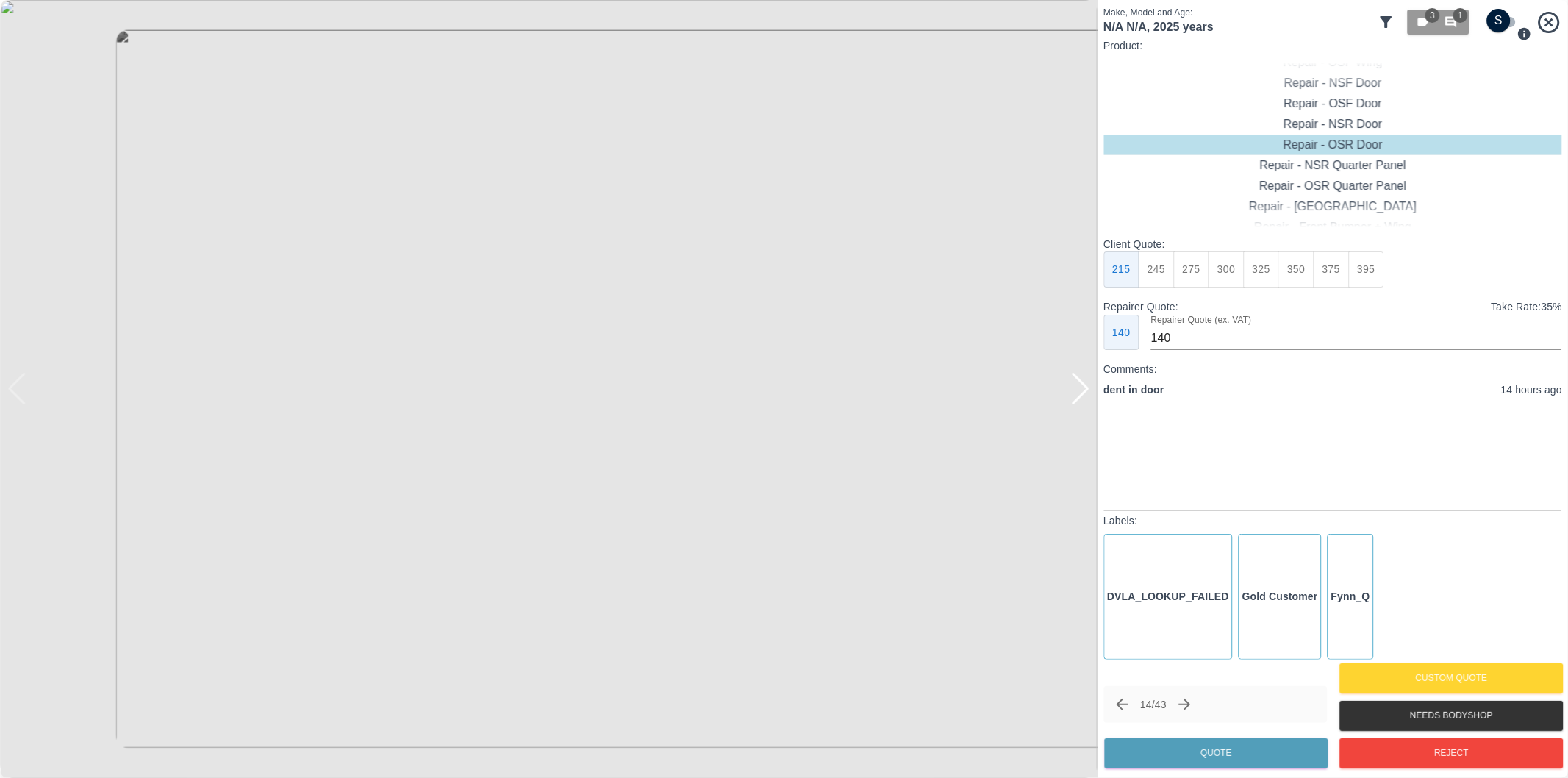
click at [1085, 397] on div at bounding box center [1080, 389] width 20 height 32
click at [1085, 397] on img at bounding box center [548, 389] width 1097 height 778
click at [19, 383] on div at bounding box center [16, 389] width 20 height 32
click at [1346, 107] on div "Repair - OSF Door" at bounding box center [1333, 103] width 459 height 20
click at [1162, 270] on button "245" at bounding box center [1157, 270] width 36 height 36
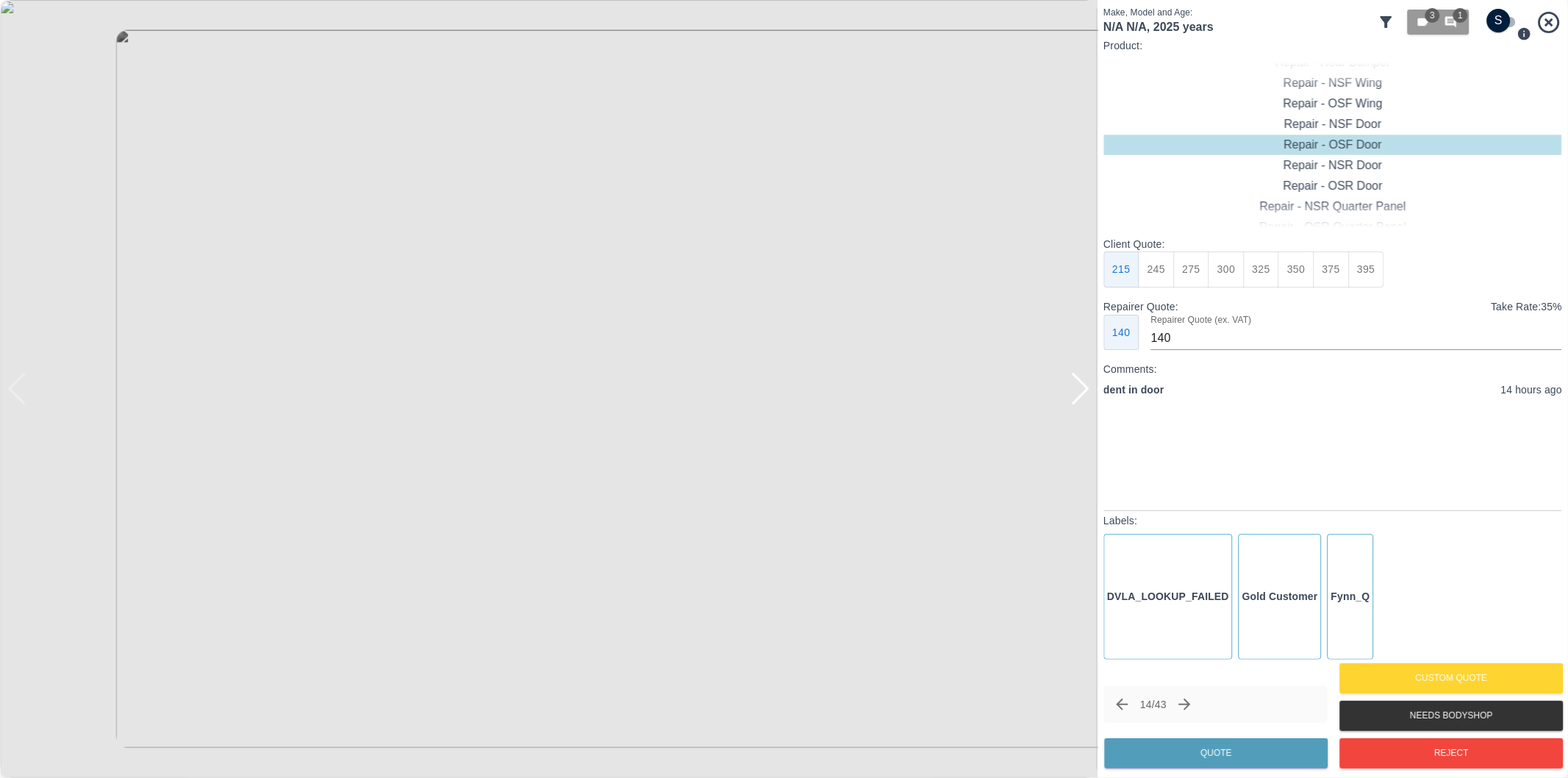
type input "160"
click at [1235, 744] on button "Quote" at bounding box center [1216, 753] width 223 height 30
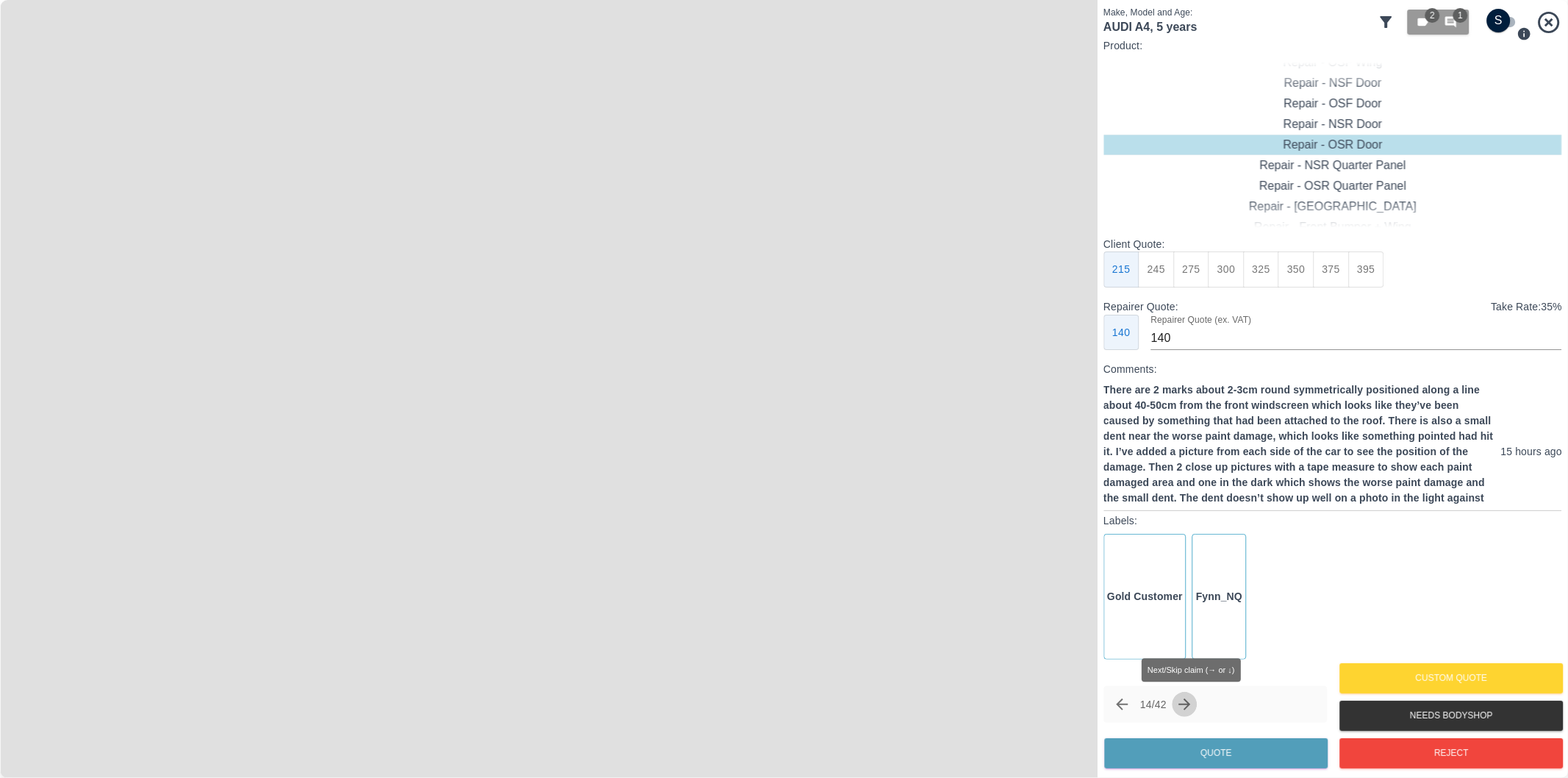
click at [1191, 704] on icon "Next claim" at bounding box center [1185, 704] width 12 height 12
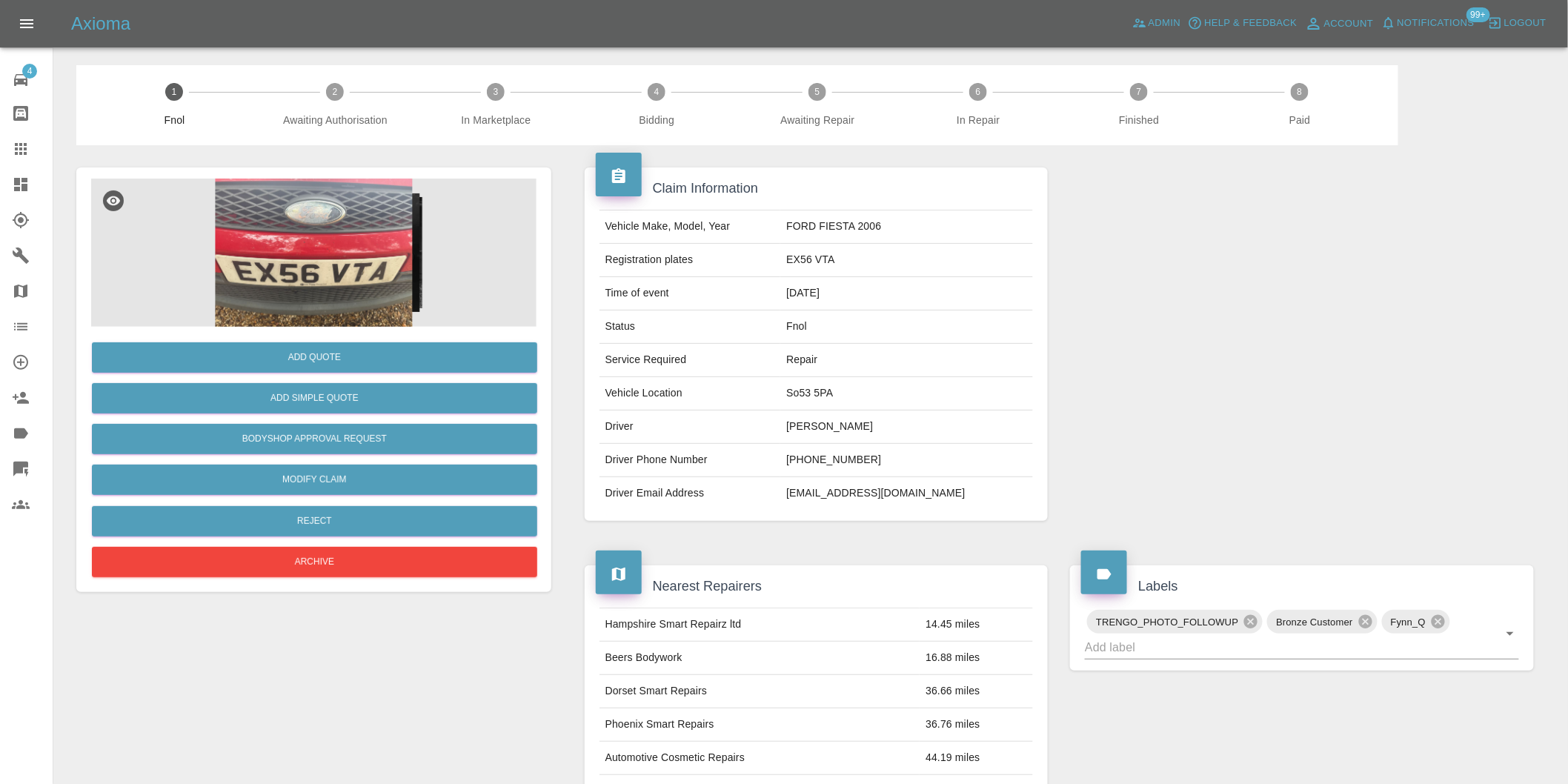
click at [333, 232] on img at bounding box center [313, 253] width 445 height 148
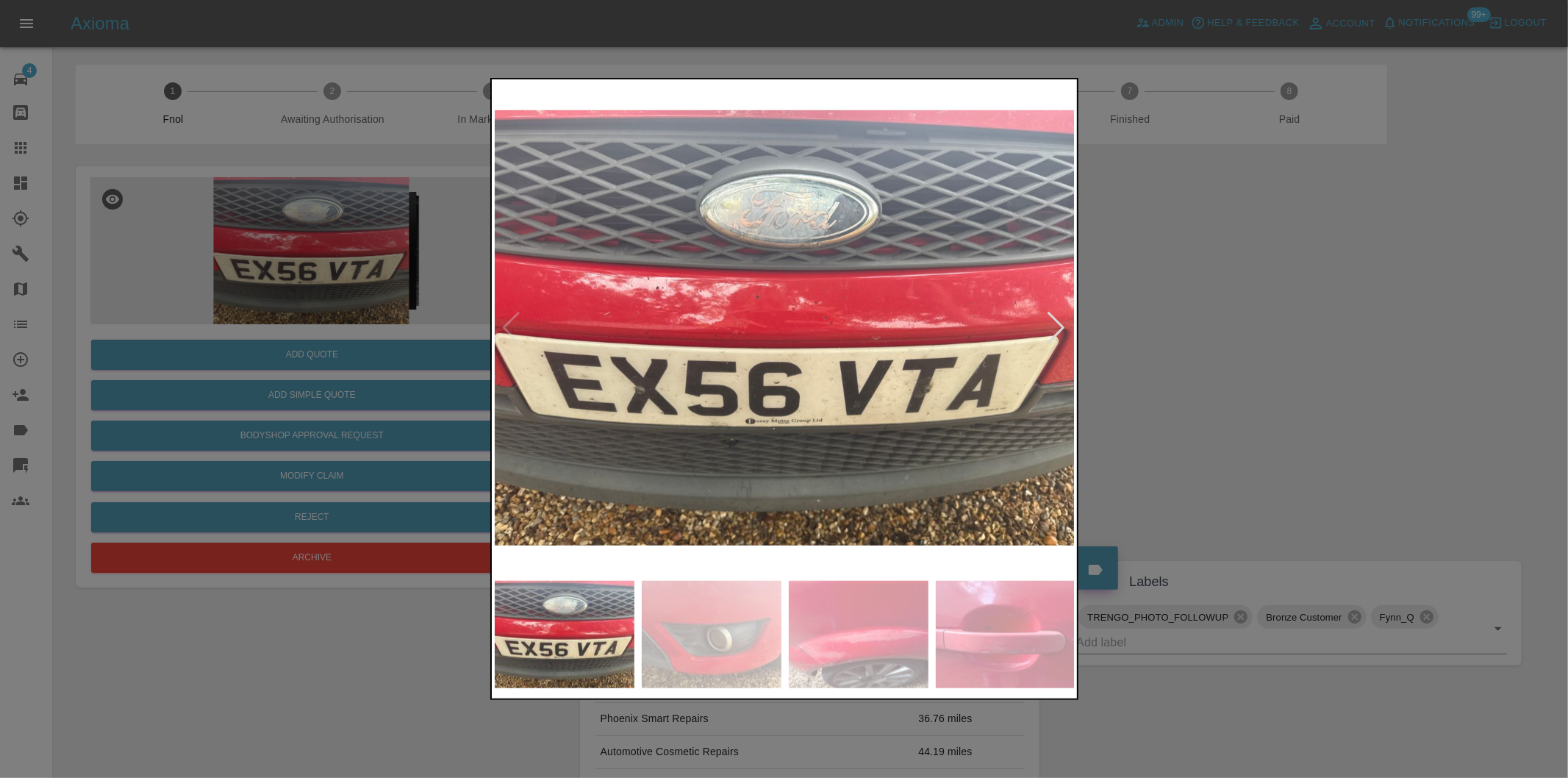
click at [1057, 322] on div at bounding box center [1057, 327] width 20 height 32
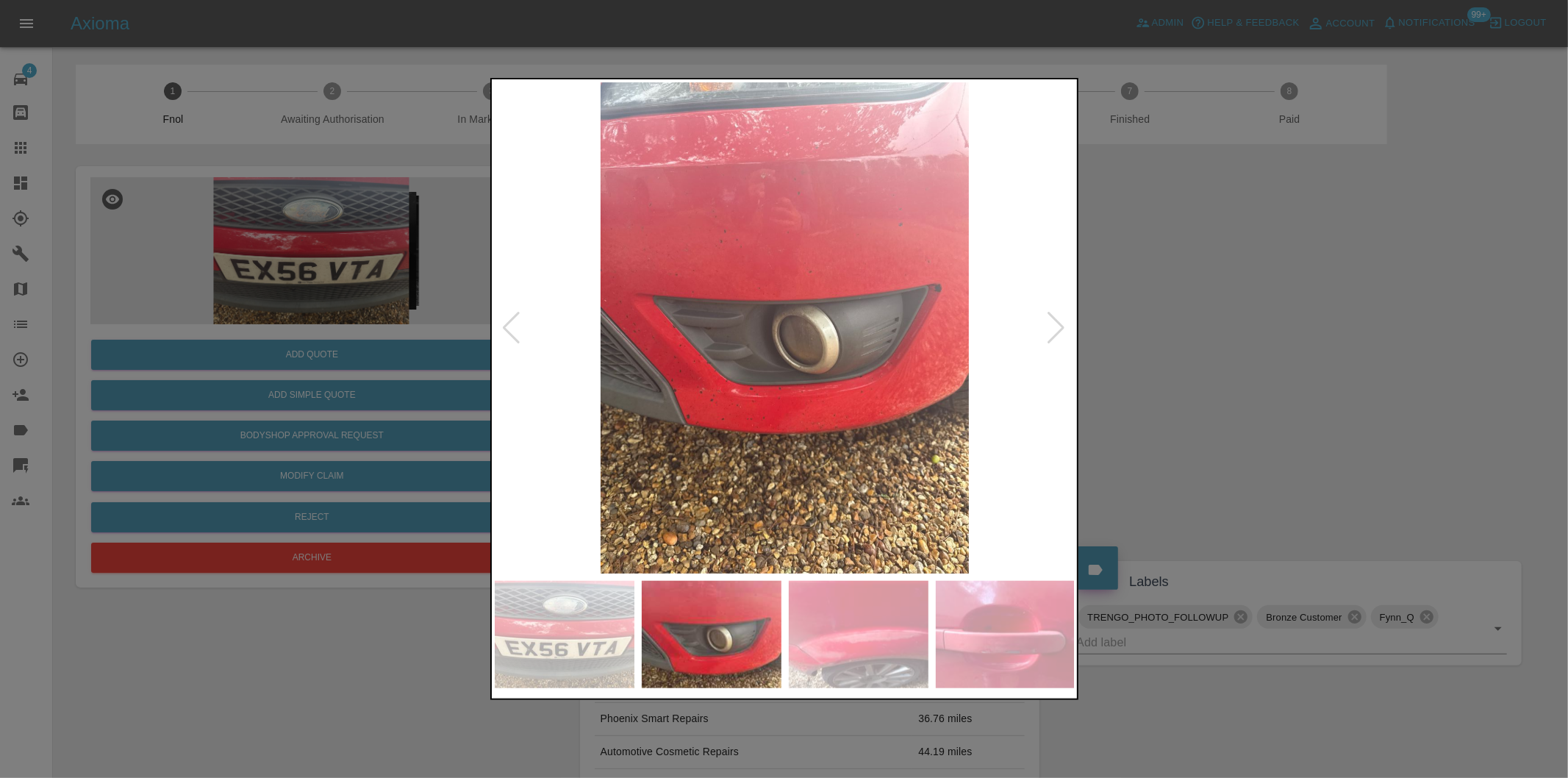
click at [1057, 319] on div at bounding box center [1057, 327] width 20 height 32
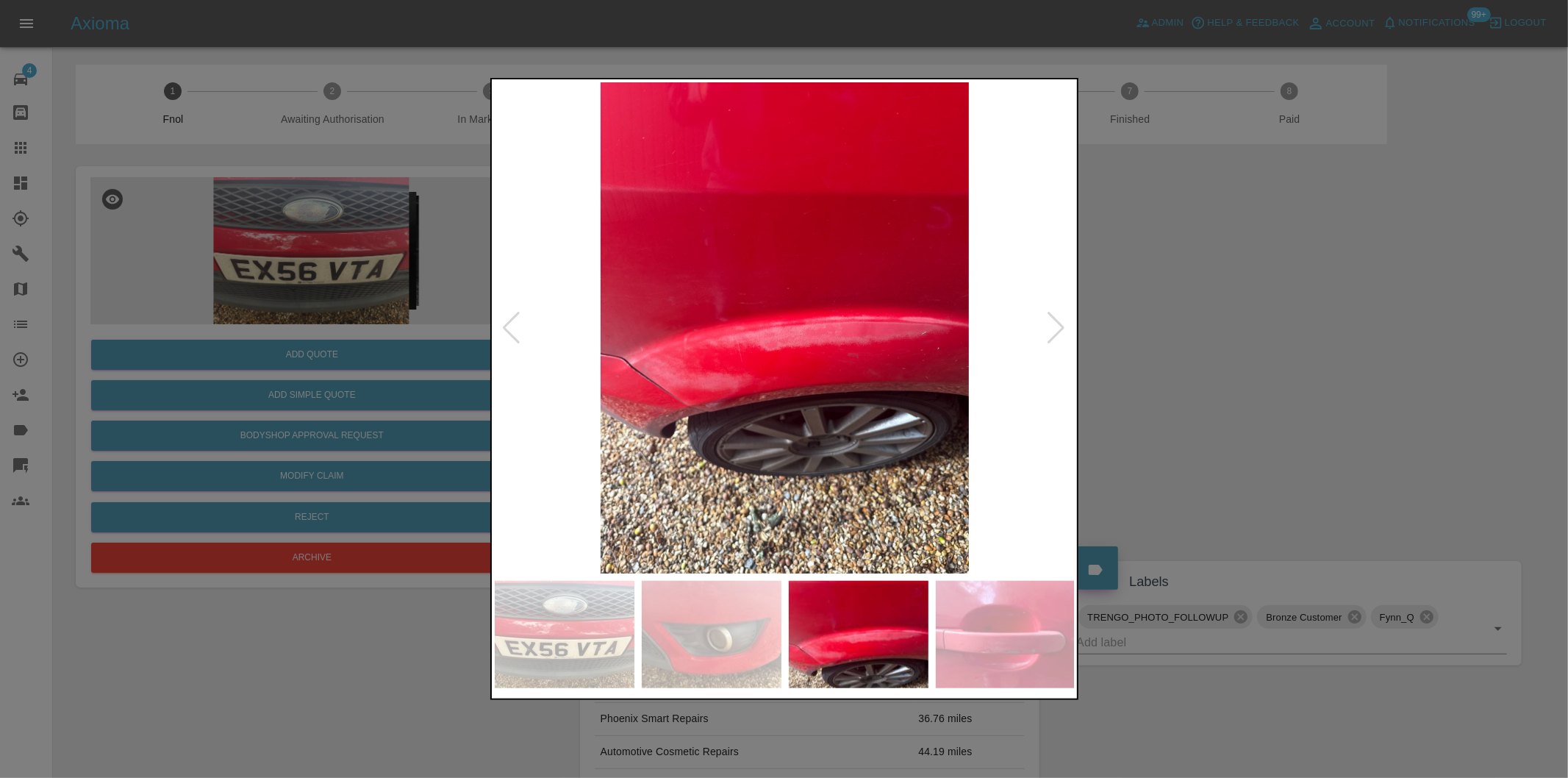
click at [1057, 319] on div at bounding box center [1057, 327] width 20 height 32
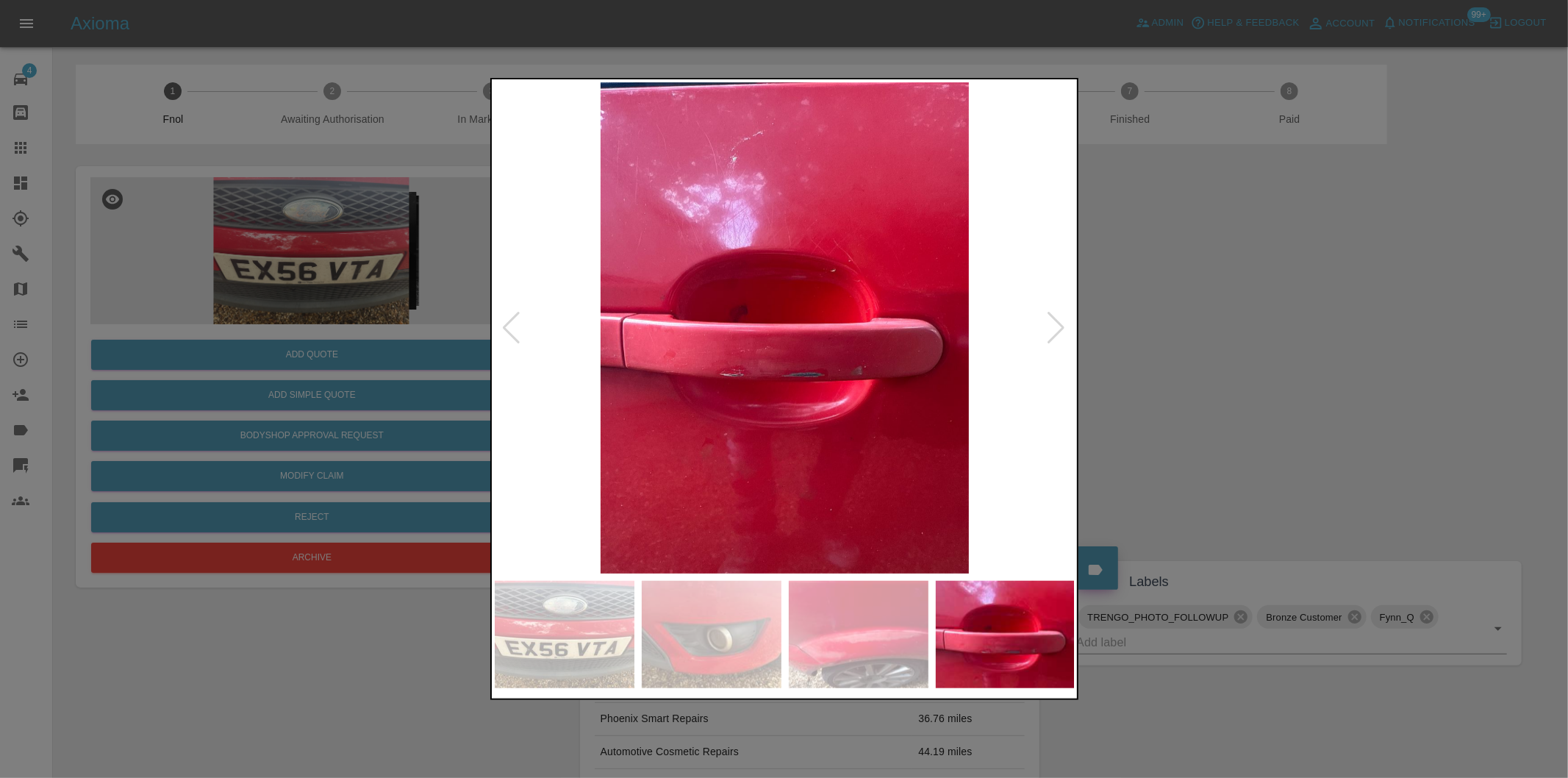
click at [1279, 318] on div at bounding box center [784, 389] width 1568 height 778
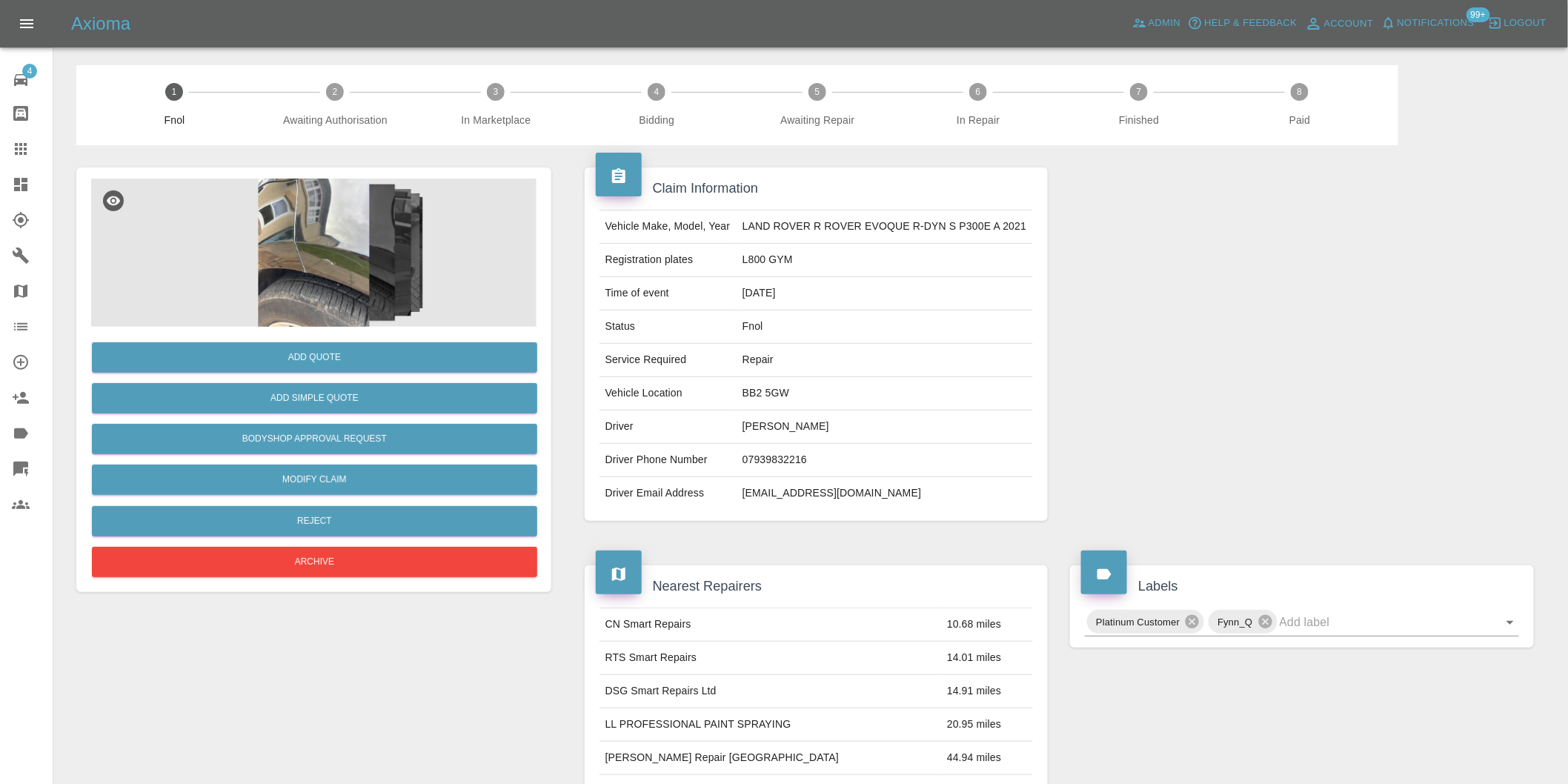
click at [320, 206] on img at bounding box center [313, 253] width 445 height 148
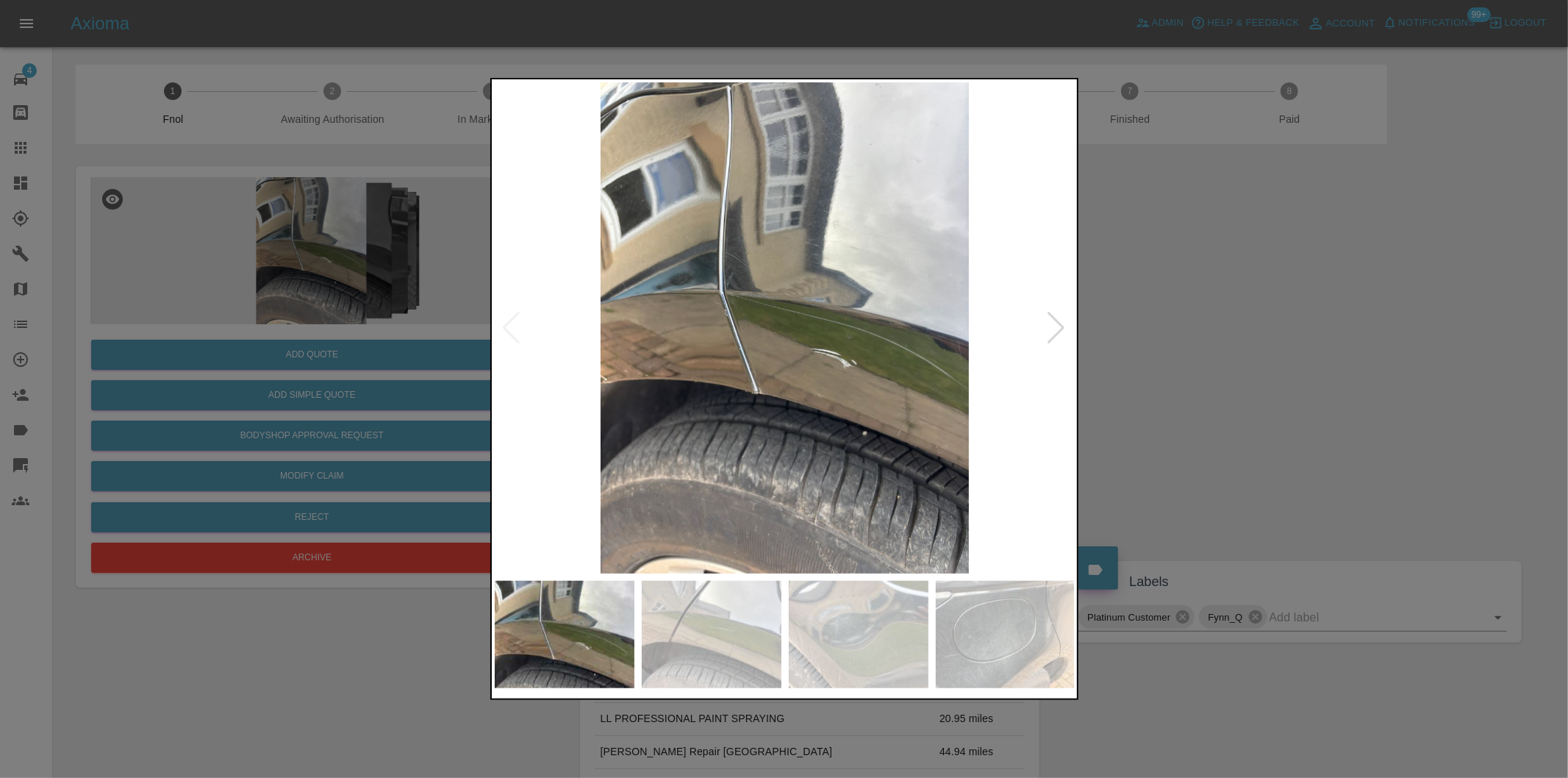
click at [1060, 324] on div at bounding box center [1057, 327] width 20 height 32
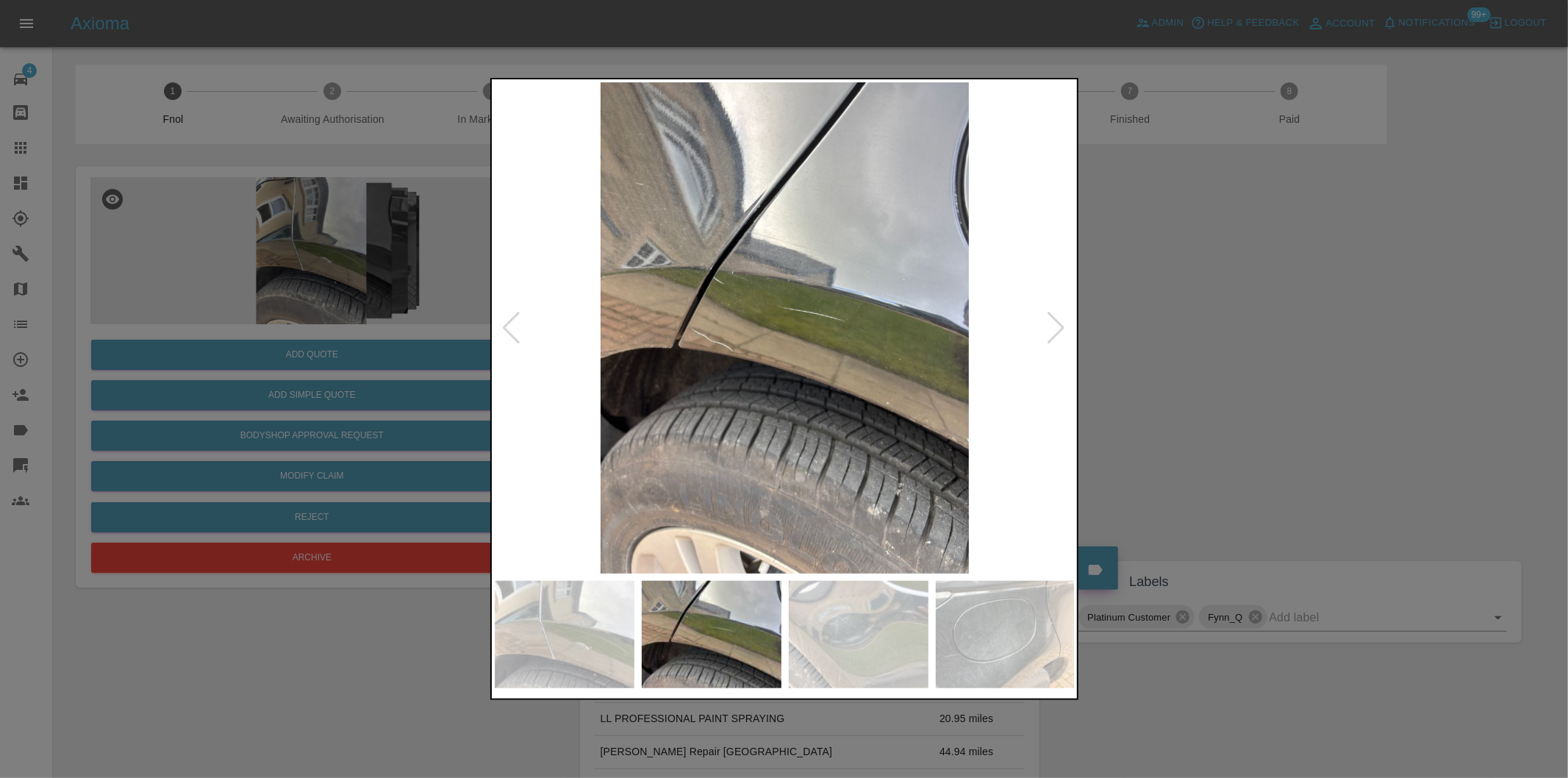
click at [1060, 324] on div at bounding box center [1057, 327] width 20 height 32
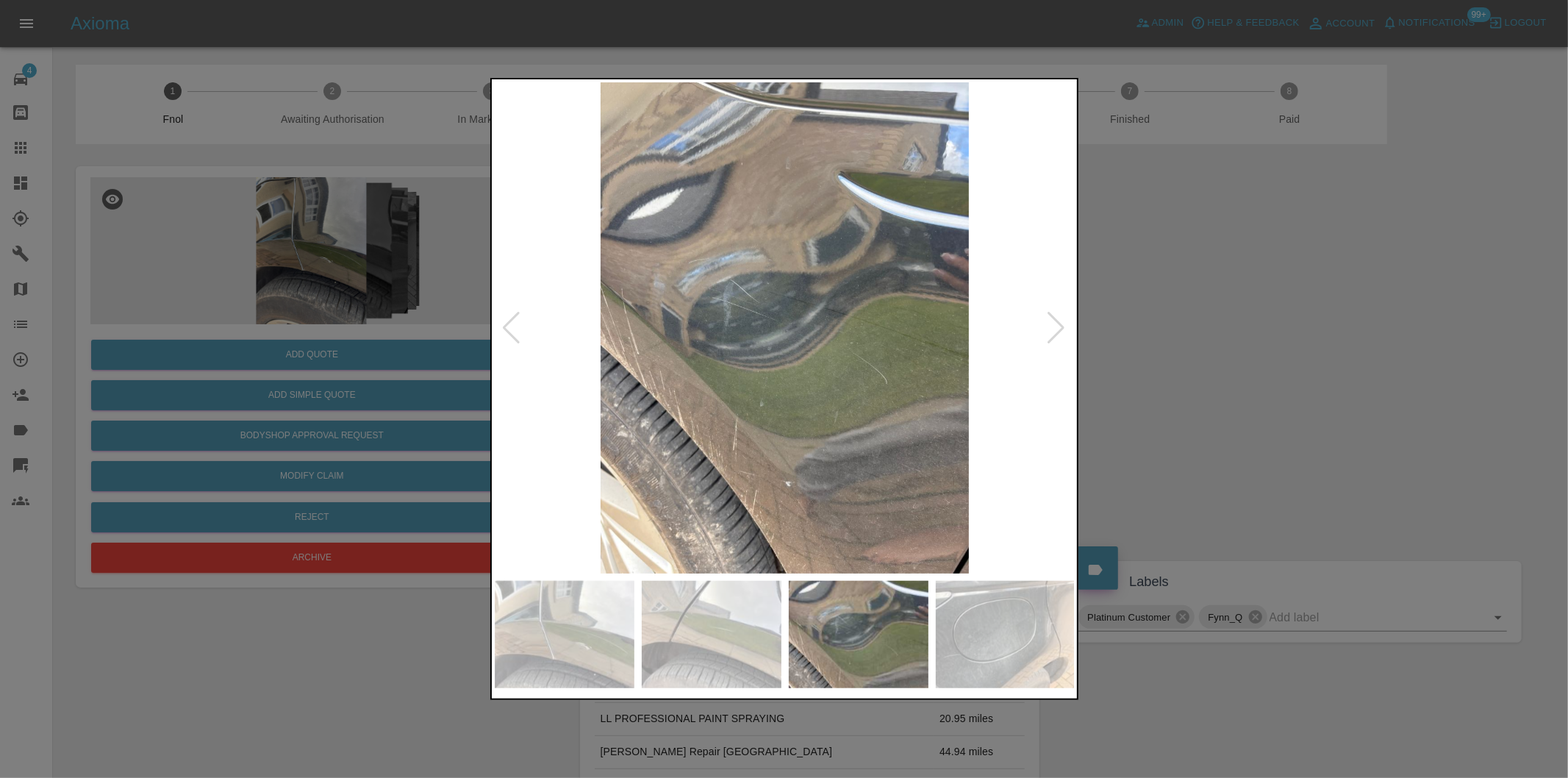
click at [1060, 324] on div at bounding box center [1057, 327] width 20 height 32
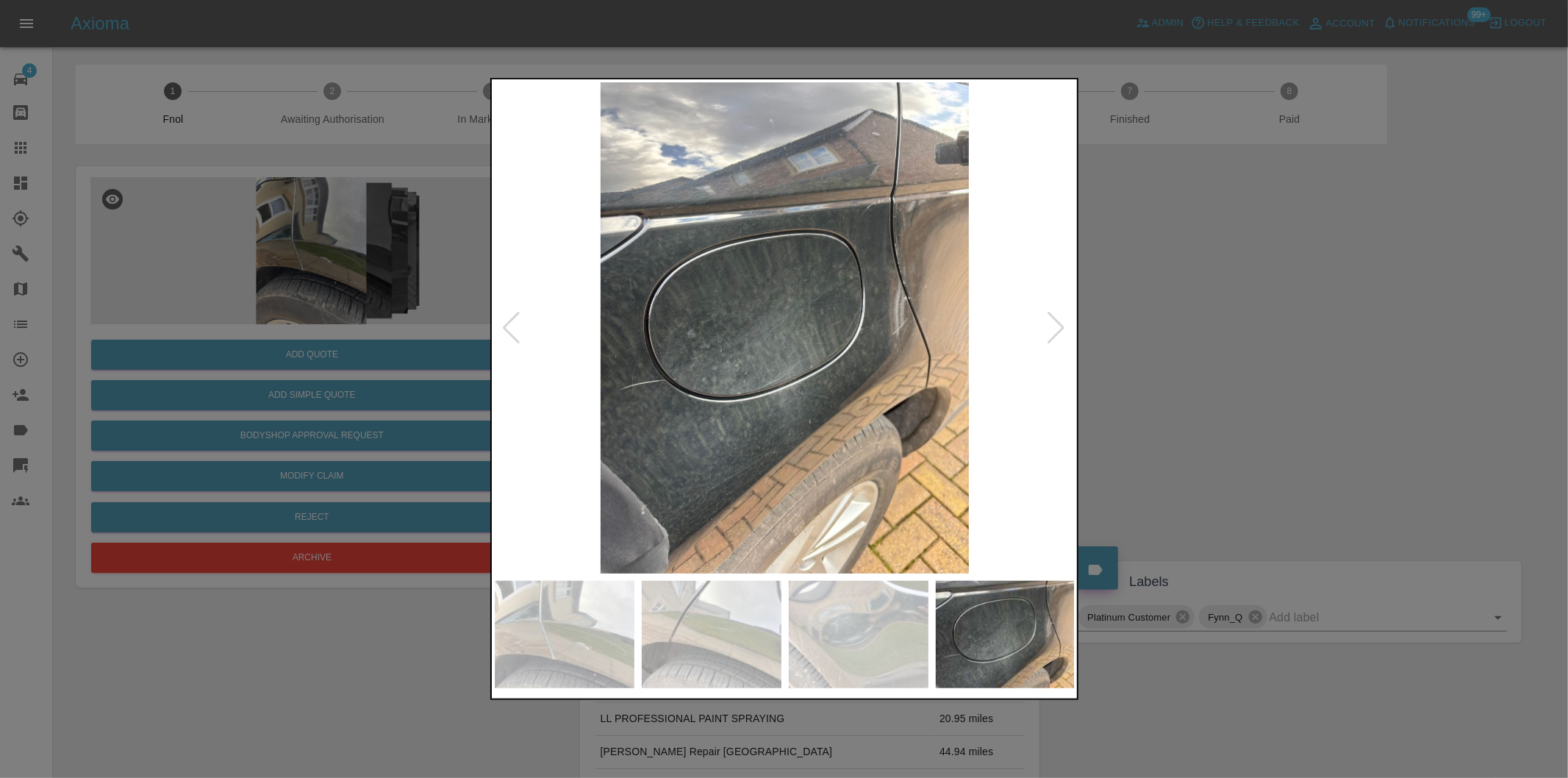
click at [1060, 324] on div at bounding box center [1057, 327] width 20 height 32
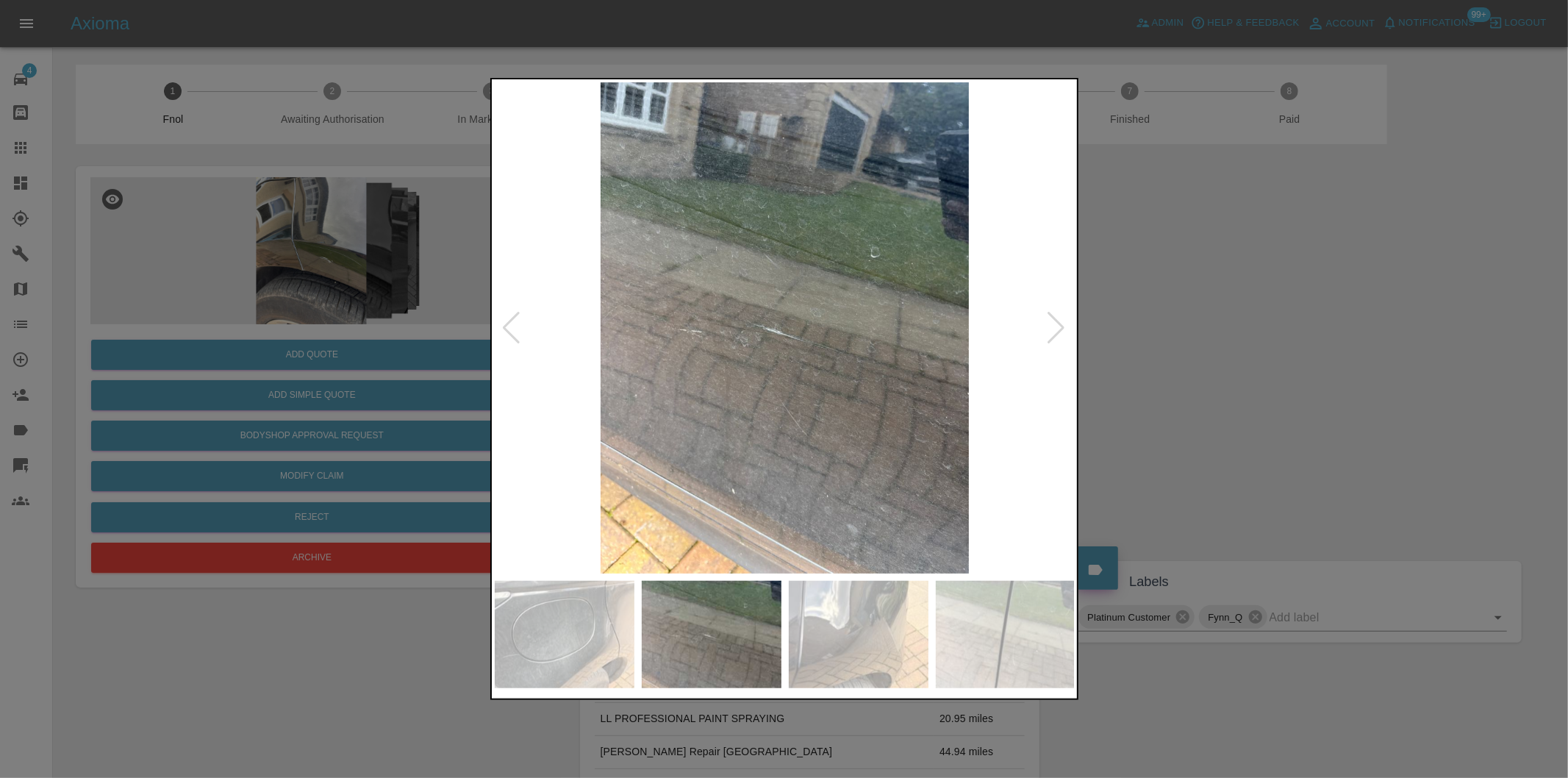
drag, startPoint x: 1372, startPoint y: 338, endPoint x: 1051, endPoint y: 72, distance: 416.9
click at [1366, 332] on div at bounding box center [784, 389] width 1568 height 778
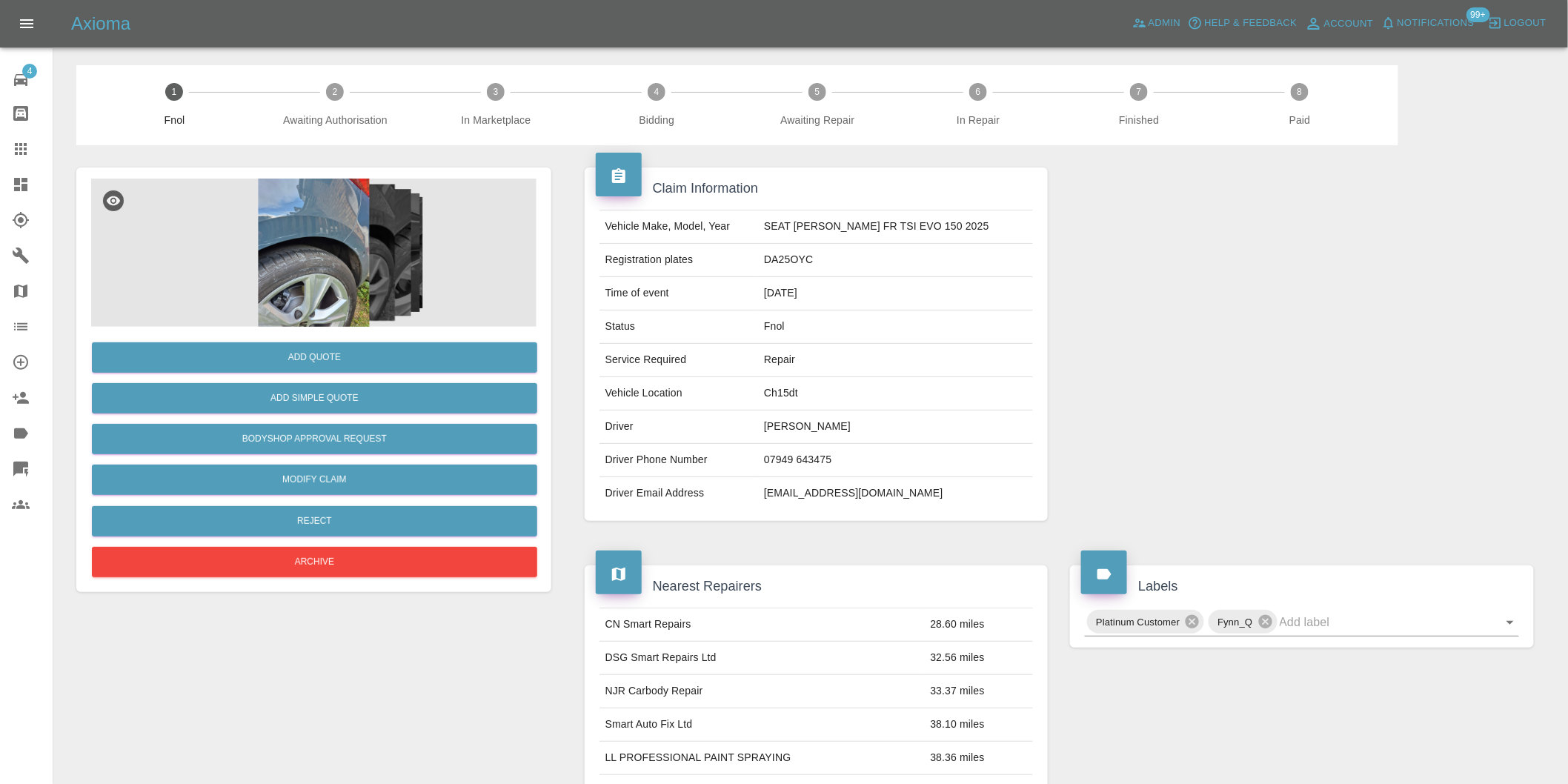
click at [350, 224] on img at bounding box center [313, 253] width 445 height 148
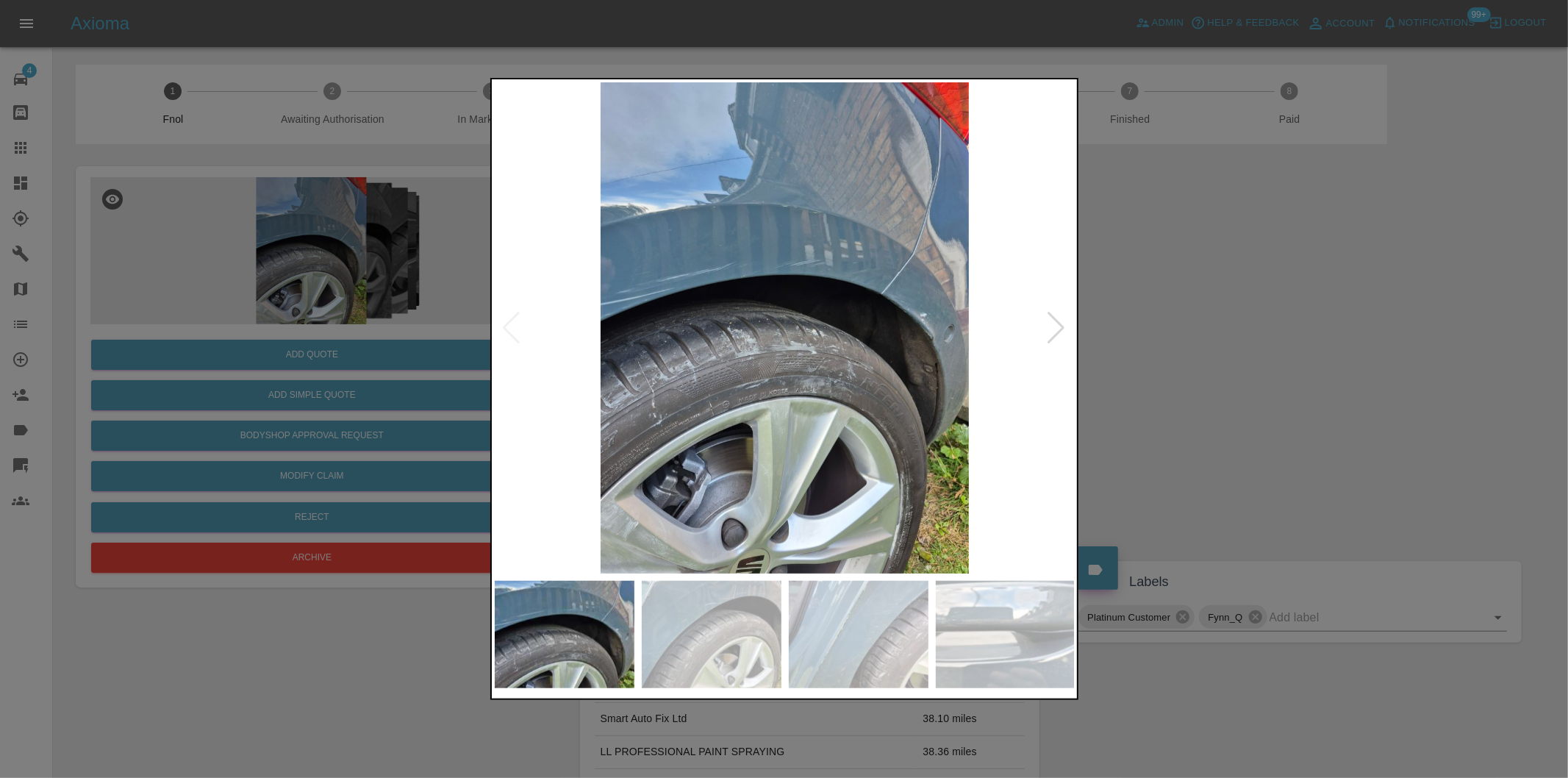
click at [1057, 320] on div at bounding box center [1057, 327] width 20 height 32
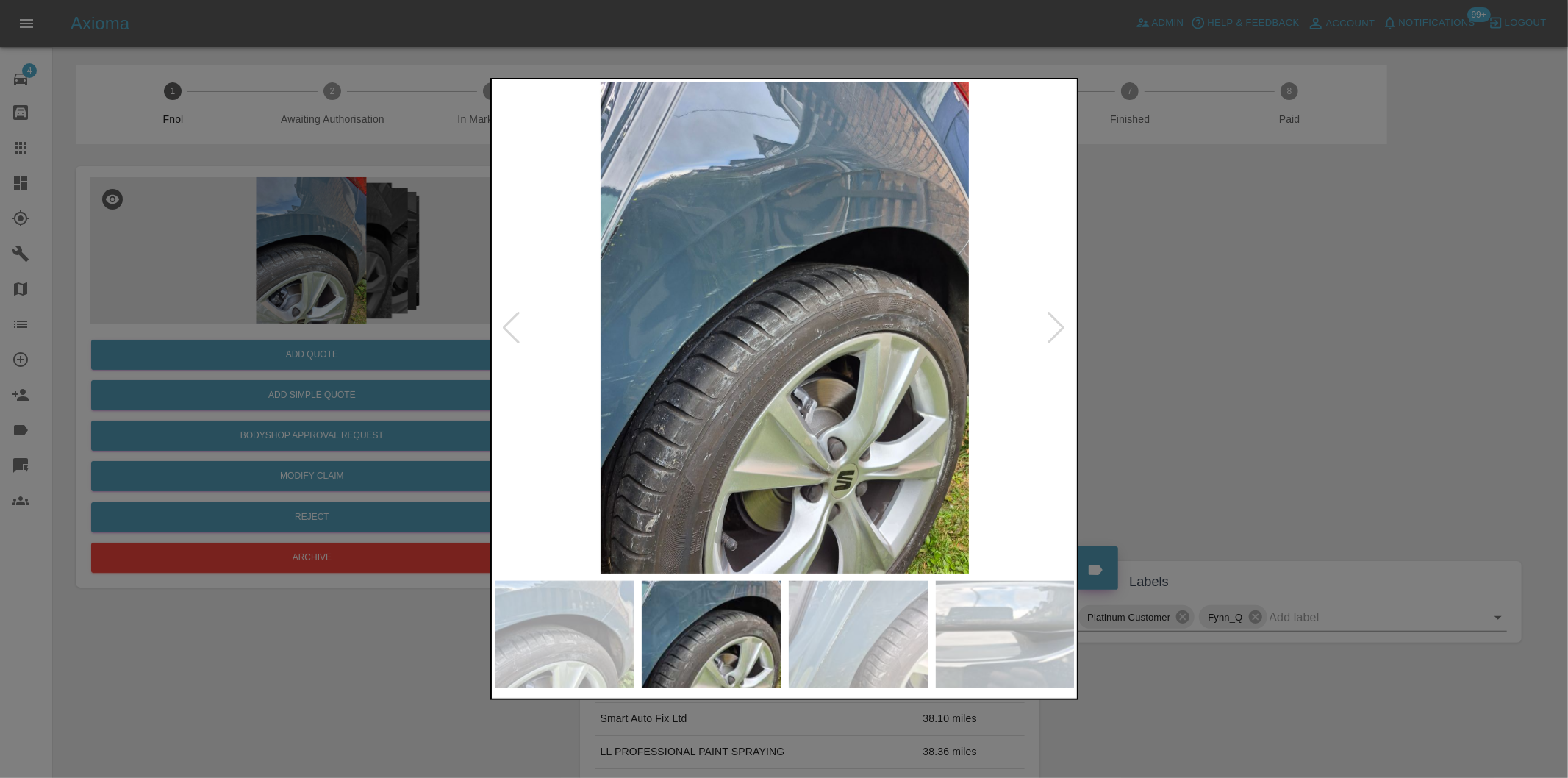
click at [1057, 320] on div at bounding box center [1057, 327] width 20 height 32
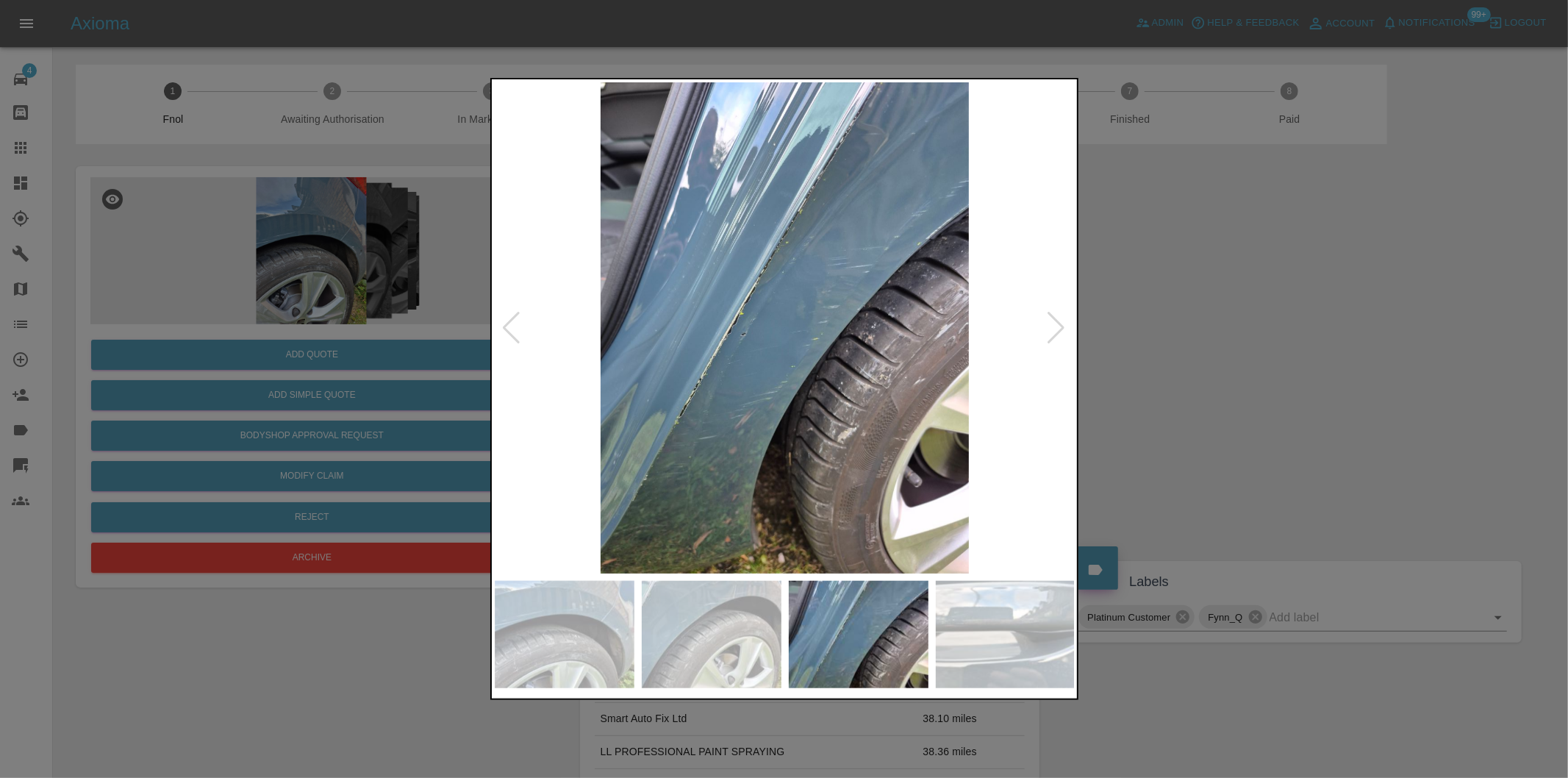
click at [1192, 319] on div at bounding box center [784, 389] width 1568 height 778
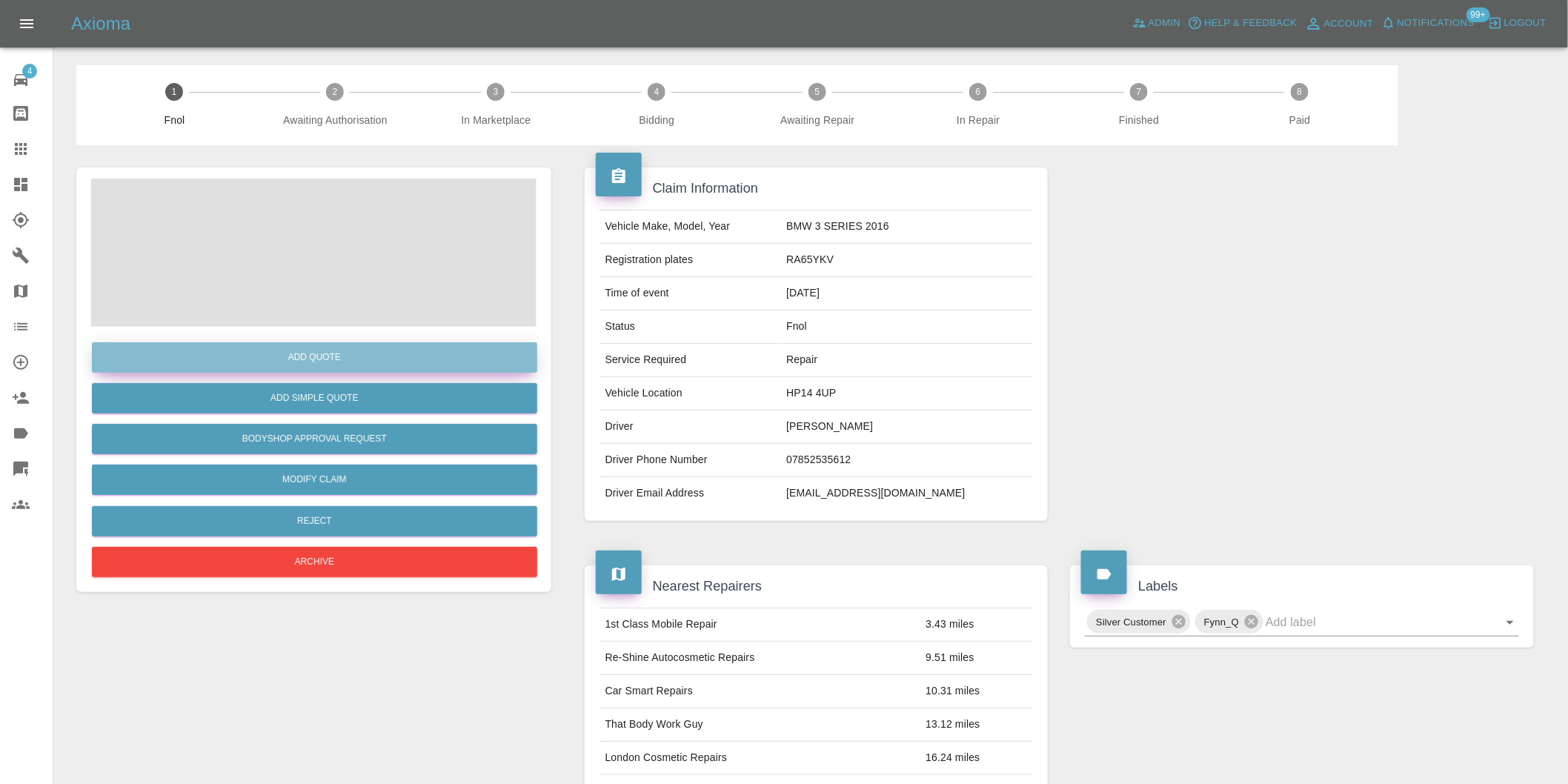
click at [362, 349] on button "Add Quote" at bounding box center [314, 358] width 445 height 30
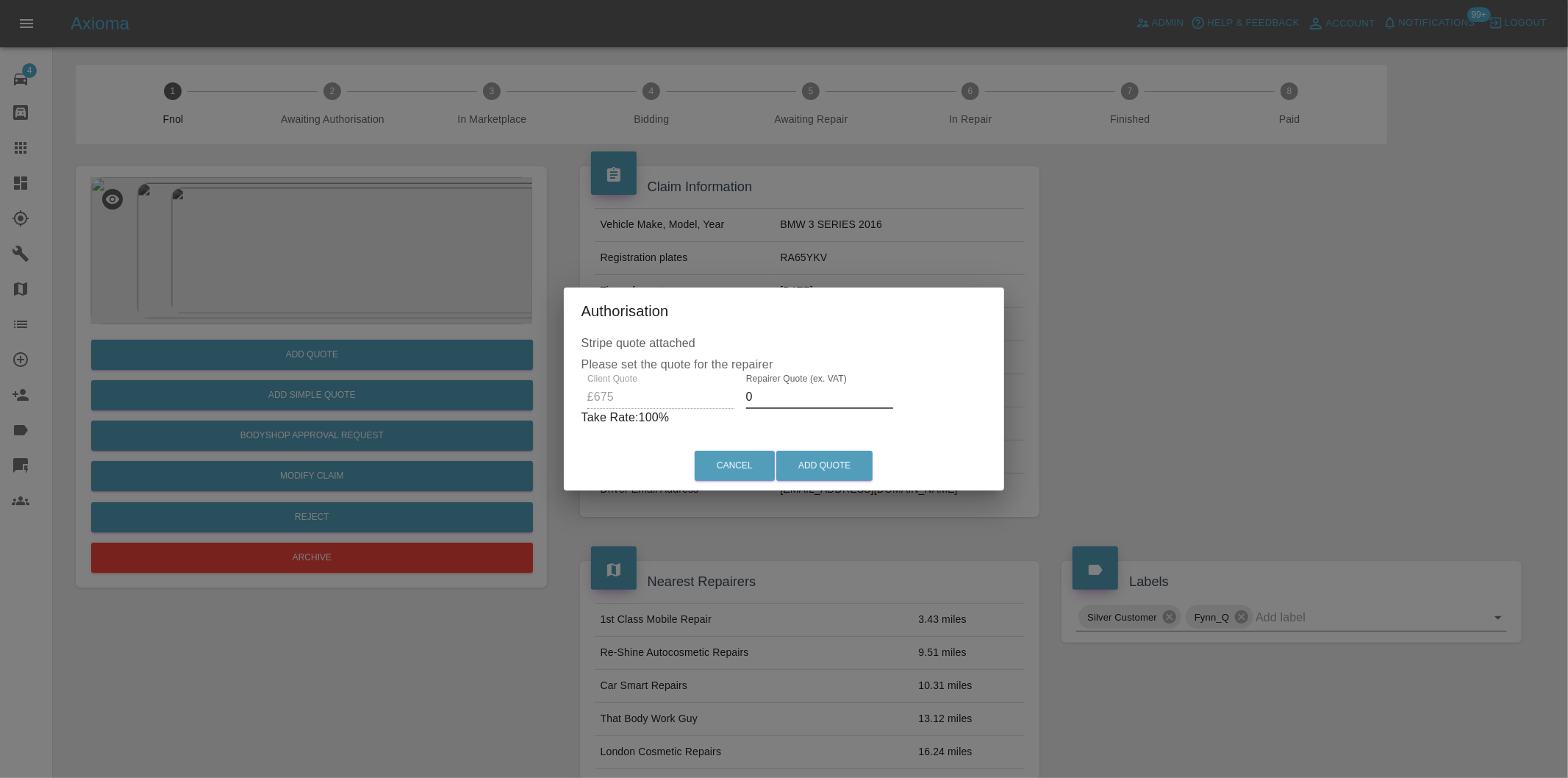
click at [787, 400] on input "0" at bounding box center [820, 397] width 147 height 24
type input "0425"
click at [833, 451] on button "Add Quote" at bounding box center [824, 465] width 96 height 30
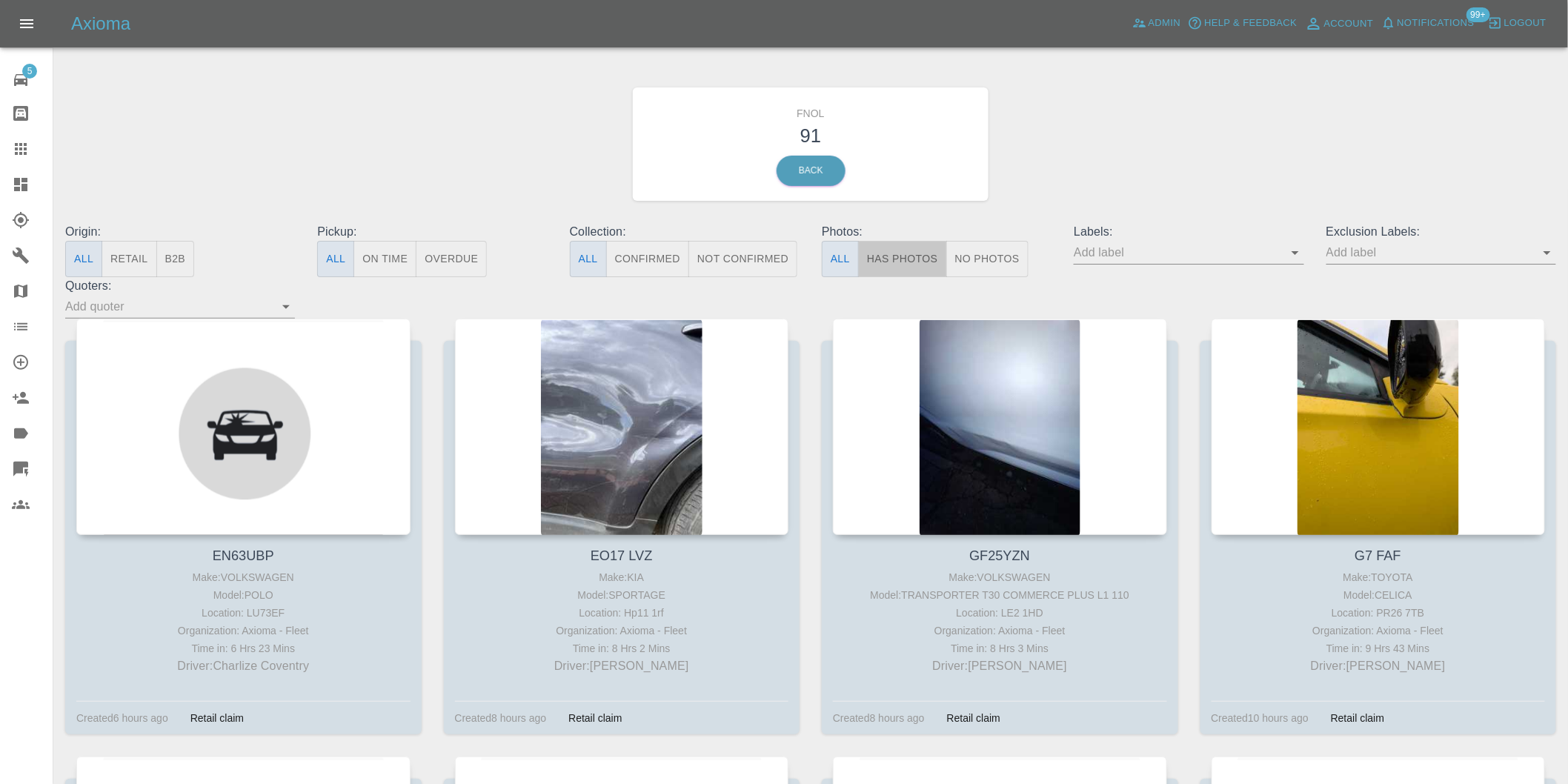
click at [904, 258] on button "Has Photos" at bounding box center [902, 259] width 89 height 36
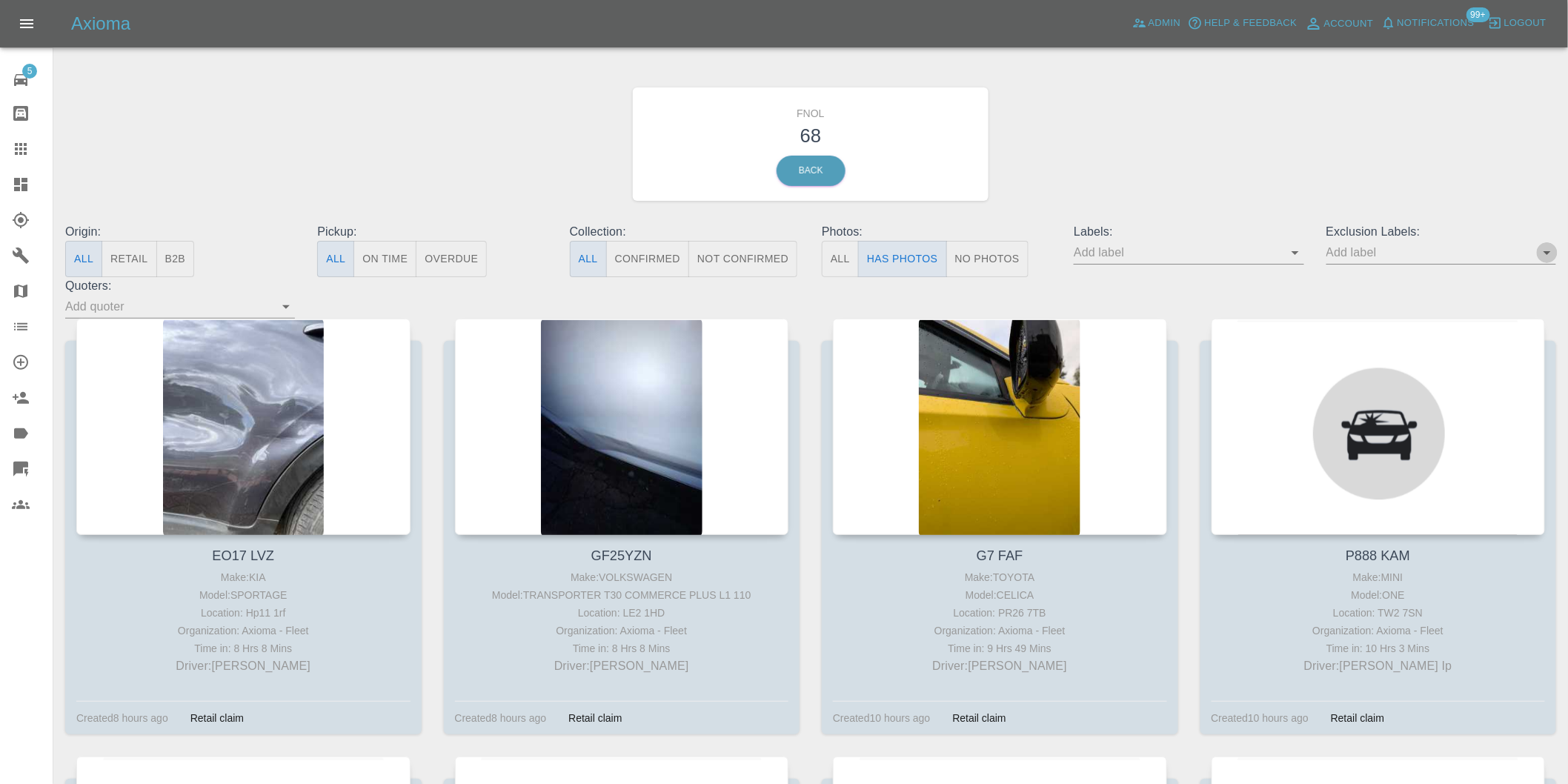
click at [1543, 254] on icon "Open" at bounding box center [1547, 253] width 18 height 18
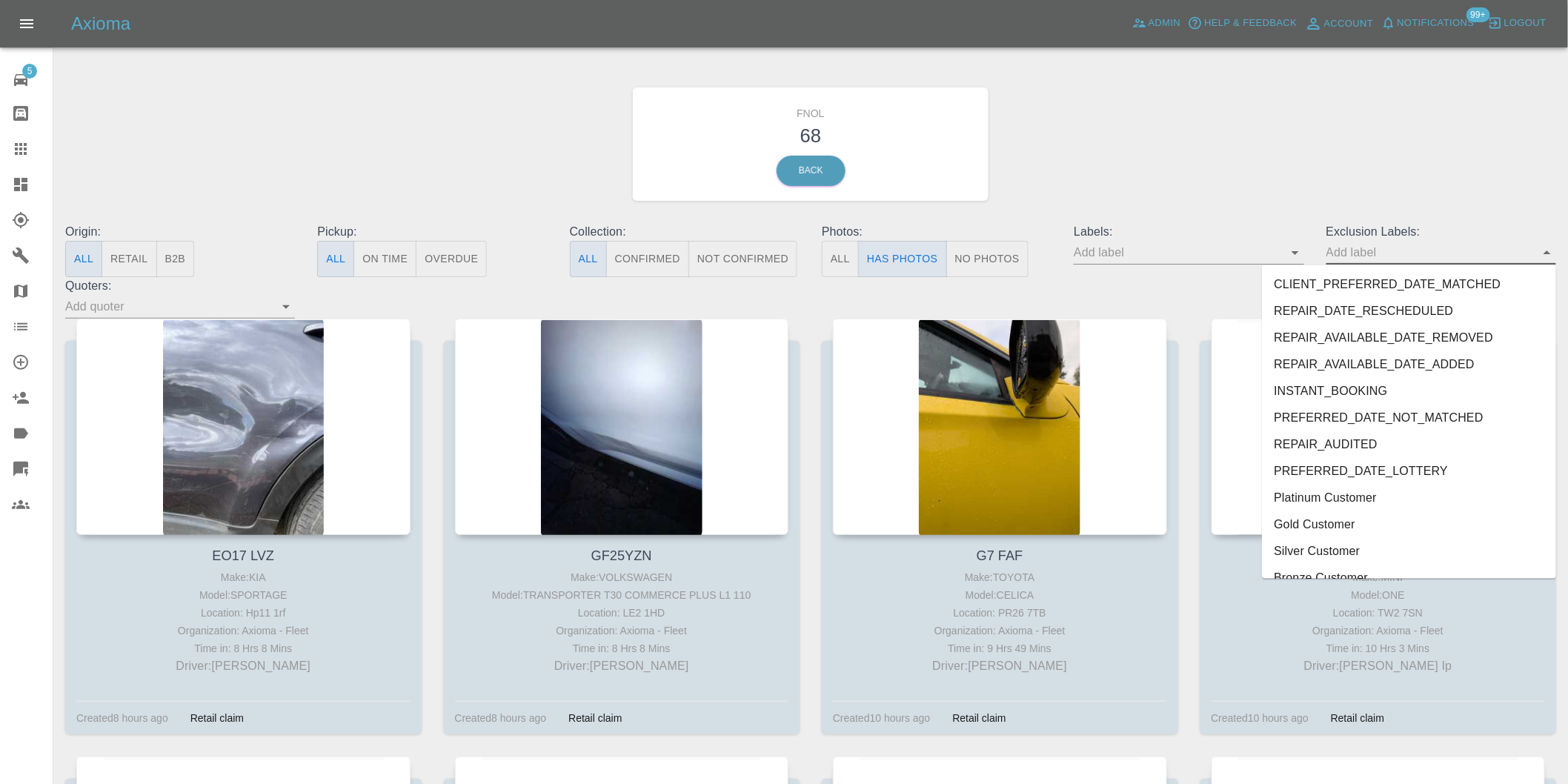
scroll to position [3192, 0]
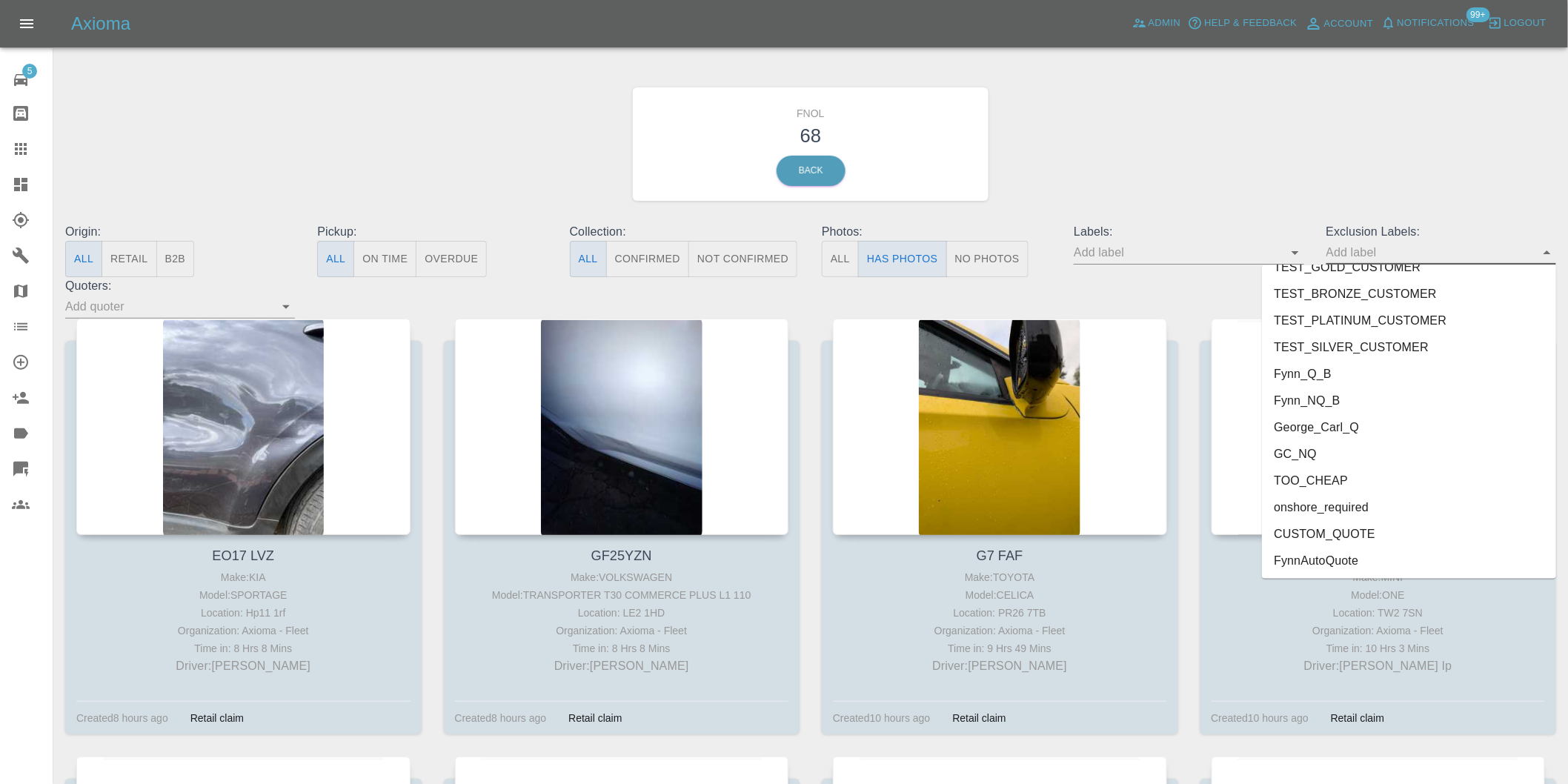
click at [1356, 506] on li "onshore_required" at bounding box center [1409, 508] width 294 height 27
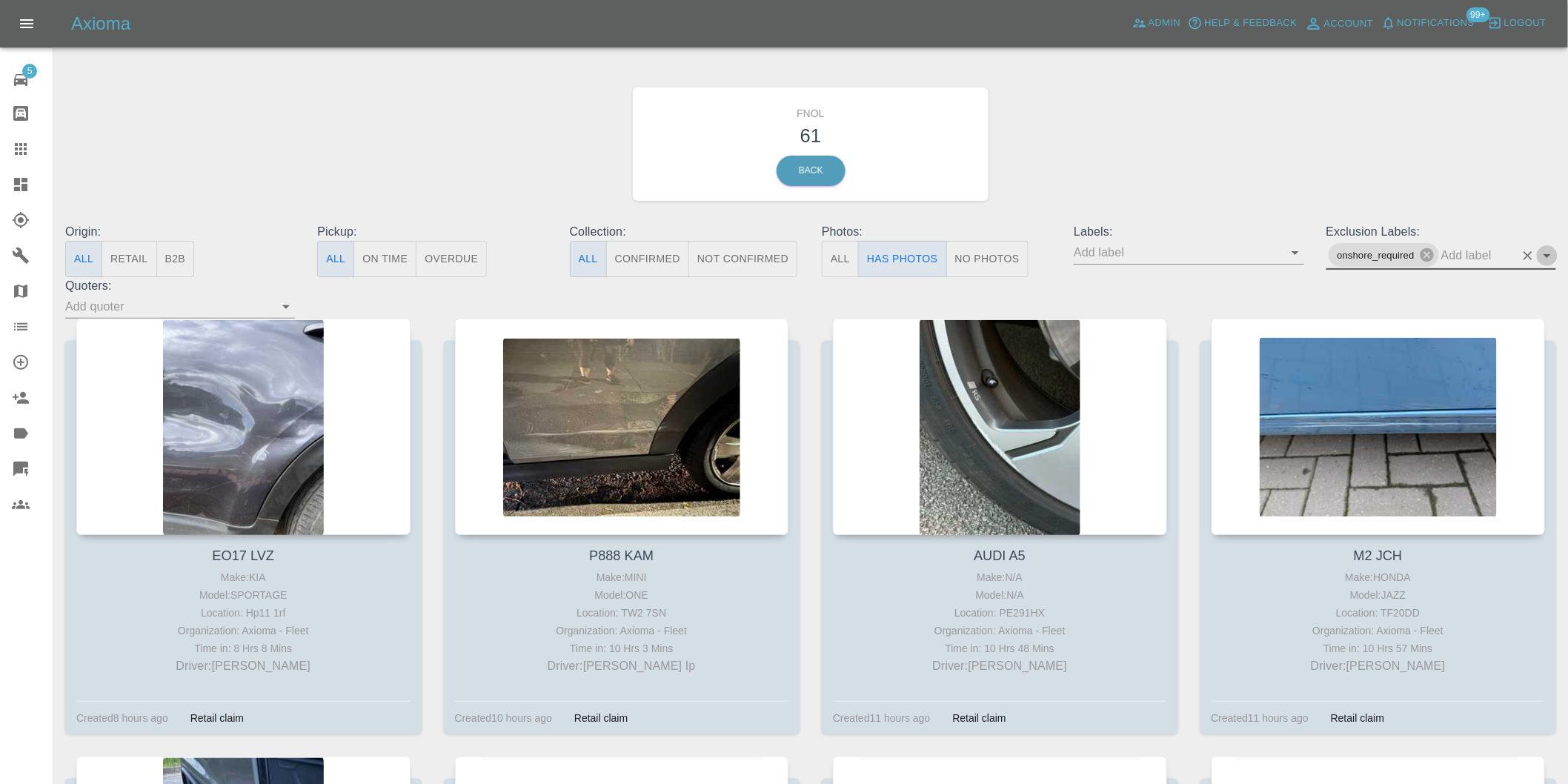
click at [1551, 261] on icon "Open" at bounding box center [1547, 256] width 18 height 18
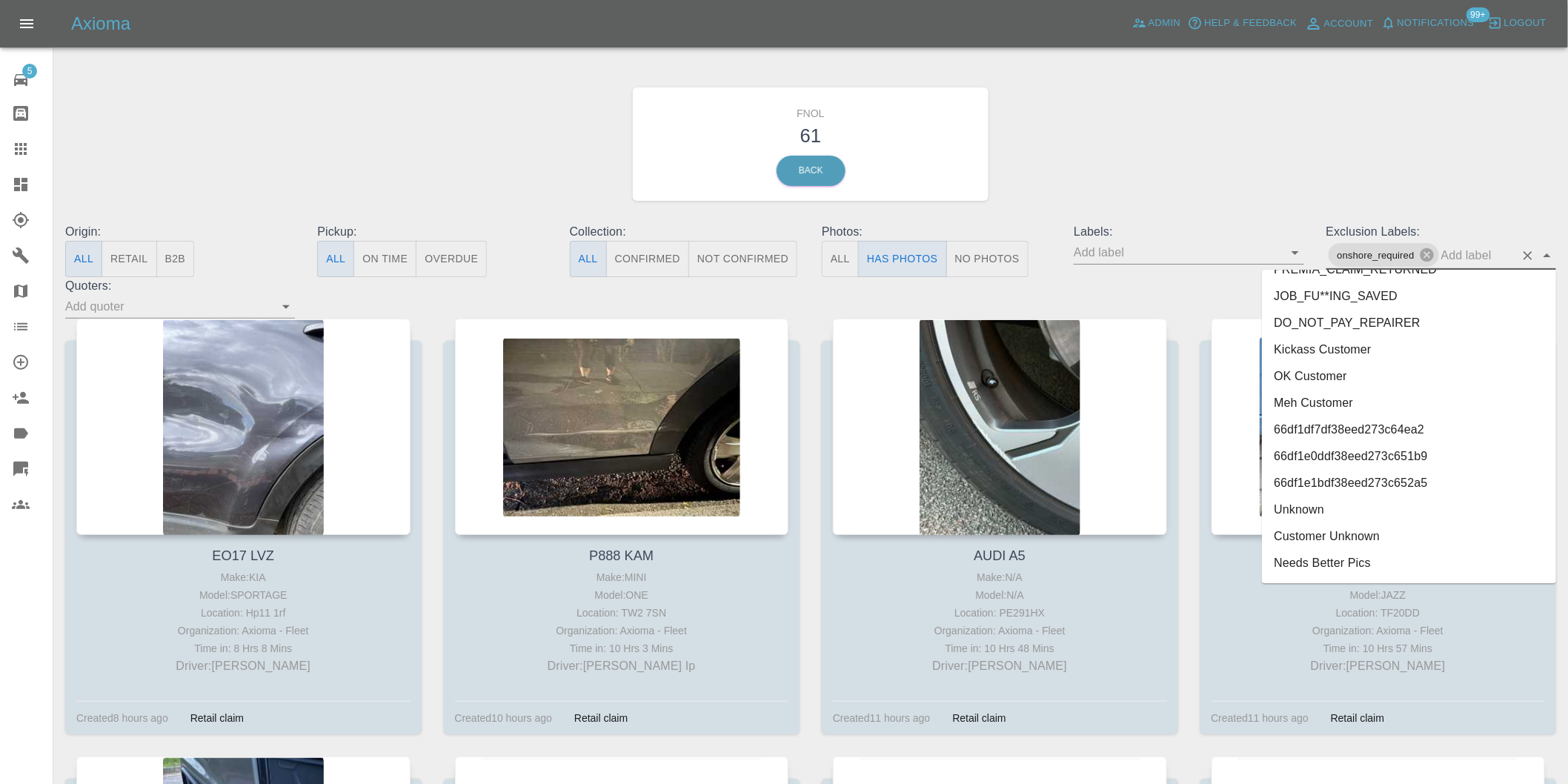
scroll to position [3165, 0]
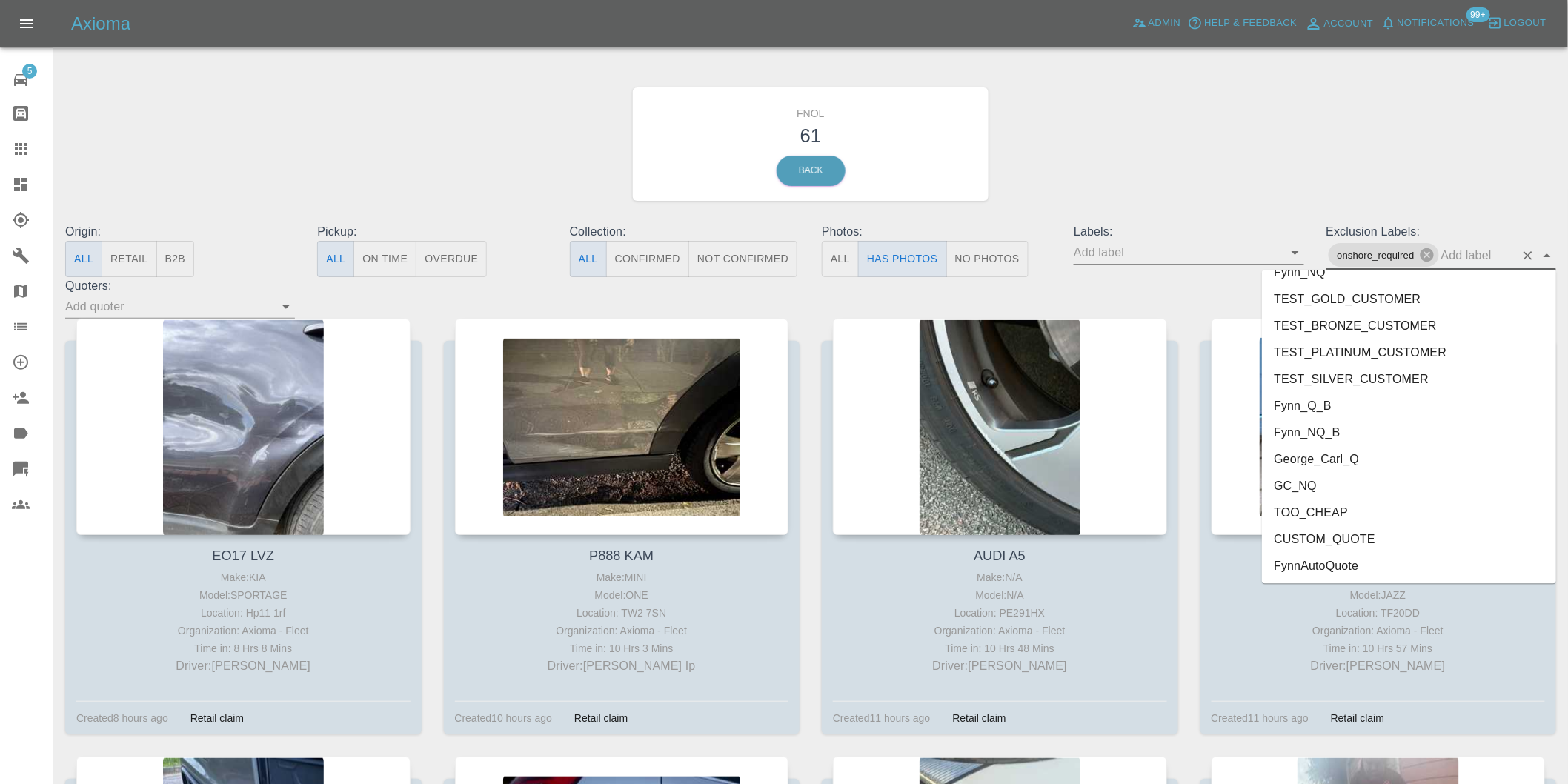
click at [1331, 458] on li "George_Carl_Q" at bounding box center [1409, 459] width 294 height 27
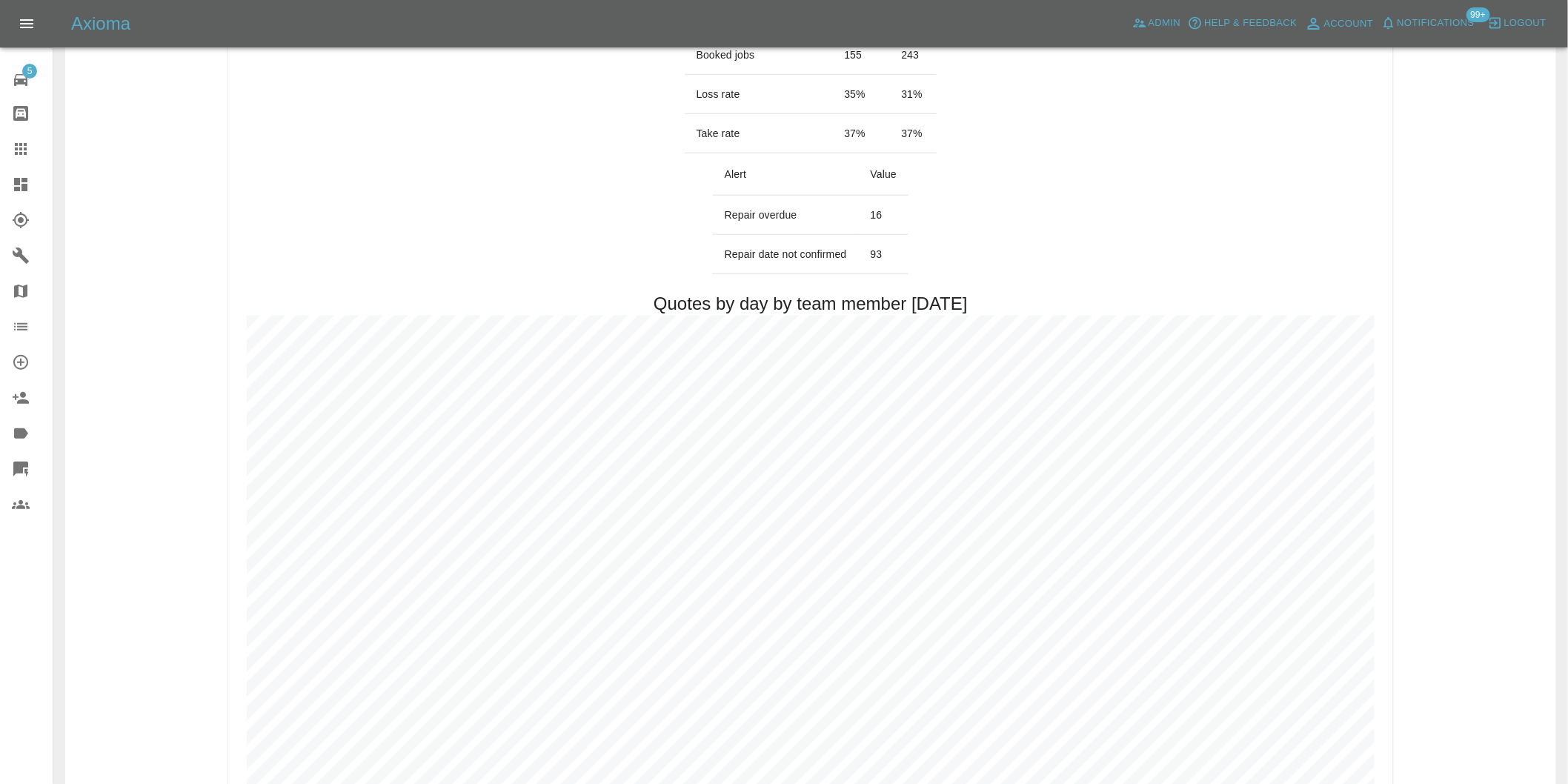
scroll to position [658, 0]
